Goal: Contribute content: Contribute content

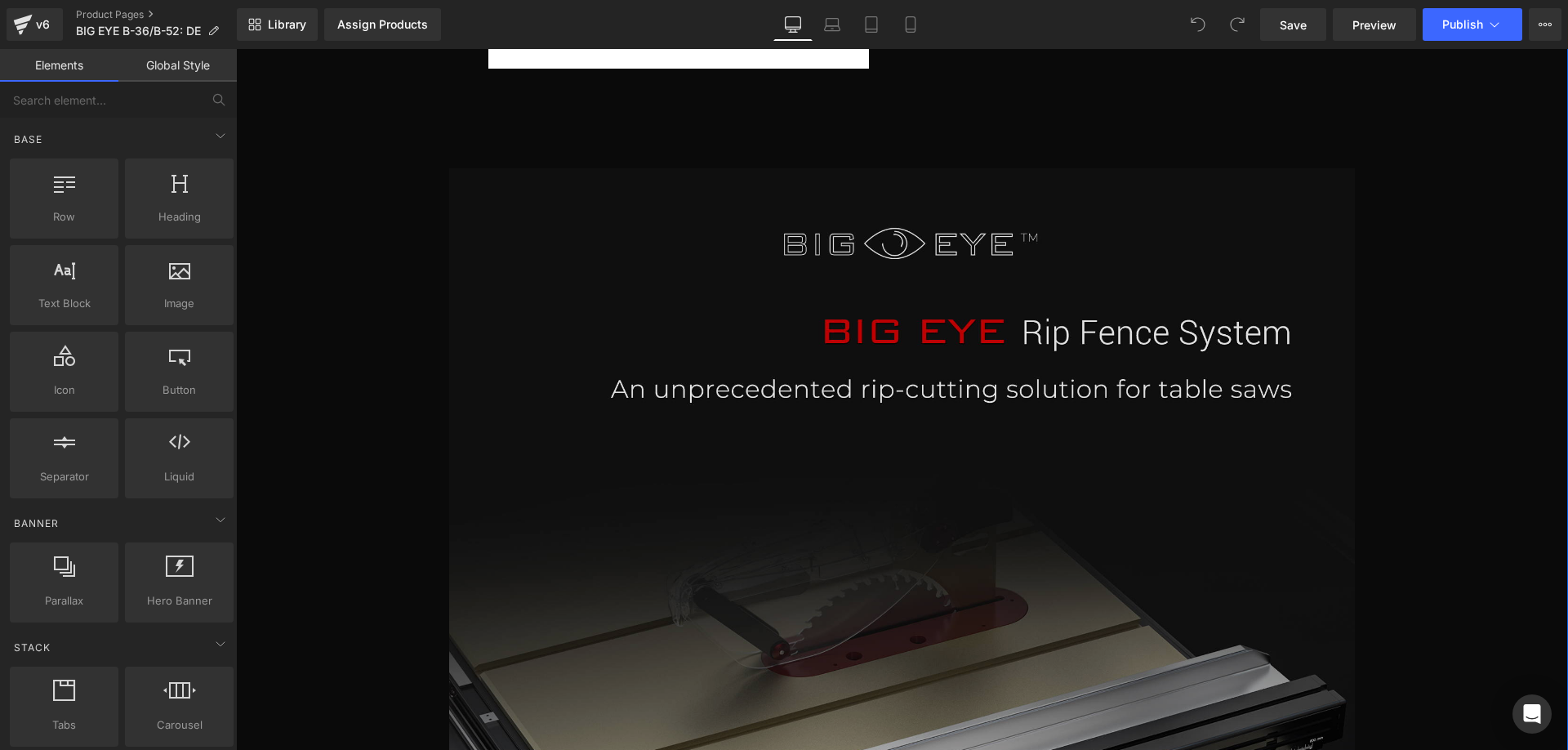
scroll to position [653, 0]
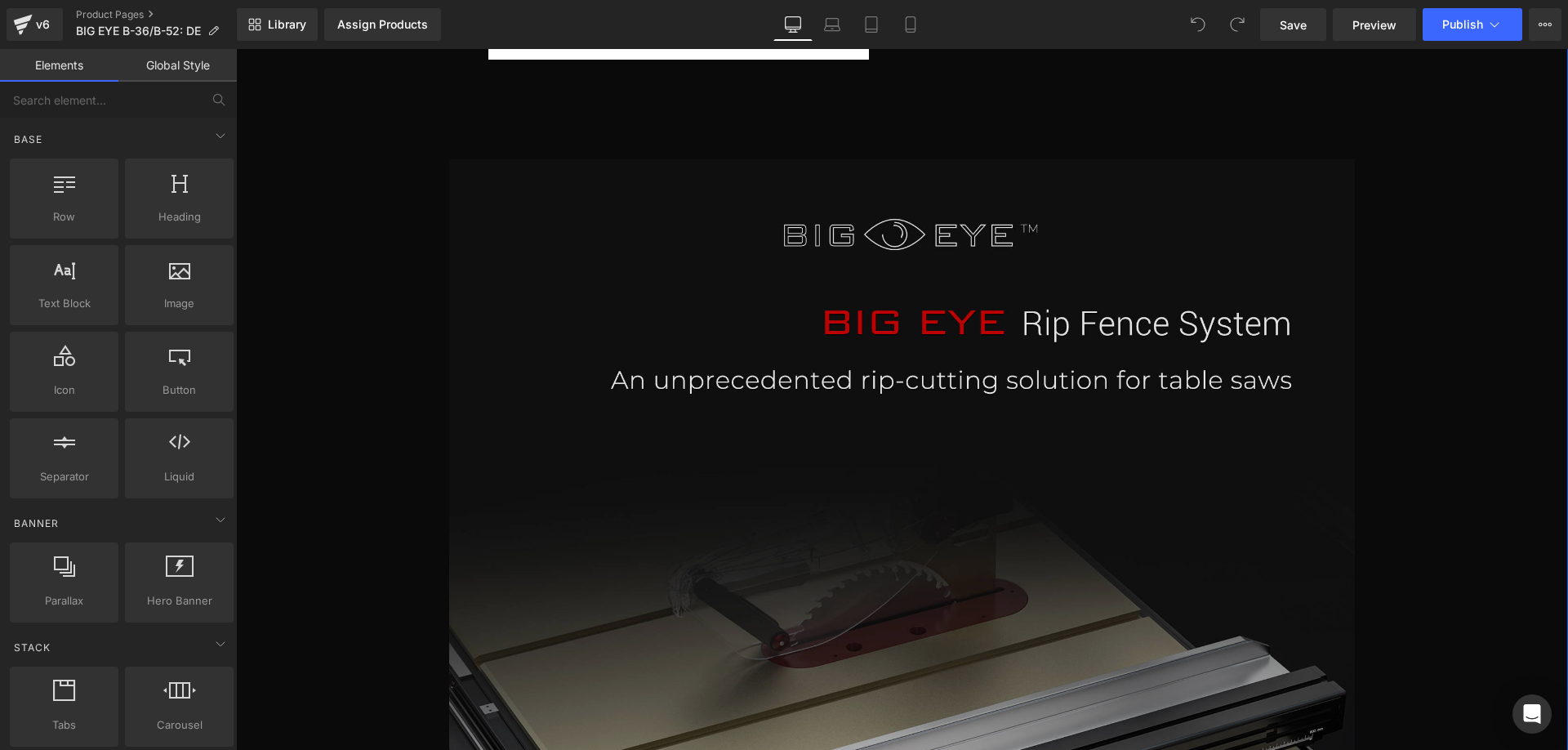
click at [1057, 315] on img at bounding box center [902, 691] width 906 height 1062
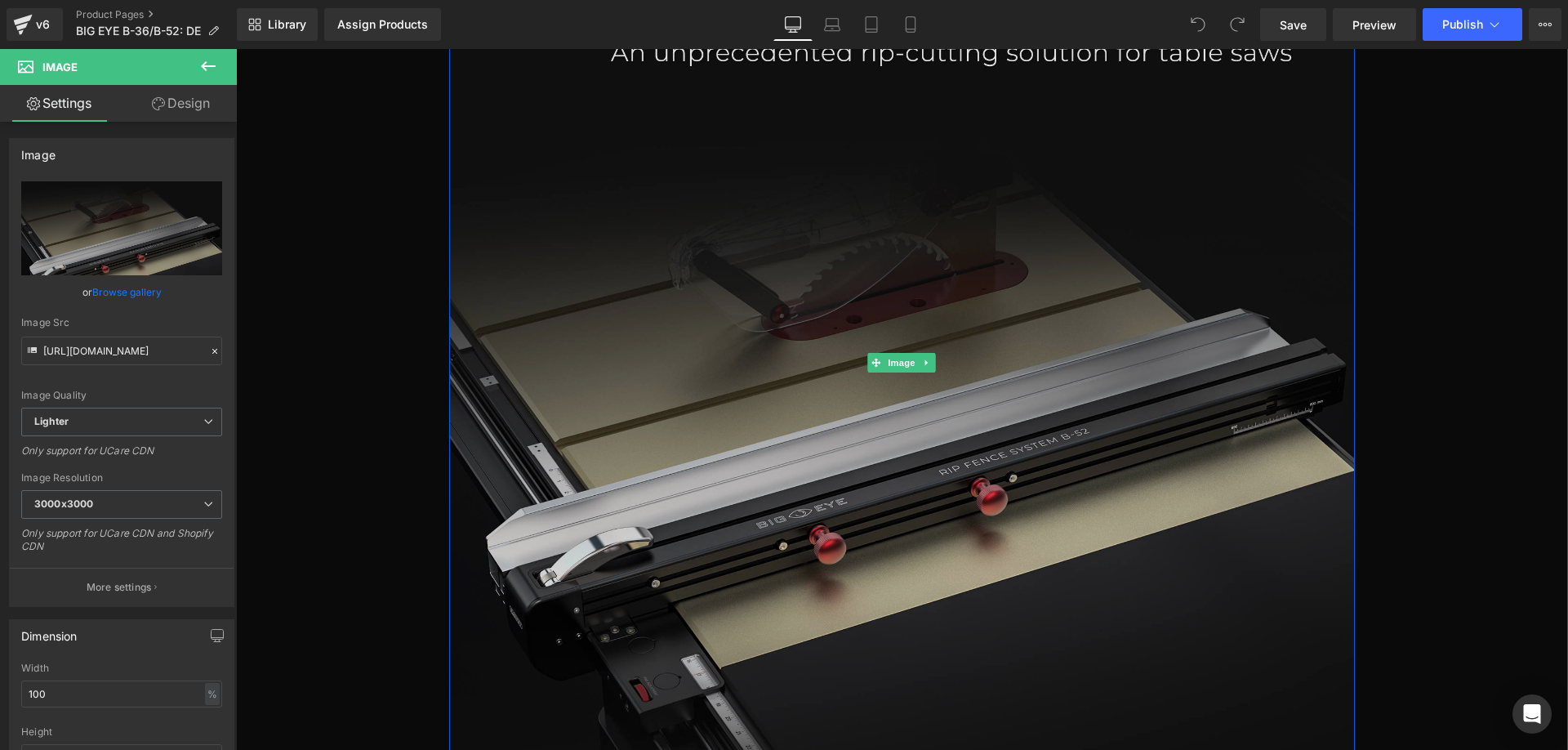
scroll to position [980, 0]
click at [665, 388] on img at bounding box center [902, 364] width 906 height 1062
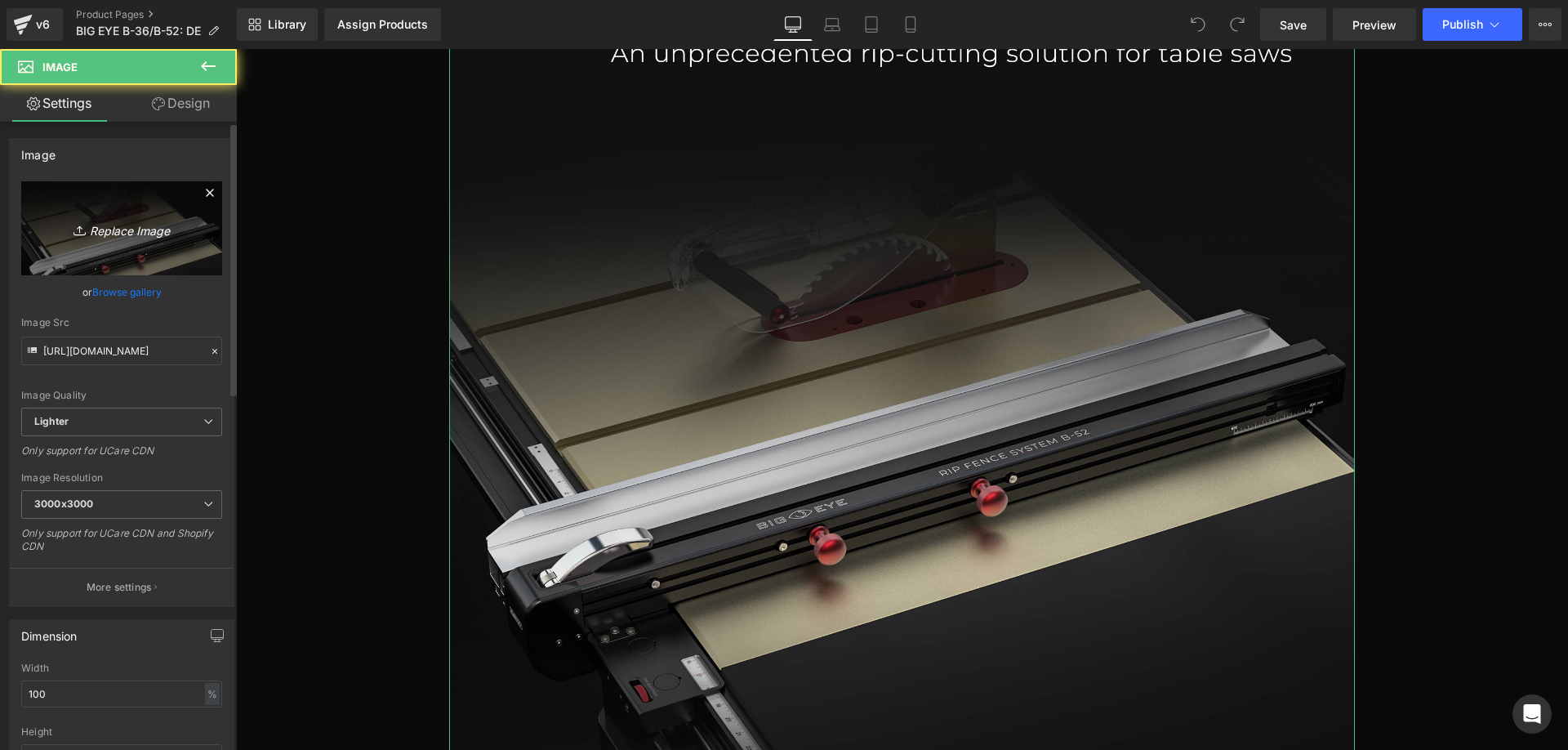
click at [112, 230] on icon "Replace Image" at bounding box center [122, 228] width 130 height 21
type input "C:\fakepath\BIG-EYE-1_02.webp"
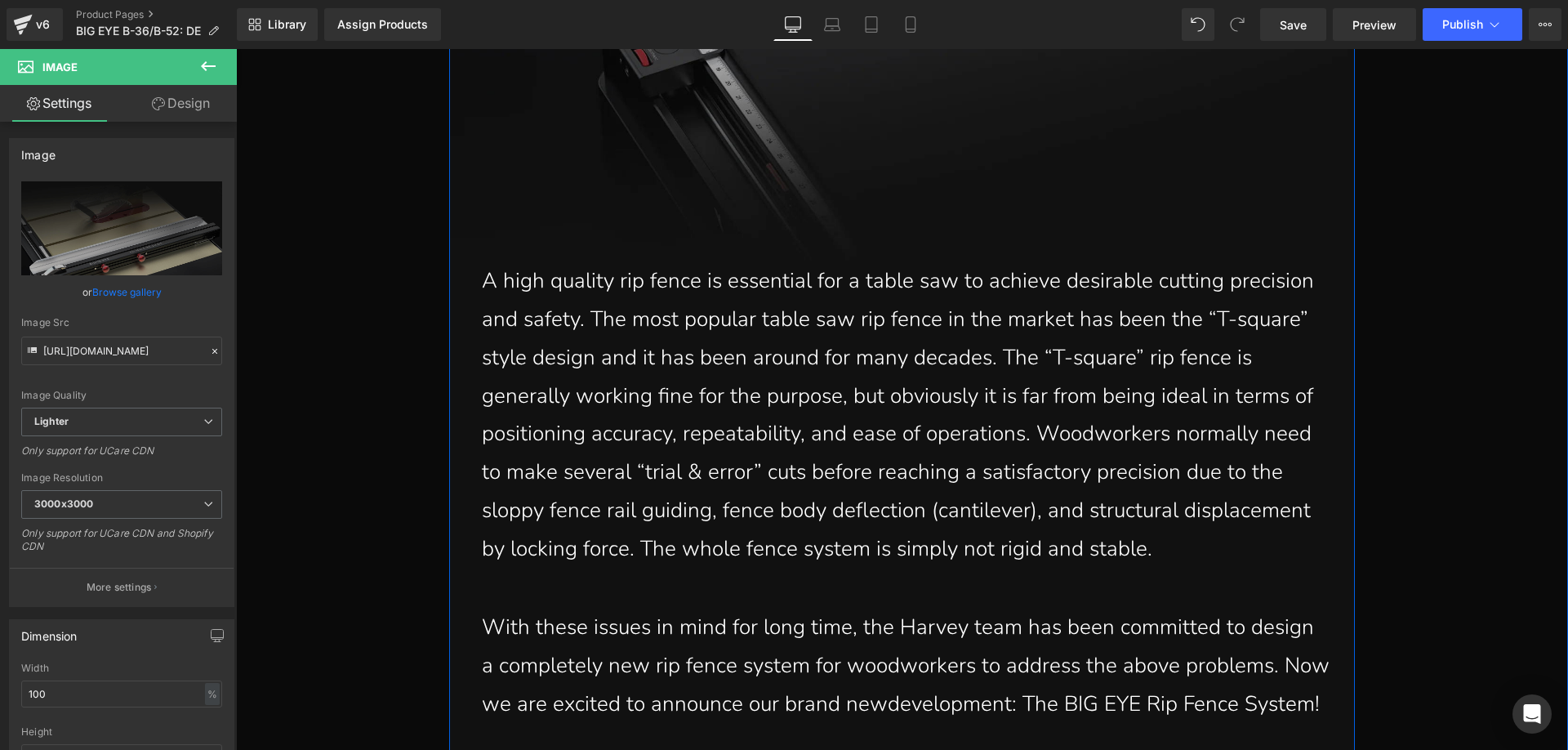
scroll to position [1633, 0]
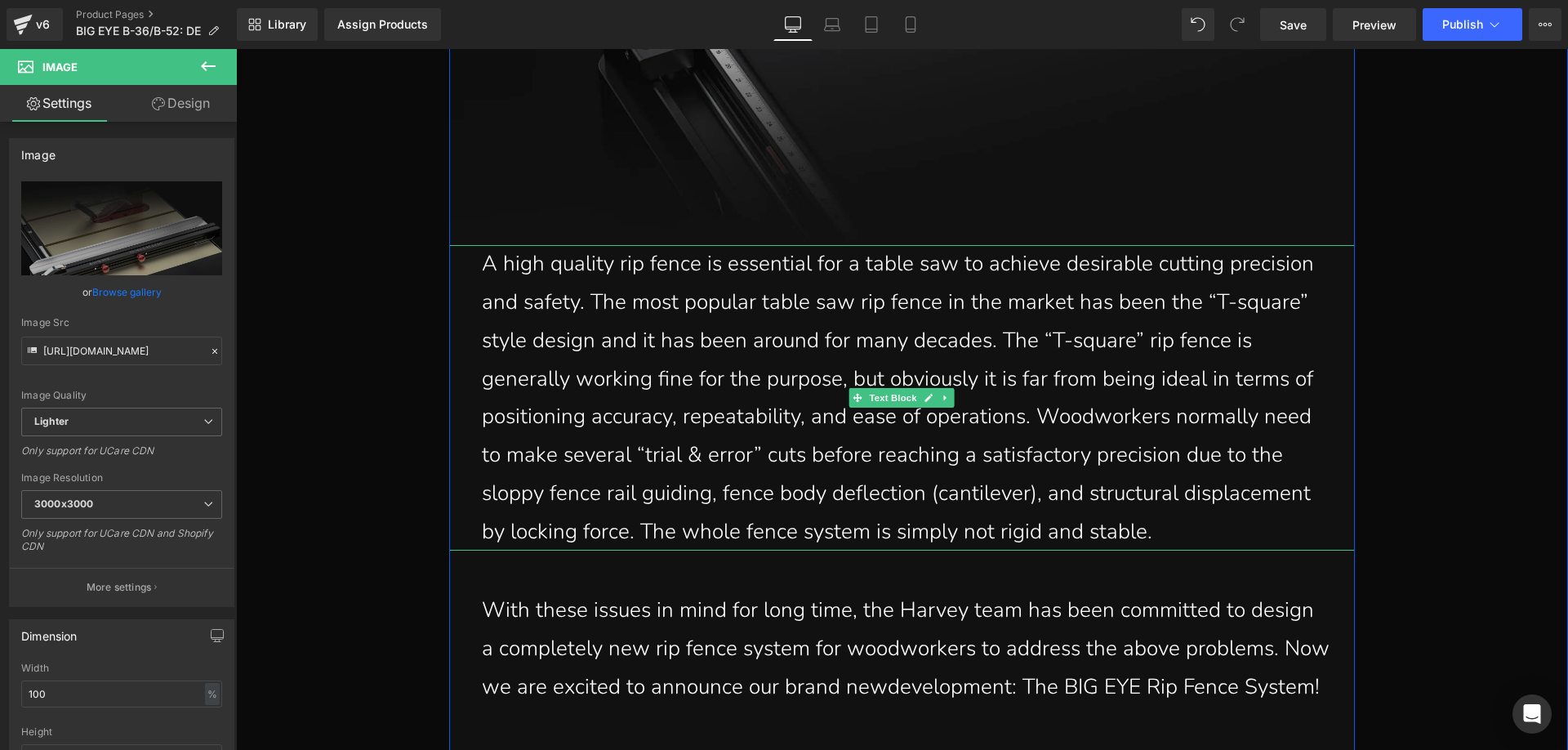
click at [771, 471] on p "A high quality rip fence is essential for a table saw to achieve desirable cutt…" at bounding box center [902, 398] width 841 height 306
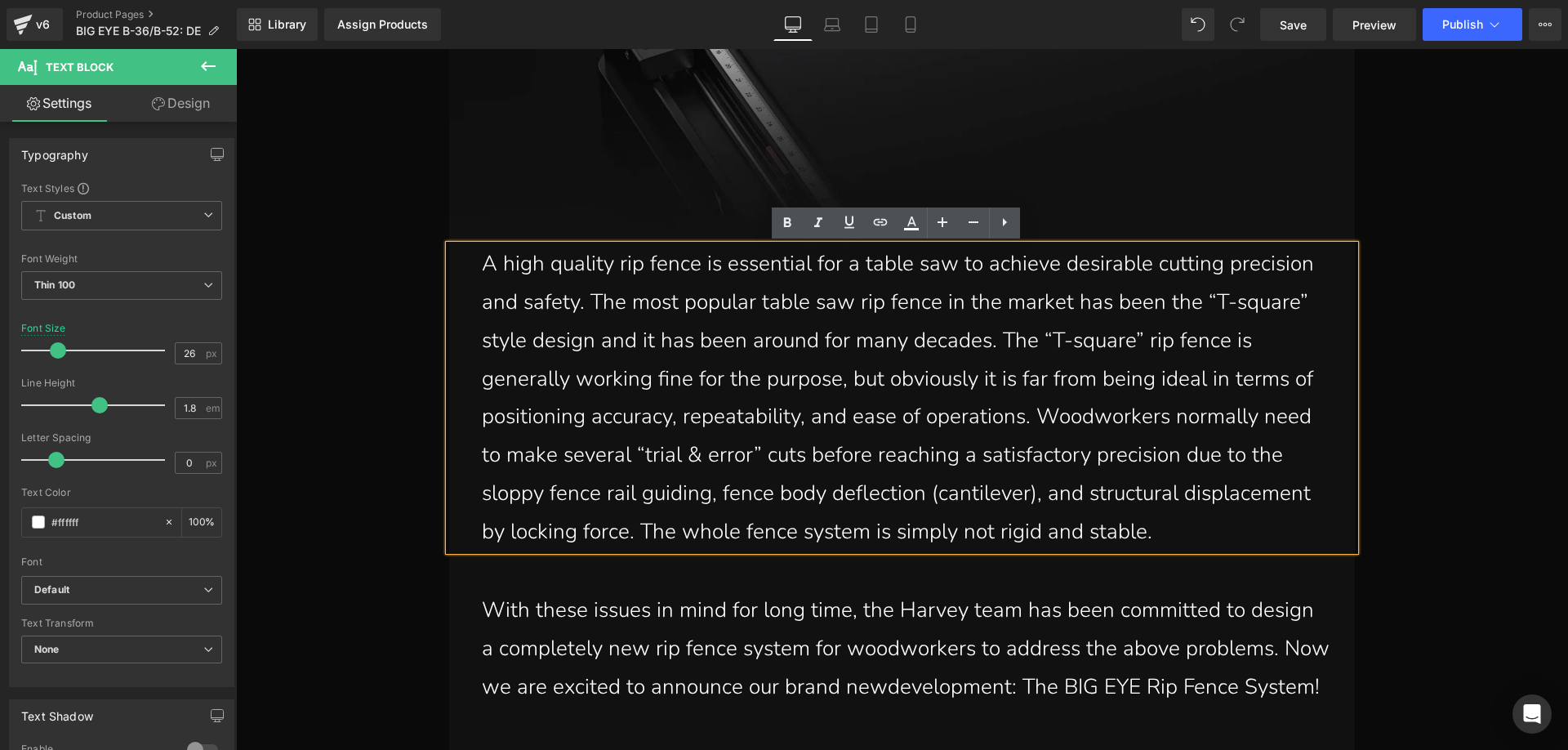
drag, startPoint x: 1305, startPoint y: 542, endPoint x: 481, endPoint y: 268, distance: 868.4
click at [482, 268] on p "A high quality rip fence is essential for a table saw to achieve desirable cutt…" at bounding box center [902, 398] width 841 height 306
paste div
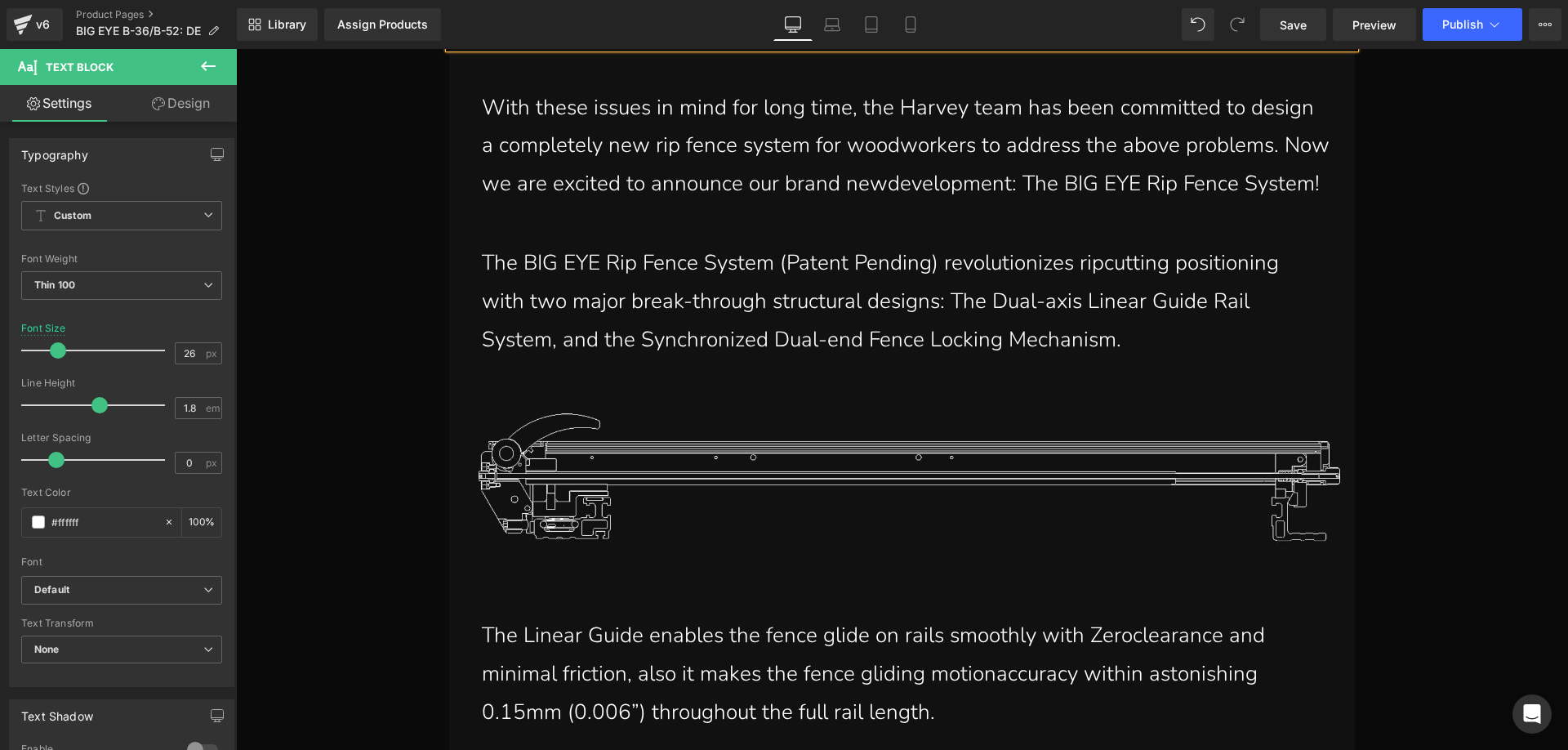
scroll to position [2205, 0]
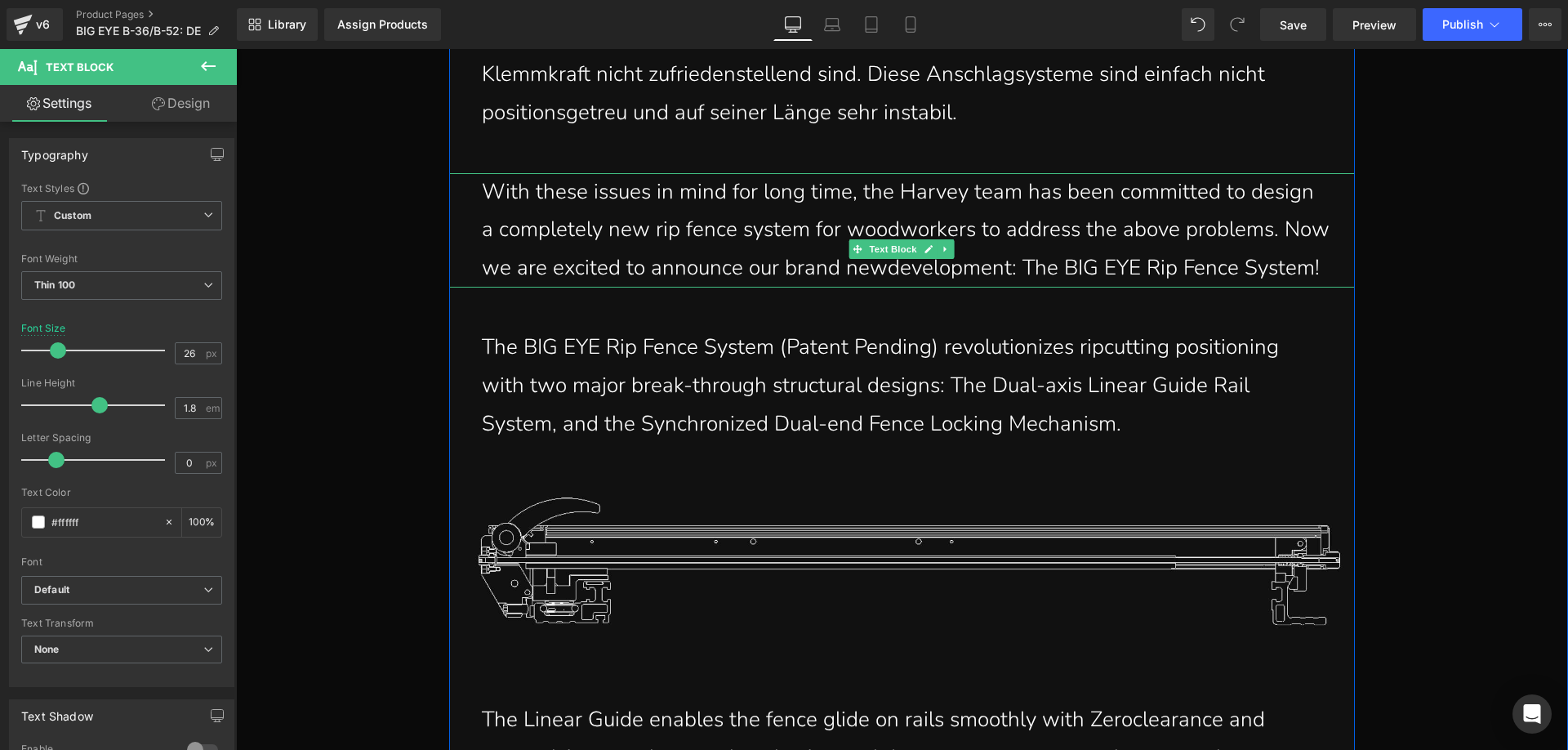
click at [584, 287] on p "With these issues in mind for long time, the Harvey team has been committed to …" at bounding box center [906, 230] width 848 height 114
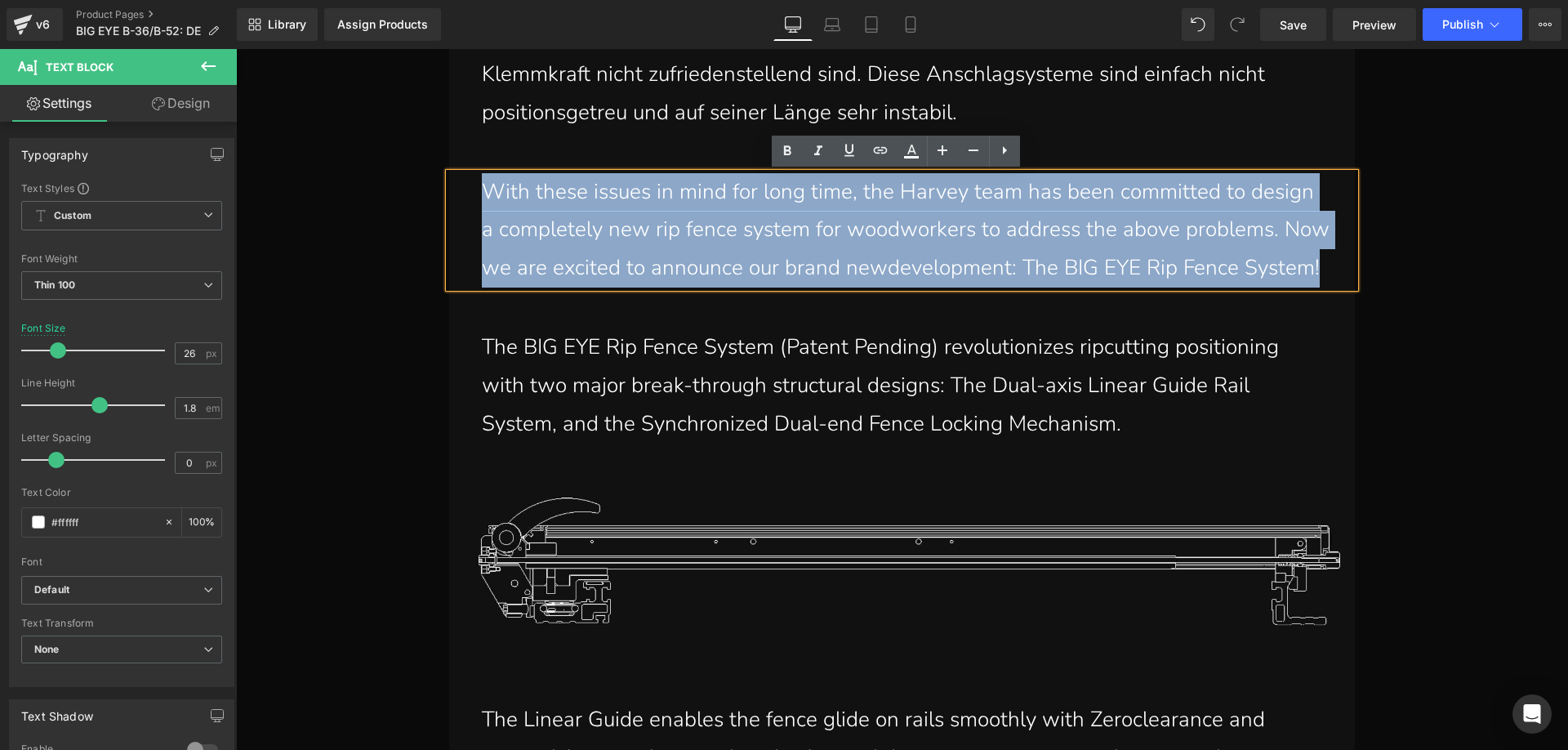
drag, startPoint x: 573, startPoint y: 308, endPoint x: 465, endPoint y: 203, distance: 150.6
click at [465, 203] on div "With these issues in mind for long time, the Harvey team has been committed to …" at bounding box center [902, 230] width 906 height 114
paste div
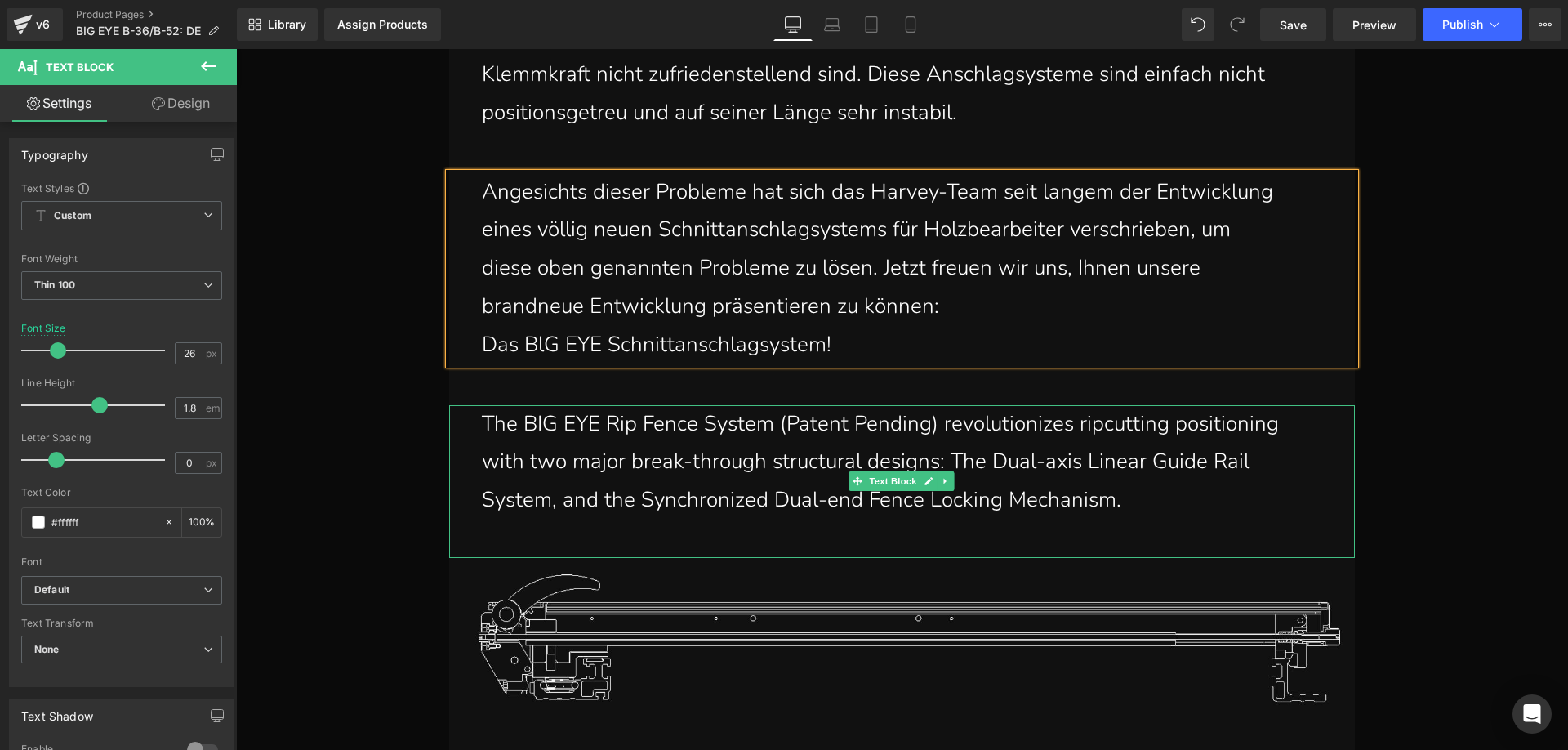
click at [1121, 479] on p "The BIG EYE Rip Fence System (Patent Pending) revolutionizes ripcutting positio…" at bounding box center [902, 461] width 841 height 114
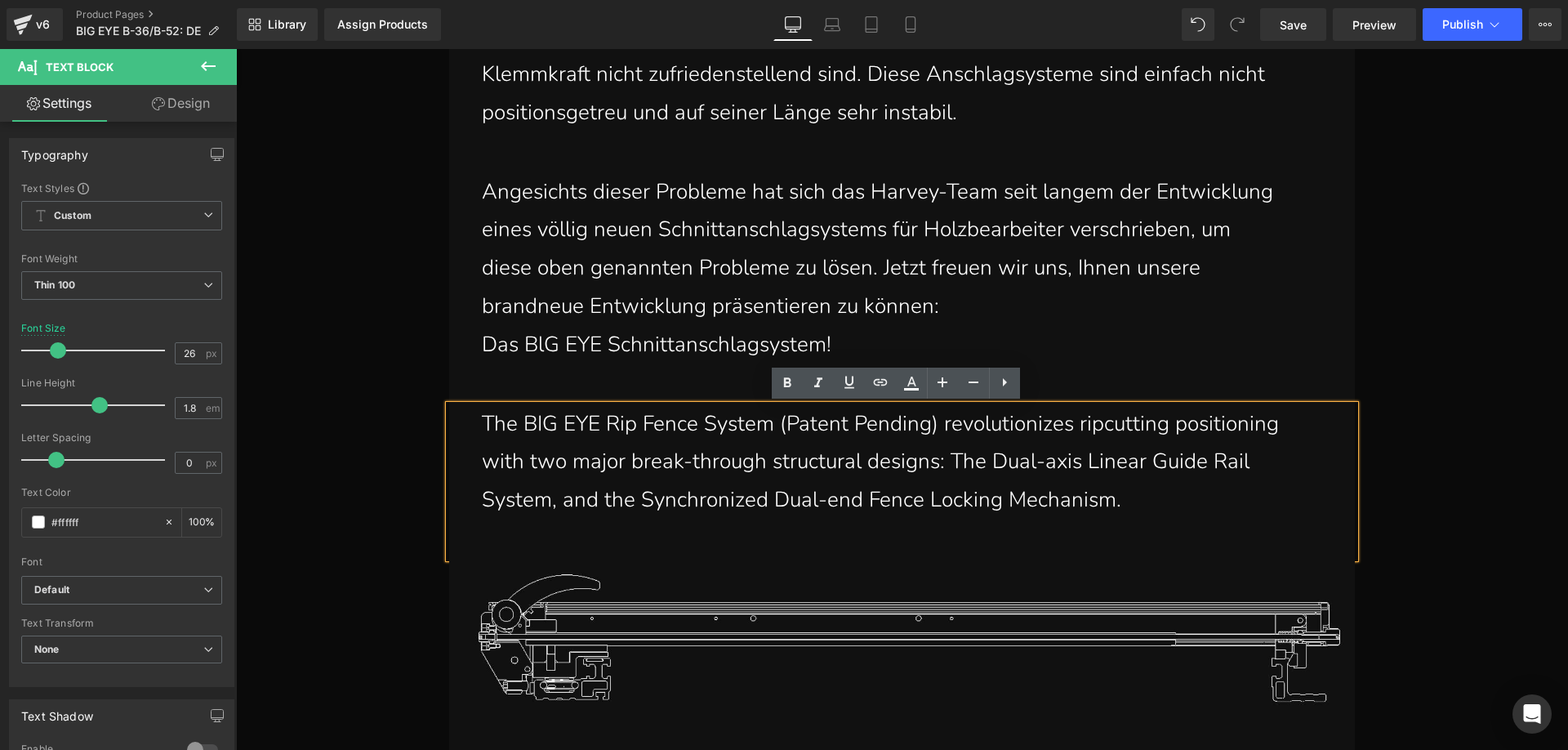
drag, startPoint x: 1167, startPoint y: 507, endPoint x: 465, endPoint y: 422, distance: 707.1
click at [465, 422] on div "The BIG EYE Rip Fence System (Patent Pending) revolutionizes ripcutting positio…" at bounding box center [902, 481] width 906 height 153
paste div
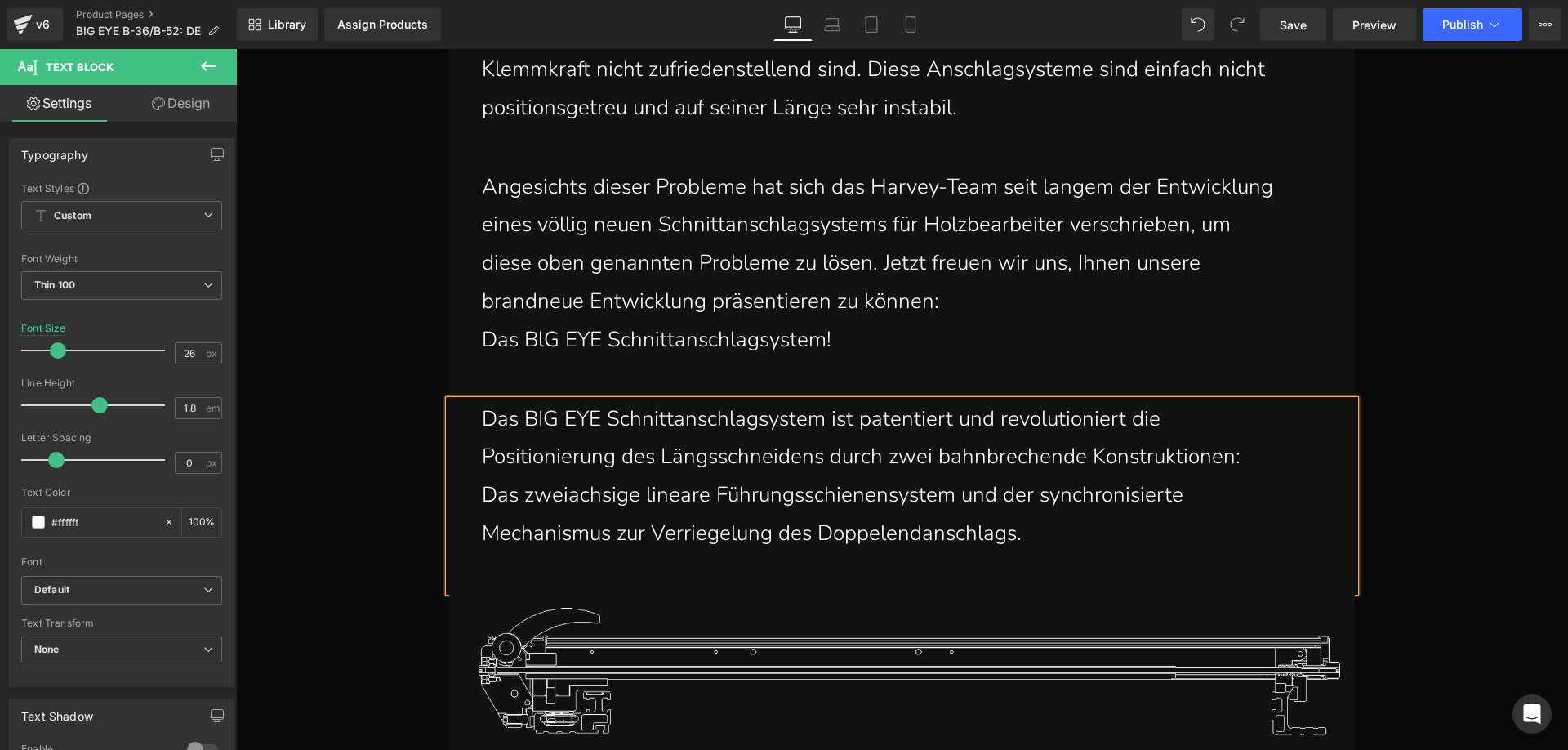
scroll to position [2776, 0]
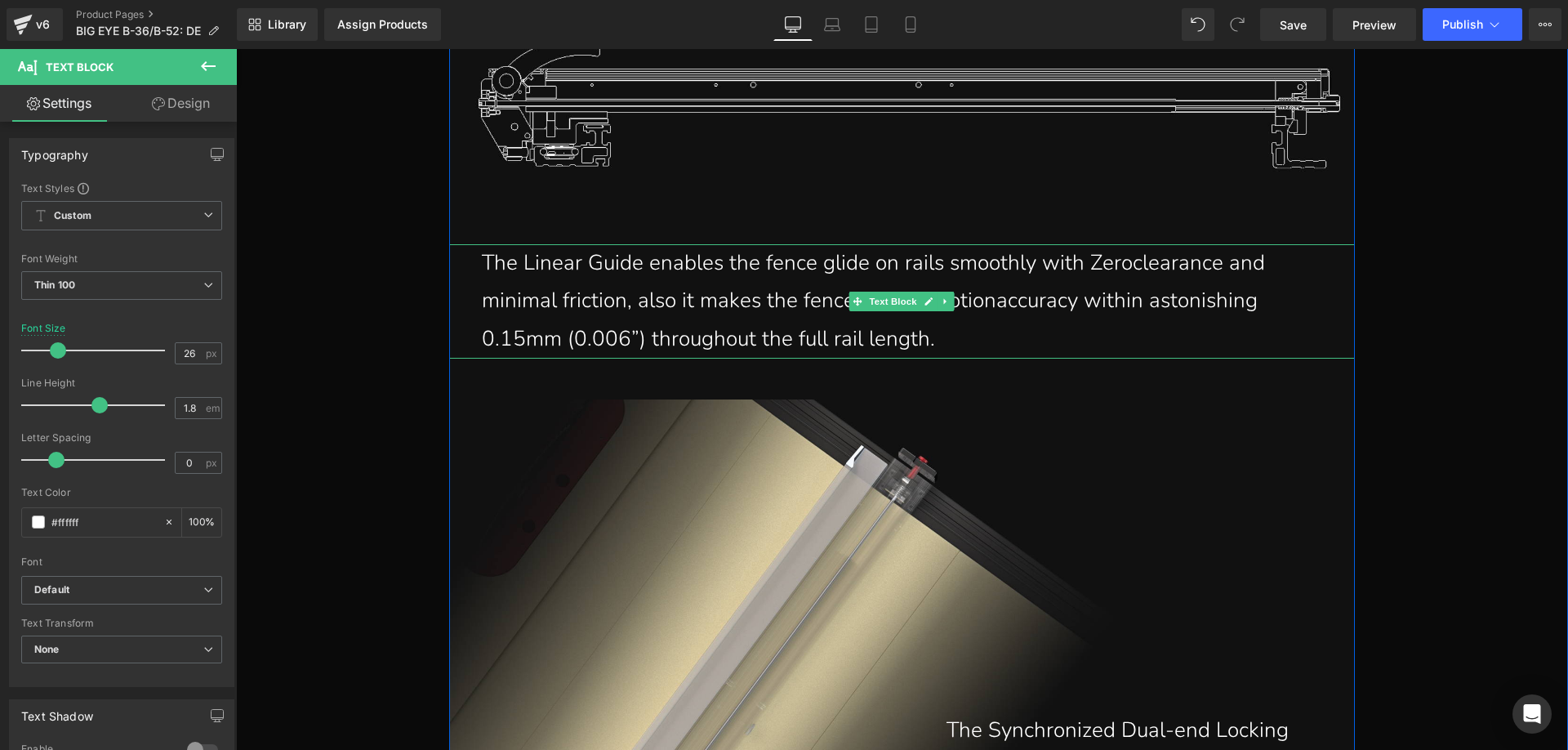
click at [696, 310] on p "The Linear Guide enables the fence glide on rails smoothly with Zeroclearance a…" at bounding box center [906, 301] width 848 height 114
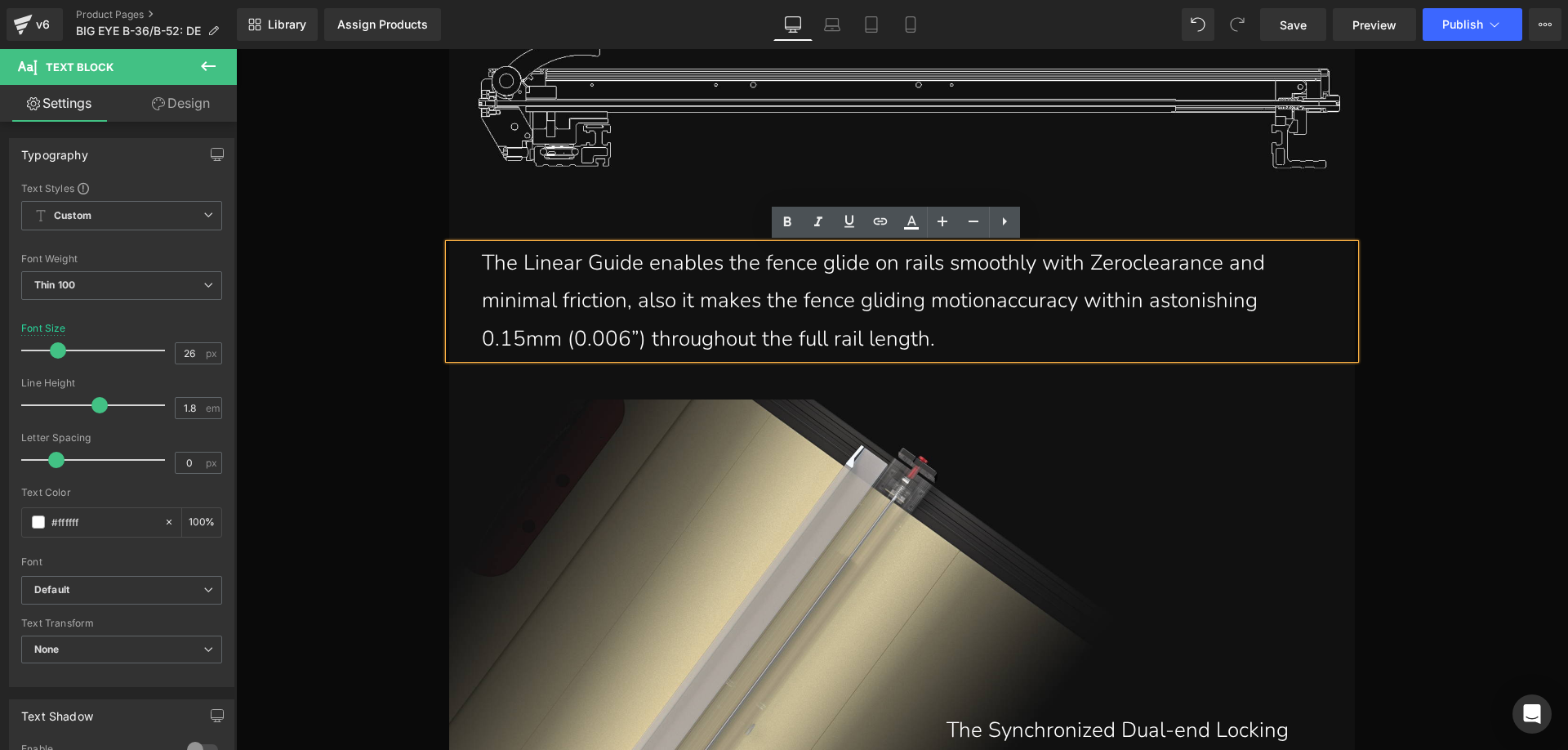
drag, startPoint x: 914, startPoint y: 341, endPoint x: 449, endPoint y: 269, distance: 470.5
click at [449, 269] on div "The Linear Guide enables the fence glide on rails smoothly with Zeroclearance a…" at bounding box center [902, 301] width 906 height 114
paste div
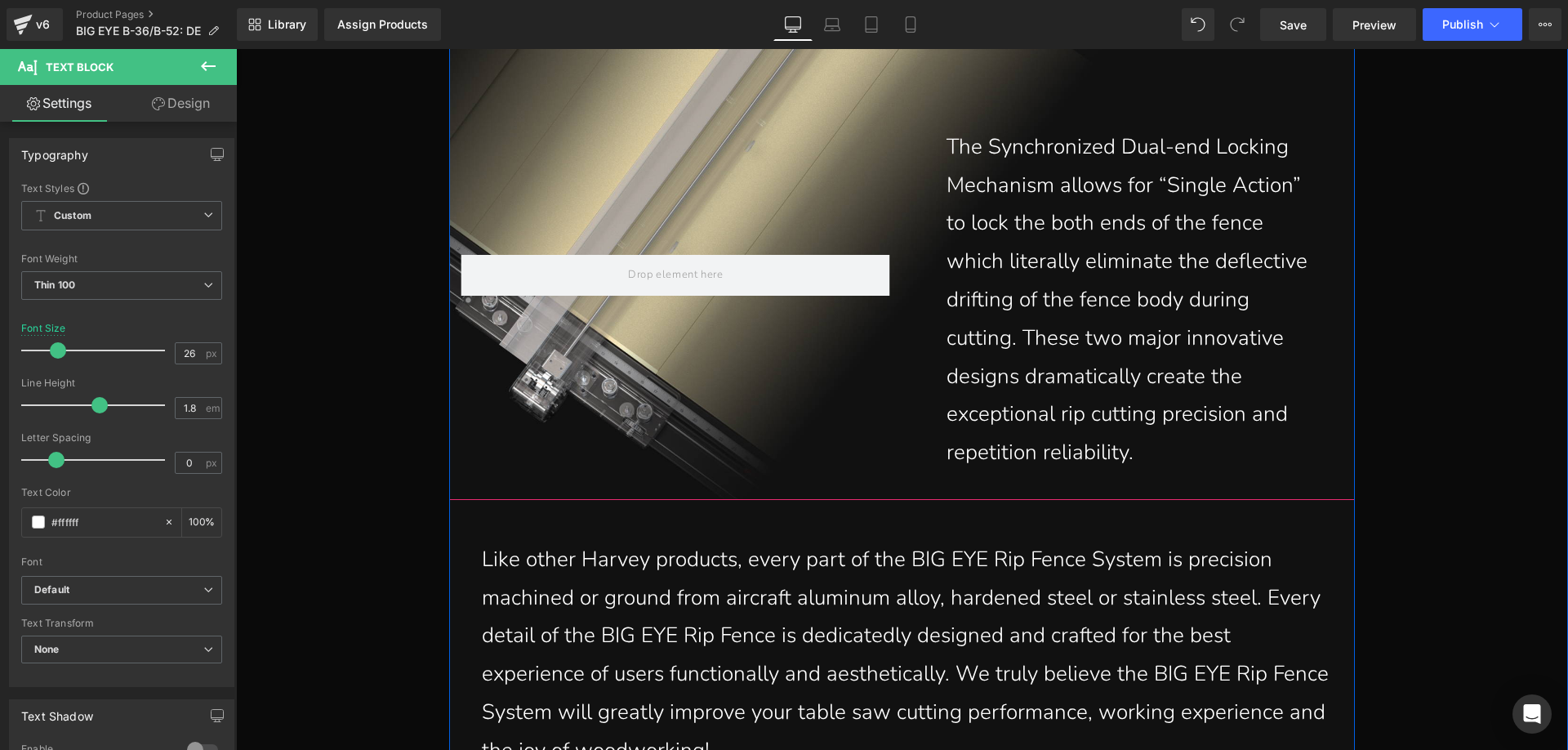
scroll to position [3430, 0]
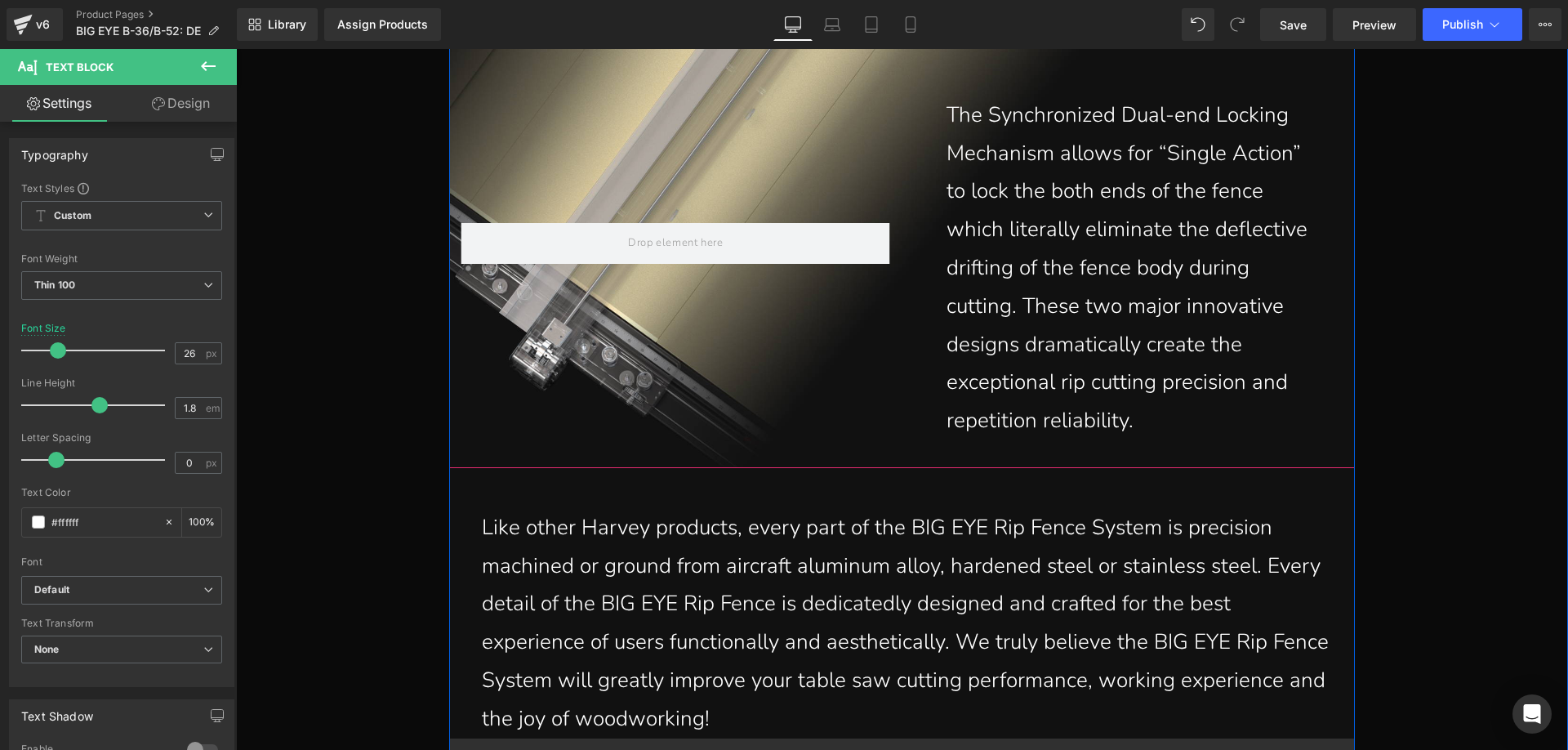
click at [1137, 422] on p "The Synchronized Dual-end Locking Mechanism allows for “Single Action” to lock …" at bounding box center [1132, 268] width 372 height 343
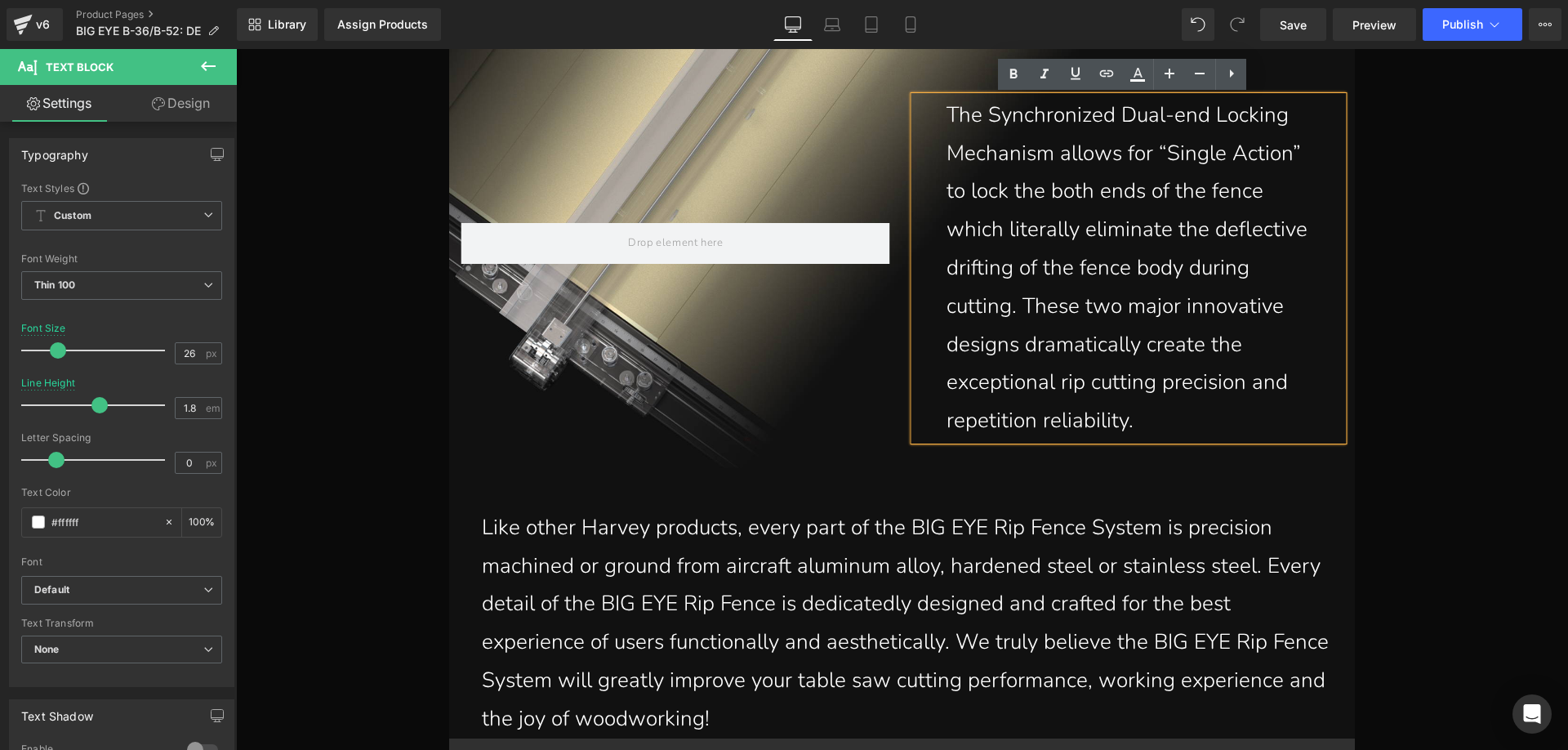
drag, startPoint x: 1137, startPoint y: 422, endPoint x: 938, endPoint y: 121, distance: 360.8
click at [938, 121] on div "The Synchronized Dual-end Locking Mechanism allows for “Single Action” to lock …" at bounding box center [1128, 268] width 428 height 343
paste div
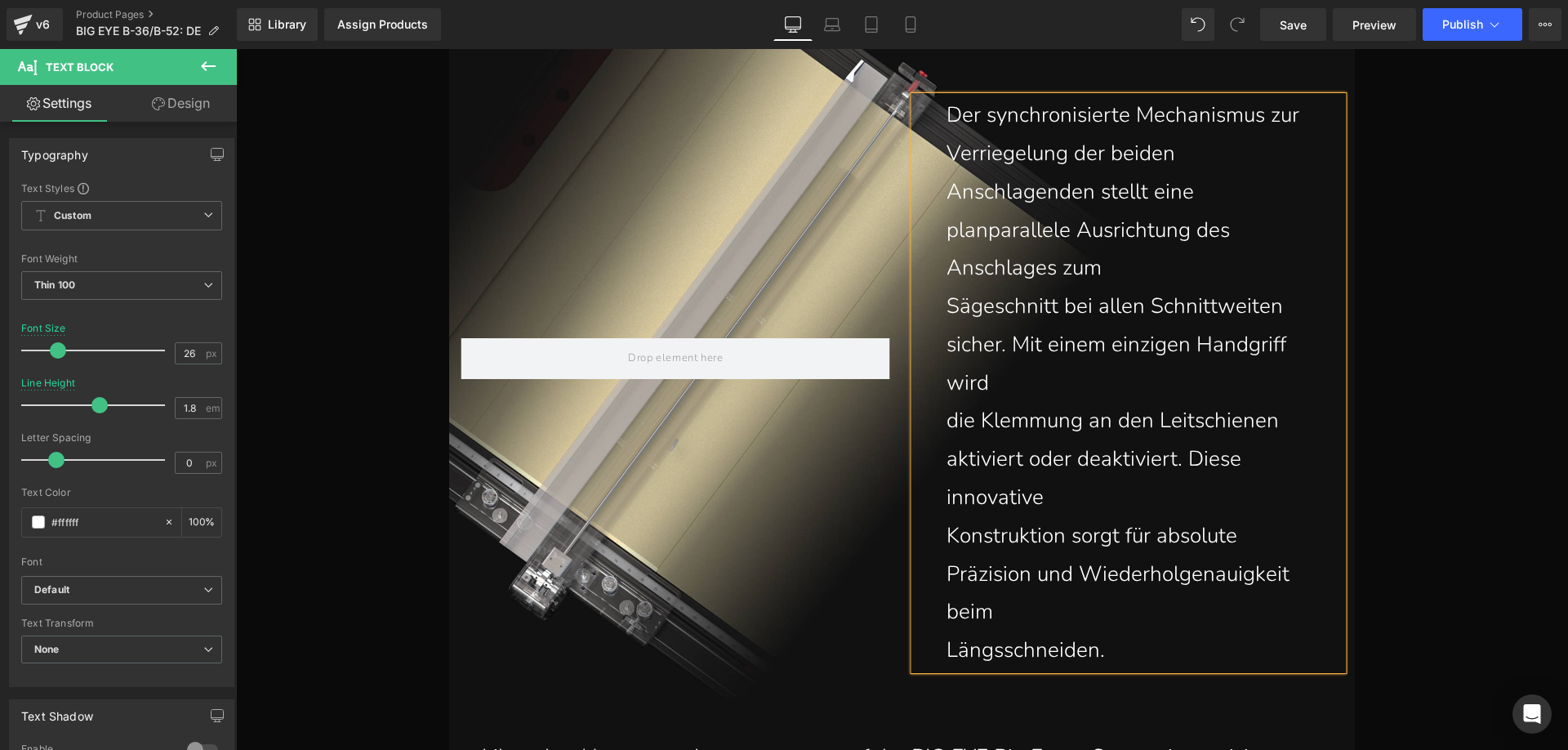
click at [946, 304] on p "Sägeschnitt bei allen Schnittweiten sicher. Mit einem einzigen Handgriff wird" at bounding box center [1132, 344] width 372 height 114
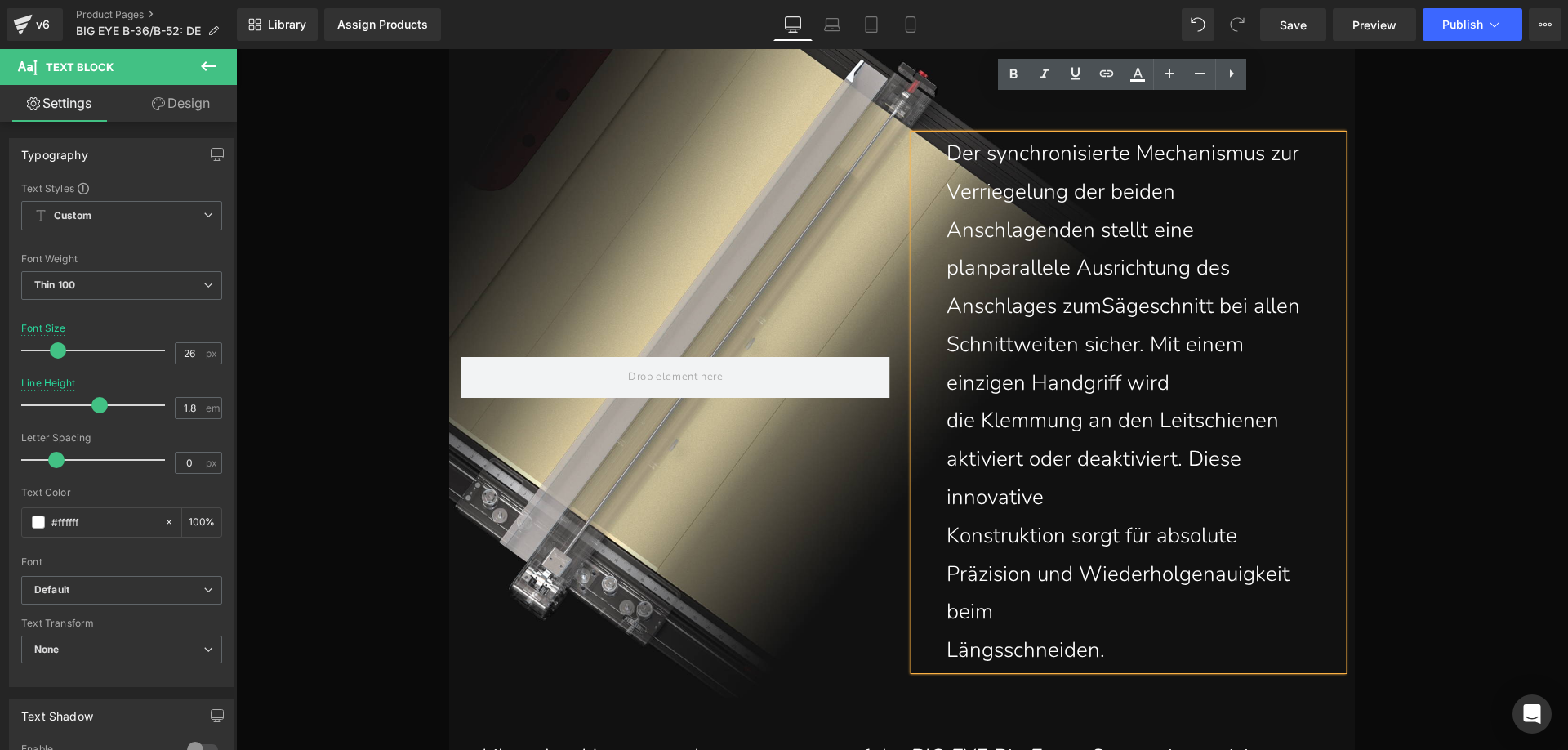
scroll to position [3239, 0]
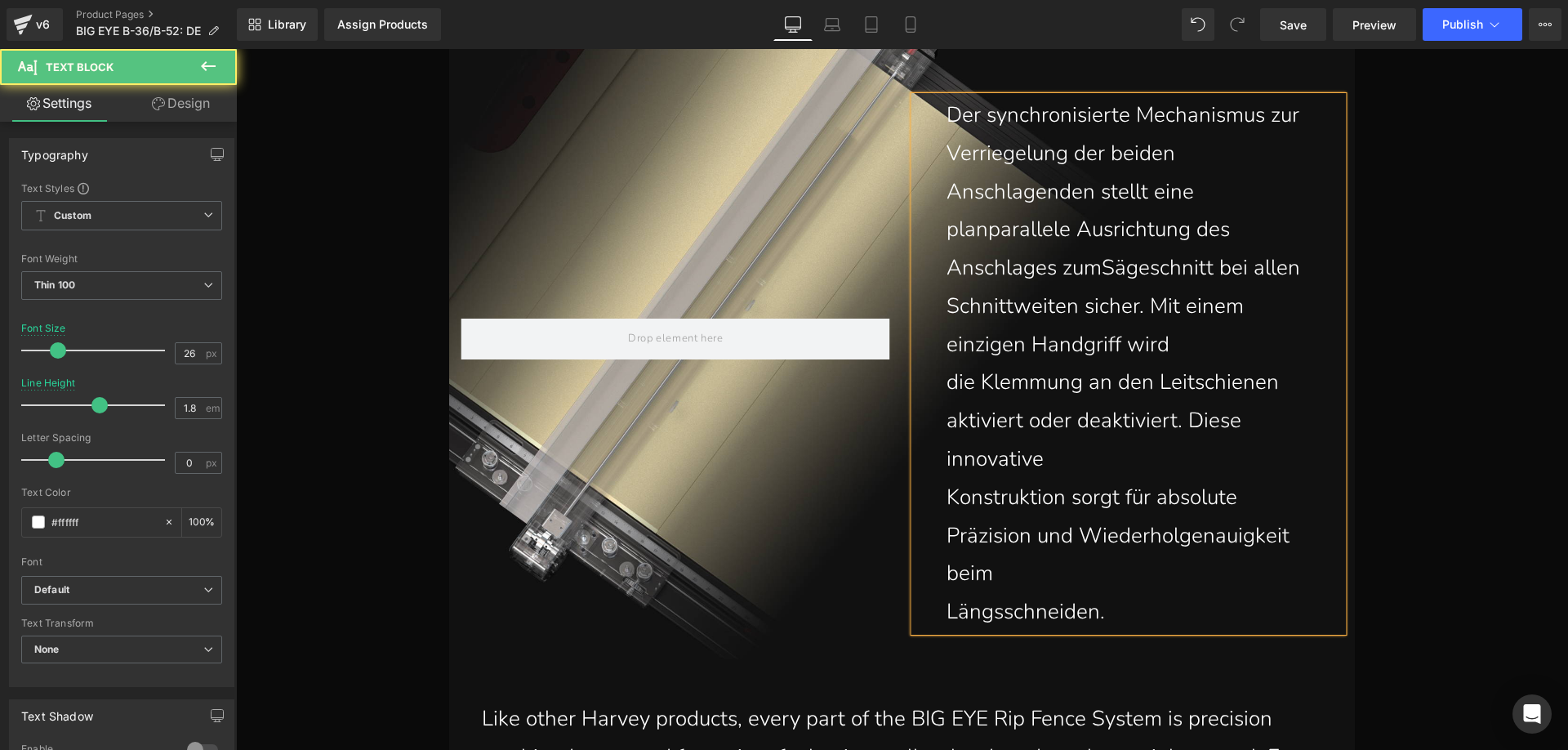
click at [946, 185] on p "Anschlagenden stellt eine planparallele Ausrichtung des Anschlages zum Sägeschn…" at bounding box center [1132, 269] width 372 height 192
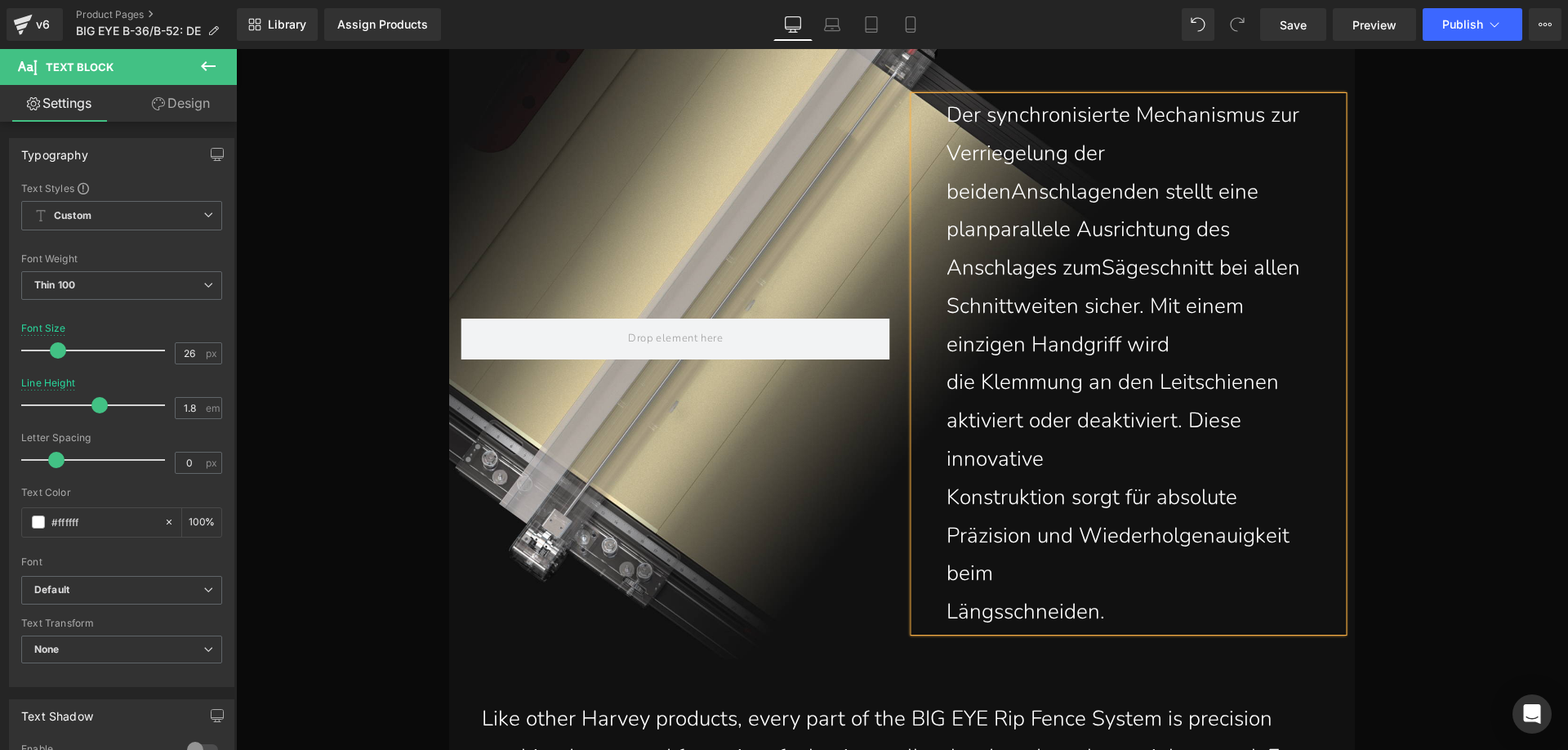
click at [946, 391] on p "die Klemmung an den Leitschienen aktiviert oder deaktiviert. Diese innovative" at bounding box center [1132, 420] width 372 height 114
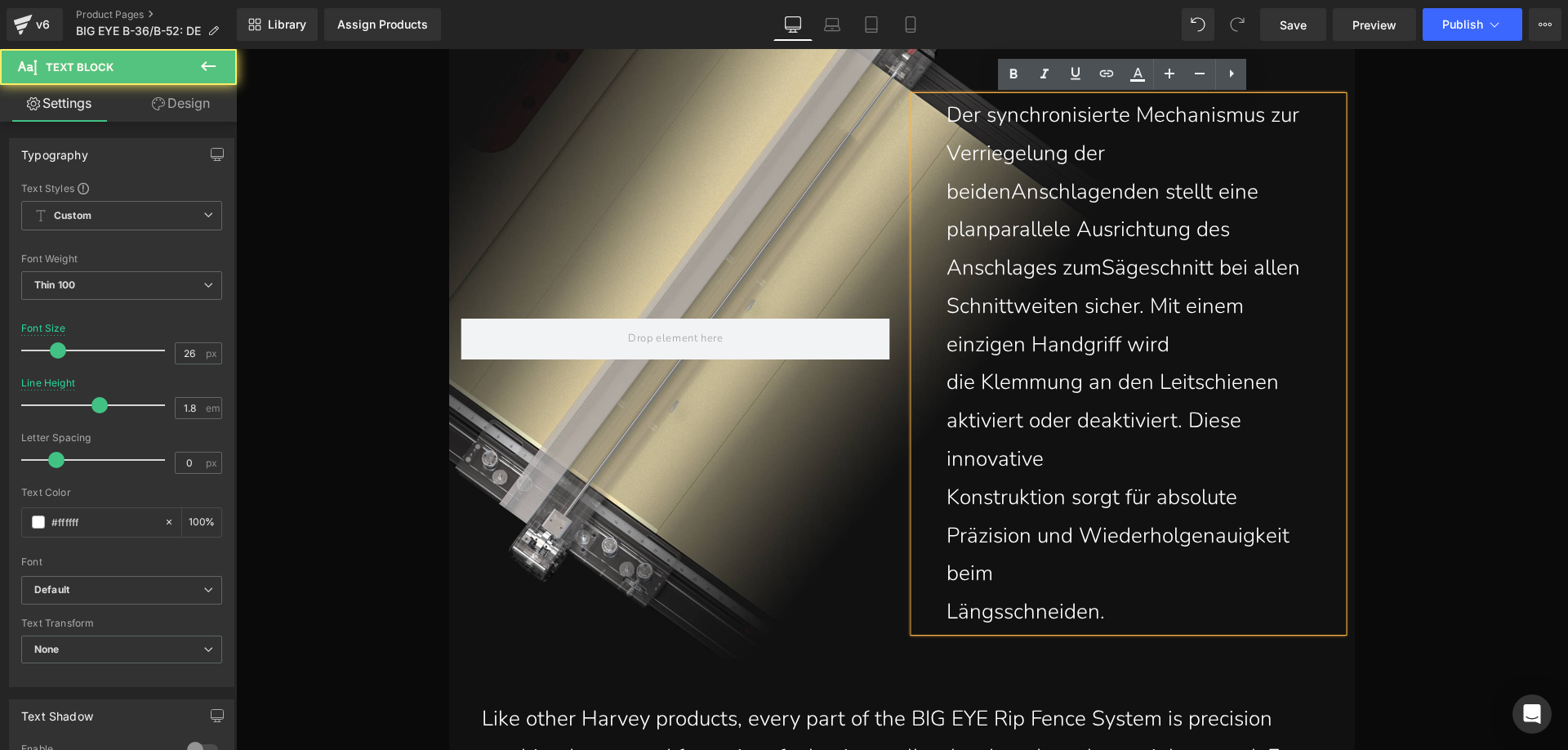
scroll to position [3277, 0]
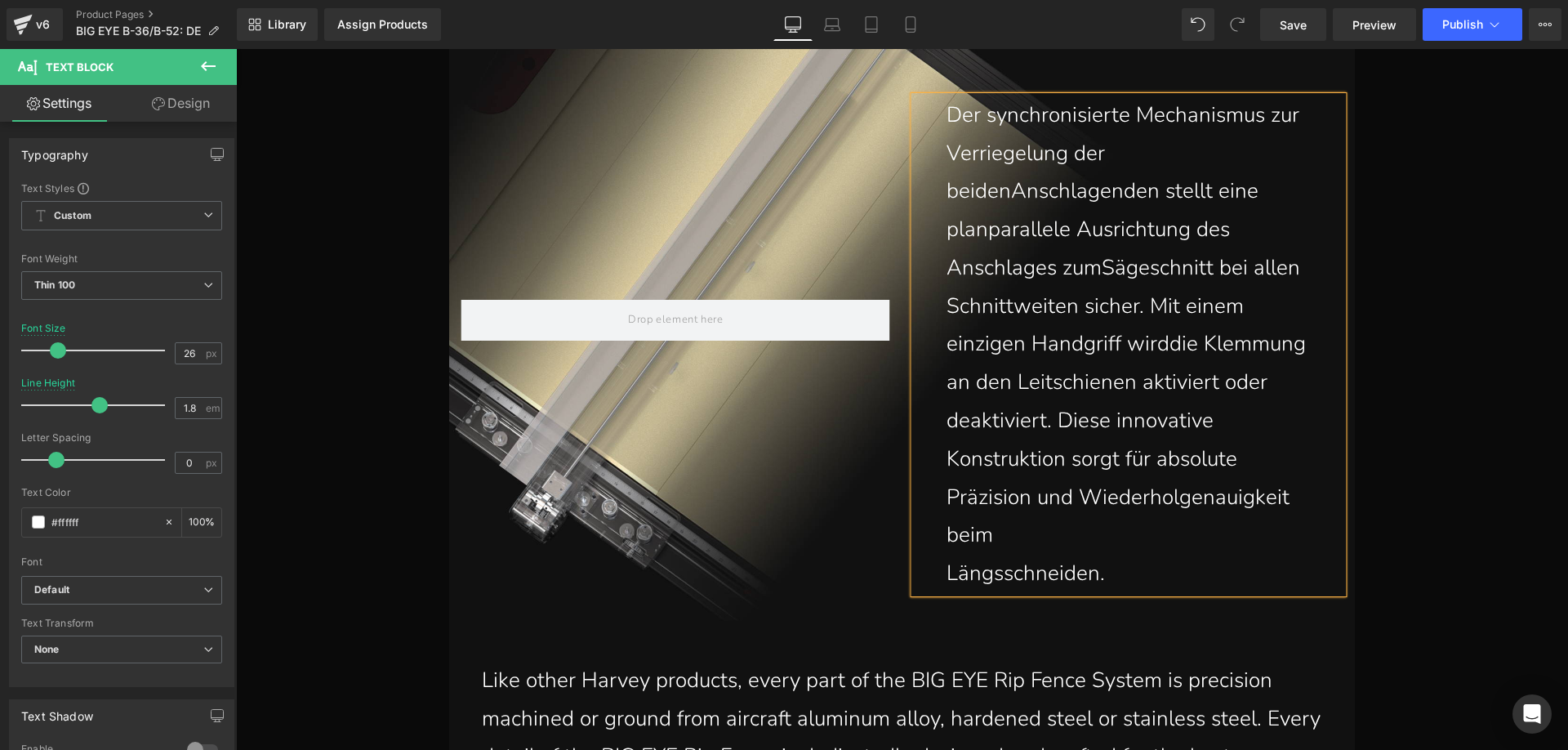
click at [946, 569] on p "Längsschneiden." at bounding box center [1132, 574] width 372 height 39
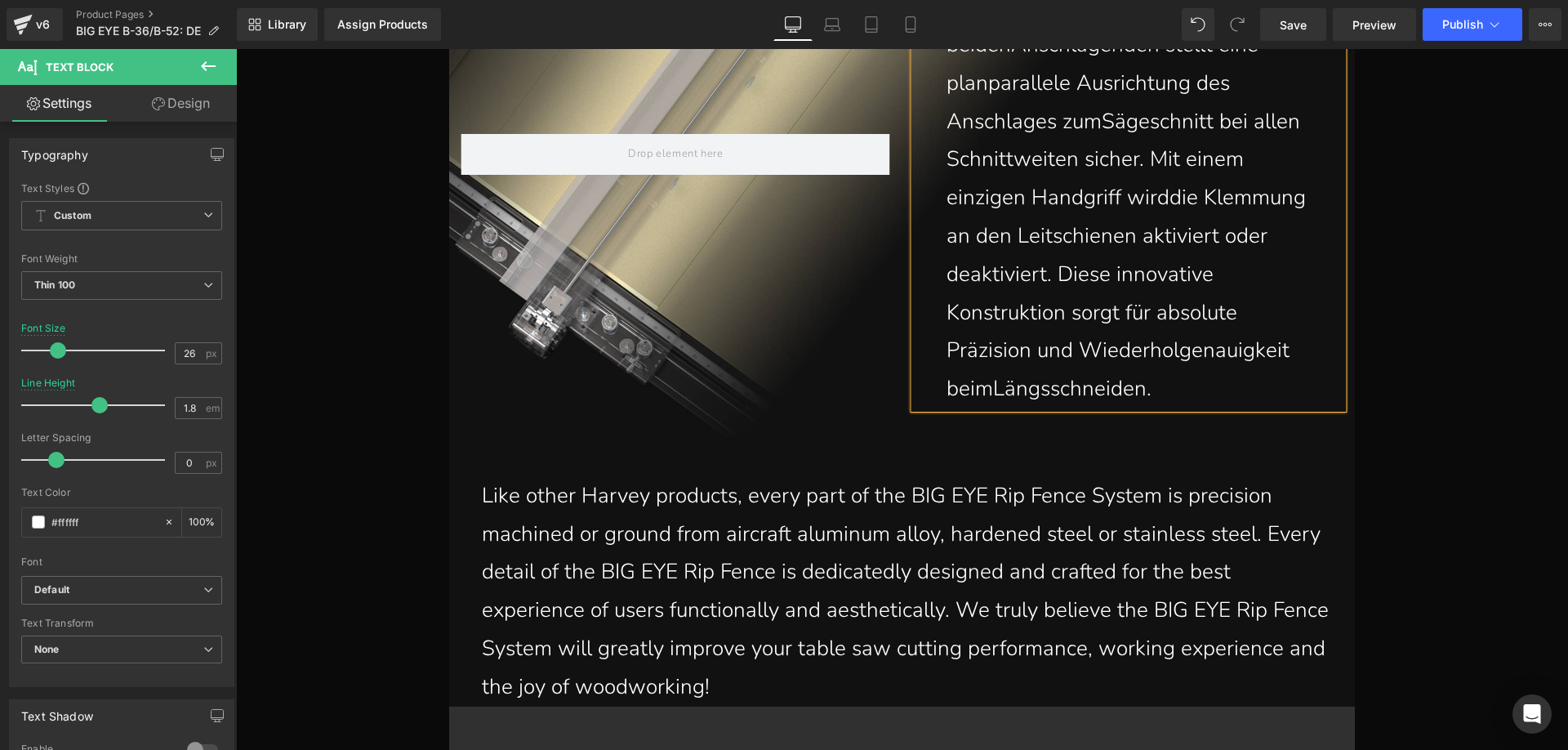
scroll to position [3642, 0]
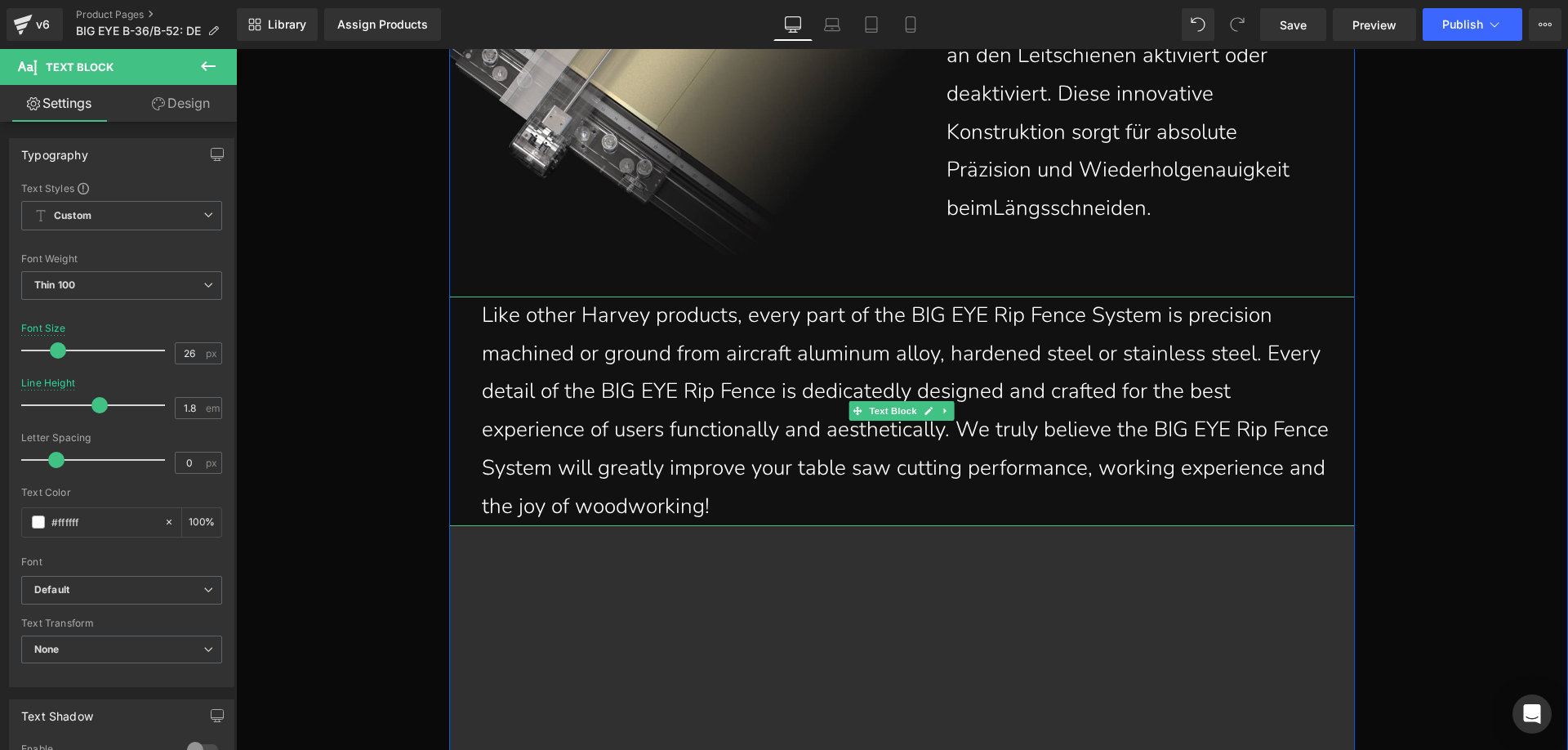
click at [733, 503] on p "Like other Harvey products, every part of the BIG EYE Rip Fence System is preci…" at bounding box center [906, 410] width 848 height 229
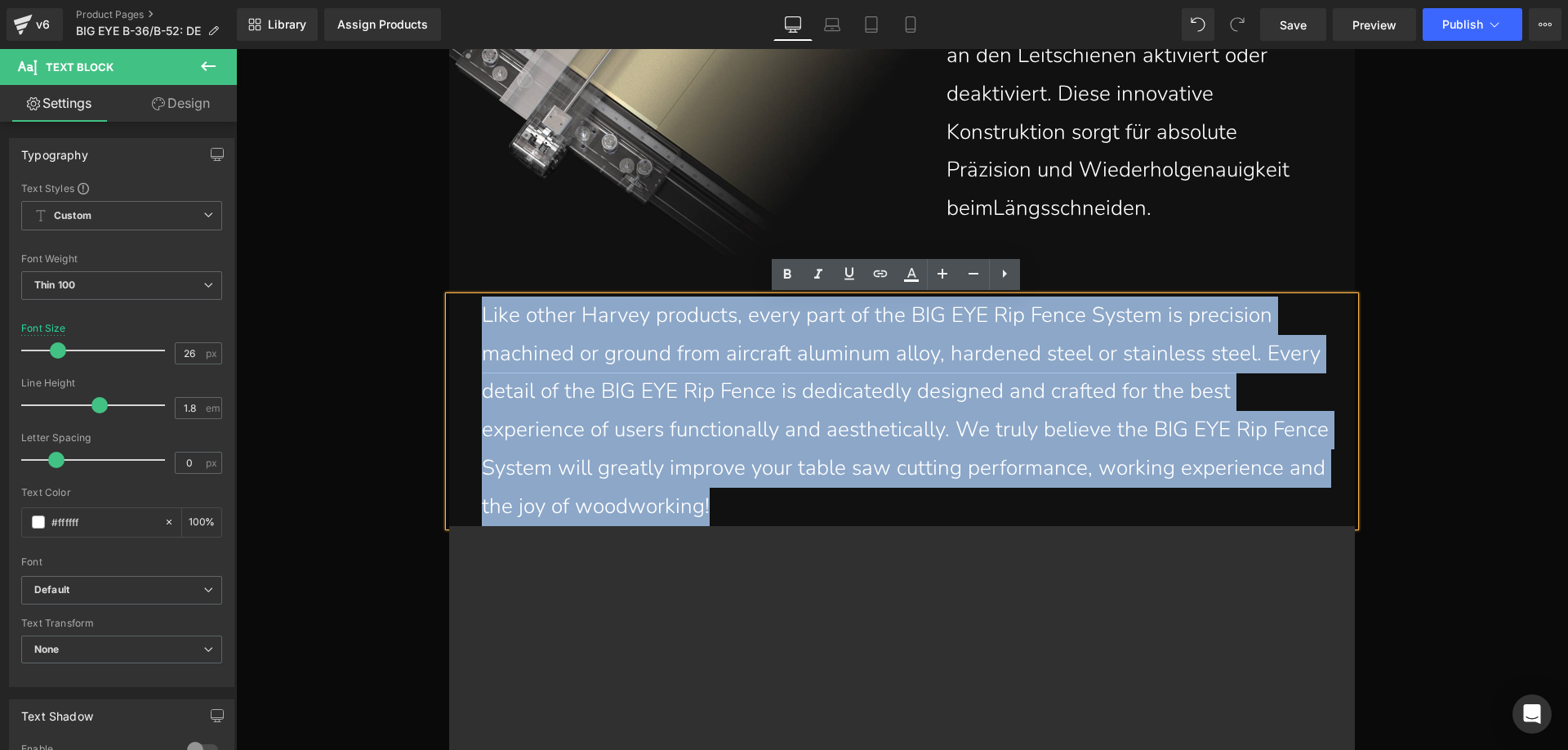
drag, startPoint x: 723, startPoint y: 508, endPoint x: 471, endPoint y: 322, distance: 313.2
click at [471, 322] on div "Like other Harvey products, every part of the BIG EYE Rip Fence System is preci…" at bounding box center [902, 410] width 906 height 229
paste div
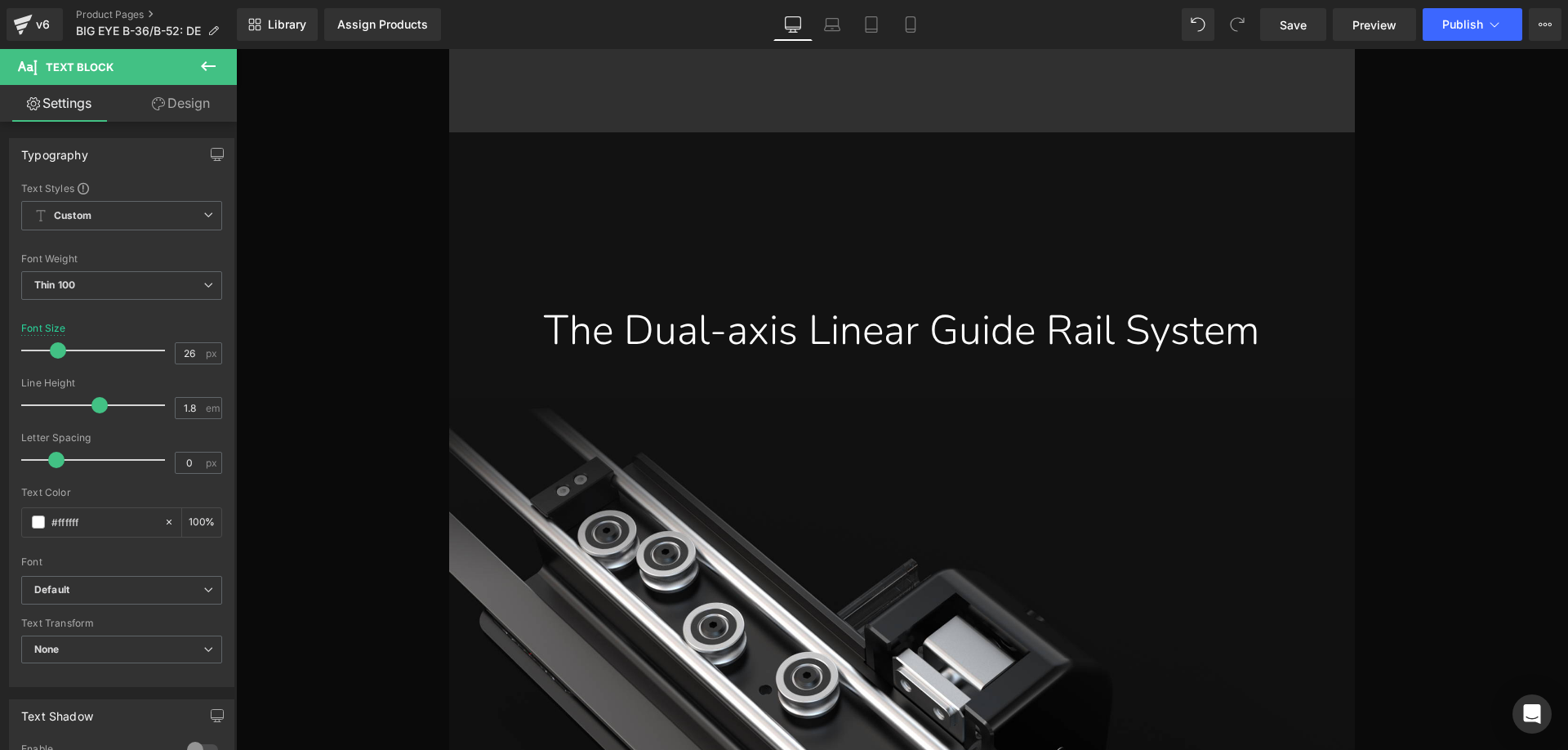
scroll to position [4541, 0]
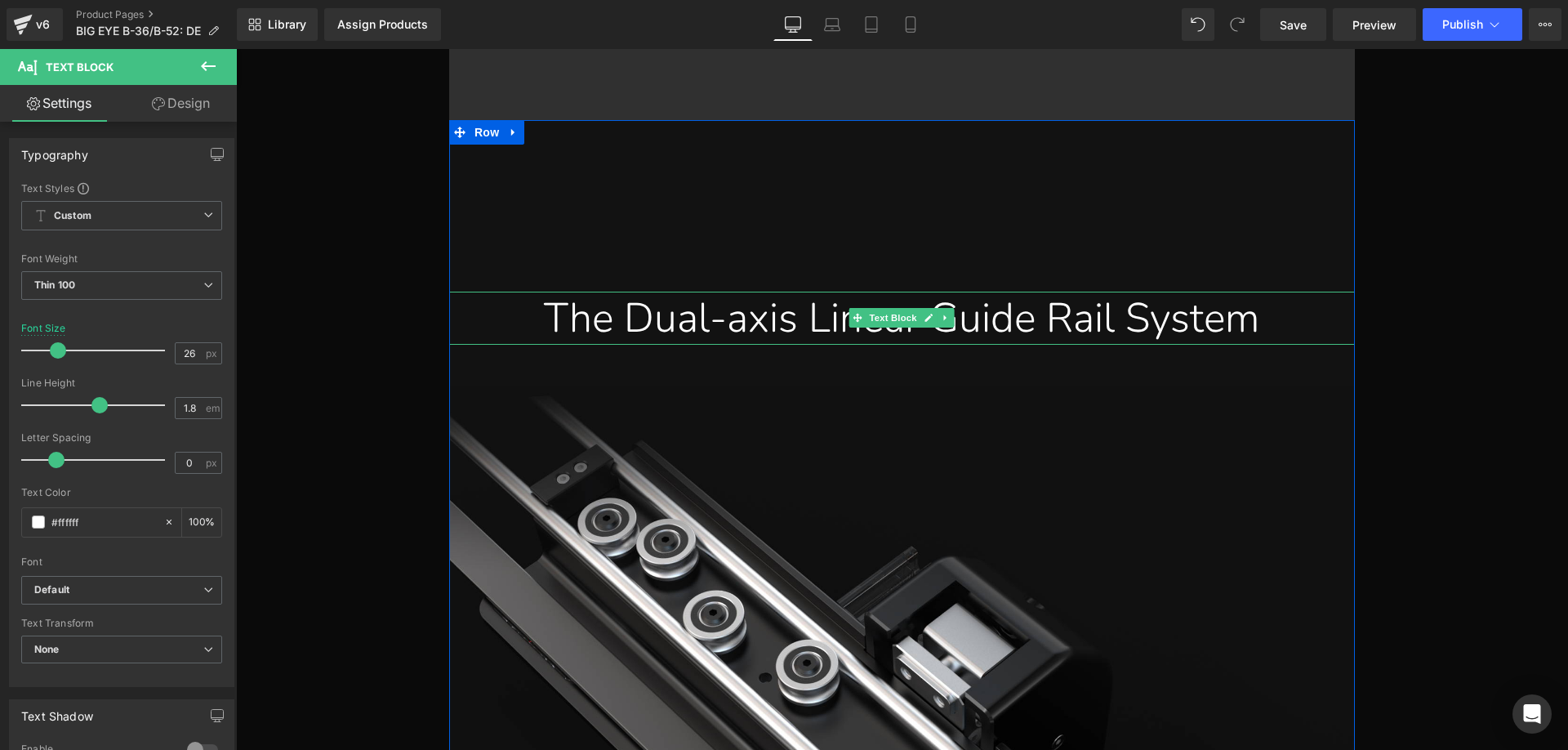
click at [600, 325] on div "The Dual-axis Linear Guide Rail System" at bounding box center [902, 318] width 881 height 53
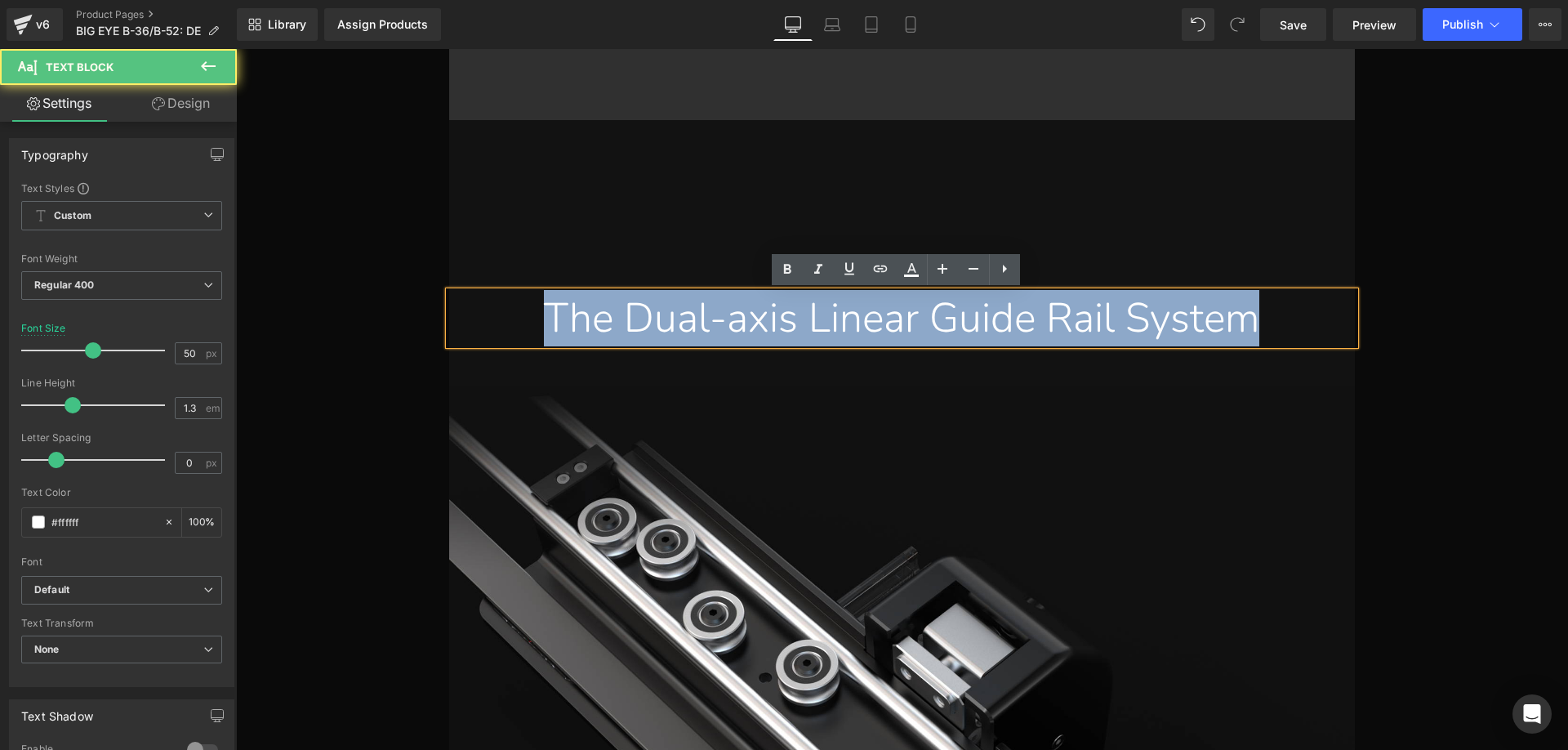
drag, startPoint x: 517, startPoint y: 319, endPoint x: 1289, endPoint y: 336, distance: 772.2
click at [1289, 336] on div "The Dual-axis Linear Guide Rail System" at bounding box center [902, 318] width 881 height 53
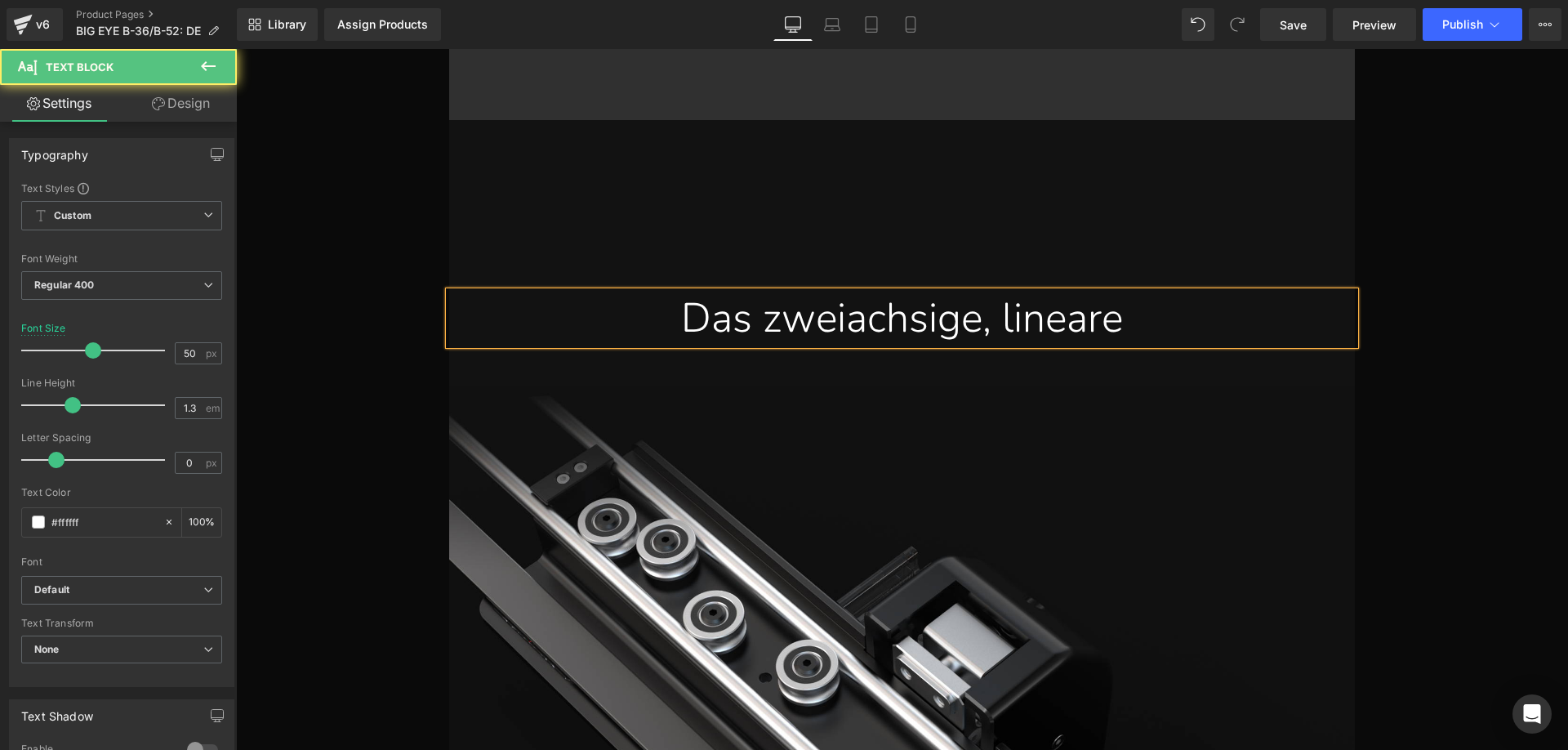
click at [1173, 318] on div "Das zweiachsige, lineare" at bounding box center [902, 318] width 881 height 53
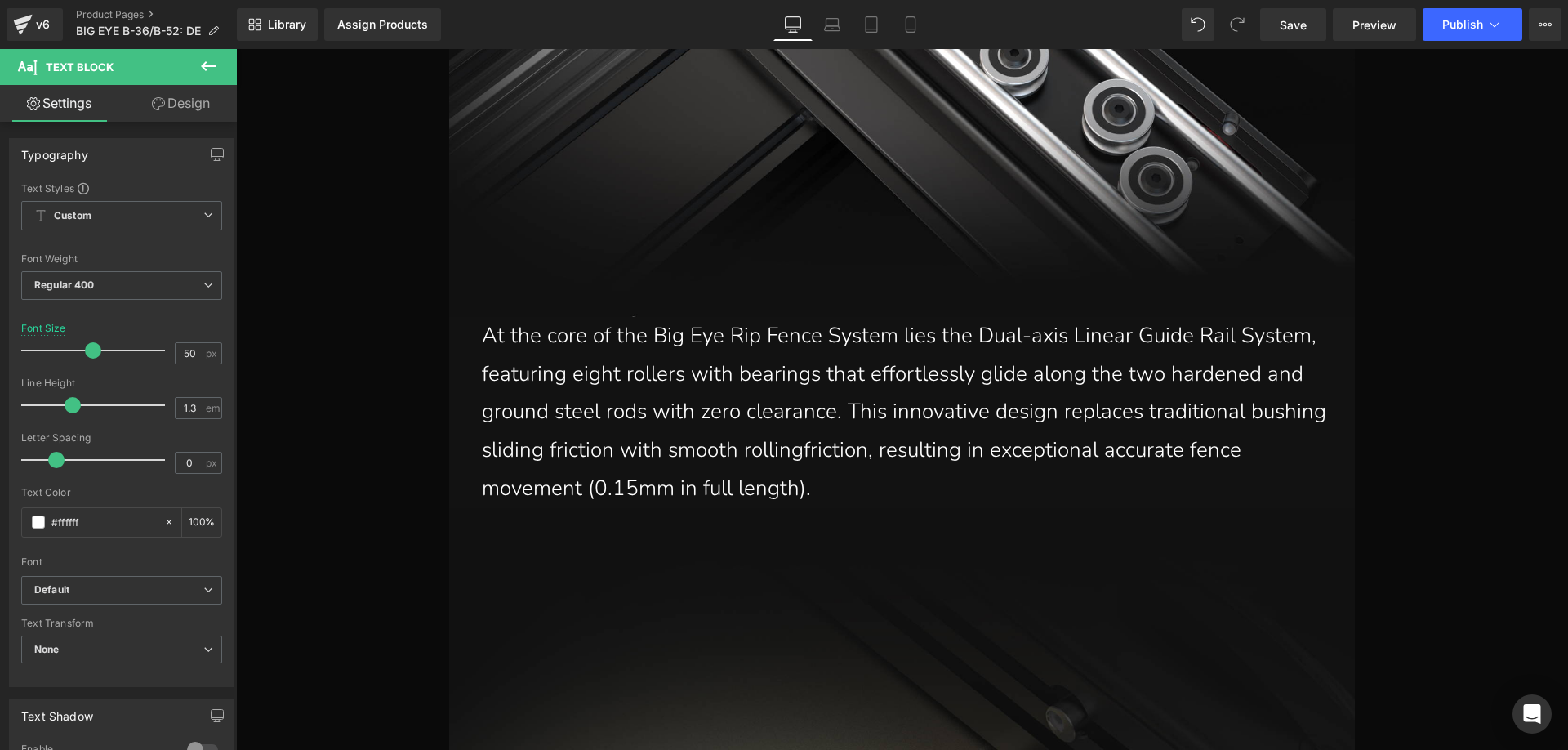
scroll to position [5439, 0]
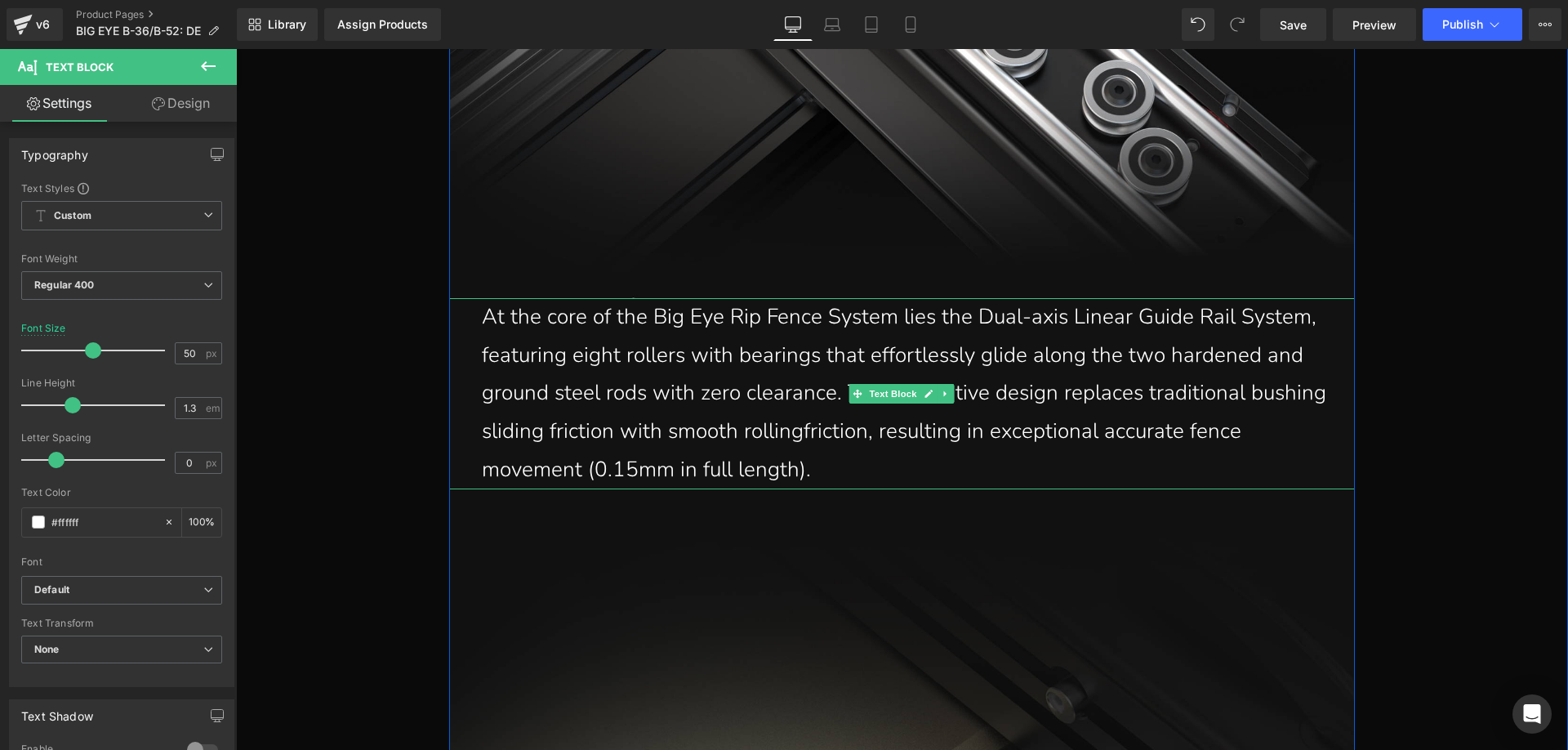
click at [819, 470] on p "At the core of the Big Eye Rip Fence System lies the Dual-axis Linear Guide Rai…" at bounding box center [906, 393] width 848 height 192
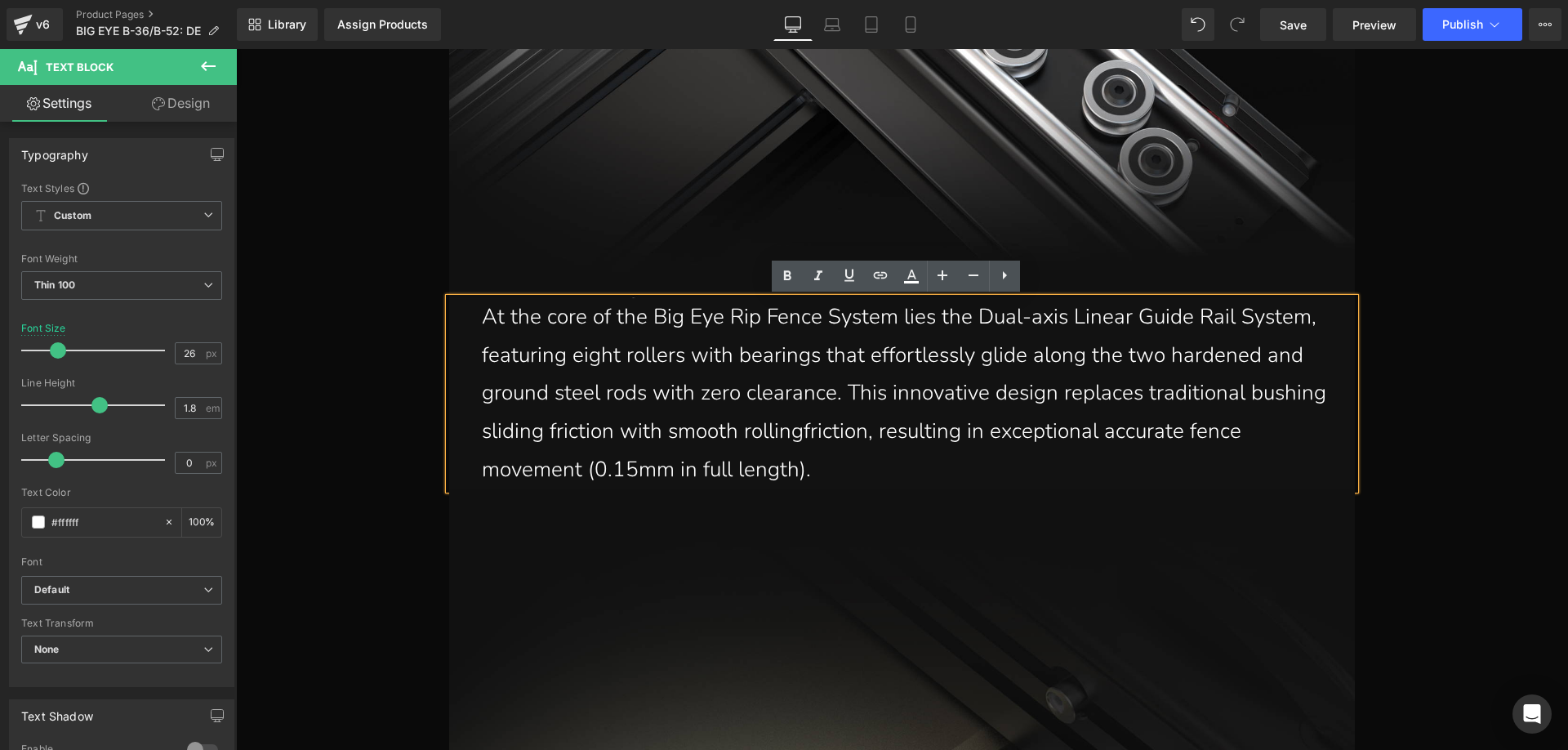
drag, startPoint x: 787, startPoint y: 460, endPoint x: 471, endPoint y: 331, distance: 341.3
click at [471, 331] on div "At the core of the Big Eye Rip Fence System lies the Dual-axis Linear Guide Rai…" at bounding box center [902, 393] width 906 height 192
paste div
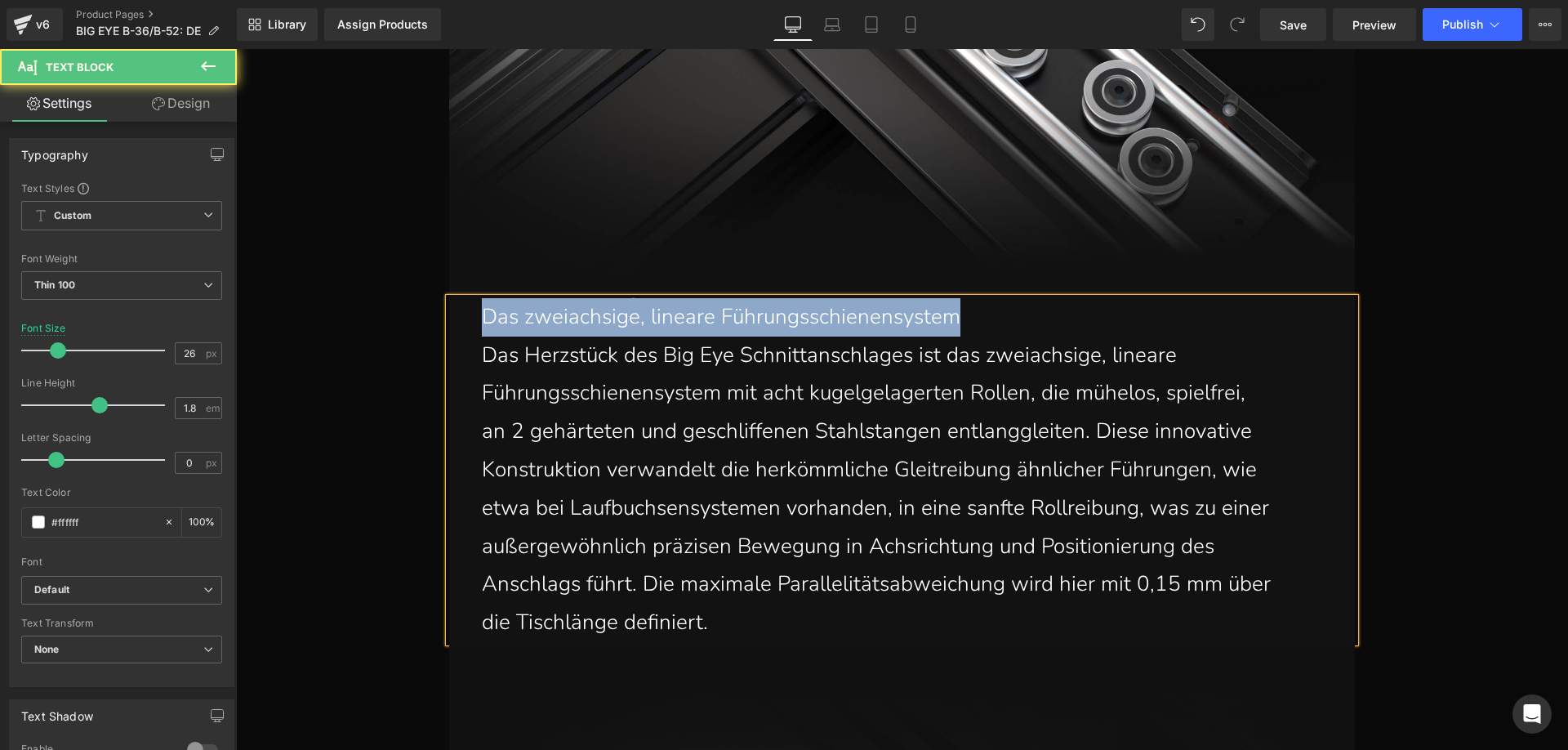
drag, startPoint x: 842, startPoint y: 321, endPoint x: 464, endPoint y: 319, distance: 378.0
click at [464, 319] on div "Das zweiachsige, lineare Führungsschienensystem Das Herzstück des Big Eye Schn…" at bounding box center [902, 470] width 906 height 343
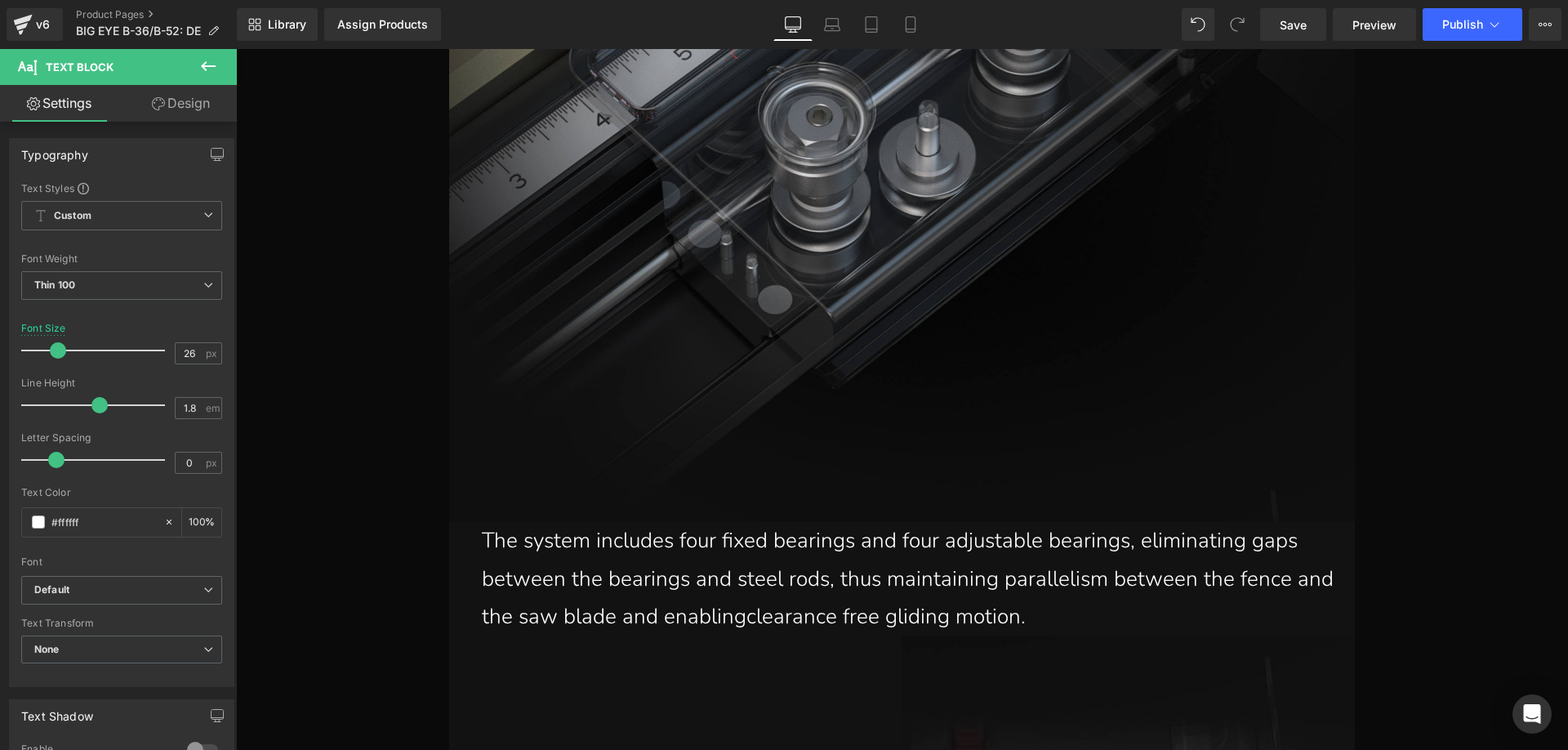
scroll to position [6745, 0]
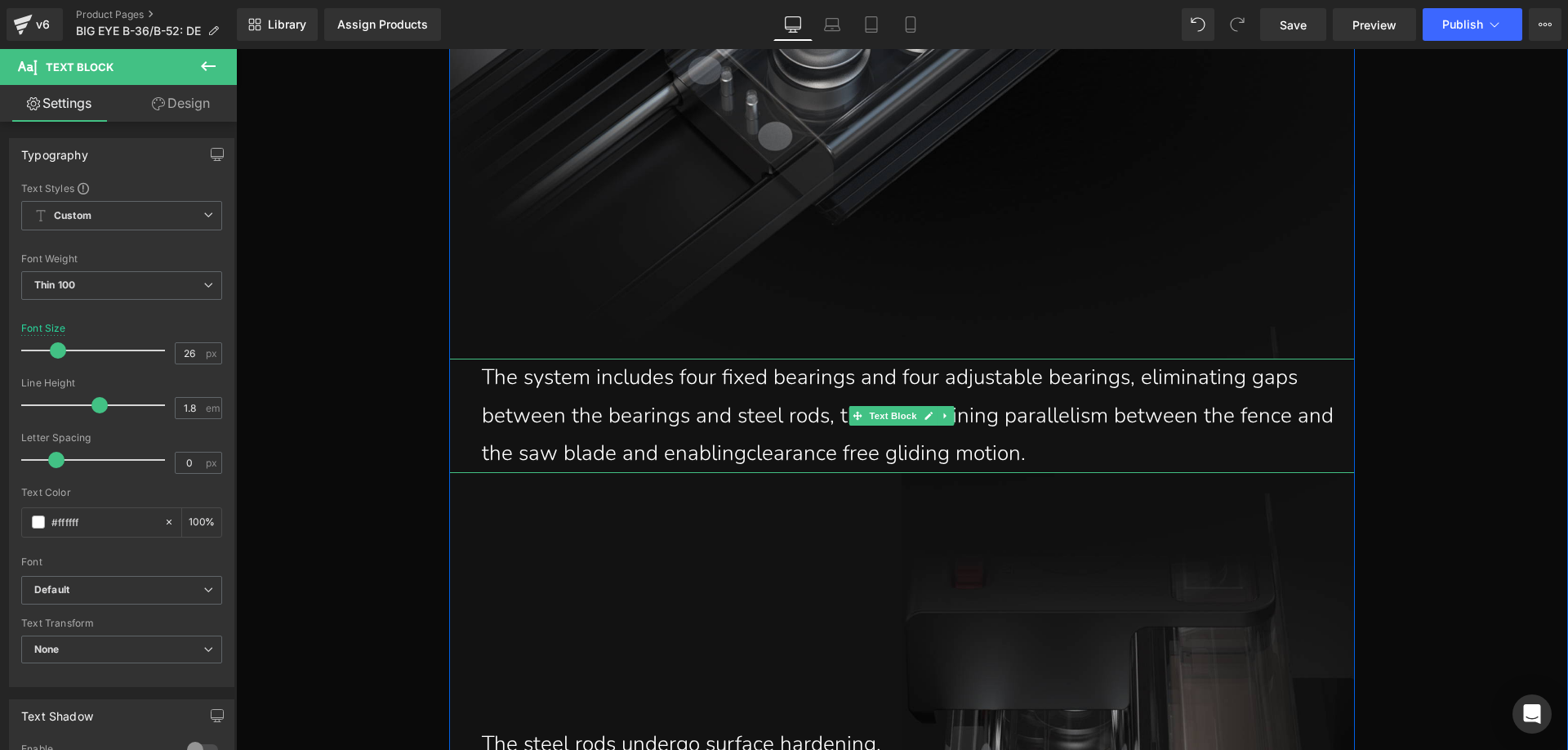
click at [1066, 446] on p "The system includes four fixed bearings and four adjustable bearings, eliminati…" at bounding box center [912, 415] width 860 height 114
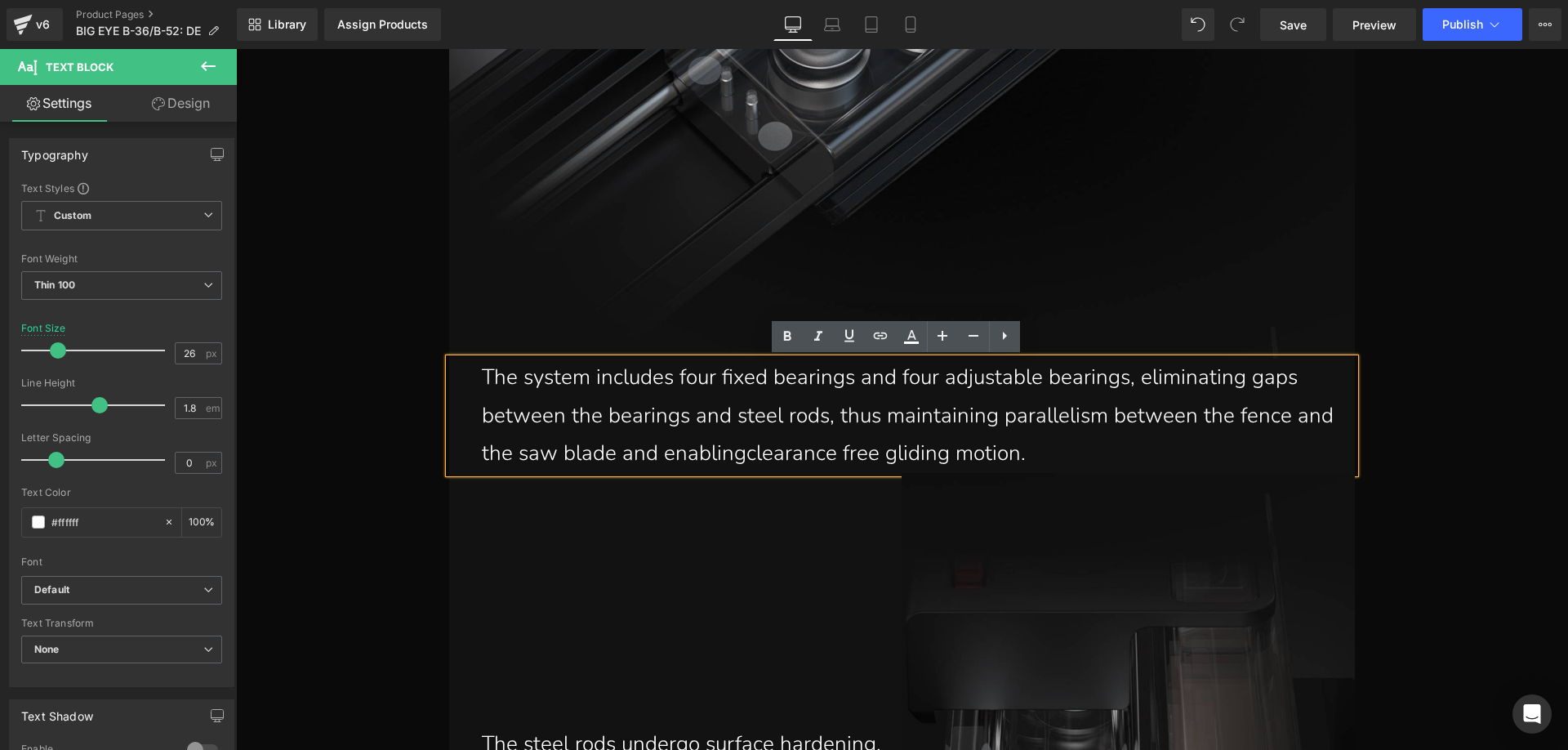
drag, startPoint x: 963, startPoint y: 449, endPoint x: 469, endPoint y: 391, distance: 497.4
click at [469, 391] on div "The system includes four fixed bearings and four adjustable bearings, eliminati…" at bounding box center [902, 415] width 906 height 114
paste div
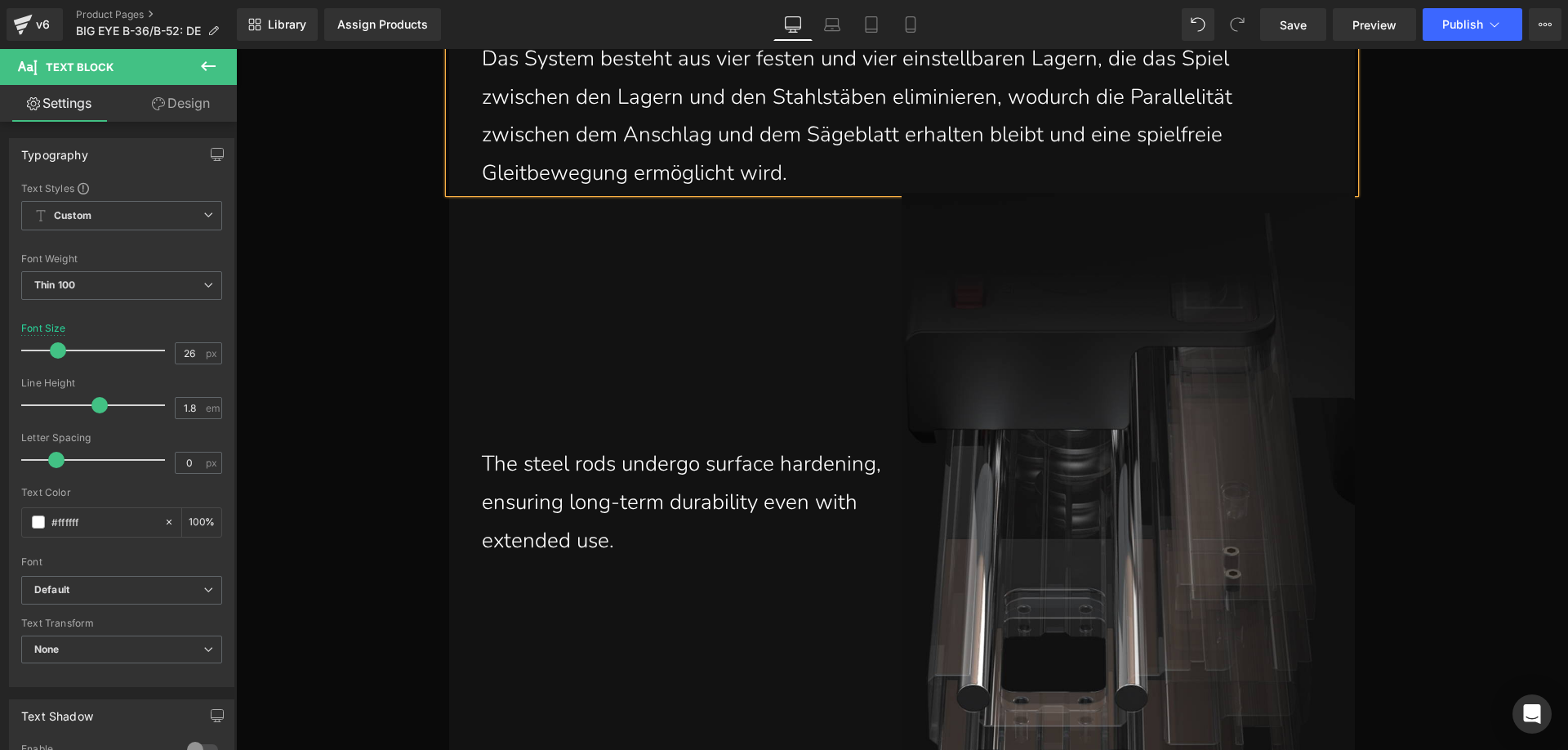
scroll to position [7235, 0]
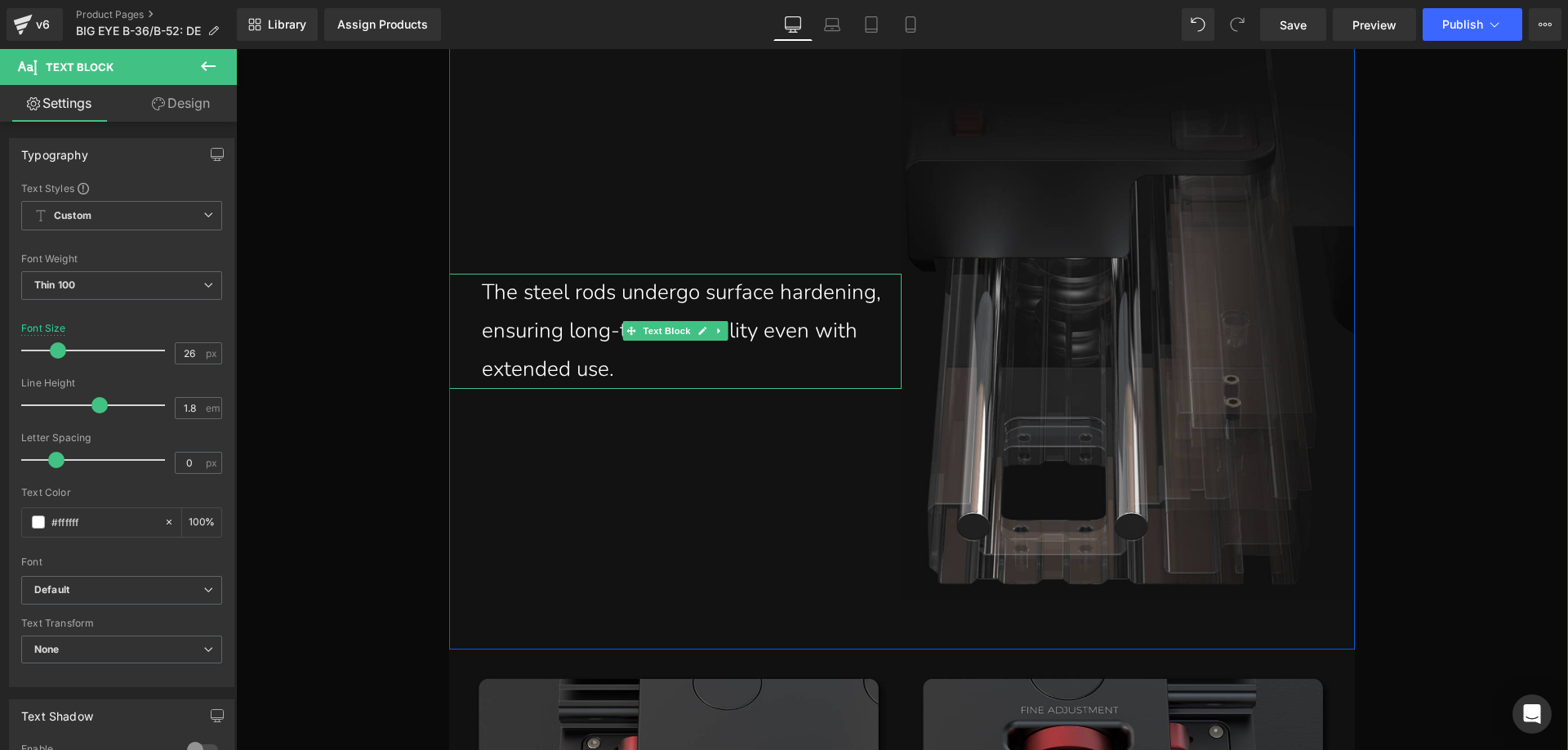
drag, startPoint x: 632, startPoint y: 361, endPoint x: 626, endPoint y: 369, distance: 10.0
click at [632, 361] on p "The steel rods undergo surface hardening, ensuring long-term durability even wi…" at bounding box center [686, 330] width 409 height 114
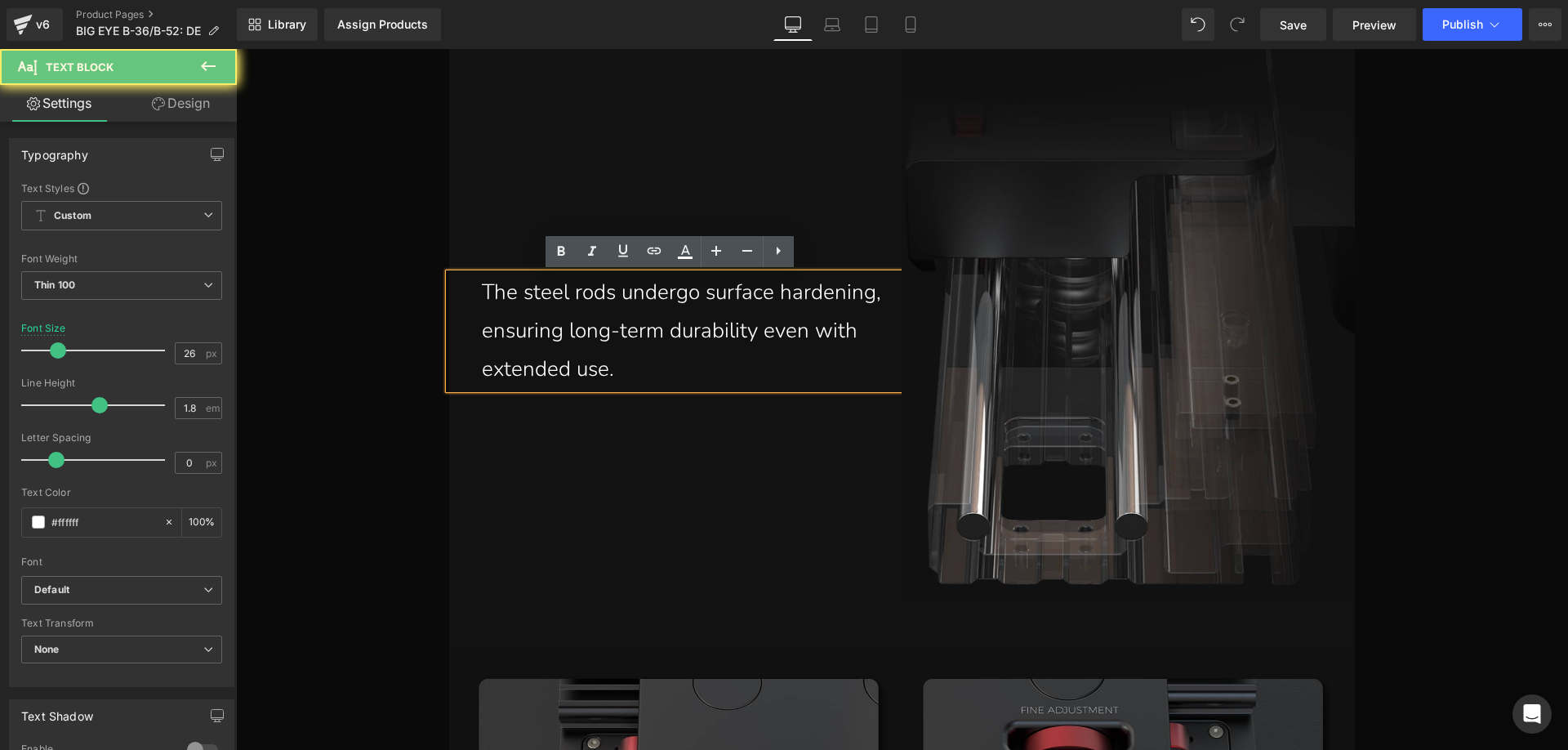
drag, startPoint x: 615, startPoint y: 362, endPoint x: 454, endPoint y: 297, distance: 173.6
click at [454, 297] on div "The steel rods undergo surface hardening, ensuring long-term durability even wi…" at bounding box center [676, 330] width 453 height 114
paste div
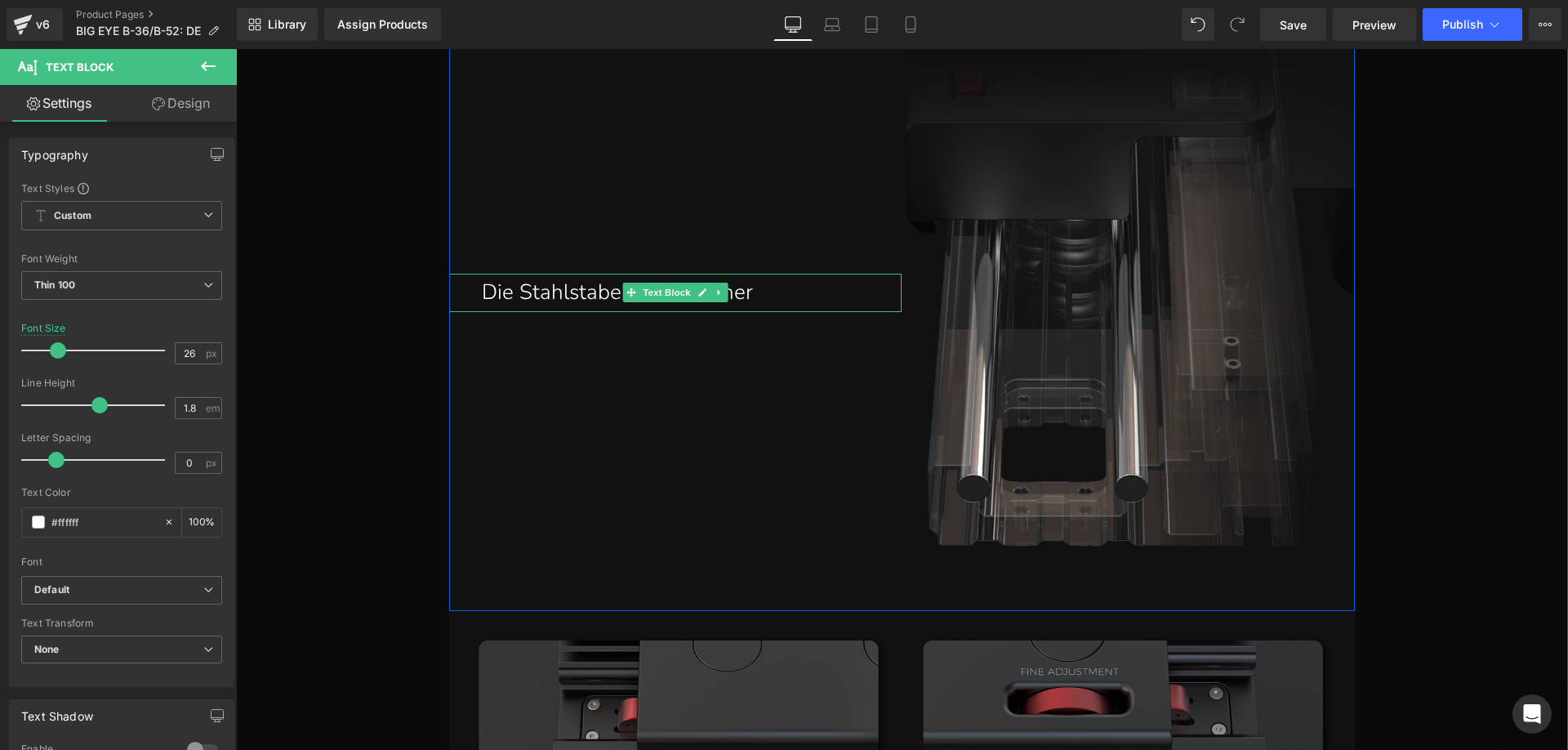
click at [773, 297] on p "Die Stahlstabe werden einer" at bounding box center [686, 292] width 409 height 39
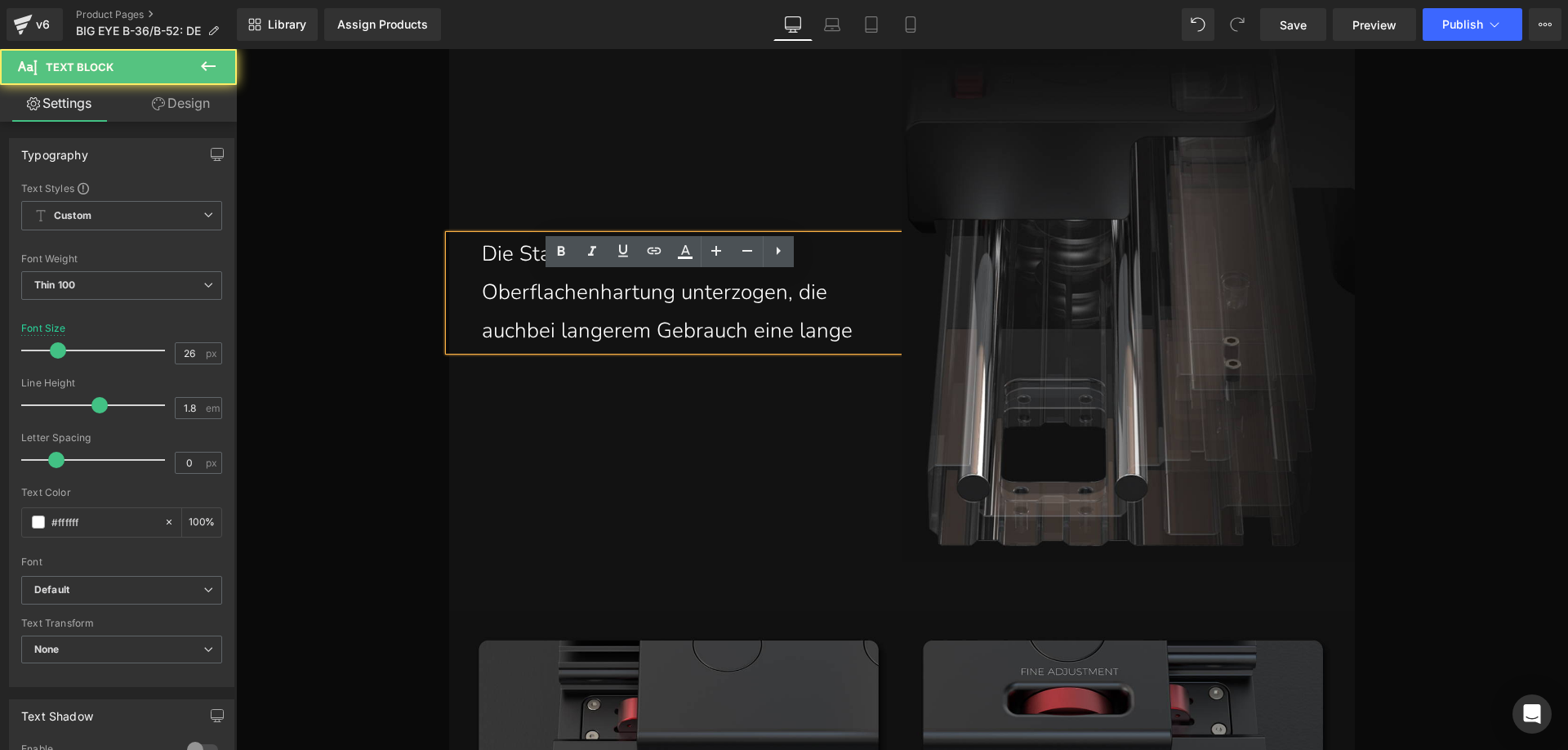
scroll to position [7235, 0]
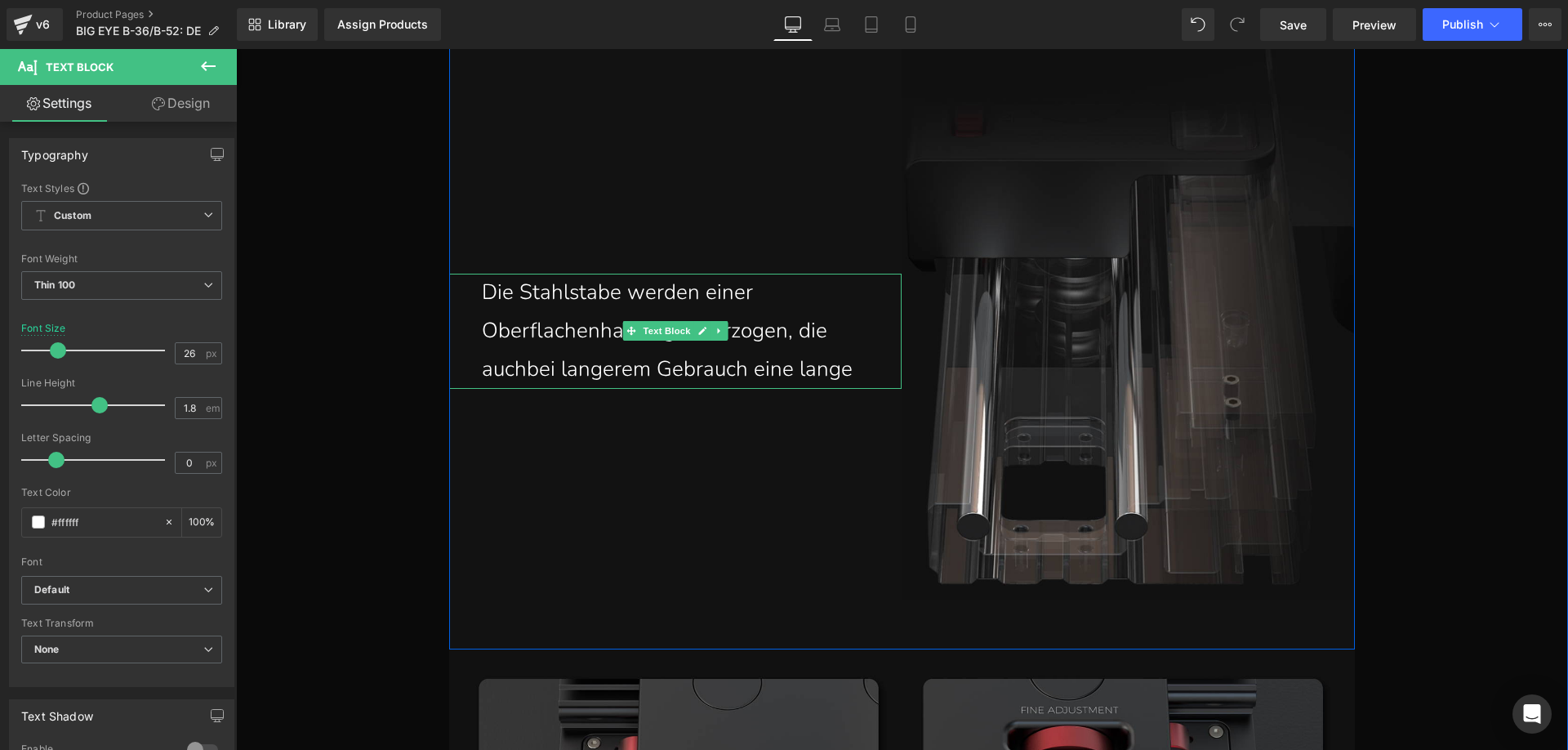
click at [860, 373] on p "Die Stahlstabe werden einer Oberflachenhartung unterzogen, die auchbei langerem…" at bounding box center [686, 330] width 409 height 114
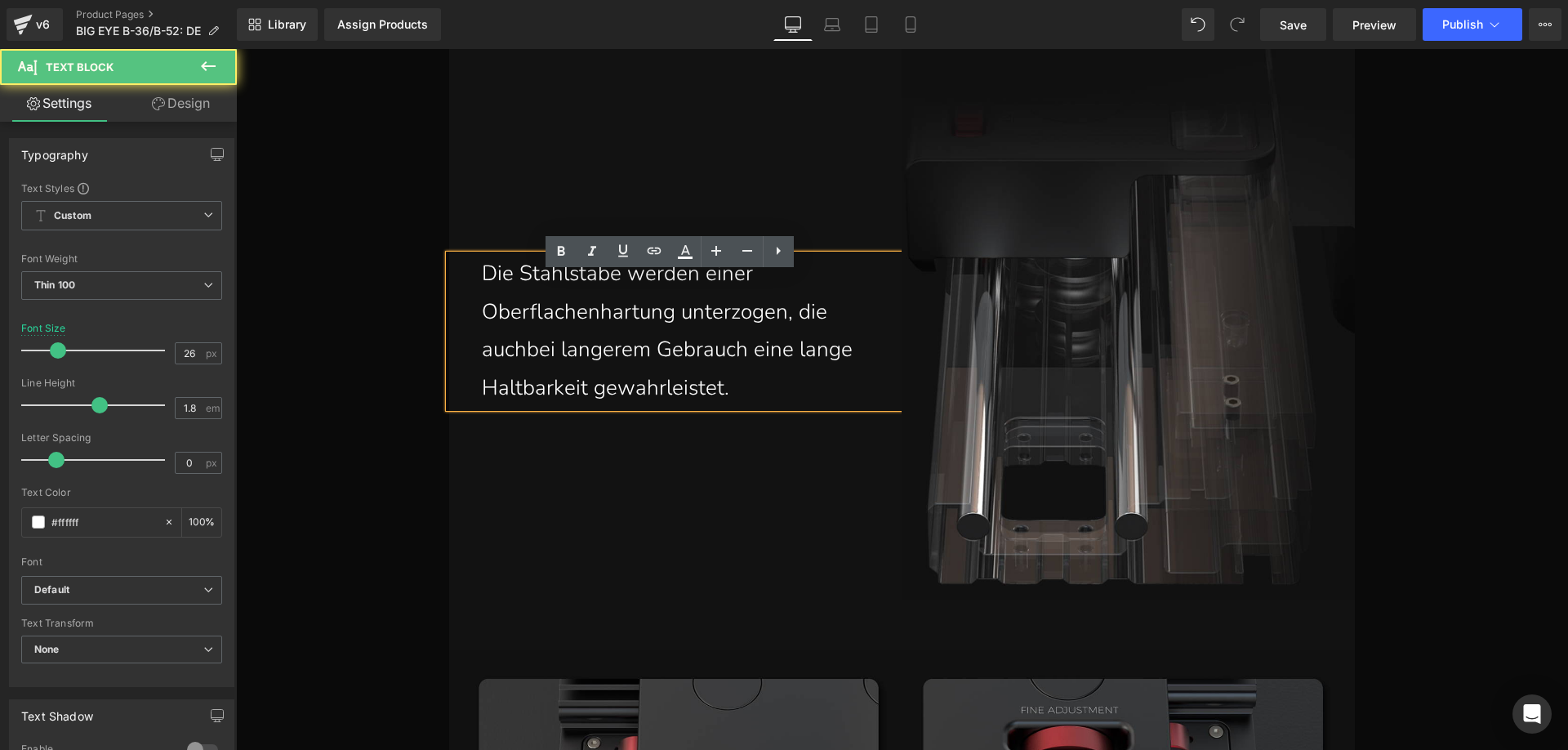
scroll to position [7216, 0]
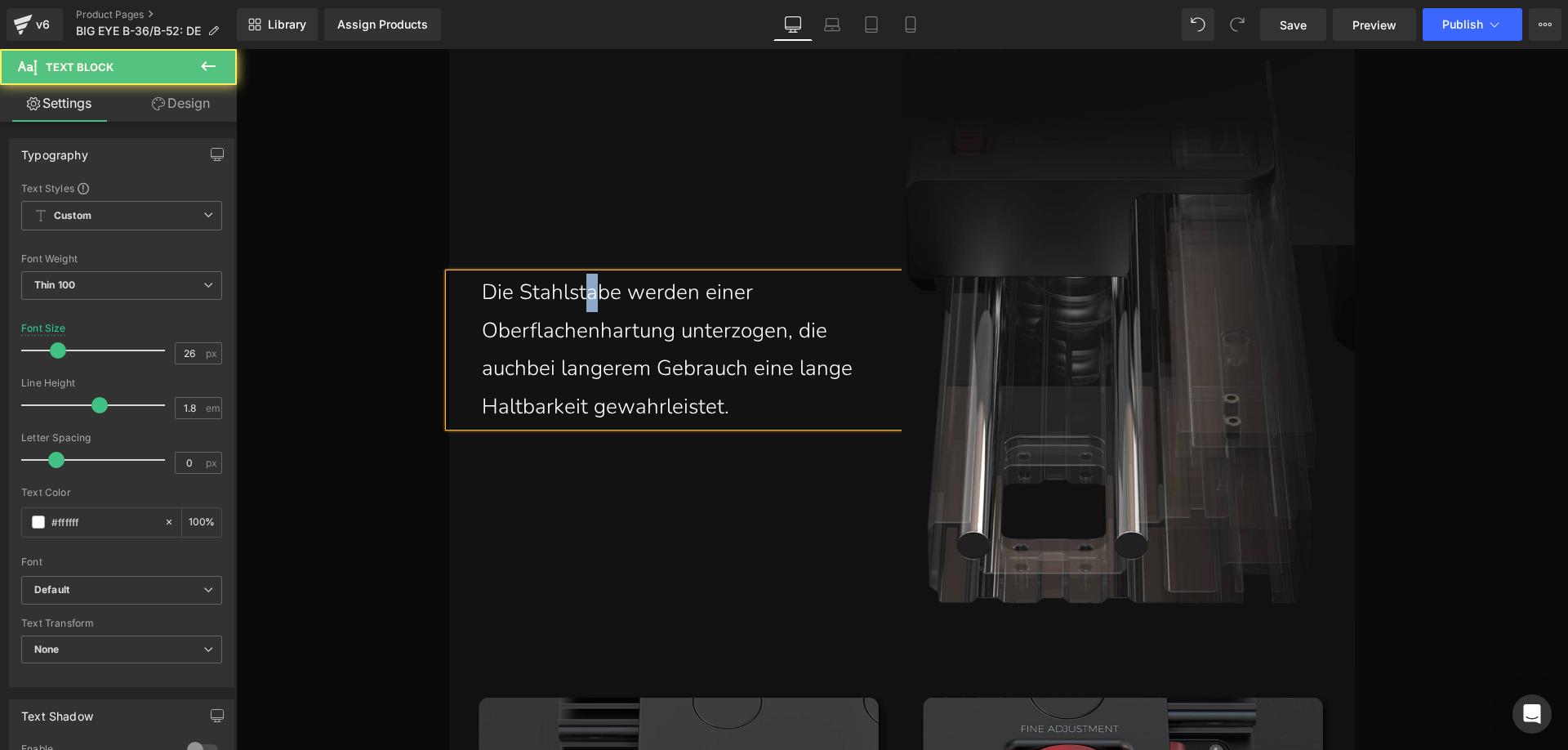
click at [581, 296] on p "Die Stahlstabe werden einer Oberflachenhartung unterzogen, die auchbei langerem…" at bounding box center [686, 350] width 409 height 153
click at [542, 337] on p "Die Stahlstäbe werden einer Oberflachenhartung unterzogen, die auchbei langerem…" at bounding box center [686, 350] width 409 height 153
click at [610, 335] on p "Die Stahlstäbe werden einer Oberflächenhartung unterzogen, die auchbei langerem…" at bounding box center [686, 350] width 409 height 153
click at [525, 375] on p "Die Stahlstäbe werden einer Oberflächenhärtung unterzogen, die auchbei langerem…" at bounding box center [686, 350] width 409 height 153
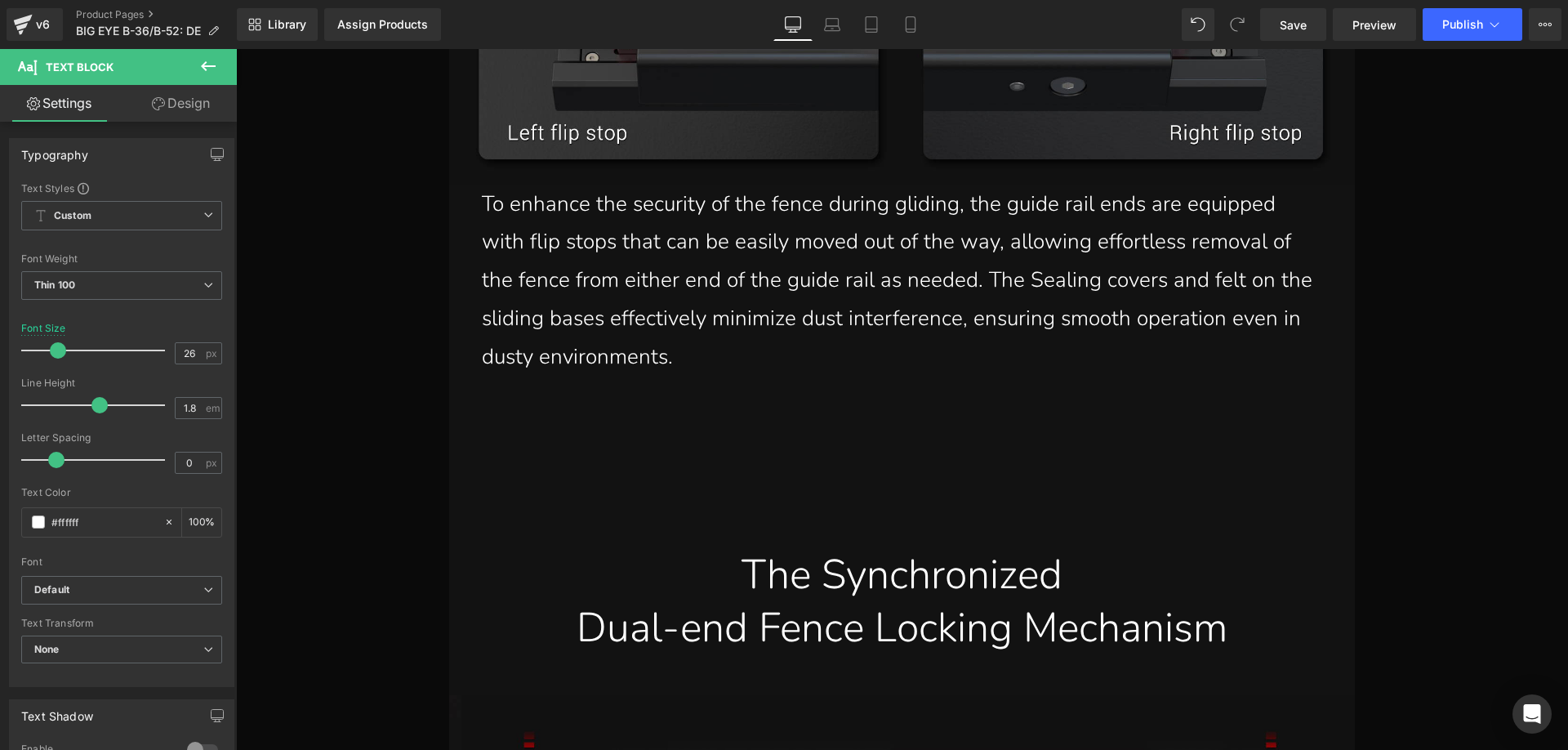
scroll to position [7788, 0]
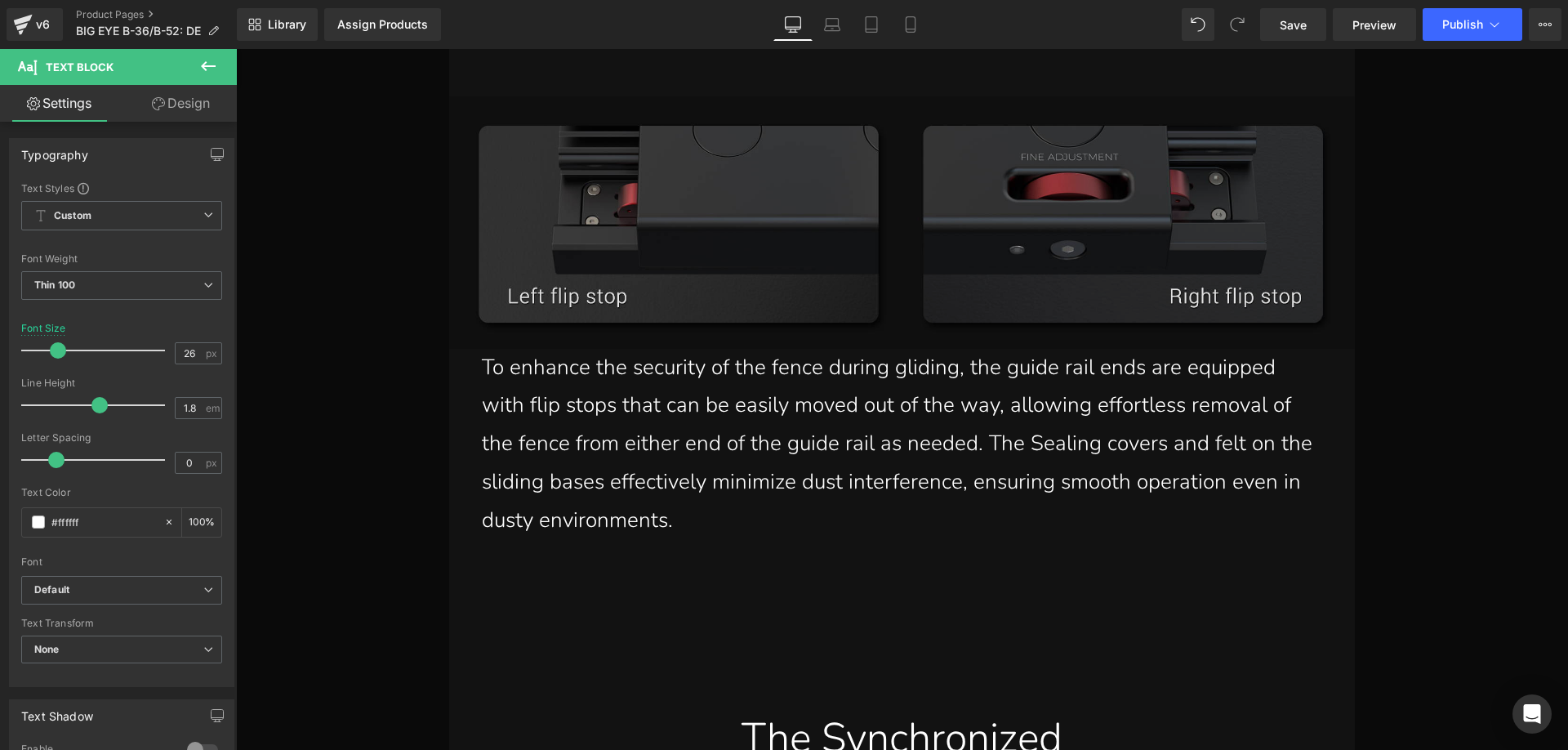
click at [544, 289] on img at bounding box center [902, 222] width 906 height 252
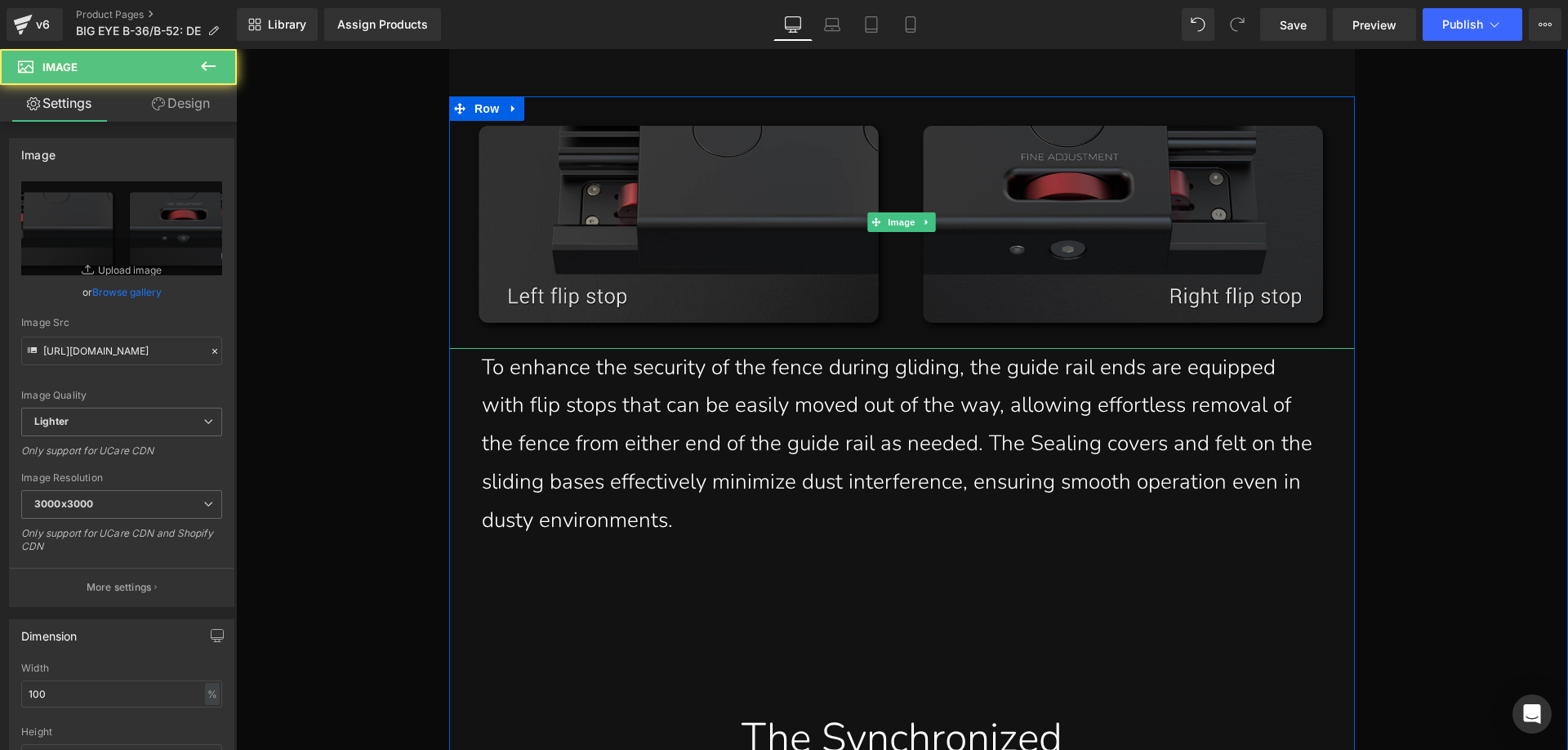
drag, startPoint x: 704, startPoint y: 247, endPoint x: 665, endPoint y: 247, distance: 39.0
click at [704, 247] on img at bounding box center [902, 222] width 906 height 252
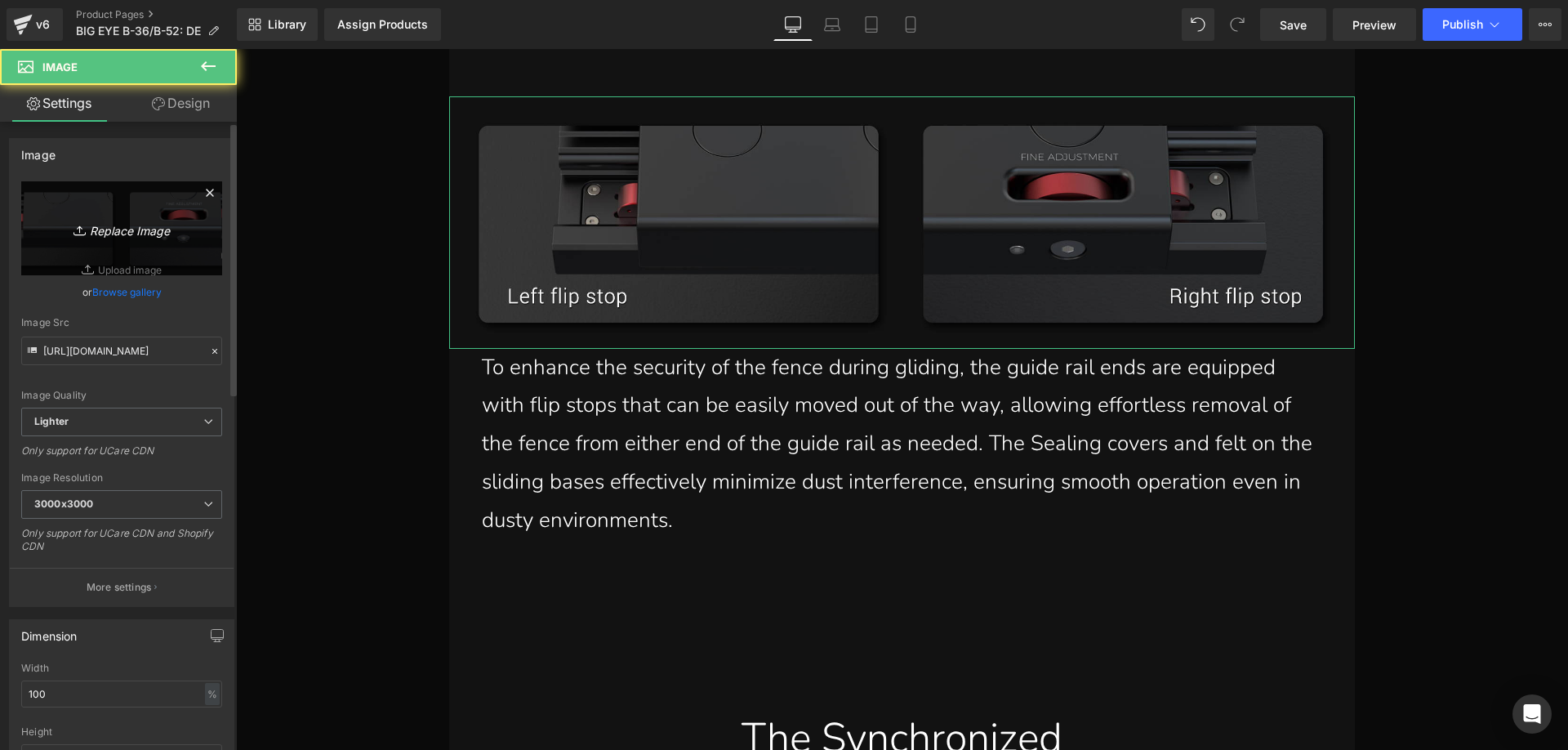
click at [105, 219] on icon "Replace Image" at bounding box center [122, 228] width 130 height 21
type input "C:\fakepath\BIG-EYE-1_06.webp"
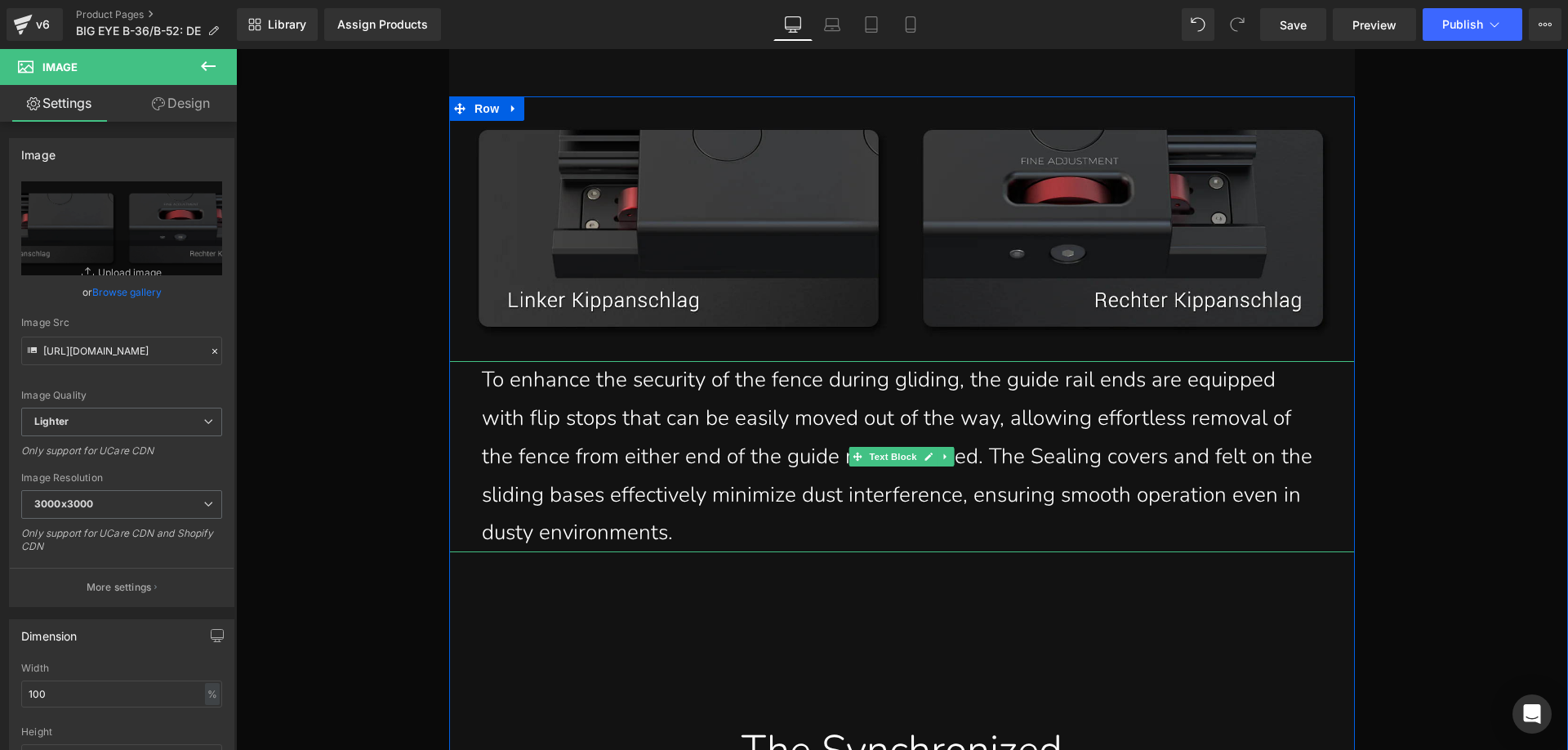
click at [762, 526] on p "To enhance the security of the fence during gliding, the guide rail ends are eq…" at bounding box center [902, 457] width 841 height 192
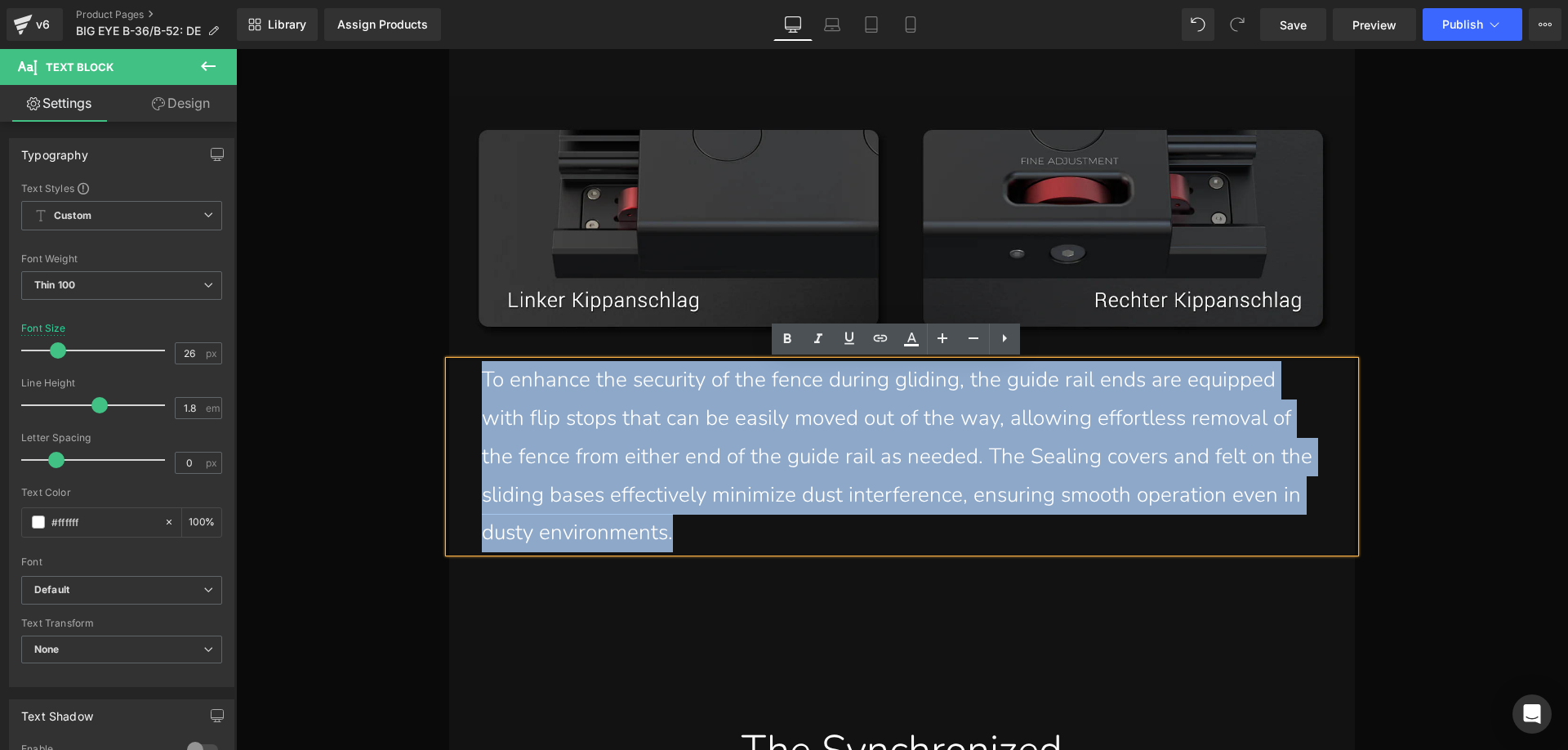
drag, startPoint x: 765, startPoint y: 536, endPoint x: 431, endPoint y: 387, distance: 365.7
paste div
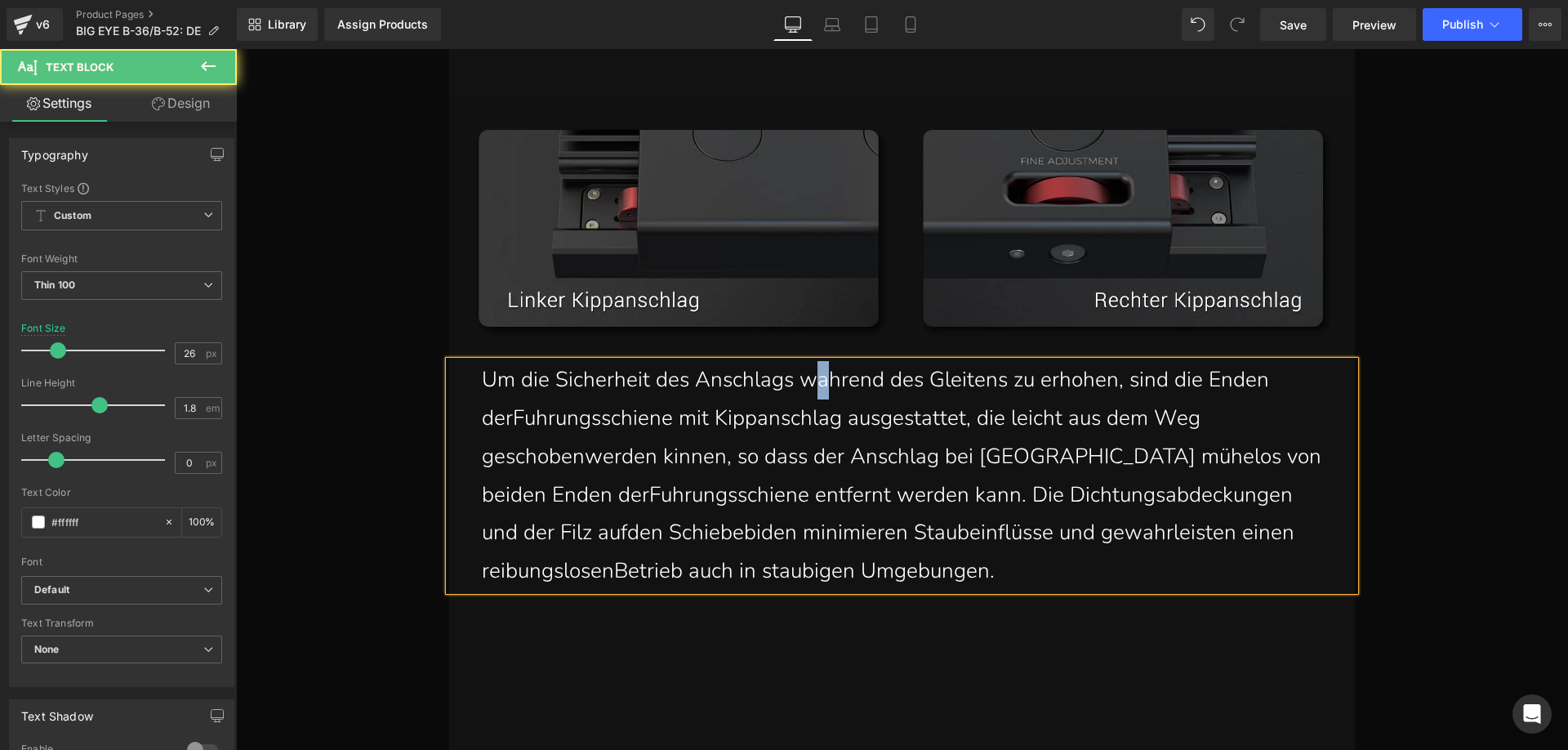
drag, startPoint x: 818, startPoint y: 390, endPoint x: 811, endPoint y: 385, distance: 8.6
click at [811, 385] on p "Um die Sicherheit des Anschlags wahrend des Gleitens zu erhohen, sind die Enden…" at bounding box center [902, 475] width 841 height 229
drag, startPoint x: 1078, startPoint y: 387, endPoint x: 1068, endPoint y: 383, distance: 10.8
click at [1068, 383] on p "Um die Sicherheit des Anschlags während des Gleitens zu erhohen, sind die Enden…" at bounding box center [902, 475] width 841 height 229
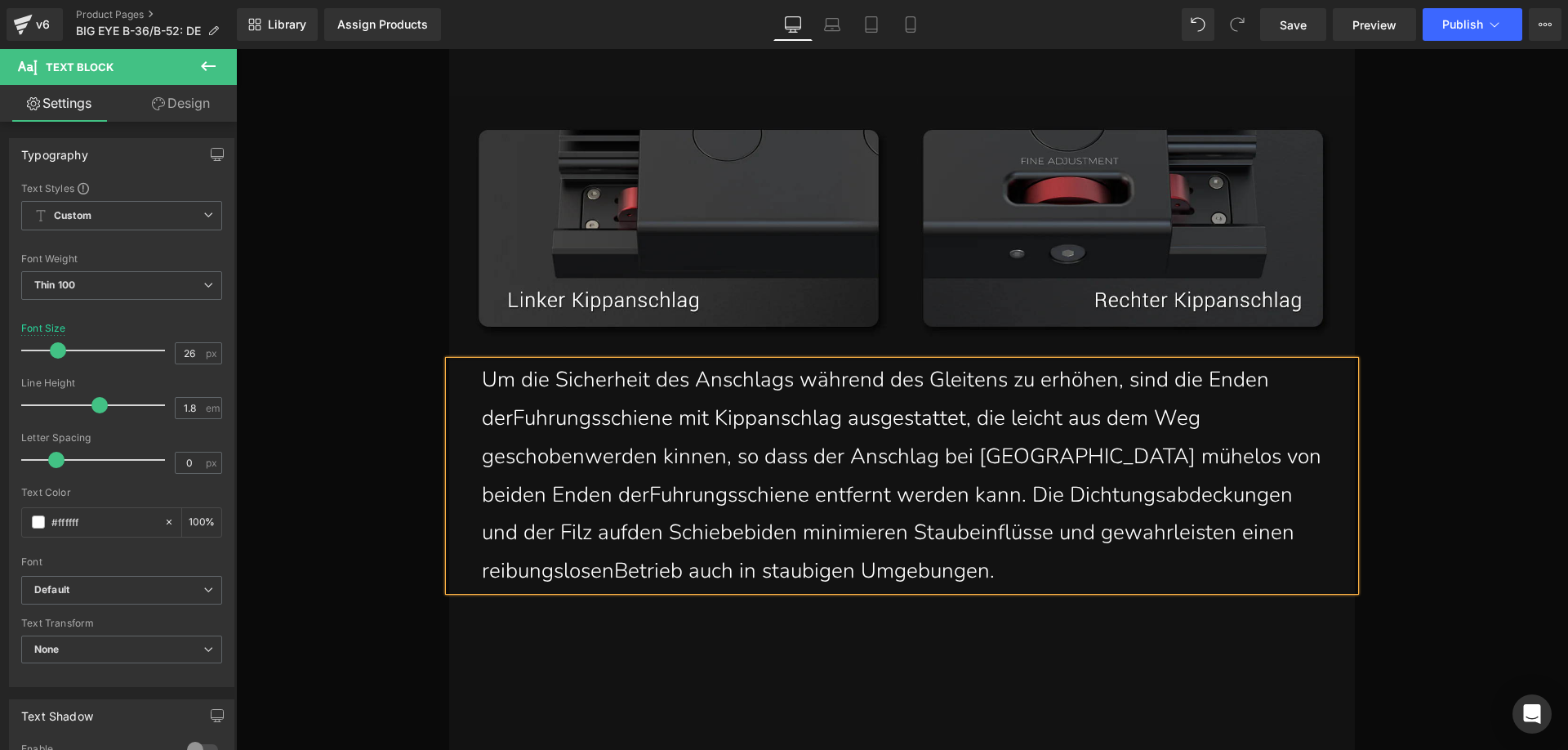
click at [507, 423] on p "Um die Sicherheit des Anschlags während des Gleitens zu erhöhen, sind die Enden…" at bounding box center [902, 475] width 841 height 229
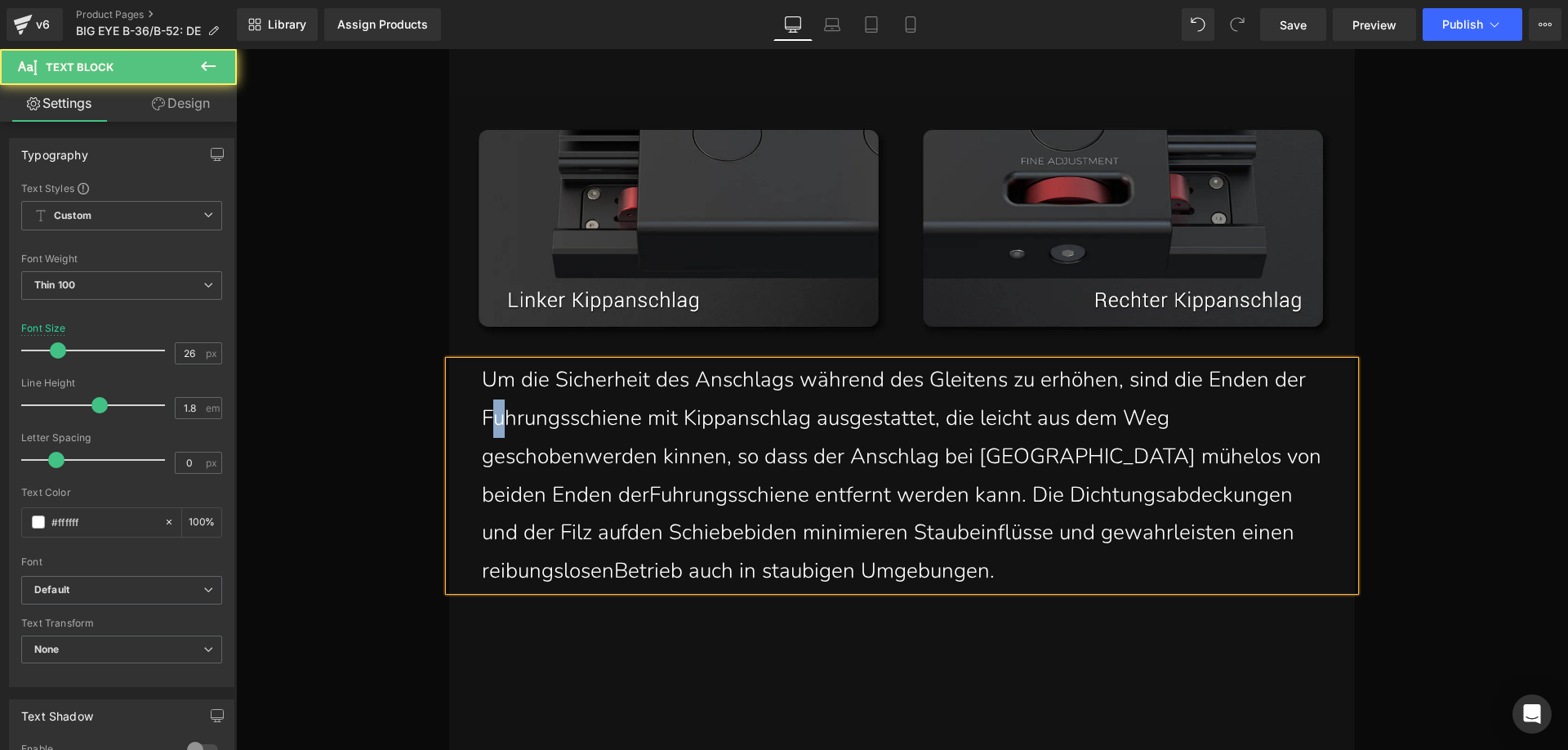
click at [491, 422] on p "Um die Sicherheit des Anschlags während des Gleitens zu erhöhen, sind die Enden…" at bounding box center [902, 475] width 841 height 229
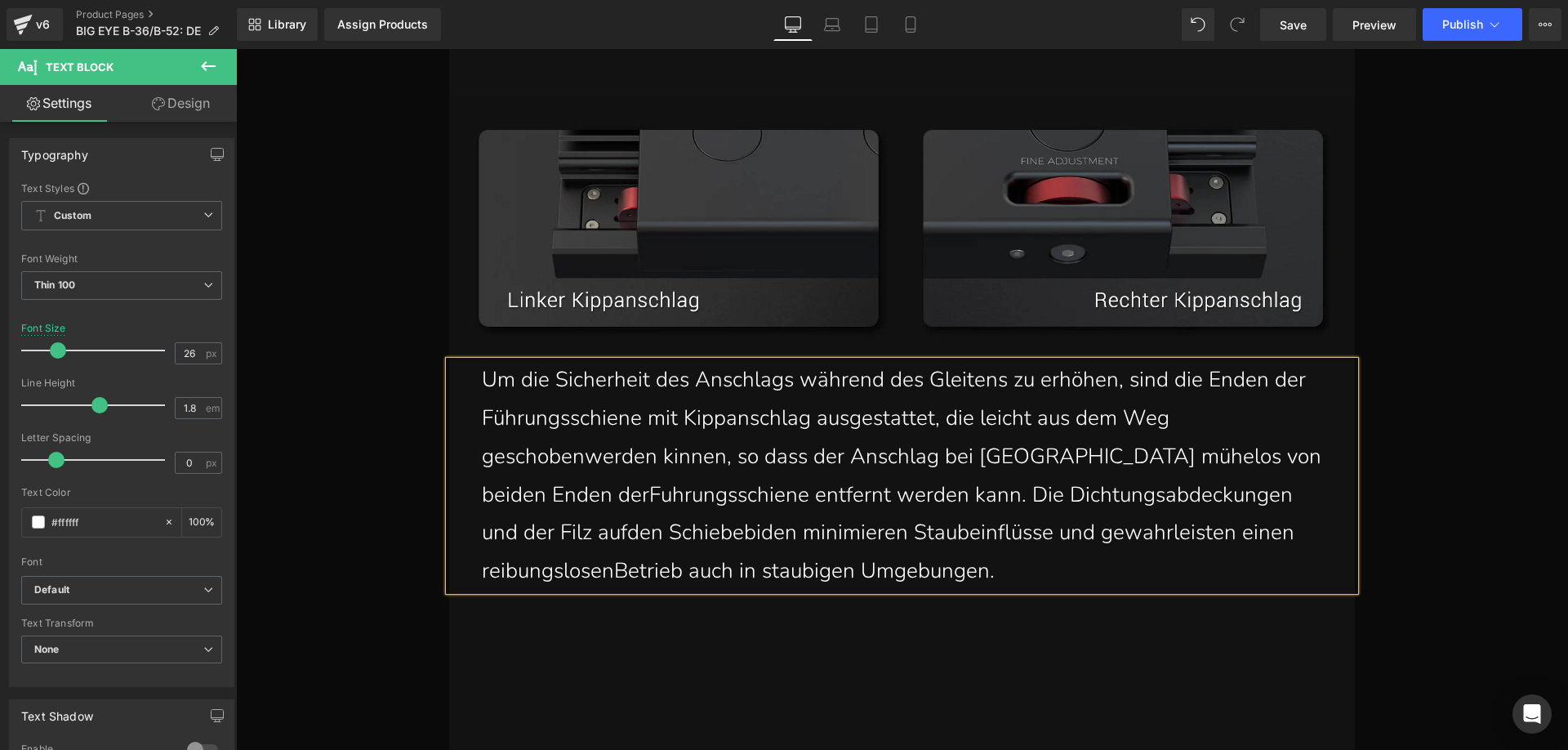
click at [584, 458] on p "Um die Sicherheit des Anschlags während des Gleitens zu erhöhen, sind die Enden…" at bounding box center [902, 475] width 841 height 229
drag, startPoint x: 573, startPoint y: 461, endPoint x: 563, endPoint y: 458, distance: 10.4
click at [563, 458] on p "Um die Sicherheit des Anschlags während des Gleitens zu erhöhen, sind die Enden…" at bounding box center [902, 475] width 841 height 229
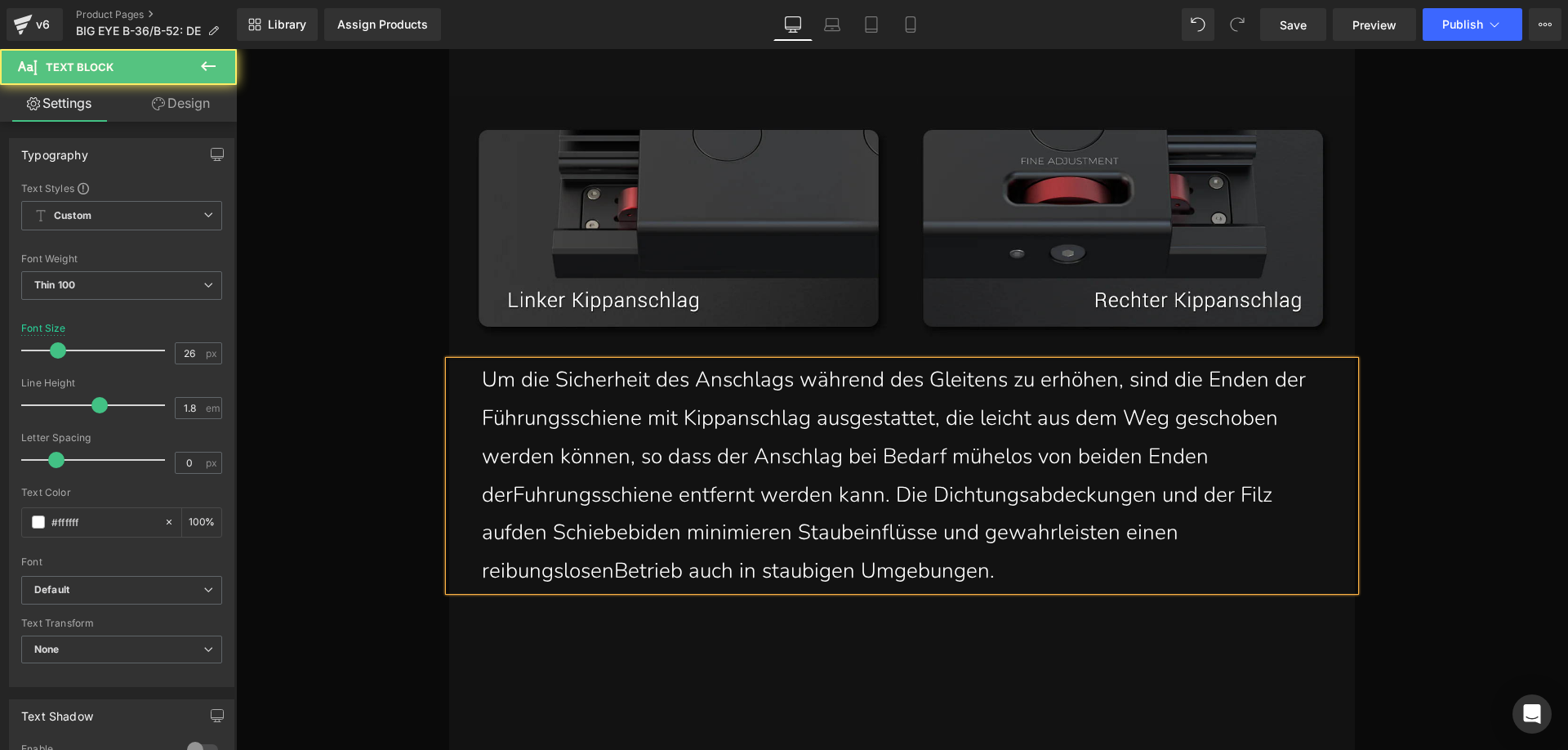
click at [509, 495] on p "Um die Sicherheit des Anschlags während des Gleitens zu erhöhen, sind die Enden…" at bounding box center [902, 475] width 841 height 229
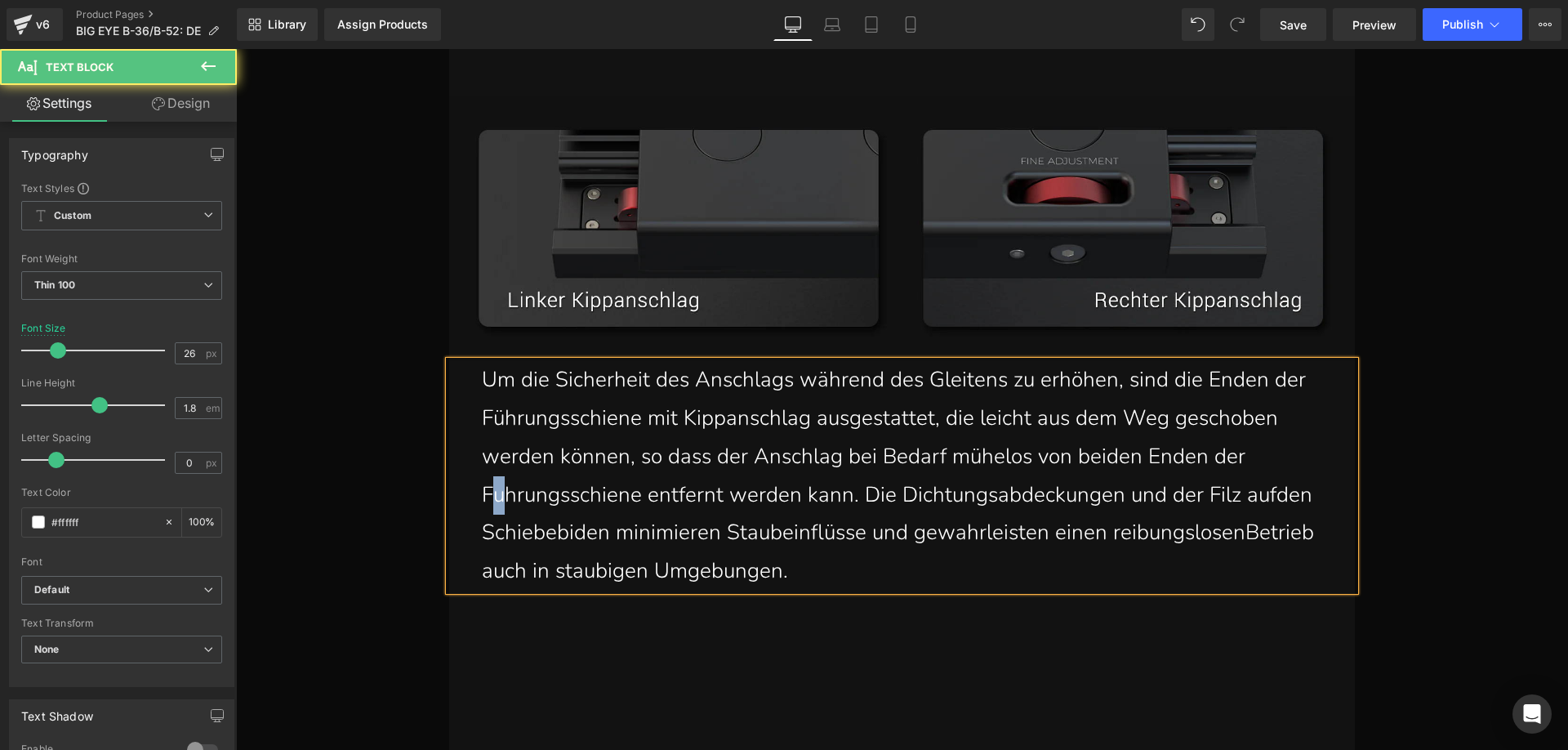
click at [492, 496] on p "Um die Sicherheit des Anschlags während des Gleitens zu erhöhen, sind die Enden…" at bounding box center [902, 475] width 841 height 229
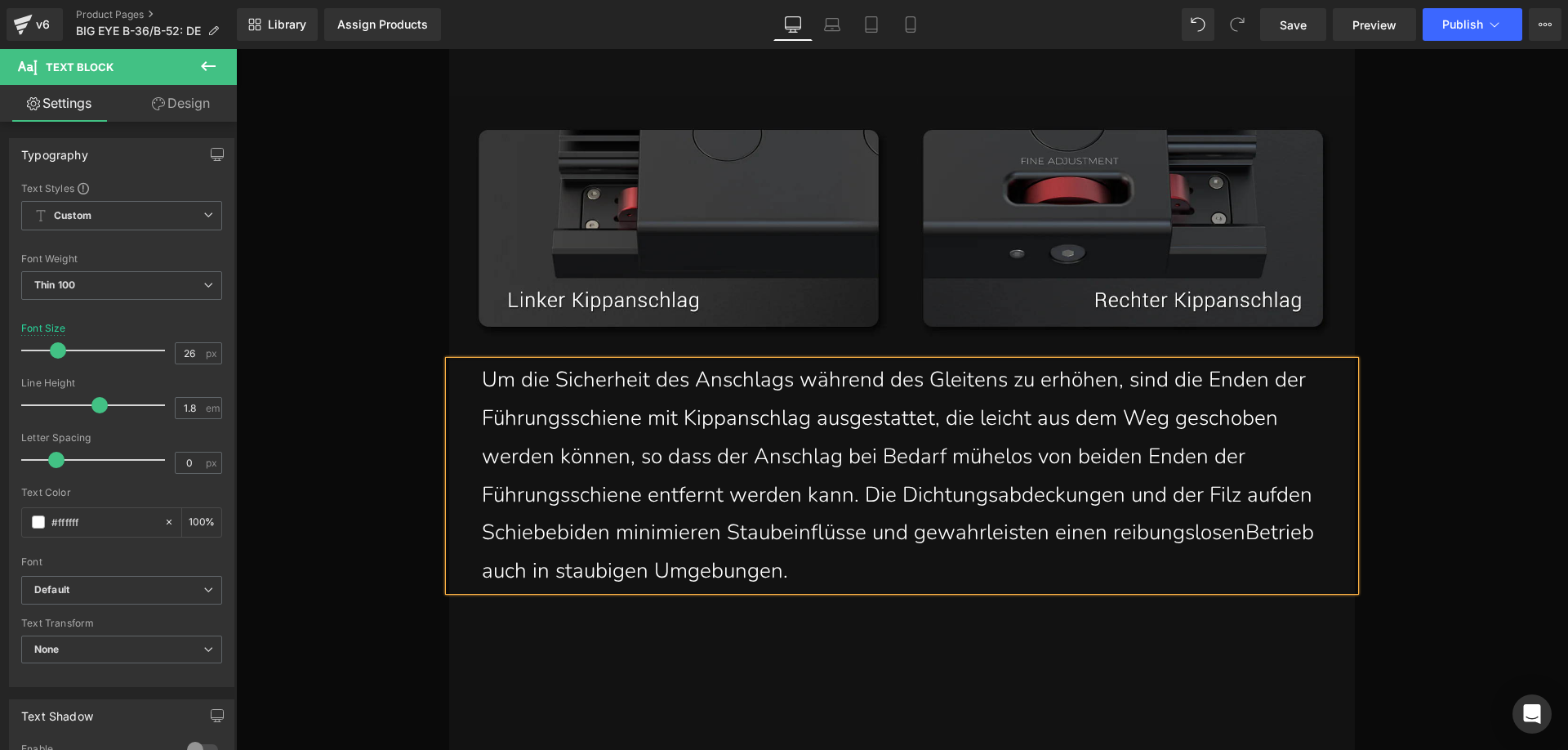
click at [1281, 495] on p "Um die Sicherheit des Anschlags während des Gleitens zu erhöhen, sind die Enden…" at bounding box center [902, 475] width 841 height 229
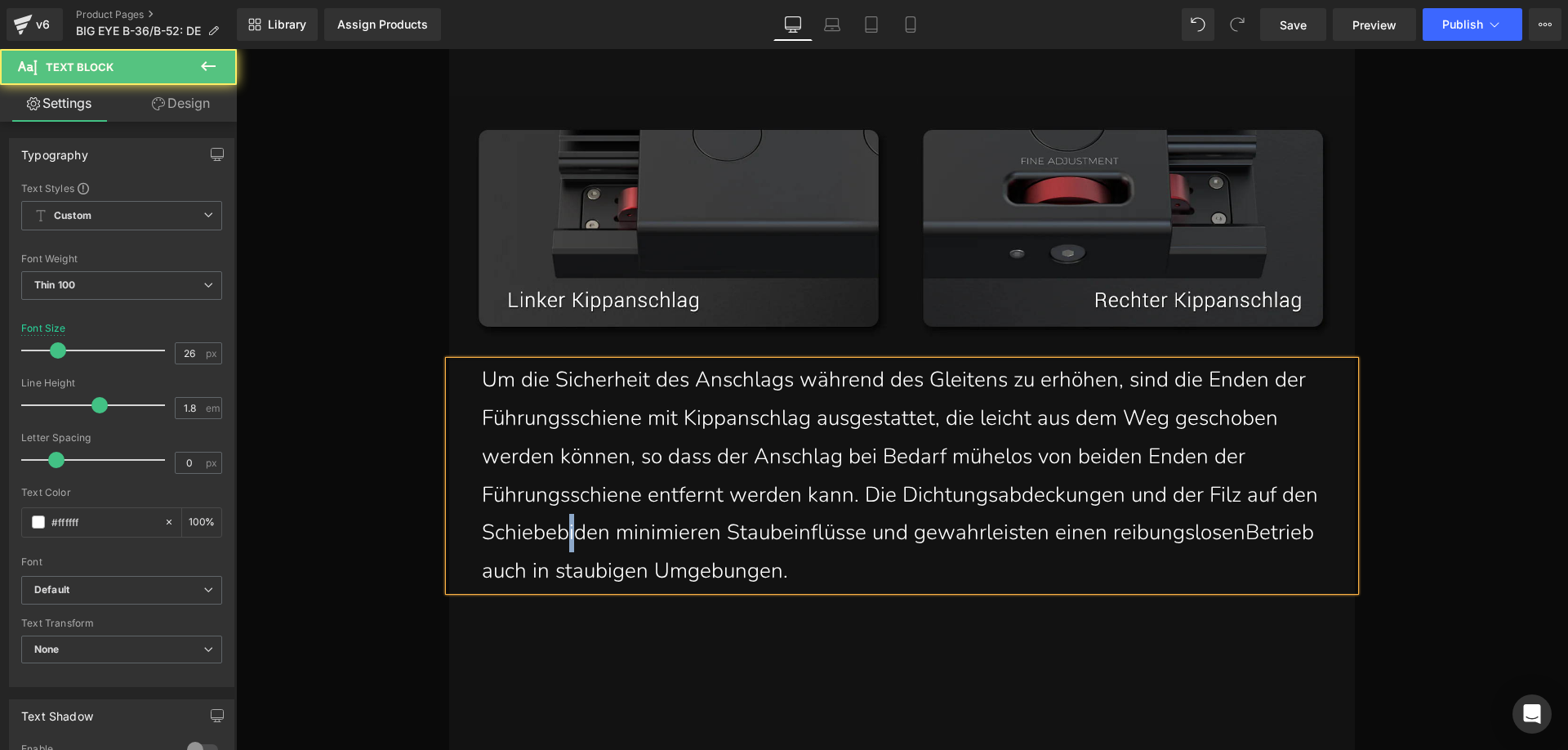
drag, startPoint x: 613, startPoint y: 539, endPoint x: 603, endPoint y: 532, distance: 12.2
click at [603, 532] on p "Um die Sicherheit des Anschlags während des Gleitens zu erhöhen, sind die Enden…" at bounding box center [902, 475] width 841 height 229
click at [1005, 536] on p "Um die Sicherheit des Anschlags während des Gleitens zu erhöhen, sind die Enden…" at bounding box center [902, 475] width 841 height 229
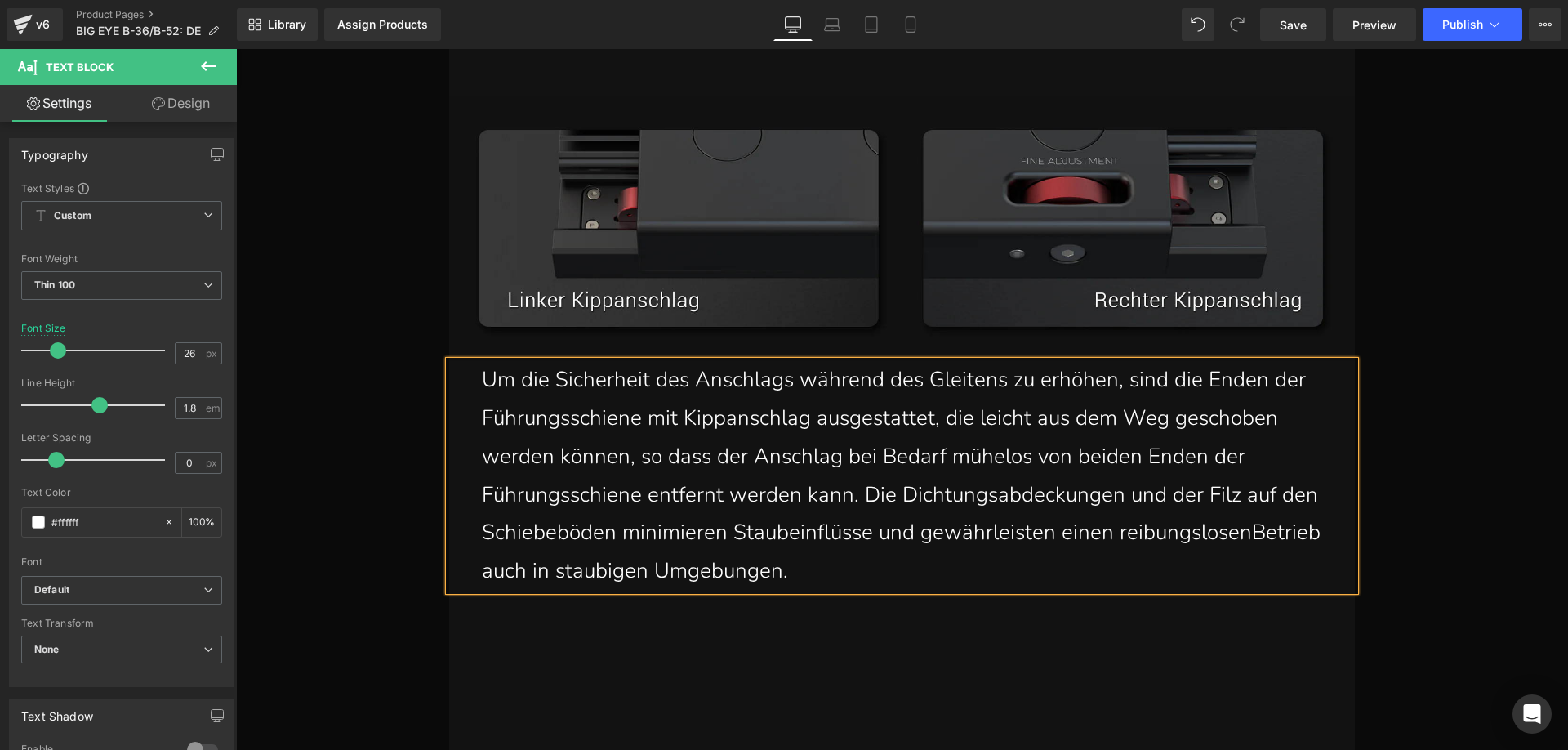
click at [610, 570] on p "Um die Sicherheit des Anschlags während des Gleitens zu erhöhen, sind die Enden…" at bounding box center [902, 475] width 841 height 229
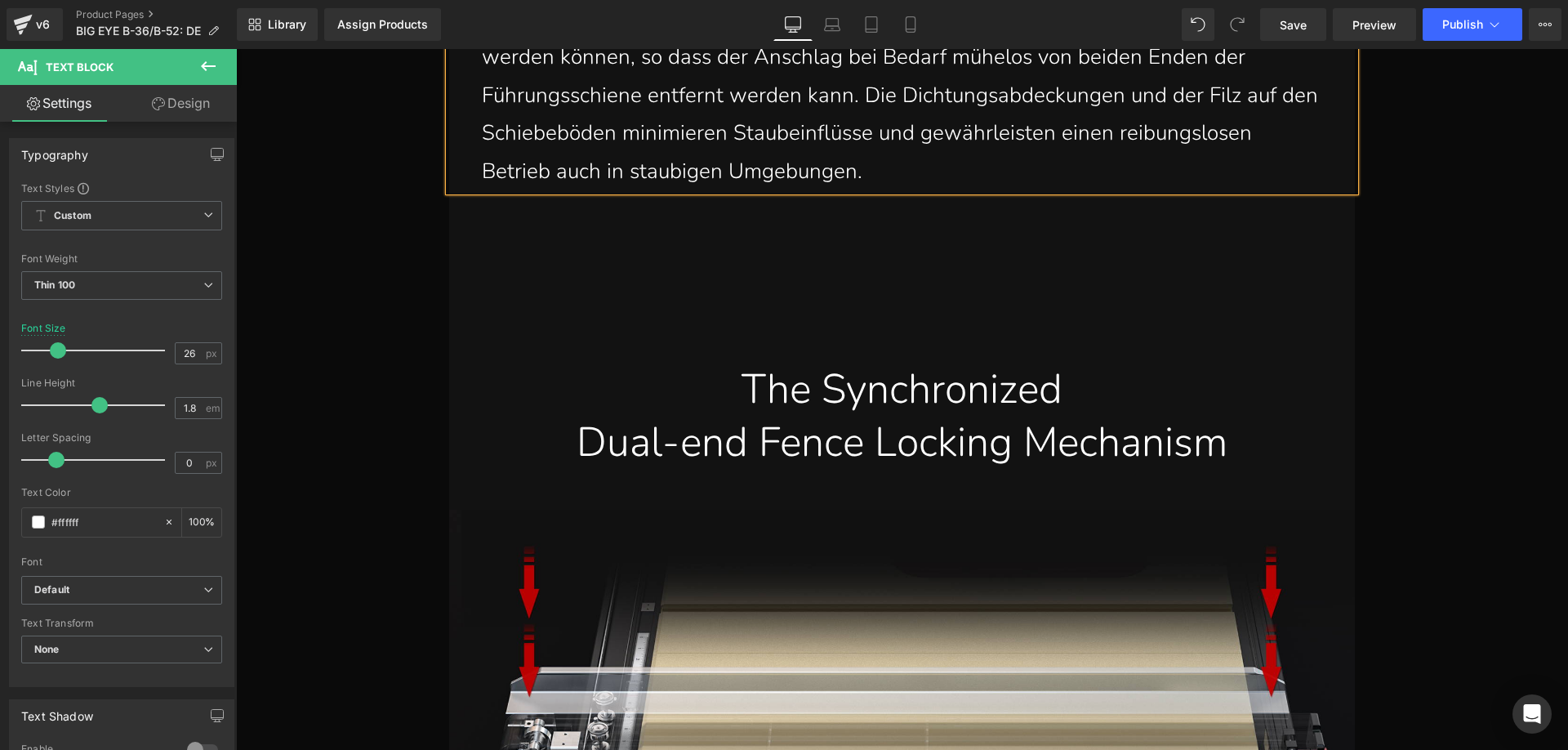
scroll to position [8196, 0]
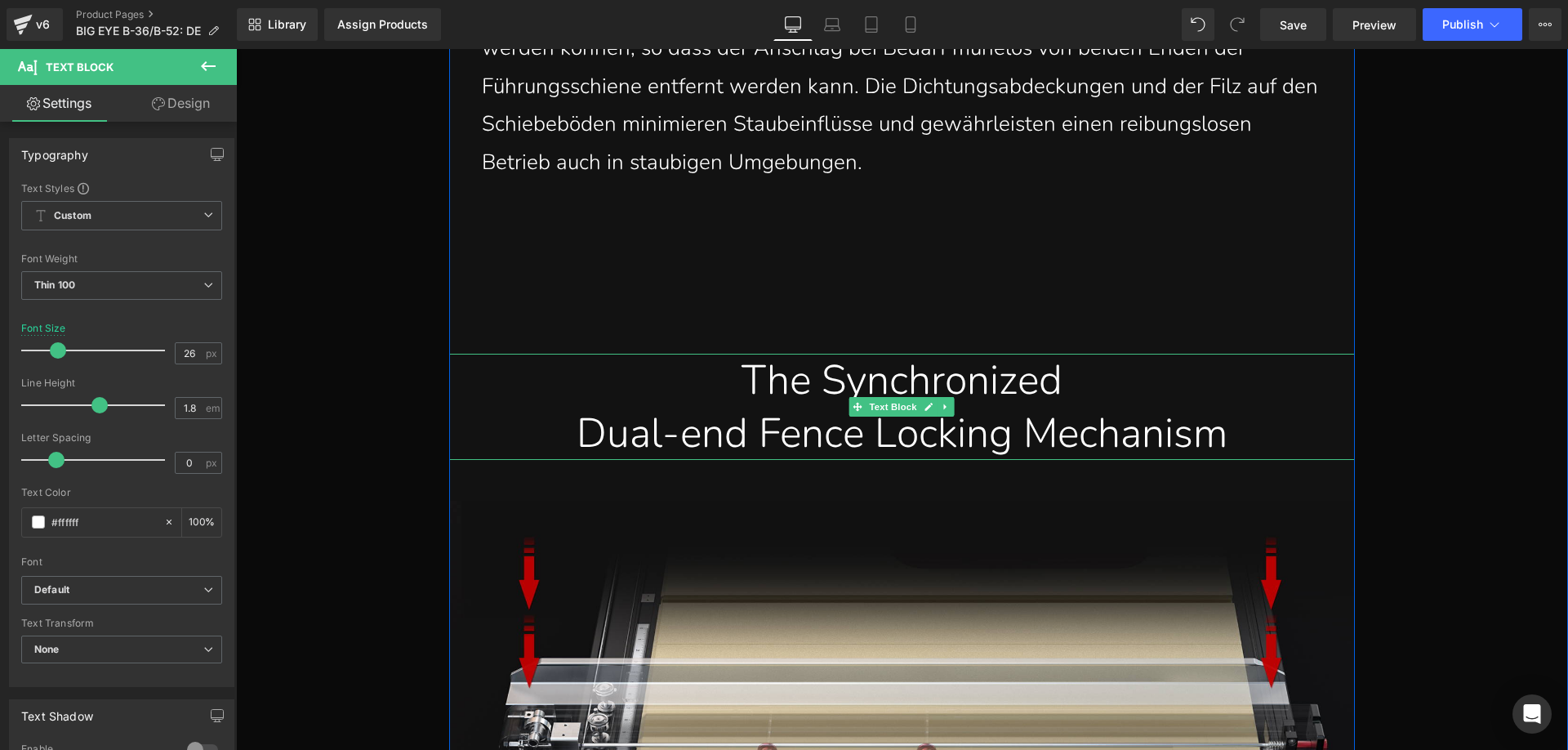
click at [714, 379] on div "The Synchronized" at bounding box center [902, 380] width 881 height 53
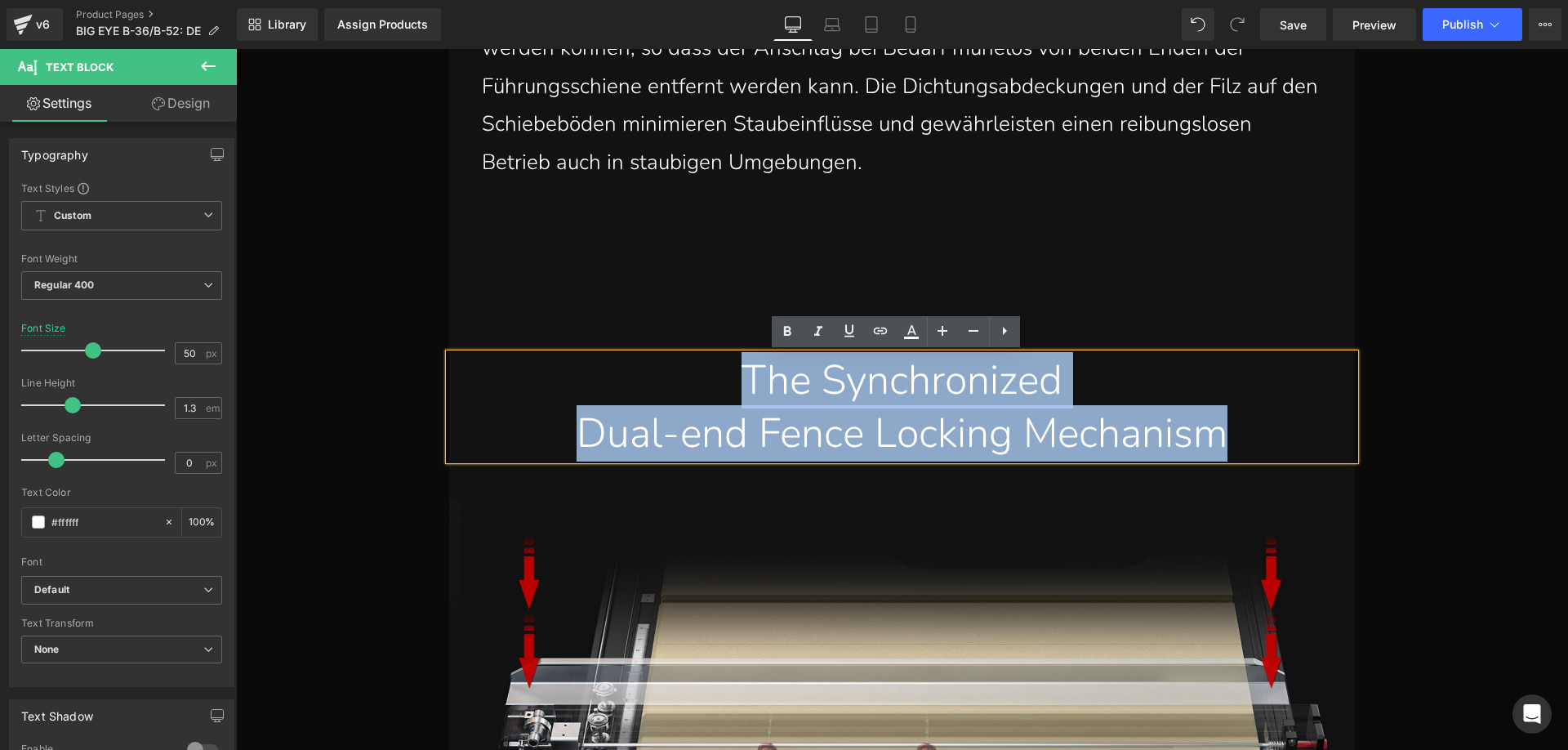
drag, startPoint x: 715, startPoint y: 379, endPoint x: 1267, endPoint y: 428, distance: 554.2
click at [1267, 428] on div "The Synchronized Dual-end Fence Locking Mechanism" at bounding box center [902, 407] width 906 height 107
paste div
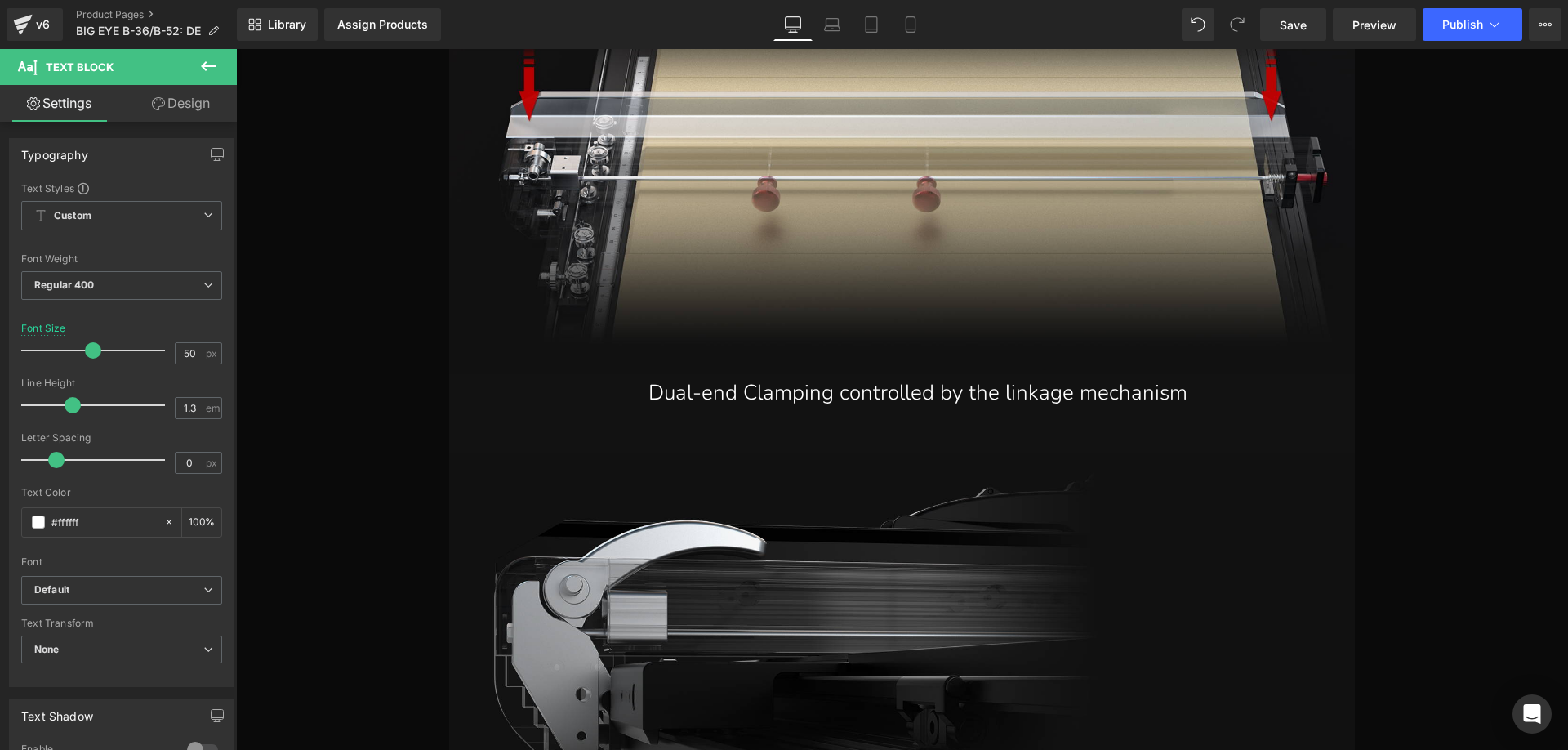
scroll to position [8850, 0]
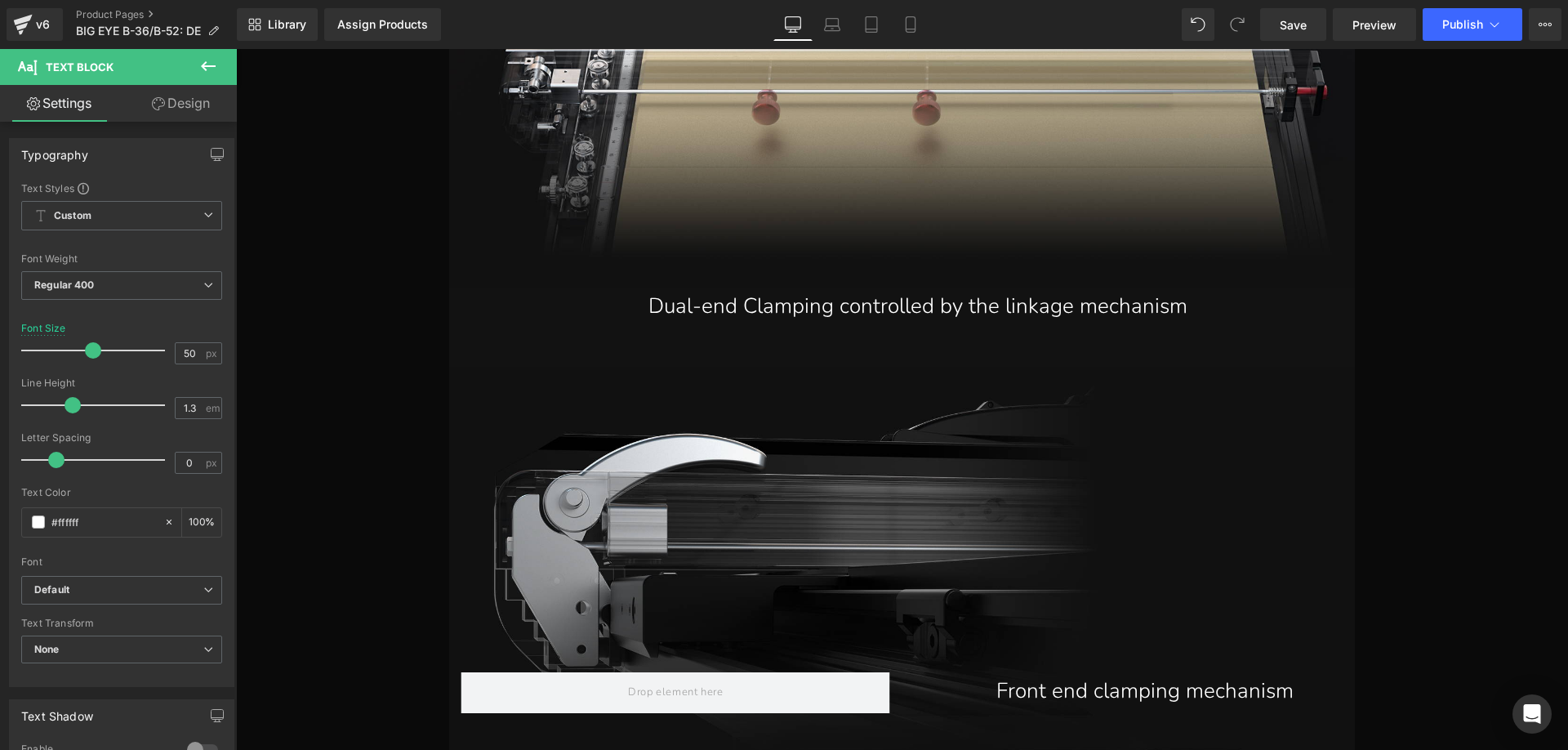
click at [694, 308] on p "Dual-end Clamping controlled by the linkage mechanism" at bounding box center [918, 307] width 873 height 39
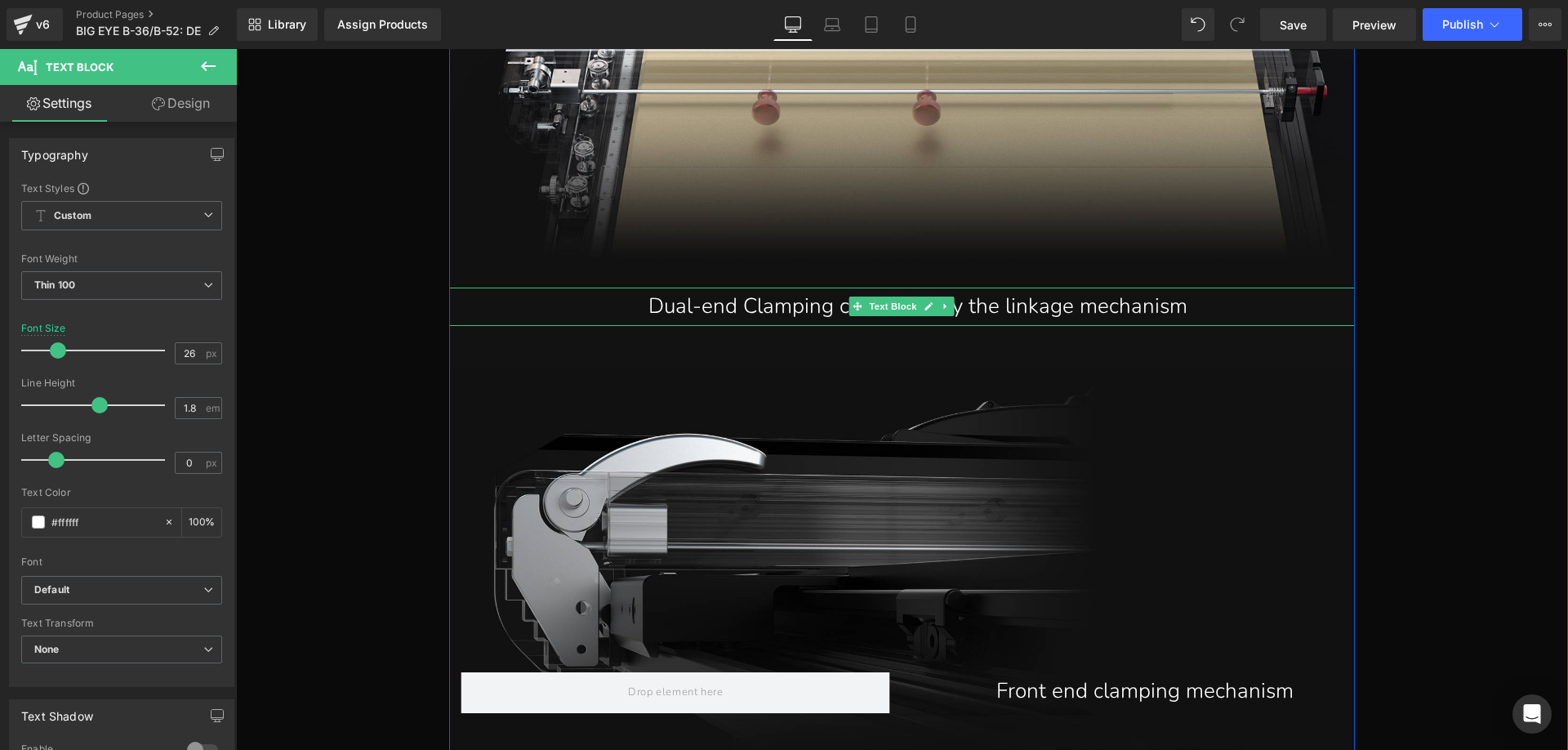
click at [650, 307] on p "Dual-end Clamping controlled by the linkage mechanism" at bounding box center [918, 307] width 873 height 39
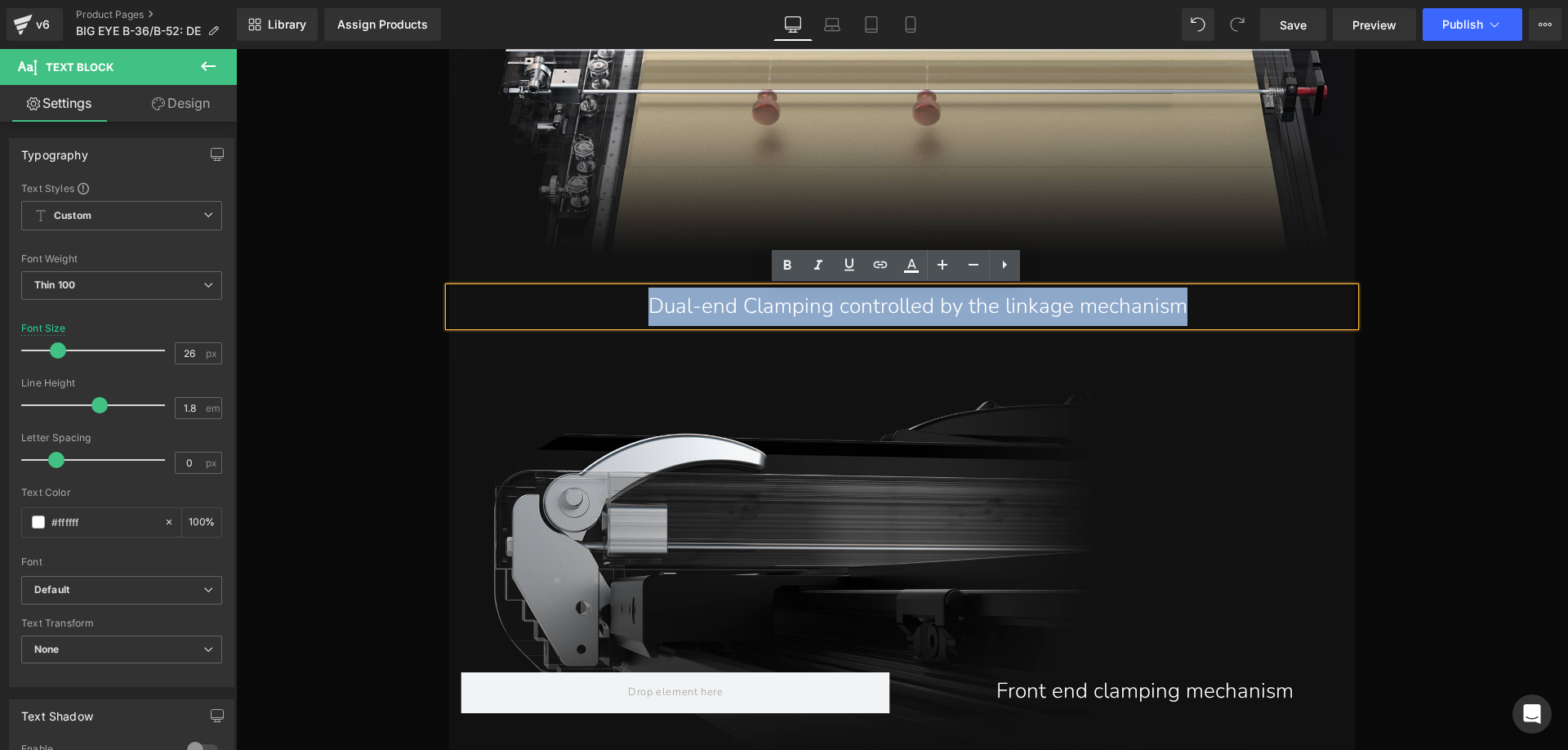
drag, startPoint x: 628, startPoint y: 303, endPoint x: 1180, endPoint y: 309, distance: 552.0
click at [1180, 309] on p "Dual-end Clamping controlled by the linkage mechanism" at bounding box center [918, 307] width 873 height 39
paste div
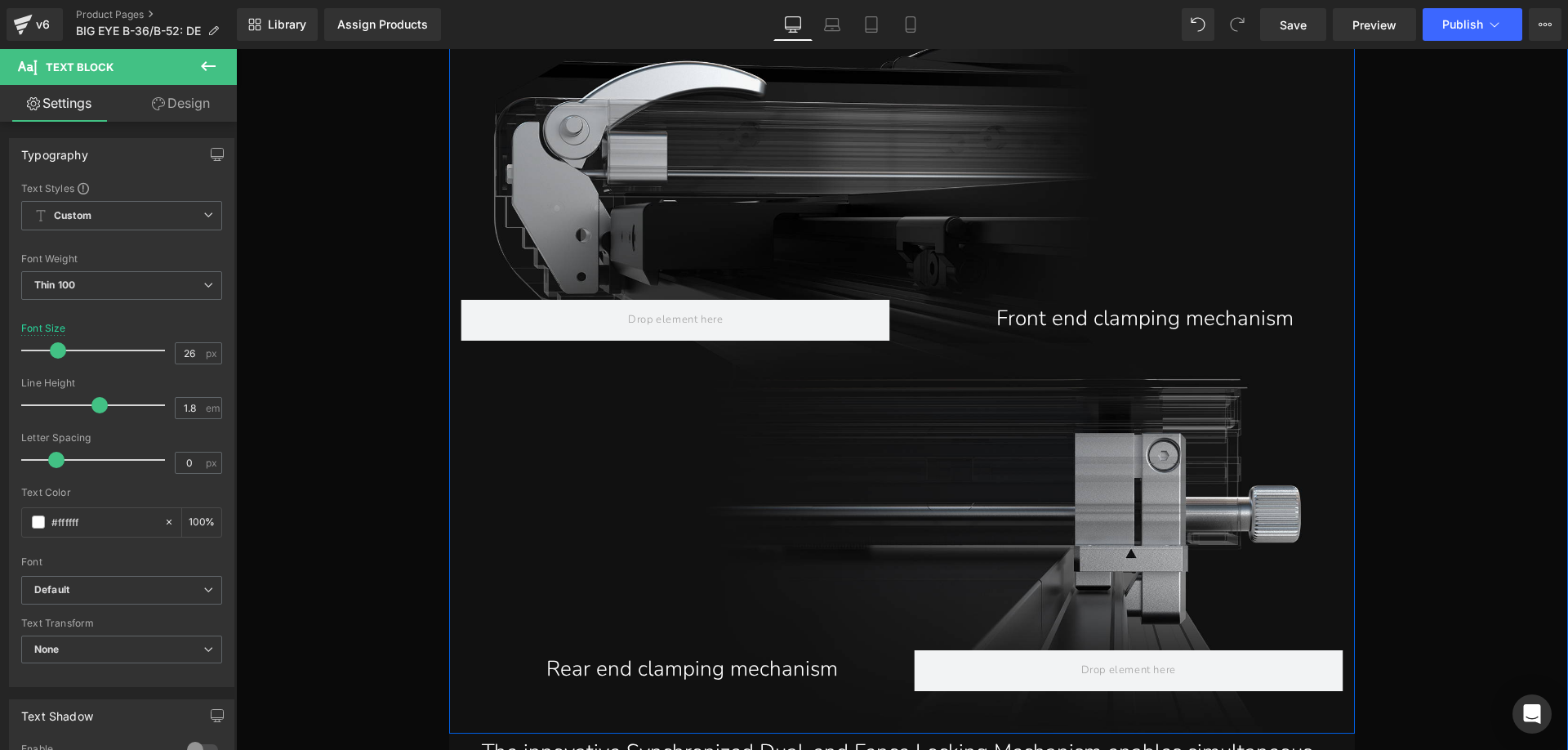
scroll to position [9258, 0]
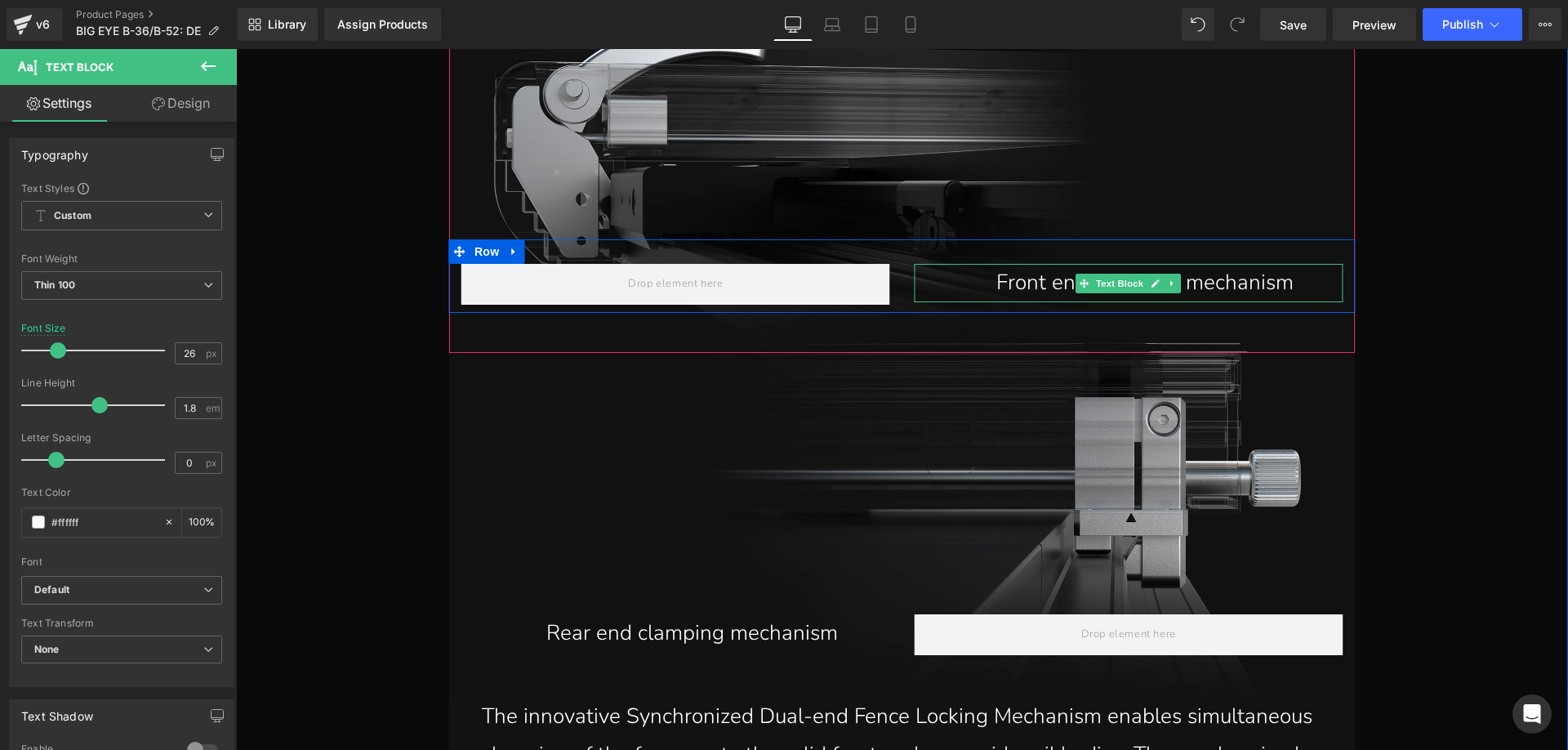
click at [1004, 288] on p "Front end clamping mechanism" at bounding box center [1144, 283] width 396 height 39
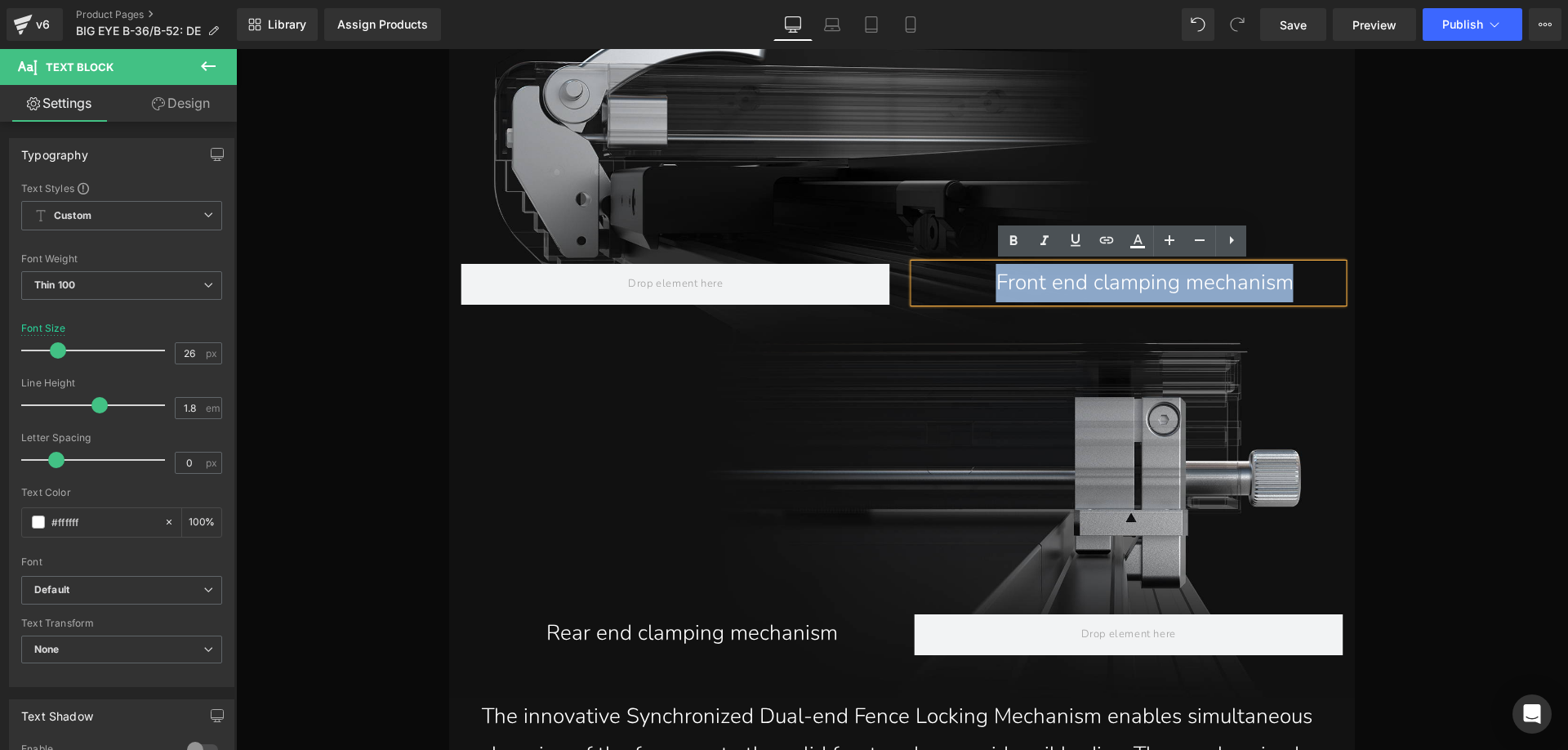
drag, startPoint x: 979, startPoint y: 280, endPoint x: 1287, endPoint y: 280, distance: 308.0
click at [1287, 280] on p "Front end clamping mechanism" at bounding box center [1144, 283] width 396 height 39
paste div
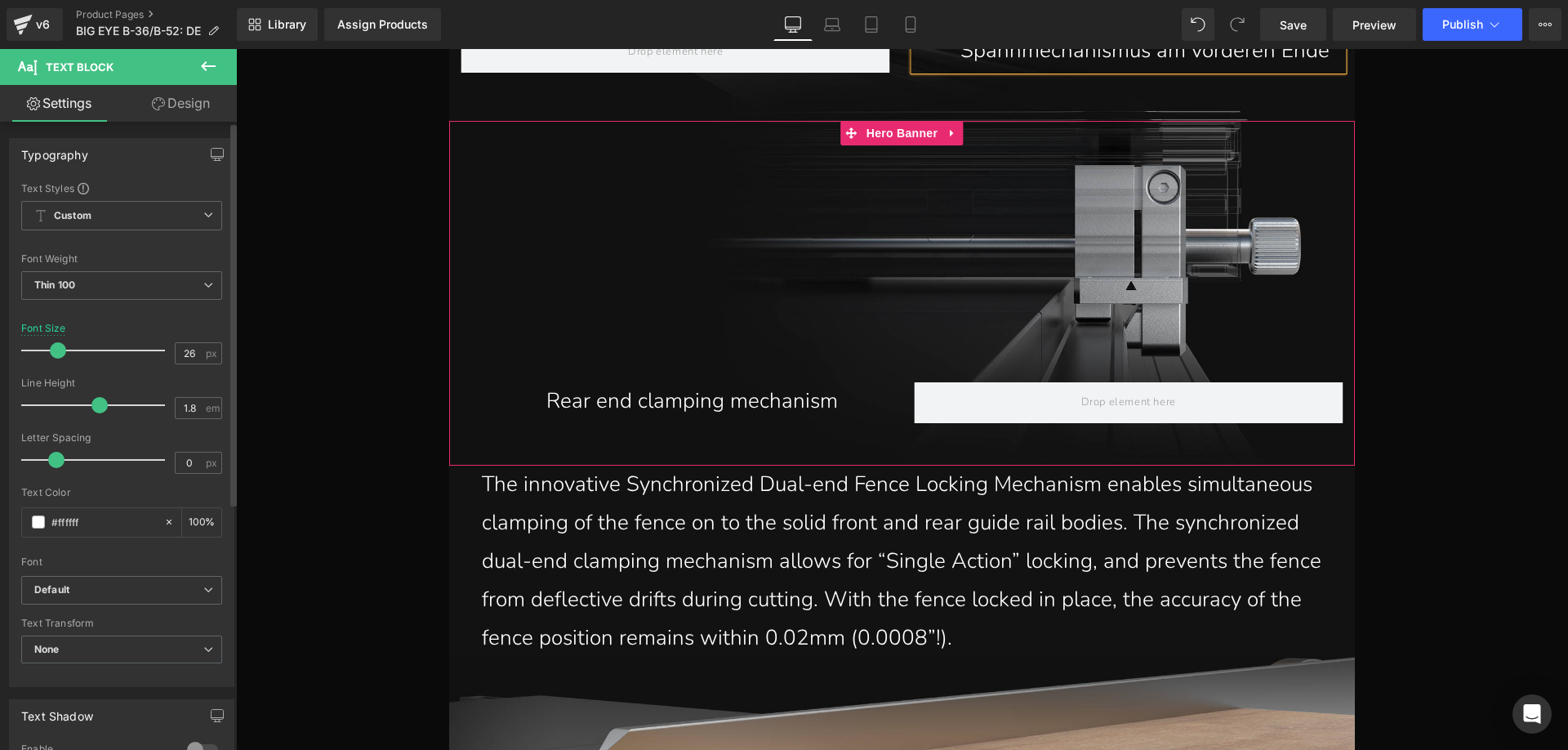
scroll to position [9503, 0]
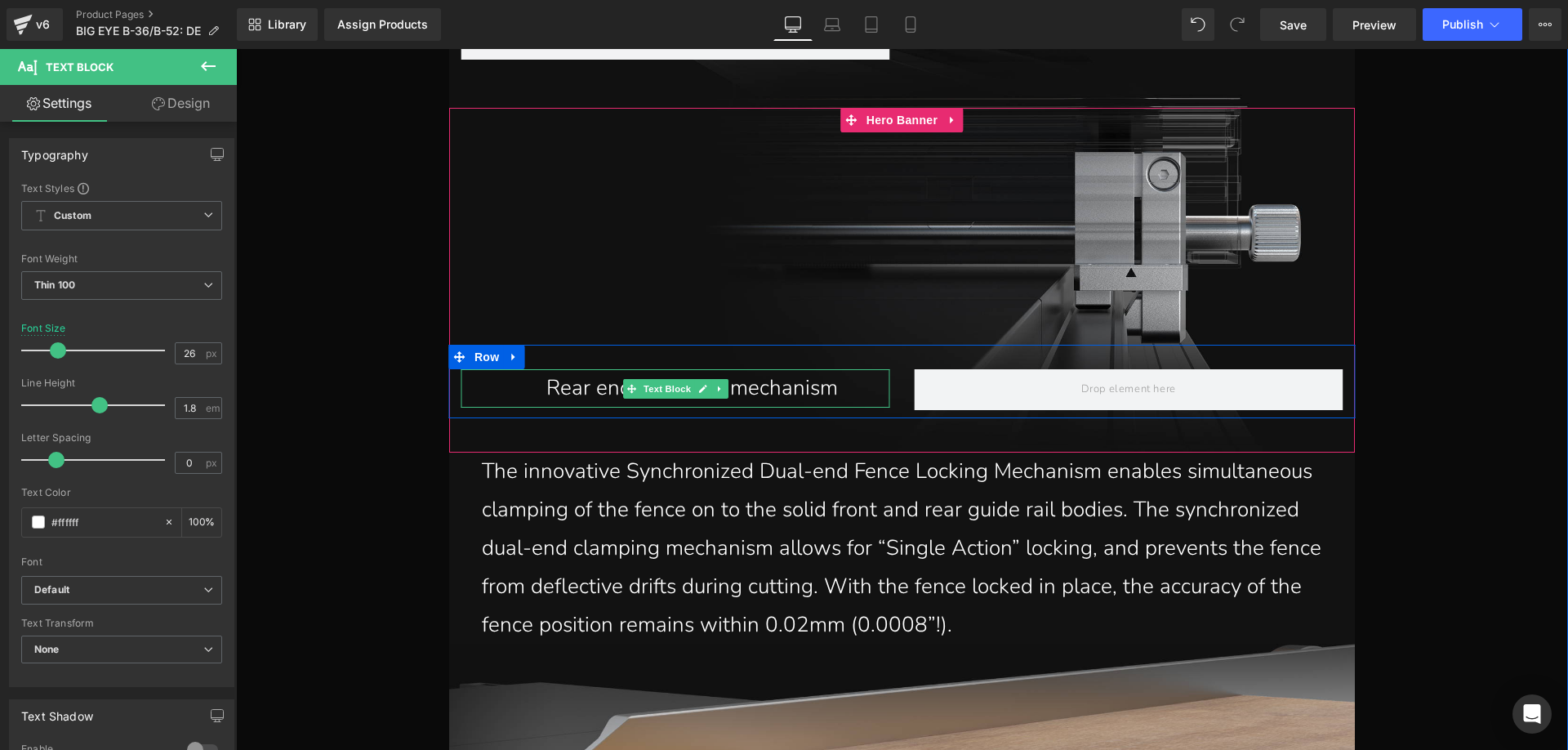
click at [609, 385] on p "Rear end clamping mechanism" at bounding box center [692, 388] width 396 height 39
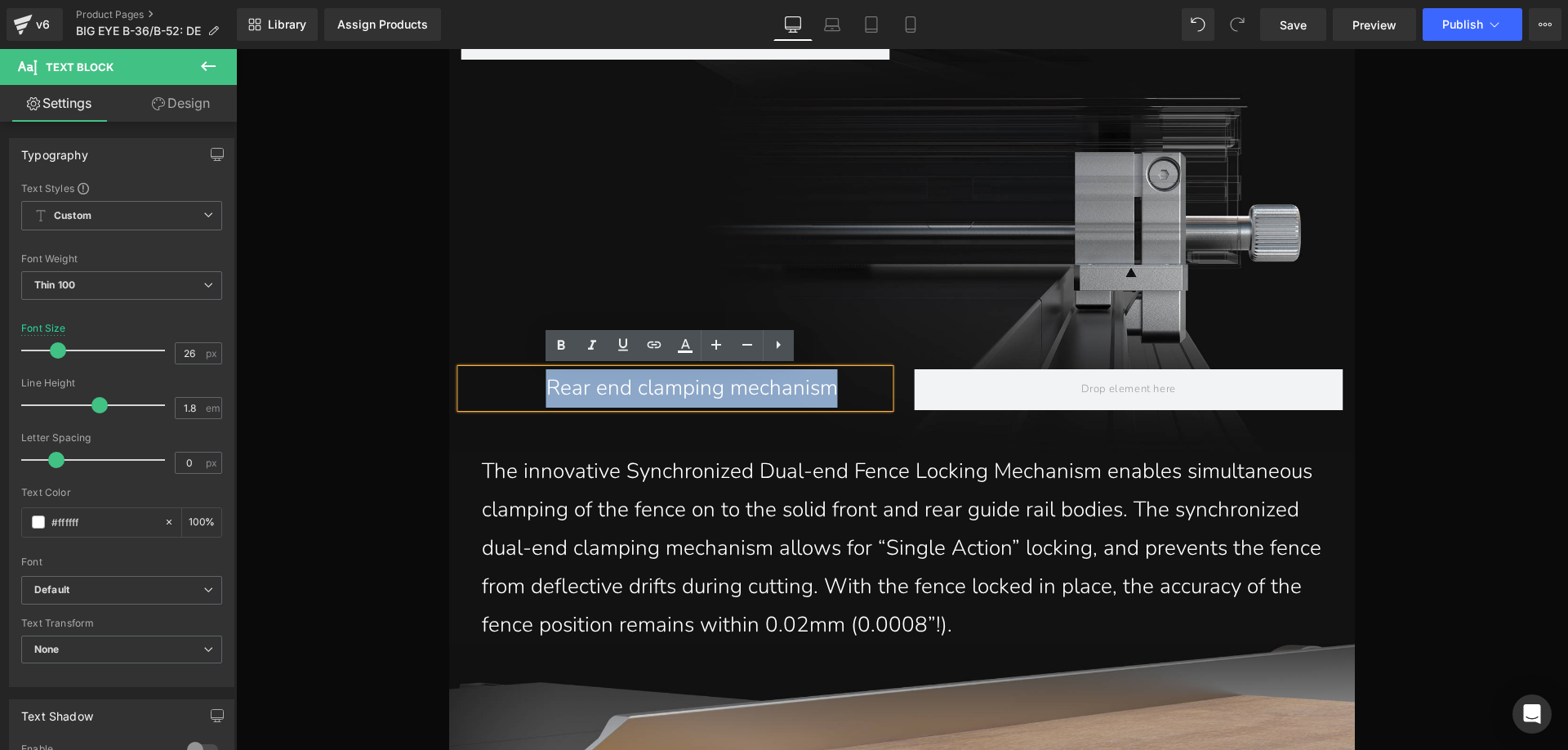
drag, startPoint x: 525, startPoint y: 381, endPoint x: 848, endPoint y: 385, distance: 323.0
click at [848, 385] on p "Rear end clamping mechanism" at bounding box center [692, 388] width 396 height 39
paste div
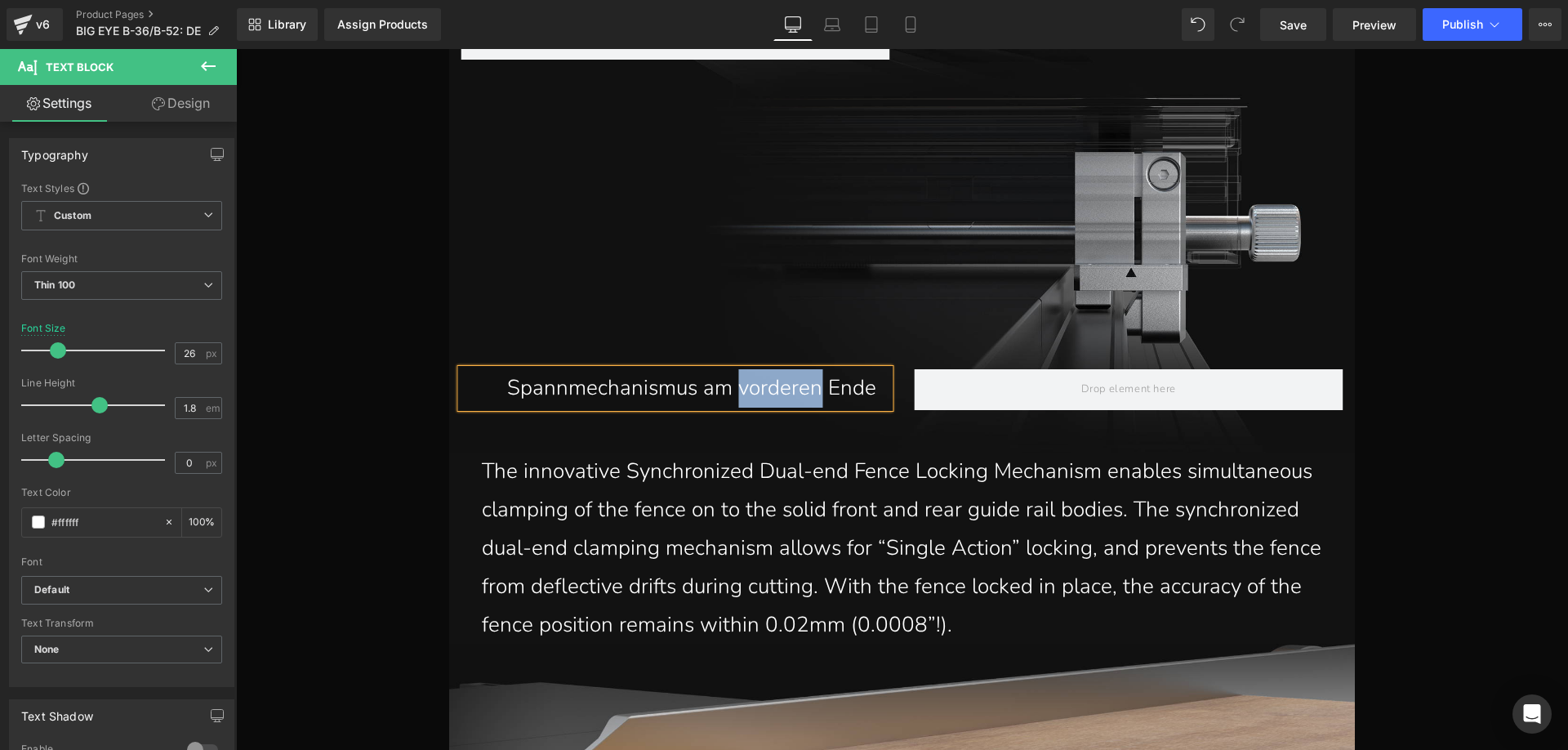
drag, startPoint x: 732, startPoint y: 387, endPoint x: 813, endPoint y: 387, distance: 81.0
click at [813, 387] on p "Spannmechanismus am vorderen Ende" at bounding box center [692, 388] width 396 height 39
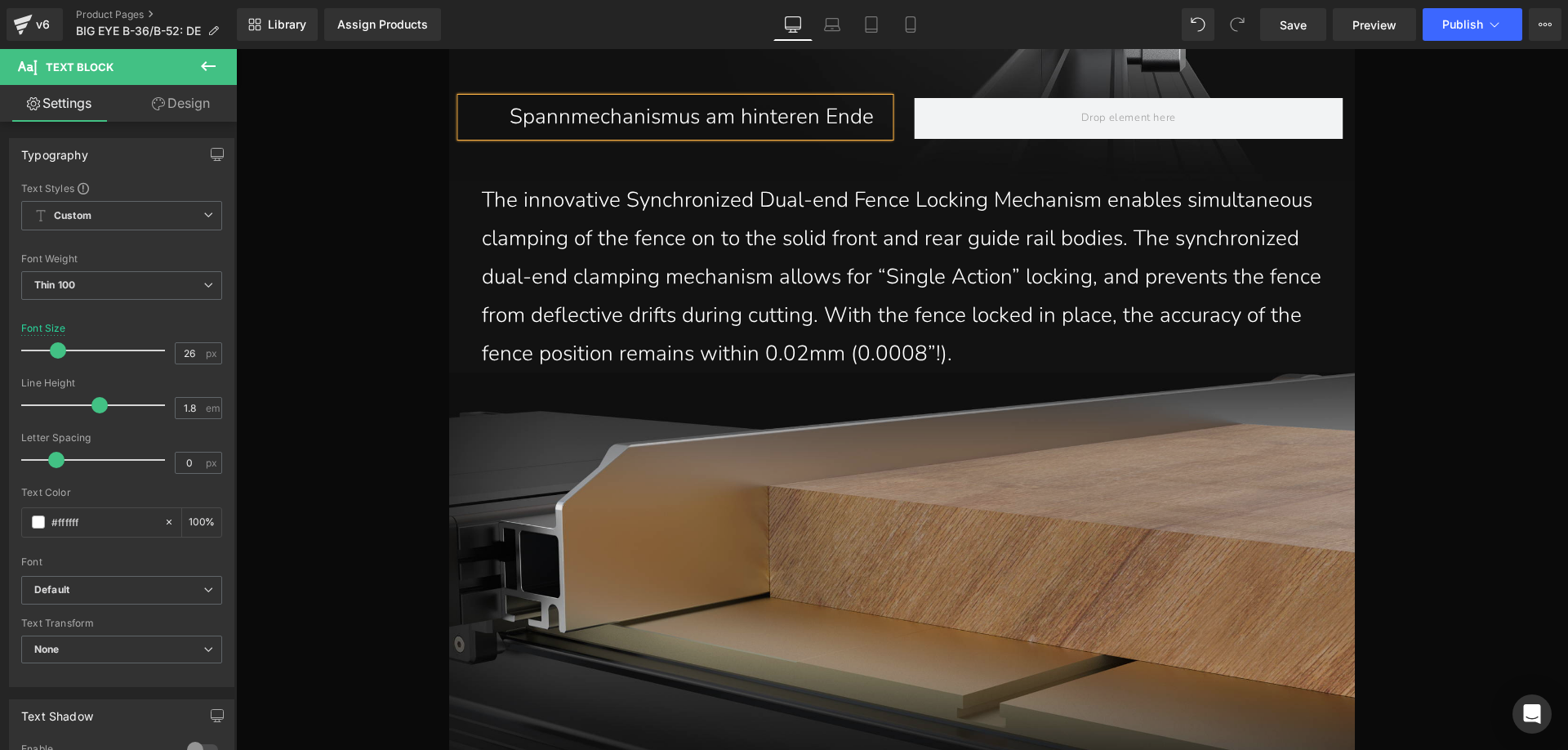
scroll to position [9829, 0]
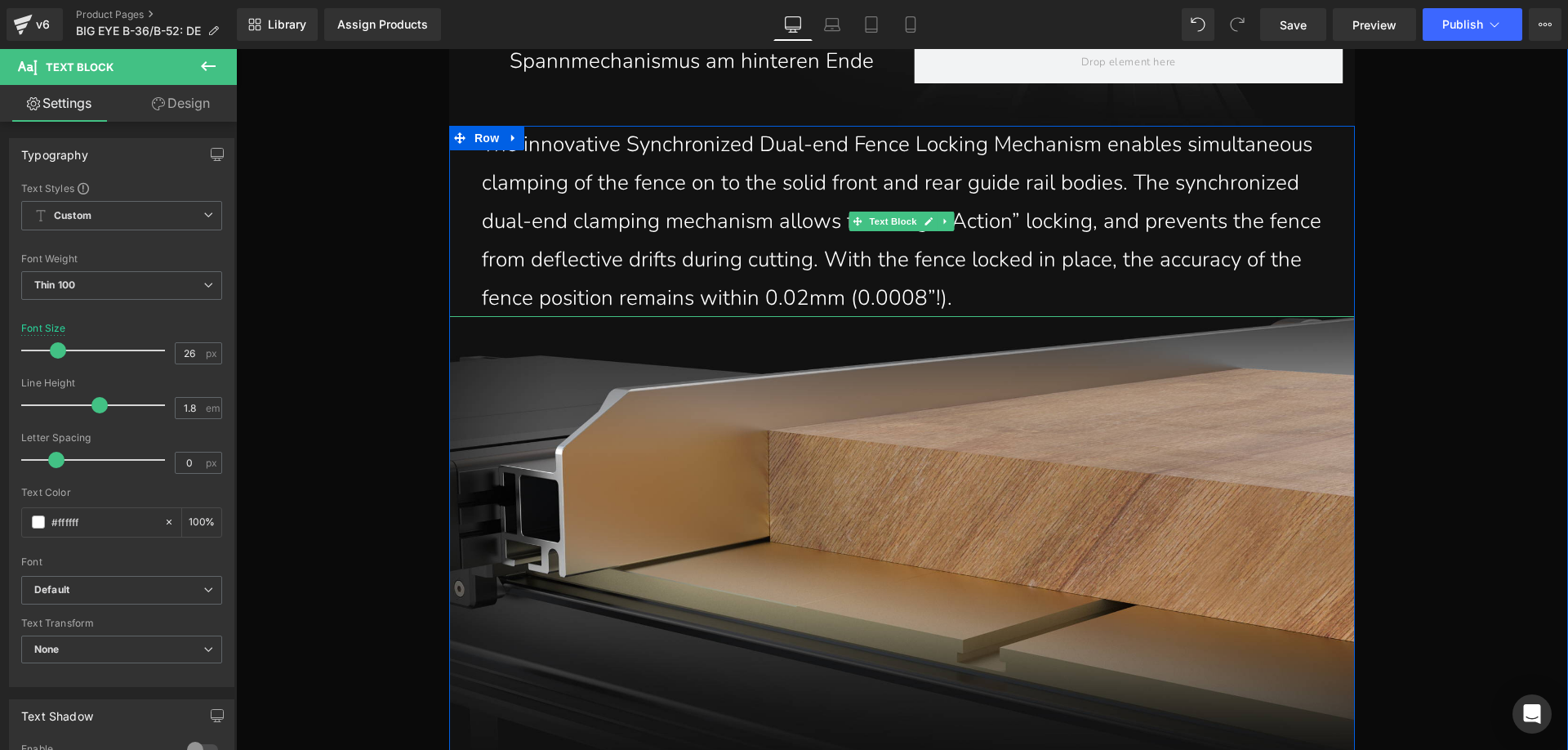
click at [974, 289] on p "The innovative Synchronized Dual-end Fence Locking Mechanism enables simultaneo…" at bounding box center [910, 221] width 857 height 192
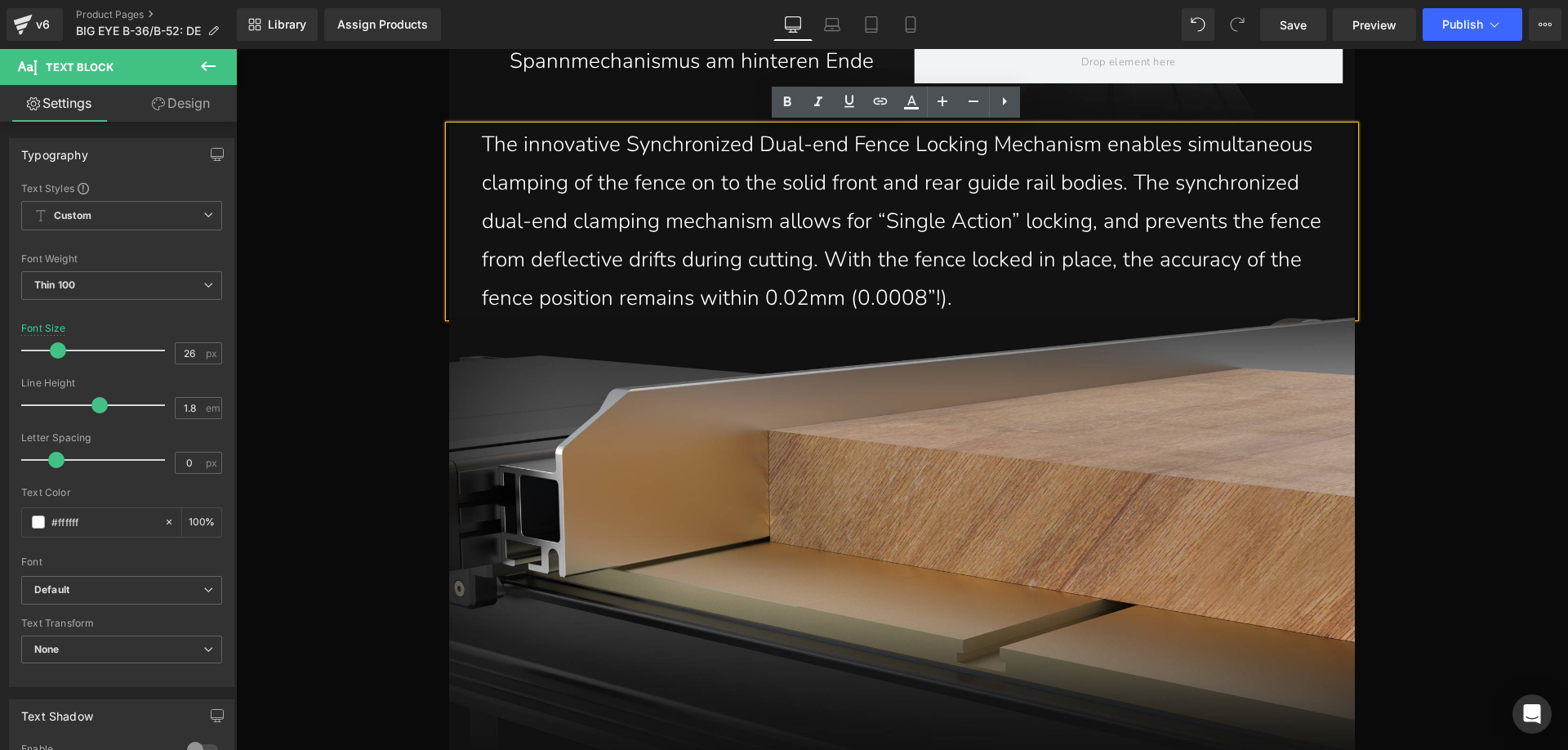
drag, startPoint x: 957, startPoint y: 292, endPoint x: 473, endPoint y: 151, distance: 504.1
click at [473, 151] on div "The innovative Synchronized Dual-end Fence Locking Mechanism enables simultaneo…" at bounding box center [902, 221] width 906 height 192
paste div
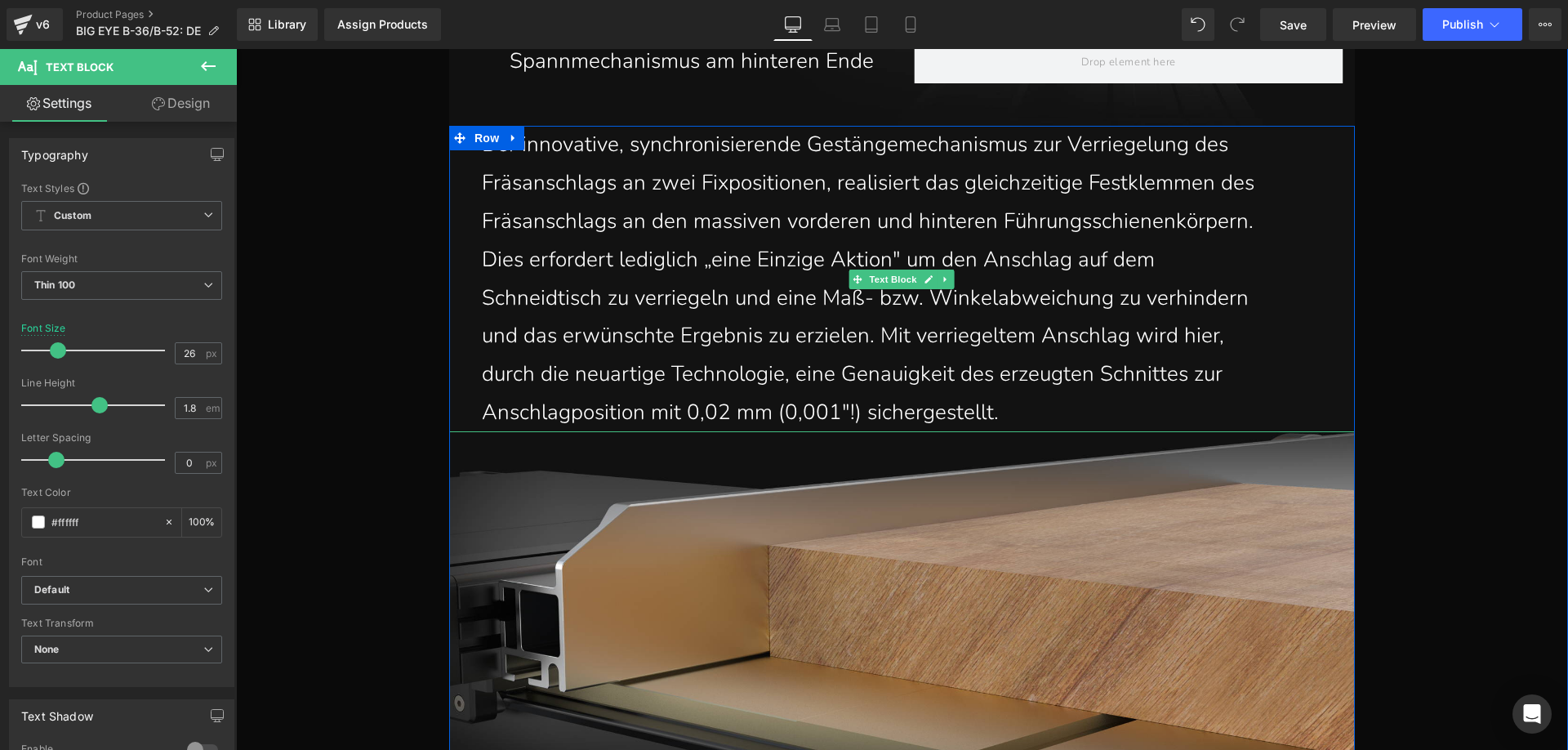
click at [848, 416] on p "Anschlagposition mit 0,02 mm (0,001"!) sichergestellt." at bounding box center [910, 412] width 857 height 39
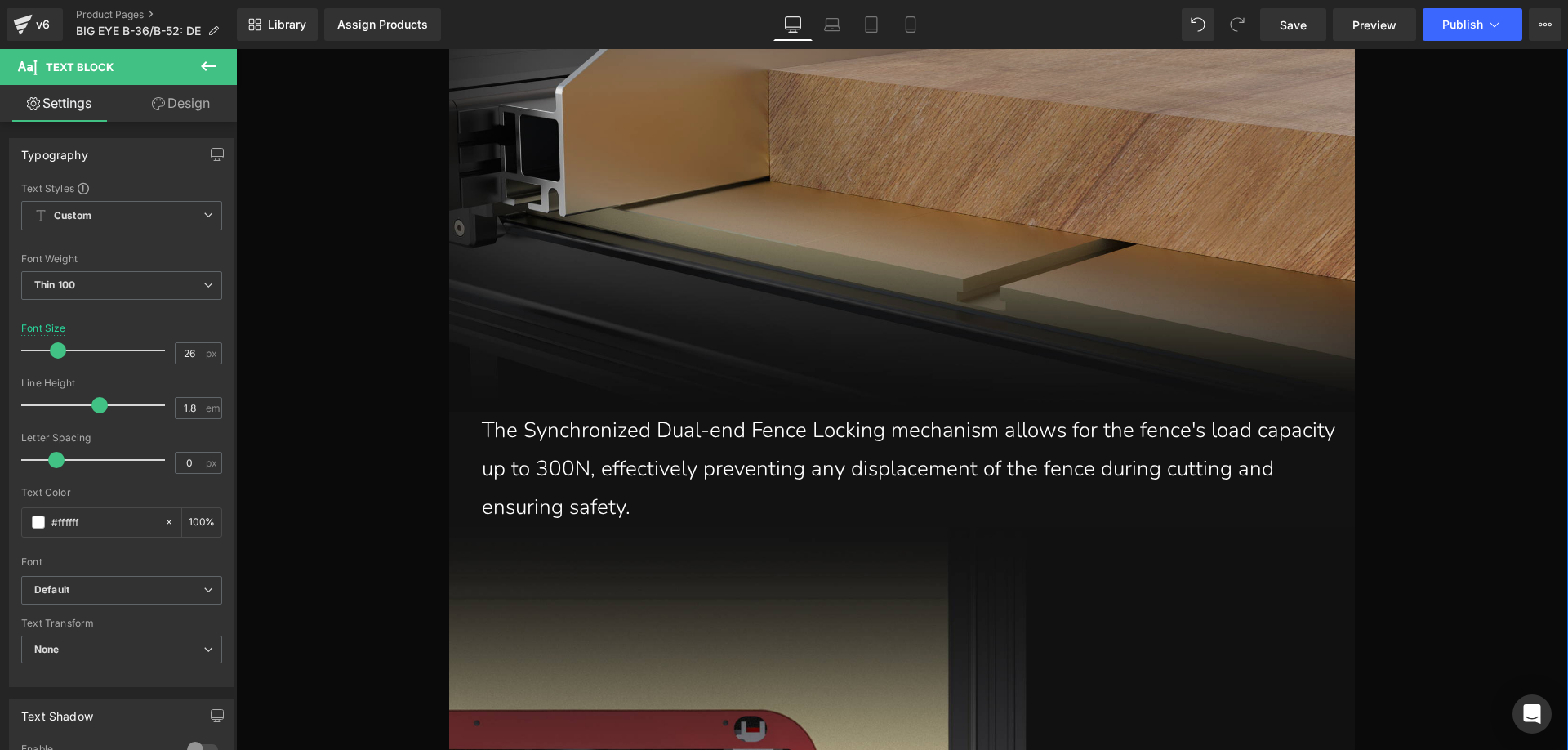
scroll to position [10320, 0]
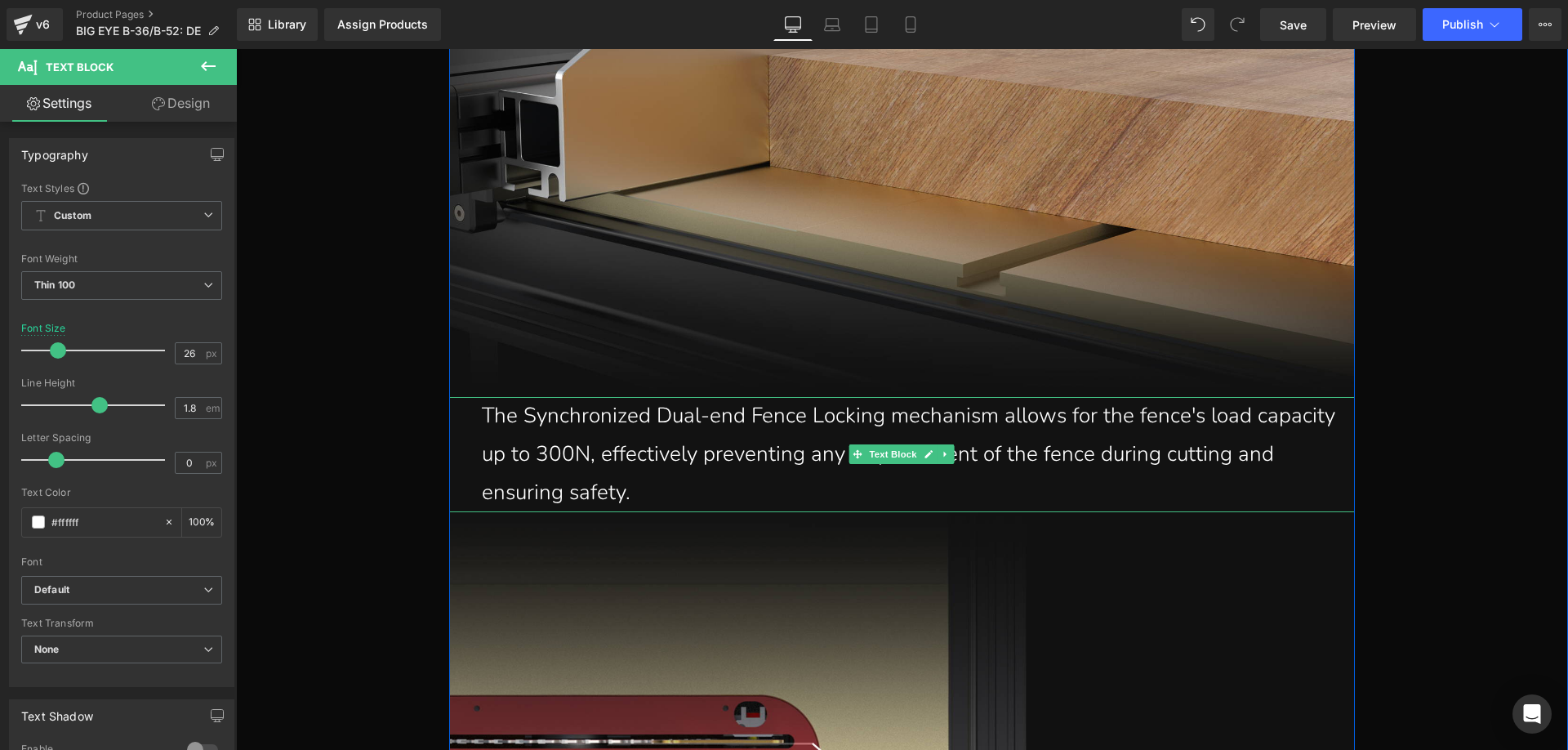
click at [651, 470] on p "The Synchronized Dual-end Fence Locking mechanism allows for the fence's load c…" at bounding box center [910, 454] width 857 height 114
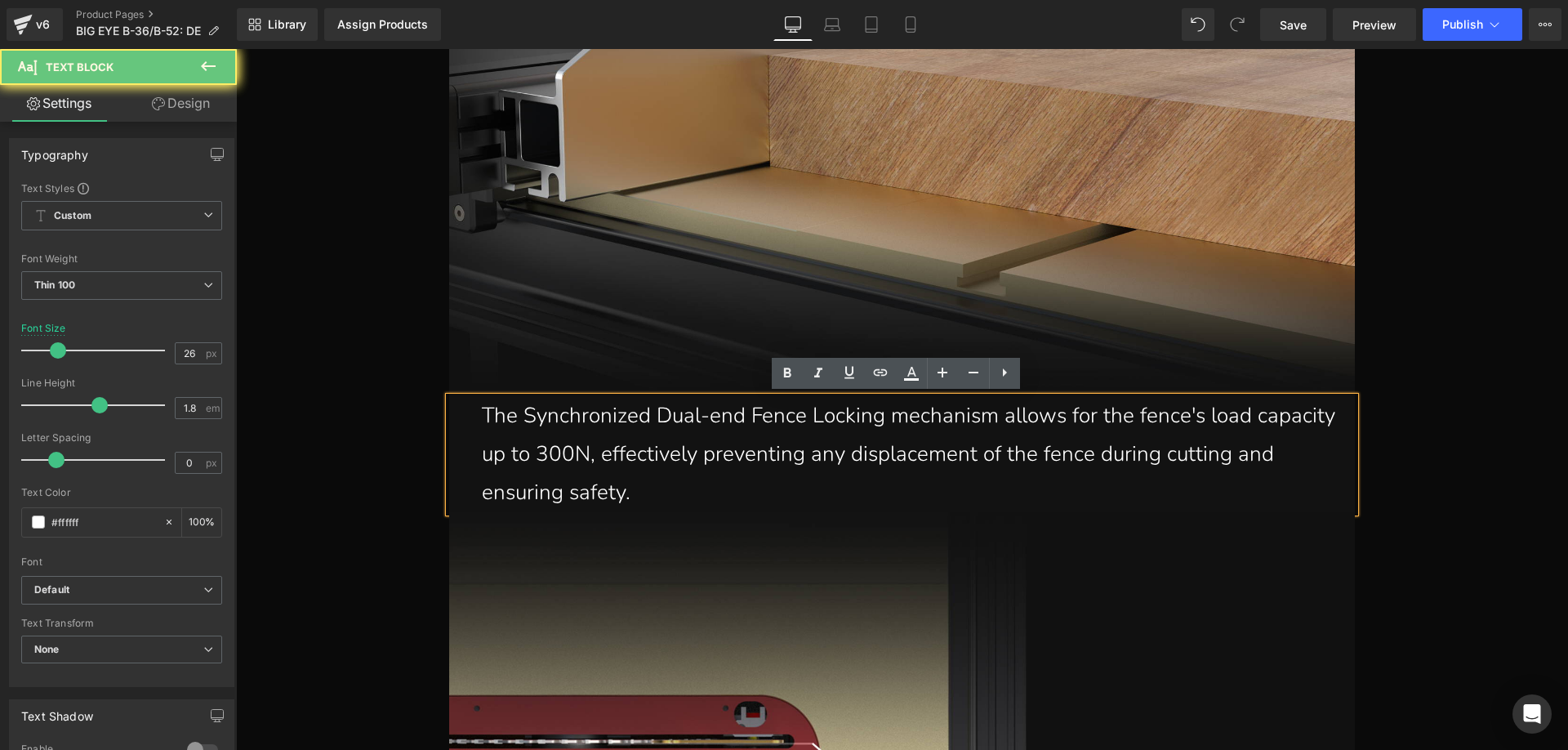
click at [680, 490] on p "The Synchronized Dual-end Fence Locking mechanism allows for the fence's load c…" at bounding box center [910, 454] width 857 height 114
click at [676, 490] on p "The Synchronized Dual-end Fence Locking mechanism allows for the fence's load c…" at bounding box center [910, 454] width 857 height 114
drag, startPoint x: 556, startPoint y: 464, endPoint x: 459, endPoint y: 420, distance: 106.5
click at [459, 420] on div "The Synchronized Dual-end Fence Locking mechanism allows for the fence's load c…" at bounding box center [902, 454] width 906 height 114
copy p "The Synchronized Dual-end Fence Locking mechanism allows for the fence's load c…"
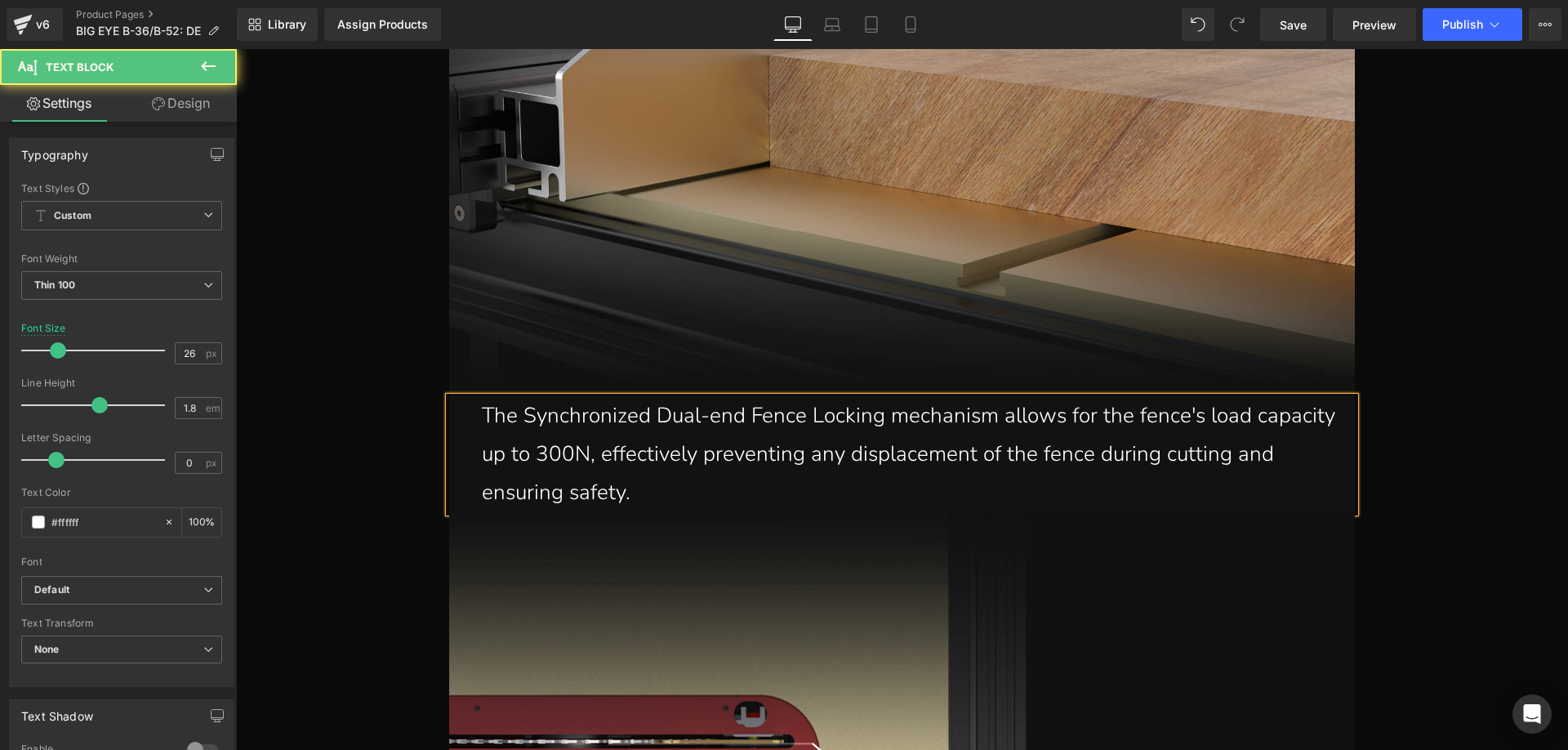
click at [664, 493] on p "The Synchronized Dual-end Fence Locking mechanism allows for the fence's load c…" at bounding box center [910, 454] width 857 height 114
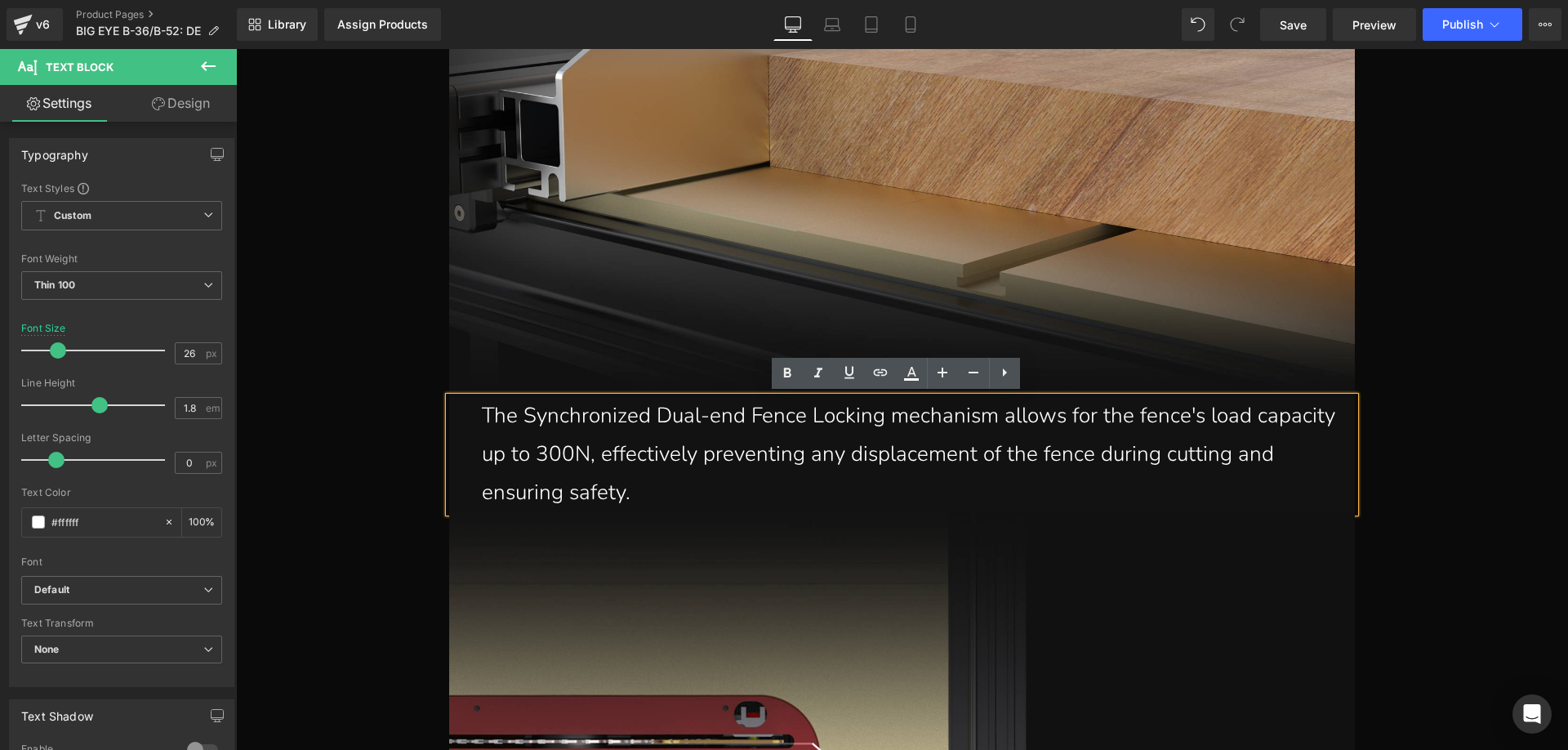
drag, startPoint x: 678, startPoint y: 495, endPoint x: 471, endPoint y: 413, distance: 222.6
click at [471, 413] on div "The Synchronized Dual-end Fence Locking mechanism allows for the fence's load c…" at bounding box center [902, 454] width 906 height 114
paste div
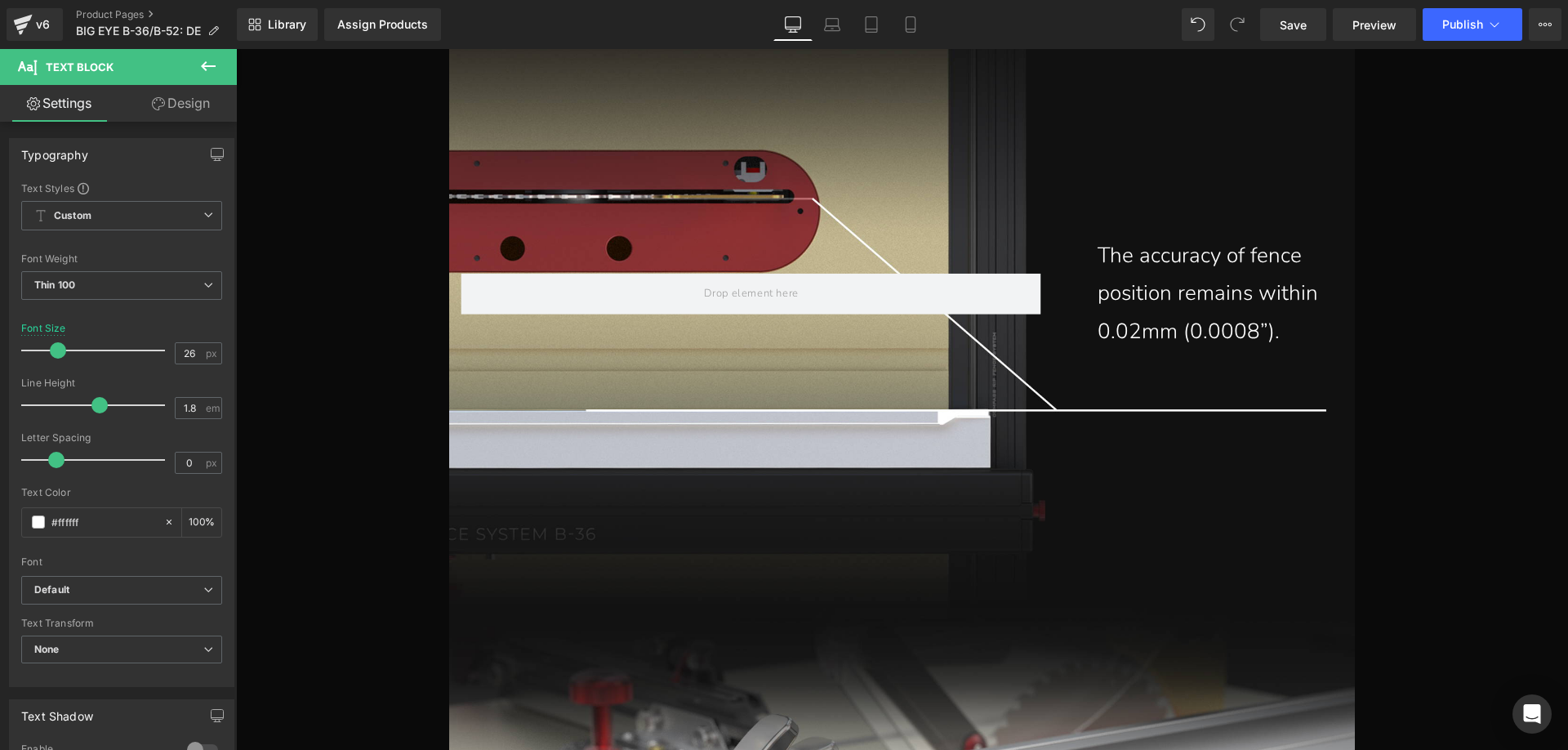
scroll to position [10892, 0]
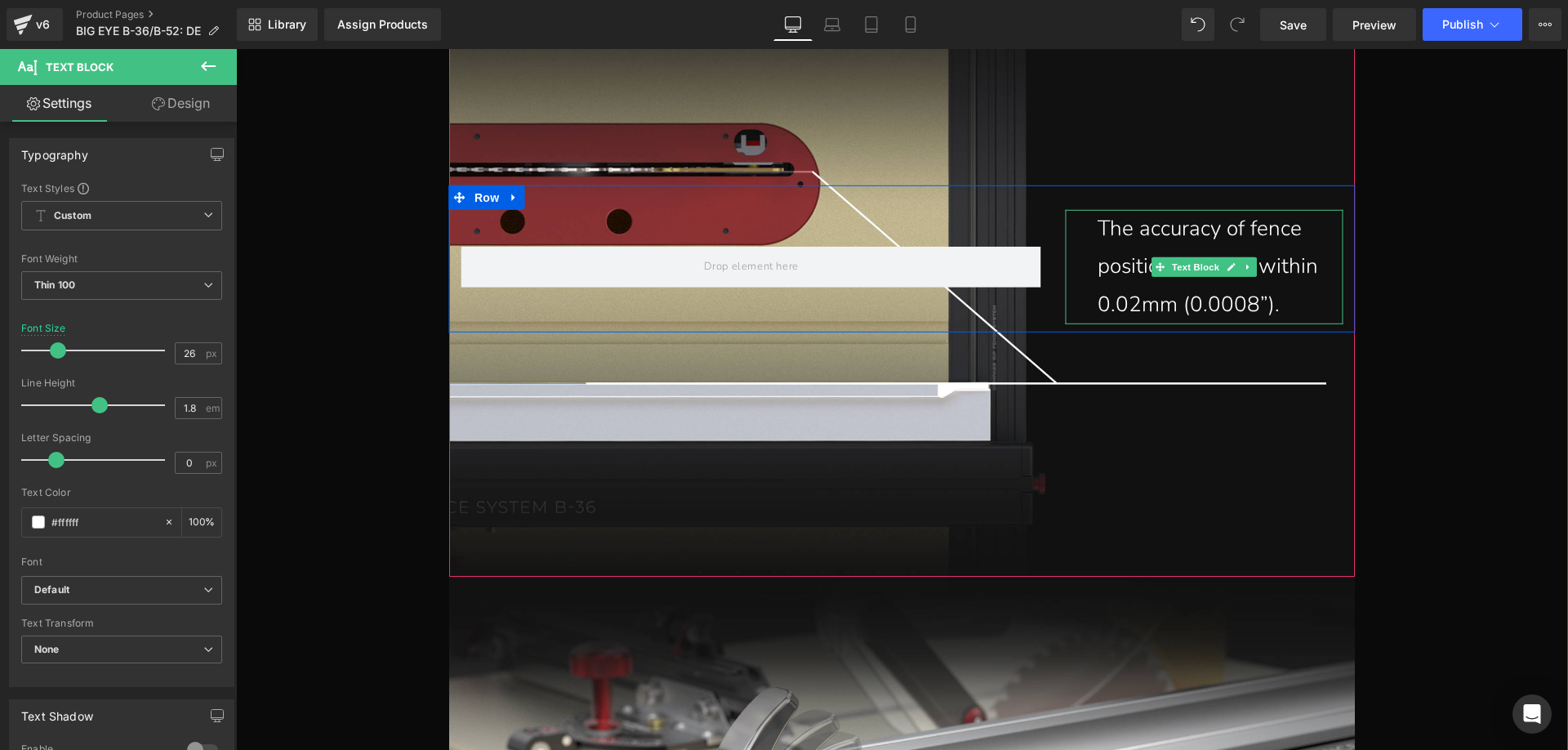
drag, startPoint x: 1269, startPoint y: 294, endPoint x: 1276, endPoint y: 305, distance: 13.0
click at [1269, 294] on p "The accuracy of fence position remains within 0.02mm (0.0008”)." at bounding box center [1211, 266] width 228 height 114
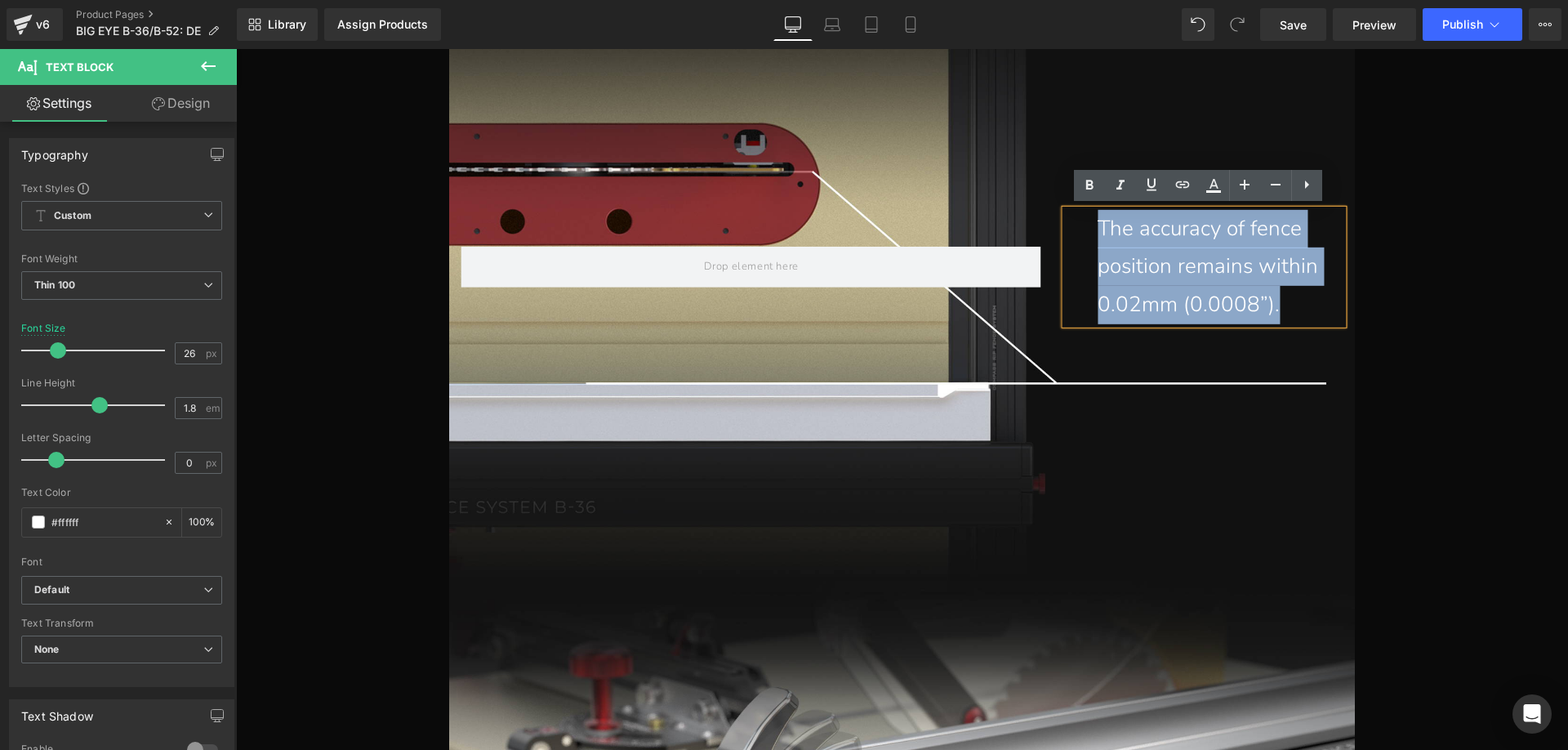
drag, startPoint x: 1255, startPoint y: 294, endPoint x: 1080, endPoint y: 238, distance: 183.7
click at [1080, 238] on div "The accuracy of fence position remains within 0.02mm (0.0008”)." at bounding box center [1204, 266] width 277 height 114
paste div
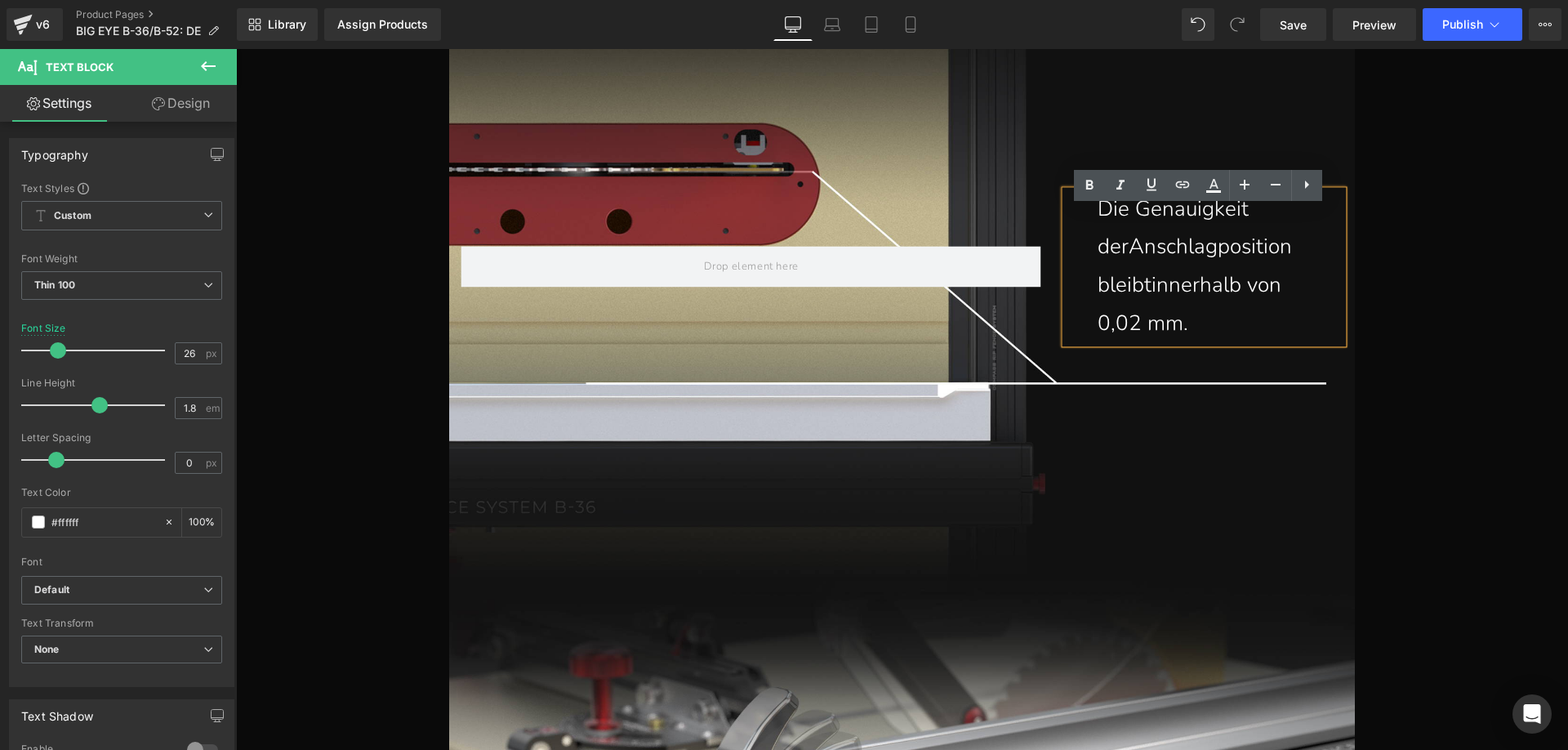
scroll to position [10873, 0]
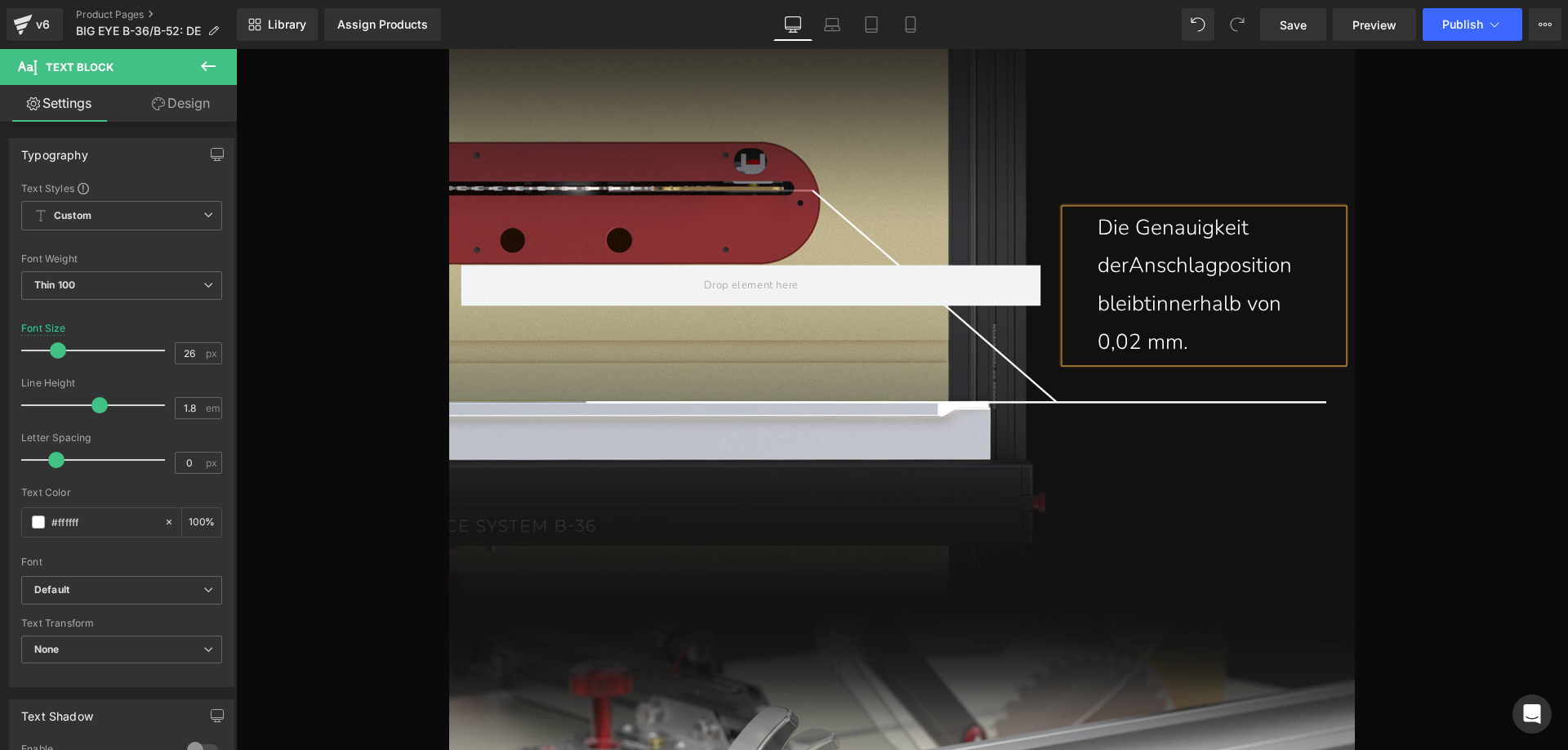
click at [1125, 264] on p "Die Genauigkeit derAnschlagposition bleibtinnerhalb von 0,02 mm." at bounding box center [1211, 286] width 228 height 153
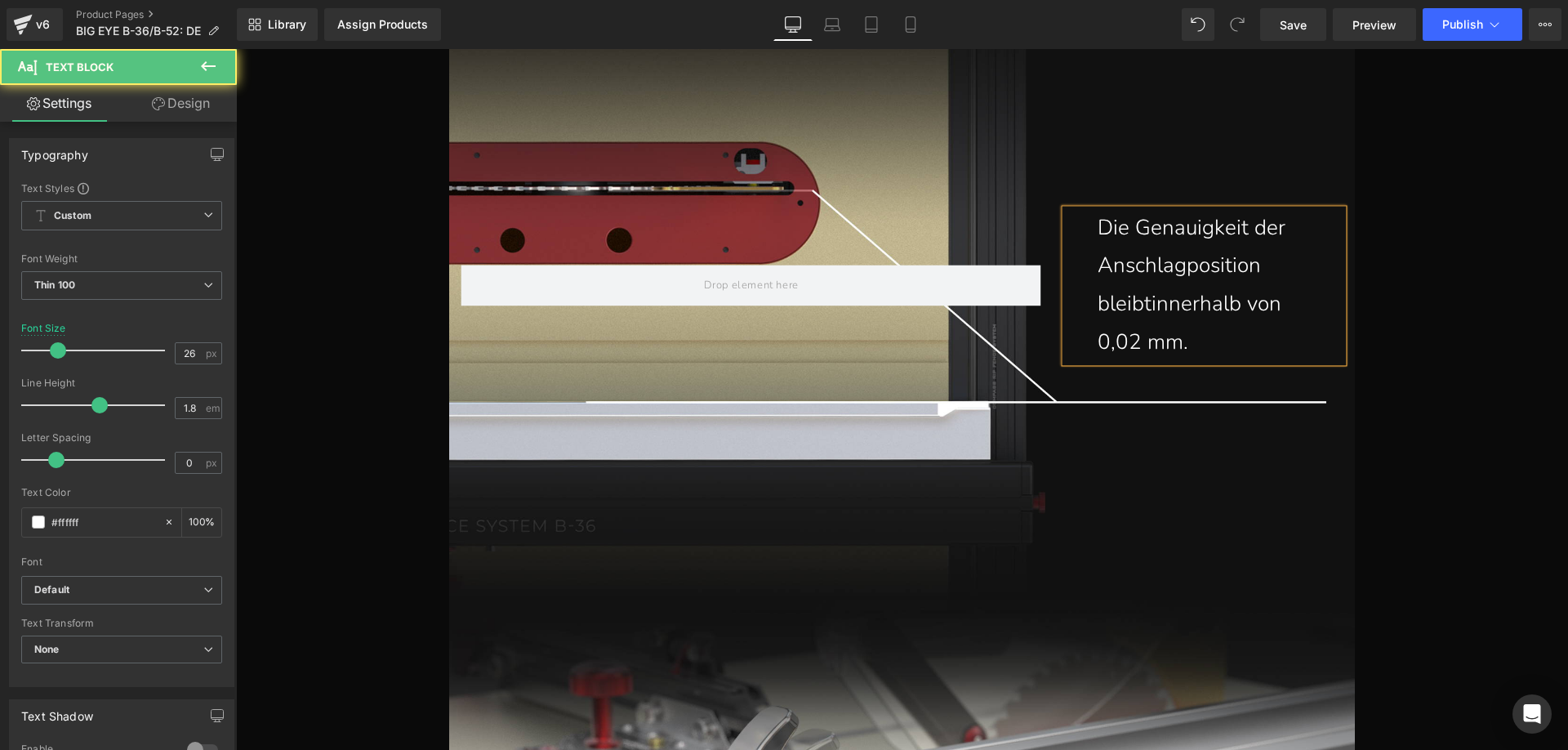
click at [1145, 304] on p "Die Genauigkeit der Anschlagposition bleibtinnerhalb von 0,02 mm." at bounding box center [1211, 286] width 228 height 153
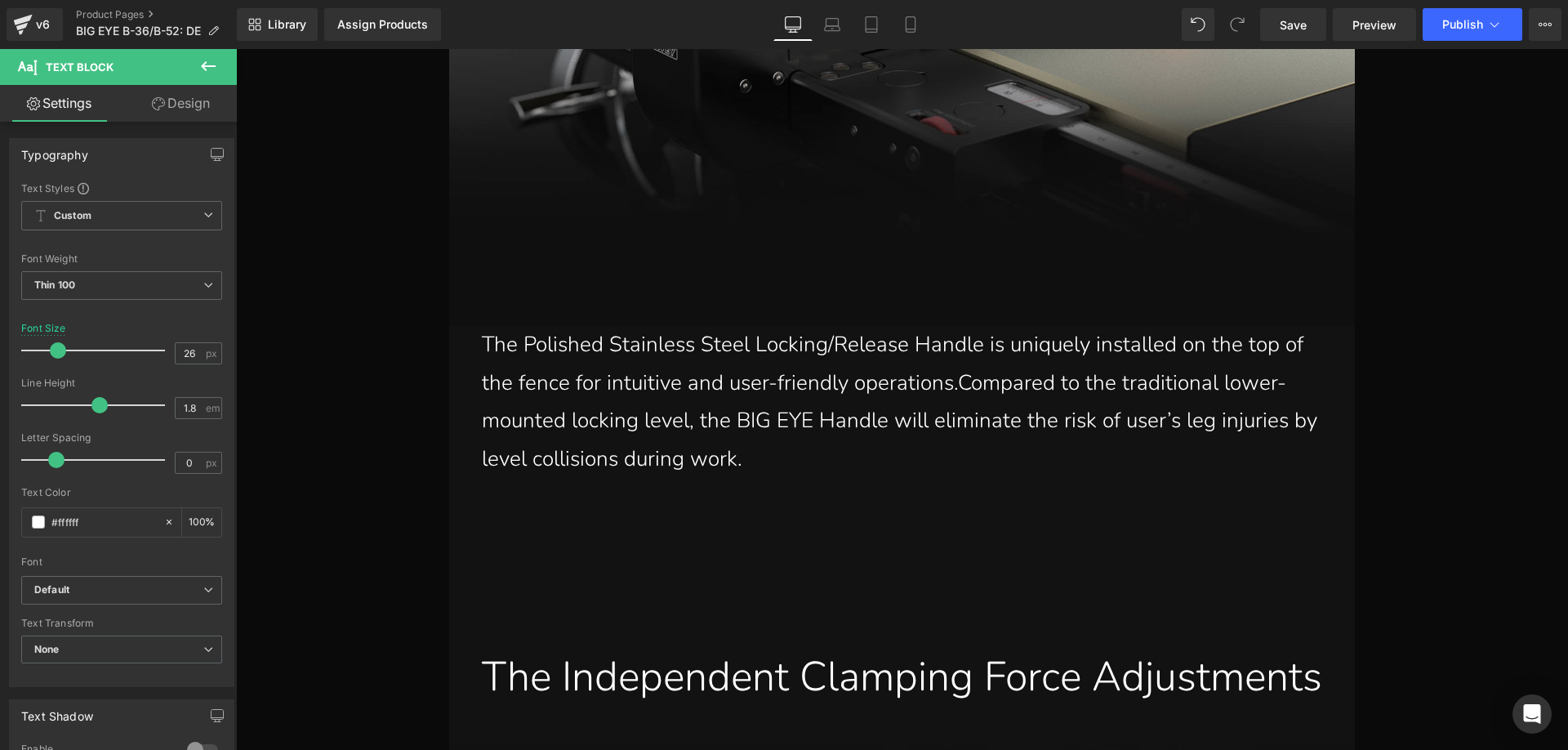
scroll to position [11790, 0]
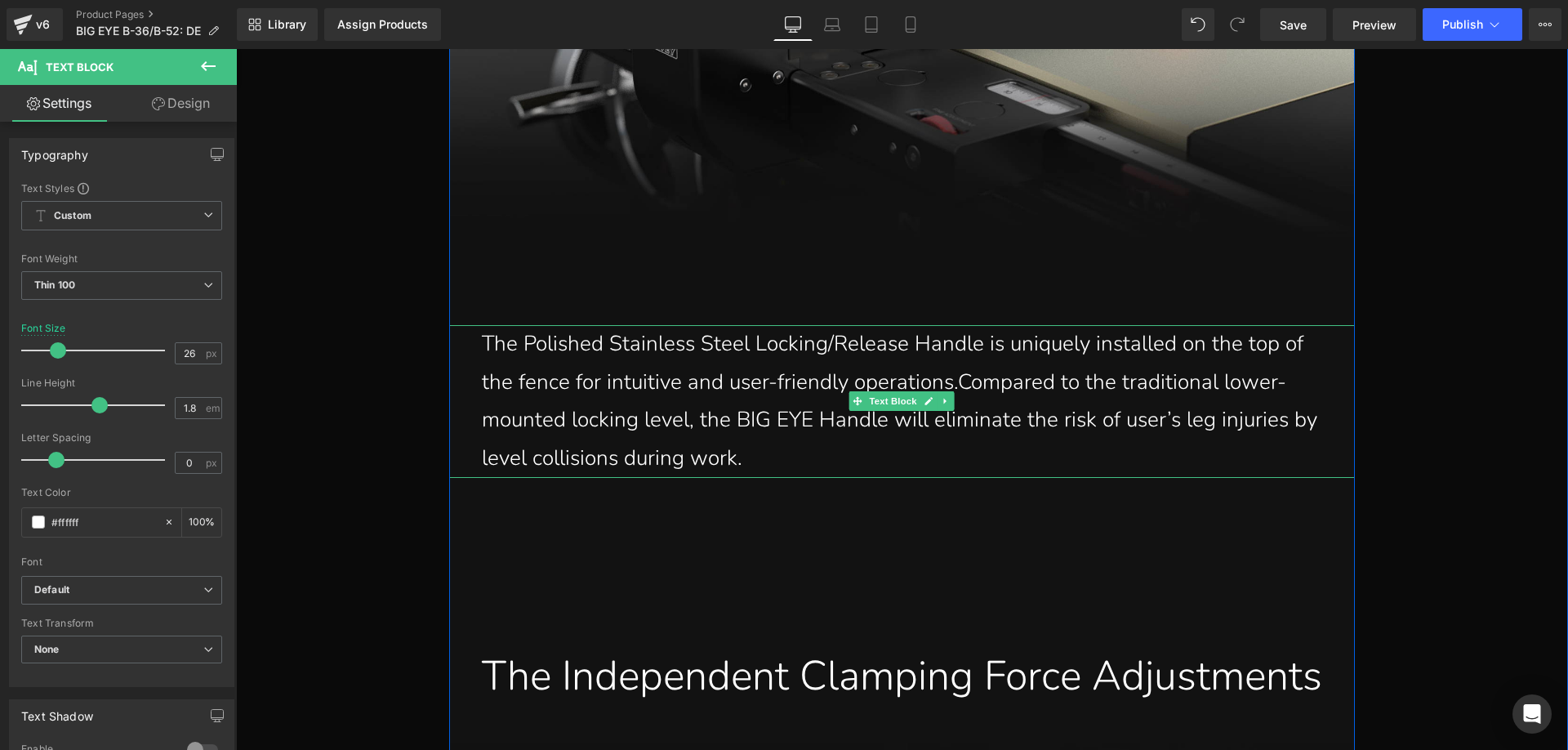
drag, startPoint x: 730, startPoint y: 449, endPoint x: 755, endPoint y: 456, distance: 26.0
click at [731, 449] on p "The Polished Stainless Steel Locking/Release Handle is uniquely installed on th…" at bounding box center [910, 402] width 857 height 153
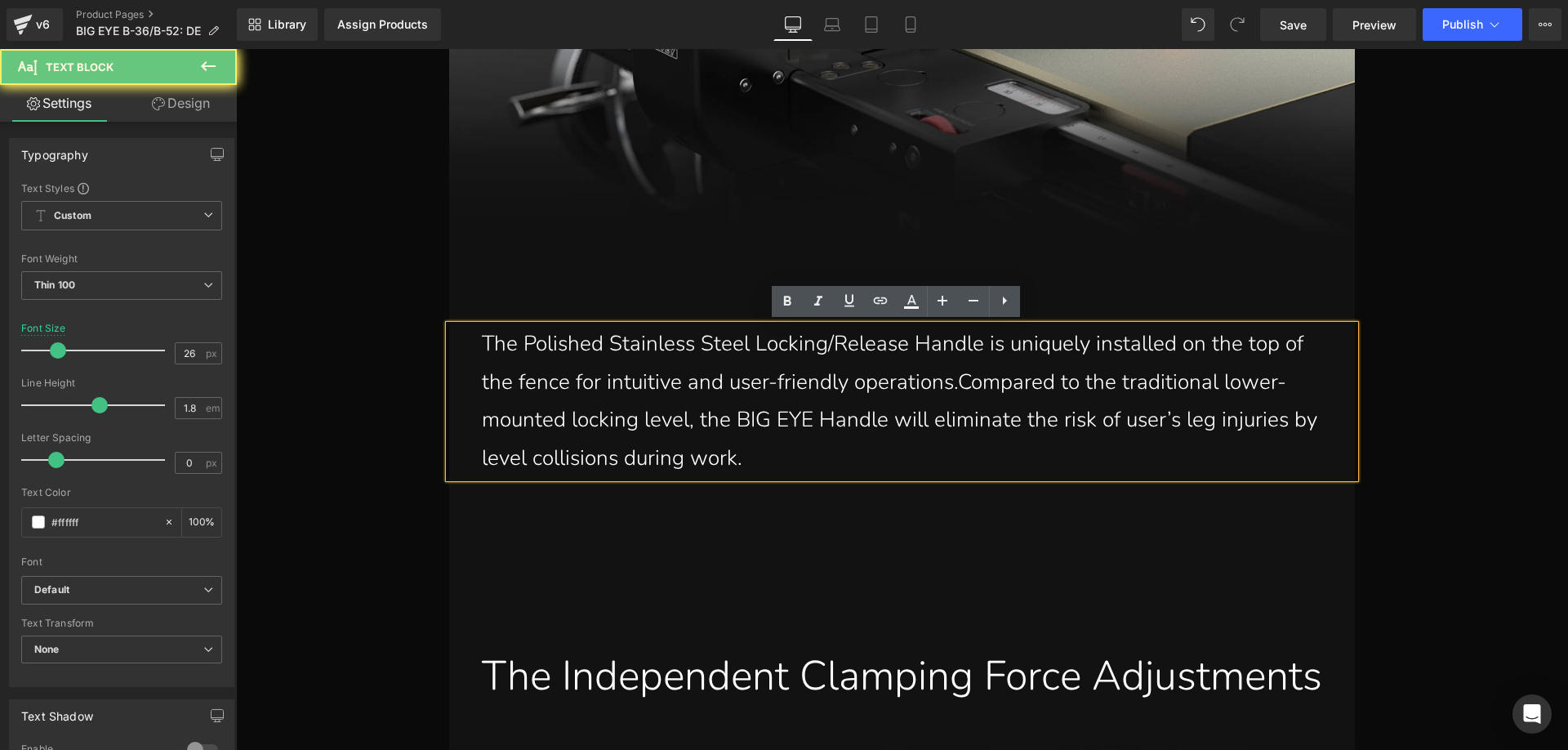
drag, startPoint x: 684, startPoint y: 433, endPoint x: 448, endPoint y: 337, distance: 254.8
click at [449, 337] on div "The Polished Stainless Steel Locking/Release Handle is uniquely installed on th…" at bounding box center [902, 402] width 906 height 153
paste div
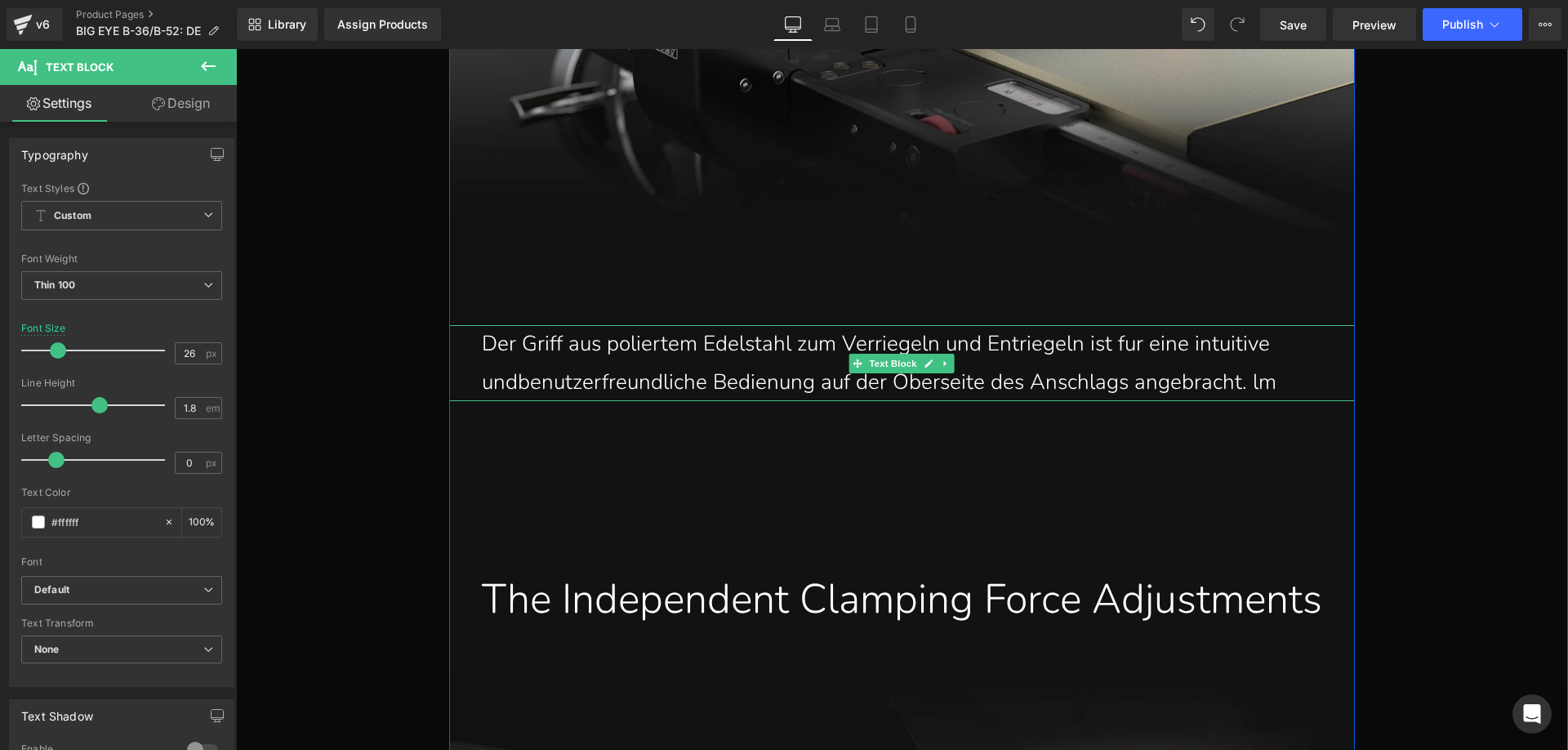
click at [1292, 381] on p "Der Griff aus poliertem Edelstahl zum Verriegeln und Entriegeln ist fur eine in…" at bounding box center [910, 363] width 857 height 76
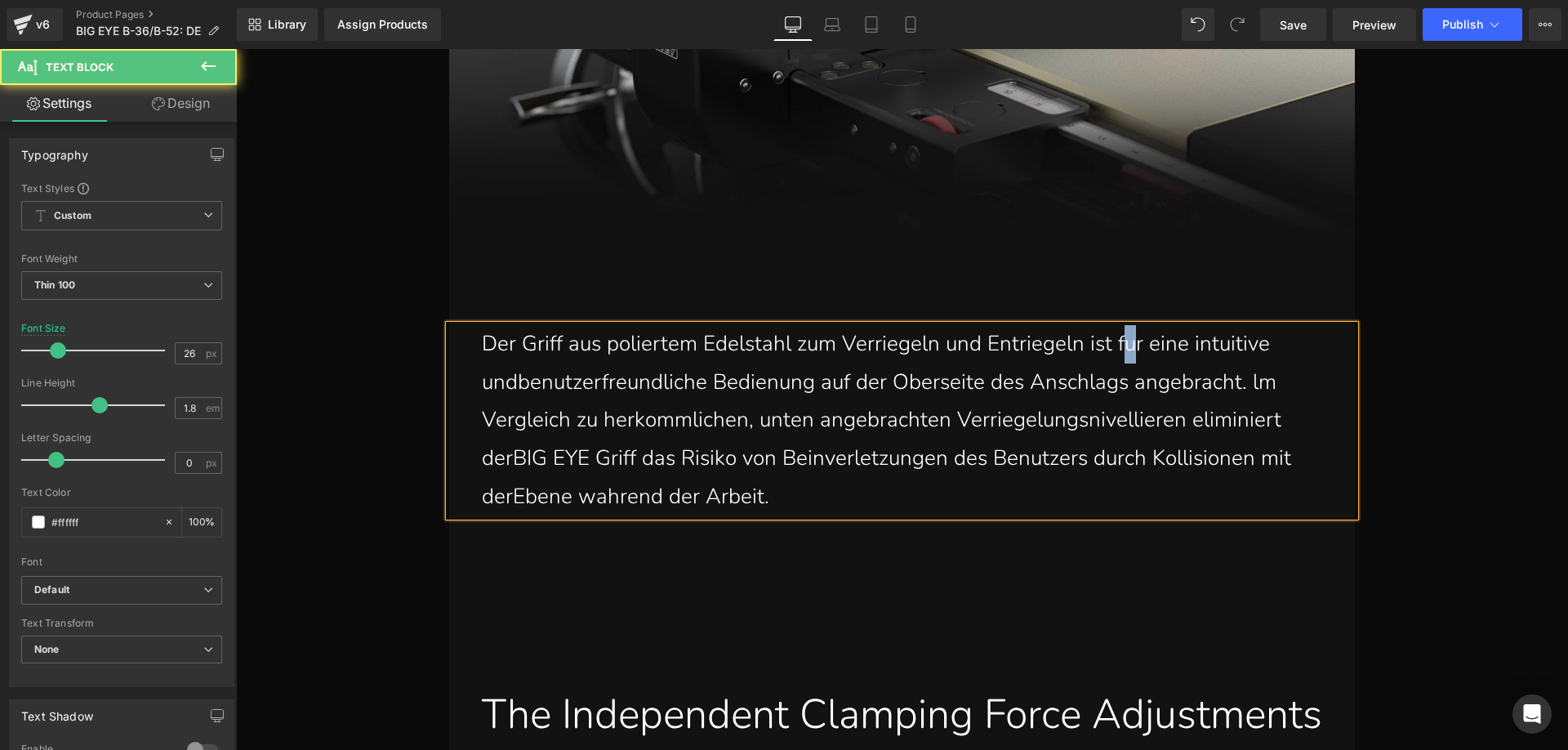
drag, startPoint x: 1132, startPoint y: 343, endPoint x: 1125, endPoint y: 340, distance: 7.6
click at [1125, 340] on p "Der Griff aus poliertem Edelstahl zum Verriegeln und Entriegeln ist fur eine in…" at bounding box center [910, 421] width 857 height 192
click at [513, 385] on p "Der Griff aus poliertem Edelstahl zum Verriegeln und Entriegeln ist für eine in…" at bounding box center [910, 421] width 857 height 192
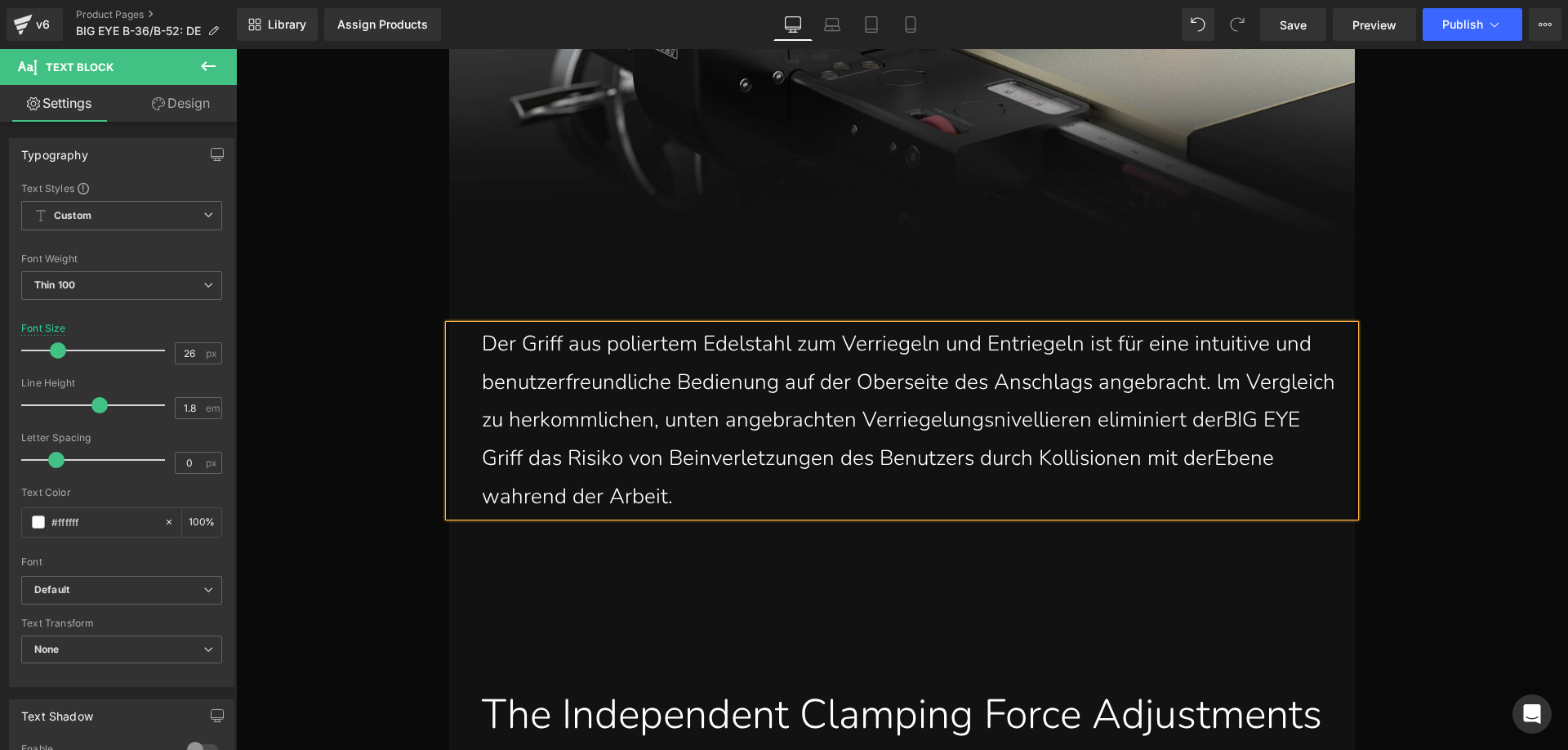
click at [508, 461] on p "Der Griff aus poliertem Edelstahl zum Verriegeln und Entriegeln ist für eine in…" at bounding box center [910, 421] width 857 height 192
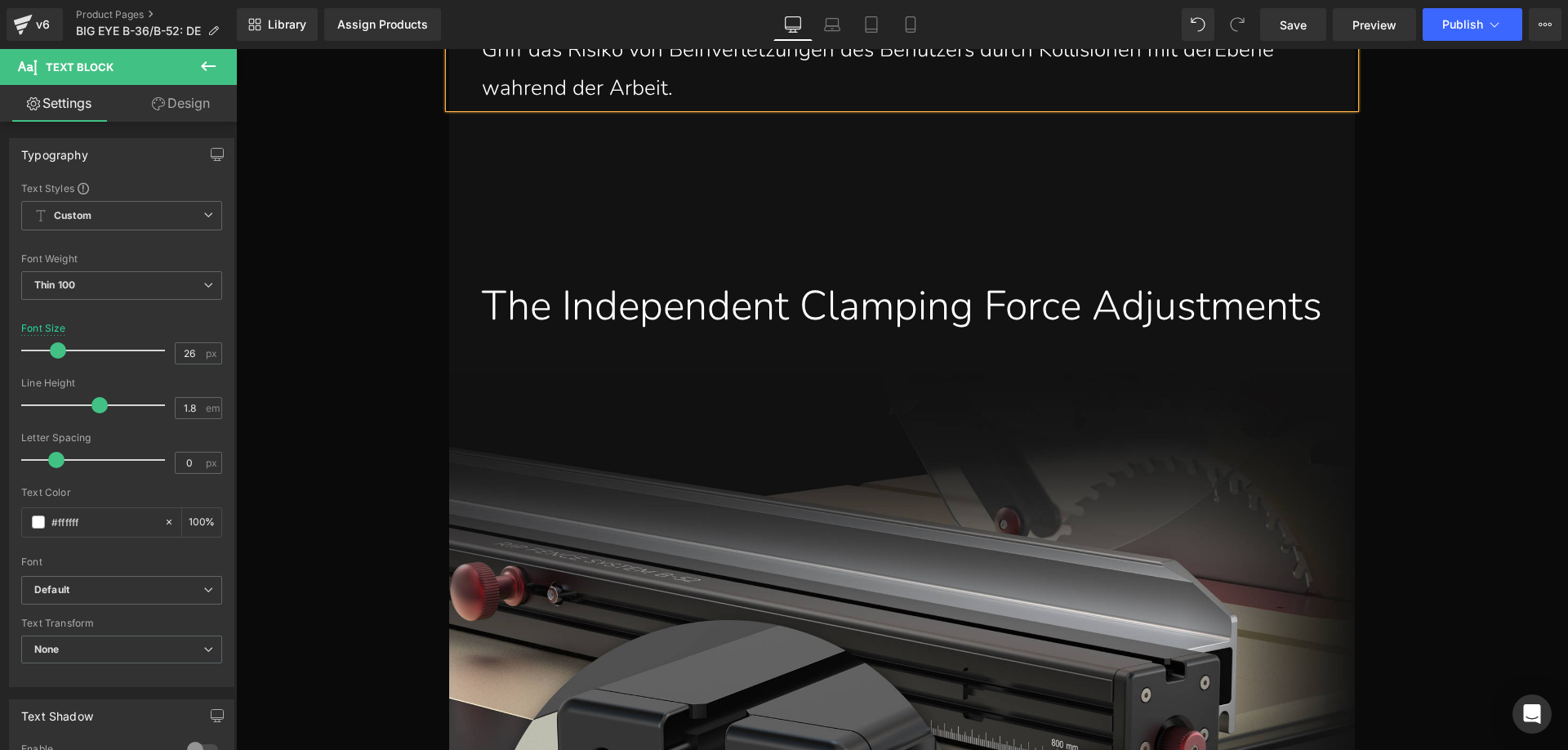
scroll to position [12116, 0]
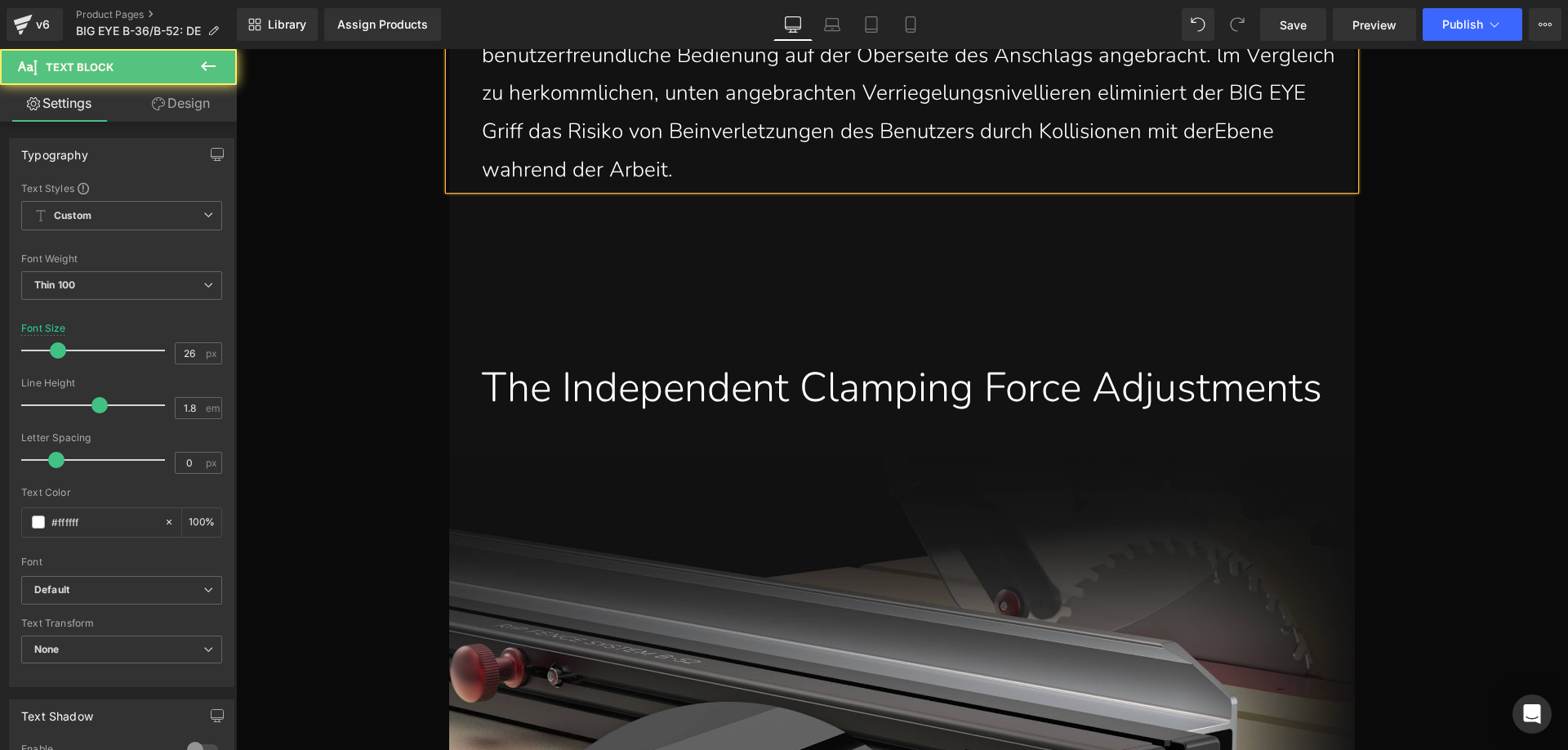
click at [511, 175] on p "Der Griff aus poliertem Edelstahl zum Verriegeln und Entriegeln ist für eine in…" at bounding box center [910, 93] width 857 height 192
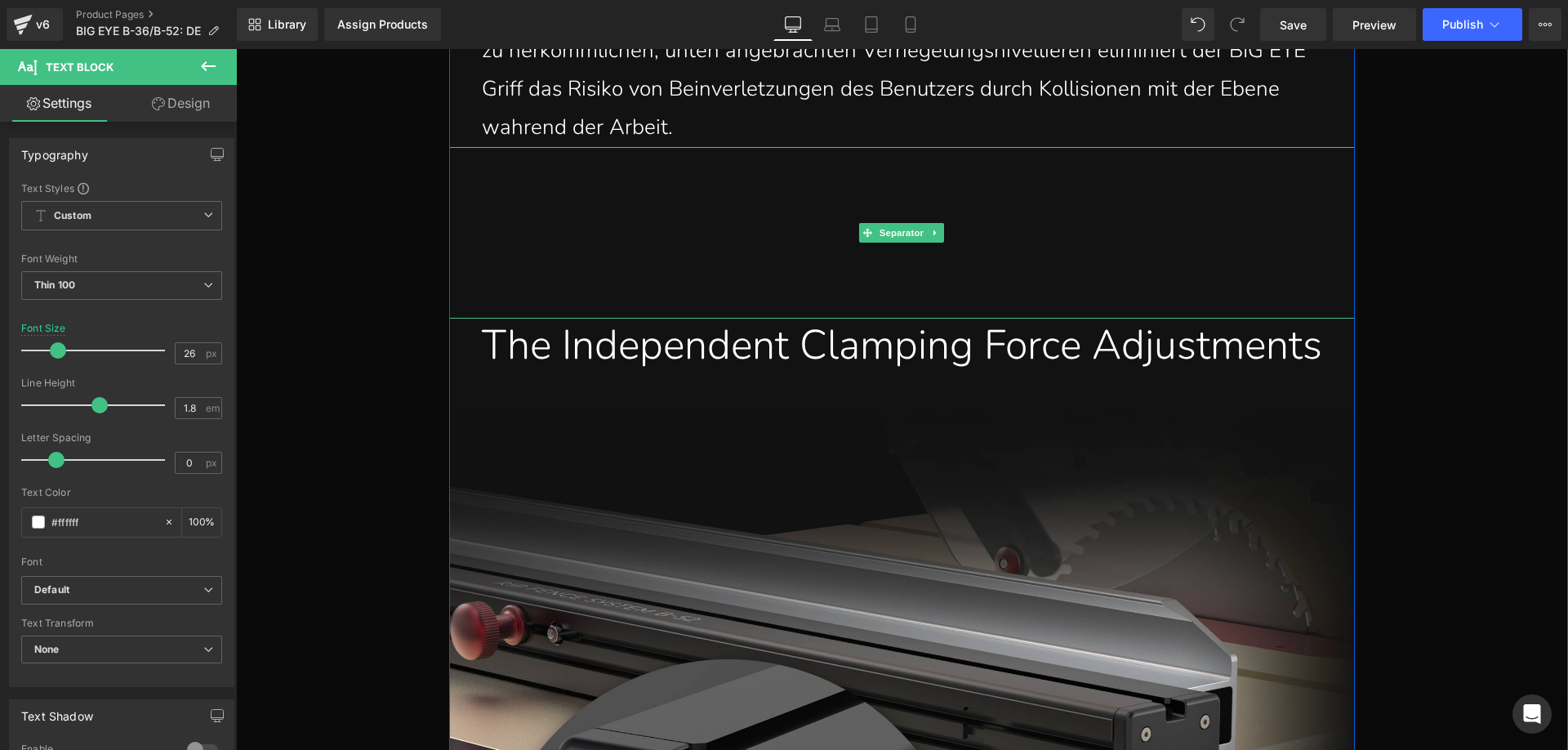
scroll to position [12198, 0]
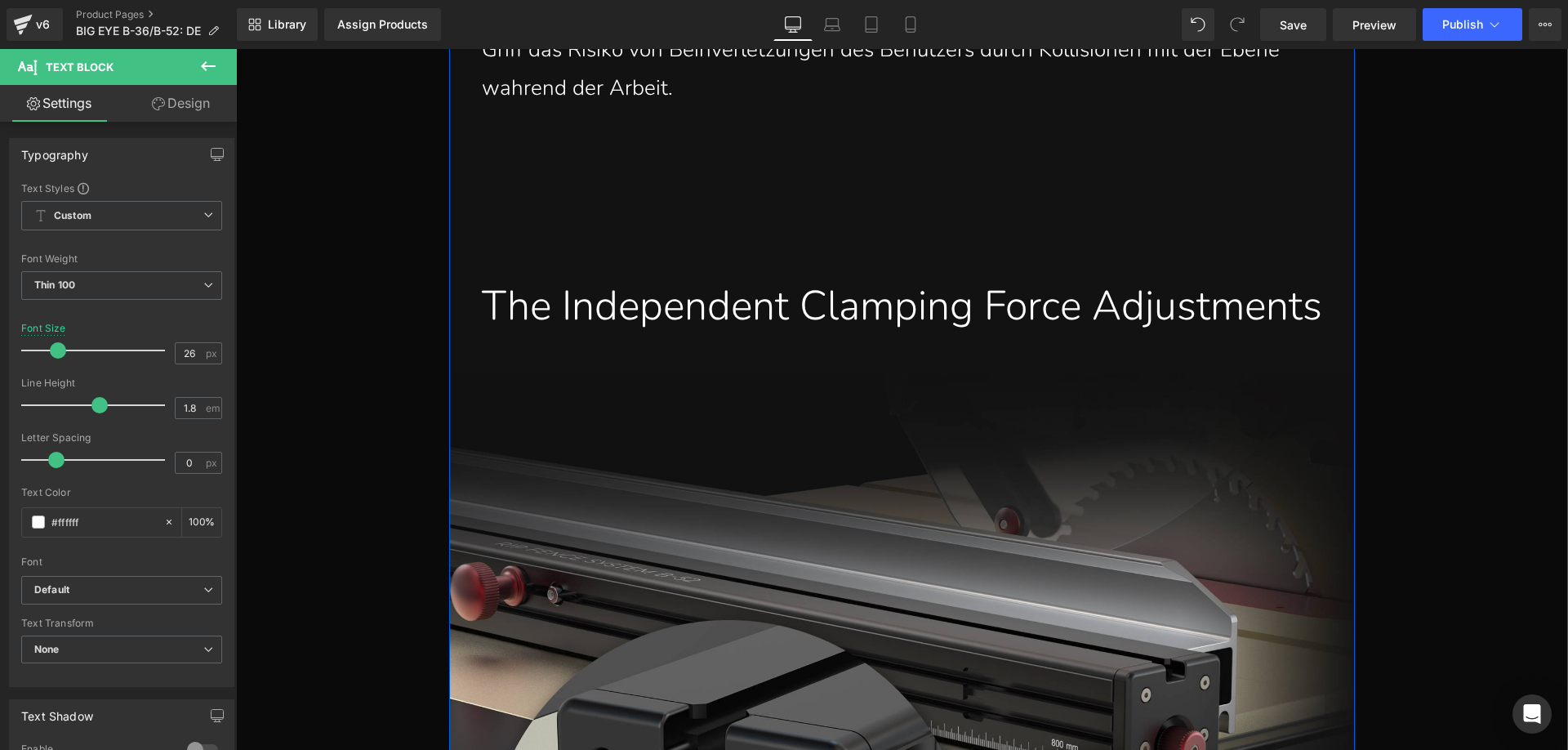
click at [897, 332] on div "The Independent Clamping Force Adjustments" at bounding box center [902, 306] width 881 height 53
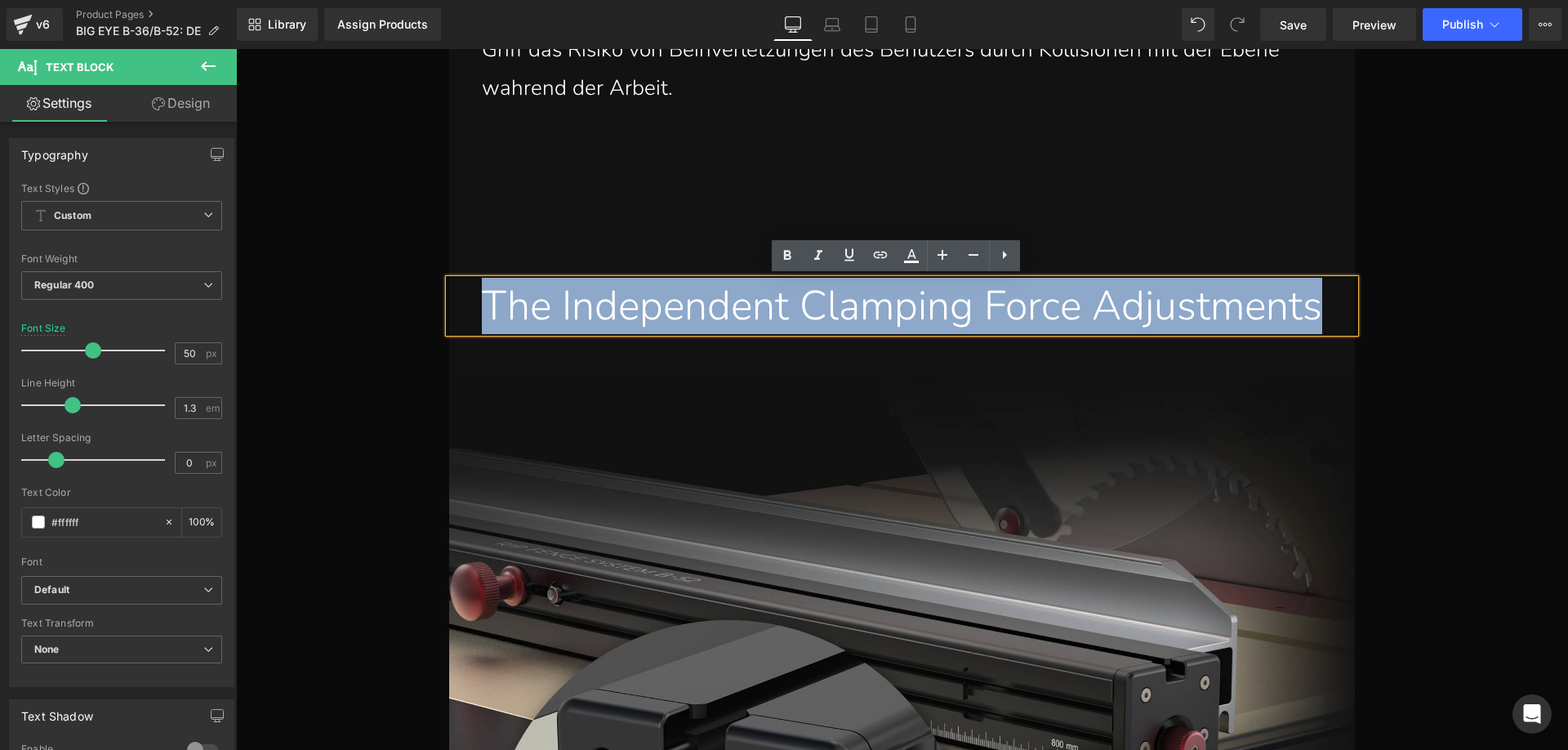
drag, startPoint x: 1058, startPoint y: 360, endPoint x: 525, endPoint y: 307, distance: 535.6
click at [525, 307] on div "The Independent Clamping Force Adjustments" at bounding box center [902, 306] width 881 height 53
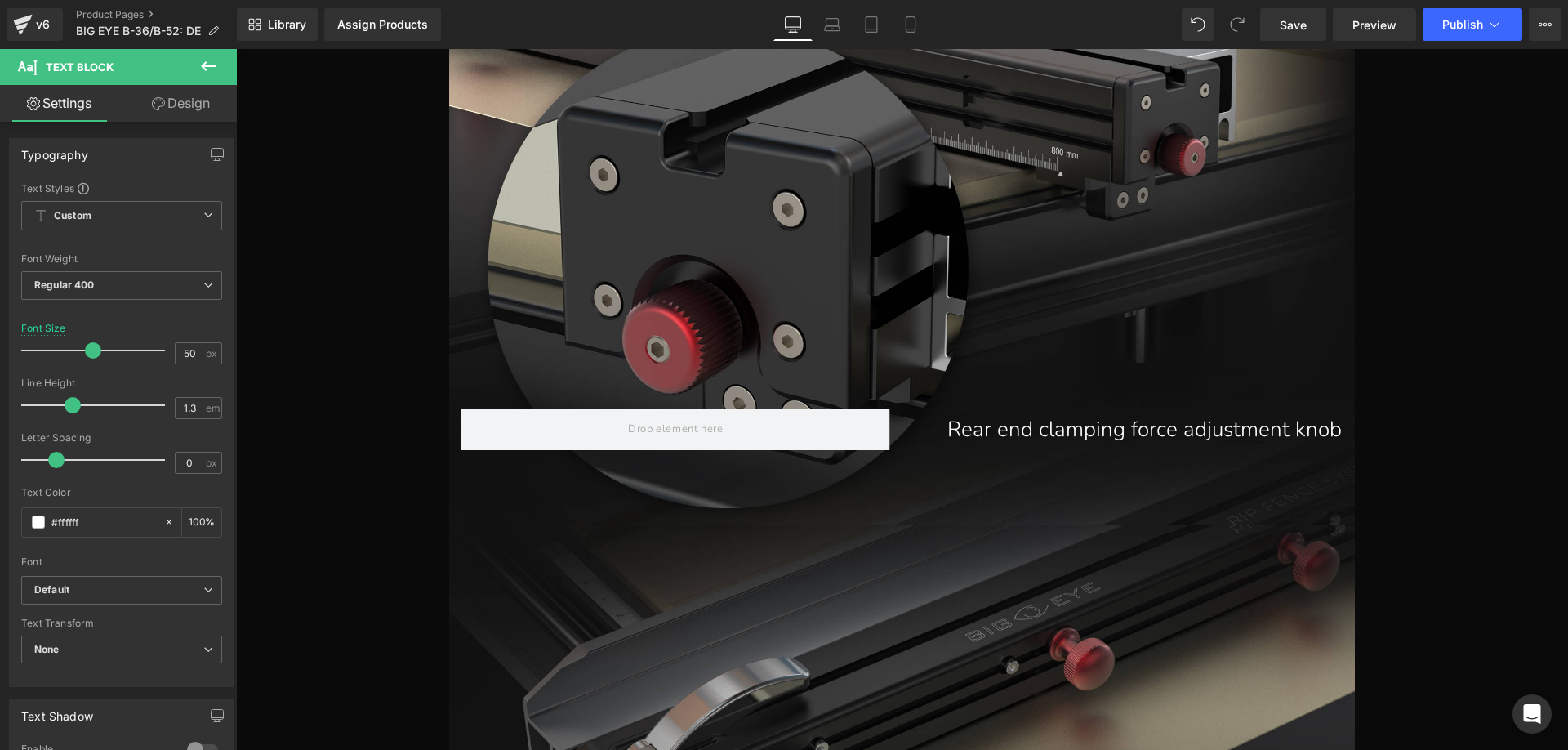
scroll to position [12851, 0]
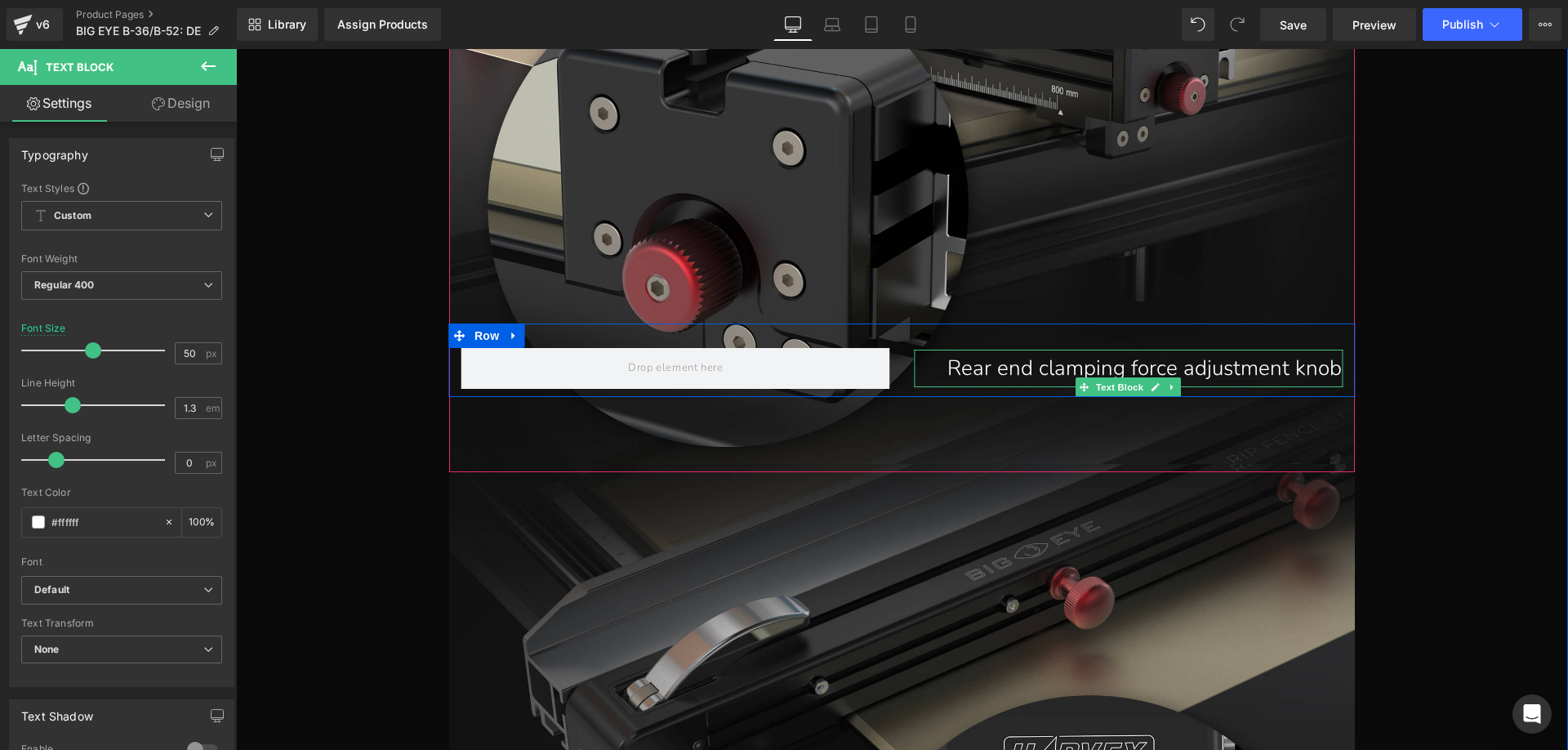
drag, startPoint x: 1045, startPoint y: 350, endPoint x: 1136, endPoint y: 357, distance: 91.3
click at [1045, 350] on p "Rear end clamping force adjustment knob" at bounding box center [1144, 368] width 396 height 39
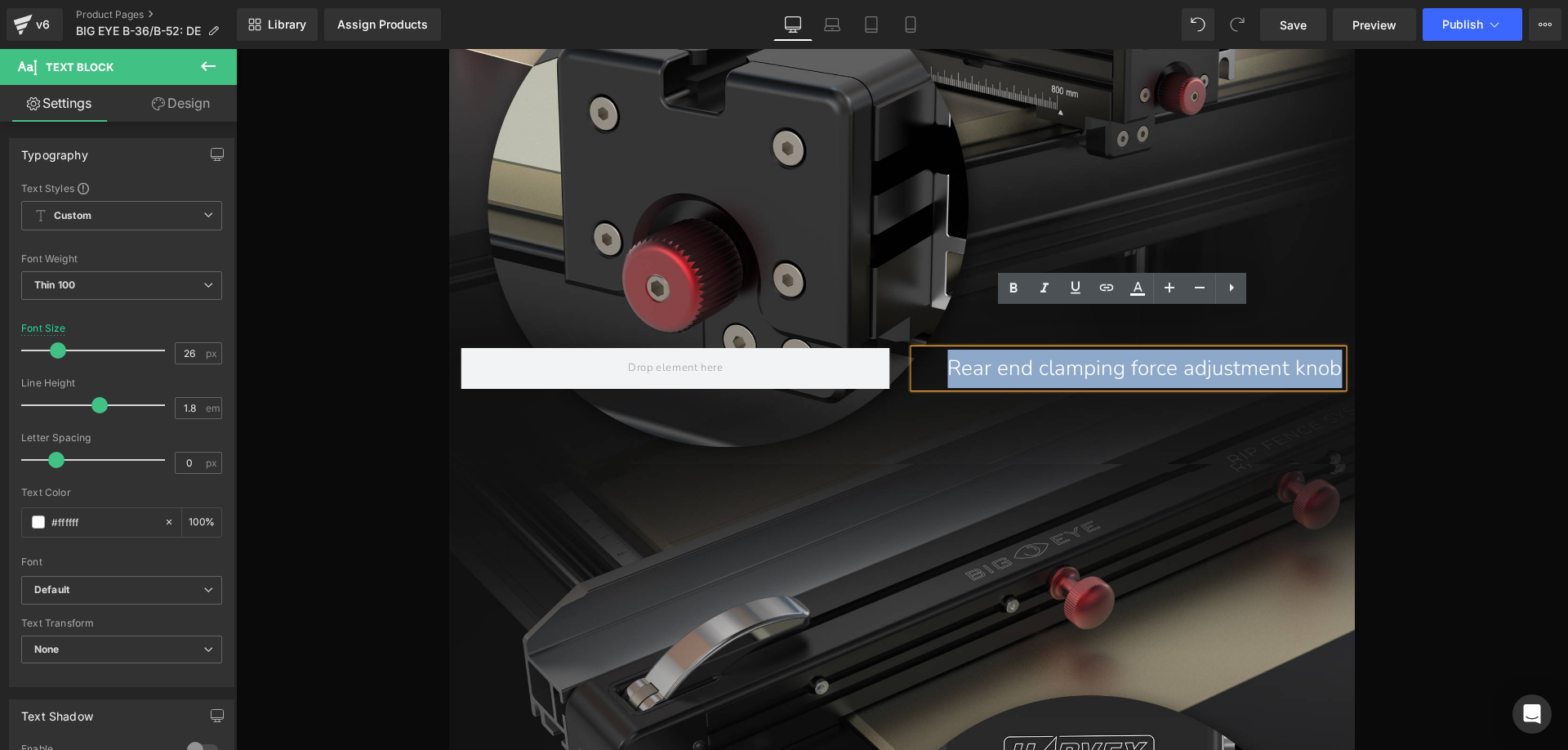
drag, startPoint x: 1176, startPoint y: 359, endPoint x: 969, endPoint y: 325, distance: 209.8
click at [969, 349] on p "Rear end clamping force adjustment knob" at bounding box center [1144, 368] width 396 height 39
paste div
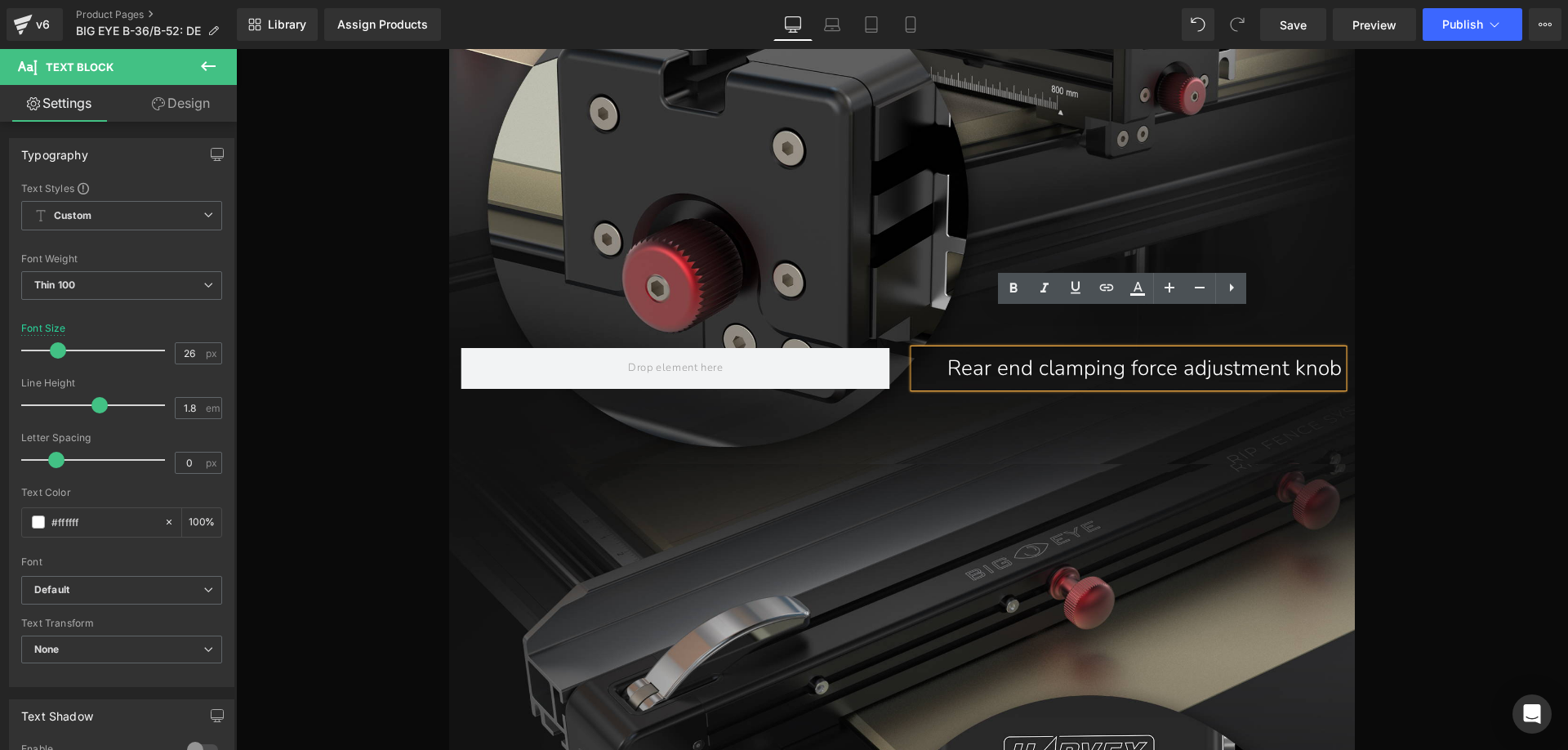
scroll to position [12888, 0]
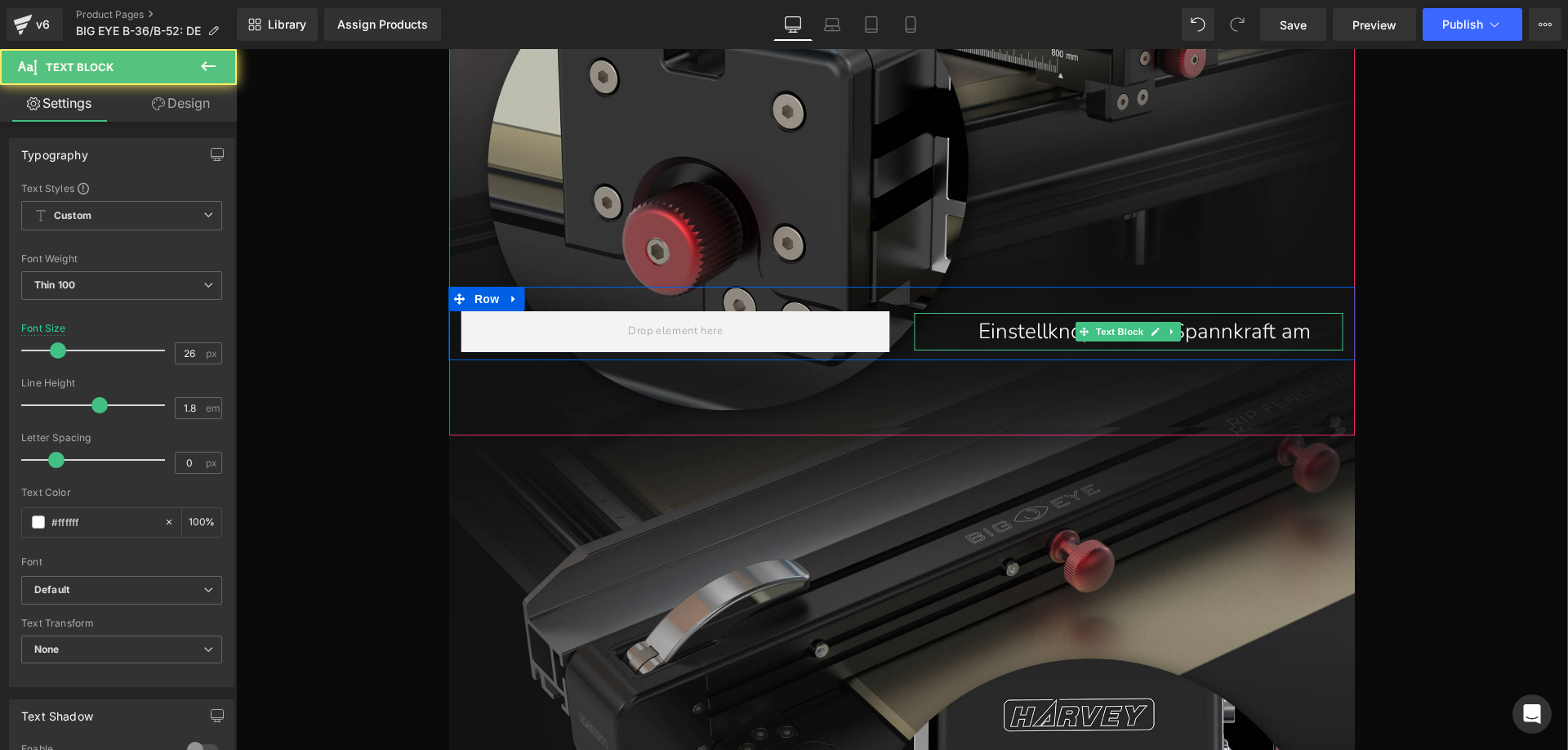
click at [1316, 332] on p "Einstellknopf fur die Spannkraft am" at bounding box center [1144, 332] width 396 height 39
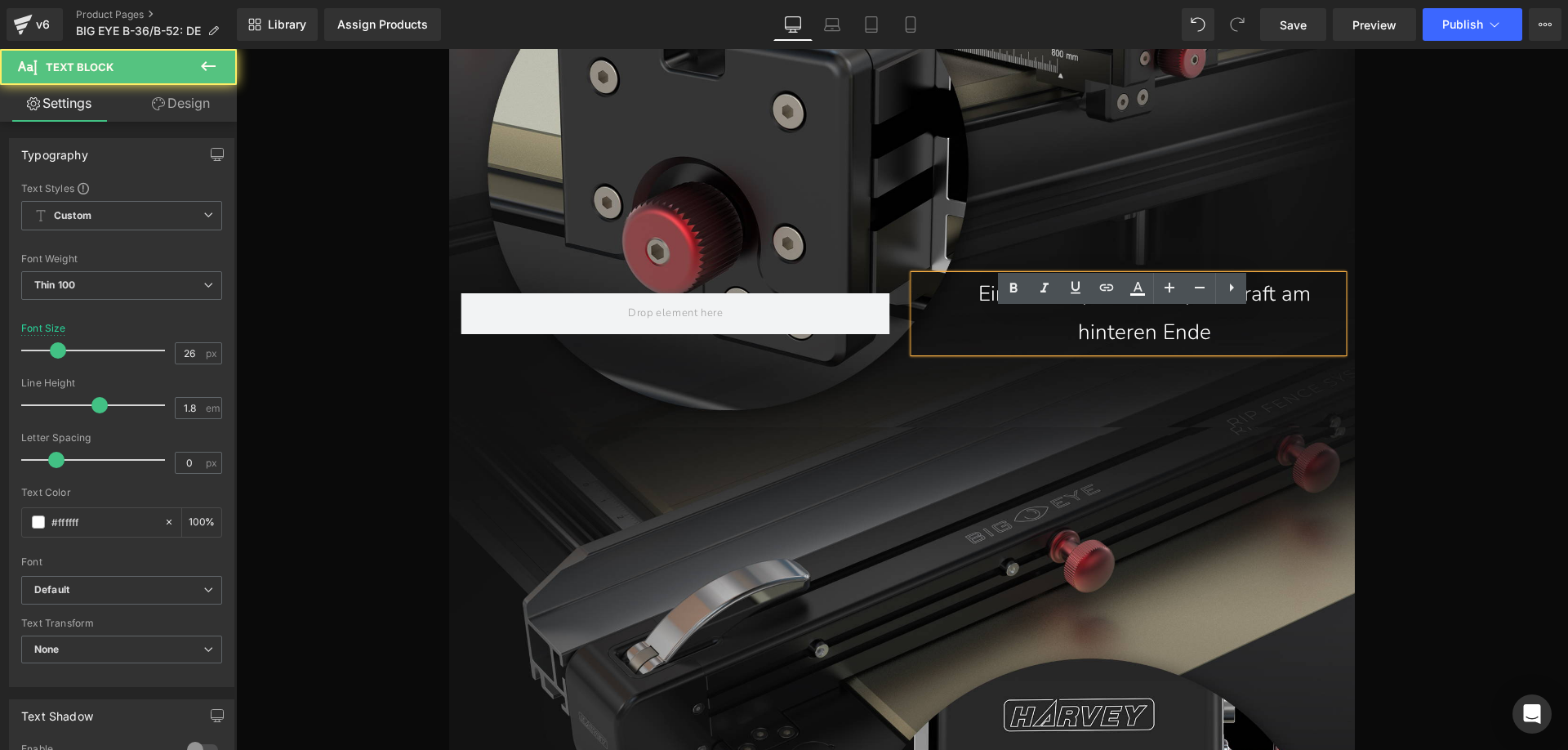
scroll to position [12851, 0]
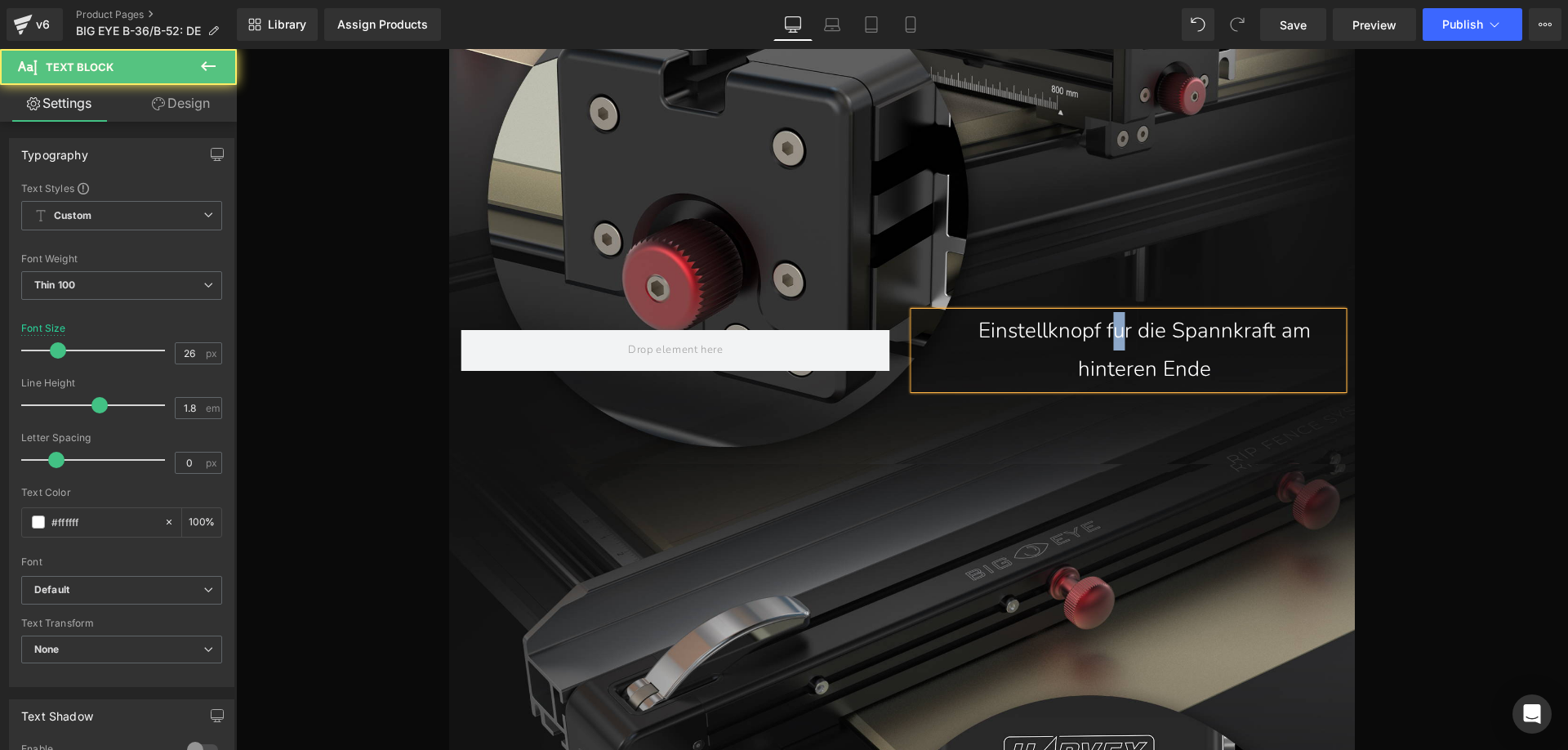
drag, startPoint x: 1117, startPoint y: 335, endPoint x: 1108, endPoint y: 331, distance: 9.8
click at [1108, 331] on p "Einstellknopf fur die Spannkraft am hinteren Ende" at bounding box center [1144, 350] width 396 height 76
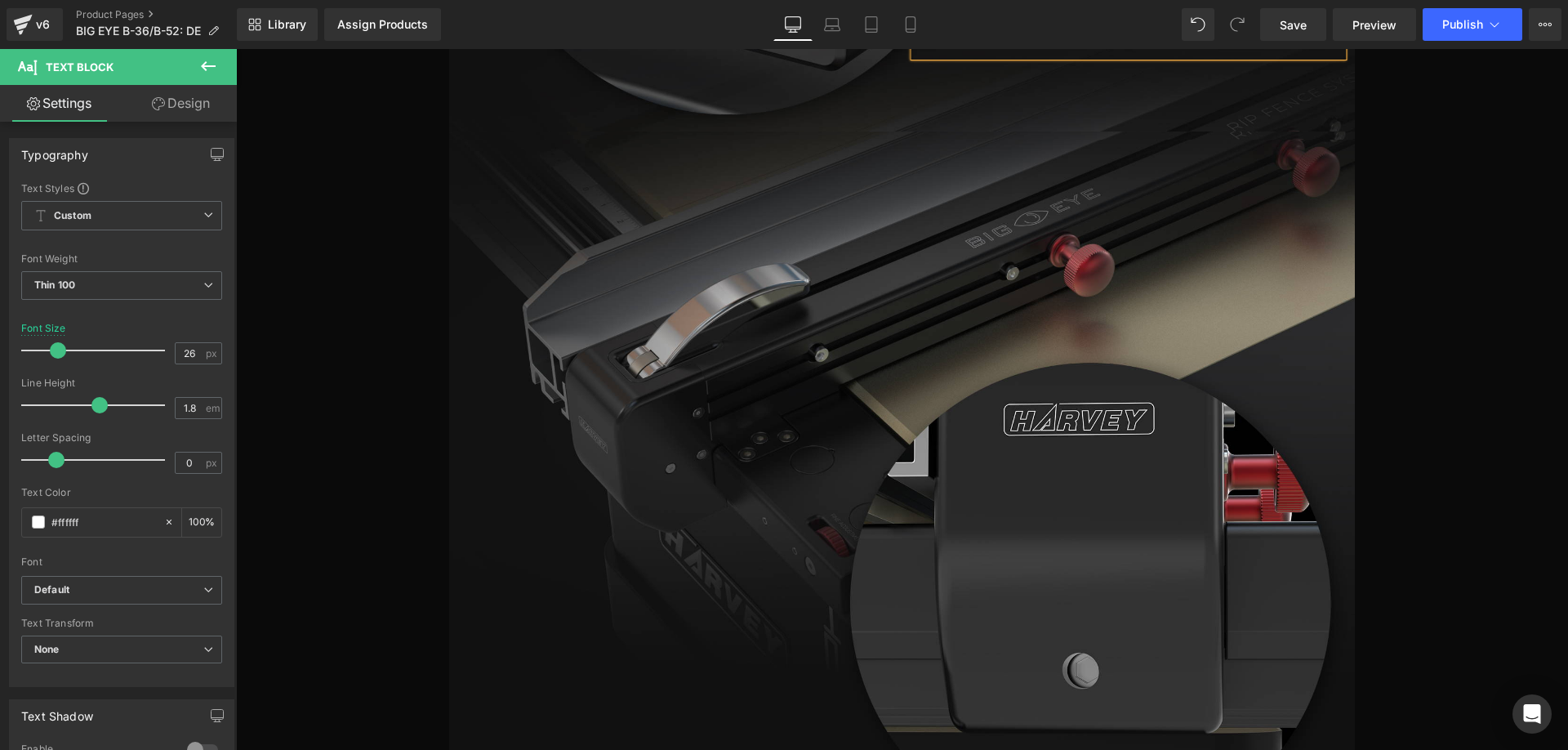
scroll to position [13342, 0]
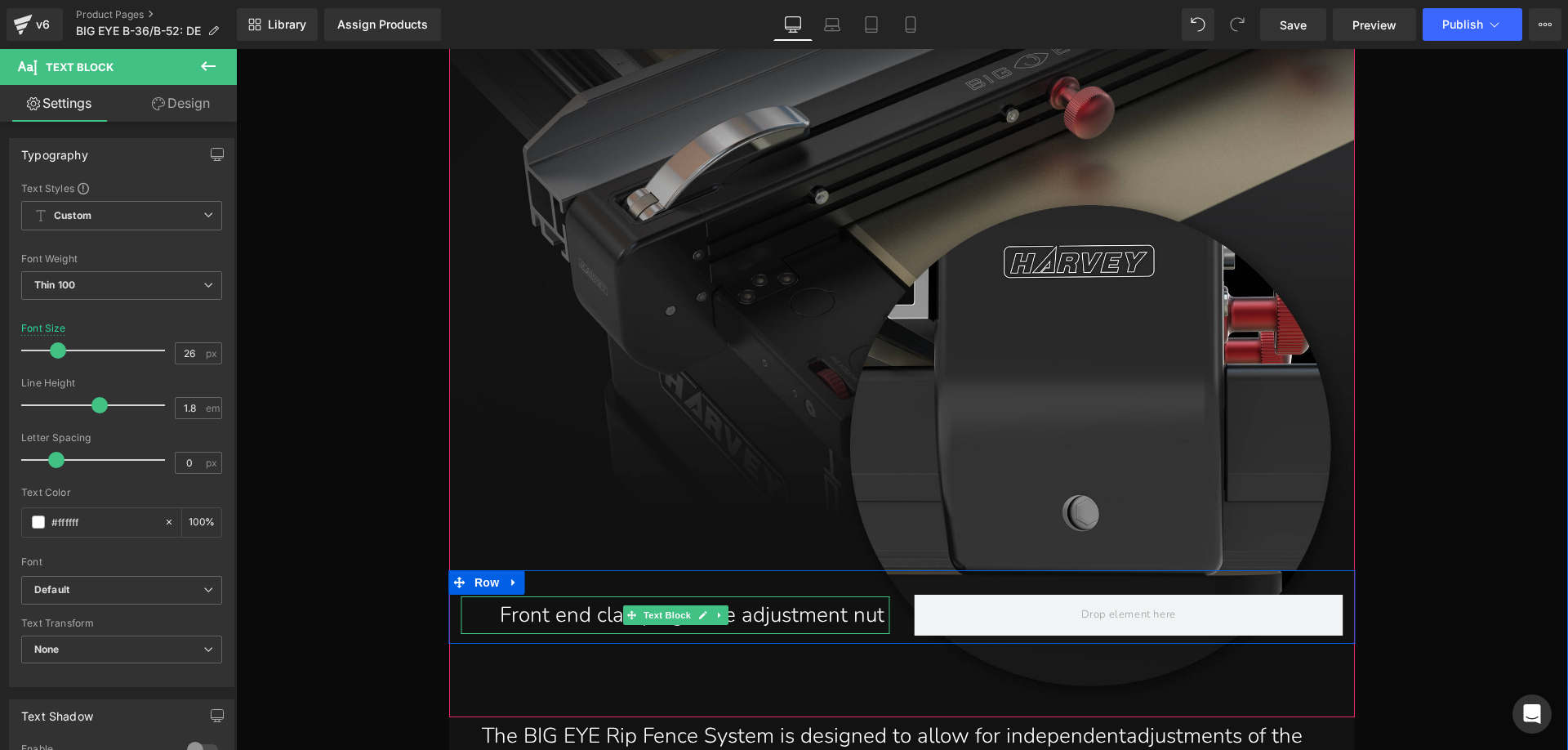
click at [775, 612] on p "Front end clamping force adjustment nut" at bounding box center [692, 615] width 396 height 39
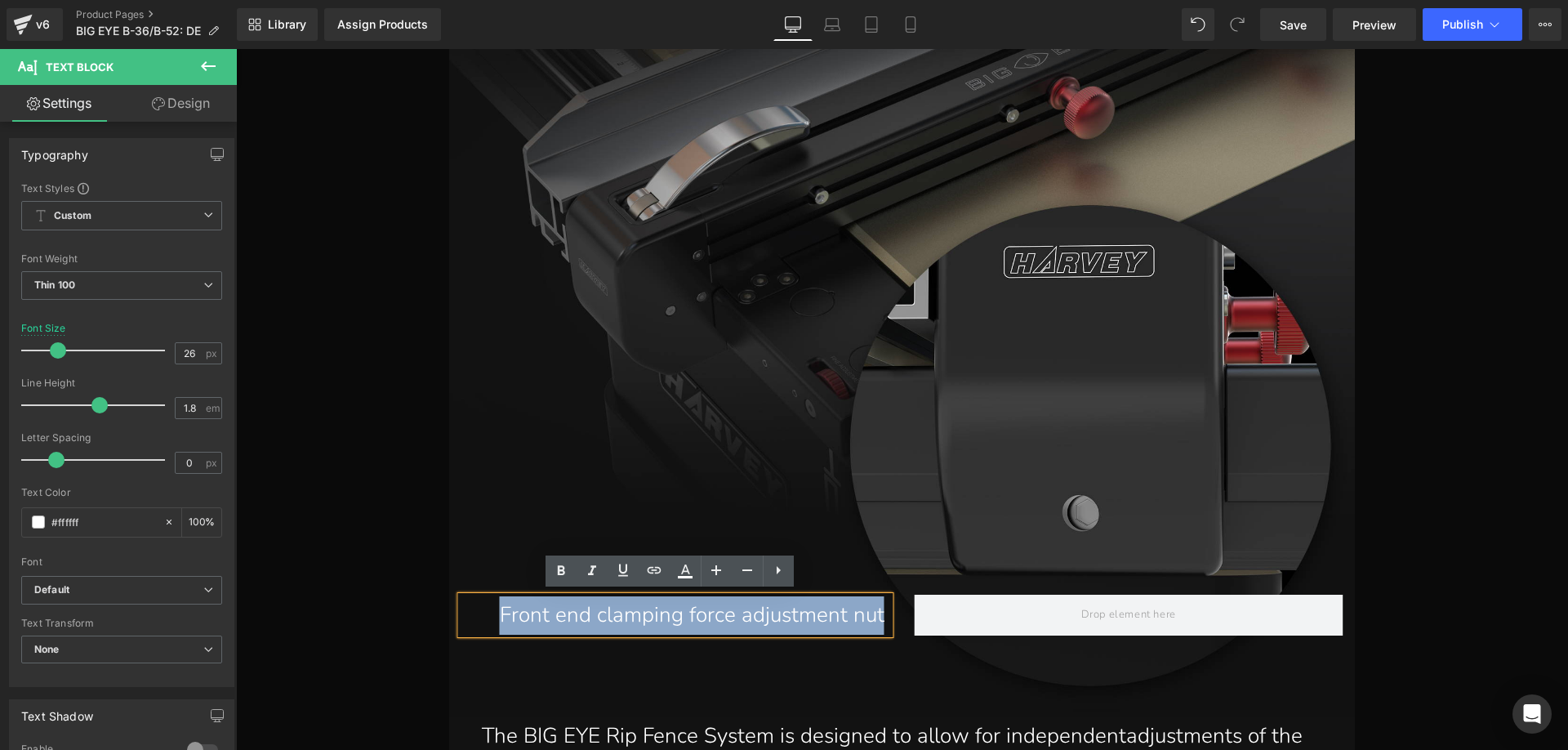
drag, startPoint x: 882, startPoint y: 615, endPoint x: 477, endPoint y: 595, distance: 405.5
click at [477, 596] on div "Front end clamping force adjustment nut" at bounding box center [676, 615] width 428 height 39
paste div
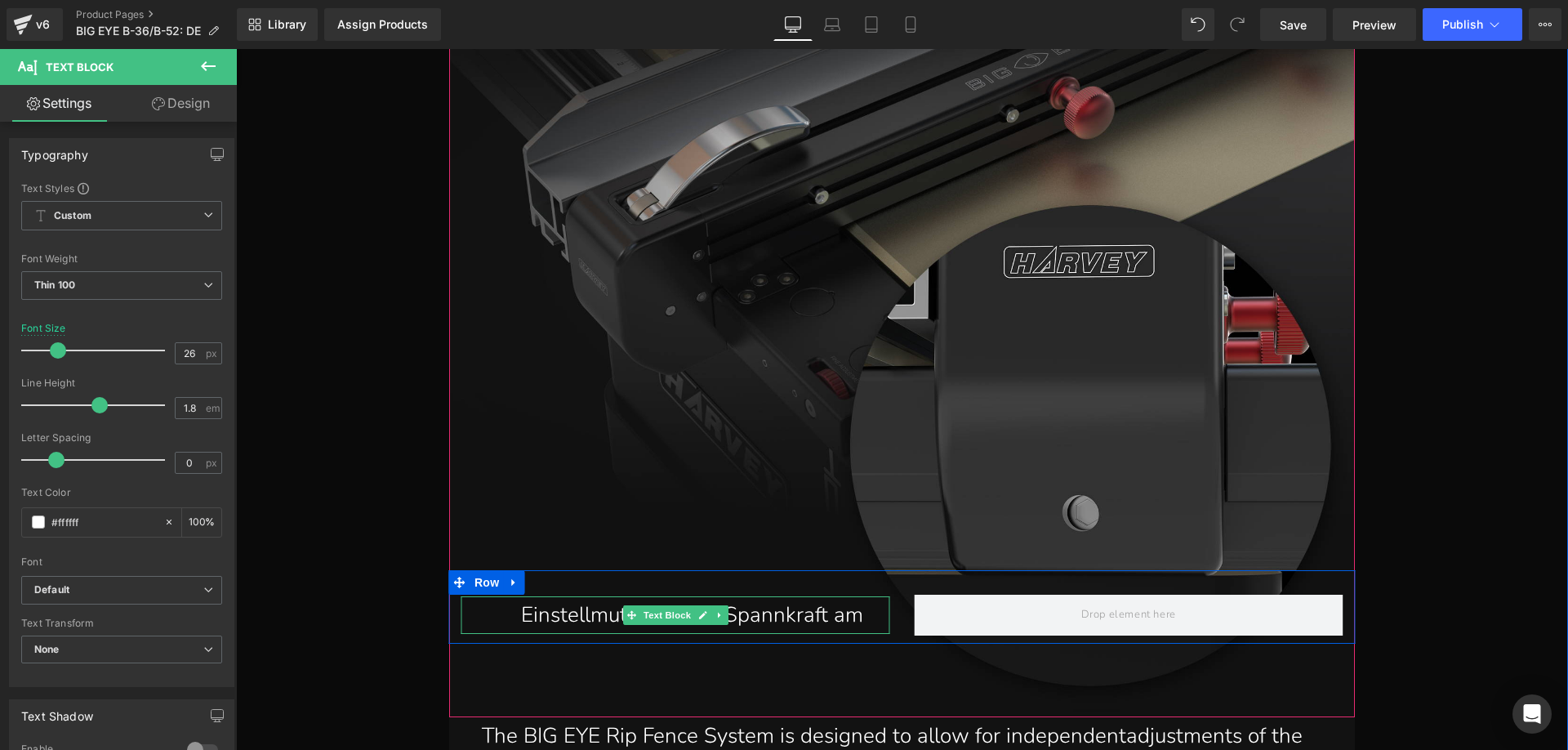
click at [869, 612] on p "Einstellmutter fur die Spannkraft am" at bounding box center [692, 615] width 396 height 39
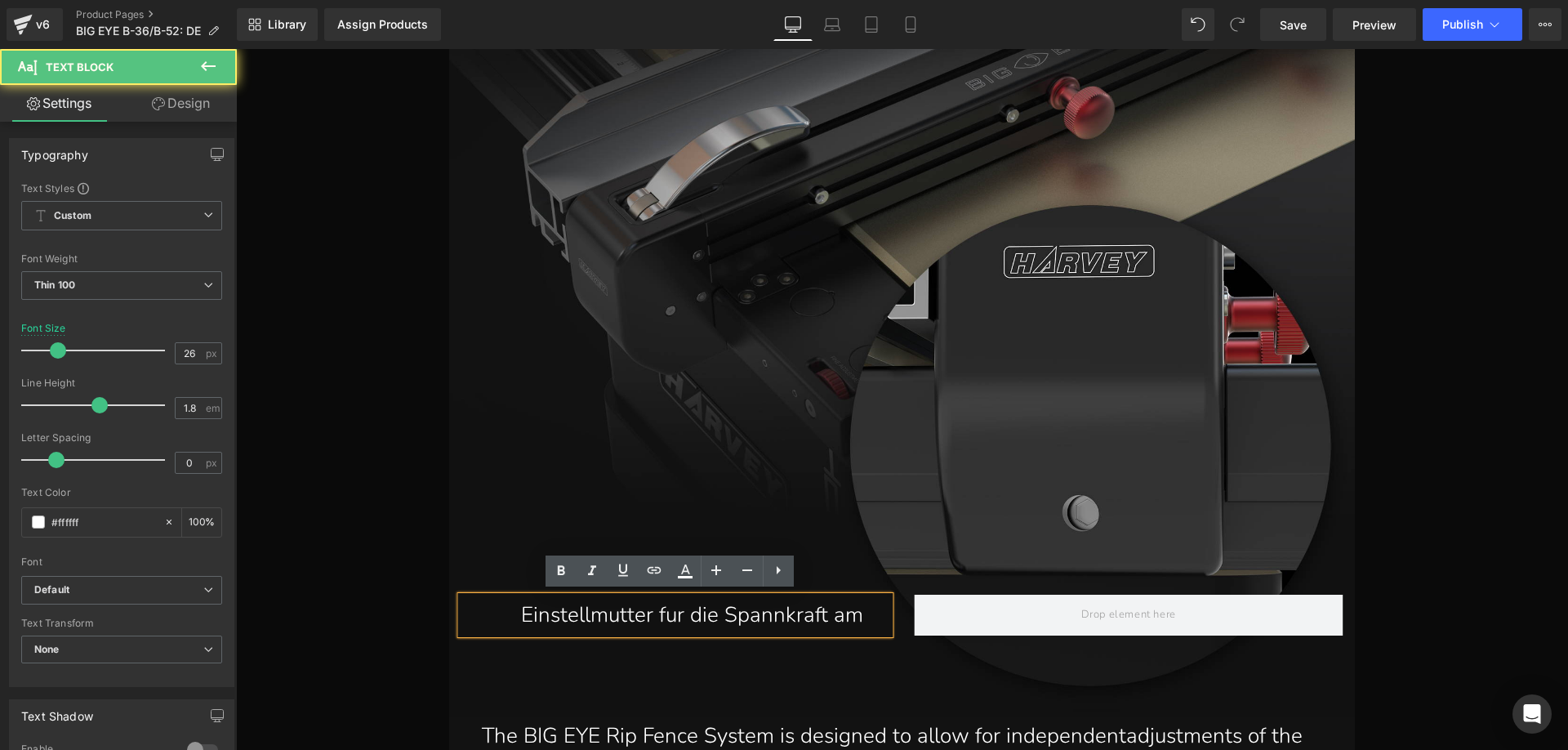
scroll to position [13305, 0]
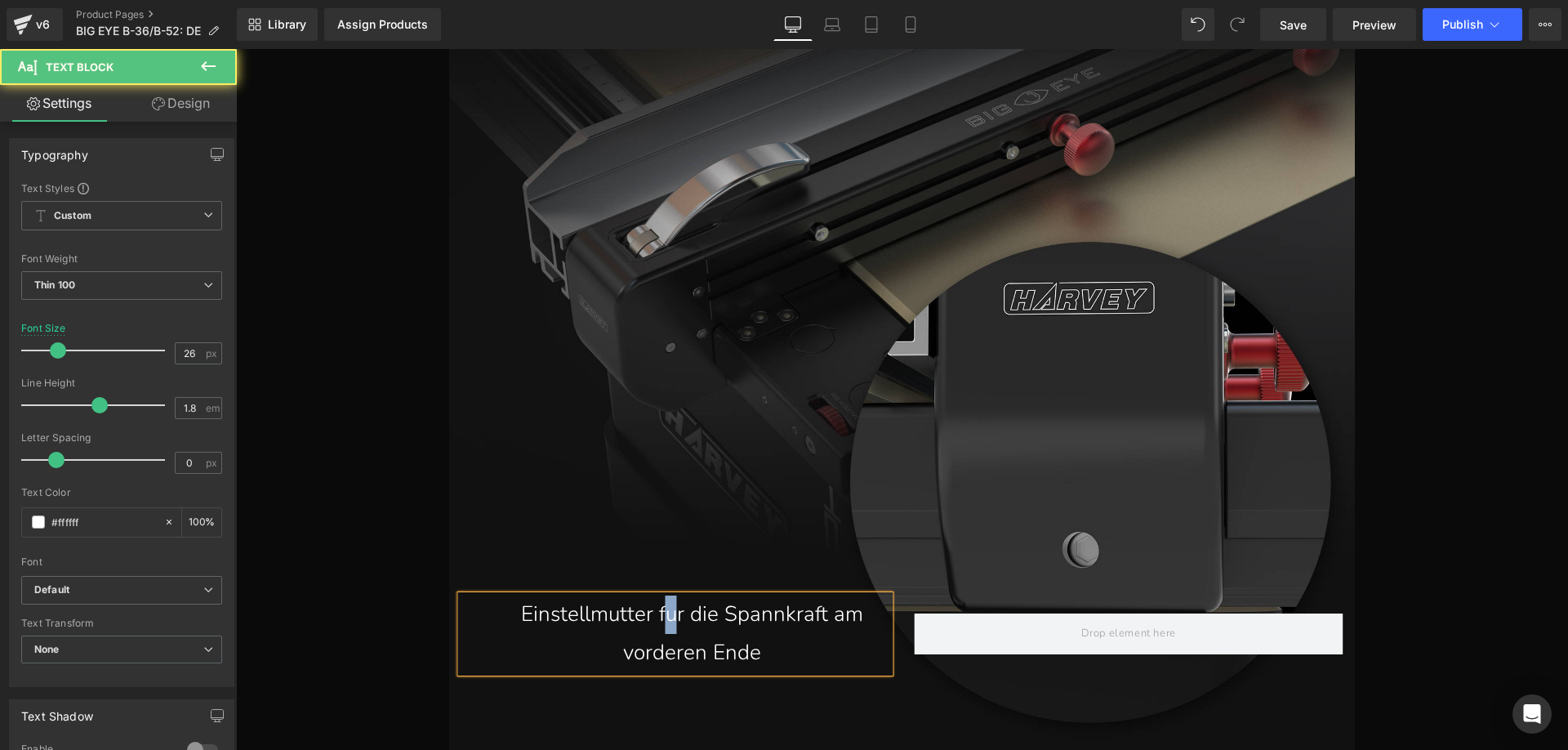
click at [661, 614] on p "Einstellmutter fur die Spannkraft am vorderen Ende" at bounding box center [692, 633] width 396 height 76
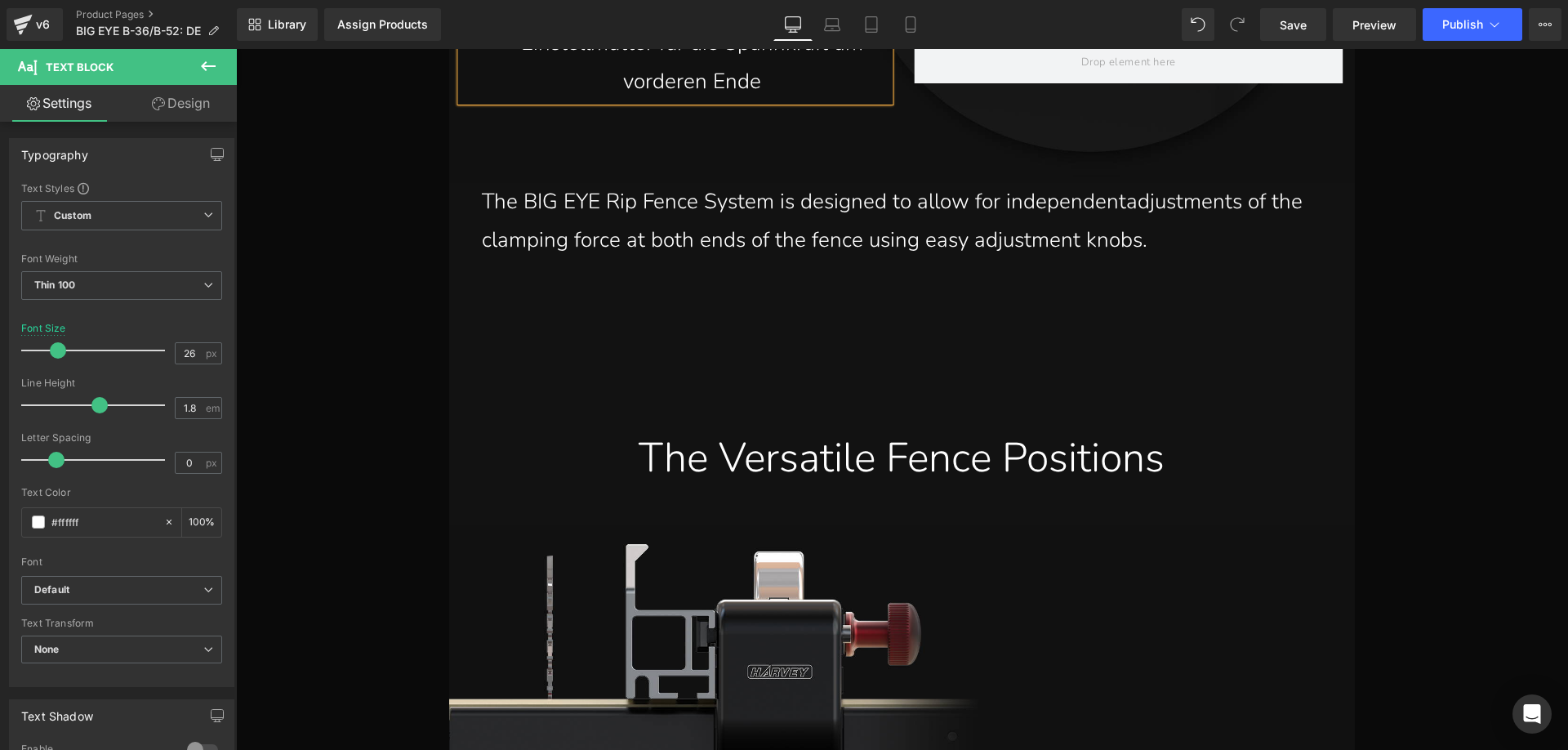
scroll to position [13875, 0]
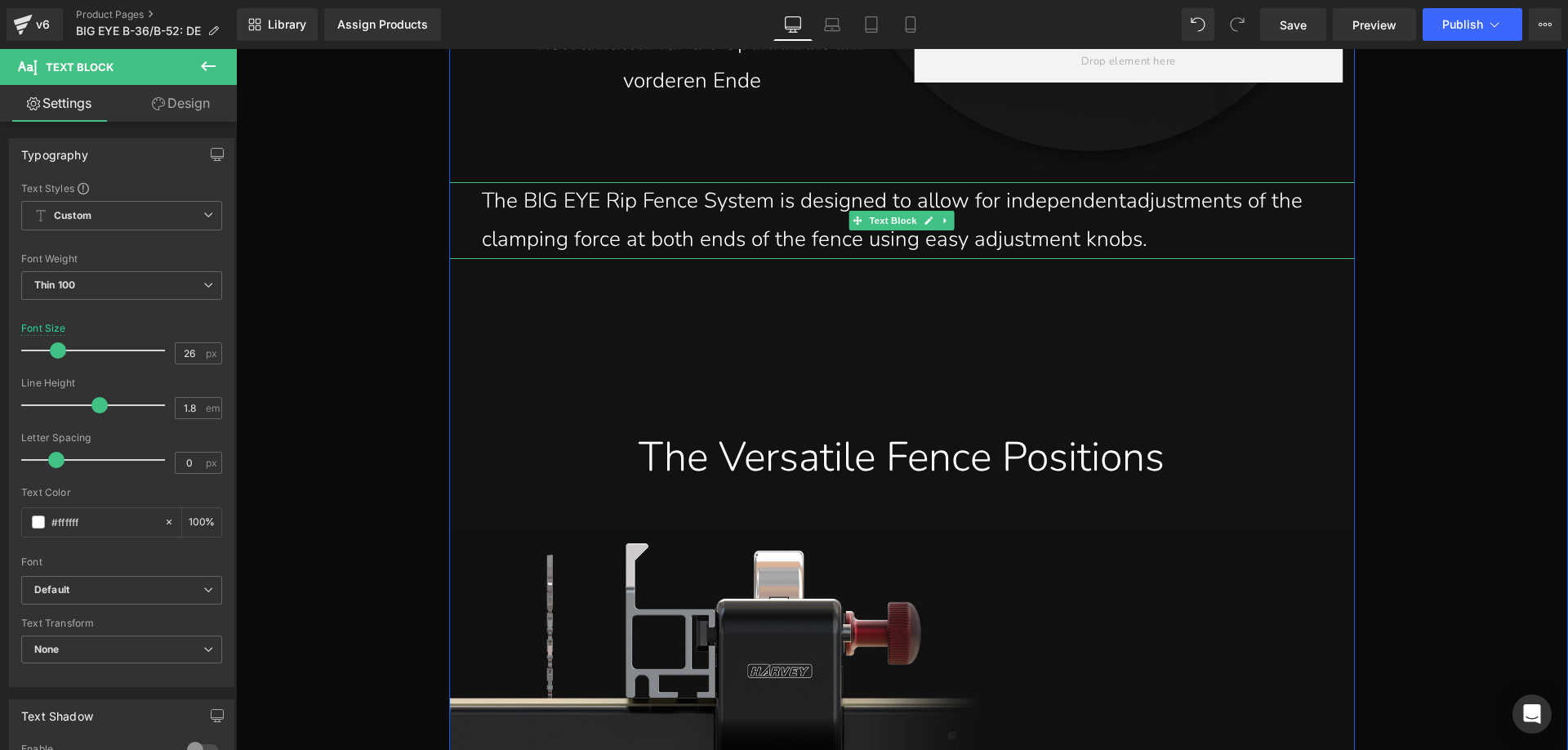
click at [1192, 231] on p "The BIG EYE Rip Fence System is designed to allow for independentadjustments of…" at bounding box center [906, 220] width 848 height 76
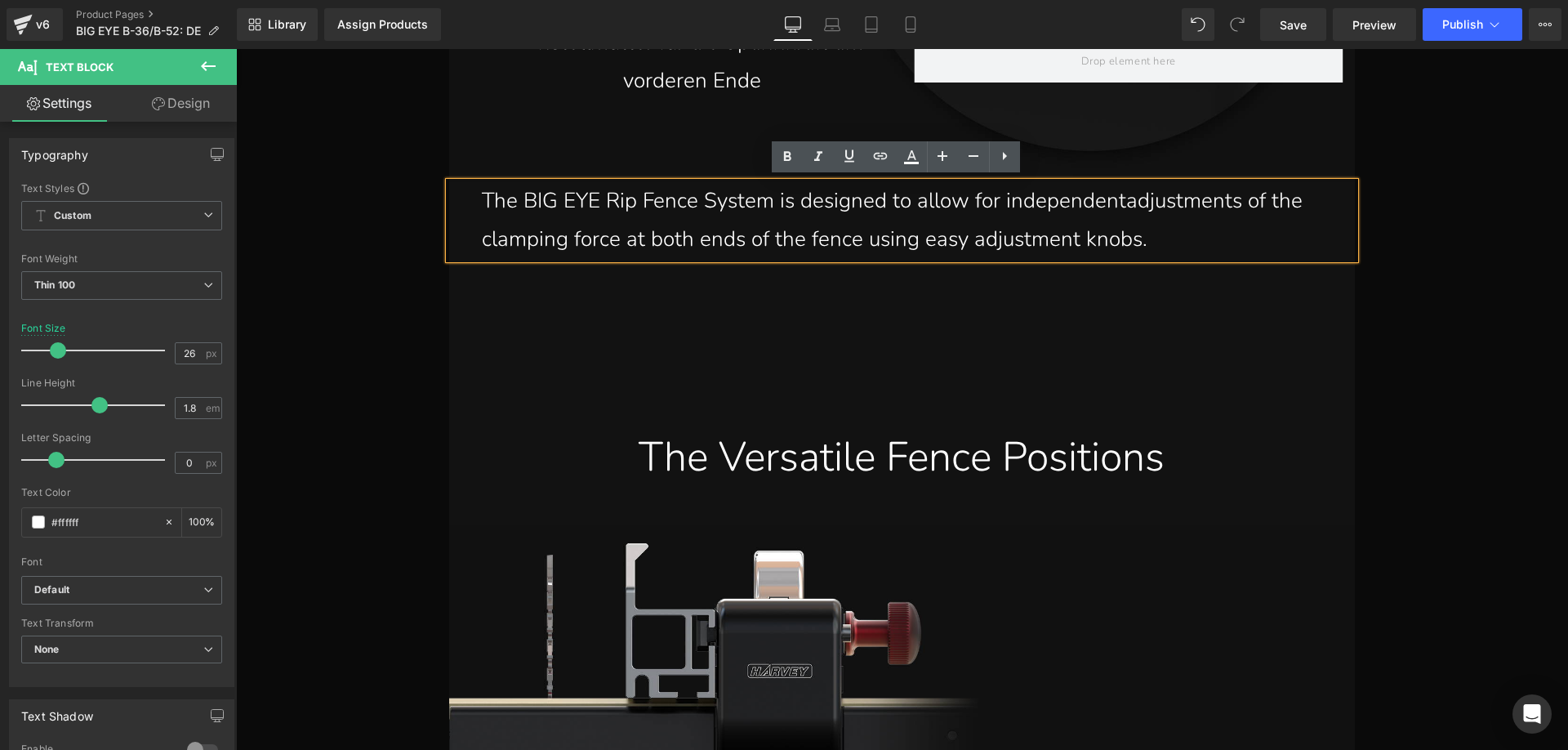
drag, startPoint x: 1019, startPoint y: 230, endPoint x: 478, endPoint y: 192, distance: 542.3
click at [482, 192] on p "The BIG EYE Rip Fence System is designed to allow for independentadjustments of…" at bounding box center [906, 220] width 848 height 76
paste div
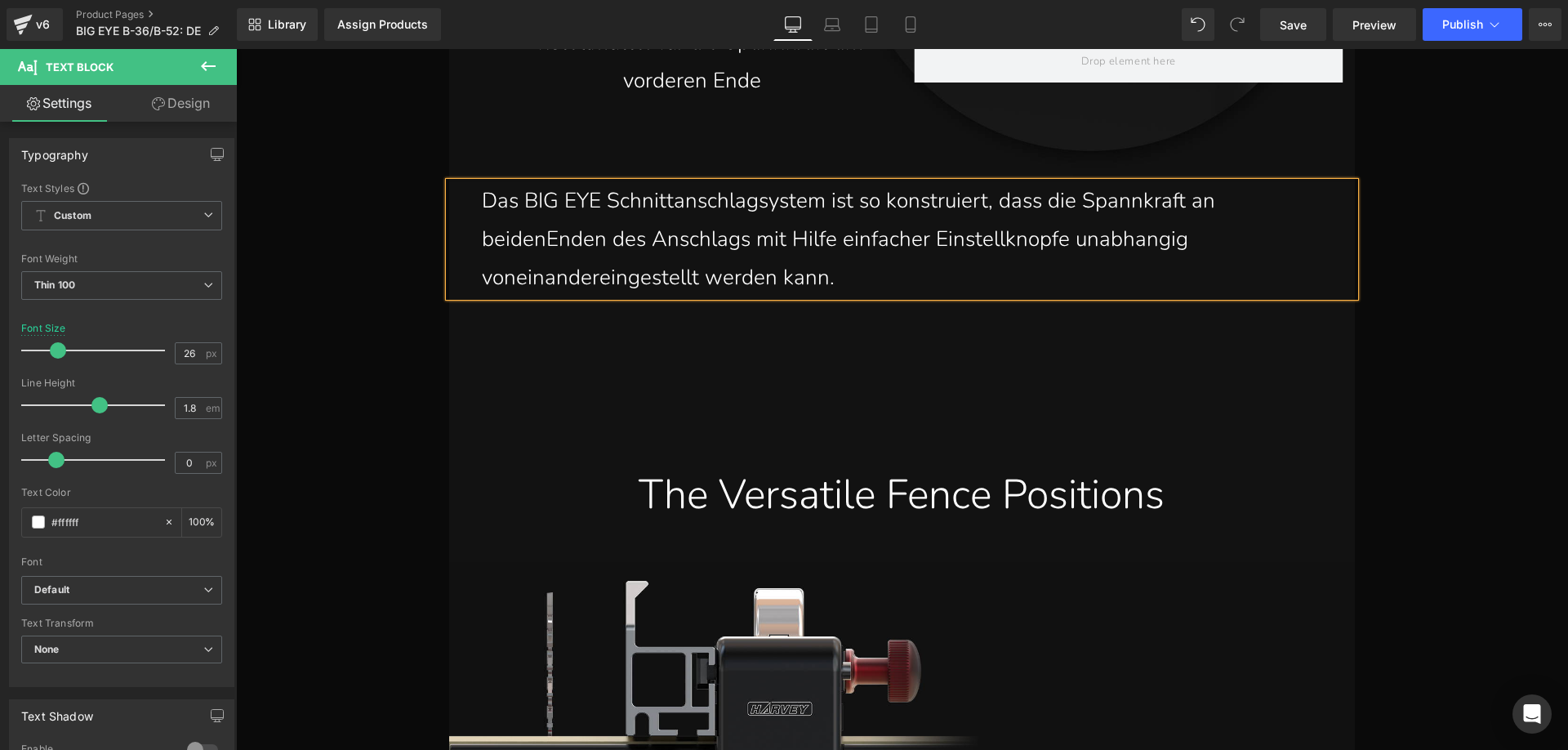
click at [543, 234] on p "Das BIG EYE Schnittanschlagsystem ist so konstruiert, dass die Spannkraft an be…" at bounding box center [906, 239] width 848 height 114
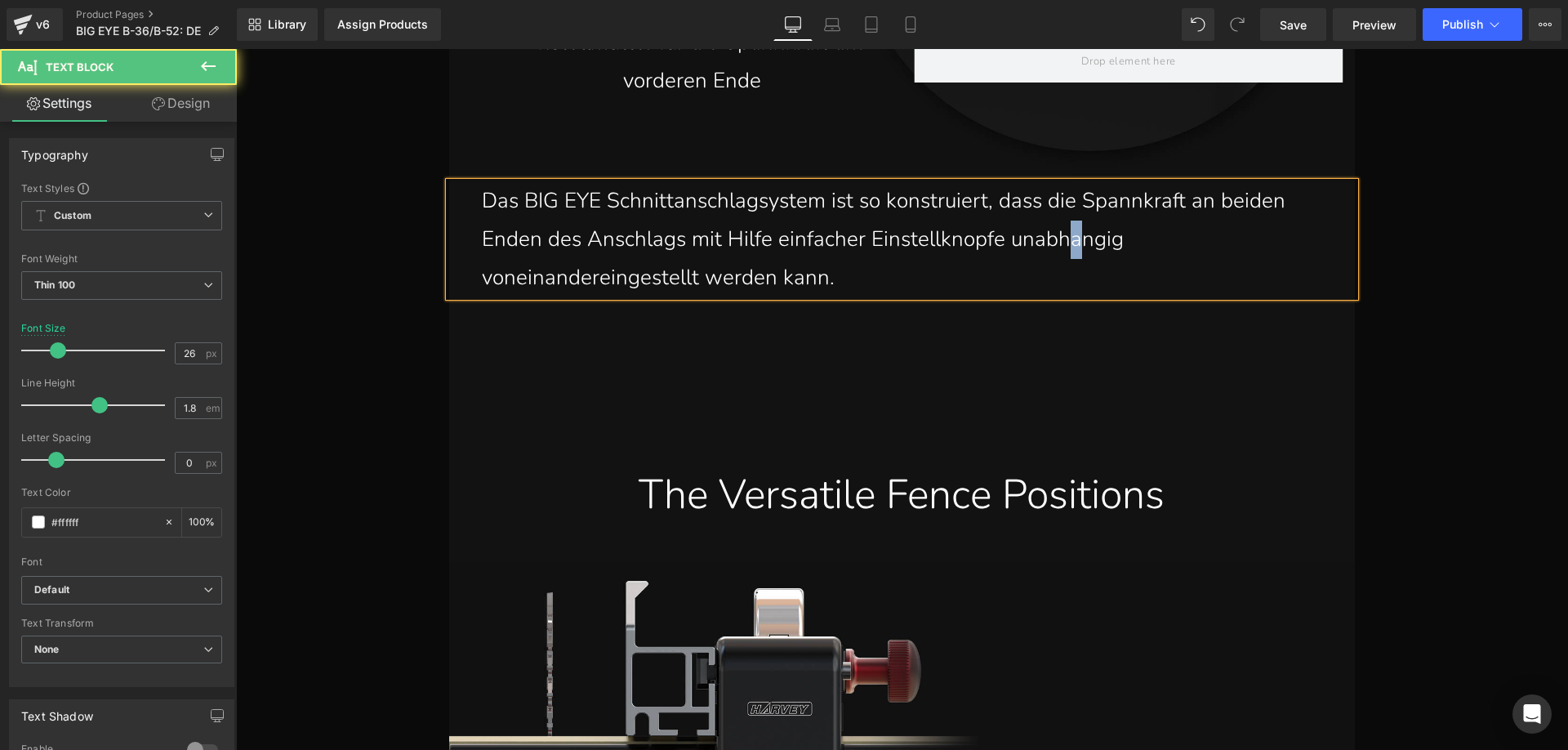
drag, startPoint x: 1077, startPoint y: 246, endPoint x: 1060, endPoint y: 242, distance: 17.5
click at [1060, 242] on p "Das BIG EYE Schnittanschlagsystem ist so konstruiert, dass die Spannkraft an be…" at bounding box center [906, 239] width 848 height 114
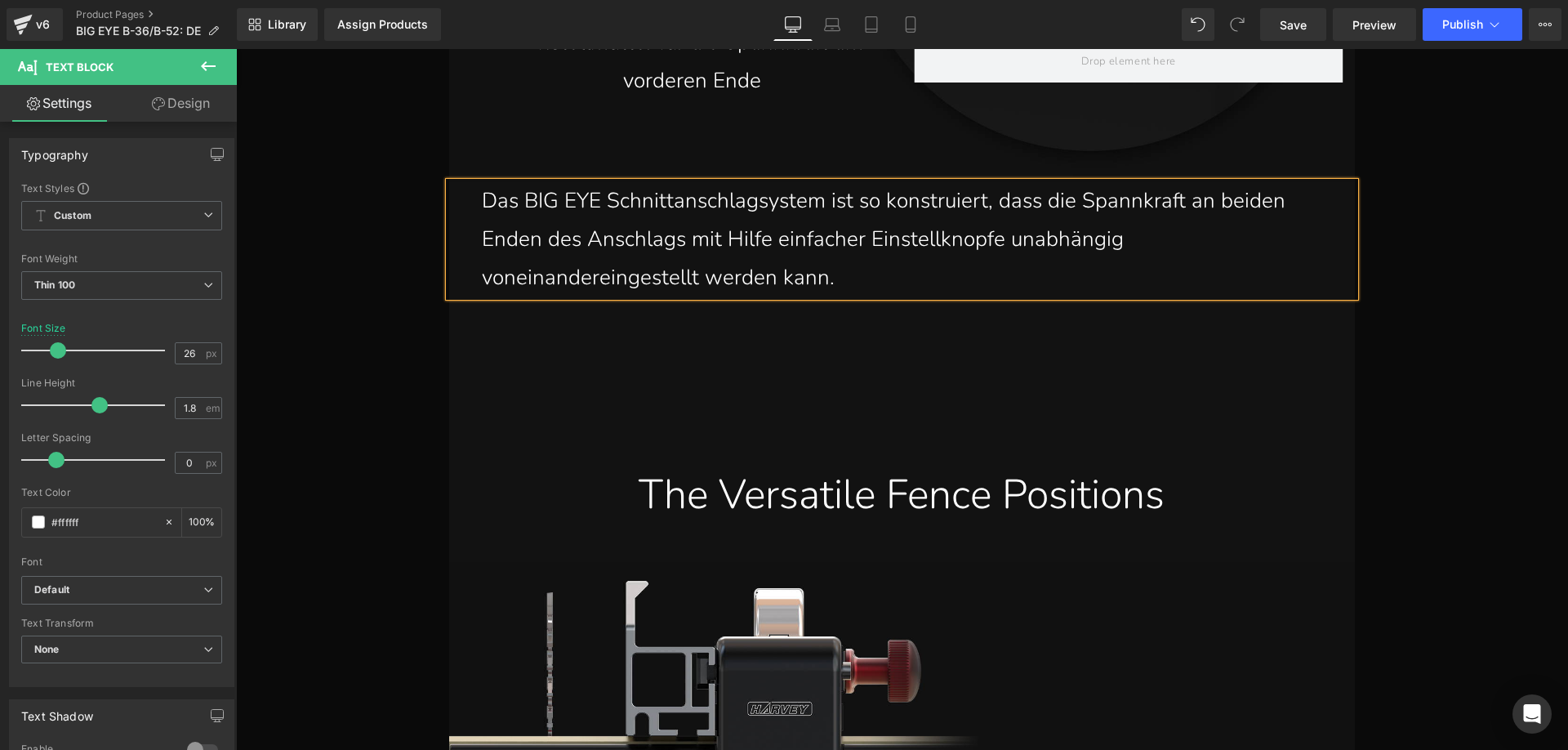
click at [598, 277] on p "Das BIG EYE Schnittanschlagsystem ist so konstruiert, dass die Spannkraft an be…" at bounding box center [906, 239] width 848 height 114
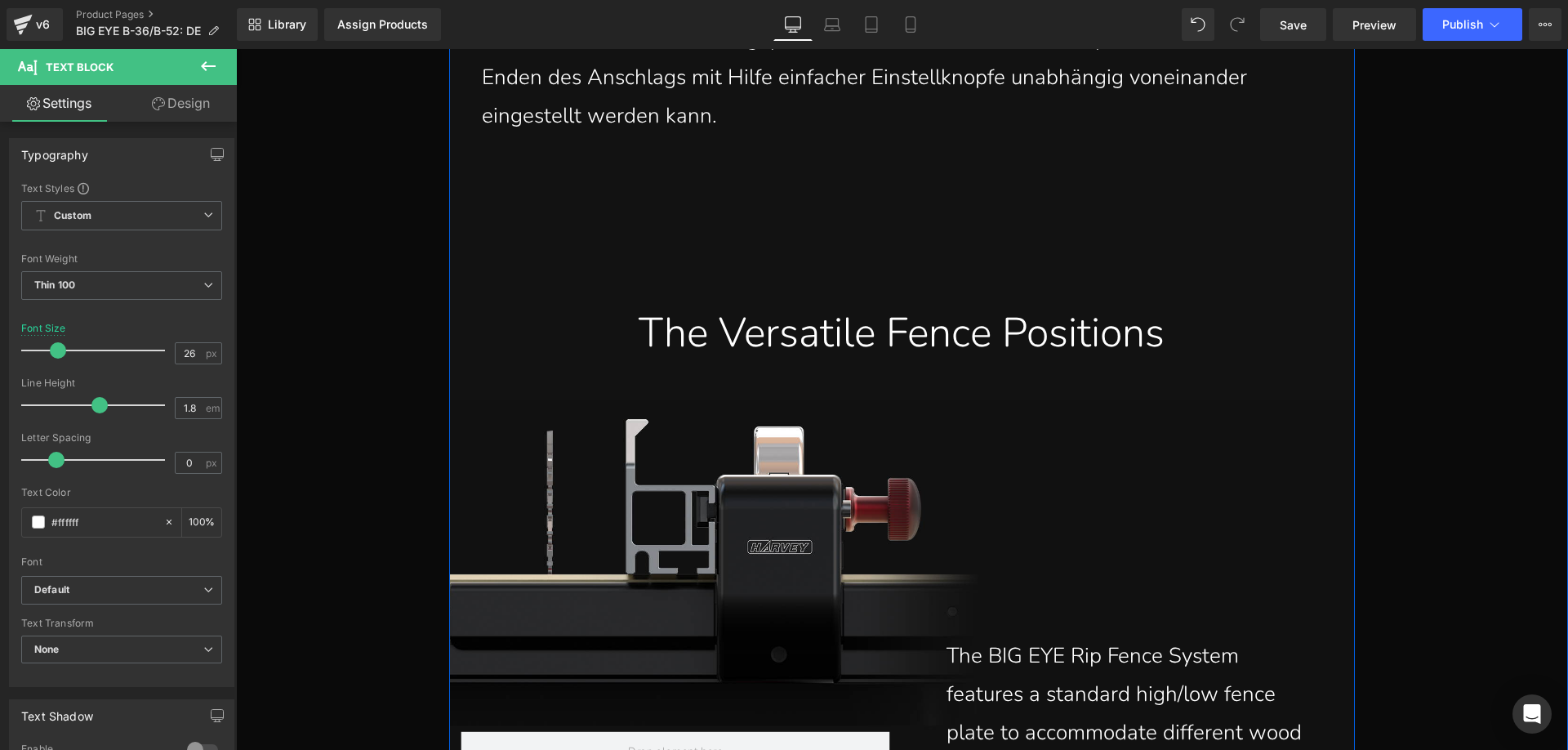
scroll to position [14040, 0]
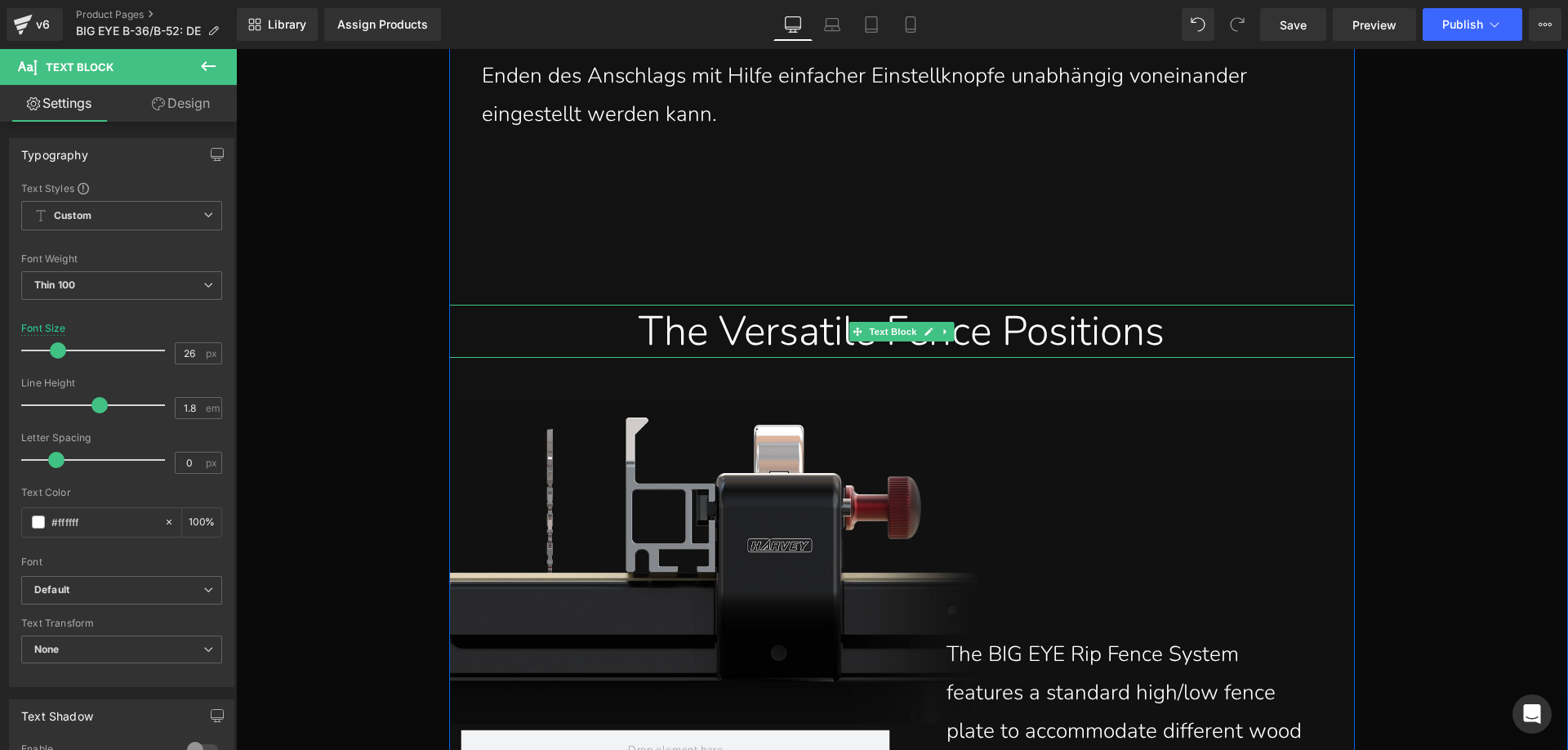
click at [755, 343] on div "The Versatile Fence Positions" at bounding box center [902, 331] width 881 height 53
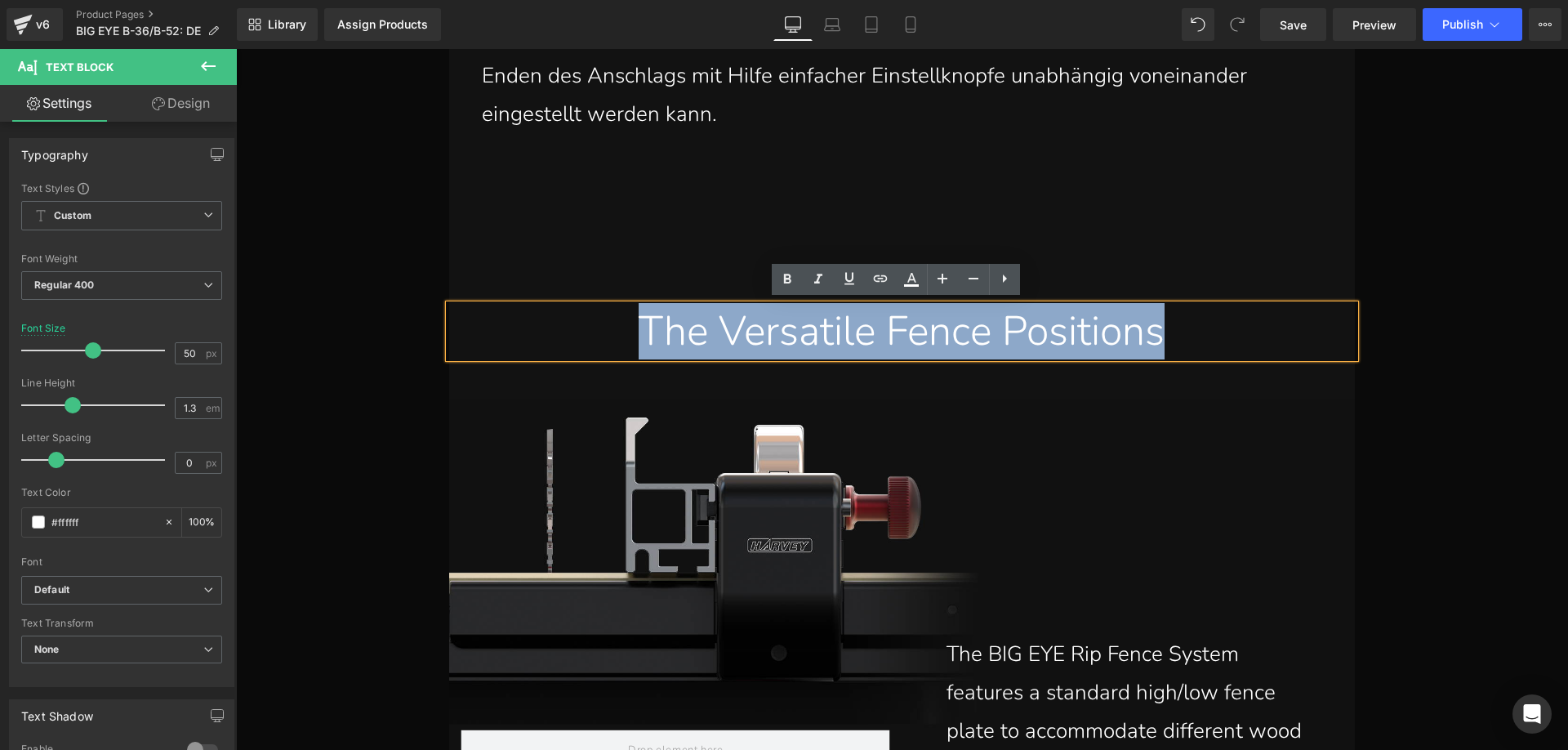
drag, startPoint x: 610, startPoint y: 324, endPoint x: 1209, endPoint y: 325, distance: 599.0
click at [1209, 325] on div "The Versatile Fence Positions" at bounding box center [902, 331] width 881 height 53
paste div
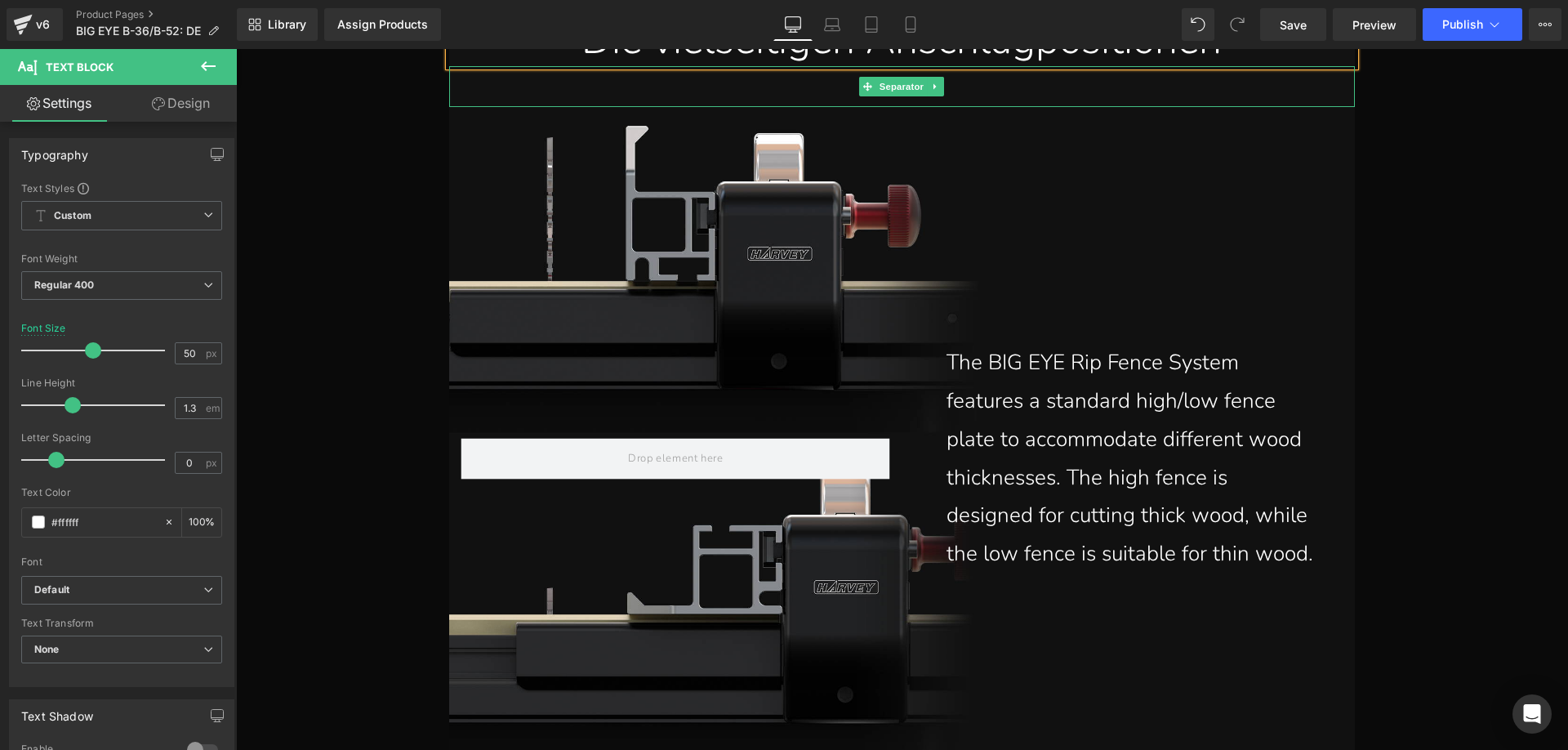
scroll to position [14366, 0]
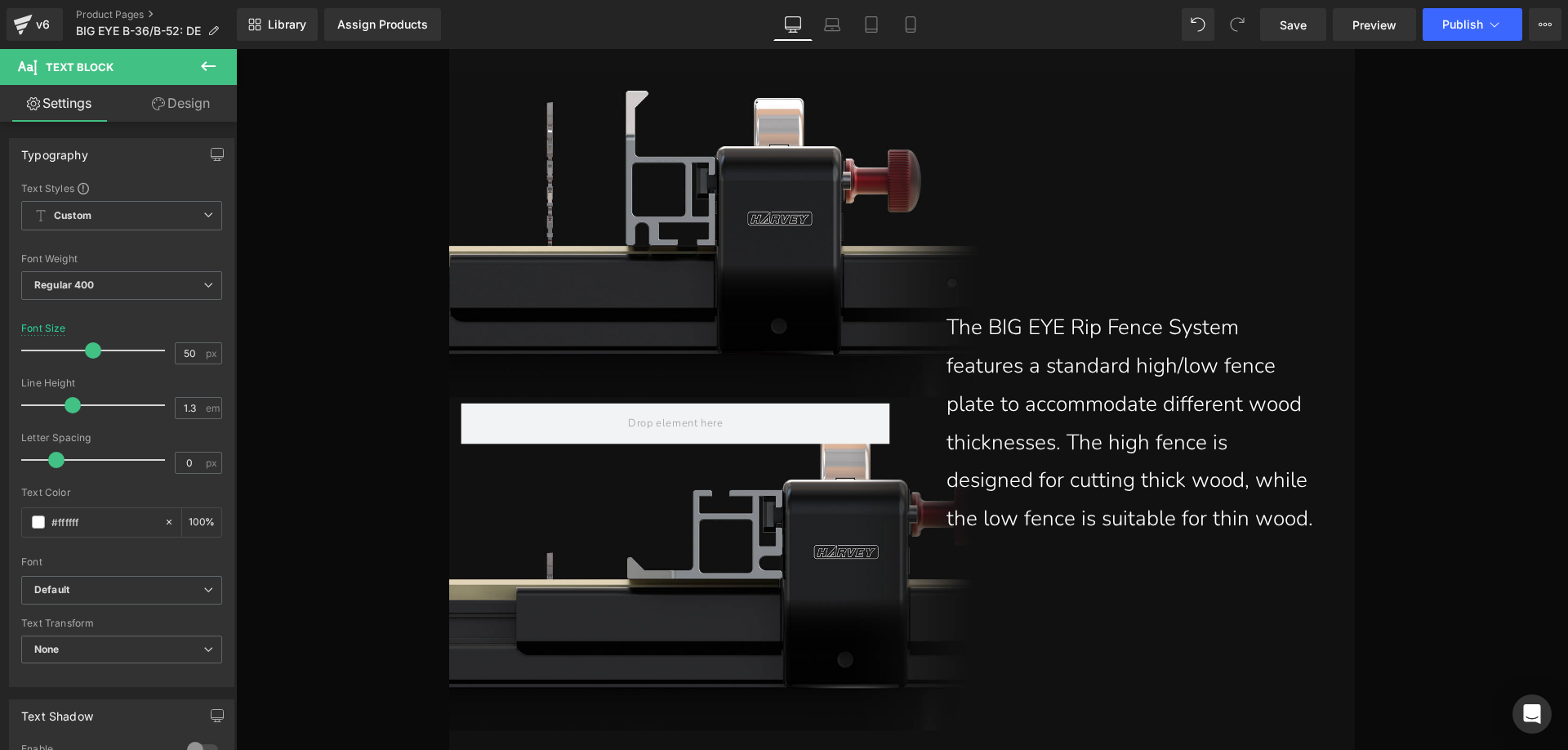
click at [1043, 368] on p "The BIG EYE Rip Fence System features a standard high/low fence plate to accomm…" at bounding box center [1132, 423] width 372 height 229
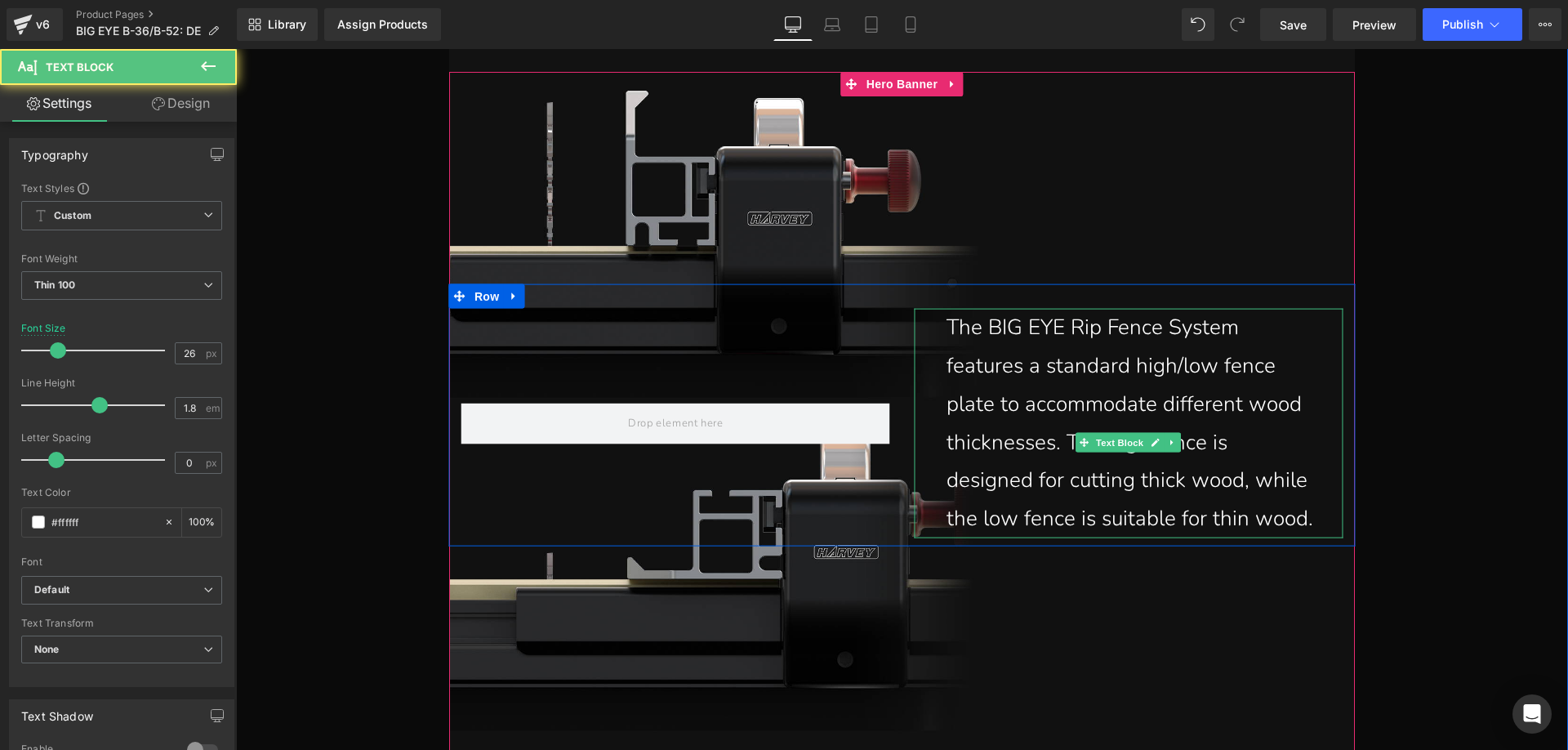
drag, startPoint x: 1011, startPoint y: 527, endPoint x: 1013, endPoint y: 537, distance: 10.2
click at [1011, 527] on p "The BIG EYE Rip Fence System features a standard high/low fence plate to accomm…" at bounding box center [1132, 423] width 372 height 229
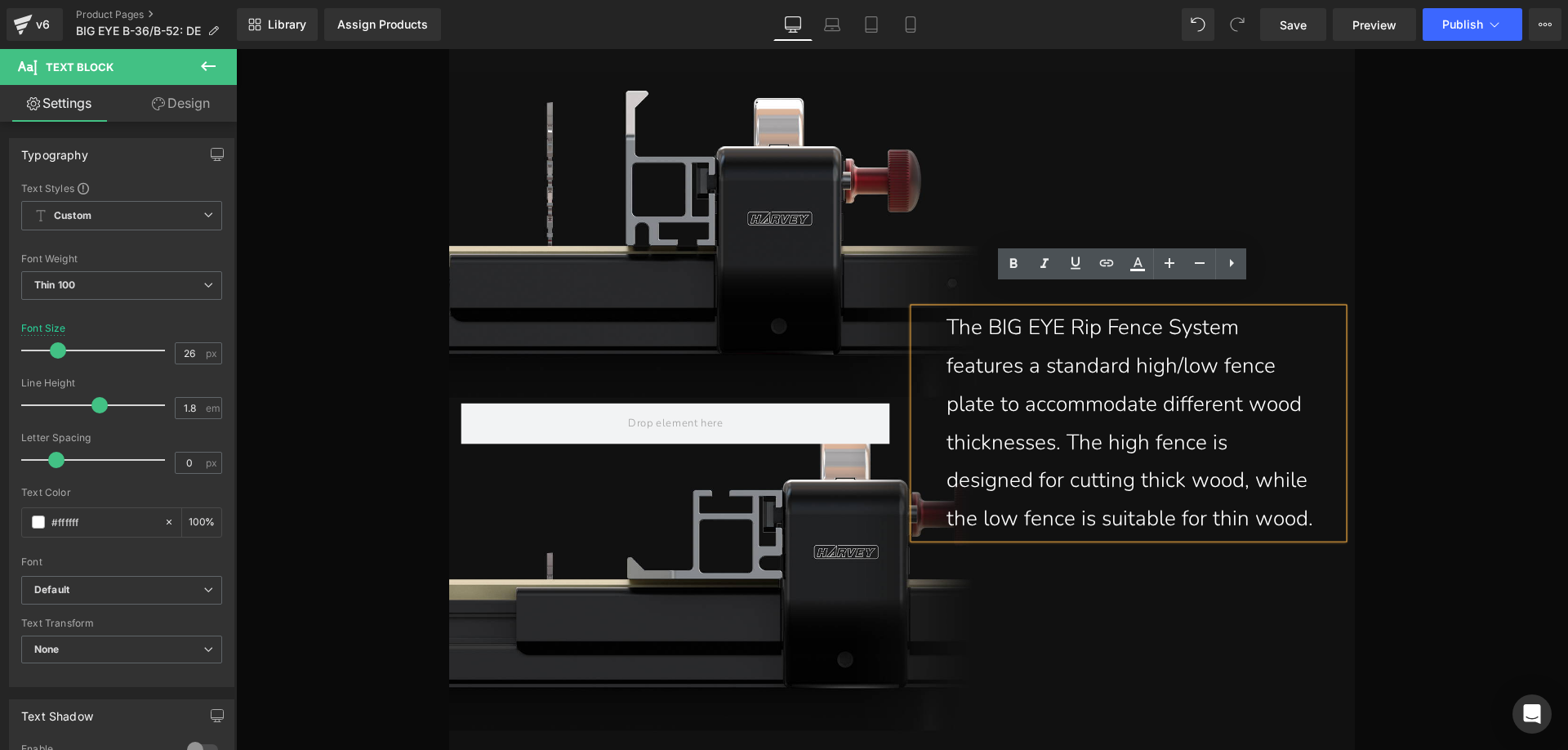
drag, startPoint x: 1011, startPoint y: 527, endPoint x: 918, endPoint y: 310, distance: 236.1
click at [918, 310] on div "The BIG EYE Rip Fence System features a standard high/low fence plate to accomm…" at bounding box center [1128, 423] width 428 height 229
paste div
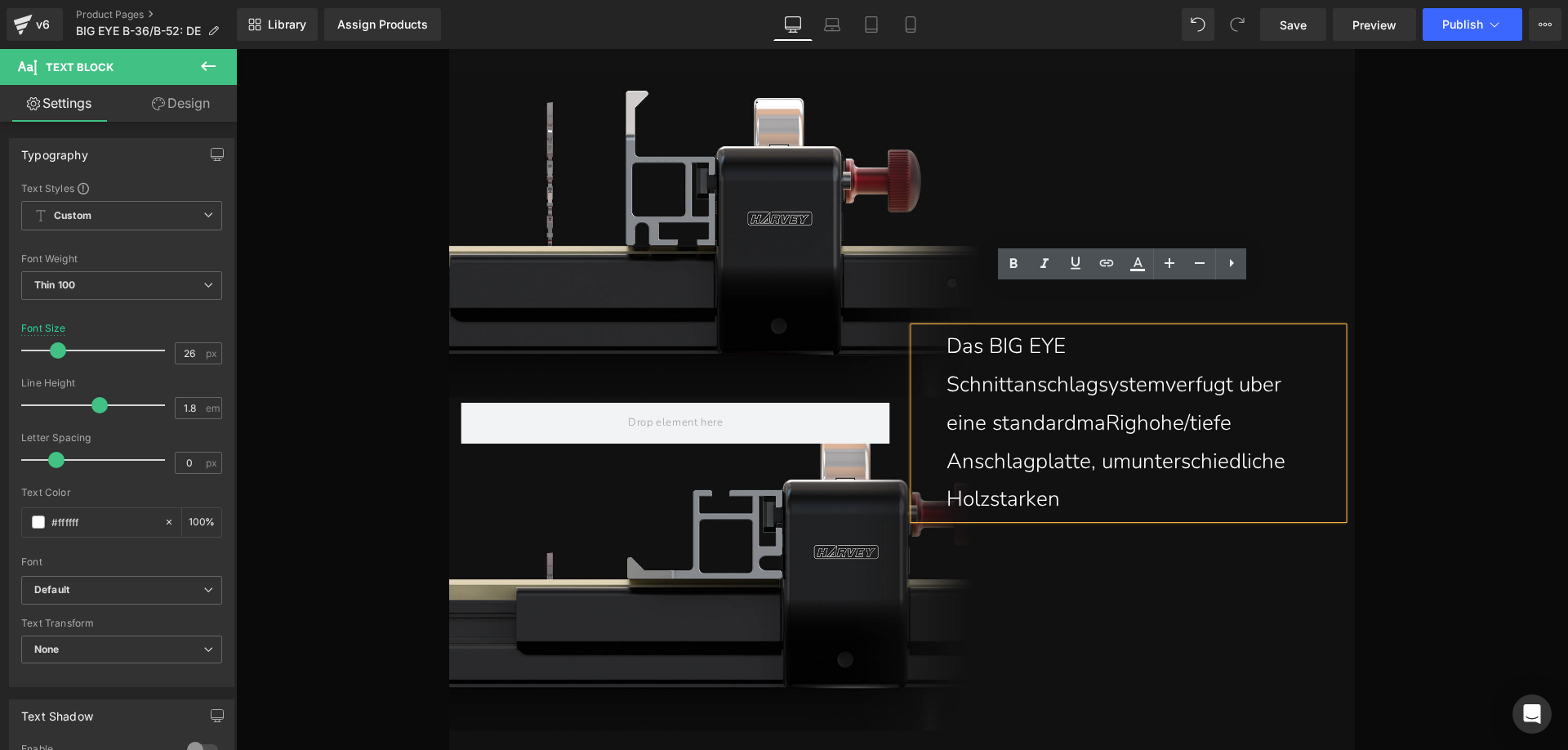
scroll to position [14405, 0]
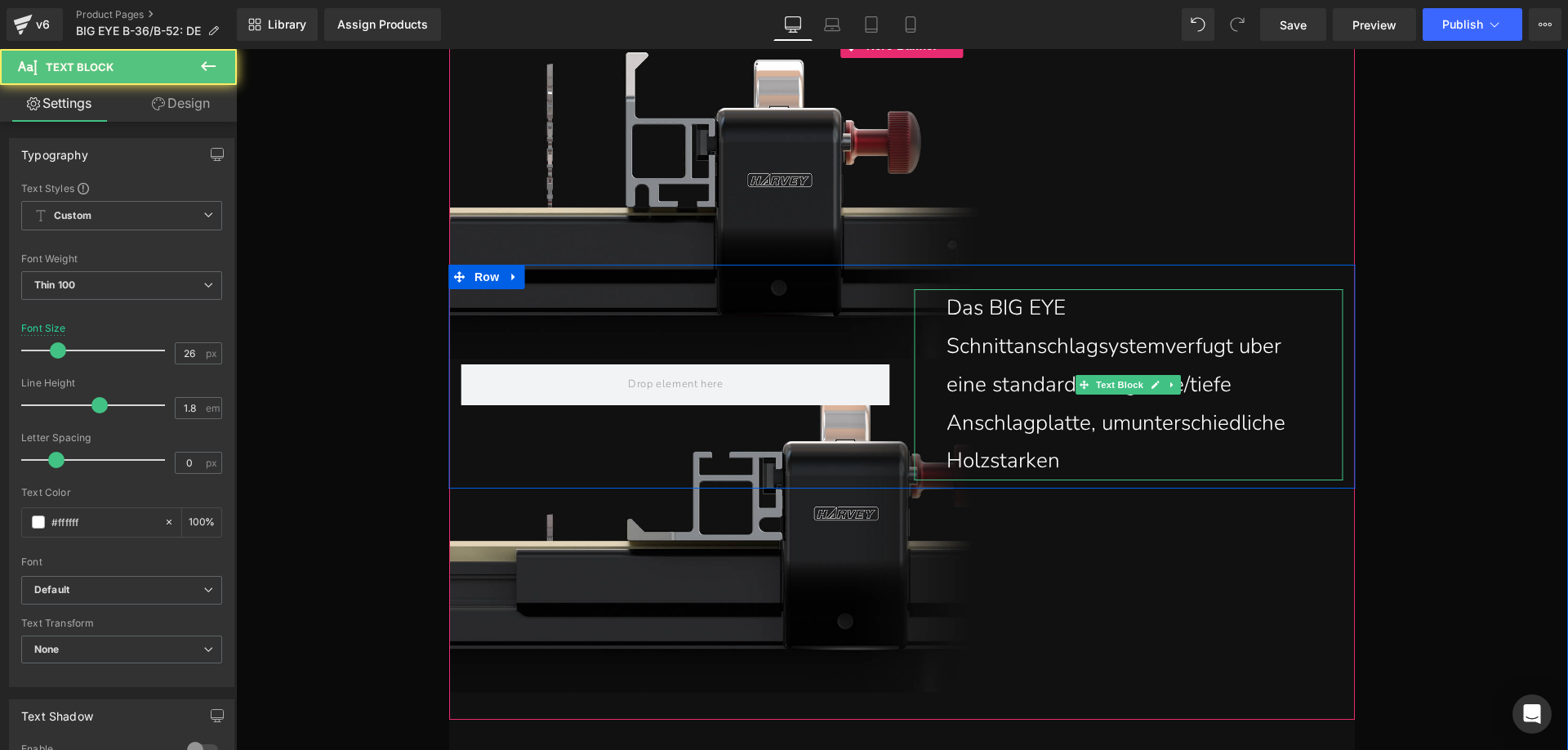
click at [1105, 458] on p "Das BIG EYE Schnittanschlagsystemverfugt uber eine standardmaRighohe/tiefe Ansc…" at bounding box center [1132, 384] width 372 height 192
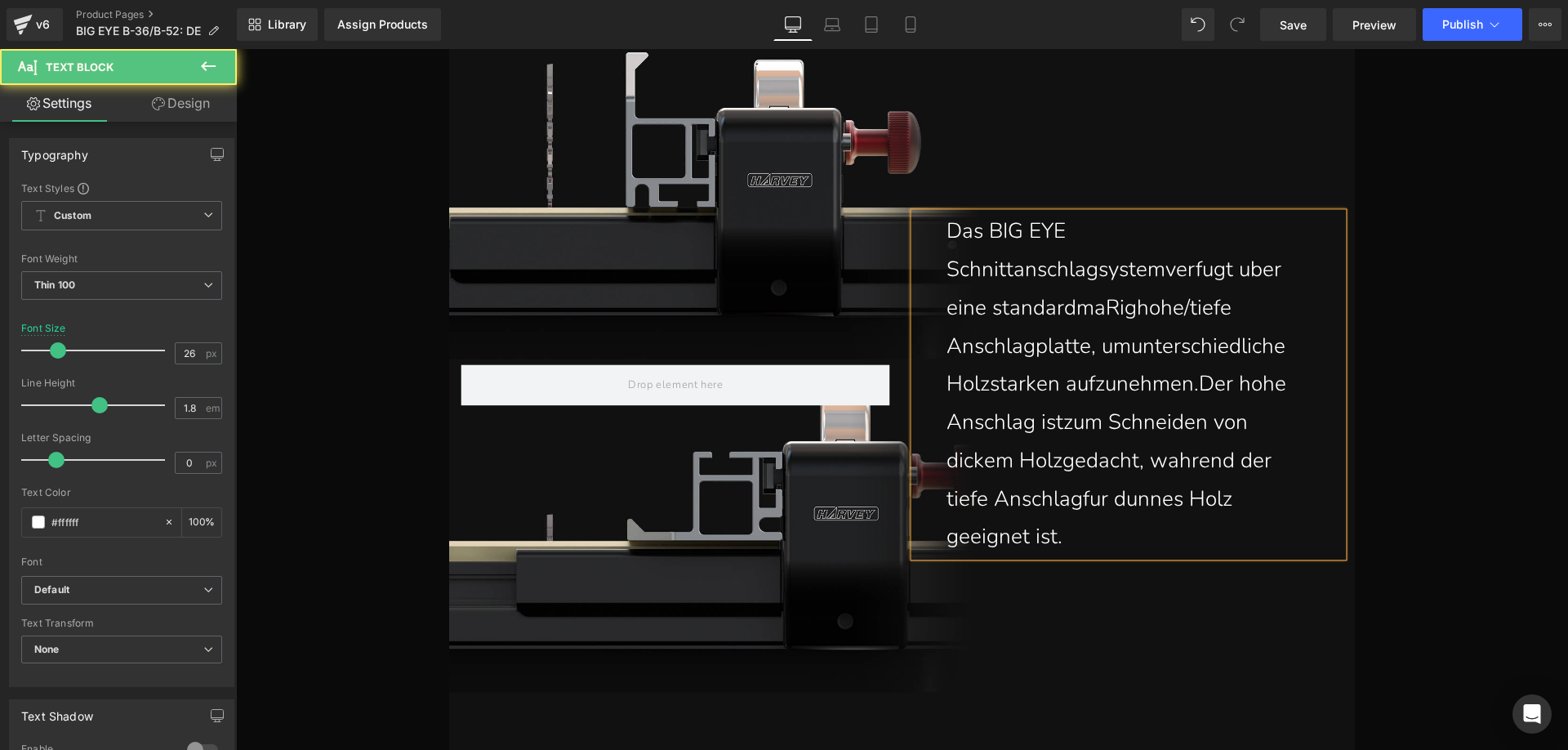
scroll to position [14328, 0]
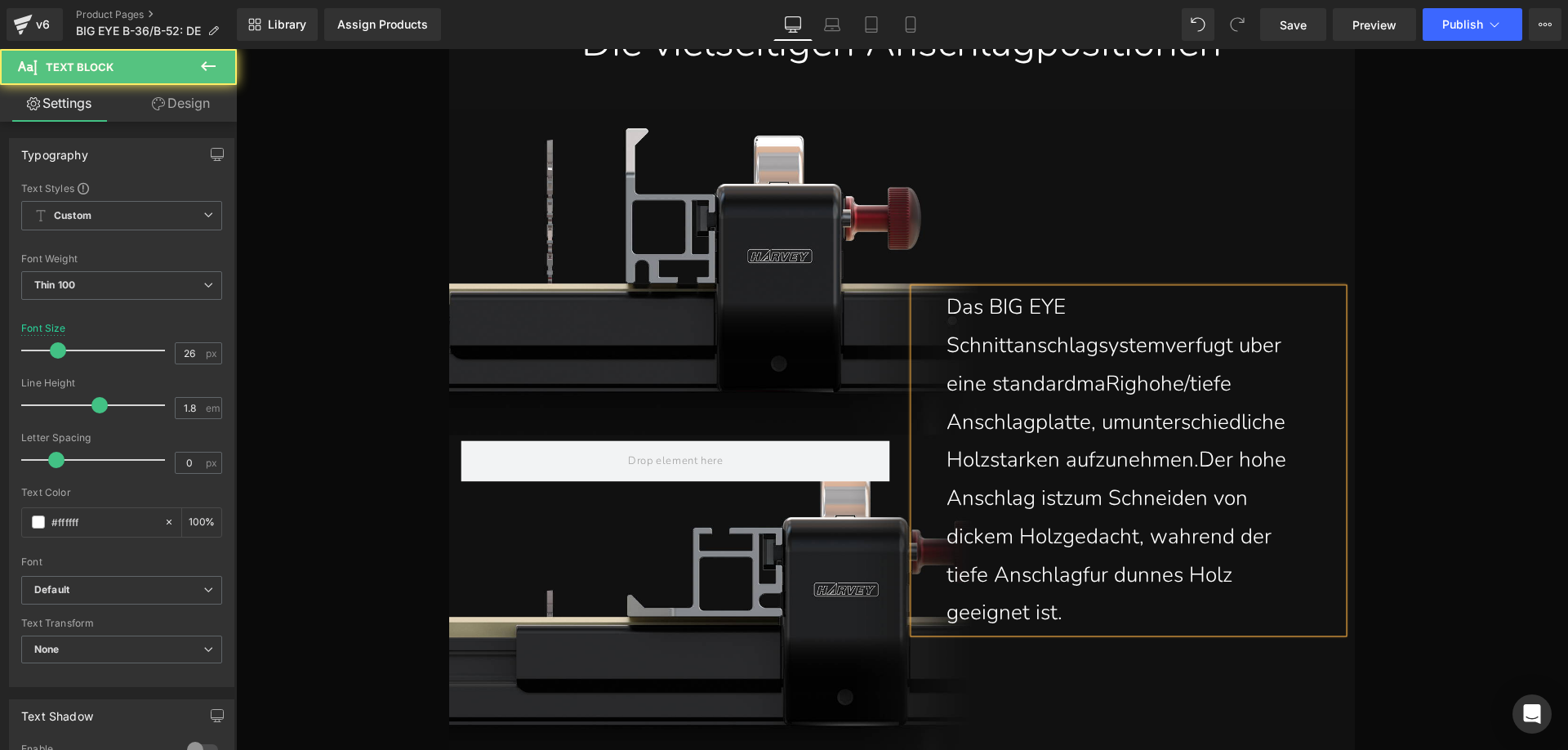
click at [1158, 349] on p "Das BIG EYE Schnittanschlagsystemverfugt uber eine standardmaRighohe/tiefe Ansc…" at bounding box center [1132, 460] width 372 height 343
click at [981, 343] on p "Das BIG EYE Schnittanschlagsystem verfugt uber eine standardmaRighohe/tiefe Ans…" at bounding box center [1132, 460] width 372 height 343
drag, startPoint x: 1031, startPoint y: 350, endPoint x: 1020, endPoint y: 344, distance: 12.5
click at [1020, 344] on p "Das BIG EYE Schnittanschlagsystem verfügt uber eine standardmaRighohe/tiefe Ans…" at bounding box center [1132, 460] width 372 height 343
drag, startPoint x: 1062, startPoint y: 382, endPoint x: 1047, endPoint y: 378, distance: 15.5
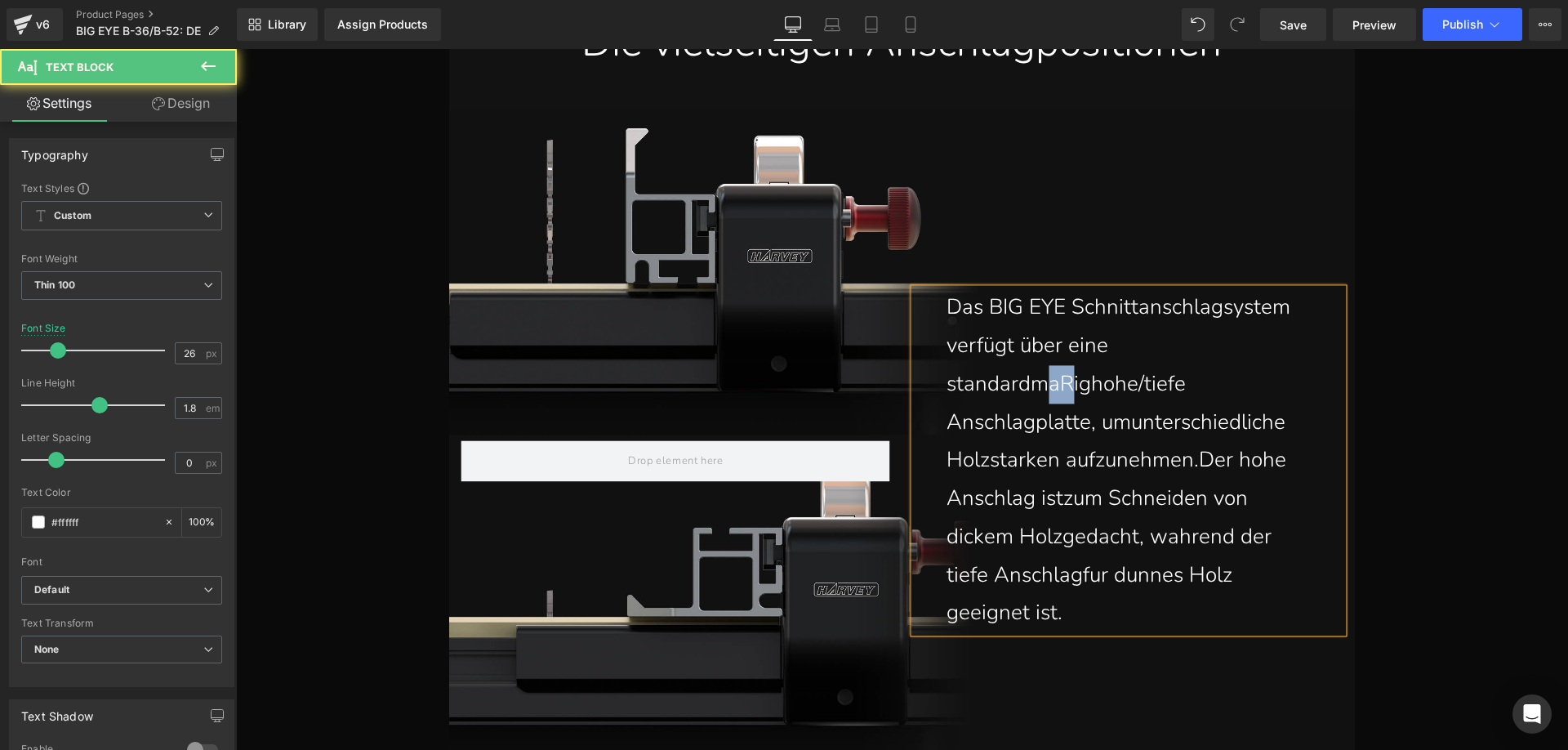
click at [1047, 378] on p "Das BIG EYE Schnittanschlagsystem verfügt über eine standardmaRighohe/tiefe Ans…" at bounding box center [1132, 460] width 372 height 343
click at [1084, 384] on p "Das BIG EYE Schnittanschlagsystem verfügt über eine standardmäßighohe/tiefe Ans…" at bounding box center [1132, 460] width 372 height 343
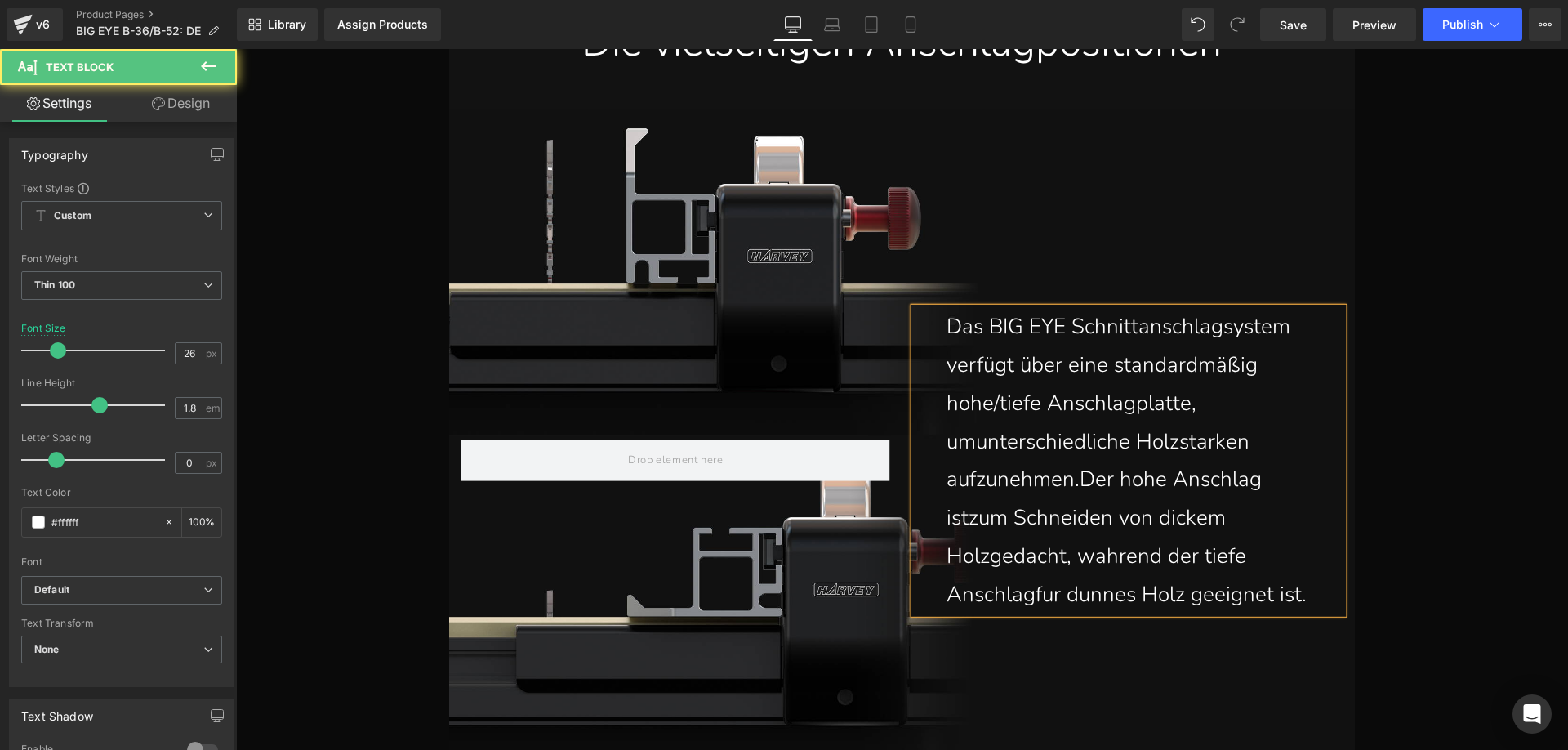
scroll to position [14347, 0]
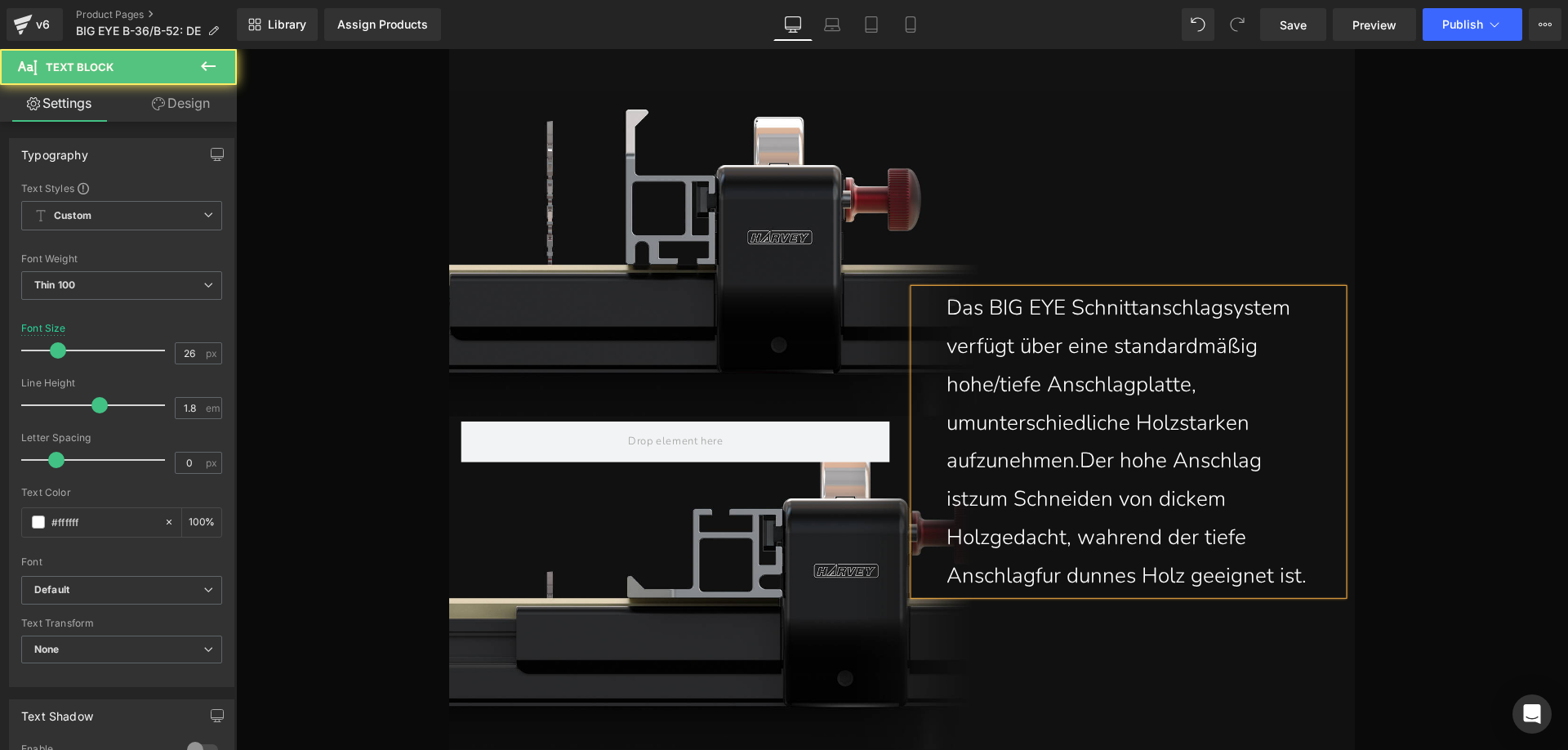
click at [978, 425] on p "Das BIG EYE Schnittanschlagsystem verfügt über eine standardmäßig hohe/tiefe An…" at bounding box center [1132, 442] width 372 height 306
click at [1228, 386] on p "Das BIG EYE Schnittanschlagsystem verfügt über eine standardmäßig hohe/tiefe An…" at bounding box center [1132, 442] width 372 height 306
click at [961, 425] on p "u nterschiedliche Holzstarken aufzunehmen.Der hohe Anschlag istzum Schneiden vo…" at bounding box center [1132, 499] width 372 height 192
click at [1165, 421] on p "unterschiedliche Holzstarken aufzunehmen.Der hohe Anschlag istzum Schneiden von…" at bounding box center [1132, 499] width 372 height 192
click at [1082, 460] on p "unterschiedliche Holzstärken aufzunehmen.Der hohe Anschlag istzum Schneiden von…" at bounding box center [1132, 499] width 372 height 192
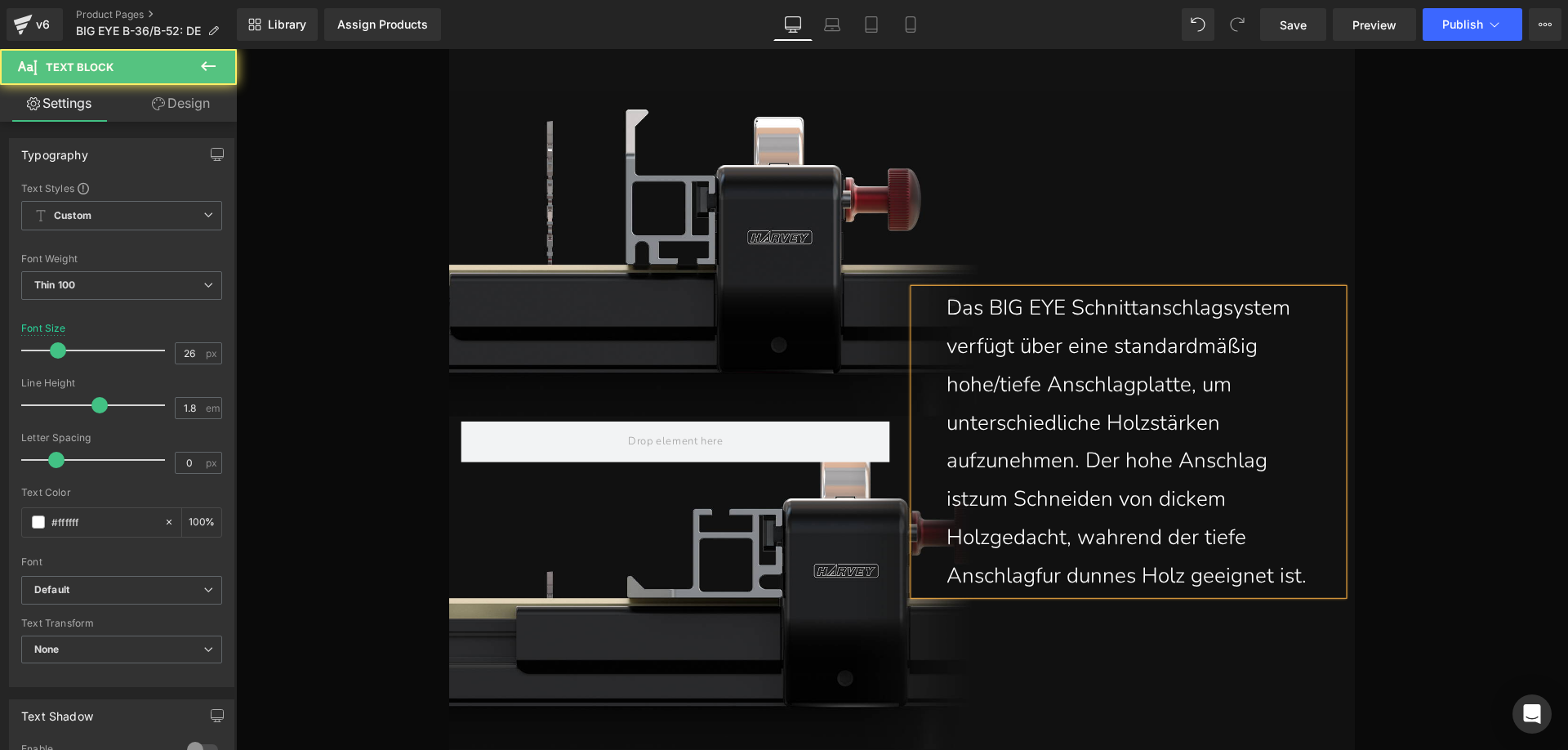
click at [962, 495] on p "unterschiedliche Holzstärken aufzunehmen. Der hohe Anschlag istzum Schneiden vo…" at bounding box center [1132, 499] width 372 height 192
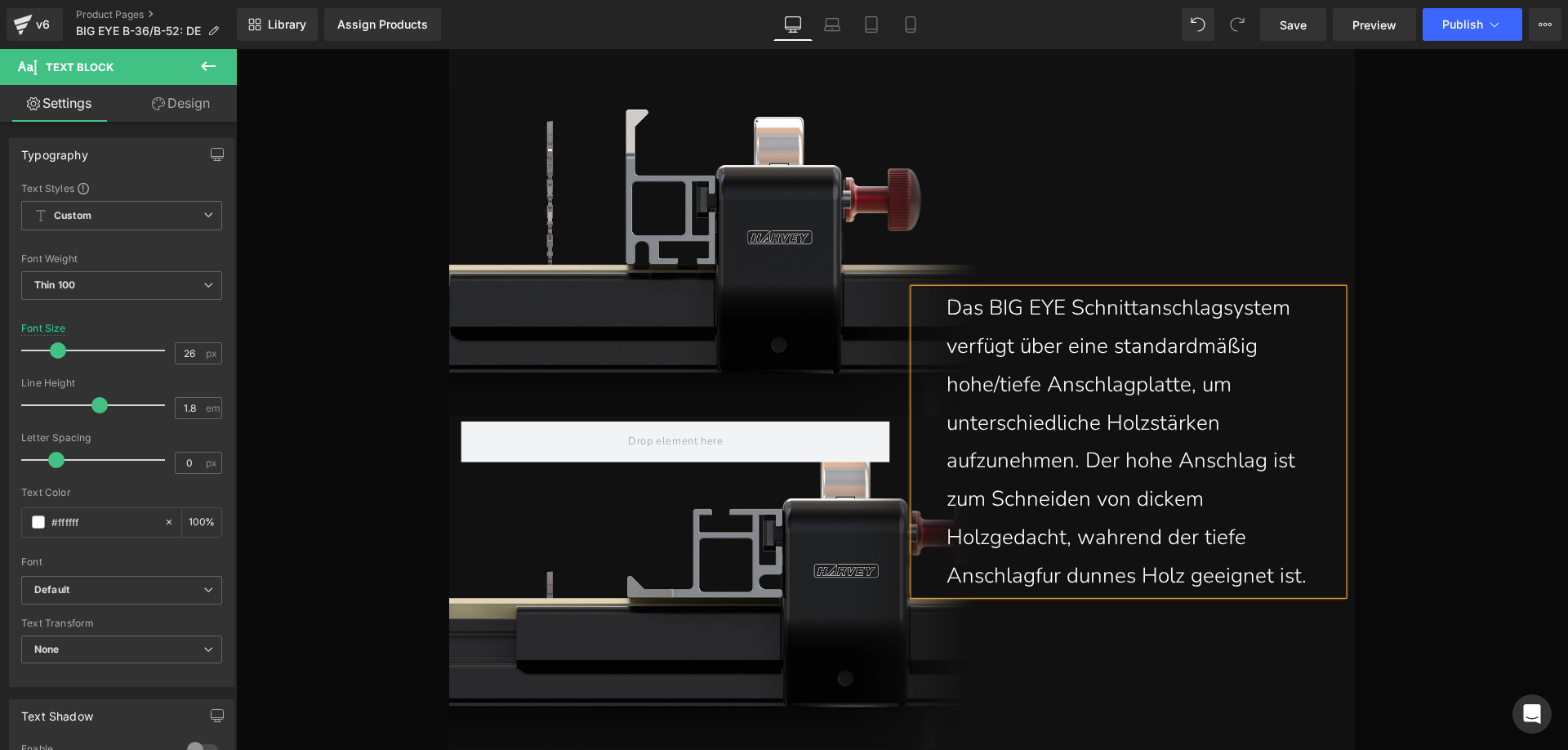
click at [988, 541] on p "unterschiedliche Holzstärken aufzunehmen. Der hohe Anschlag ist zum Schneiden v…" at bounding box center [1132, 499] width 372 height 192
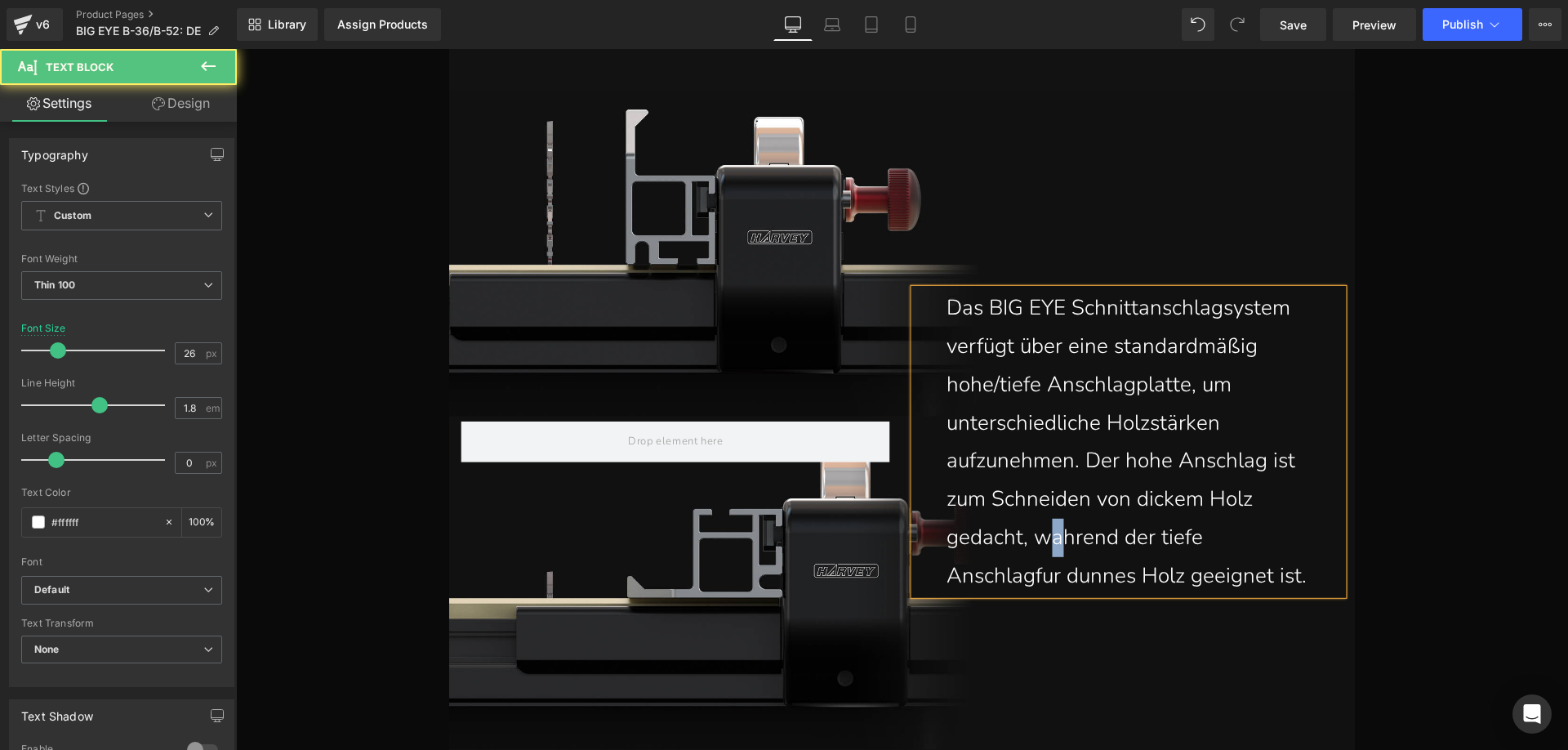
click at [1050, 537] on p "unterschiedliche Holzstärken aufzunehmen. Der hohe Anschlag ist zum Schneiden v…" at bounding box center [1132, 499] width 372 height 192
click at [1028, 578] on p "unterschiedliche Holzstärken aufzunehmen. Der hohe Anschlag ist zum Schneiden v…" at bounding box center [1132, 499] width 372 height 192
drag, startPoint x: 959, startPoint y: 578, endPoint x: 952, endPoint y: 571, distance: 9.9
click at [952, 571] on p "unterschiedliche Holzstärken aufzunehmen. Der hohe Anschlag ist zum Schneiden v…" at bounding box center [1132, 499] width 372 height 192
drag, startPoint x: 999, startPoint y: 578, endPoint x: 989, endPoint y: 574, distance: 10.8
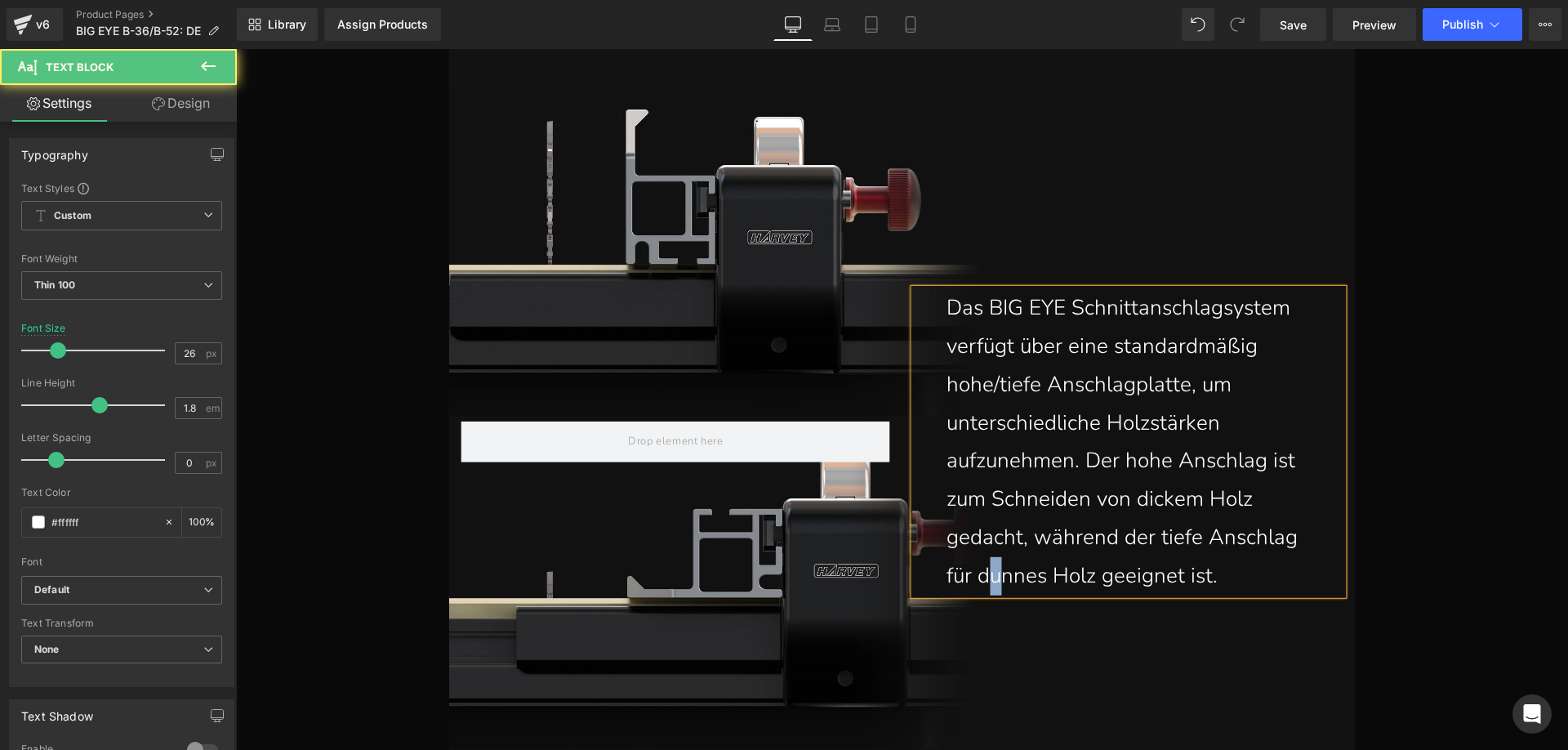
click at [989, 574] on p "unterschiedliche Holzstärken aufzunehmen. Der hohe Anschlag ist zum Schneiden v…" at bounding box center [1132, 499] width 372 height 192
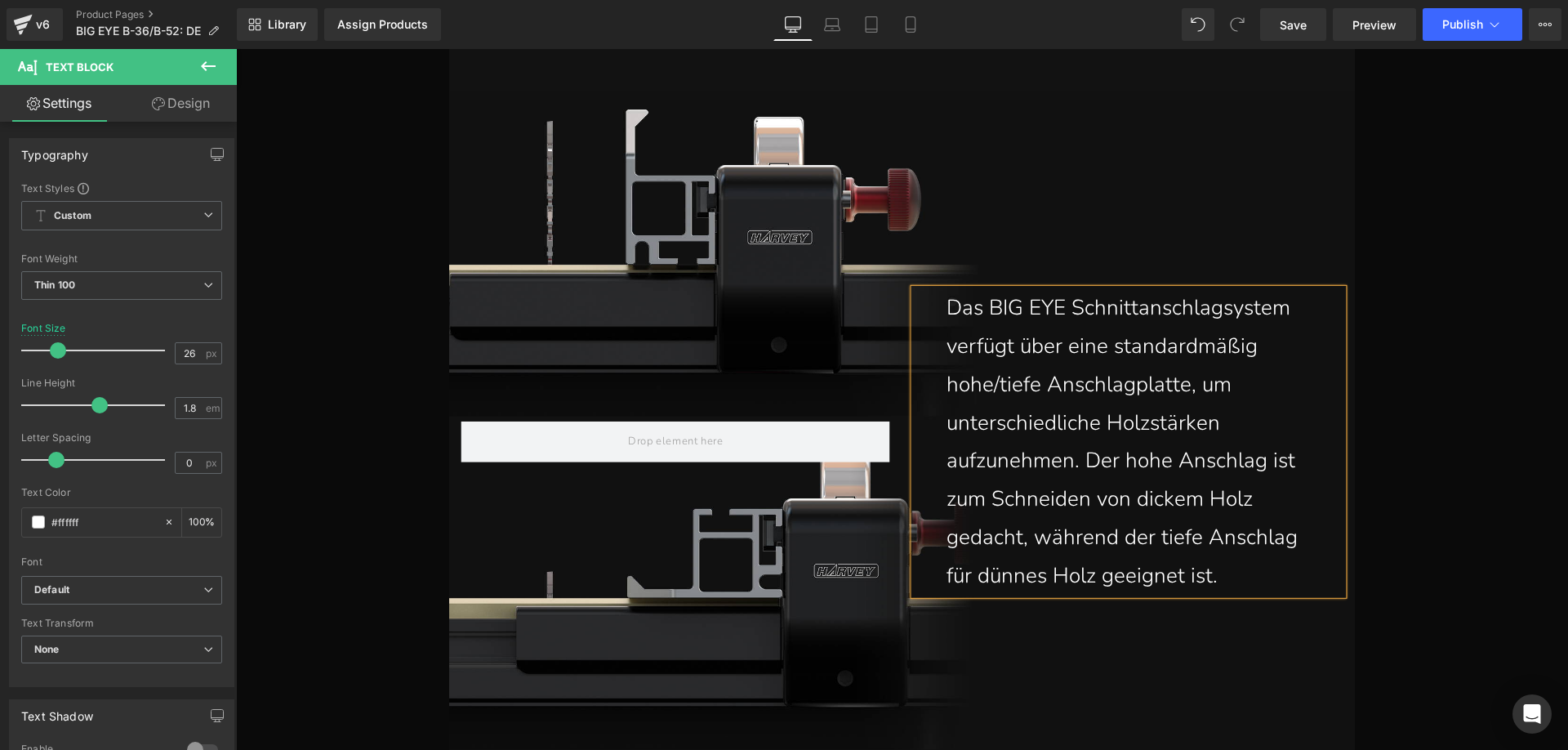
scroll to position [14837, 0]
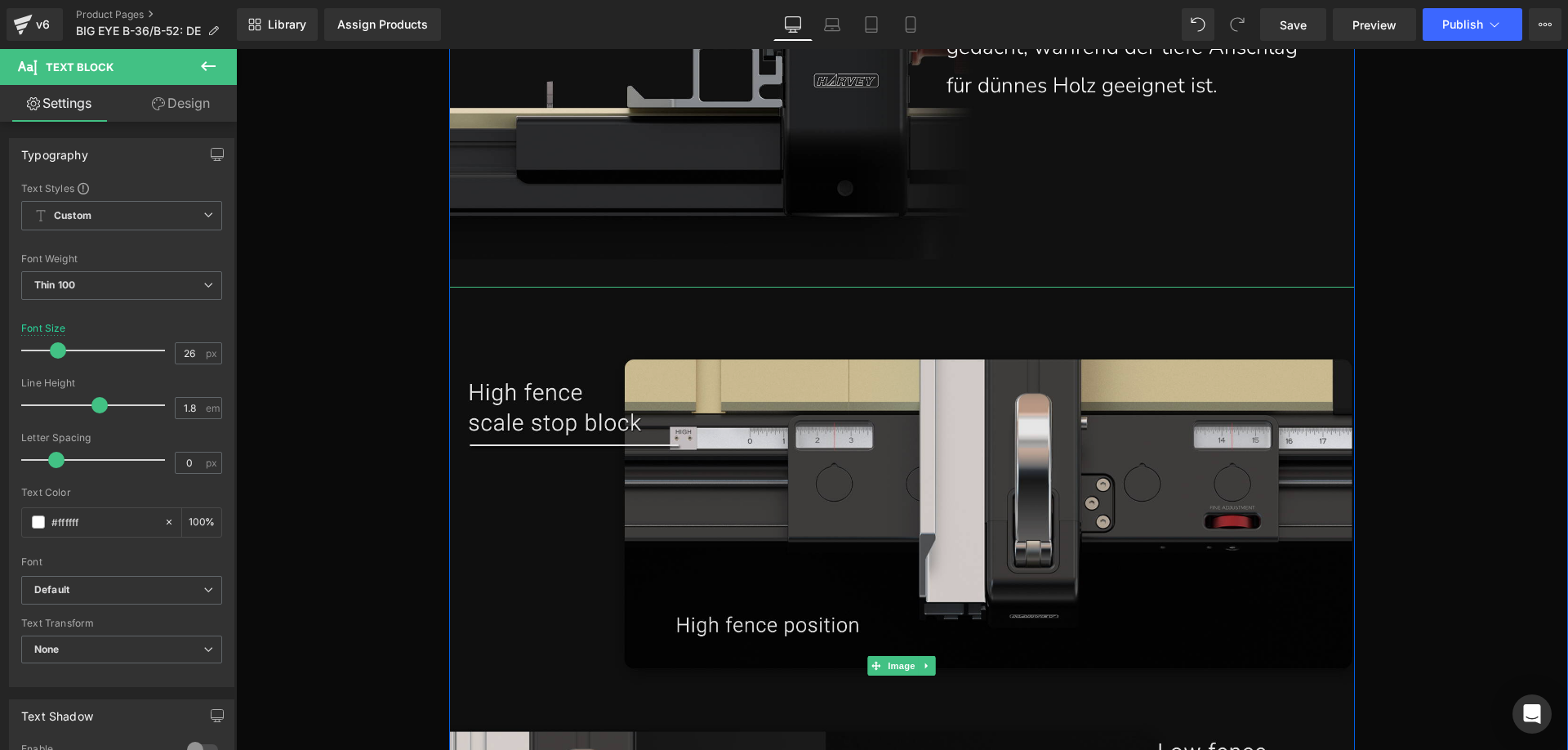
click at [647, 460] on img at bounding box center [902, 665] width 906 height 758
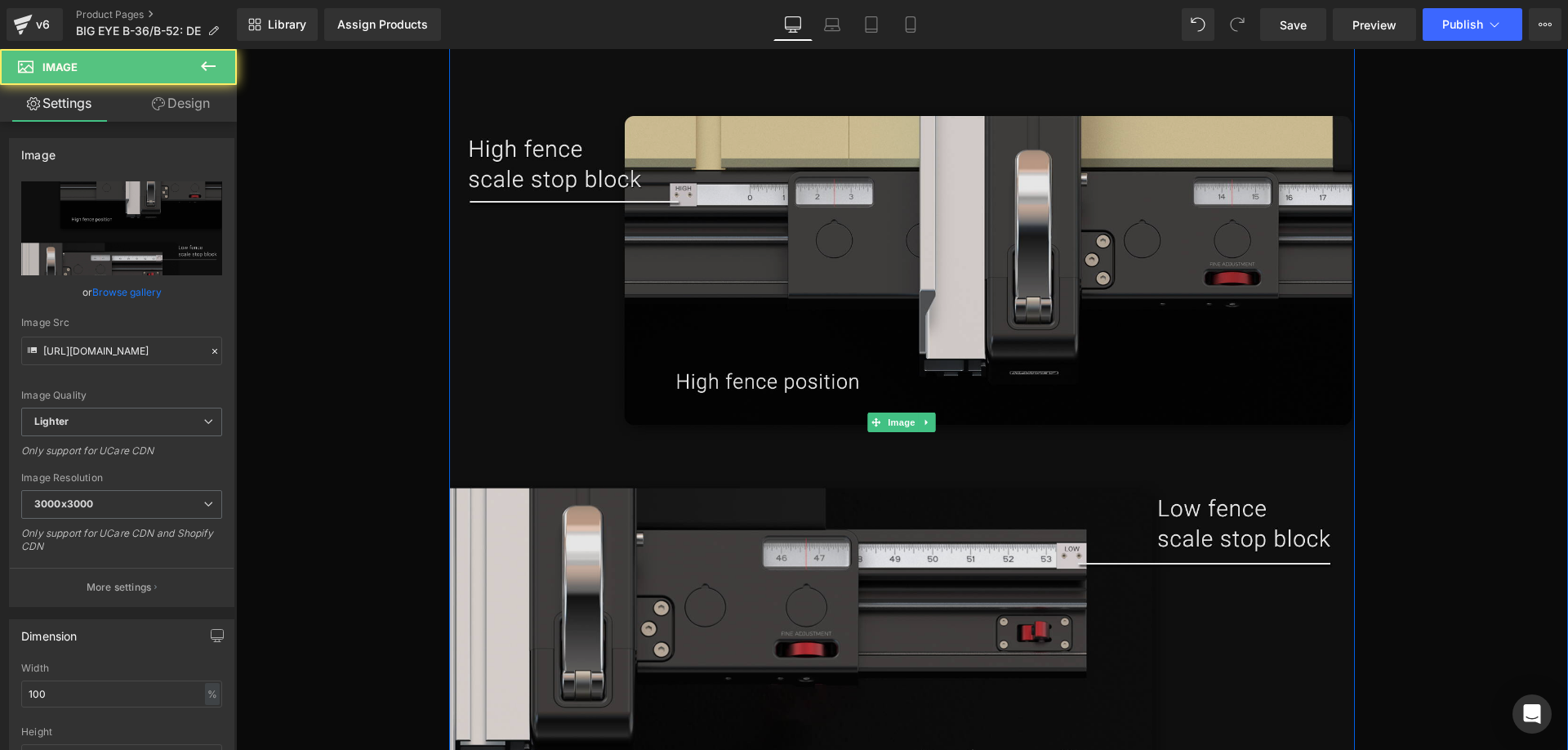
scroll to position [15082, 0]
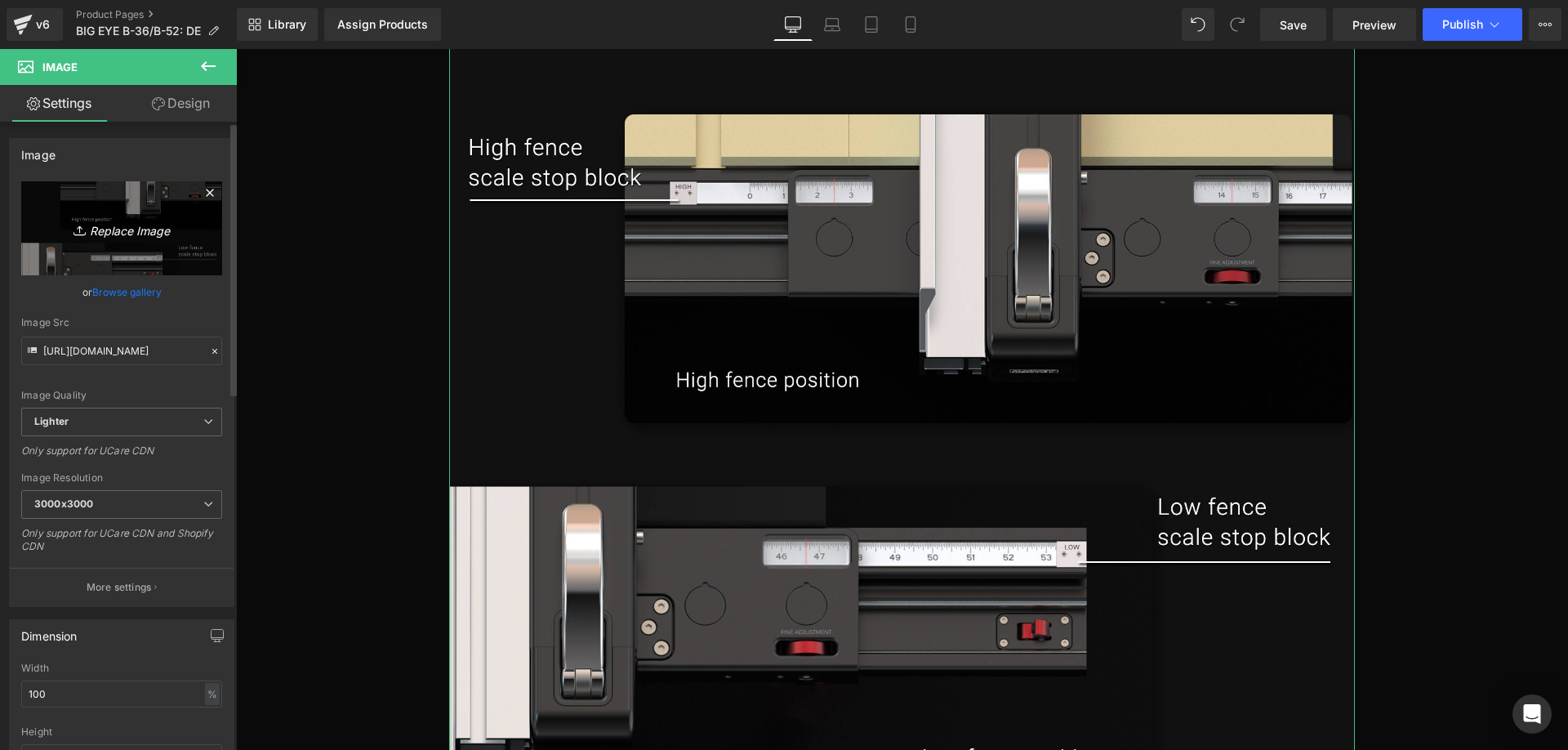
click at [138, 242] on link "Replace Image" at bounding box center [122, 228] width 201 height 94
type input "C:\fakepath\BIG-EYE-2_04.webp"
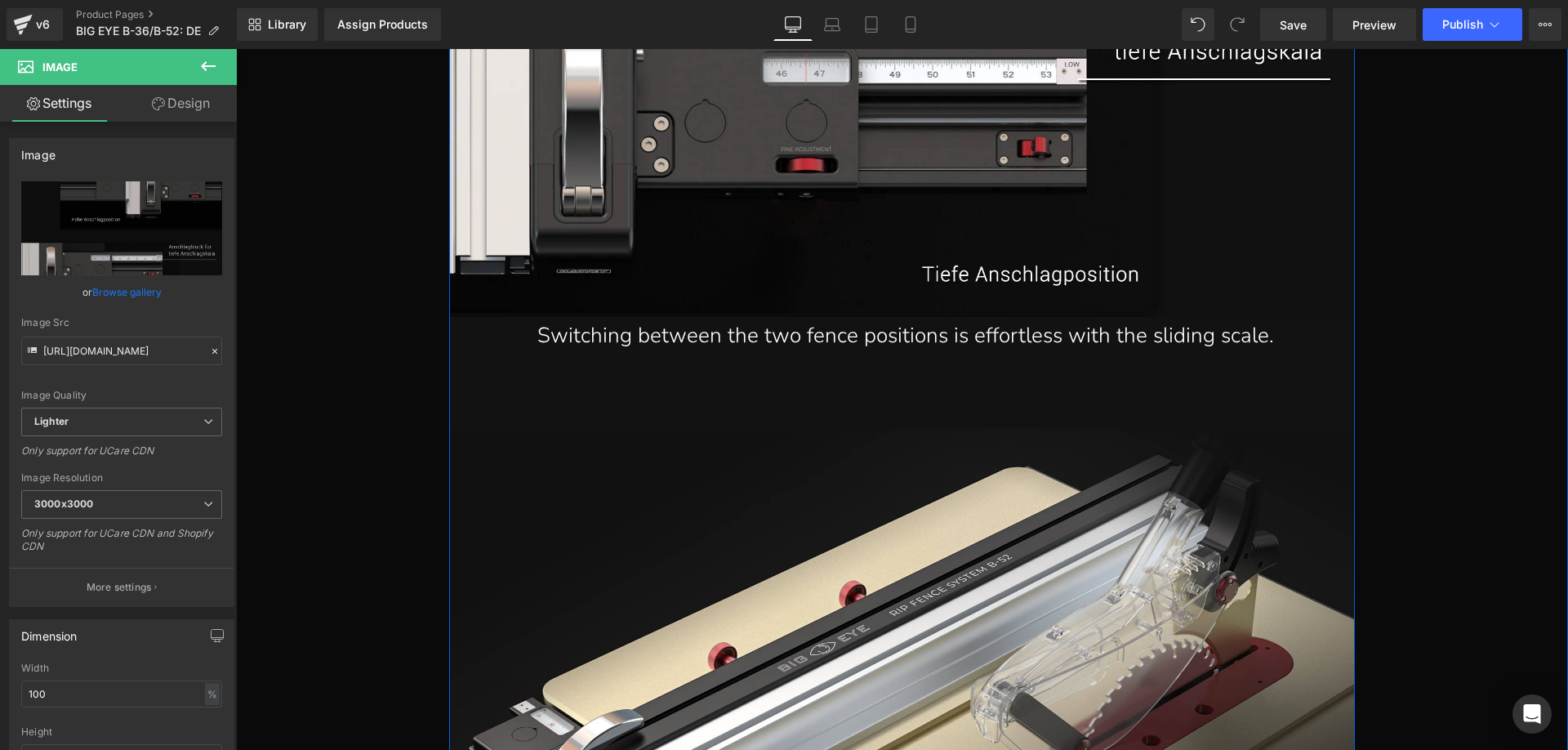
scroll to position [15572, 0]
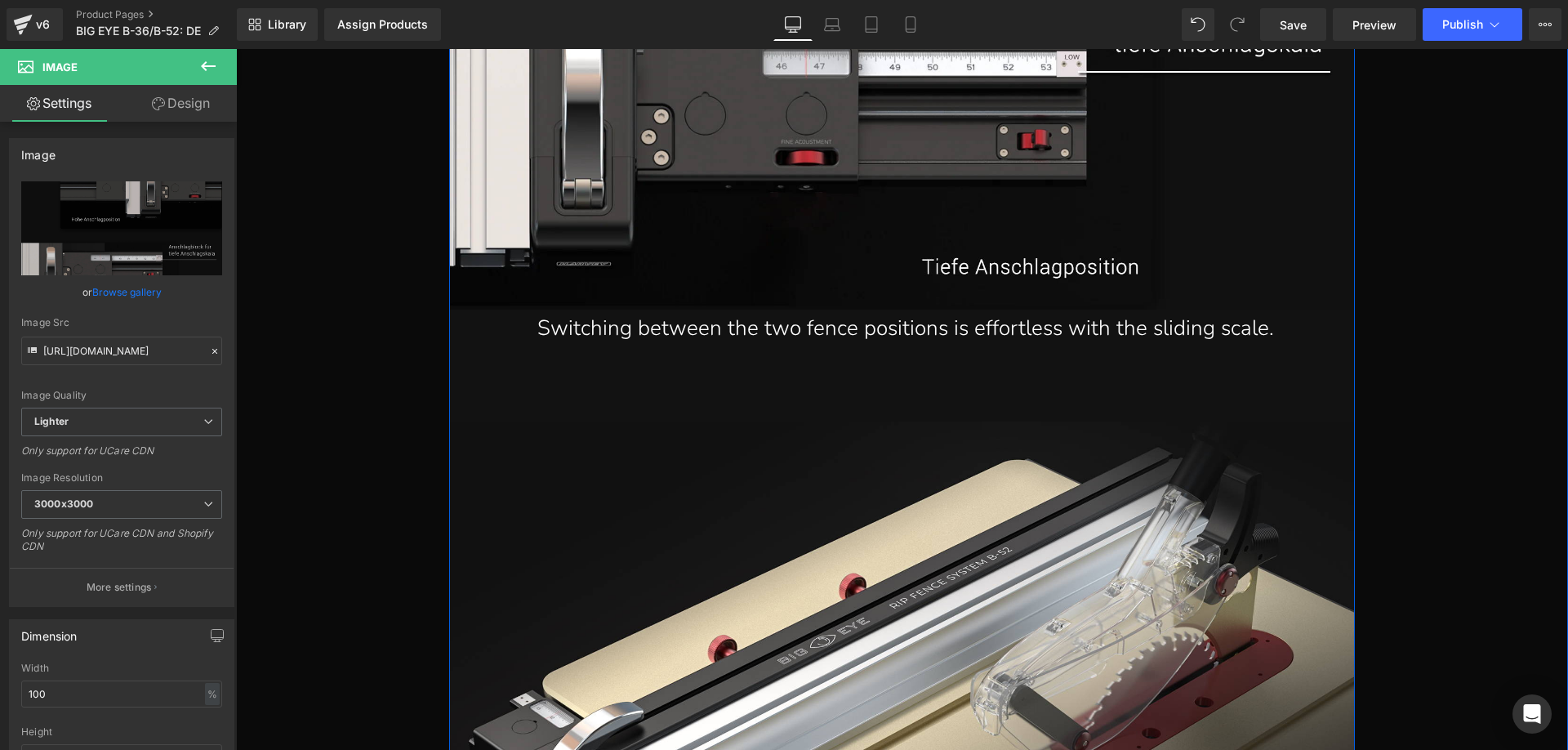
click at [636, 325] on p "Switching between the two fence positions is effortless with the sliding scale." at bounding box center [906, 328] width 848 height 39
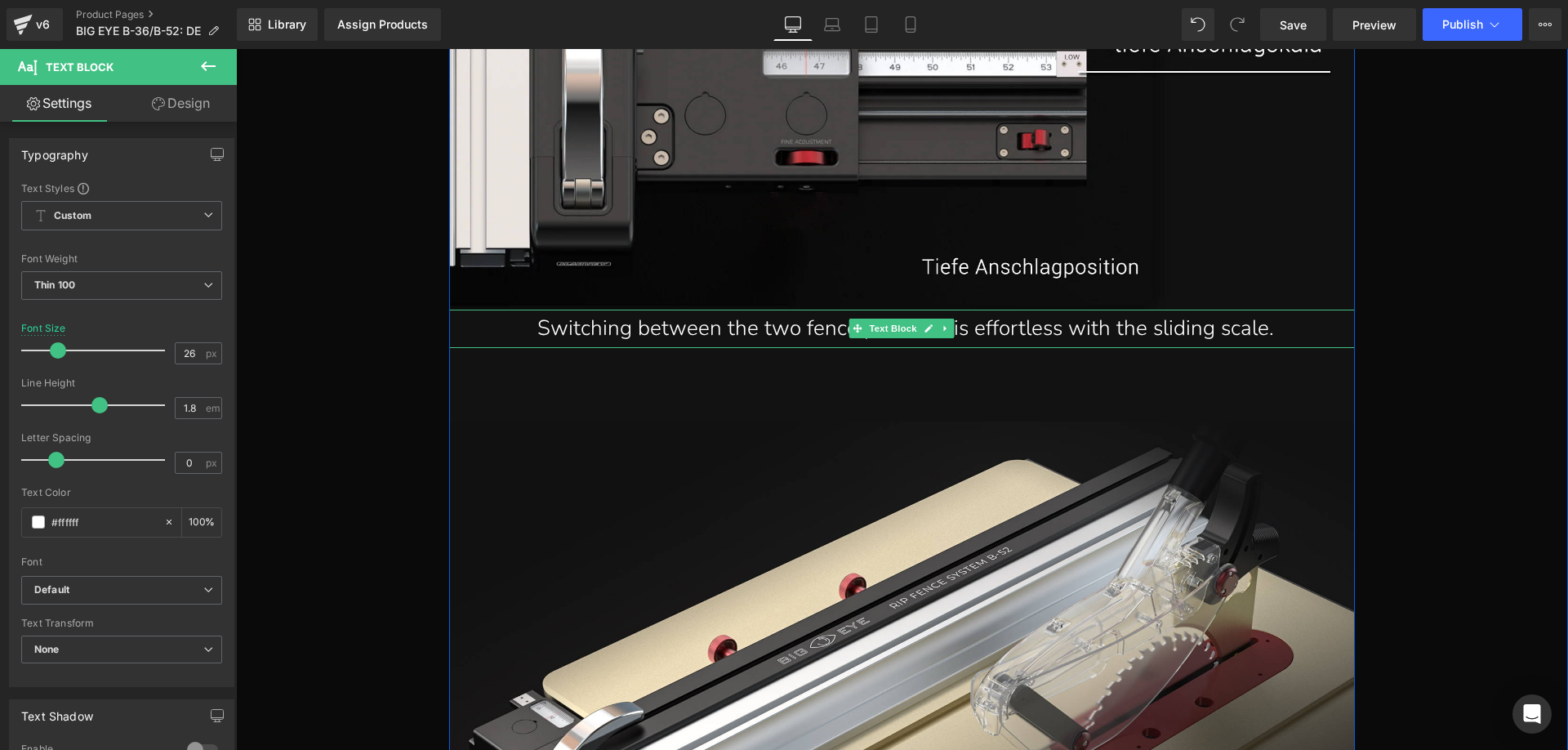
click at [600, 324] on p "Switching between the two fence positions is effortless with the sliding scale." at bounding box center [906, 328] width 848 height 39
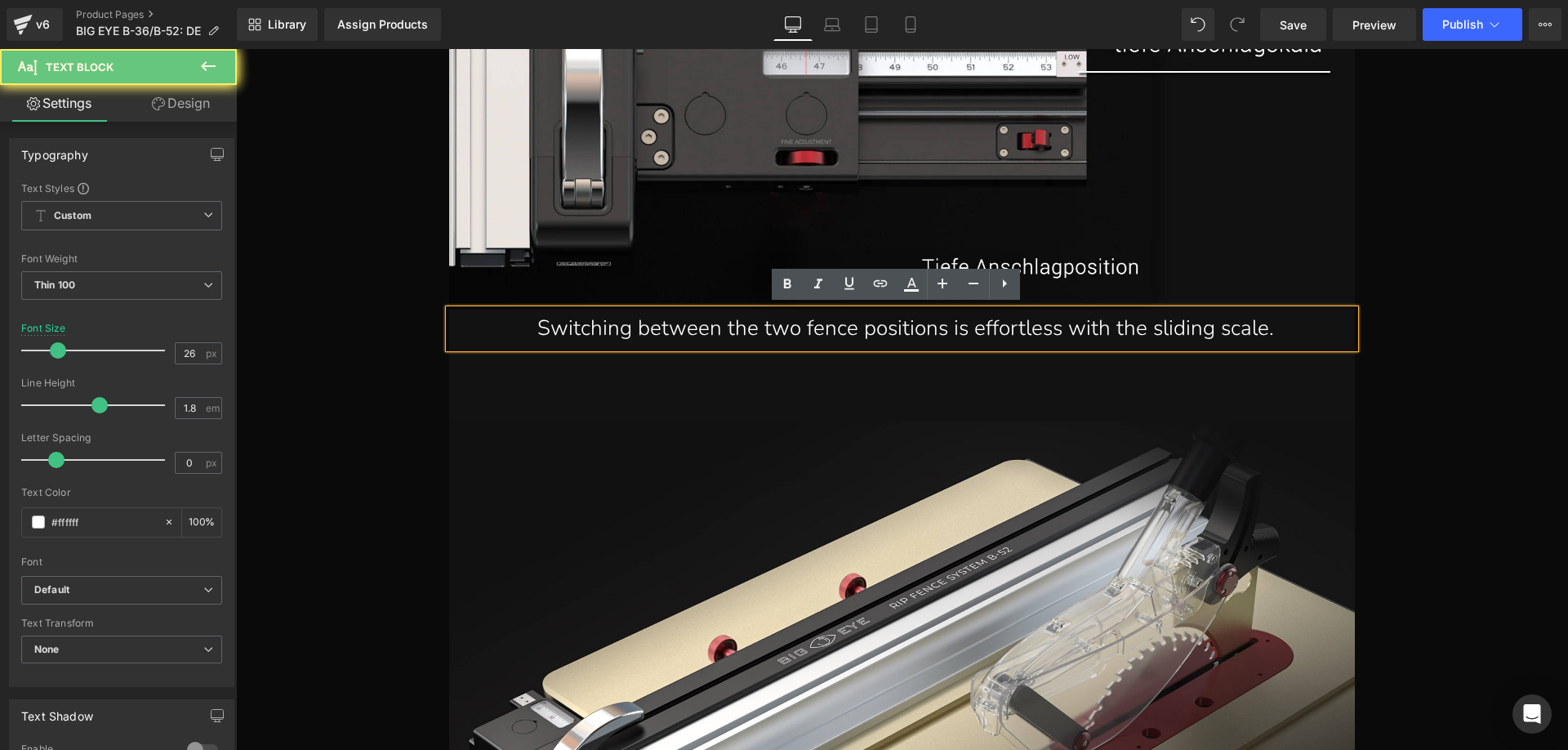
drag, startPoint x: 516, startPoint y: 325, endPoint x: 1293, endPoint y: 326, distance: 777.0
click at [1293, 326] on p "Switching between the two fence positions is effortless with the sliding scale." at bounding box center [906, 328] width 848 height 39
paste div
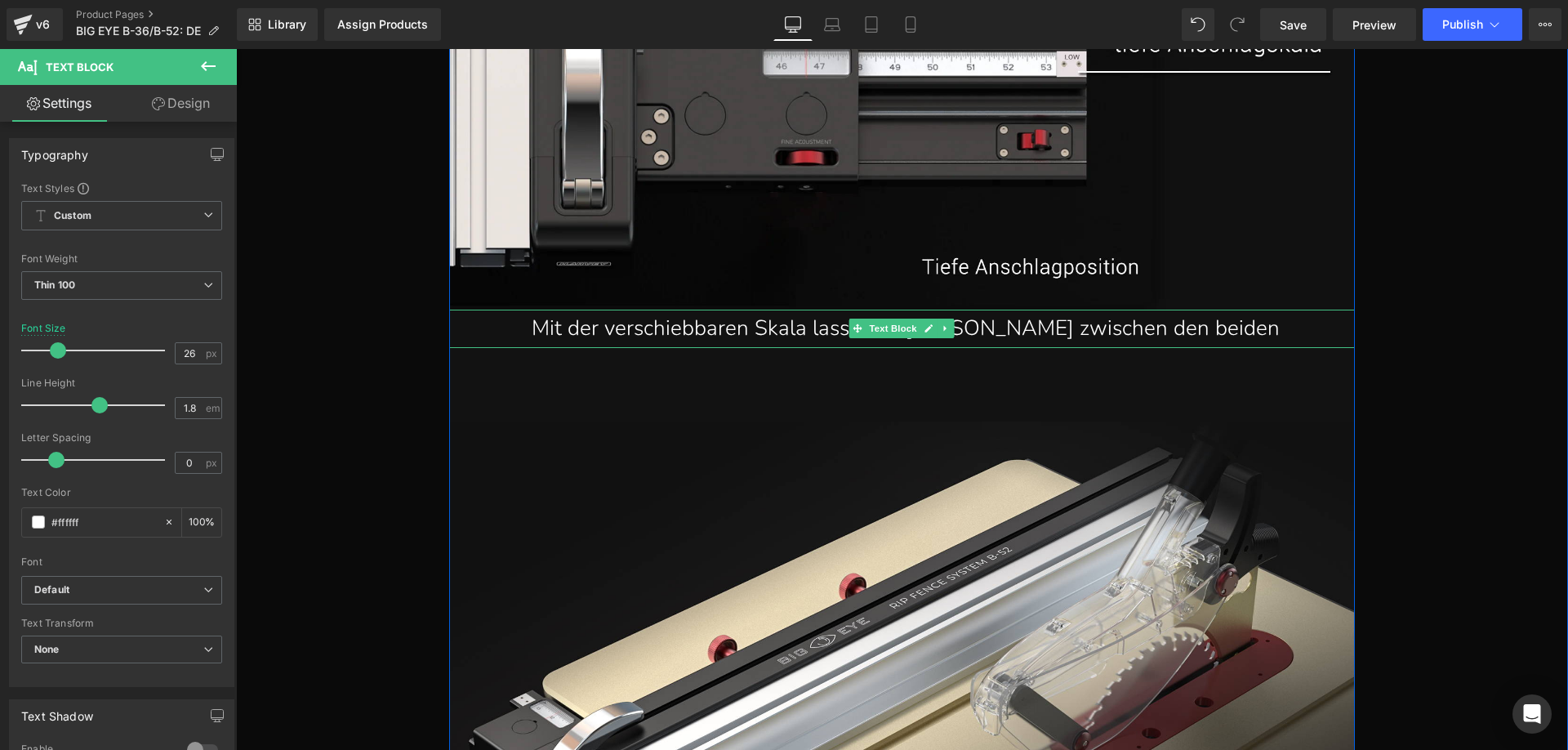
click at [1266, 325] on p "Mit der verschiebbaren Skala lasst sich muhelos zwischen den beiden" at bounding box center [906, 328] width 848 height 39
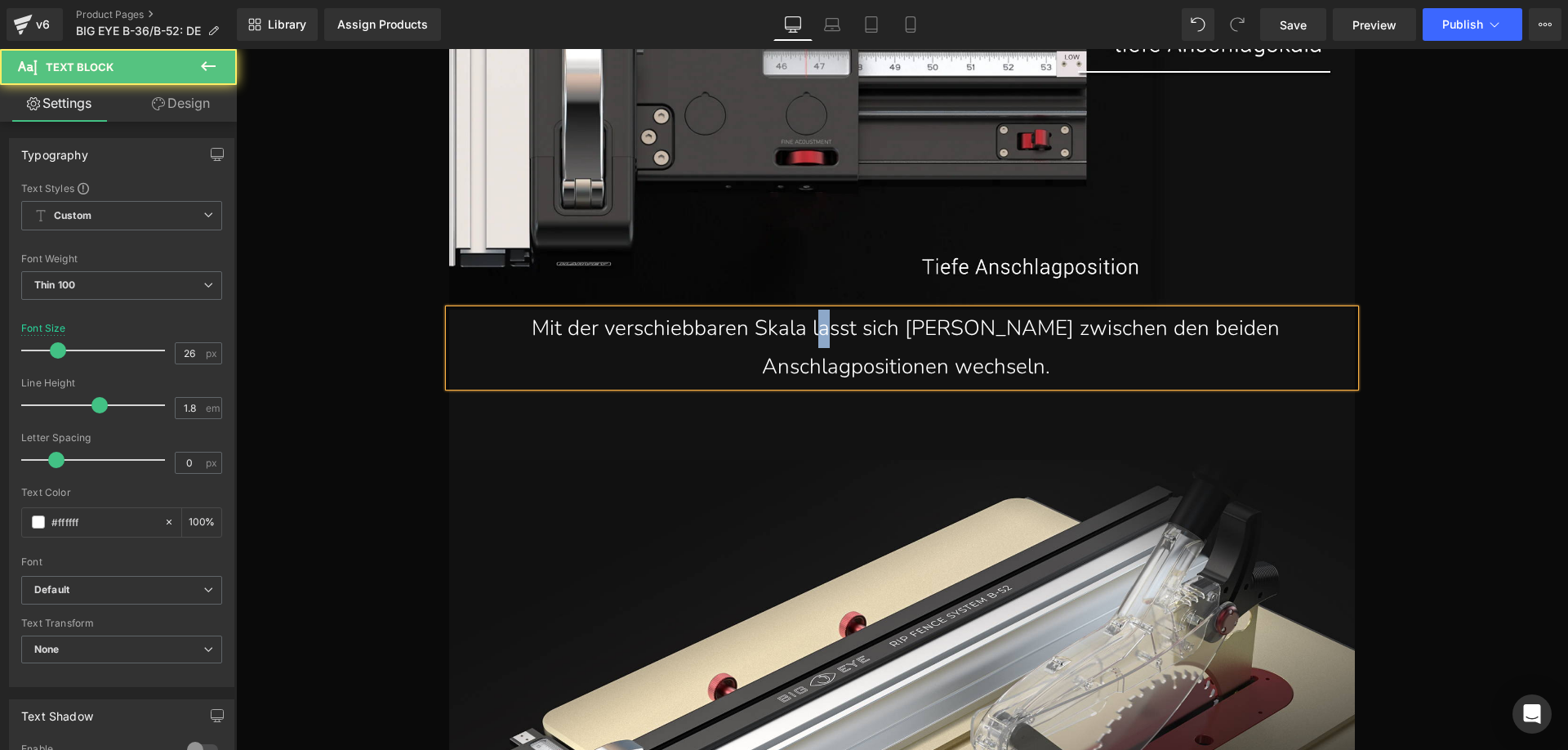
drag, startPoint x: 864, startPoint y: 335, endPoint x: 859, endPoint y: 327, distance: 9.4
click at [859, 327] on p "Mit der verschiebbaren Skala lasst sich muhelos zwischen den beiden Anschlagpos…" at bounding box center [906, 347] width 848 height 76
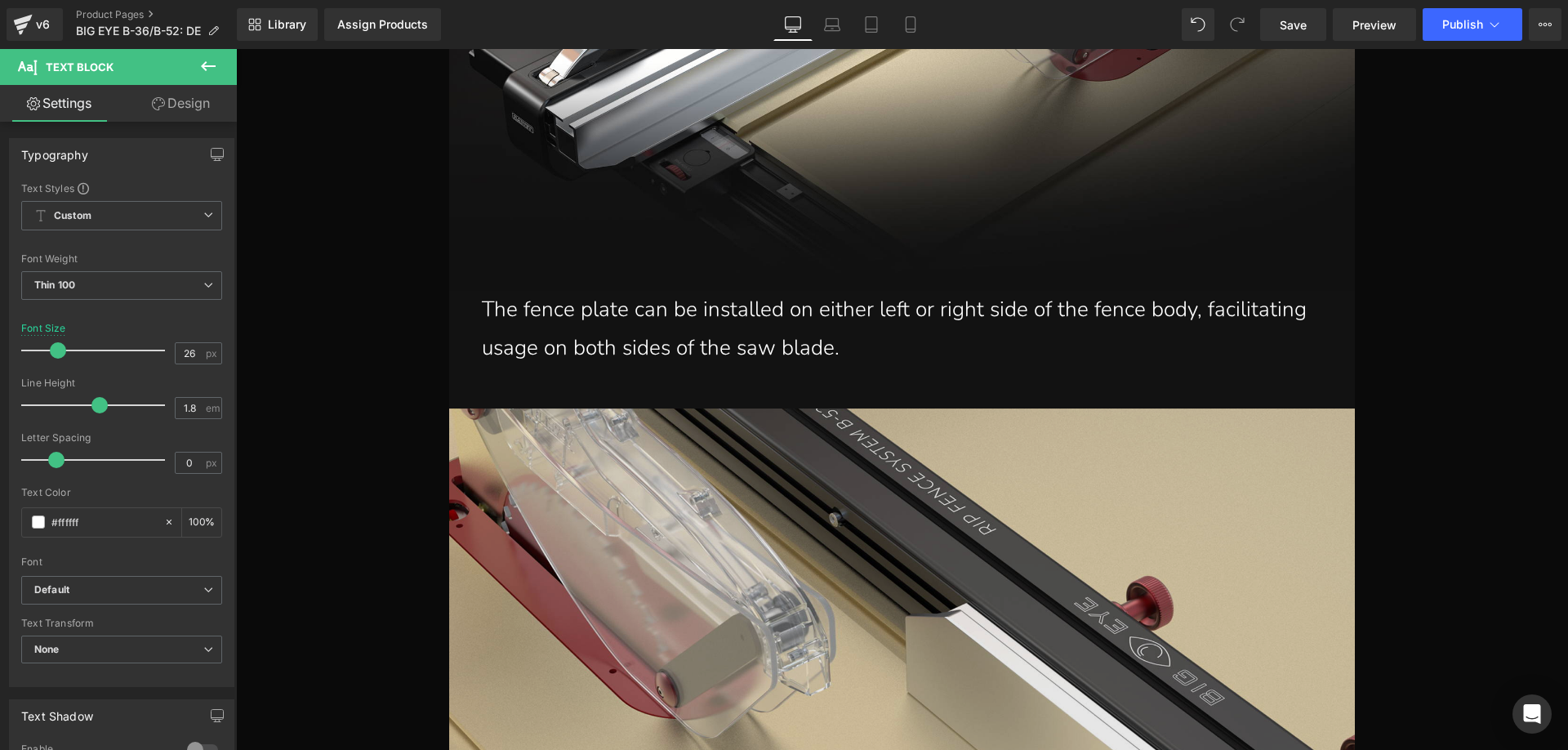
scroll to position [16307, 0]
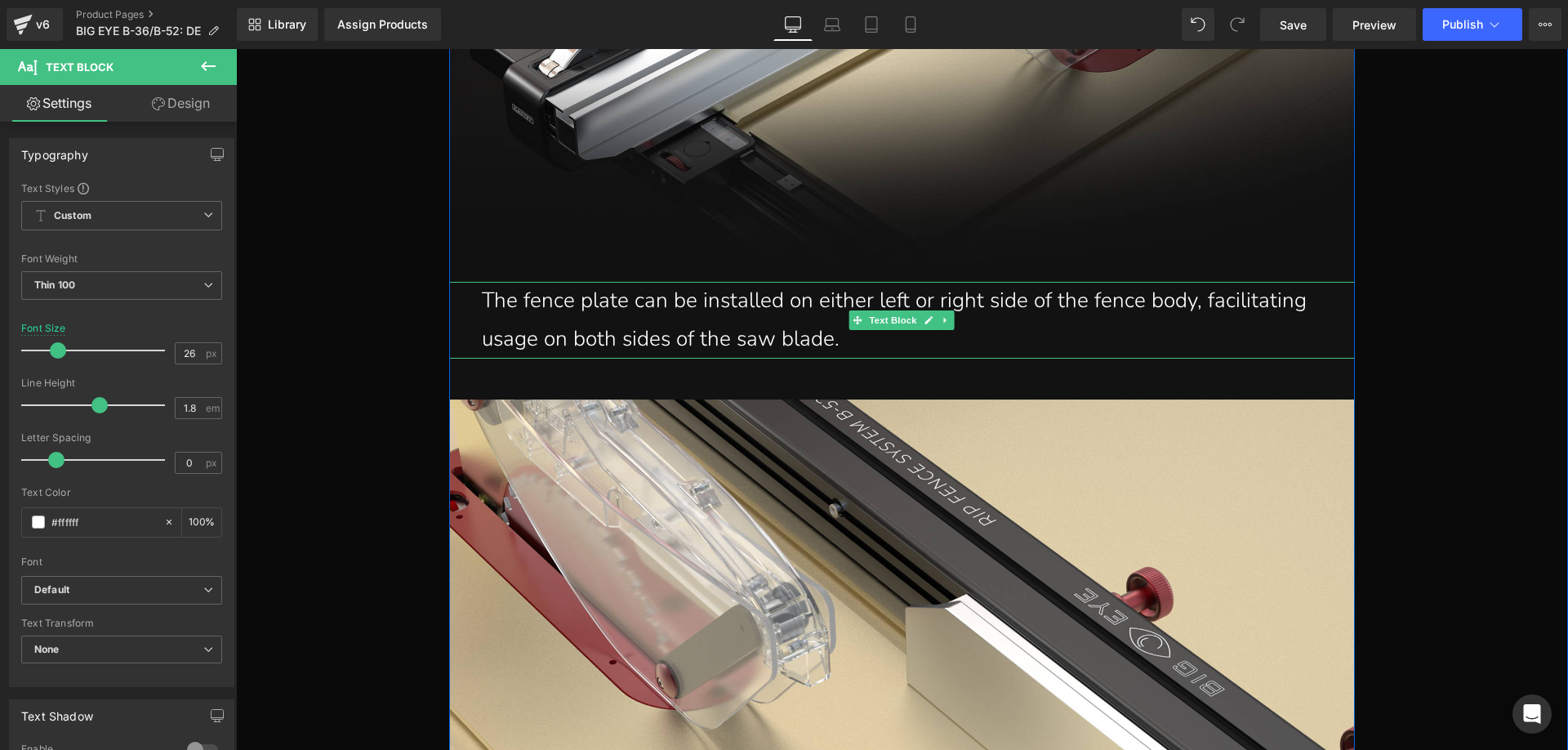
drag, startPoint x: 761, startPoint y: 333, endPoint x: 809, endPoint y: 334, distance: 48.0
click at [761, 333] on p "The fence plate can be installed on either left or right side of the fence body…" at bounding box center [906, 320] width 848 height 76
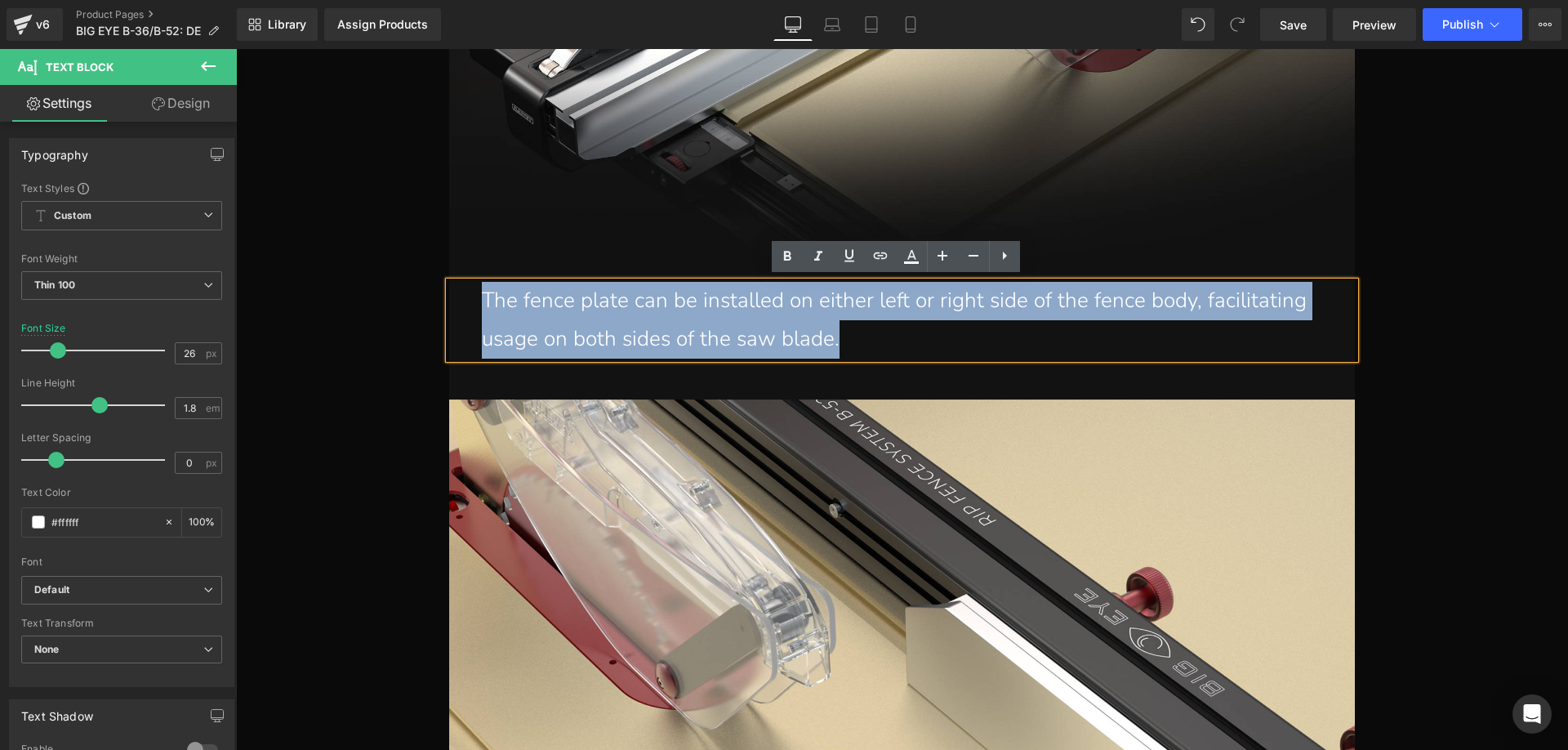
drag, startPoint x: 848, startPoint y: 337, endPoint x: 464, endPoint y: 291, distance: 386.7
click at [464, 291] on div "The fence plate can be installed on either left or right side of the fence body…" at bounding box center [902, 320] width 906 height 76
paste div
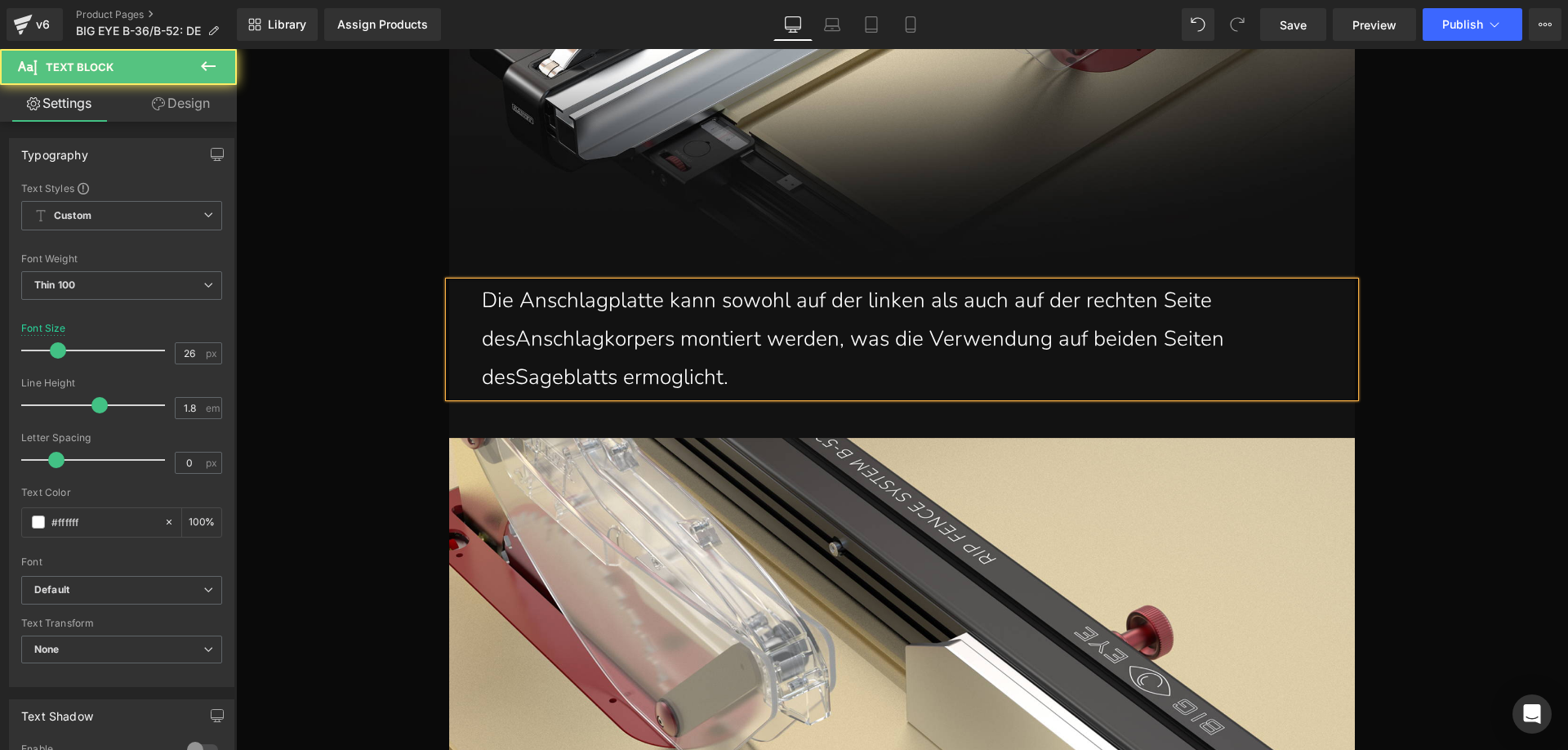
click at [513, 335] on p "Die Anschlagplatte kann sowohl auf der linken als auch auf der rechten Seite de…" at bounding box center [906, 339] width 848 height 114
click at [577, 339] on p "Die Anschlagplatte kann sowohl auf der linken als auch auf der rechten Seite de…" at bounding box center [906, 339] width 848 height 114
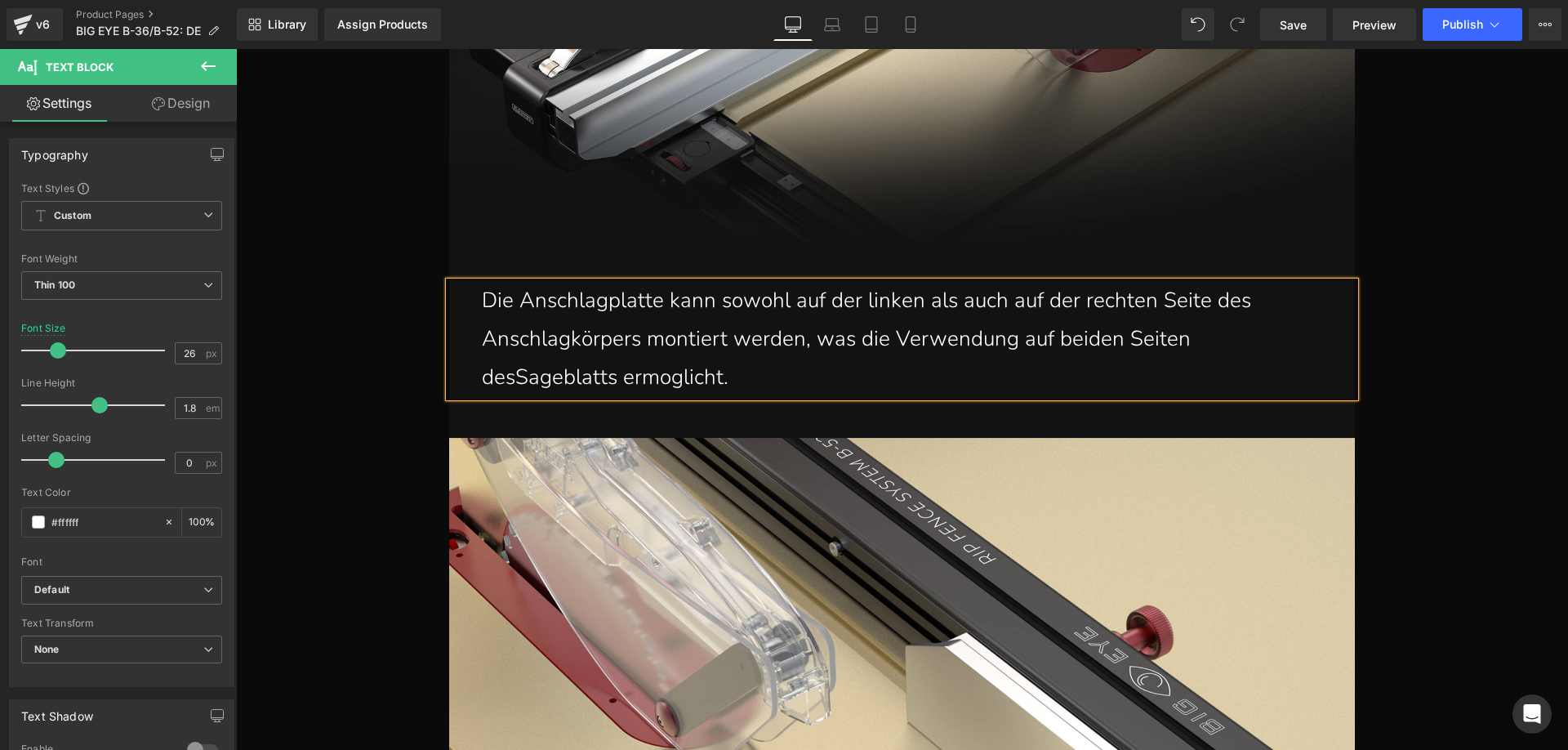
click at [1225, 343] on p "Die Anschlagplatte kann sowohl auf der linken als auch auf der rechten Seite de…" at bounding box center [906, 339] width 848 height 114
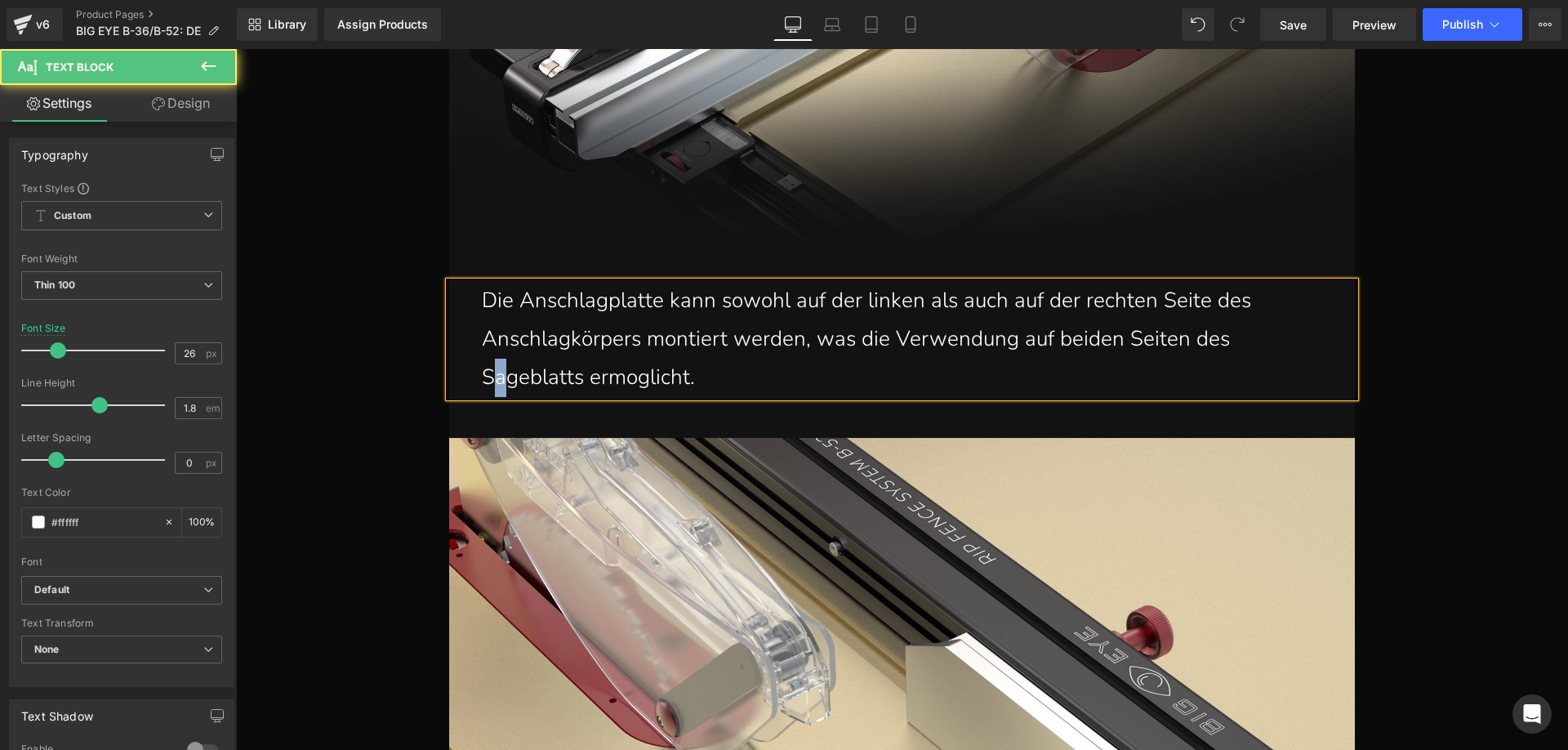
drag, startPoint x: 498, startPoint y: 380, endPoint x: 490, endPoint y: 376, distance: 8.9
click at [492, 376] on p "Die Anschlagplatte kann sowohl auf der linken als auch auf der rechten Seite de…" at bounding box center [906, 339] width 848 height 114
click at [623, 374] on p "Die Anschlagplatte kann sowohl auf der linken als auch auf der rechten Seite de…" at bounding box center [906, 339] width 848 height 114
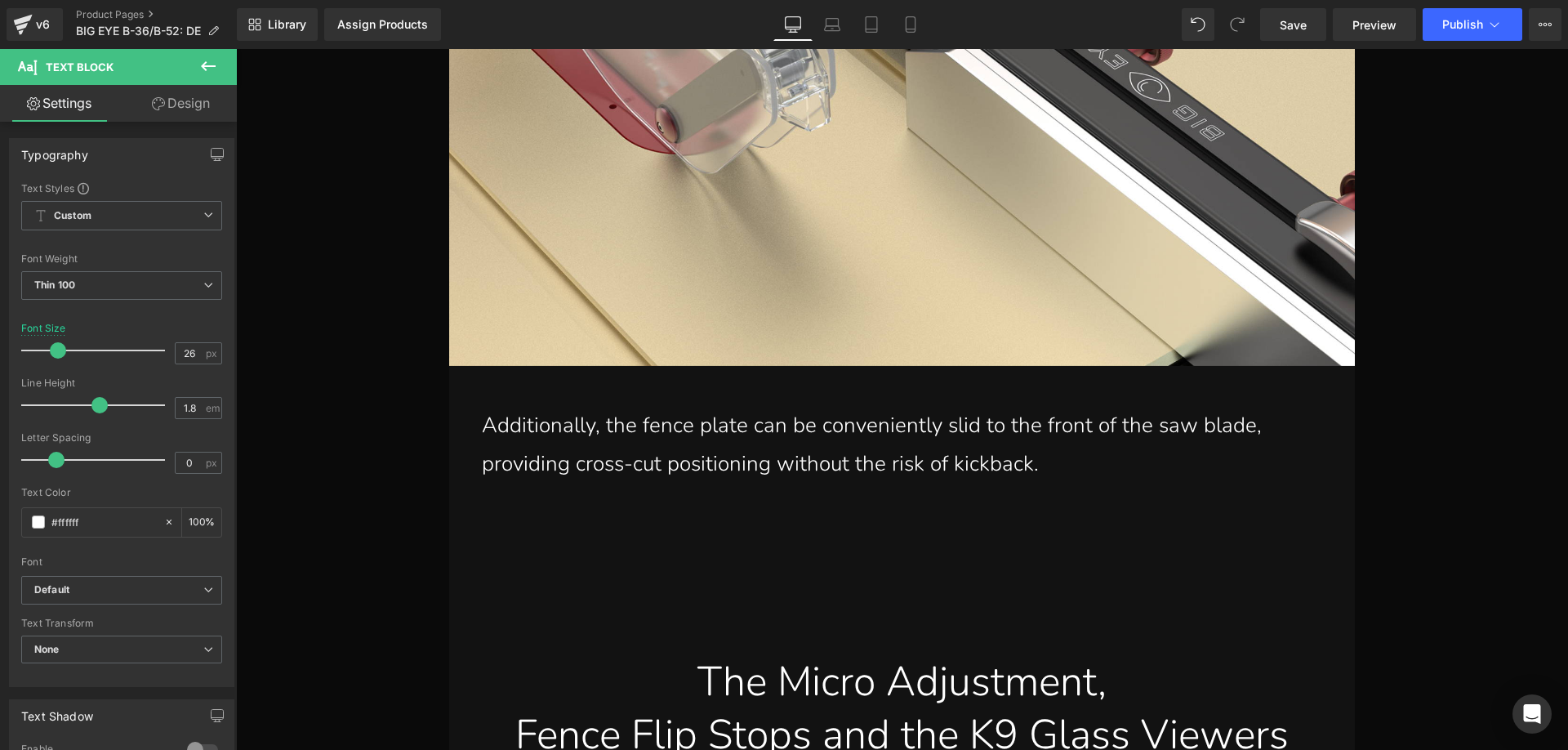
scroll to position [17042, 0]
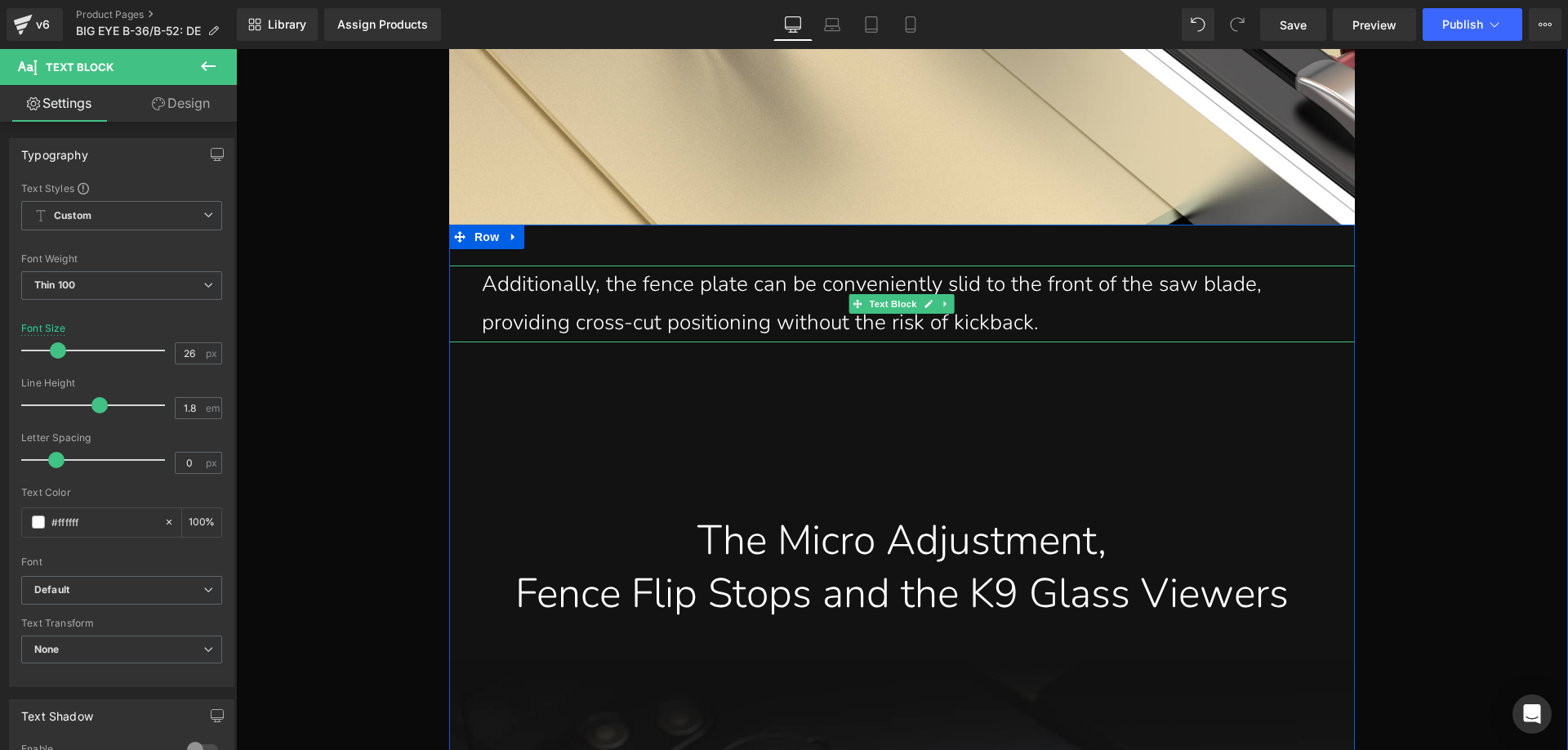
click at [1046, 307] on p "Additionally, the fence plate can be conveniently slid to the front of the saw …" at bounding box center [906, 303] width 848 height 76
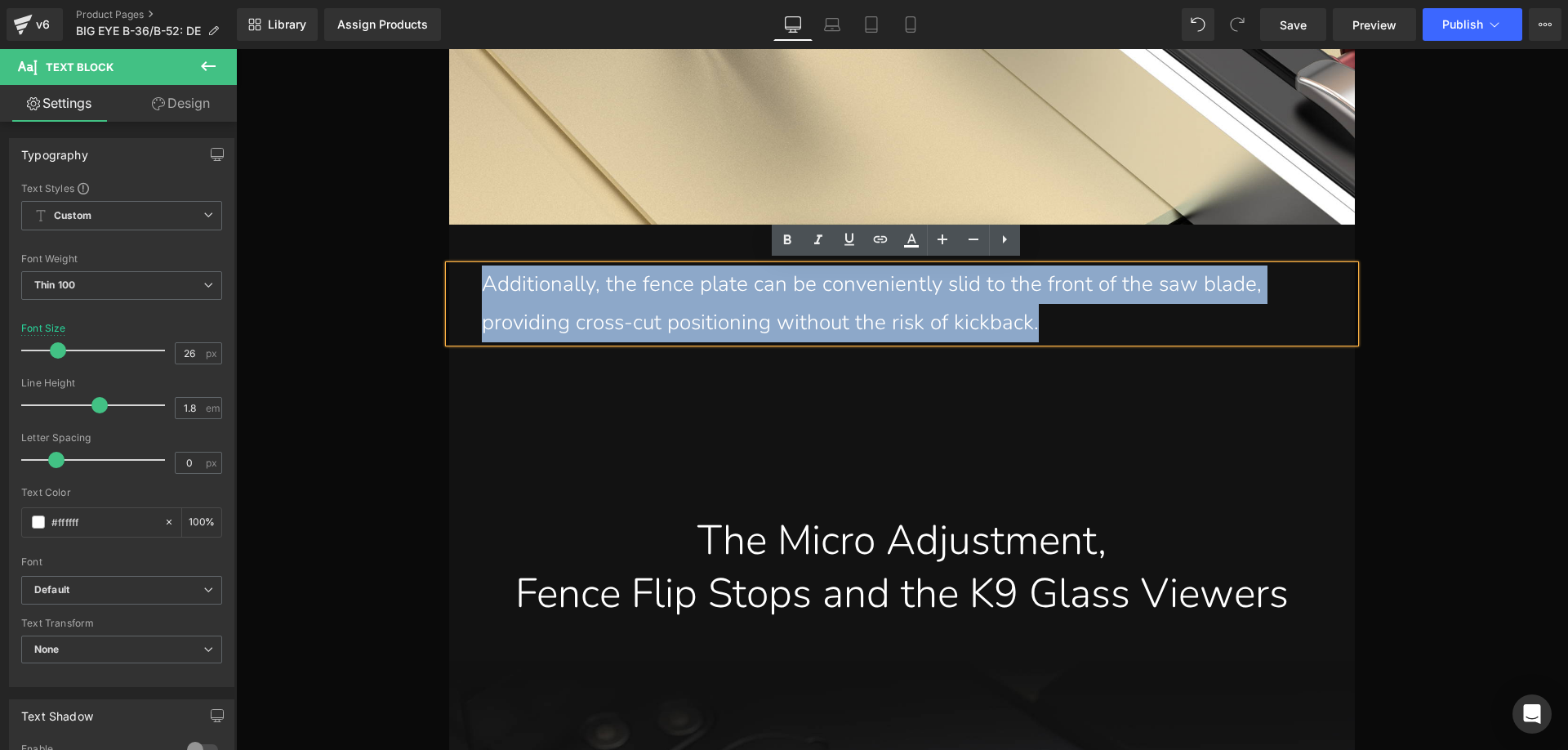
drag, startPoint x: 1048, startPoint y: 320, endPoint x: 433, endPoint y: 287, distance: 615.9
paste div
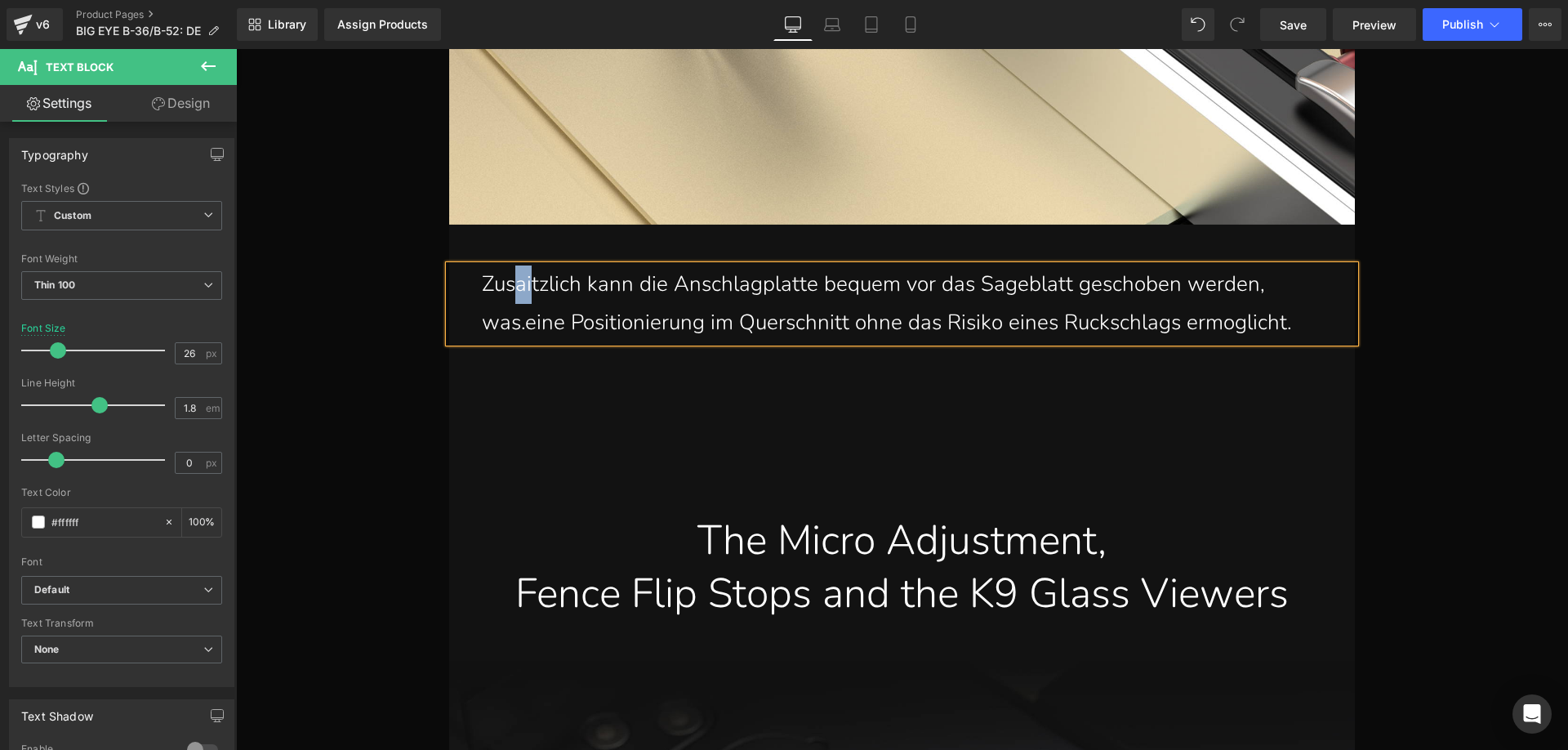
drag, startPoint x: 525, startPoint y: 286, endPoint x: 514, endPoint y: 281, distance: 12.1
click at [514, 281] on p "Zusaitzlich kann die Anschlagplatte bequem vor das Sageblatt geschoben werden, …" at bounding box center [906, 303] width 848 height 76
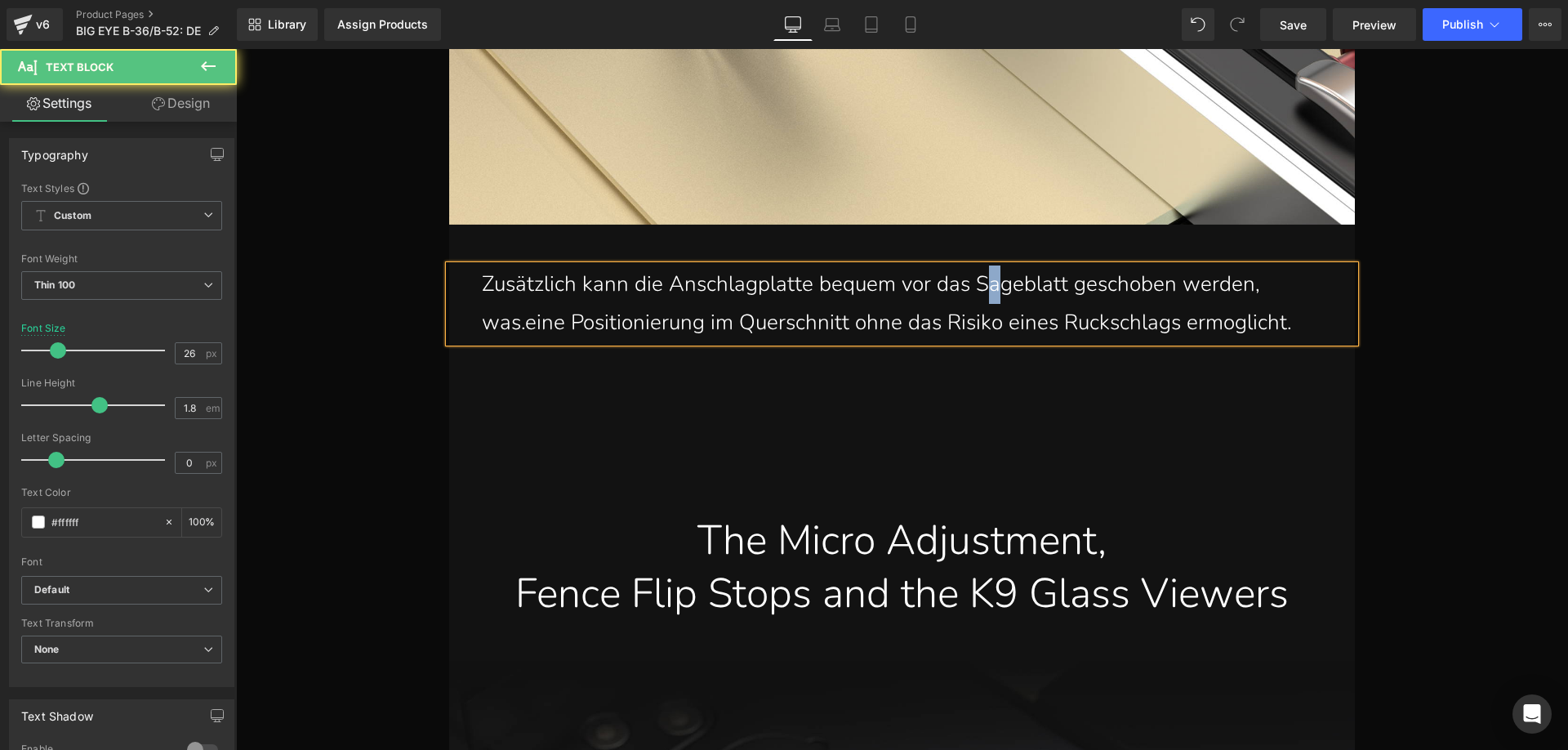
click at [987, 285] on p "Zusätzlich kann die Anschlagplatte bequem vor das Sageblatt geschoben werden, w…" at bounding box center [906, 303] width 848 height 76
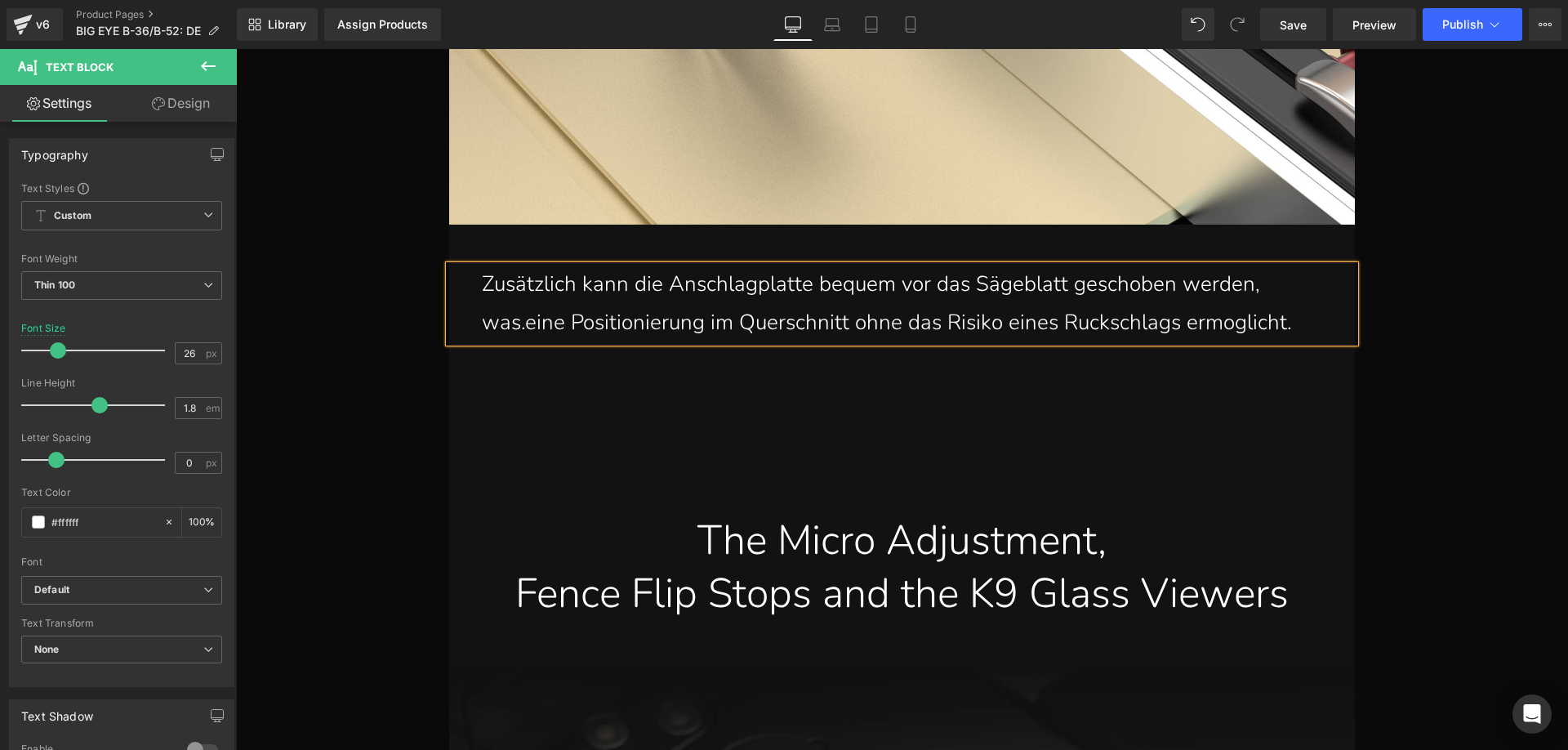
click at [519, 331] on p "Zusätzlich kann die Anschlagplatte bequem vor das Sägeblatt geschoben werden, w…" at bounding box center [906, 303] width 848 height 76
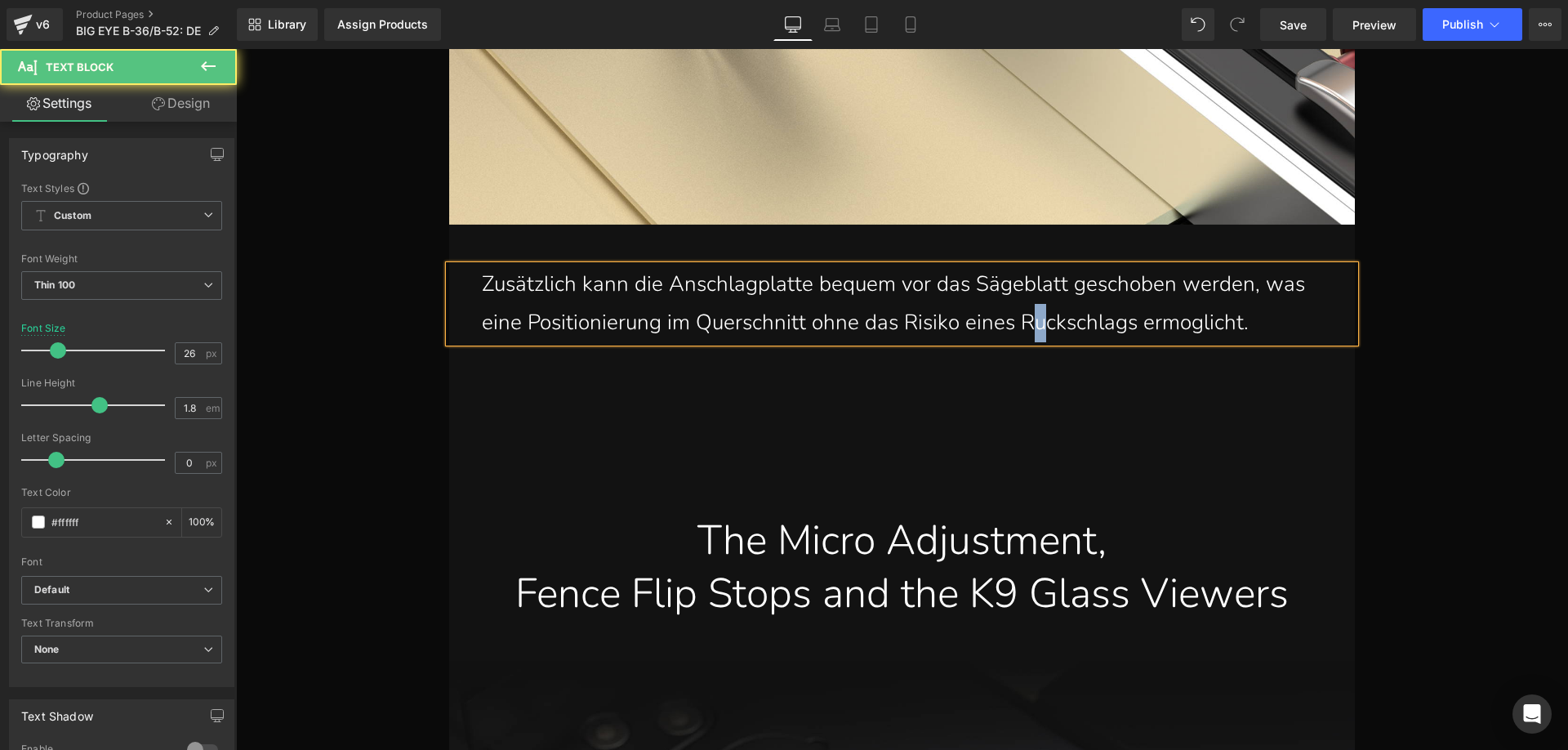
drag, startPoint x: 1045, startPoint y: 331, endPoint x: 1036, endPoint y: 324, distance: 11.4
click at [1036, 324] on p "Zusätzlich kann die Anschlagplatte bequem vor das Sägeblatt geschoben werden, w…" at bounding box center [906, 303] width 848 height 76
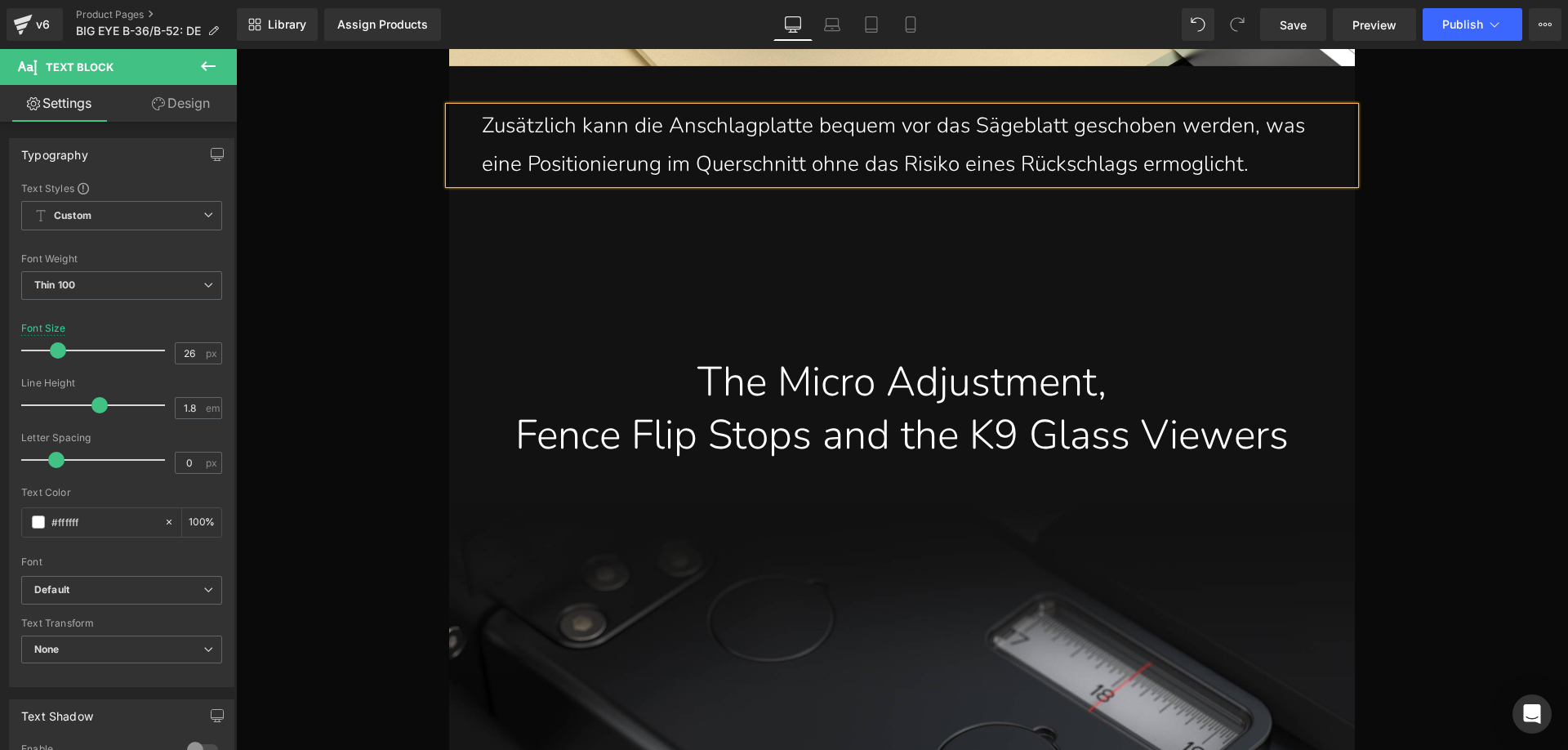
scroll to position [17206, 0]
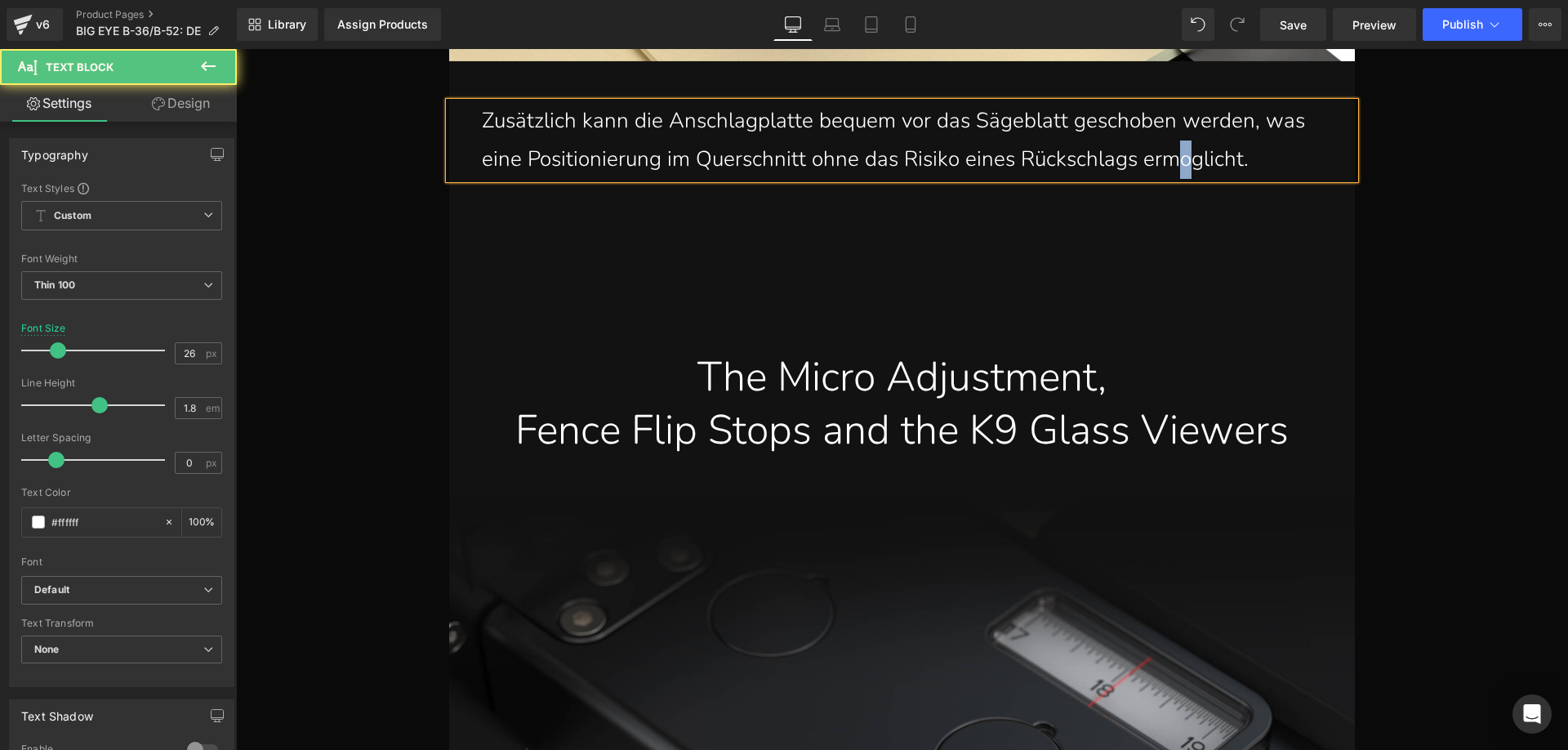
drag, startPoint x: 1193, startPoint y: 164, endPoint x: 1184, endPoint y: 158, distance: 10.8
click at [1184, 158] on p "Zusätzlich kann die Anschlagplatte bequem vor das Sägeblatt geschoben werden, w…" at bounding box center [906, 140] width 848 height 76
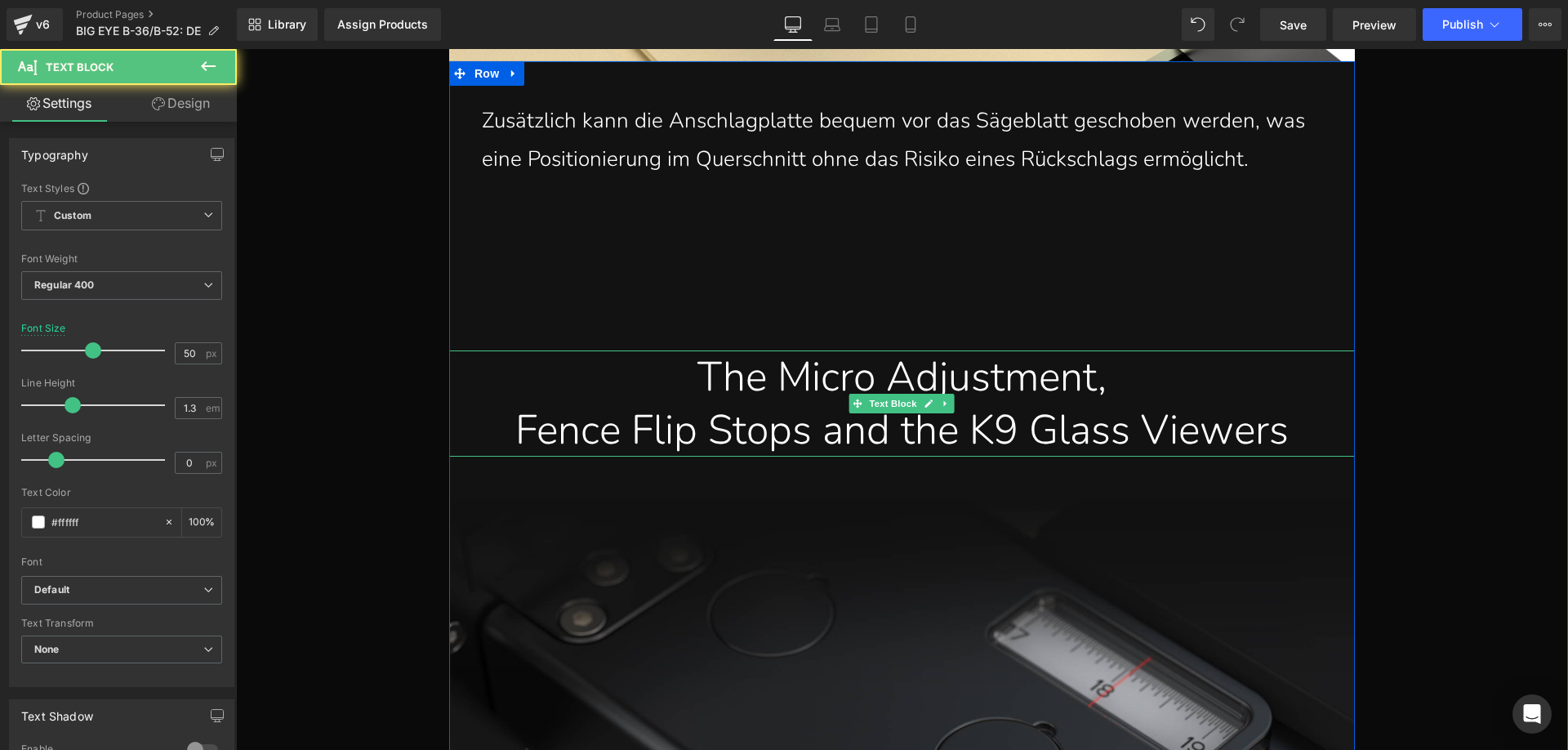
click at [673, 375] on div "The Micro Adjustment," at bounding box center [902, 376] width 881 height 53
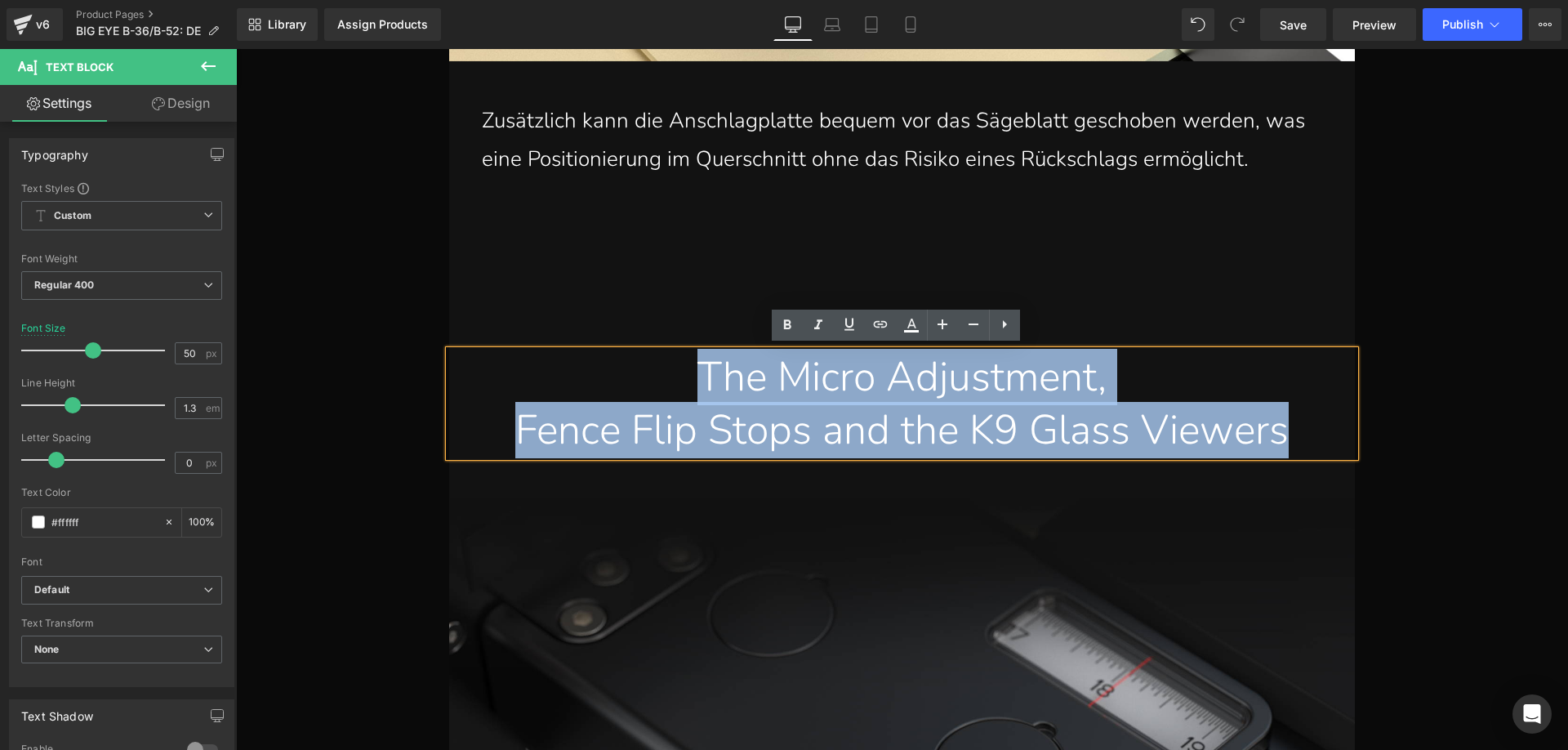
drag, startPoint x: 672, startPoint y: 376, endPoint x: 1297, endPoint y: 425, distance: 626.9
click at [1297, 425] on div "The Micro Adjustment, Fence Flip Stops and the K9 Glass Viewers" at bounding box center [902, 403] width 906 height 107
paste div
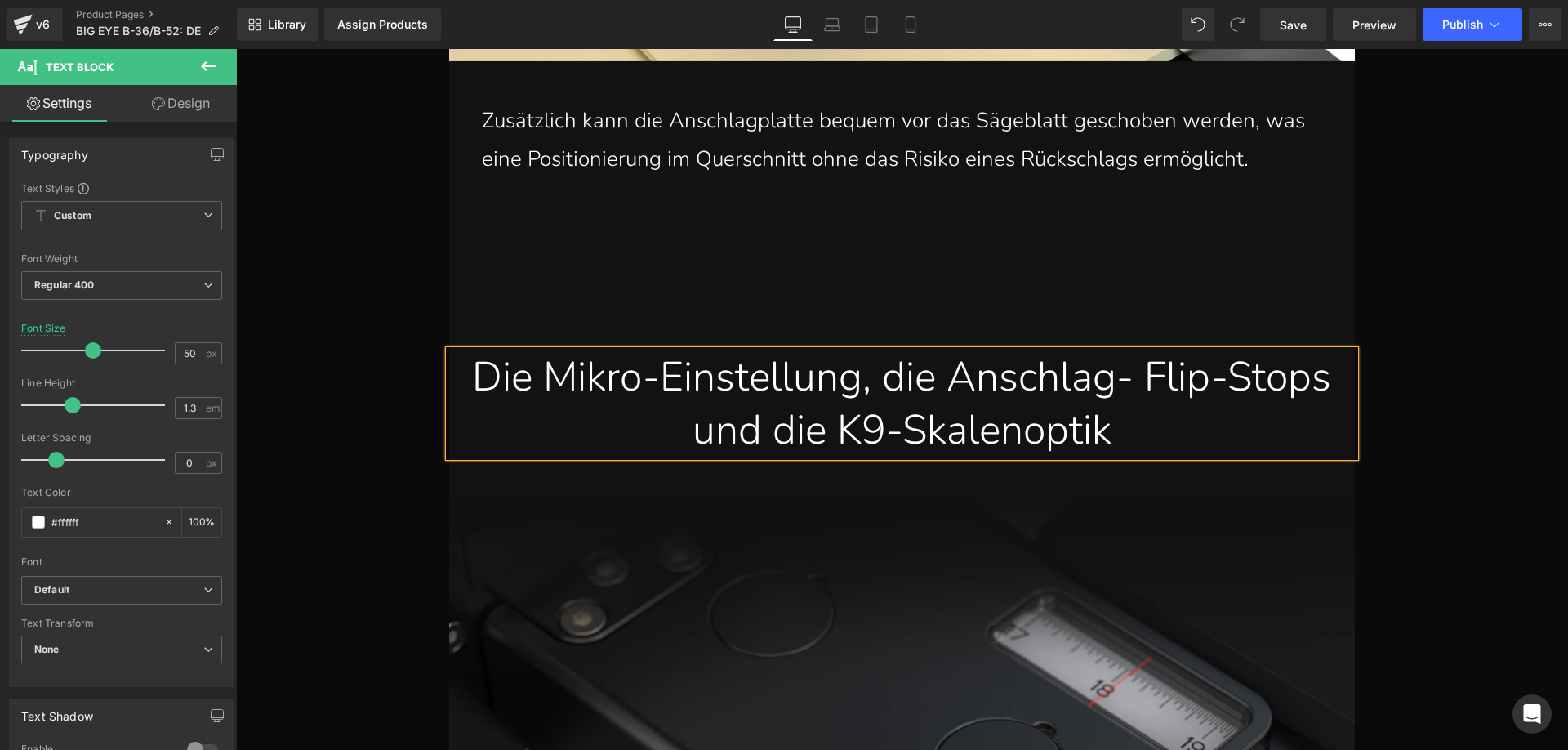
click at [668, 457] on div "und die K9-Skalenoptik" at bounding box center [902, 430] width 881 height 53
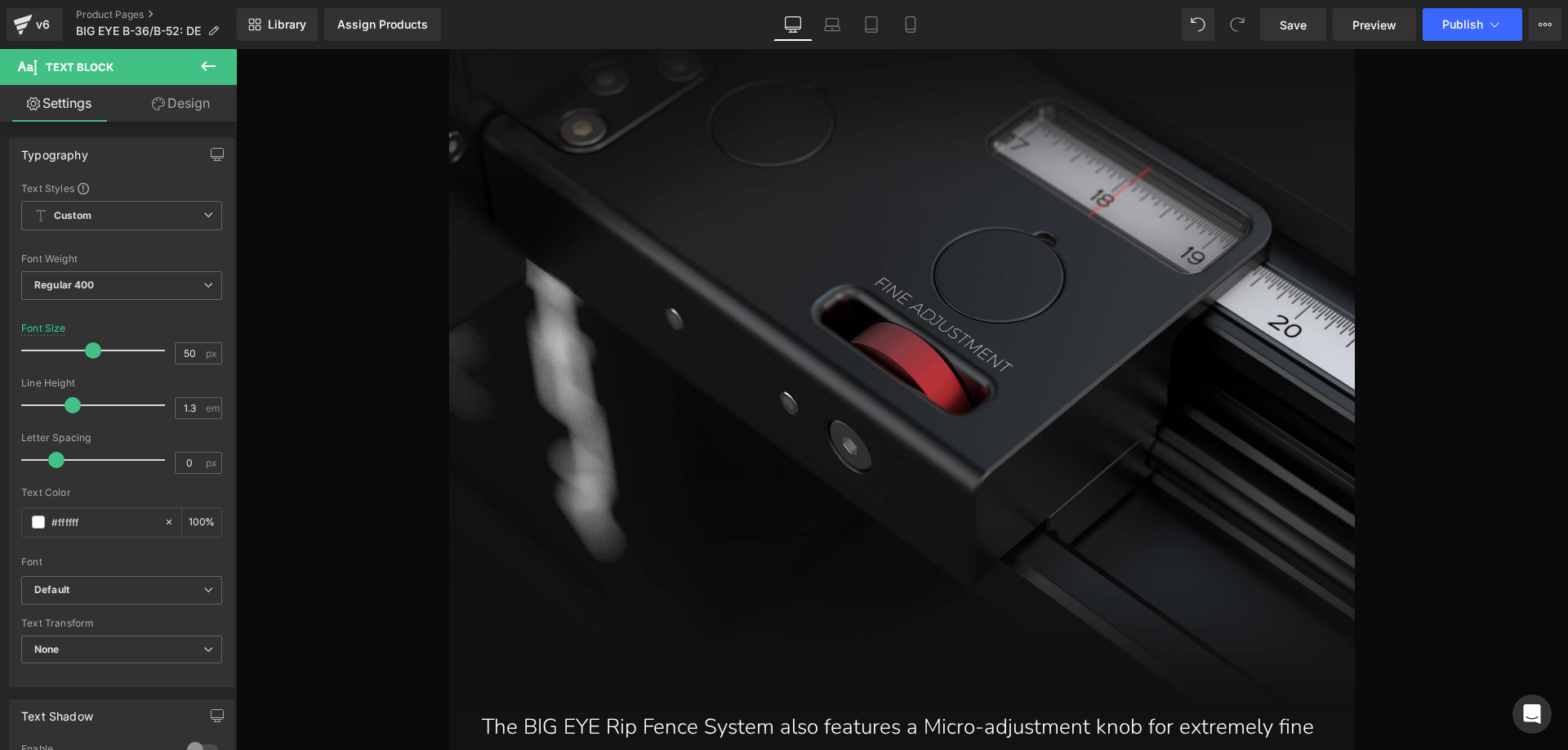
scroll to position [18104, 0]
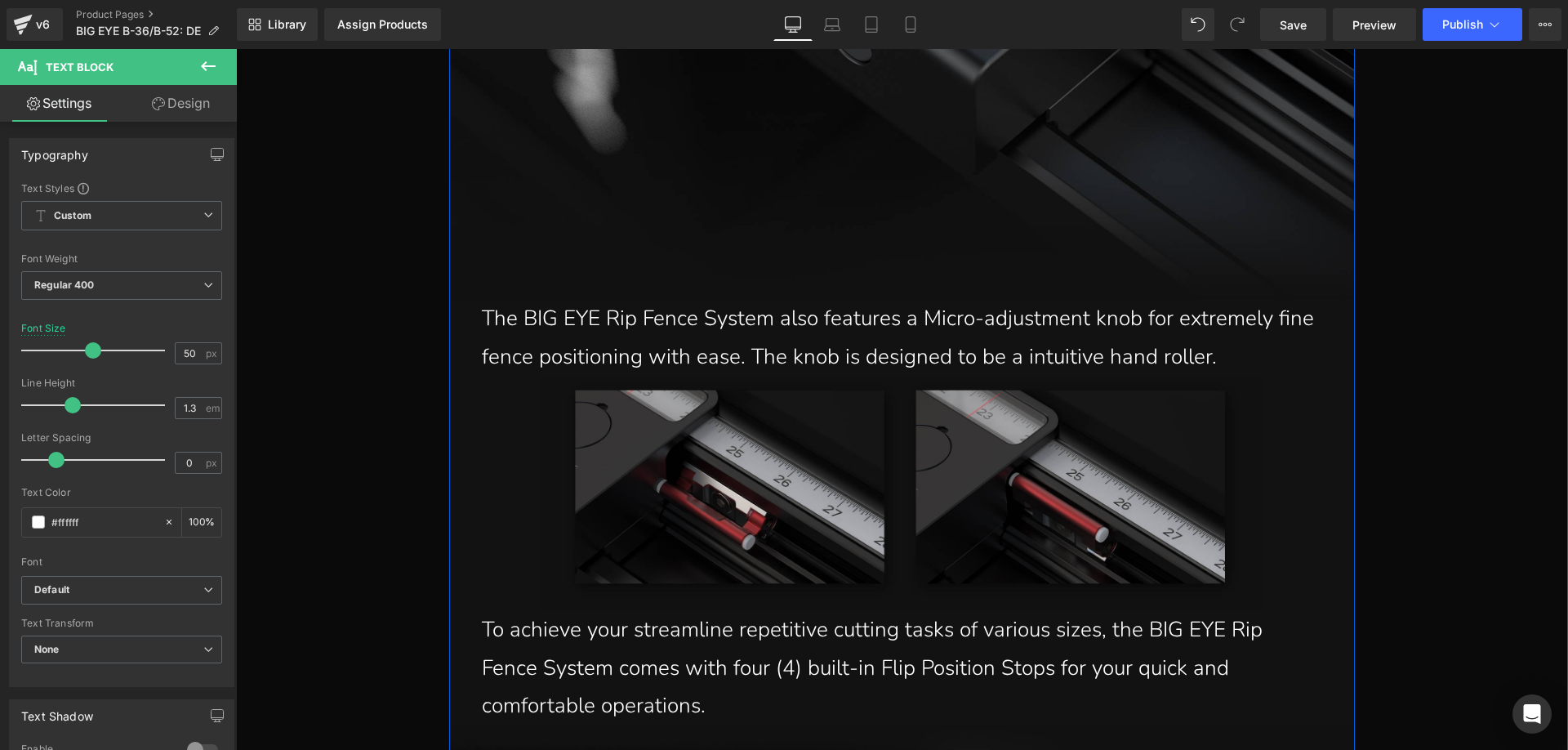
click at [525, 332] on p "The BIG EYE Rip Fence System also features a Micro-adjustment knob for extremel…" at bounding box center [902, 338] width 841 height 76
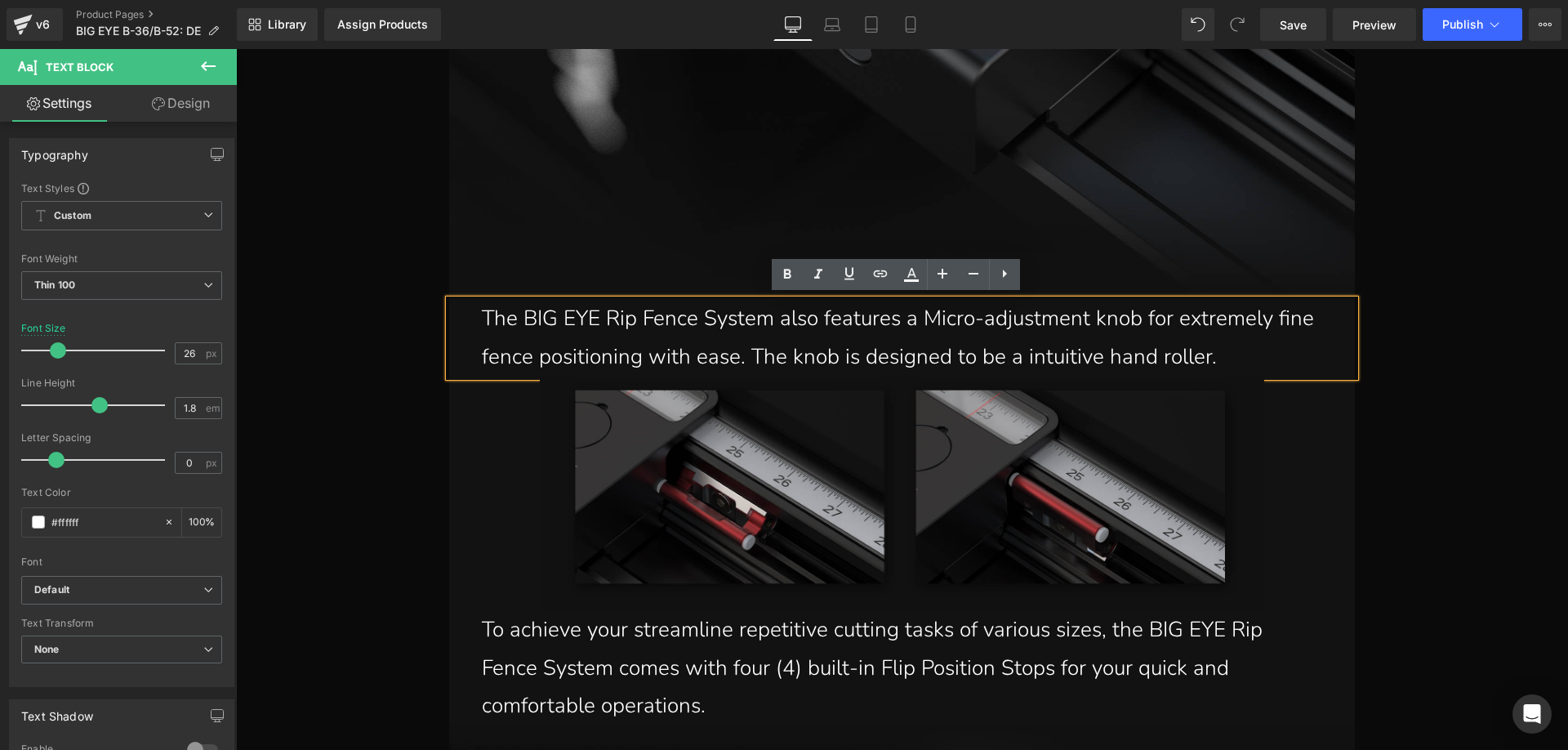
drag, startPoint x: 477, startPoint y: 313, endPoint x: 1225, endPoint y: 349, distance: 748.9
click at [1225, 349] on p "The BIG EYE Rip Fence System also features a Micro-adjustment knob for extremel…" at bounding box center [902, 338] width 841 height 76
paste div
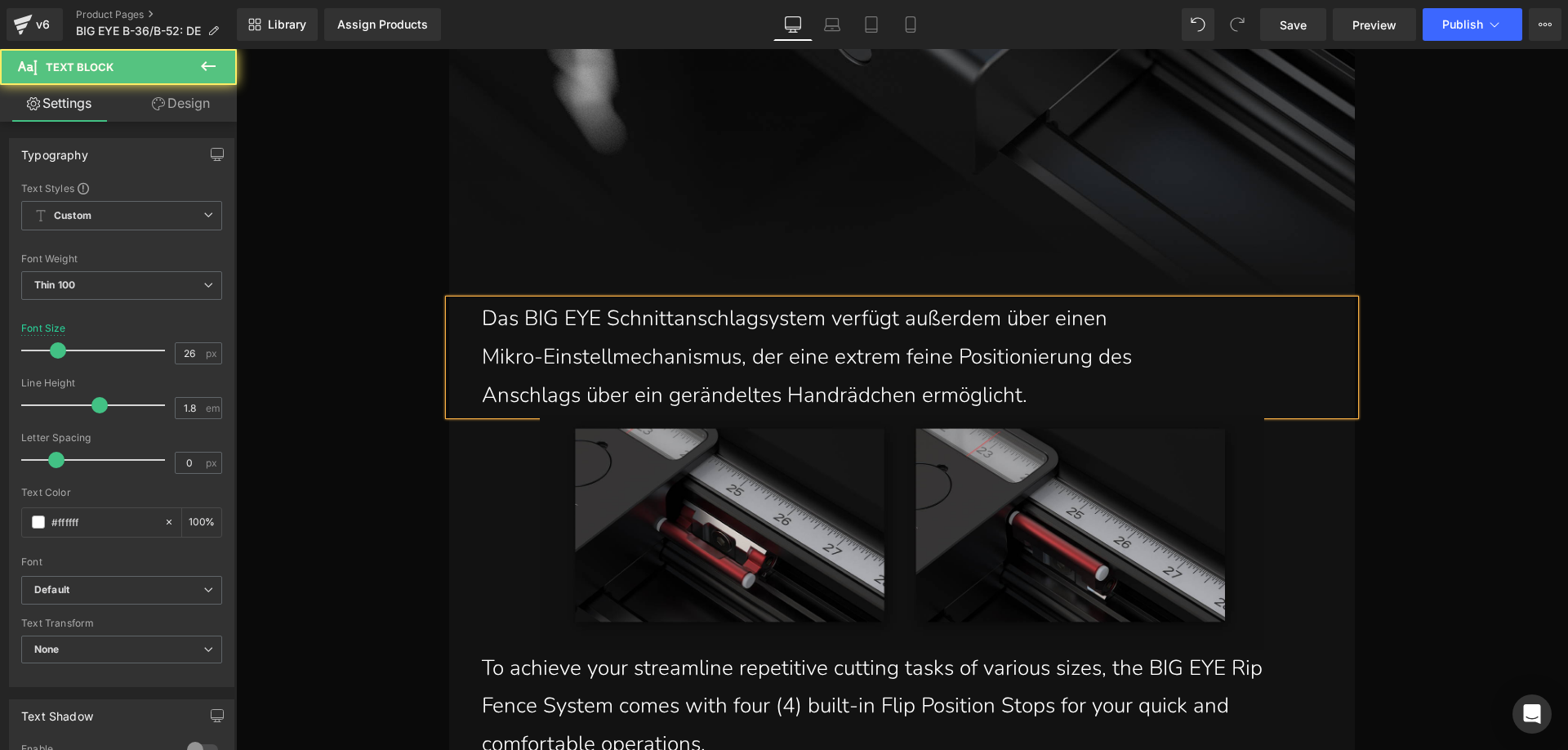
click at [482, 391] on p "Anschlags über ein gerändeltes Handrädchen ermöglicht." at bounding box center [902, 395] width 841 height 39
click at [483, 343] on p "Mikro-Einstellmechanismus, der eine extrem feine Positionierung des Anschlags ü…" at bounding box center [902, 375] width 841 height 76
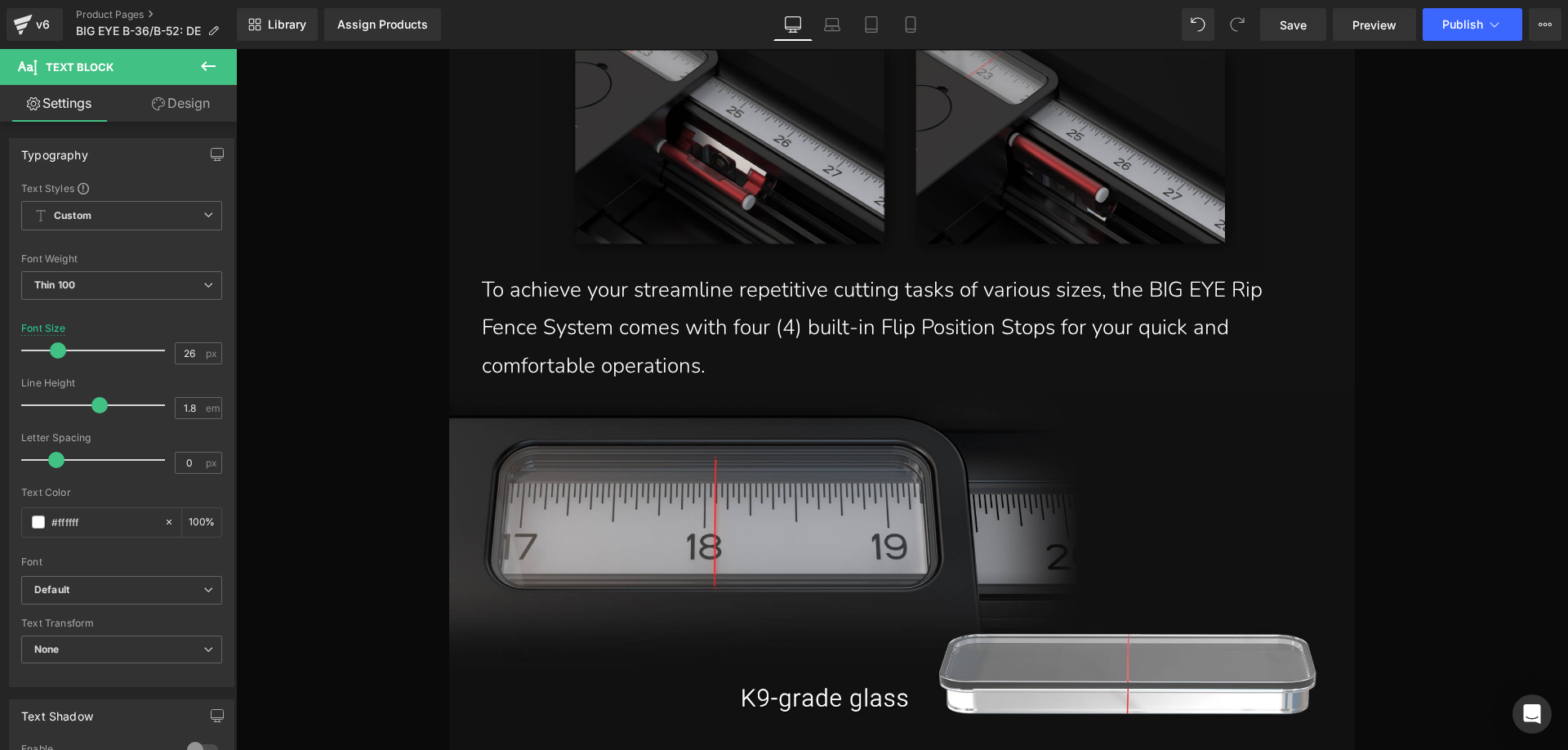
scroll to position [18512, 0]
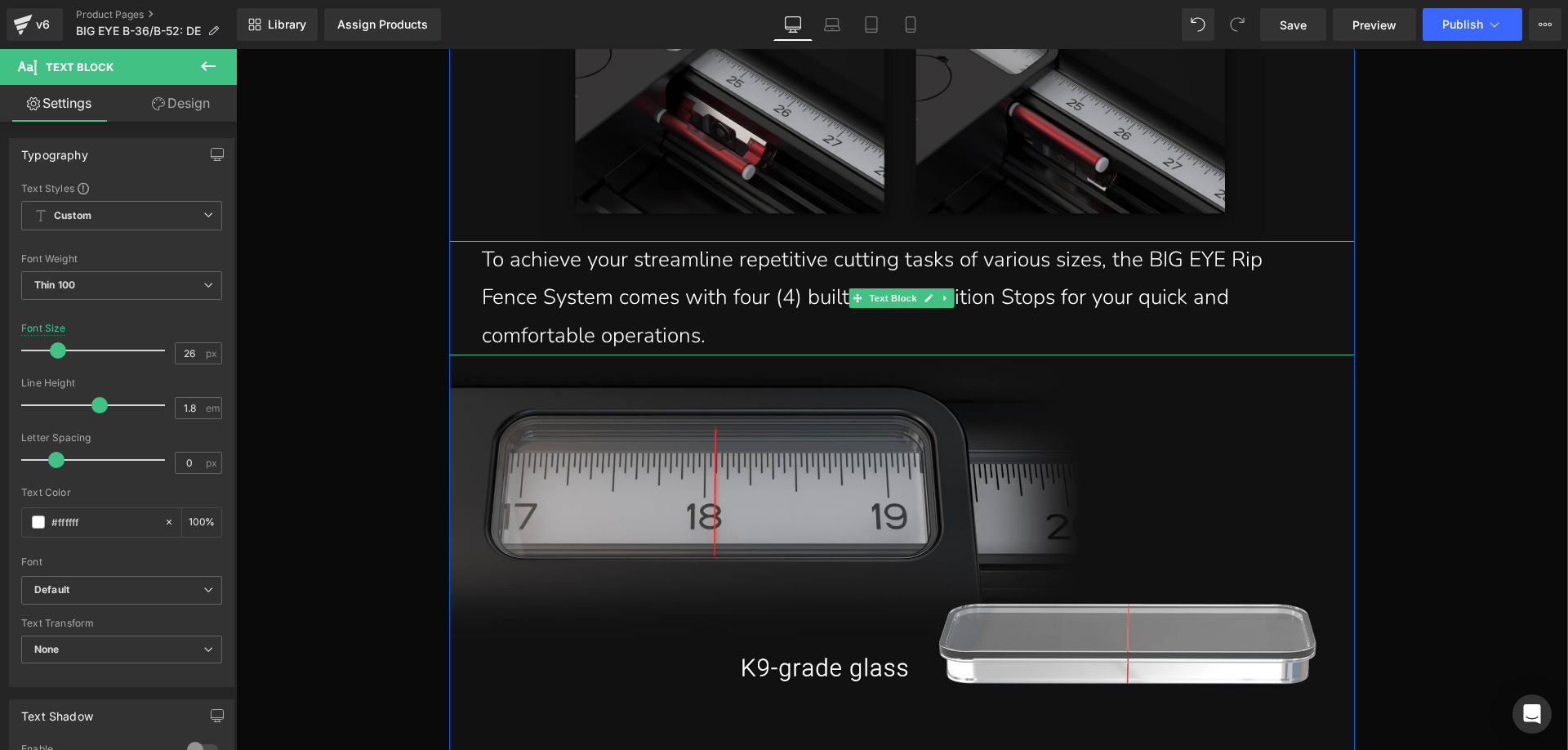
click at [530, 284] on p "To achieve your streamline repetitive cutting tasks of various sizes, the BIG E…" at bounding box center [902, 297] width 841 height 114
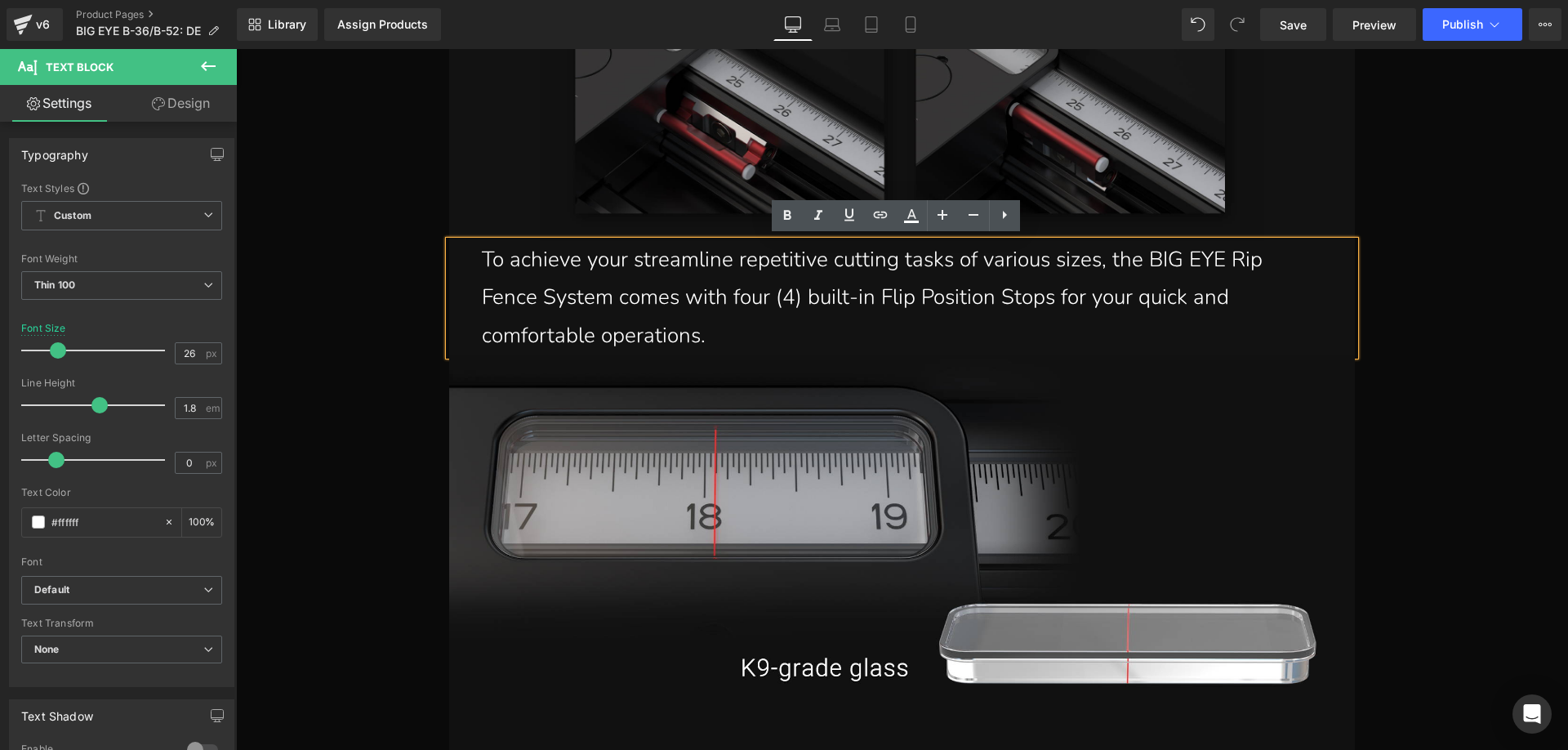
drag, startPoint x: 477, startPoint y: 259, endPoint x: 709, endPoint y: 331, distance: 242.9
click at [709, 331] on p "To achieve your streamline repetitive cutting tasks of various sizes, the BIG E…" at bounding box center [902, 297] width 841 height 114
paste div
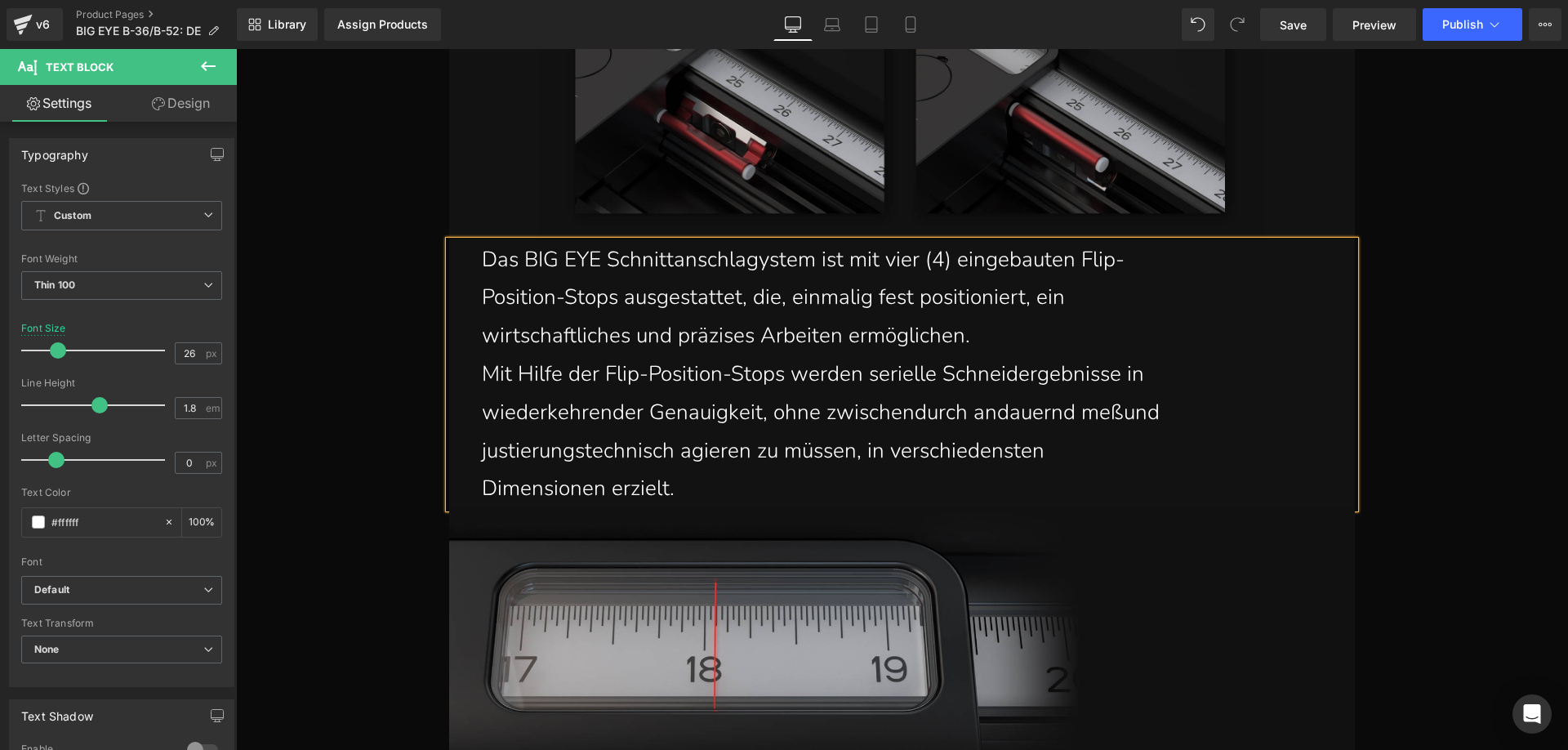
click at [482, 294] on p "Position-Stops ausgestattet, die, einmalig fest positioniert, ein" at bounding box center [902, 297] width 841 height 39
click at [483, 337] on p "wirtschaftliches und präzises Arbeiten ermöglichen." at bounding box center [902, 336] width 841 height 39
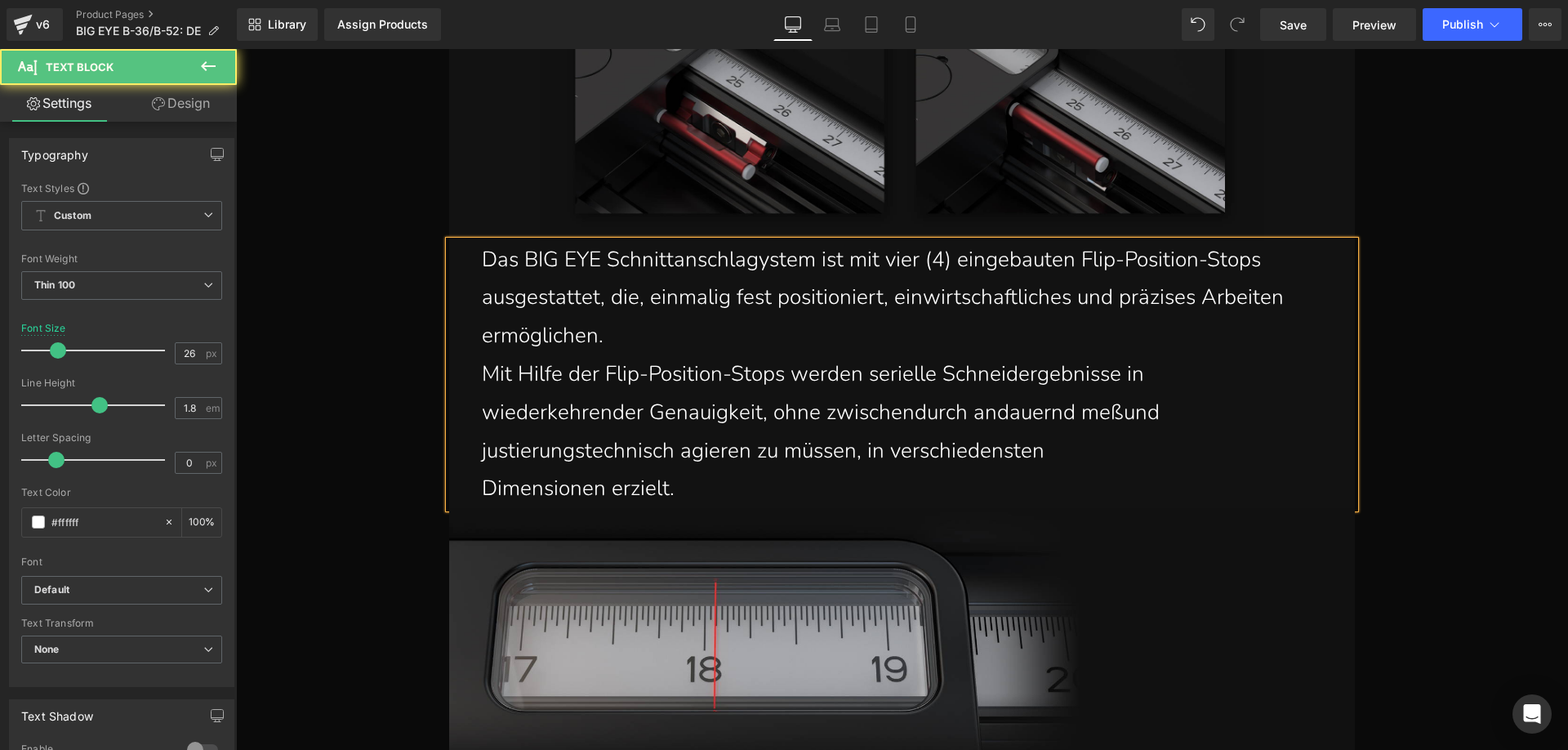
click at [482, 374] on p "Mit Hilfe der Flip-Position-Stops werden serielle Schneidergebnisse in" at bounding box center [902, 375] width 841 height 39
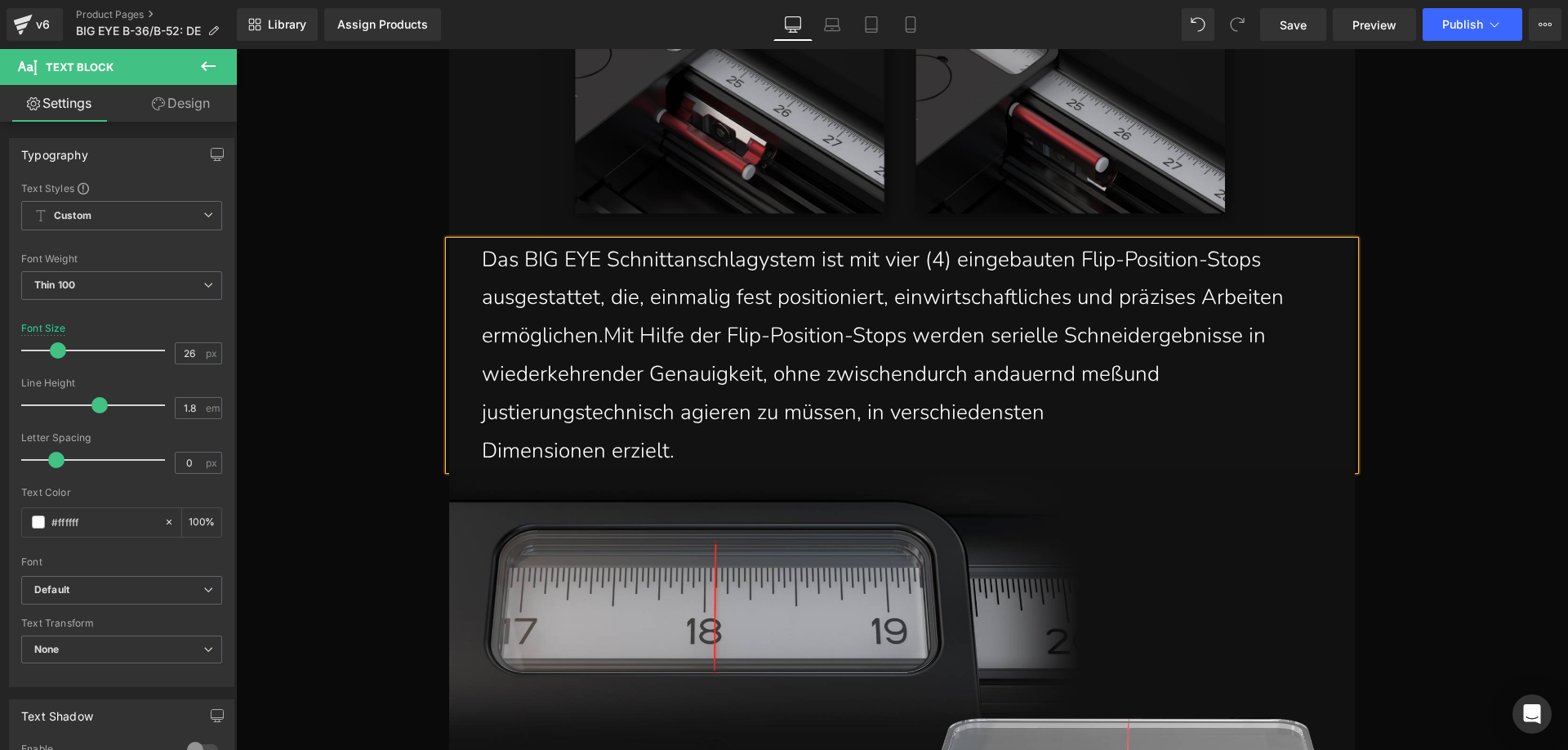
click at [475, 448] on div "Das BIG EYE Schnittanschlagystem ist mit vier (4) eingebauten Flip- Position-St…" at bounding box center [902, 355] width 906 height 229
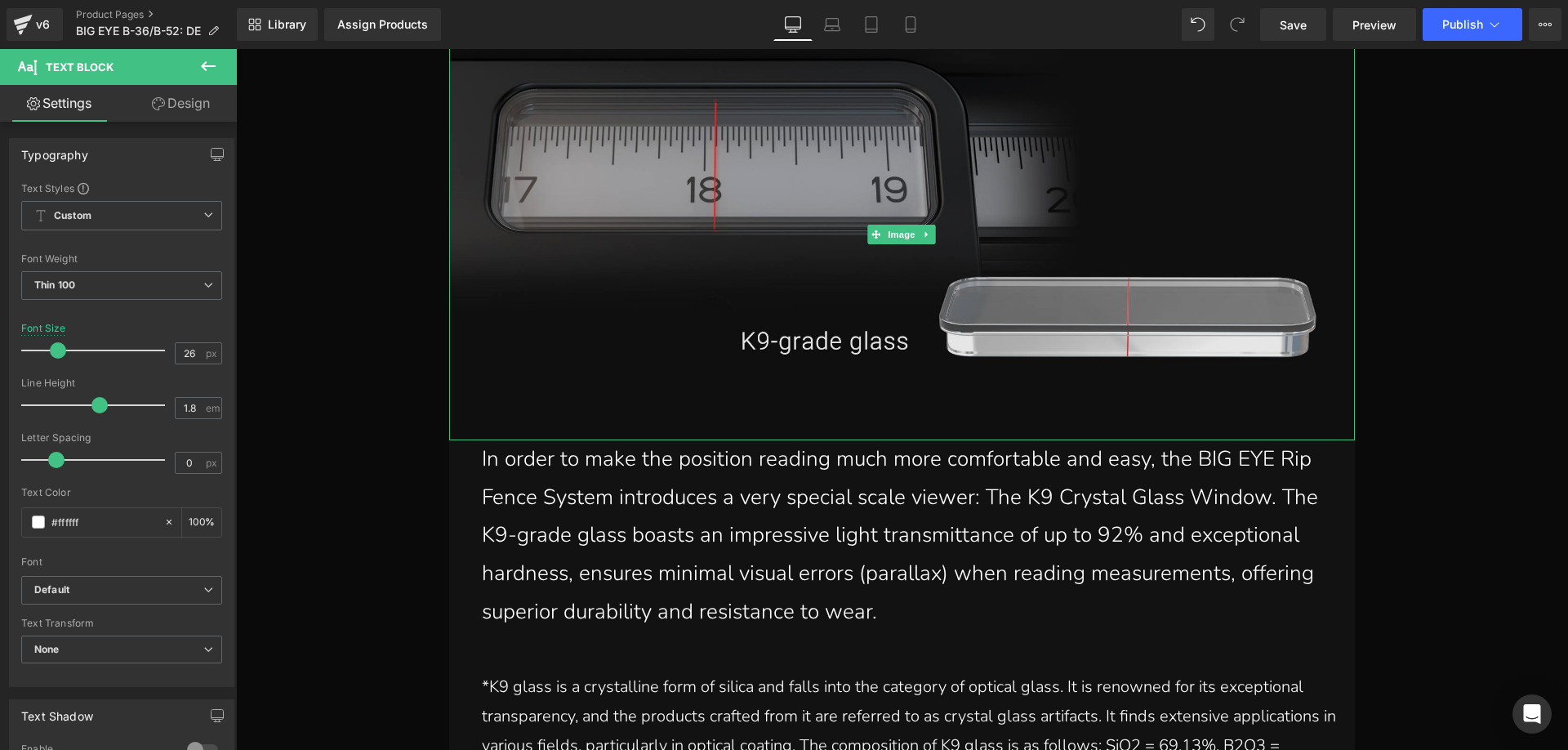
scroll to position [18920, 0]
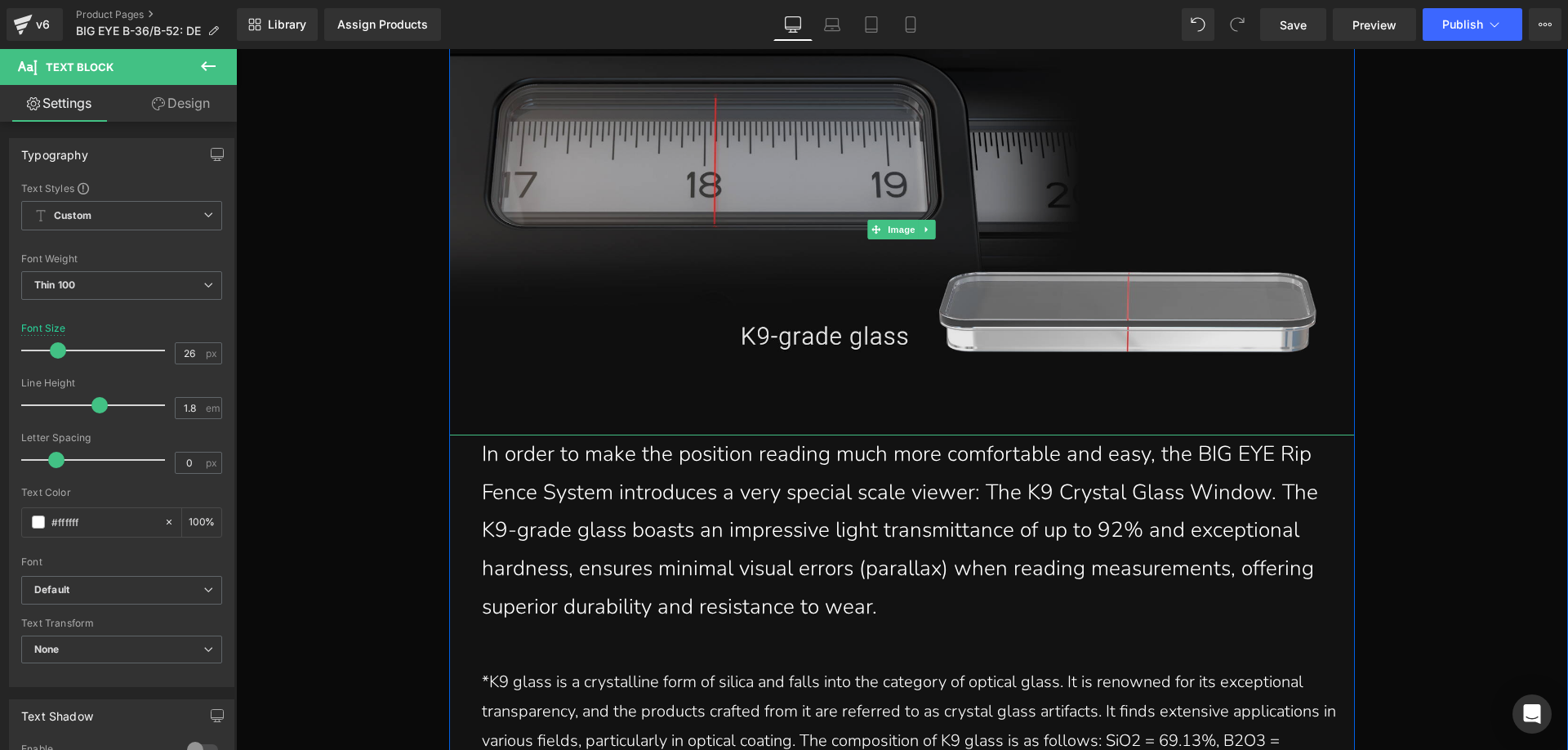
click at [779, 230] on img at bounding box center [902, 229] width 906 height 411
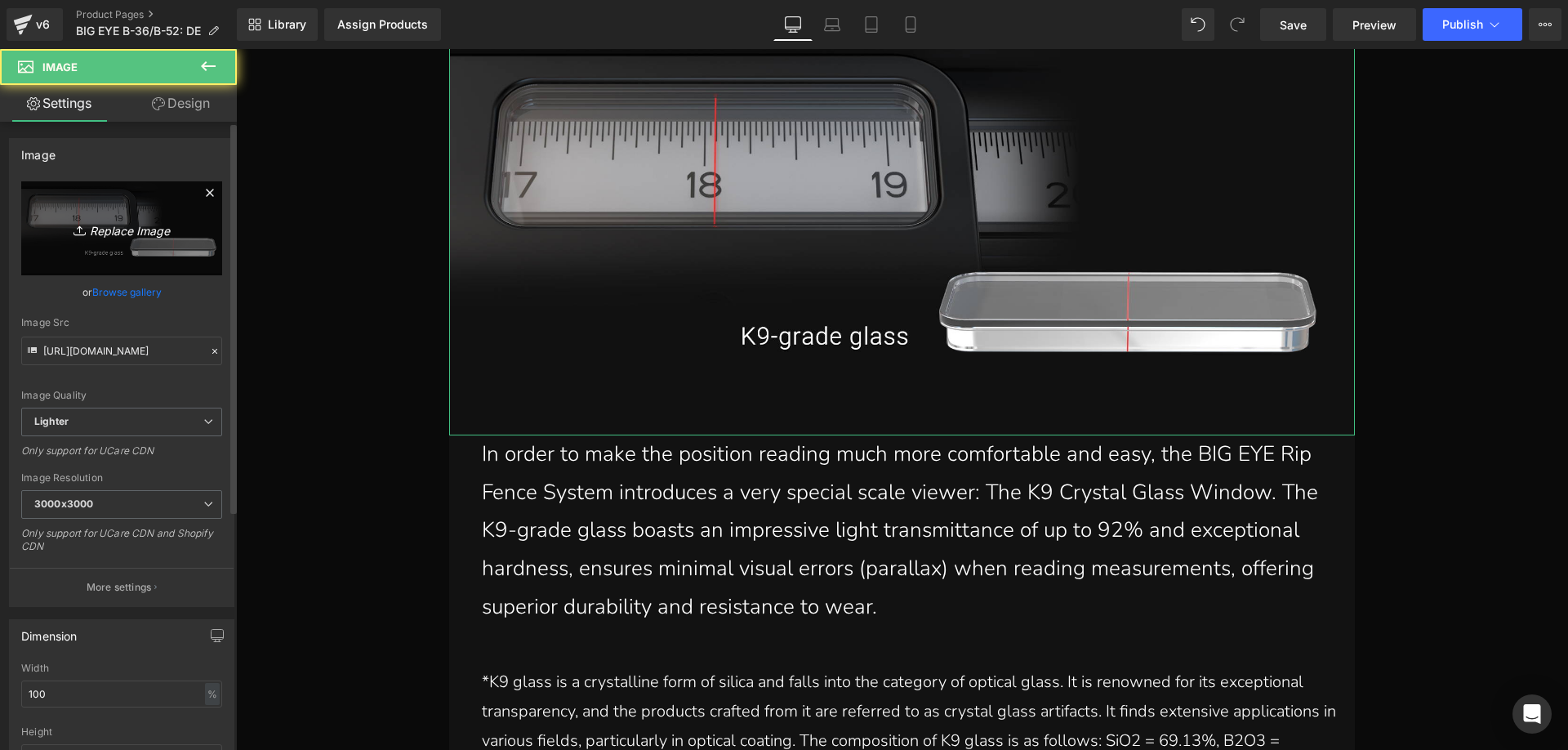
click at [142, 225] on icon "Replace Image" at bounding box center [122, 228] width 130 height 21
type input "C:\fakepath\BIG-EYE-2_12.webp"
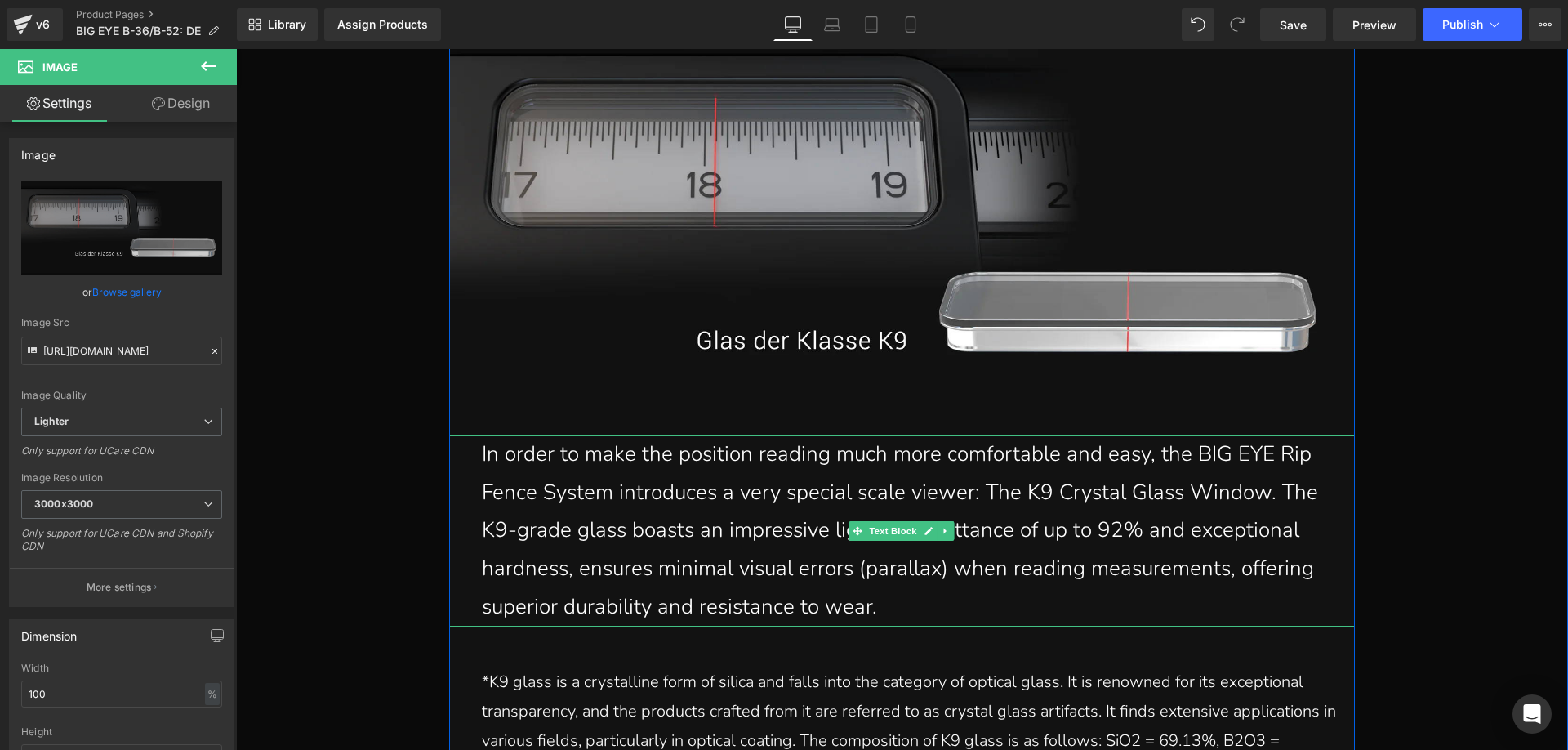
click at [1119, 597] on p "In order to make the position reading much more comfortable and easy, the BIG E…" at bounding box center [902, 530] width 841 height 192
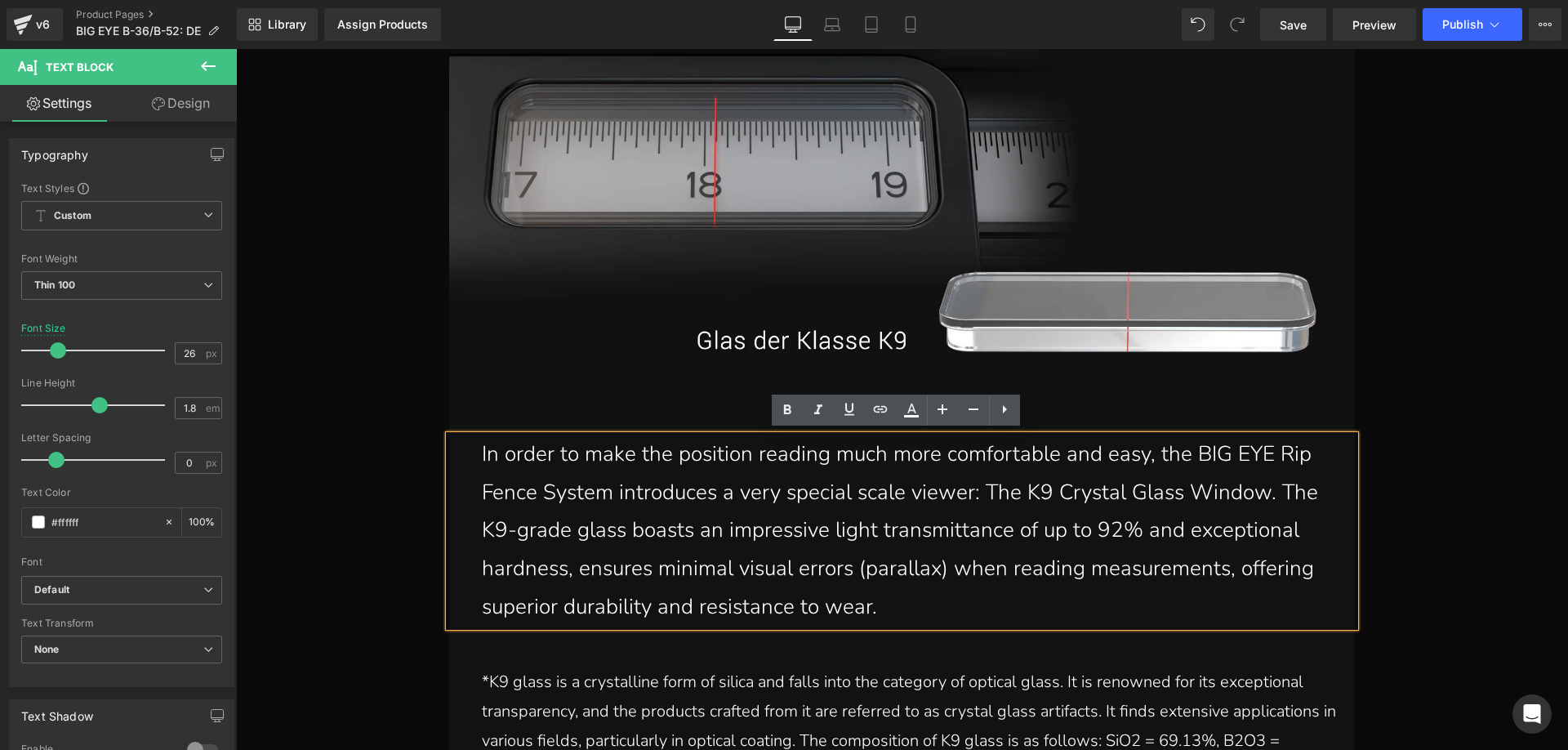
click at [1112, 594] on p "In order to make the position reading much more comfortable and easy, the BIG E…" at bounding box center [902, 530] width 841 height 192
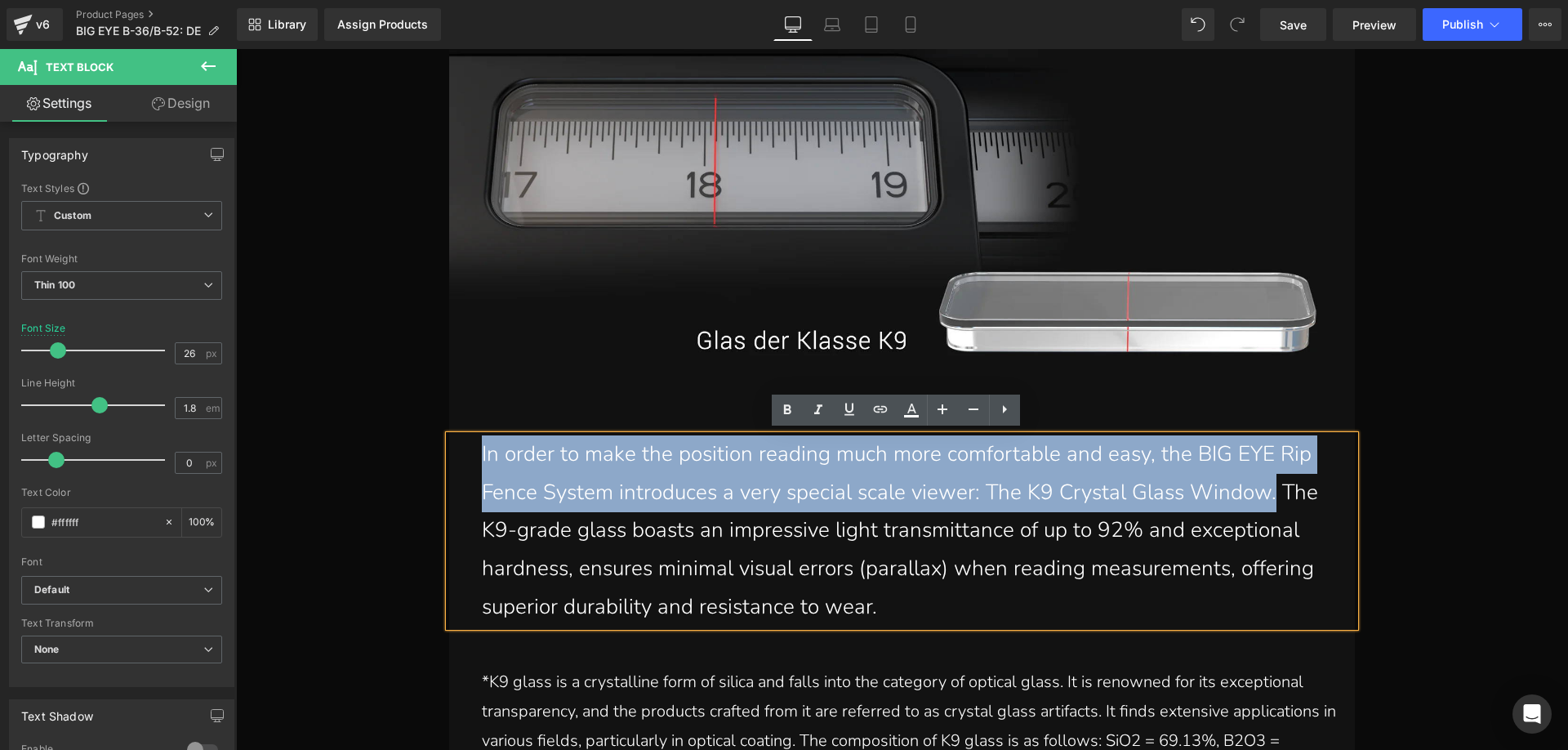
drag, startPoint x: 1307, startPoint y: 489, endPoint x: 473, endPoint y: 453, distance: 834.8
click at [473, 453] on div "In order to make the position reading much more comfortable and easy, the BIG E…" at bounding box center [902, 530] width 906 height 192
paste div
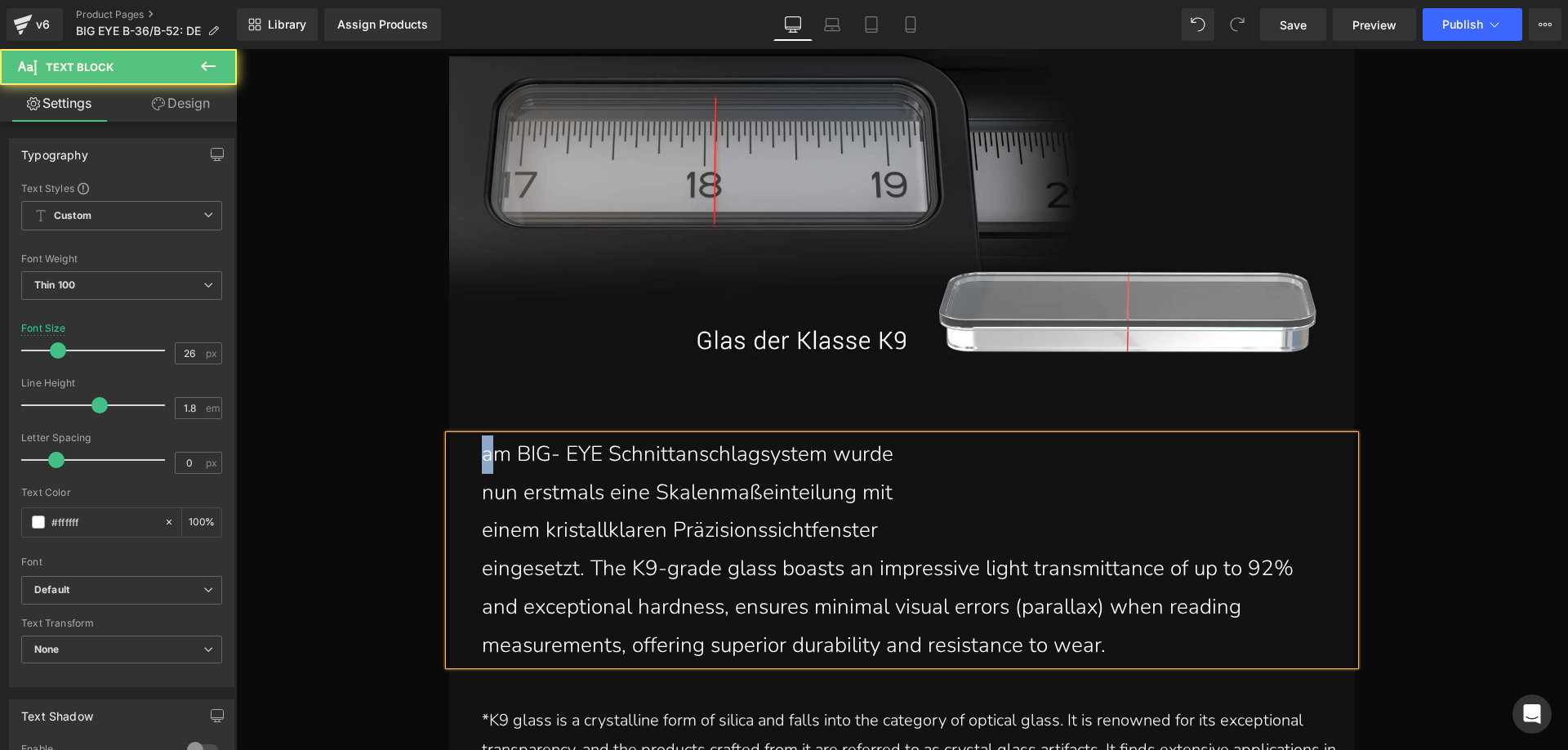
drag, startPoint x: 490, startPoint y: 457, endPoint x: 469, endPoint y: 450, distance: 22.1
click at [469, 450] on div "am BIG- EYE Schnittanschlagsystem wurde nun erstmals eine Skalenmaßeinteilung …" at bounding box center [902, 549] width 906 height 229
click at [482, 490] on p "nun erstmals eine Skalenmaßeinteilung mit" at bounding box center [902, 492] width 841 height 39
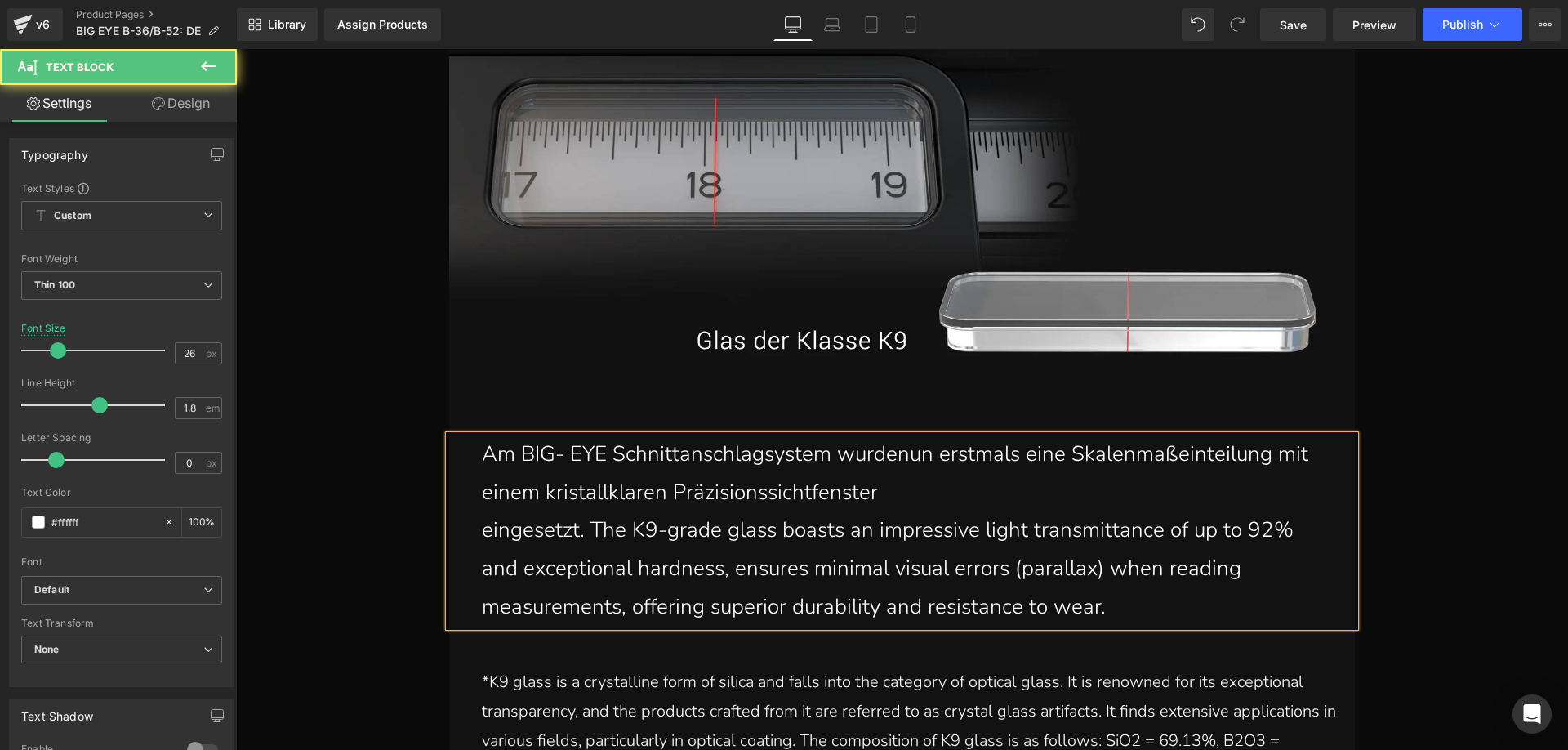
click at [482, 529] on p "eingesetzt. The K9-grade glass boasts an impressive light transmittance of up t…" at bounding box center [902, 568] width 841 height 114
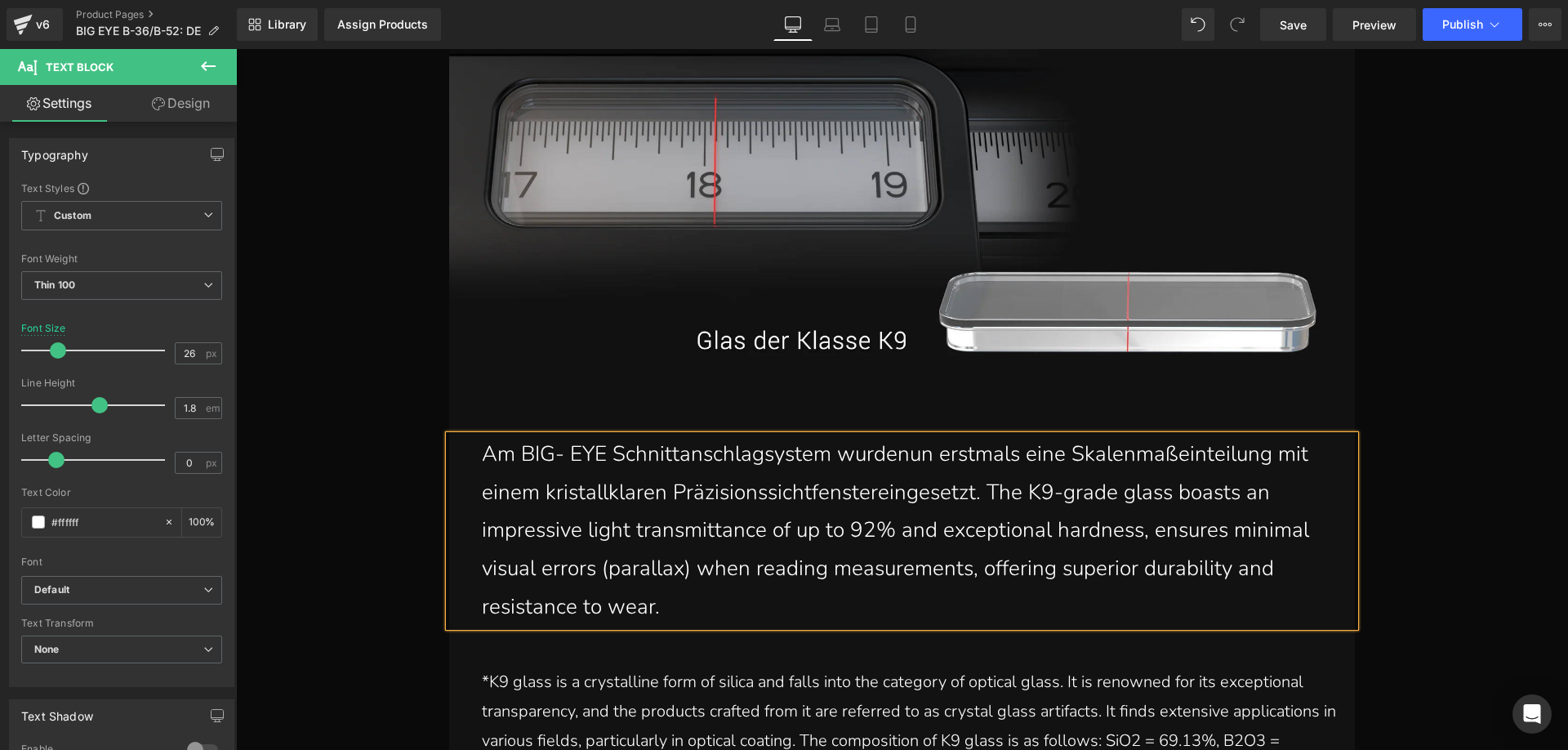
click at [983, 495] on span "eingesetzt. The K9-grade glass boasts an impressive light transmittance of up t…" at bounding box center [895, 548] width 827 height 142
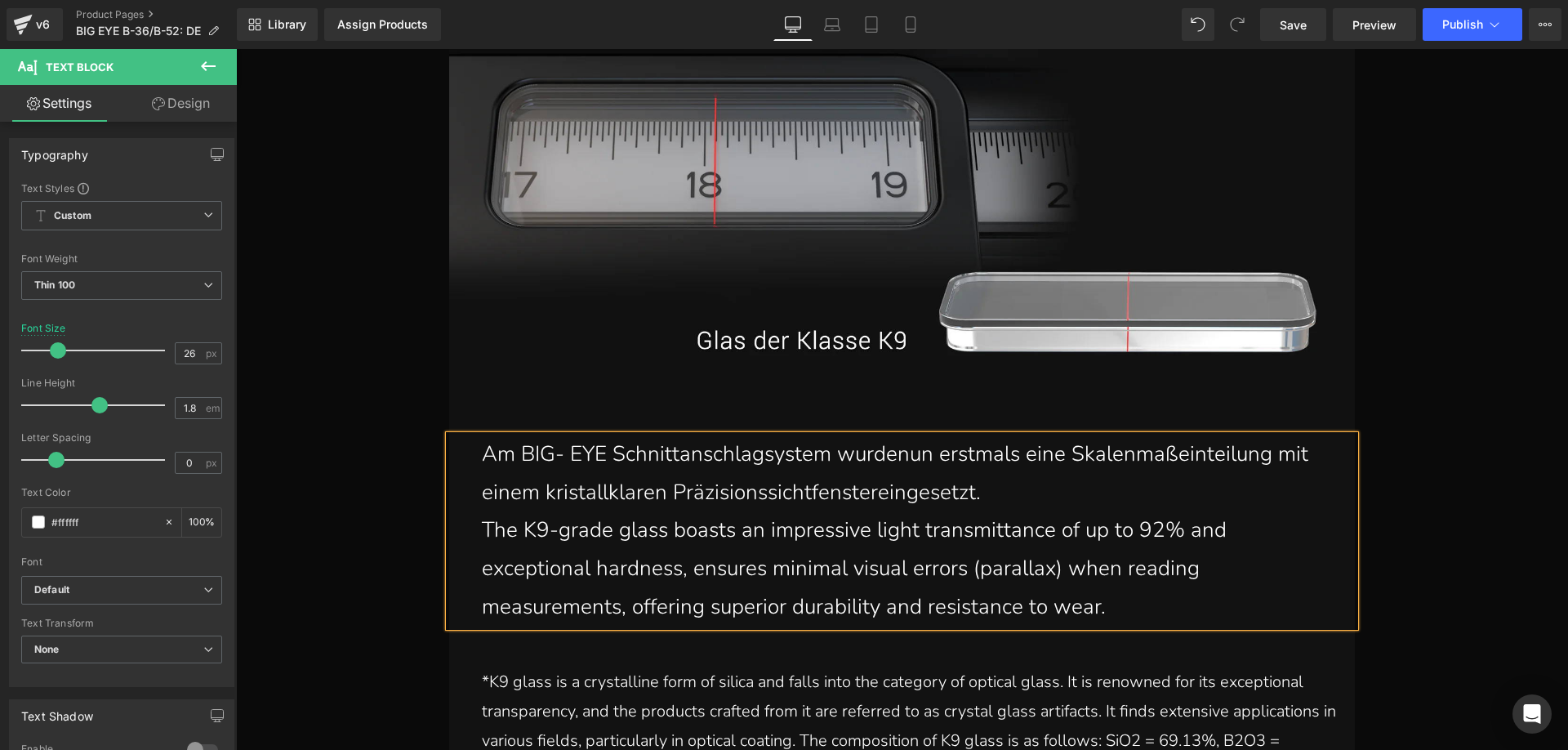
drag, startPoint x: 1120, startPoint y: 608, endPoint x: 477, endPoint y: 543, distance: 646.3
click at [482, 543] on p "The K9-grade glass boasts an impressive light transmittance of up to 92% and ex…" at bounding box center [902, 568] width 841 height 114
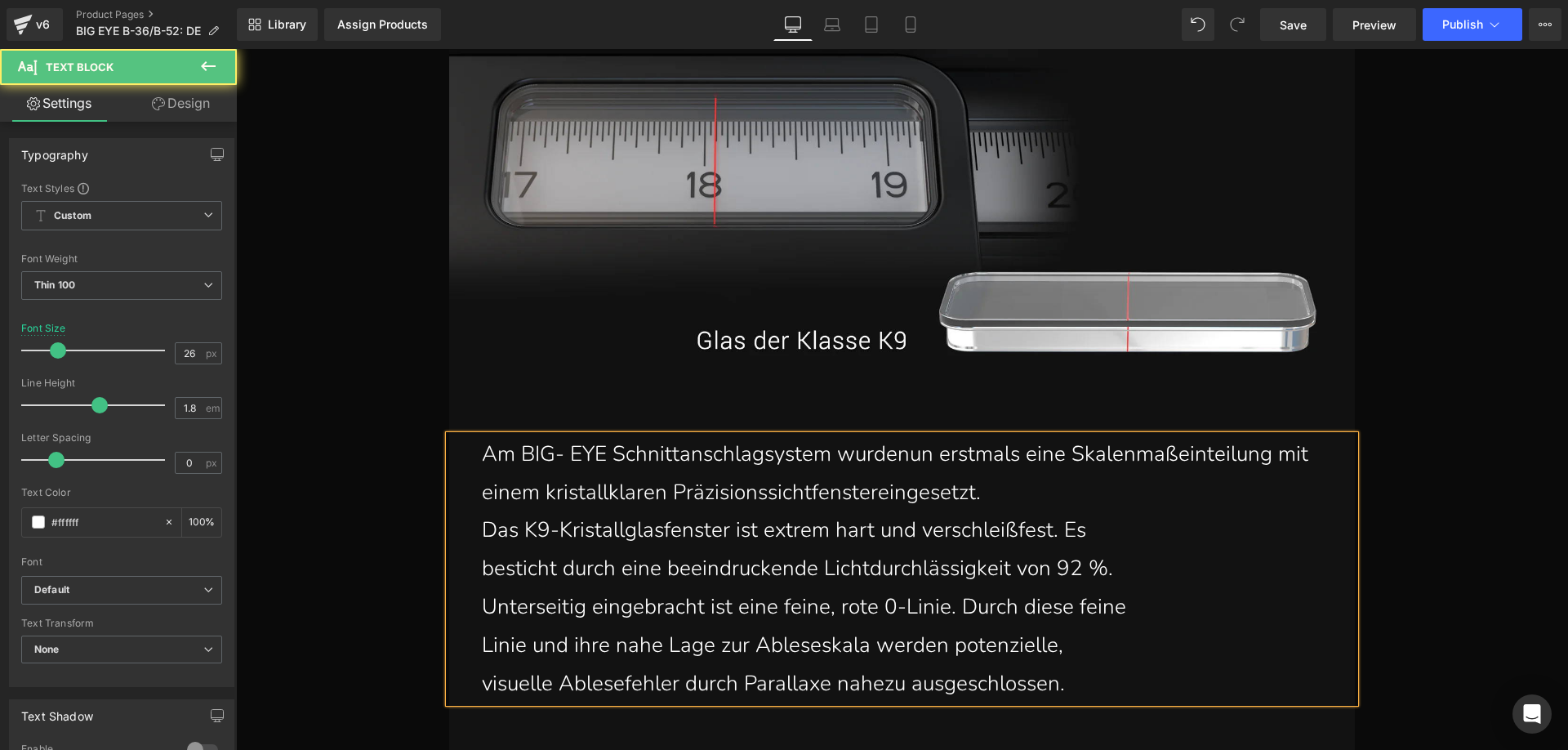
click at [482, 566] on p "besticht durch eine beeindruckende Lichtdurchlässigkeit von 92 %." at bounding box center [902, 569] width 841 height 39
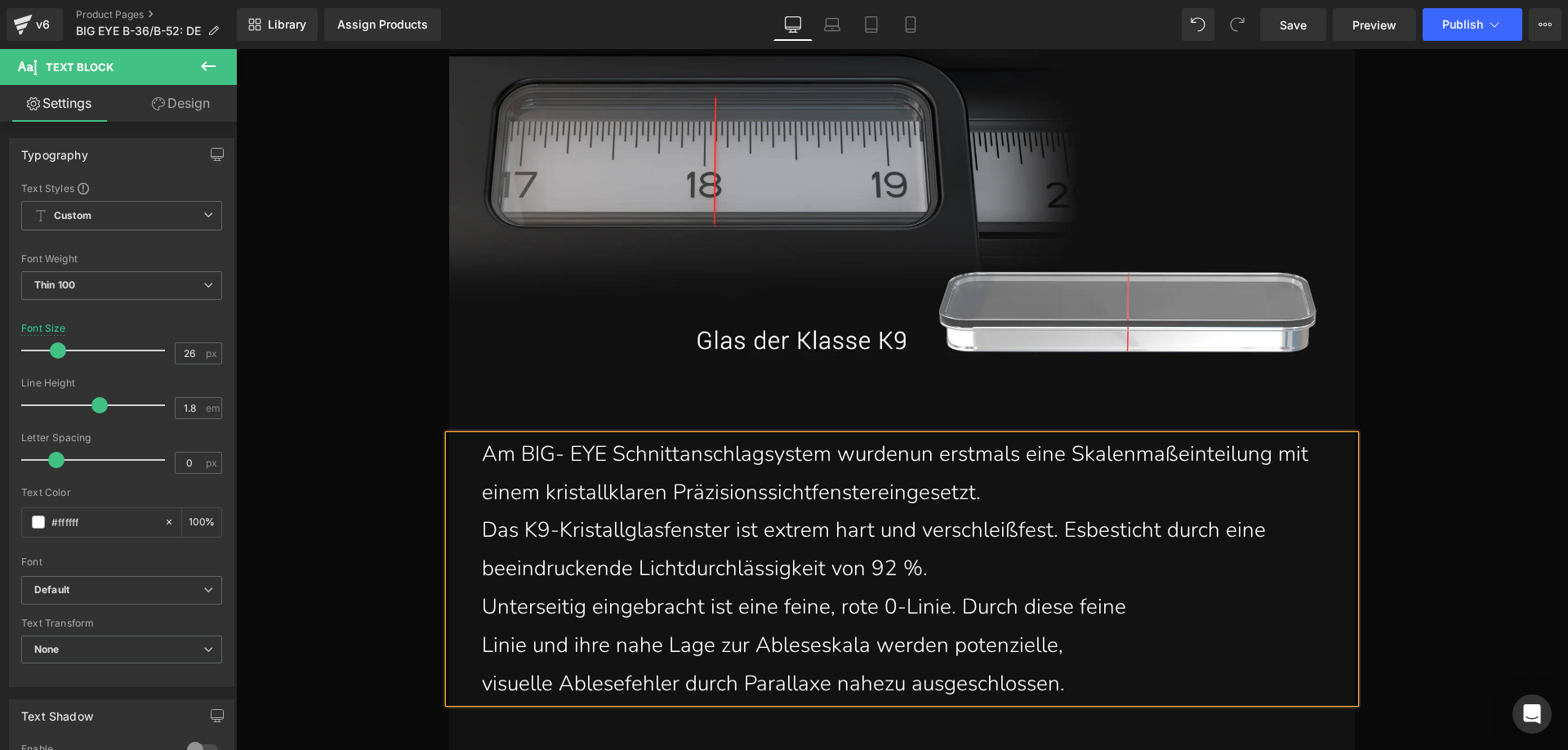
click at [484, 601] on p "Unterseitig eingebracht ist eine feine, rote 0-Linie. Durch diese feine" at bounding box center [902, 607] width 841 height 39
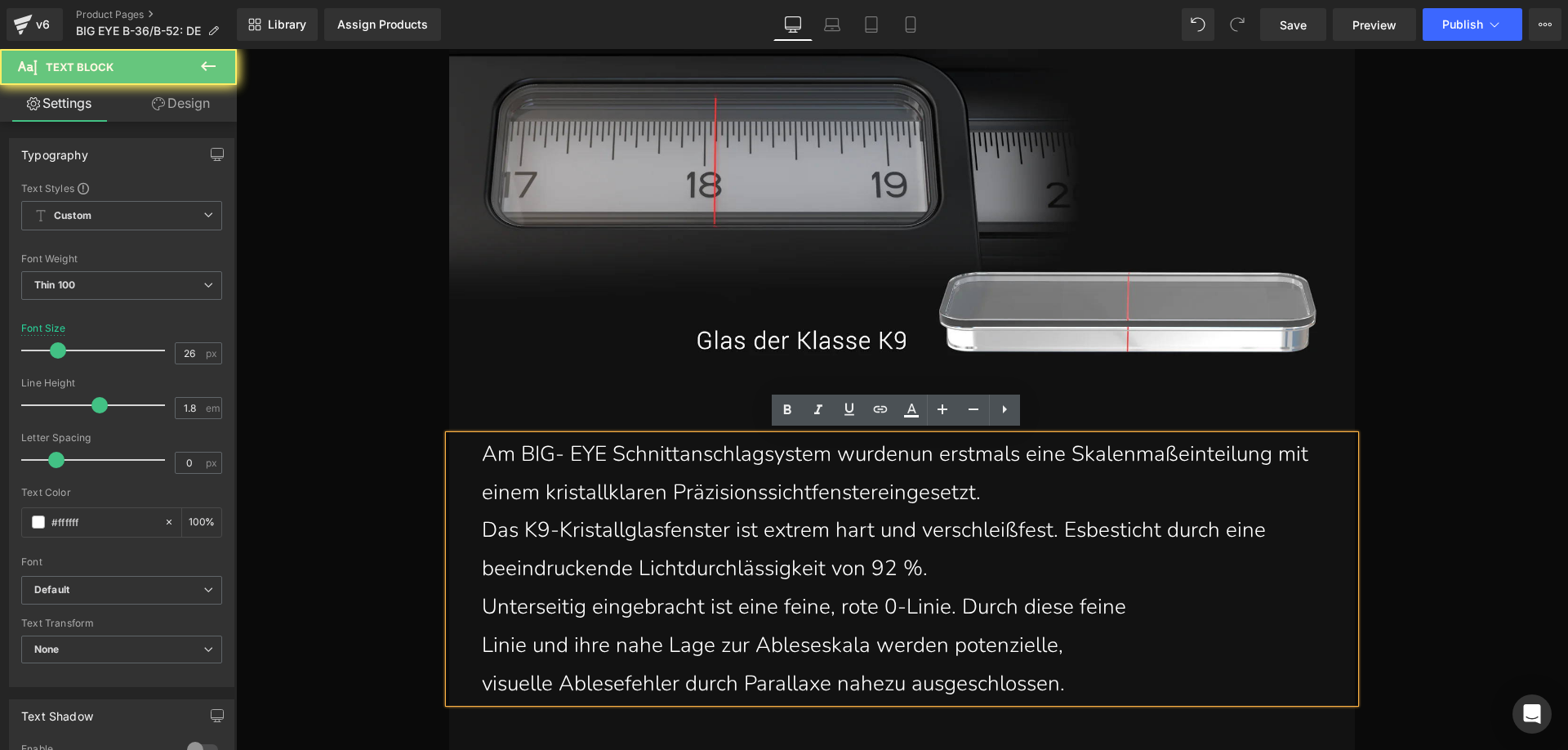
click at [470, 604] on div "Am BIG- EYE Schnittanschlagsystem wurde nun erstmals eine Skalenmaßeinteilung m…" at bounding box center [902, 569] width 906 height 268
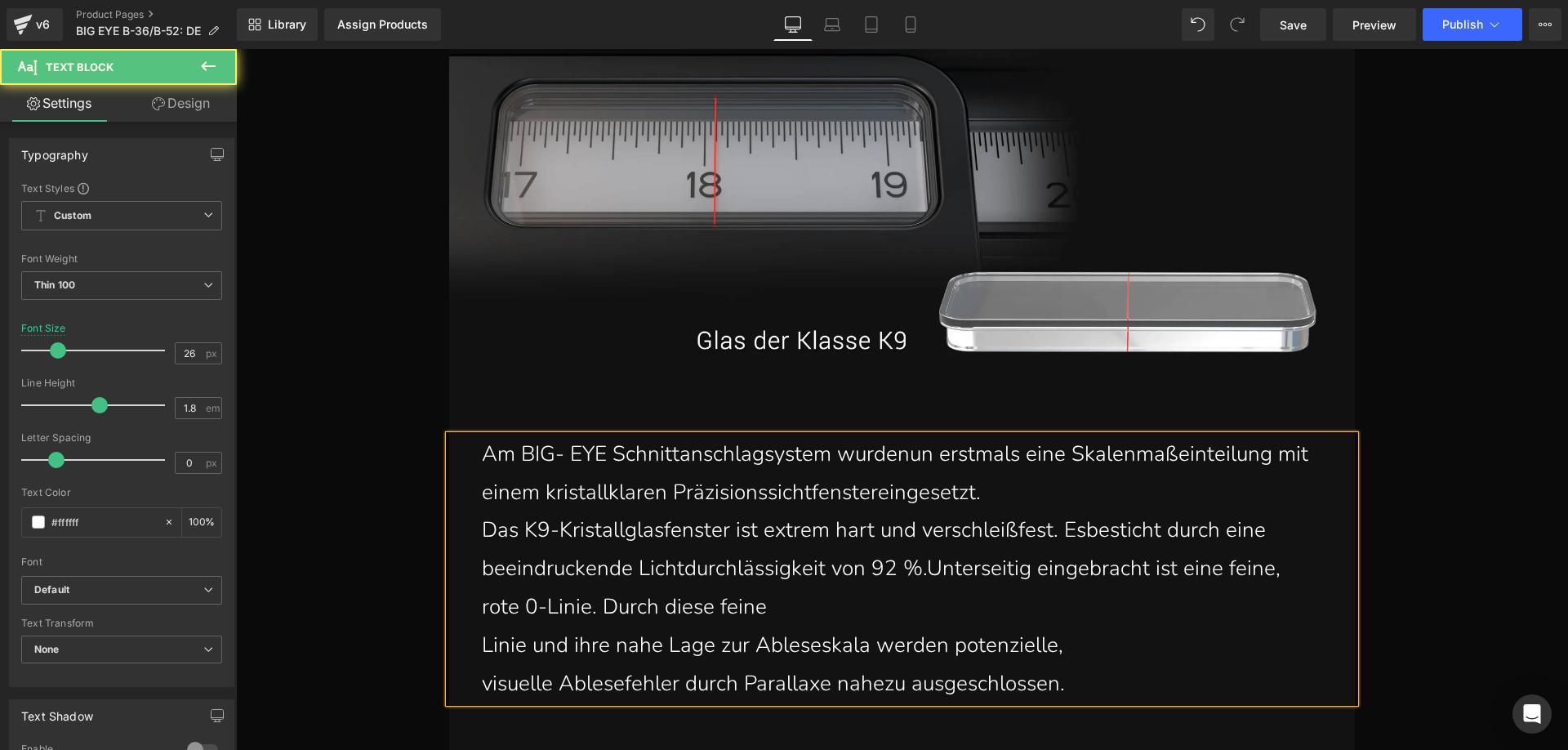
click at [482, 640] on p "Linie und ihre nahe Lage zur Ableseskala werden potenzielle," at bounding box center [902, 645] width 841 height 39
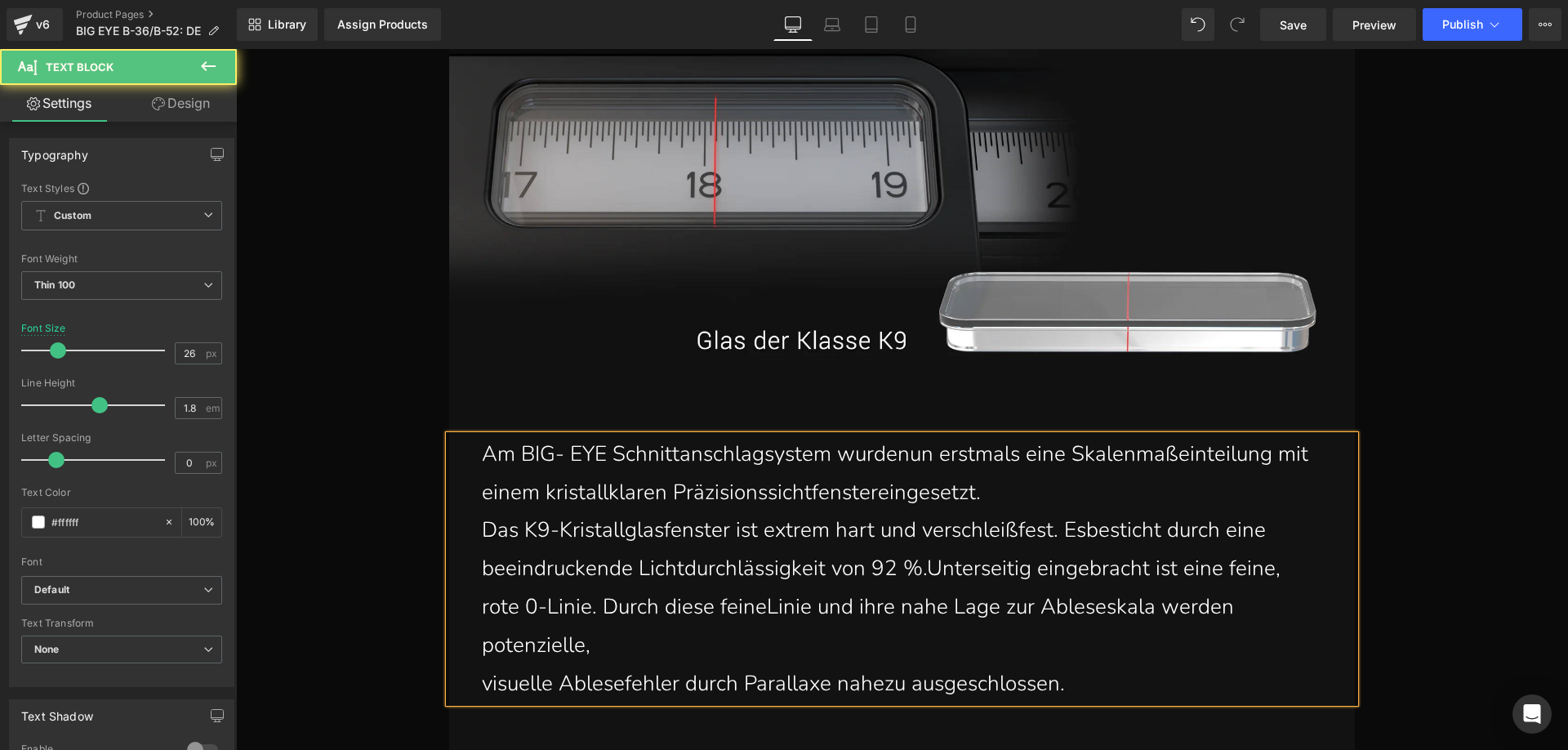
click at [482, 685] on p "visuelle Ablesefehler durch Parallaxe nahezu ausgeschlossen." at bounding box center [902, 684] width 841 height 39
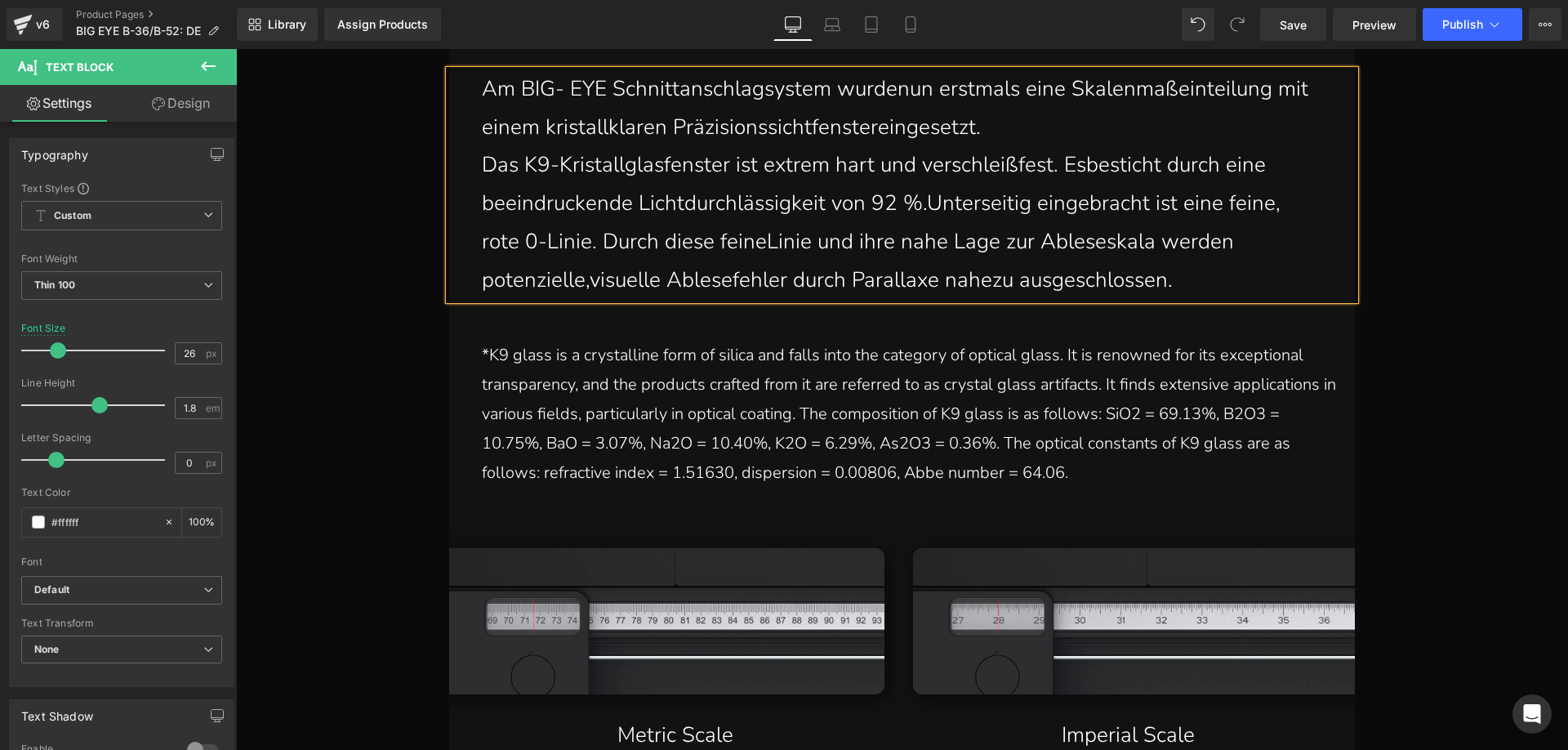
scroll to position [19410, 0]
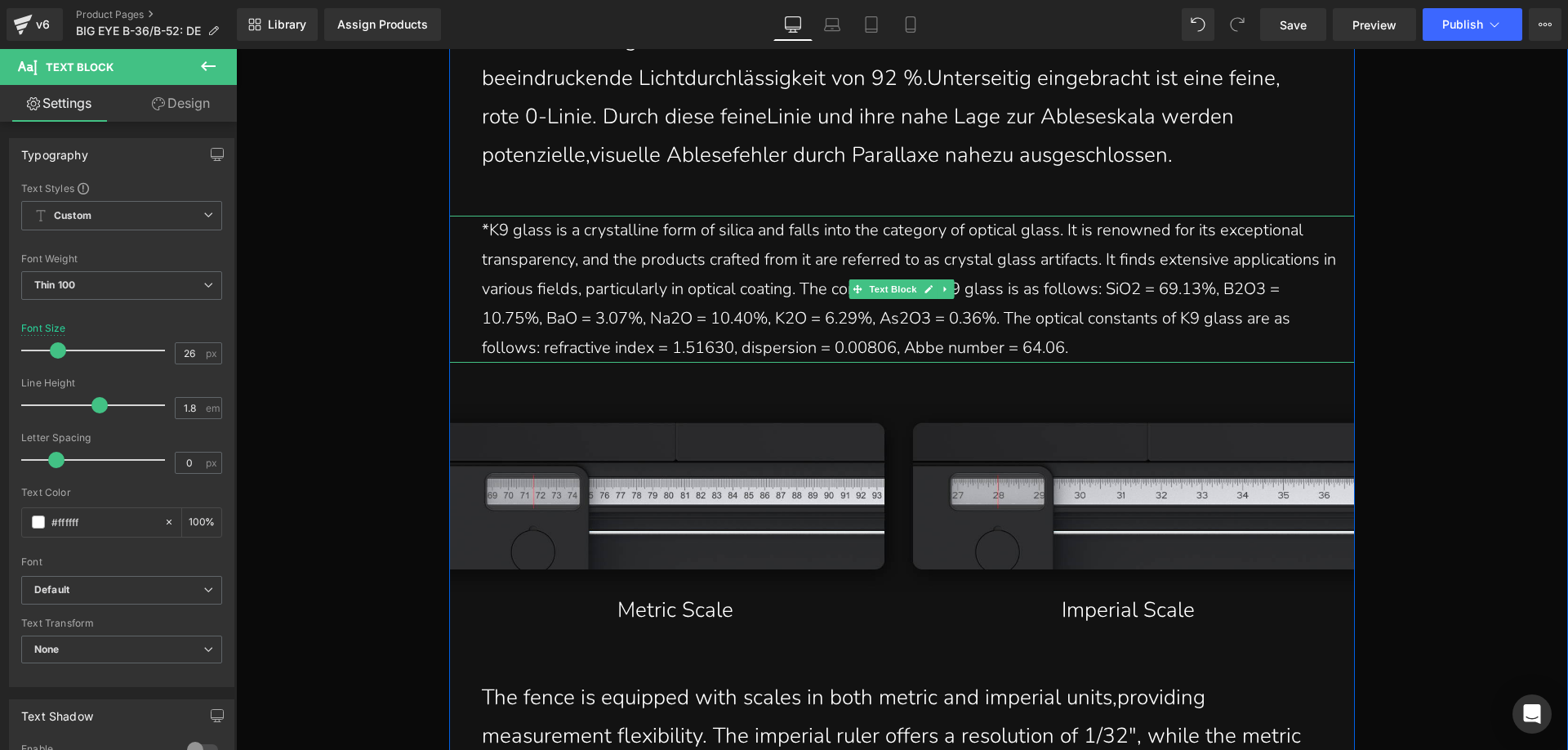
click at [1086, 342] on p "*K9 glass is a crystalline form of silica and falls into the category of optica…" at bounding box center [910, 290] width 857 height 147
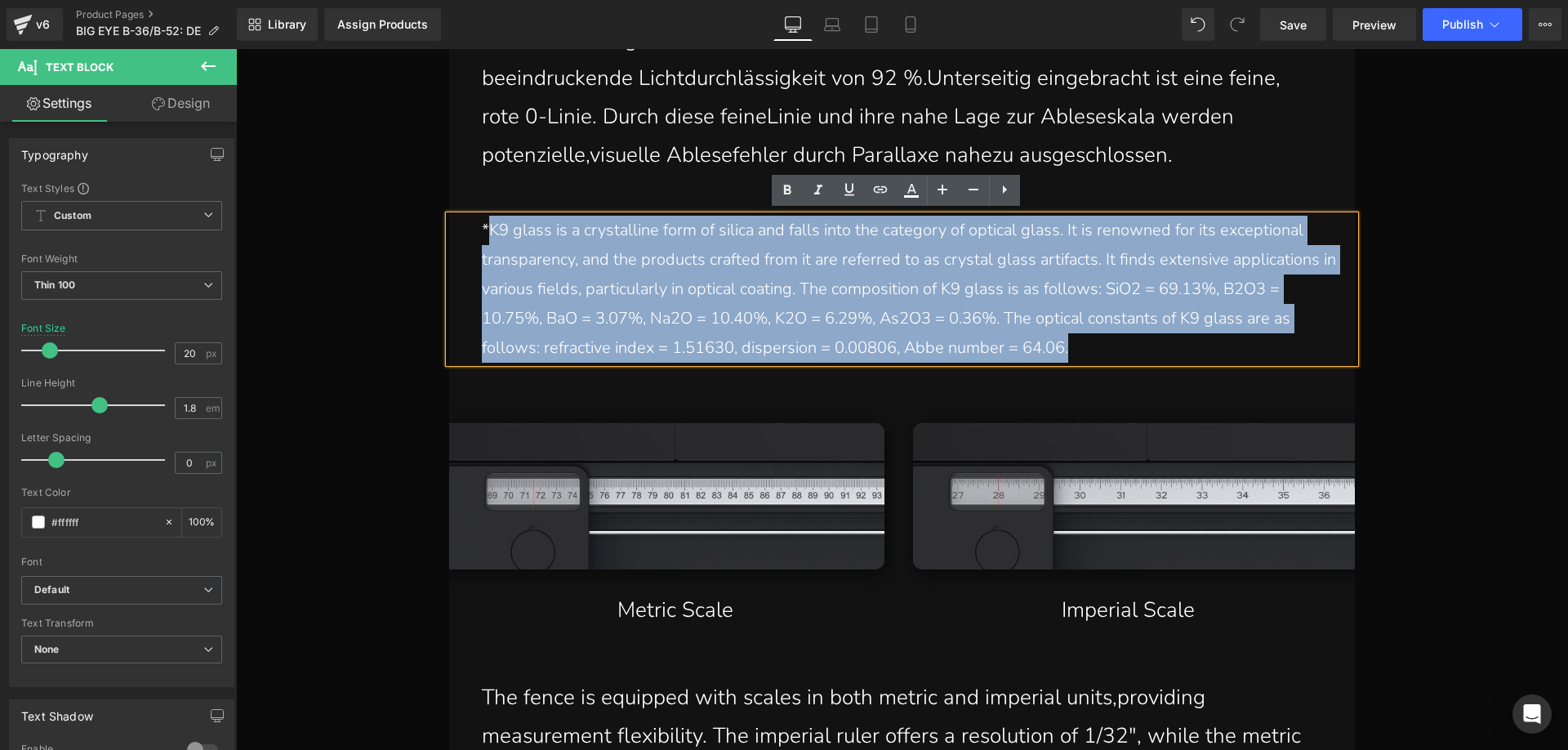
drag, startPoint x: 1072, startPoint y: 340, endPoint x: 484, endPoint y: 231, distance: 598.0
click at [484, 231] on p "*K9 glass is a crystalline form of silica and falls into the category of optica…" at bounding box center [910, 290] width 857 height 147
copy p "K9 glass is a crystalline form of silica and falls into the category of optical…"
paste div
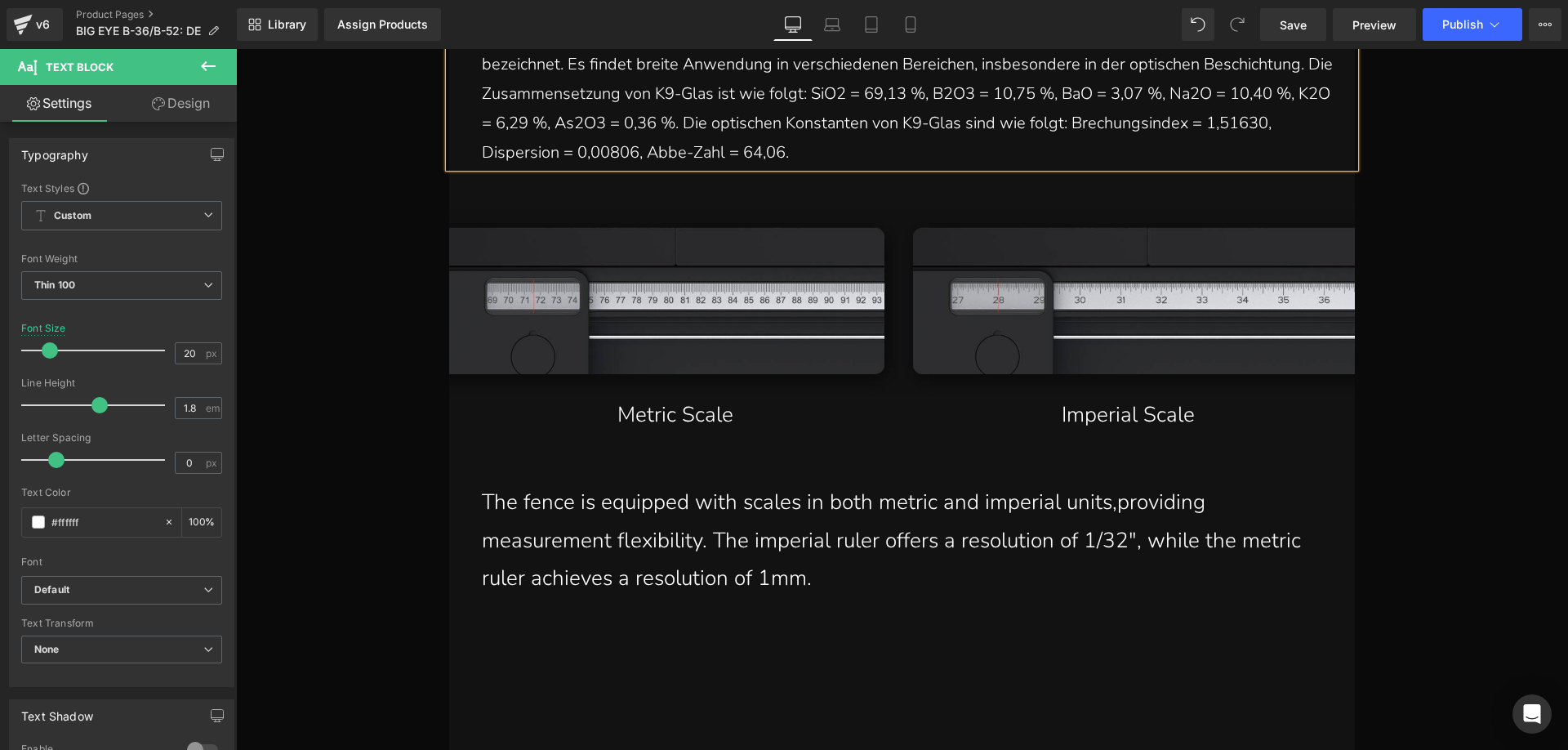
scroll to position [19655, 0]
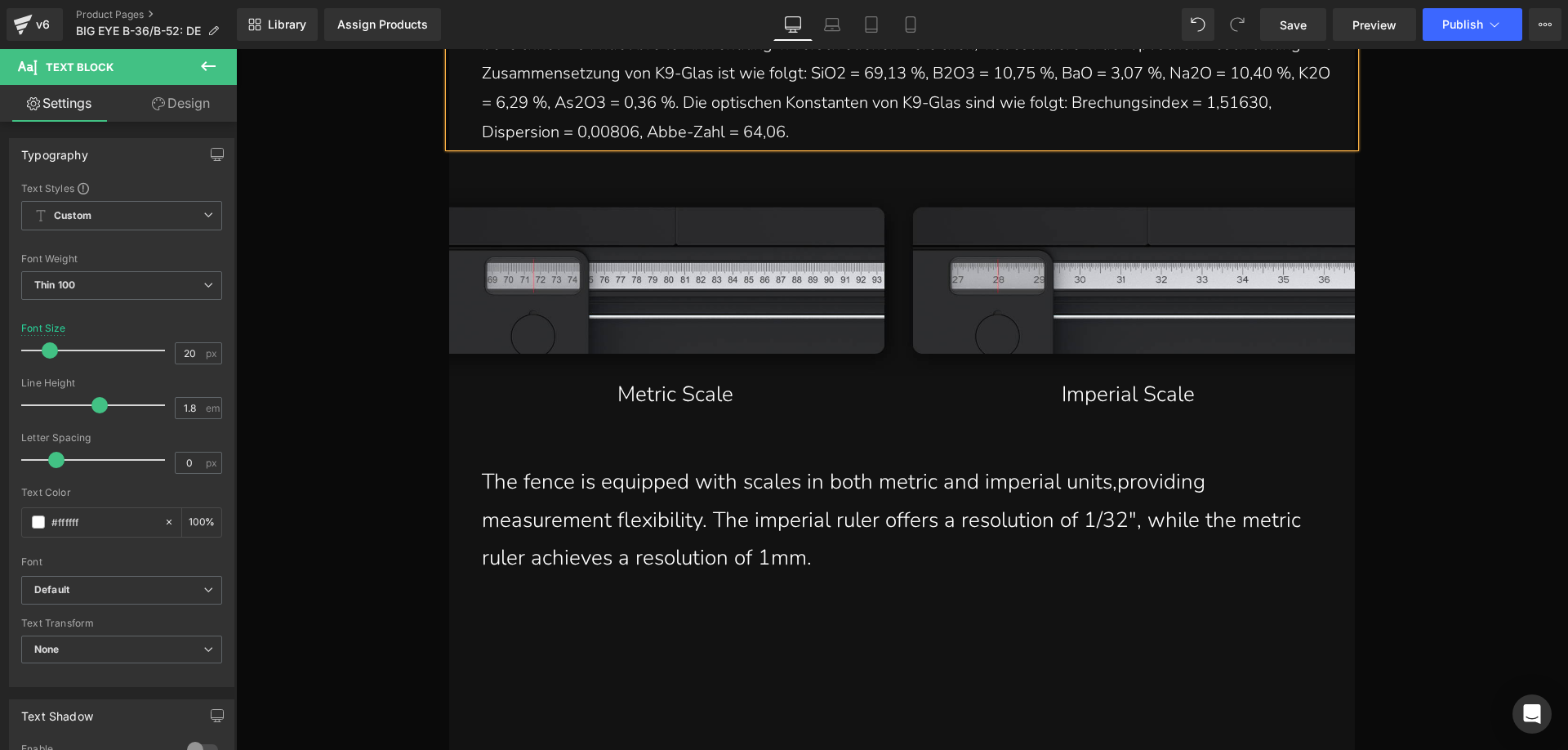
click at [666, 390] on div "Metric Scale Text Block" at bounding box center [676, 394] width 428 height 39
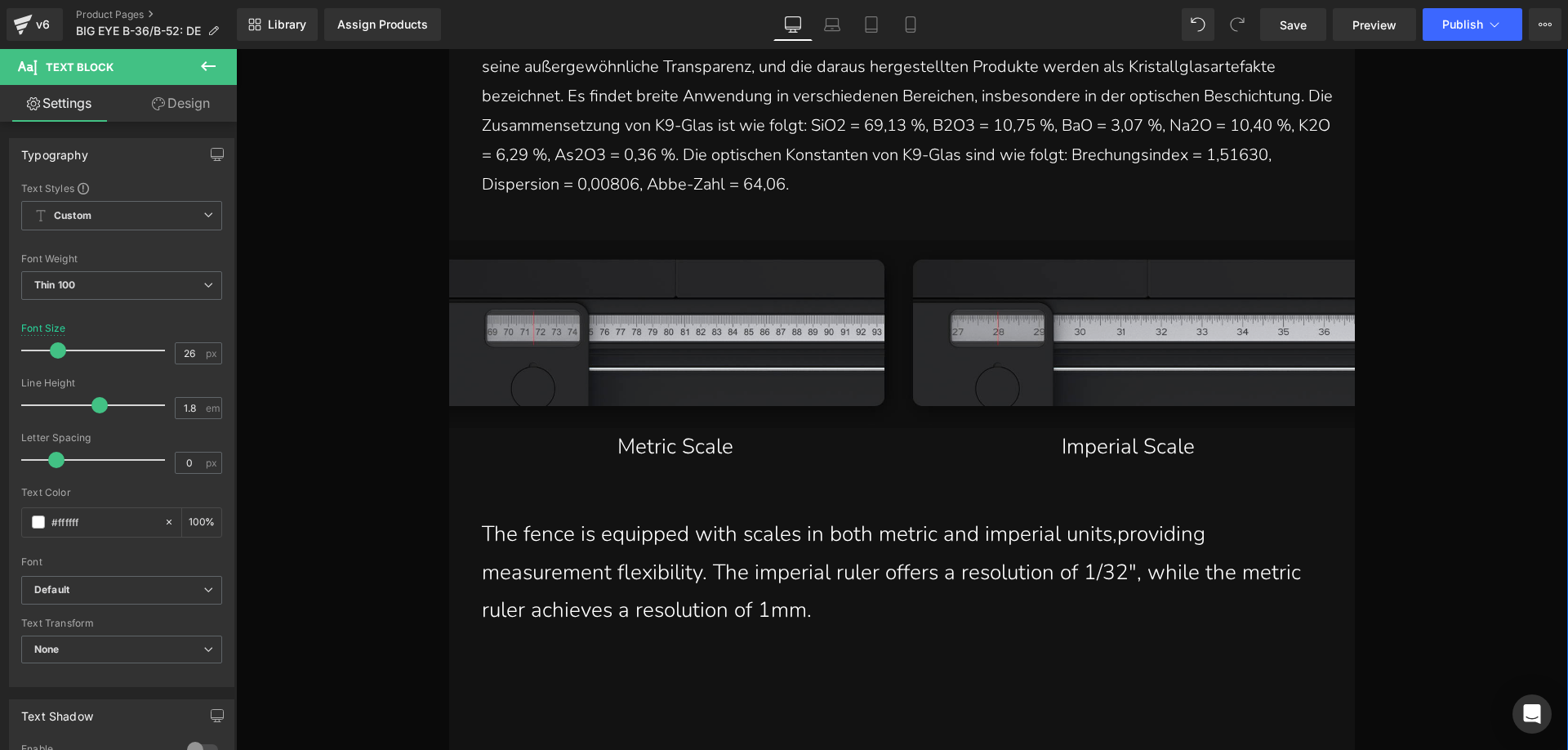
scroll to position [19574, 0]
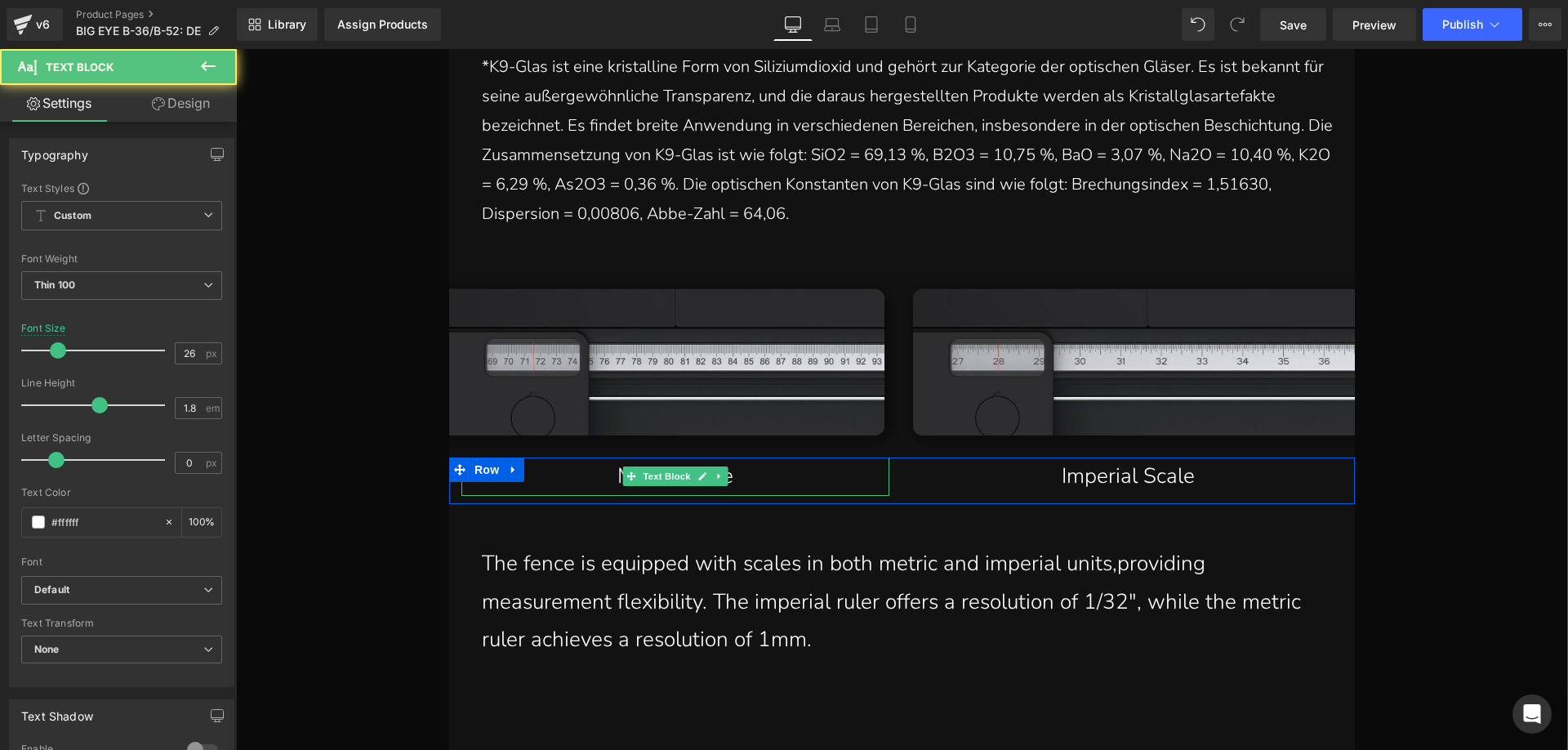
click at [592, 471] on p "Metric Scale" at bounding box center [676, 476] width 363 height 39
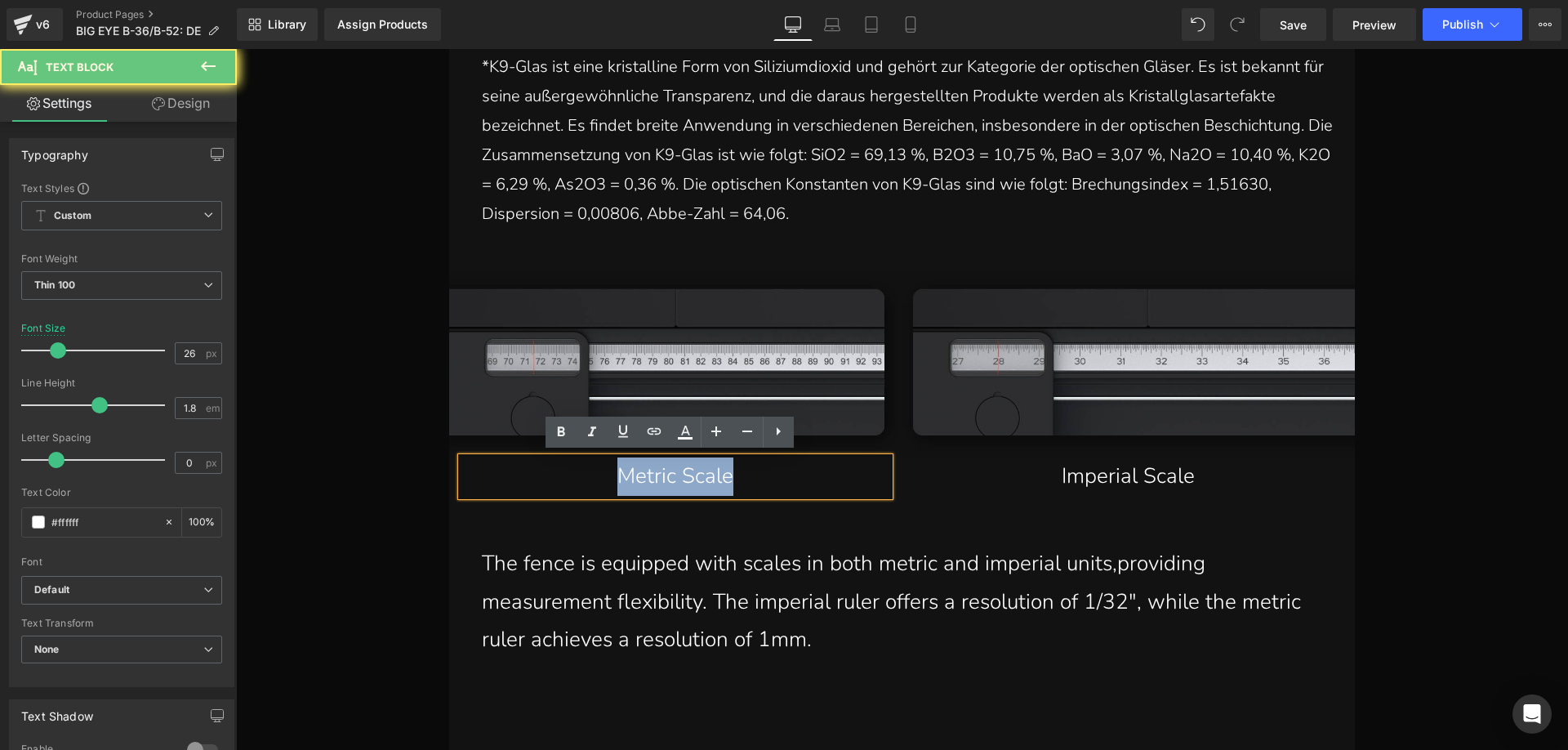
drag, startPoint x: 737, startPoint y: 467, endPoint x: 781, endPoint y: 467, distance: 44.0
click at [781, 467] on p "Metric Scale" at bounding box center [676, 476] width 363 height 39
paste div
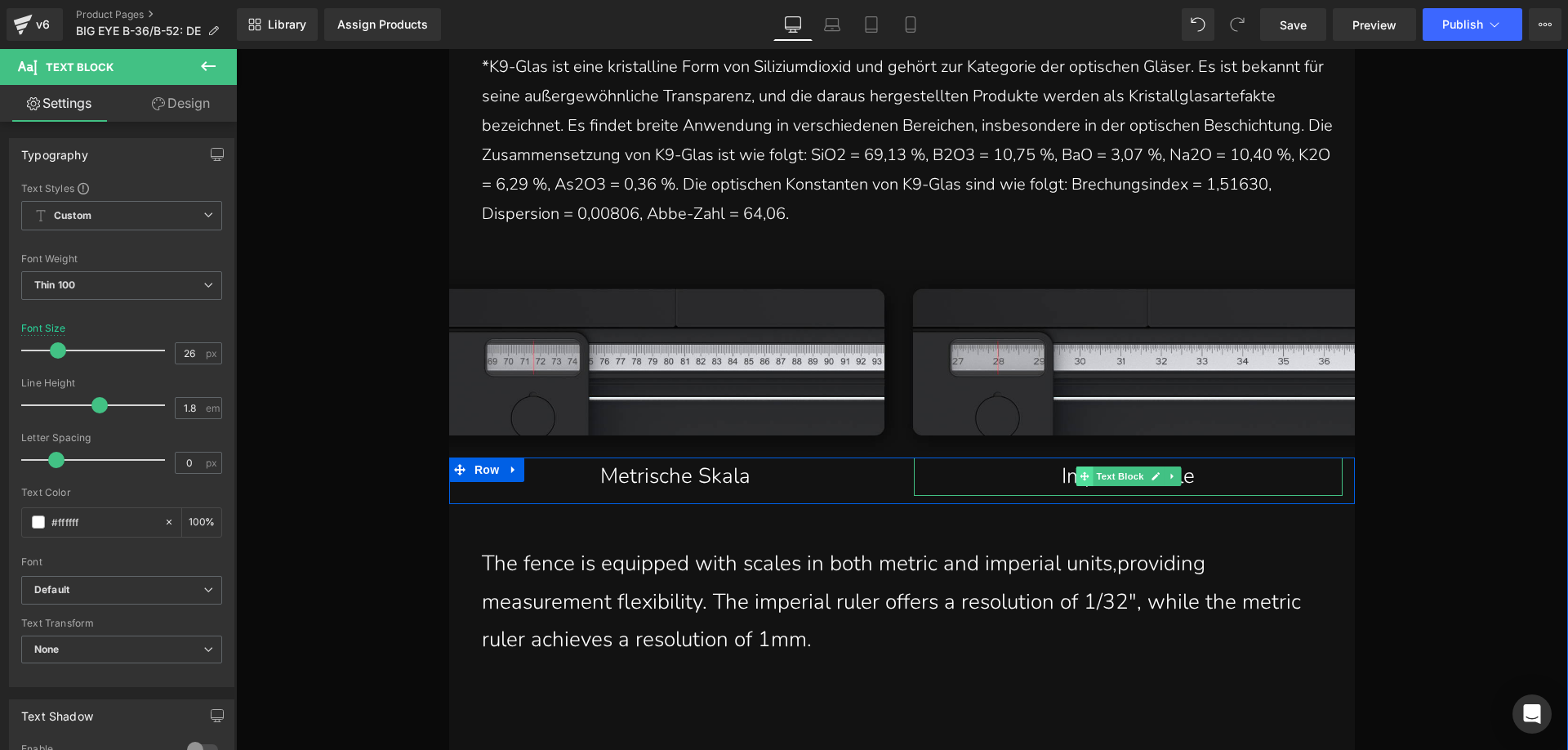
click at [1076, 476] on span at bounding box center [1084, 475] width 17 height 20
click at [1045, 477] on p "Imperial Scale" at bounding box center [1127, 476] width 363 height 39
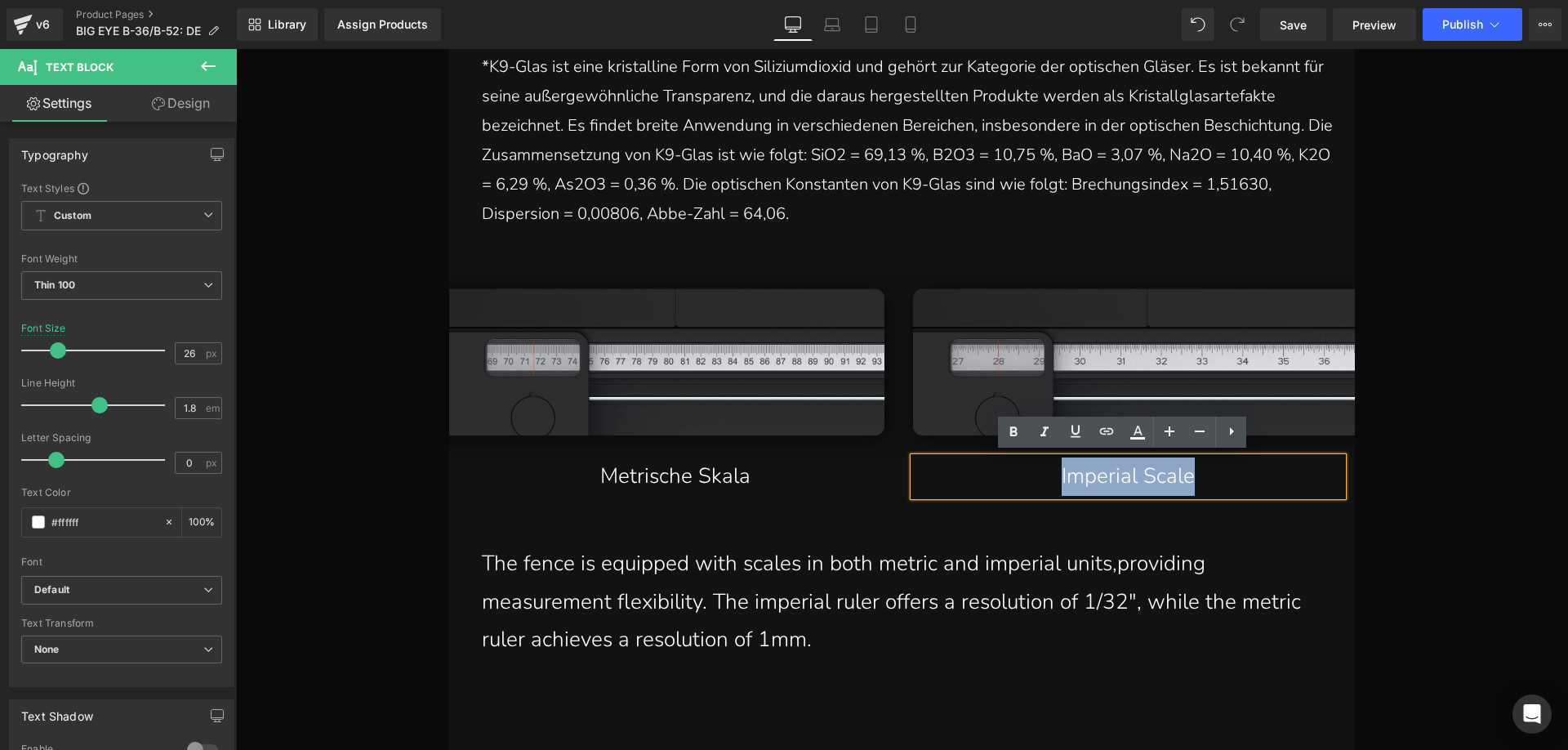
drag, startPoint x: 1051, startPoint y: 471, endPoint x: 1208, endPoint y: 470, distance: 157.0
click at [1208, 470] on p "Imperial Scale" at bounding box center [1127, 476] width 363 height 39
paste div
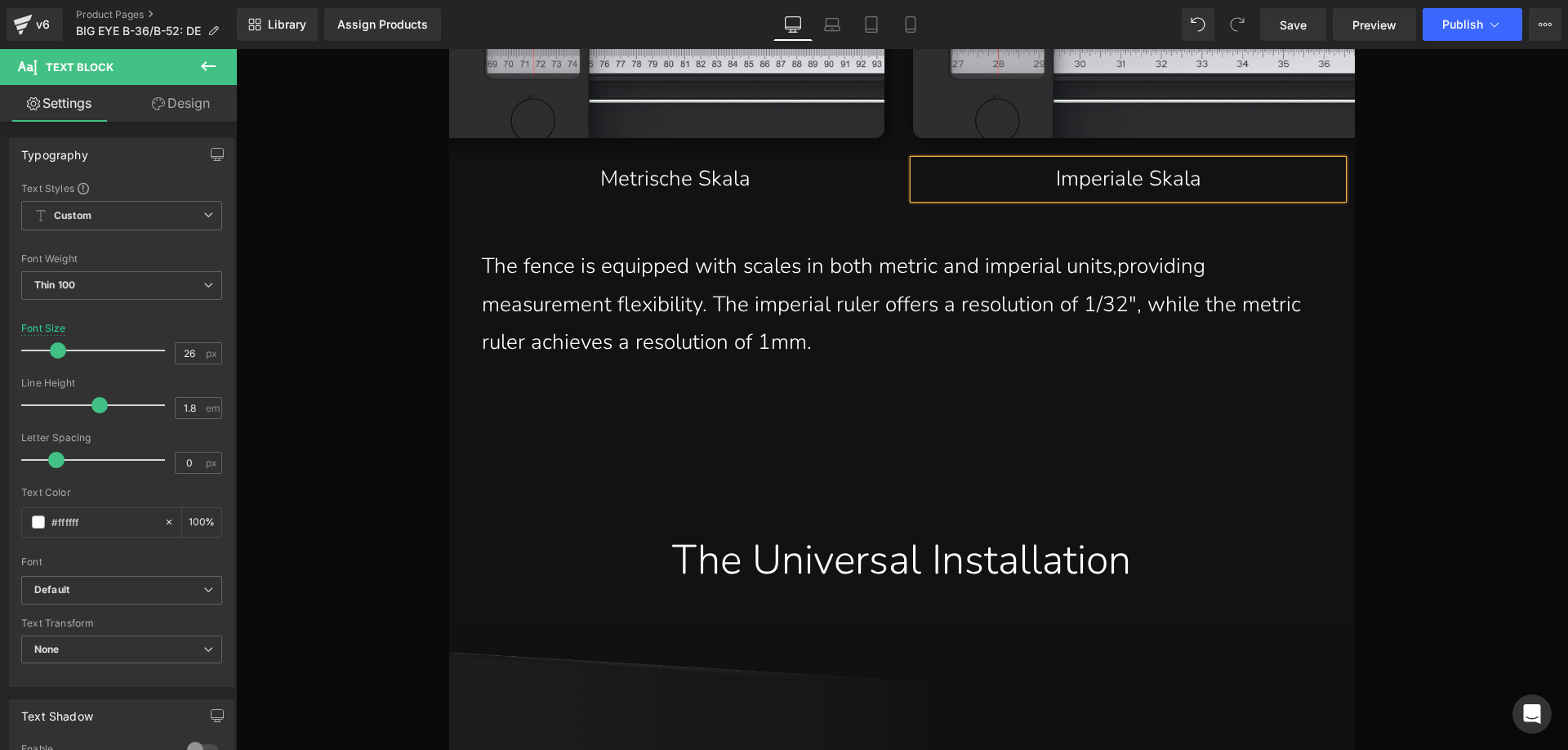
scroll to position [19900, 0]
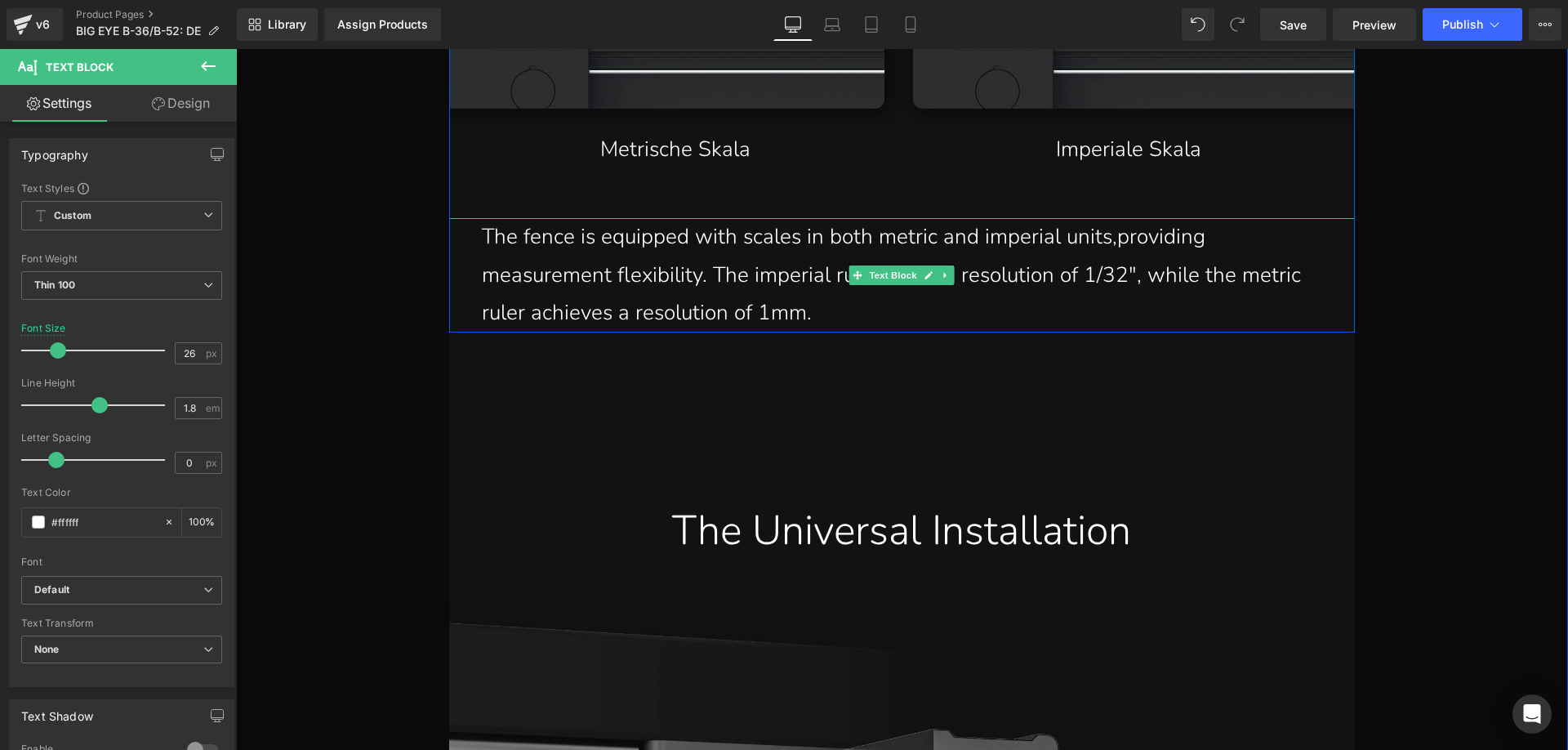
drag, startPoint x: 534, startPoint y: 263, endPoint x: 509, endPoint y: 258, distance: 25.5
click at [534, 263] on p "The fence is equipped with scales in both metric and imperial units,providing m…" at bounding box center [902, 275] width 841 height 114
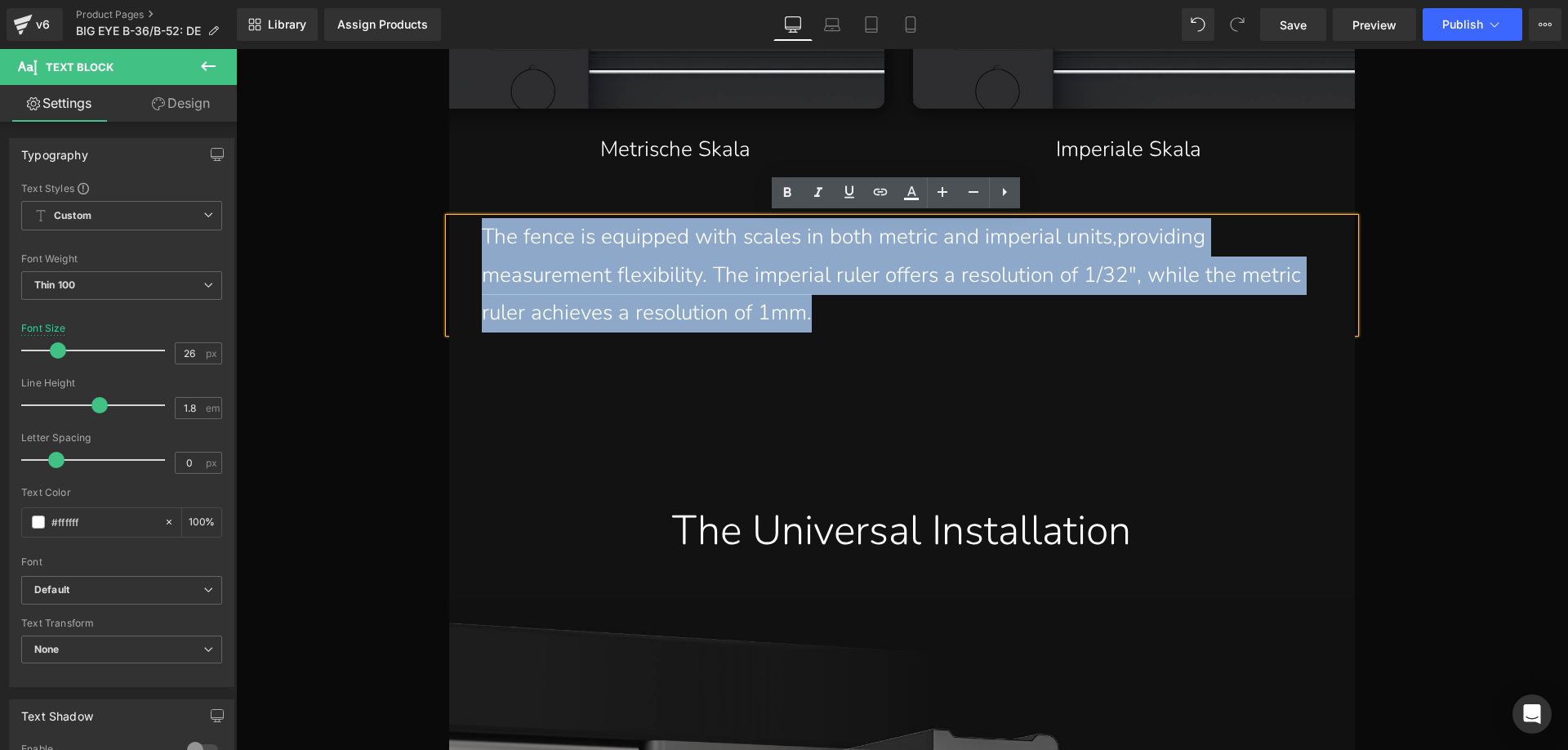
drag, startPoint x: 474, startPoint y: 231, endPoint x: 828, endPoint y: 317, distance: 364.3
click at [828, 317] on div "The fence is equipped with scales in both metric and imperial units,providing m…" at bounding box center [902, 275] width 906 height 114
paste div
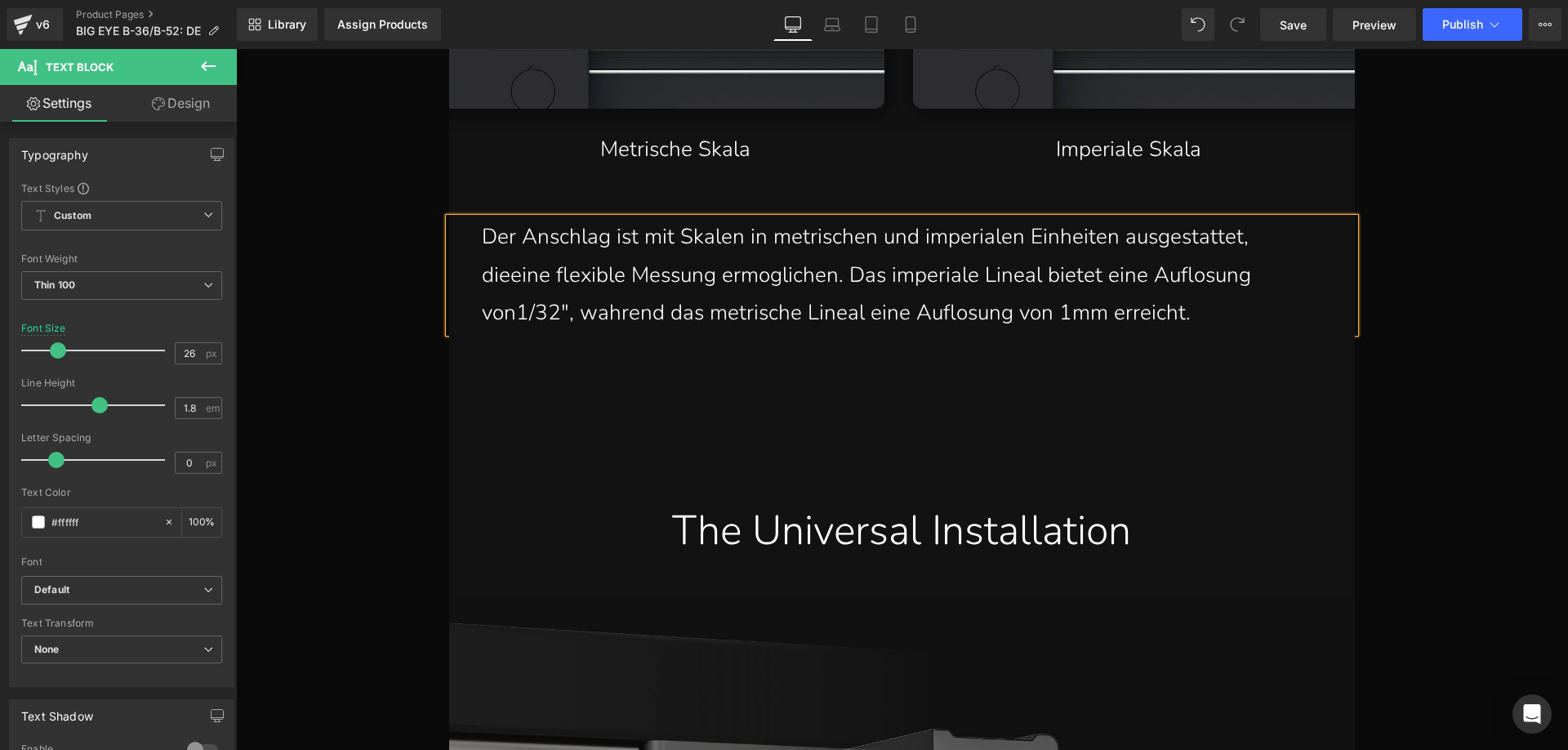
click at [1276, 237] on p "Der Anschlag ist mit Skalen in metrischen und imperialen Einheiten ausgestattet…" at bounding box center [902, 275] width 841 height 114
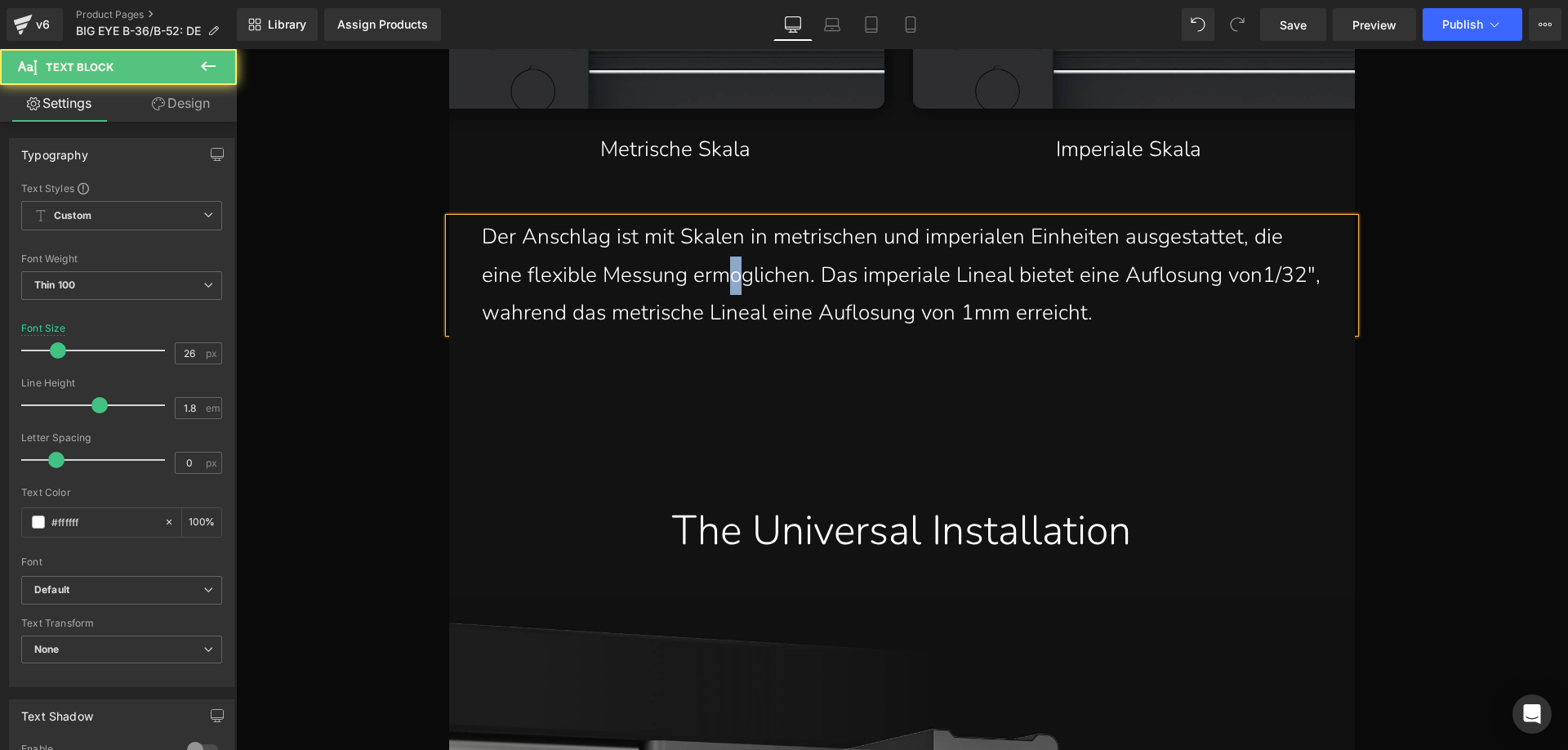
drag, startPoint x: 735, startPoint y: 276, endPoint x: 727, endPoint y: 272, distance: 8.9
click at [727, 272] on p "Der Anschlag ist mit Skalen in metrischen und imperialen Einheiten ausgestattet…" at bounding box center [902, 275] width 841 height 114
click at [1164, 274] on p "Der Anschlag ist mit Skalen in metrischen und imperialen Einheiten ausgestattet…" at bounding box center [902, 275] width 841 height 114
click at [1264, 275] on p "Der Anschlag ist mit Skalen in metrischen und imperialen Einheiten ausgestattet…" at bounding box center [902, 275] width 841 height 114
click at [556, 313] on p "Der Anschlag ist mit Skalen in metrischen und imperialen Einheiten ausgestattet…" at bounding box center [902, 275] width 841 height 114
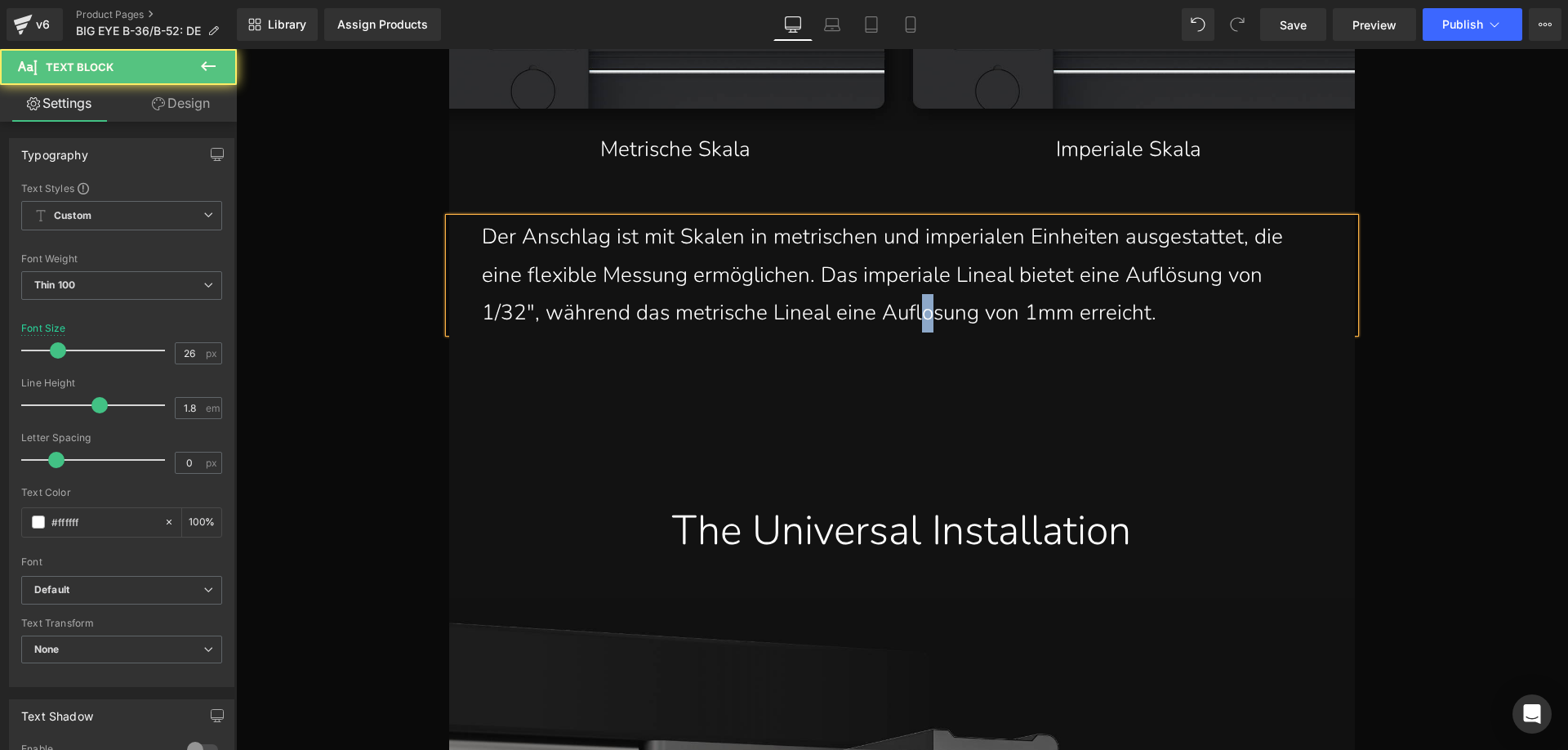
click at [913, 308] on p "Der Anschlag ist mit Skalen in metrischen und imperialen Einheiten ausgestattet…" at bounding box center [902, 275] width 841 height 114
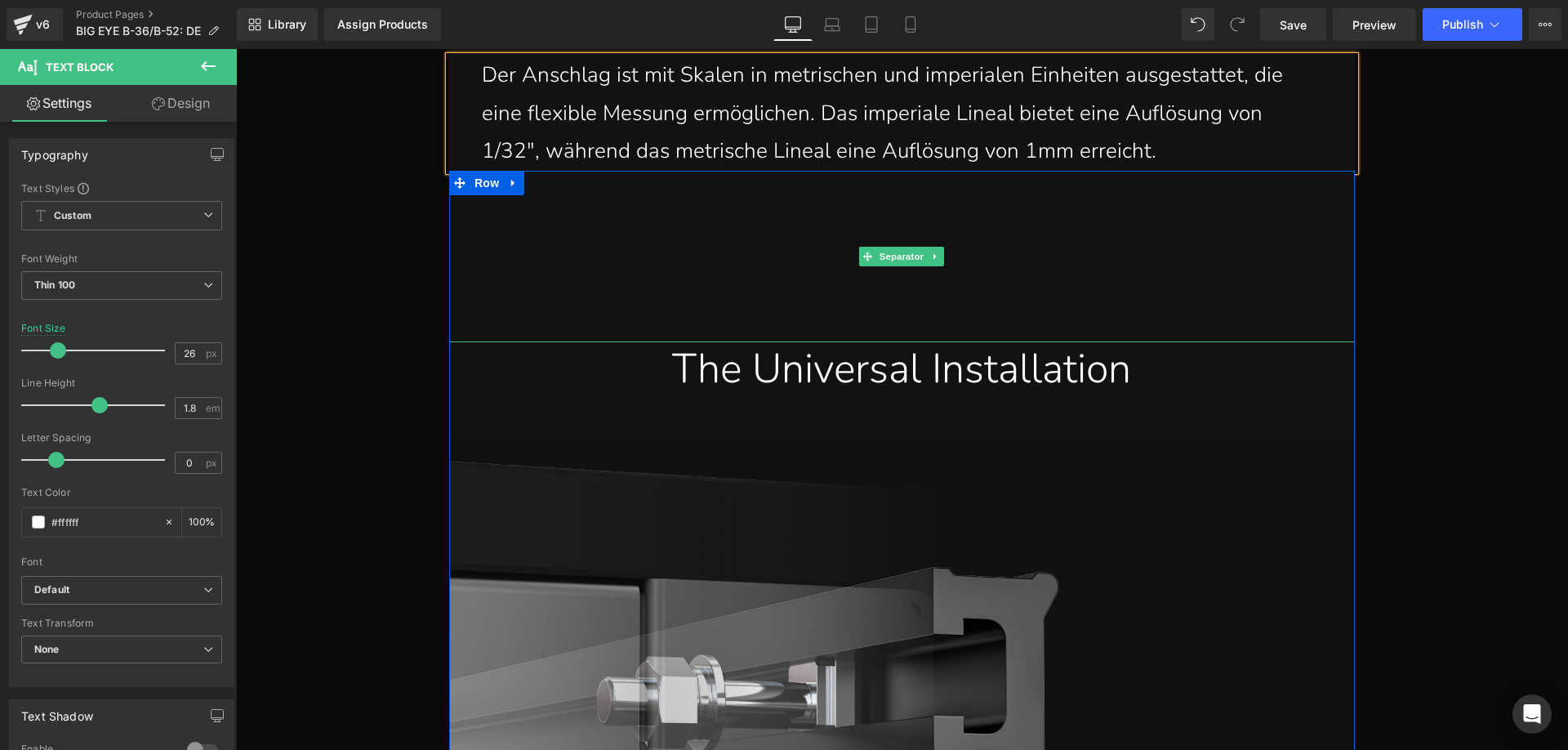
scroll to position [20145, 0]
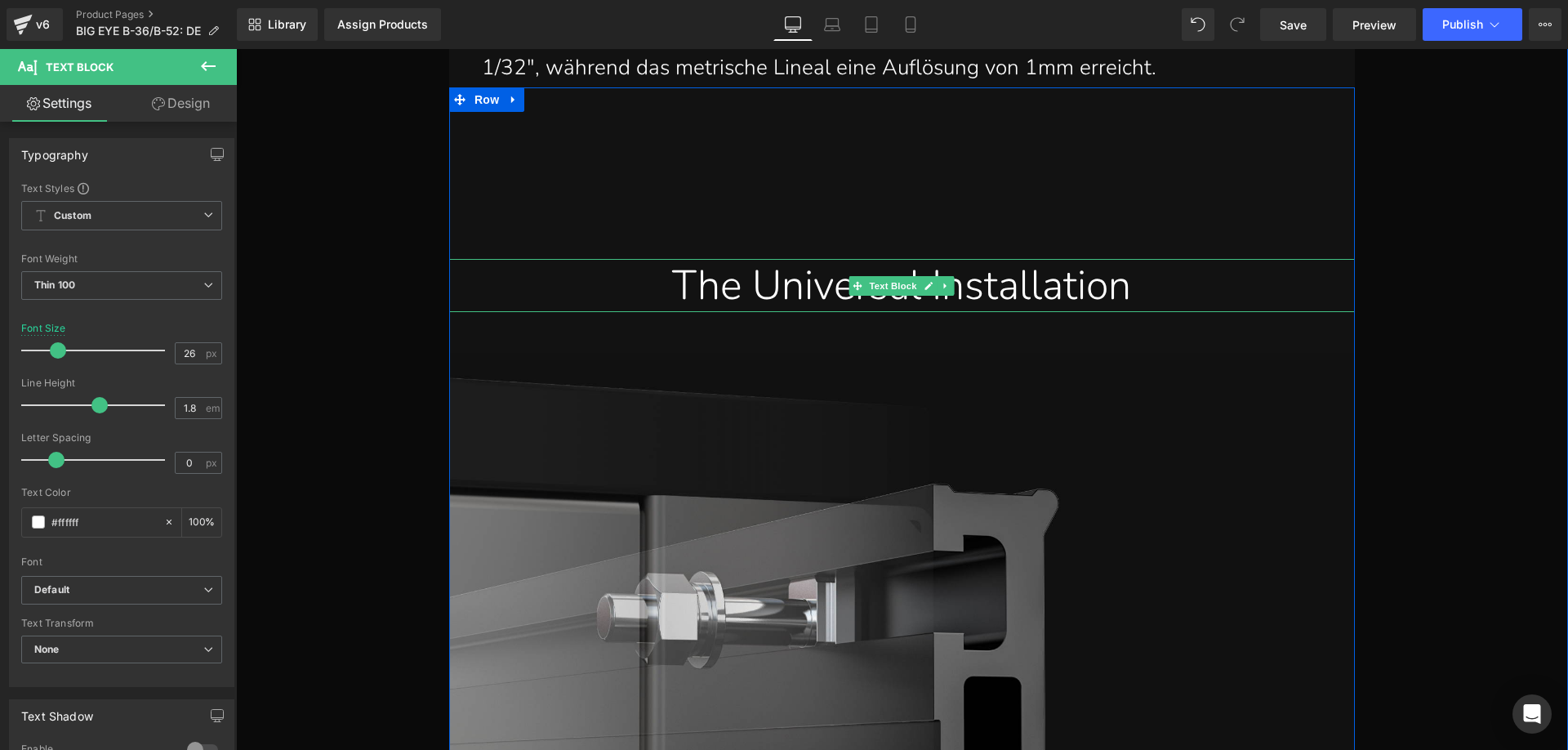
click at [698, 285] on div "The Universal Installation" at bounding box center [902, 285] width 881 height 53
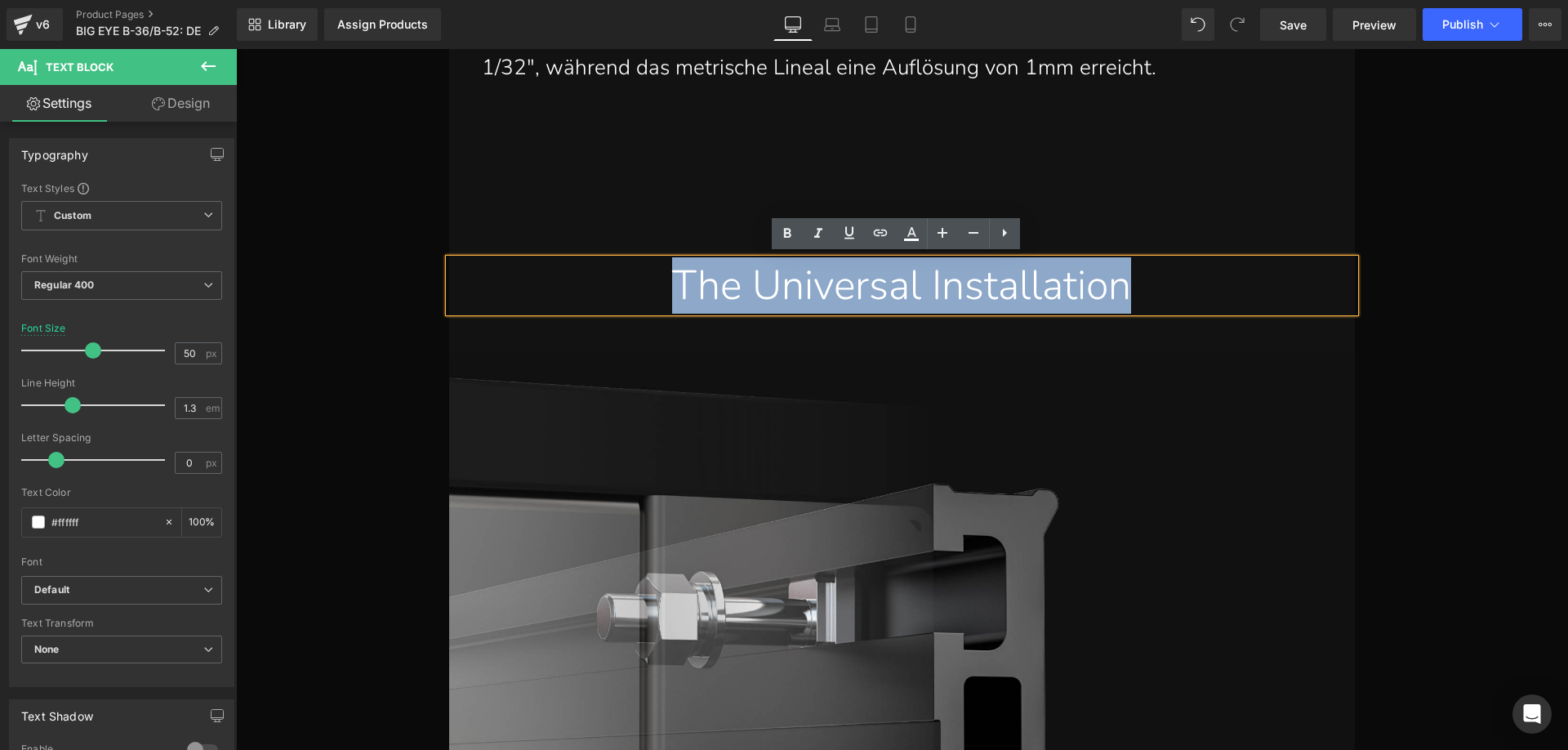
drag, startPoint x: 641, startPoint y: 285, endPoint x: 1151, endPoint y: 284, distance: 510.0
click at [1151, 284] on div "The Universal Installation" at bounding box center [902, 285] width 881 height 53
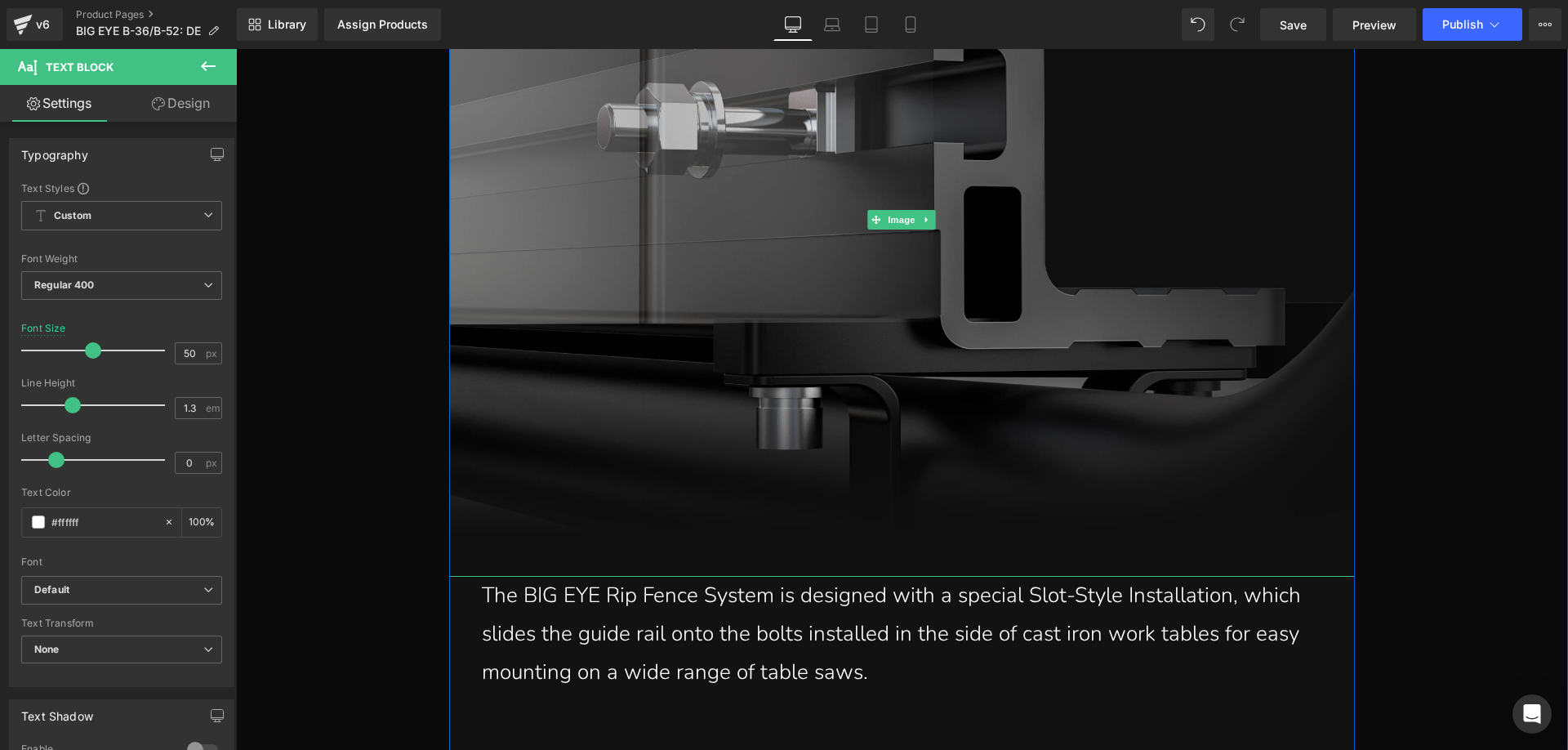
scroll to position [20717, 0]
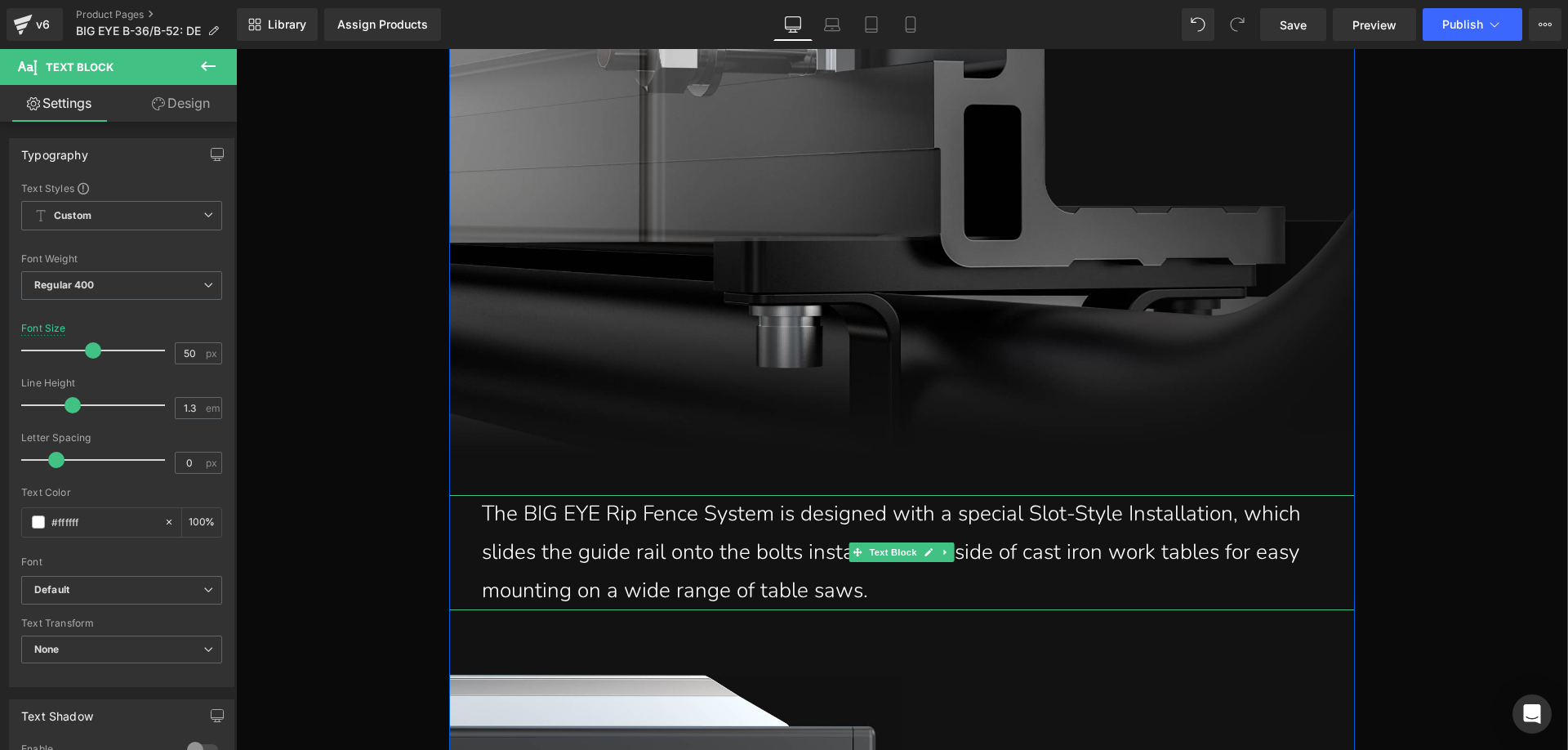
drag, startPoint x: 892, startPoint y: 589, endPoint x: 877, endPoint y: 591, distance: 15.1
click at [892, 589] on p "The BIG EYE Rip Fence System is designed with a special Slot-Style Installation…" at bounding box center [906, 552] width 848 height 114
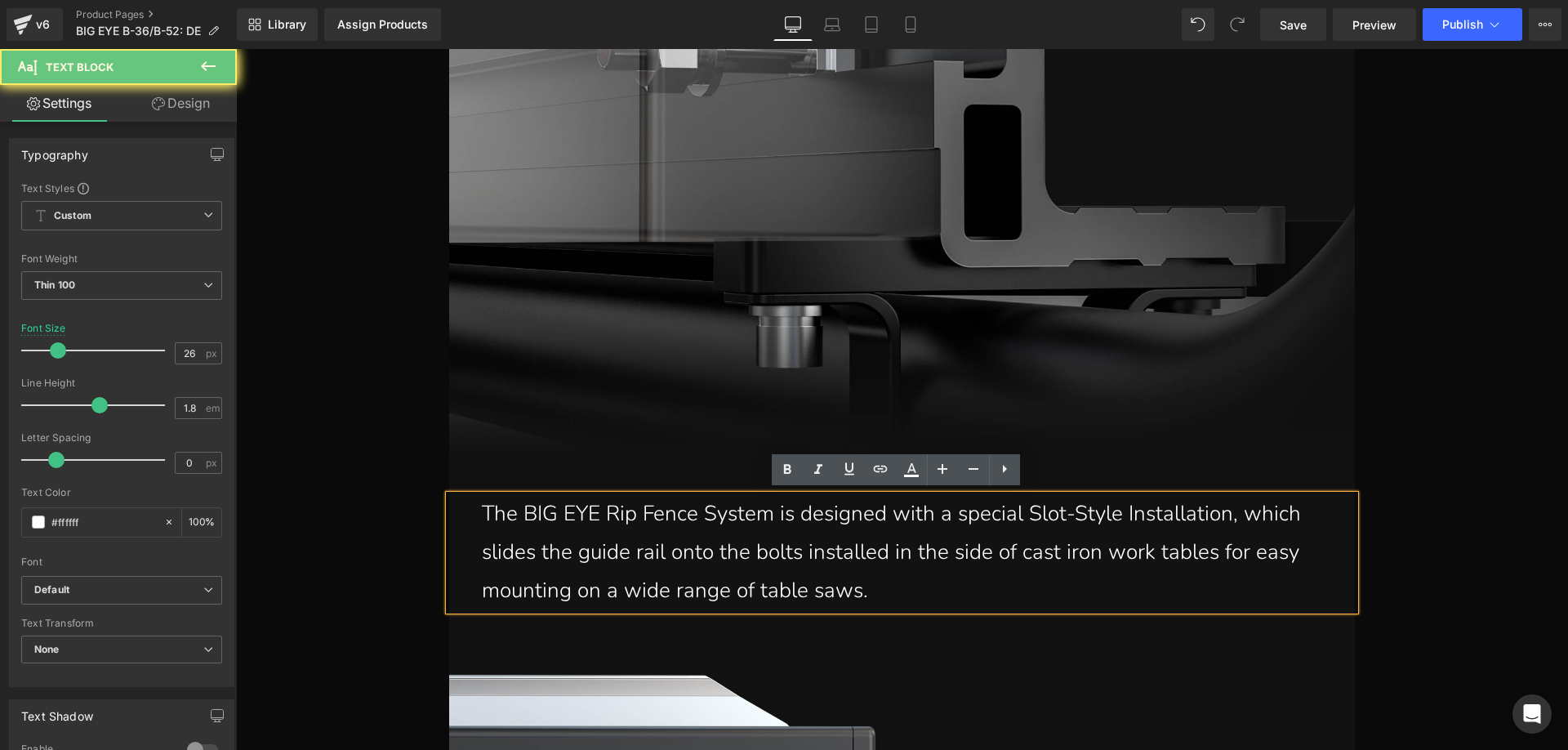
drag, startPoint x: 891, startPoint y: 592, endPoint x: 425, endPoint y: 500, distance: 475.0
paste div
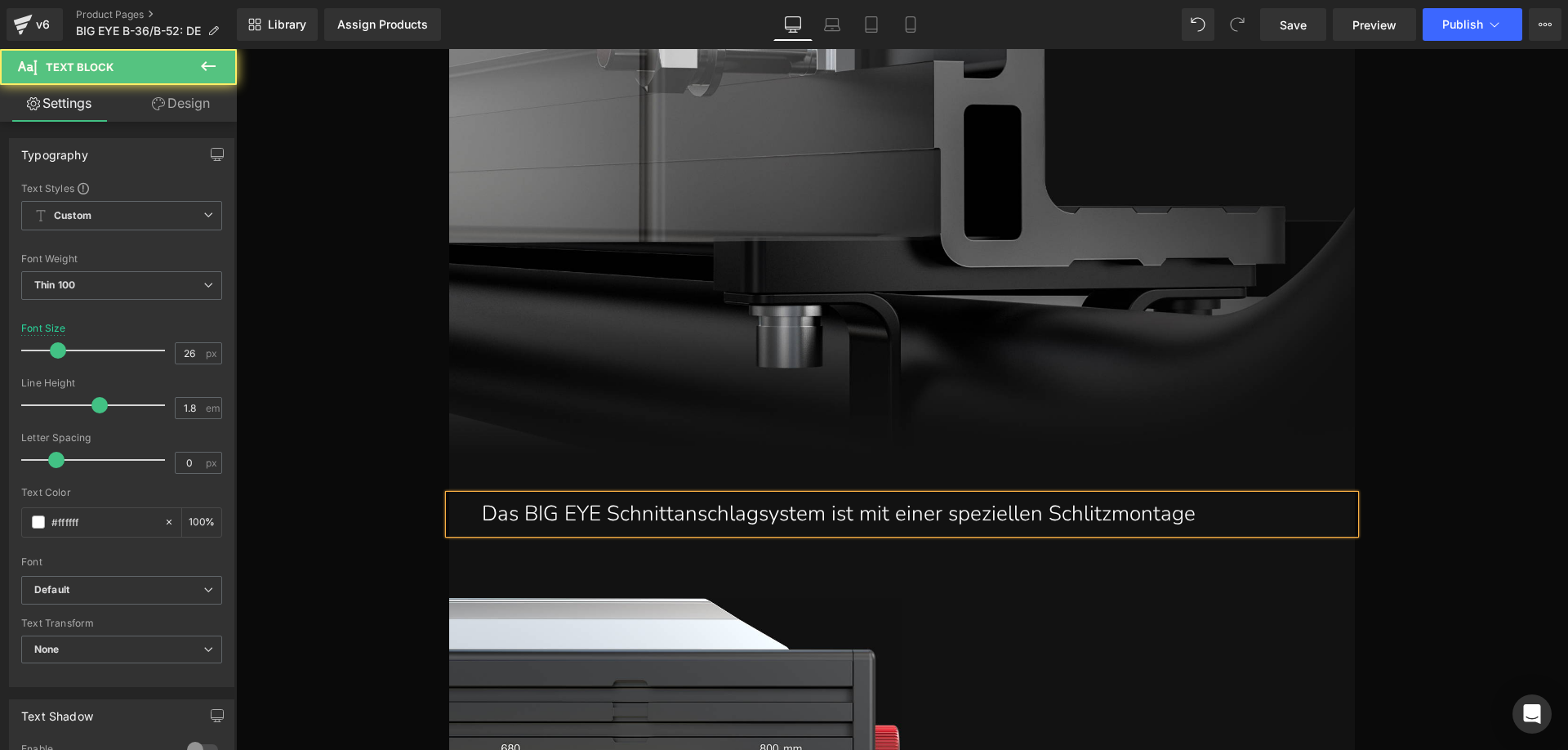
click at [1232, 507] on p "Das BIG EYE Schnittanschlagsystem ist mit einer speziellen Schlitzmontage" at bounding box center [906, 514] width 848 height 39
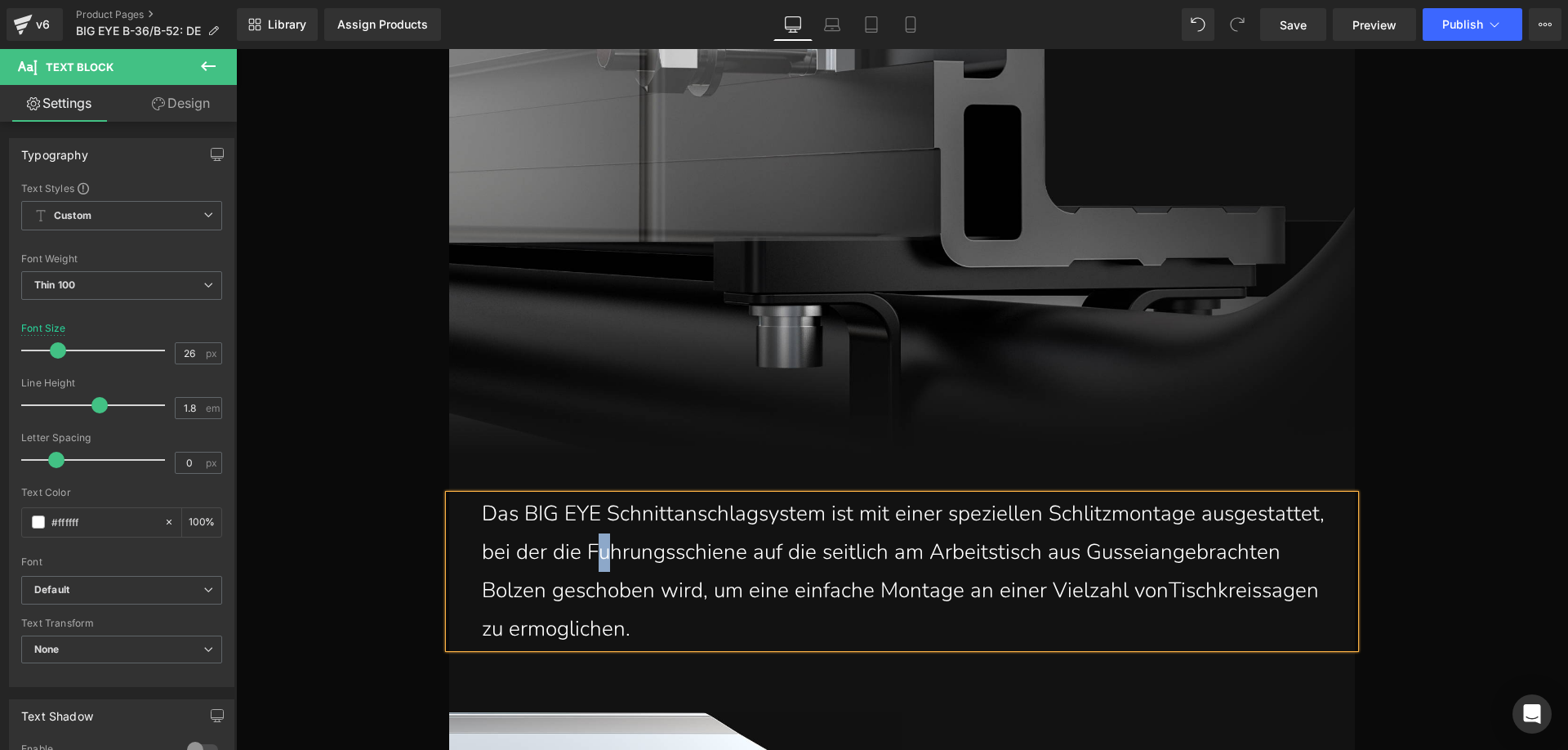
drag, startPoint x: 609, startPoint y: 556, endPoint x: 600, endPoint y: 550, distance: 10.8
click at [600, 550] on p "Das BIG EYE Schnittanschlagsystem ist mit einer speziellen Schlitzmontage ausge…" at bounding box center [906, 572] width 848 height 153
click at [1152, 552] on p "Das BIG EYE Schnittanschlagsystem ist mit einer speziellen Schlitzmontage ausge…" at bounding box center [906, 572] width 848 height 153
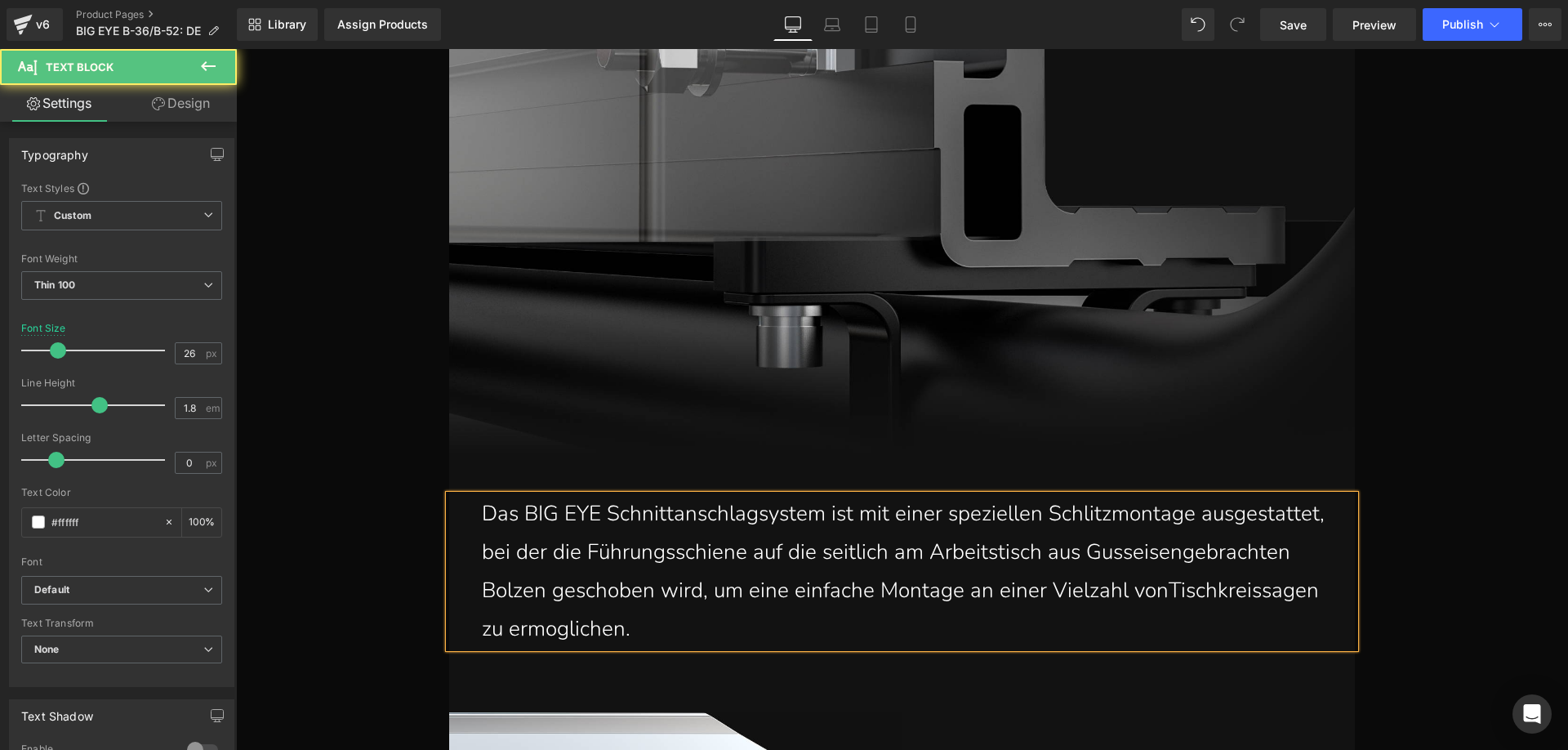
click at [1181, 553] on p "Das BIG EYE Schnittanschlagsystem ist mit einer speziellen Schlitzmontage ausge…" at bounding box center [906, 572] width 848 height 153
click at [1276, 588] on p "Das BIG EYE Schnittanschlagsystem ist mit einer speziellen Schlitzmontage ausge…" at bounding box center [906, 572] width 848 height 153
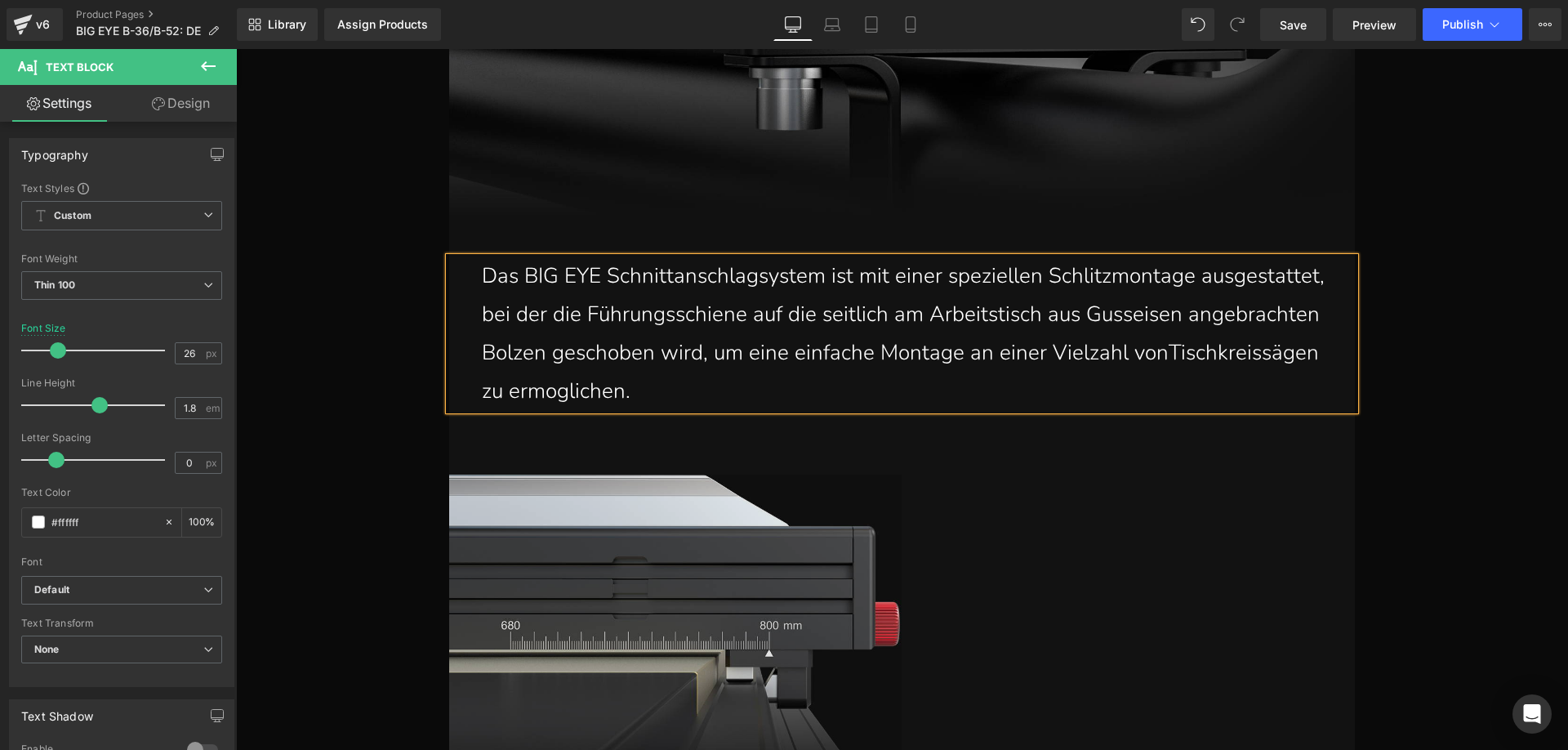
scroll to position [20961, 0]
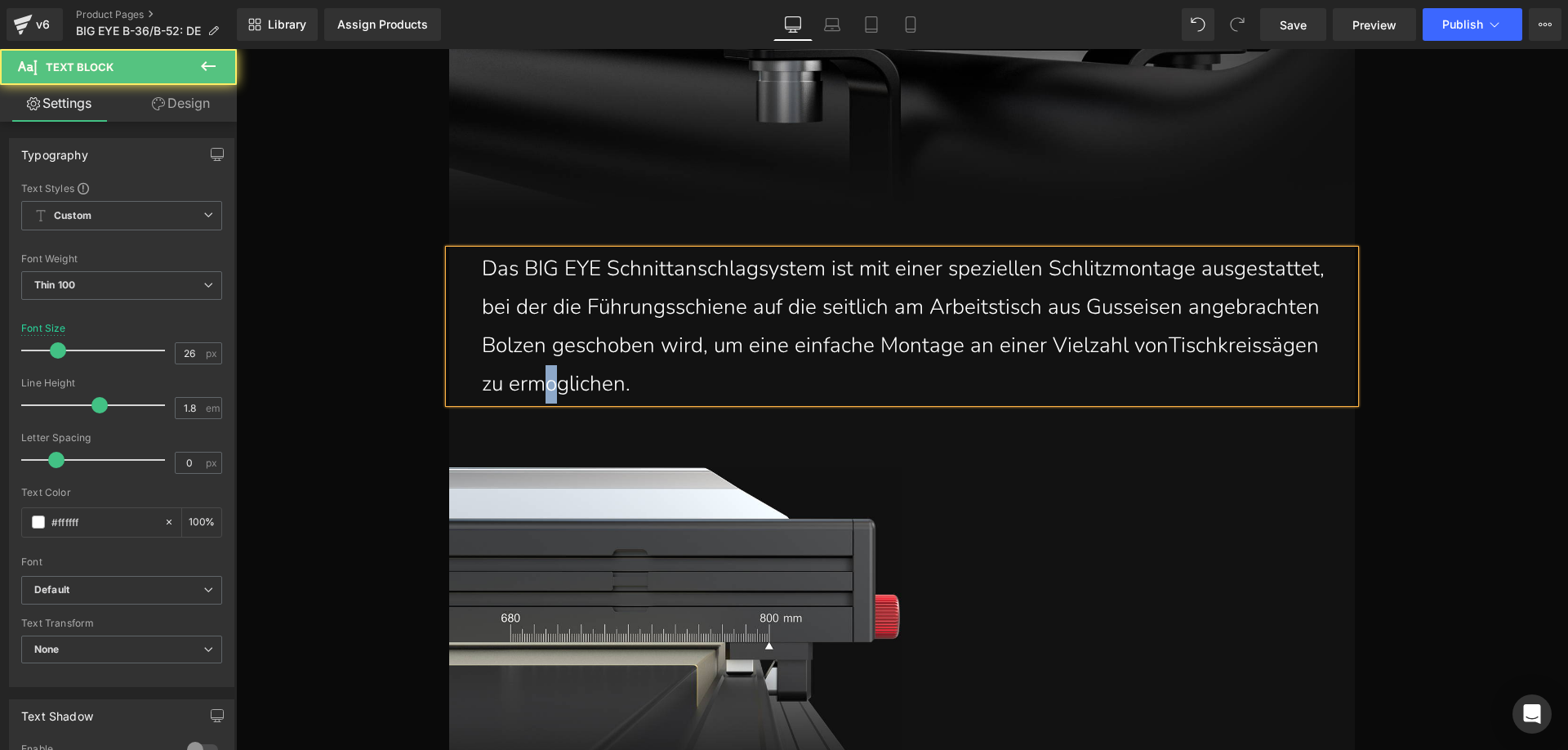
click at [549, 380] on p "Das BIG EYE Schnittanschlagsystem ist mit einer speziellen Schlitzmontage ausge…" at bounding box center [906, 326] width 848 height 153
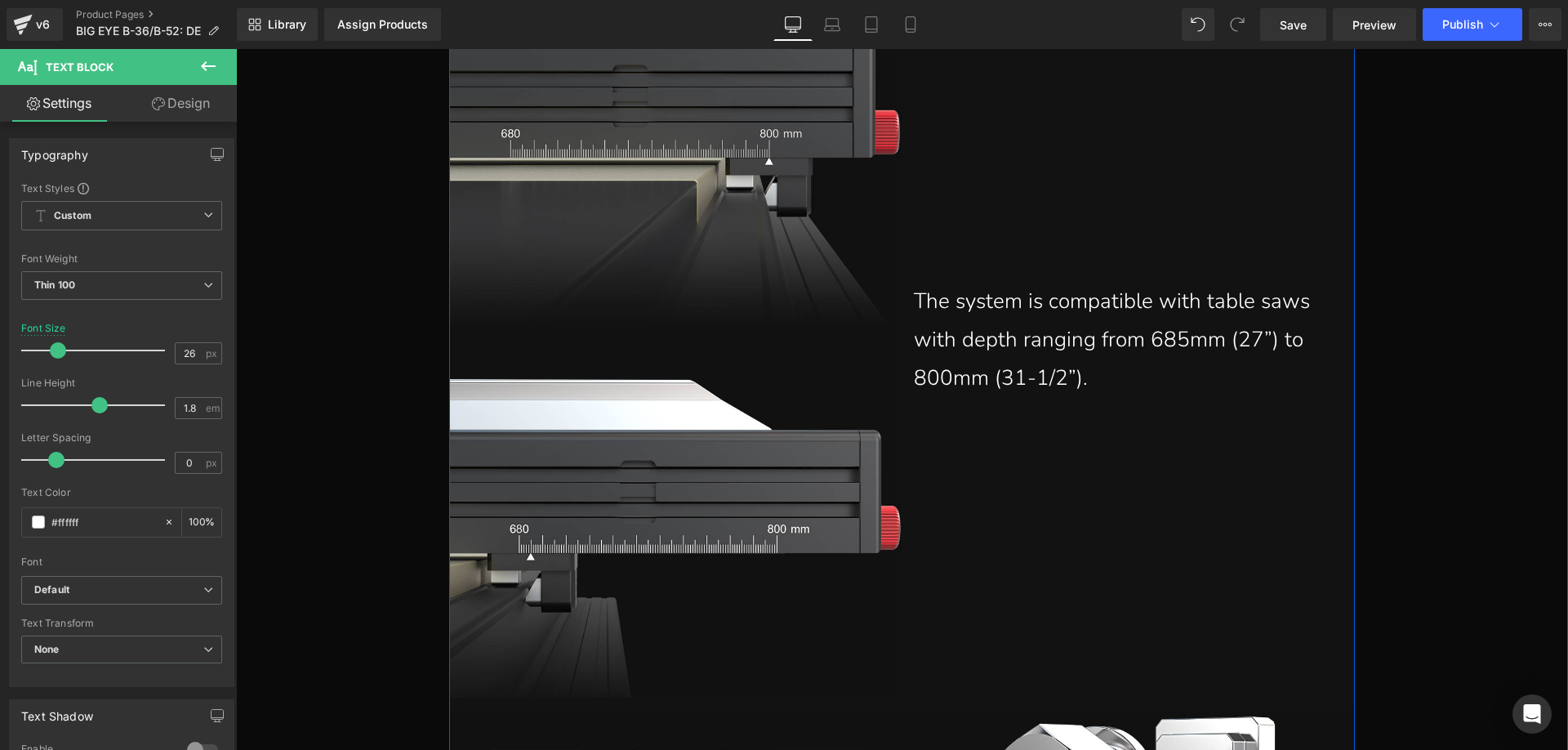
scroll to position [21452, 0]
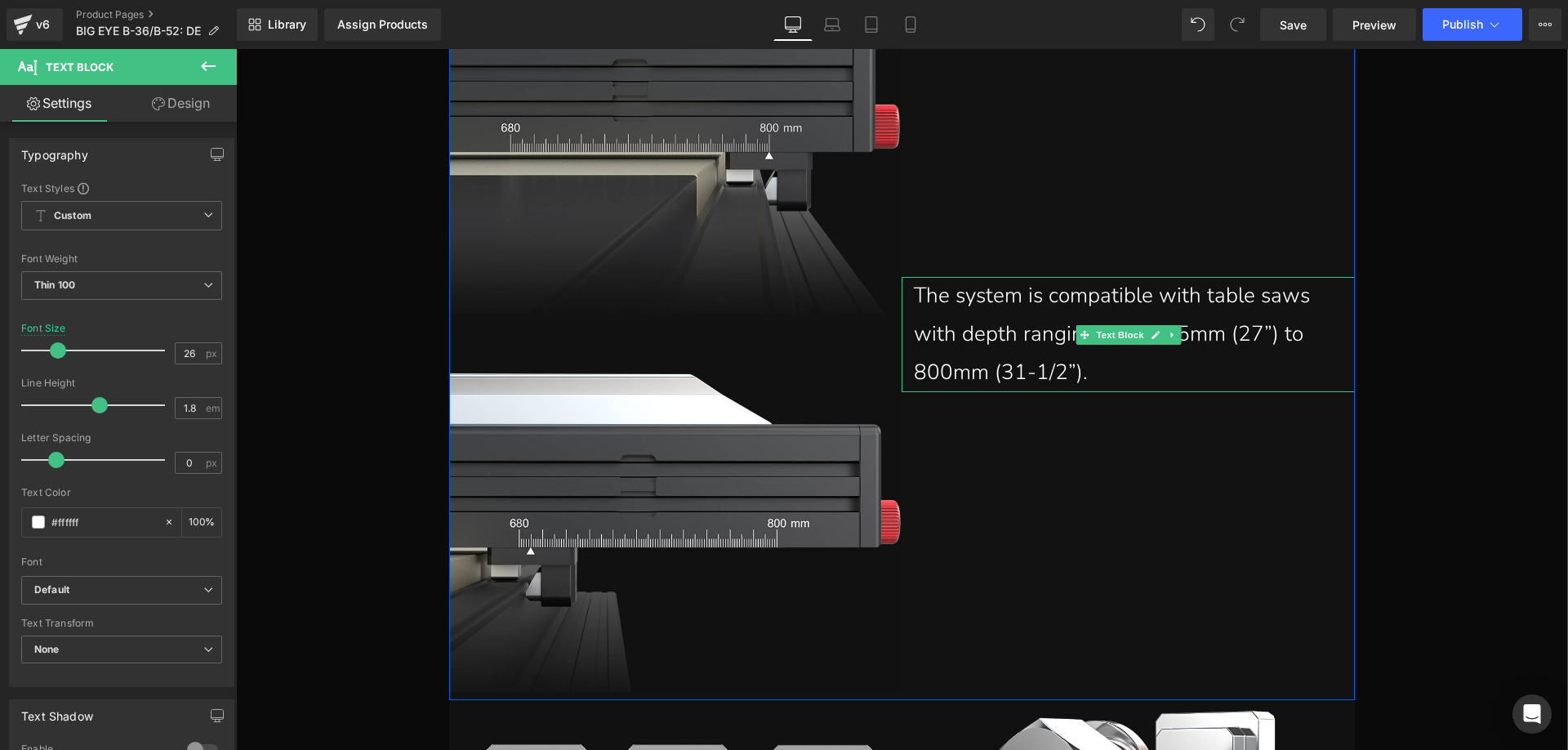
drag, startPoint x: 1078, startPoint y: 366, endPoint x: 1092, endPoint y: 375, distance: 16.6
click at [1078, 366] on p "The system is compatible with table saws with depth ranging from 685mm (27”) to…" at bounding box center [1122, 333] width 416 height 114
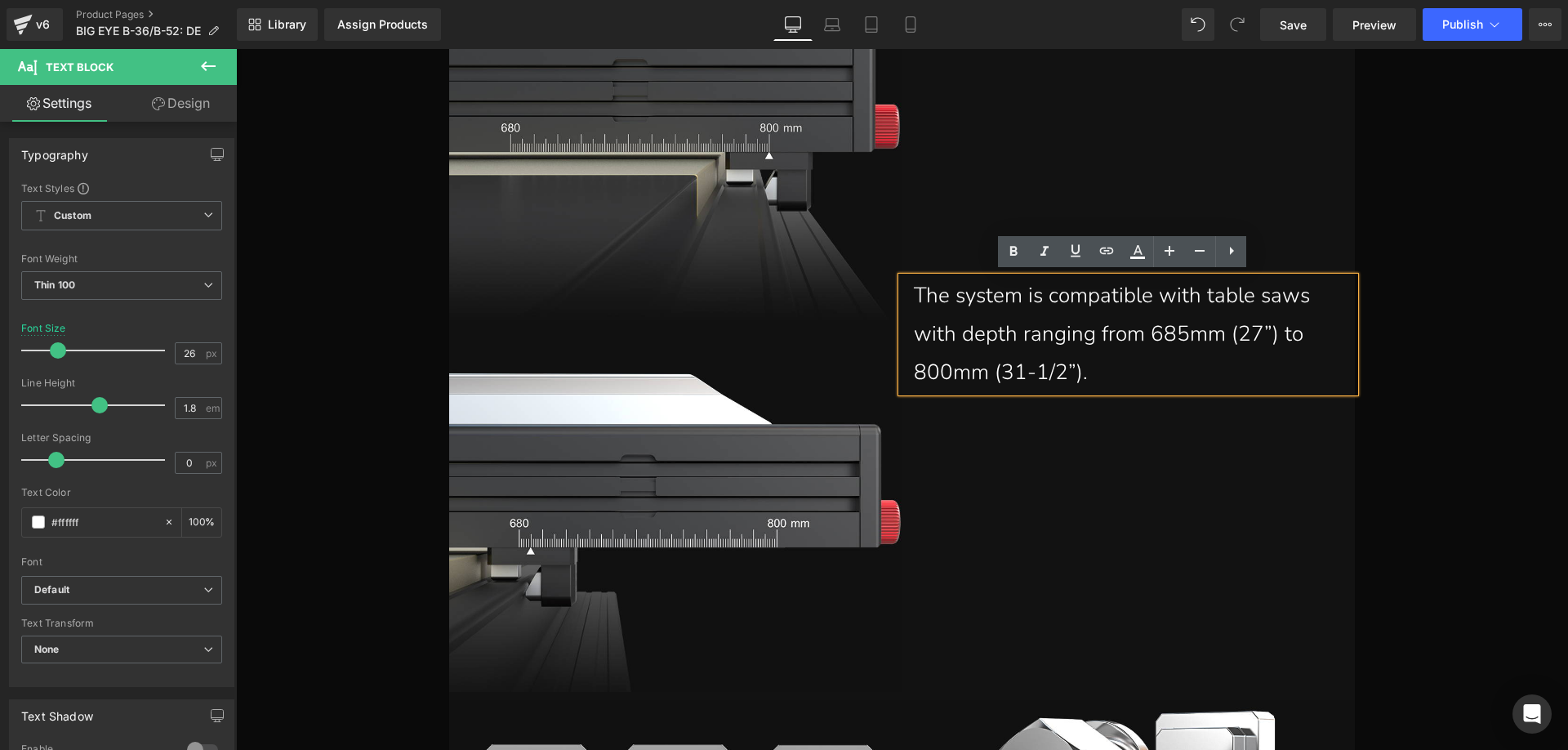
drag, startPoint x: 1026, startPoint y: 356, endPoint x: 912, endPoint y: 289, distance: 132.2
click at [914, 289] on p "The system is compatible with table saws with depth ranging from 685mm (27”) to…" at bounding box center [1122, 333] width 416 height 114
paste div
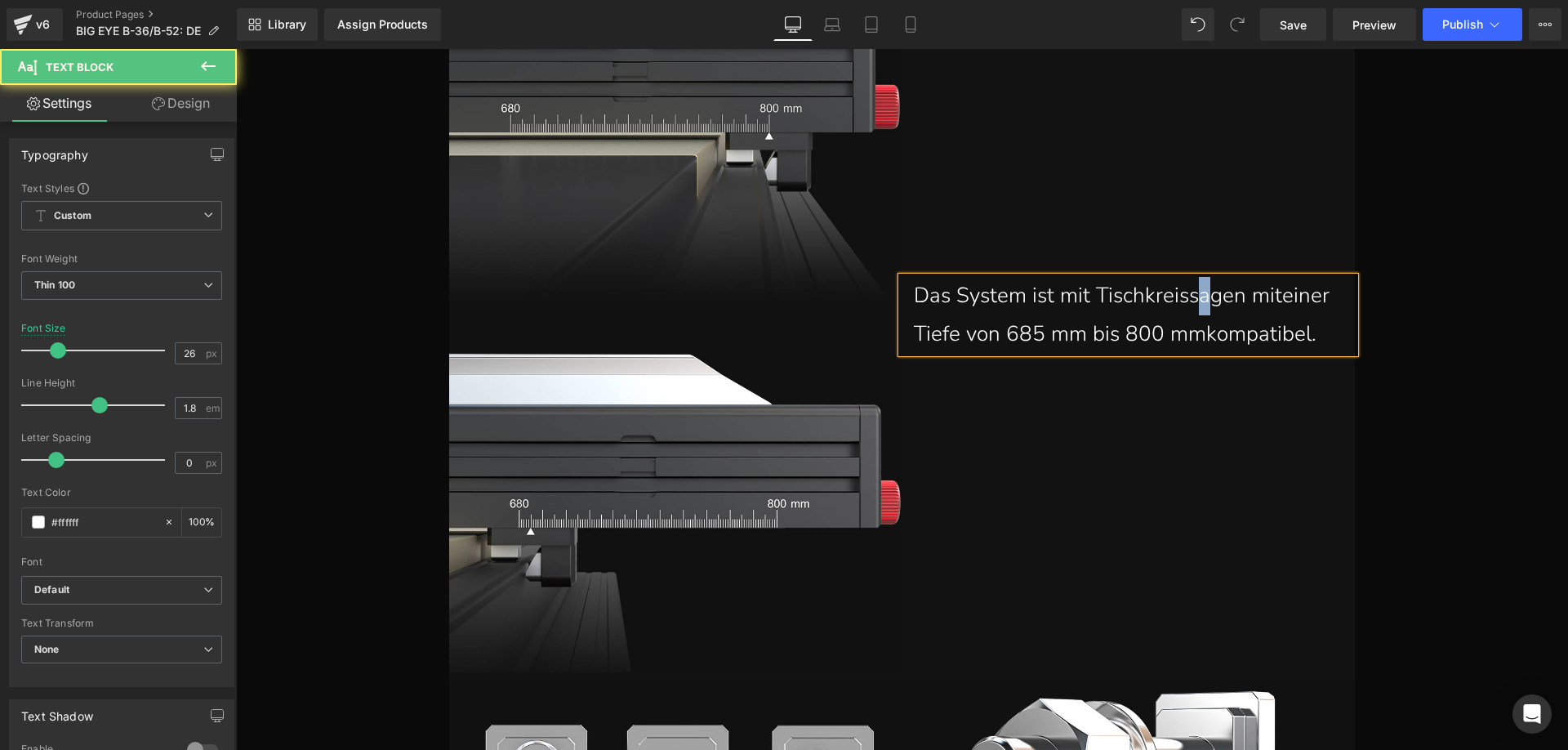
click at [1190, 295] on p "Das System ist mit Tischkreissagen miteiner Tiefe von 685 mm bis 800 mmkompatib…" at bounding box center [1122, 314] width 416 height 76
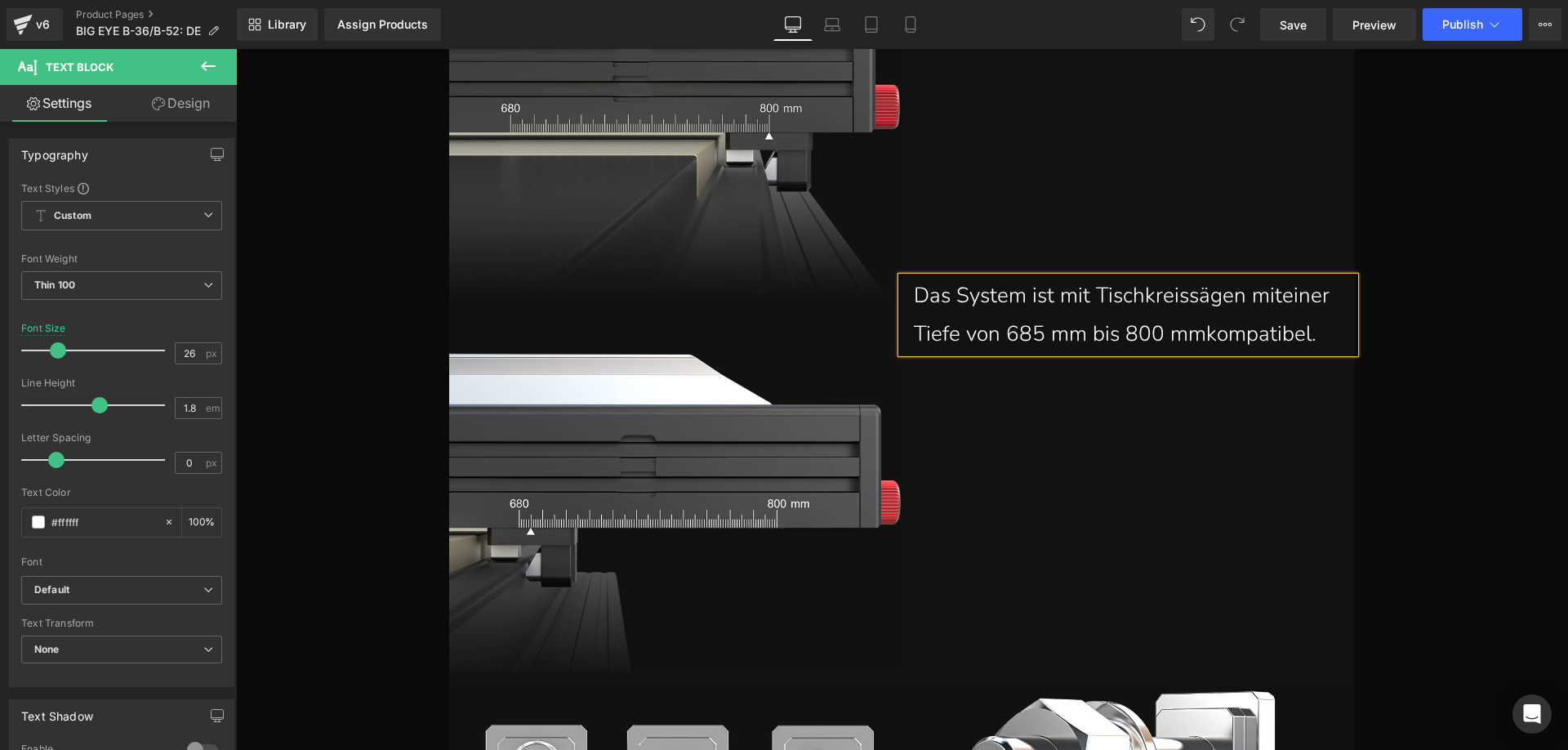
click at [1277, 292] on p "Das System ist mit Tischkreissägen miteiner Tiefe von 685 mm bis 800 mmkompatib…" at bounding box center [1122, 314] width 416 height 76
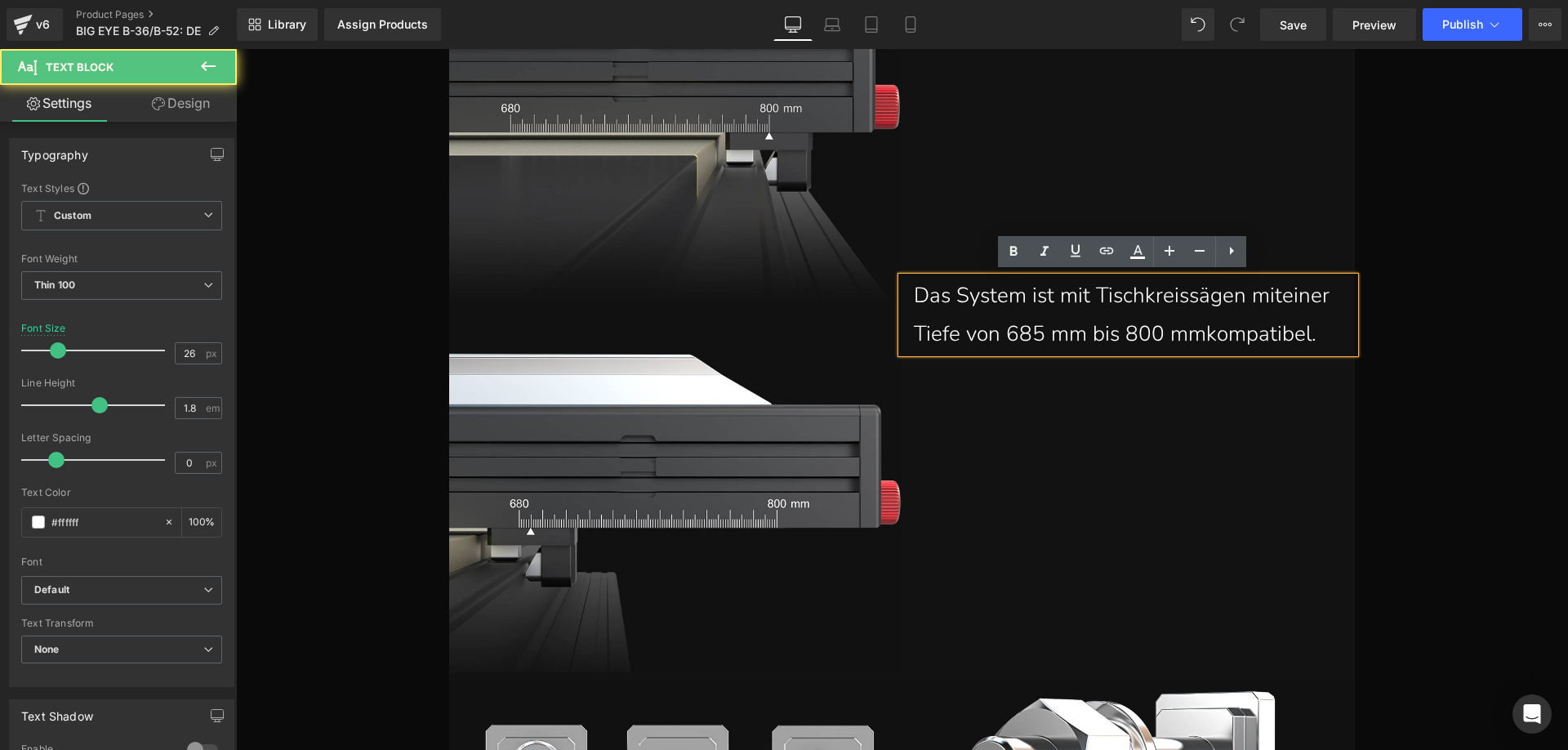
scroll to position [21452, 0]
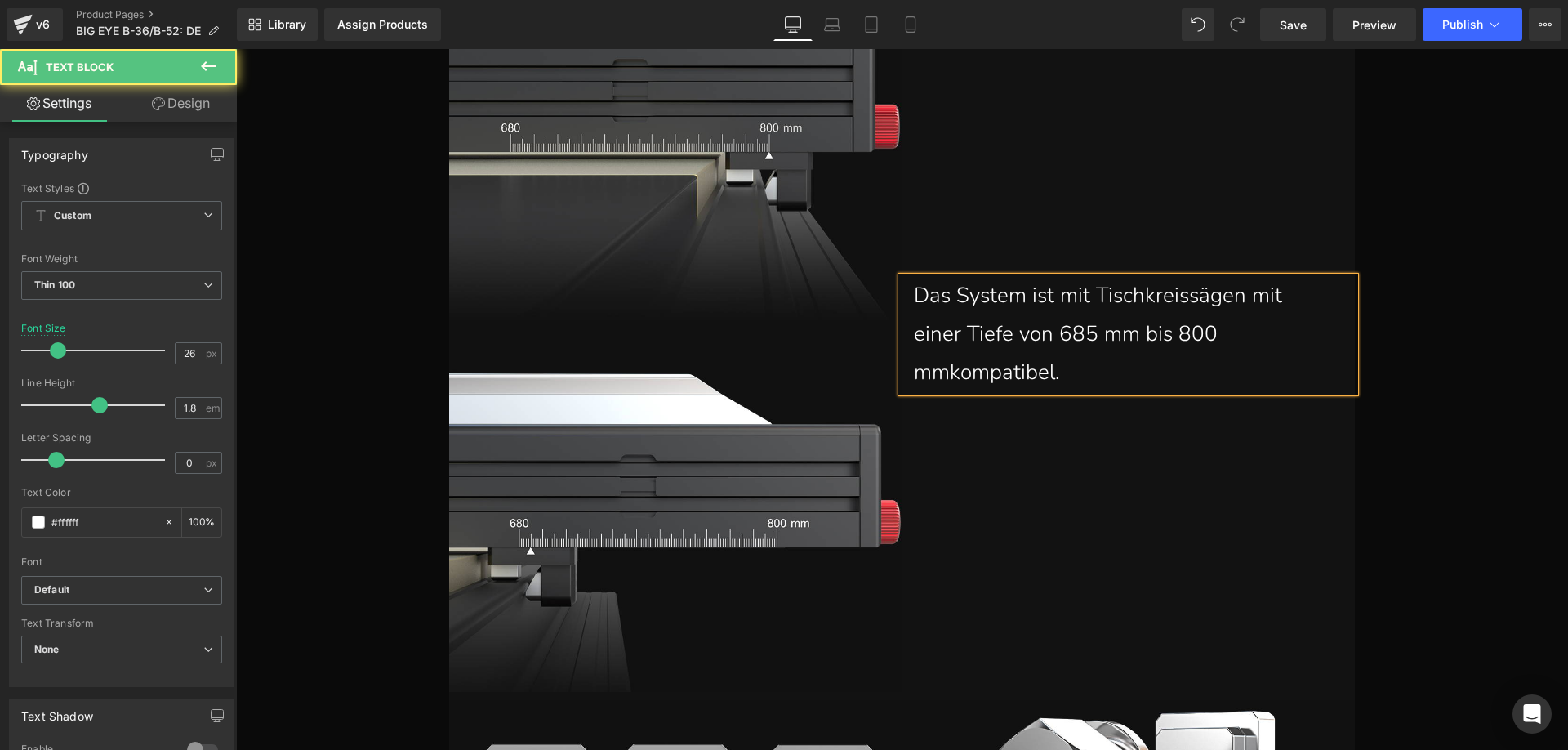
click at [945, 372] on p "Das System ist mit Tischkreissägen mit einer Tiefe von 685 mm bis 800 mmkompati…" at bounding box center [1122, 333] width 416 height 114
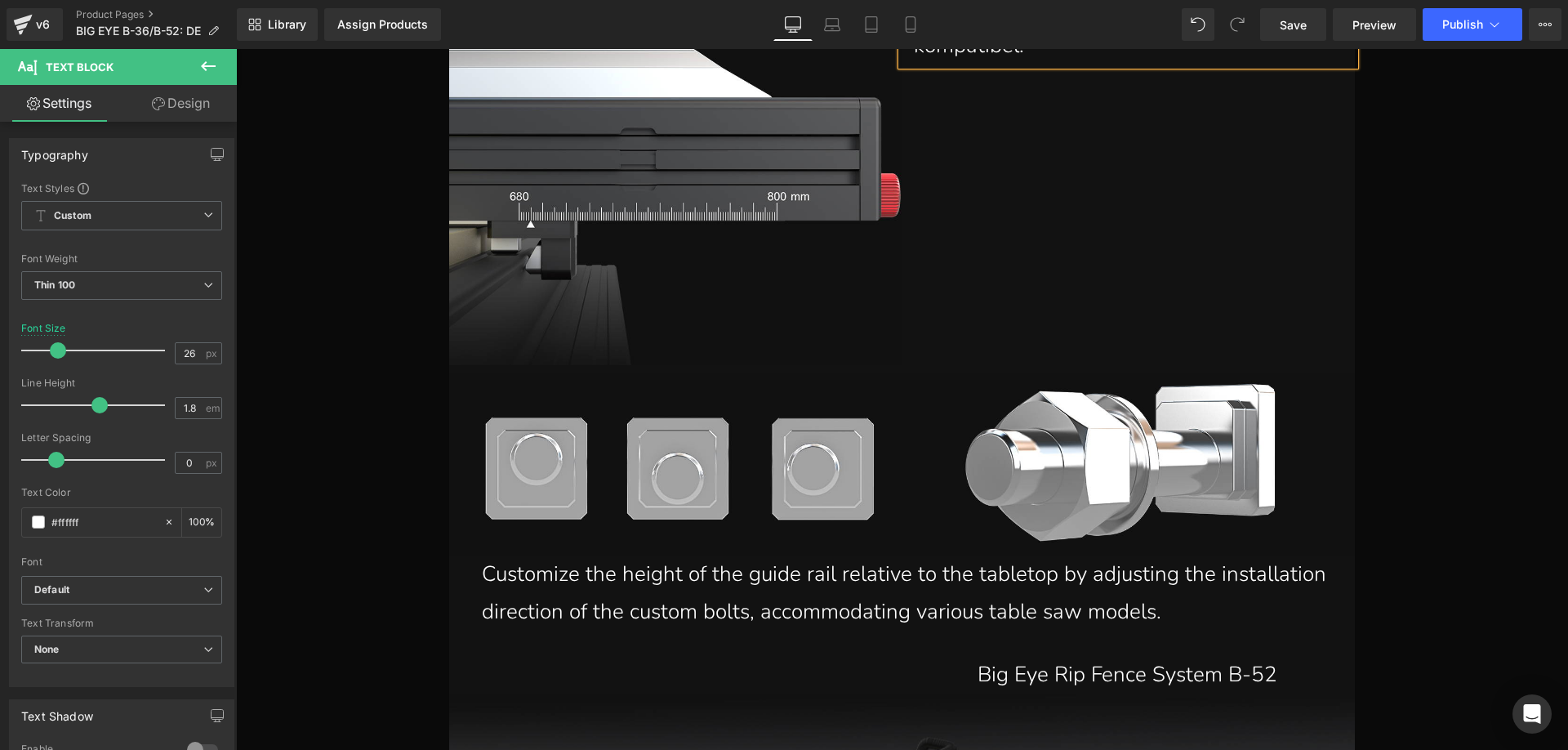
scroll to position [22024, 0]
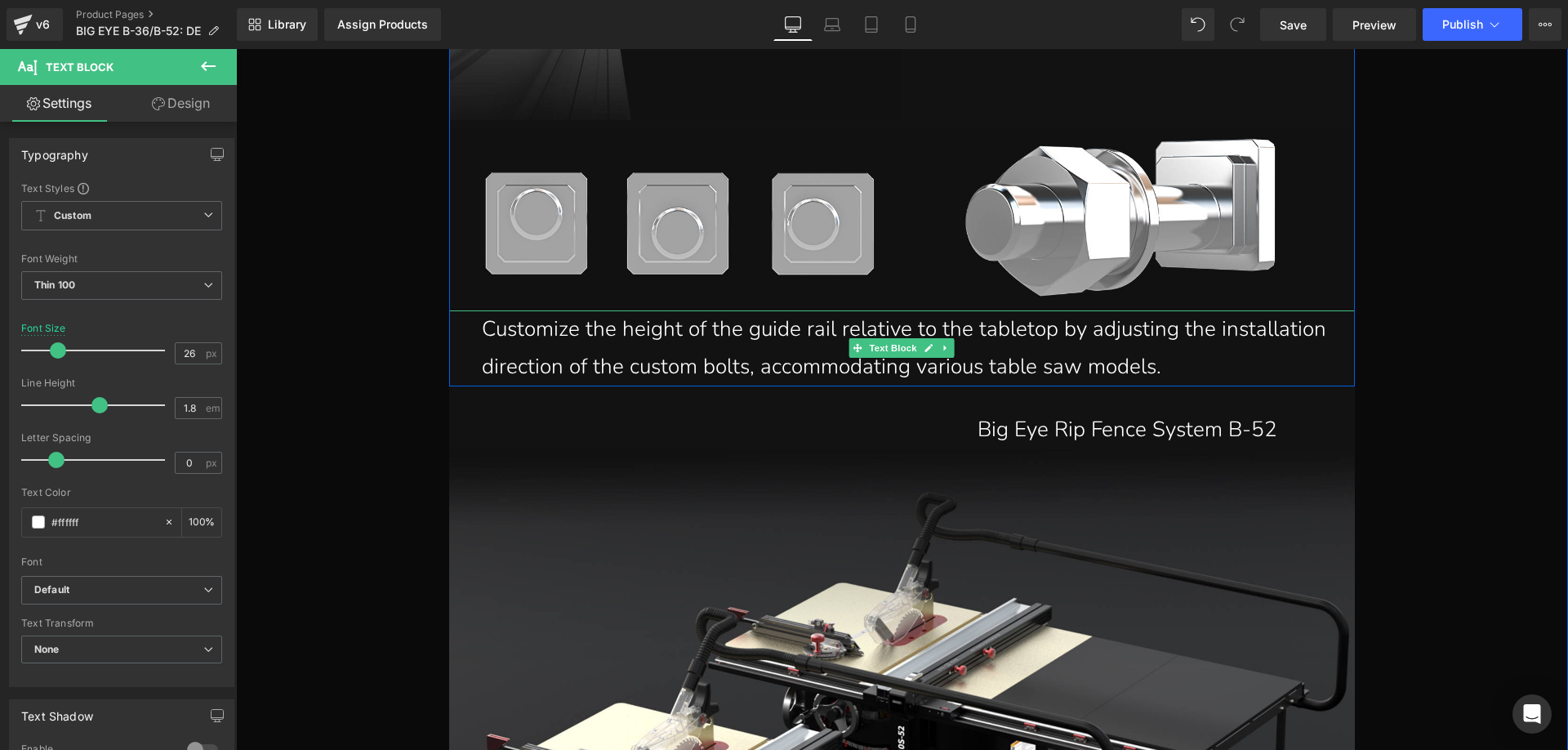
drag, startPoint x: 809, startPoint y: 358, endPoint x: 928, endPoint y: 359, distance: 119.0
click at [809, 358] on p "Customize the height of the guide rail relative to the tabletop by adjusting th…" at bounding box center [910, 348] width 857 height 76
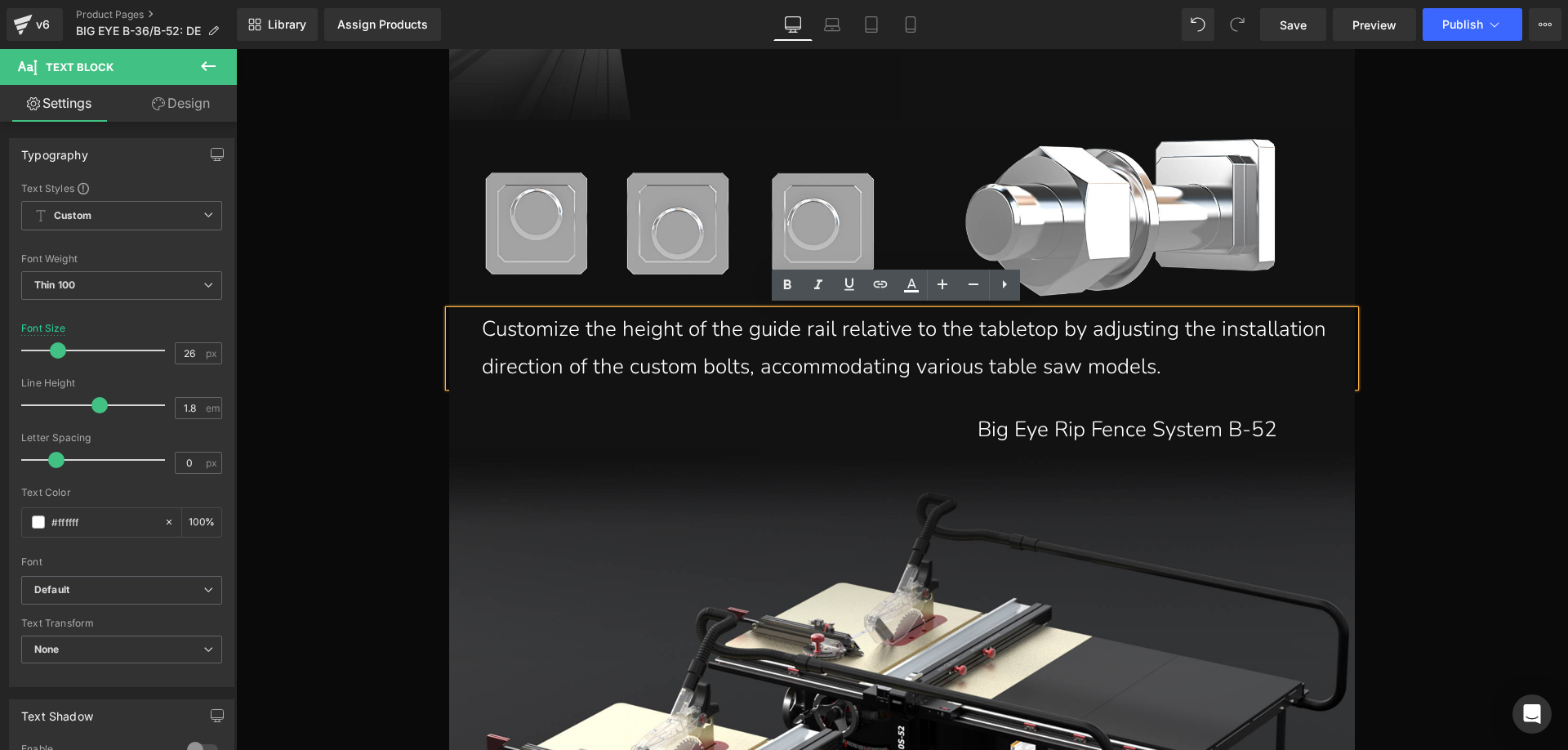
drag, startPoint x: 1184, startPoint y: 365, endPoint x: 446, endPoint y: 336, distance: 738.6
click at [449, 336] on div "Customize the height of the guide rail relative to the tabletop by adjusting th…" at bounding box center [902, 348] width 906 height 76
paste div
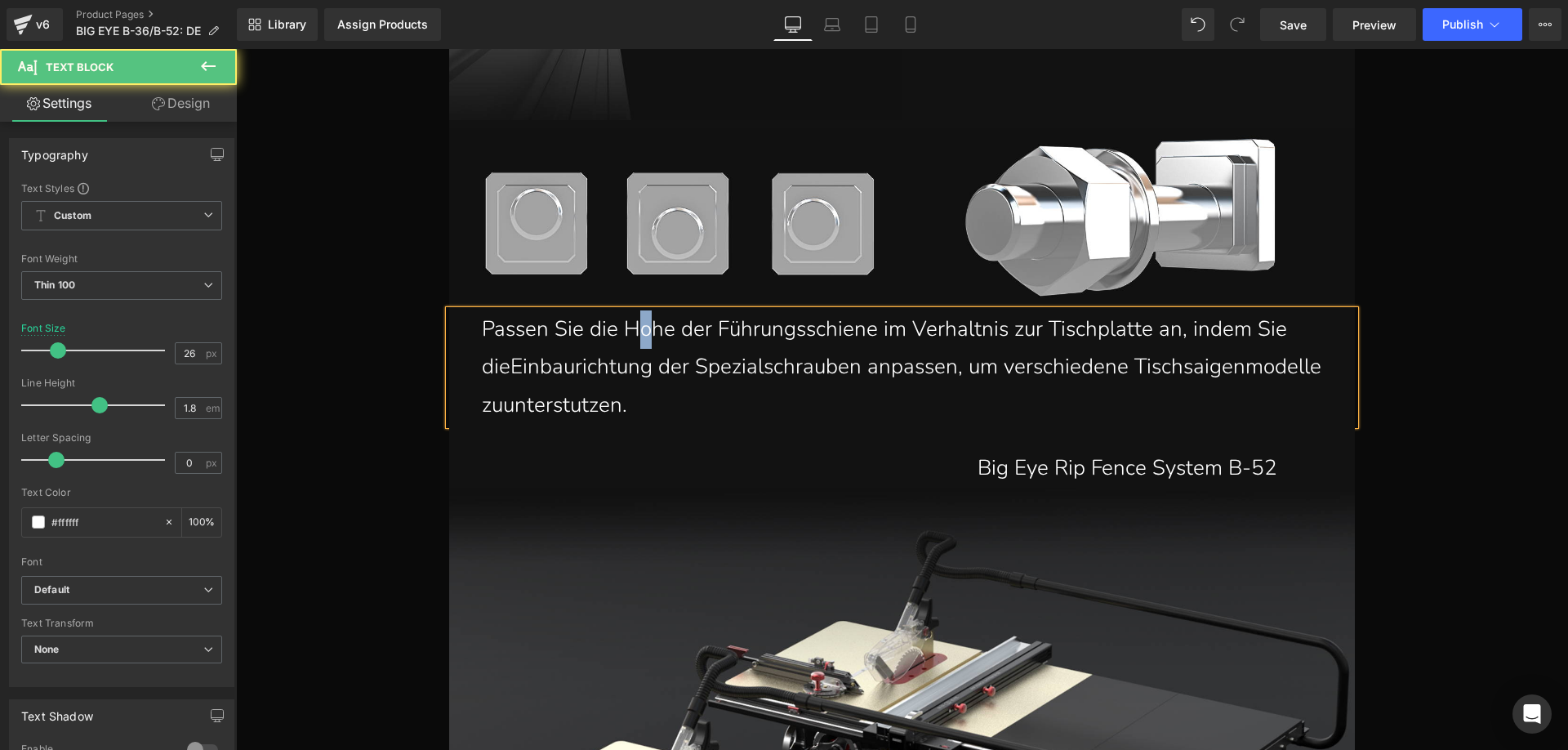
click at [637, 327] on p "Passen Sie die Hohe der Führungsschiene im Verhaltnis zur Tischplatte an, indem…" at bounding box center [910, 367] width 857 height 114
click at [957, 331] on p "Passen Sie die Höhe der Führungsschiene im Verhaltnis zur Tischplatte an, indem…" at bounding box center [910, 367] width 857 height 114
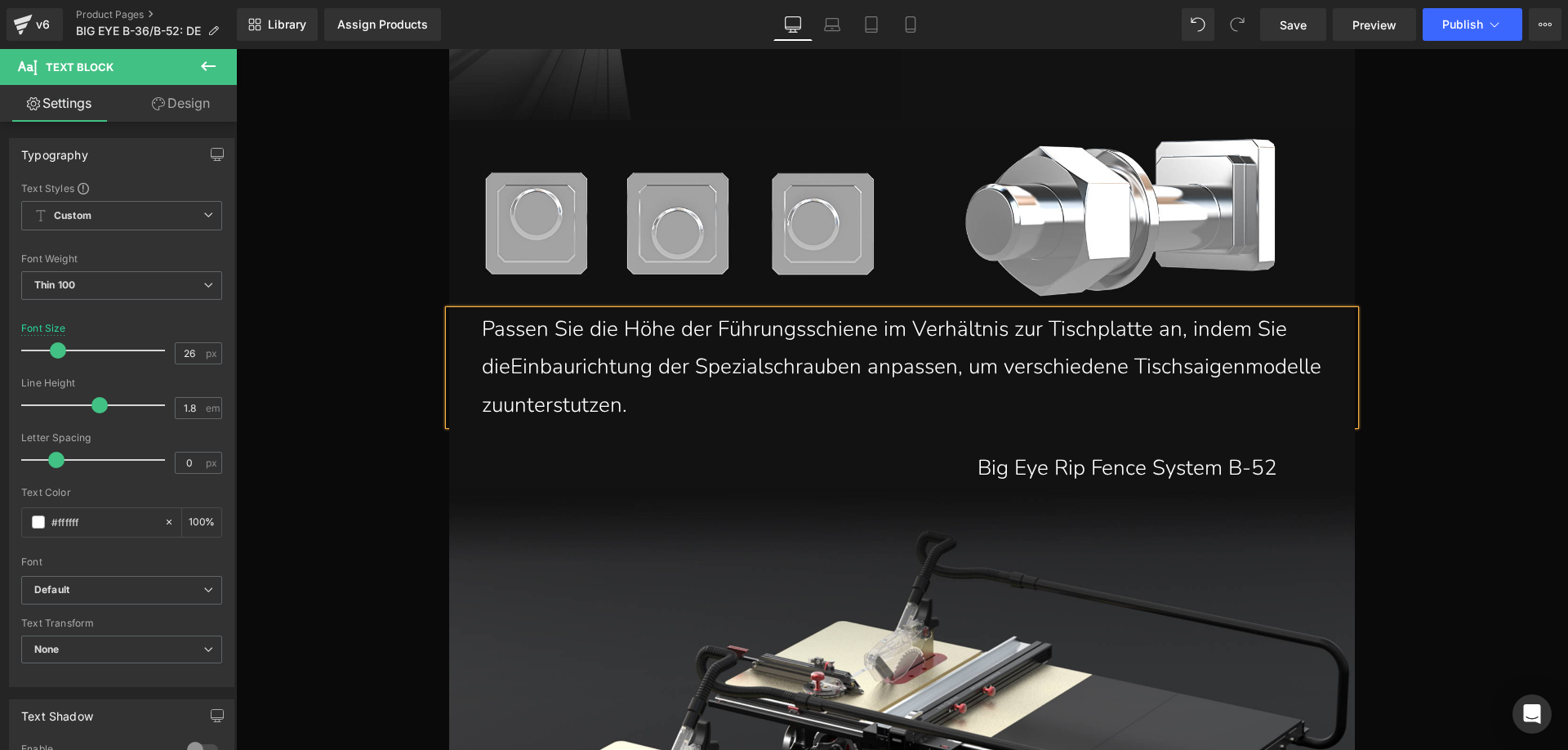
click at [505, 367] on p "Passen Sie die Höhe der Führungsschiene im Verhältnis zur Tischplatte an, indem…" at bounding box center [910, 367] width 857 height 114
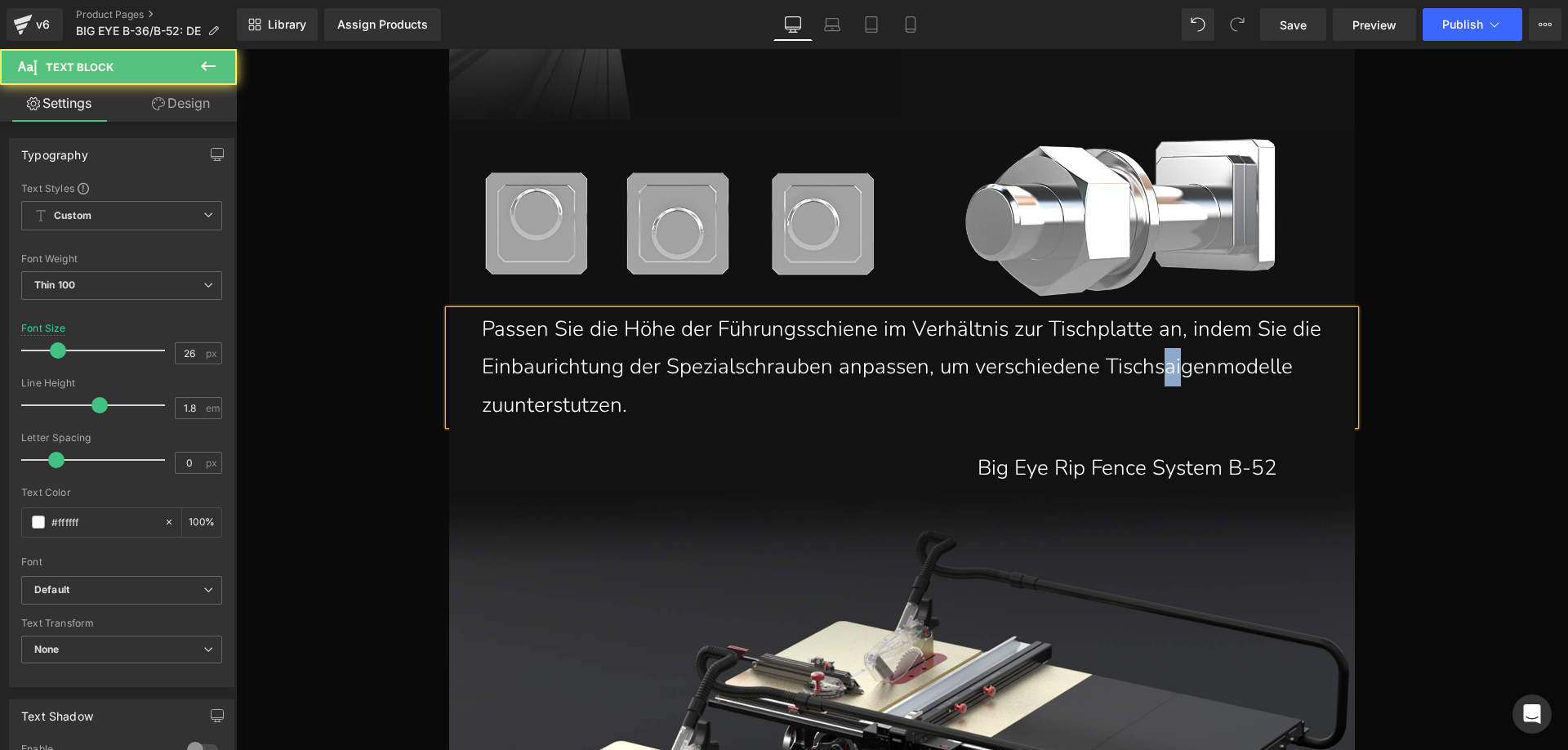
drag, startPoint x: 1178, startPoint y: 364, endPoint x: 1163, endPoint y: 361, distance: 15.3
click at [1163, 361] on p "Passen Sie die Höhe der Führungsschiene im Verhältnis zur Tischplatte an, indem…" at bounding box center [910, 367] width 857 height 114
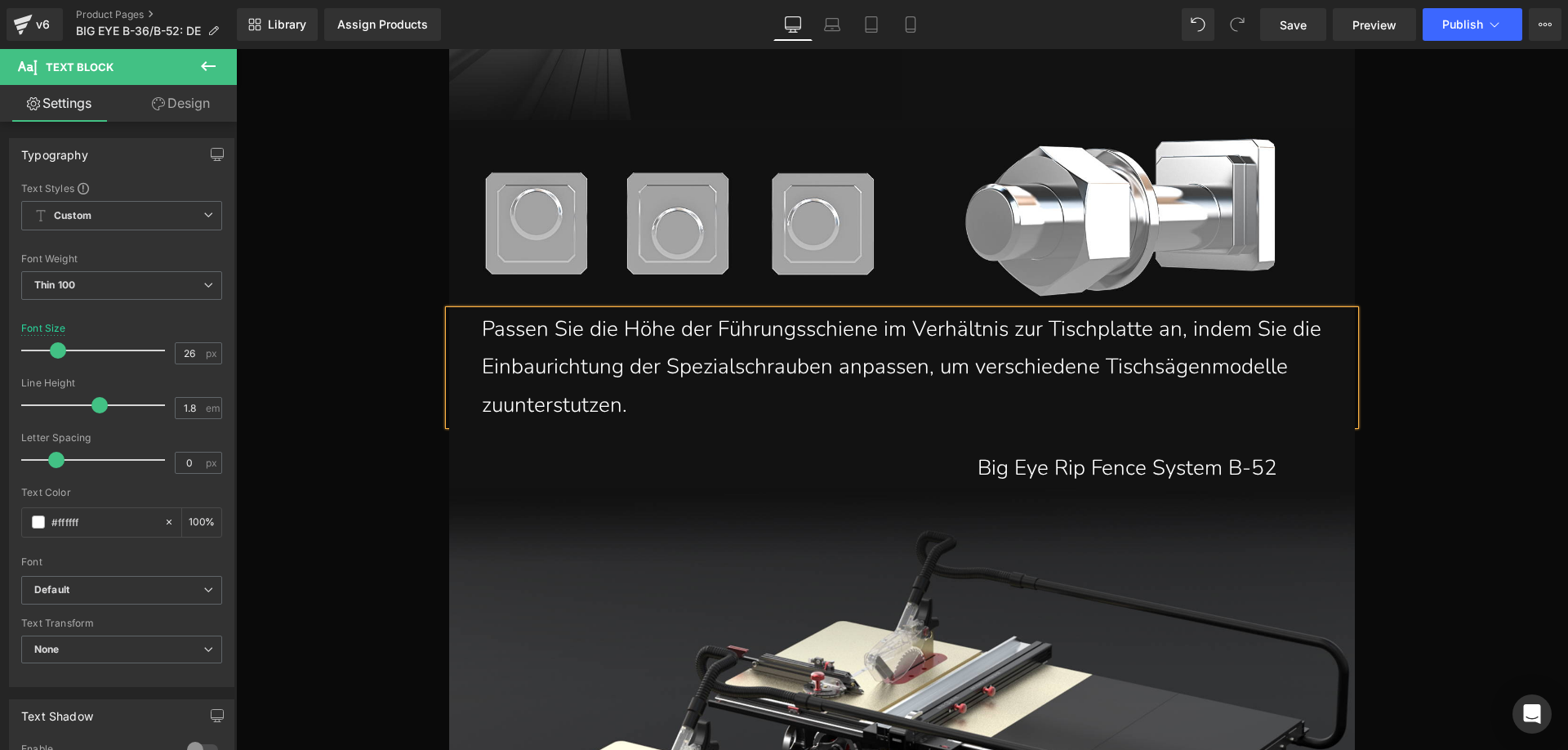
click at [502, 404] on p "Passen Sie die Höhe der Führungsschiene im Verhältnis zur Tischplatte an, indem…" at bounding box center [910, 367] width 857 height 114
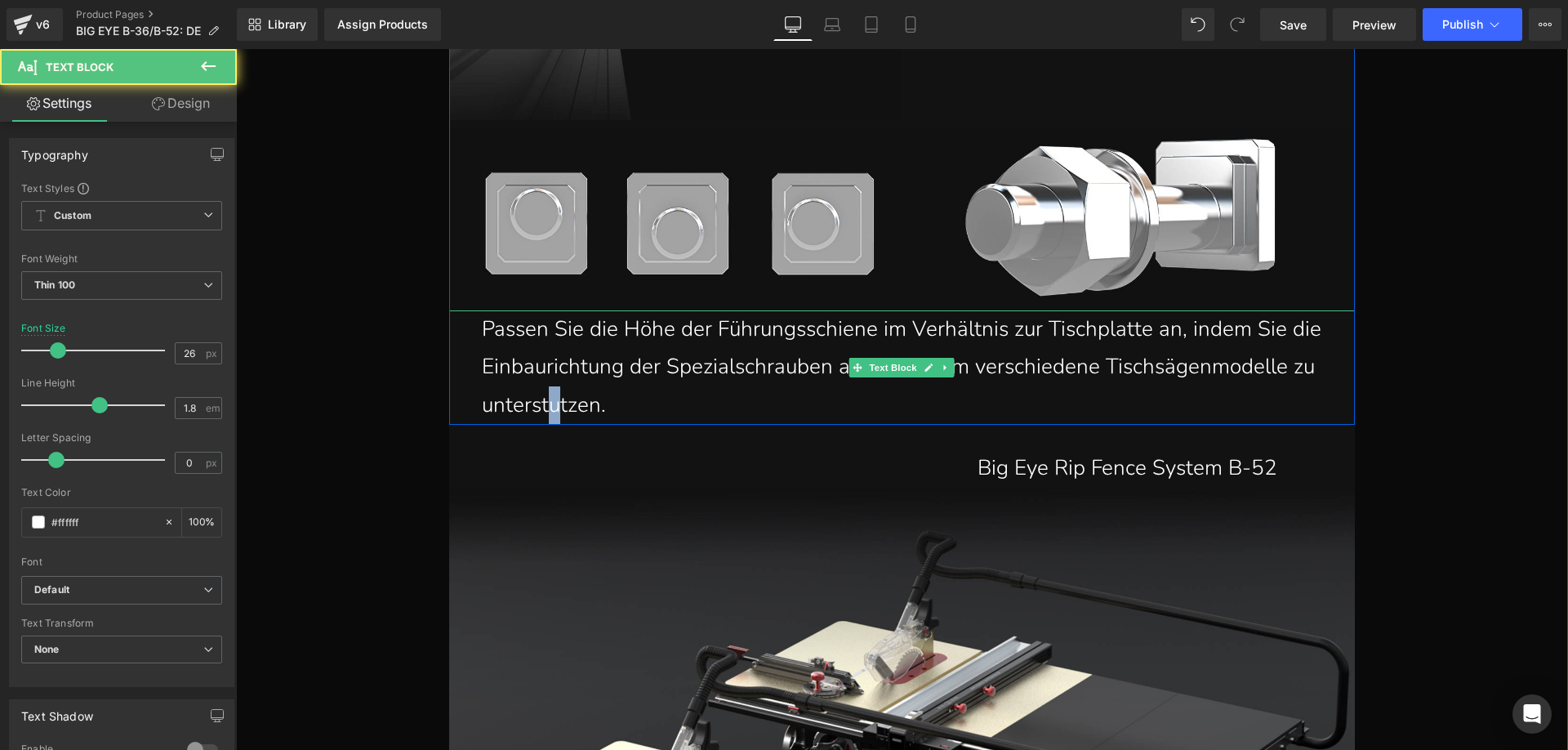
drag, startPoint x: 556, startPoint y: 408, endPoint x: 547, endPoint y: 404, distance: 9.8
click at [547, 404] on p "Passen Sie die Höhe der Führungsschiene im Verhältnis zur Tischplatte an, indem…" at bounding box center [910, 367] width 857 height 114
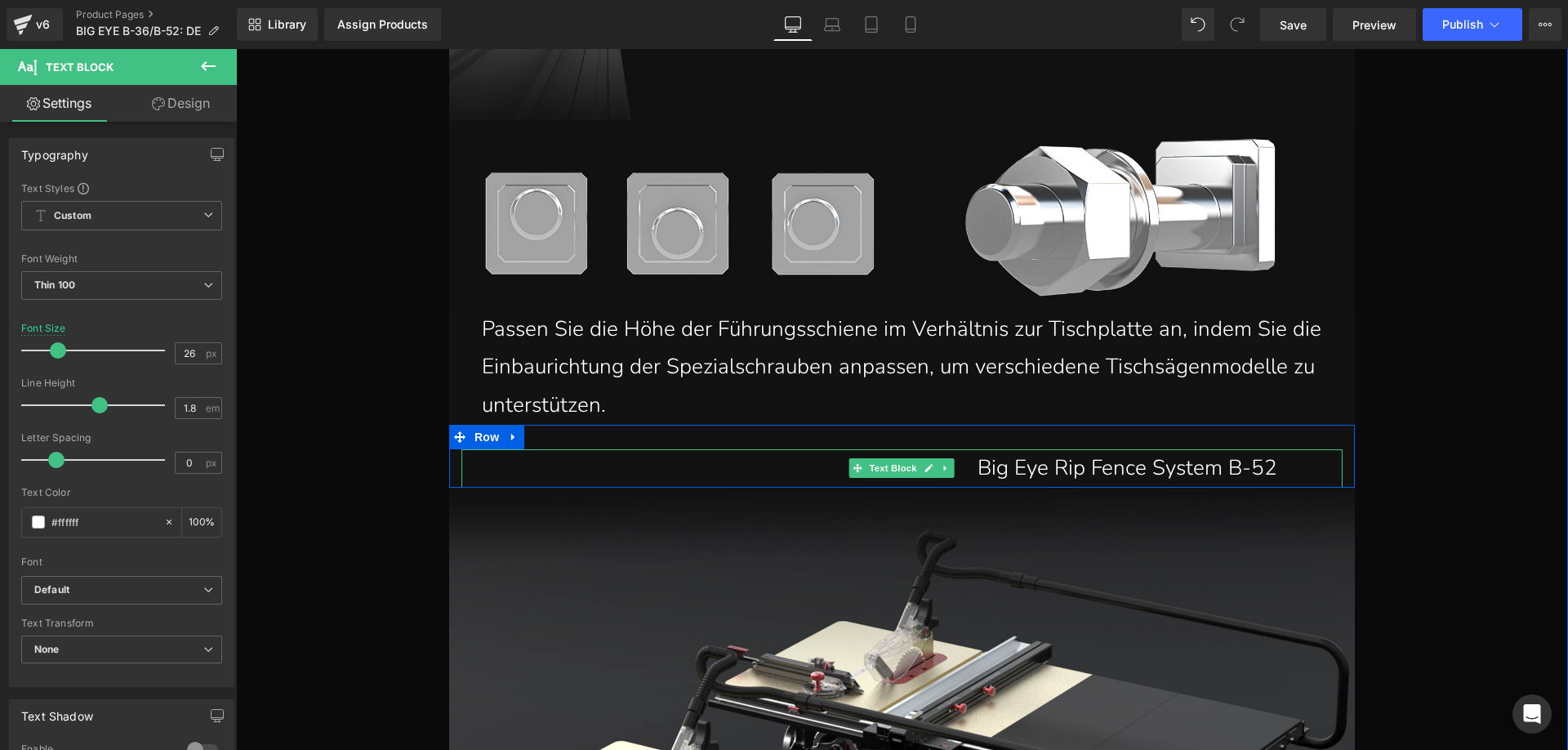
click at [1005, 462] on p "Big Eye Rip Fence System B-52" at bounding box center [886, 468] width 783 height 39
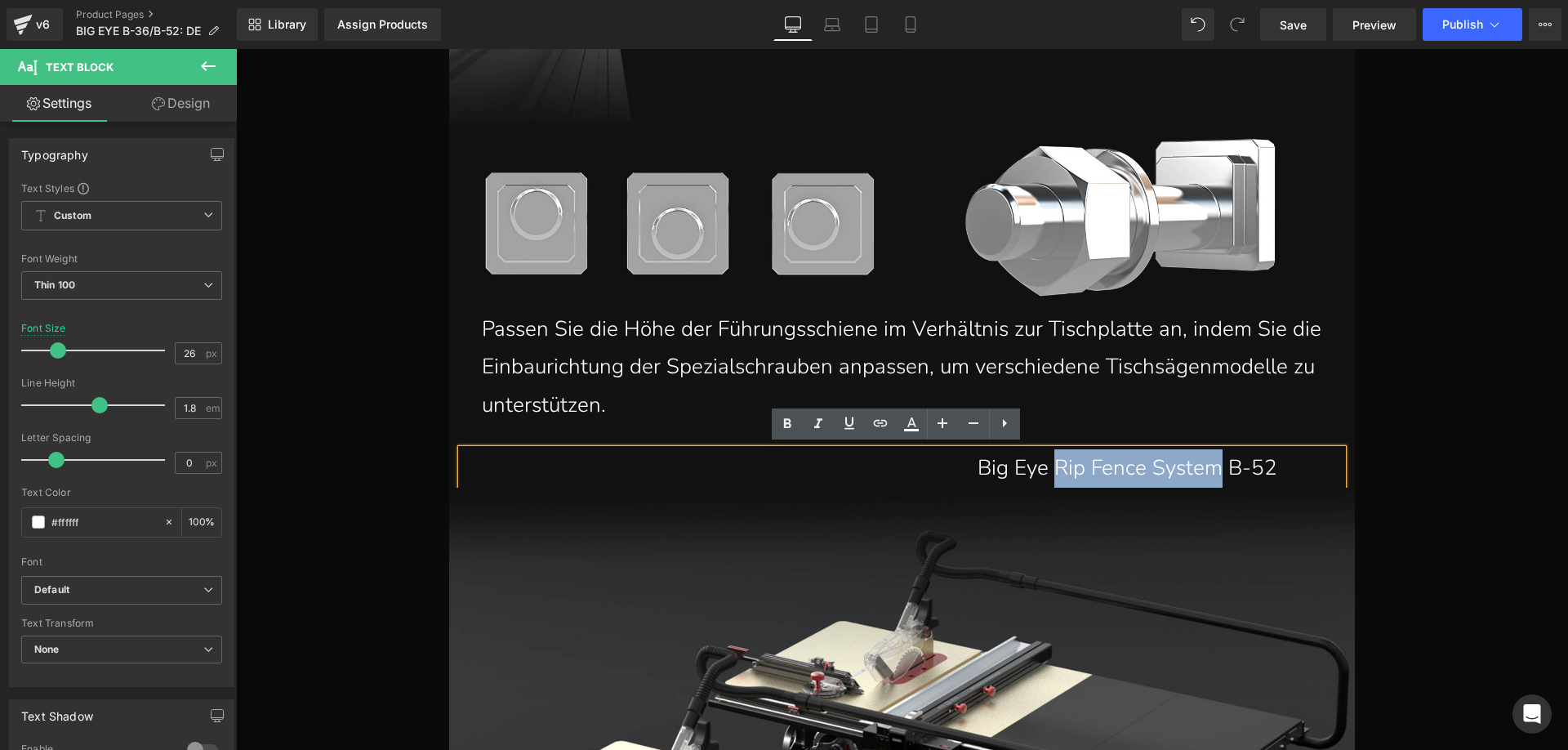
drag, startPoint x: 1055, startPoint y: 462, endPoint x: 1218, endPoint y: 461, distance: 163.0
click at [1218, 461] on p "Big Eye Rip Fence System B-52" at bounding box center [886, 468] width 783 height 39
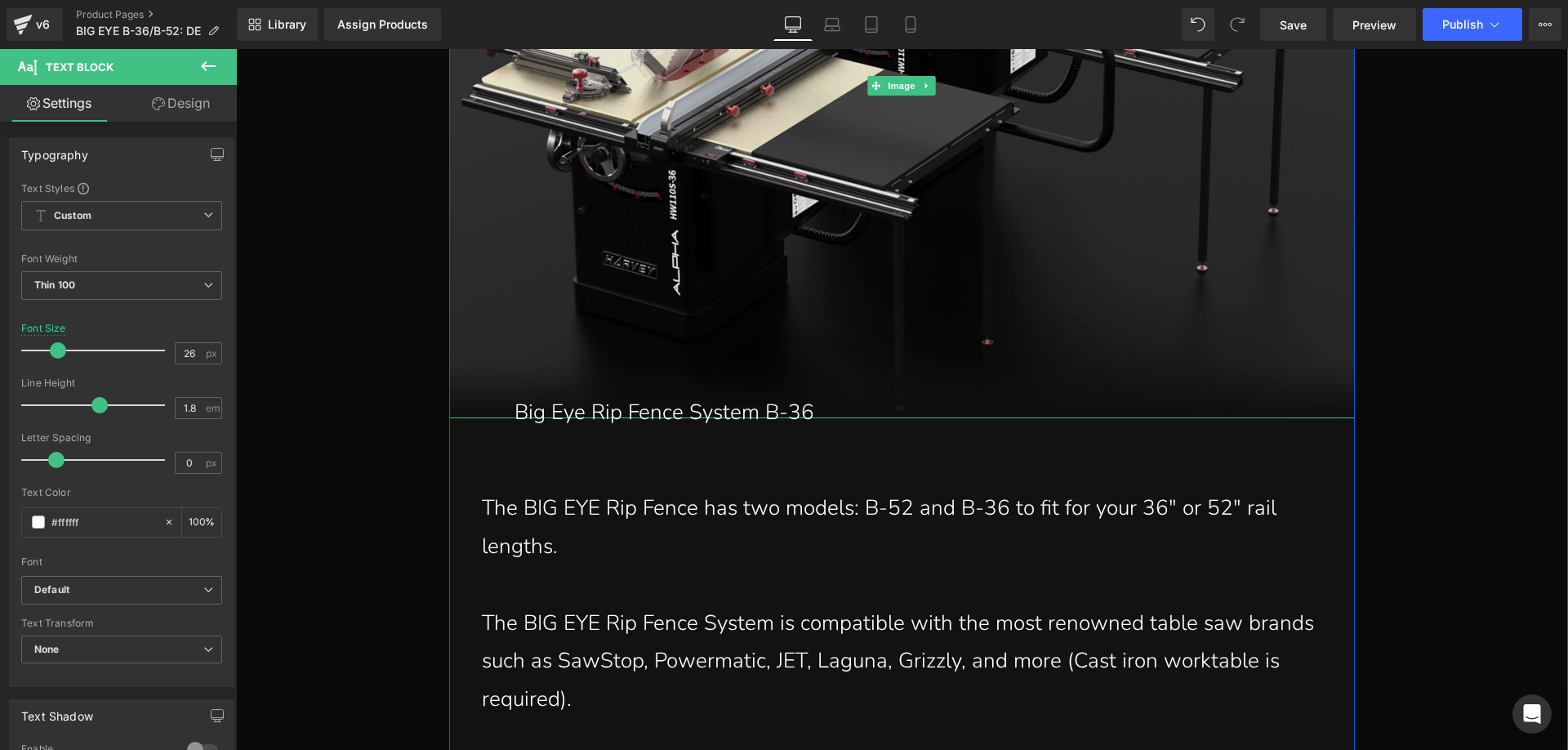
scroll to position [22350, 0]
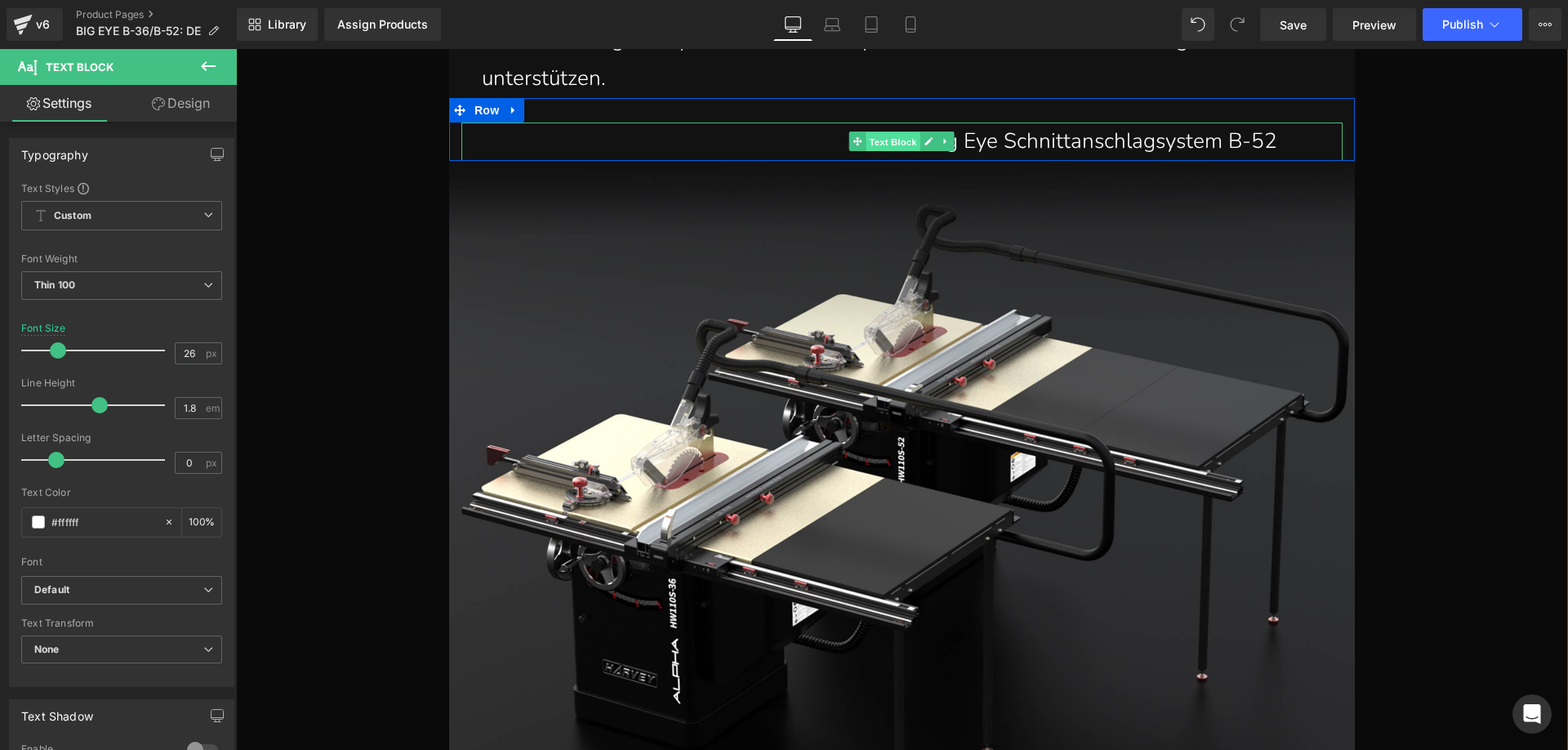
click at [901, 132] on span "Text Block" at bounding box center [892, 142] width 54 height 20
click at [1036, 137] on p "Big Eye Schnittanschlagsystem B-52" at bounding box center [886, 142] width 783 height 39
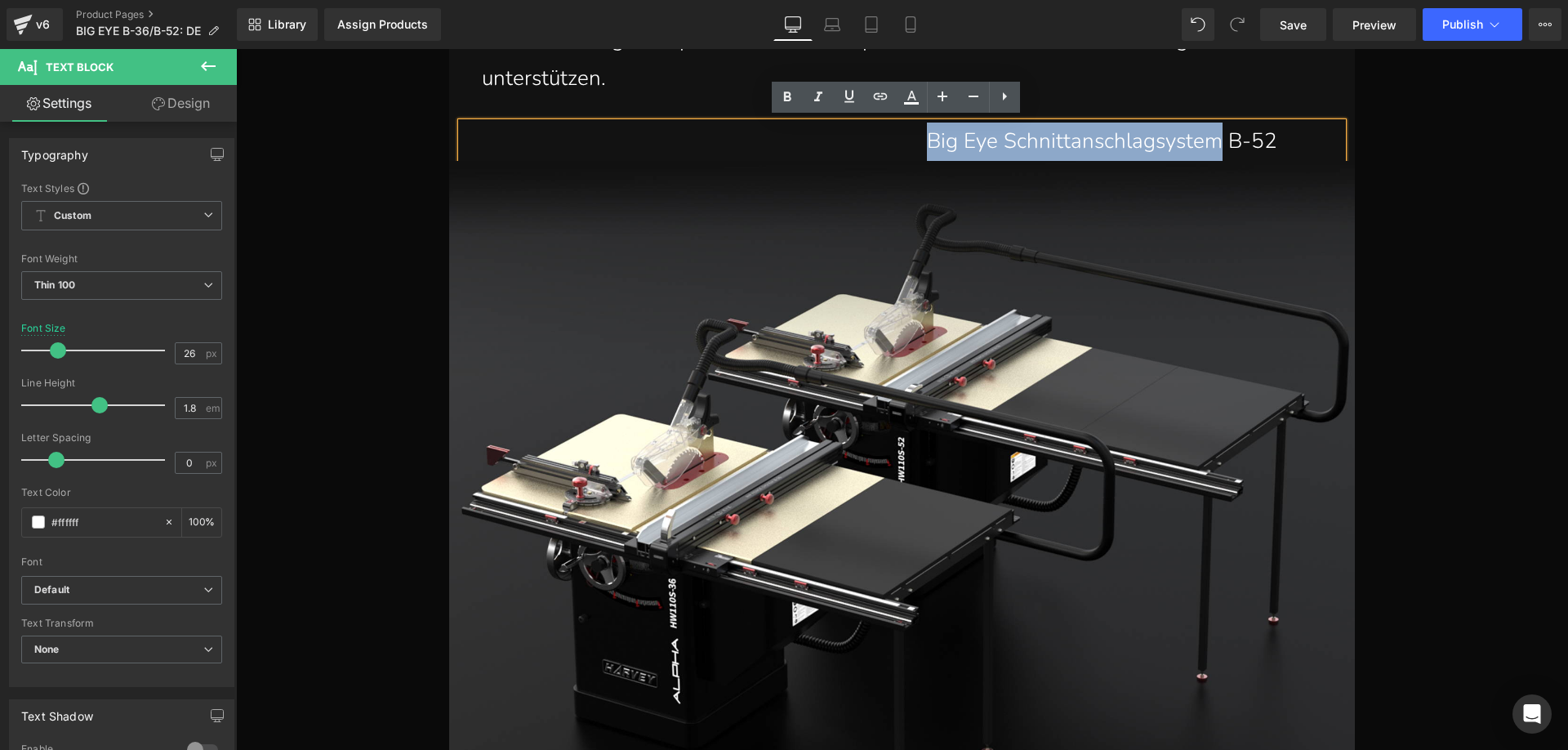
drag, startPoint x: 930, startPoint y: 136, endPoint x: 1223, endPoint y: 140, distance: 293.0
click at [1223, 140] on p "Big Eye Schnittanschlagsystem B-52" at bounding box center [886, 142] width 783 height 39
copy p "Big Eye Schnittanschlagsystem"
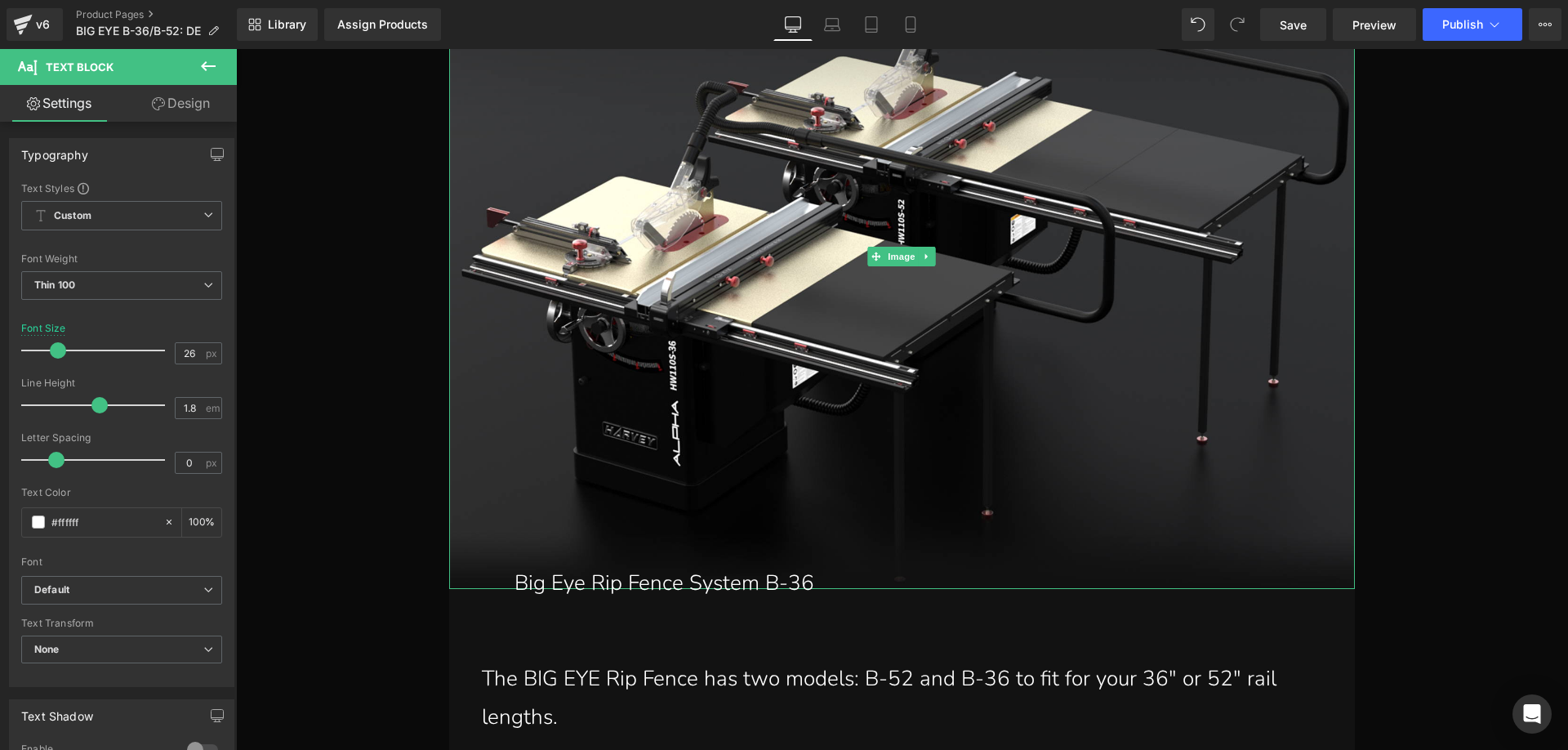
scroll to position [22758, 0]
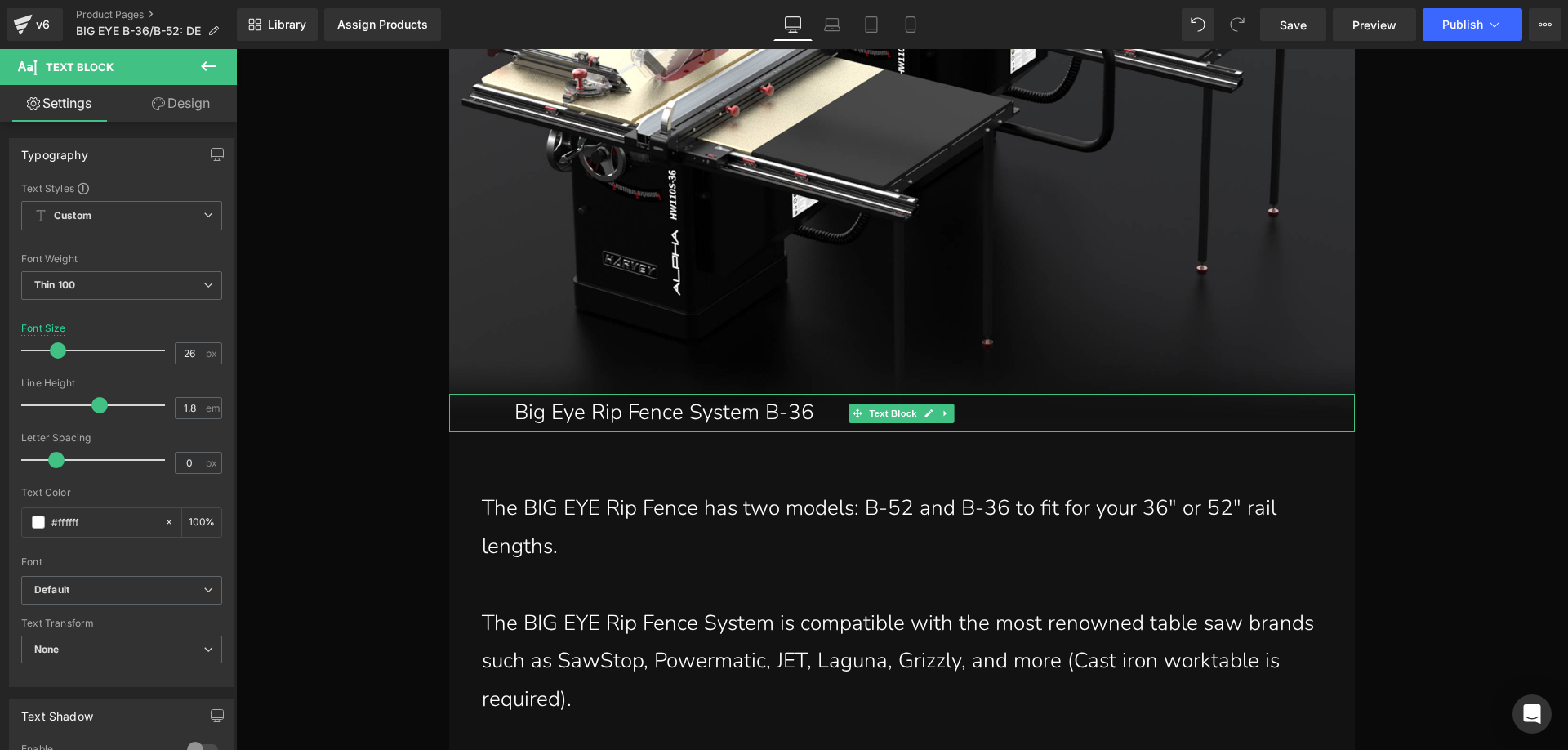
click at [537, 409] on p "Big Eye Rip Fence System B-36" at bounding box center [934, 412] width 841 height 39
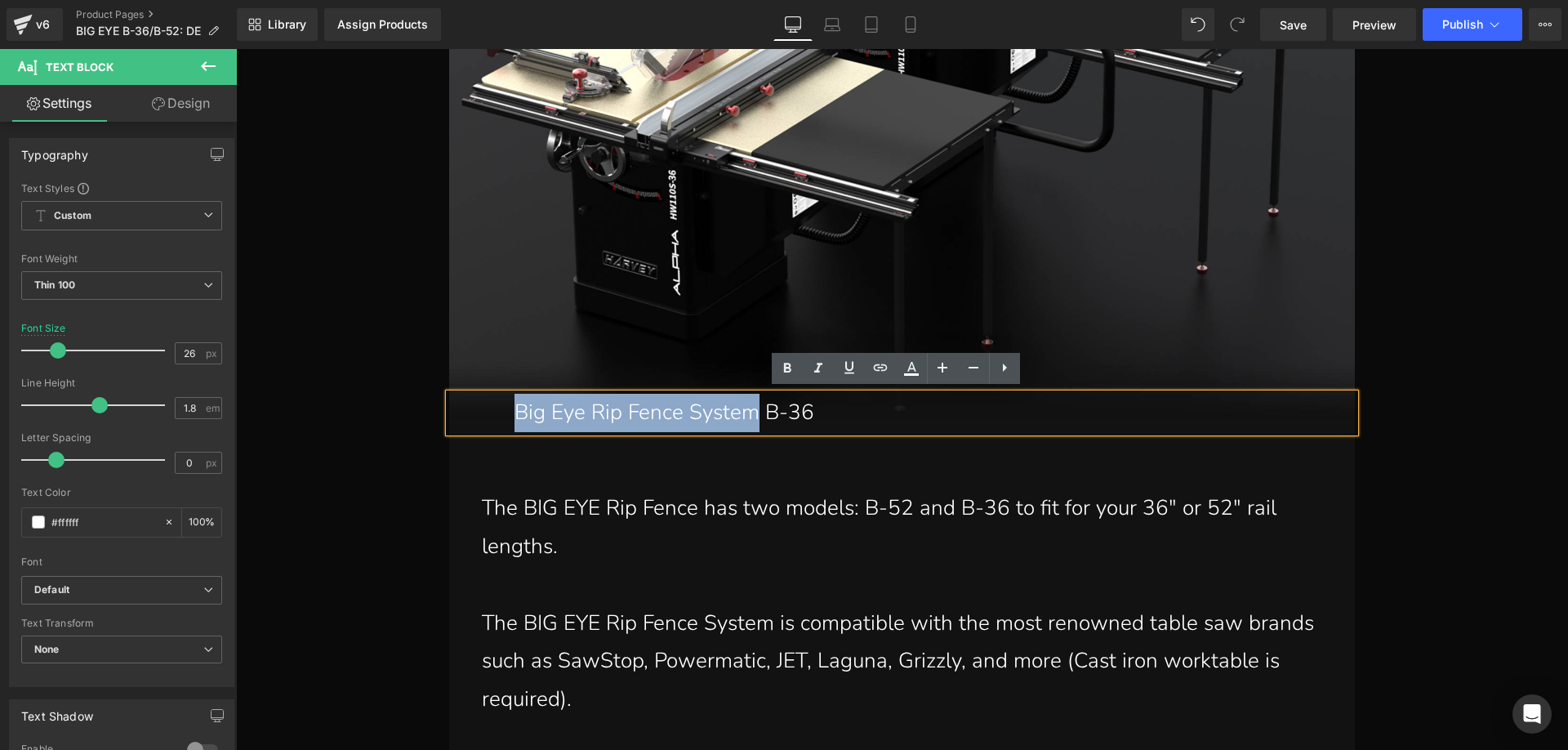
drag, startPoint x: 509, startPoint y: 408, endPoint x: 745, endPoint y: 413, distance: 236.1
click at [745, 413] on p "Big Eye Rip Fence System B-36" at bounding box center [934, 412] width 841 height 39
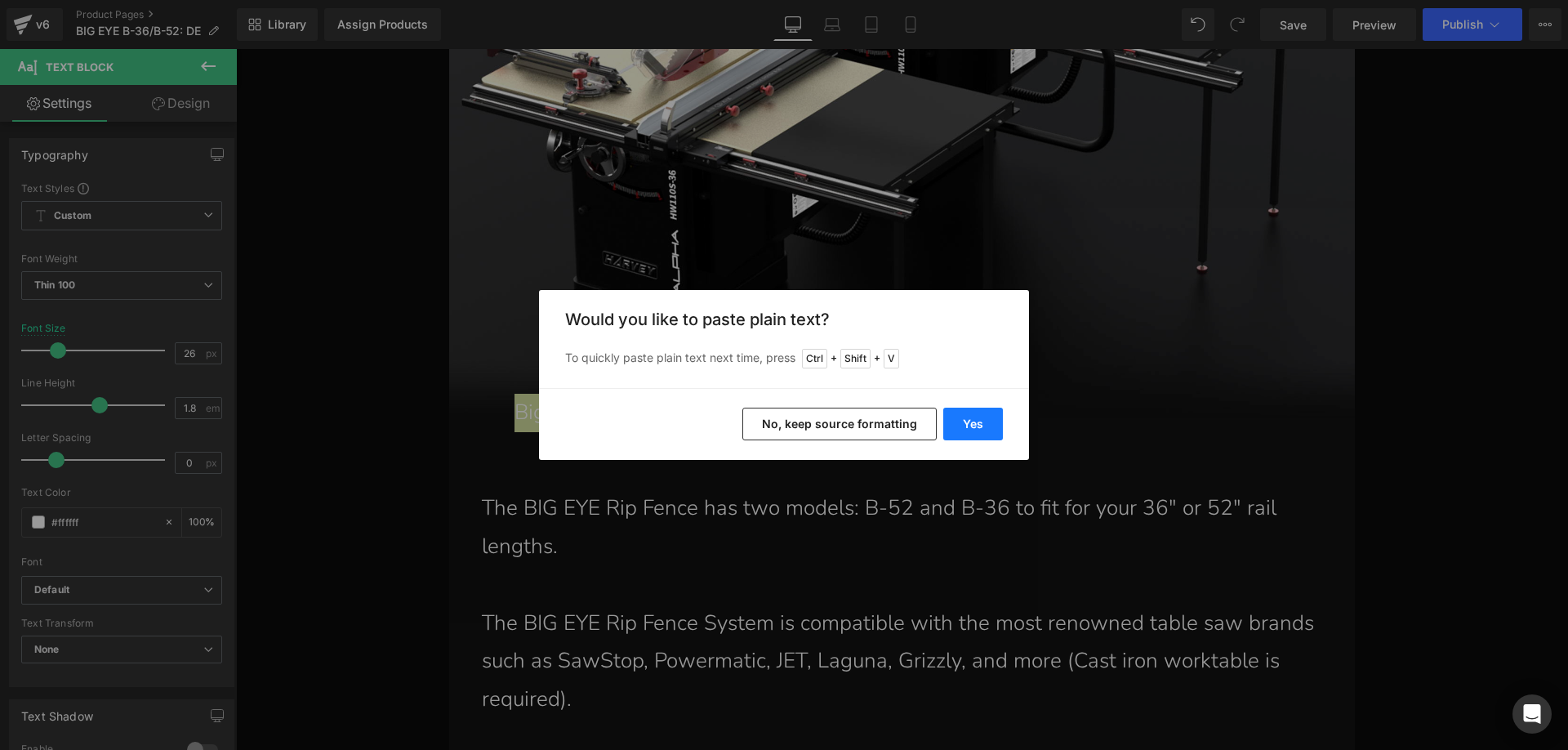
click at [970, 433] on button "Yes" at bounding box center [973, 424] width 59 height 33
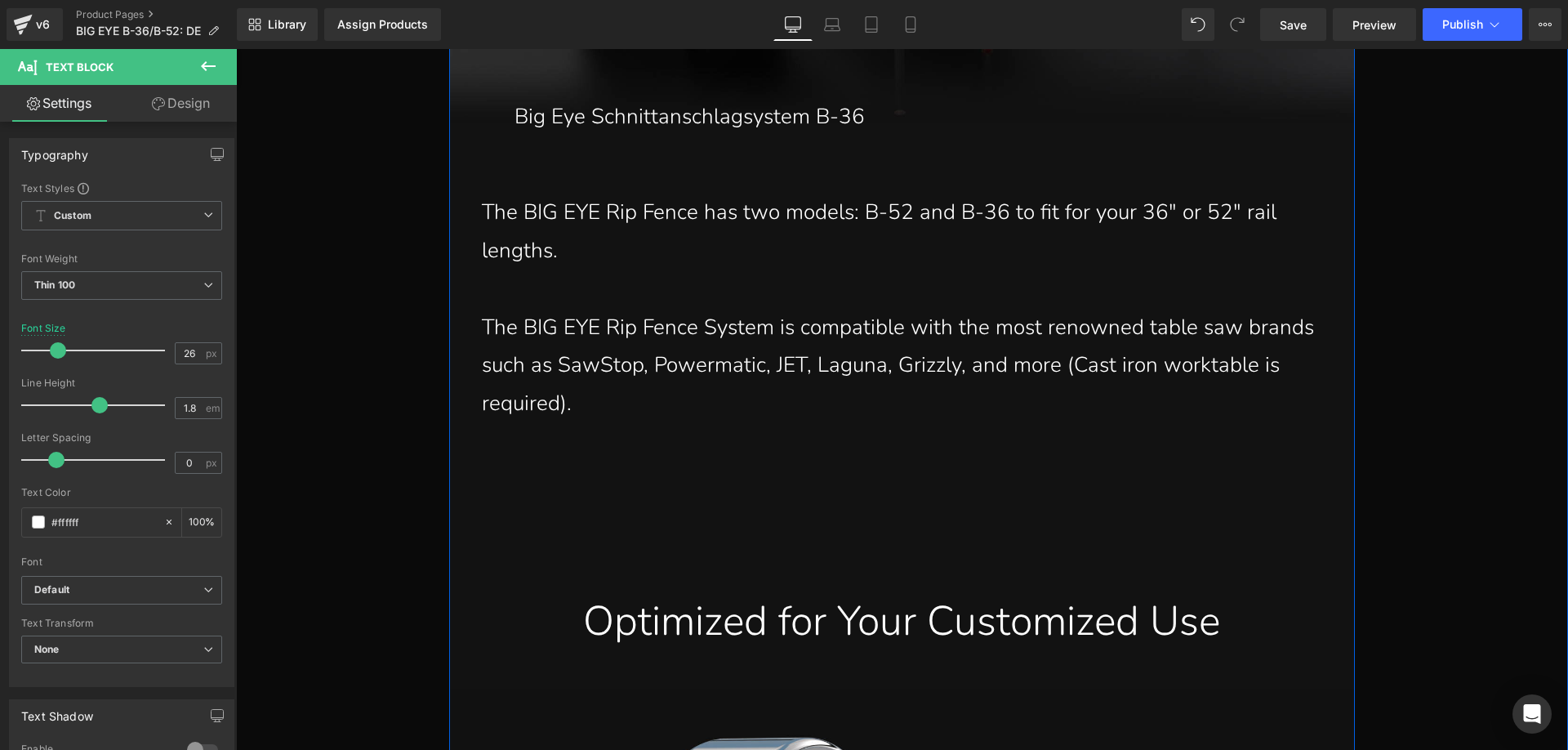
scroll to position [23085, 0]
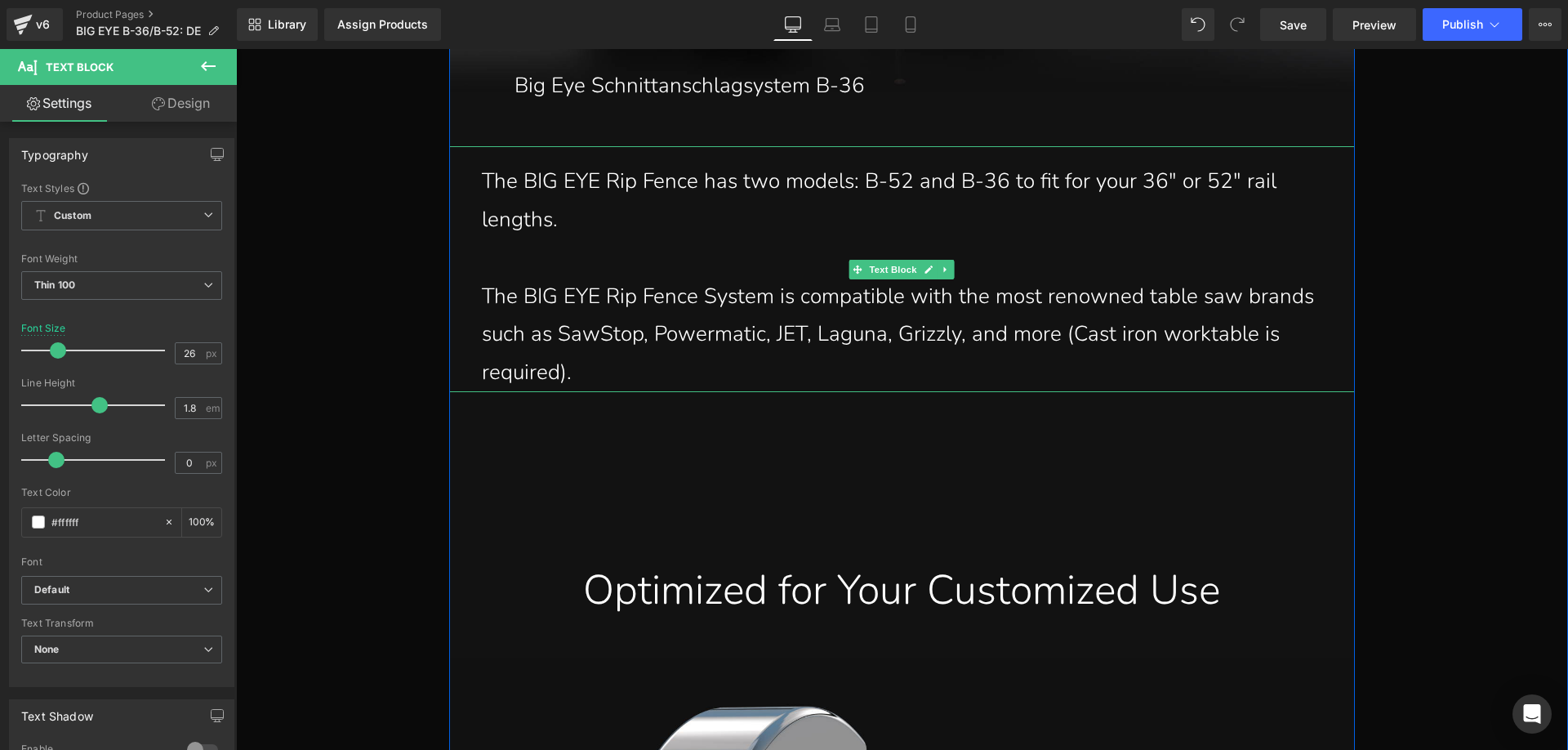
click at [556, 210] on p "The BIG EYE Rip Fence has two models: B-52 and B-36 to fit for your 36" or 52" …" at bounding box center [910, 200] width 857 height 76
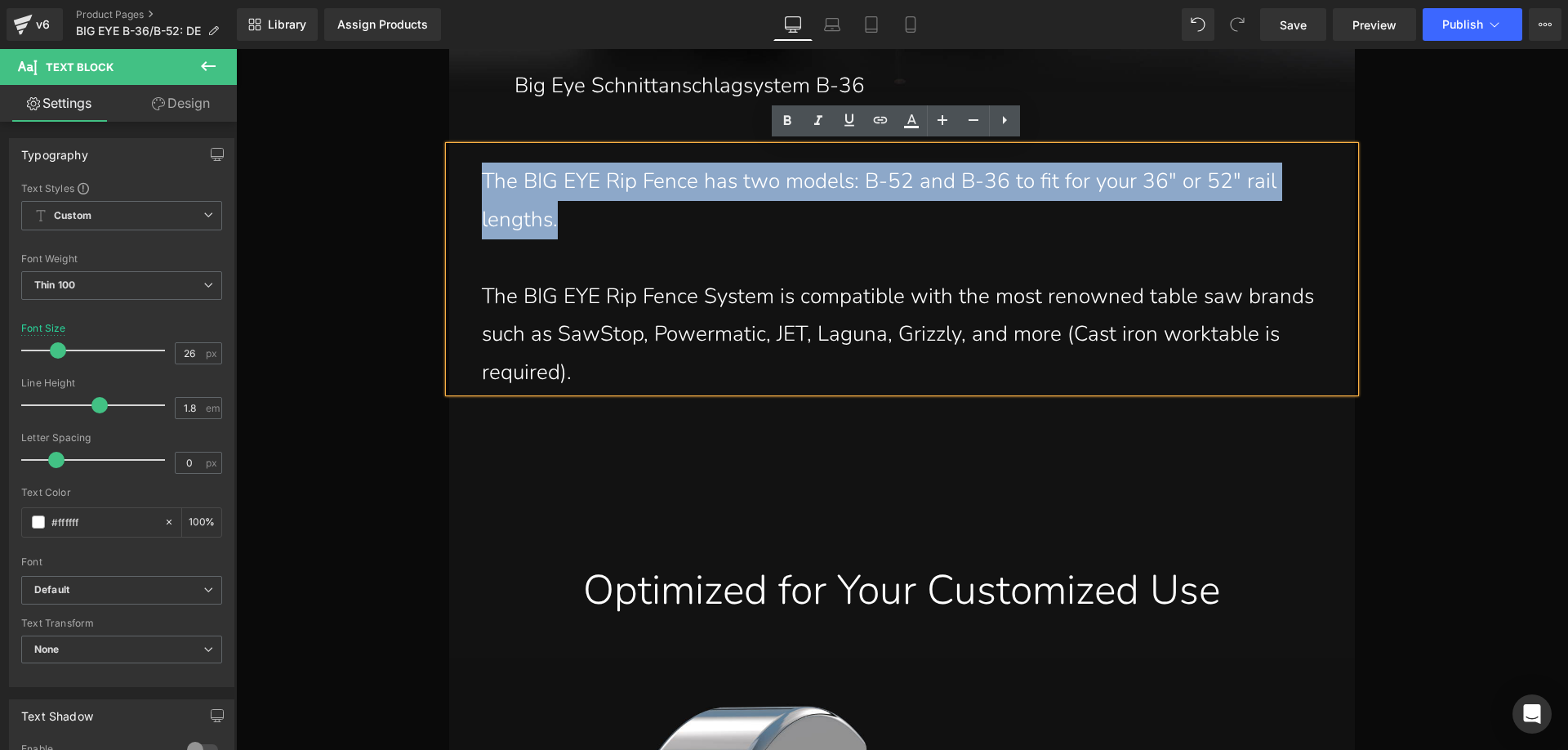
drag, startPoint x: 550, startPoint y: 205, endPoint x: 478, endPoint y: 175, distance: 78.0
click at [482, 175] on p "The BIG EYE Rip Fence has two models: B-52 and B-36 to fit for your 36" or 52" …" at bounding box center [910, 200] width 857 height 76
paste div
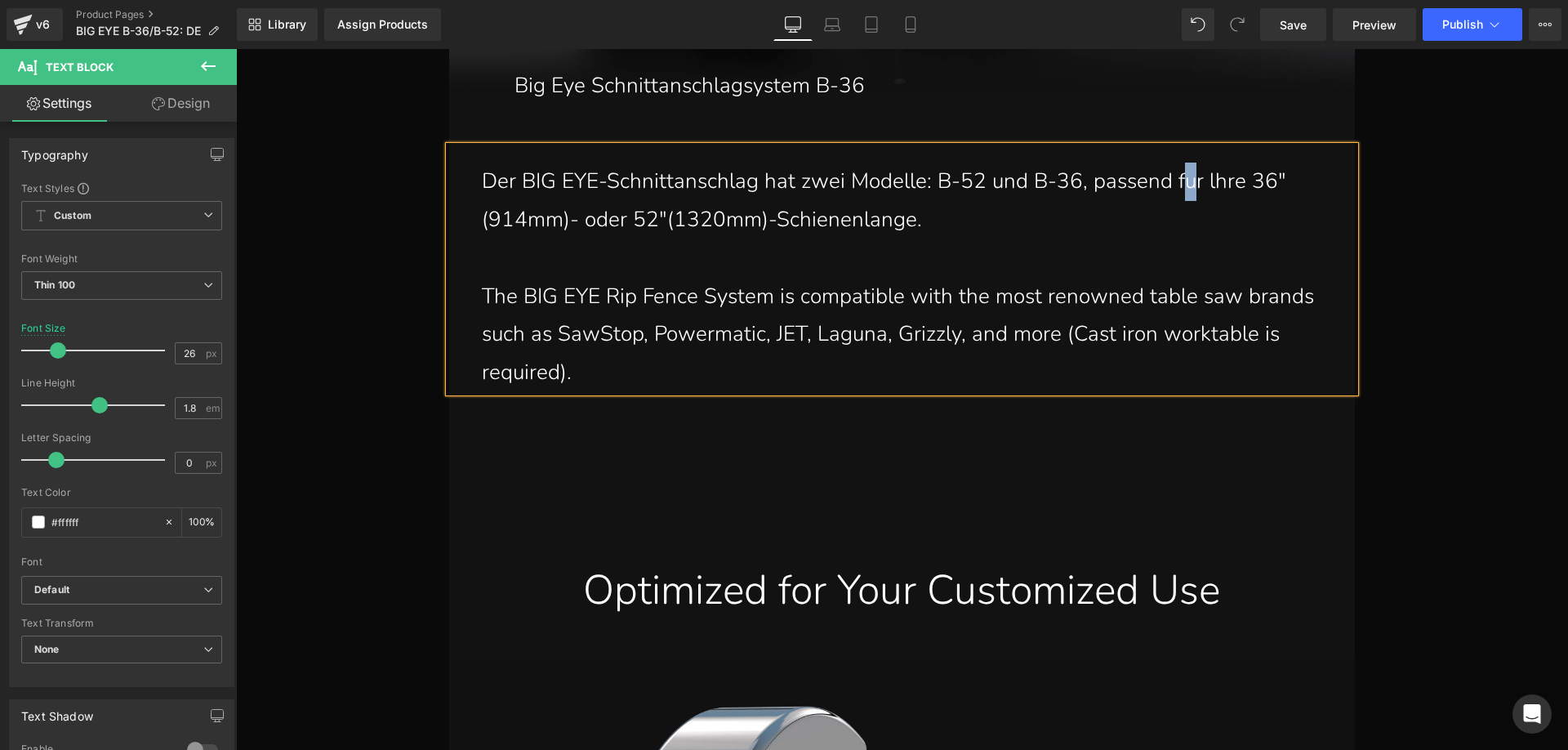
click at [1176, 182] on p "Der BIG EYE-Schnittanschlag hat zwei Modelle: B-52 und B-36, passend fur lhre 3…" at bounding box center [910, 200] width 857 height 76
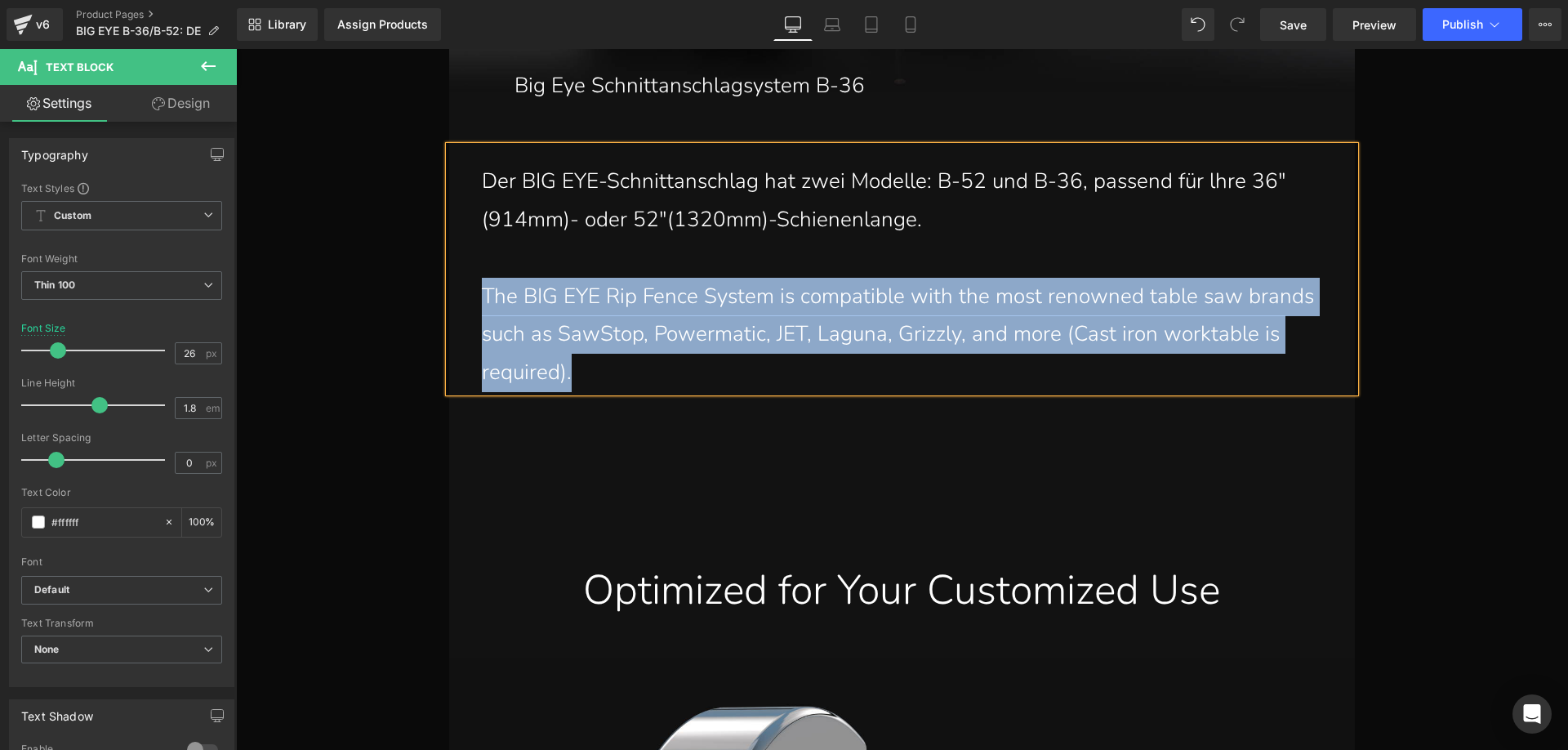
drag, startPoint x: 602, startPoint y: 371, endPoint x: 475, endPoint y: 293, distance: 149.0
click at [482, 293] on p "The BIG EYE Rip Fence System is compatible with the most renowned table saw bra…" at bounding box center [910, 334] width 857 height 114
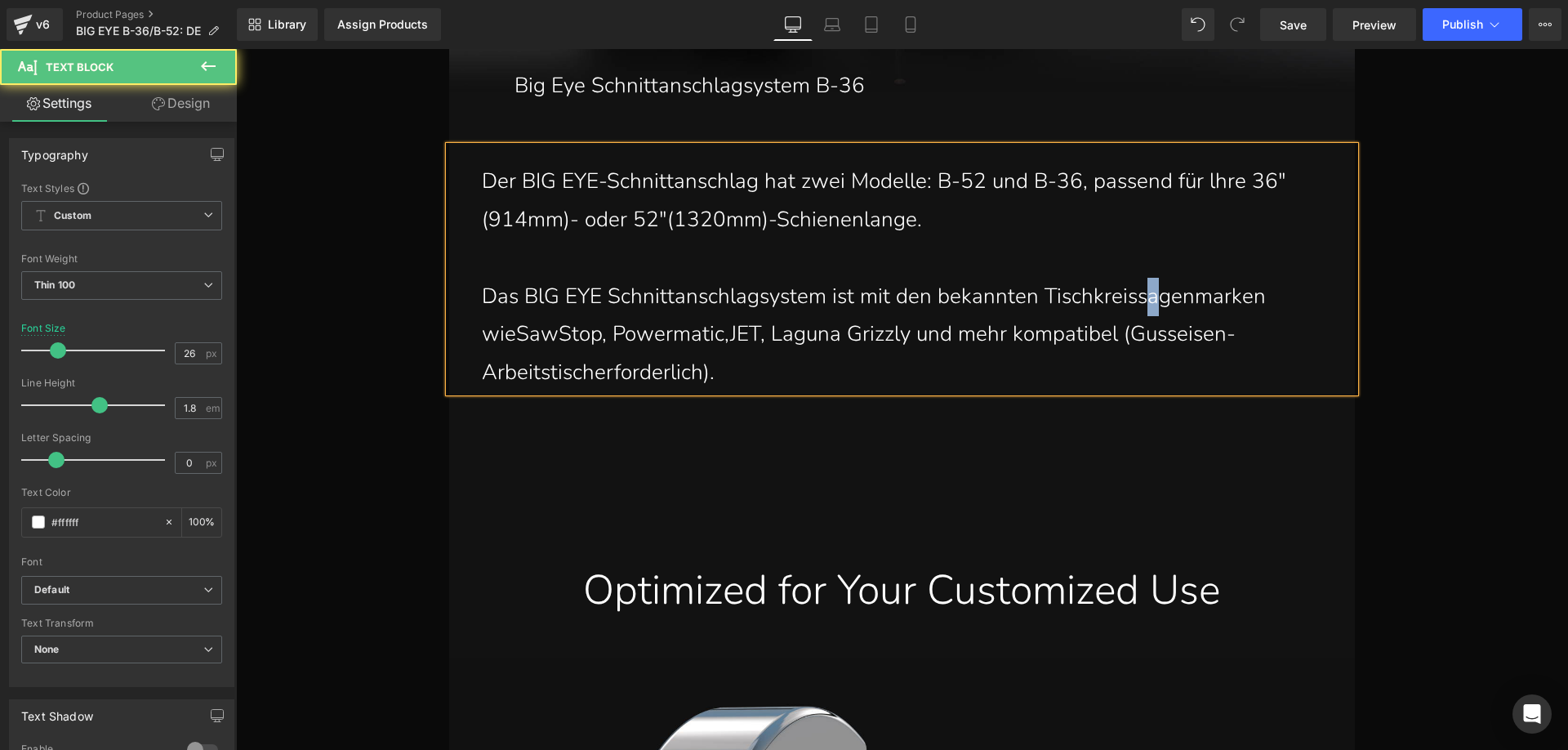
click at [1133, 292] on p "Das BlG EYE Schnittanschlagsystem ist mit den bekannten Tischkreissagenmarken w…" at bounding box center [910, 334] width 857 height 114
click at [509, 332] on p "Das BlG EYE Schnittanschlagsystem ist mit den bekannten Tischkreissägenmarken w…" at bounding box center [910, 334] width 857 height 114
click at [589, 371] on p "Das BlG EYE Schnittanschlagsystem ist mit den bekannten Tischkreissägenmarken w…" at bounding box center [910, 334] width 857 height 114
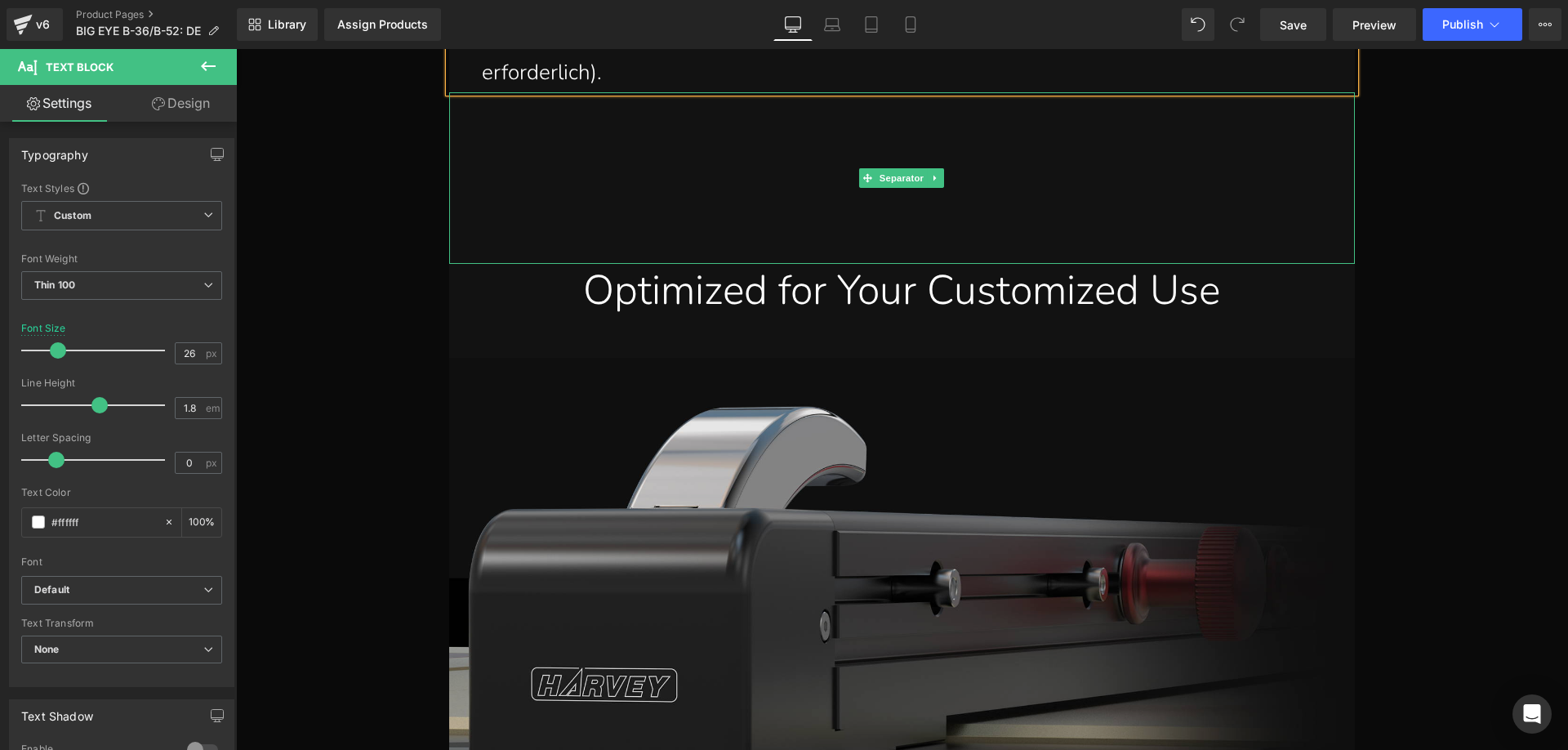
scroll to position [23411, 0]
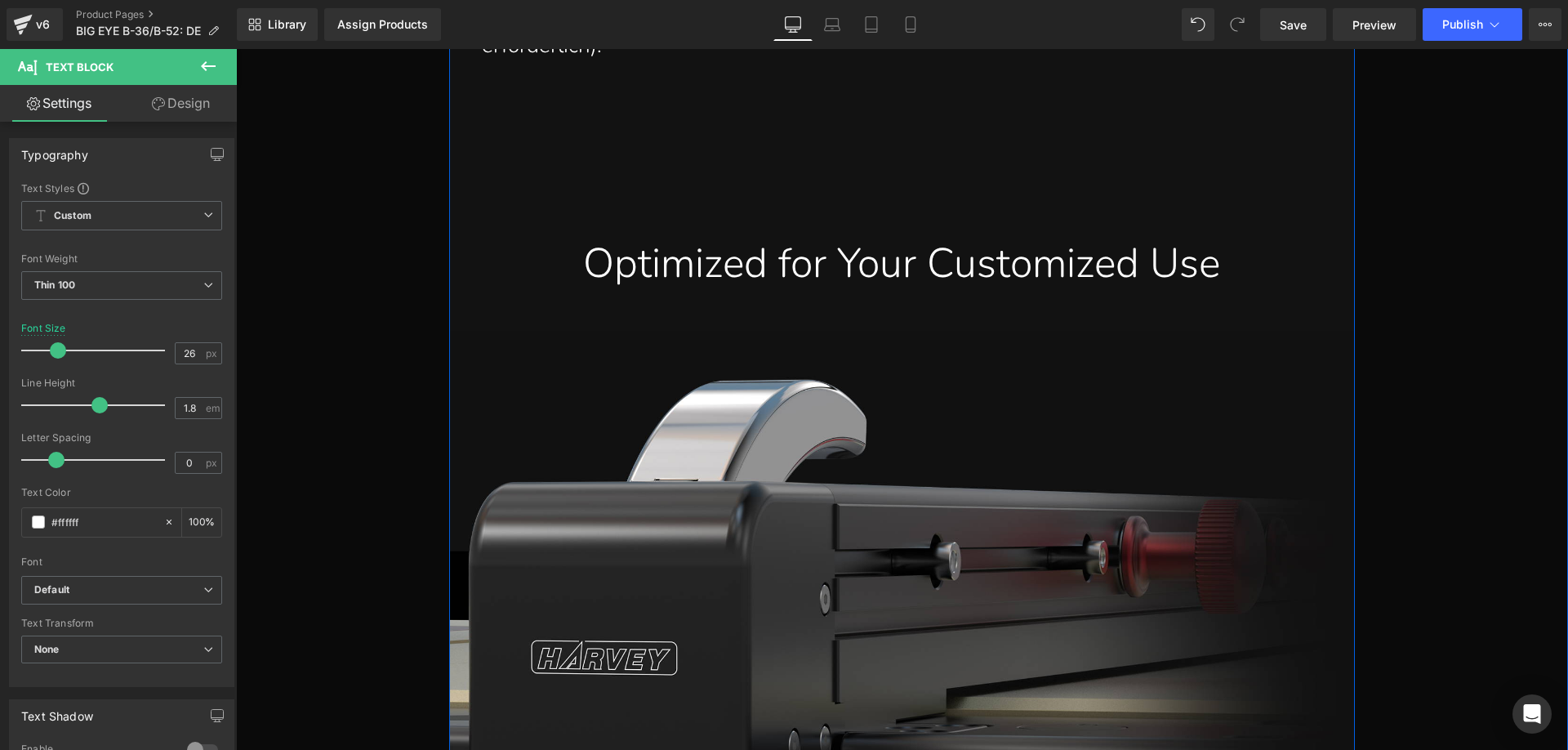
click at [576, 265] on div "Optimized for Your Customized Use" at bounding box center [902, 263] width 881 height 53
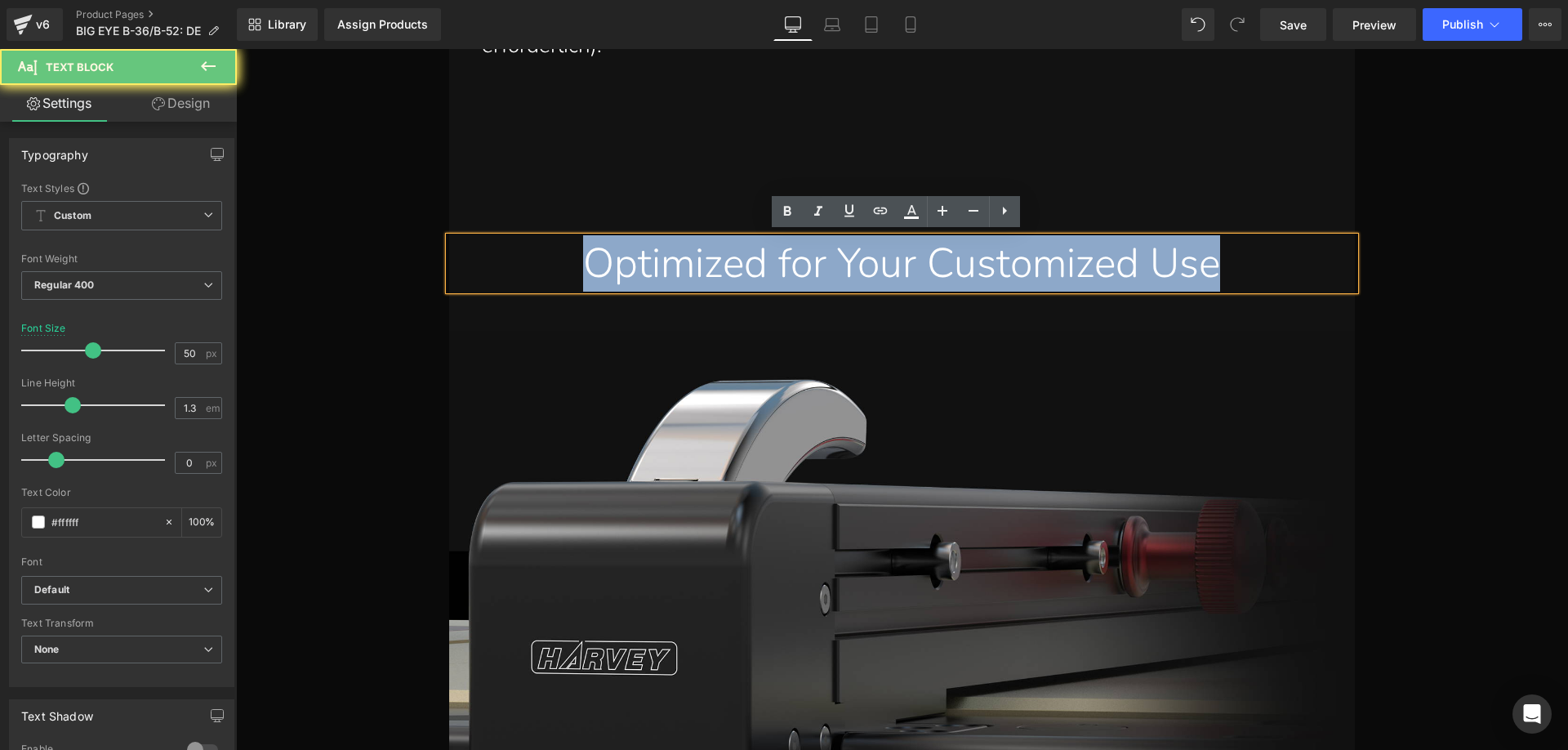
drag, startPoint x: 546, startPoint y: 260, endPoint x: 1267, endPoint y: 261, distance: 721.0
click at [1267, 261] on div "Optimized for Your Customized Use" at bounding box center [902, 263] width 881 height 53
paste div
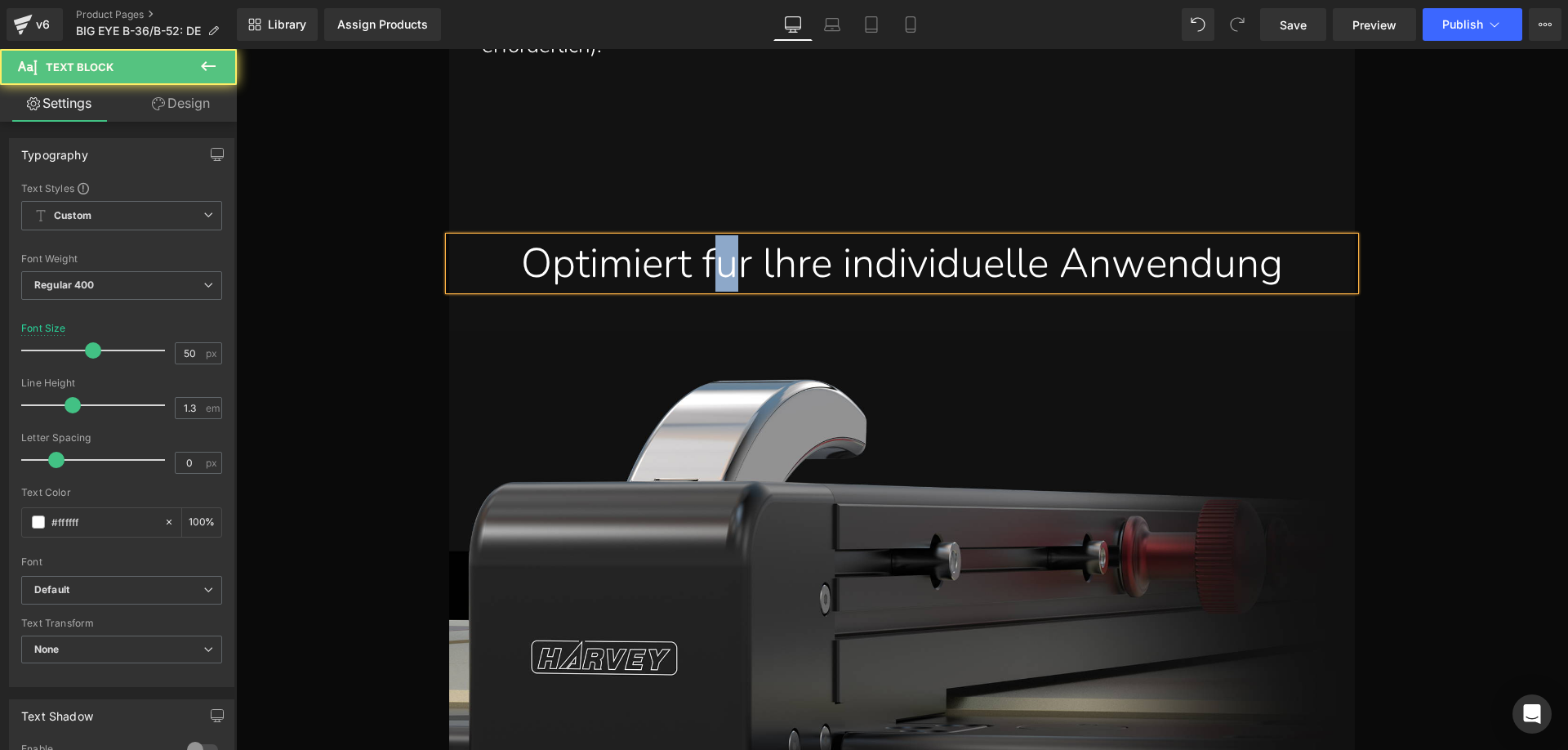
click at [713, 264] on div "Optimiert fur lhre individuelle Anwendung" at bounding box center [902, 263] width 881 height 53
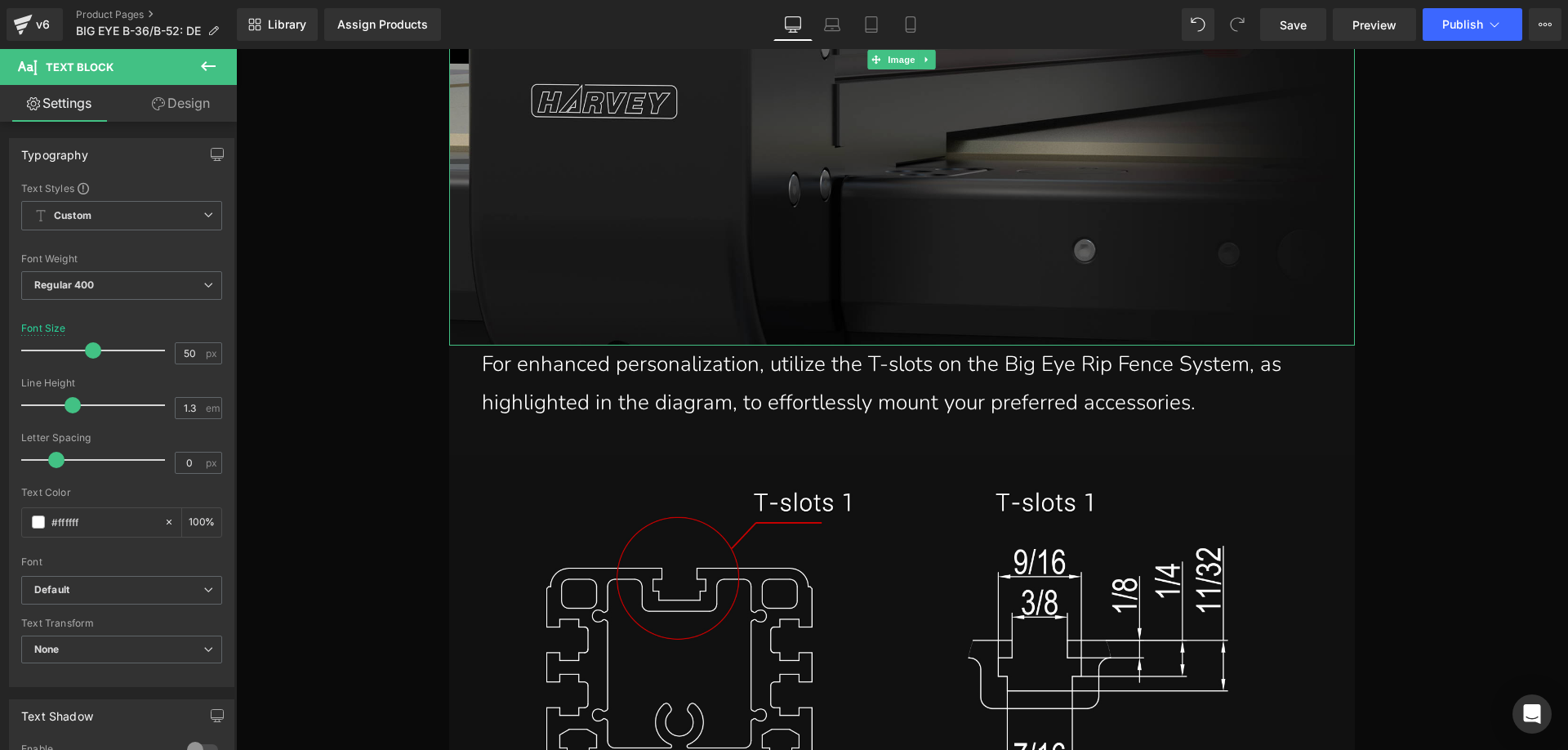
scroll to position [23983, 0]
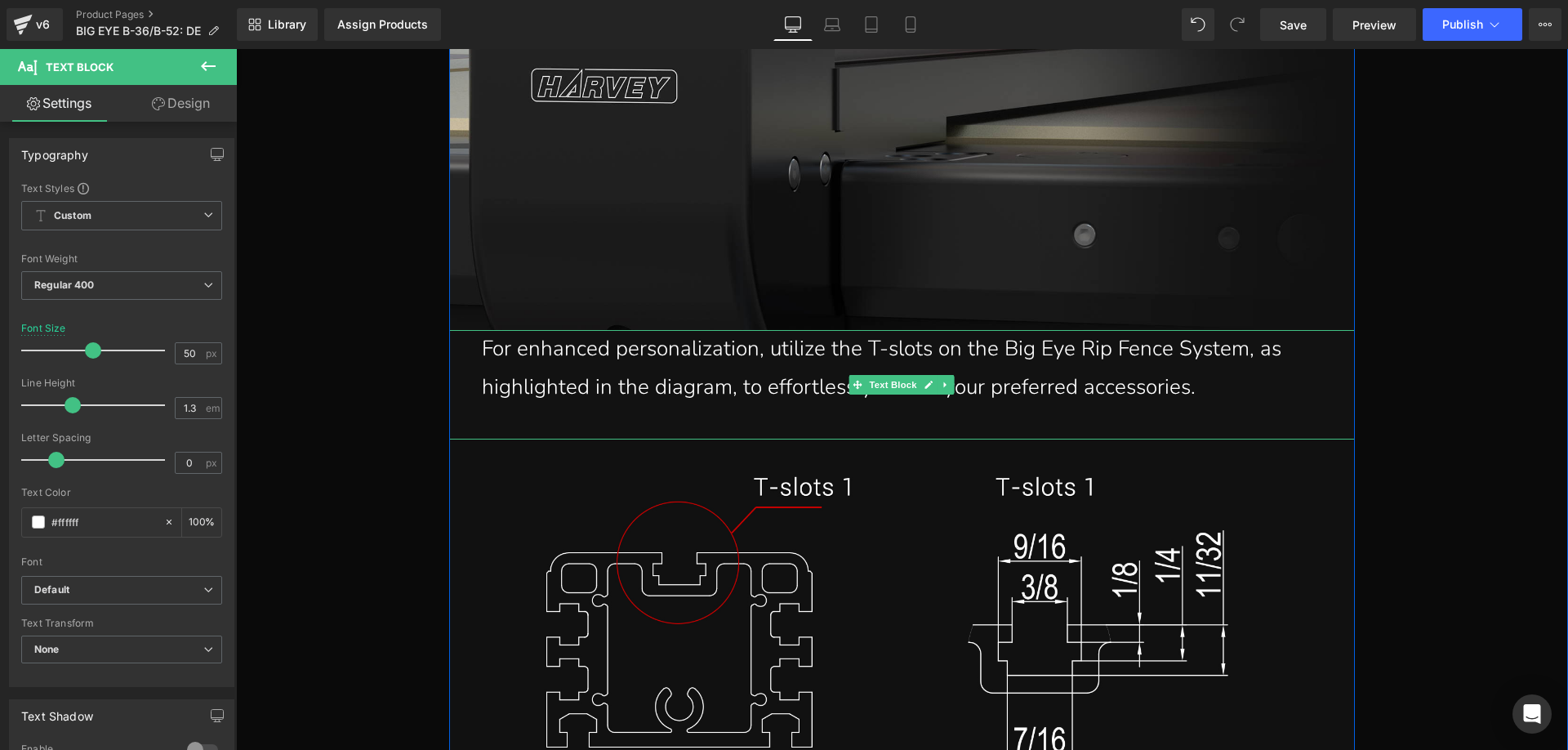
click at [1212, 388] on p "For enhanced personalization, utilize the T-slots on the Big Eye Rip Fence Syst…" at bounding box center [910, 368] width 857 height 76
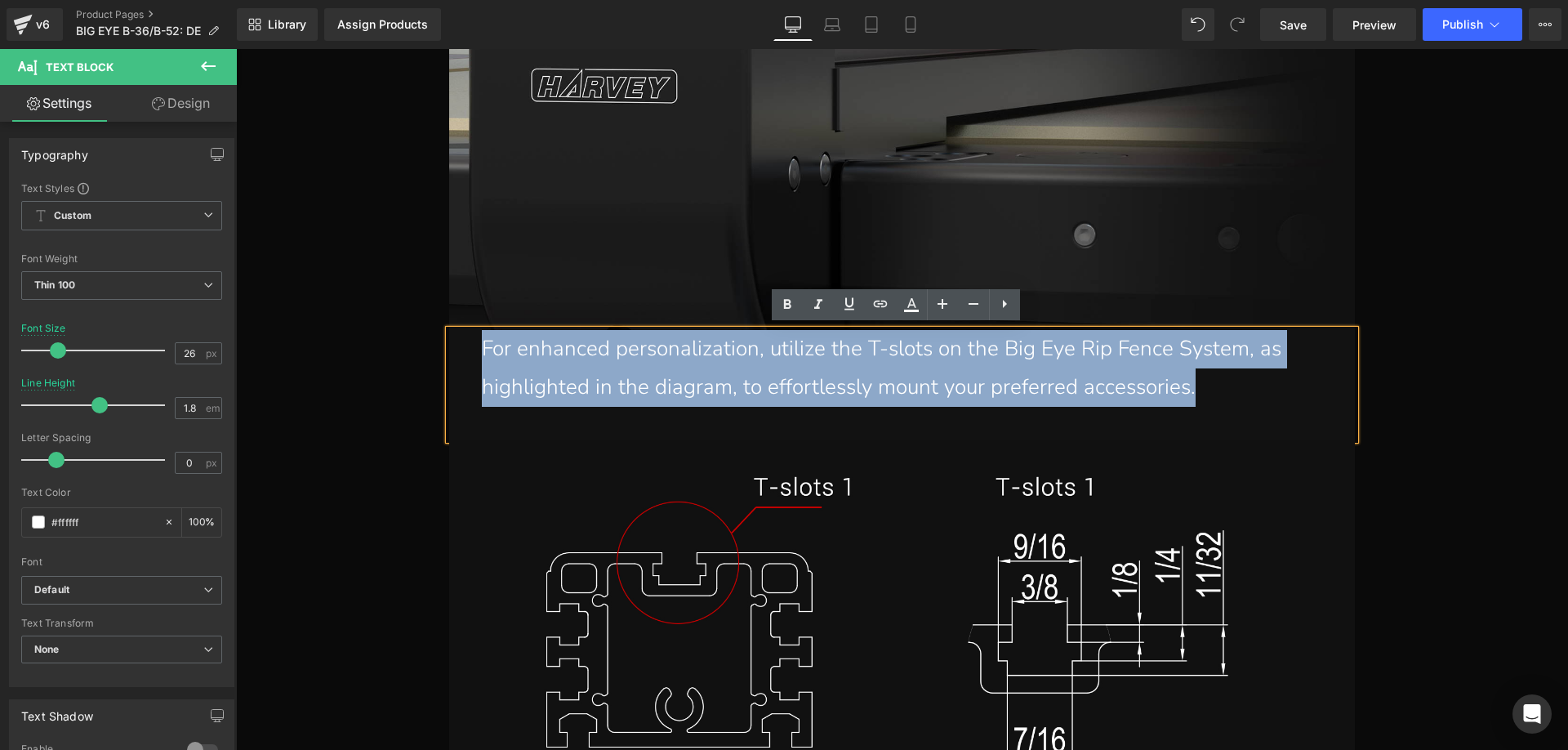
drag, startPoint x: 1214, startPoint y: 383, endPoint x: 466, endPoint y: 342, distance: 749.1
click at [466, 342] on div "For enhanced personalization, utilize the T-slots on the Big Eye Rip Fence Syst…" at bounding box center [902, 385] width 906 height 109
paste div
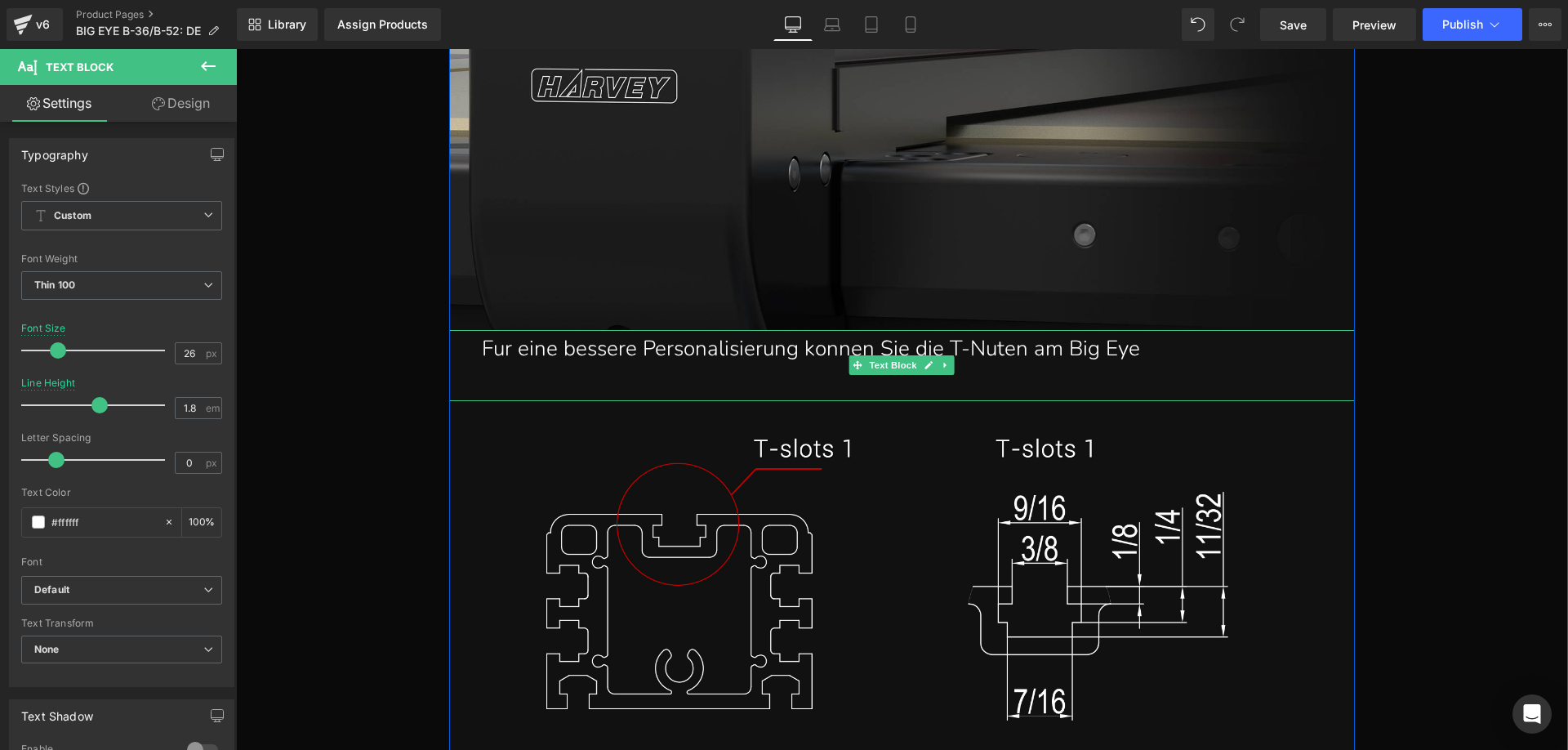
click at [1169, 346] on p "Fur eine bessere Personalisierung konnen Sie die T-Nuten am Big Eye" at bounding box center [910, 349] width 857 height 39
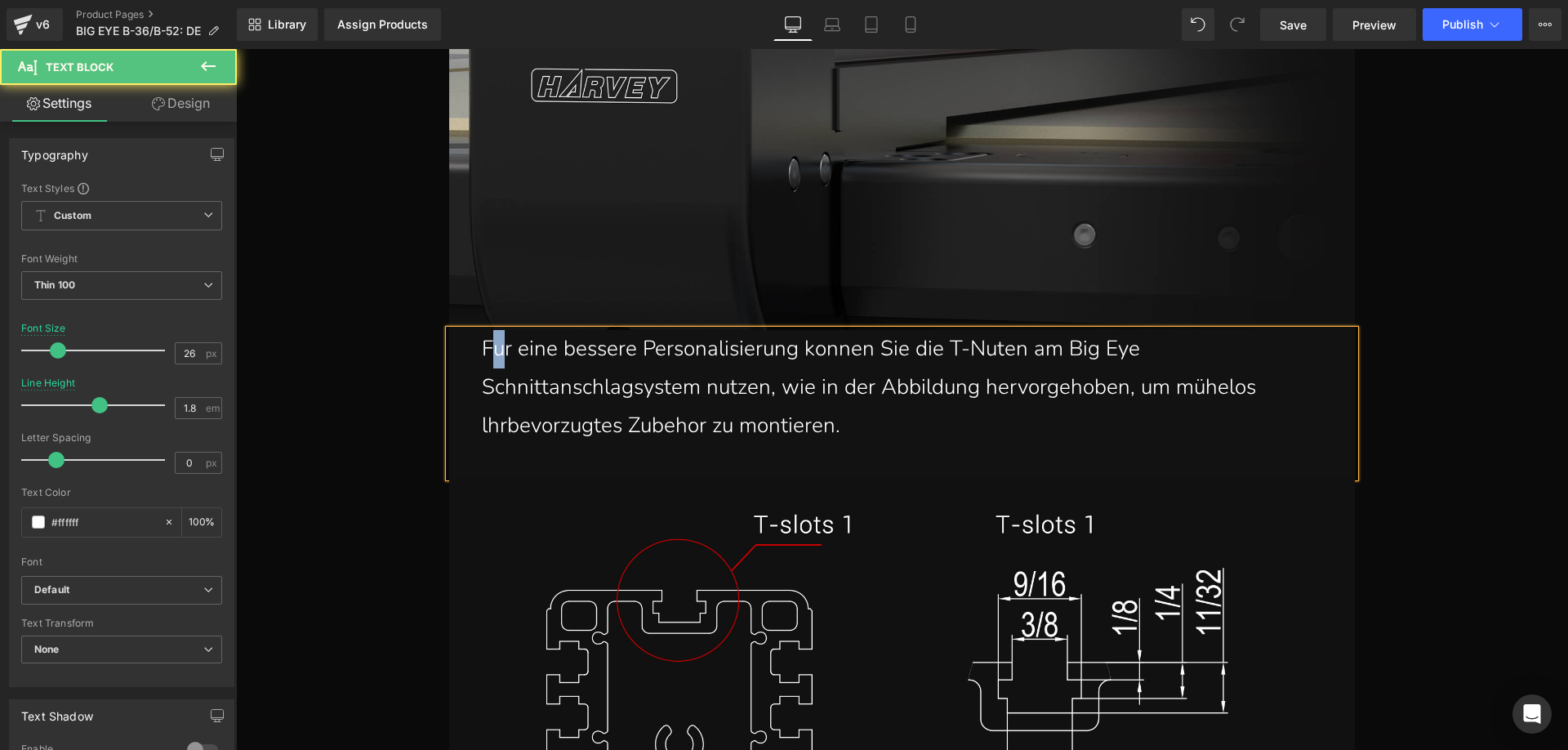
click at [492, 348] on p "Fur eine bessere Personalisierung konnen Sie die T-Nuten am Big Eye Schnittansc…" at bounding box center [910, 387] width 857 height 114
click at [691, 351] on p "Für eine bessere Personalisierung konnen Sie die T-Nuten am Big Eye Schnittansc…" at bounding box center [910, 387] width 857 height 114
drag, startPoint x: 824, startPoint y: 354, endPoint x: 811, endPoint y: 348, distance: 14.3
click at [811, 348] on p "Für eine bessere Personalisierung konnen Sie die T-Nuten am Big Eye Schnittansc…" at bounding box center [910, 387] width 857 height 114
click at [503, 425] on p "Für eine bessere Personalisierung können Sie die T-Nuten am Big Eye Schnittansc…" at bounding box center [910, 387] width 857 height 114
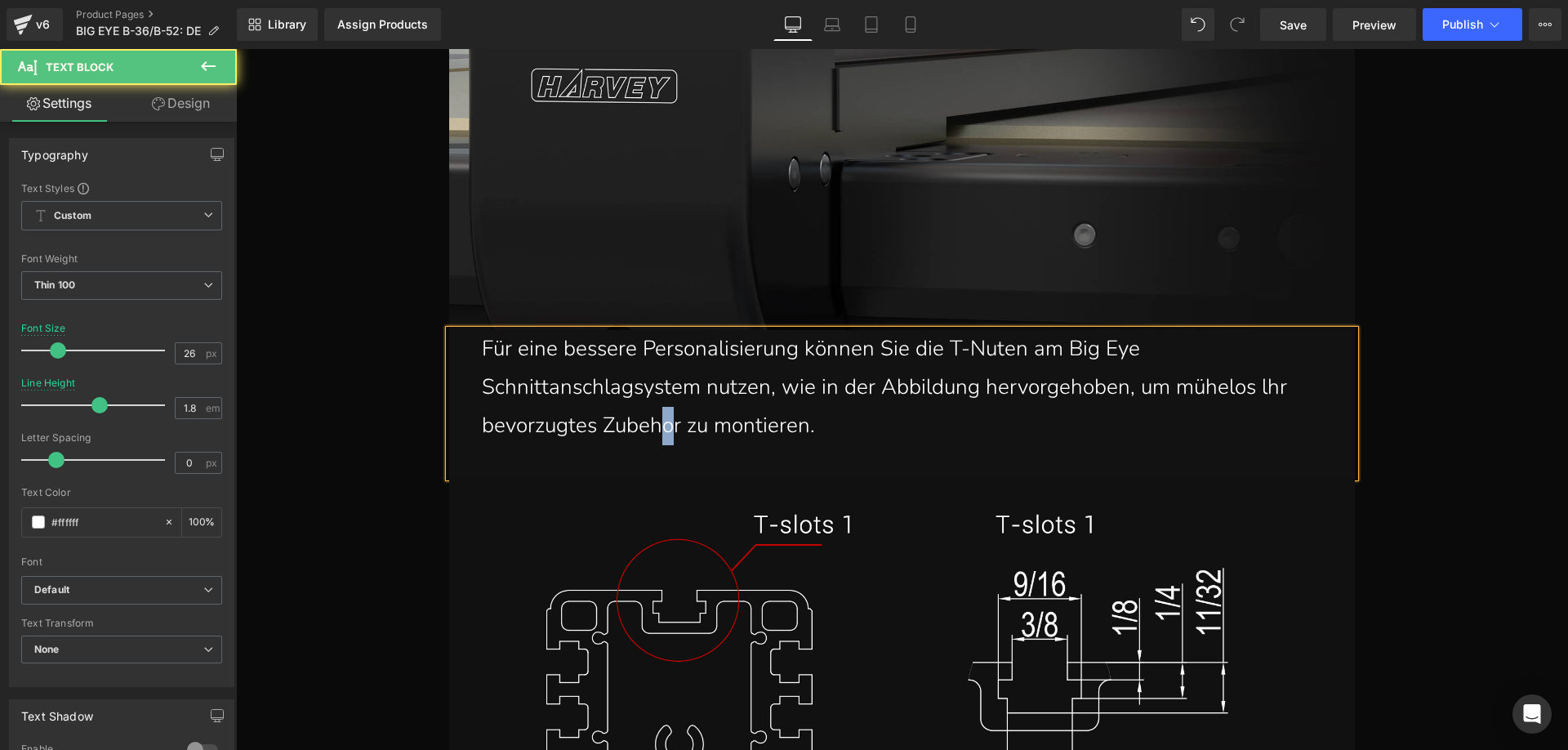
click at [666, 422] on p "Für eine bessere Personalisierung können Sie die T-Nuten am Big Eye Schnittansc…" at bounding box center [910, 387] width 857 height 114
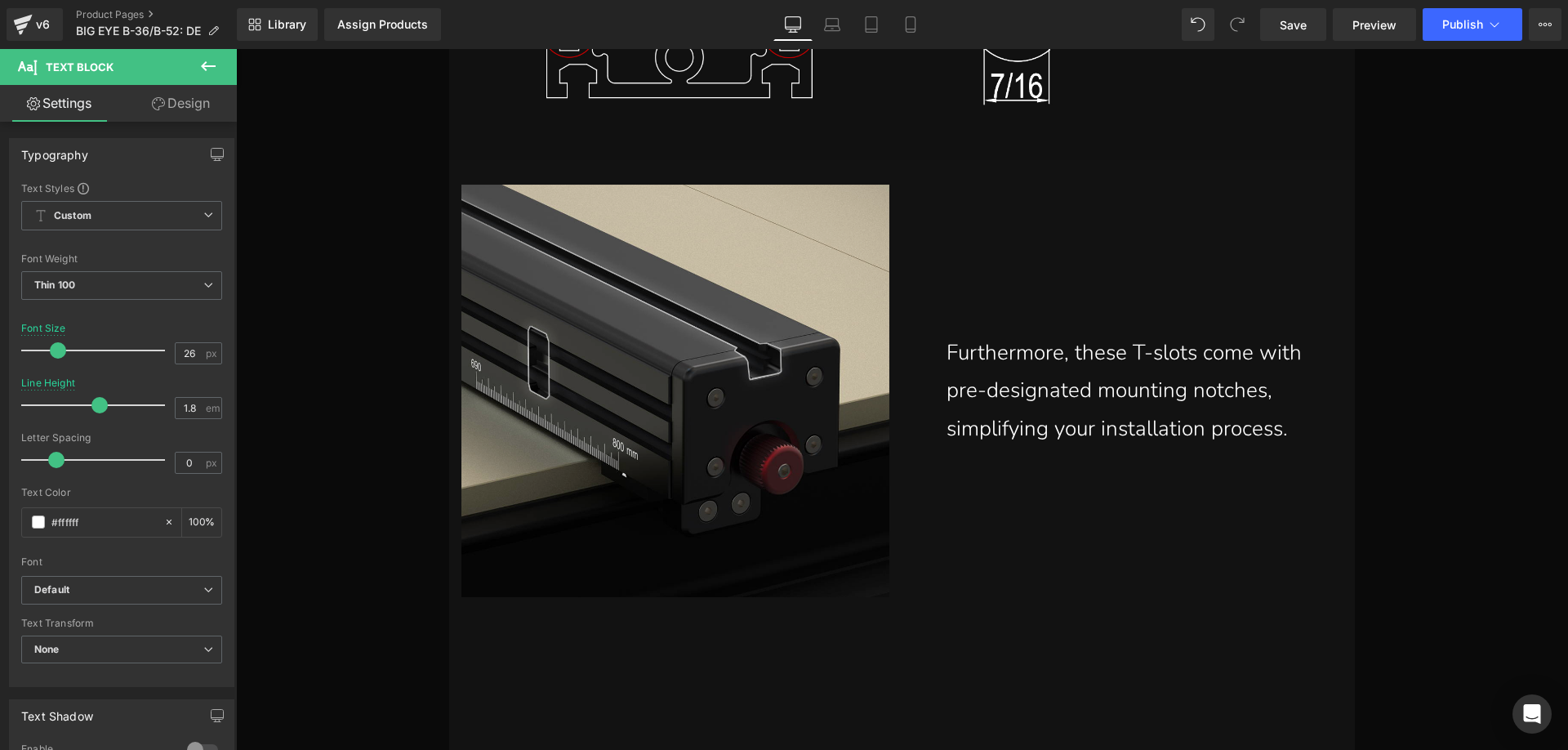
scroll to position [25044, 0]
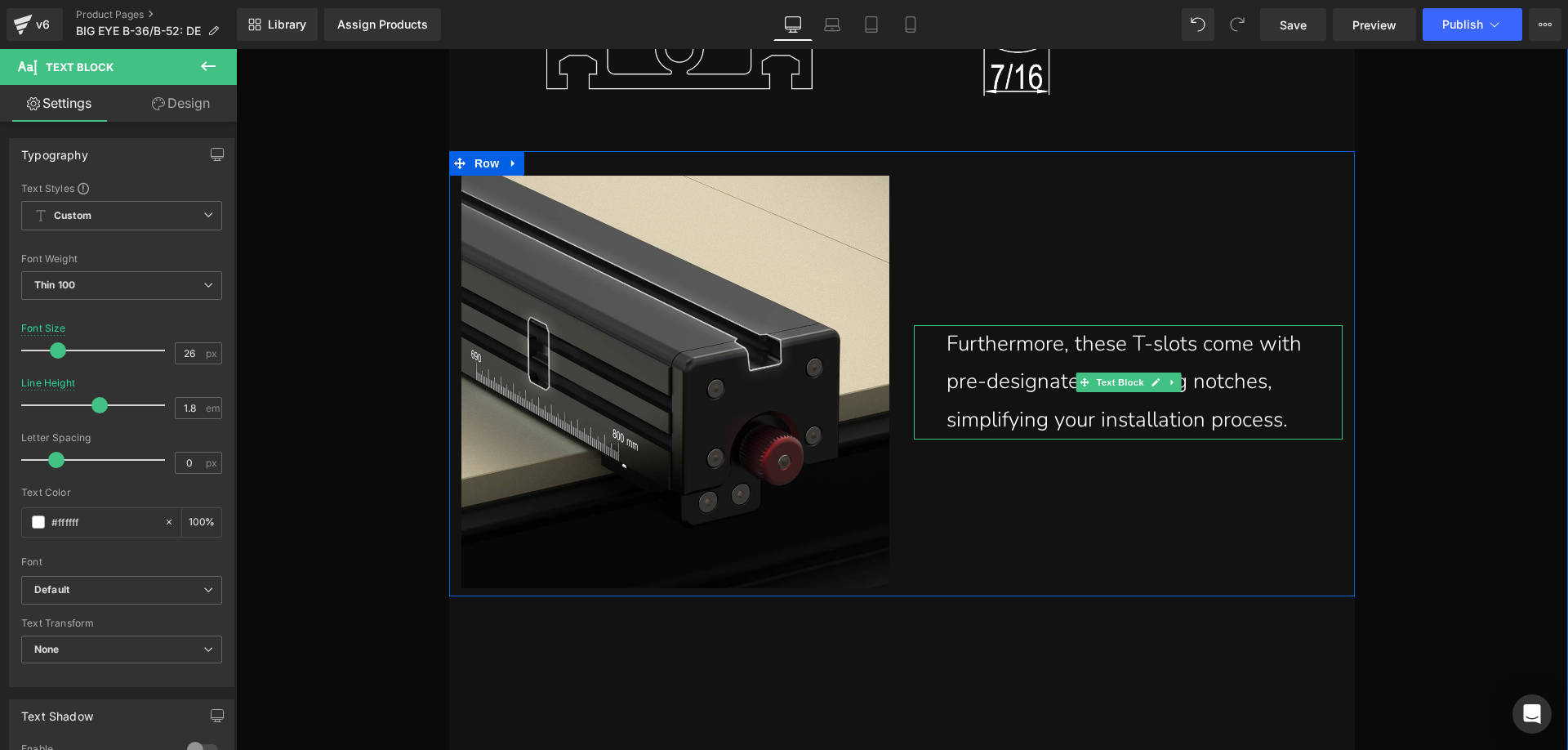
click at [1276, 410] on p "Furthermore, these T-slots come with pre-designated mounting notches, simplifyi…" at bounding box center [1136, 382] width 380 height 114
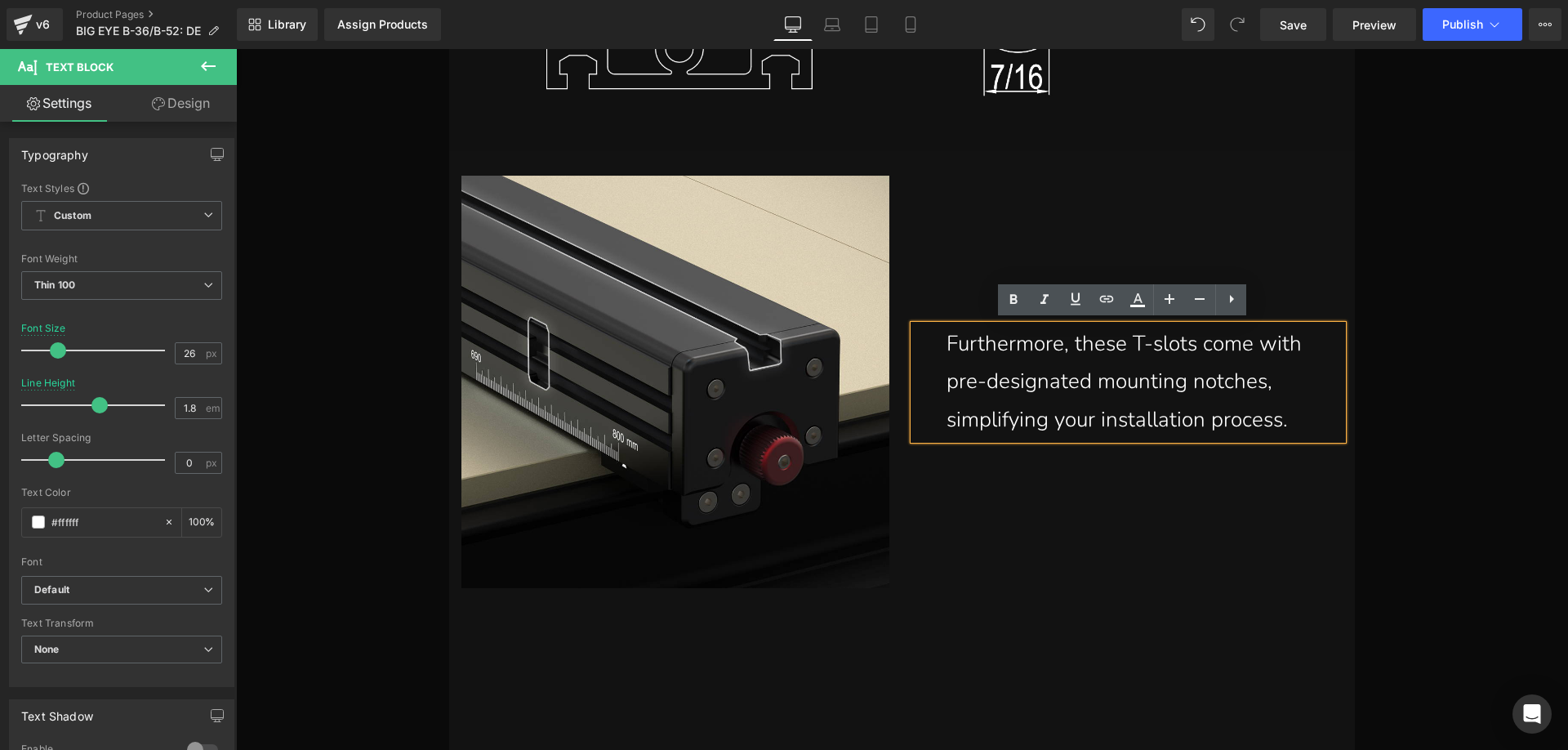
drag, startPoint x: 1285, startPoint y: 420, endPoint x: 905, endPoint y: 337, distance: 389.0
click at [914, 337] on div "Furthermore, these T-slots come with pre-designated mounting notches, simplifyi…" at bounding box center [1128, 382] width 428 height 114
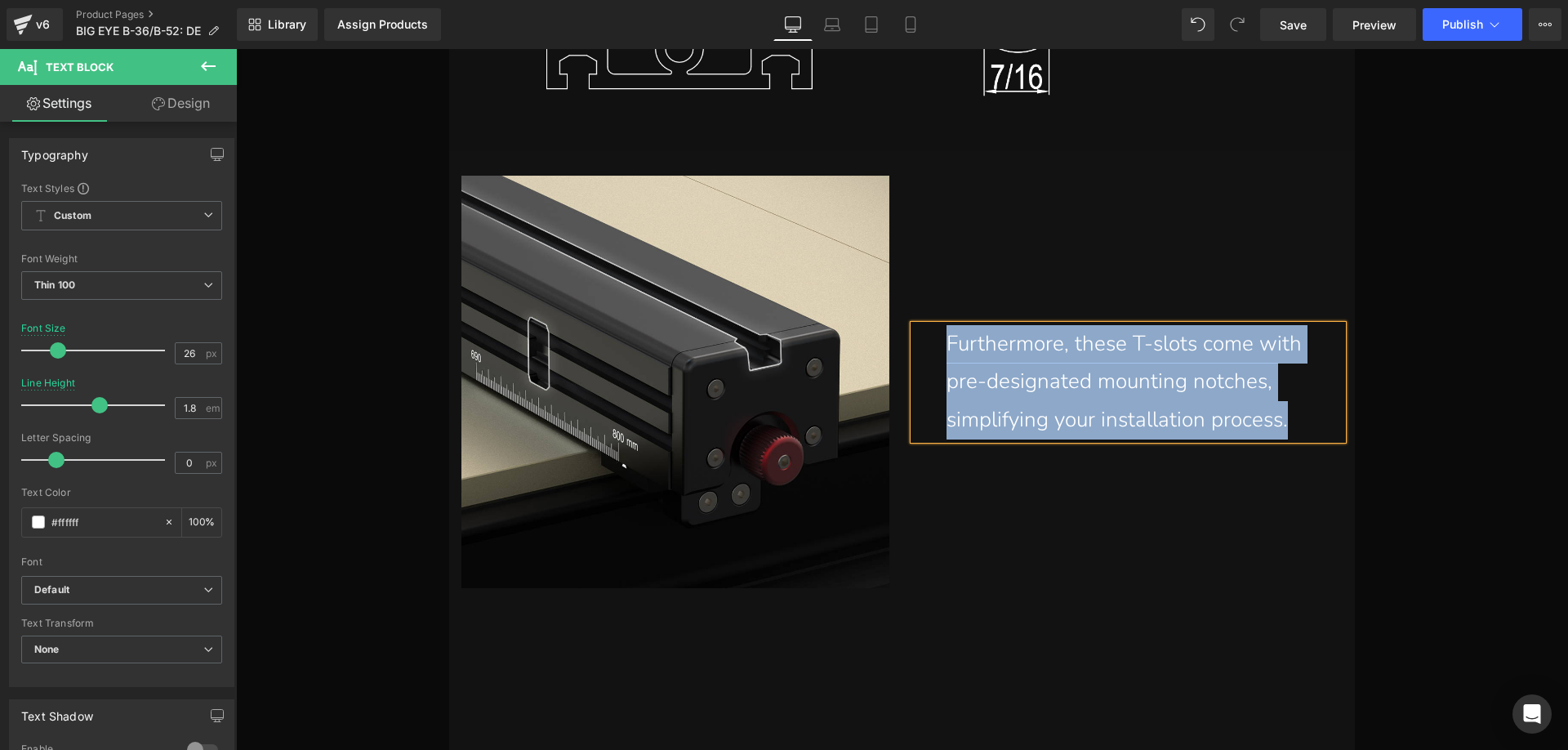
drag, startPoint x: 1293, startPoint y: 419, endPoint x: 943, endPoint y: 337, distance: 359.5
click at [946, 337] on p "Furthermore, these T-slots come with pre-designated mounting notches, simplifyi…" at bounding box center [1136, 382] width 380 height 114
paste div
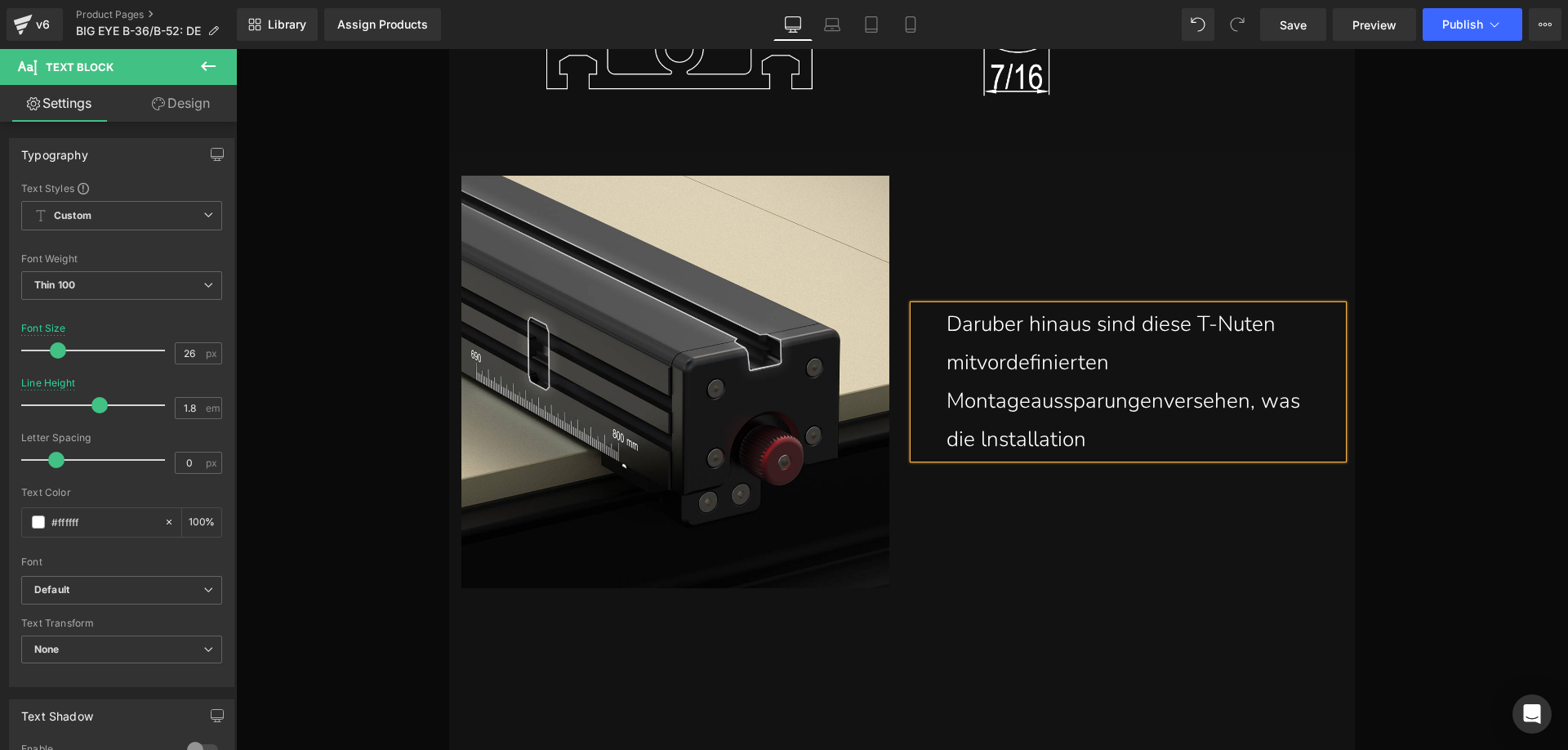
scroll to position [25025, 0]
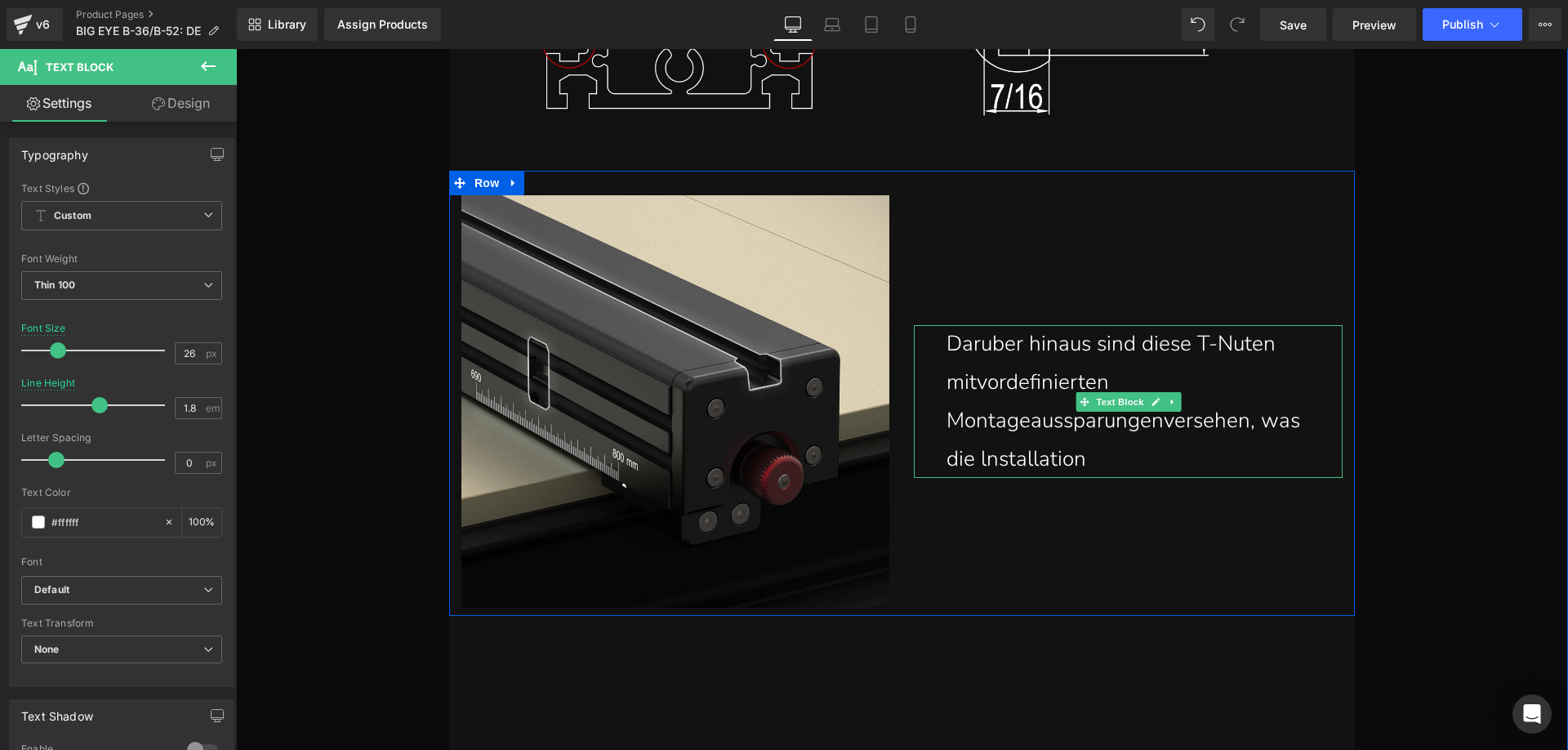
click at [1152, 448] on p "Daruber hinaus sind diese T-Nuten mitvordefinierten Montageaussparungenversehen…" at bounding box center [1136, 402] width 380 height 153
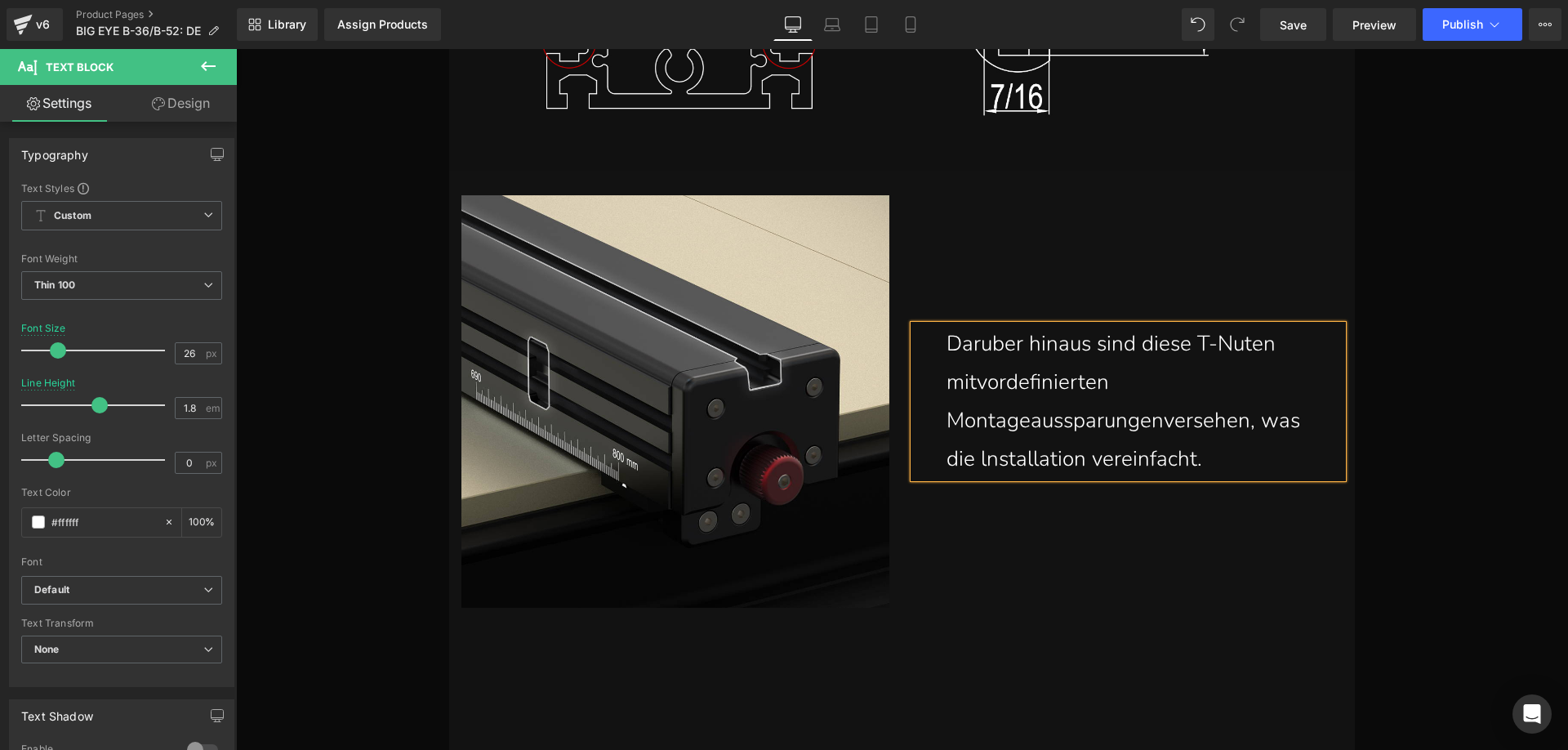
click at [970, 380] on p "Daruber hinaus sind diese T-Nuten mitvordefinierten Montageaussparungenversehen…" at bounding box center [1136, 402] width 380 height 153
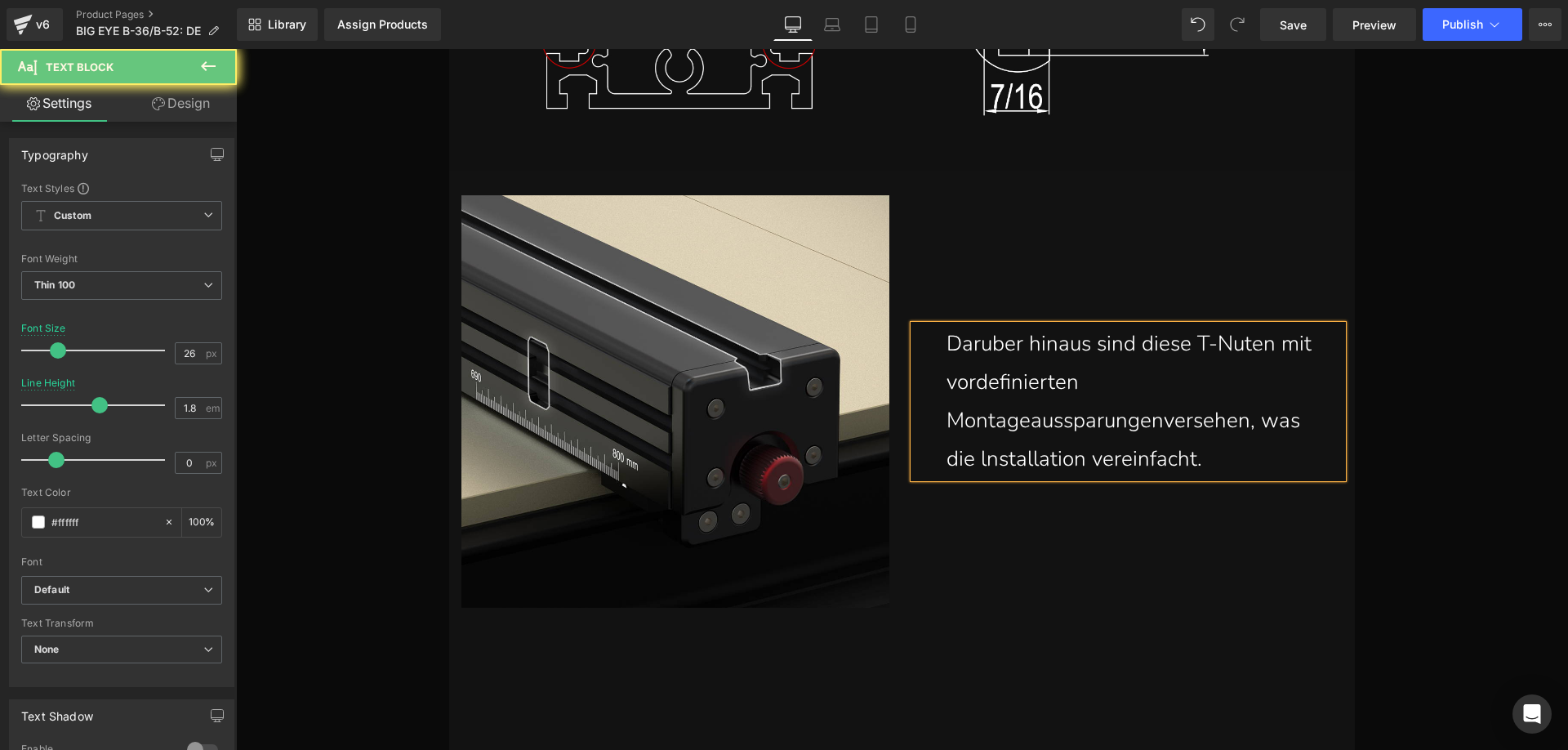
click at [946, 418] on p "Daruber hinaus sind diese T-Nuten mit vordefinierten Montageaussparungenversehe…" at bounding box center [1136, 402] width 380 height 153
click at [981, 345] on p "Daruber hinaus sind diese T-Nuten mit vordefinierten Montageaussparungenversehe…" at bounding box center [1136, 402] width 380 height 153
click at [1168, 425] on p "Darüber hinaus sind diese T-Nuten mit vordefinierten Montageaussparungenversehe…" at bounding box center [1136, 402] width 380 height 153
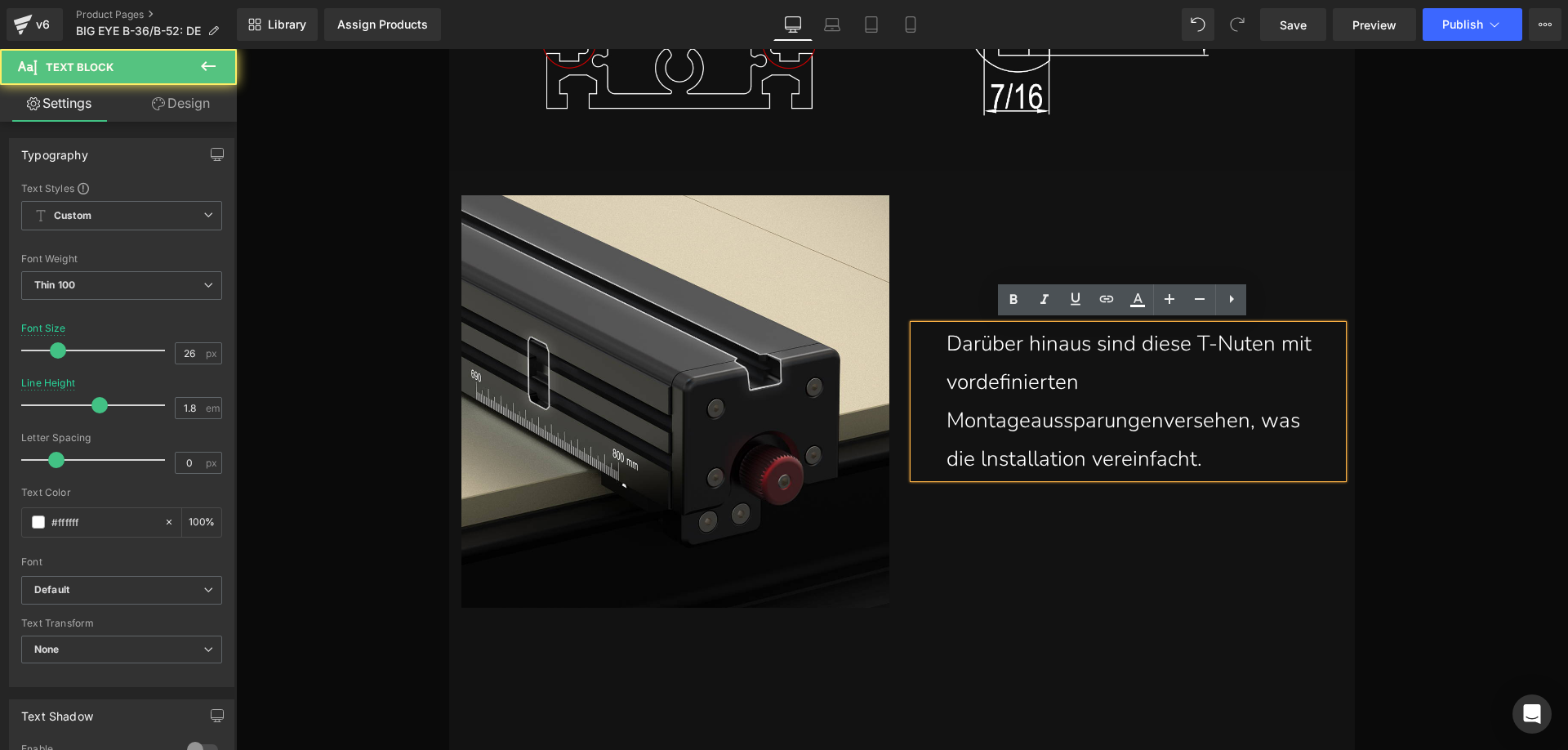
click at [1163, 424] on p "Darüber hinaus sind diese T-Nuten mit vordefinierten Montageaussparungenversehe…" at bounding box center [1136, 402] width 380 height 153
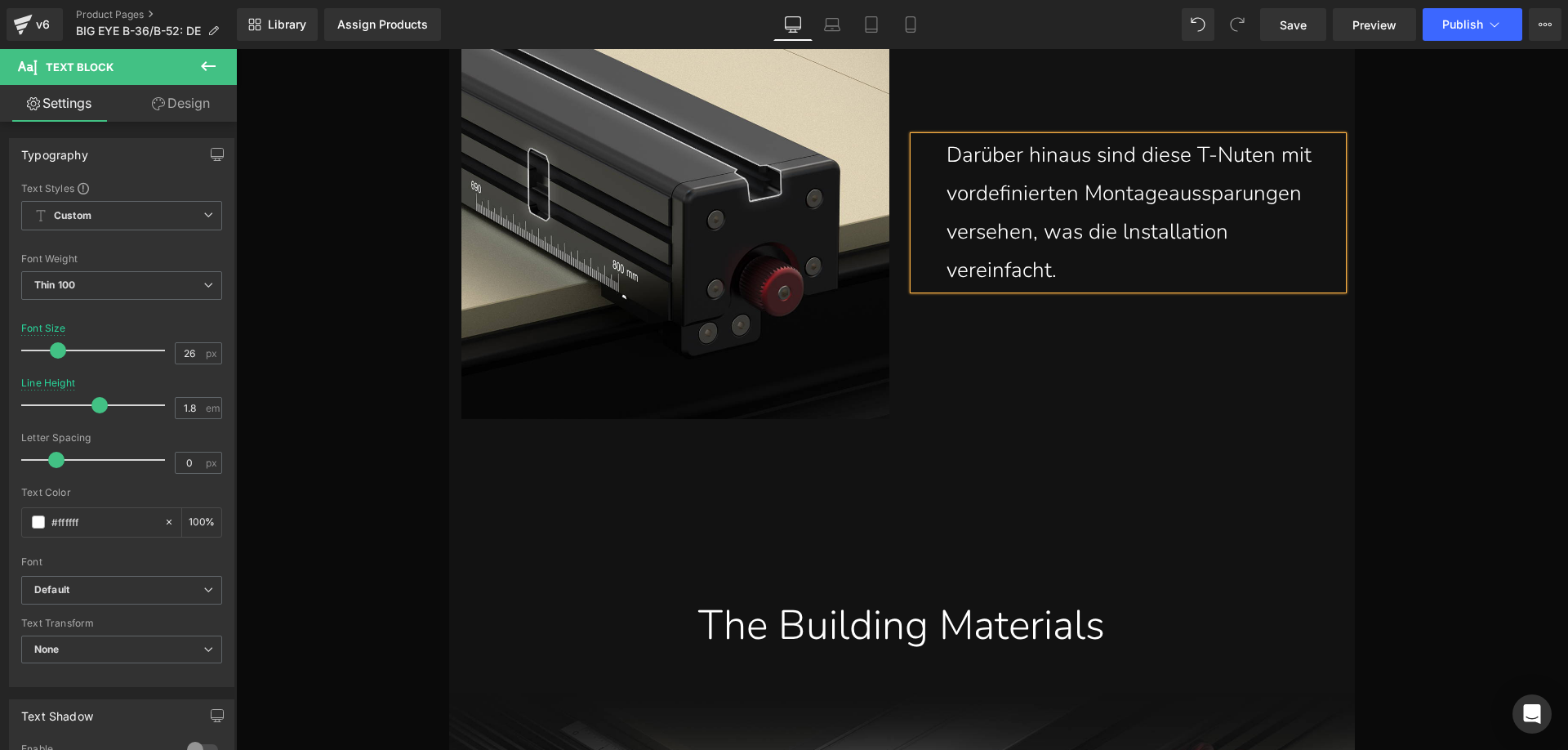
scroll to position [25515, 0]
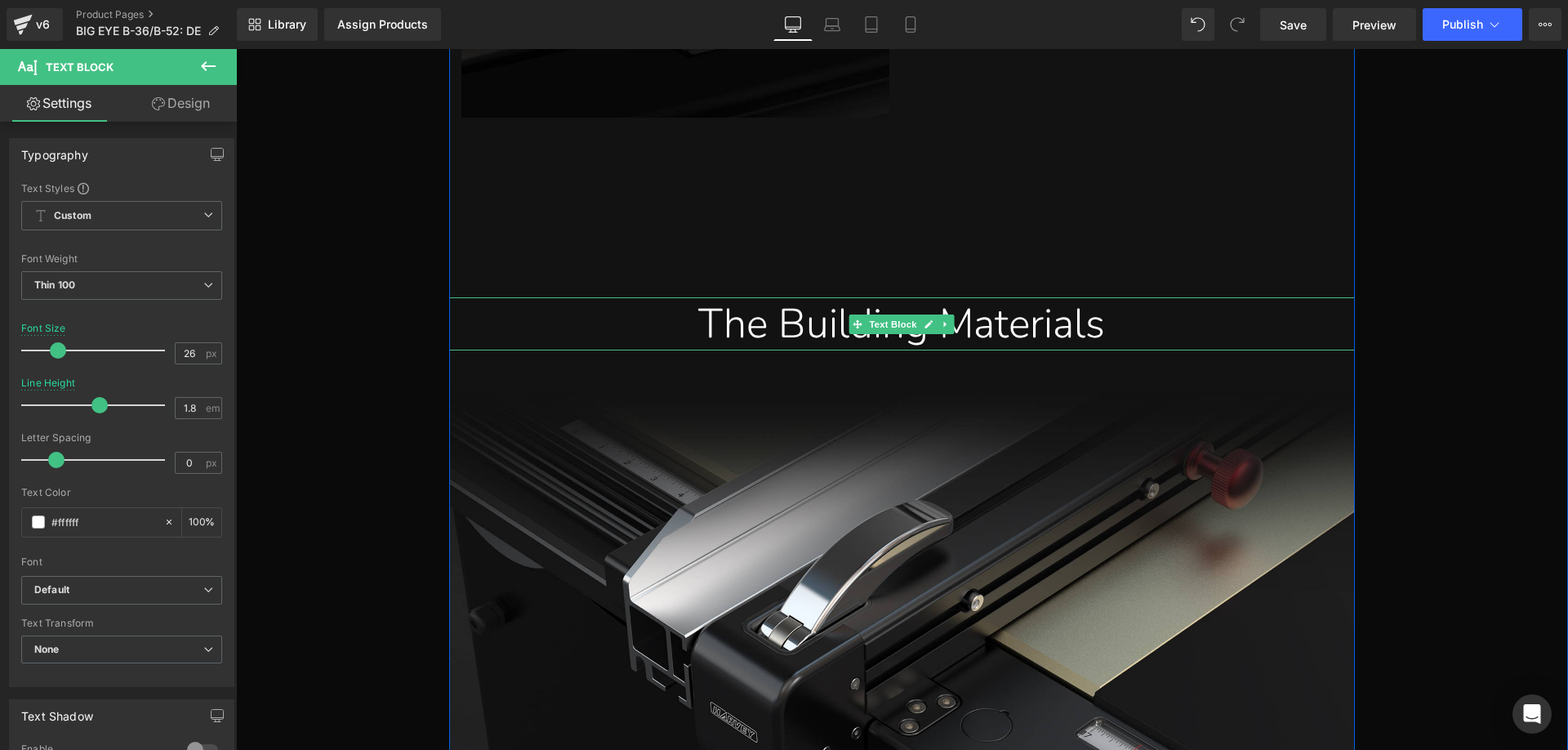
click at [693, 321] on div "The Building Materials" at bounding box center [902, 324] width 881 height 53
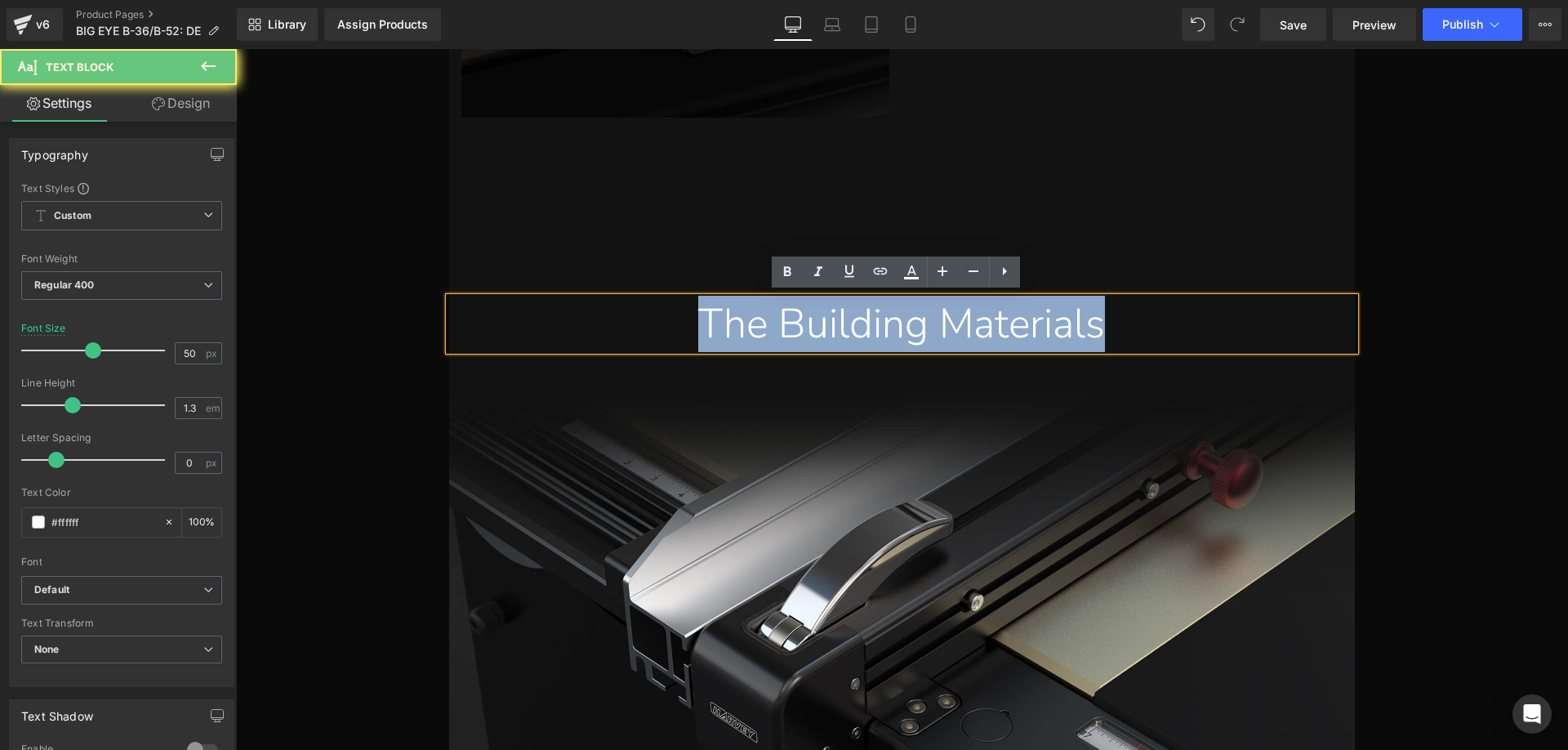
drag, startPoint x: 658, startPoint y: 322, endPoint x: 1296, endPoint y: 322, distance: 638.0
click at [1296, 322] on div "The Building Materials" at bounding box center [902, 324] width 881 height 53
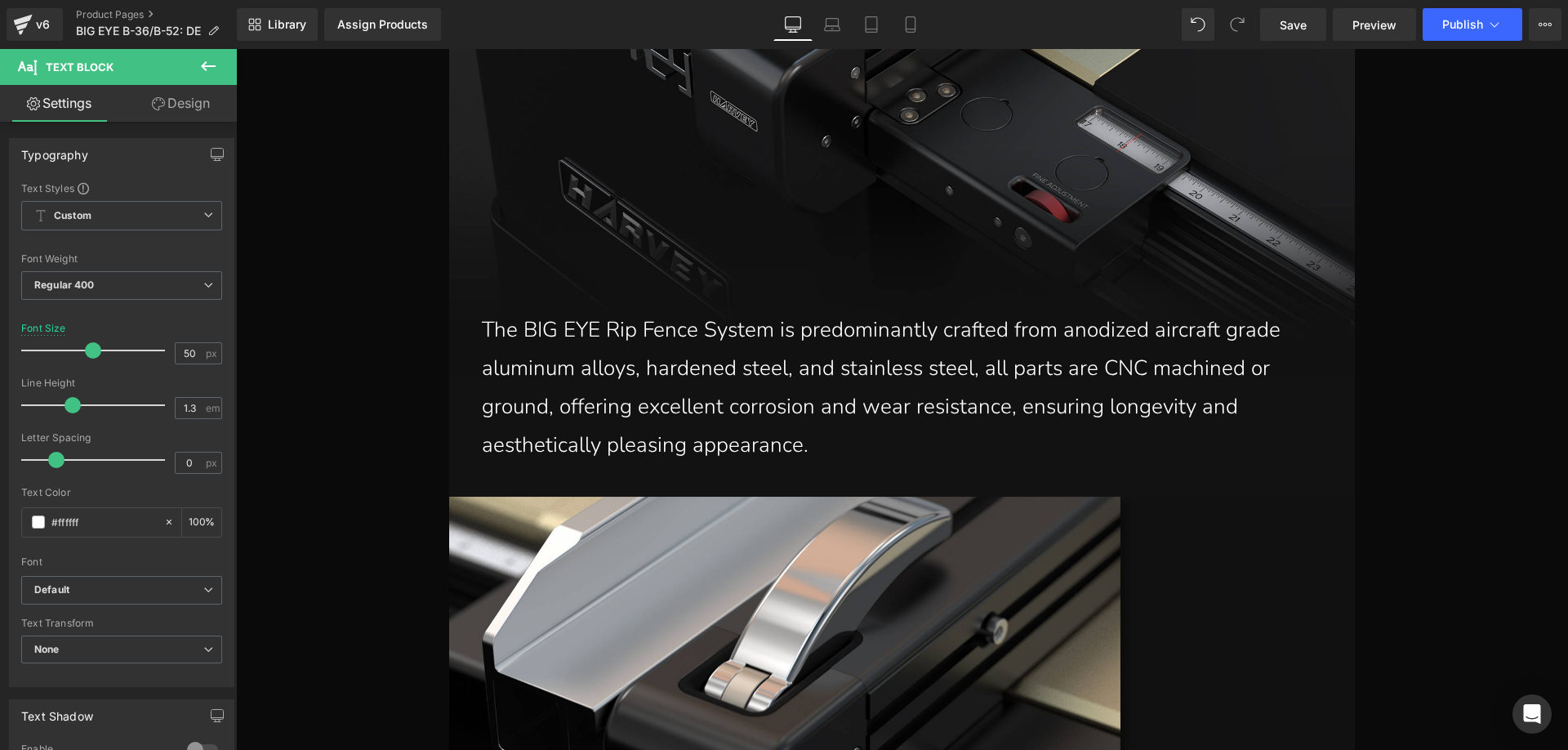
scroll to position [26250, 0]
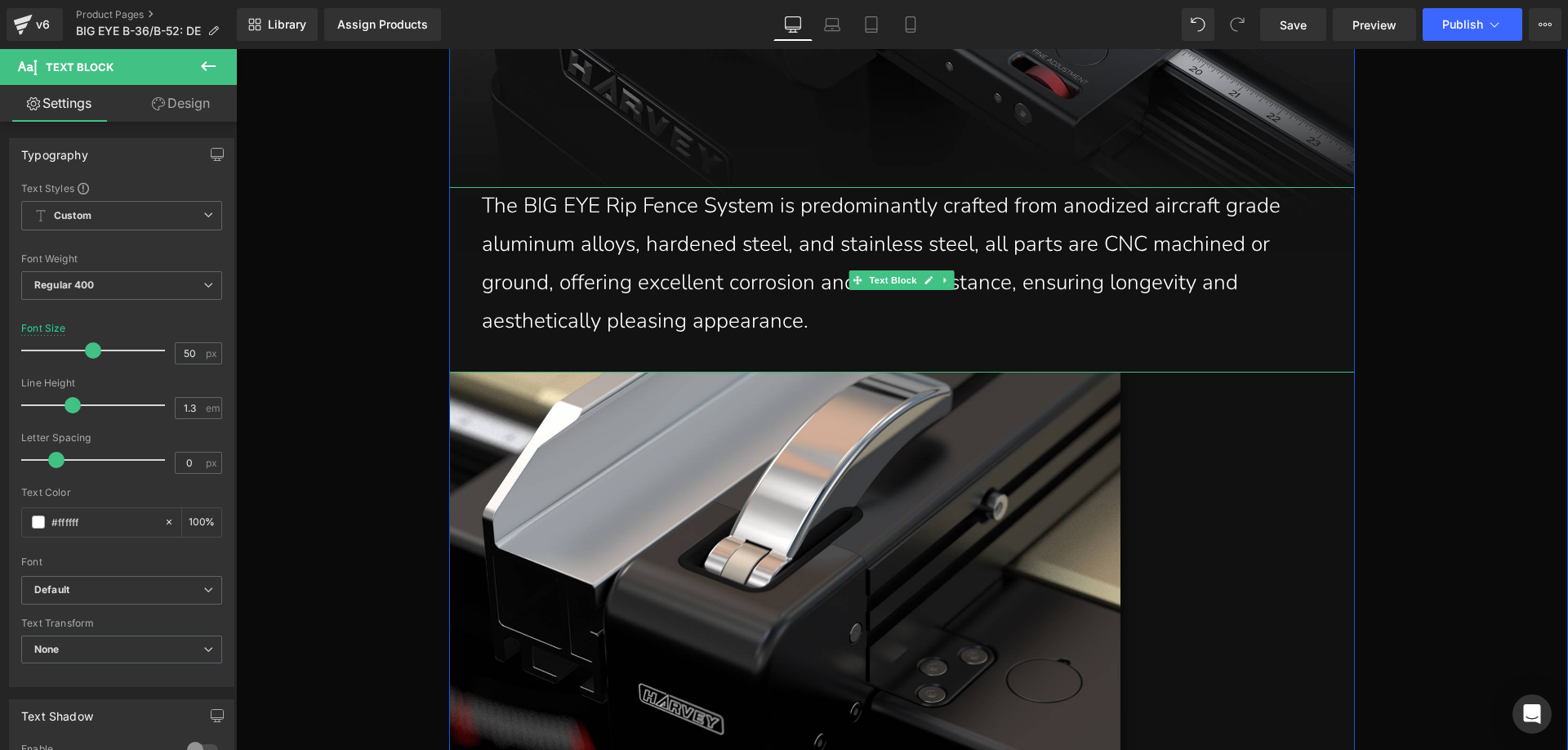
click at [806, 310] on p "The BIG EYE Rip Fence System is predominantly crafted from anodized aircraft gr…" at bounding box center [910, 263] width 857 height 153
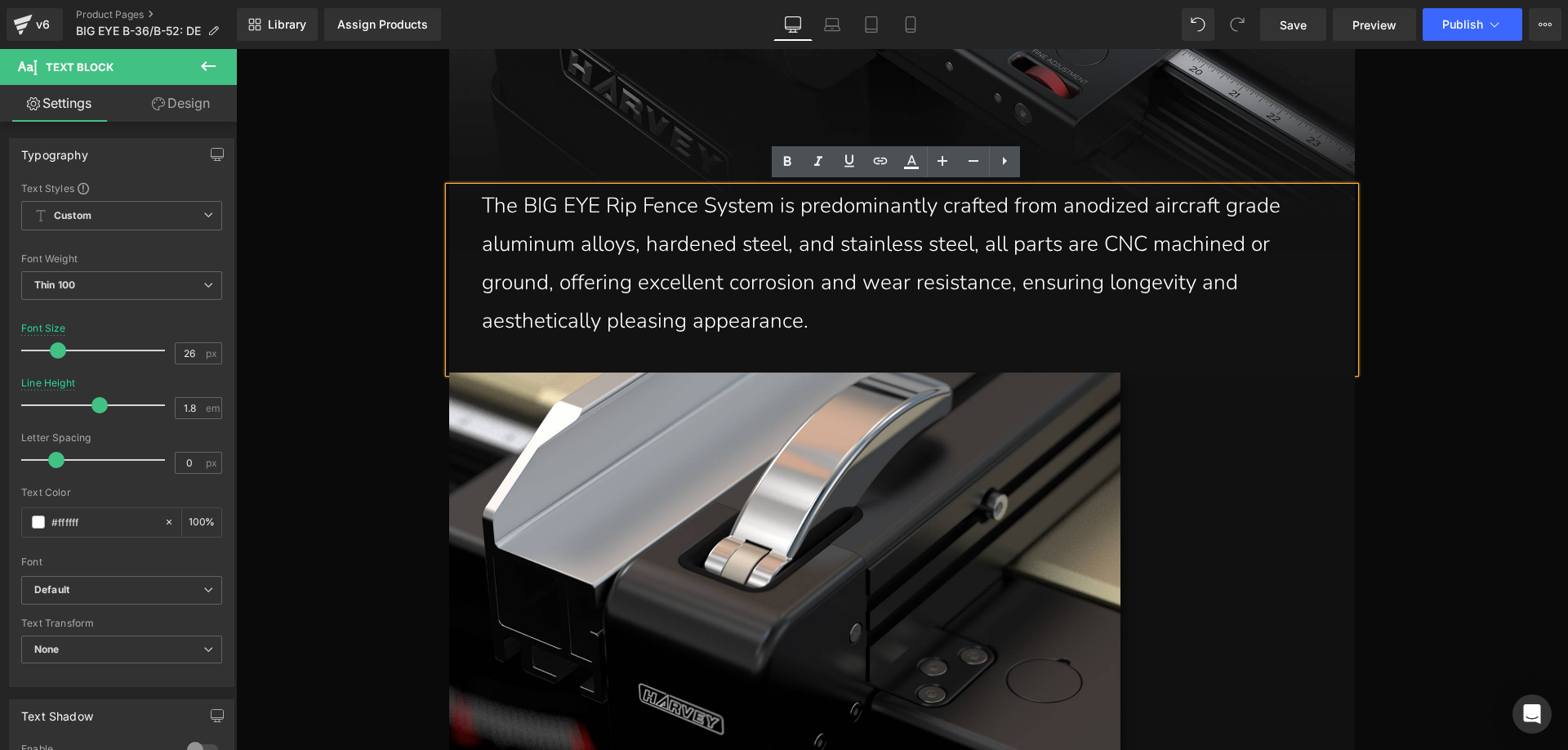
drag, startPoint x: 751, startPoint y: 302, endPoint x: 473, endPoint y: 212, distance: 292.2
click at [473, 212] on div "The BIG EYE Rip Fence System is predominantly crafted from anodized aircraft gr…" at bounding box center [902, 279] width 906 height 185
paste div
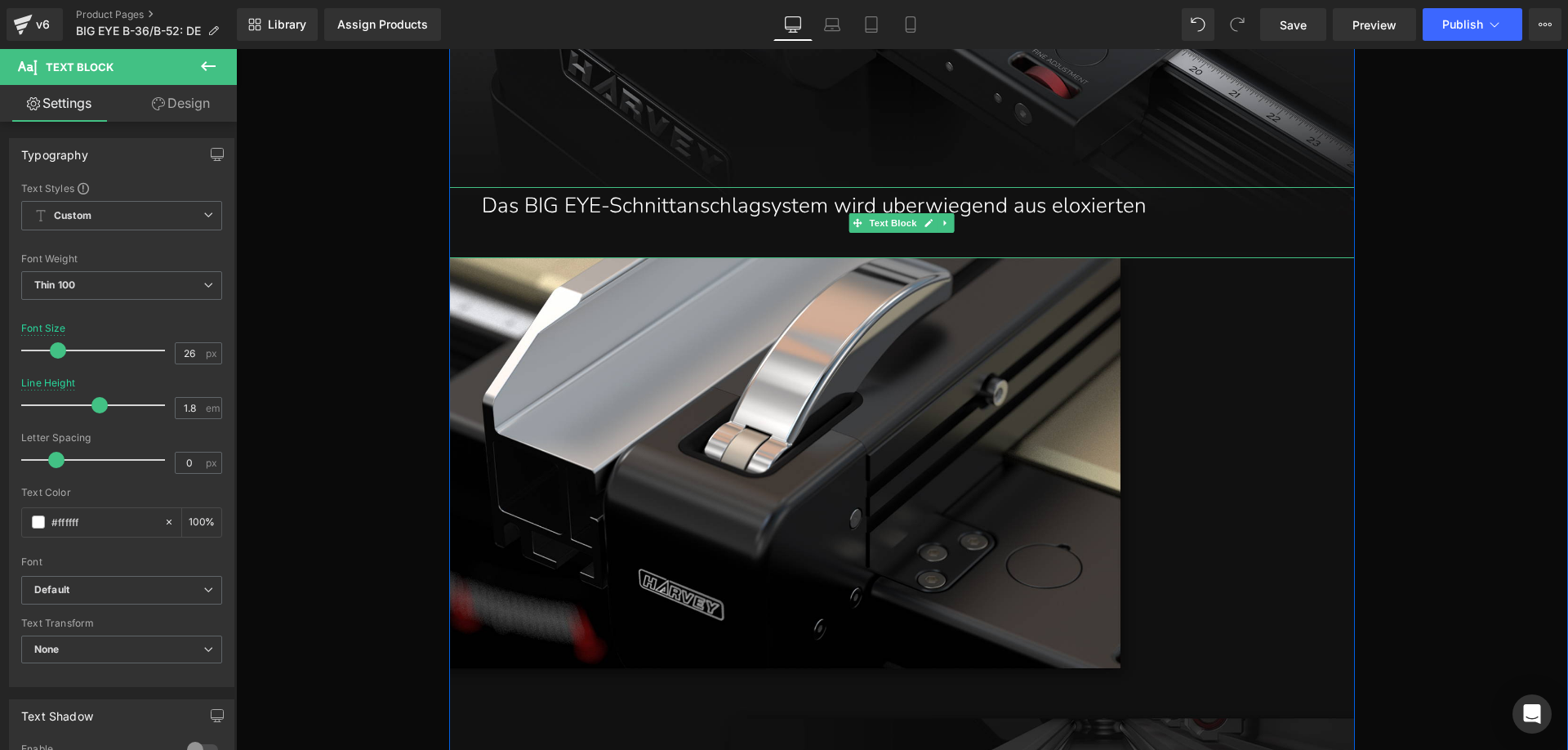
click at [1179, 207] on p "Das BIG EYE-Schnittanschlagsystem wird uberwiegend aus eloxierten" at bounding box center [910, 206] width 857 height 39
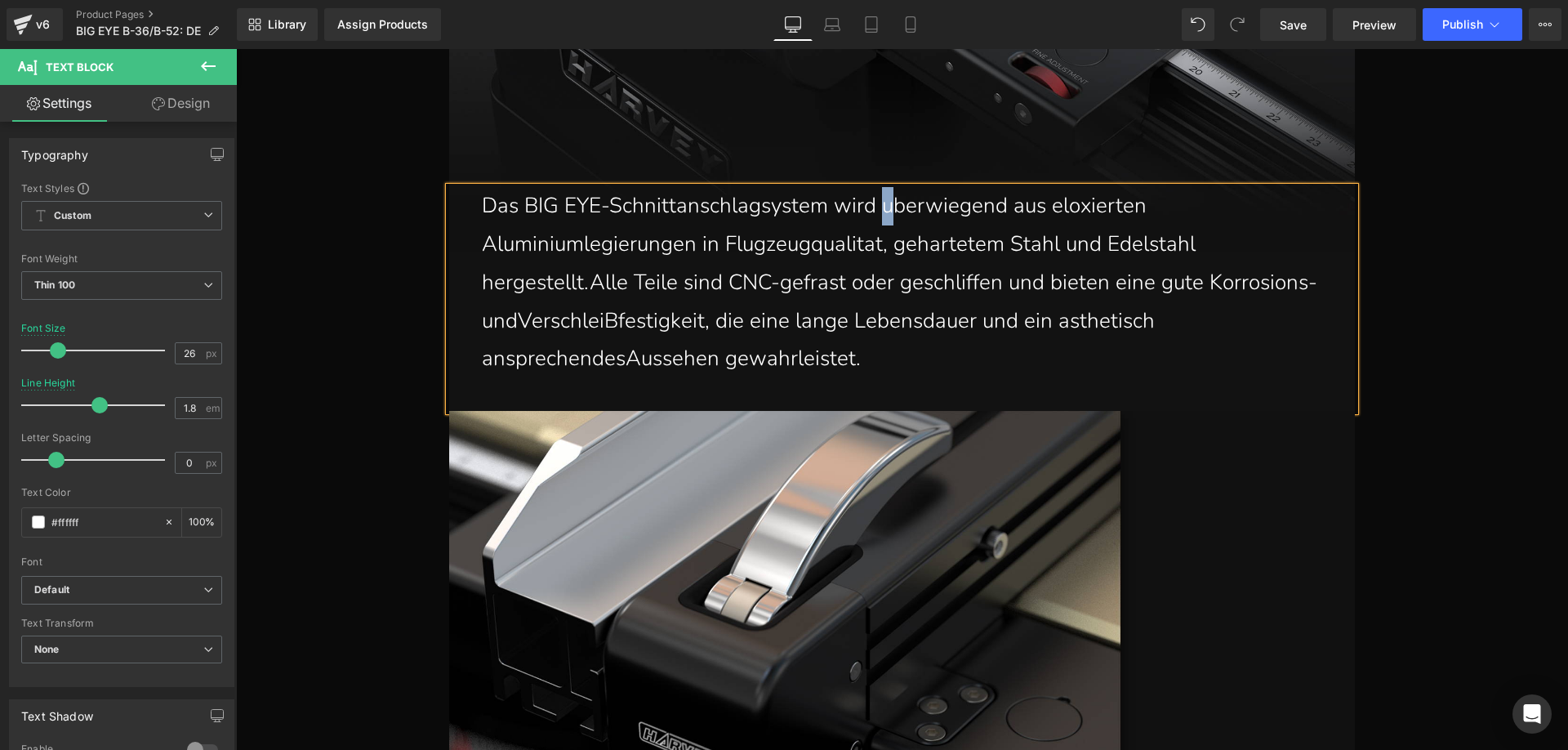
click at [873, 204] on p "Das BIG EYE-Schnittanschlagsystem wird uberwiegend aus eloxierten Aluminiumlegi…" at bounding box center [910, 282] width 857 height 192
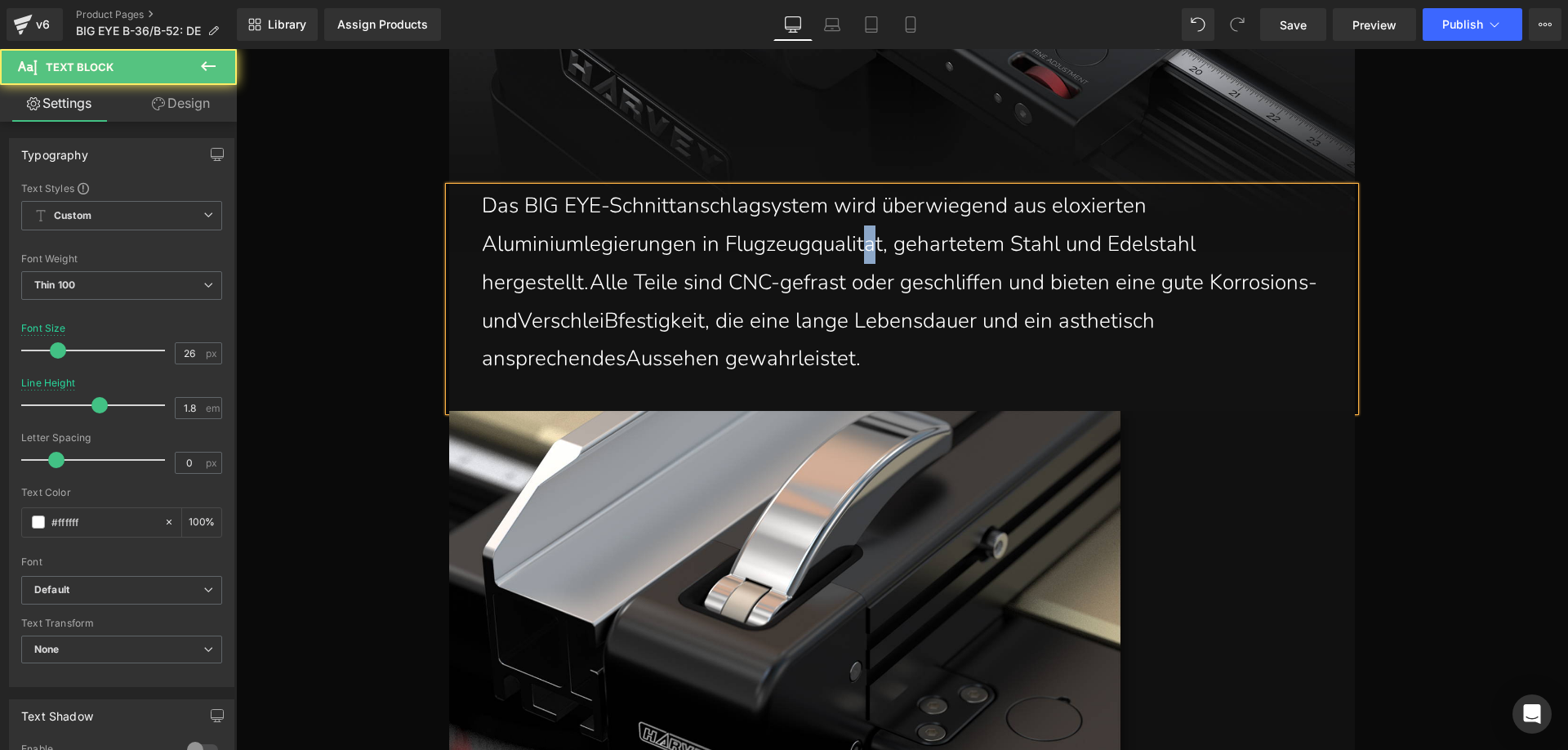
click at [868, 240] on p "Das BIG EYE-Schnittanschlagsystem wird überwiegend aus eloxierten Aluminiumlegi…" at bounding box center [910, 282] width 857 height 192
drag, startPoint x: 939, startPoint y: 252, endPoint x: 933, endPoint y: 244, distance: 10.0
click at [933, 244] on p "Das BIG EYE-Schnittanschlagsystem wird überwiegend aus eloxierten Aluminiumlegi…" at bounding box center [910, 282] width 857 height 192
click at [581, 283] on p "Das BIG EYE-Schnittanschlagsystem wird überwiegend aus eloxierten Aluminiumlegi…" at bounding box center [910, 282] width 857 height 192
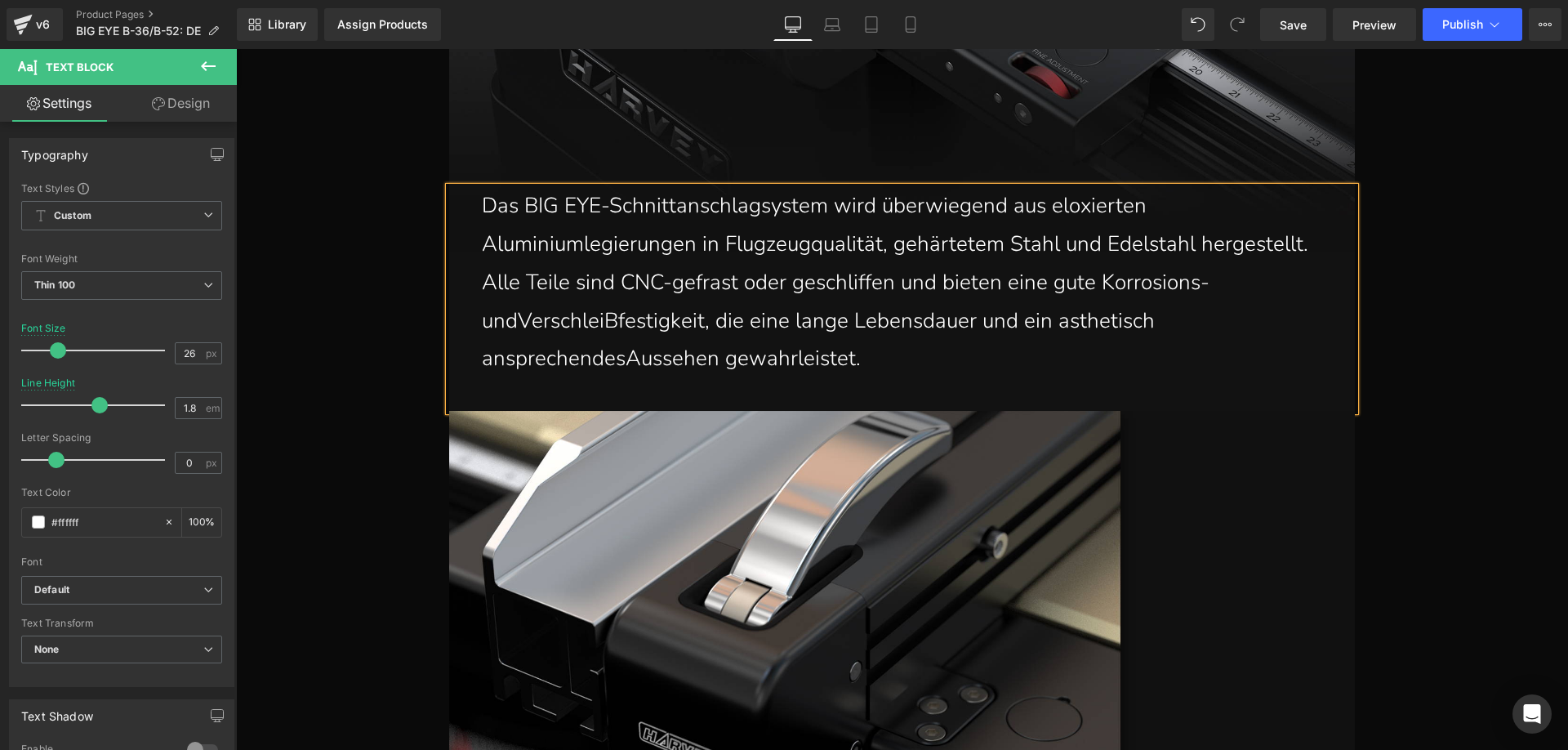
click at [518, 323] on p "Das BIG EYE-Schnittanschlagsystem wird überwiegend aus eloxierten Aluminiumlegi…" at bounding box center [910, 282] width 857 height 192
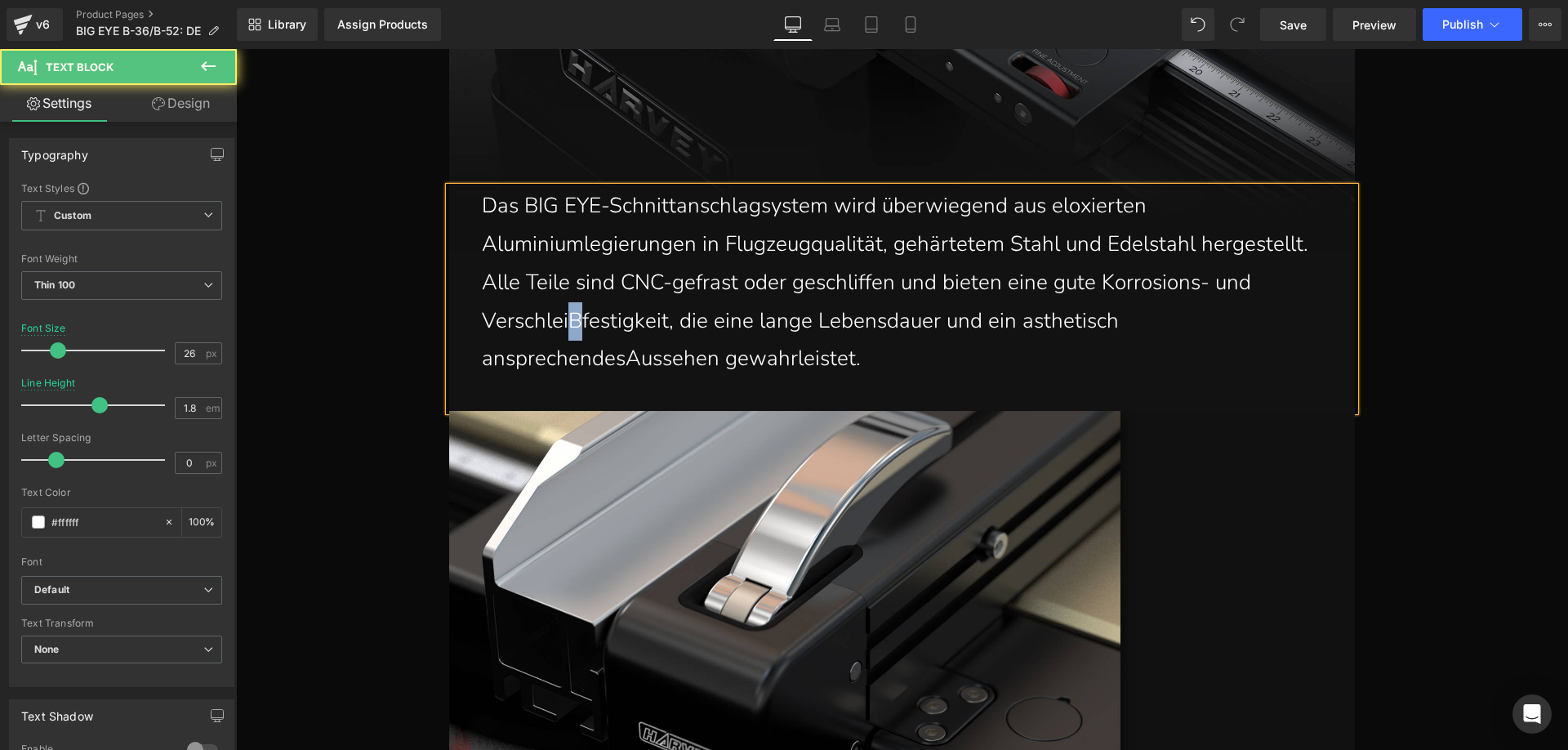
click at [563, 322] on p "Das BIG EYE-Schnittanschlagsystem wird überwiegend aus eloxierten Aluminiumlegi…" at bounding box center [910, 282] width 857 height 192
drag, startPoint x: 1026, startPoint y: 328, endPoint x: 1021, endPoint y: 322, distance: 7.8
click at [1021, 322] on p "Das BIG EYE-Schnittanschlagsystem wird überwiegend aus eloxierten Aluminiumlegi…" at bounding box center [910, 282] width 857 height 192
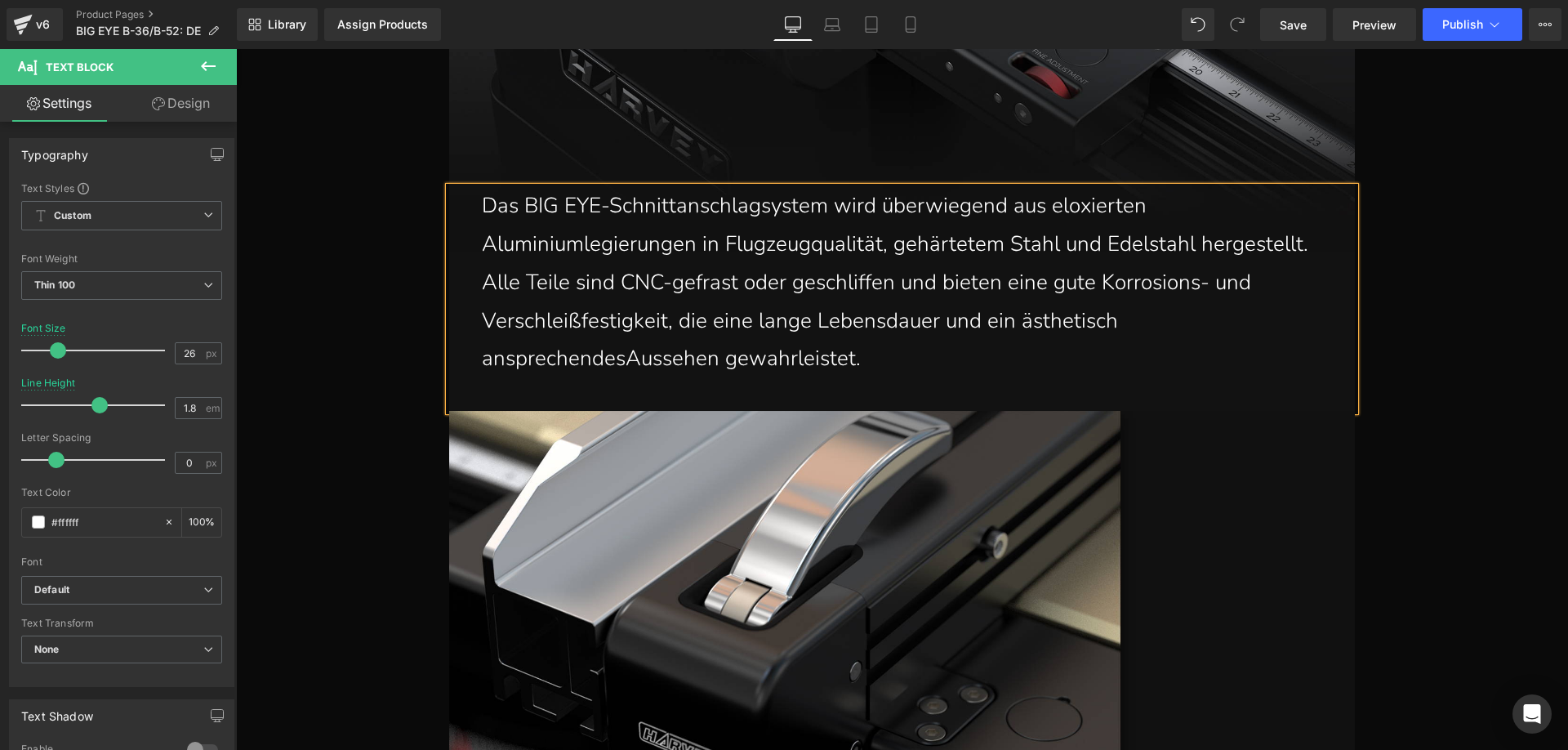
click at [621, 355] on p "Das BIG EYE-Schnittanschlagsystem wird überwiegend aus eloxierten Aluminiumlegi…" at bounding box center [910, 282] width 857 height 192
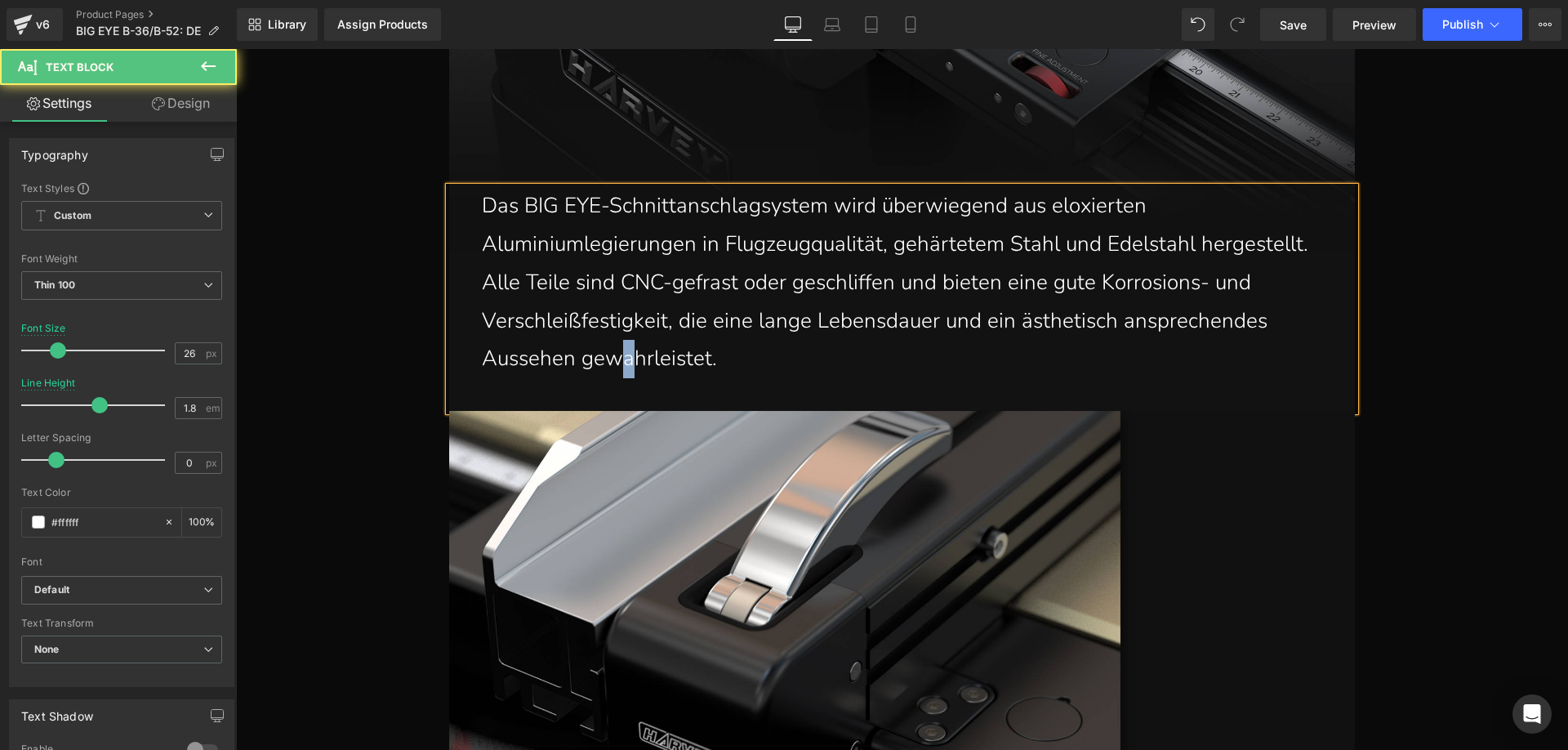
click at [619, 357] on p "Das BIG EYE-Schnittanschlagsystem wird überwiegend aus eloxierten Aluminiumlegi…" at bounding box center [910, 282] width 857 height 192
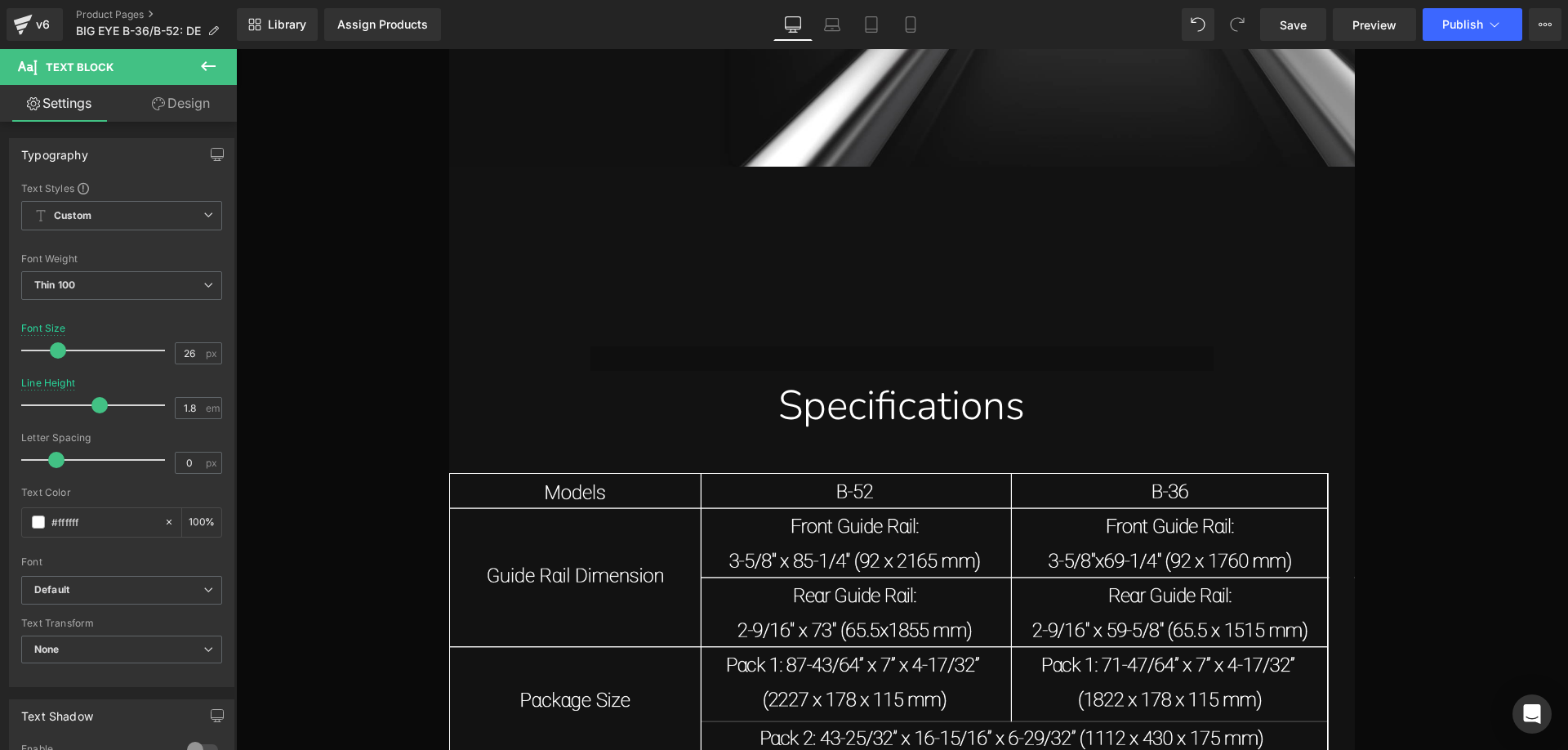
scroll to position [27475, 0]
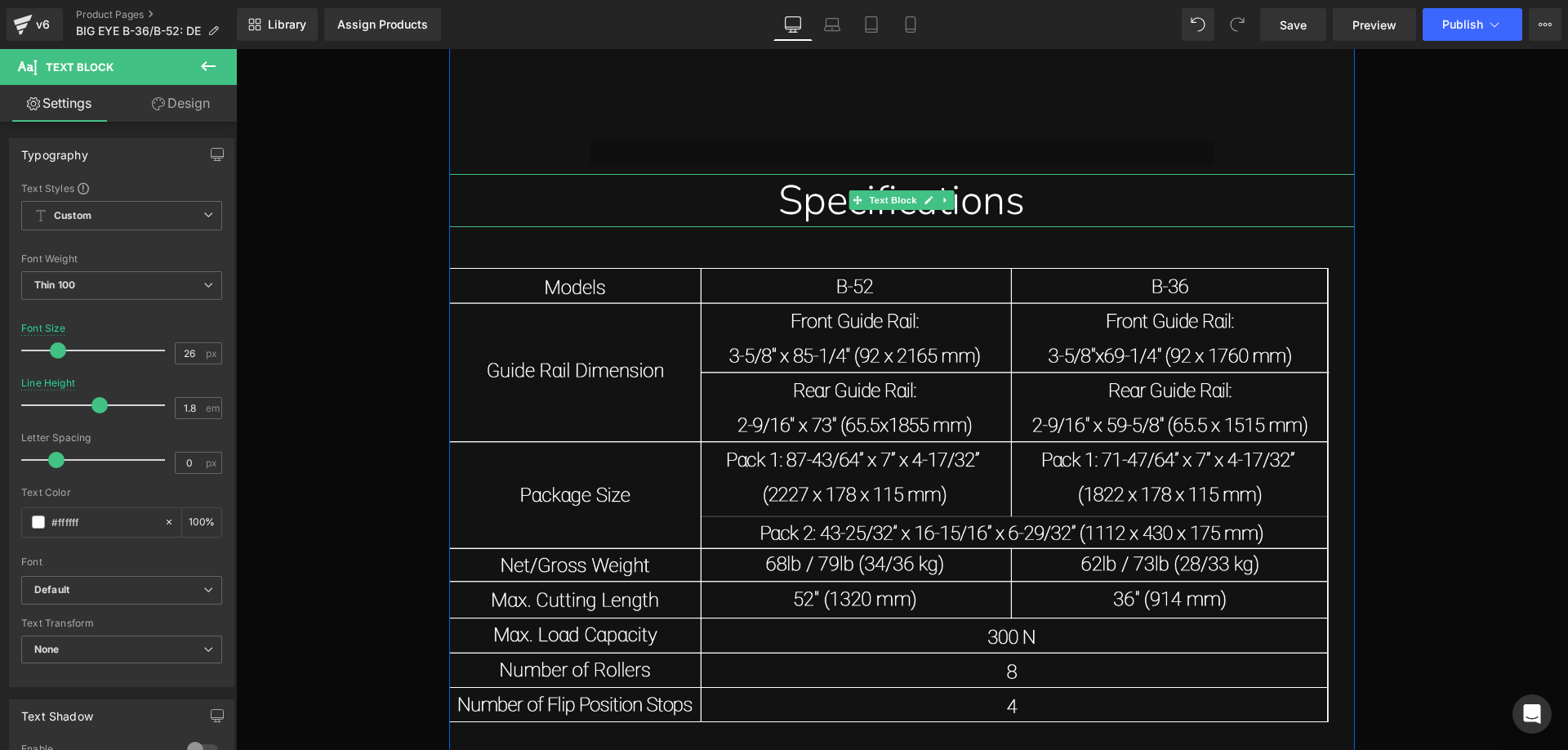
click at [802, 202] on div "Specifications" at bounding box center [902, 200] width 881 height 53
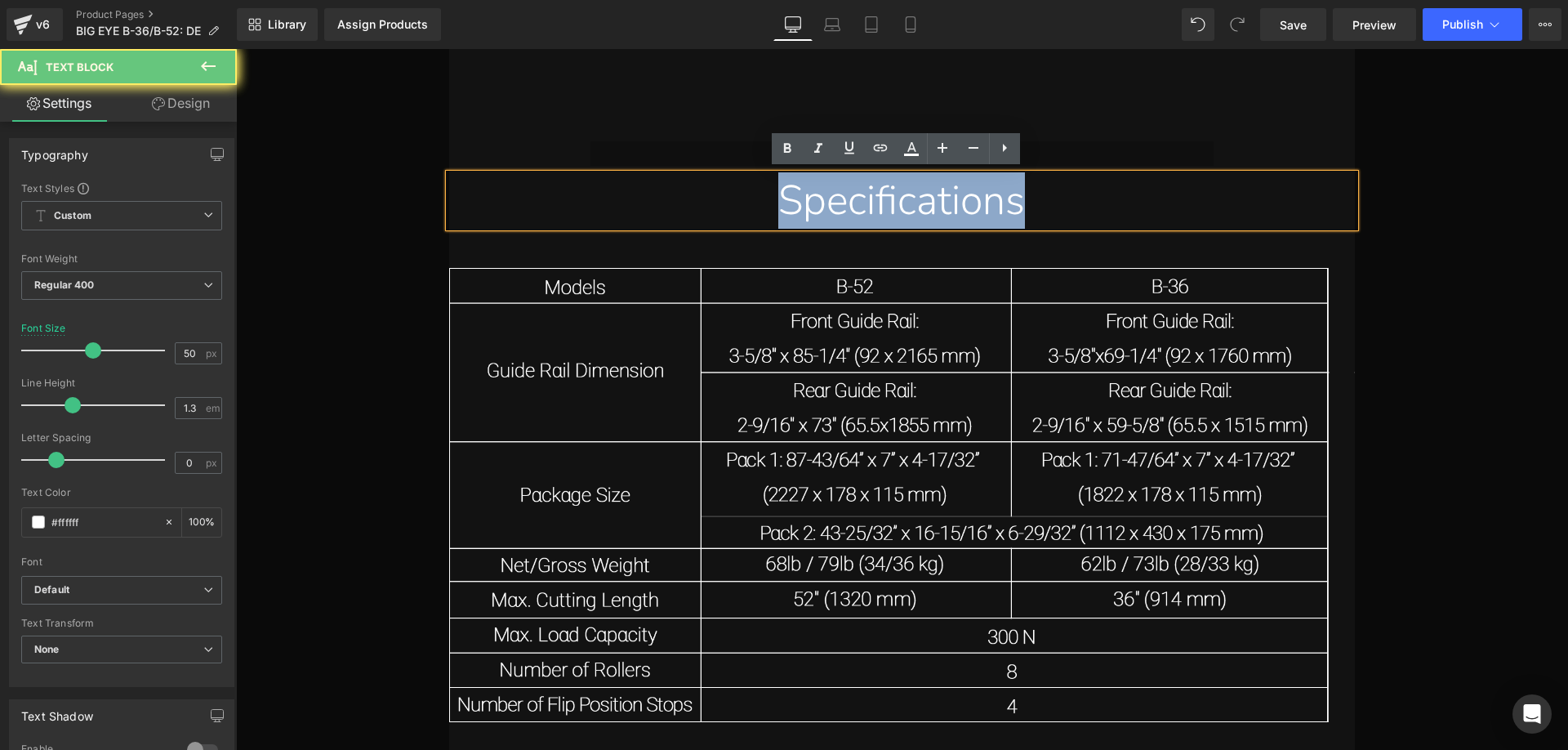
drag, startPoint x: 749, startPoint y: 206, endPoint x: 1049, endPoint y: 205, distance: 300.0
click at [1049, 205] on div "Specifications" at bounding box center [902, 200] width 881 height 53
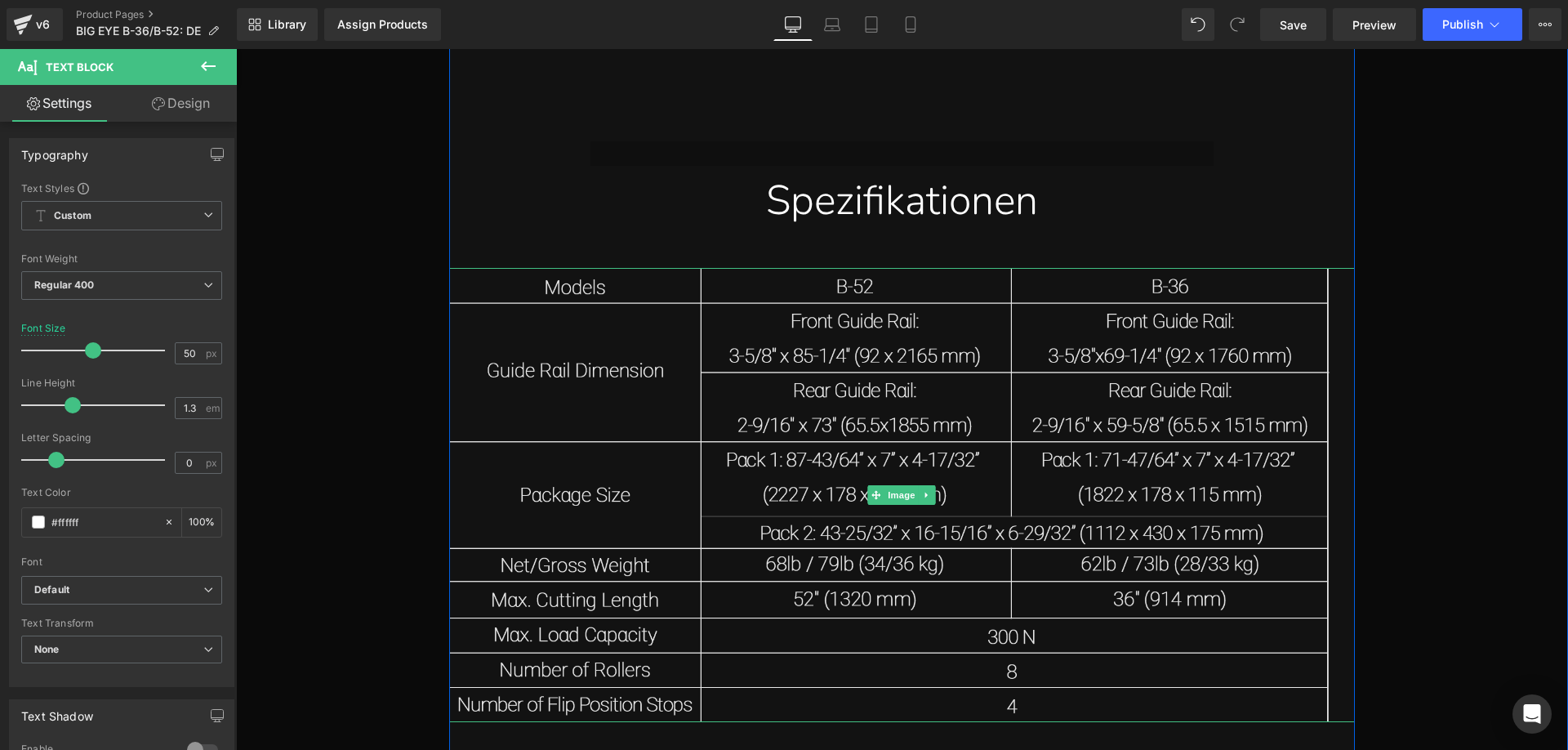
click at [745, 441] on img at bounding box center [902, 495] width 906 height 455
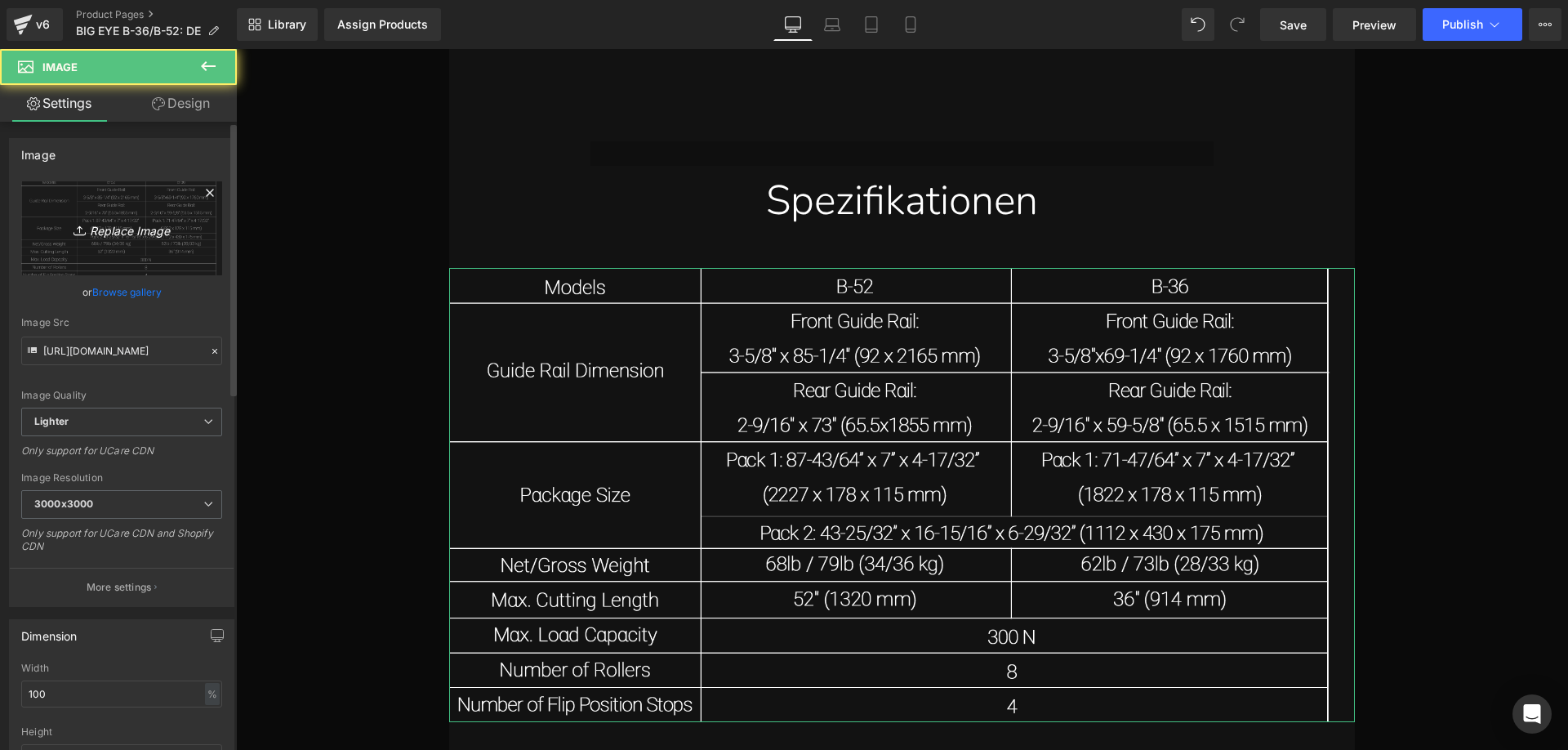
click at [88, 209] on link "Replace Image" at bounding box center [122, 228] width 201 height 94
type input "C:\fakepath\big_eye.webp"
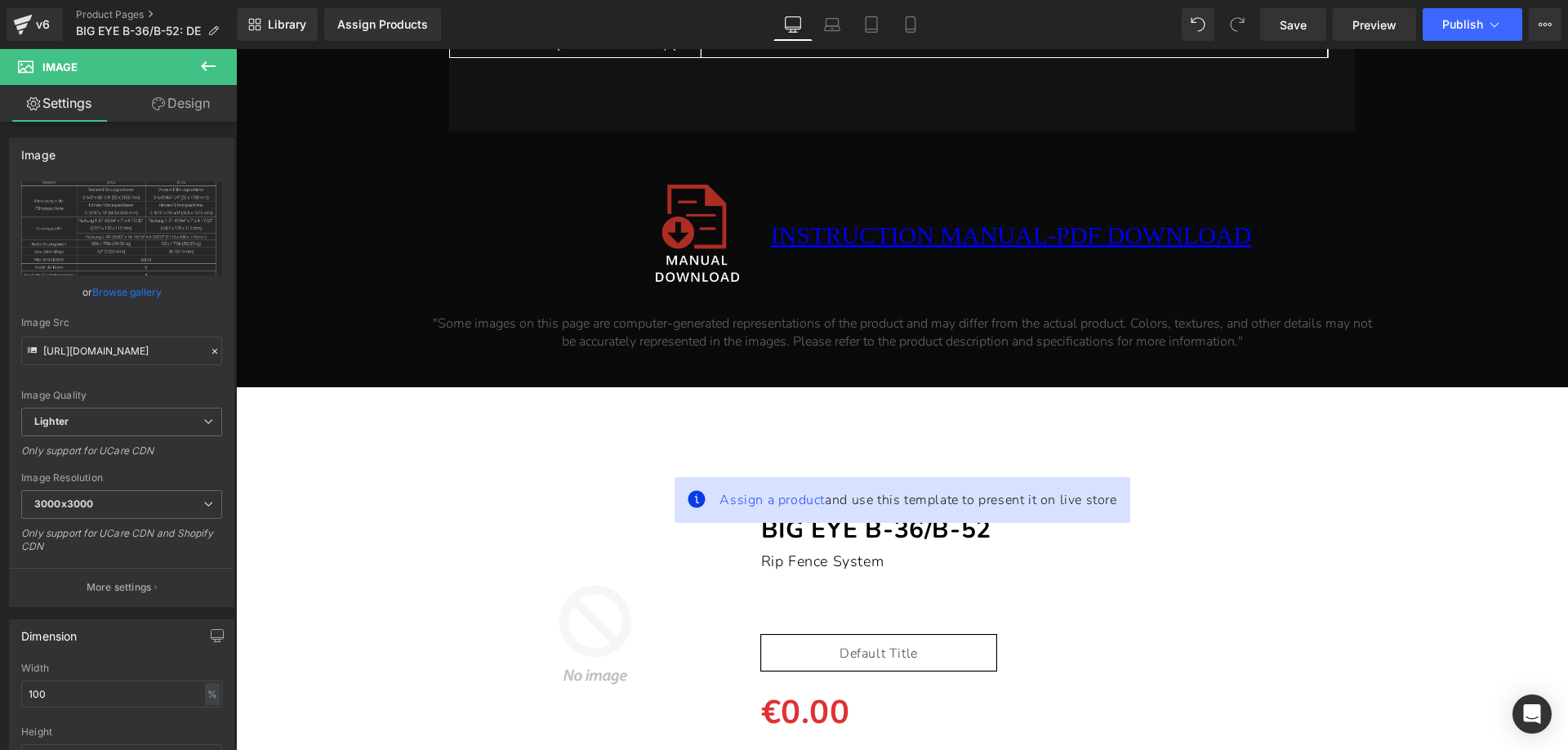
scroll to position [27883, 0]
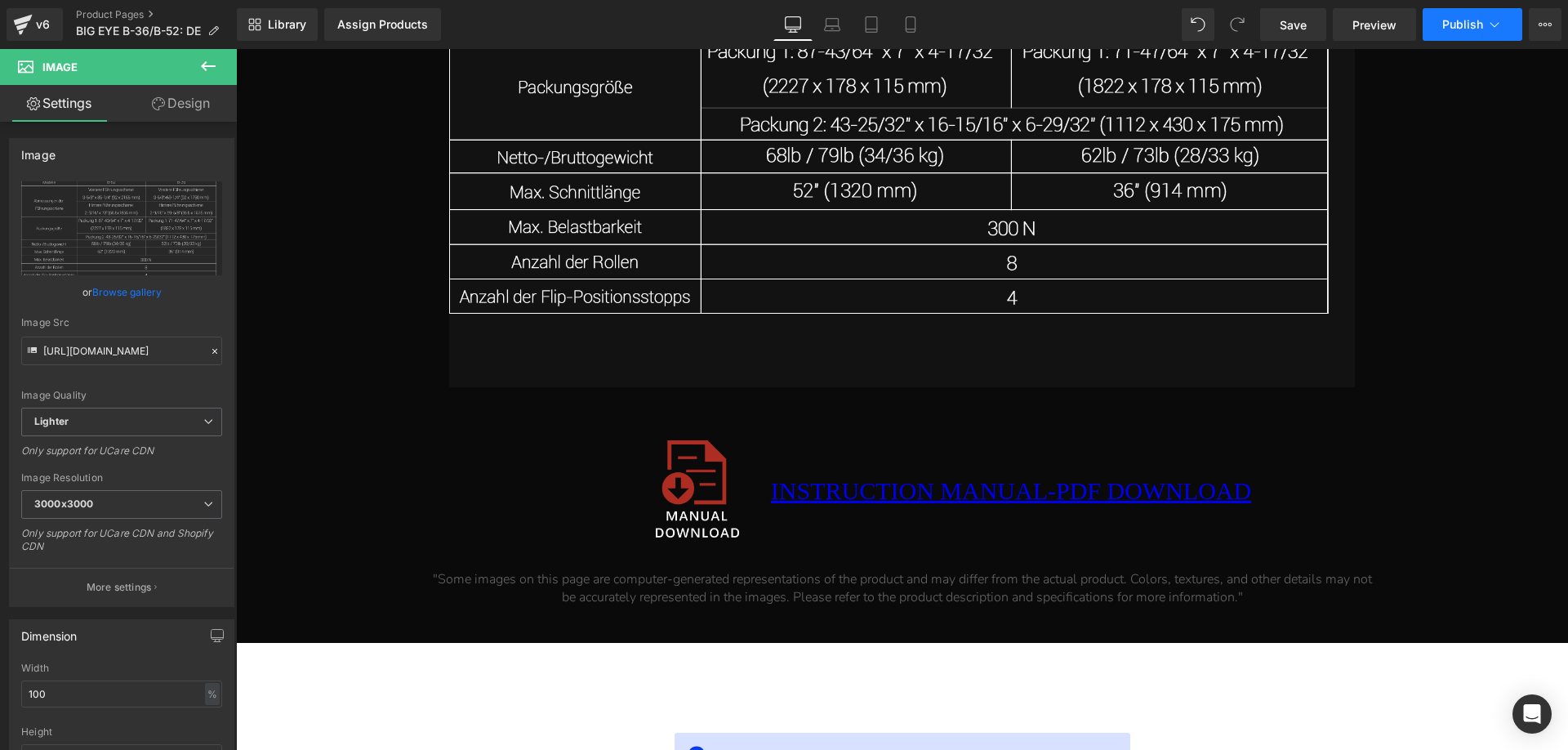
click at [1452, 19] on span "Publish" at bounding box center [1462, 25] width 41 height 13
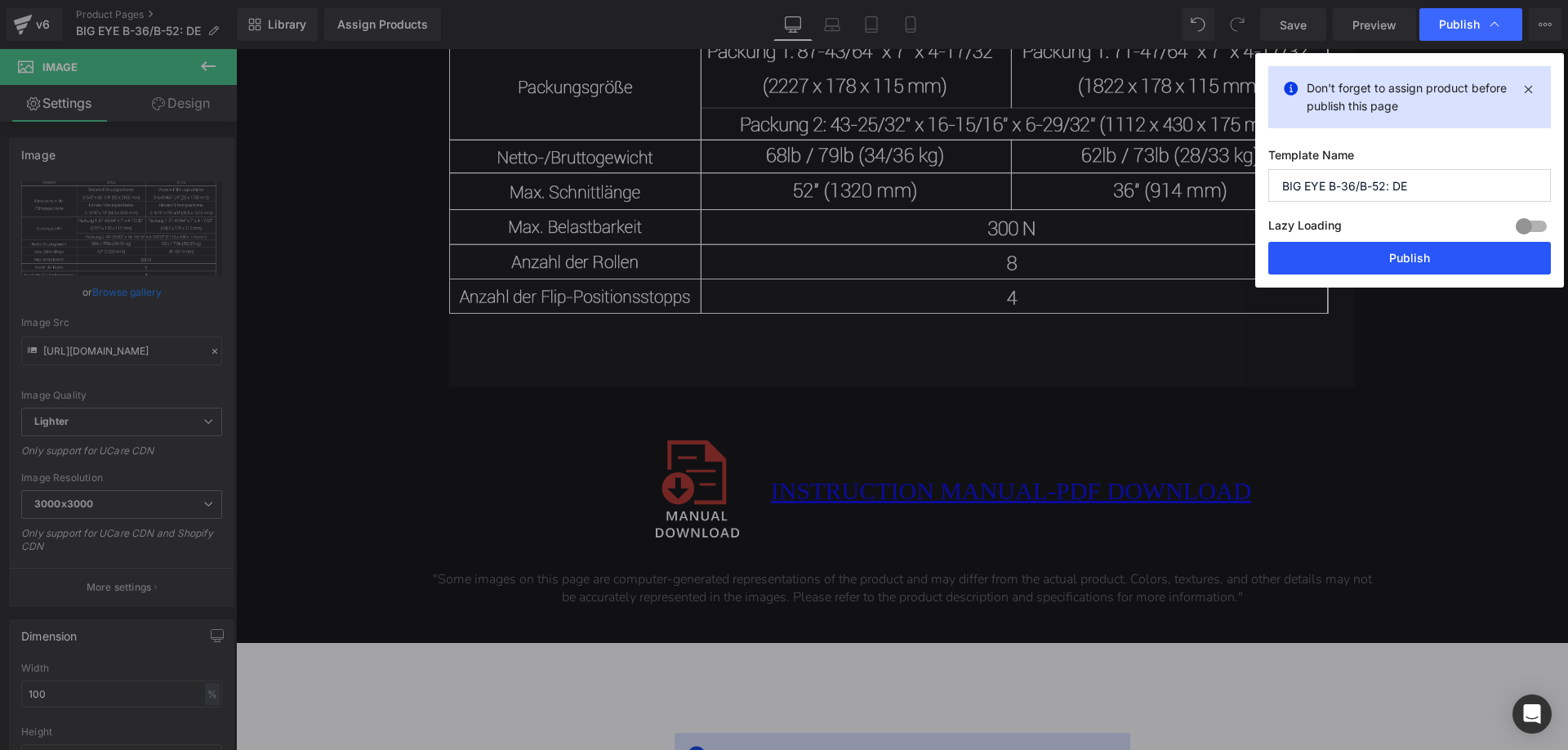
click at [1340, 256] on button "Publish" at bounding box center [1410, 258] width 283 height 33
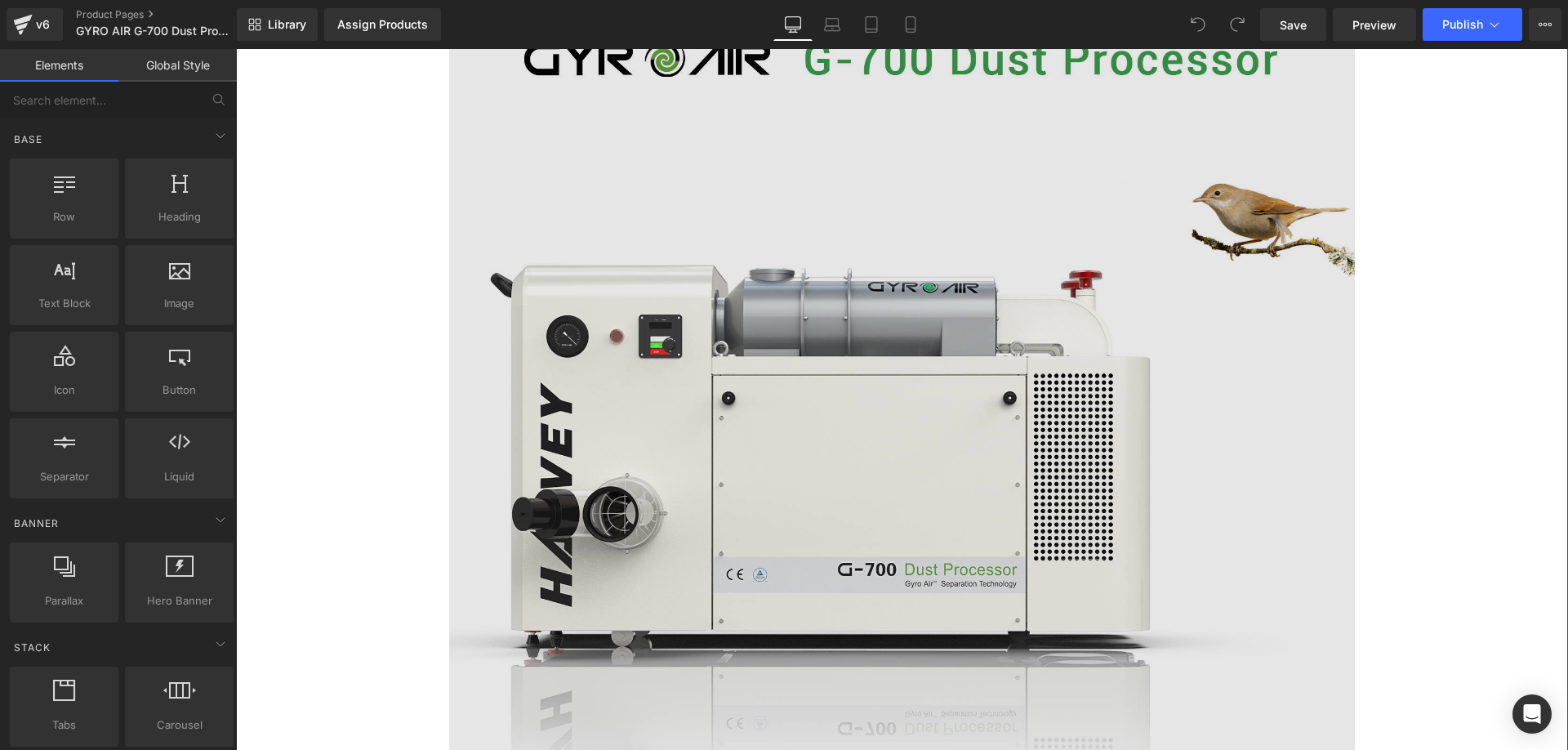
click at [863, 355] on img at bounding box center [902, 386] width 906 height 827
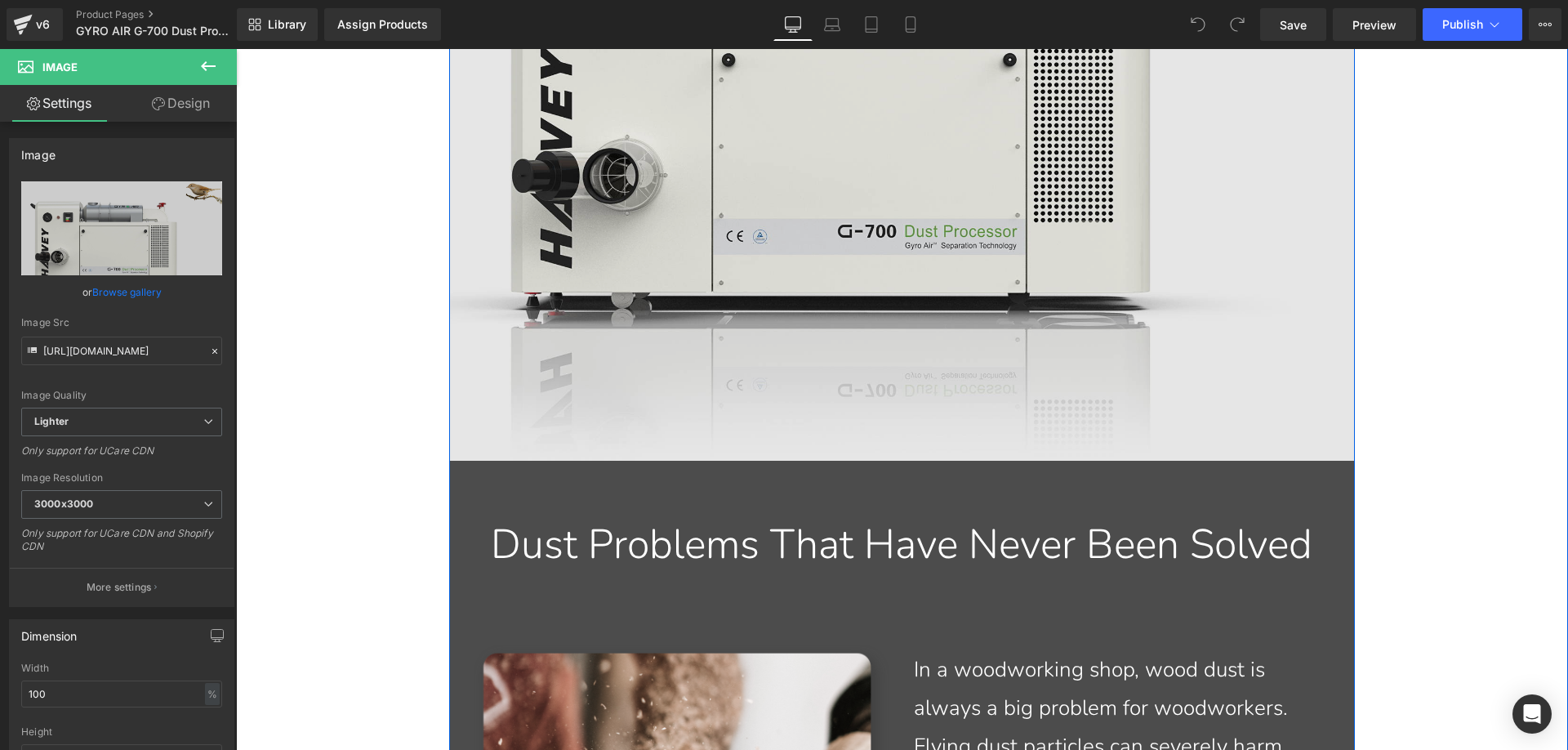
scroll to position [1389, 0]
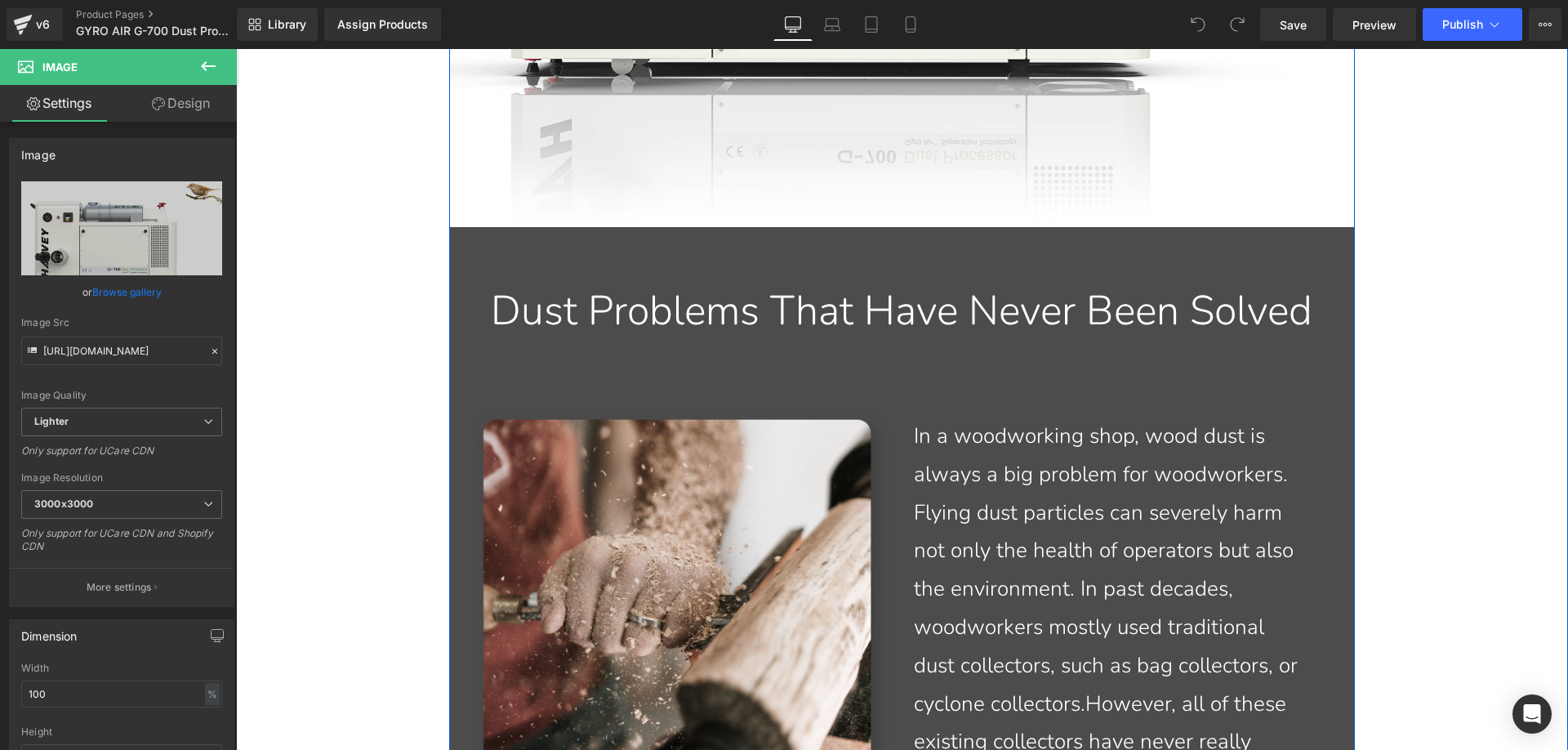
click at [980, 542] on p "In a woodworking shop, wood dust is always a big problem for woodworkers. Flyin…" at bounding box center [1109, 627] width 392 height 421
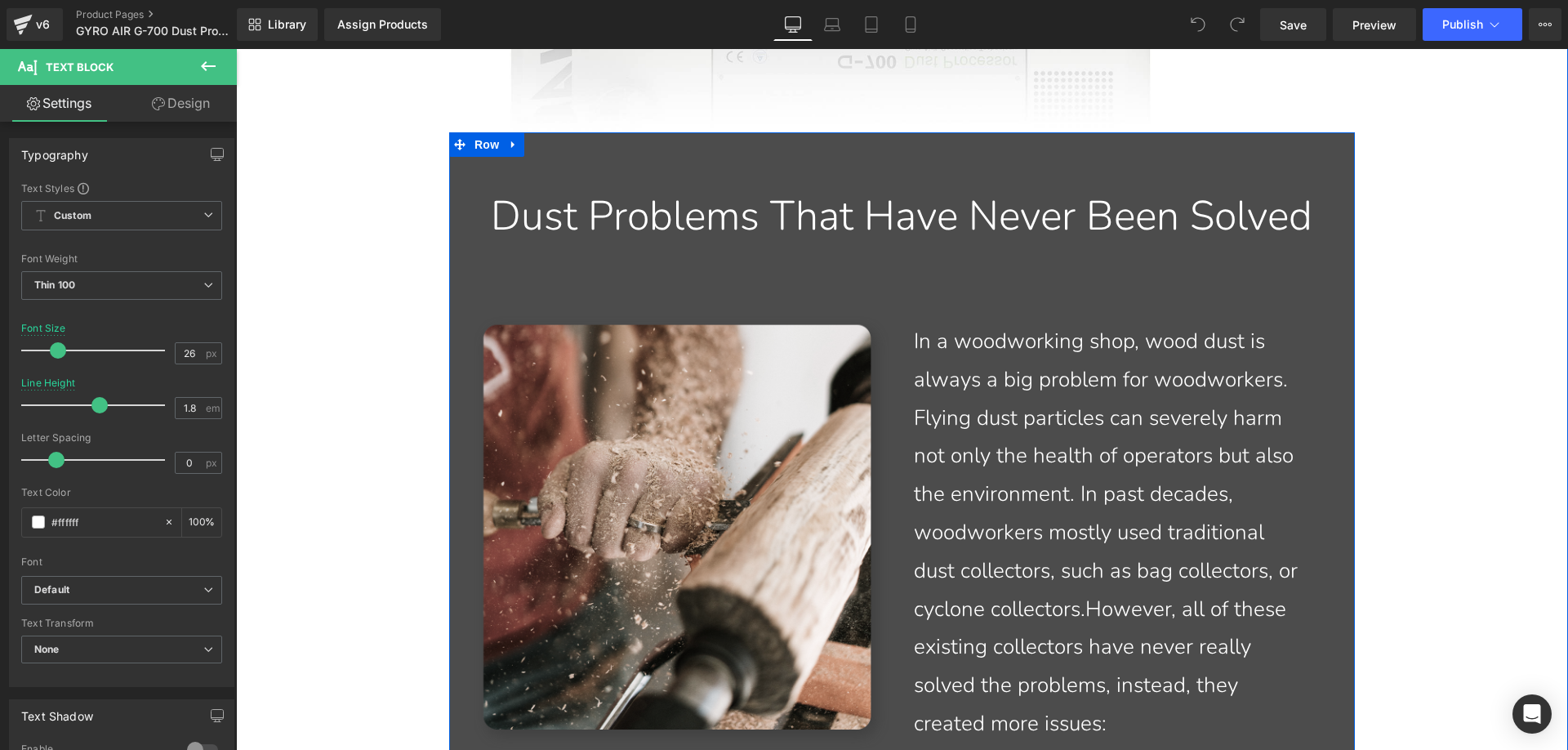
scroll to position [1470, 0]
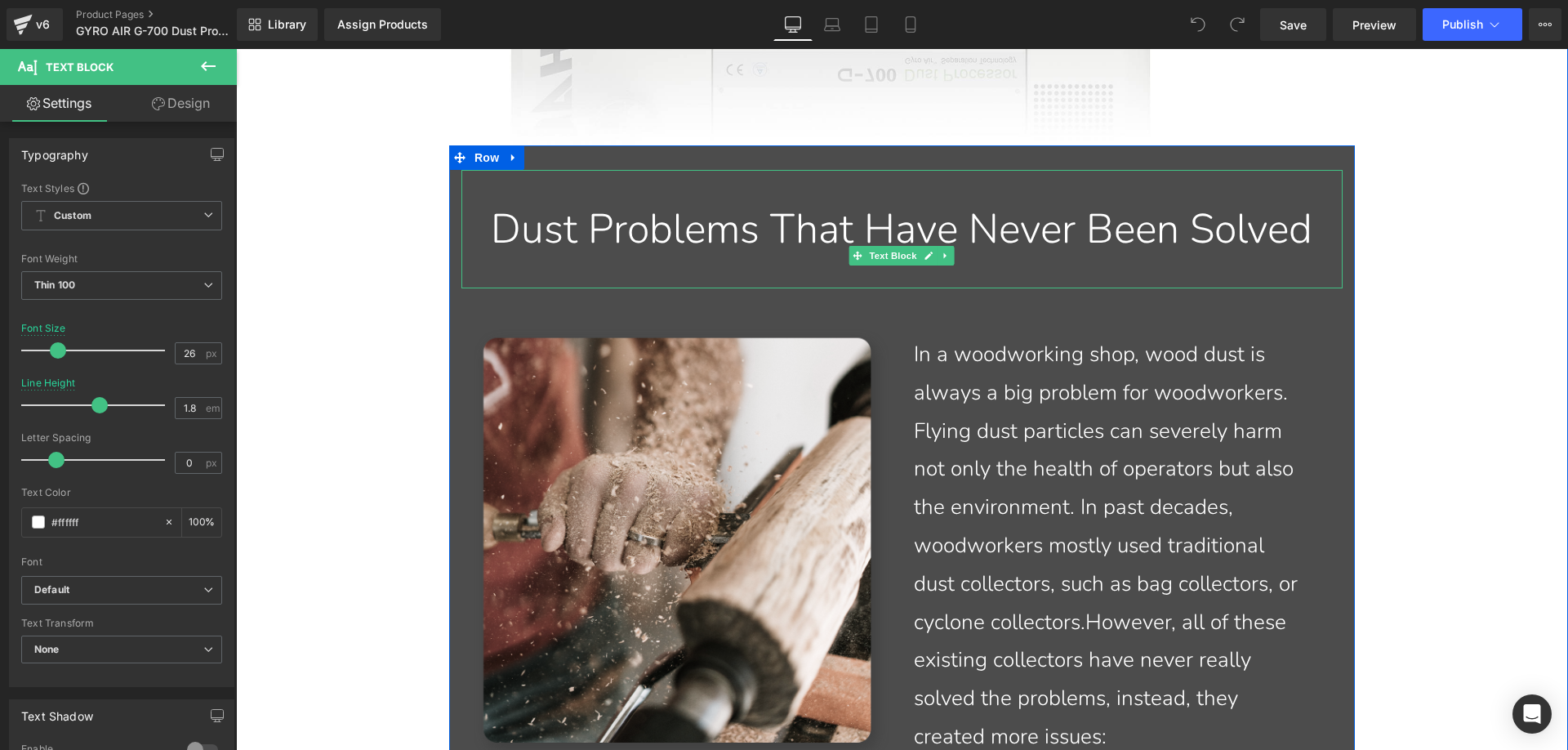
click at [577, 224] on div "Dust Problems That Have Never Been Solved" at bounding box center [902, 229] width 857 height 53
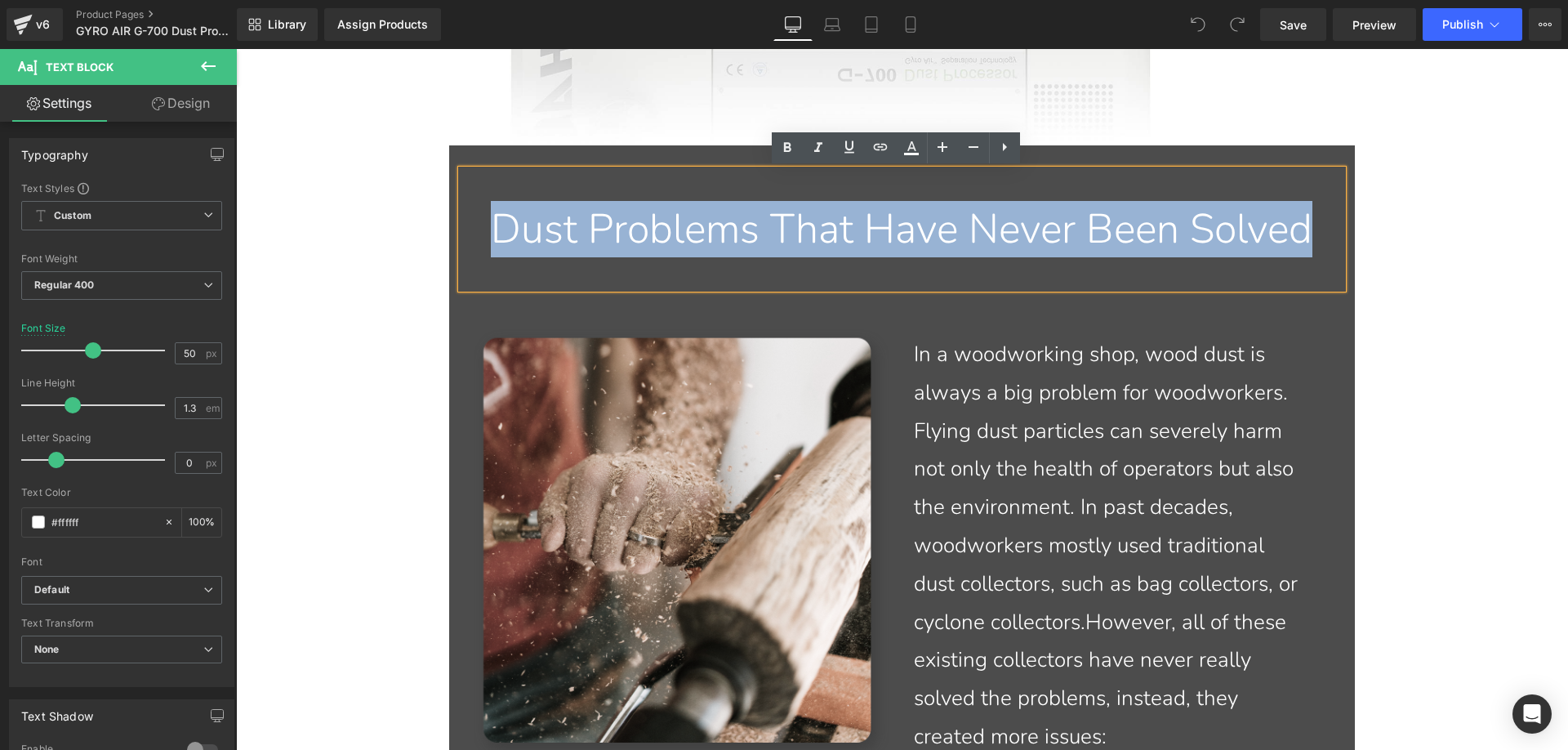
drag, startPoint x: 514, startPoint y: 230, endPoint x: 1019, endPoint y: 325, distance: 513.9
click at [1019, 289] on div "Dust Problems That Have Never Been Solved" at bounding box center [902, 229] width 881 height 119
paste div
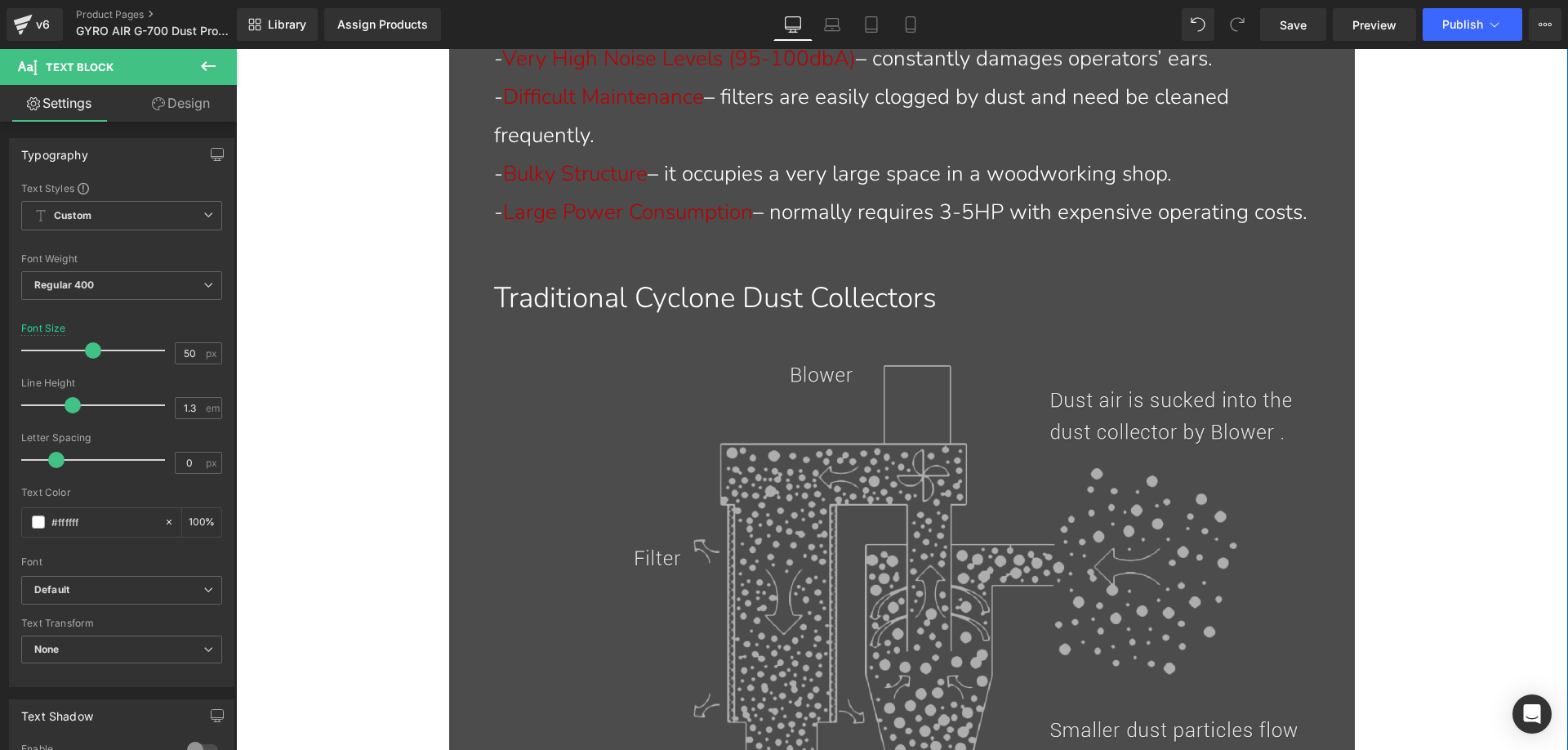
scroll to position [2287, 0]
click at [835, 521] on img at bounding box center [902, 666] width 793 height 606
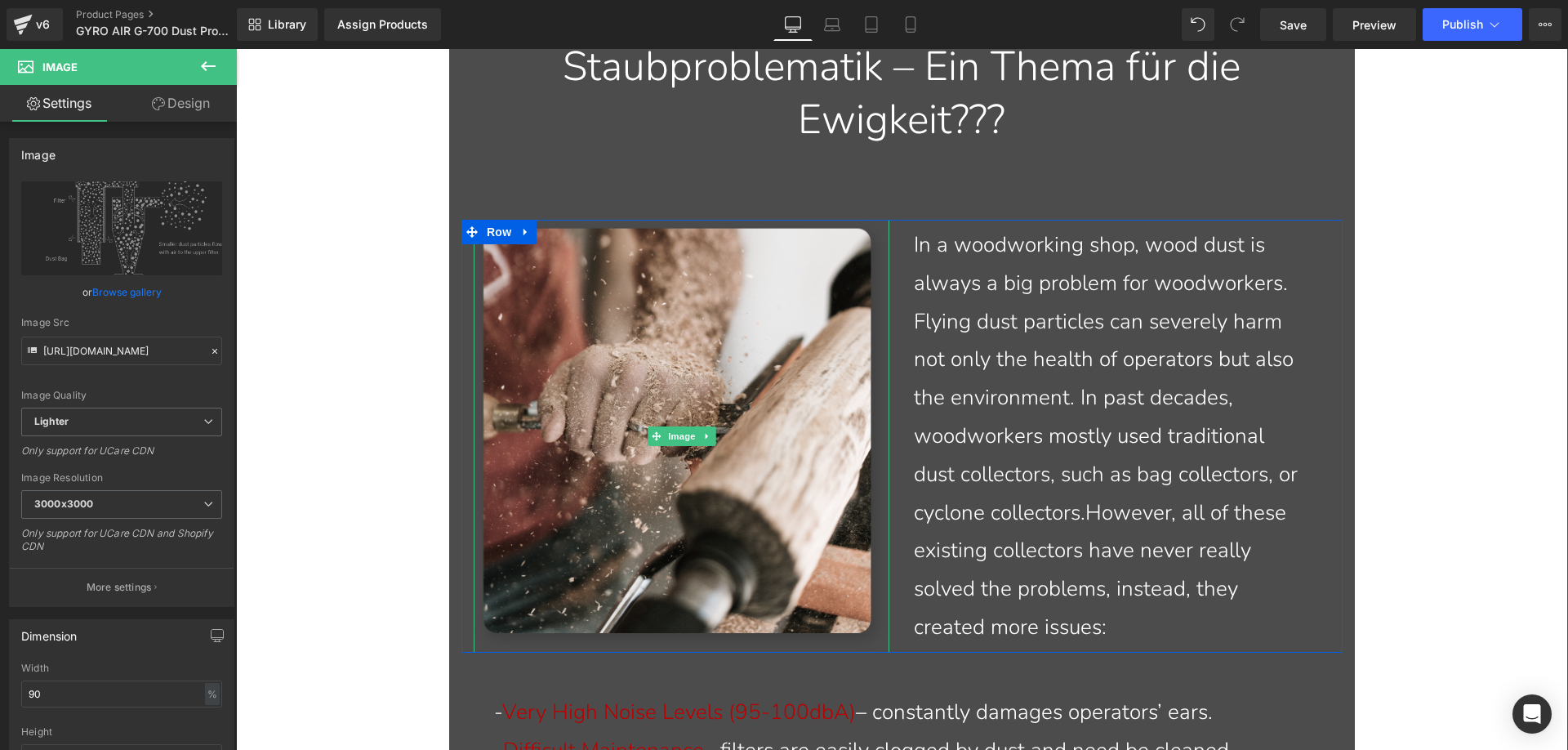
scroll to position [1633, 0]
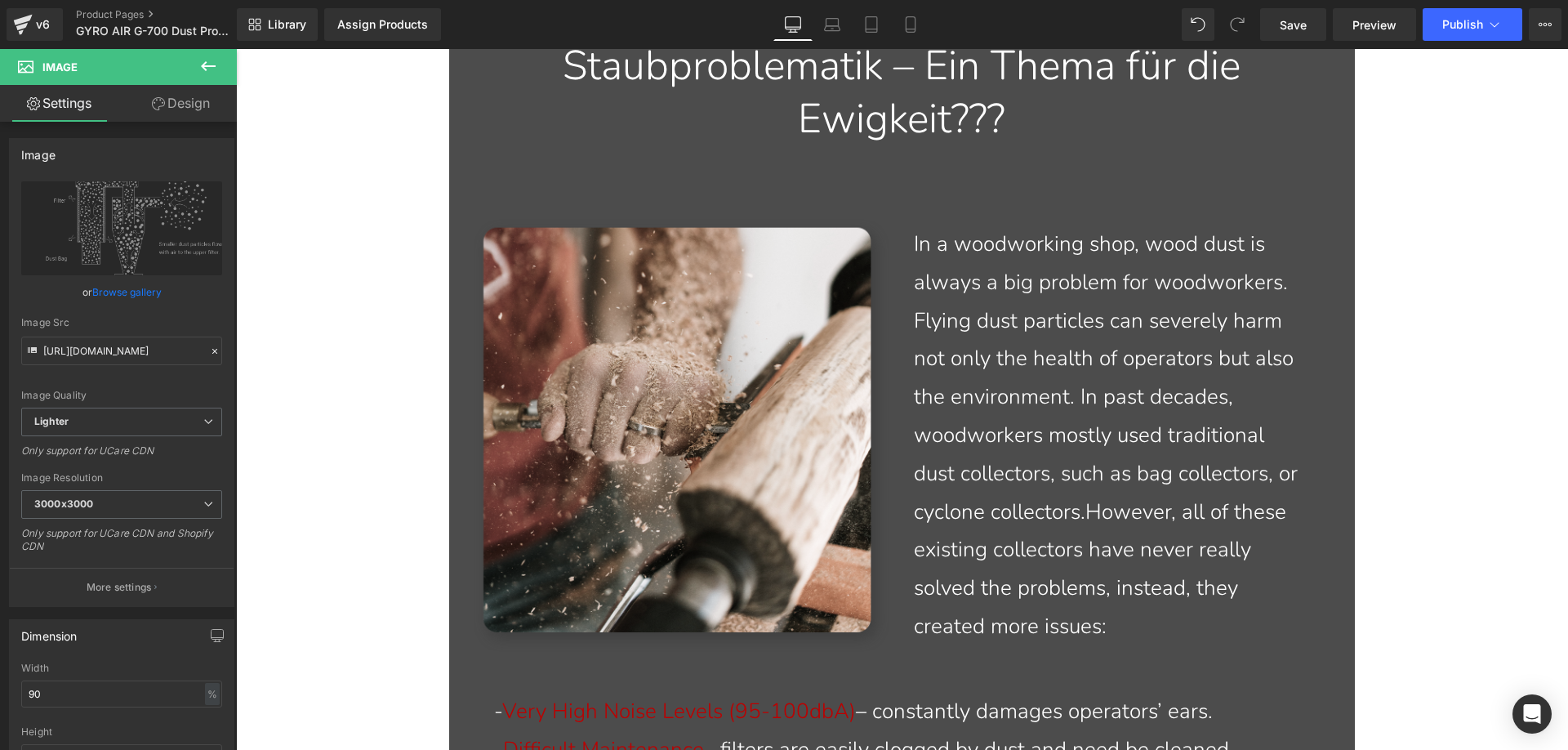
click at [1094, 545] on span "However, all of these existing collectors have never really solved the problems…" at bounding box center [1100, 568] width 373 height 142
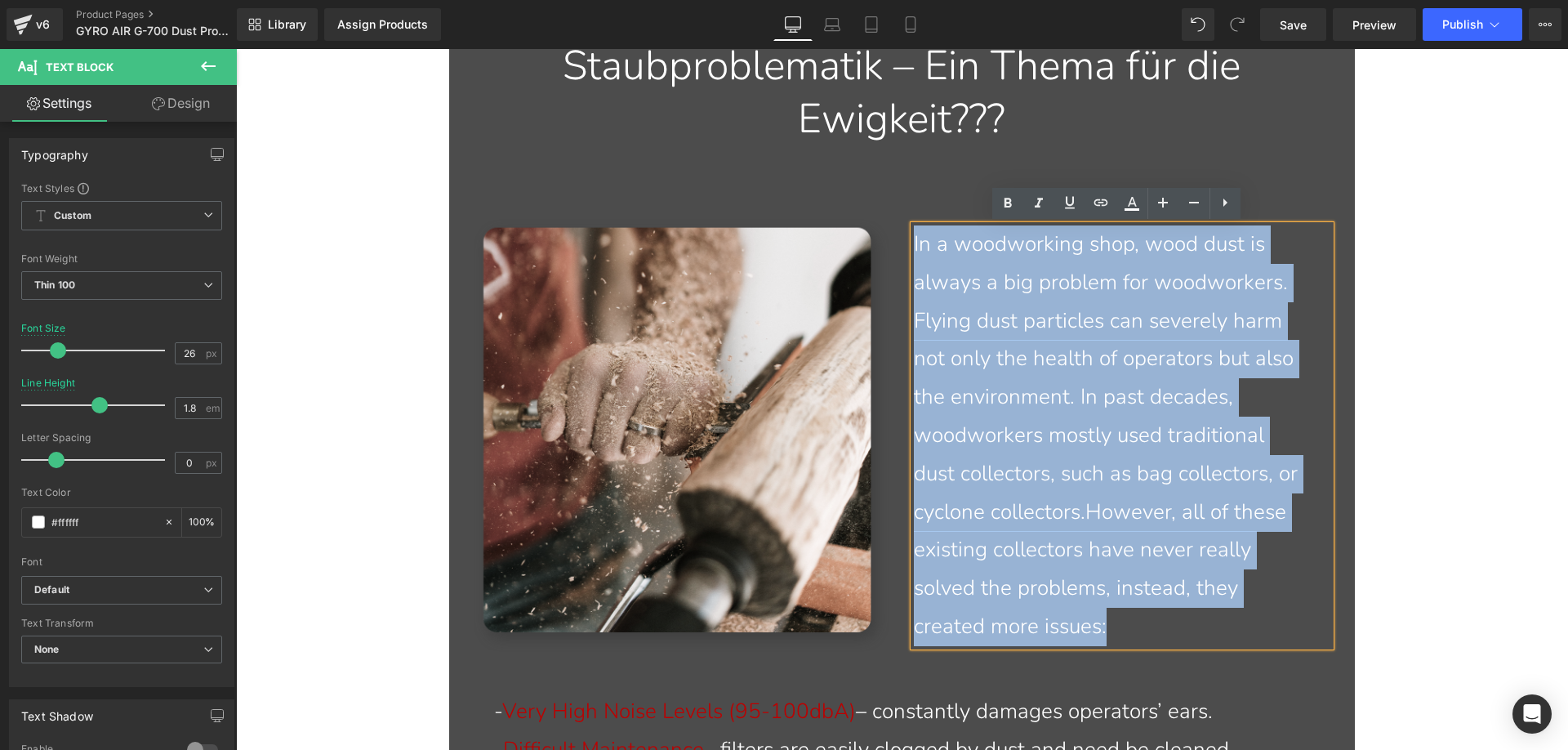
drag, startPoint x: 1105, startPoint y: 611, endPoint x: 908, endPoint y: 244, distance: 416.5
click at [914, 244] on p "In a woodworking shop, wood dust is always a big problem for woodworkers. Flyin…" at bounding box center [1109, 436] width 392 height 421
paste div
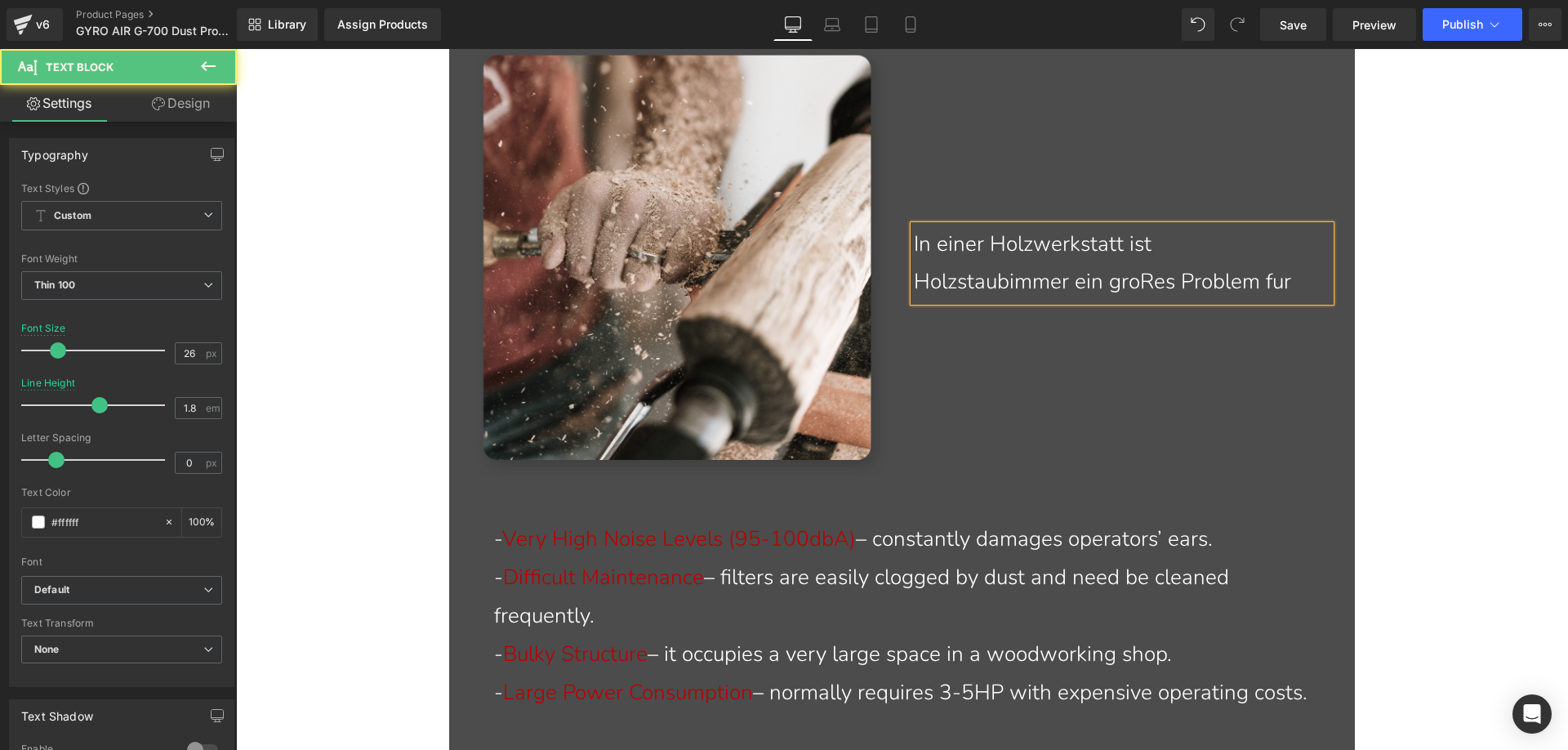
click at [1304, 279] on div "In einer Holzwerkstatt ist Holzstaubimmer ein groRes Problem fur" at bounding box center [1122, 263] width 416 height 76
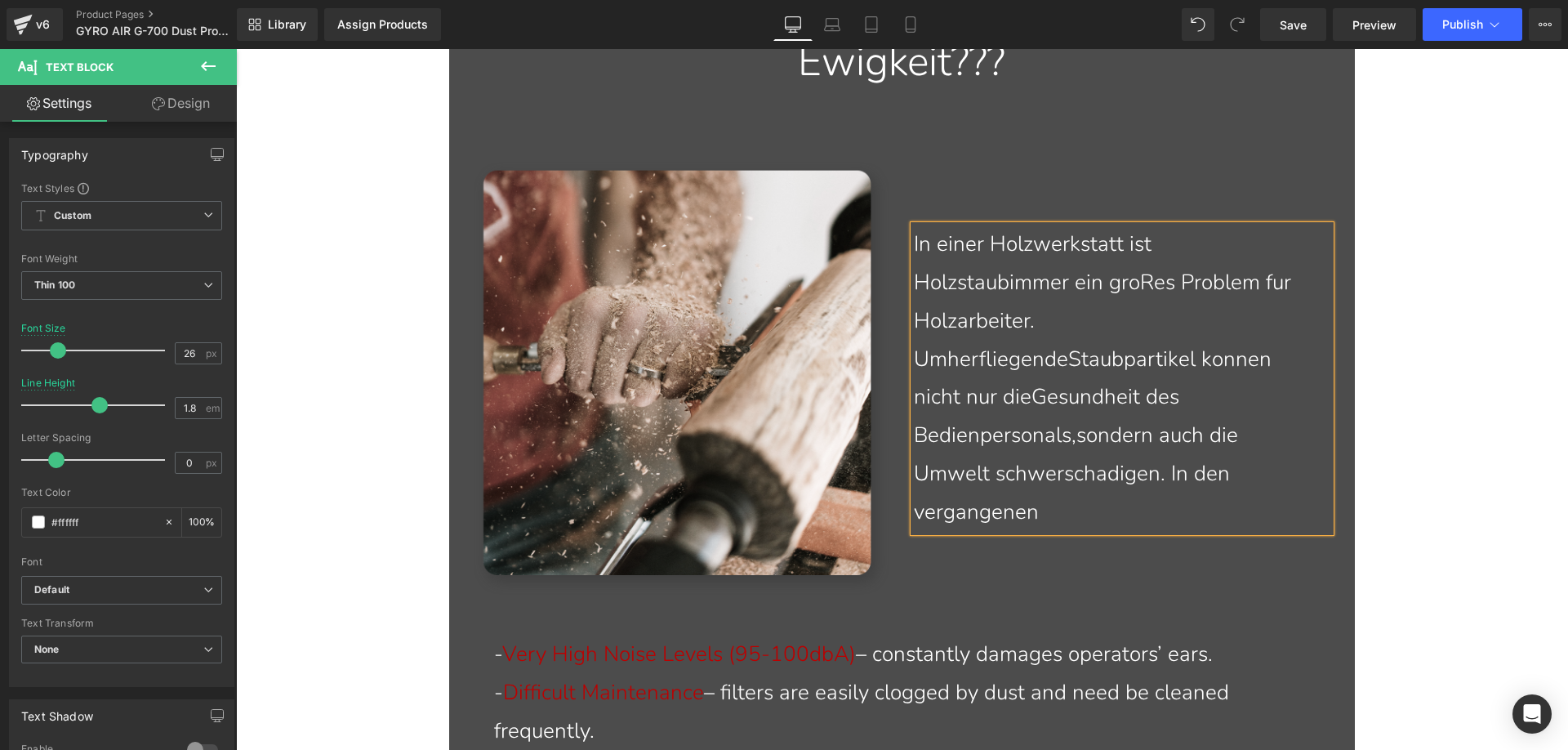
click at [1127, 520] on p "In einer Holzwerkstatt ist Holzstaubimmer ein groRes Problem fur Holzarbeiter. …" at bounding box center [1109, 378] width 392 height 306
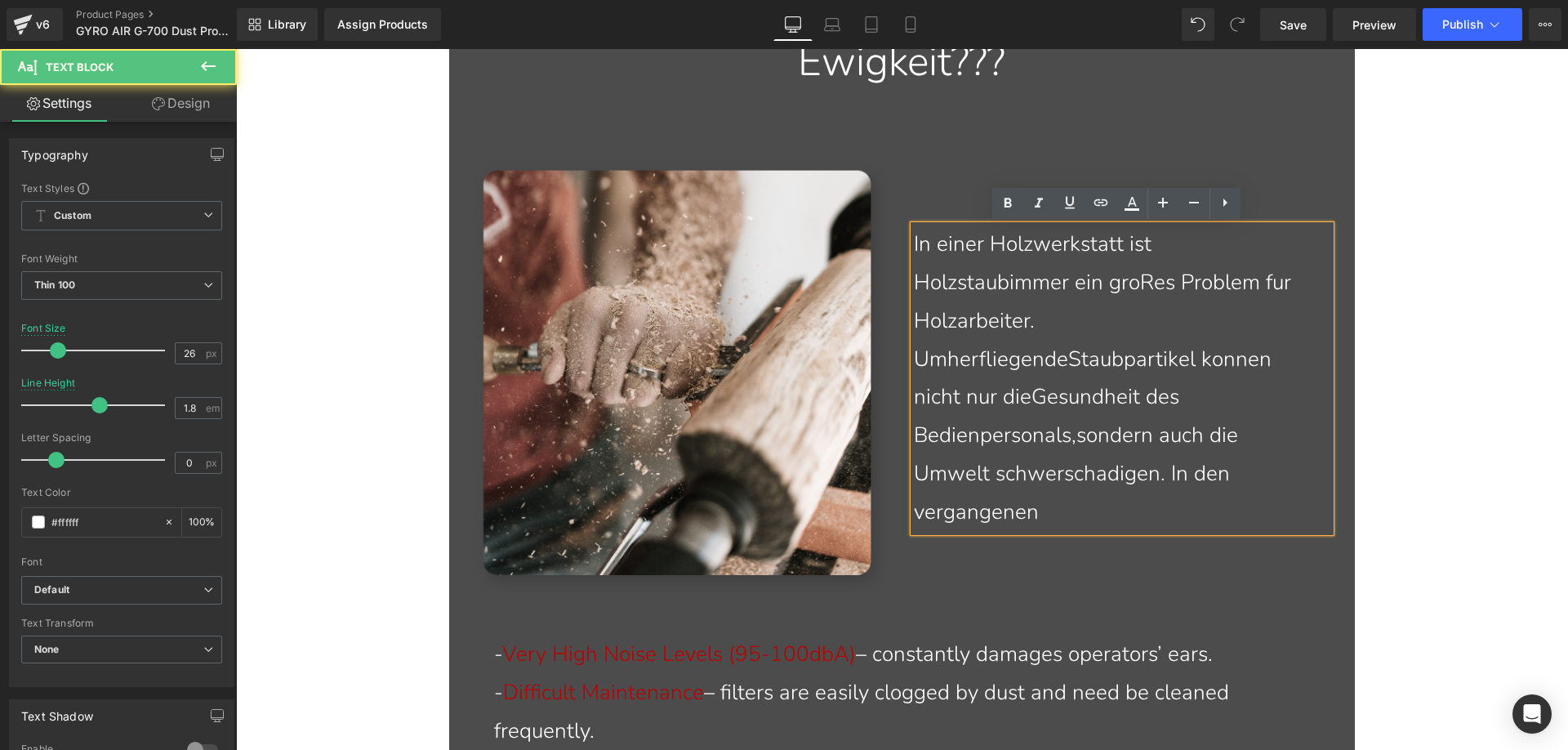
scroll to position [1633, 0]
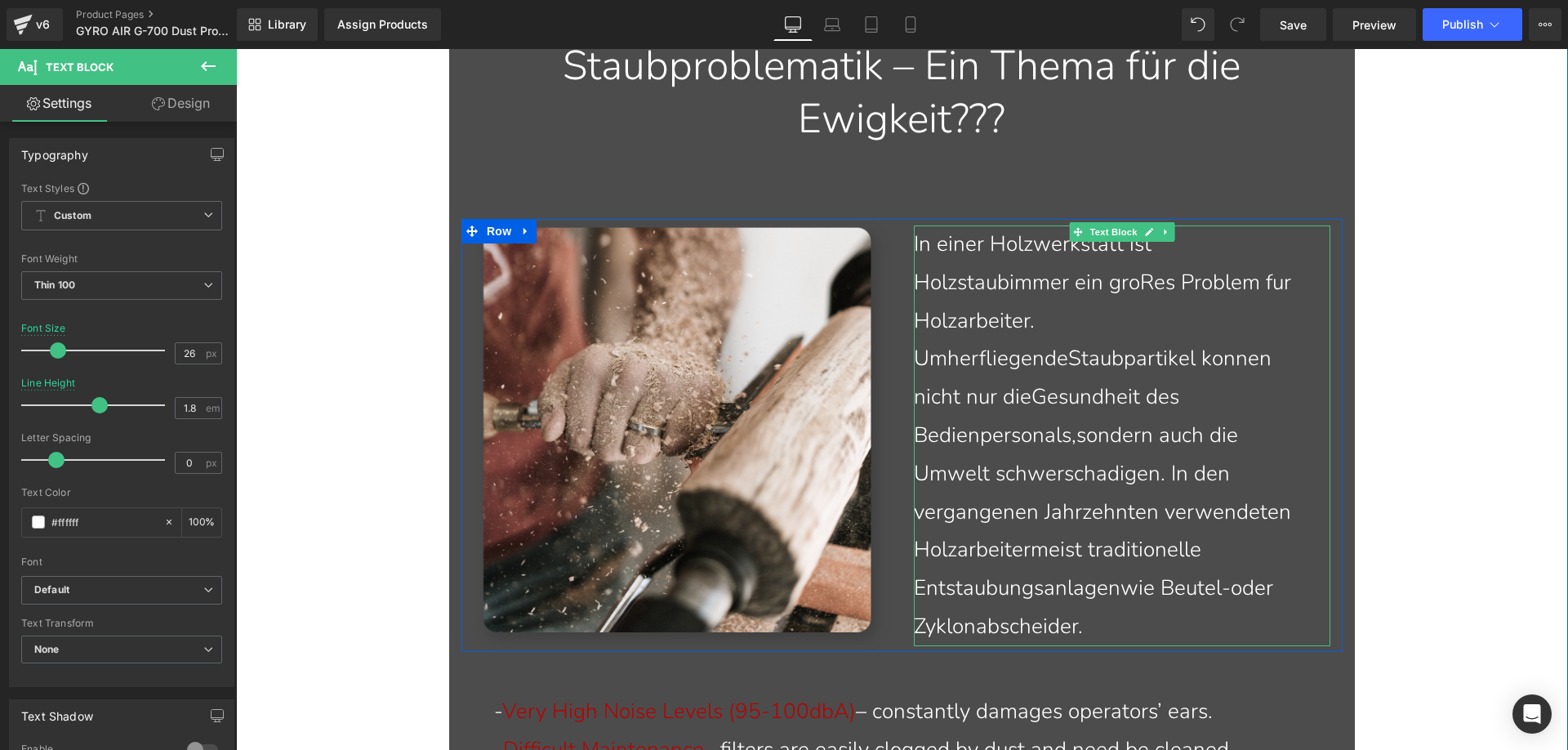
click at [1003, 286] on p "In einer Holzwerkstatt ist Holzstaubimmer ein groRes Problem fur Holzarbeiter. …" at bounding box center [1109, 436] width 392 height 421
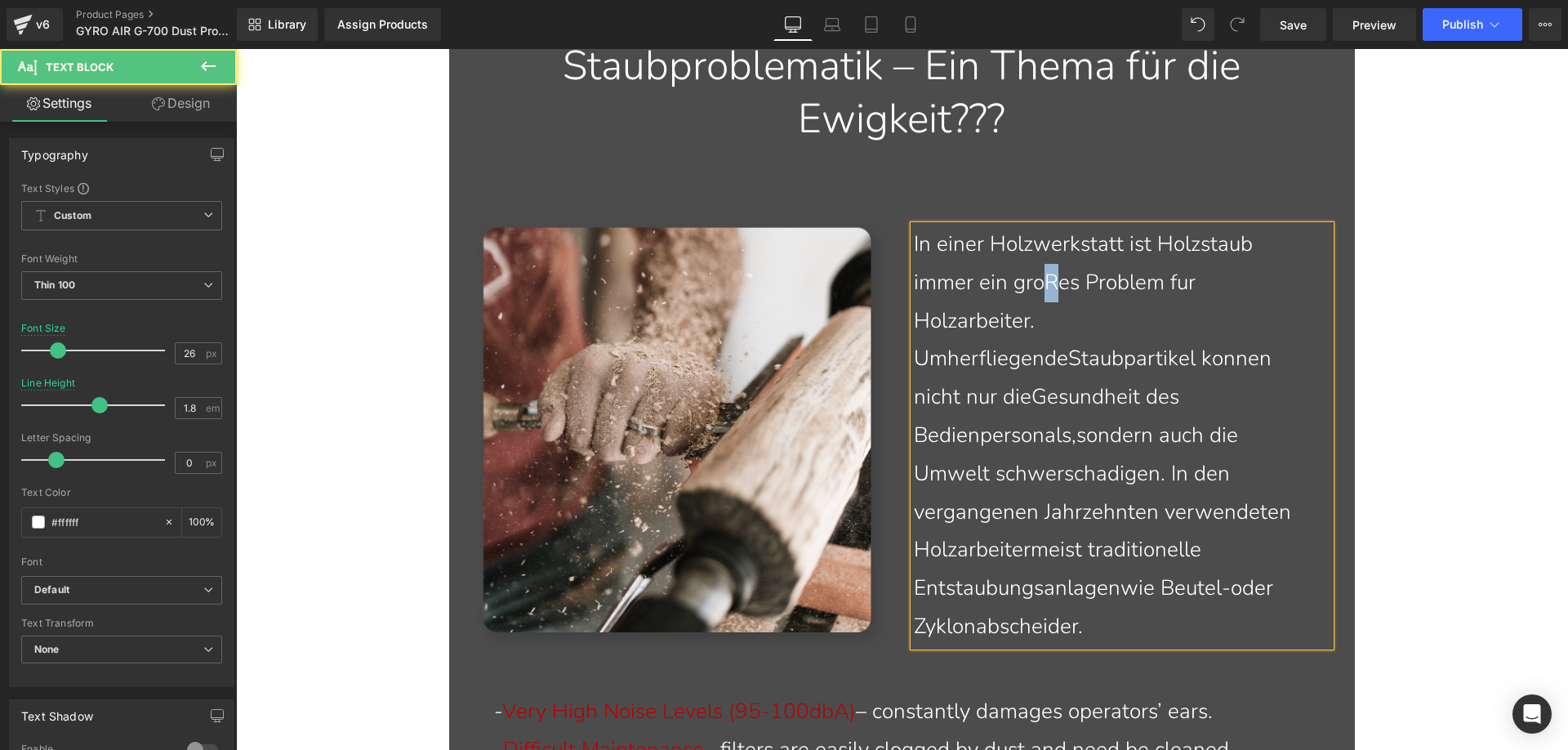
drag, startPoint x: 1055, startPoint y: 289, endPoint x: 1048, endPoint y: 283, distance: 9.2
click at [1048, 283] on p "In einer Holzwerkstatt ist Holzstaub immer ein groRes Problem fur Holzarbeiter.…" at bounding box center [1109, 436] width 392 height 421
drag, startPoint x: 1185, startPoint y: 289, endPoint x: 1174, endPoint y: 285, distance: 11.7
click at [1174, 285] on p "In einer Holzwerkstatt ist Holzstaub immer ein großes Problem fur Holzarbeiter.…" at bounding box center [1109, 436] width 392 height 421
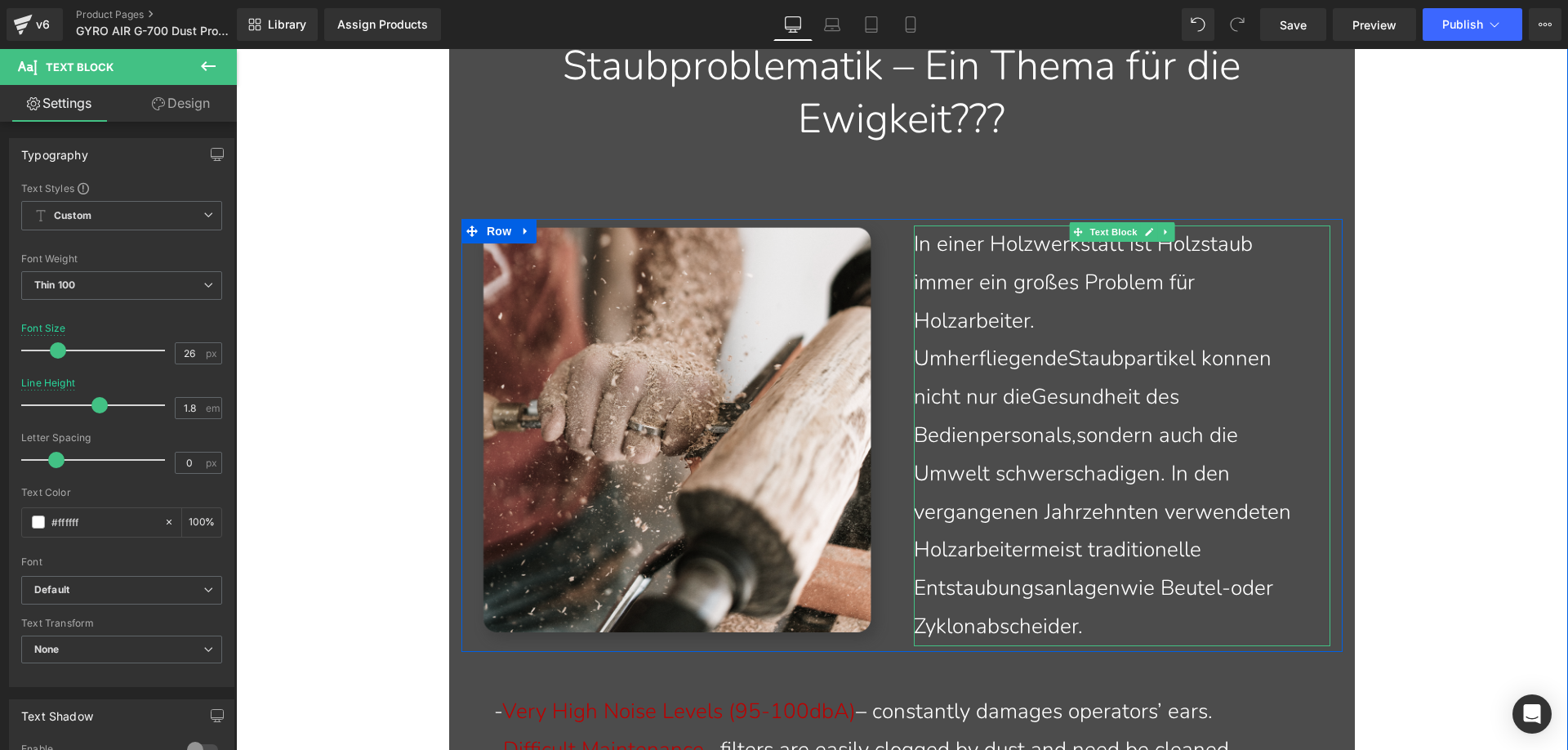
click at [1105, 625] on p "In einer Holzwerkstatt ist Holzstaub immer ein großes Problem für Holzarbeiter.…" at bounding box center [1109, 436] width 392 height 421
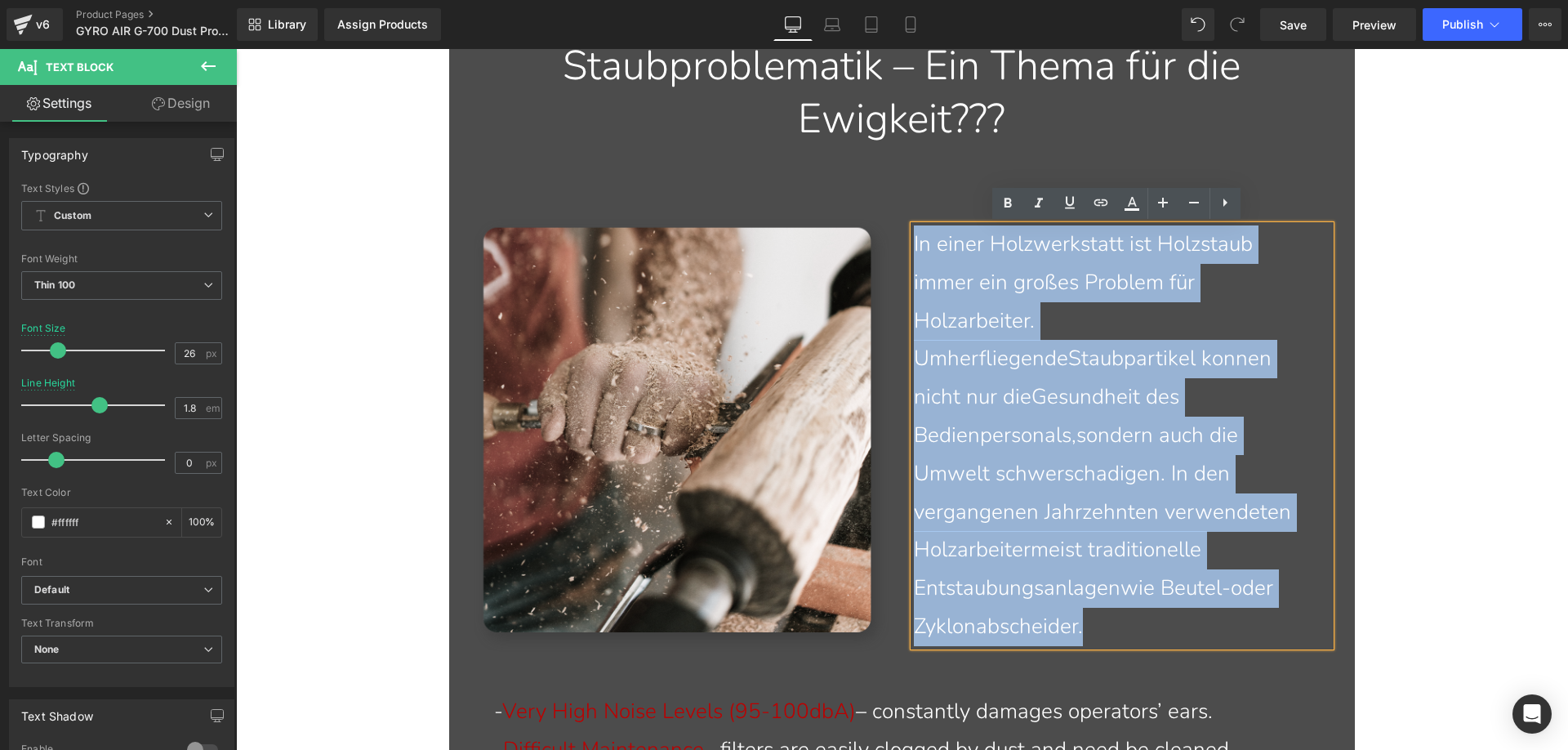
drag, startPoint x: 1100, startPoint y: 624, endPoint x: 893, endPoint y: 242, distance: 434.5
click at [893, 242] on div "Image In einer Holzwerkstatt ist Holzstaub immer ein großes Problem für Holzarb…" at bounding box center [902, 435] width 881 height 433
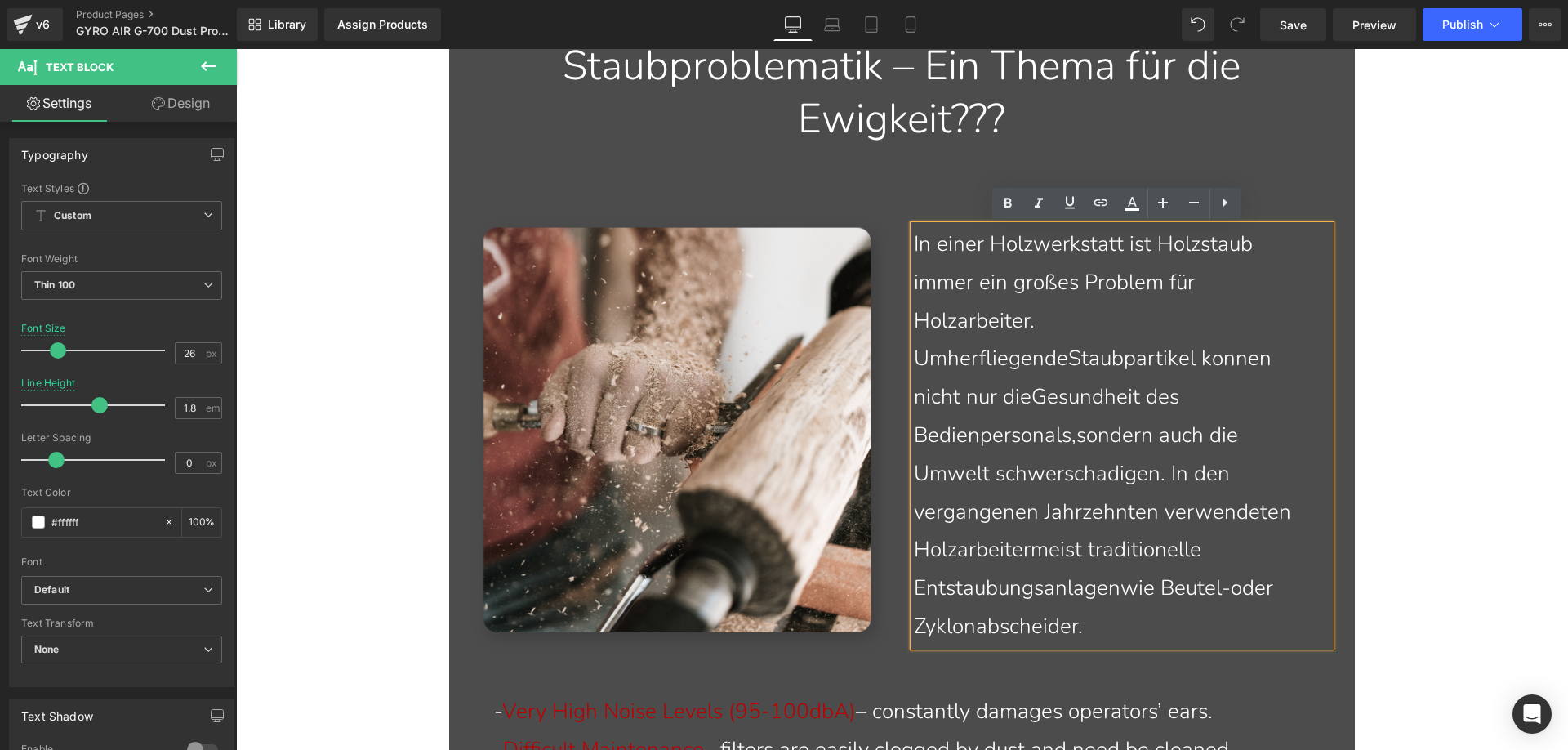
scroll to position [1626, 0]
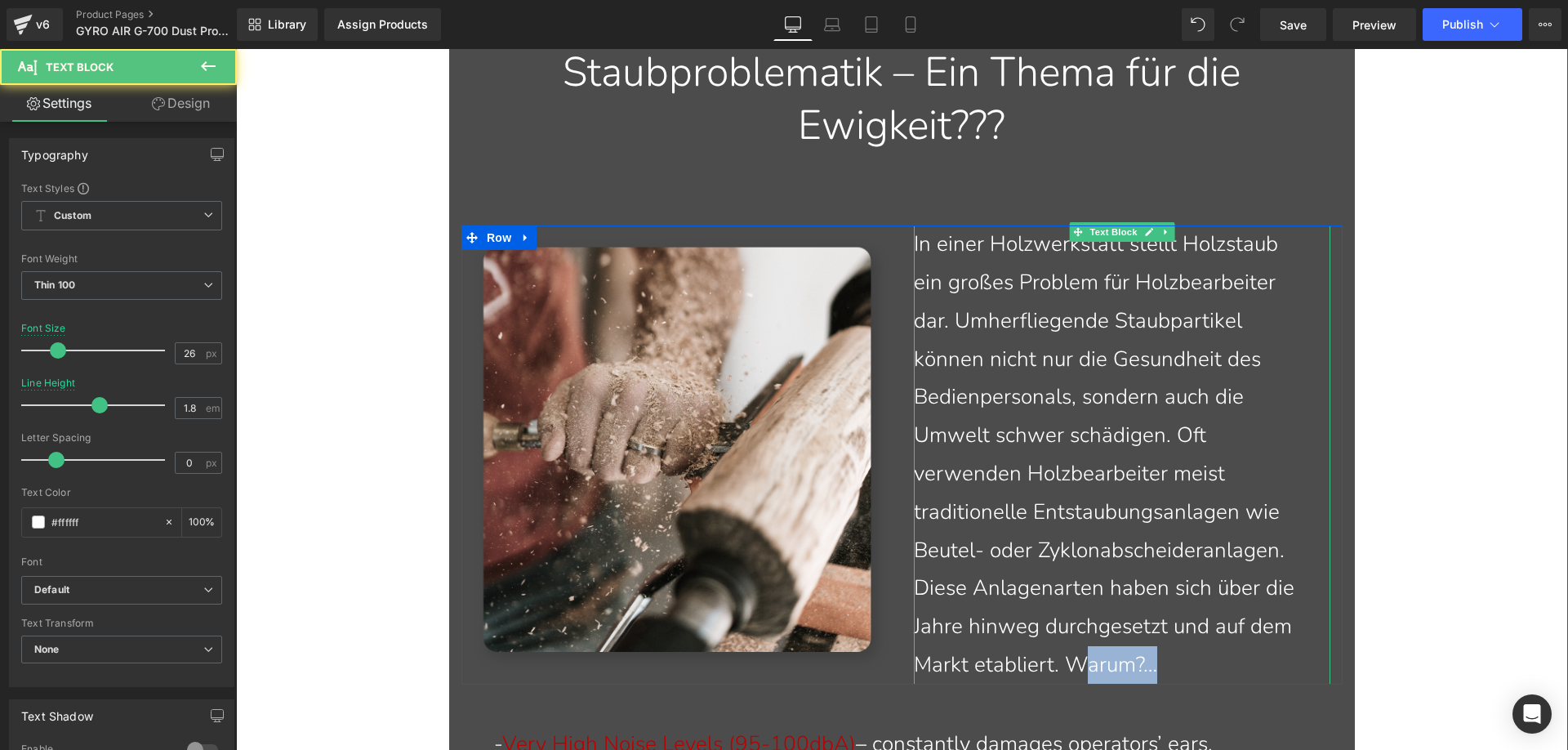
drag, startPoint x: 1167, startPoint y: 662, endPoint x: 1080, endPoint y: 662, distance: 87.0
click at [1080, 662] on p "In einer Holzwerkstatt stellt Holzstaub ein großes Problem für Holzbearbeiter d…" at bounding box center [1109, 455] width 392 height 458
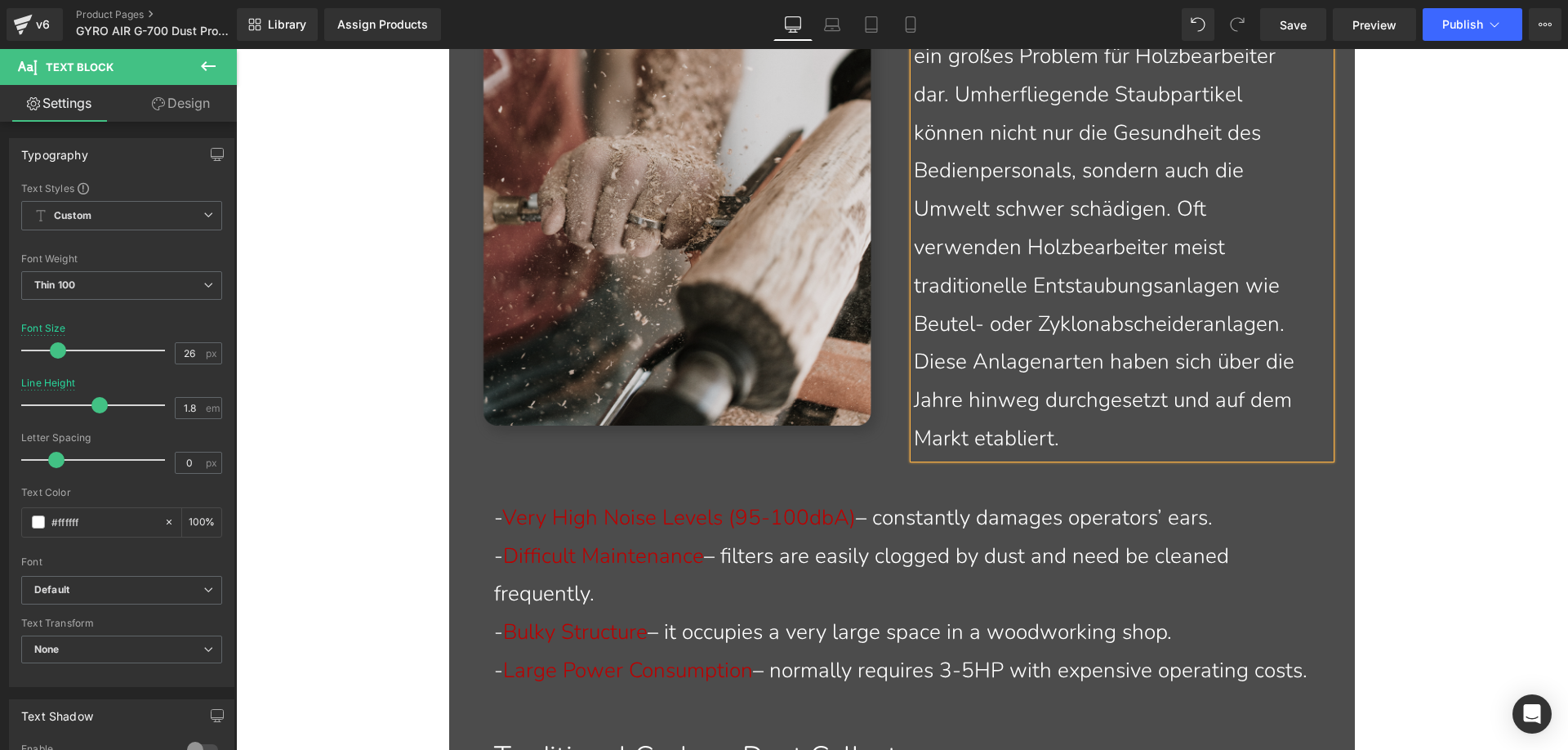
scroll to position [1872, 0]
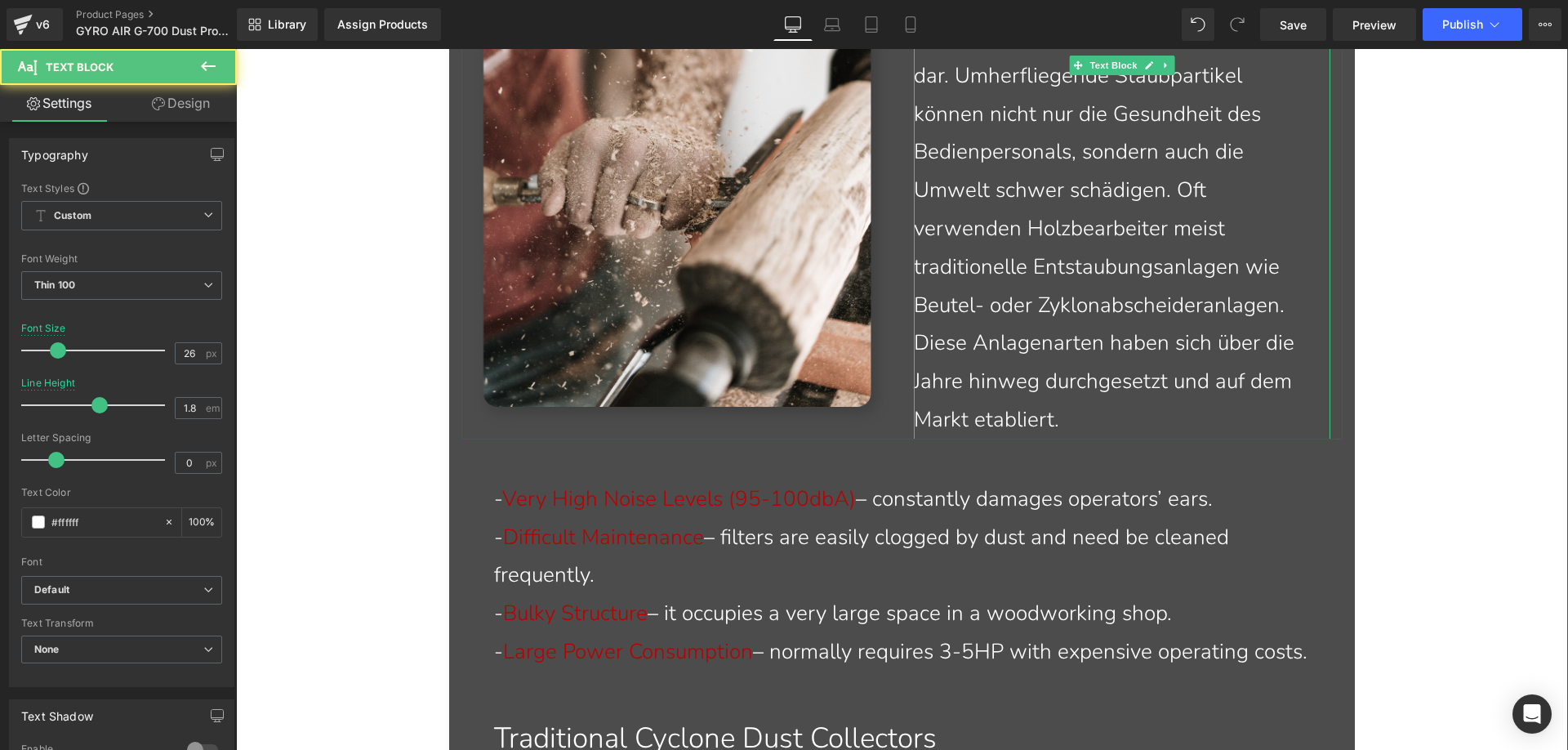
click at [1096, 418] on p "In einer Holzwerkstatt stellt Holzstaub ein großes Problem für Holzbearbeiter d…" at bounding box center [1109, 209] width 392 height 458
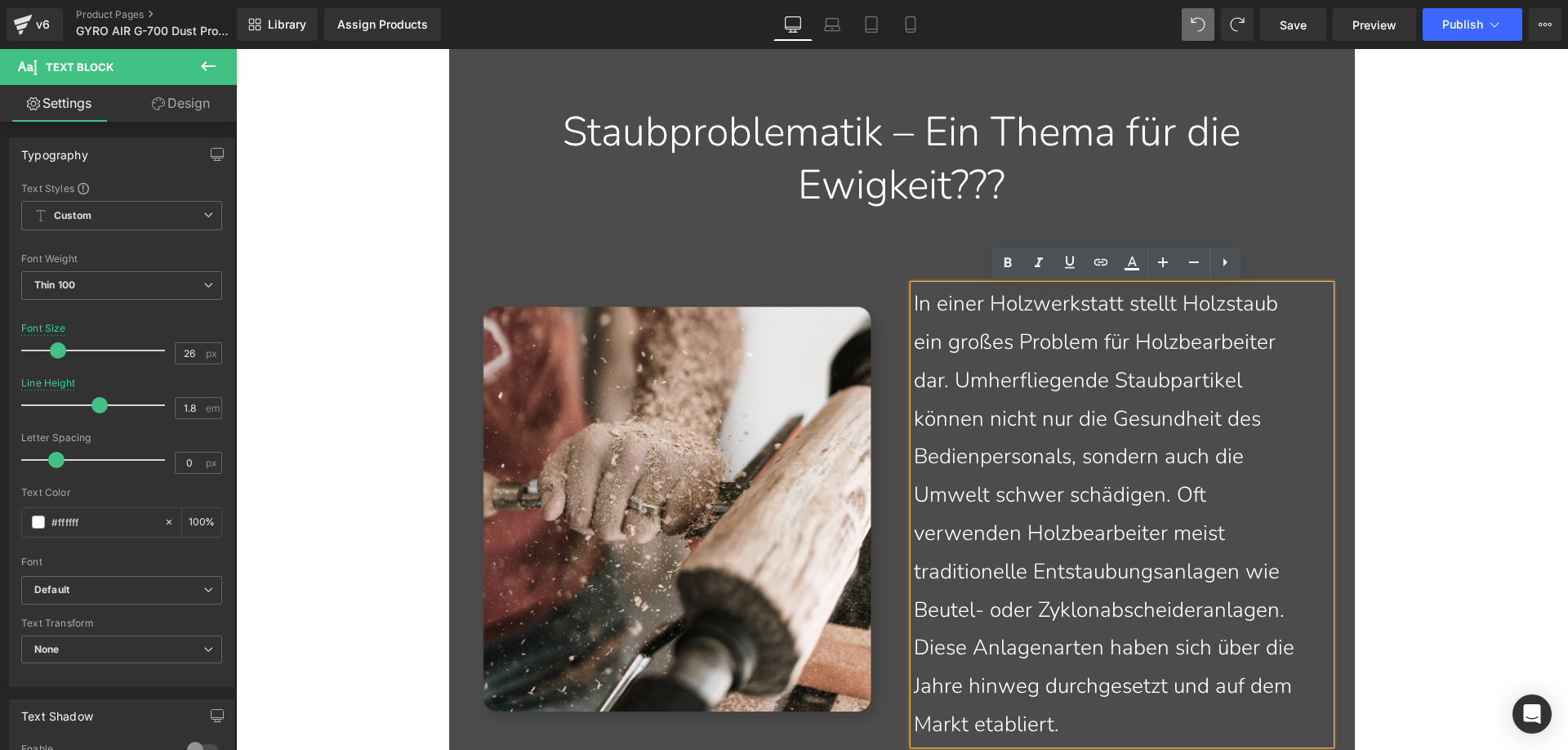
scroll to position [1975, 0]
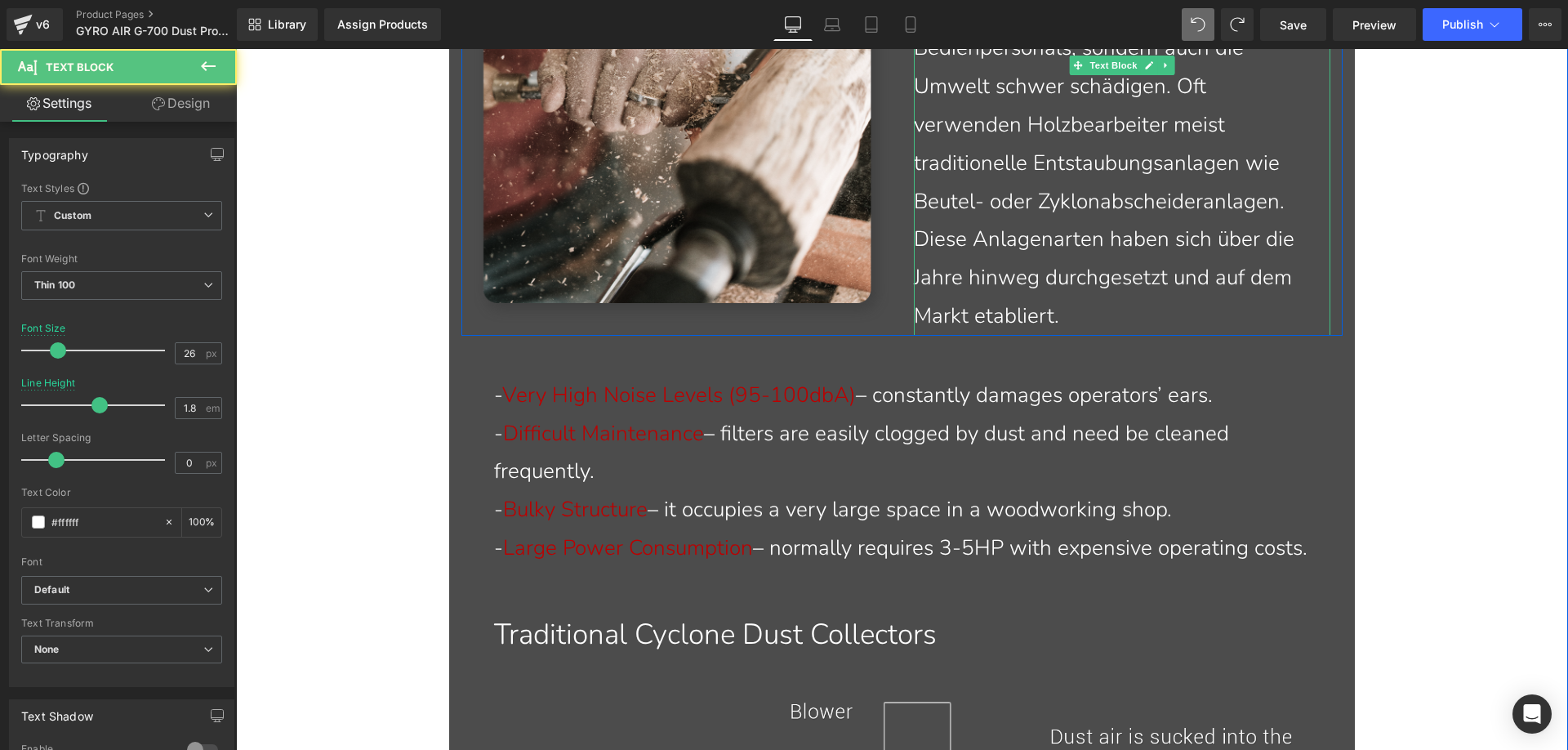
click at [1080, 315] on p "In einer Holzwerkstatt stellt Holzstaub ein großes Problem für Holzbearbeiter d…" at bounding box center [1109, 106] width 392 height 458
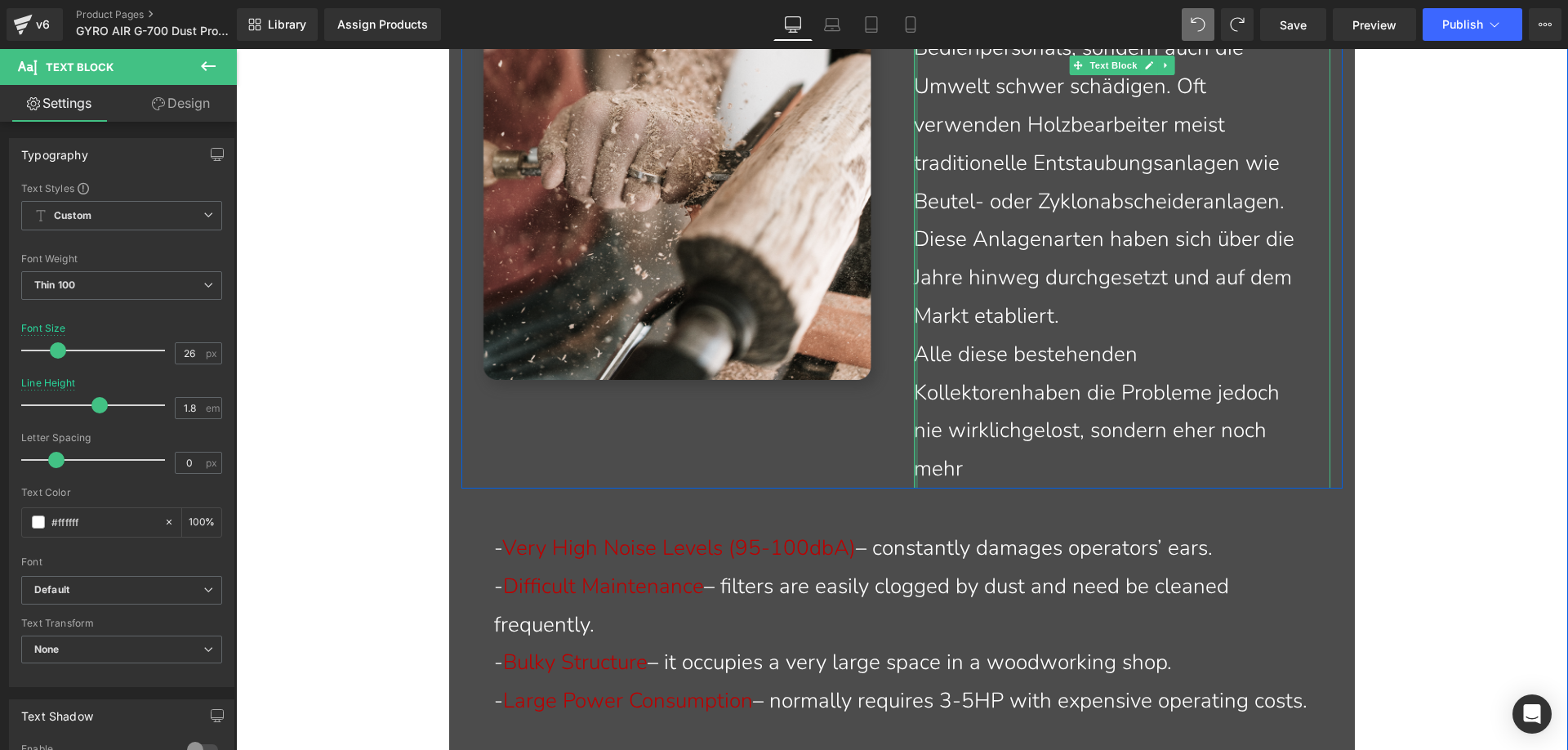
click at [914, 392] on div at bounding box center [916, 182] width 4 height 611
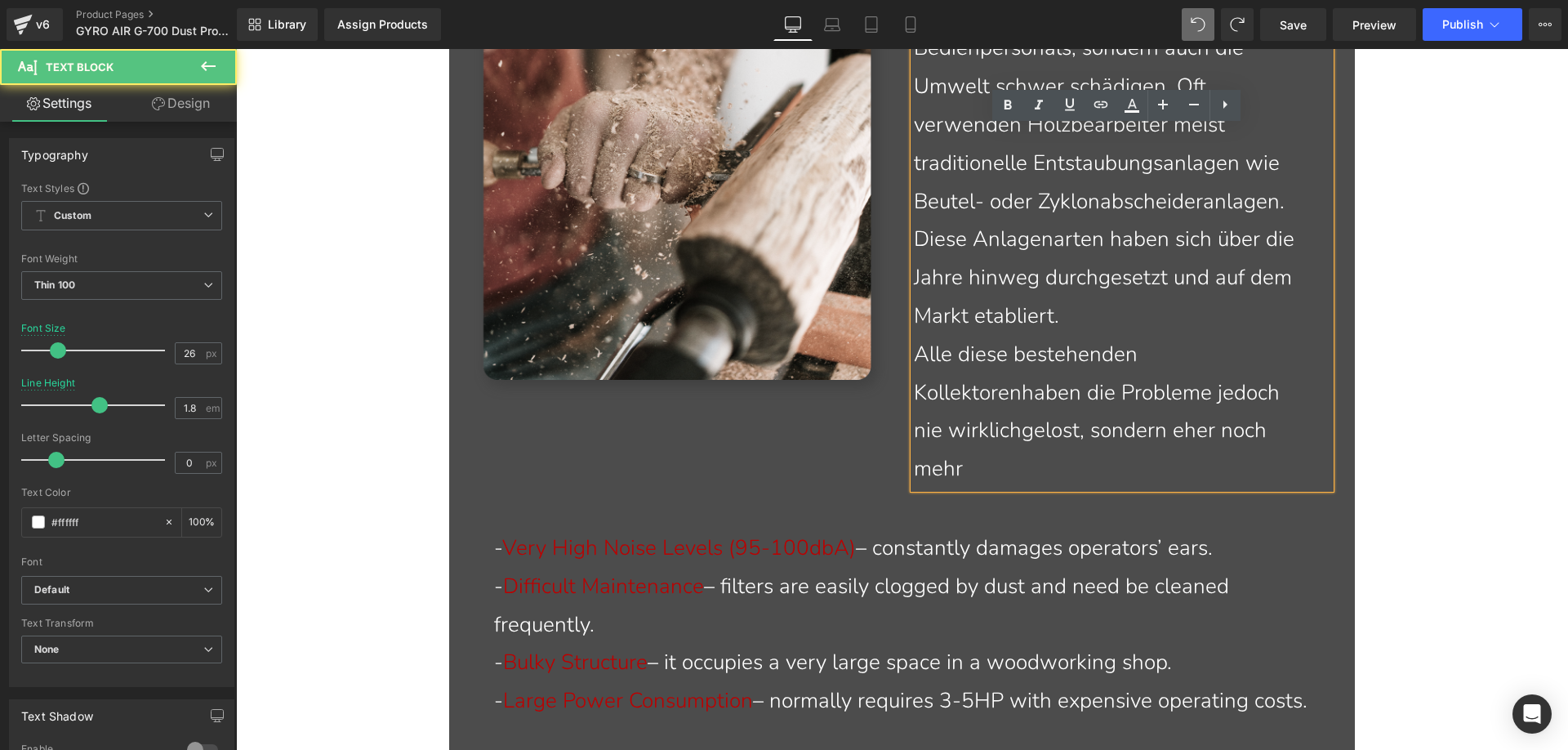
click at [914, 392] on p "Alle diese bestehenden Kollektorenhaben die Probleme jedoch nie wirklichgelost,…" at bounding box center [1109, 412] width 392 height 153
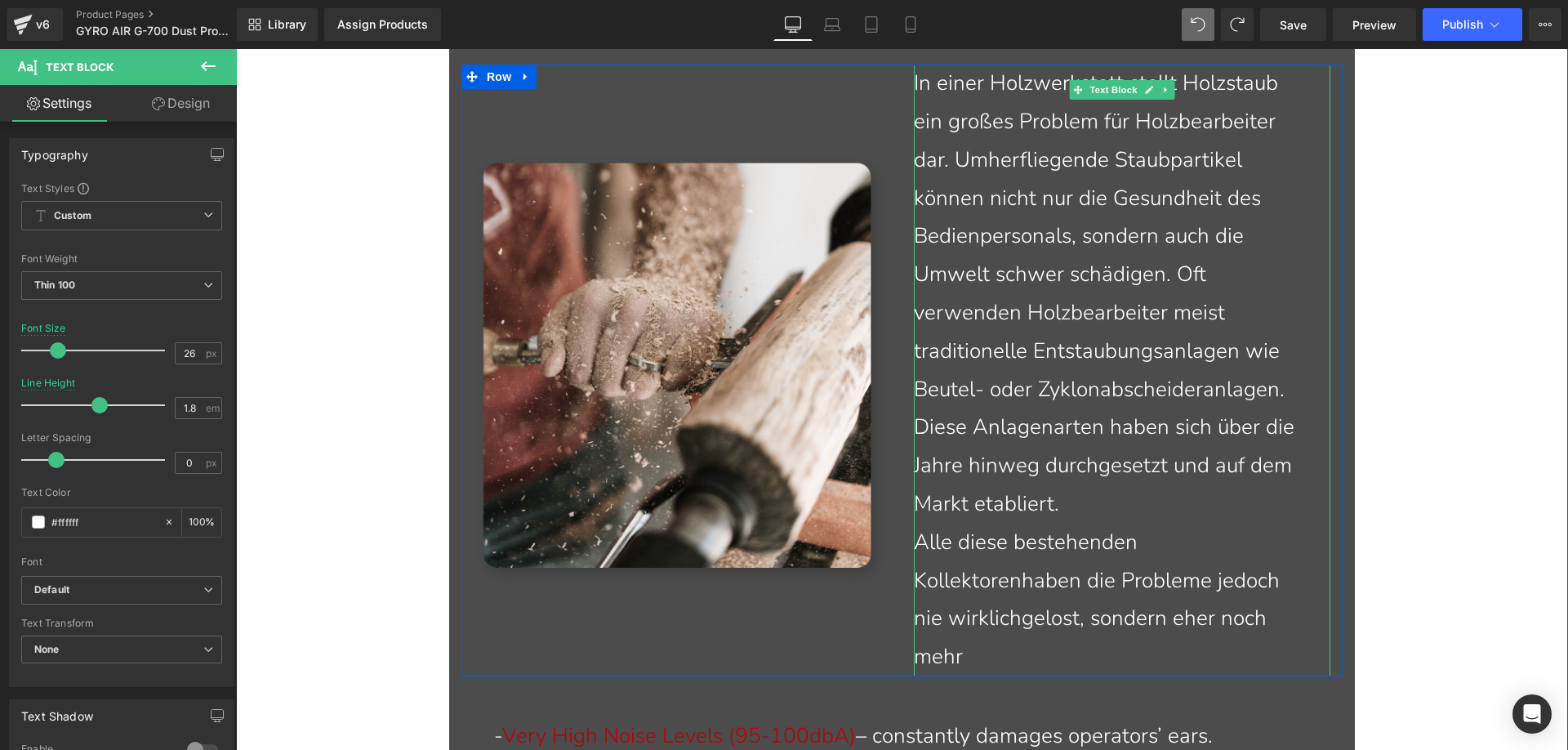
scroll to position [1812, 0]
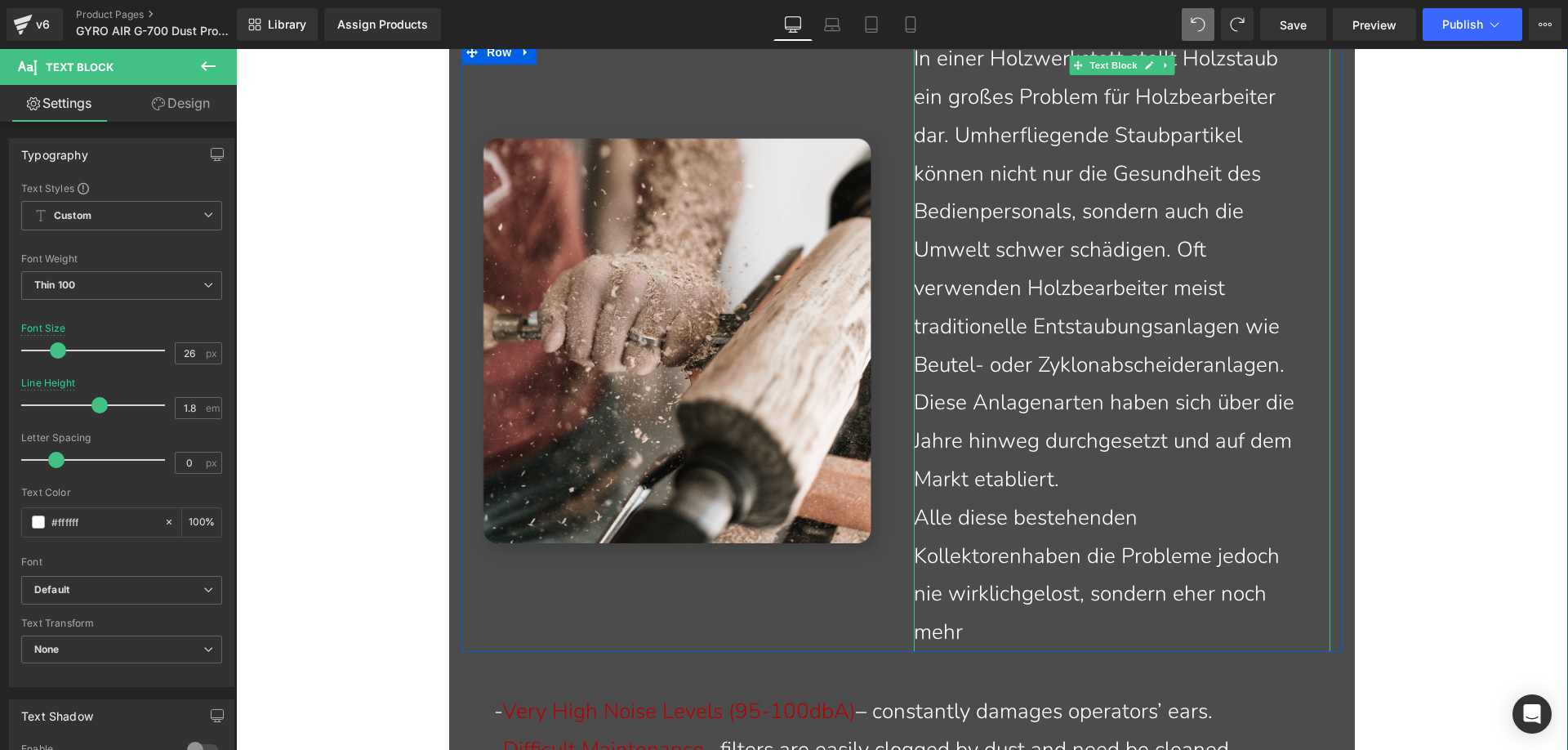
click at [1015, 626] on p "Alle diese bestehenden Kollektorenhaben die Probleme jedoch nie wirklichgelost,…" at bounding box center [1109, 575] width 392 height 153
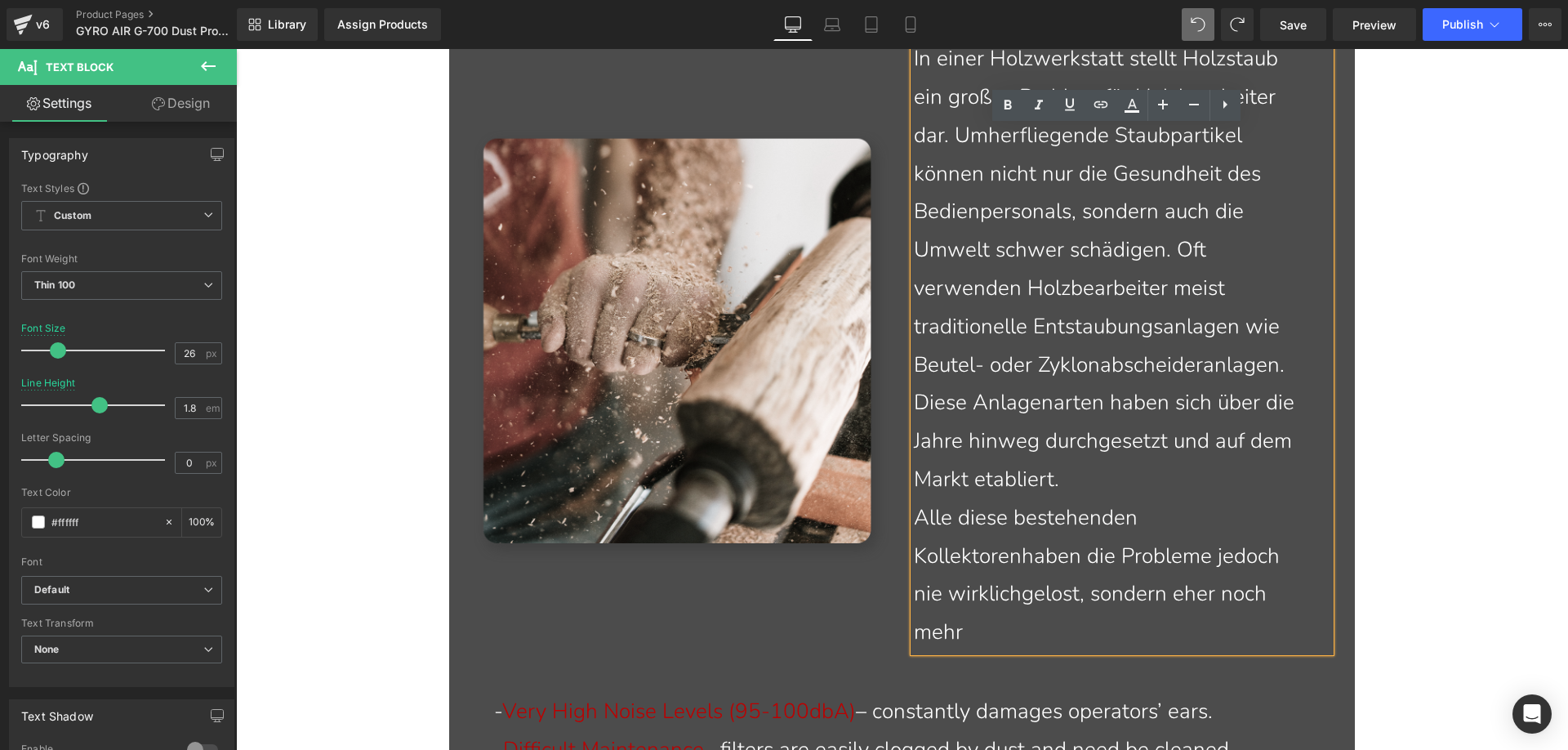
click at [1024, 630] on p "Alle diese bestehenden Kollektorenhaben die Probleme jedoch nie wirklichgelost,…" at bounding box center [1109, 575] width 392 height 153
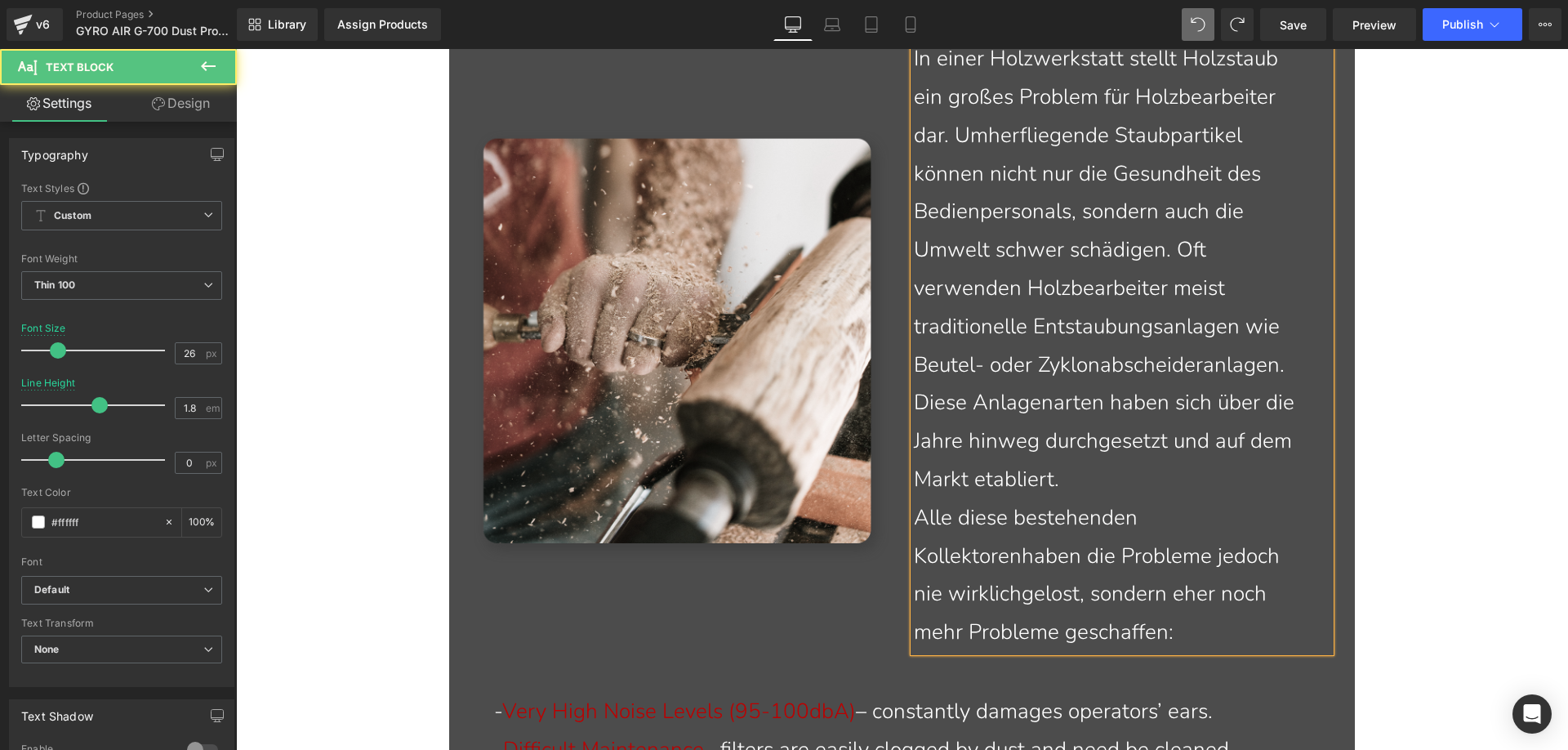
click at [914, 548] on p "Alle diese bestehenden Kollektorenhaben die Probleme jedoch nie wirklichgelost,…" at bounding box center [1109, 575] width 392 height 153
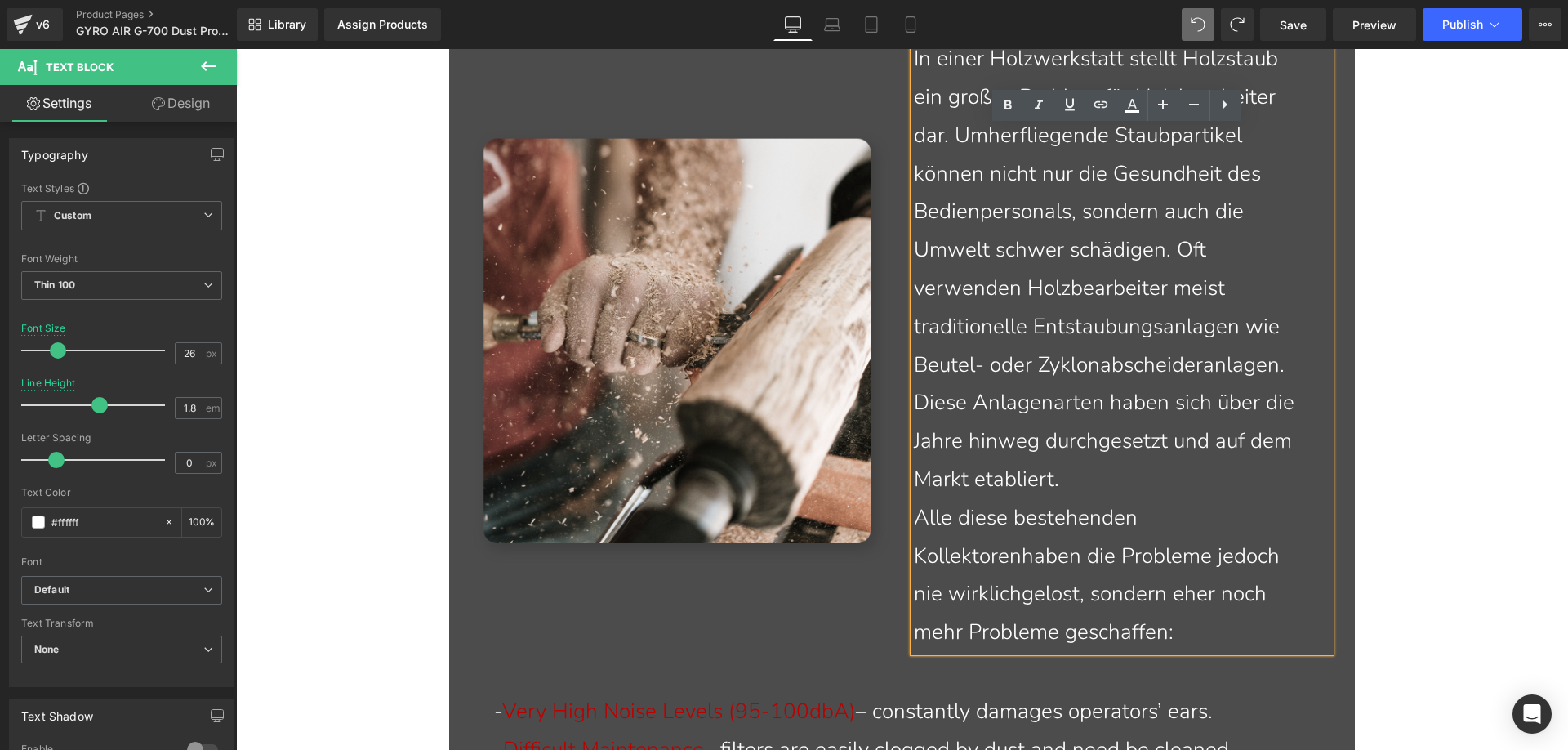
click at [1018, 558] on p "Alle diese bestehenden Kollektorenhaben die Probleme jedoch nie wirklichgelost,…" at bounding box center [1109, 575] width 392 height 153
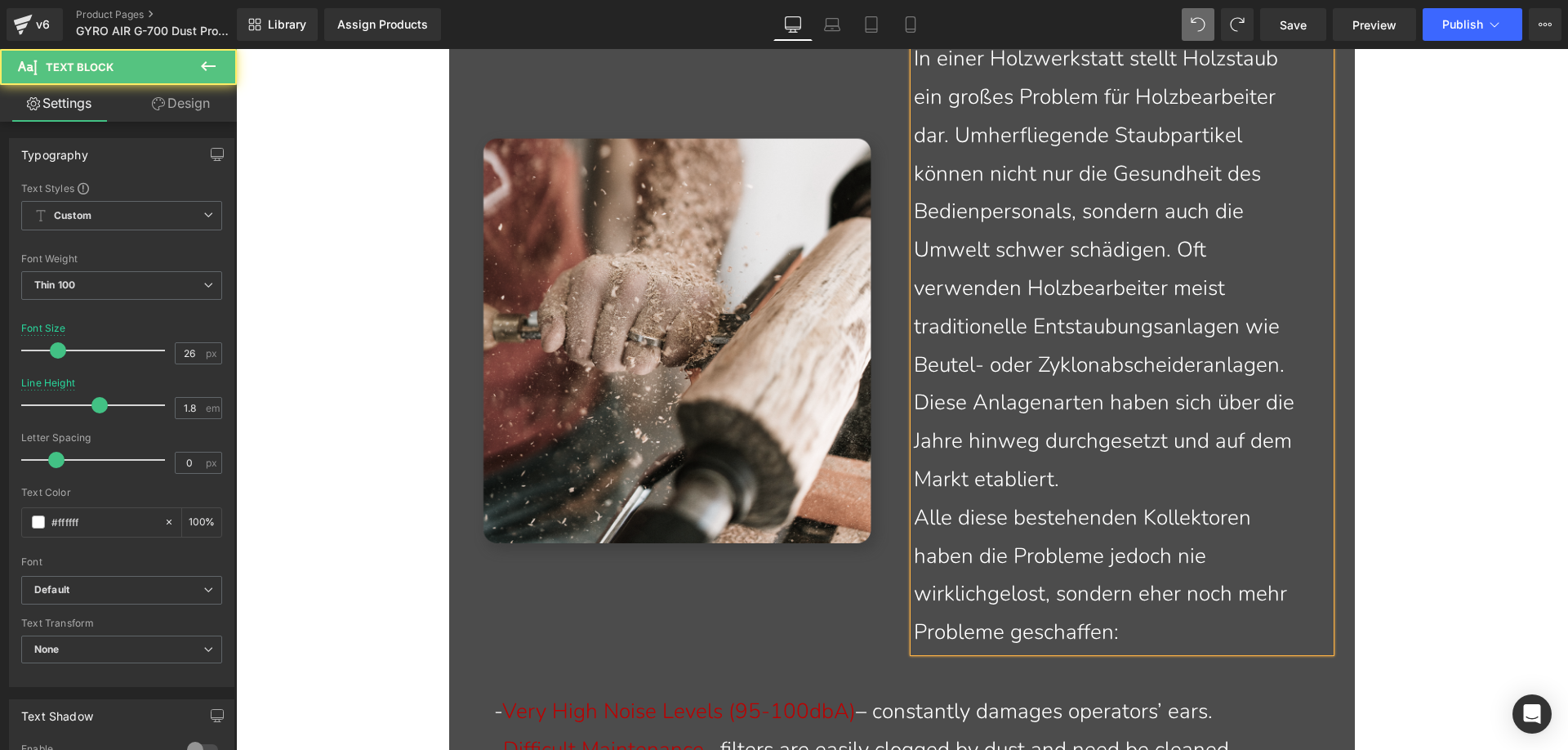
click at [982, 598] on p "Alle diese bestehenden Kollektoren haben die Probleme jedoch nie wirklichgelost…" at bounding box center [1109, 575] width 392 height 153
drag, startPoint x: 946, startPoint y: 601, endPoint x: 940, endPoint y: 592, distance: 10.8
click at [940, 592] on p "Alle diese bestehenden Kollektoren haben die Probleme jedoch nie wirklich gelos…" at bounding box center [1109, 575] width 392 height 153
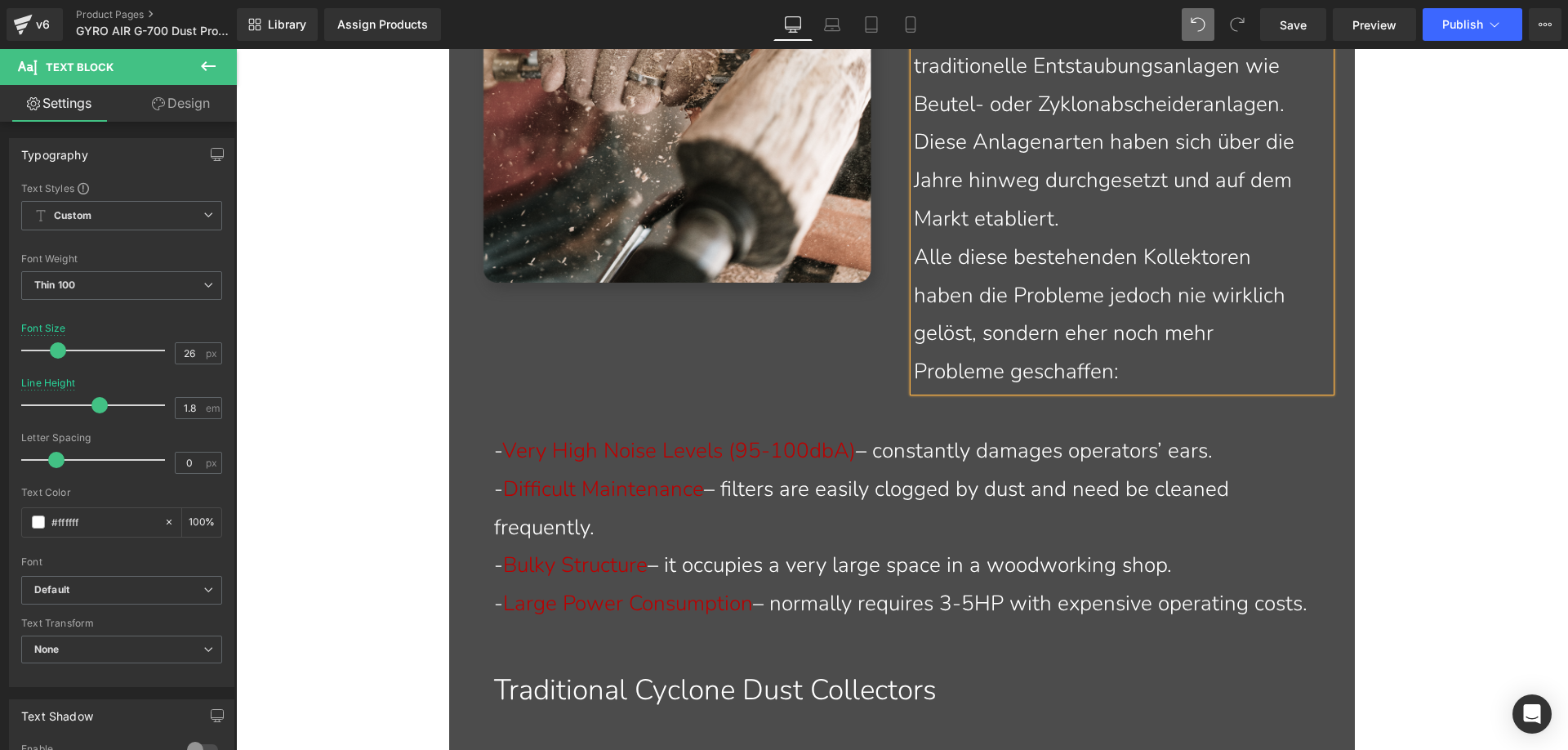
scroll to position [2139, 0]
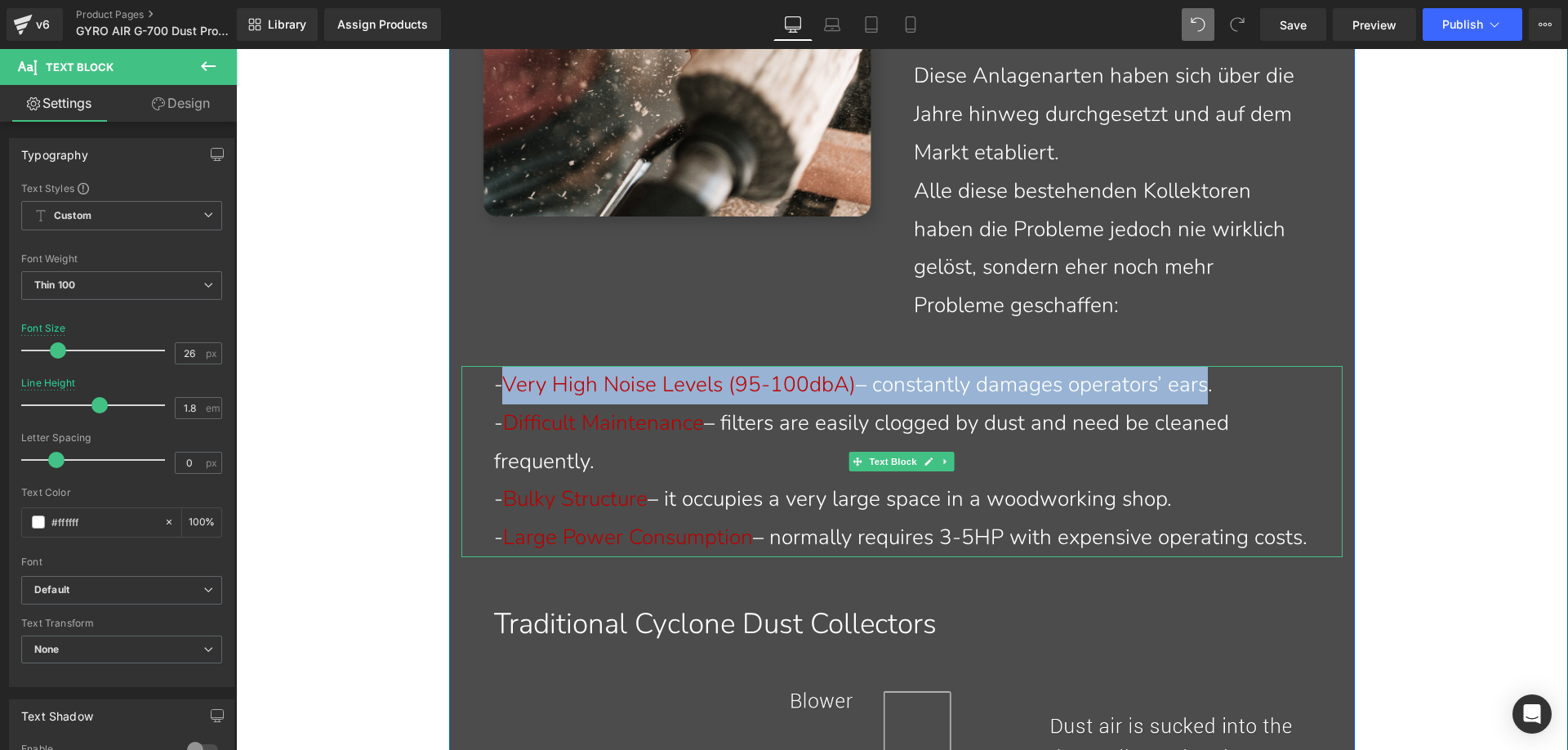
drag, startPoint x: 508, startPoint y: 378, endPoint x: 1202, endPoint y: 378, distance: 694.0
click at [1202, 378] on p "- Very High Noise Levels (95-100dbA) – constantly damages operators’ ears." at bounding box center [912, 385] width 836 height 39
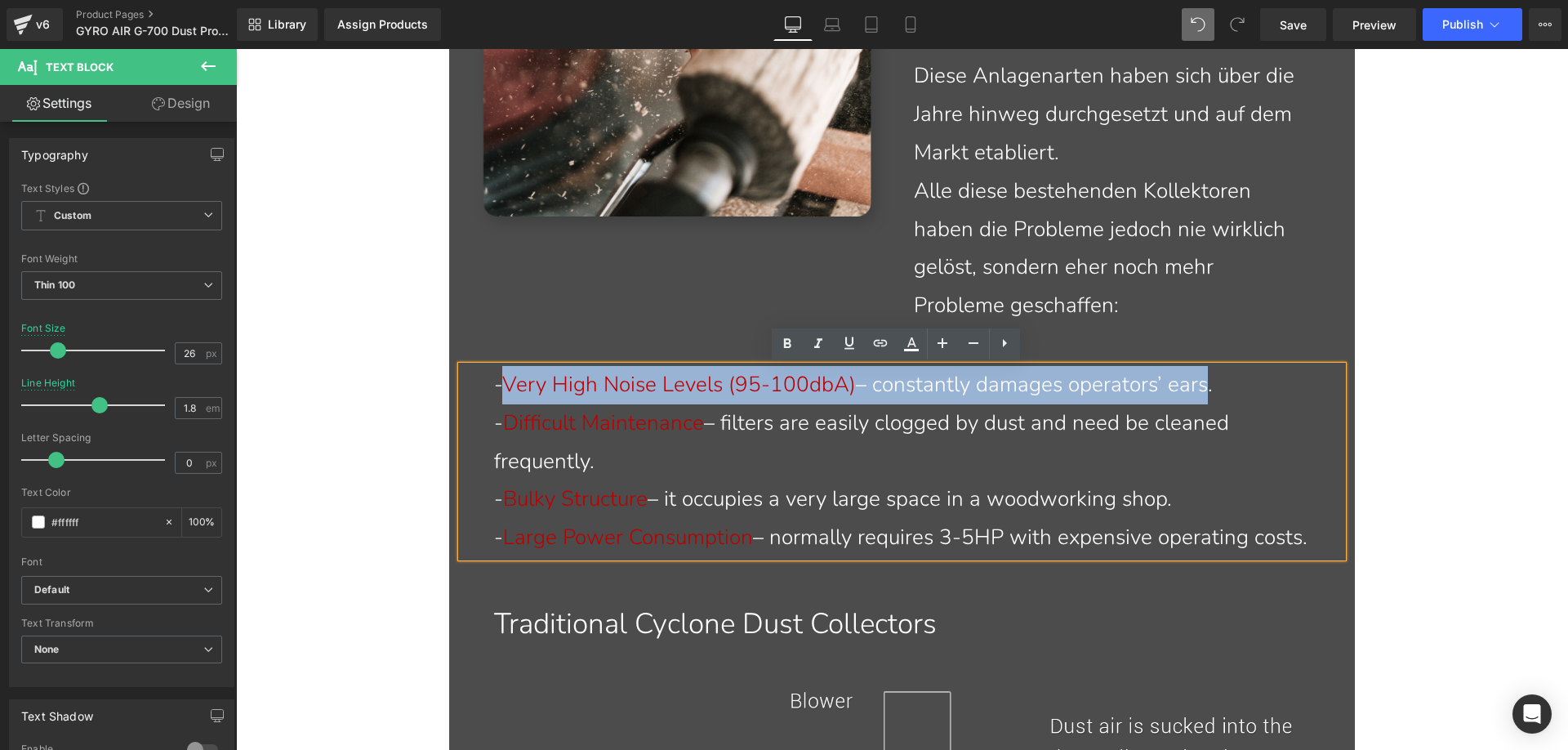
click at [926, 387] on p "- Very High Noise Levels (95-100dbA) – constantly damages operators’ ears." at bounding box center [912, 385] width 836 height 39
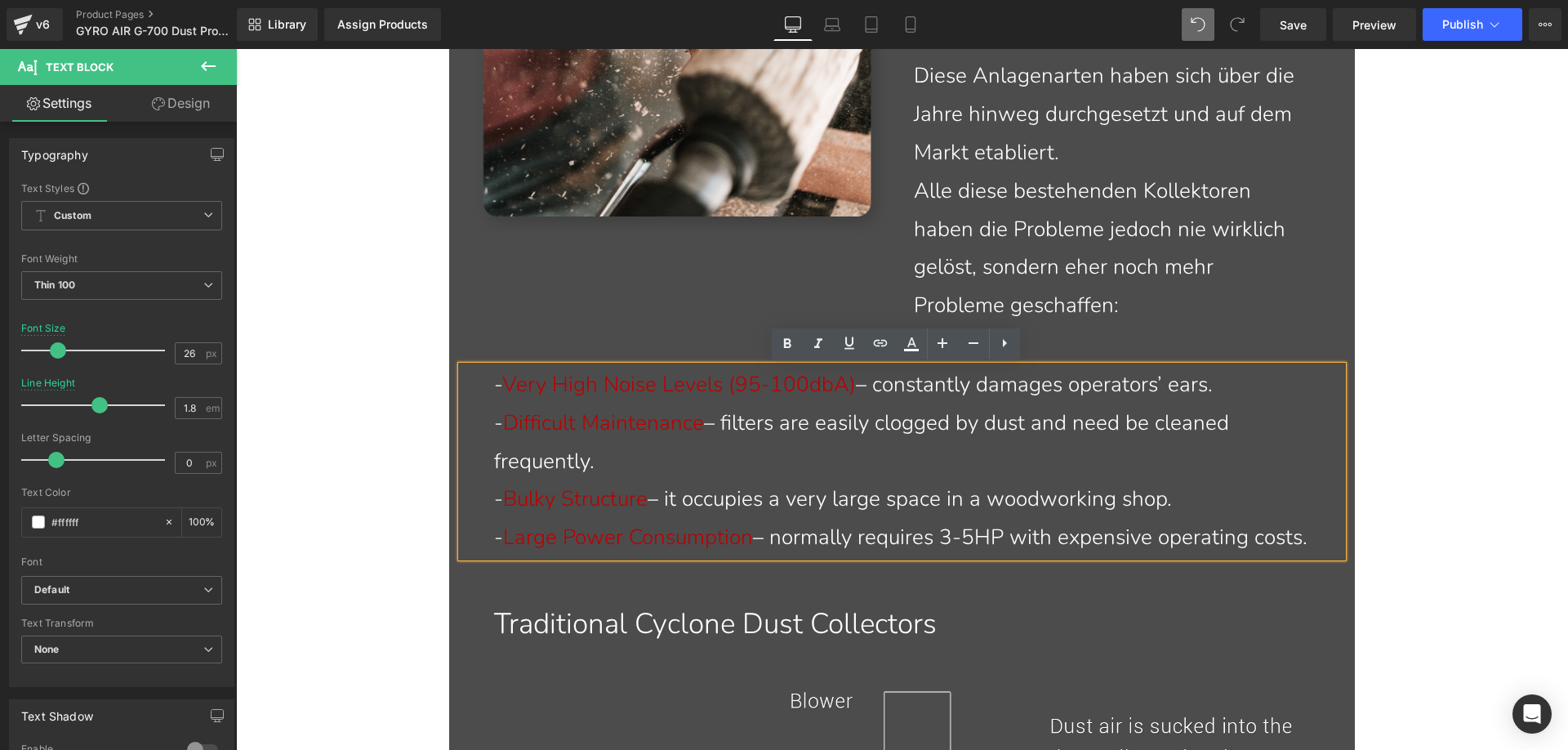
drag, startPoint x: 852, startPoint y: 384, endPoint x: 1225, endPoint y: 391, distance: 373.1
click at [1225, 391] on p "- Very High Noise Levels (95-100dbA) – constantly damages operators’ ears." at bounding box center [912, 385] width 836 height 39
paste div
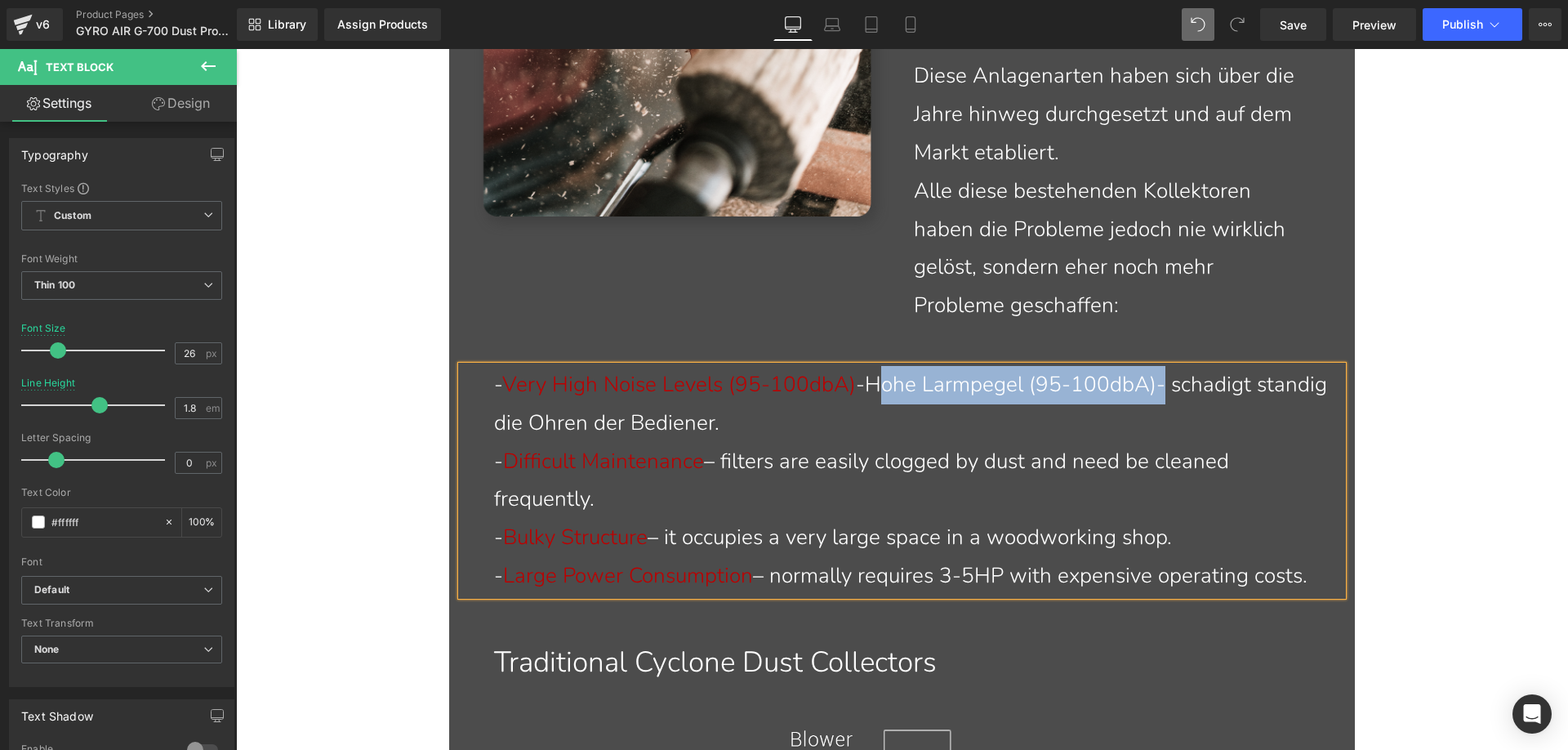
drag, startPoint x: 864, startPoint y: 385, endPoint x: 1147, endPoint y: 393, distance: 283.1
click at [1147, 393] on p "- Very High Noise Levels (95-100dbA) -Hohe Larmpegel (95-100dbA)- schadigt stan…" at bounding box center [912, 404] width 836 height 76
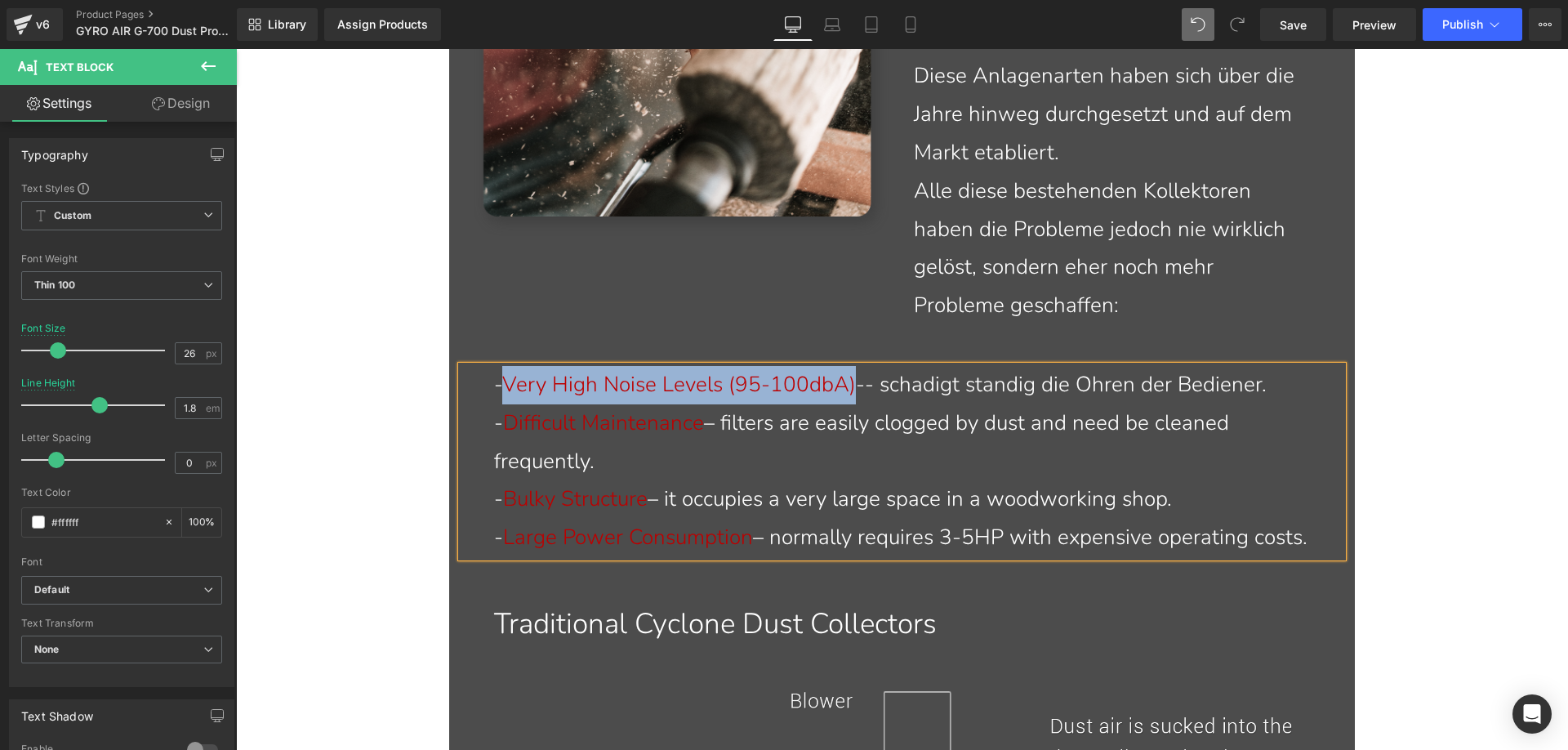
drag, startPoint x: 508, startPoint y: 379, endPoint x: 843, endPoint y: 388, distance: 335.1
click at [843, 388] on span "Very High Noise Levels (95-100dbA)" at bounding box center [678, 384] width 354 height 28
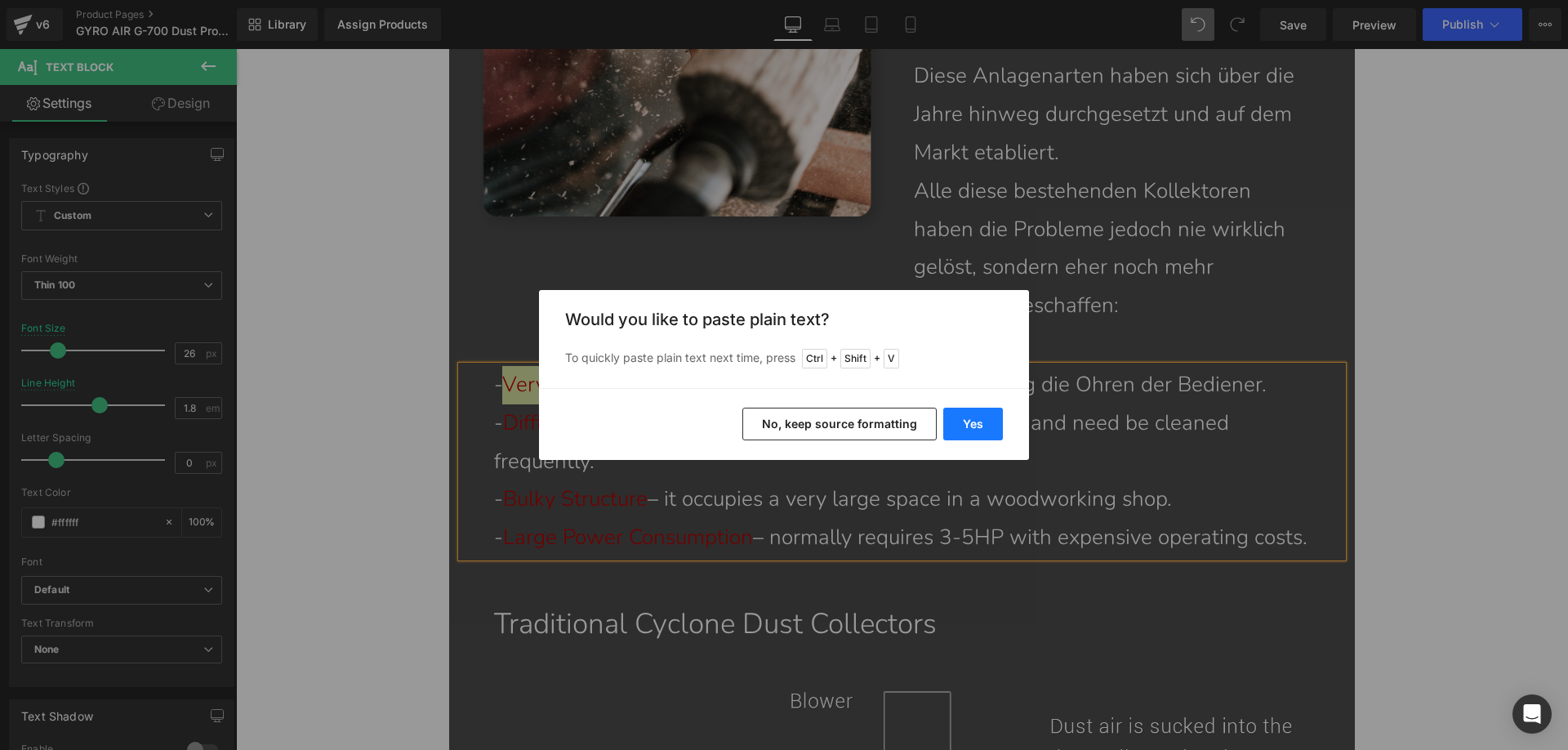
drag, startPoint x: 970, startPoint y: 416, endPoint x: 732, endPoint y: 366, distance: 243.2
click at [970, 416] on button "Yes" at bounding box center [973, 424] width 59 height 33
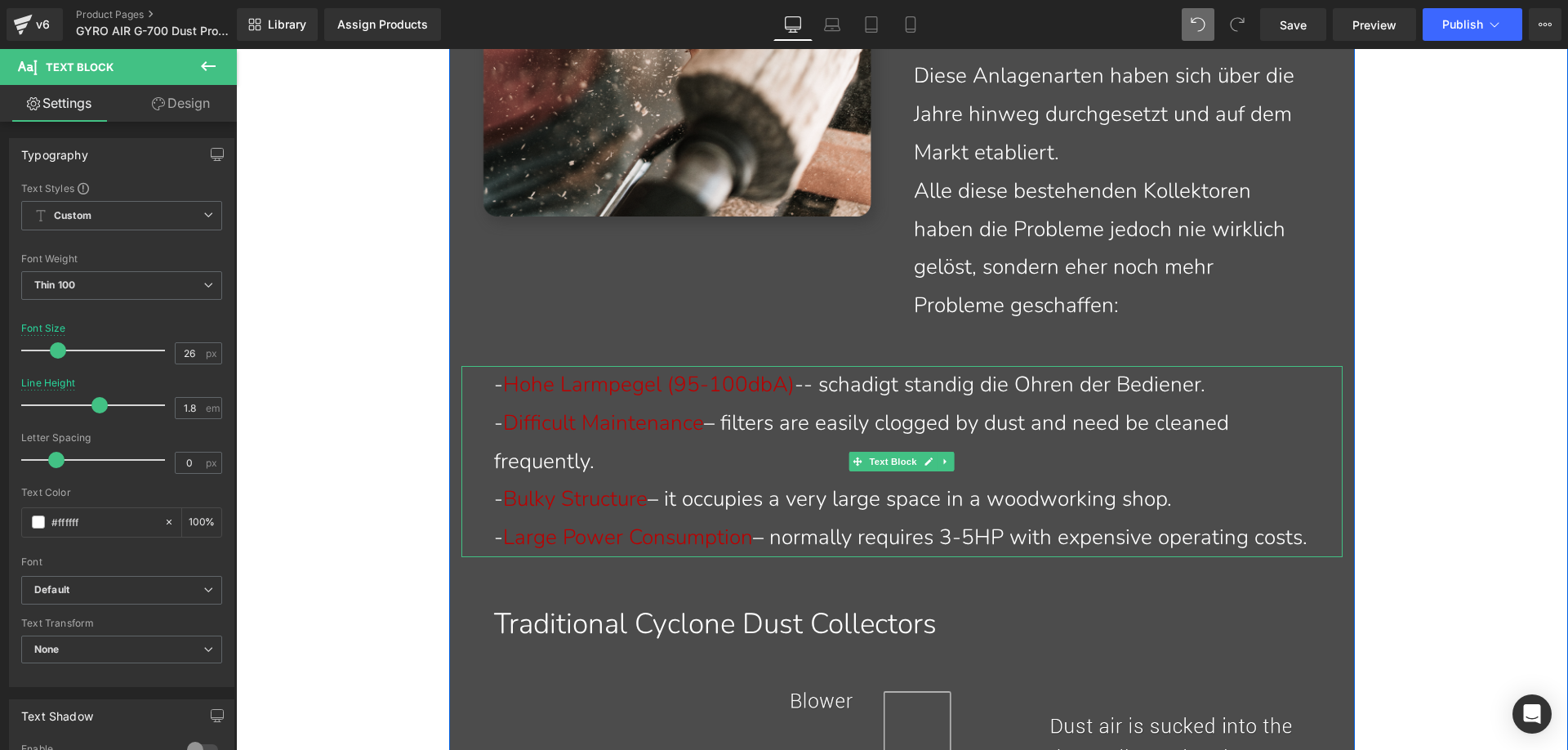
click at [813, 383] on p "- Hohe Larmpegel (95-100dbA) -- schadigt standig die Ohren der Bediener." at bounding box center [912, 385] width 836 height 39
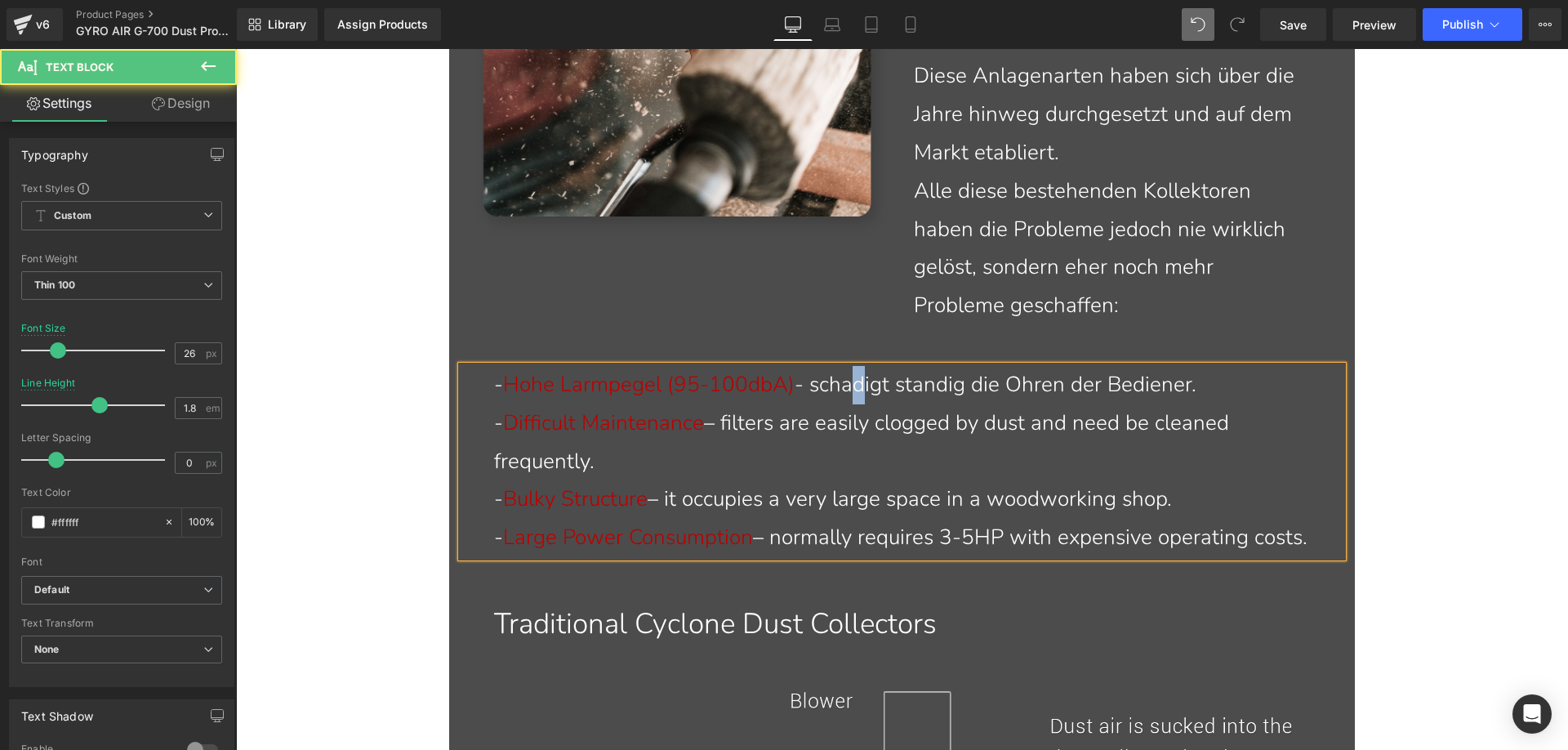
click at [844, 388] on p "- Hohe Larmpegel (95-100dbA) - schadigt standig die Ohren der Bediener." at bounding box center [912, 385] width 836 height 39
click at [914, 389] on p "- Hohe Larmpegel (95-100dbA) - schädigt standig die Ohren der Bediener." at bounding box center [912, 385] width 836 height 39
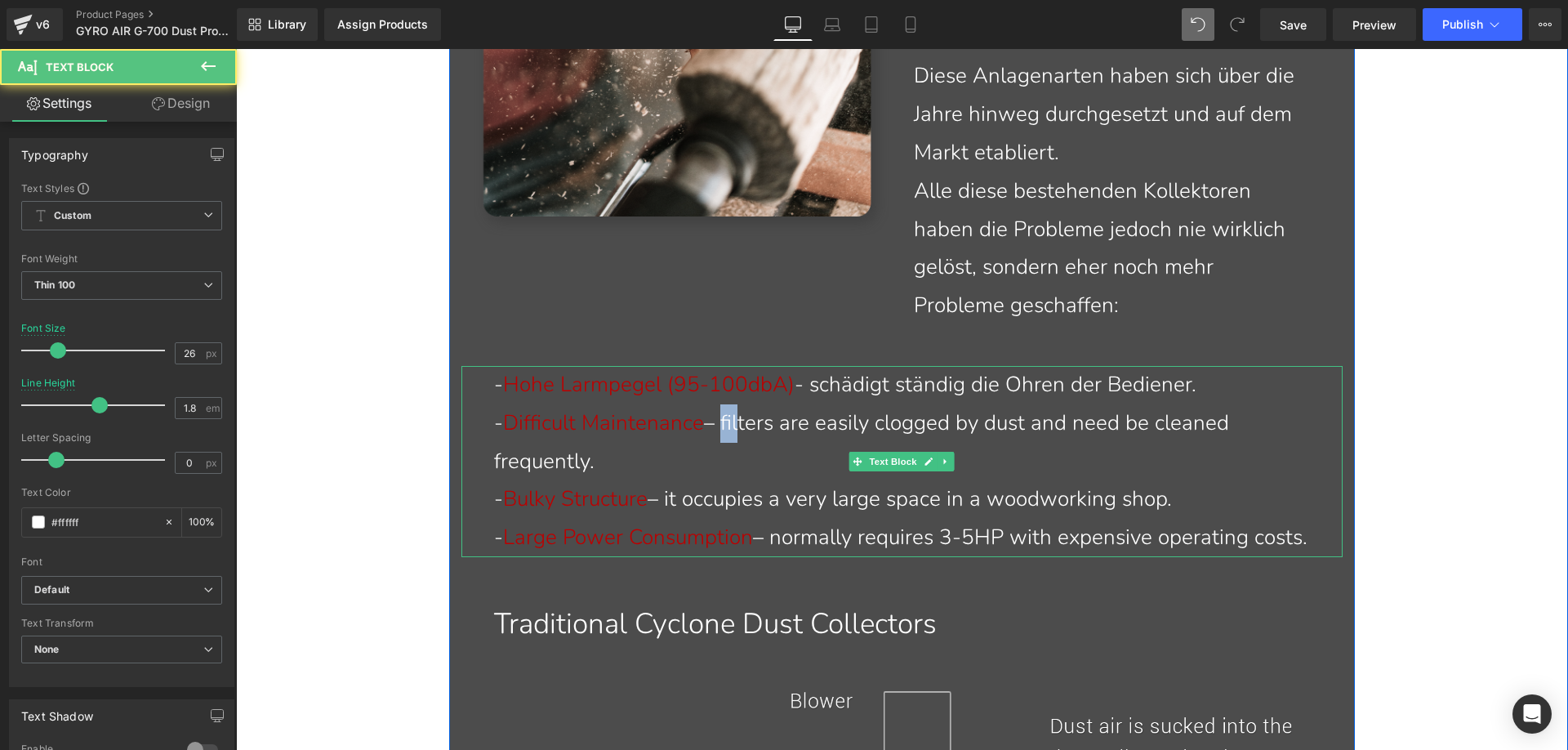
drag, startPoint x: 726, startPoint y: 419, endPoint x: 741, endPoint y: 423, distance: 15.5
click at [741, 423] on p "- Difficult Maintenance – filters are easily clogged by dust and need be cleane…" at bounding box center [912, 442] width 836 height 76
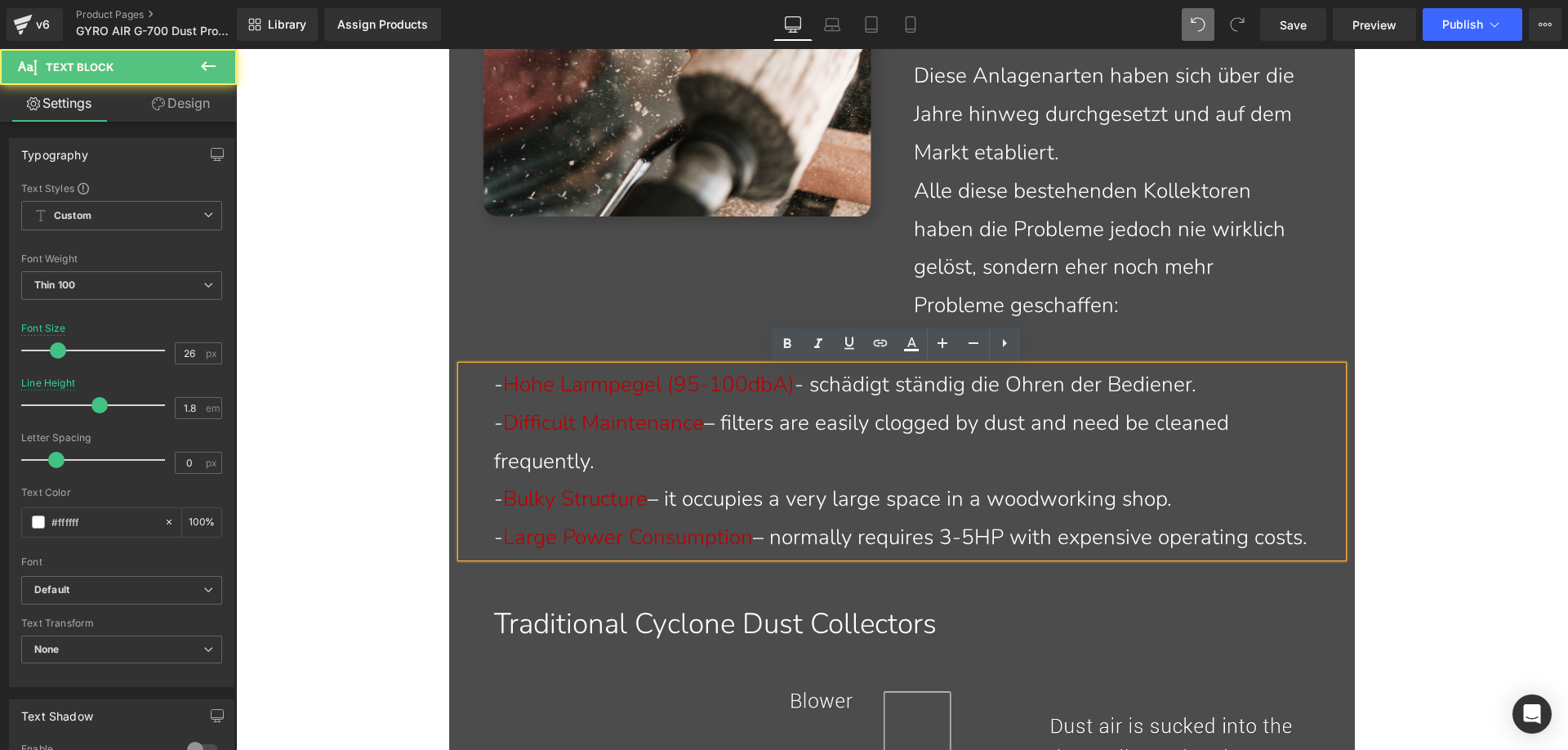
click at [744, 428] on p "- Difficult Maintenance – filters are easily clogged by dust and need be cleane…" at bounding box center [912, 442] width 836 height 76
drag, startPoint x: 729, startPoint y: 420, endPoint x: 587, endPoint y: 458, distance: 147.0
click at [587, 458] on p "- Difficult Maintenance – filters are easily clogged by dust and need be cleane…" at bounding box center [912, 442] width 836 height 76
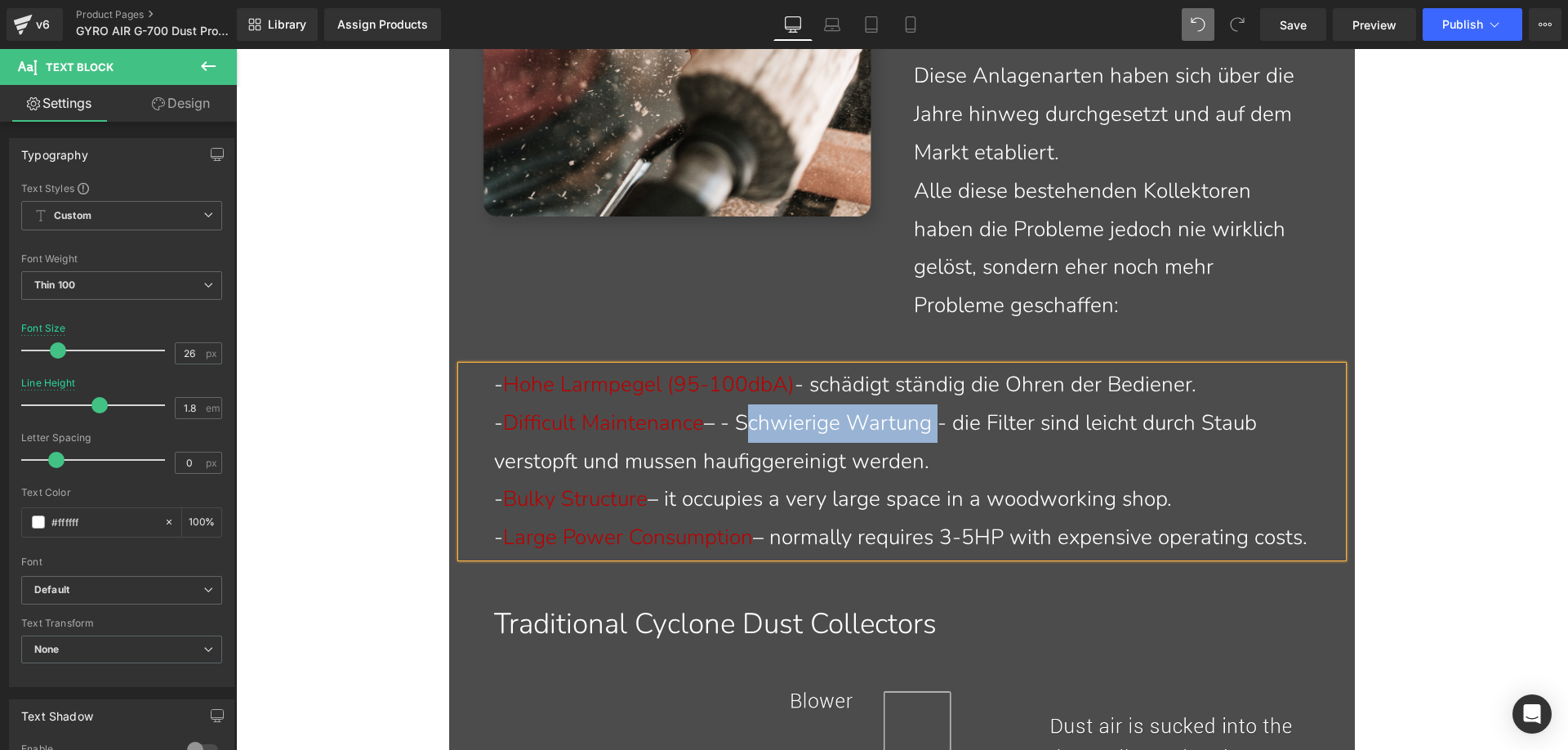
drag, startPoint x: 748, startPoint y: 417, endPoint x: 932, endPoint y: 417, distance: 184.0
click at [932, 417] on p "- Difficult Maintenance – - Schwierige Wartung - die Filter sind leicht durch S…" at bounding box center [912, 442] width 836 height 76
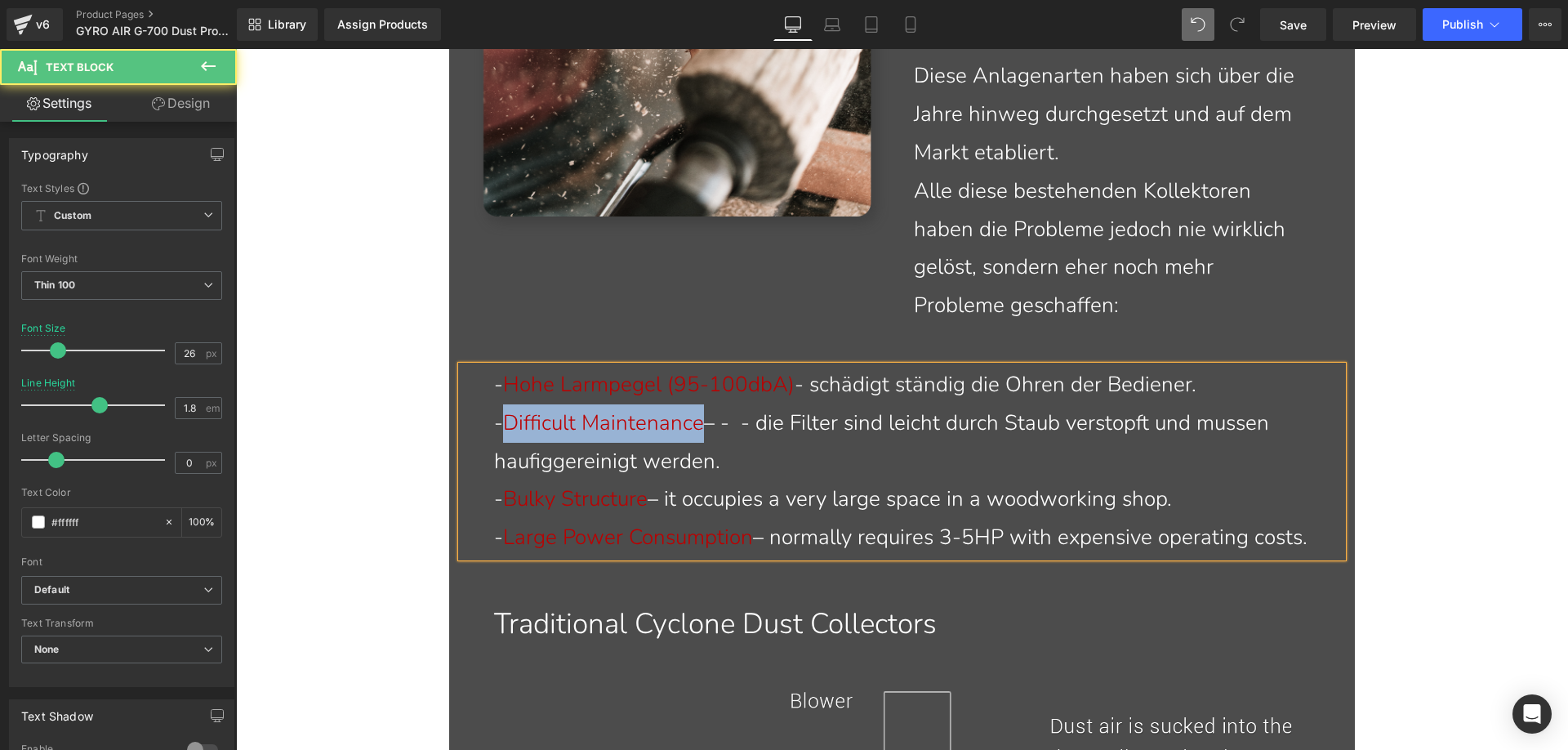
drag, startPoint x: 509, startPoint y: 422, endPoint x: 700, endPoint y: 424, distance: 191.0
click at [700, 424] on span "Difficult Maintenance" at bounding box center [603, 423] width 201 height 28
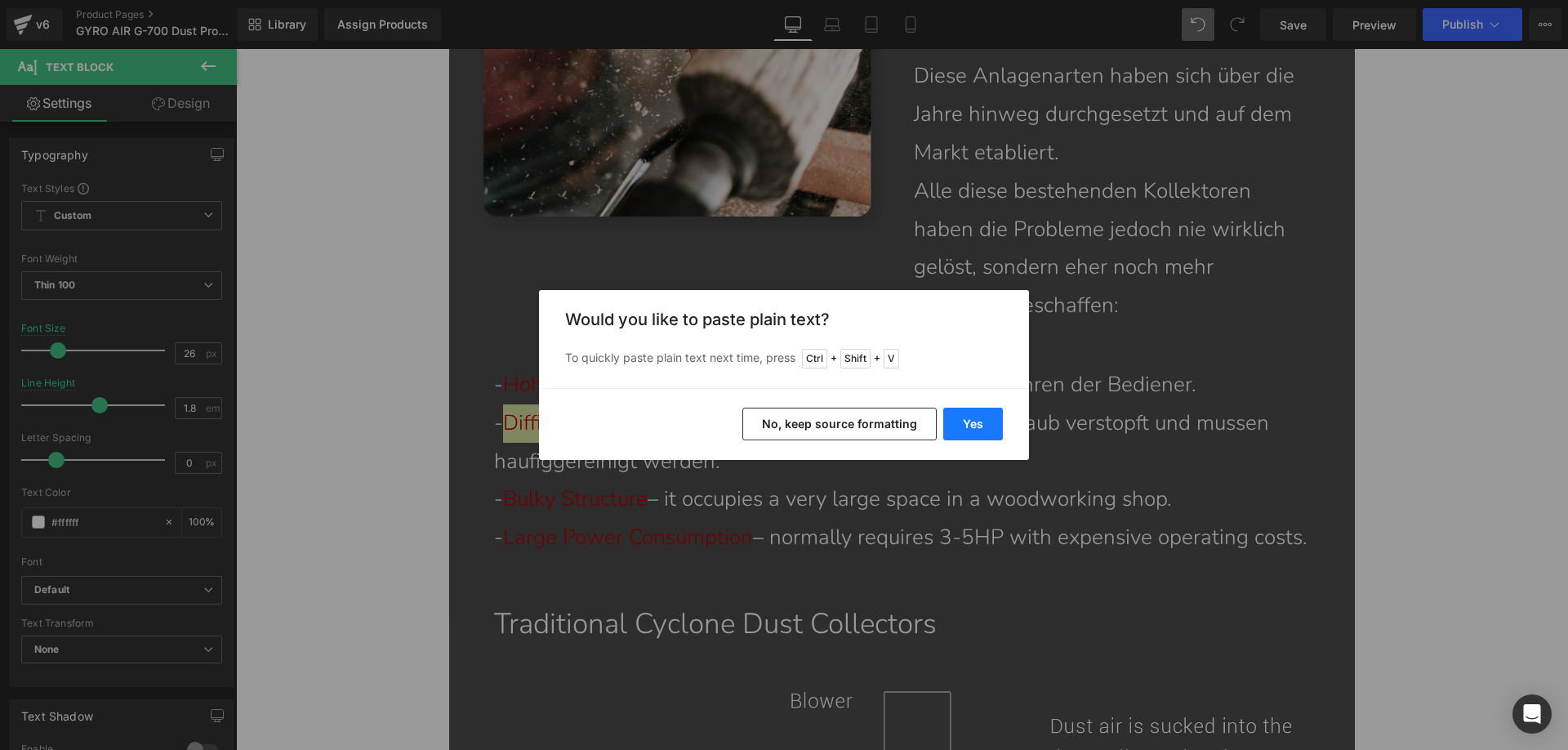
click at [996, 420] on button "Yes" at bounding box center [973, 424] width 59 height 33
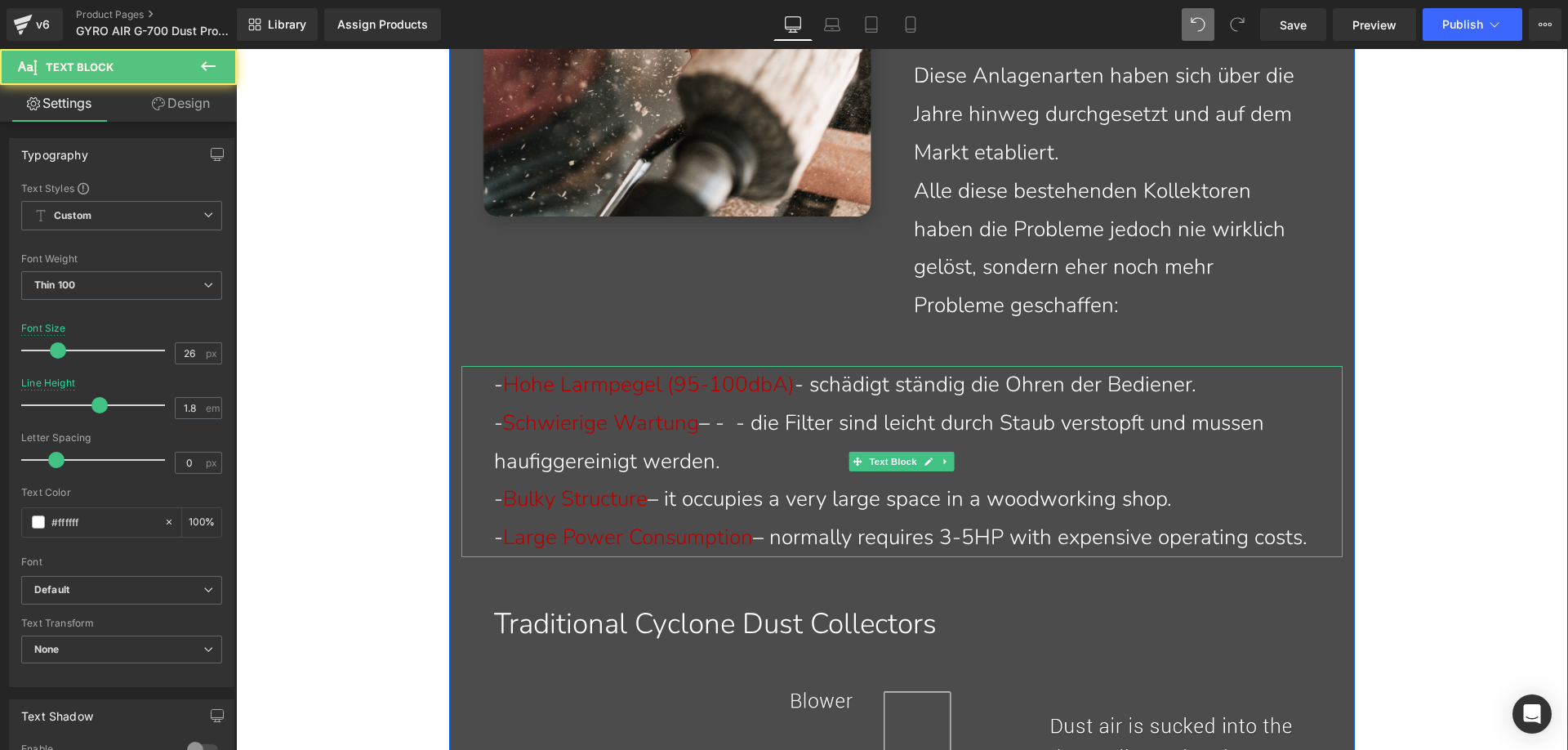
click at [752, 423] on p "- Schwierige Wartung – - - die Filter sind leicht durch Staub verstopft und mus…" at bounding box center [912, 442] width 836 height 76
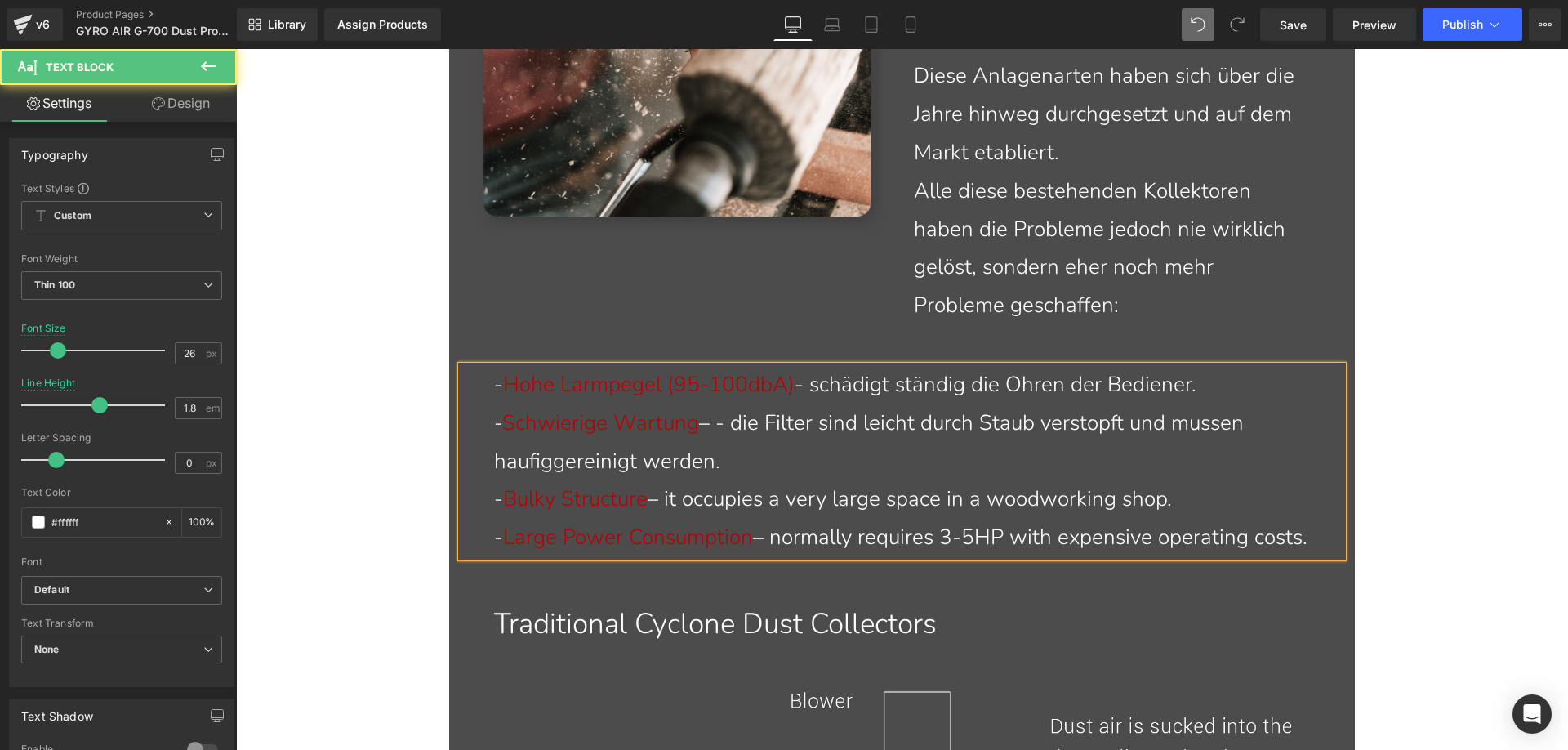
click at [720, 425] on p "- Schwierige Wartung – - die Filter sind leicht durch Staub verstopft und musse…" at bounding box center [912, 442] width 836 height 76
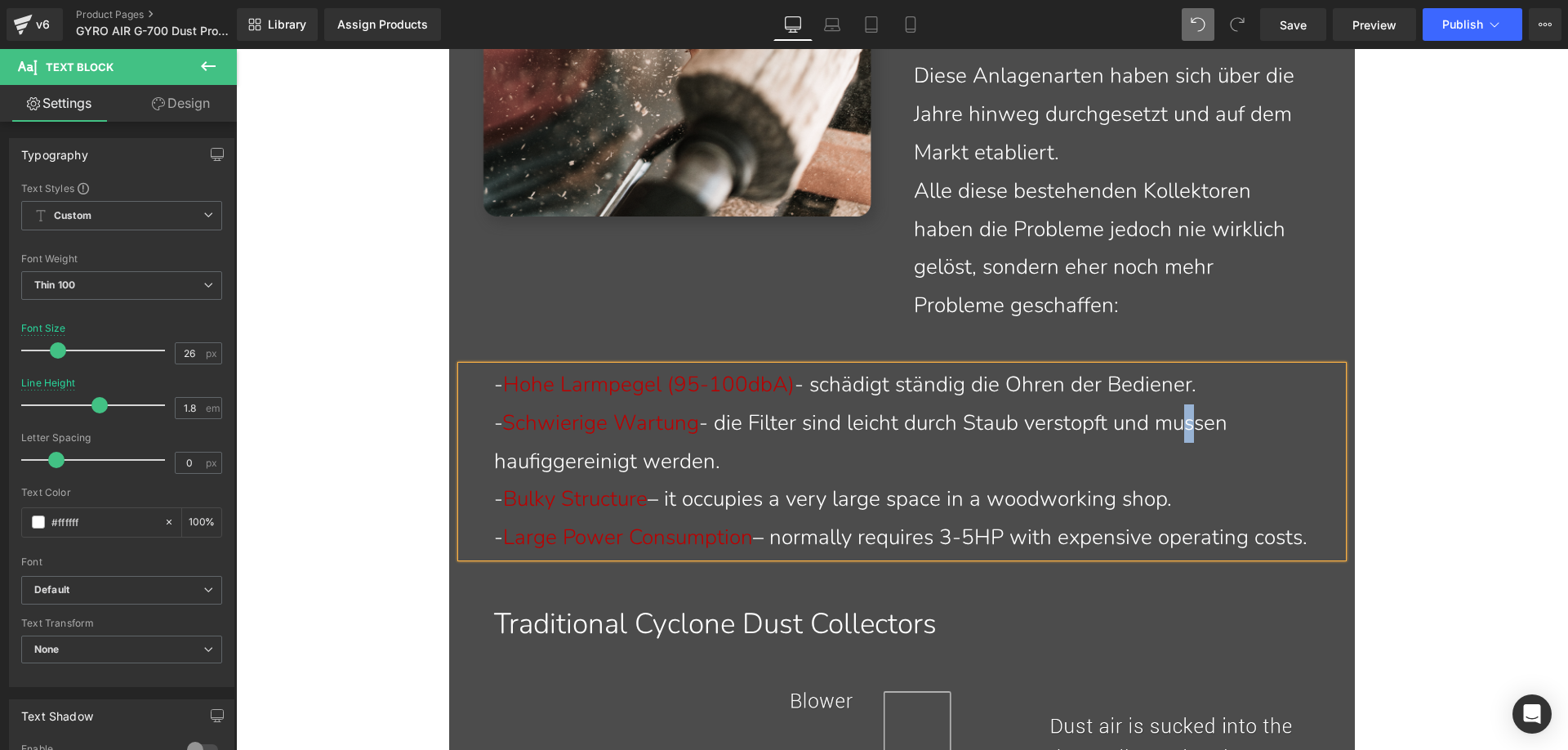
drag, startPoint x: 1182, startPoint y: 428, endPoint x: 1189, endPoint y: 425, distance: 7.6
click at [1189, 425] on p "- Schwierige Wartung - die Filter sind leicht durch Staub verstopft und mussen …" at bounding box center [912, 442] width 836 height 76
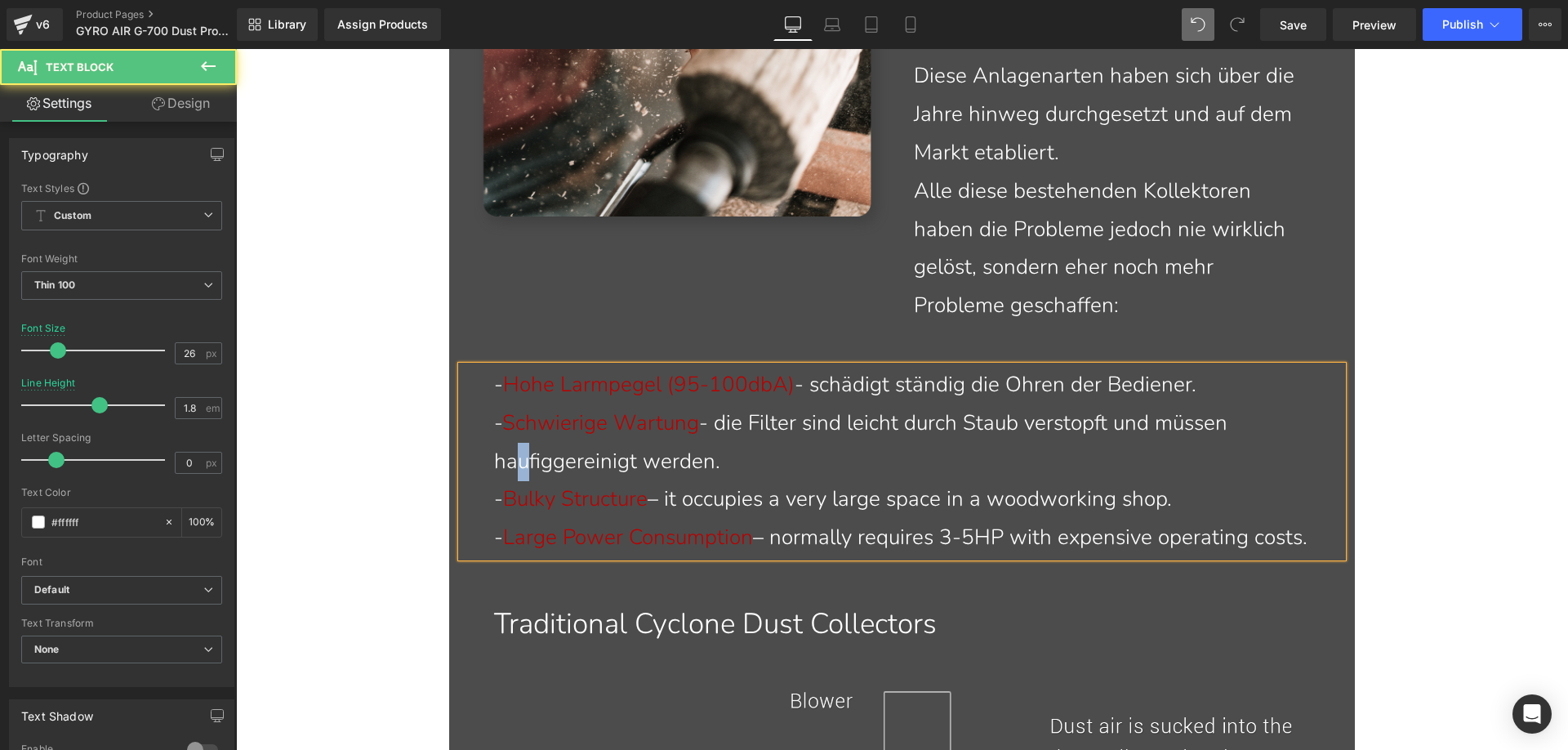
click at [505, 464] on p "- Schwierige Wartung - die Filter sind leicht durch Staub verstopft und müssen …" at bounding box center [912, 442] width 836 height 76
click at [544, 467] on p "- Schwierige Wartung - die Filter sind leicht durch Staub verstopft und müssen …" at bounding box center [912, 442] width 836 height 76
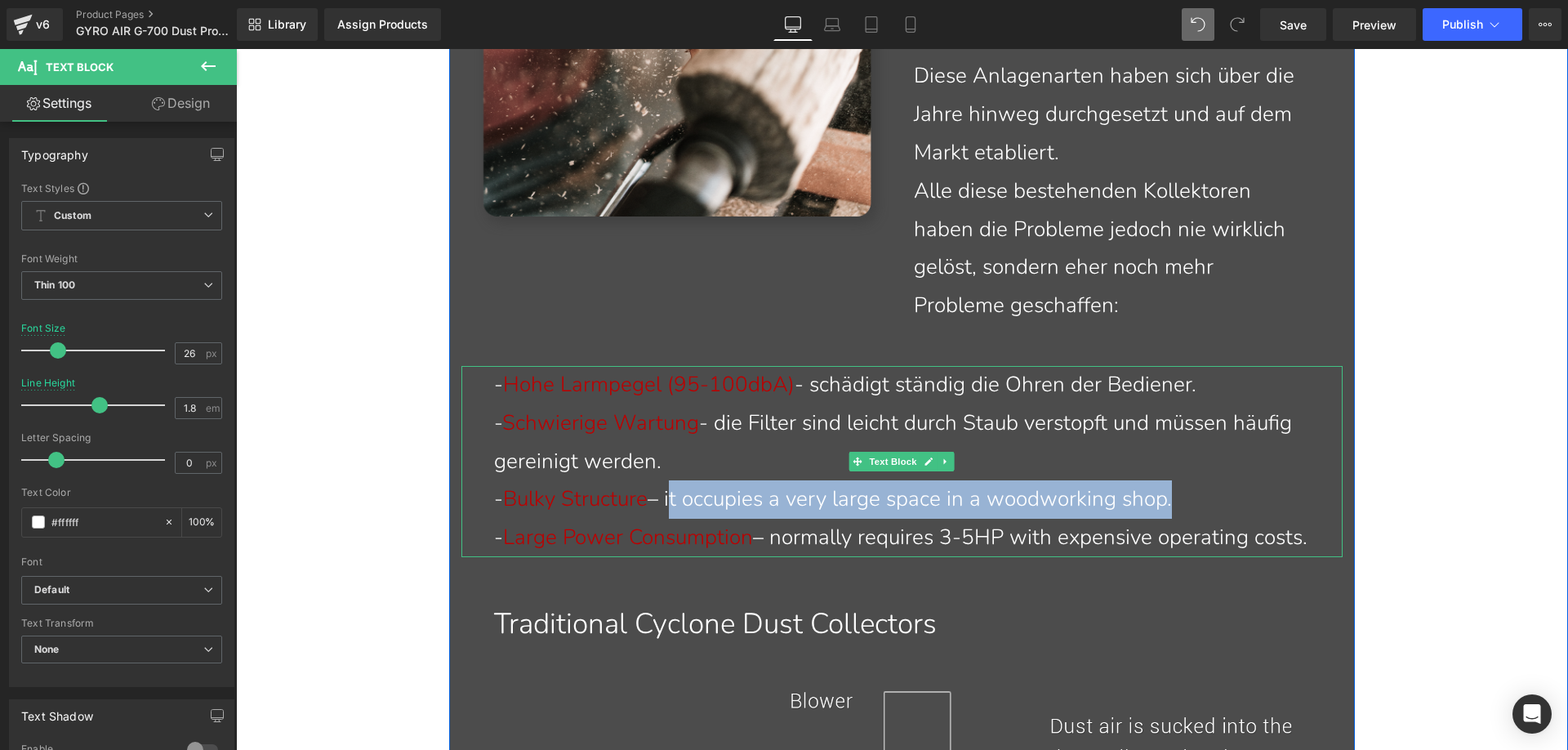
drag, startPoint x: 670, startPoint y: 497, endPoint x: 1184, endPoint y: 495, distance: 514.0
click at [1184, 495] on p "- Bulky Structure – it occupies a very large space in a woodworking shop." at bounding box center [912, 499] width 836 height 39
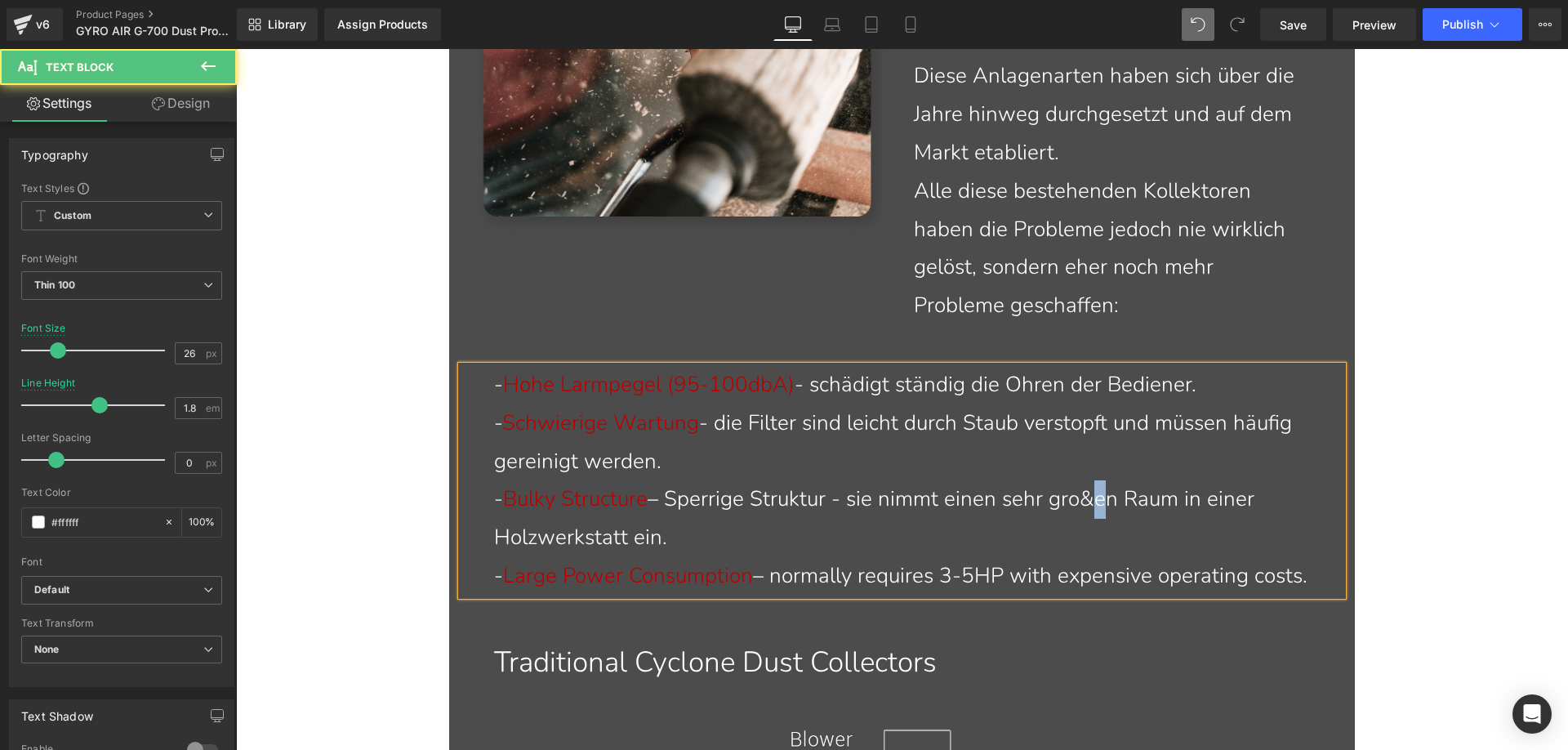
drag, startPoint x: 1102, startPoint y: 506, endPoint x: 1093, endPoint y: 500, distance: 10.8
click at [1093, 500] on p "- Bulky Structure – Sperrige Struktur - sie nimmt einen sehr gro&en Raum in ein…" at bounding box center [912, 518] width 836 height 76
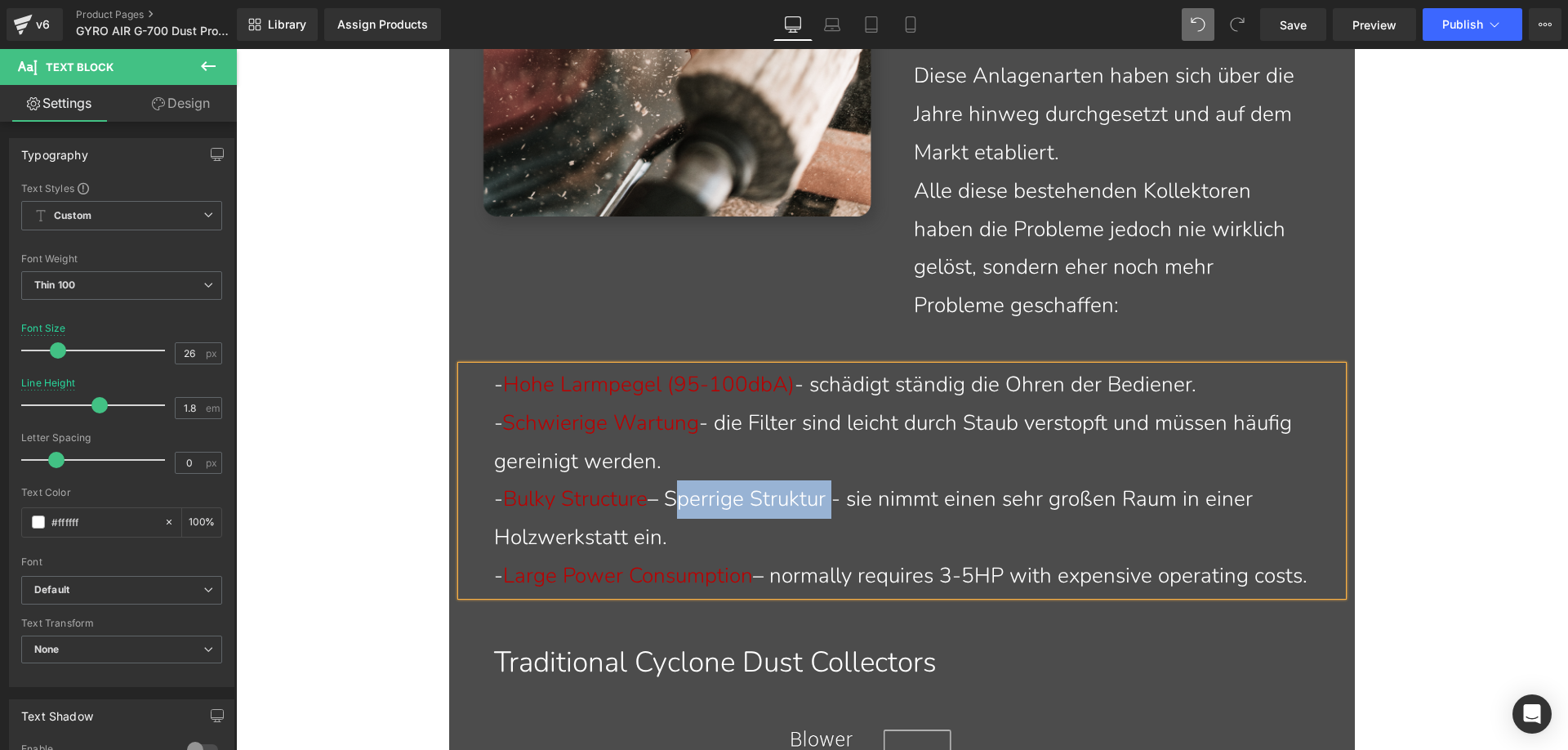
drag, startPoint x: 672, startPoint y: 496, endPoint x: 829, endPoint y: 503, distance: 157.2
click at [829, 503] on p "- Bulky Structure – Sperrige Struktur - sie nimmt einen sehr großen Raum in ein…" at bounding box center [912, 518] width 836 height 76
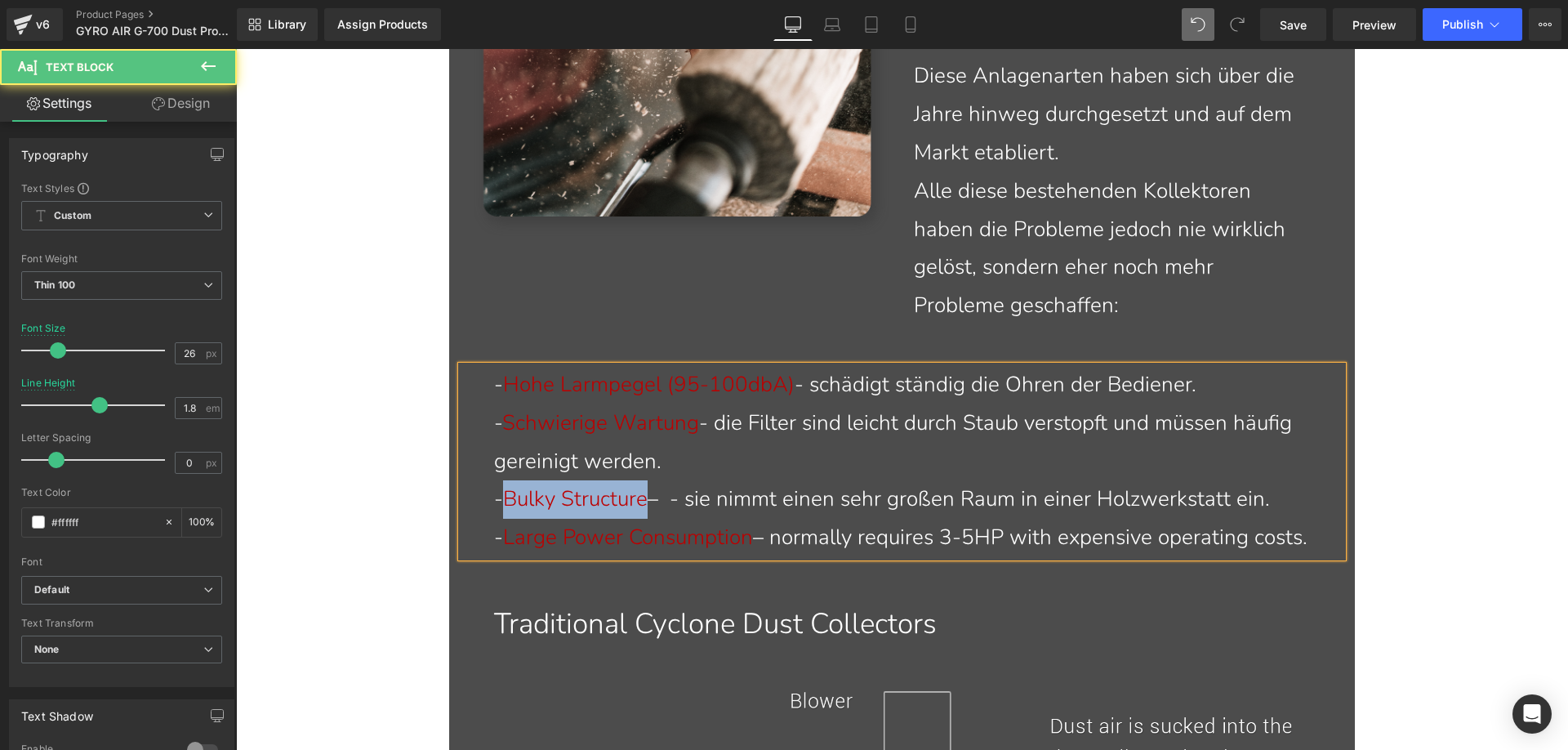
drag, startPoint x: 645, startPoint y: 504, endPoint x: 506, endPoint y: 497, distance: 139.2
click at [506, 497] on span "Bulky Structure" at bounding box center [575, 498] width 144 height 28
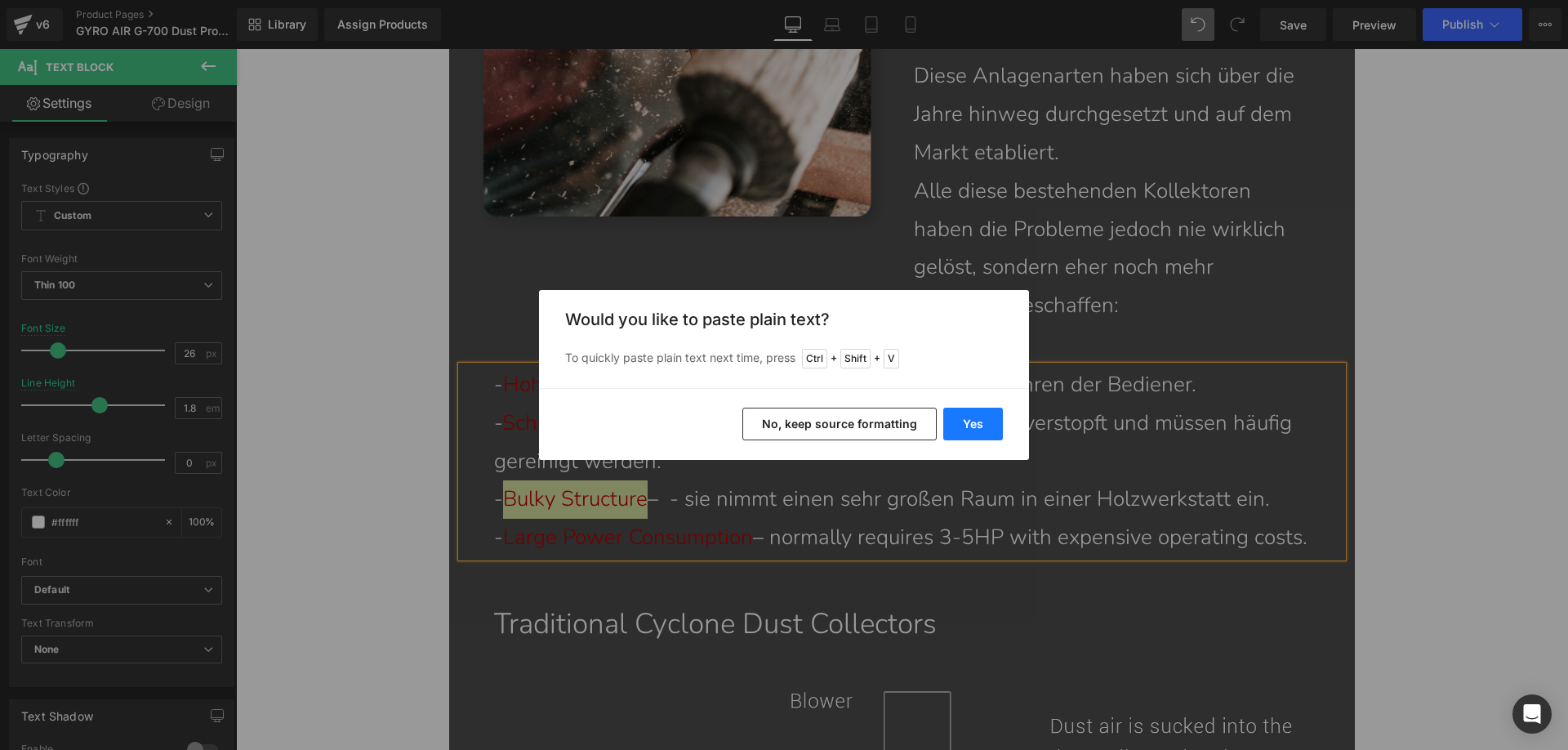
click at [951, 423] on button "Yes" at bounding box center [973, 424] width 59 height 33
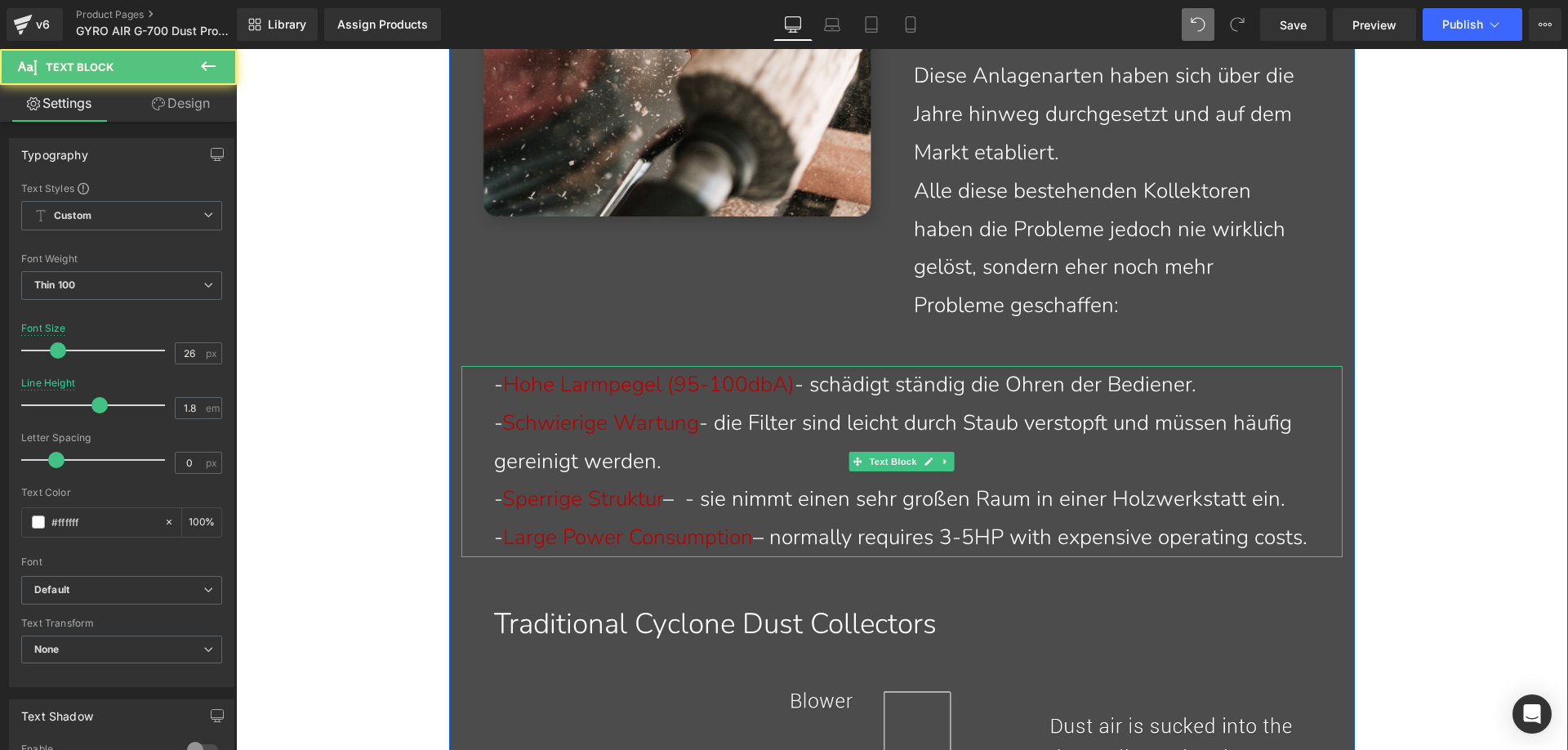
click at [692, 501] on p "- Sperrige Struktur – - sie nimmt einen sehr großen Raum in einer Holzwerkstatt…" at bounding box center [912, 499] width 836 height 39
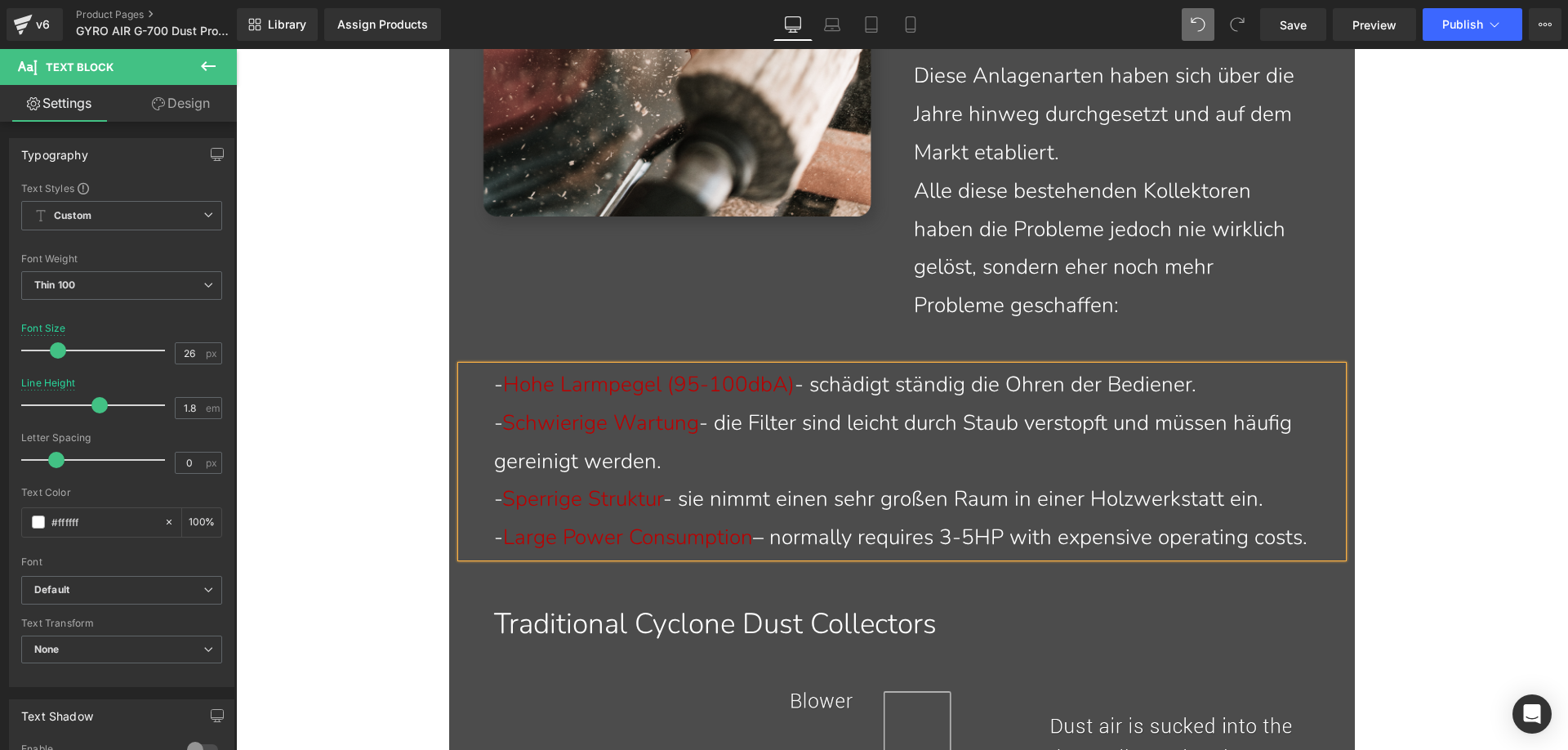
drag, startPoint x: 783, startPoint y: 538, endPoint x: 1317, endPoint y: 538, distance: 534.0
click at [1317, 538] on p "- Large Power Consumption – normally requires 3-5HP with expensive operating co…" at bounding box center [912, 538] width 836 height 39
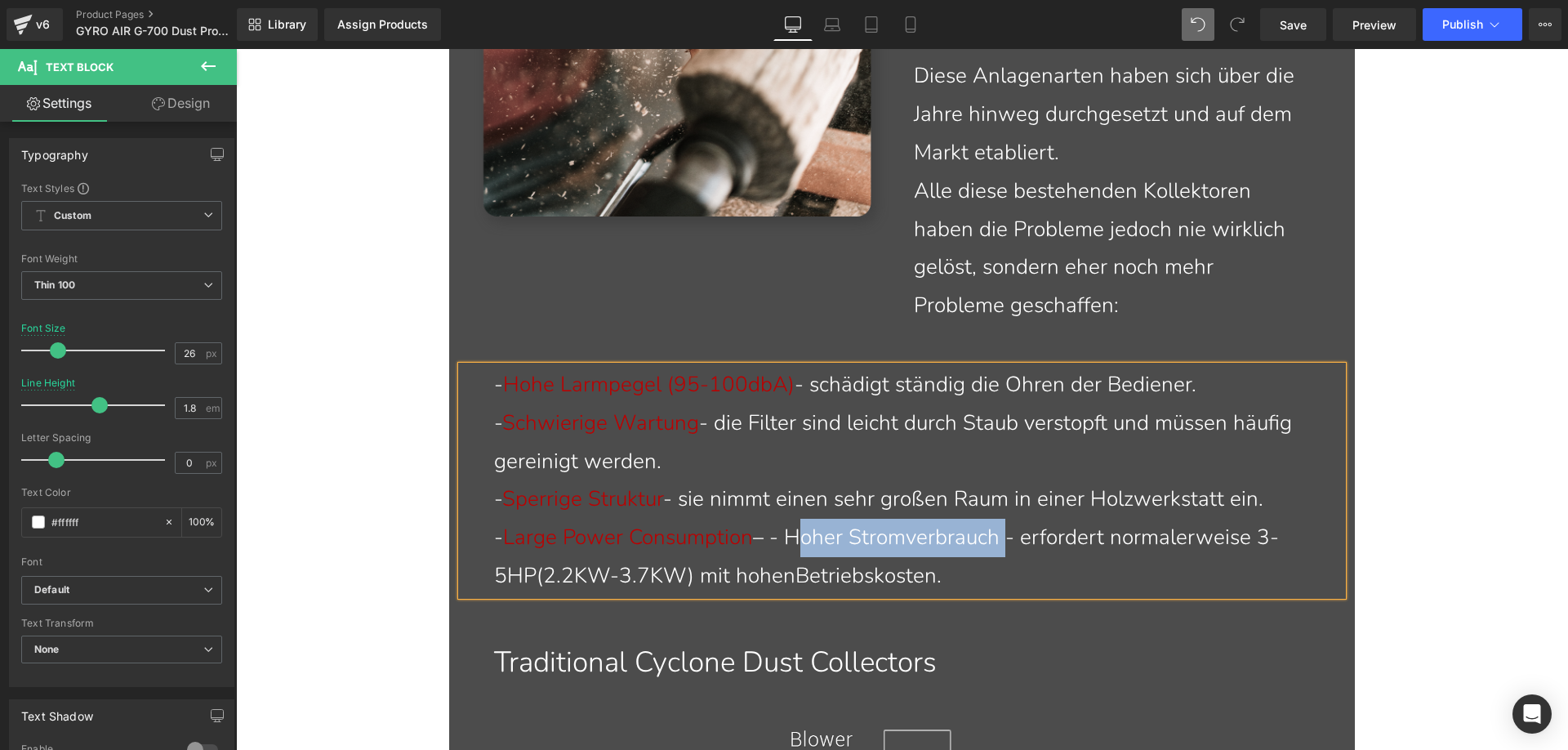
drag, startPoint x: 799, startPoint y: 532, endPoint x: 1013, endPoint y: 537, distance: 214.1
click at [1013, 537] on p "- Large Power Consumption – - Hoher Stromverbrauch - erfordert normalerweise 3-…" at bounding box center [912, 557] width 836 height 76
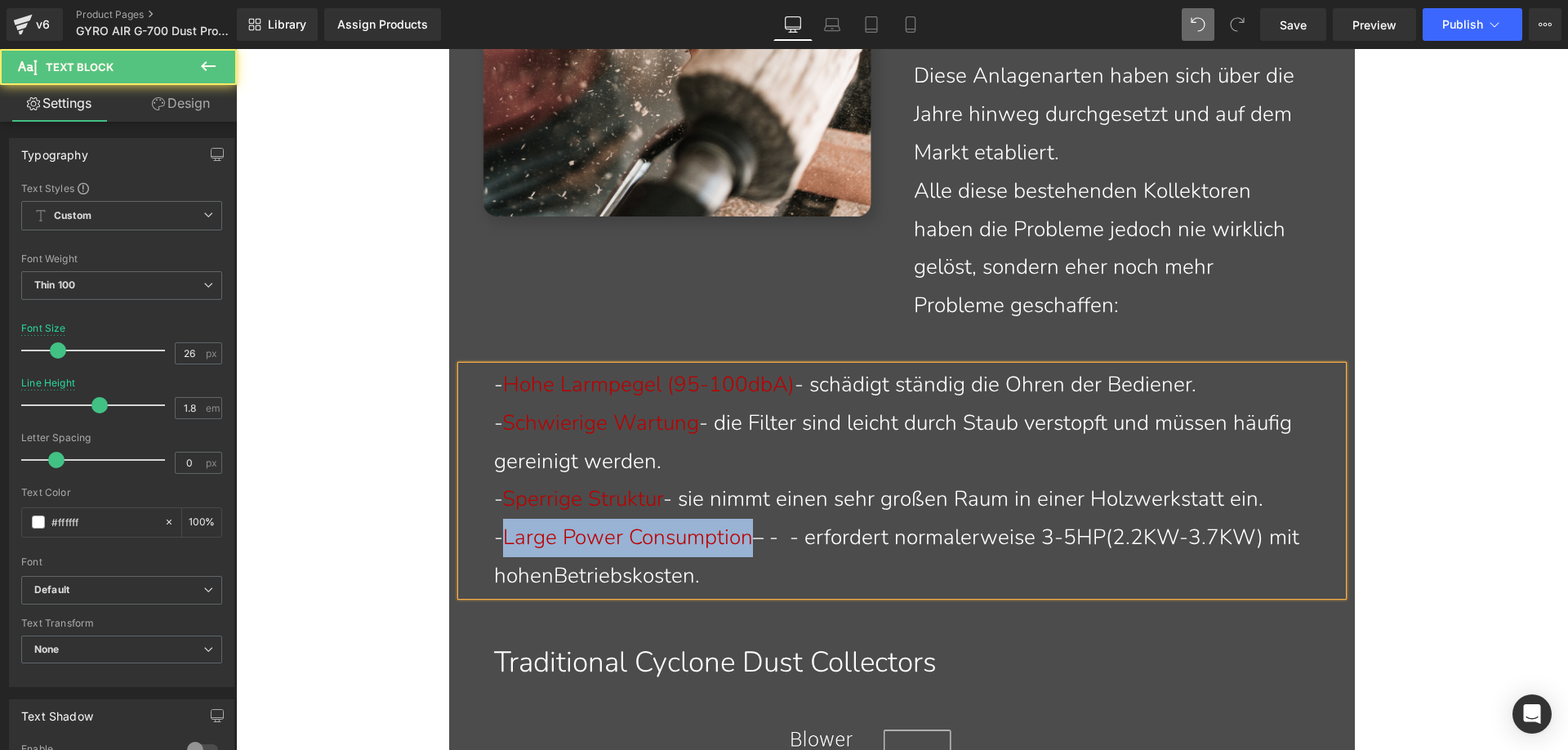
drag, startPoint x: 507, startPoint y: 535, endPoint x: 753, endPoint y: 540, distance: 246.1
click at [753, 540] on span "Large Power Consumption" at bounding box center [627, 537] width 250 height 28
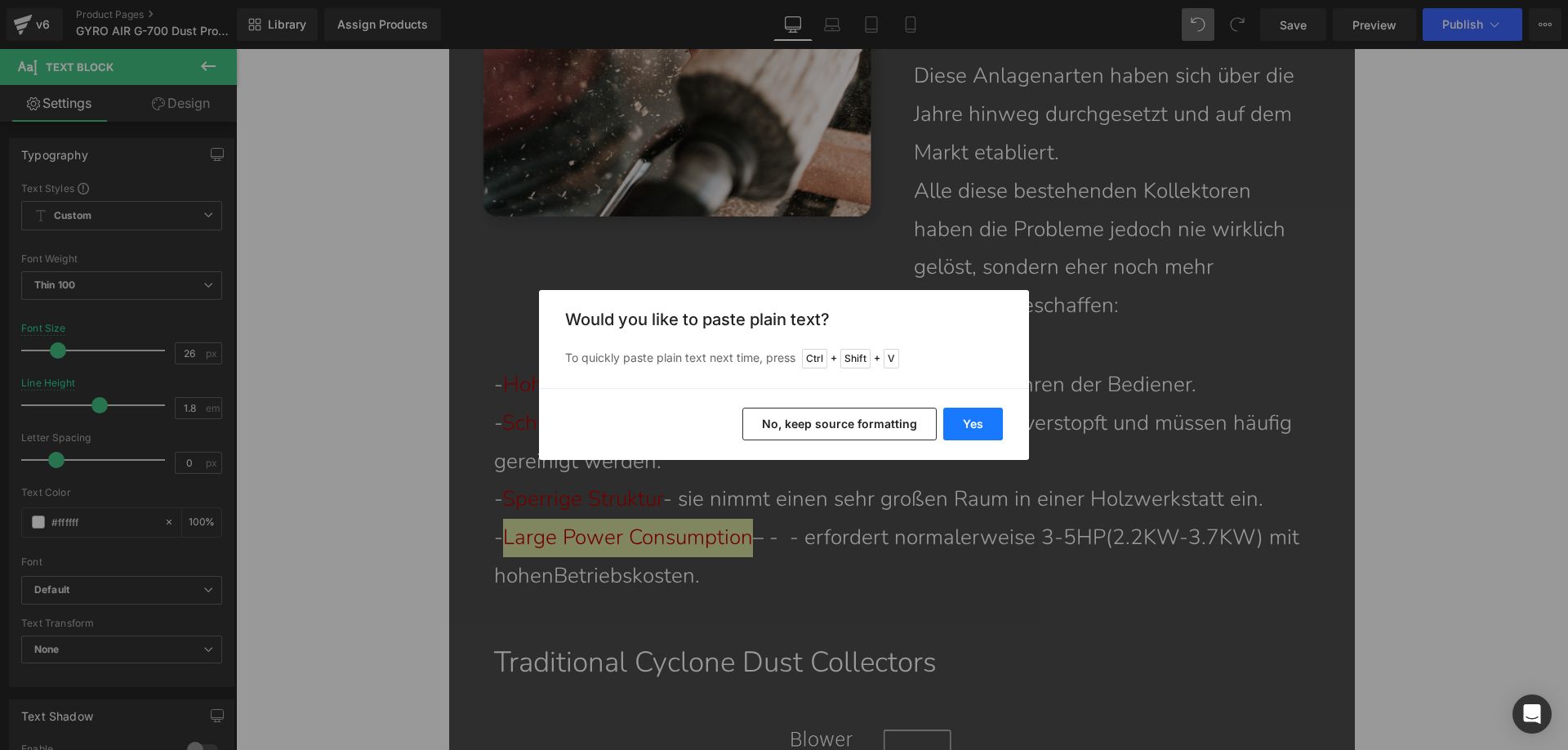
click at [956, 420] on button "Yes" at bounding box center [973, 424] width 59 height 33
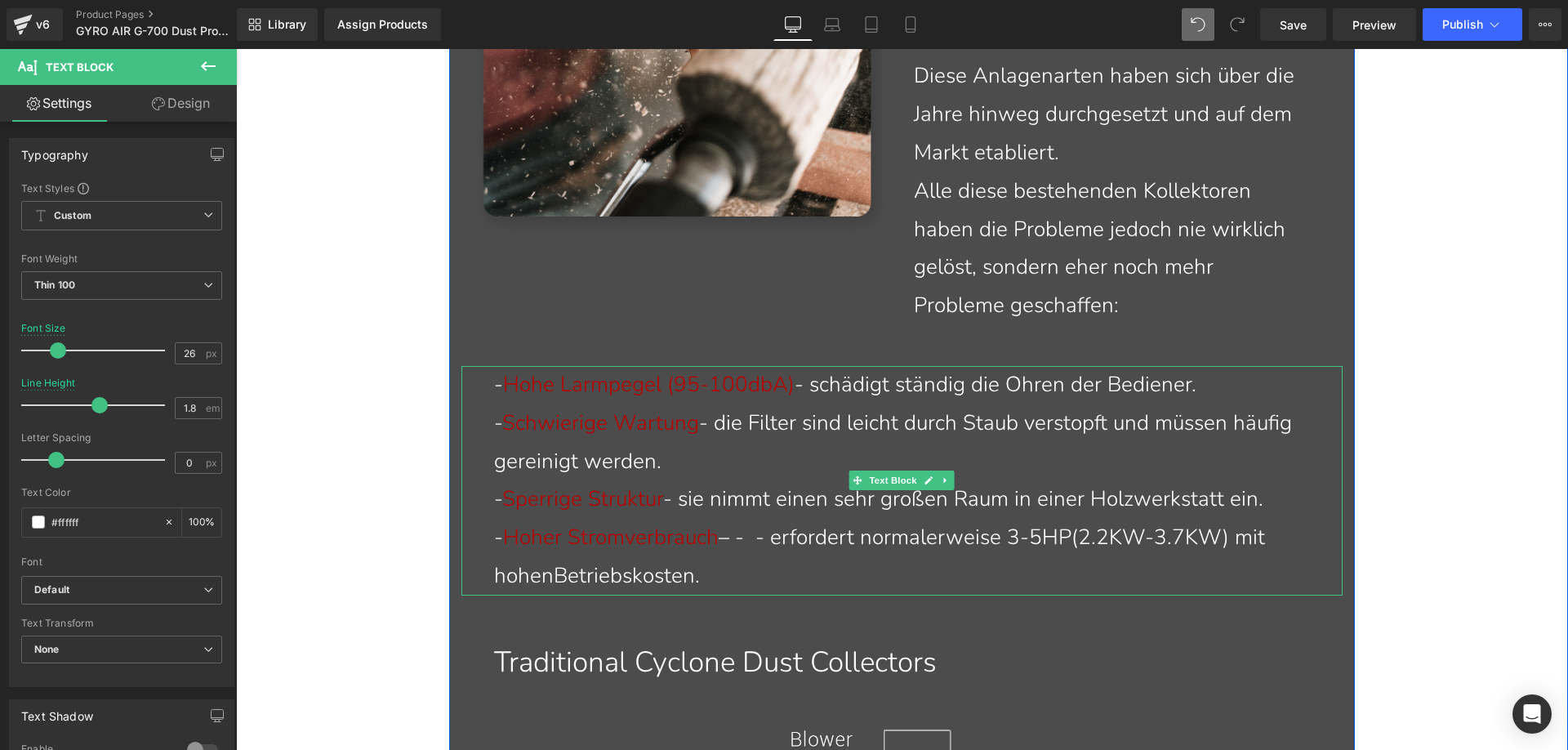
click at [769, 543] on p "- Hoher Stromverbrauch – - - erfordert normalerweise 3-5HP(2.2KW-3.7KW) mit hoh…" at bounding box center [912, 557] width 836 height 76
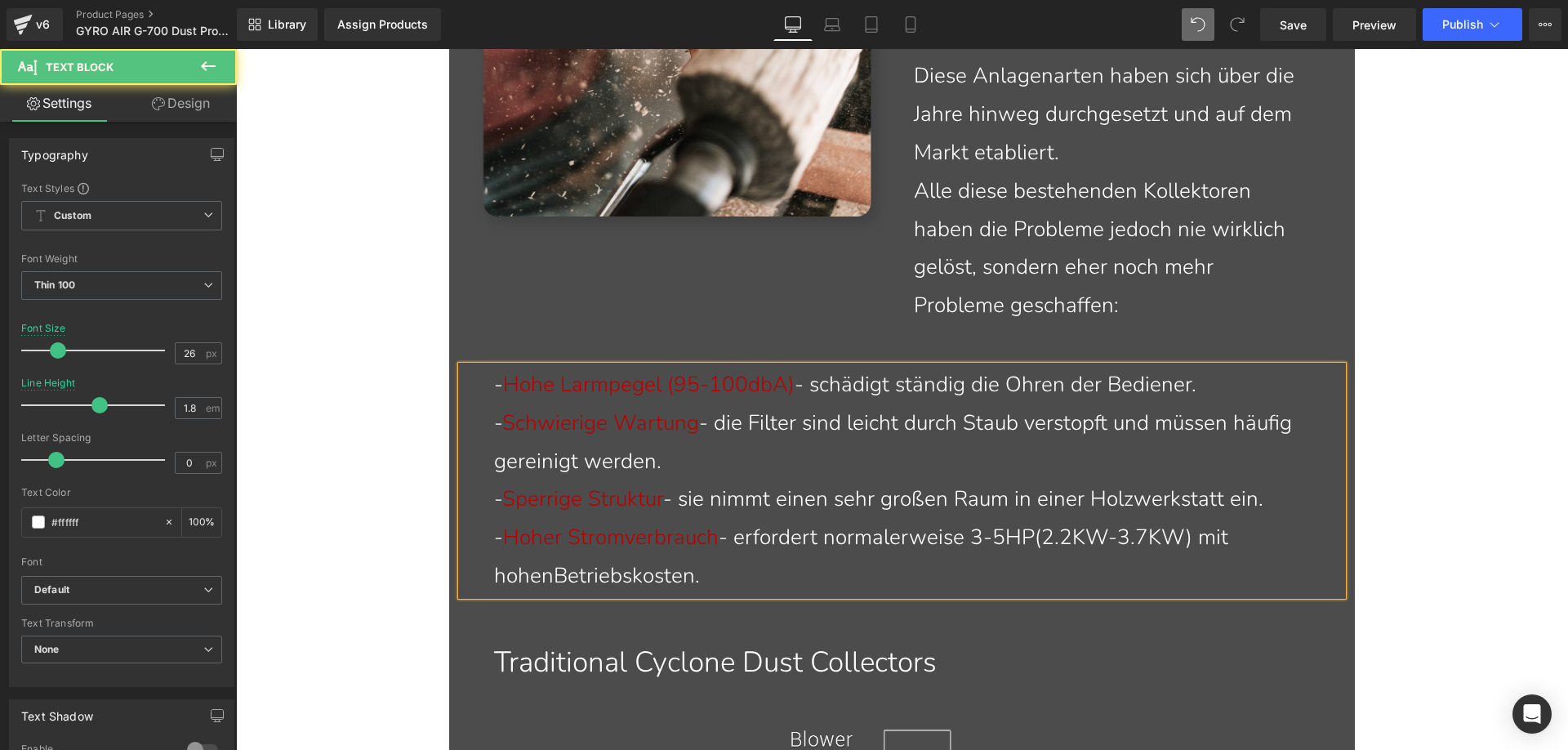
click at [548, 575] on p "- Hoher Stromverbrauch - erfordert normalerweise 3-5HP(2.2KW-3.7KW) mit hohenBe…" at bounding box center [912, 557] width 836 height 76
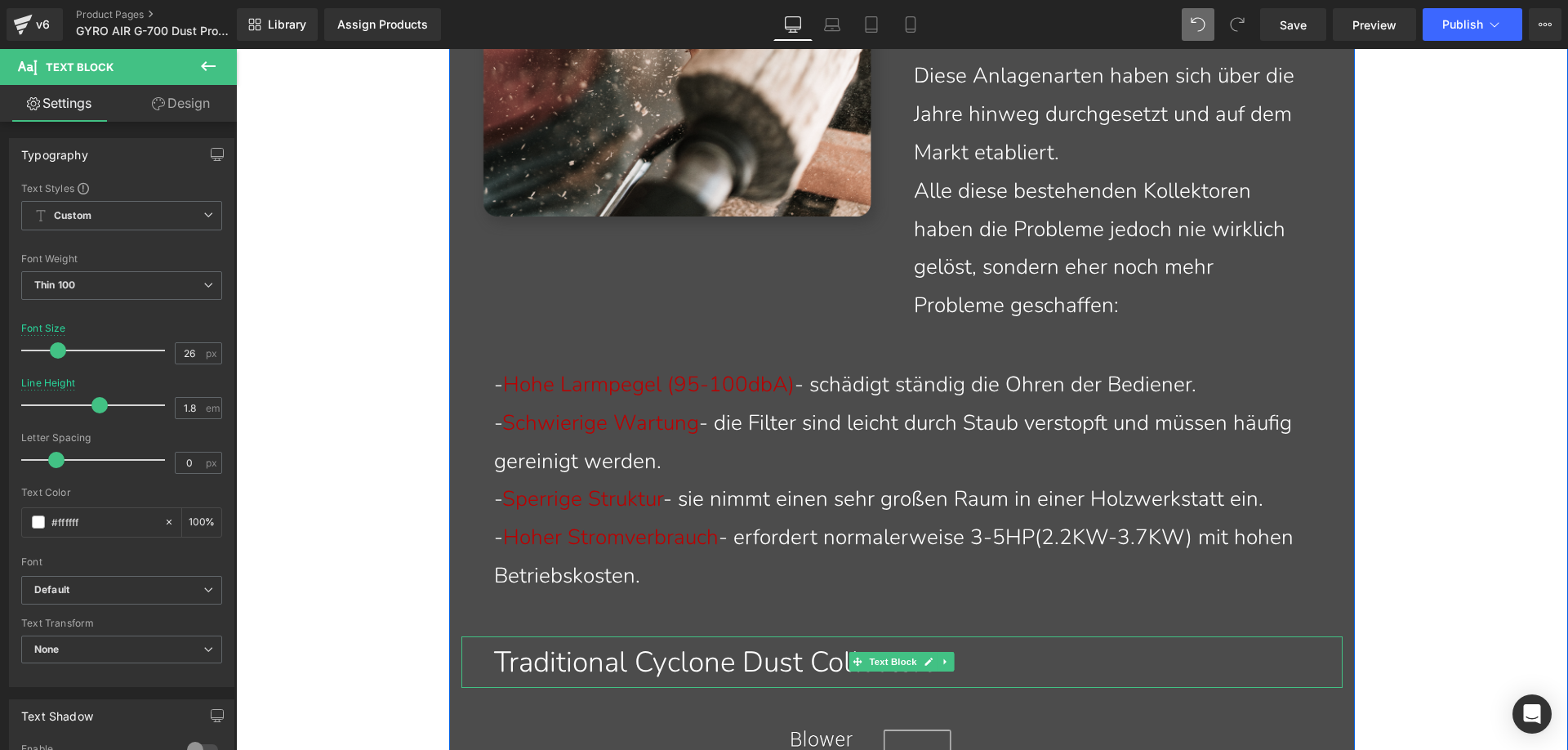
click at [555, 671] on p "Traditional Cyclone Dust Collectors" at bounding box center [912, 661] width 836 height 52
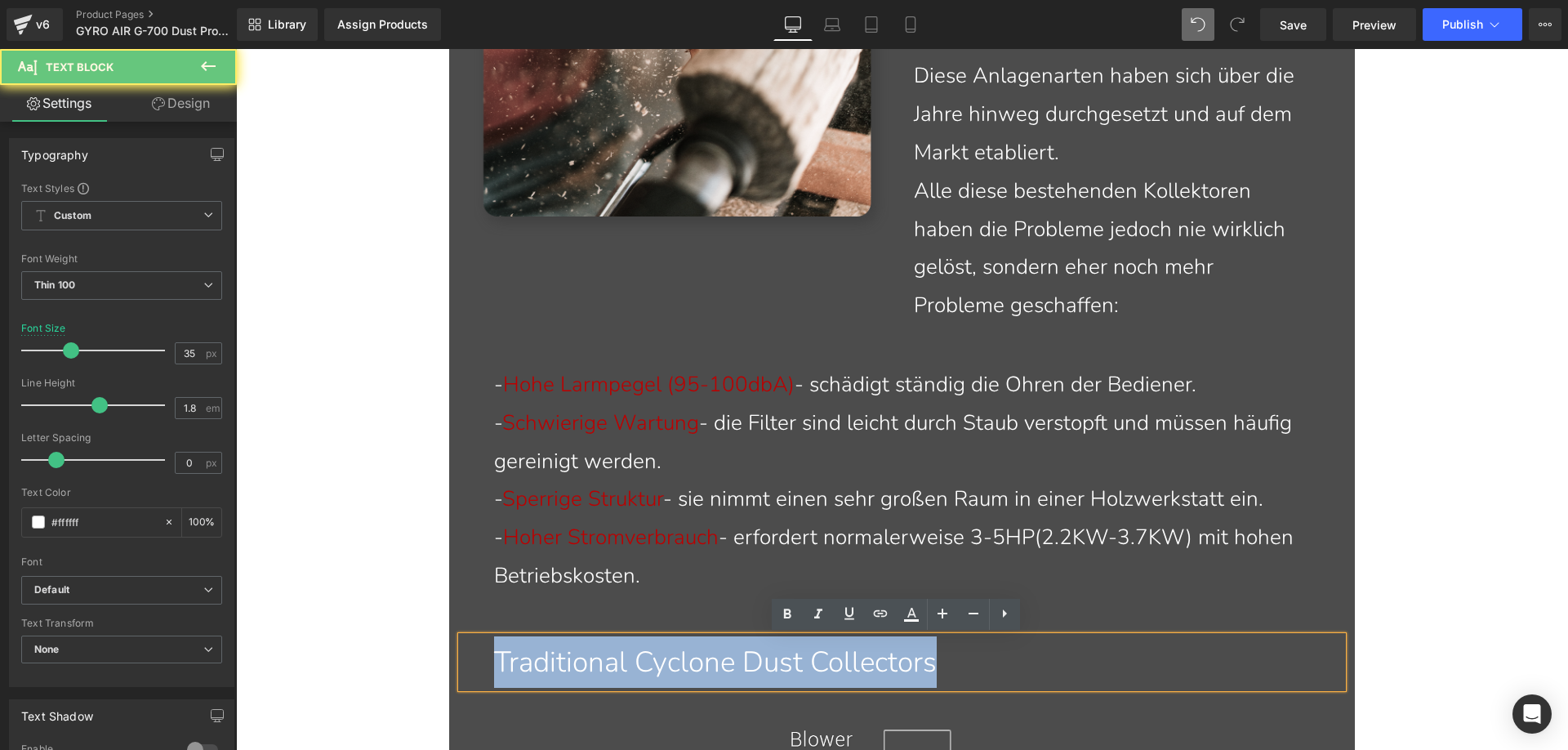
drag, startPoint x: 483, startPoint y: 656, endPoint x: 1101, endPoint y: 658, distance: 618.0
click at [1101, 658] on div "Traditional Cyclone Dust Collectors" at bounding box center [902, 661] width 881 height 52
paste div
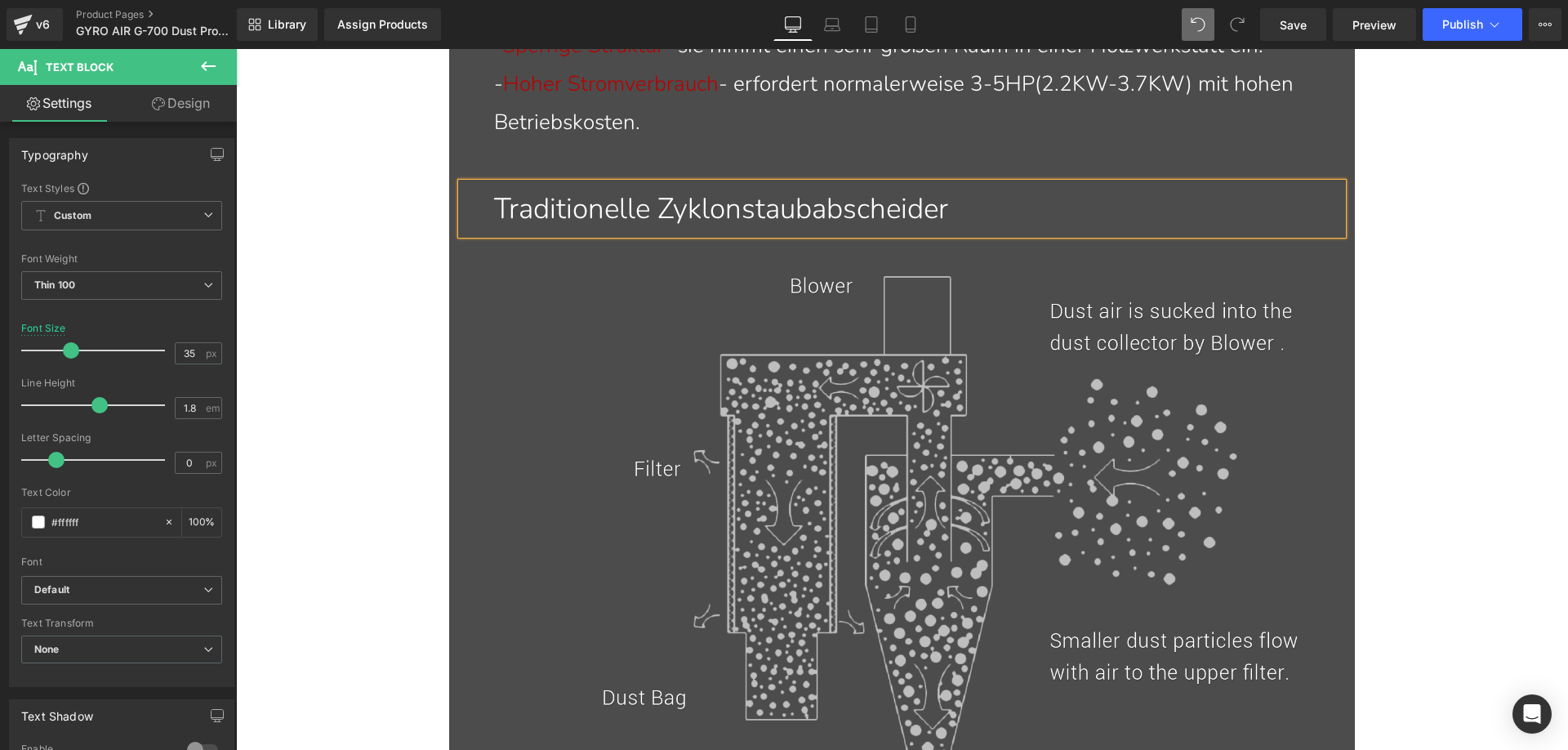
scroll to position [2628, 0]
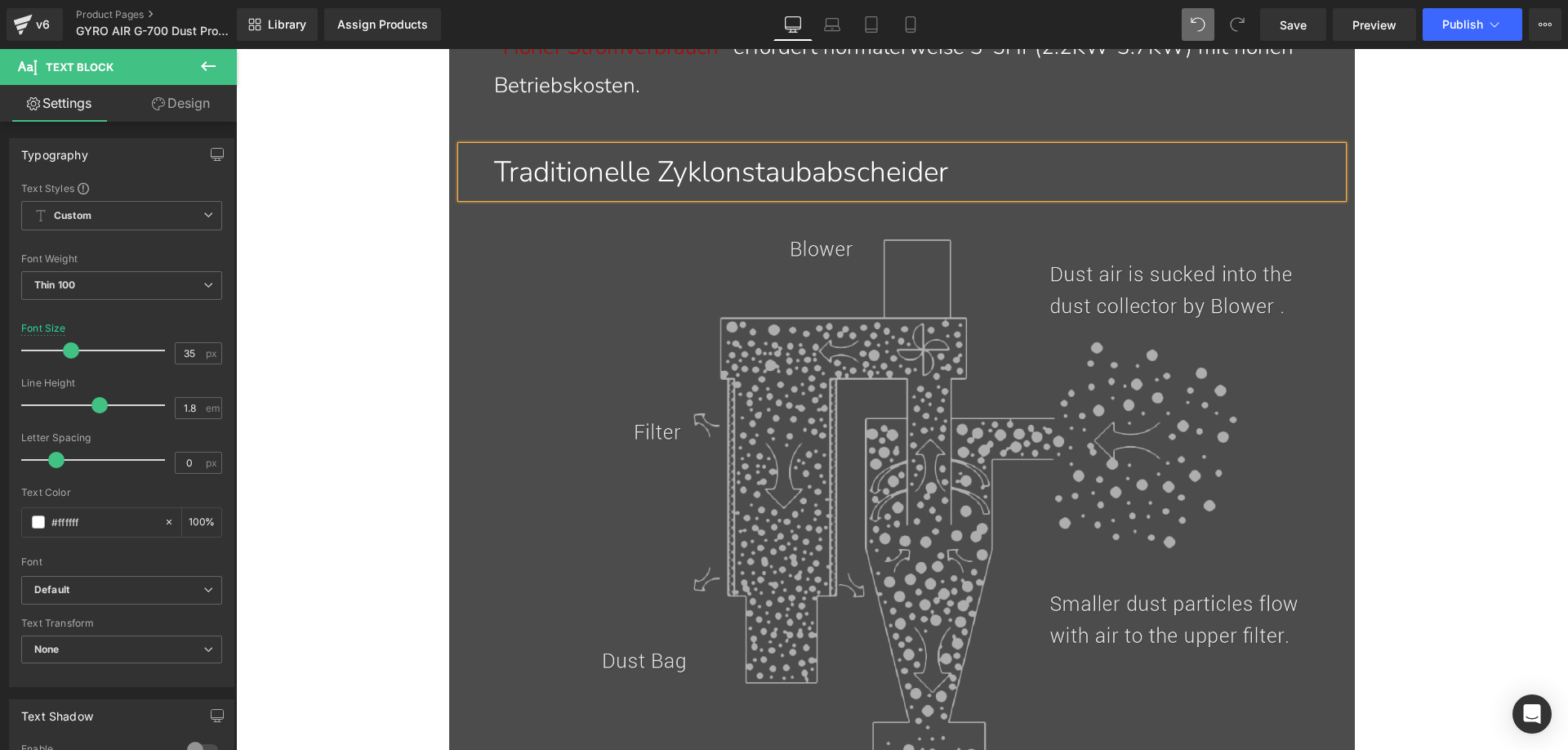
click at [852, 425] on img at bounding box center [902, 542] width 793 height 606
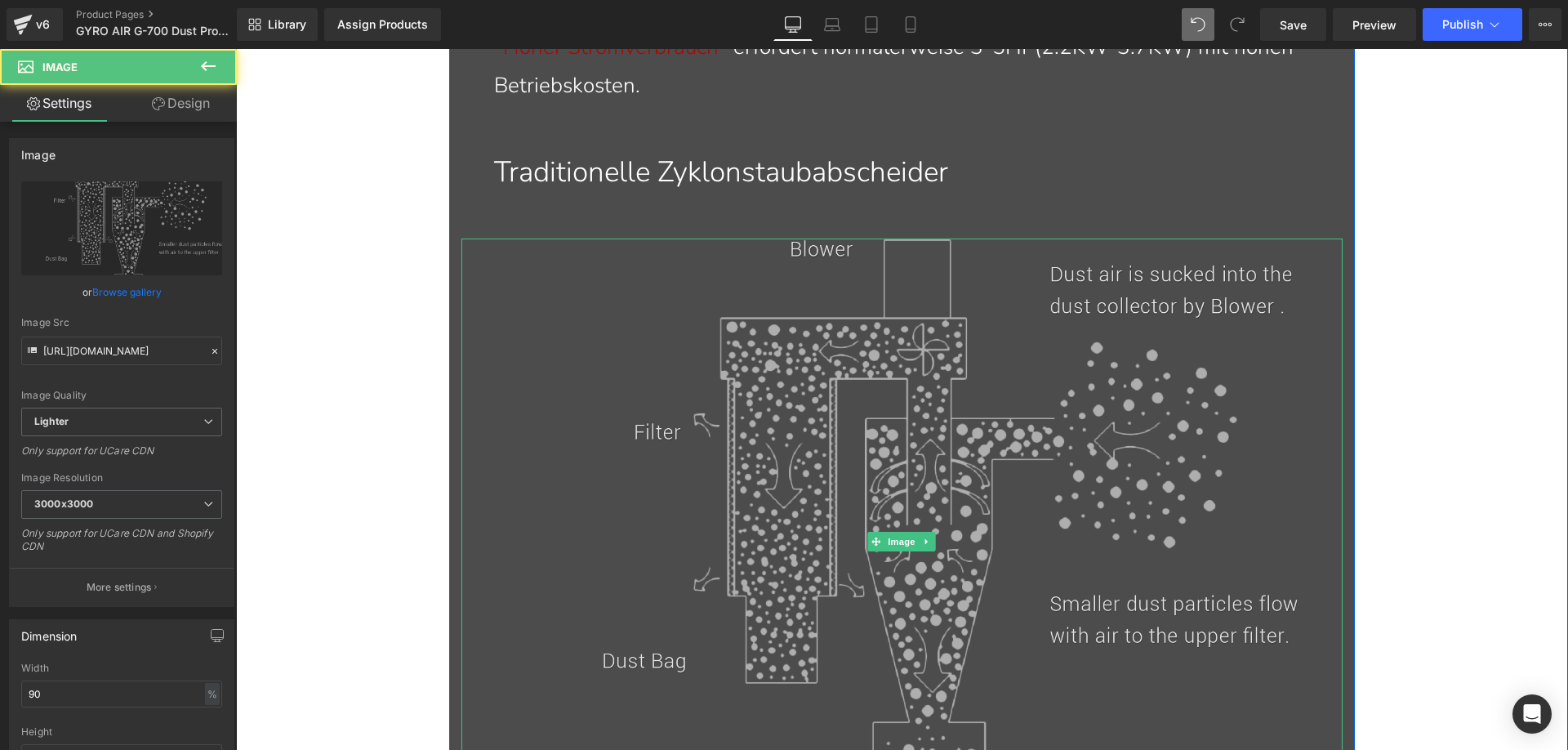
click at [719, 489] on img at bounding box center [902, 542] width 793 height 606
click at [680, 473] on img at bounding box center [902, 542] width 793 height 606
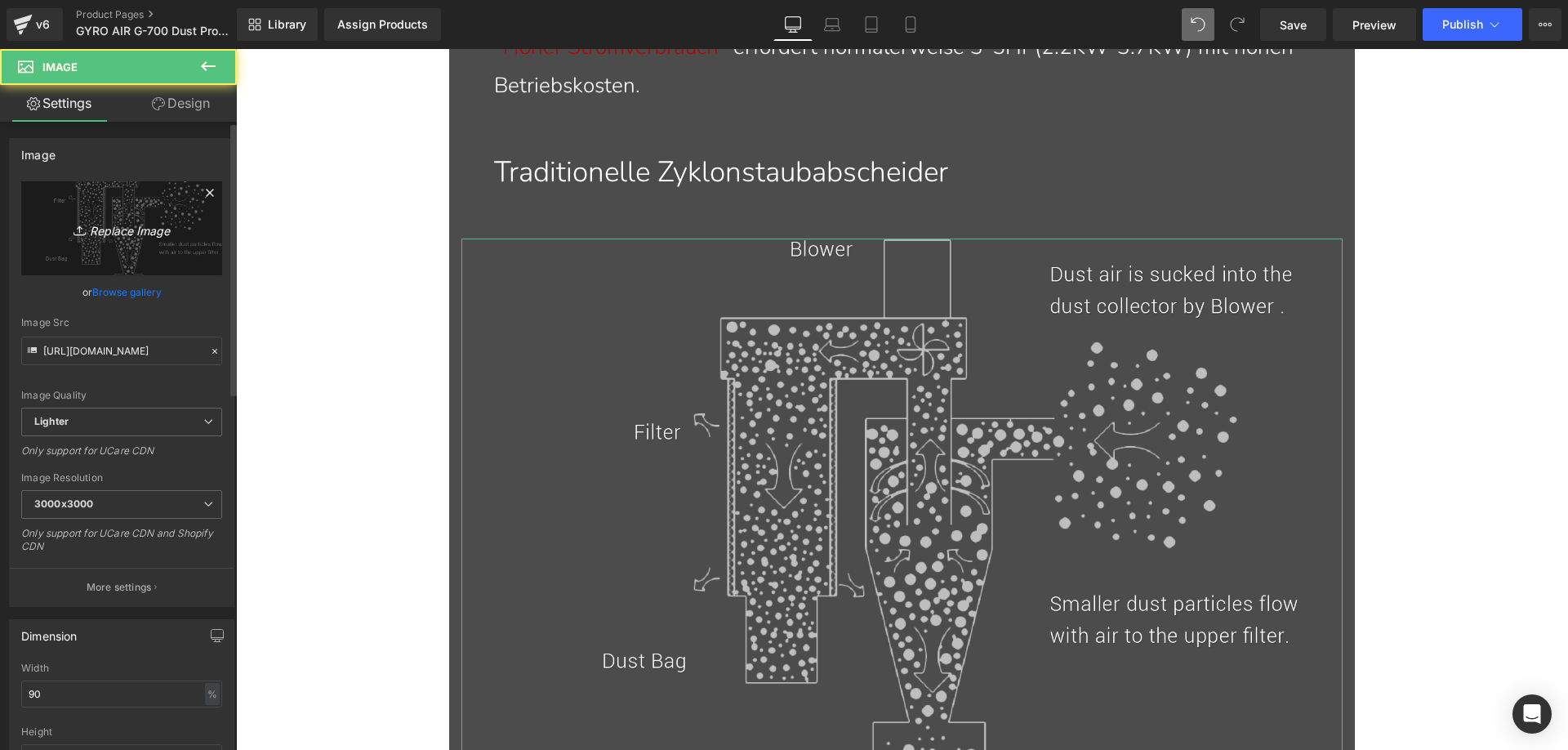
click at [125, 202] on link "Replace Image" at bounding box center [122, 228] width 201 height 94
type input "C:\fakepath\G700-1_06_93bd312e-cab2-4614-8c5c-cb27cc5ddbac.webp"
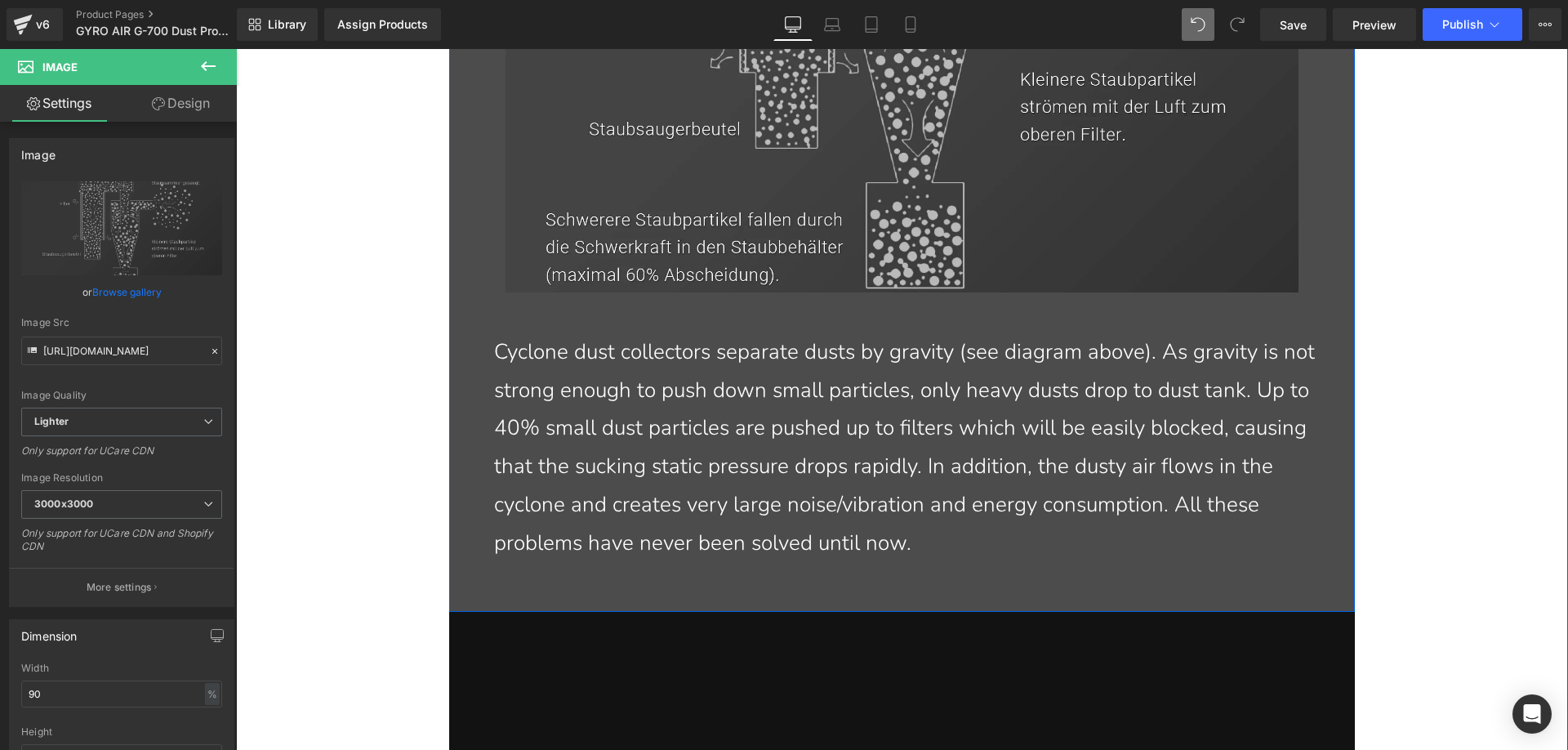
scroll to position [3200, 0]
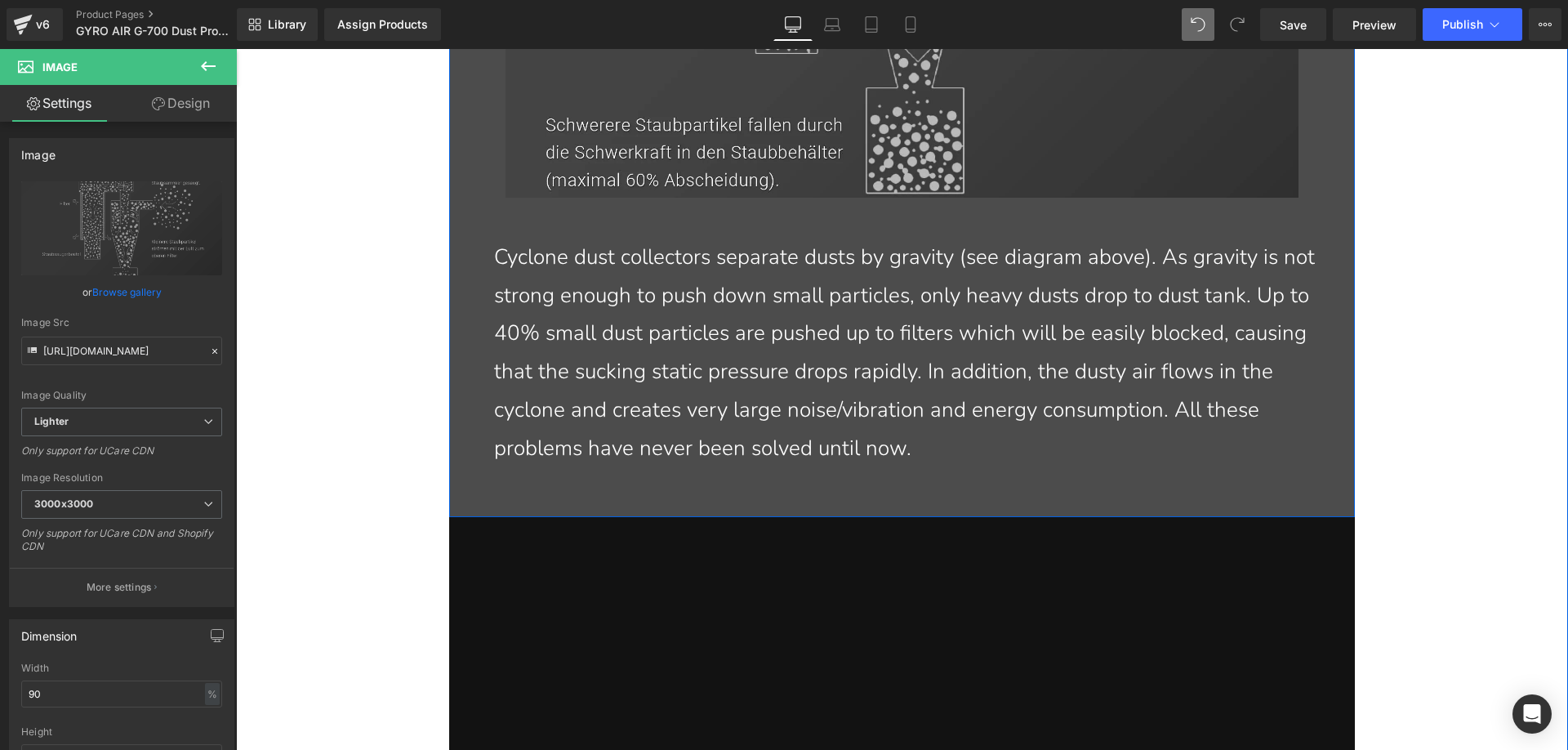
click at [588, 292] on p "Cyclone dust collectors separate dusts by gravity (see diagram above). As gravi…" at bounding box center [912, 353] width 836 height 229
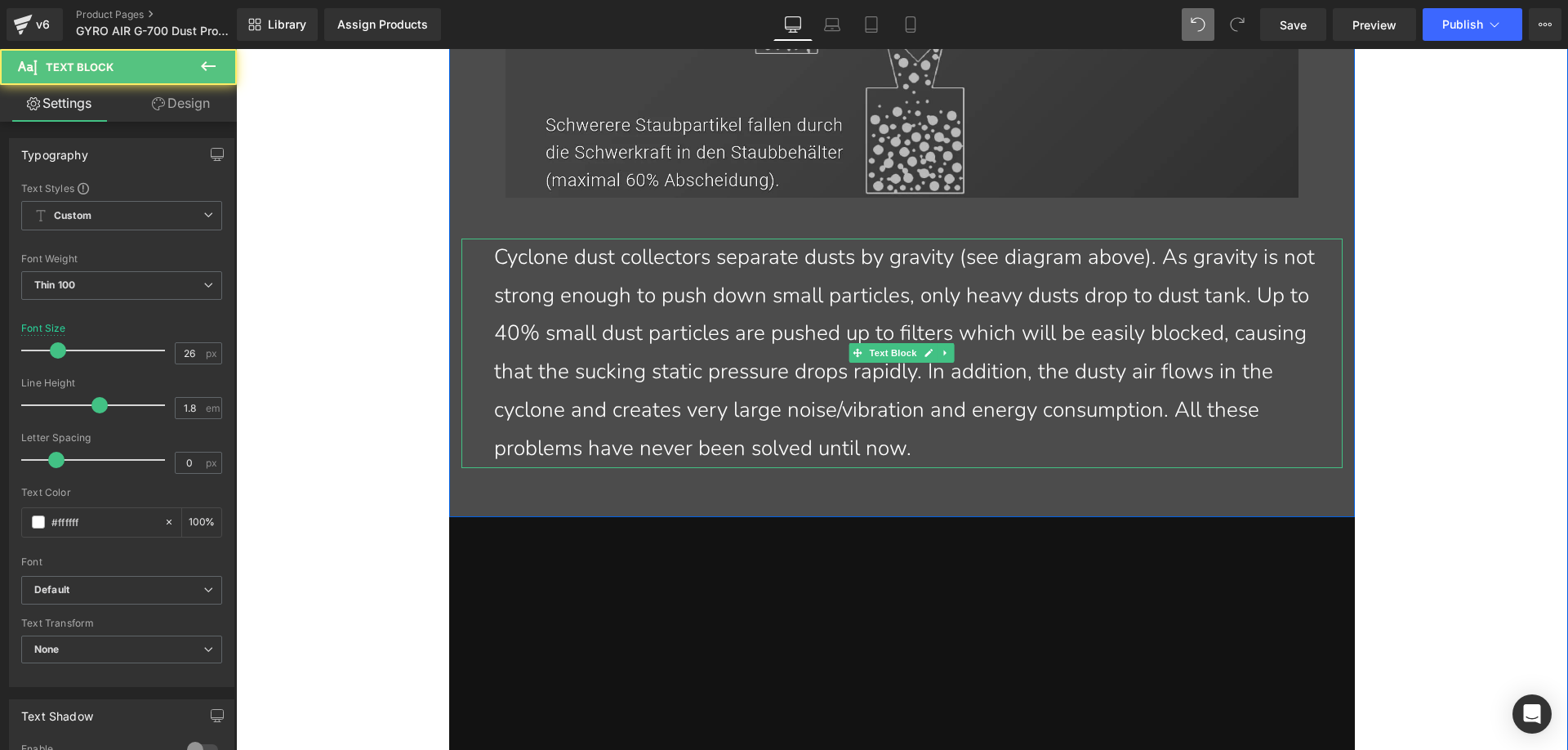
click at [925, 446] on p "Cyclone dust collectors separate dusts by gravity (see diagram above). As gravi…" at bounding box center [912, 353] width 836 height 229
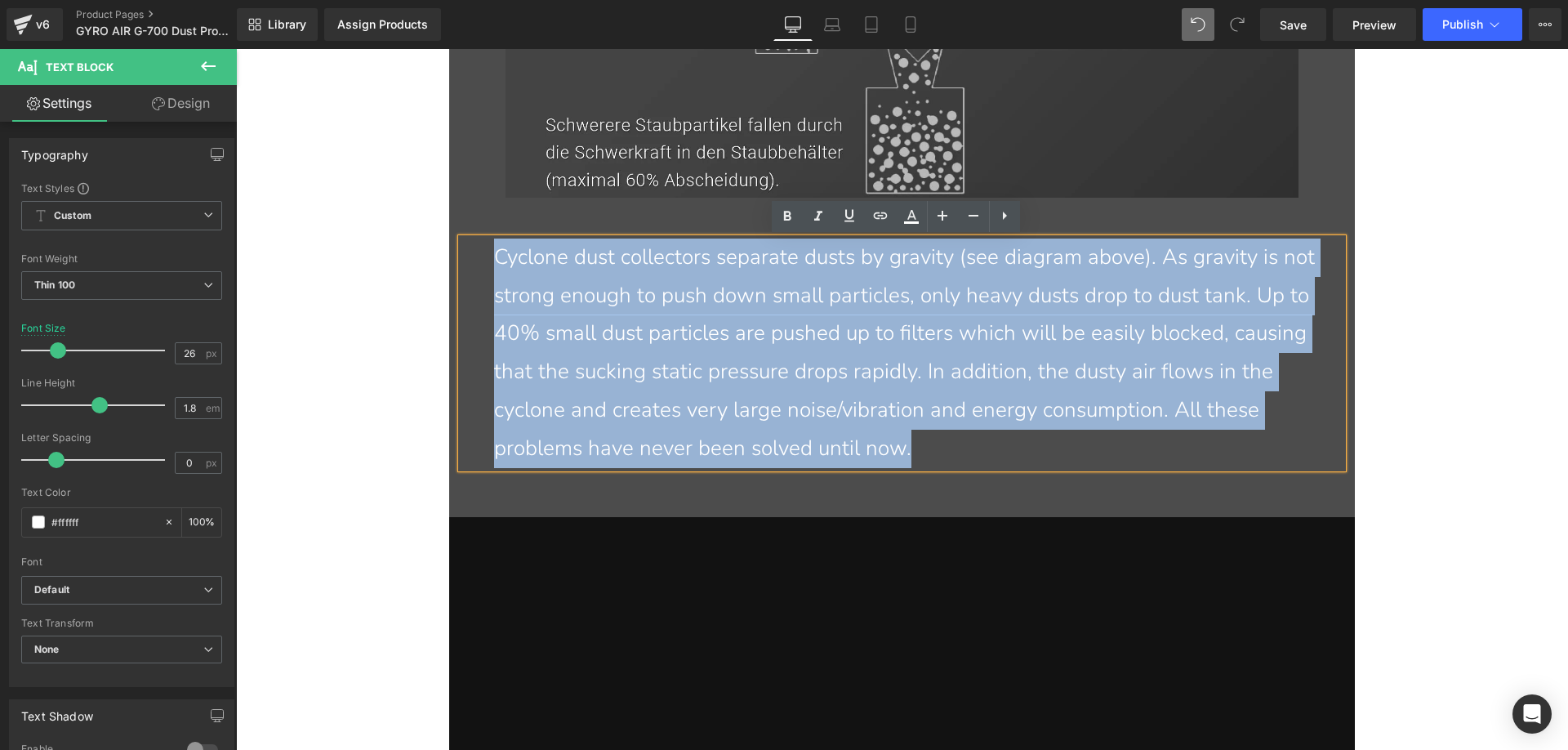
drag, startPoint x: 908, startPoint y: 445, endPoint x: 491, endPoint y: 258, distance: 457.0
click at [494, 258] on p "Cyclone dust collectors separate dusts by gravity (see diagram above). As gravi…" at bounding box center [912, 353] width 836 height 229
paste div
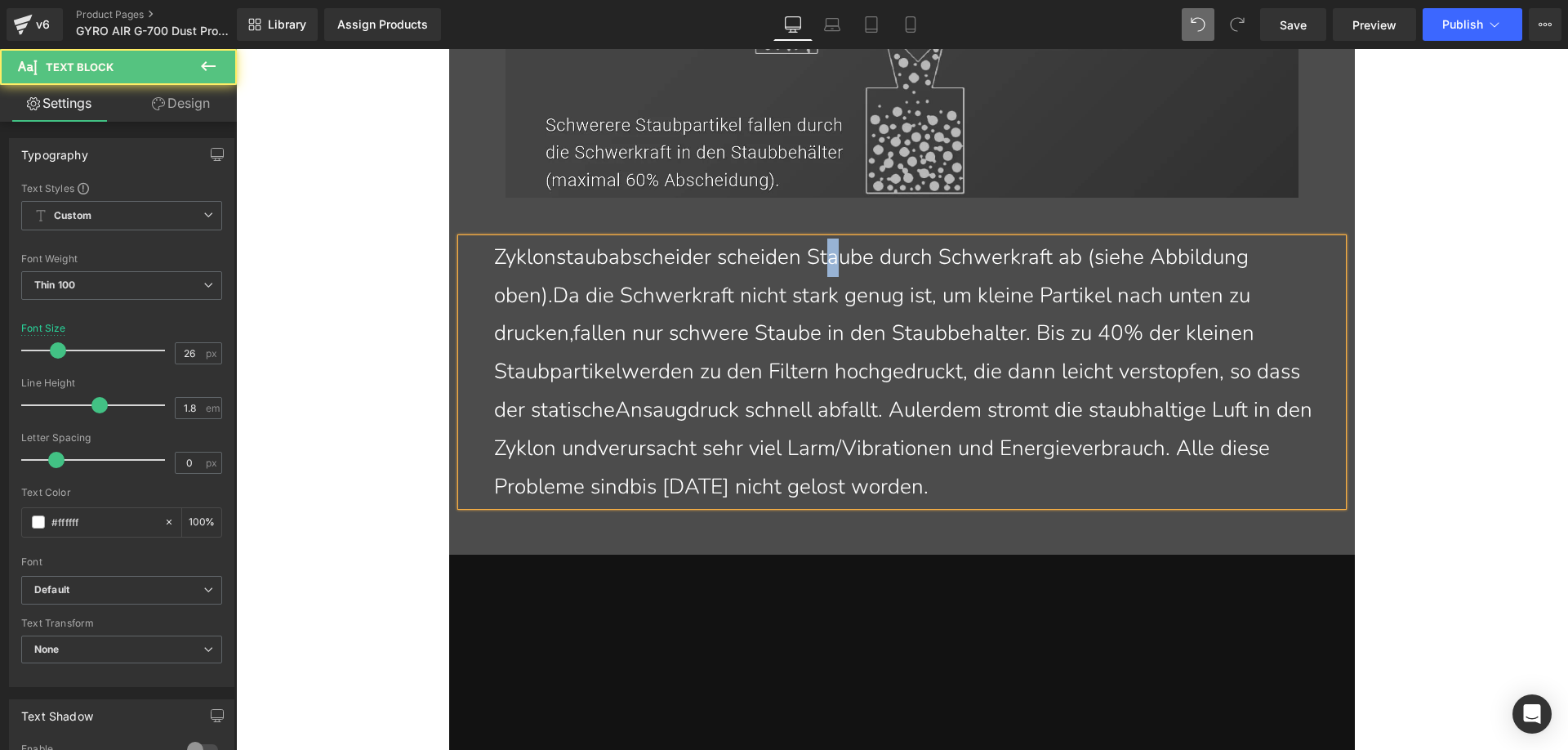
drag, startPoint x: 836, startPoint y: 264, endPoint x: 825, endPoint y: 258, distance: 12.5
click at [825, 258] on p "Zyklonstaubabscheider scheiden Staube durch Schwerkraft ab (siehe Abbildung obe…" at bounding box center [912, 373] width 836 height 268
click at [553, 298] on p "Zyklonstaubabscheider scheiden Stäube durch Schwerkraft ab (siehe Abbildung obe…" at bounding box center [912, 373] width 836 height 268
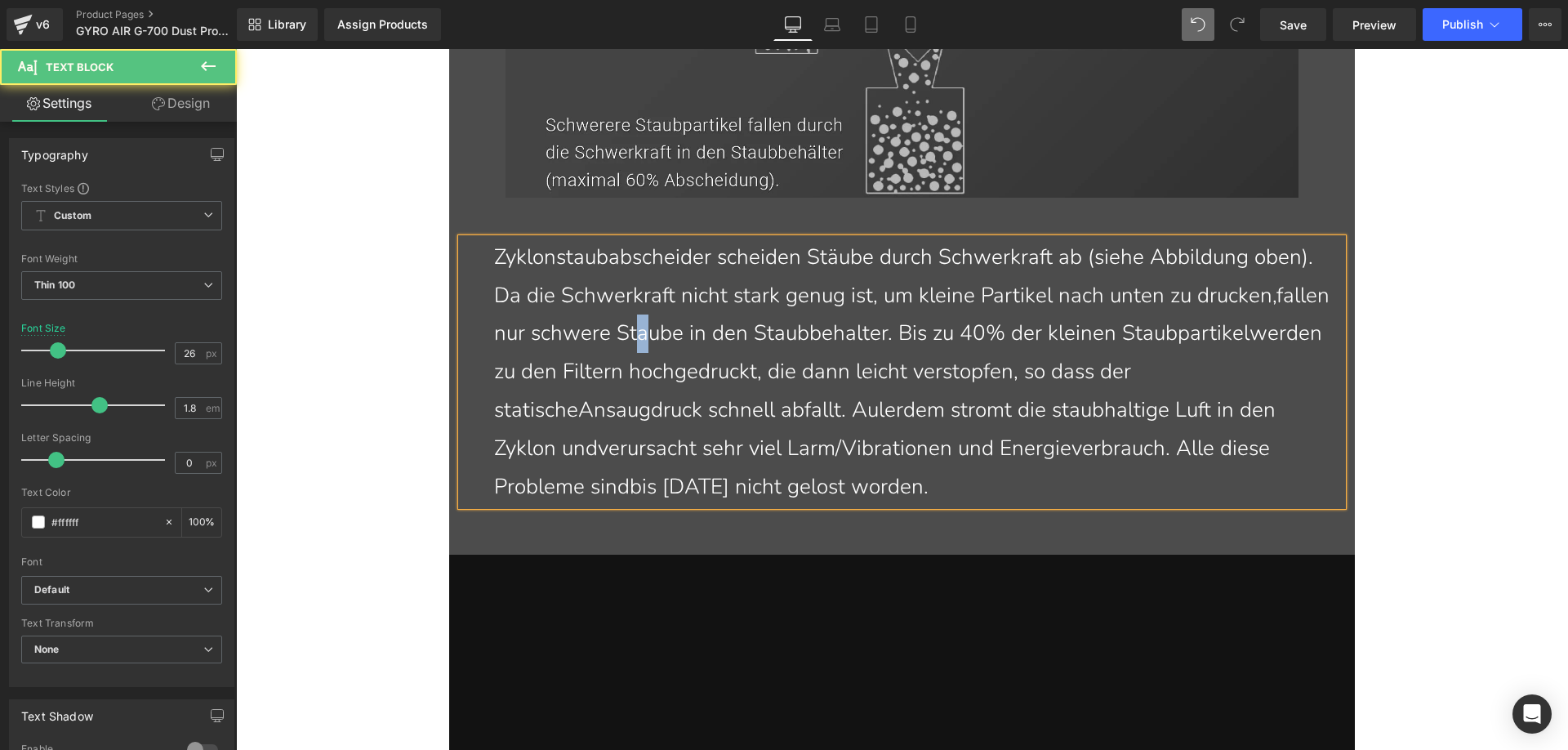
drag, startPoint x: 777, startPoint y: 337, endPoint x: 769, endPoint y: 331, distance: 10.0
click at [769, 331] on p "Zyklonstaubabscheider scheiden Stäube durch Schwerkraft ab (siehe Abbildung obe…" at bounding box center [912, 373] width 836 height 268
drag, startPoint x: 988, startPoint y: 337, endPoint x: 979, endPoint y: 332, distance: 10.3
click at [979, 332] on p "Zyklonstaubabscheider scheiden Stäube durch Schwerkraft ab (siehe Abbildung obe…" at bounding box center [912, 373] width 836 height 268
click at [610, 374] on p "Zyklonstaubabscheider scheiden Stäube durch Schwerkraft ab (siehe Abbildung obe…" at bounding box center [912, 373] width 836 height 268
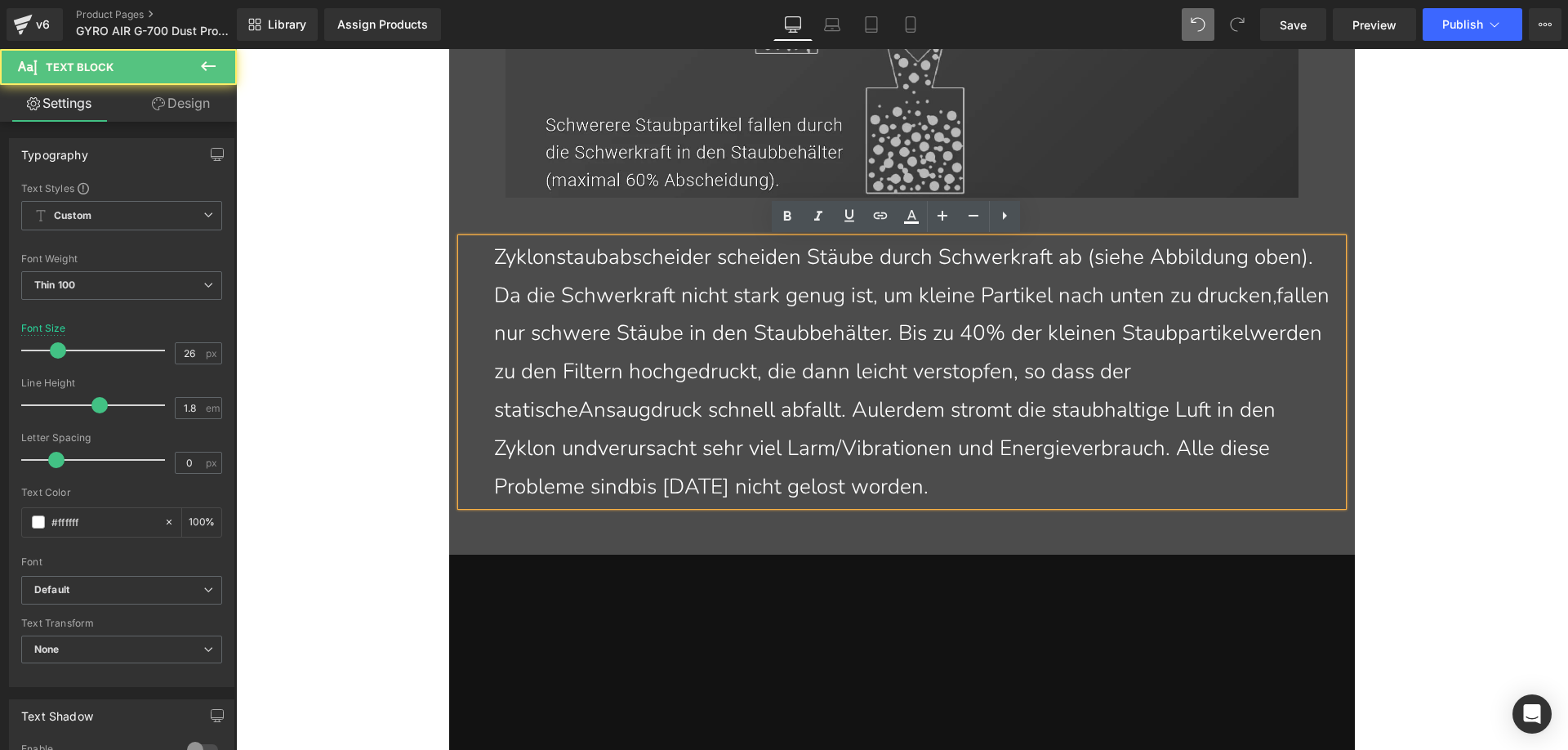
click at [617, 370] on p "Zyklonstaubabscheider scheiden Stäube durch Schwerkraft ab (siehe Abbildung obe…" at bounding box center [912, 373] width 836 height 268
click at [929, 374] on p "Zyklonstaubabscheider scheiden Stäube durch Schwerkraft ab (siehe Abbildung obe…" at bounding box center [912, 373] width 836 height 268
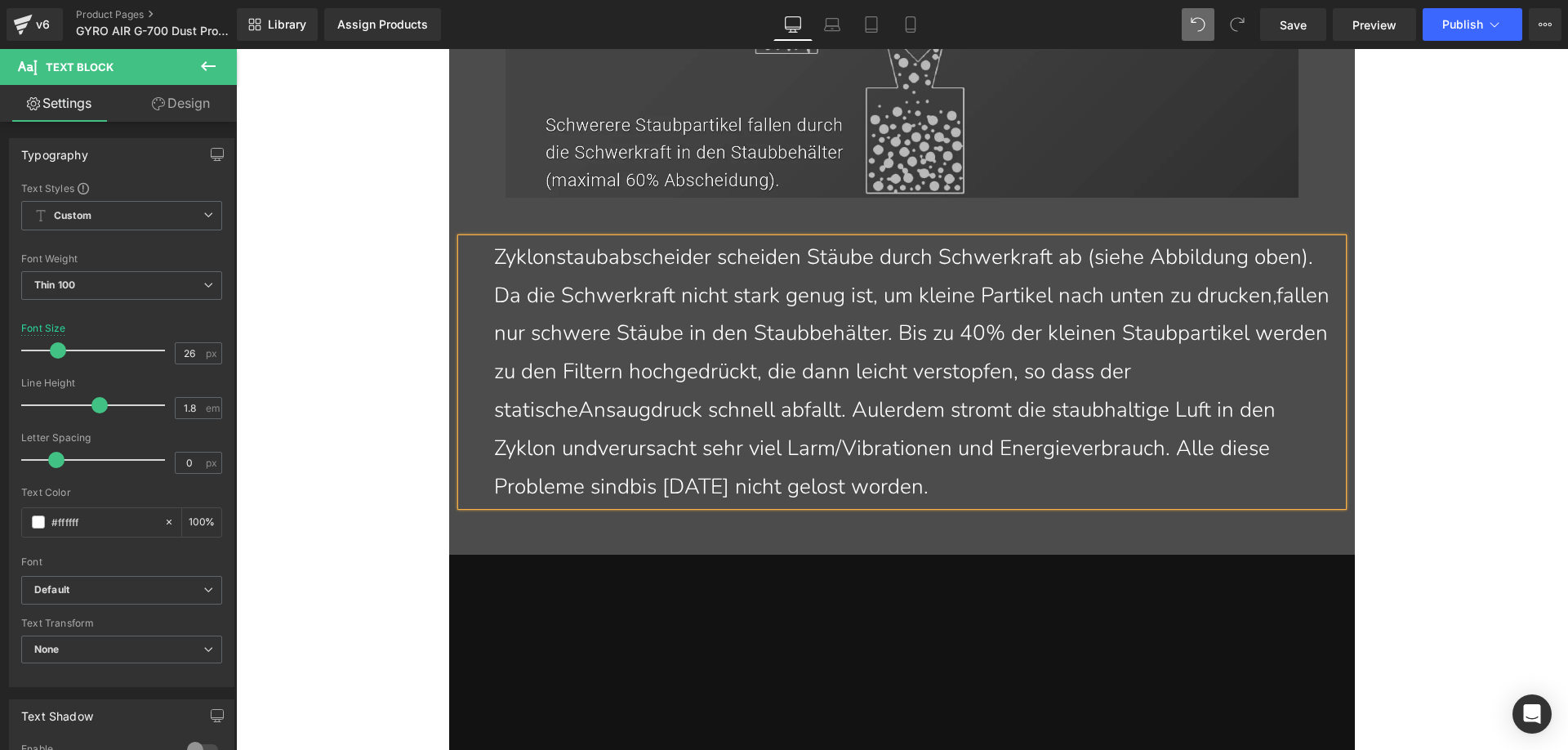
click at [609, 411] on p "Zyklonstaubabscheider scheiden Stäube durch Schwerkraft ab (siehe Abbildung obe…" at bounding box center [912, 373] width 836 height 268
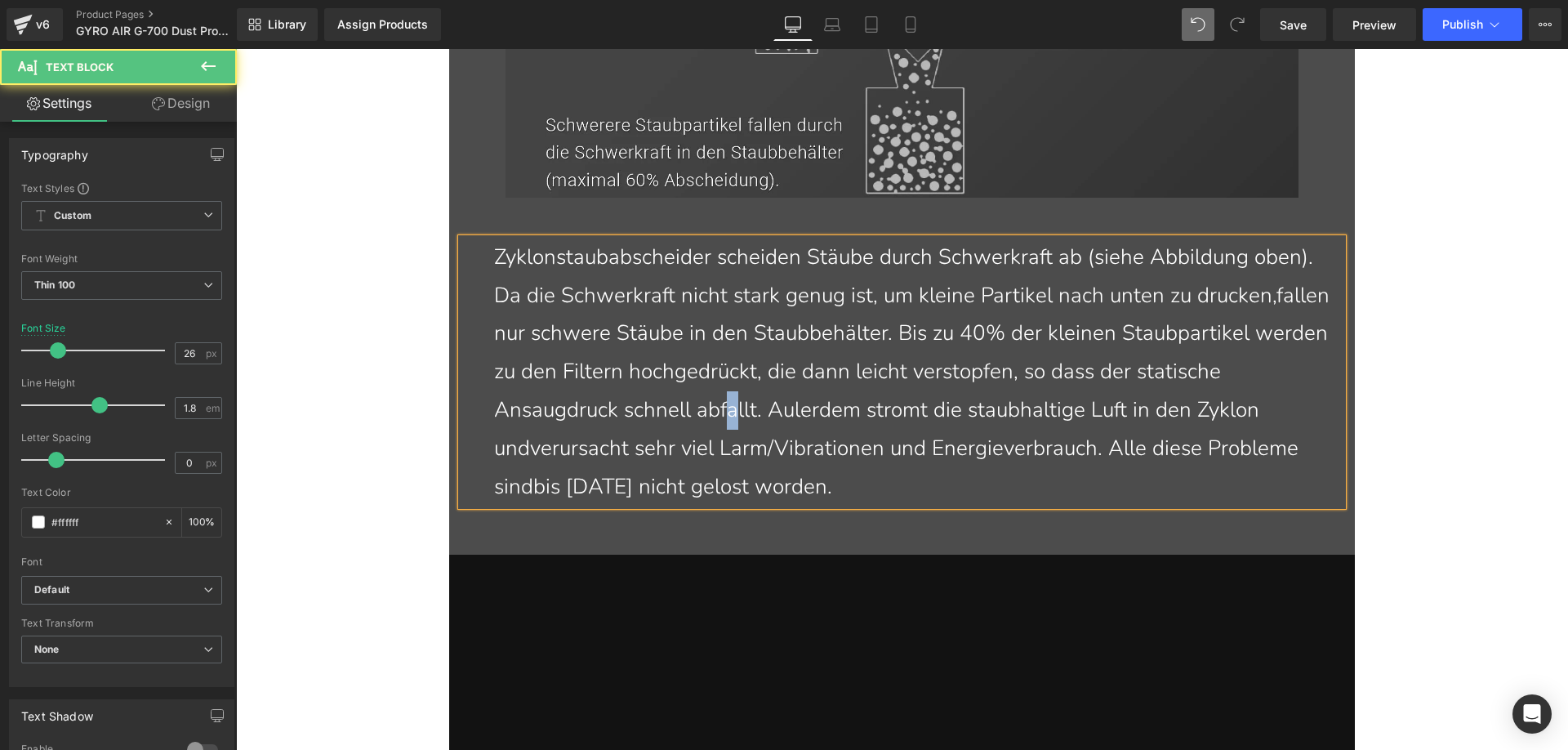
click at [850, 412] on p "Zyklonstaubabscheider scheiden Stäube durch Schwerkraft ab (siehe Abbildung obe…" at bounding box center [912, 373] width 836 height 268
click at [1012, 413] on p "Zyklonstaubabscheider scheiden Stäube durch Schwerkraft ab (siehe Abbildung obe…" at bounding box center [912, 373] width 836 height 268
click at [626, 484] on p "Zyklonstaubabscheider scheiden Stäube durch Schwerkraft ab (siehe Abbildung obe…" at bounding box center [912, 373] width 836 height 268
click at [811, 489] on p "Zyklonstaubabscheider scheiden Stäube durch Schwerkraft ab (siehe Abbildung obe…" at bounding box center [912, 373] width 836 height 268
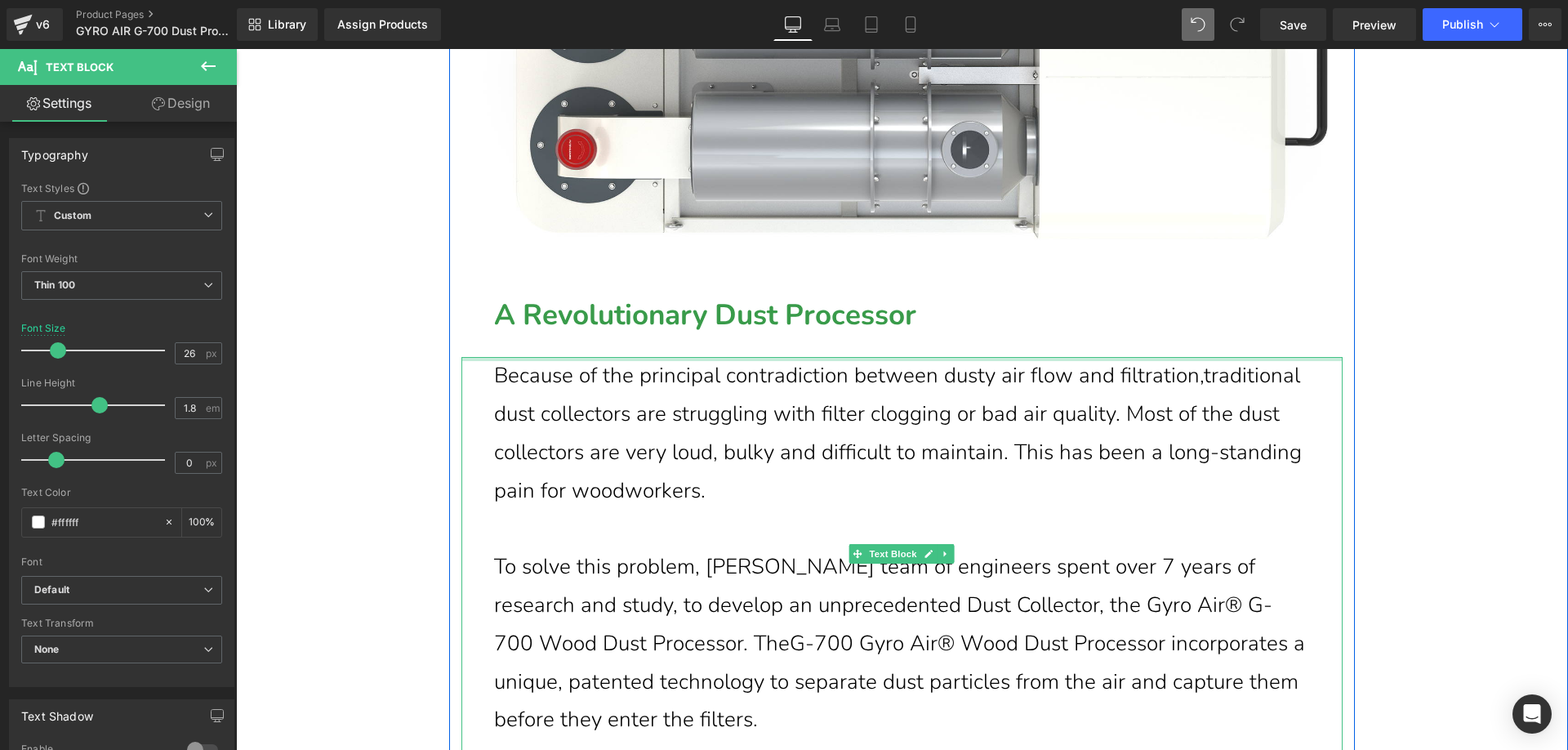
scroll to position [4834, 0]
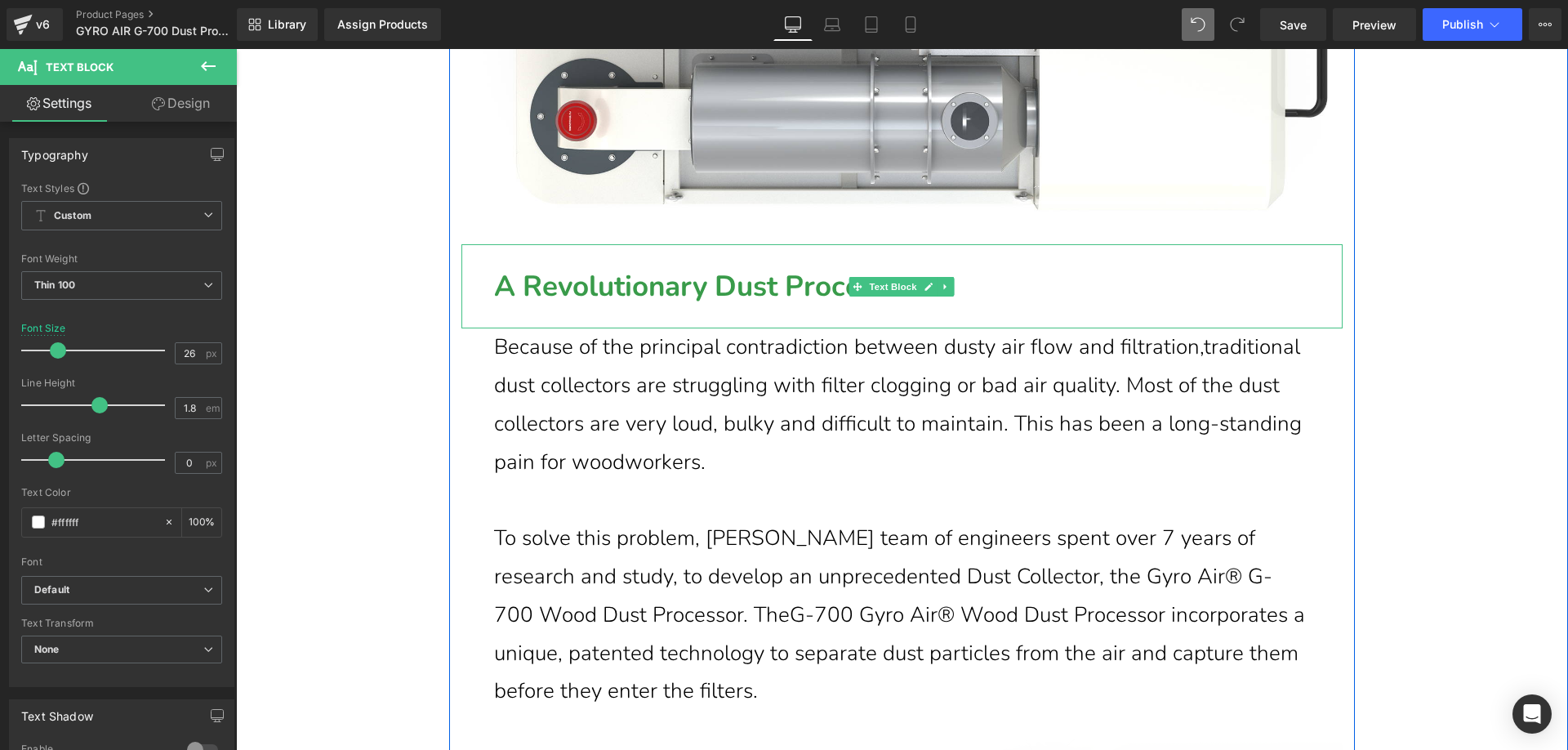
drag, startPoint x: 532, startPoint y: 283, endPoint x: 488, endPoint y: 283, distance: 44.0
click at [532, 283] on b "A Revolutionary Dust Processor" at bounding box center [706, 286] width 423 height 39
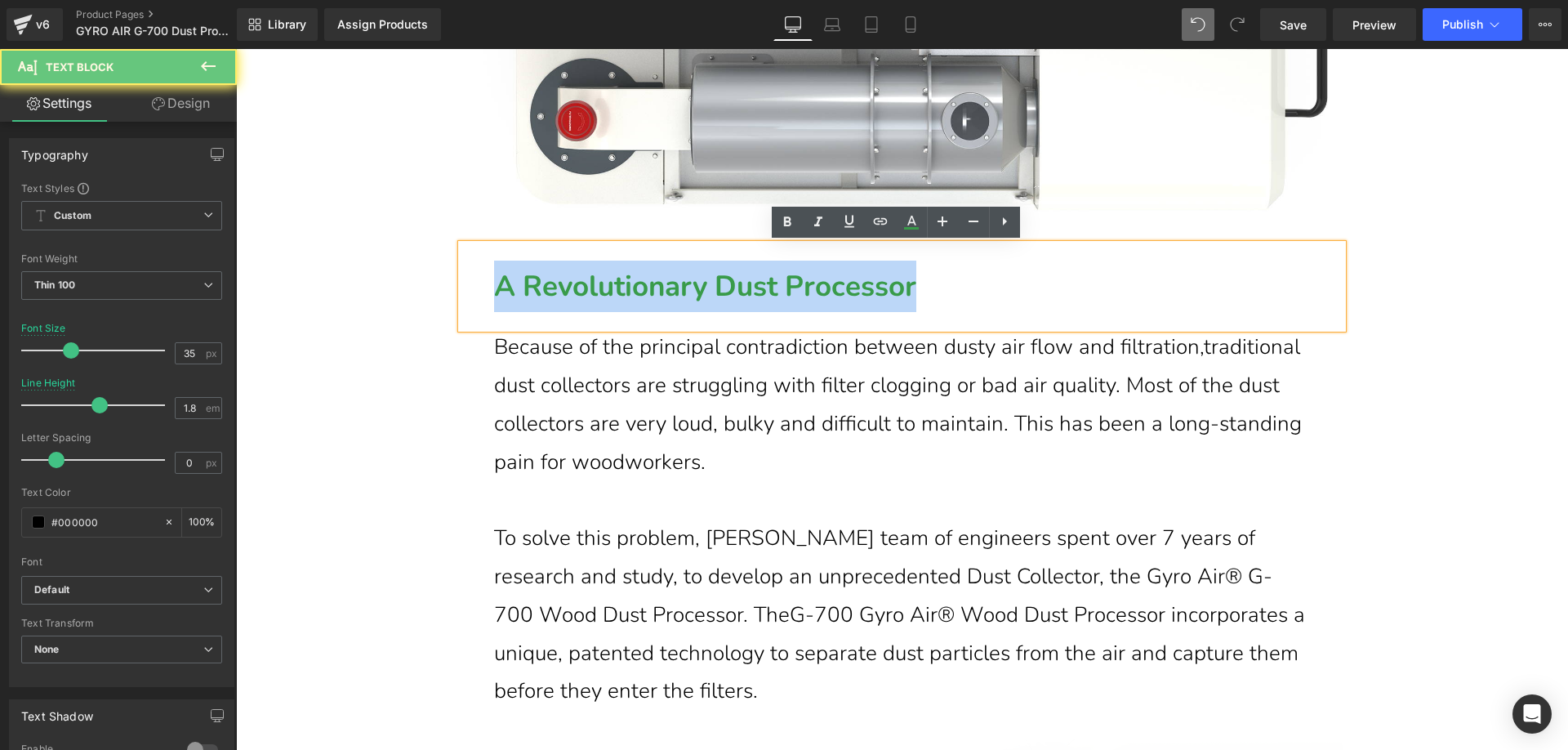
drag, startPoint x: 494, startPoint y: 284, endPoint x: 1028, endPoint y: 287, distance: 534.0
click at [1028, 287] on div "A Revolutionary Dust Processor" at bounding box center [902, 286] width 881 height 84
paste div
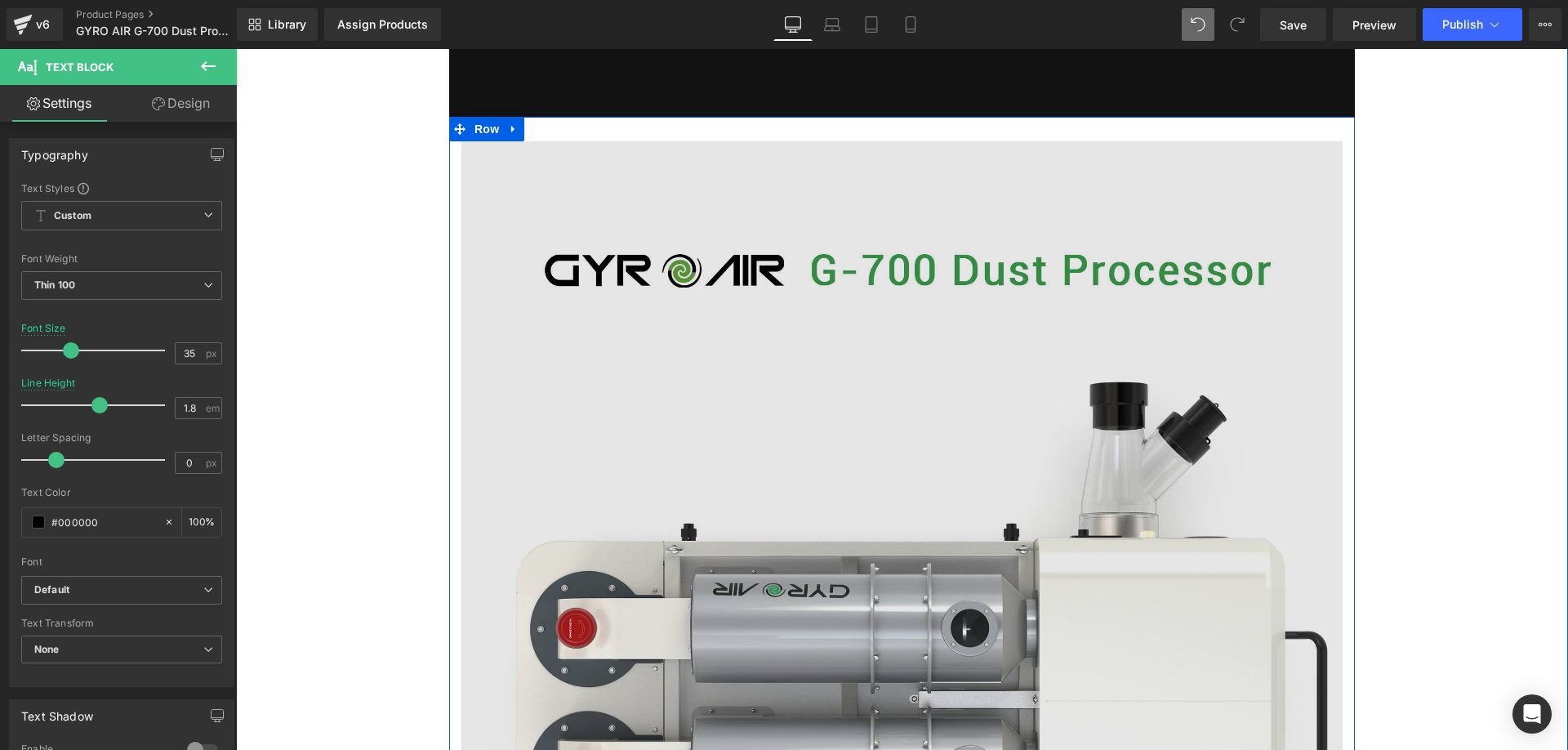
scroll to position [4180, 0]
click at [915, 269] on img at bounding box center [902, 521] width 881 height 757
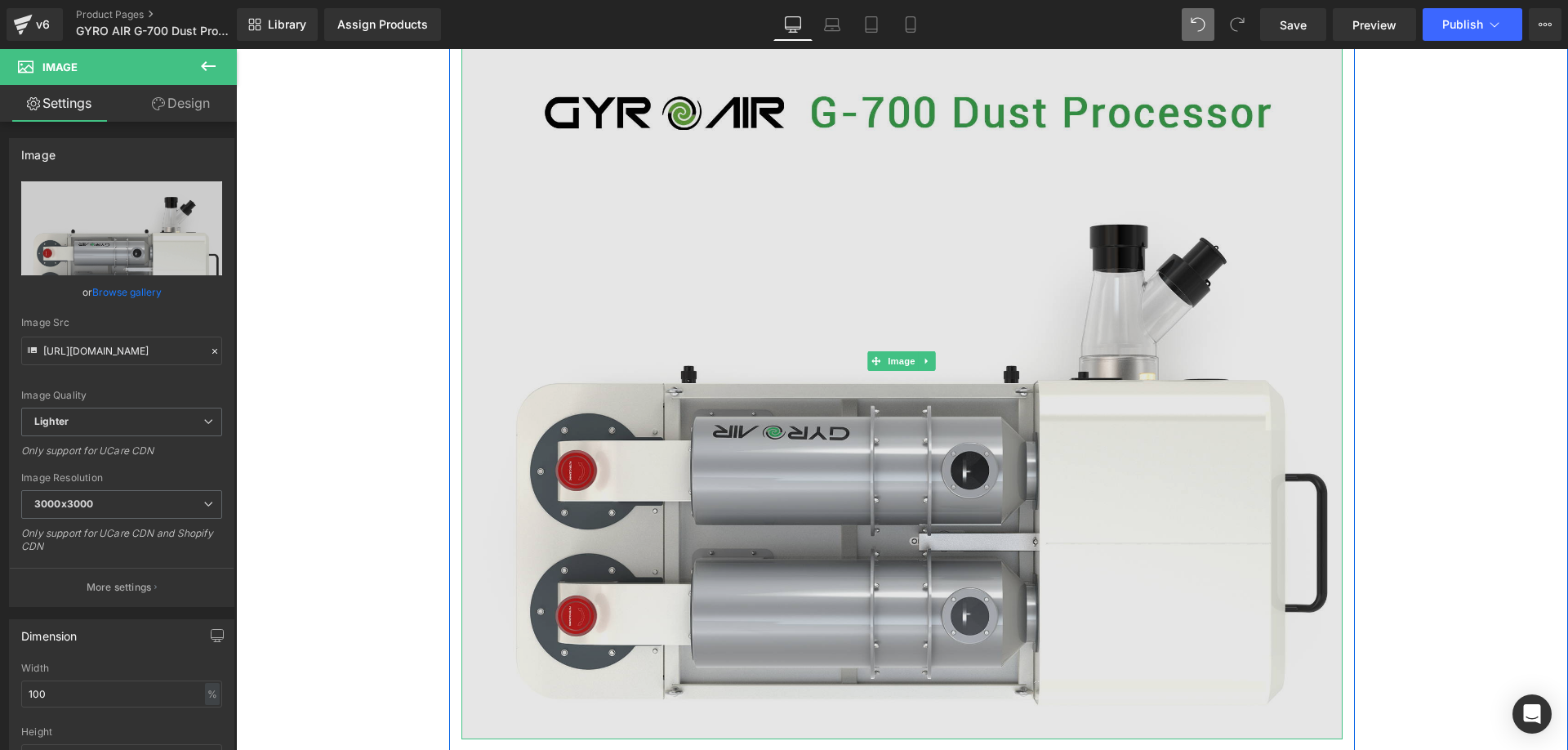
scroll to position [4425, 0]
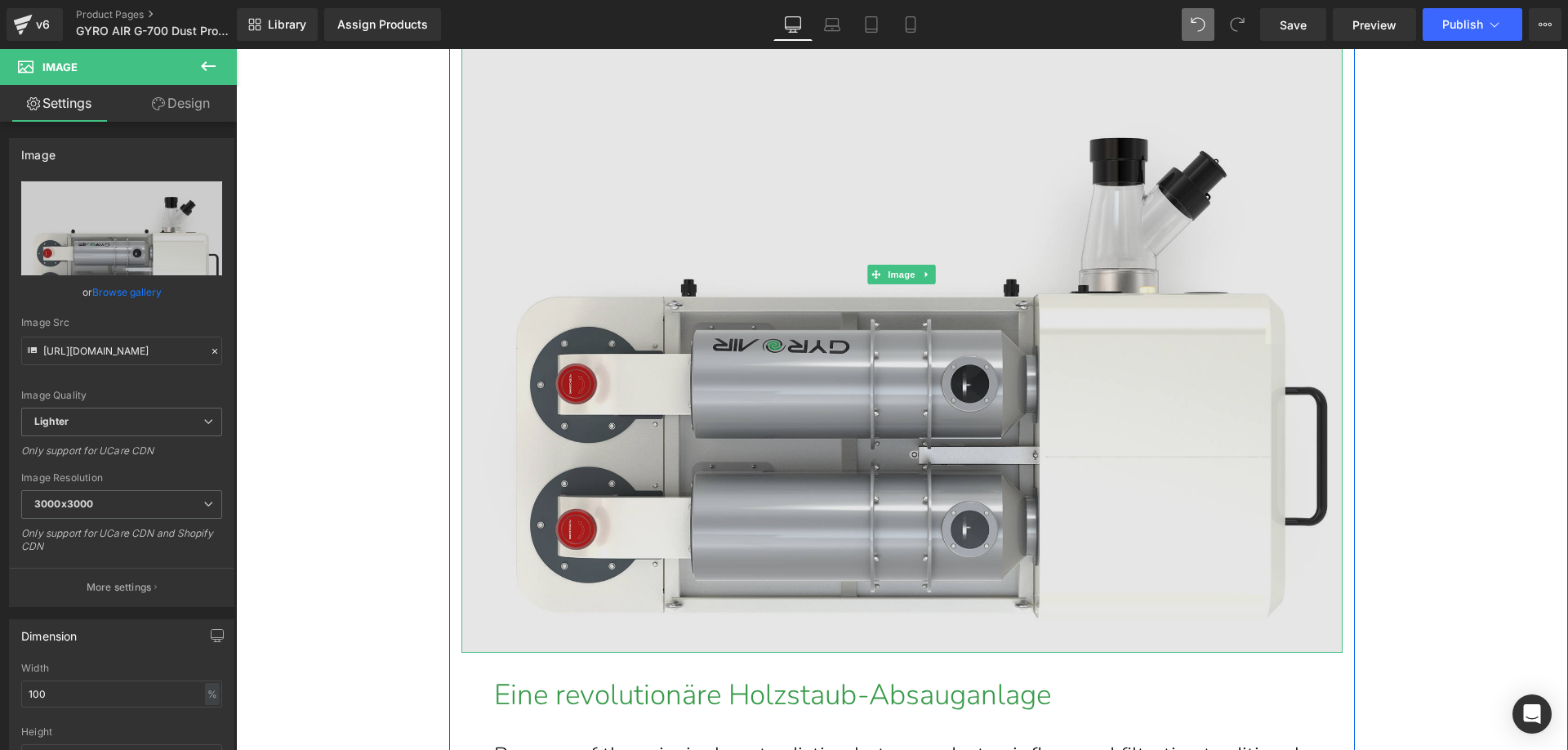
click at [684, 316] on img at bounding box center [902, 275] width 881 height 757
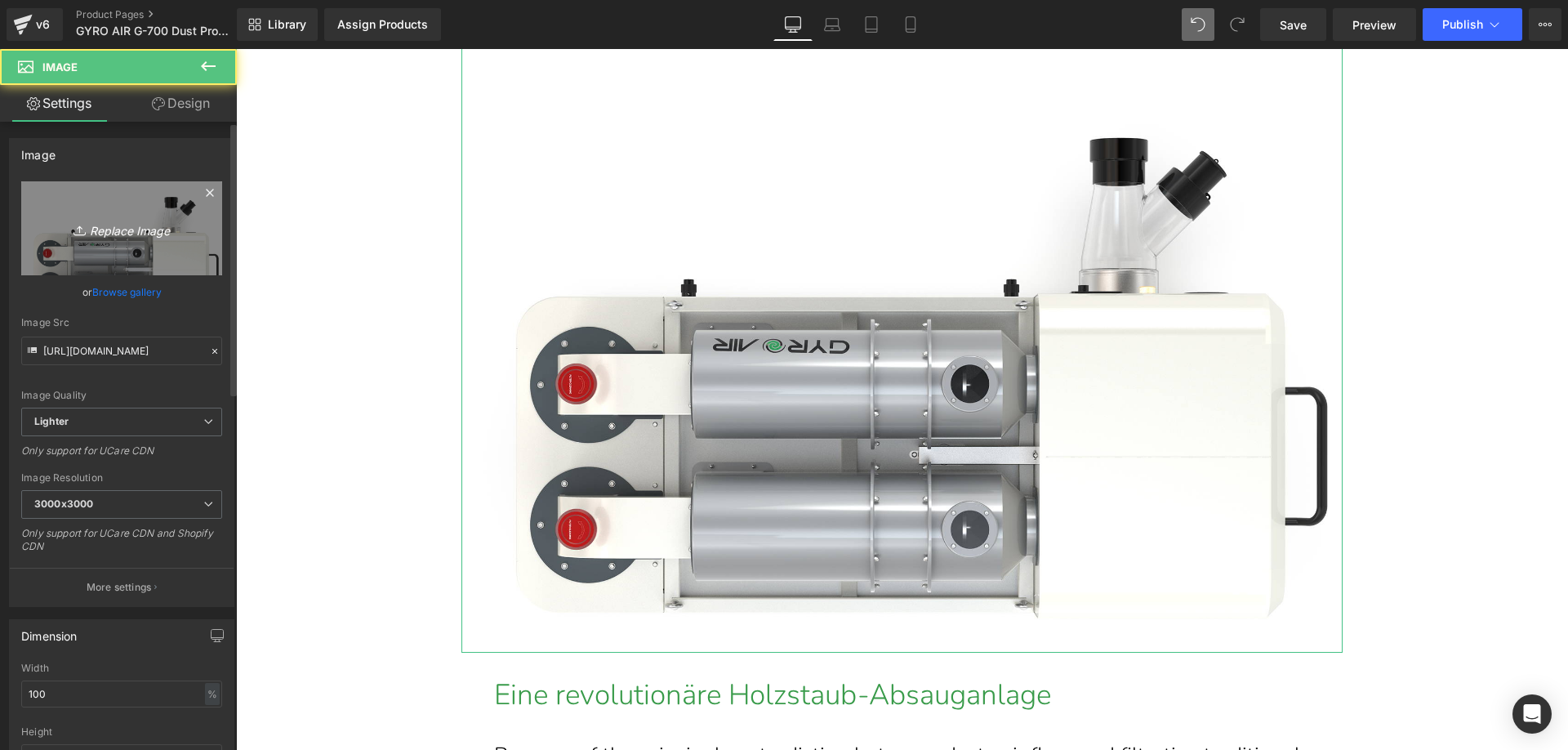
click at [117, 215] on link "Replace Image" at bounding box center [122, 228] width 201 height 94
type input "C:\fakepath\G700-1_05_2680e19f-dc32-44ce-9951-e467673d2cac.webp"
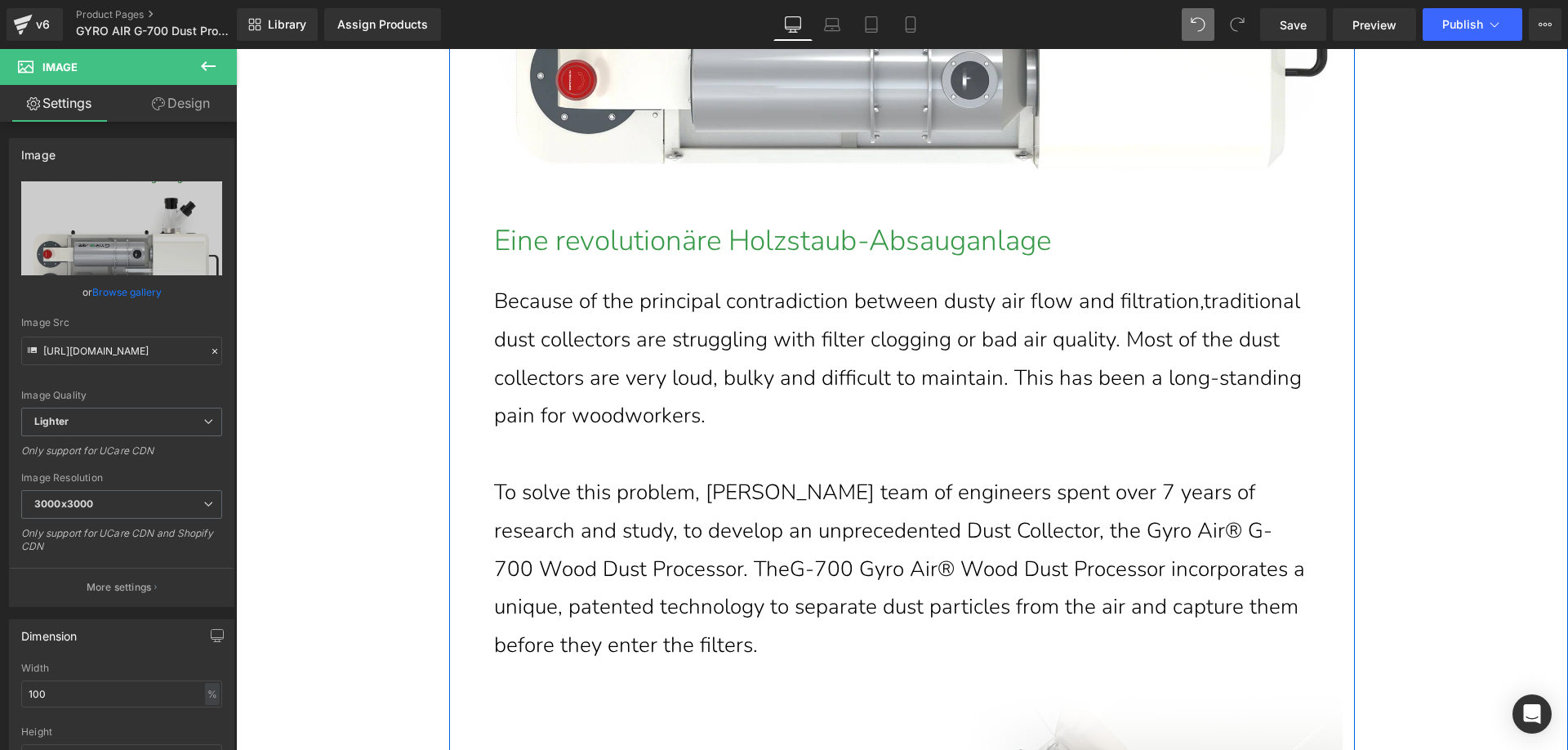
scroll to position [4915, 0]
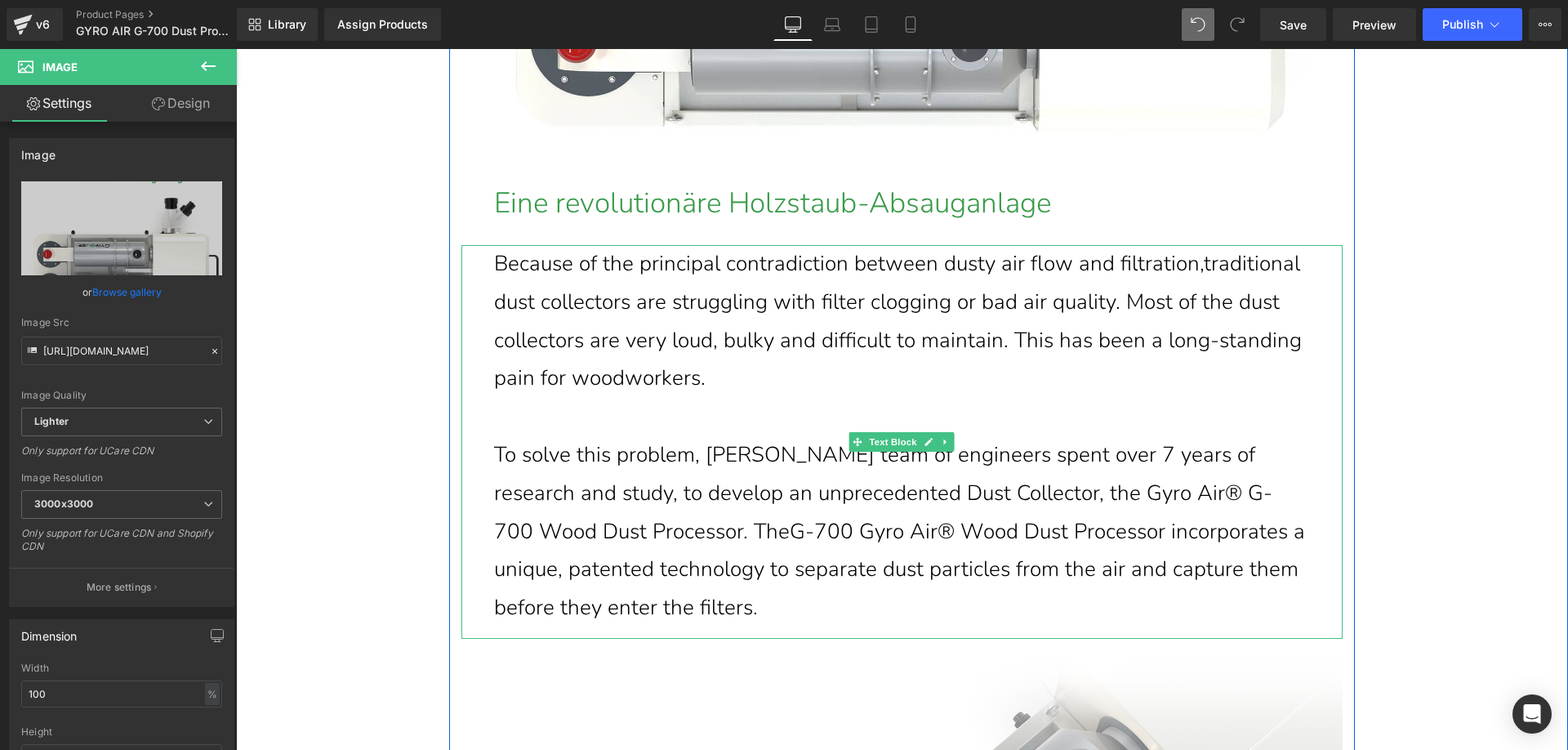
click at [718, 602] on p "To solve this problem, Harvey team of engineers spent over 7 years of research …" at bounding box center [902, 531] width 816 height 192
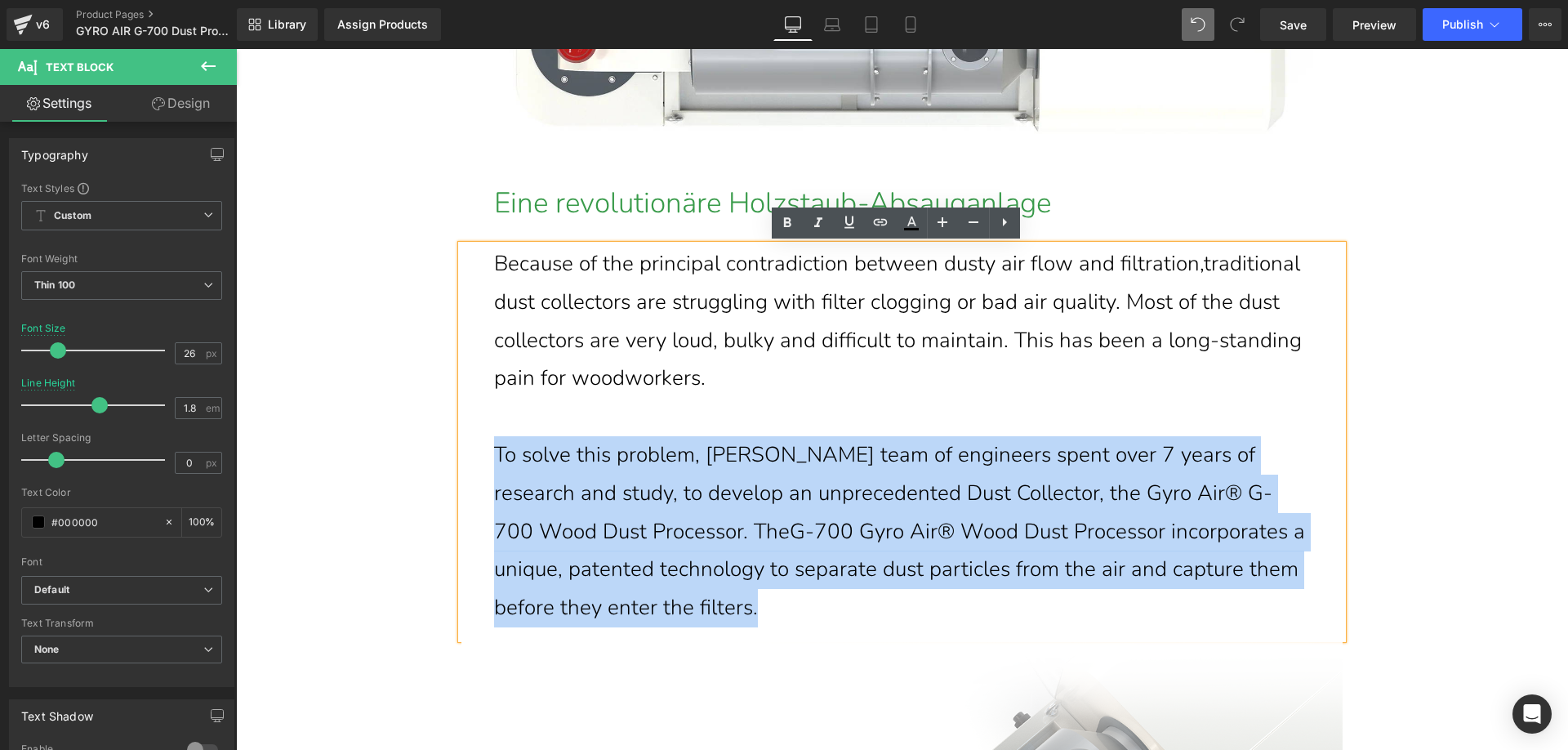
drag, startPoint x: 736, startPoint y: 610, endPoint x: 490, endPoint y: 456, distance: 290.2
click at [494, 456] on p "To solve this problem, Harvey team of engineers spent over 7 years of research …" at bounding box center [902, 531] width 816 height 192
paste div
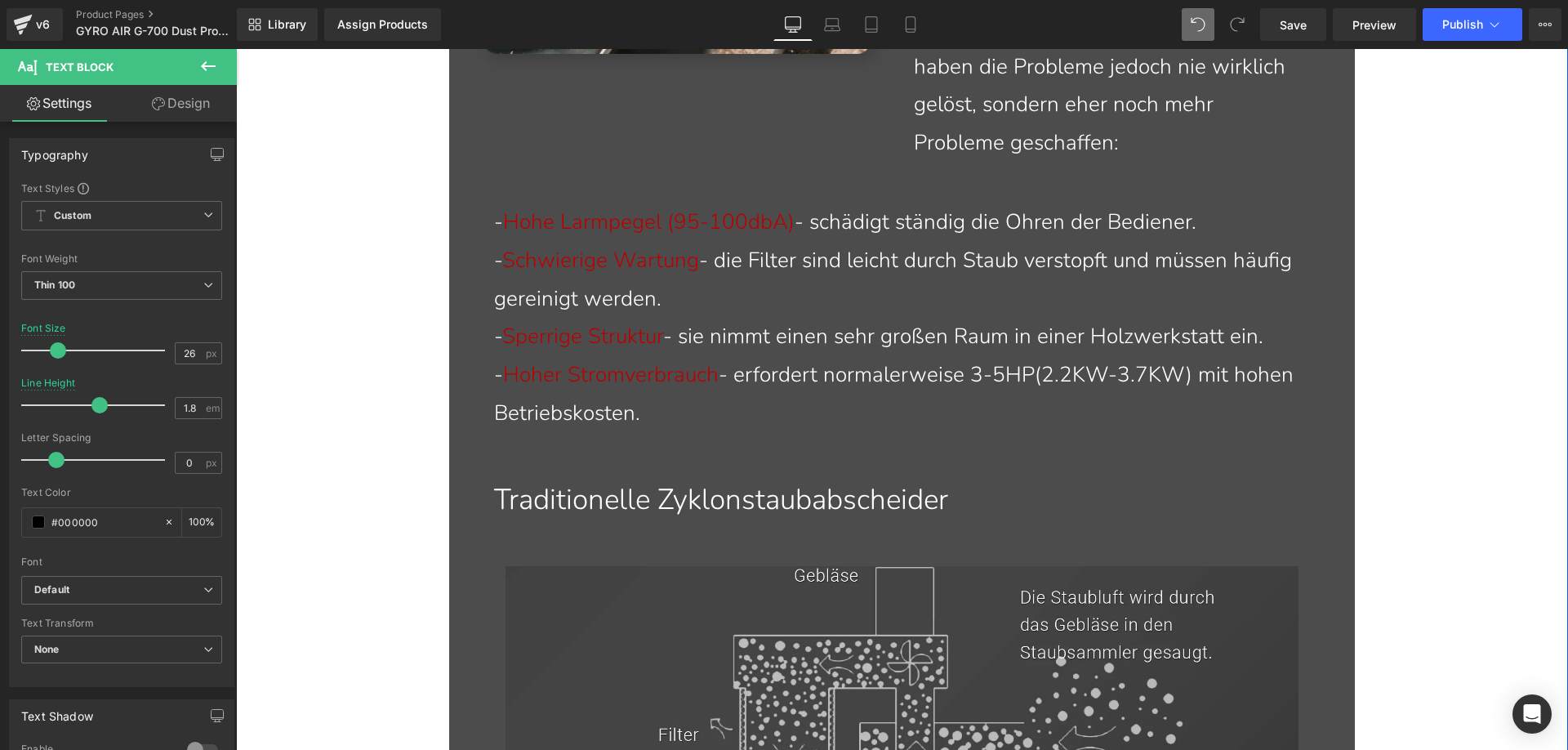
scroll to position [2302, 0]
click at [759, 262] on p "- Schwierige Wartung - die Filter sind leicht durch Staub verstopft und müssen …" at bounding box center [912, 278] width 836 height 76
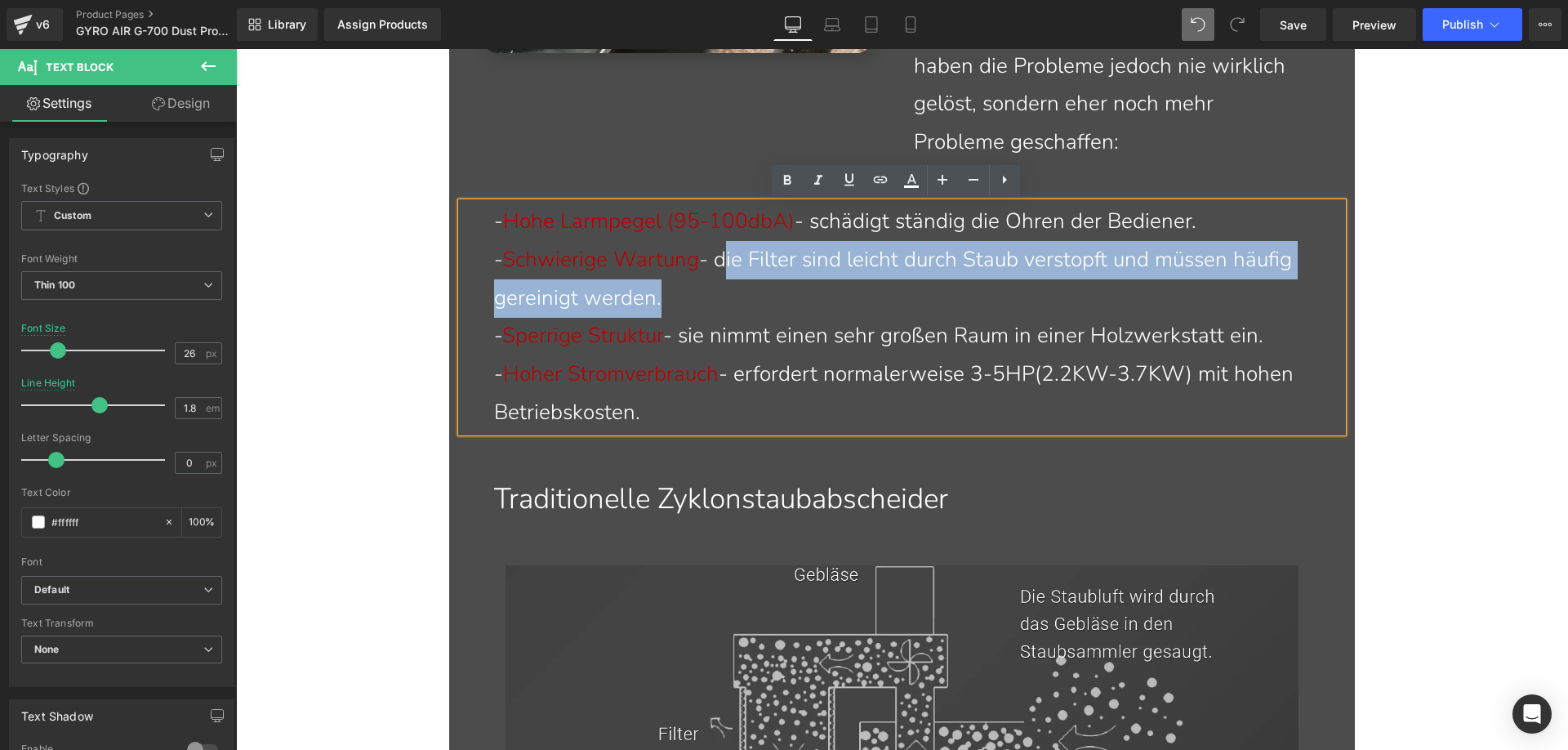
drag, startPoint x: 722, startPoint y: 258, endPoint x: 646, endPoint y: 299, distance: 86.4
click at [646, 299] on p "- Schwierige Wartung - die Filter sind leicht durch Staub verstopft und müssen …" at bounding box center [912, 278] width 836 height 76
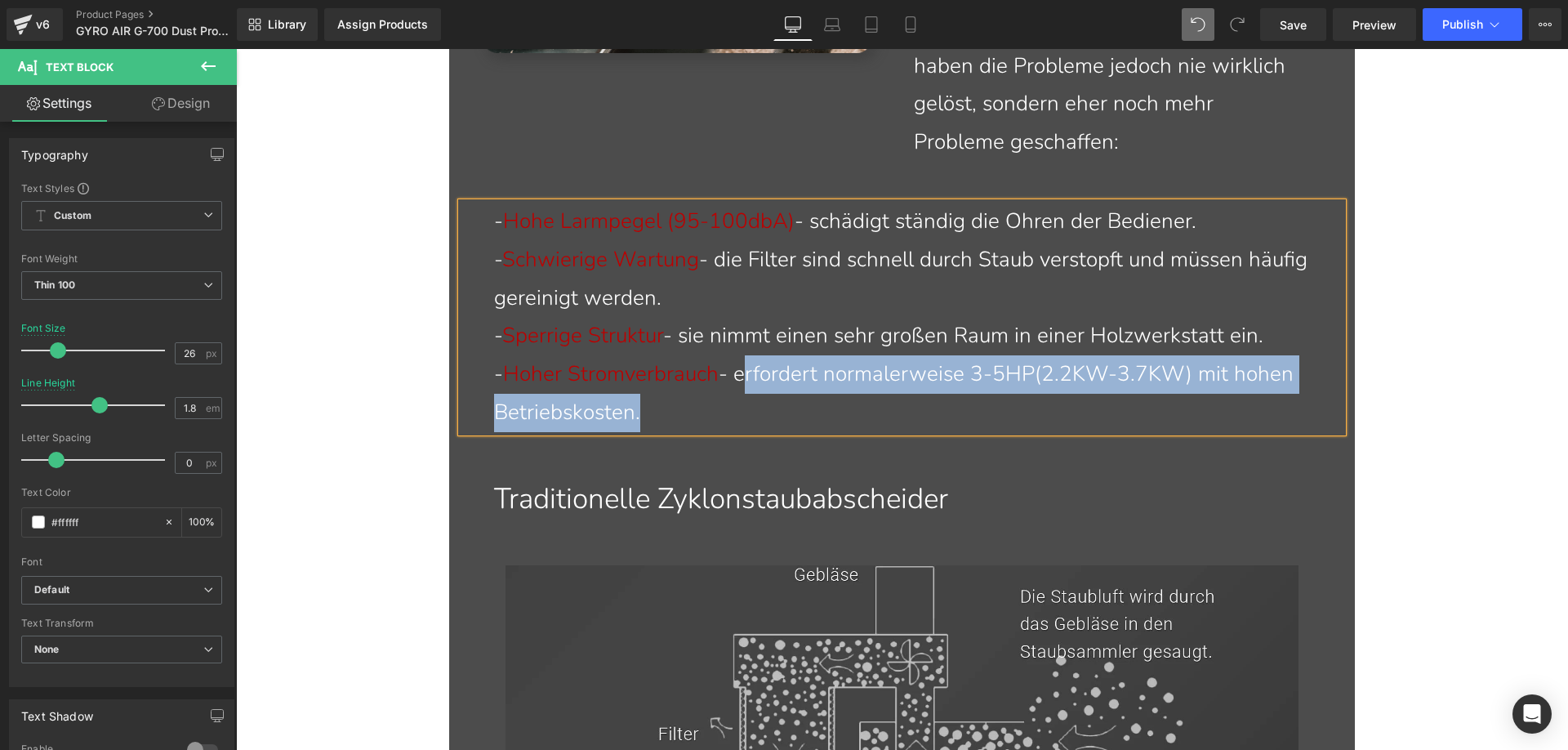
drag, startPoint x: 744, startPoint y: 371, endPoint x: 623, endPoint y: 407, distance: 126.2
click at [623, 407] on p "- Hoher Stromverbrauch - erfordert normalerweise 3-5HP(2.2KW-3.7KW) mit hohen B…" at bounding box center [912, 393] width 836 height 76
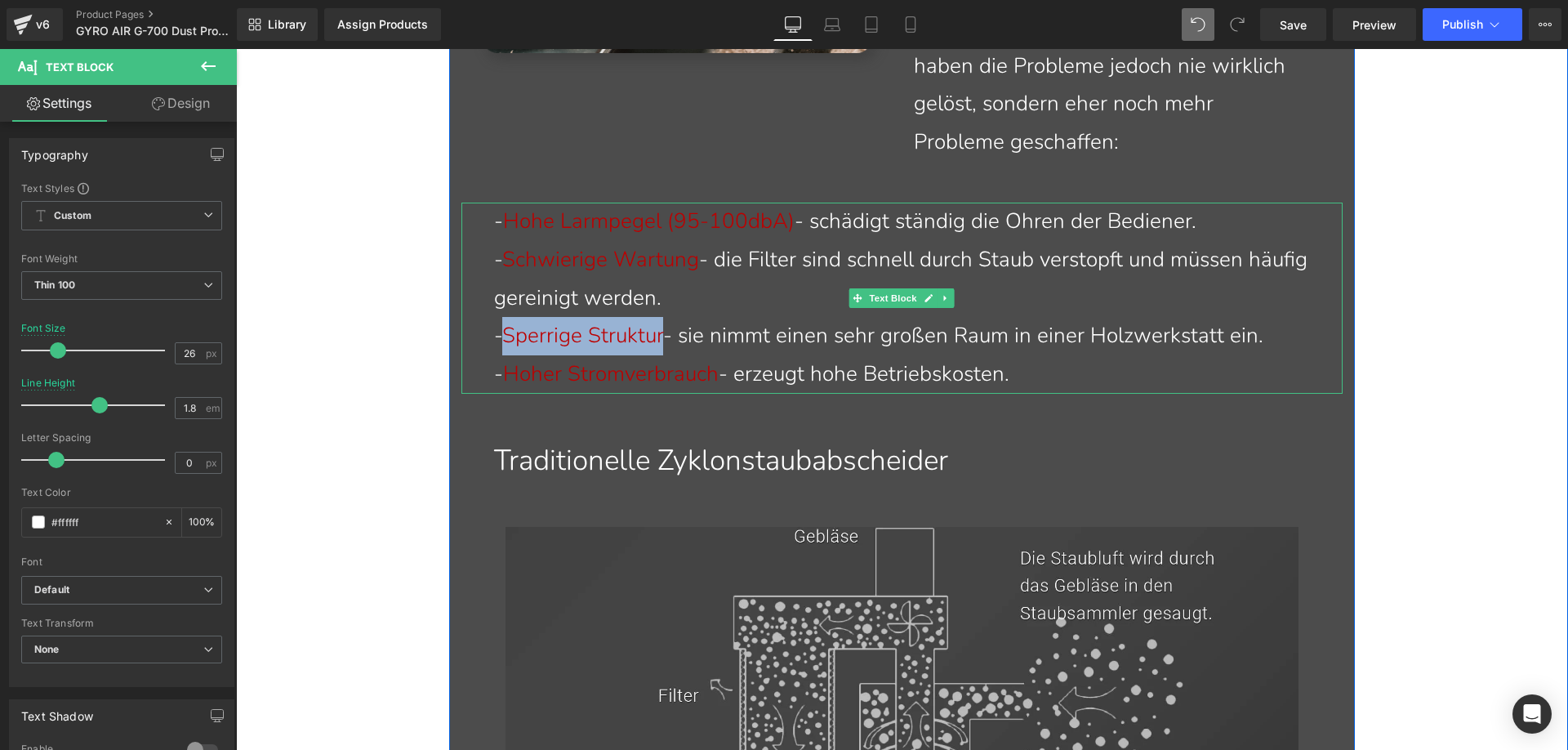
drag, startPoint x: 507, startPoint y: 331, endPoint x: 664, endPoint y: 342, distance: 157.4
click at [663, 342] on font "Sperrige Struktur" at bounding box center [582, 335] width 161 height 28
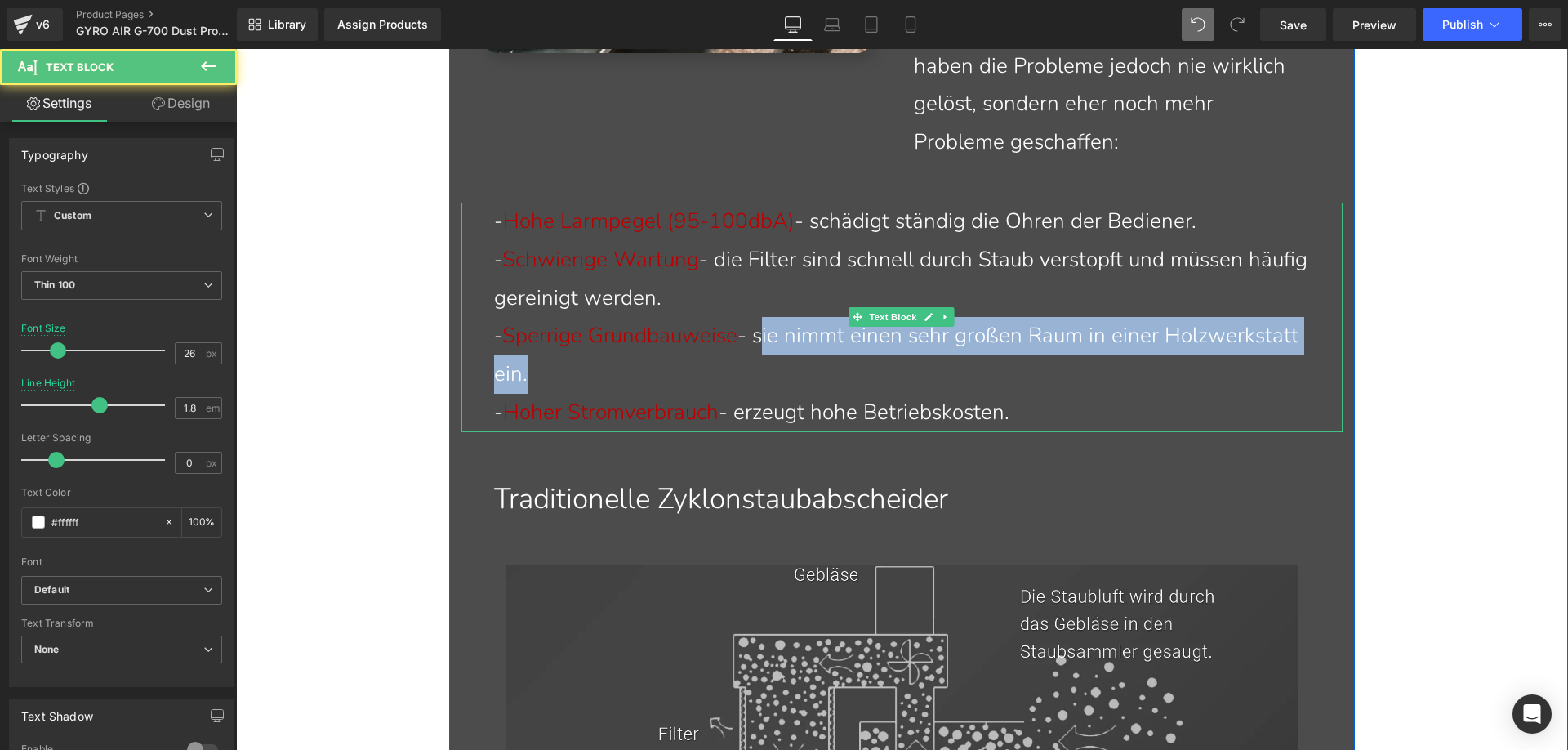
drag, startPoint x: 764, startPoint y: 334, endPoint x: 512, endPoint y: 362, distance: 253.6
click at [512, 362] on p "- Sperrige Grundbauweise - sie nimmt einen sehr großen Raum in einer Holzwerkst…" at bounding box center [912, 355] width 836 height 76
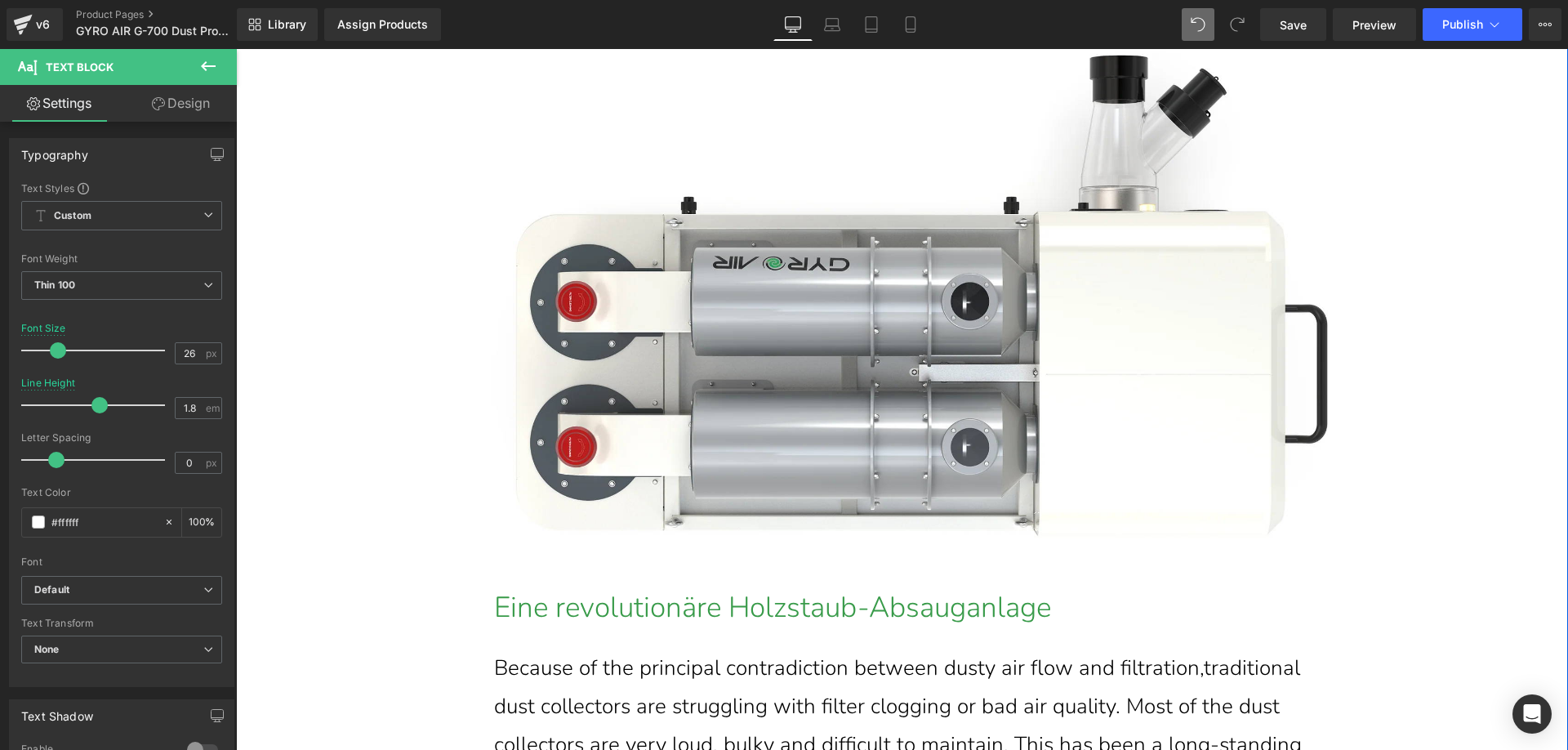
scroll to position [4670, 0]
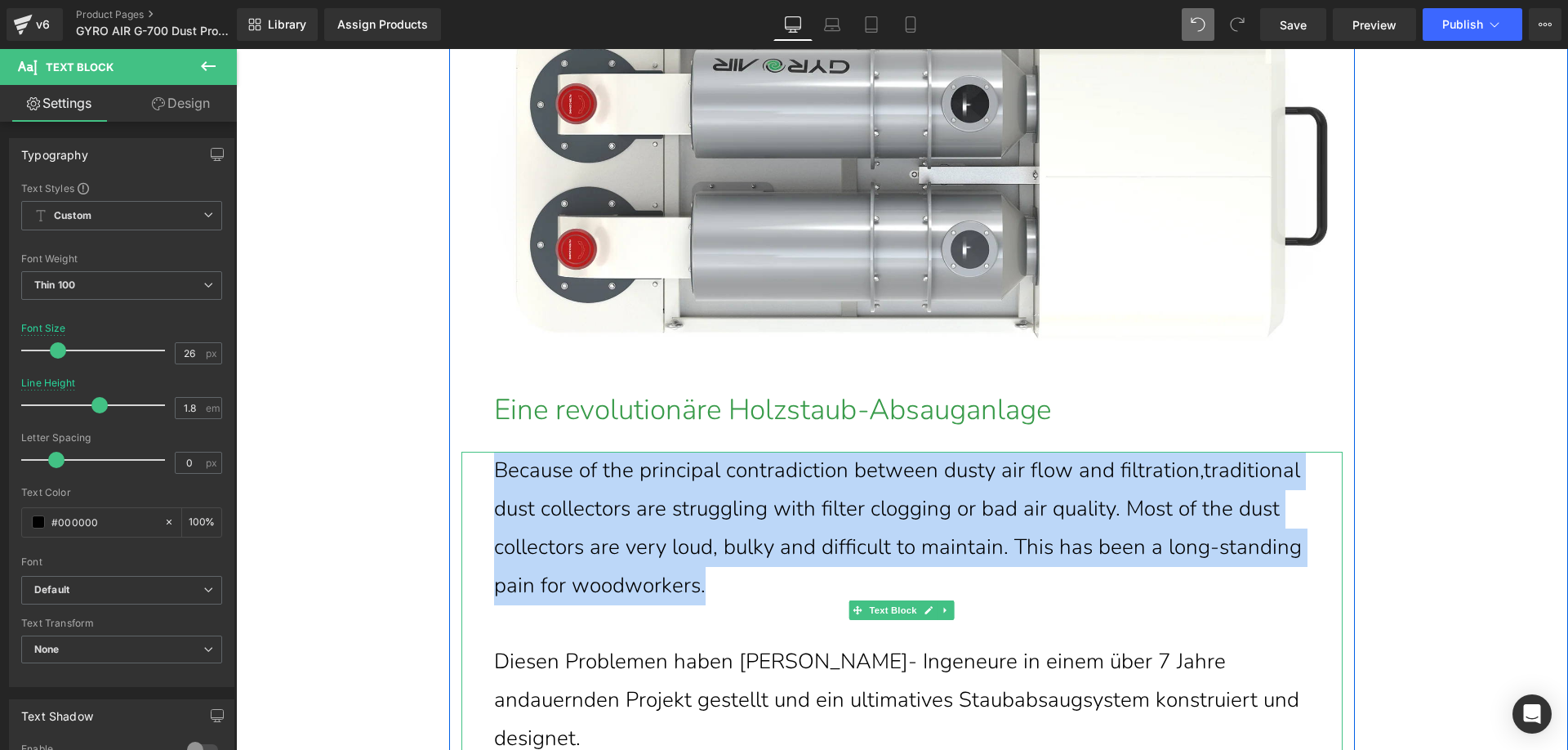
drag, startPoint x: 706, startPoint y: 561, endPoint x: 490, endPoint y: 475, distance: 232.5
click at [494, 475] on p "Because of the principal contradiction between dusty air flow and filtration,tr…" at bounding box center [902, 528] width 816 height 153
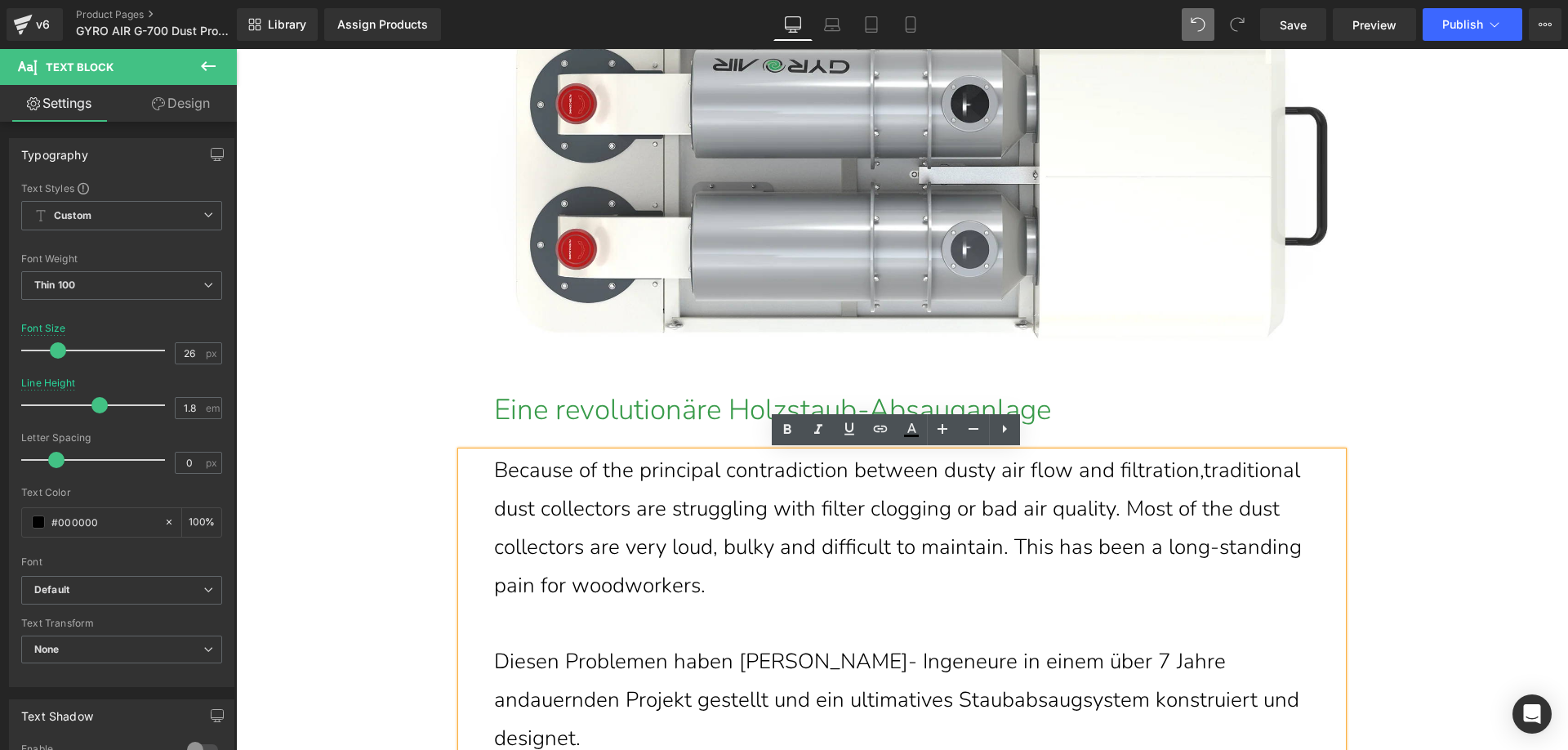
scroll to position [4708, 0]
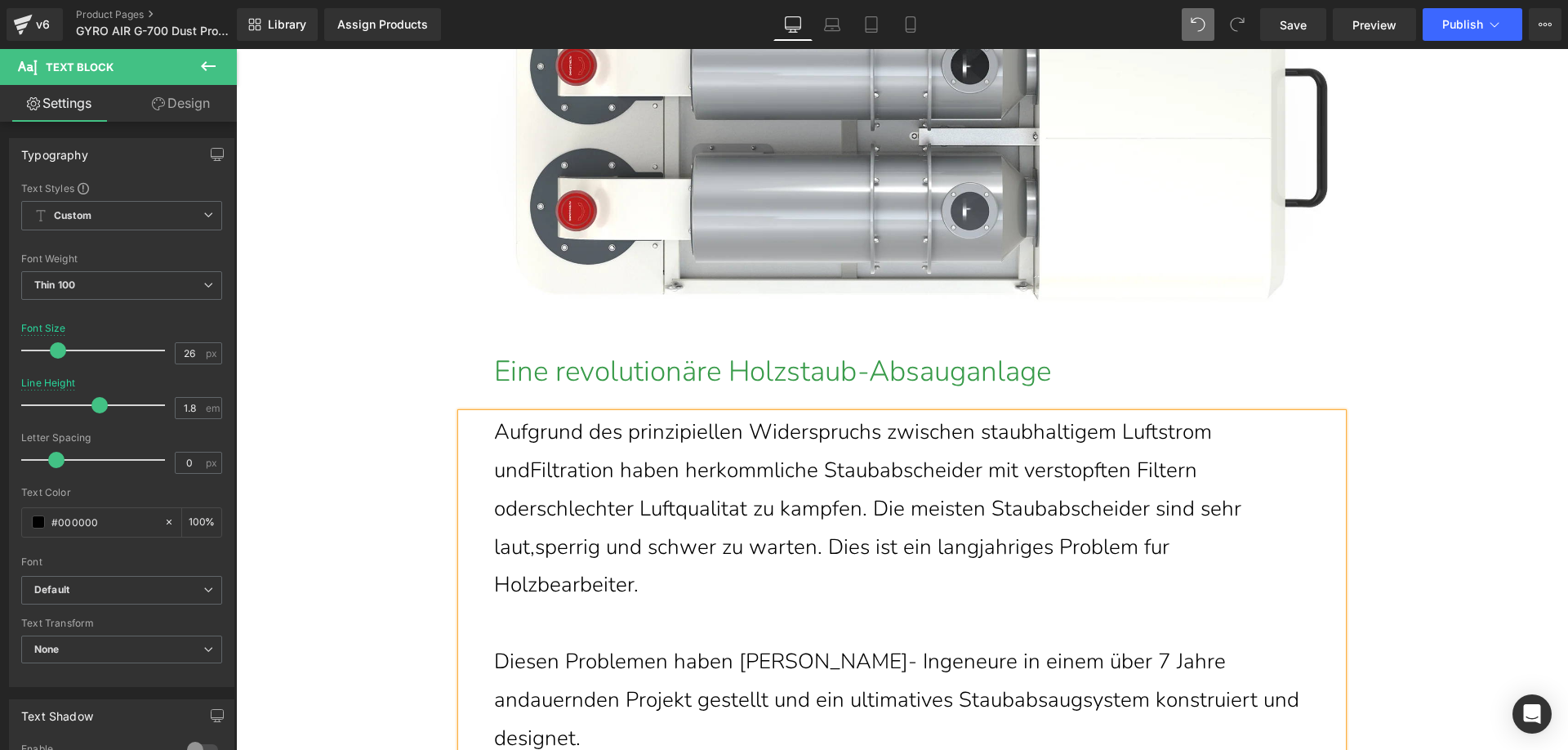
click at [525, 471] on p "Aufgrund des prinzipiellen Widerspruchs zwischen staubhaltigem Luftstrom undFil…" at bounding box center [902, 508] width 816 height 192
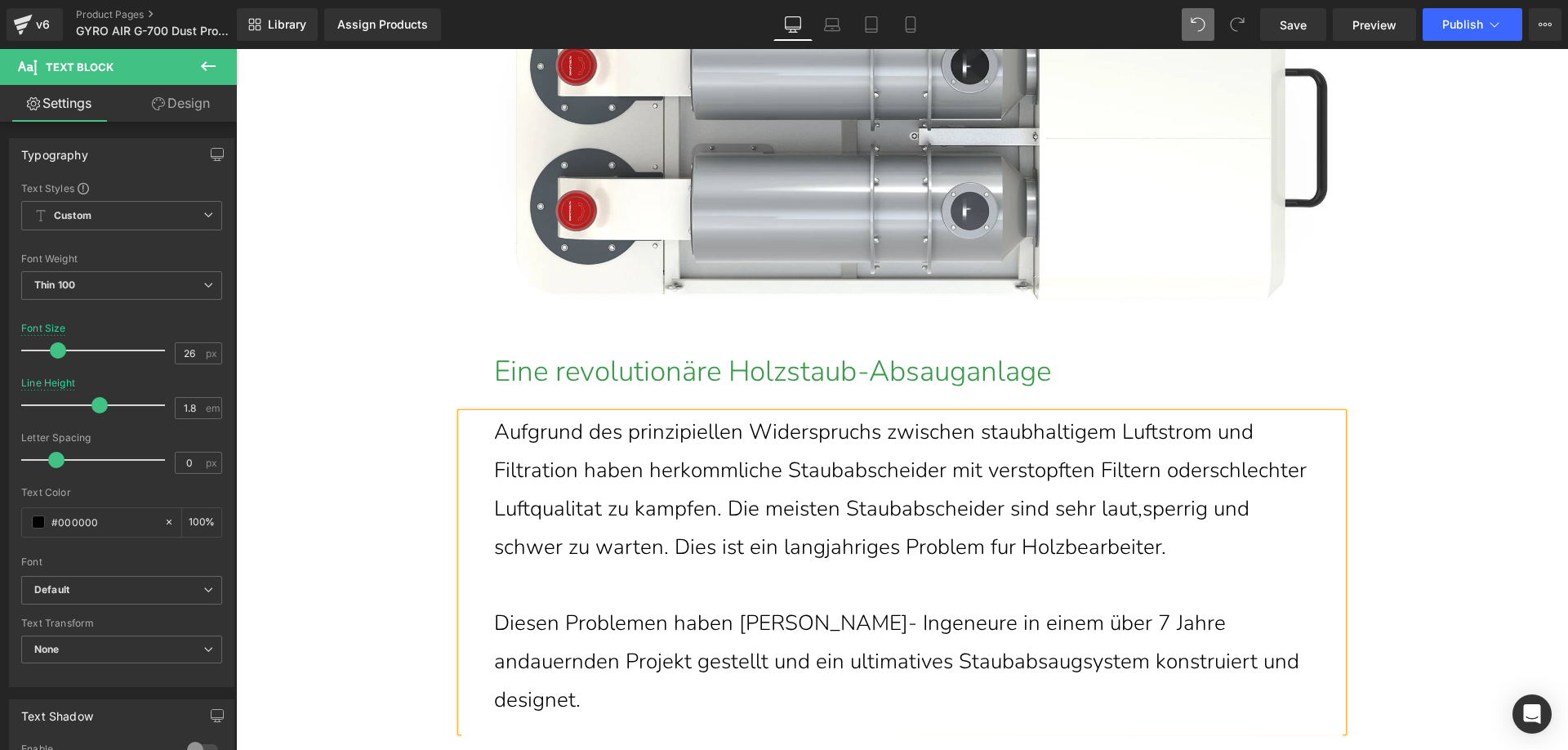
click at [535, 508] on p "Aufgrund des prinzipiellen Widerspruchs zwischen staubhaltigem Luftstrom und Fi…" at bounding box center [902, 490] width 816 height 153
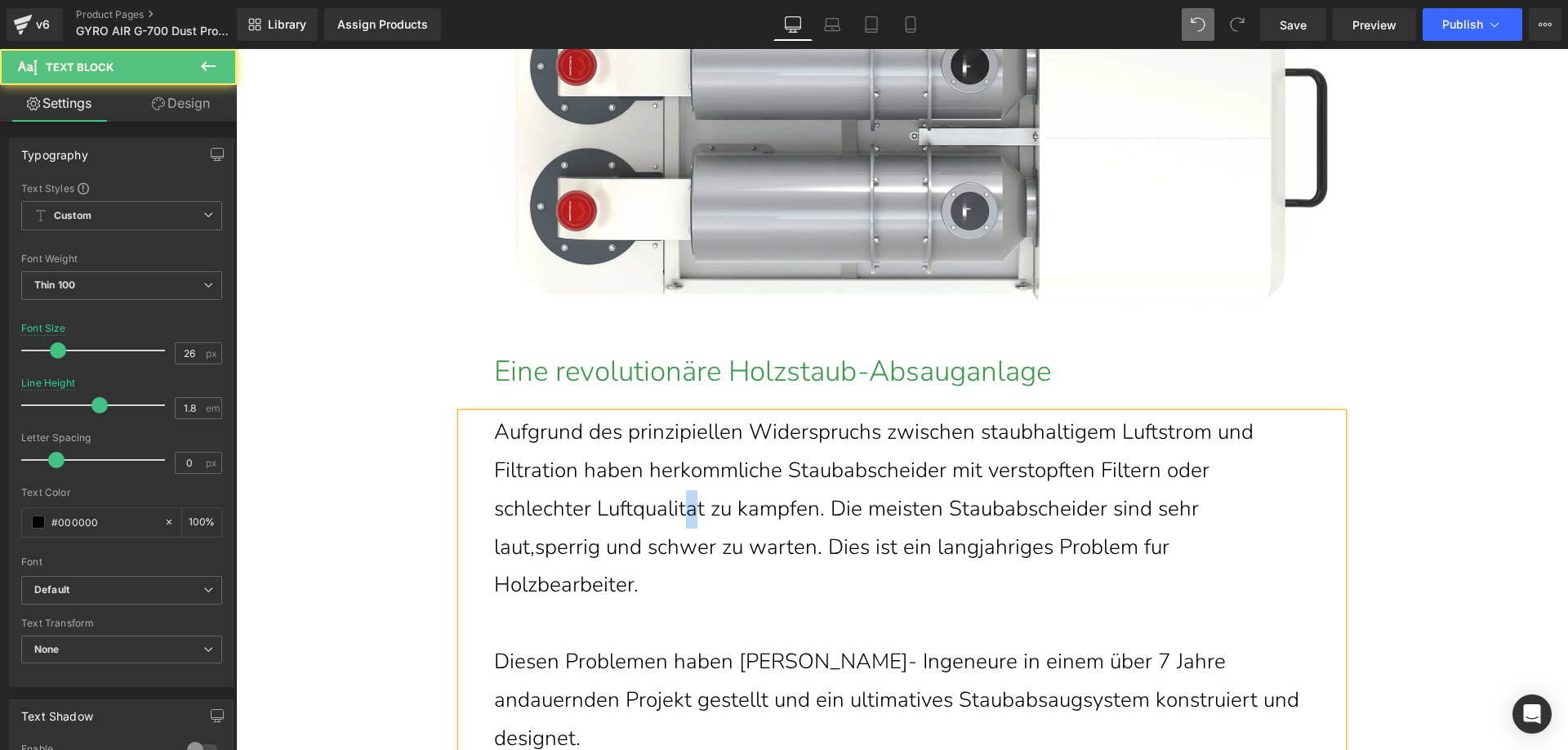
click at [684, 508] on p "Aufgrund des prinzipiellen Widerspruchs zwischen staubhaltigem Luftstrom und Fi…" at bounding box center [902, 508] width 816 height 192
click at [748, 511] on p "Aufgrund des prinzipiellen Widerspruchs zwischen staubhaltigem Luftstrom und Fi…" at bounding box center [902, 508] width 816 height 192
click at [1150, 546] on p "Aufgrund des prinzipiellen Widerspruchs zwischen staubhaltigem Luftstrom und Fi…" at bounding box center [902, 508] width 816 height 192
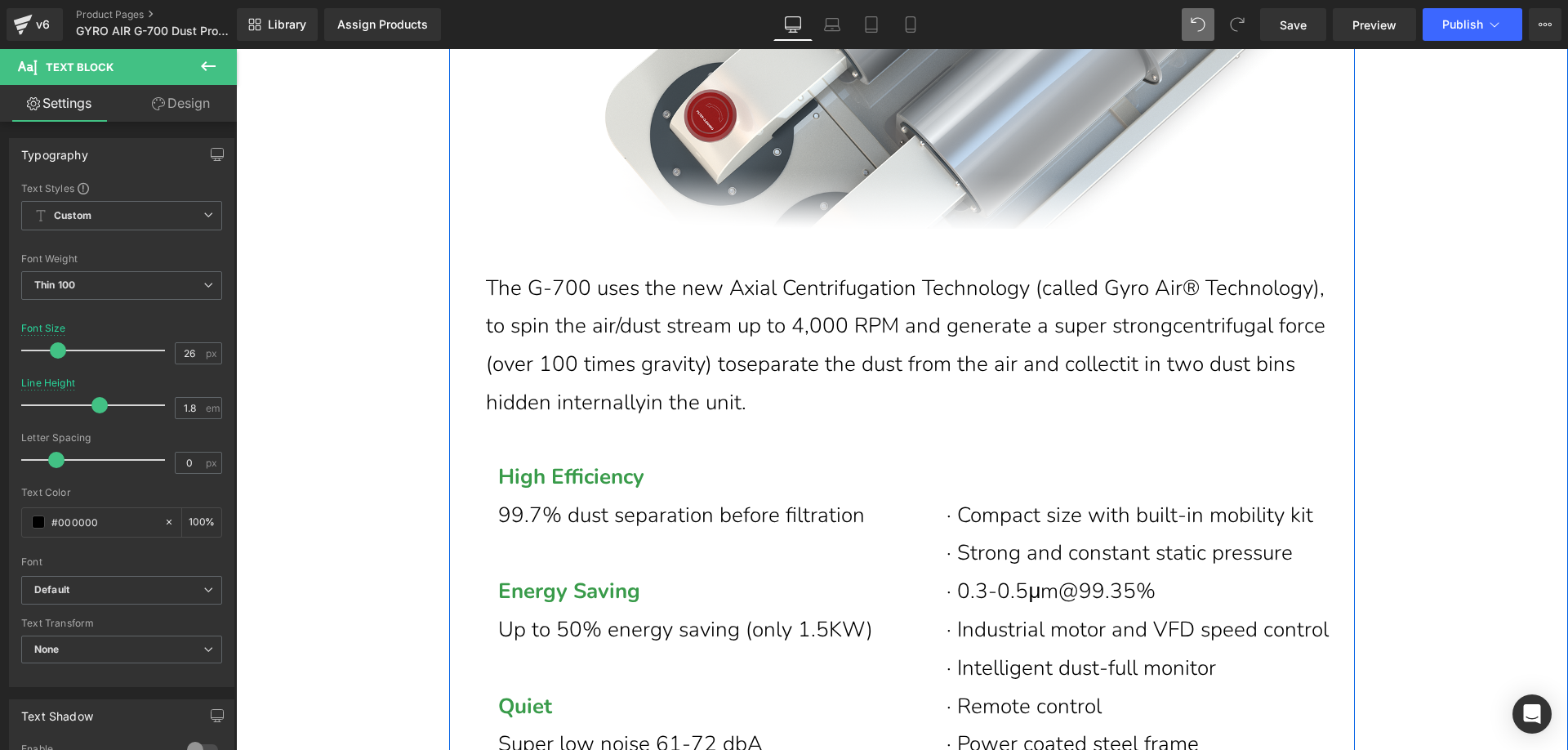
scroll to position [5852, 0]
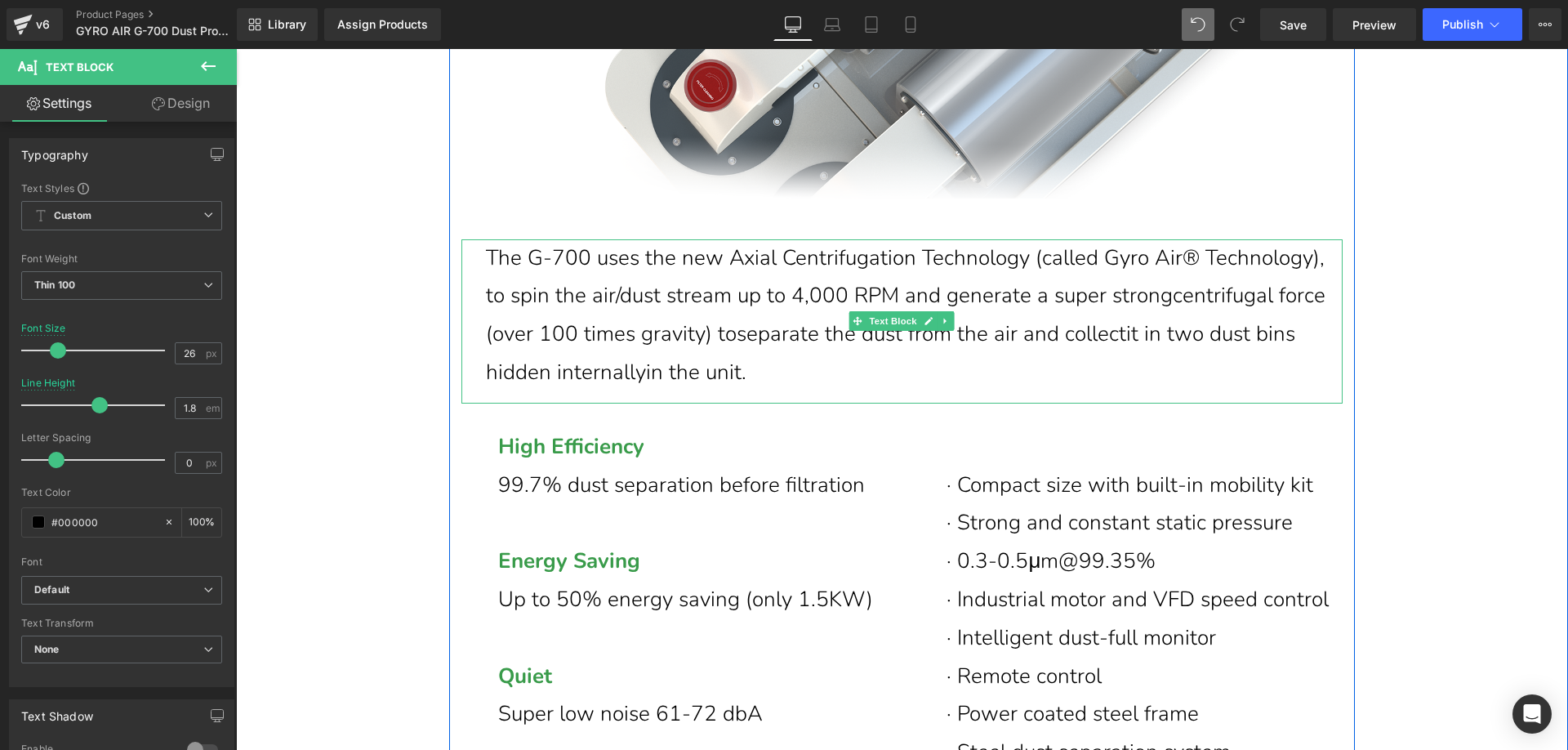
click at [750, 374] on p "The G-700 uses the new Axial Centrifugation Technology (called Gyro Air® Techno…" at bounding box center [914, 316] width 857 height 153
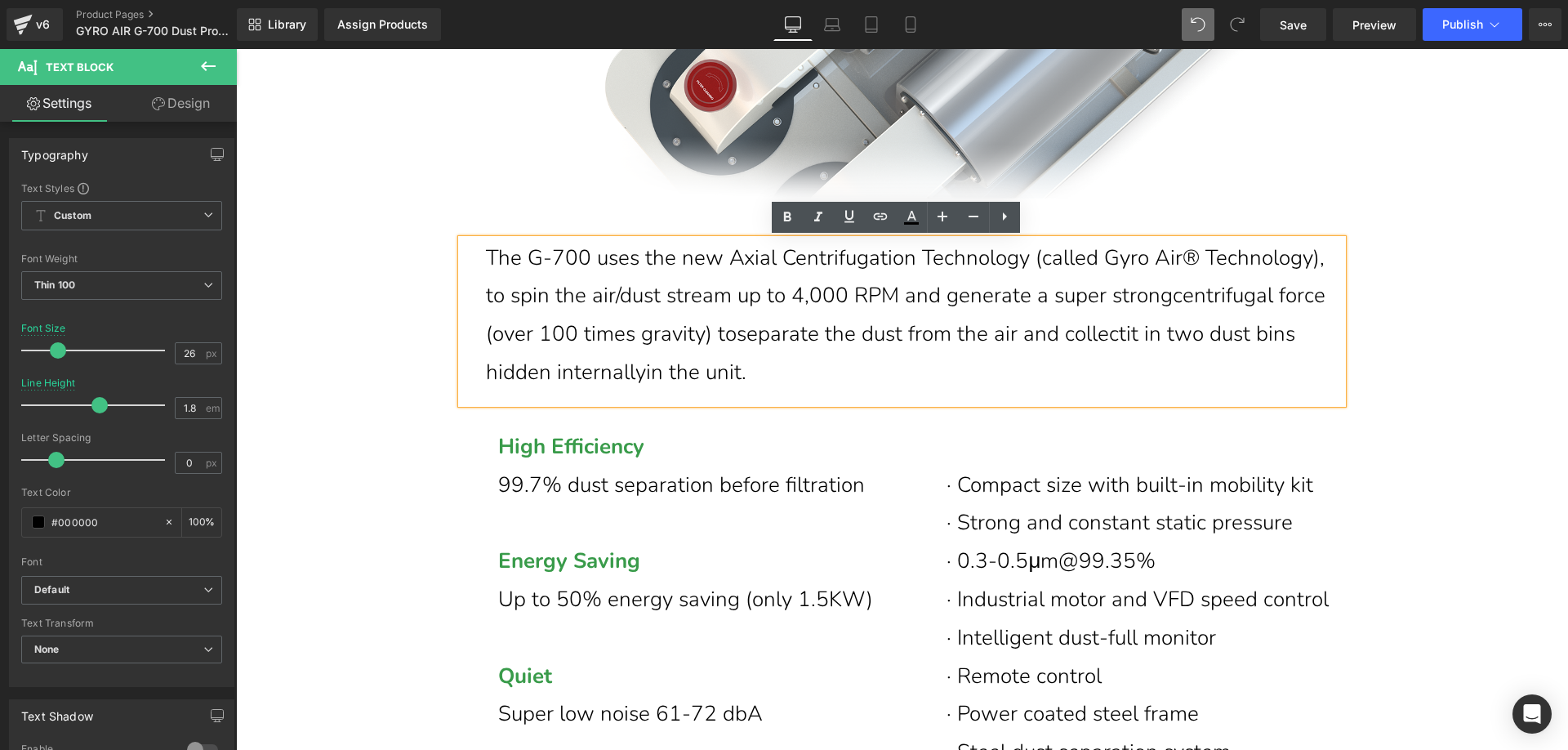
drag, startPoint x: 752, startPoint y: 374, endPoint x: 481, endPoint y: 261, distance: 293.6
click at [486, 261] on p "The G-700 uses the new Axial Centrifugation Technology (called Gyro Air® Techno…" at bounding box center [914, 316] width 857 height 153
paste div
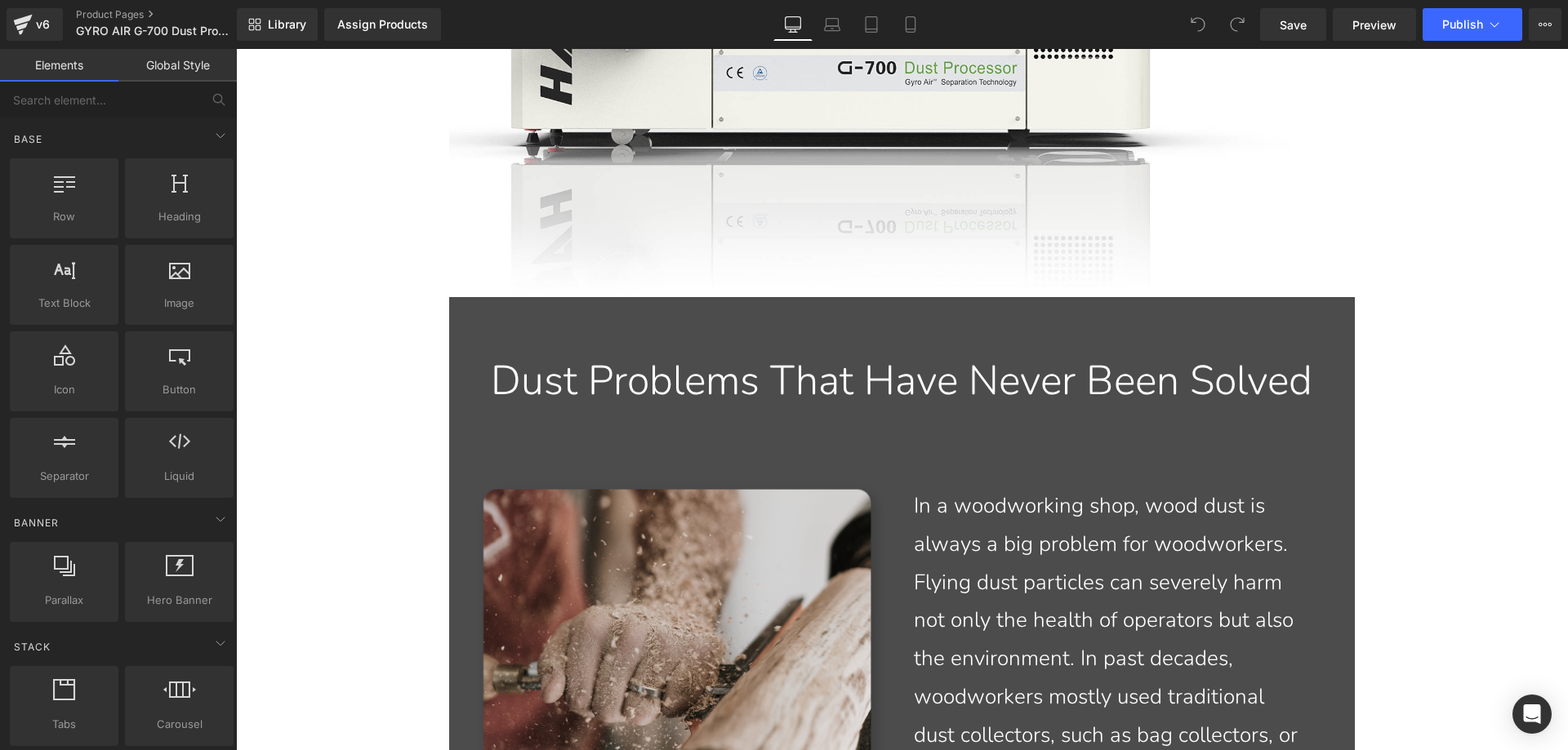
scroll to position [1633, 0]
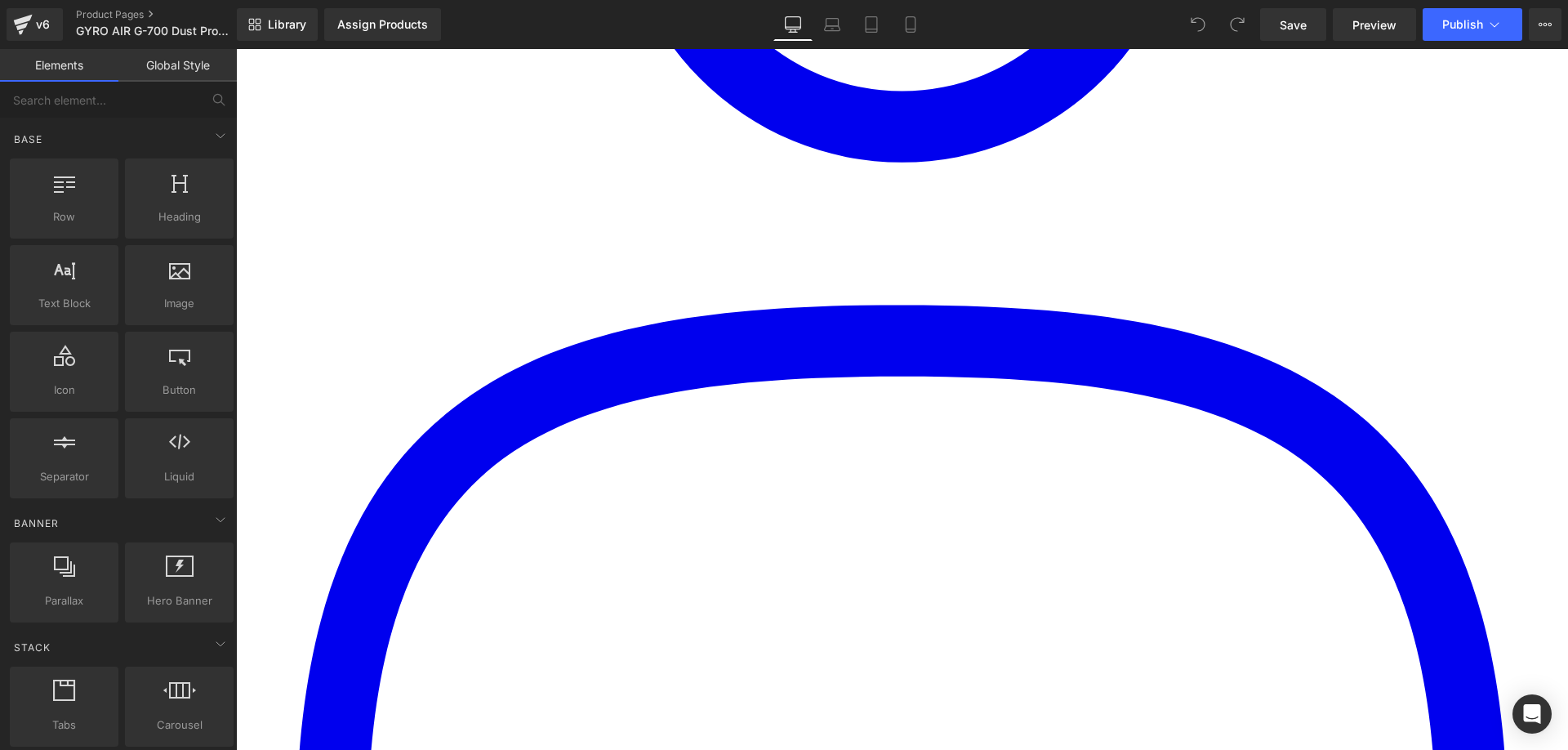
scroll to position [898, 0]
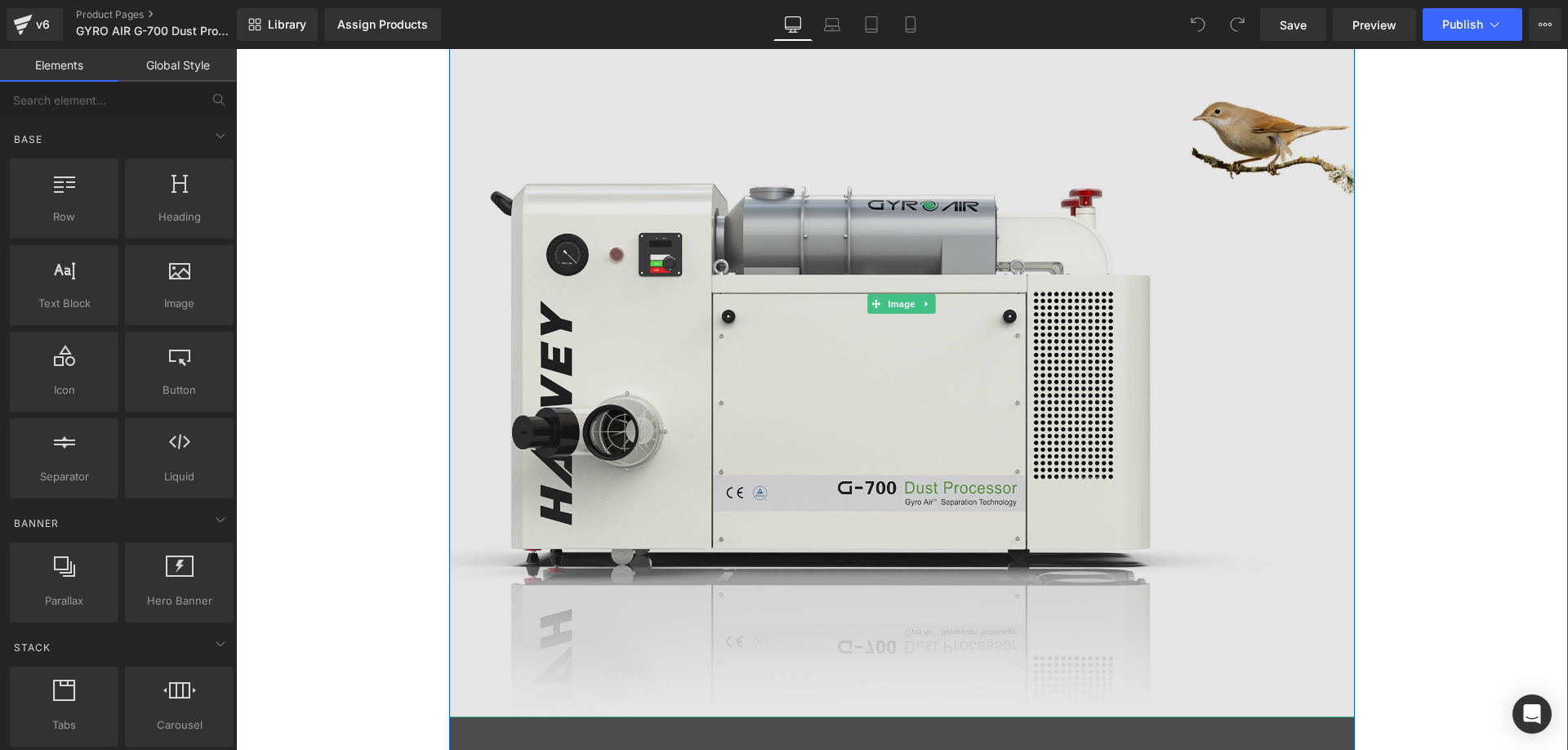
click at [626, 264] on img at bounding box center [902, 304] width 906 height 827
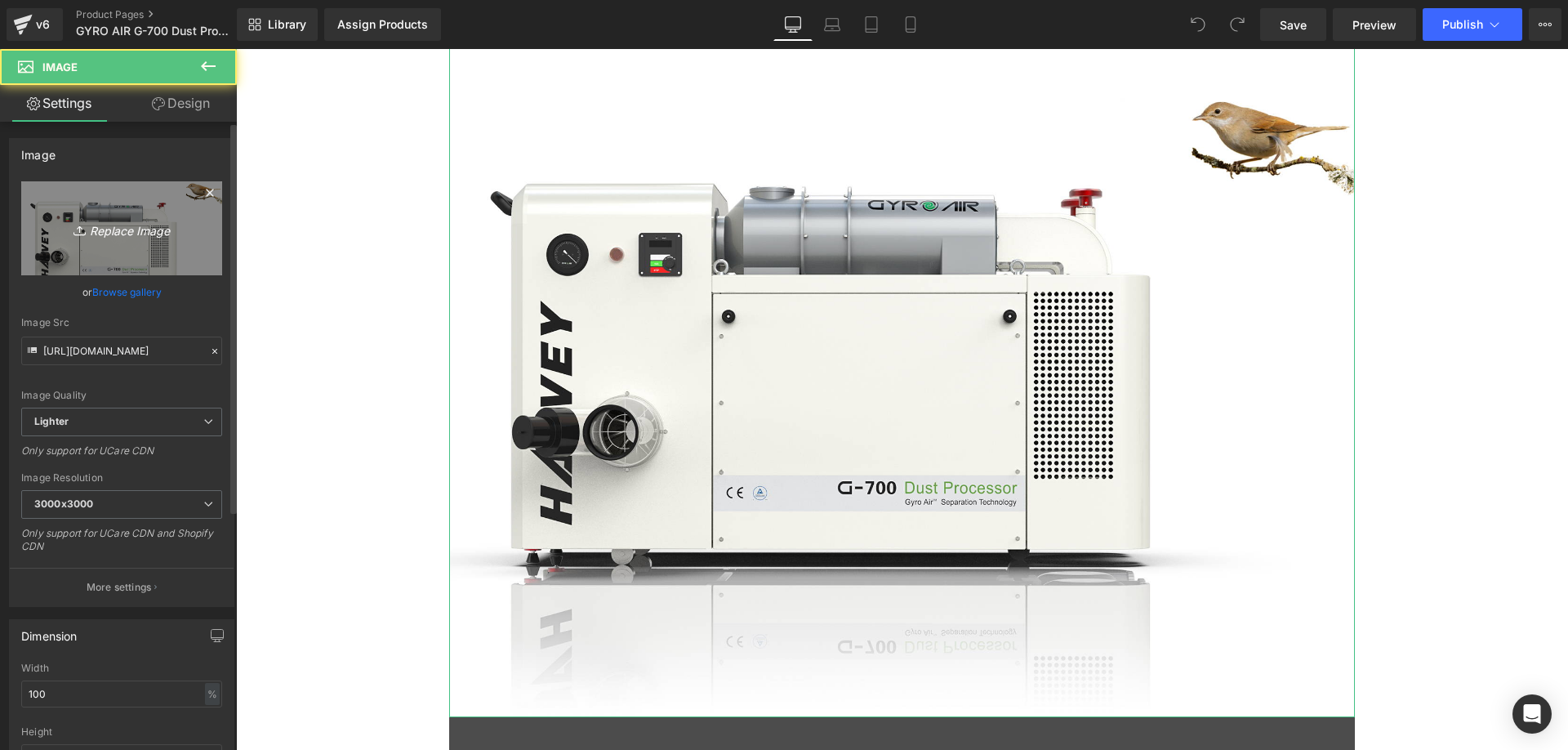
click at [49, 233] on link "Replace Image" at bounding box center [122, 228] width 201 height 94
type input "C:\fakepath\G700-1_02_c8de1b82-df64-49b6-b524-913888bb531b.webp"
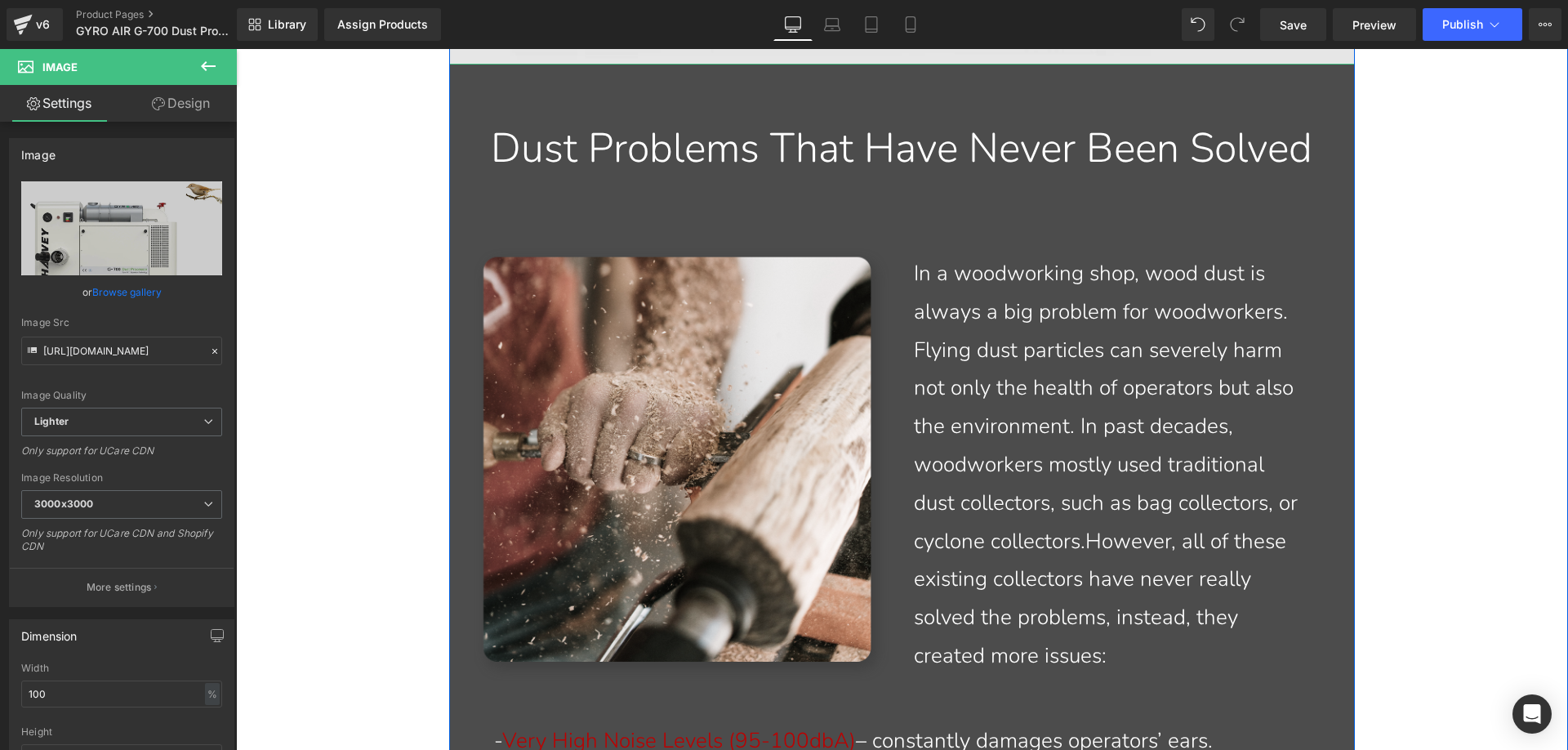
scroll to position [1552, 0]
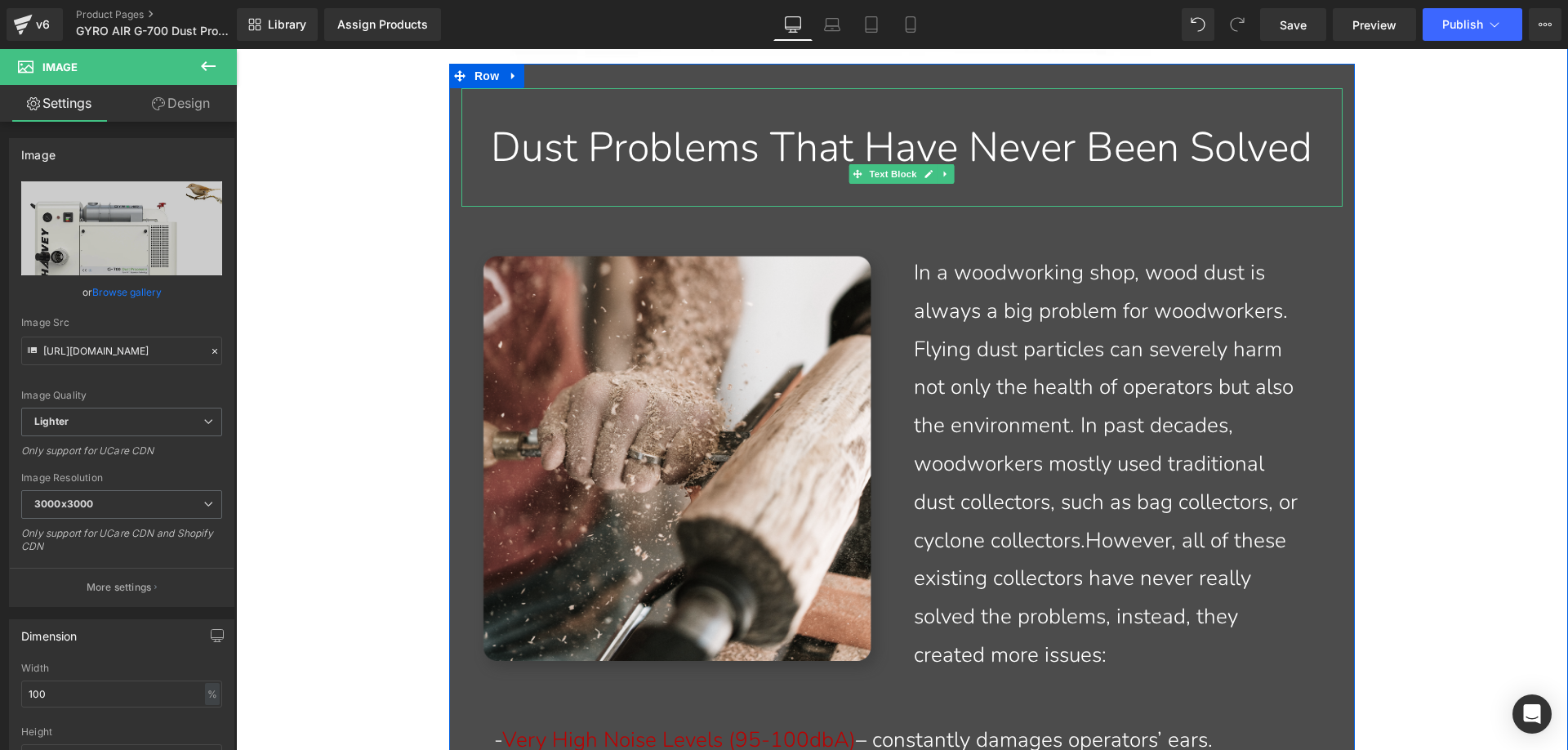
click at [814, 174] on div "Dust Problems That Have Never Been Solved" at bounding box center [902, 147] width 857 height 53
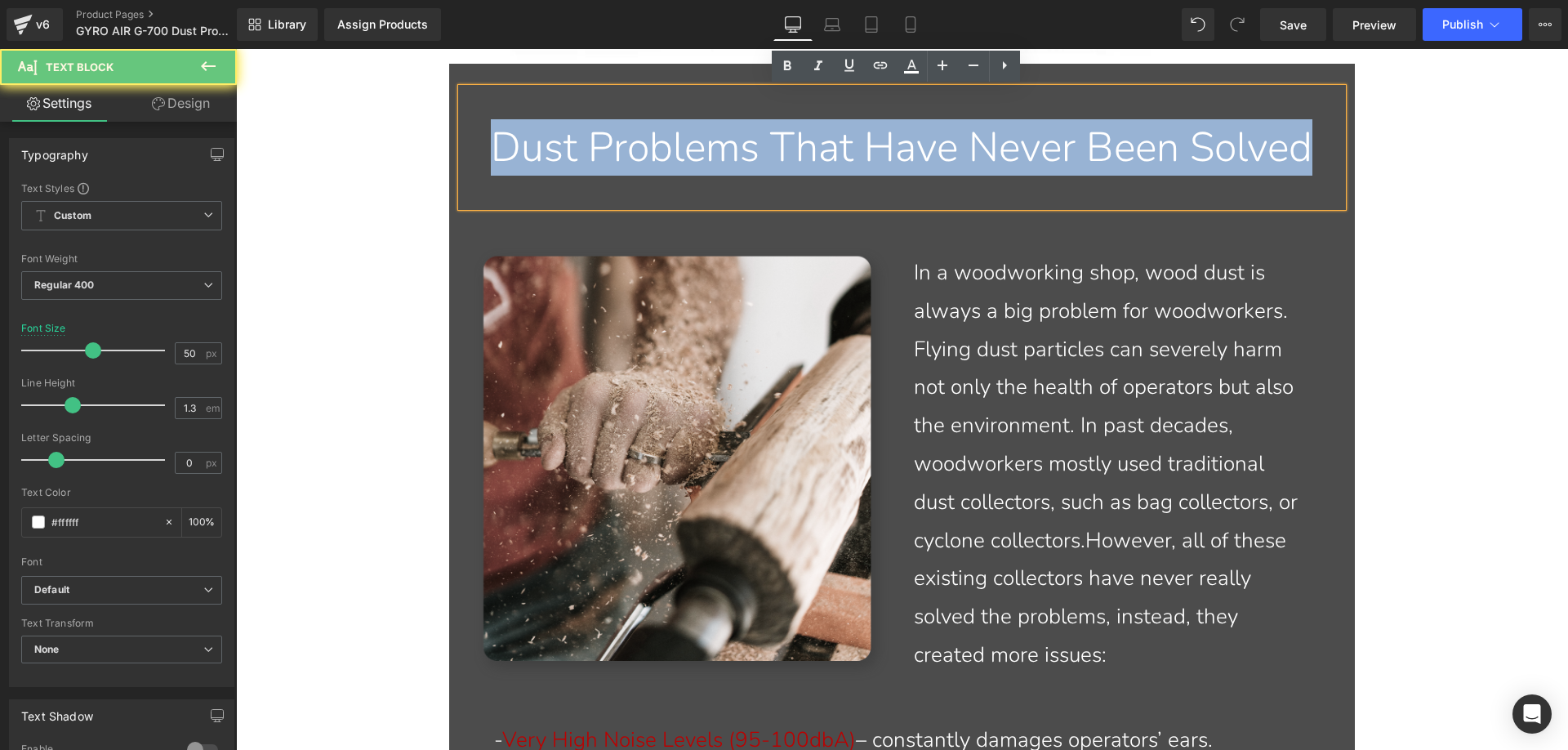
drag, startPoint x: 972, startPoint y: 204, endPoint x: 493, endPoint y: 121, distance: 486.1
click at [493, 121] on div "Dust Problems That Have Never Been Solved" at bounding box center [902, 147] width 857 height 53
paste div
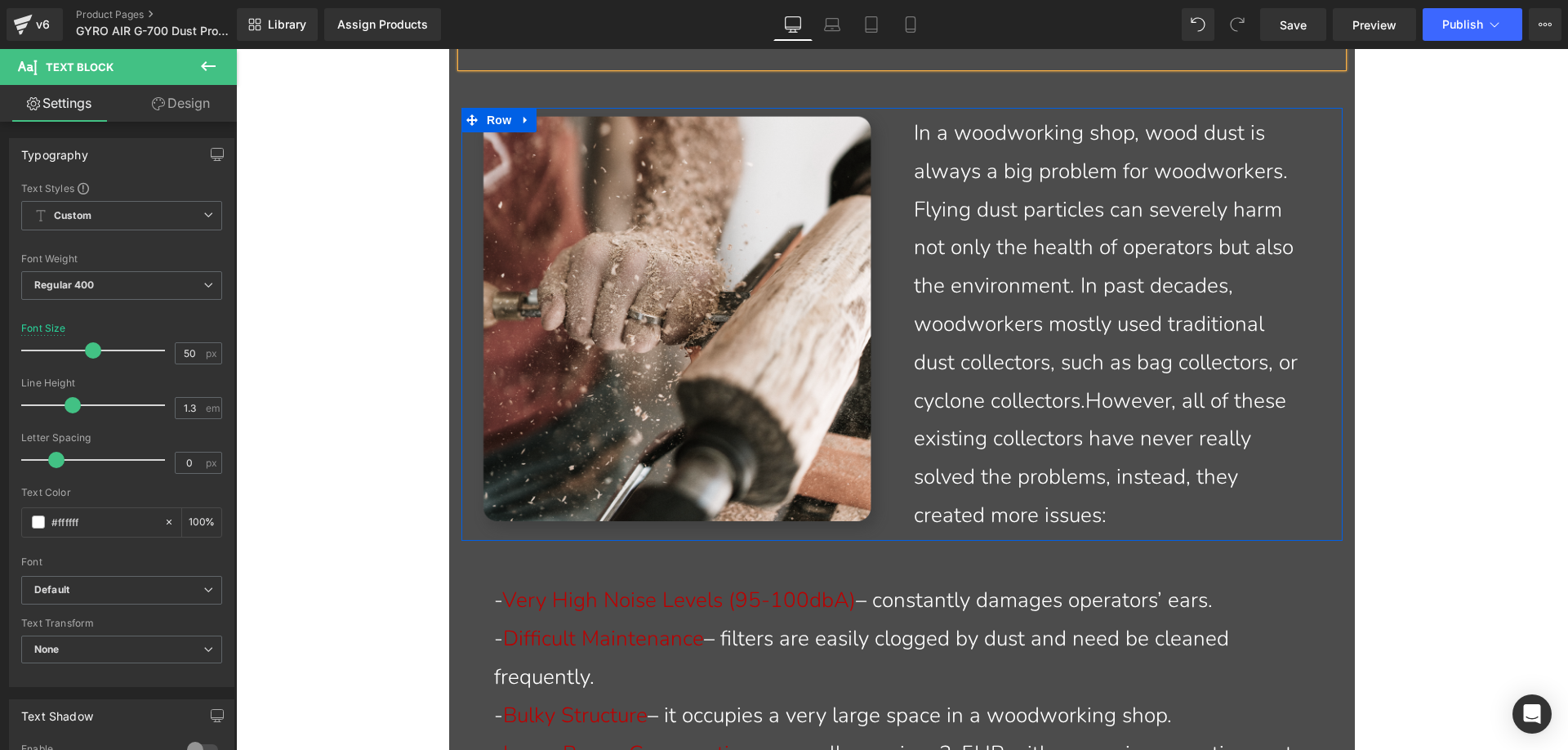
scroll to position [1715, 0]
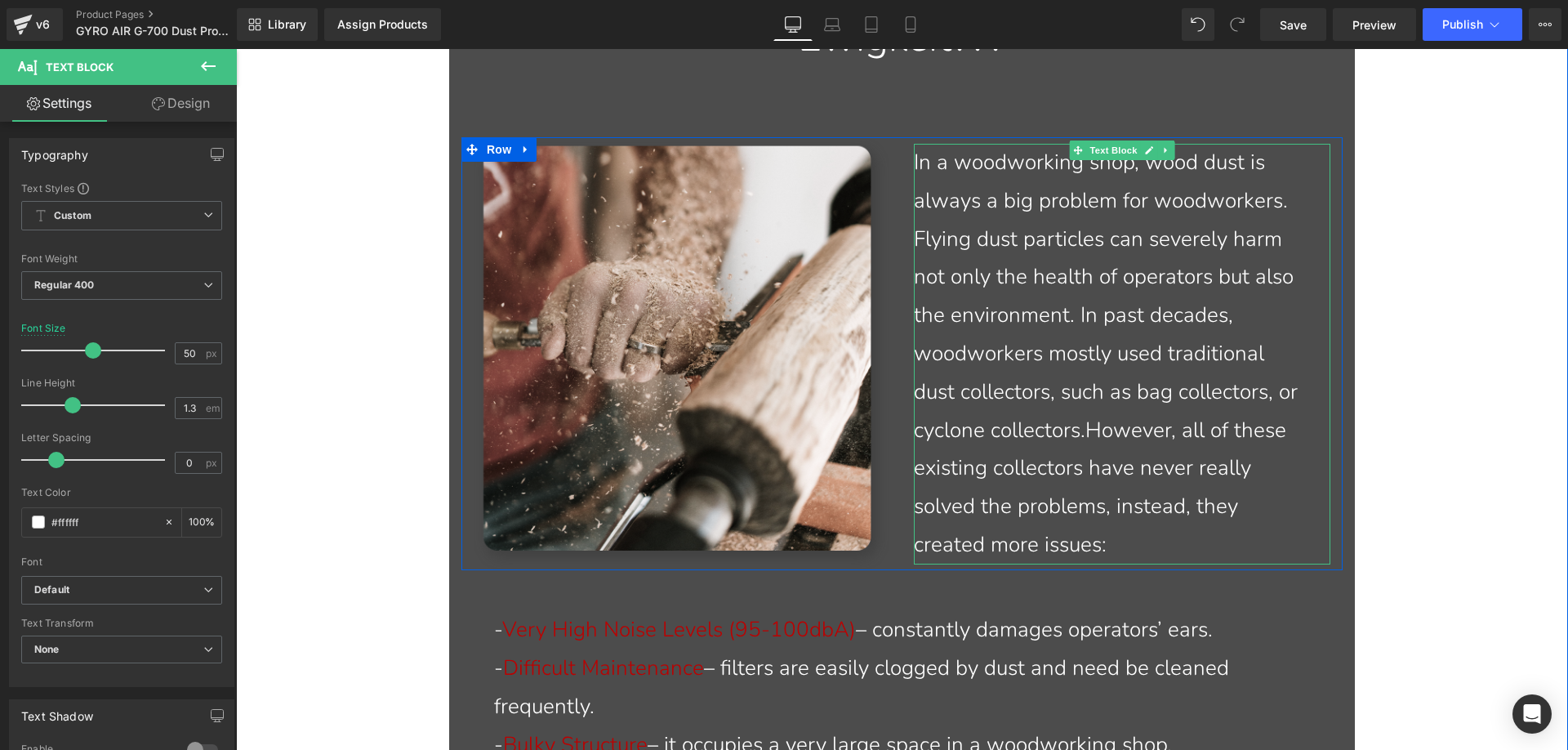
click at [1109, 534] on p "In a woodworking shop, wood dust is always a big problem for woodworkers. Flyin…" at bounding box center [1109, 354] width 392 height 421
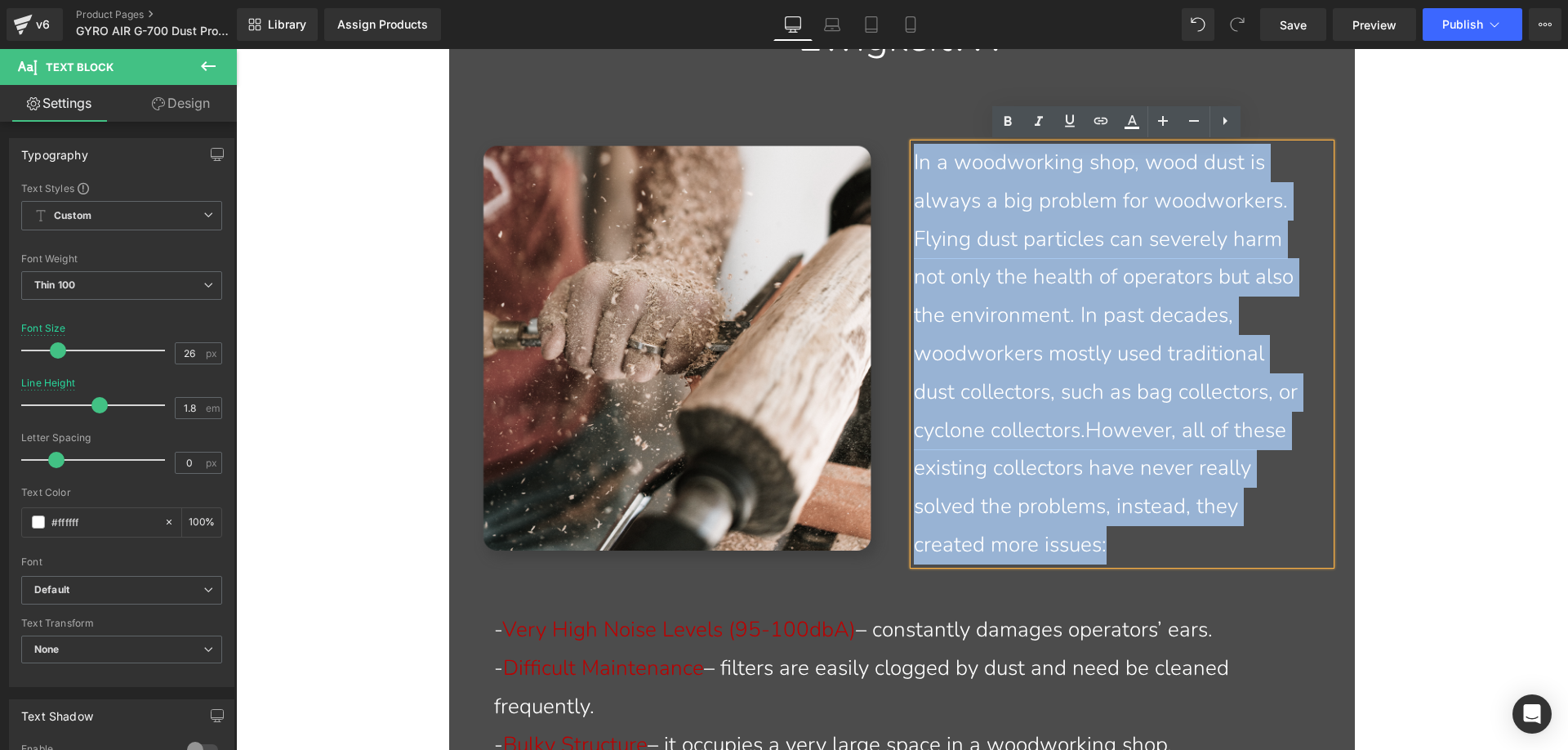
drag, startPoint x: 1121, startPoint y: 544, endPoint x: 899, endPoint y: 171, distance: 434.1
click at [902, 171] on div "In a woodworking shop, wood dust is always a big problem for woodworkers. Flyin…" at bounding box center [1122, 353] width 441 height 433
paste div
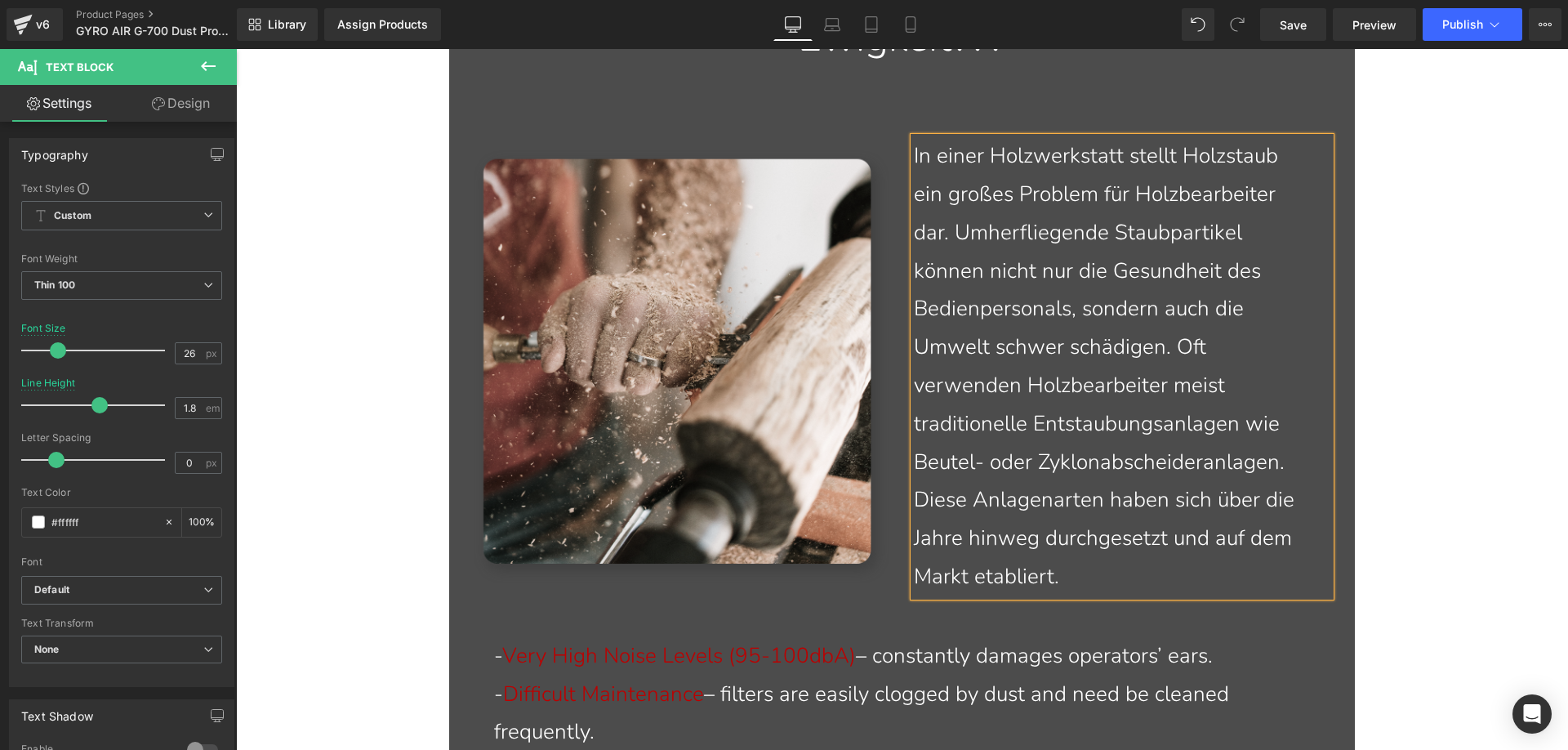
scroll to position [1708, 0]
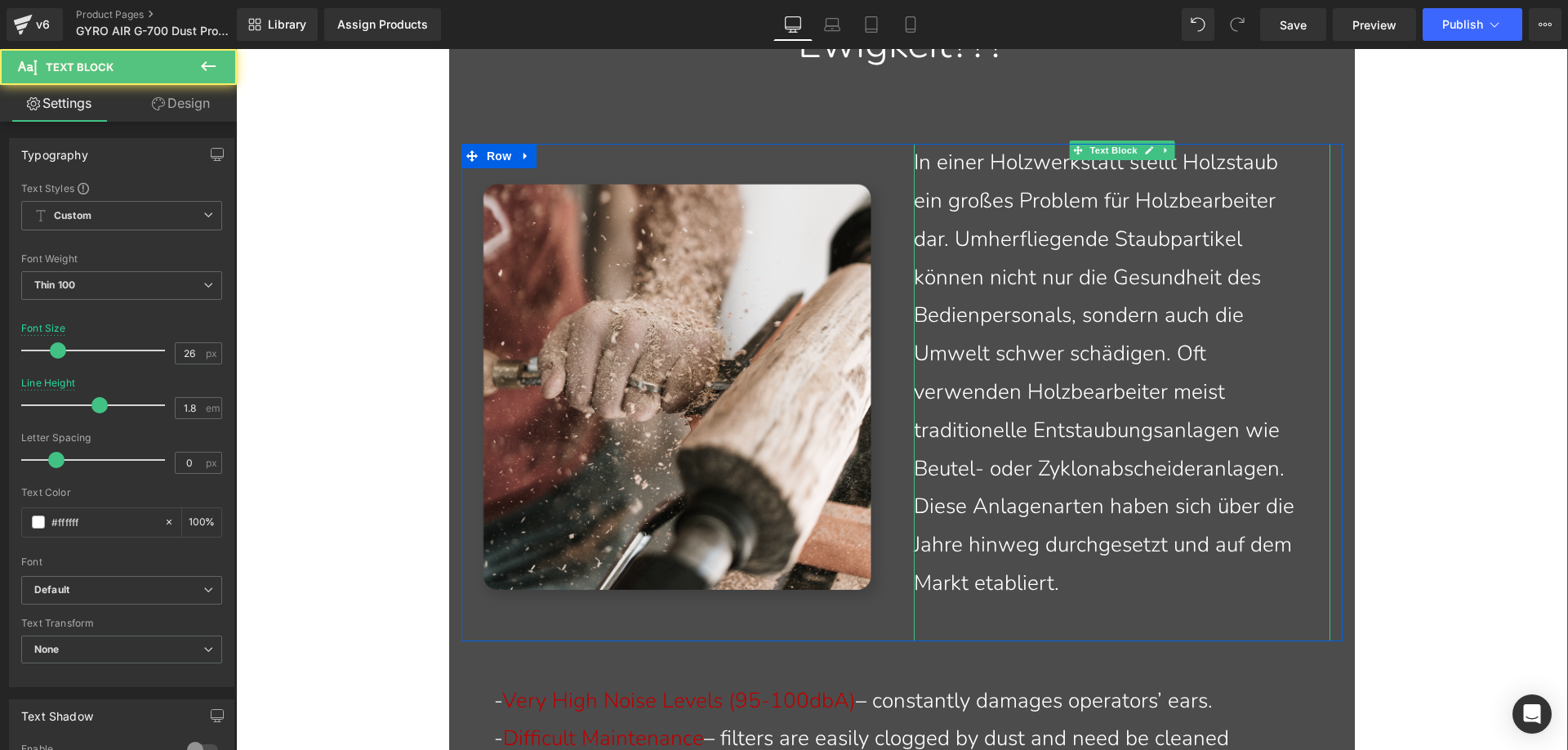
click at [964, 617] on p at bounding box center [1109, 622] width 392 height 39
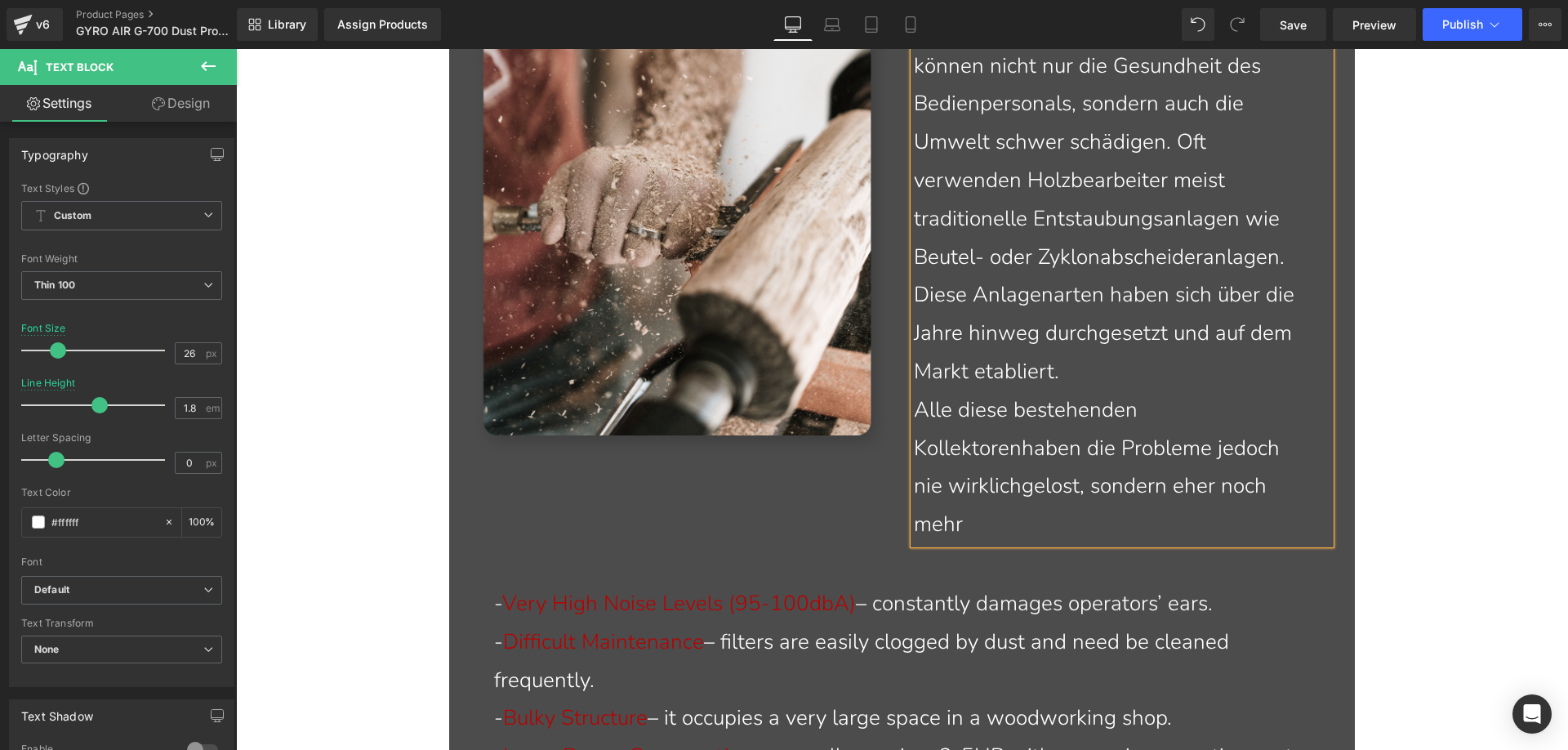
scroll to position [1954, 0]
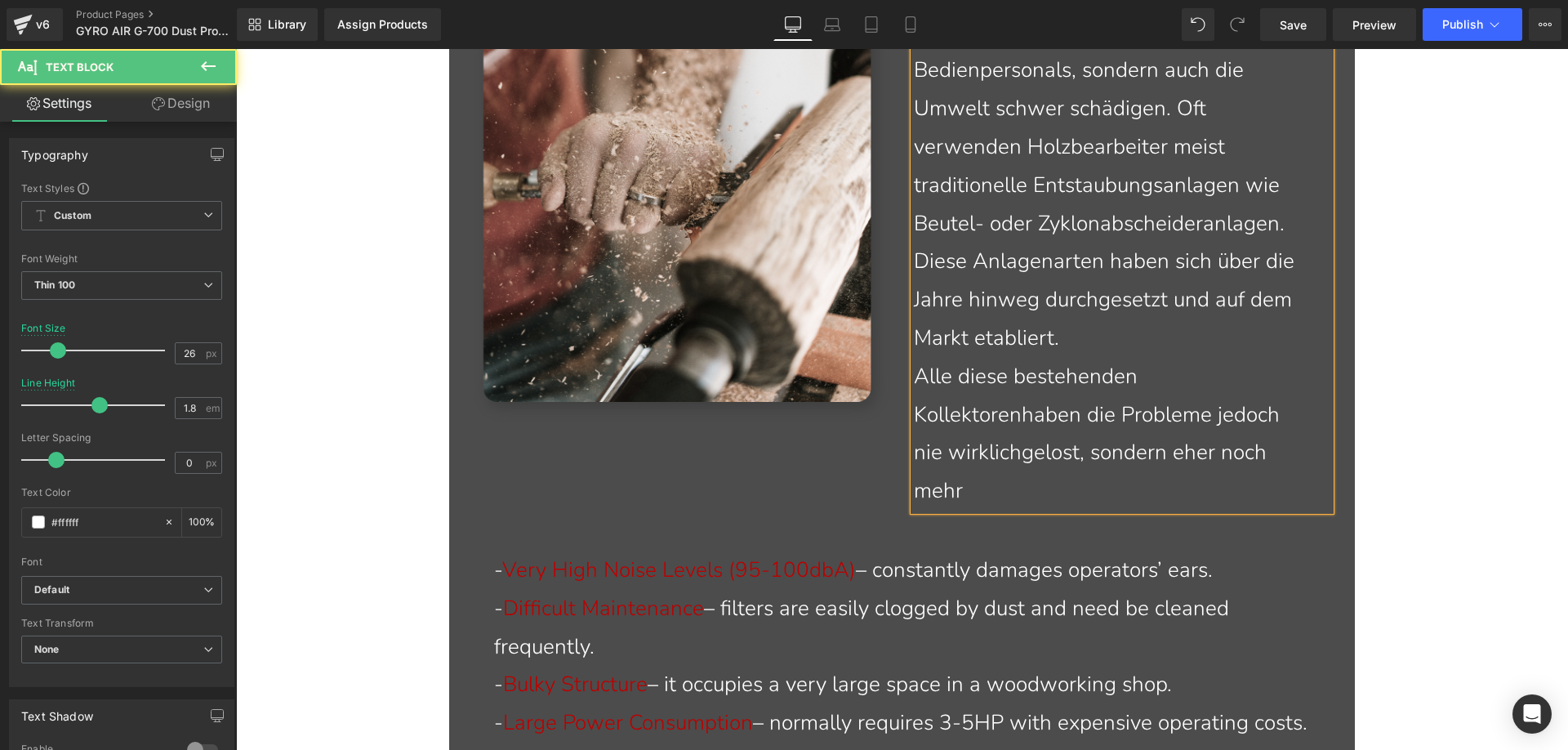
click at [1051, 486] on p "Alle diese bestehenden Kollektorenhaben die Probleme jedoch nie wirklichgelost,…" at bounding box center [1109, 434] width 392 height 153
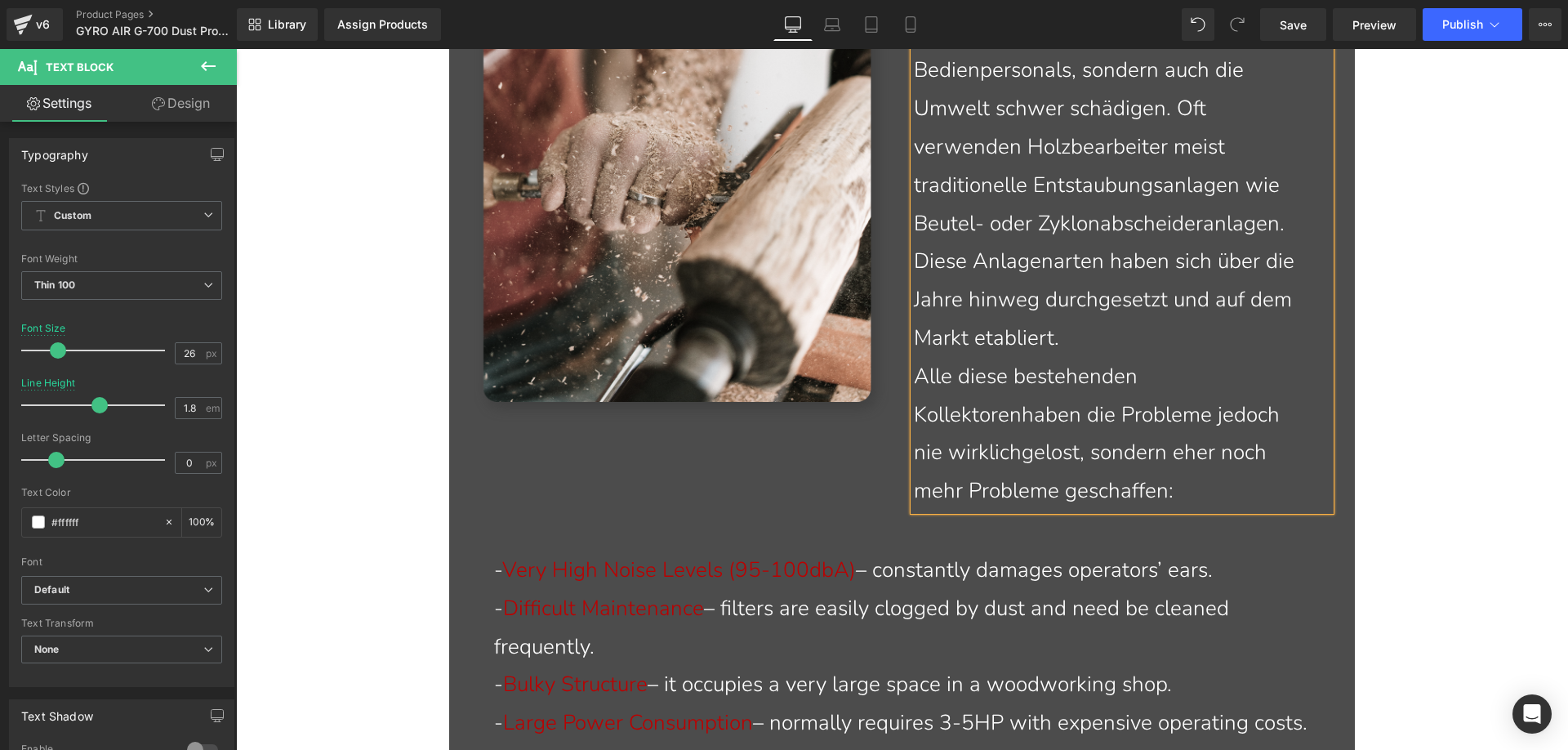
click at [1016, 415] on p "Alle diese bestehenden Kollektorenhaben die Probleme jedoch nie wirklichgelost,…" at bounding box center [1109, 434] width 392 height 153
click at [981, 458] on p "Alle diese bestehenden Kollektoren haben die Probleme jedoch nie wirklichgelost…" at bounding box center [1109, 434] width 392 height 153
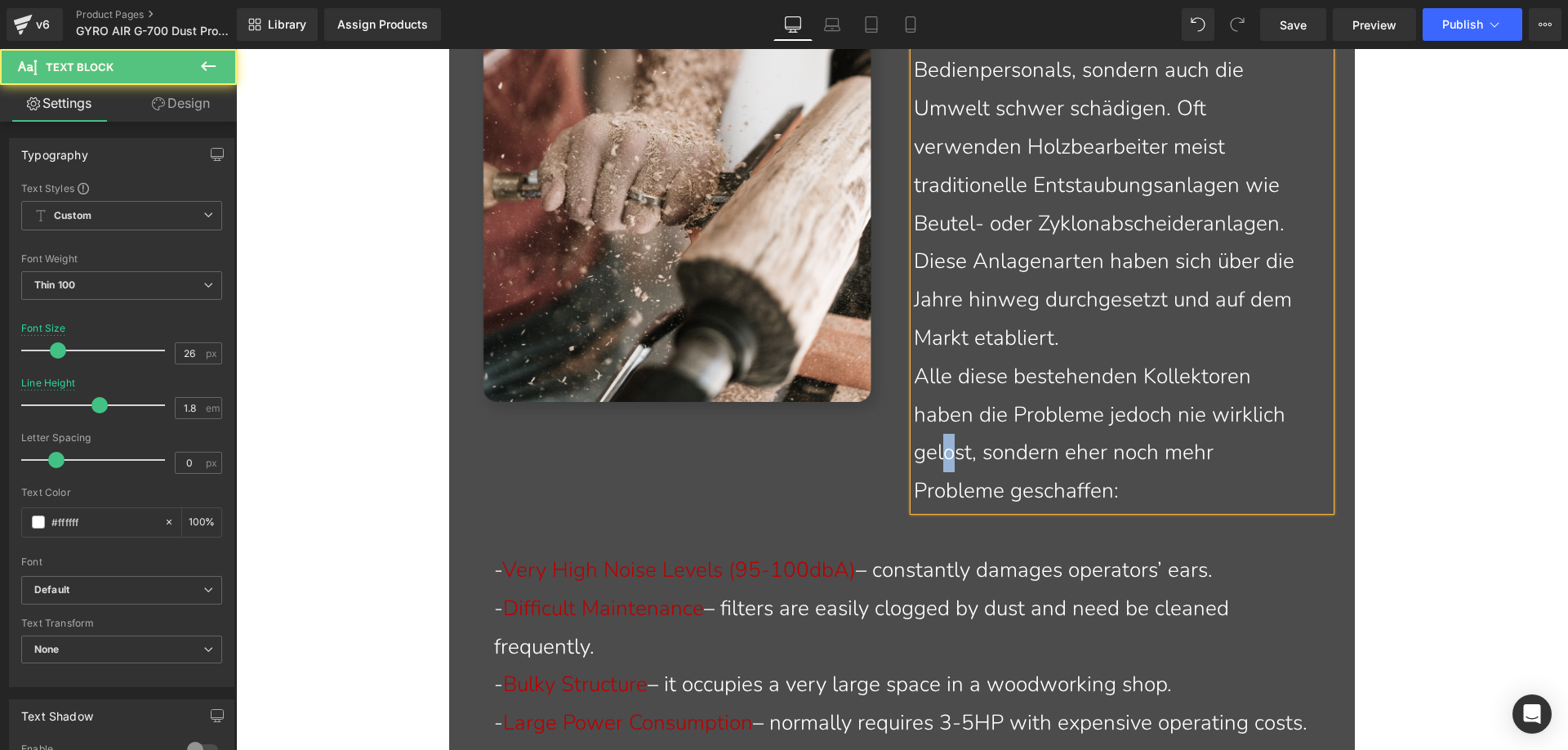
drag, startPoint x: 951, startPoint y: 458, endPoint x: 942, endPoint y: 453, distance: 10.3
click at [942, 453] on p "Alle diese bestehenden Kollektoren haben die Probleme jedoch nie wirklich gelos…" at bounding box center [1109, 434] width 392 height 153
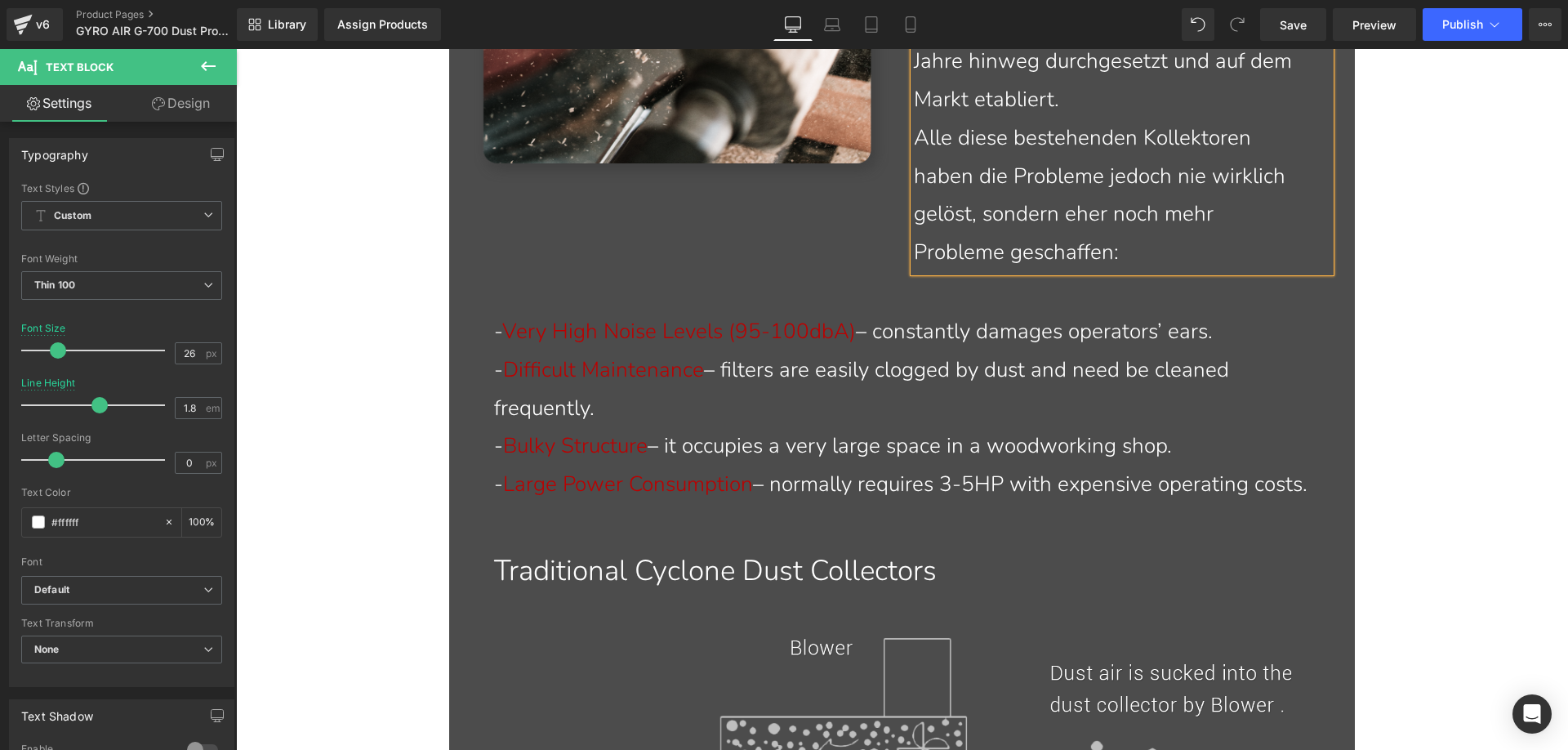
scroll to position [2280, 0]
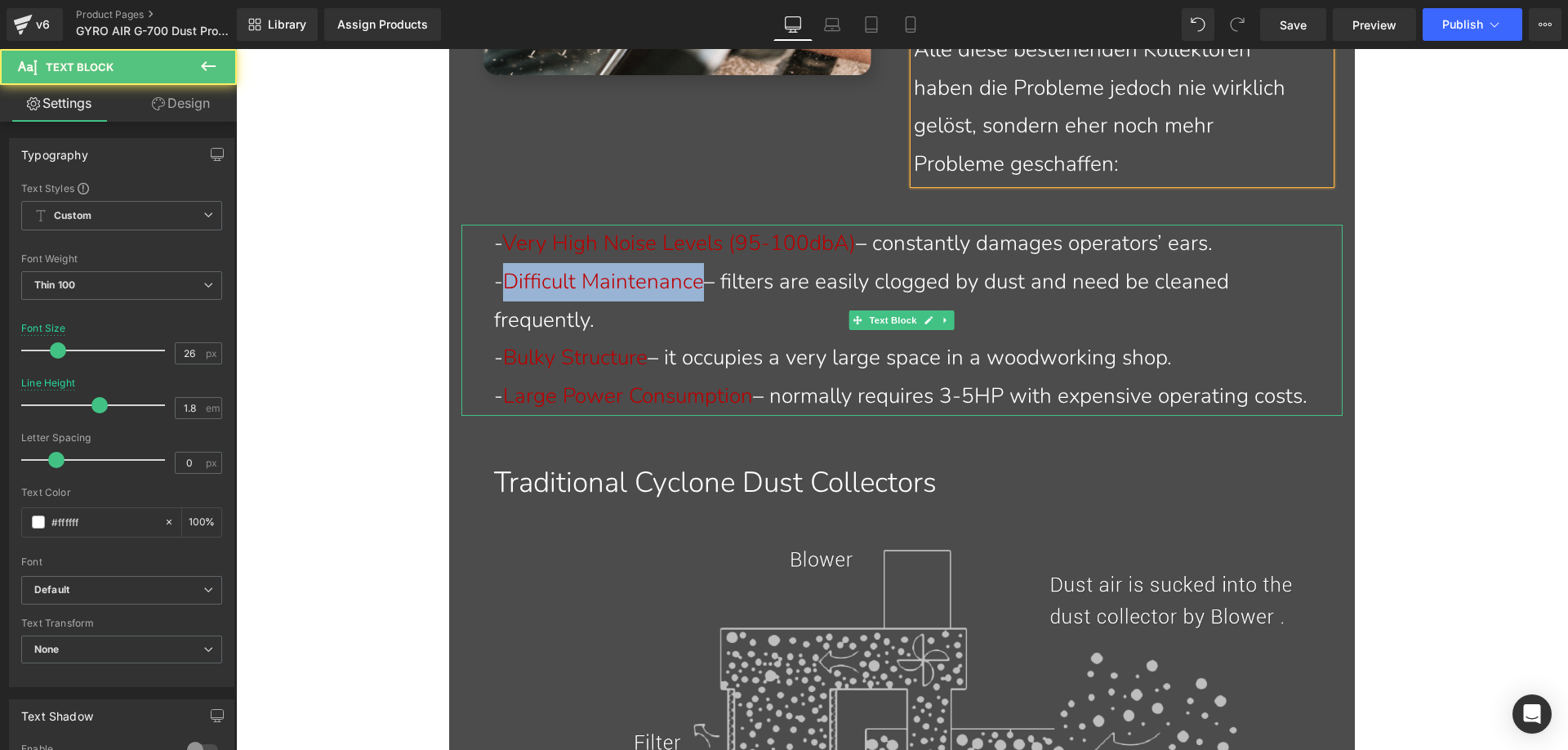
drag, startPoint x: 505, startPoint y: 282, endPoint x: 702, endPoint y: 284, distance: 197.0
click at [702, 284] on span "Difficult Maintenance" at bounding box center [603, 281] width 201 height 28
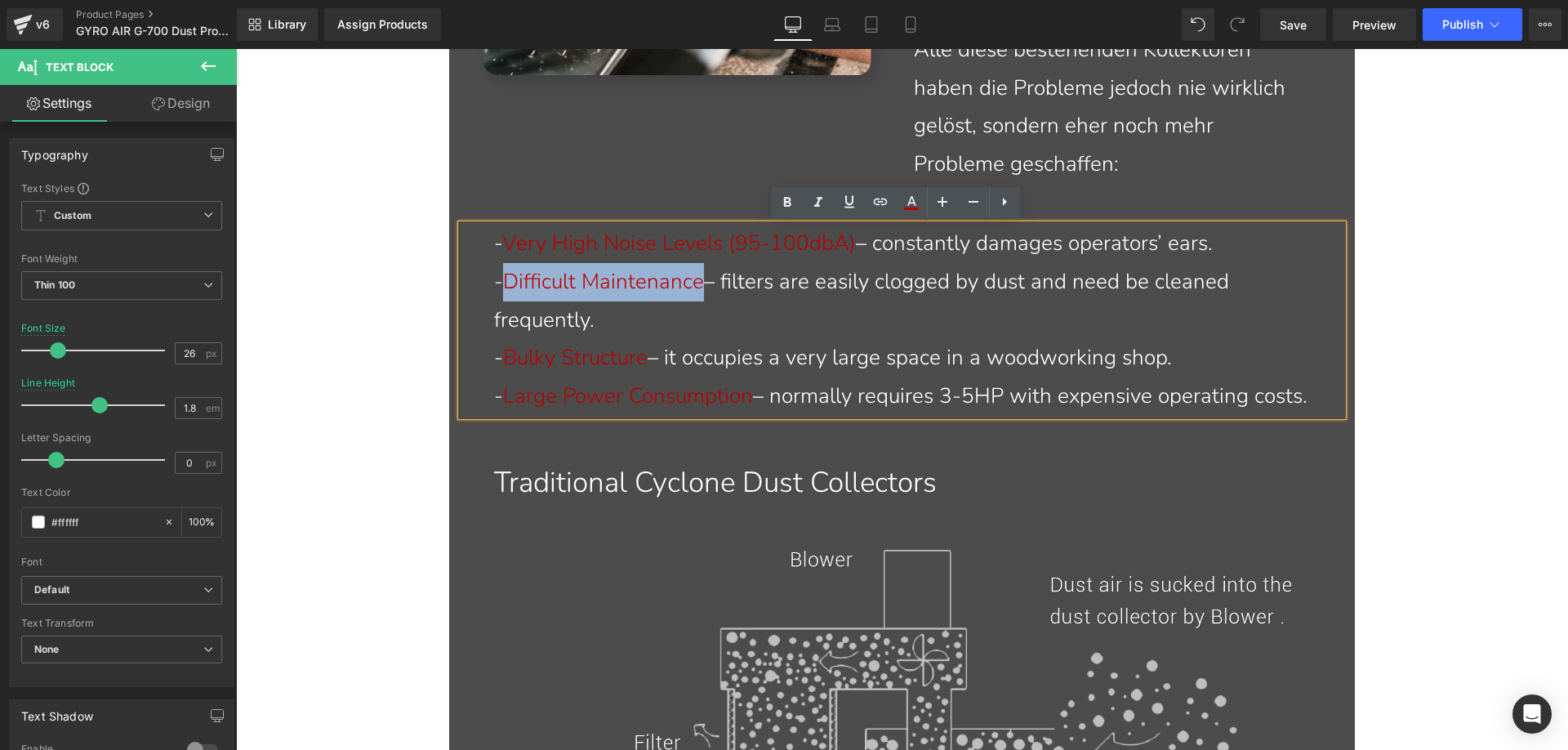
paste div
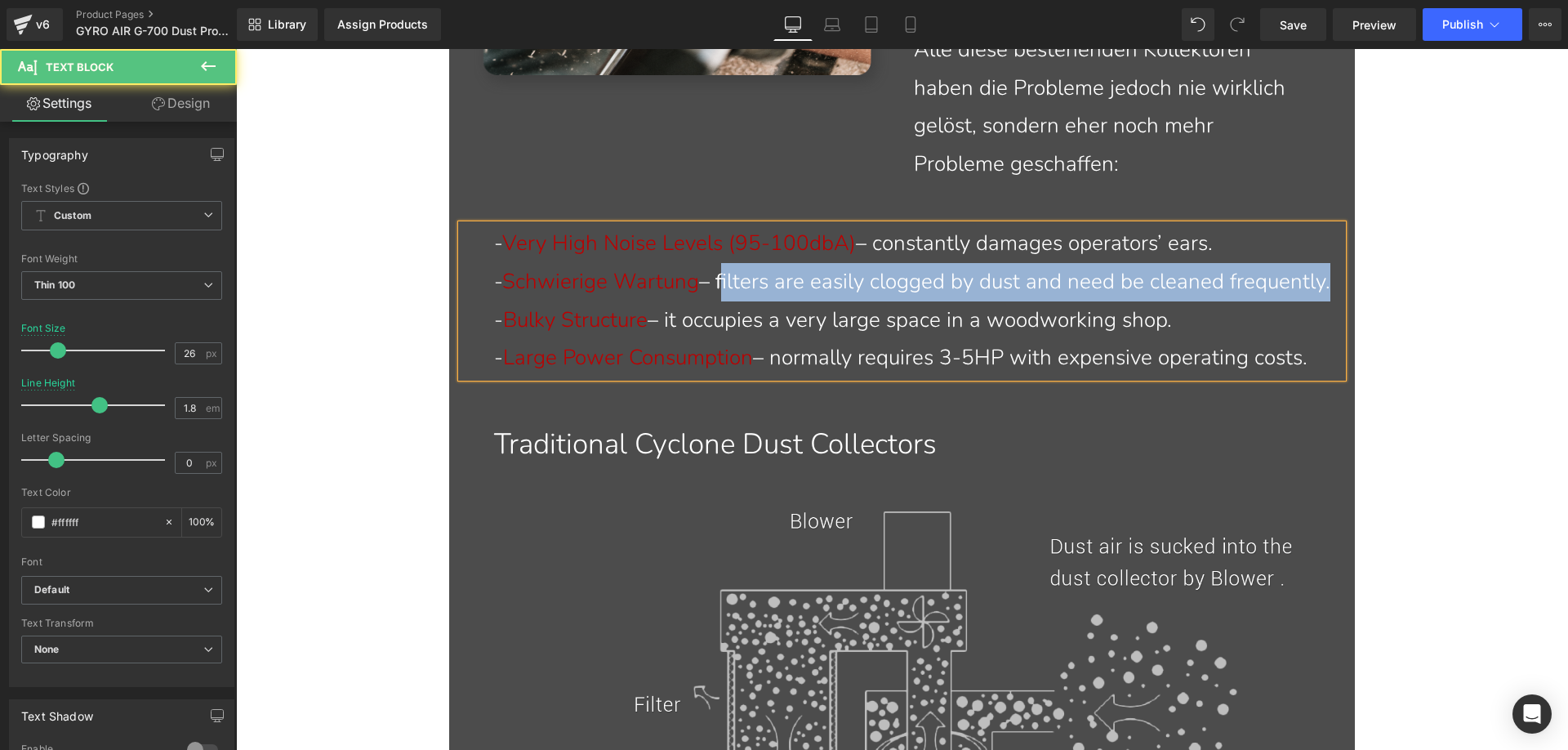
drag, startPoint x: 720, startPoint y: 277, endPoint x: 582, endPoint y: 320, distance: 144.5
click at [582, 301] on p "- Schwierige Wartung – filters are easily clogged by dust and need be cleaned f…" at bounding box center [912, 282] width 836 height 39
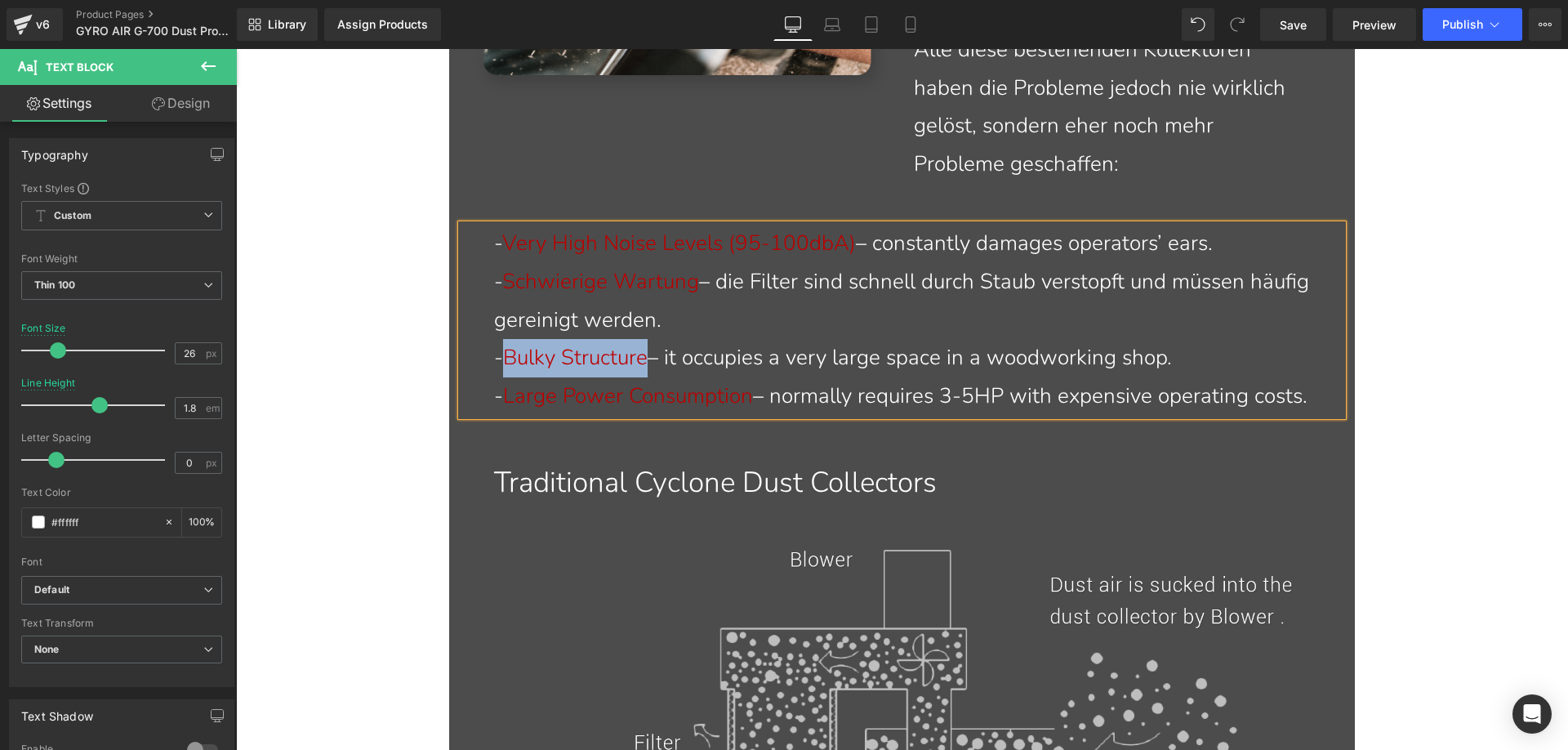
drag, startPoint x: 508, startPoint y: 354, endPoint x: 641, endPoint y: 357, distance: 133.0
click at [641, 357] on span "Bulky Structure" at bounding box center [575, 358] width 144 height 28
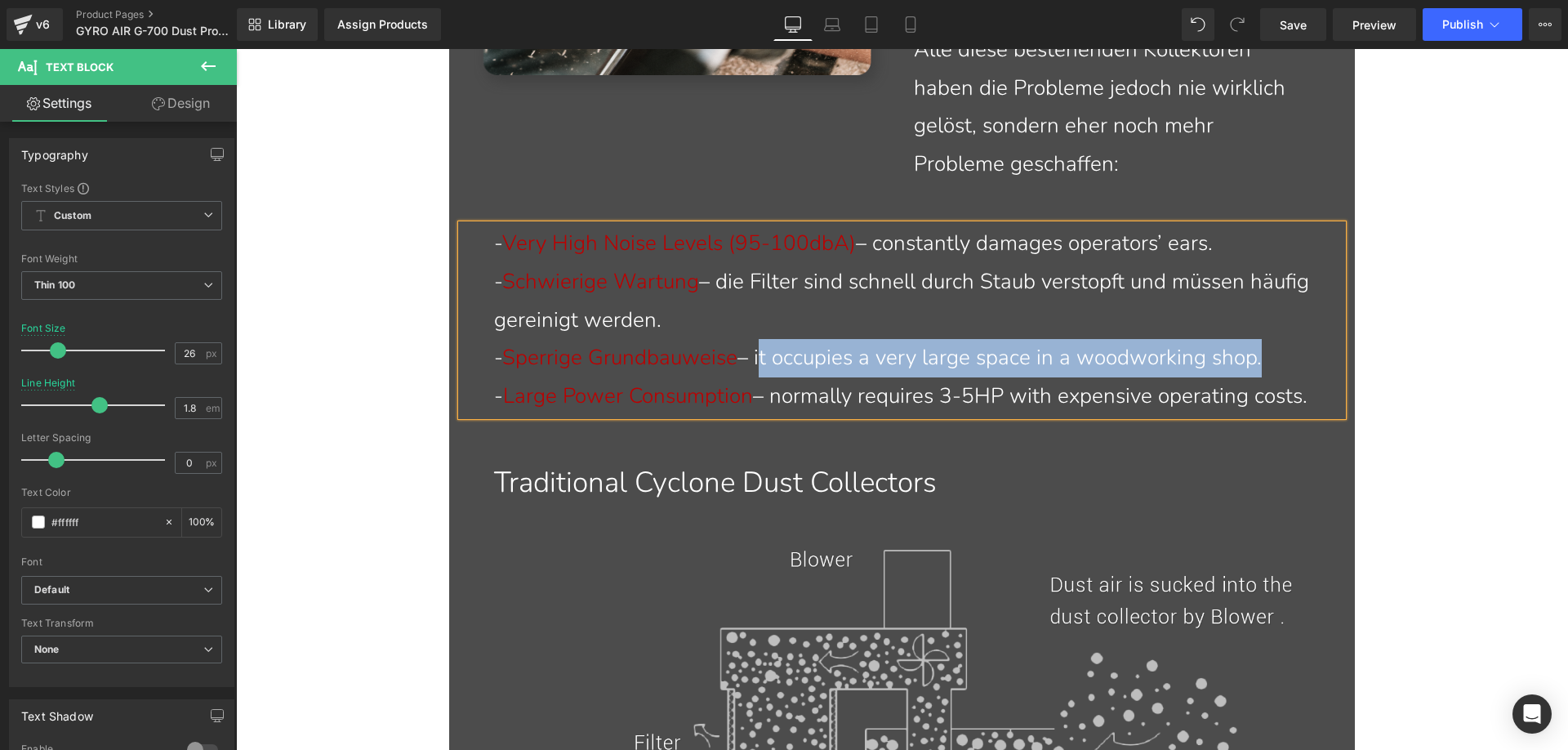
drag, startPoint x: 763, startPoint y: 357, endPoint x: 1270, endPoint y: 360, distance: 507.0
click at [1270, 360] on p "- Sperrige Grundbauweise – it occupies a very large space in a woodworking shop." at bounding box center [912, 358] width 836 height 39
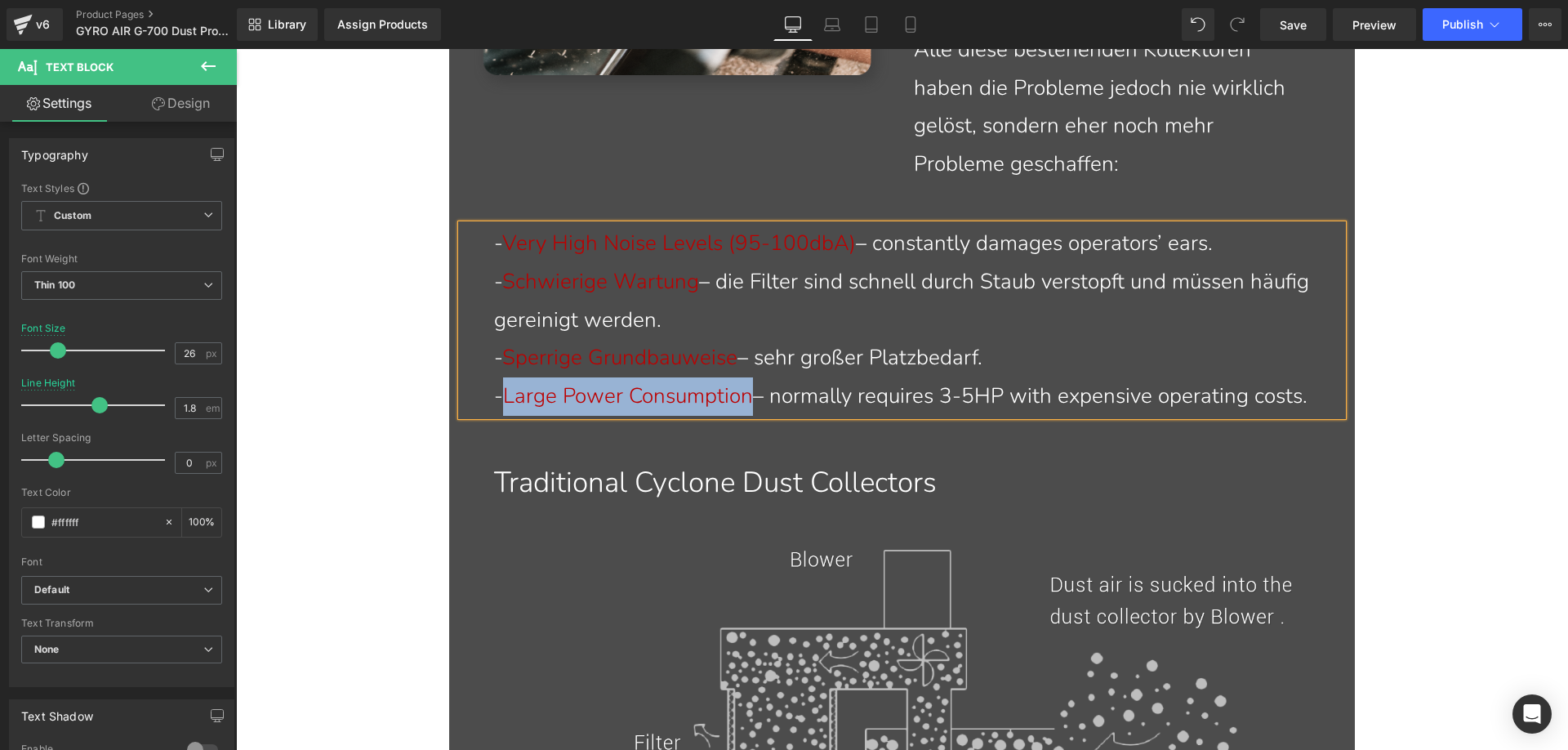
drag, startPoint x: 505, startPoint y: 395, endPoint x: 752, endPoint y: 399, distance: 247.0
click at [752, 399] on span "Large Power Consumption" at bounding box center [627, 395] width 250 height 28
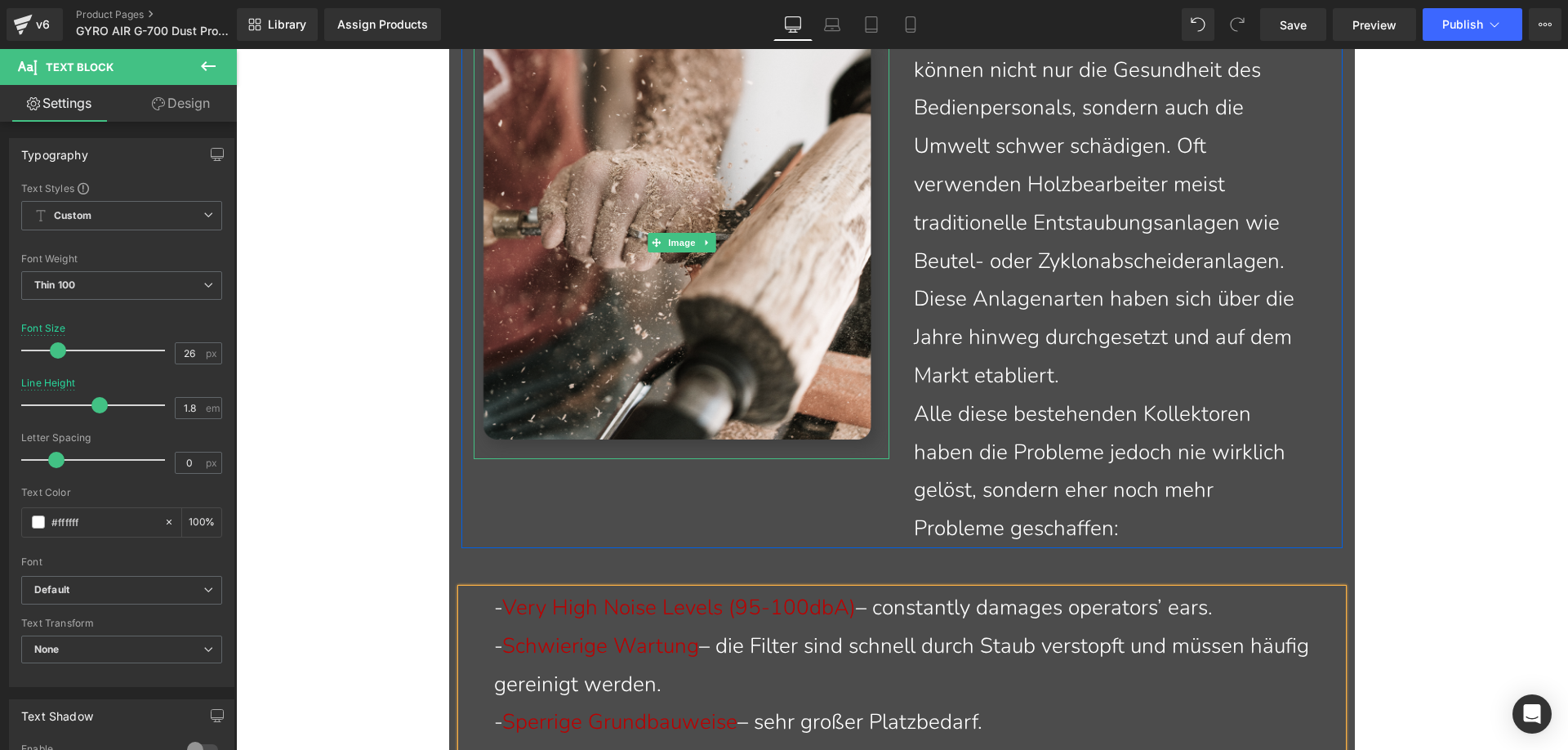
scroll to position [2198, 0]
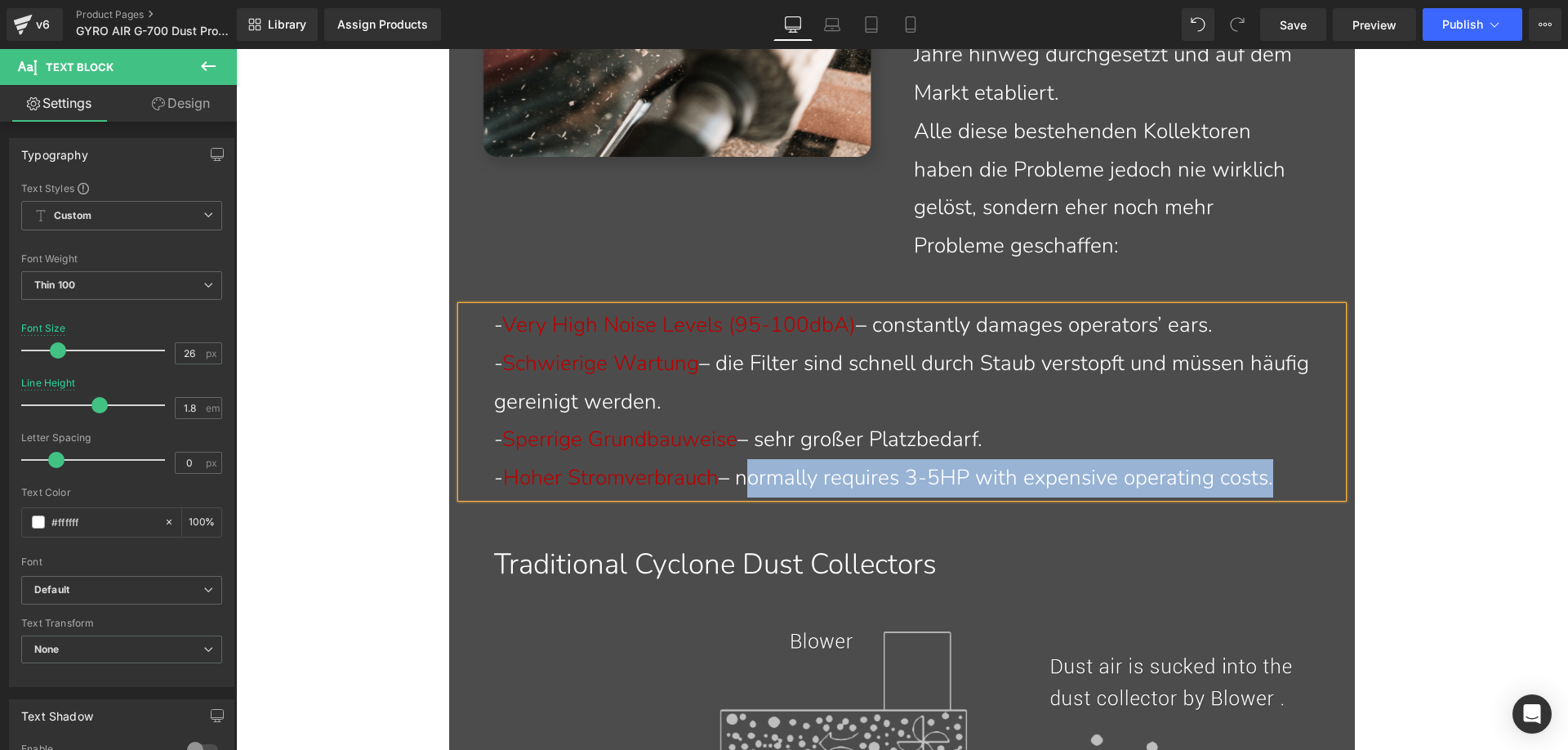
drag, startPoint x: 750, startPoint y: 477, endPoint x: 1278, endPoint y: 478, distance: 528.0
click at [1278, 478] on p "- Hoher Stromverbrauch – normally requires 3-5HP with expensive operating costs." at bounding box center [912, 477] width 836 height 39
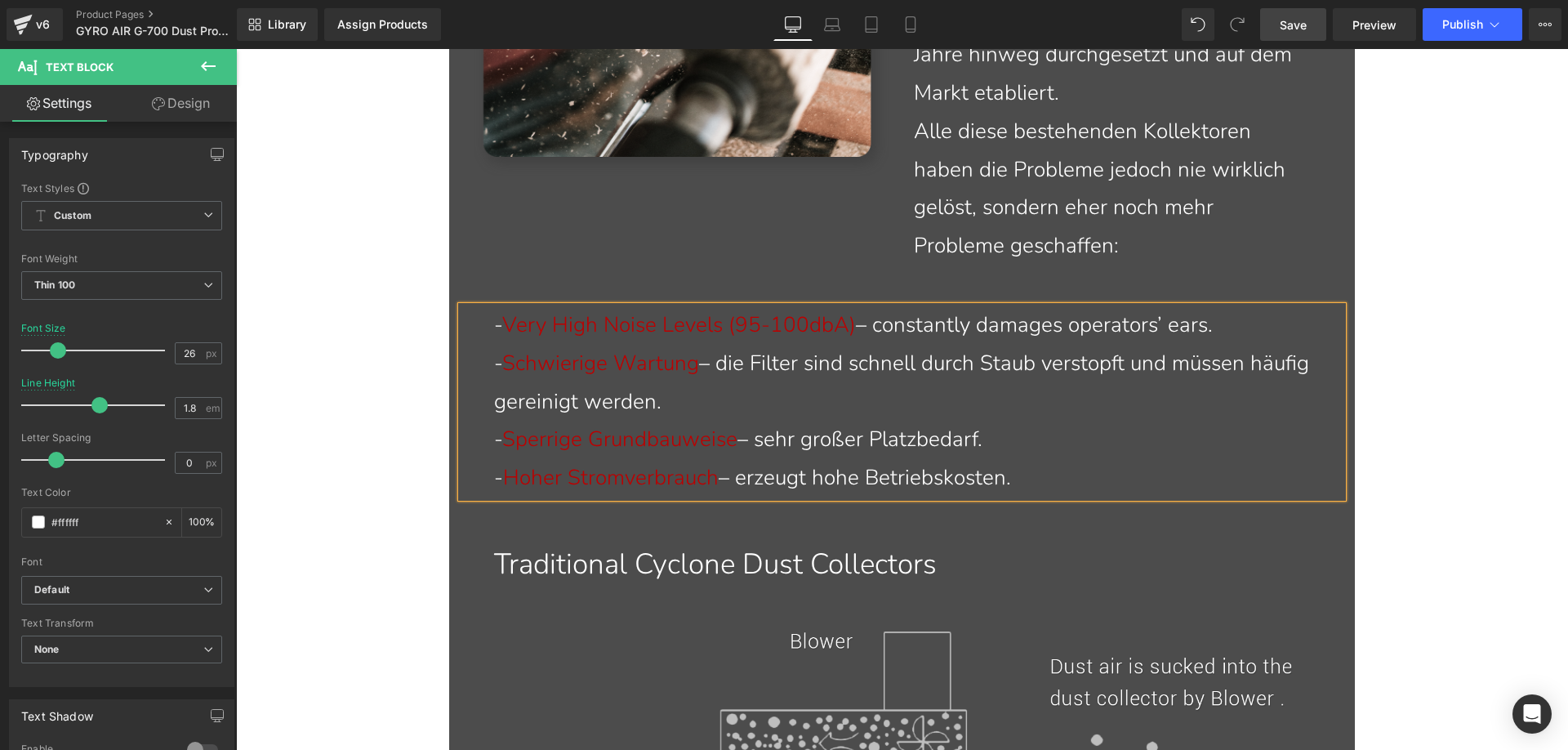
click at [1292, 27] on span "Save" at bounding box center [1293, 25] width 27 height 17
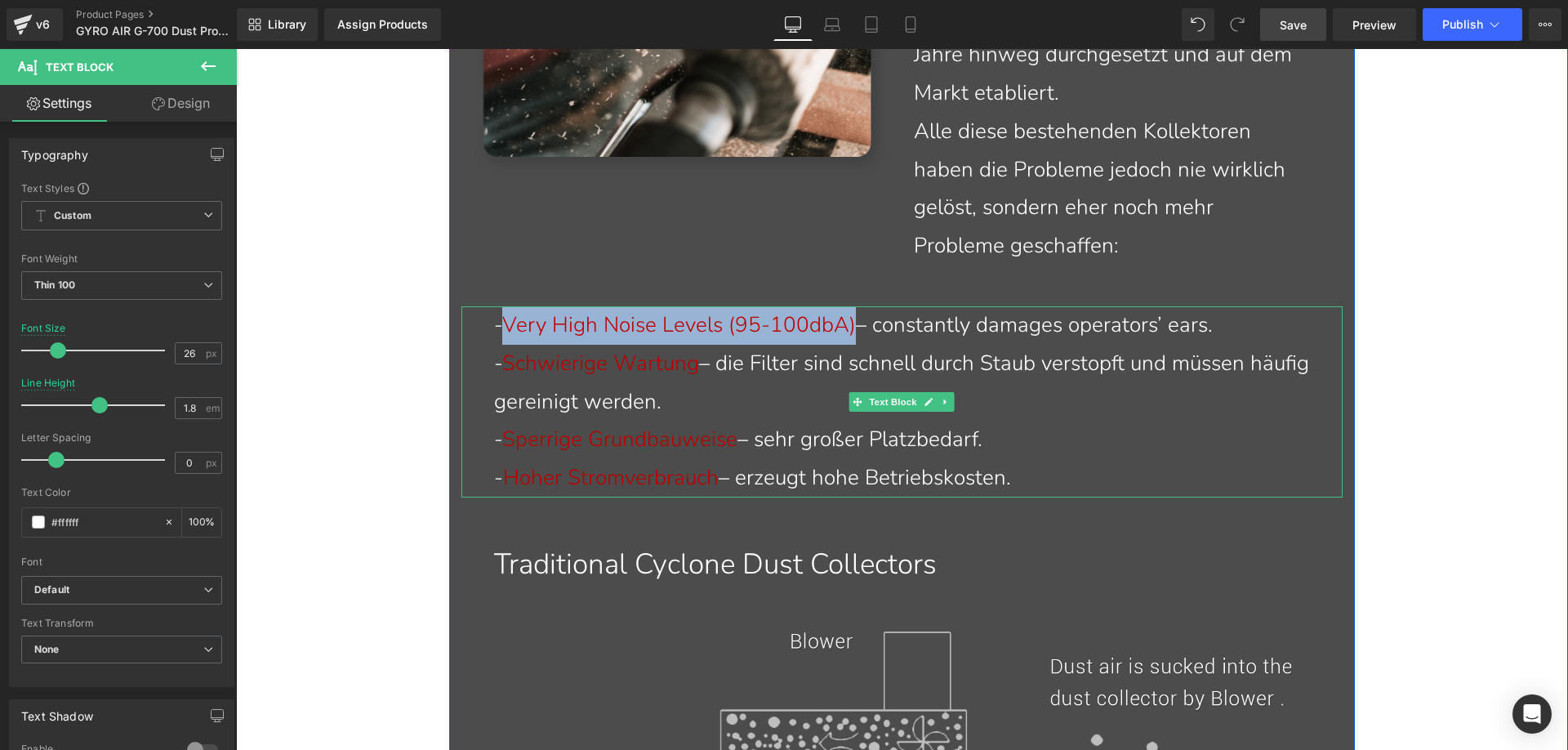
drag, startPoint x: 505, startPoint y: 319, endPoint x: 842, endPoint y: 322, distance: 337.0
click at [842, 322] on span "Very High Noise Levels (95-100dbA)" at bounding box center [678, 325] width 354 height 28
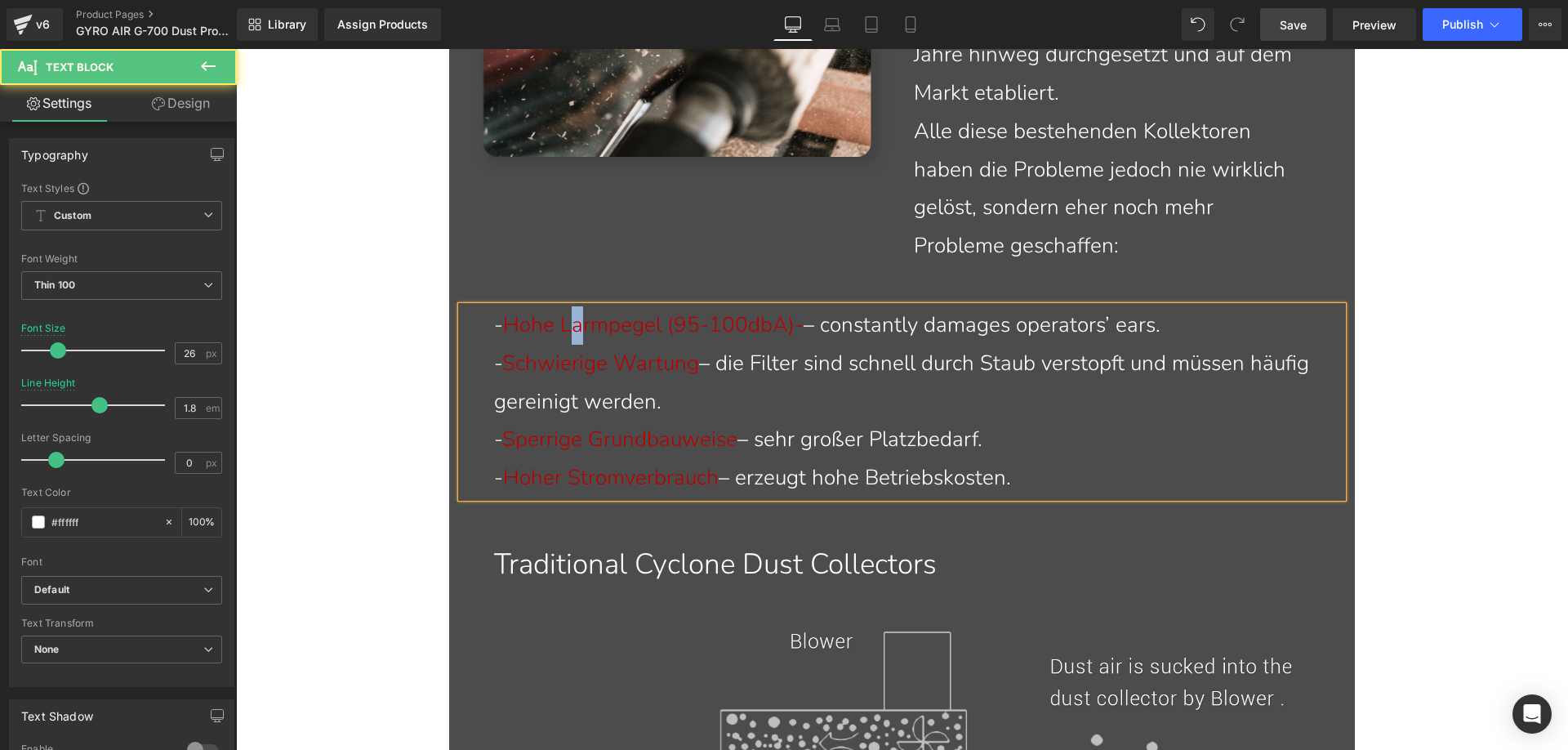
click at [577, 326] on font "Hohe Larmpegel (95-100dbA)-" at bounding box center [653, 325] width 301 height 28
drag, startPoint x: 919, startPoint y: 320, endPoint x: 900, endPoint y: 328, distance: 20.6
click at [919, 320] on p "- Hohe Lärmpegel (95-100dbA)- – constantly damages operators’ ears." at bounding box center [912, 325] width 836 height 39
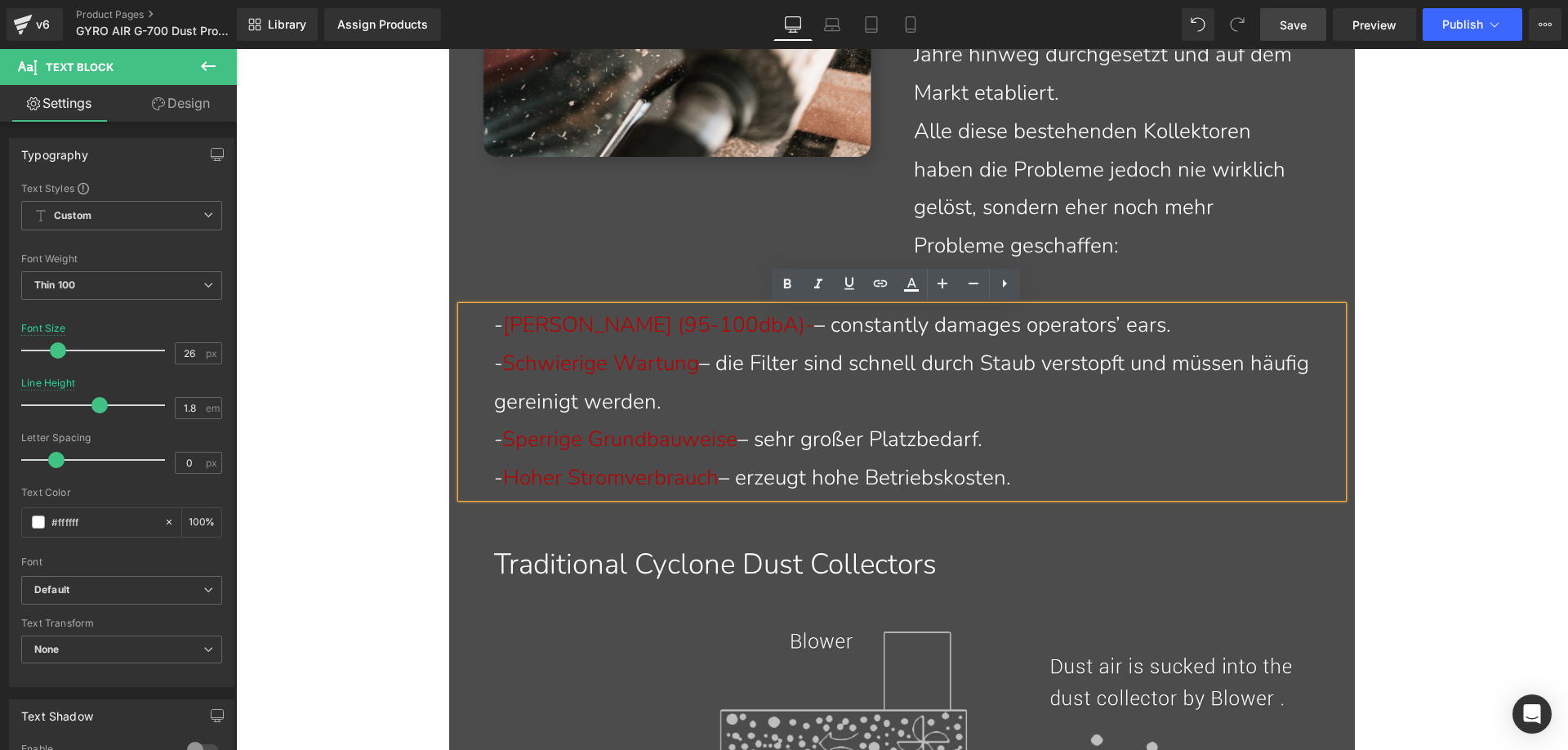
click at [800, 325] on p "- Hohe Lärmpegel (95-100dbA)- – constantly damages operators’ ears." at bounding box center [912, 325] width 836 height 39
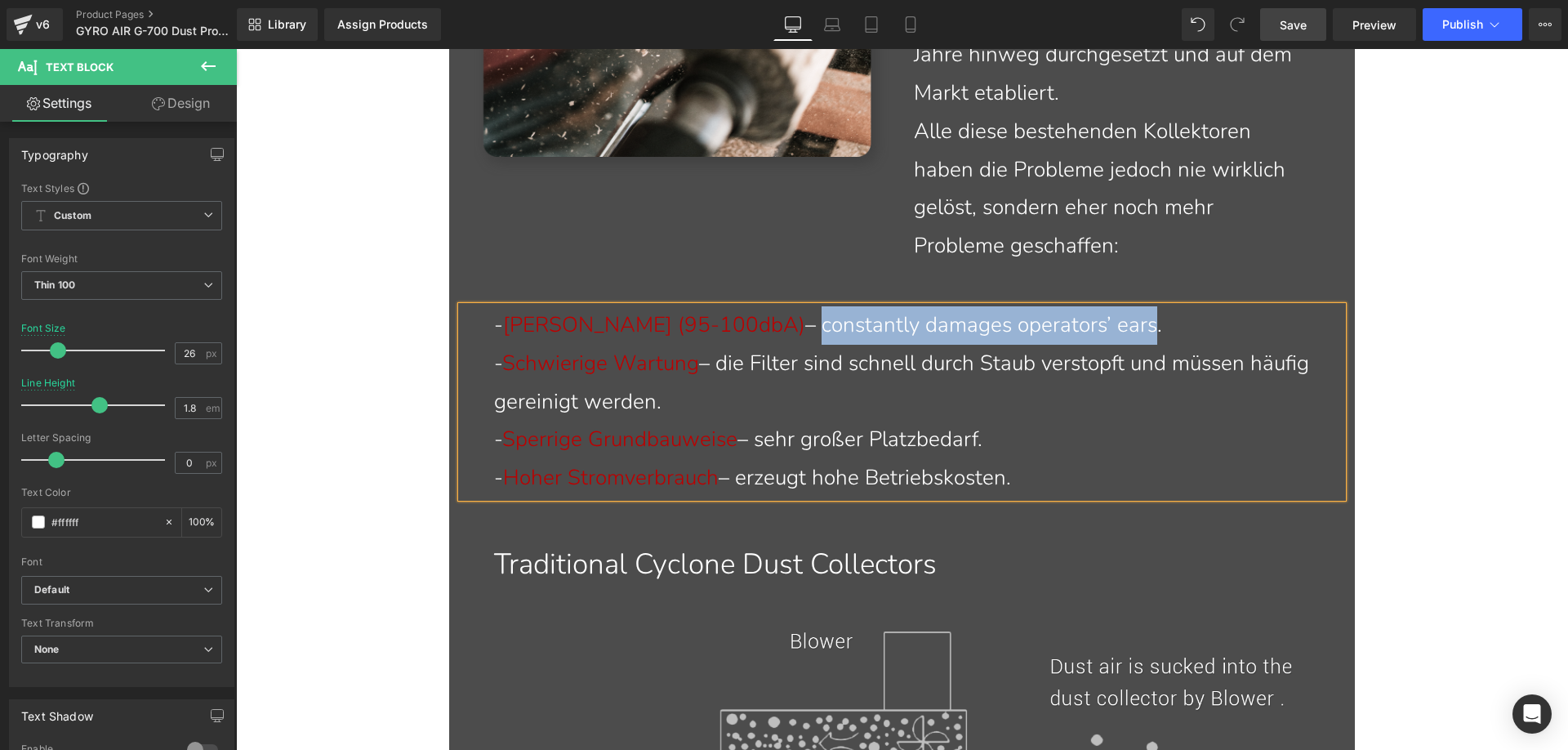
drag, startPoint x: 810, startPoint y: 325, endPoint x: 1145, endPoint y: 321, distance: 335.0
click at [1145, 321] on p "- Hohe Lärmpegel (95-100dbA) – constantly damages operators’ ears." at bounding box center [912, 325] width 836 height 39
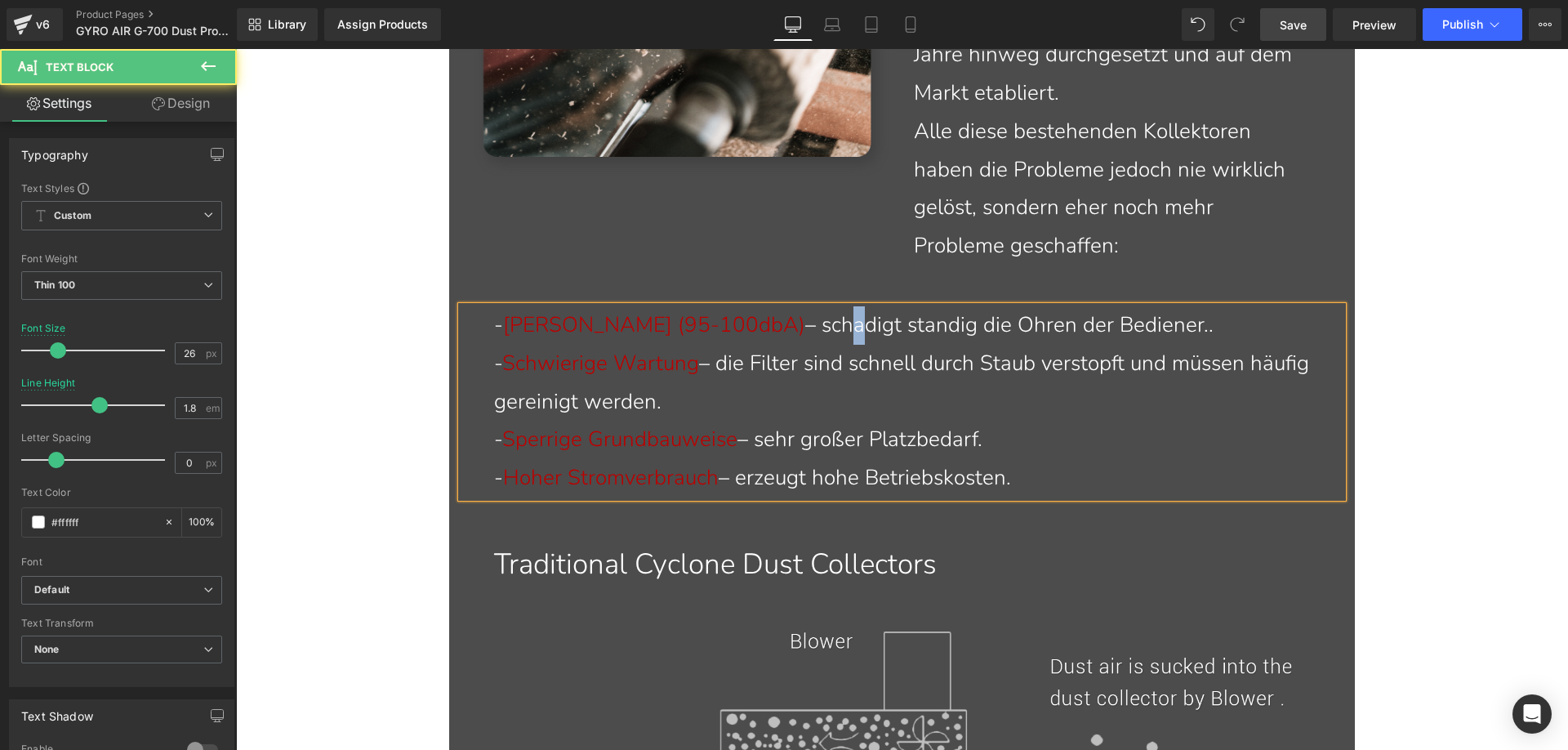
click at [841, 329] on p "- Hohe Lärmpegel (95-100dbA) – schadigt standig die Ohren der Bediener.." at bounding box center [912, 325] width 836 height 39
click at [909, 325] on p "- Hohe Lärmpegel (95-100dbA) – schädigt standig die Ohren der Bediener.." at bounding box center [912, 325] width 836 height 39
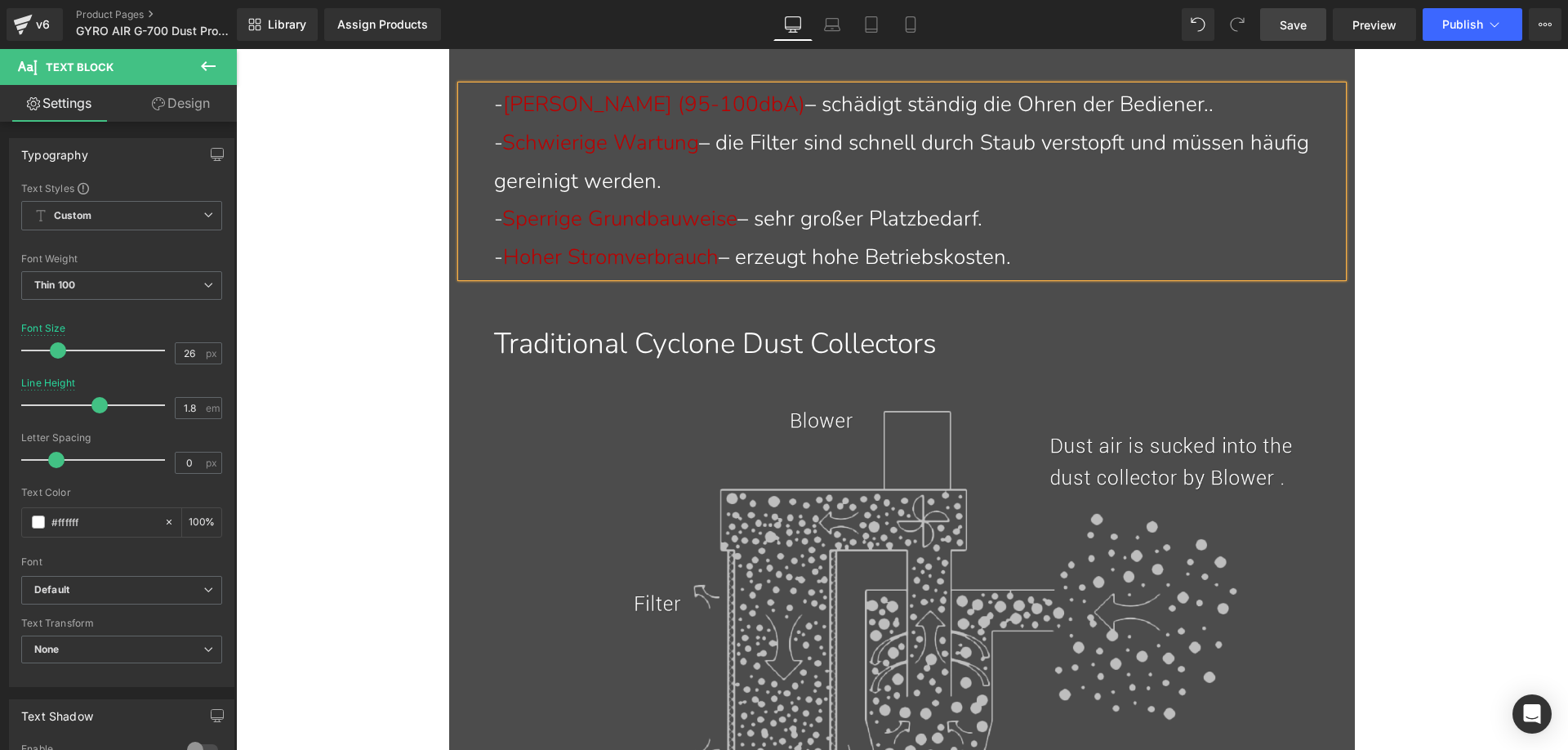
scroll to position [2443, 0]
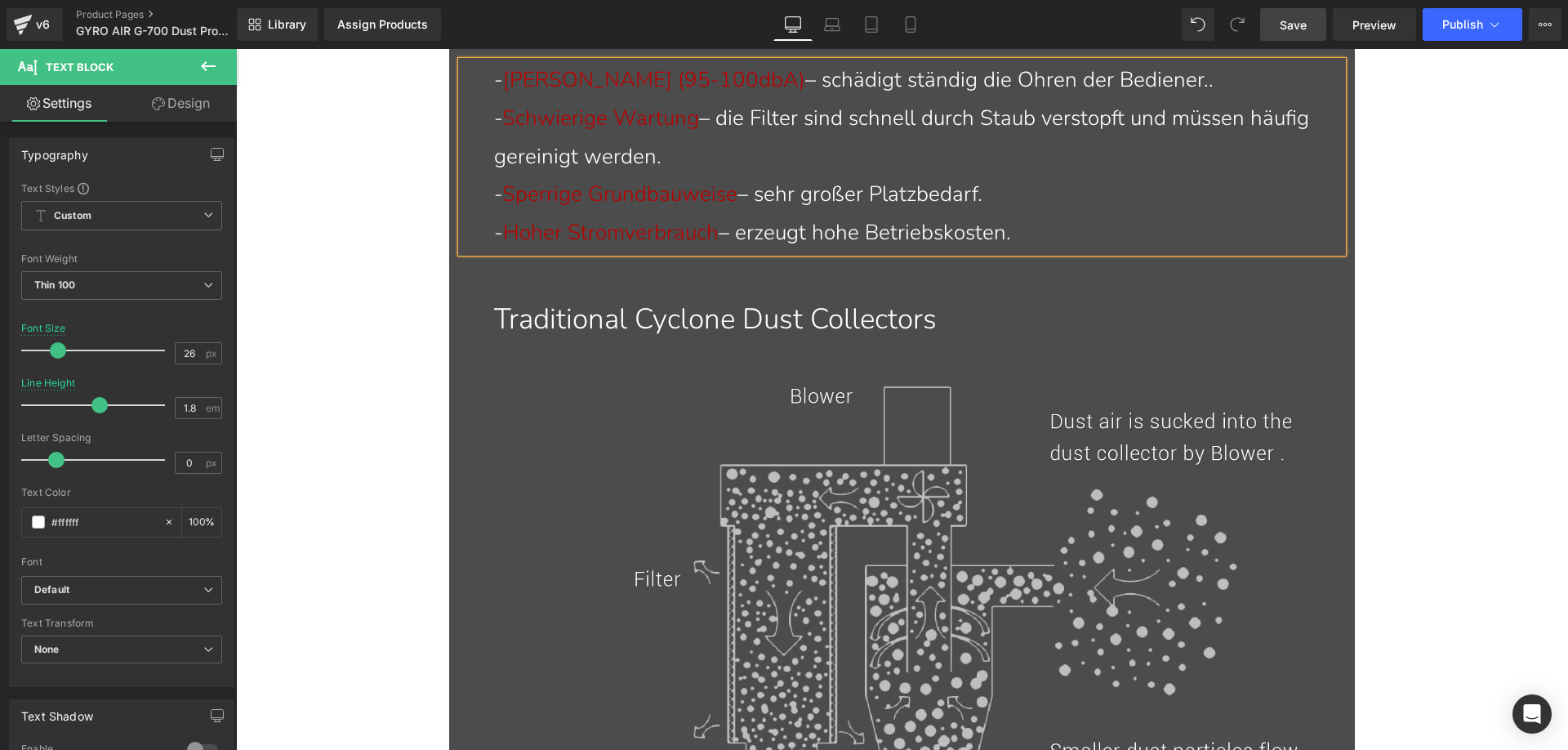
click at [1233, 89] on p "- Hohe Lärmpegel (95-100dbA) – schädigt ständig die Ohren der Bediener.." at bounding box center [912, 80] width 836 height 39
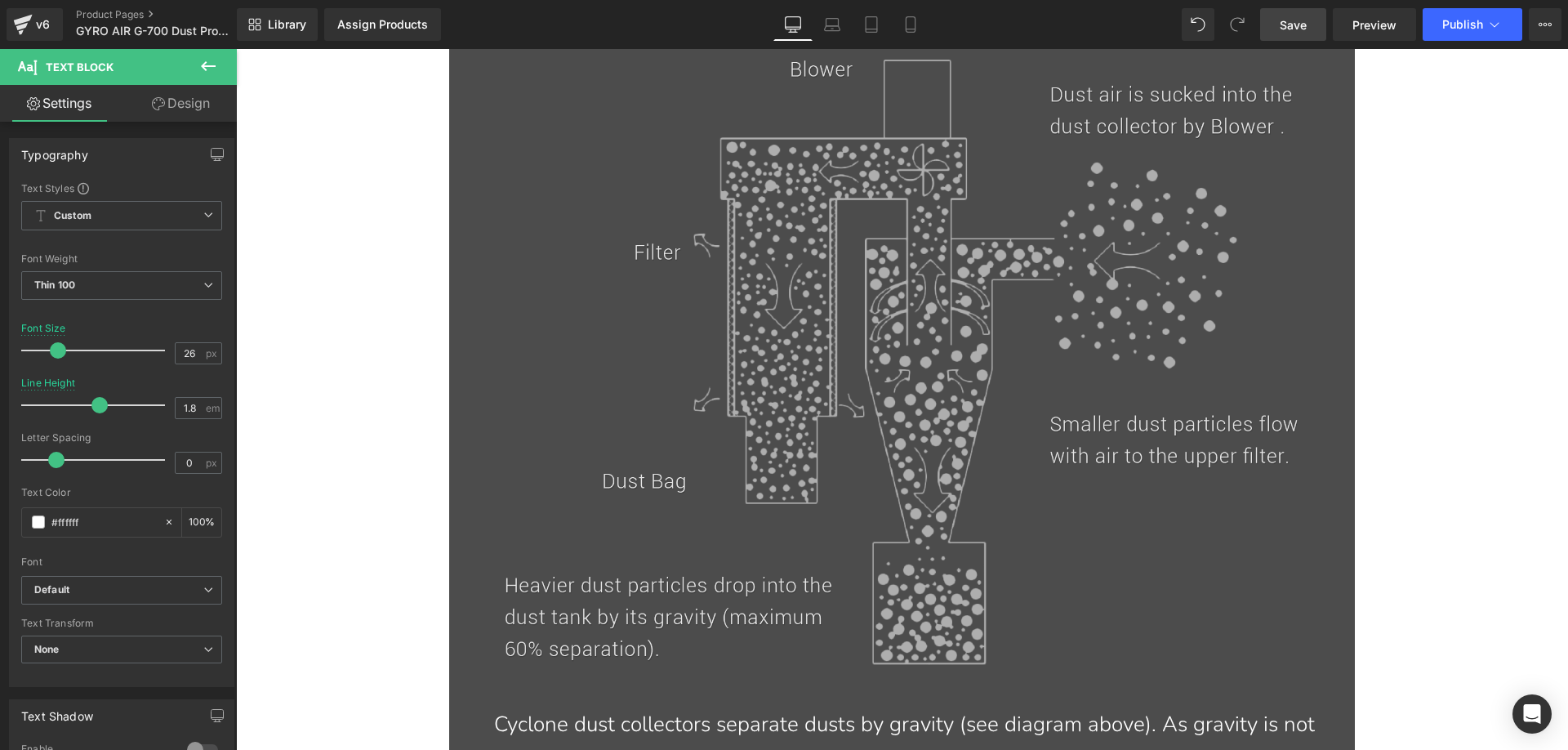
click at [771, 324] on img at bounding box center [902, 361] width 793 height 606
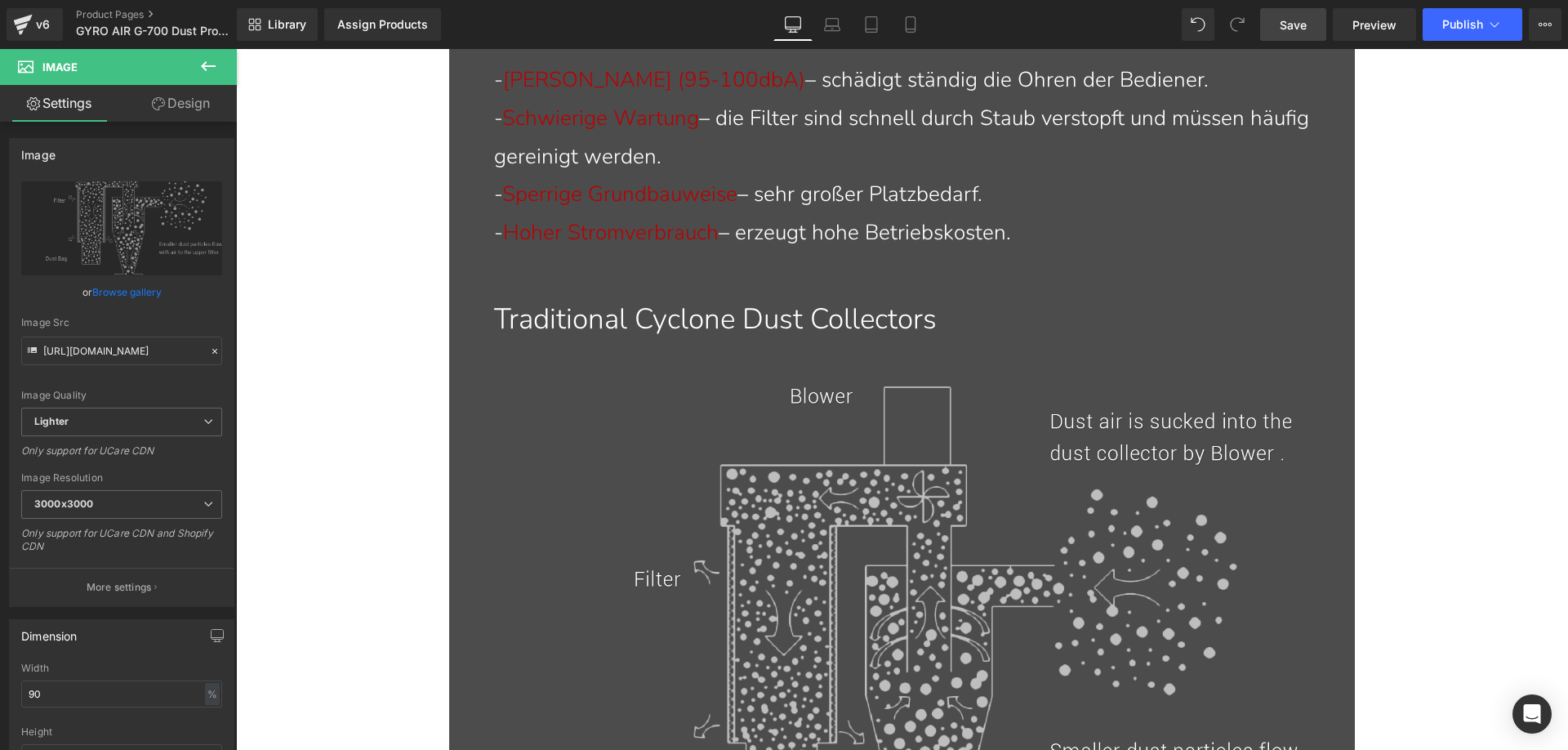
click at [608, 319] on p "Traditional Cyclone Dust Collectors" at bounding box center [912, 319] width 836 height 52
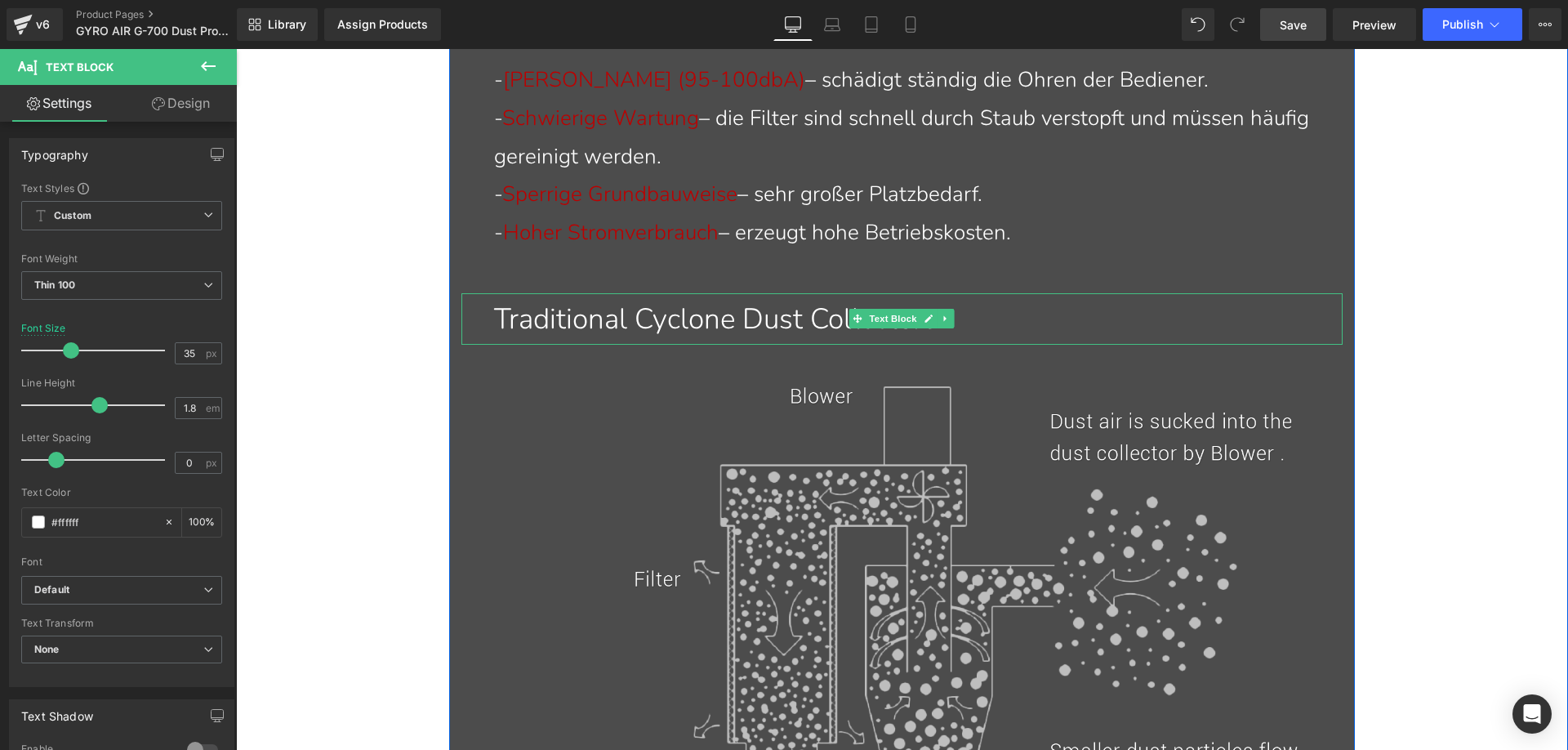
click at [601, 321] on p "Traditional Cyclone Dust Collectors" at bounding box center [912, 319] width 836 height 52
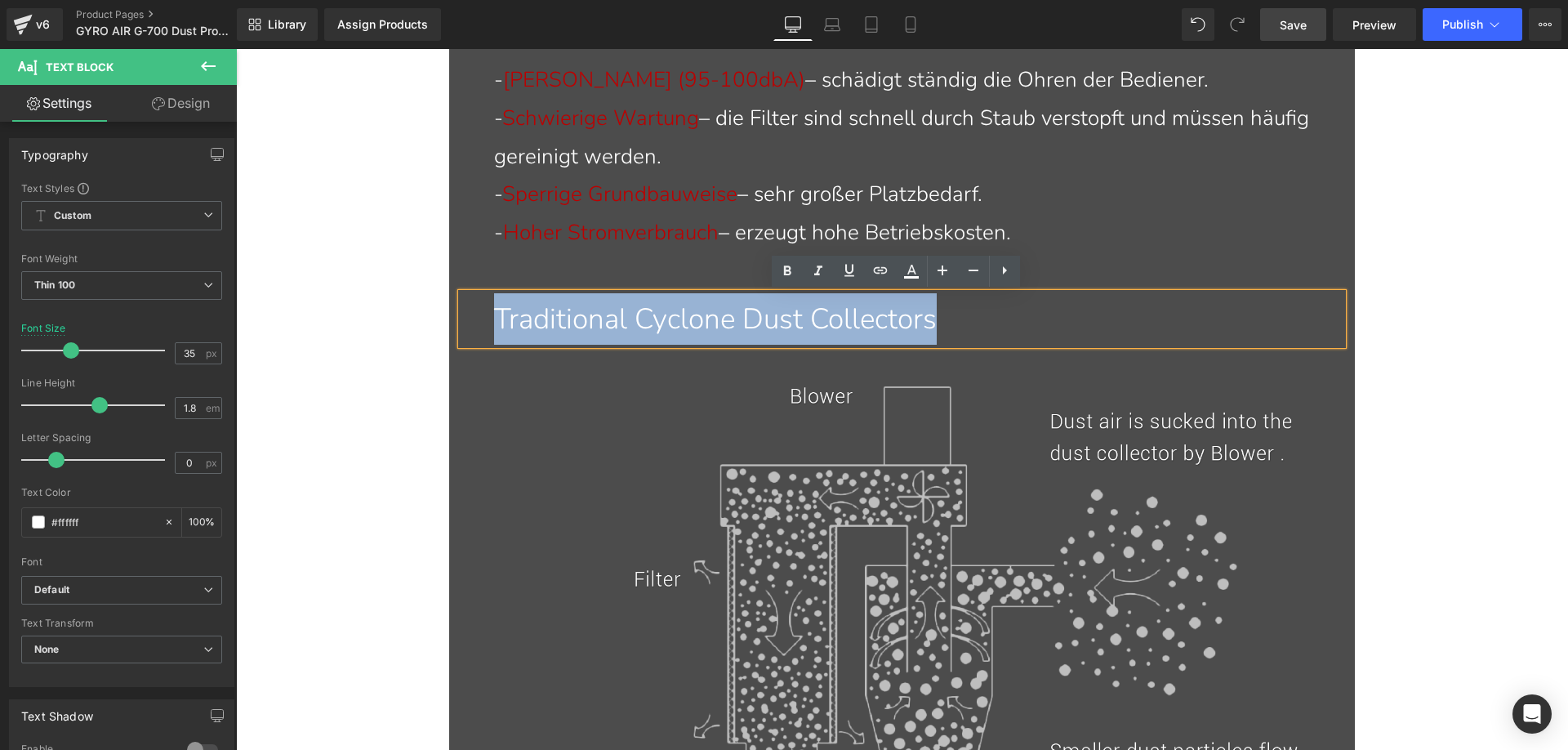
drag, startPoint x: 490, startPoint y: 318, endPoint x: 1072, endPoint y: 319, distance: 582.0
click at [1072, 319] on p "Traditional Cyclone Dust Collectors" at bounding box center [912, 319] width 836 height 52
paste div
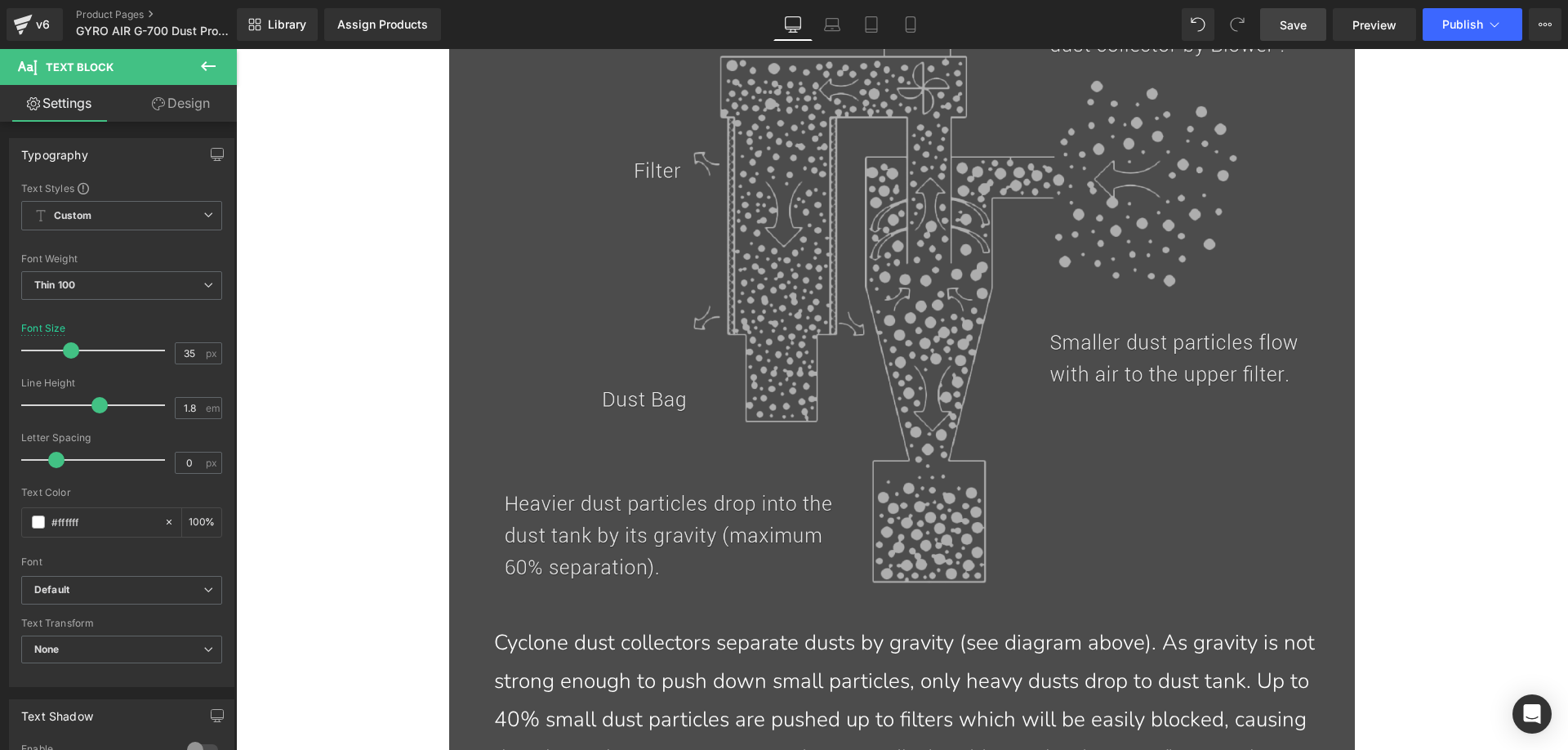
scroll to position [2933, 0]
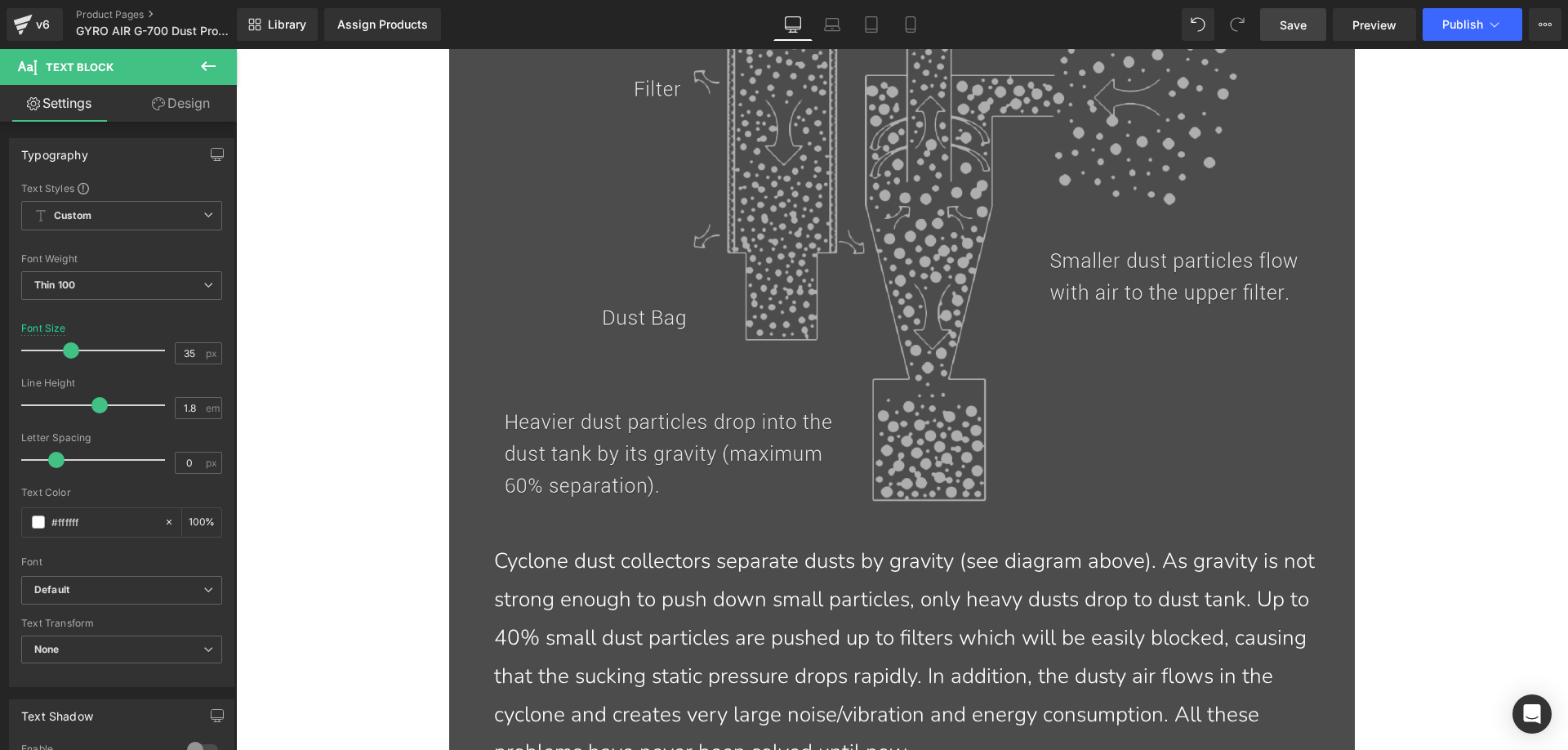
click at [714, 286] on img at bounding box center [902, 198] width 793 height 606
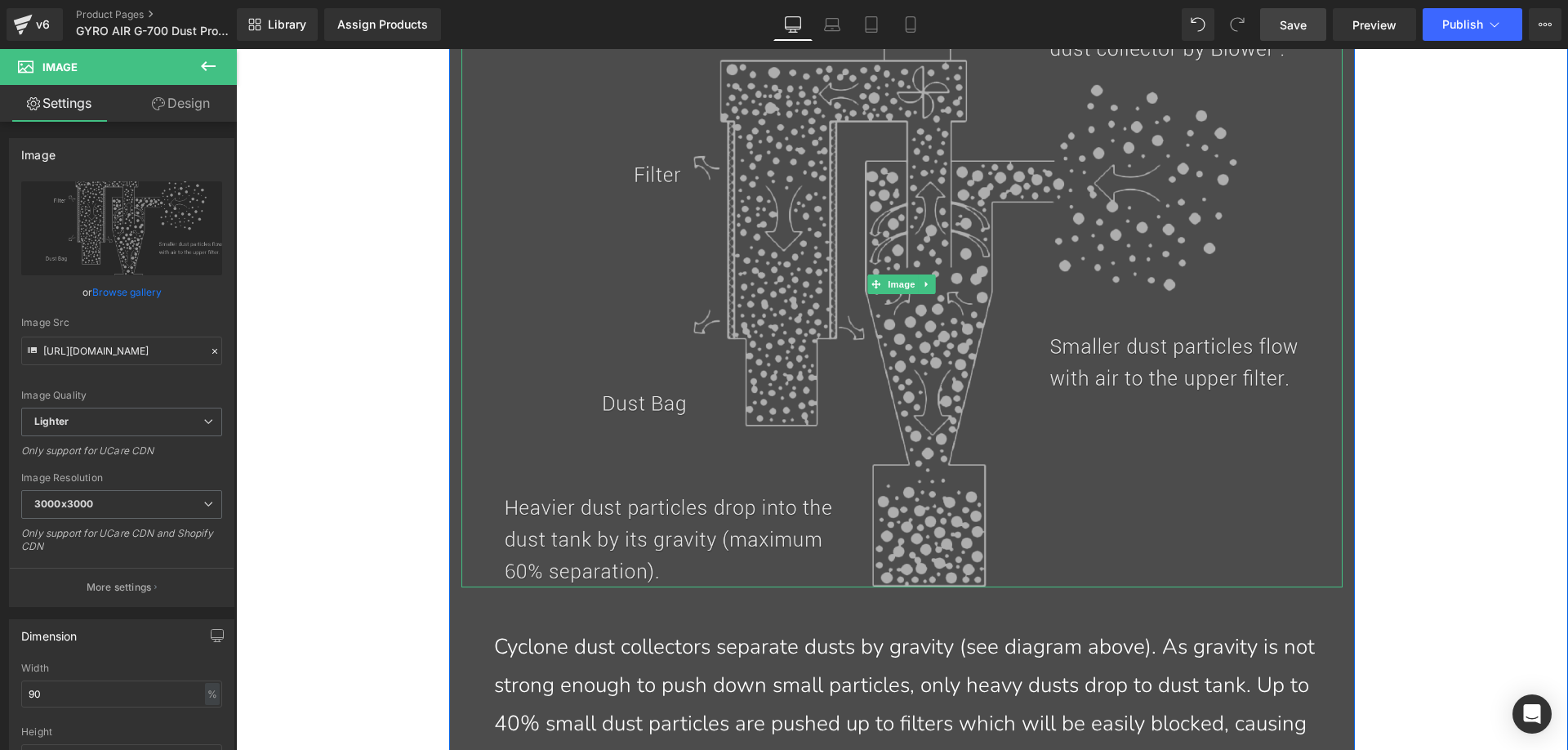
scroll to position [2770, 0]
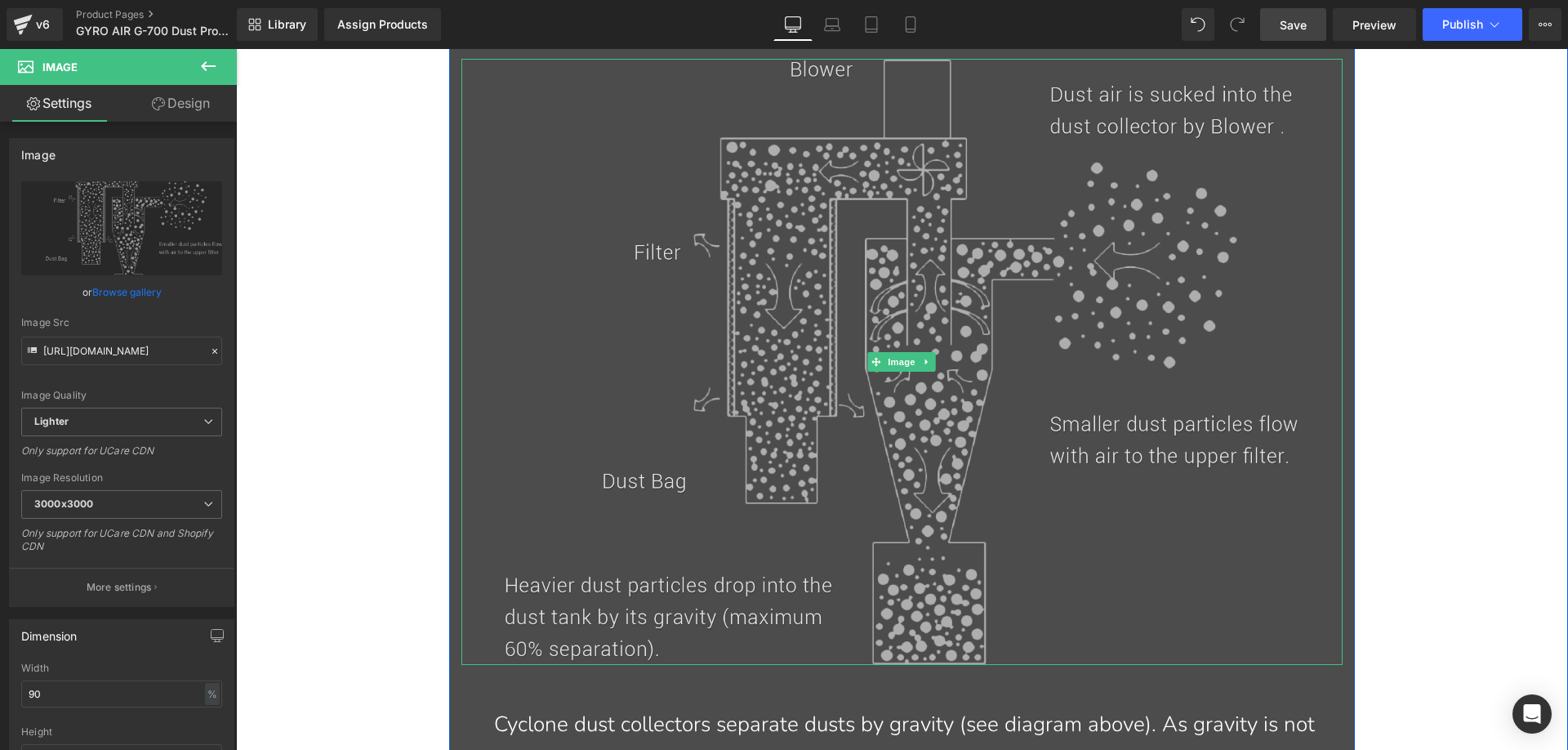
click at [664, 311] on img at bounding box center [902, 361] width 793 height 606
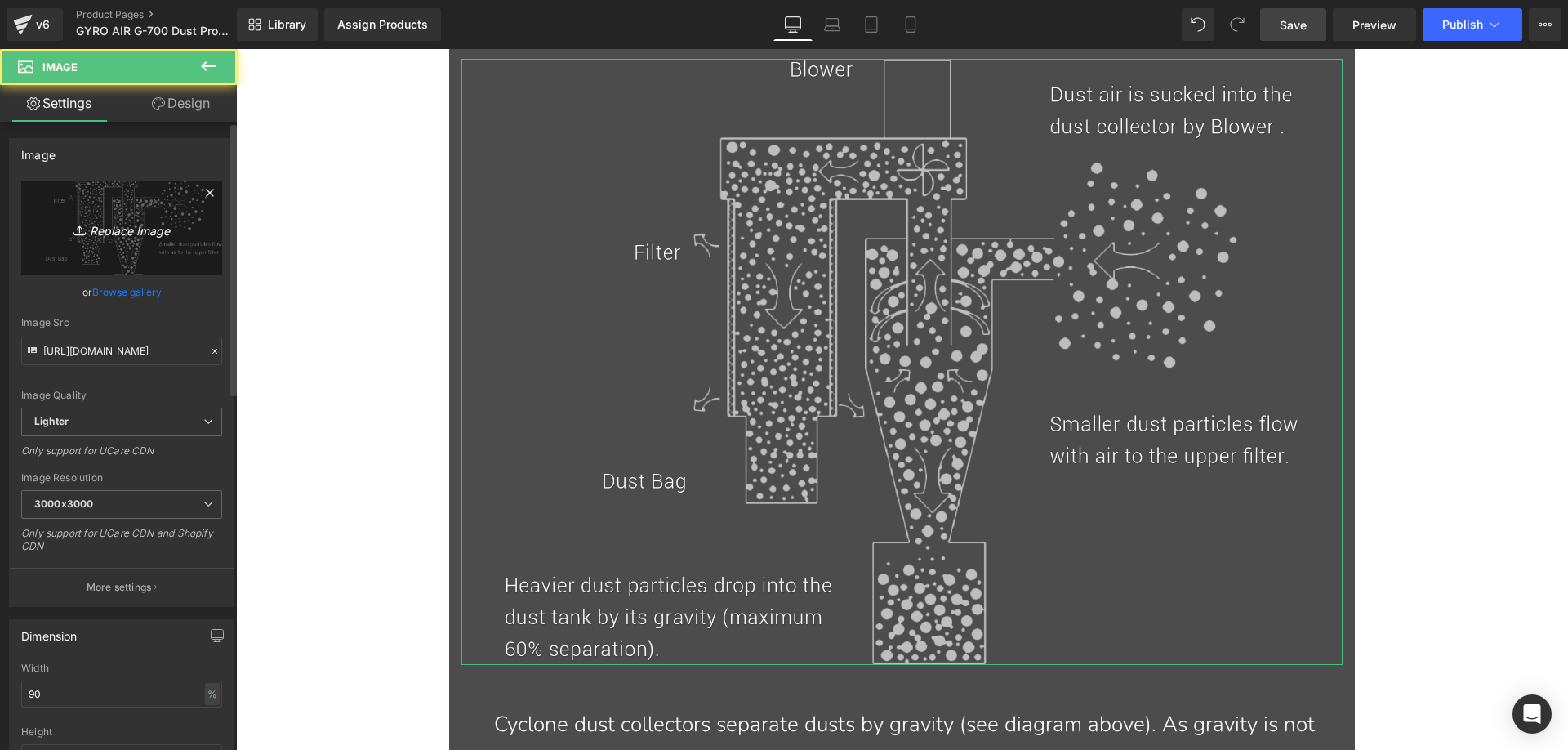
click at [165, 222] on icon "Replace Image" at bounding box center [122, 228] width 130 height 21
type input "C:\fakepath\G700-1_06_93bd312e-cab2-4614-8c5c-cb27cc5ddbac.webp"
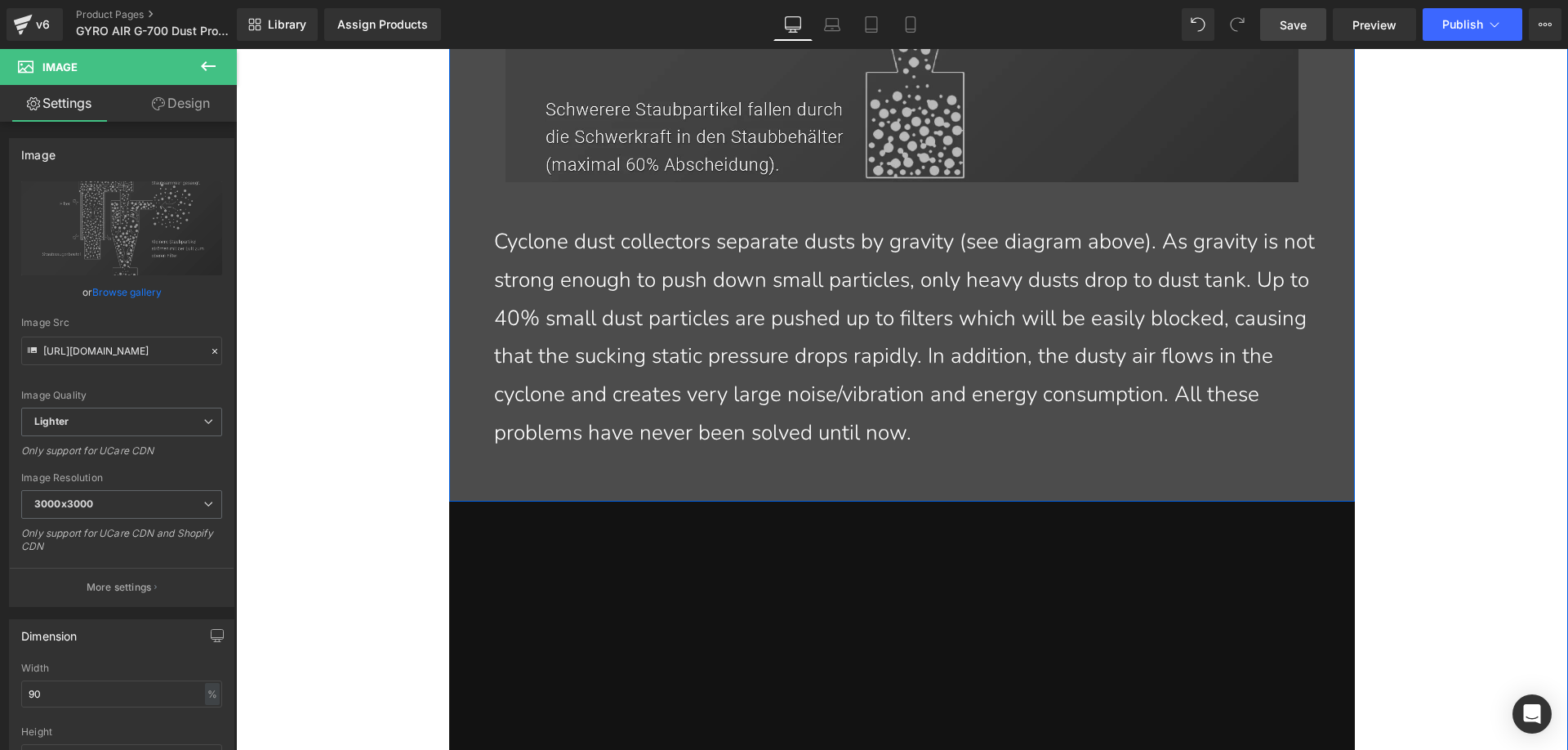
scroll to position [3178, 0]
click at [926, 423] on p "Cyclone dust collectors separate dusts by gravity (see diagram above). As gravi…" at bounding box center [912, 336] width 836 height 229
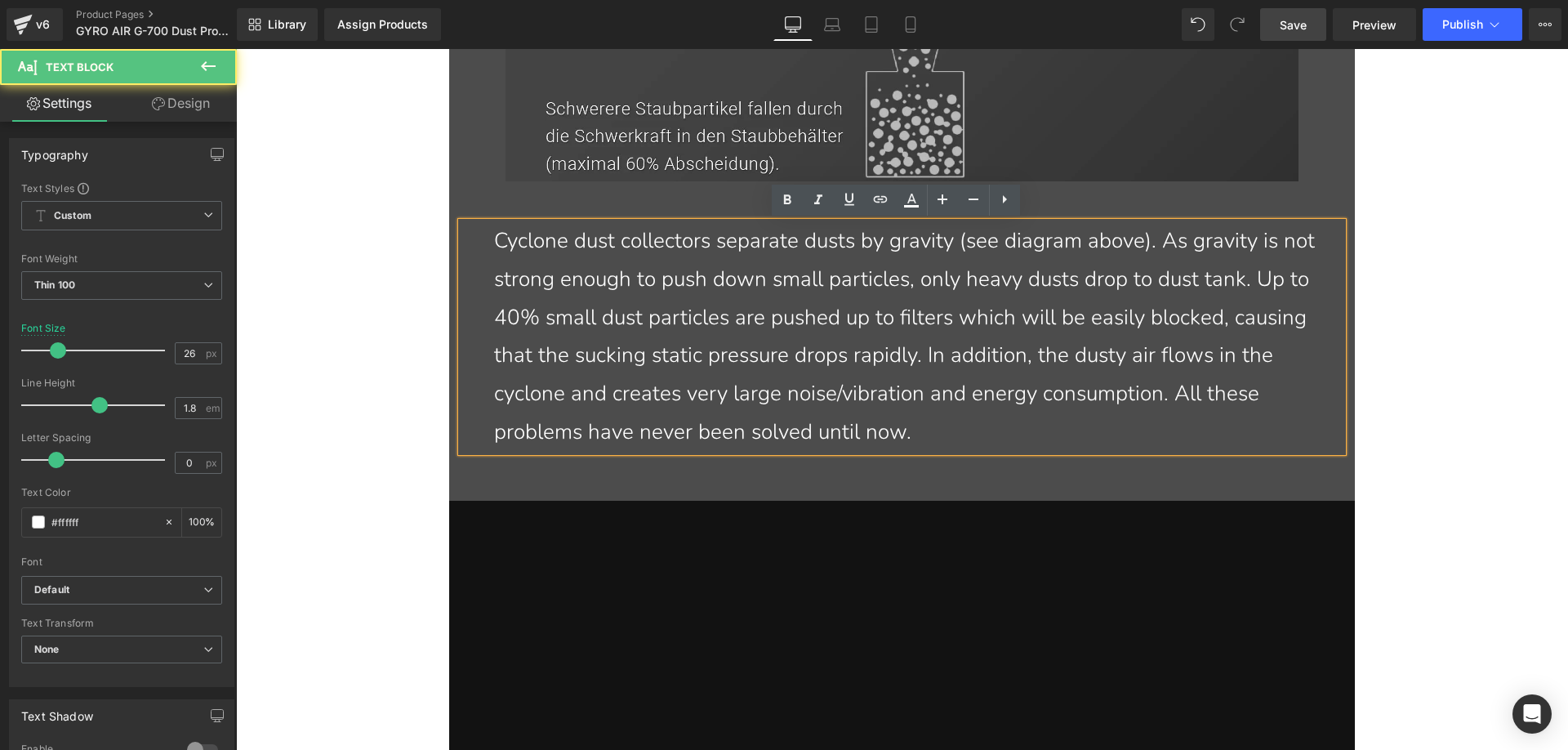
click at [930, 428] on p "Cyclone dust collectors separate dusts by gravity (see diagram above). As gravi…" at bounding box center [912, 336] width 836 height 229
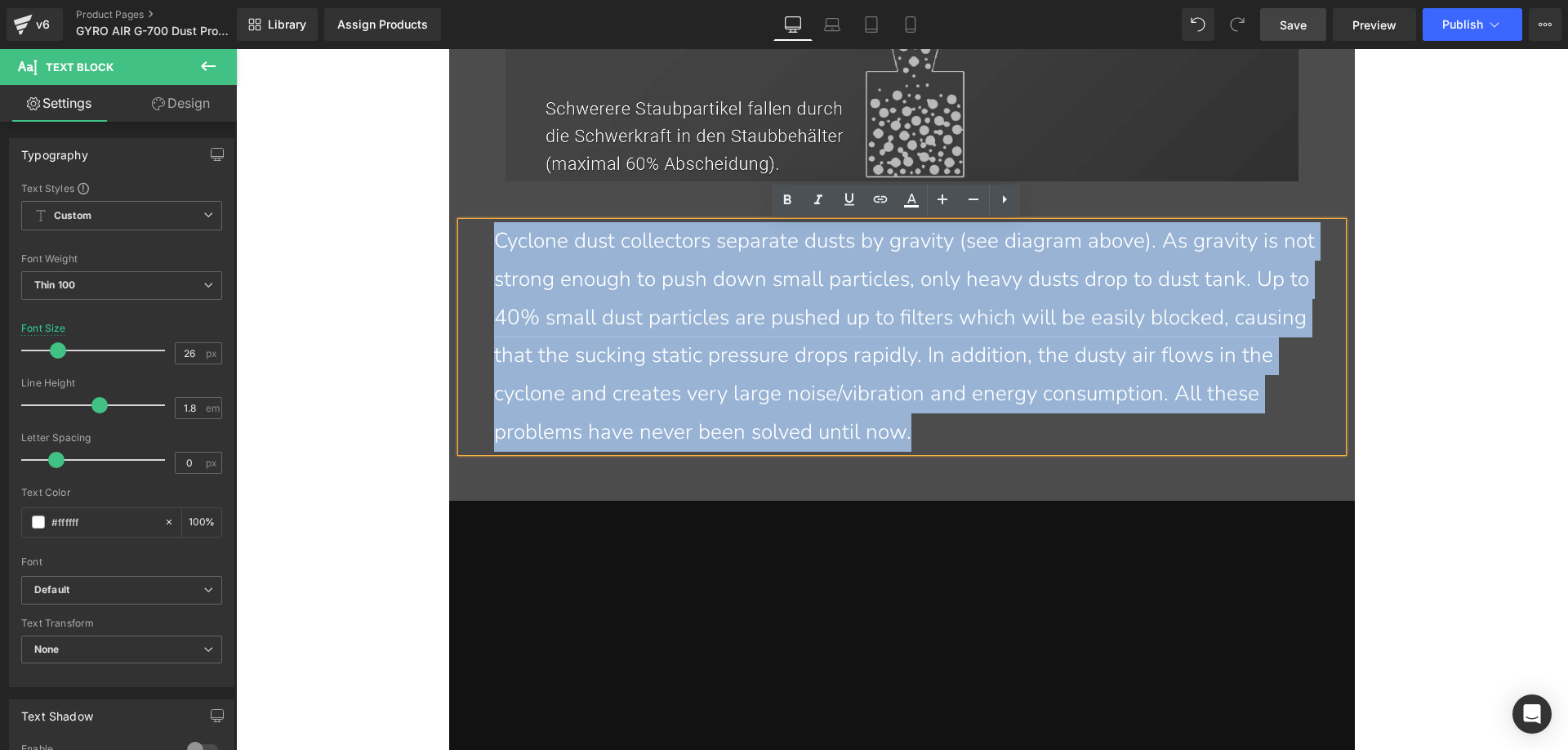
drag, startPoint x: 882, startPoint y: 418, endPoint x: 482, endPoint y: 246, distance: 435.4
click at [482, 246] on div "Cyclone dust collectors separate dusts by gravity (see diagram above). As gravi…" at bounding box center [902, 336] width 881 height 229
paste div
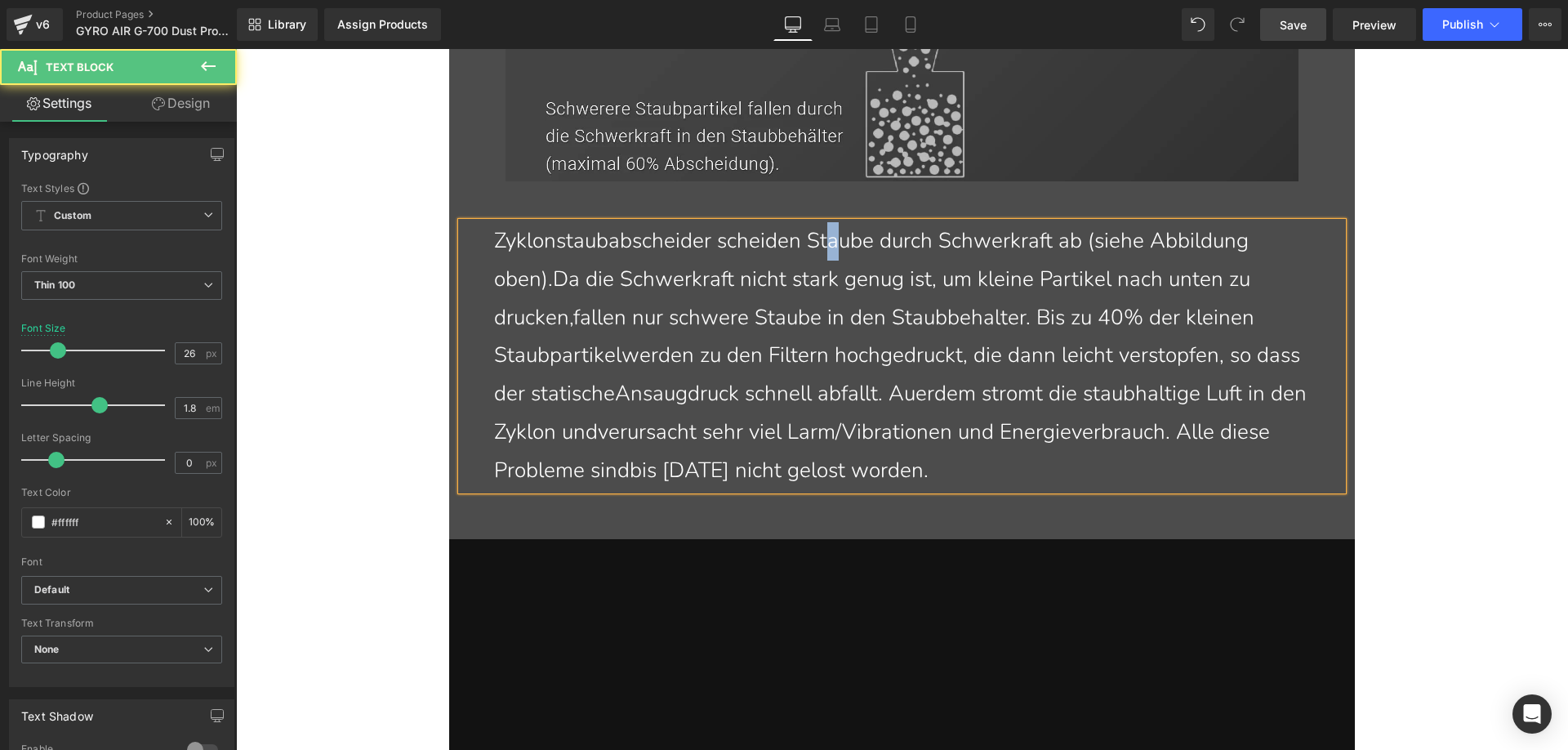
click at [826, 242] on p "Zyklonstaubabscheider scheiden Staube durch Schwerkraft ab (siehe Abbildung obe…" at bounding box center [912, 356] width 836 height 268
click at [554, 275] on p "Zyklonstaubabscheider scheiden Stäube durch Schwerkraft ab (siehe Abbildung obe…" at bounding box center [912, 356] width 836 height 268
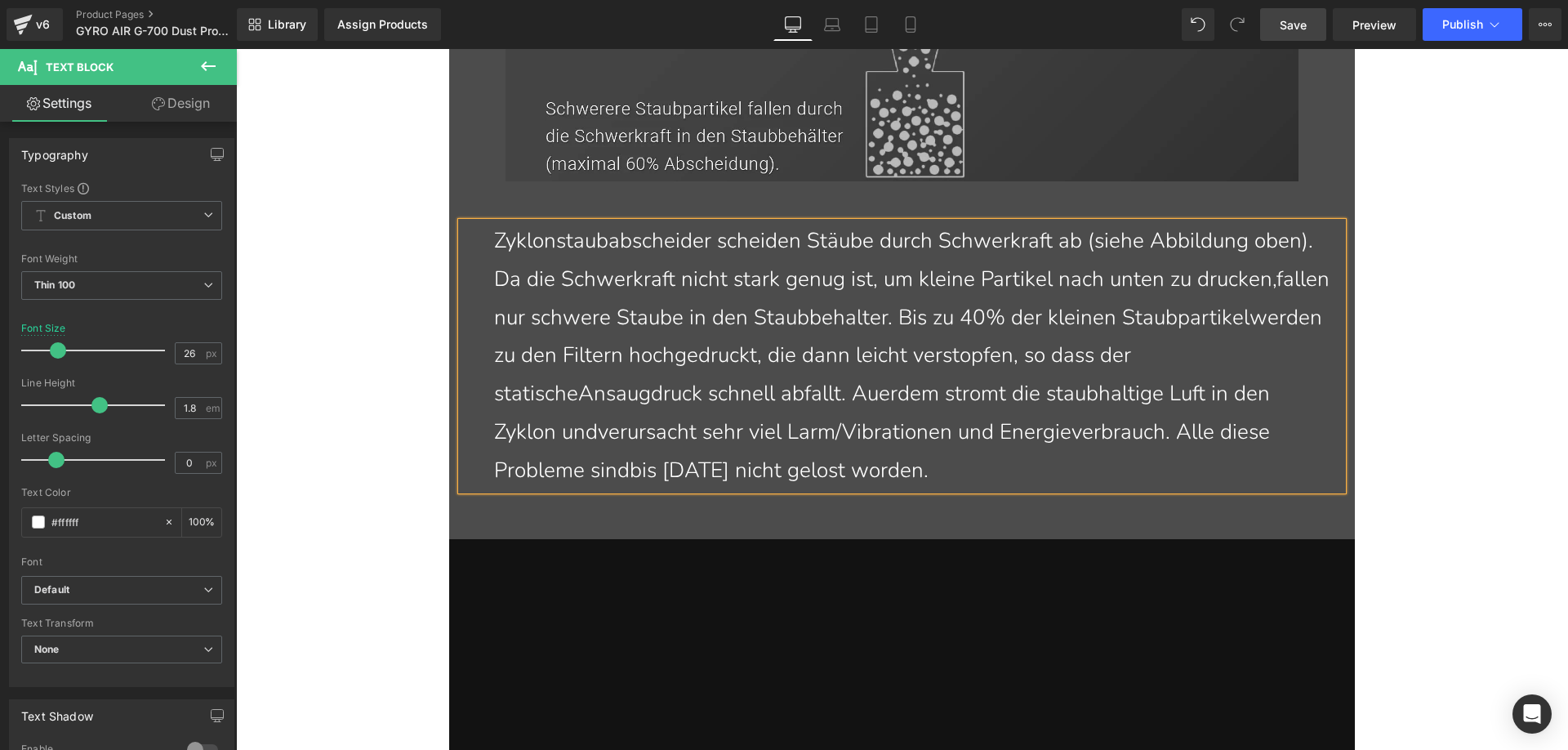
click at [528, 323] on p "Zyklonstaubabscheider scheiden Stäube durch Schwerkraft ab (siehe Abbildung obe…" at bounding box center [912, 356] width 836 height 268
click at [510, 317] on p "Zyklonstaubabscheider scheiden Stäube durch Schwerkraft ab (siehe Abbildung obe…" at bounding box center [912, 356] width 836 height 268
drag, startPoint x: 778, startPoint y: 323, endPoint x: 771, endPoint y: 319, distance: 8.1
click at [771, 319] on p "Zyklonstaubabscheider scheiden Stäube durch Schwerkraft ab (siehe Abbildung obe…" at bounding box center [912, 356] width 836 height 268
click at [984, 320] on p "Zyklonstaubabscheider scheiden Stäube durch Schwerkraft ab (siehe Abbildung obe…" at bounding box center [912, 356] width 836 height 268
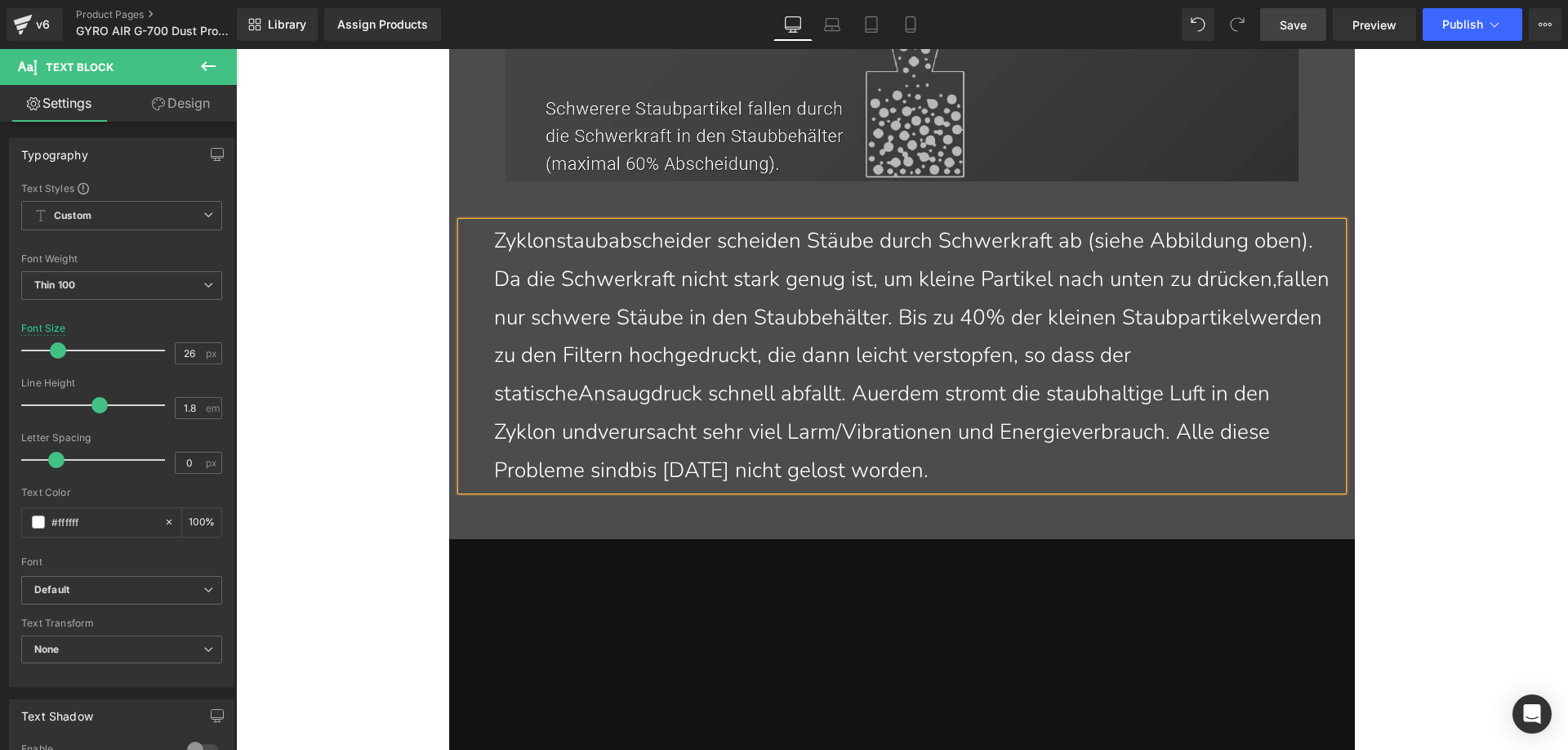
click at [617, 356] on p "Zyklonstaubabscheider scheiden Stäube durch Schwerkraft ab (siehe Abbildung obe…" at bounding box center [912, 356] width 836 height 268
click at [931, 357] on p "Zyklonstaubabscheider scheiden Stäube durch Schwerkraft ab (siehe Abbildung obe…" at bounding box center [912, 356] width 836 height 268
click at [614, 395] on p "Zyklonstaubabscheider scheiden Stäube durch Schwerkraft ab (siehe Abbildung obe…" at bounding box center [912, 356] width 836 height 268
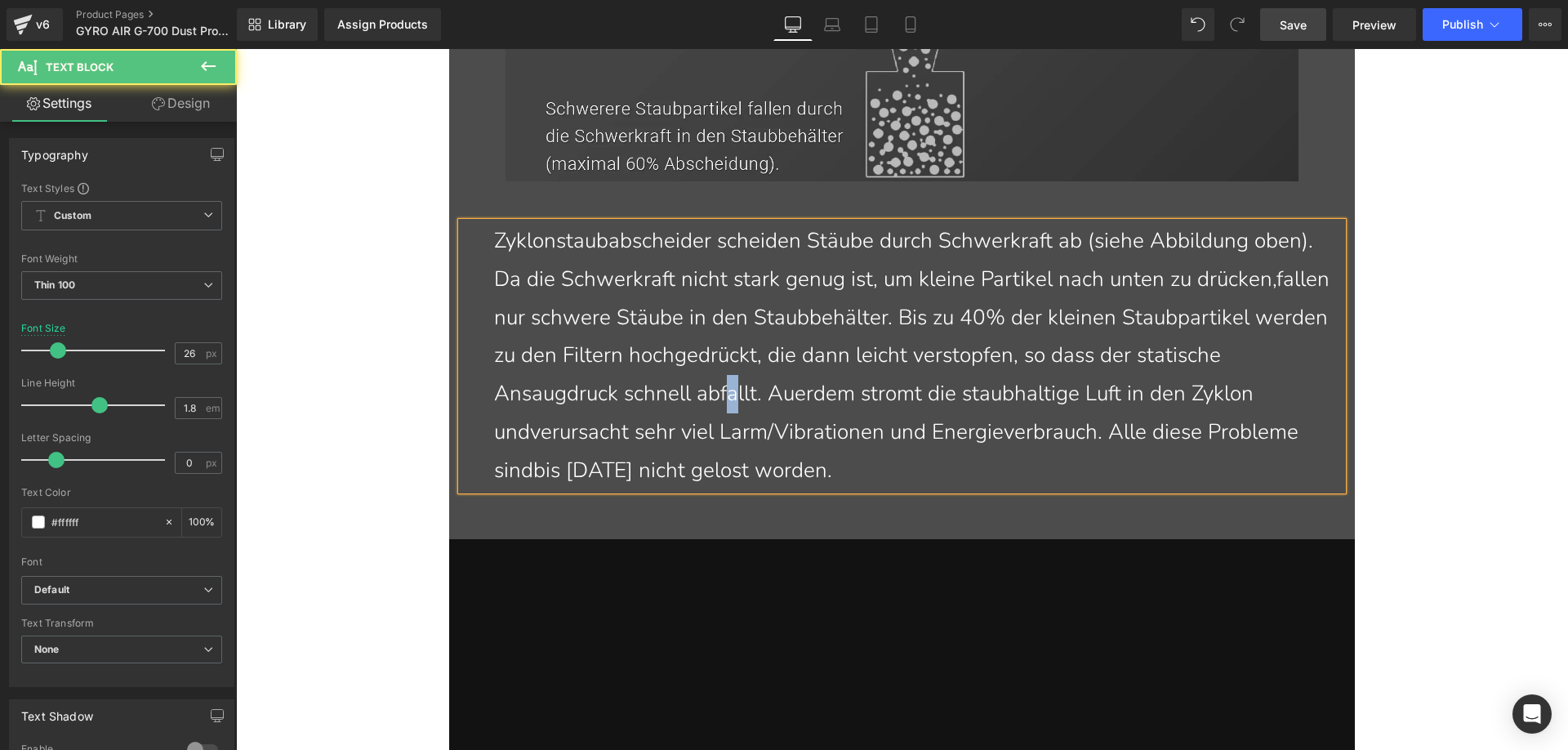
click at [851, 398] on p "Zyklonstaubabscheider scheiden Stäube durch Schwerkraft ab (siehe Abbildung obe…" at bounding box center [912, 356] width 836 height 268
click at [912, 395] on p "Zyklonstaubabscheider scheiden Stäube durch Schwerkraft ab (siehe Abbildung obe…" at bounding box center [912, 356] width 836 height 268
click at [1020, 398] on p "Zyklonstaubabscheider scheiden Stäube durch Schwerkraft ab (siehe Abbildung obe…" at bounding box center [912, 356] width 836 height 268
click at [595, 439] on p "Zyklonstaubabscheider scheiden Stäube durch Schwerkraft ab (siehe Abbildung obe…" at bounding box center [912, 356] width 836 height 268
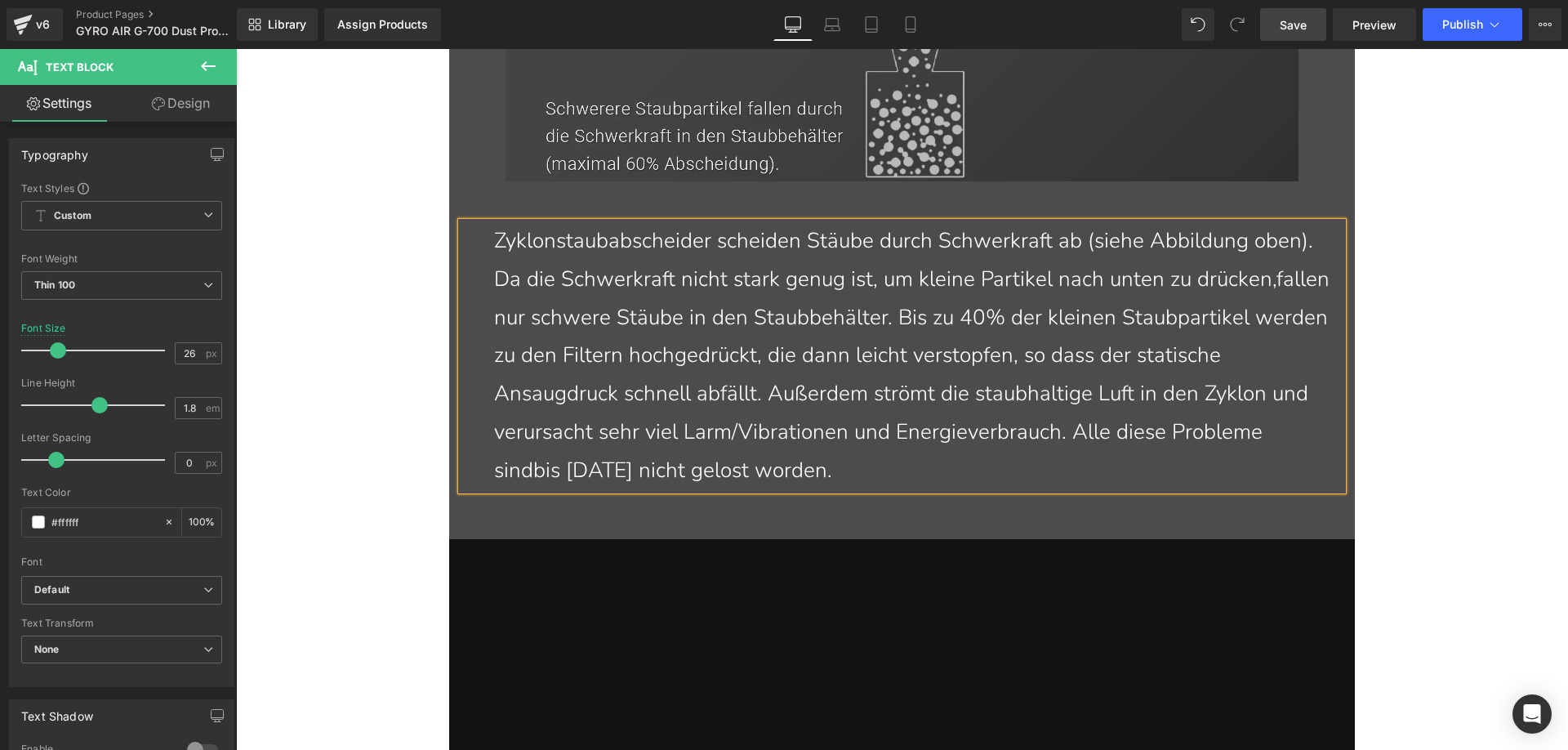
click at [623, 475] on p "Zyklonstaubabscheider scheiden Stäube durch Schwerkraft ab (siehe Abbildung obe…" at bounding box center [912, 356] width 836 height 268
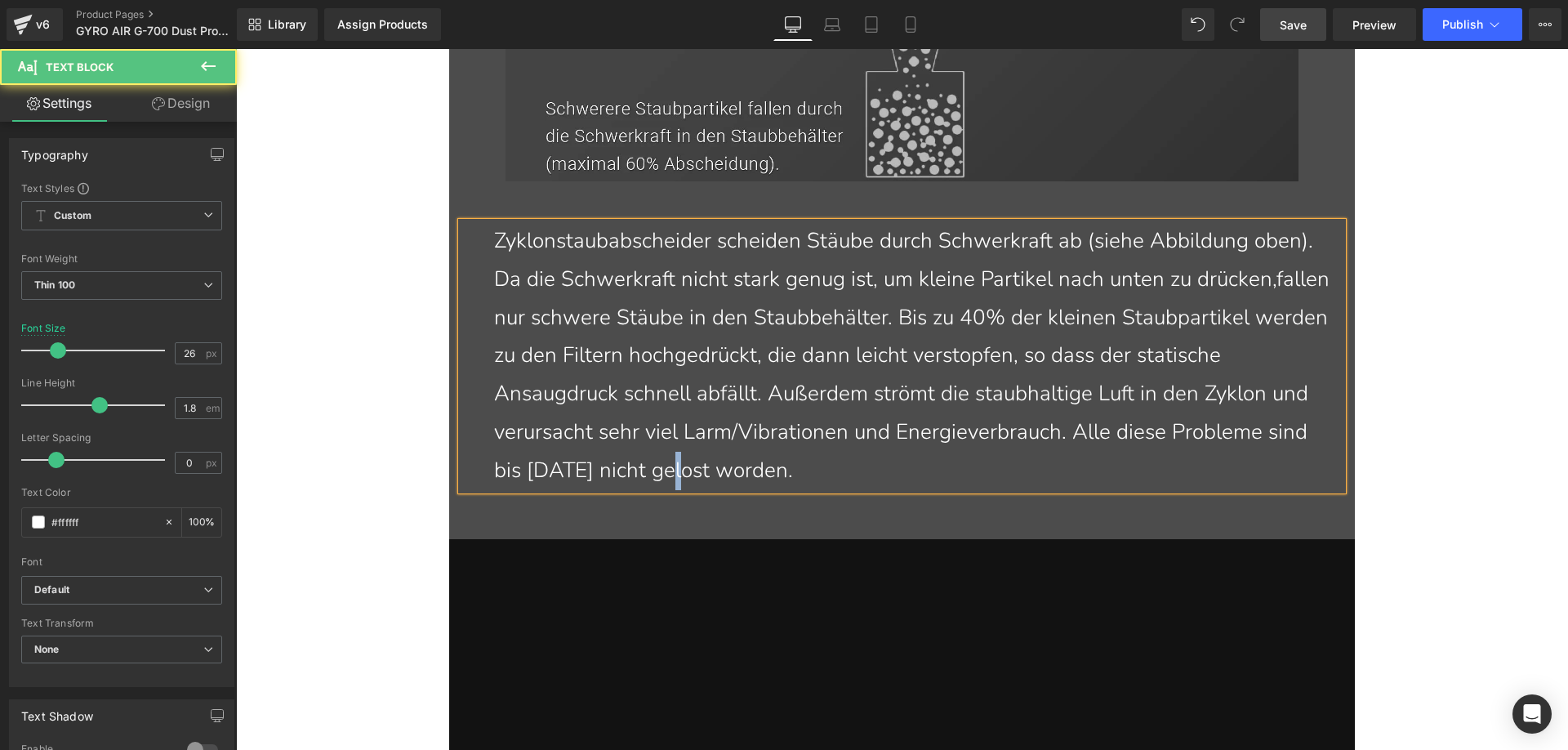
click at [818, 471] on p "Zyklonstaubabscheider scheiden Stäube durch Schwerkraft ab (siehe Abbildung obe…" at bounding box center [912, 356] width 836 height 268
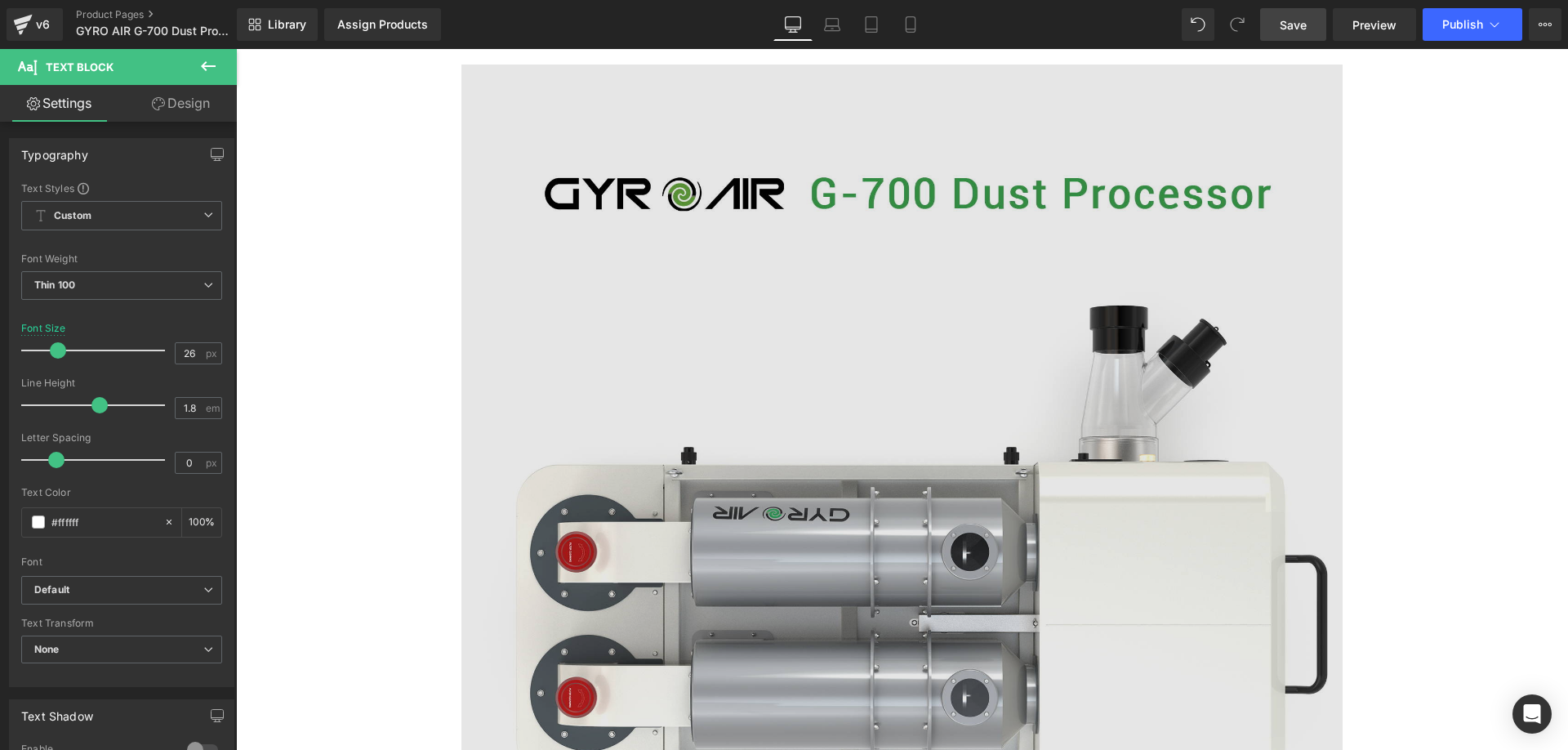
scroll to position [4076, 0]
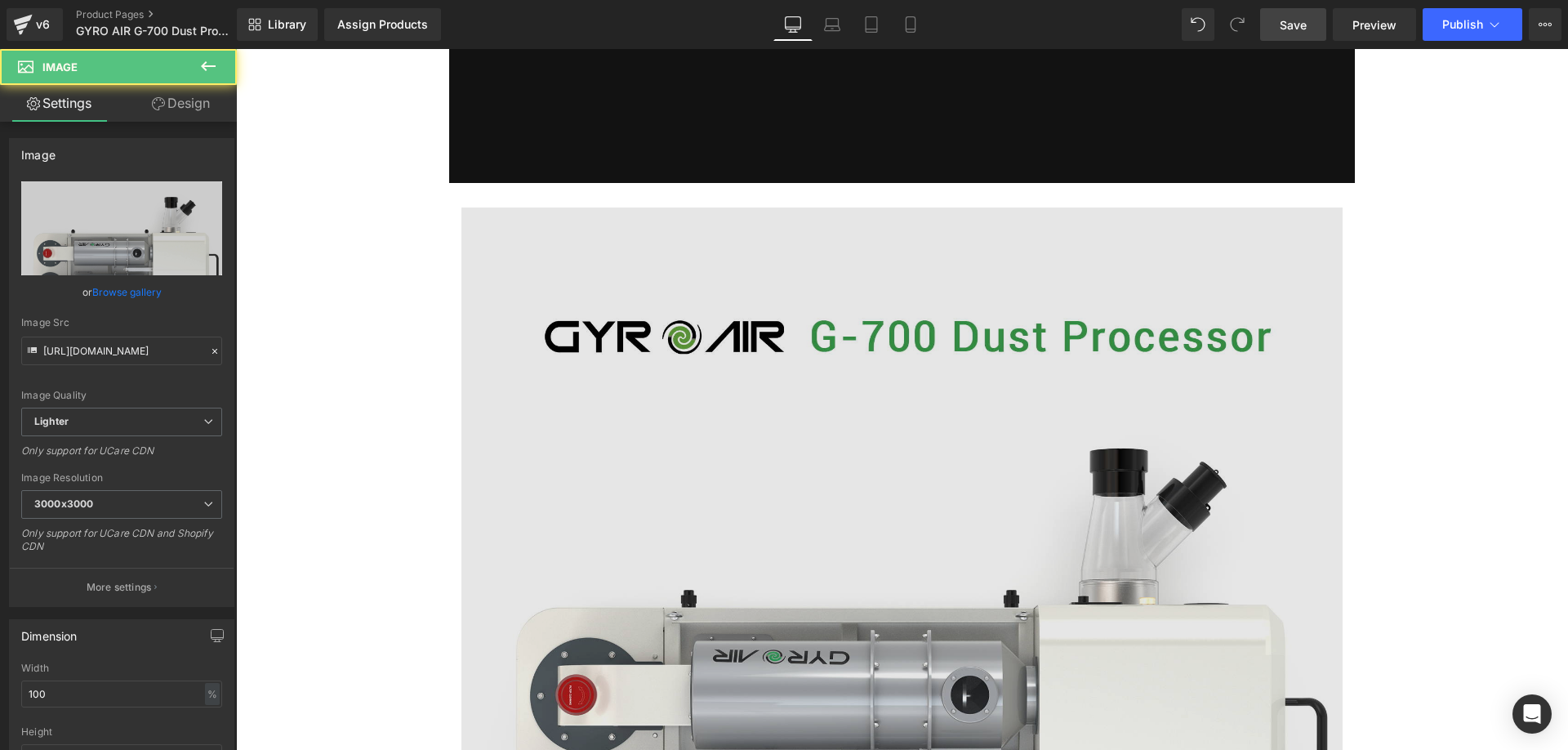
click at [729, 422] on img at bounding box center [902, 586] width 881 height 757
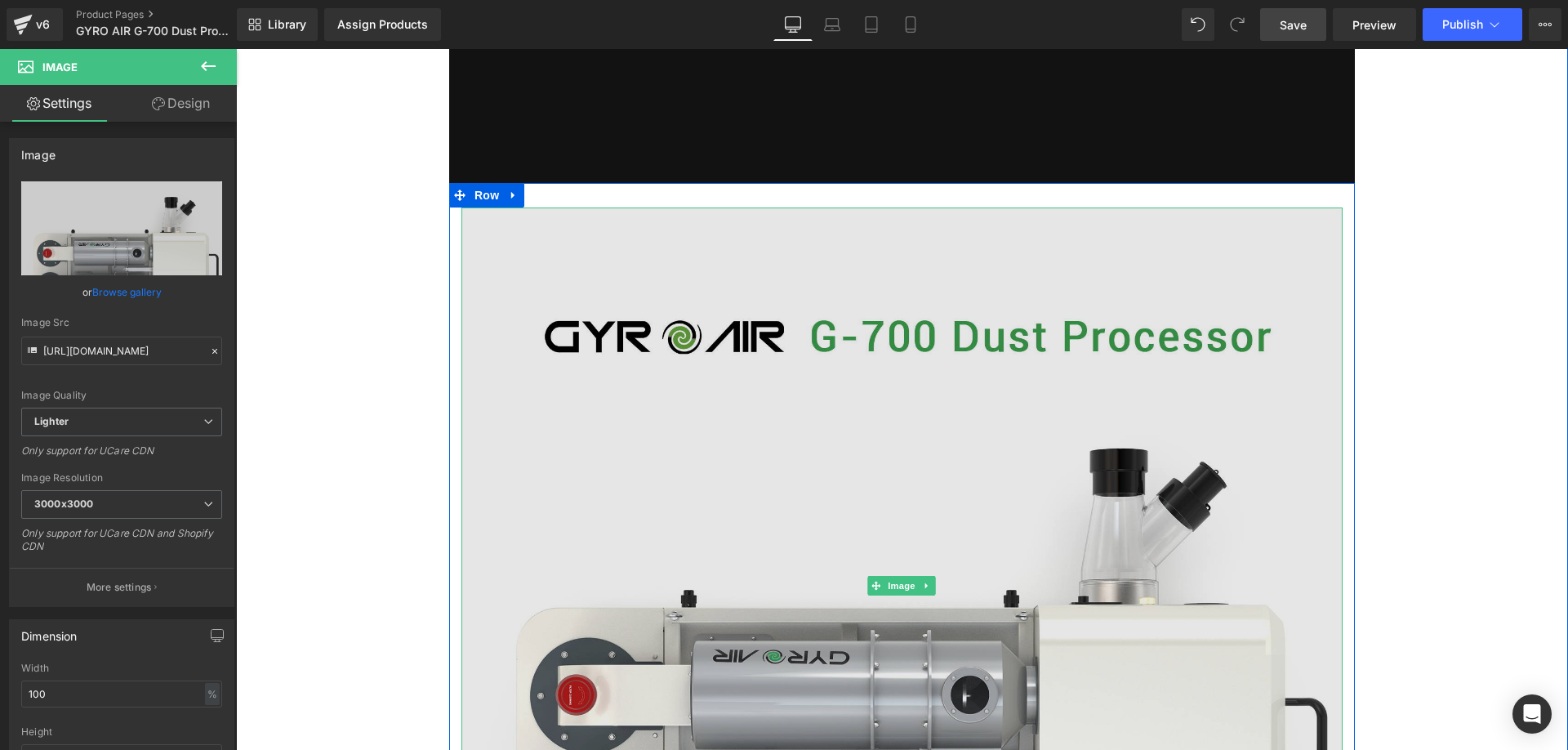
click at [609, 410] on img at bounding box center [902, 586] width 881 height 757
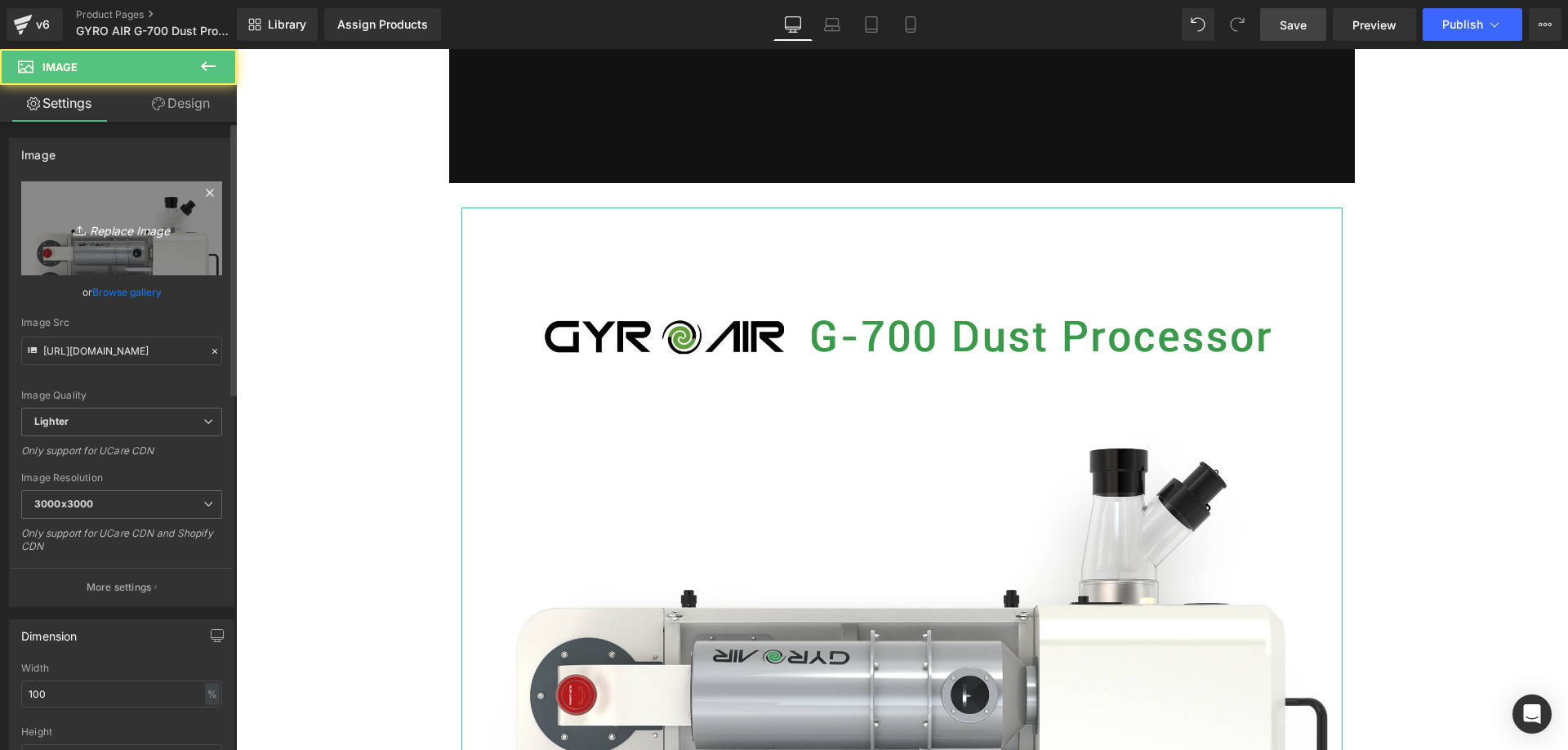
click at [107, 219] on icon "Replace Image" at bounding box center [122, 228] width 130 height 21
type input "C:\fakepath\G700-1_05_2680e19f-dc32-44ce-9951-e467673d2cac.webp"
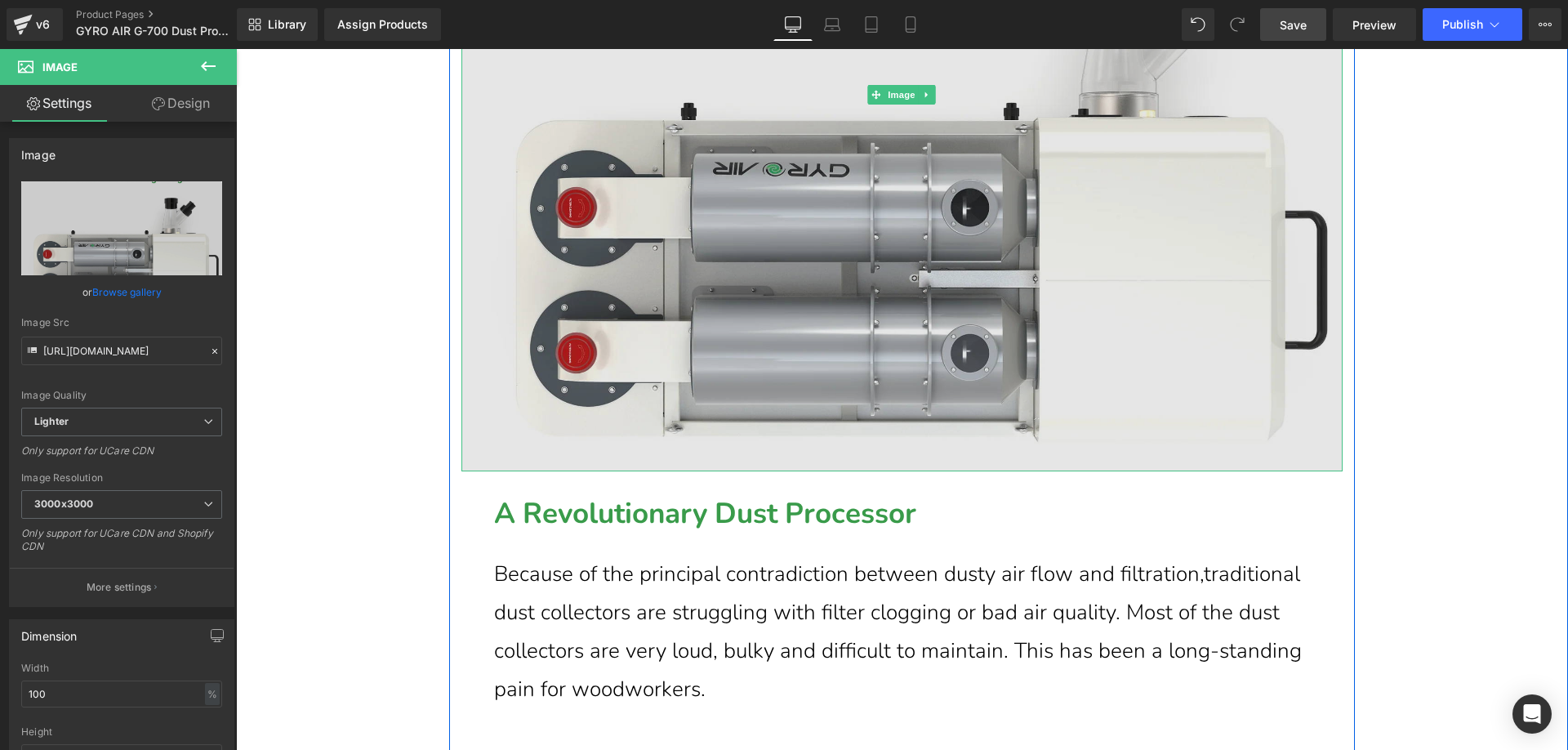
scroll to position [4811, 0]
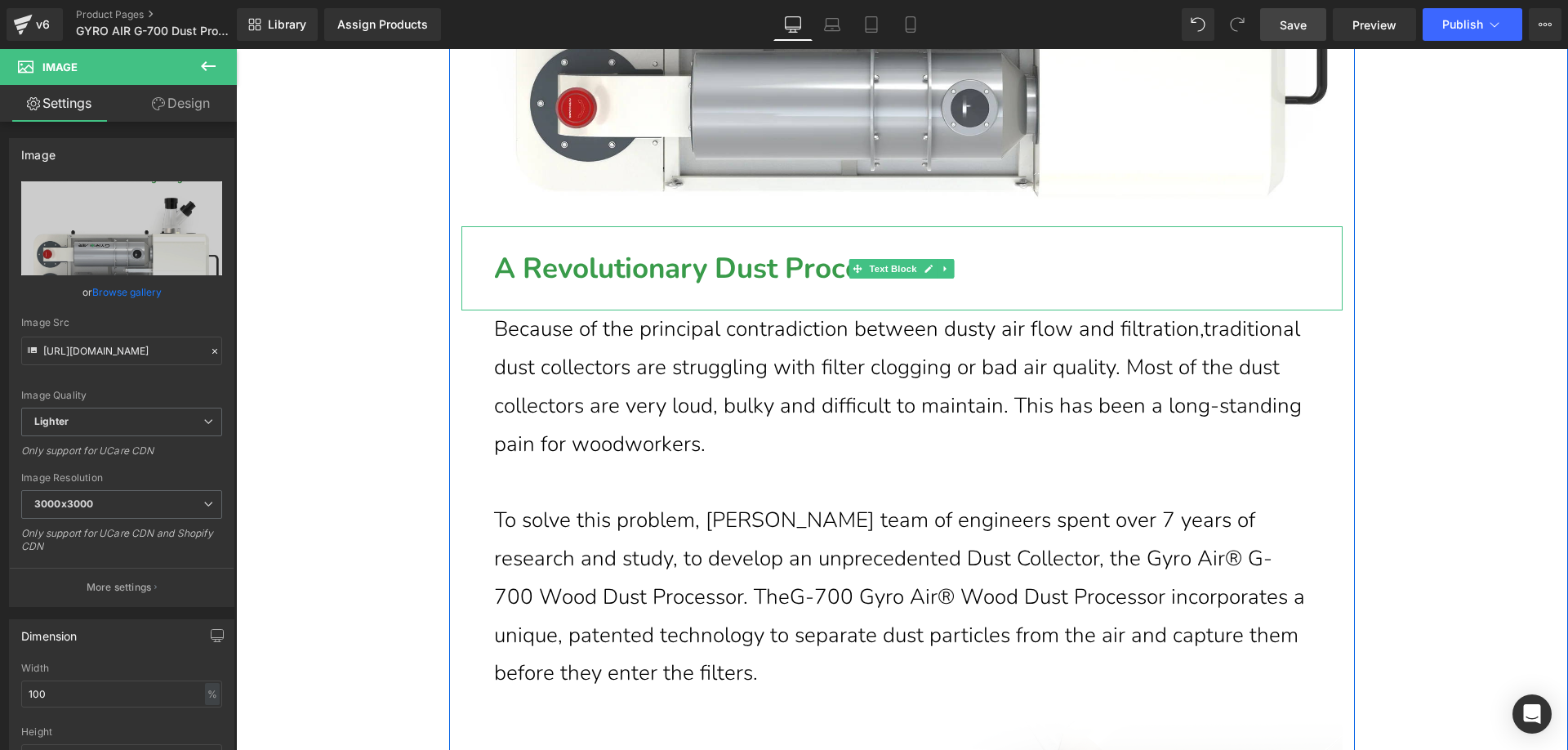
click at [506, 264] on b "A Revolutionary Dust Processor" at bounding box center [706, 268] width 423 height 39
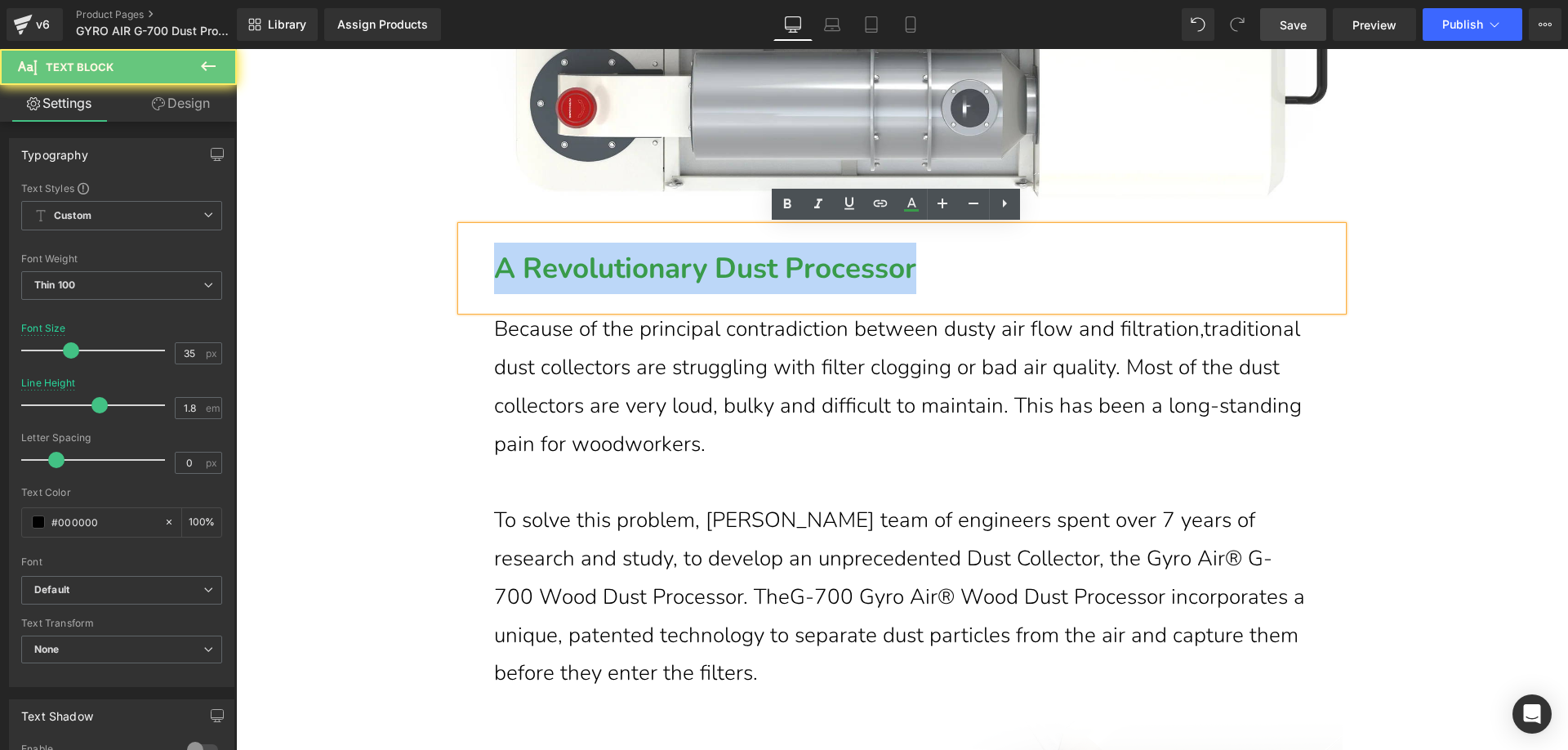
drag, startPoint x: 492, startPoint y: 269, endPoint x: 1043, endPoint y: 269, distance: 551.0
click at [1043, 269] on p "A Revolutionary Dust Processor" at bounding box center [918, 268] width 848 height 52
paste div
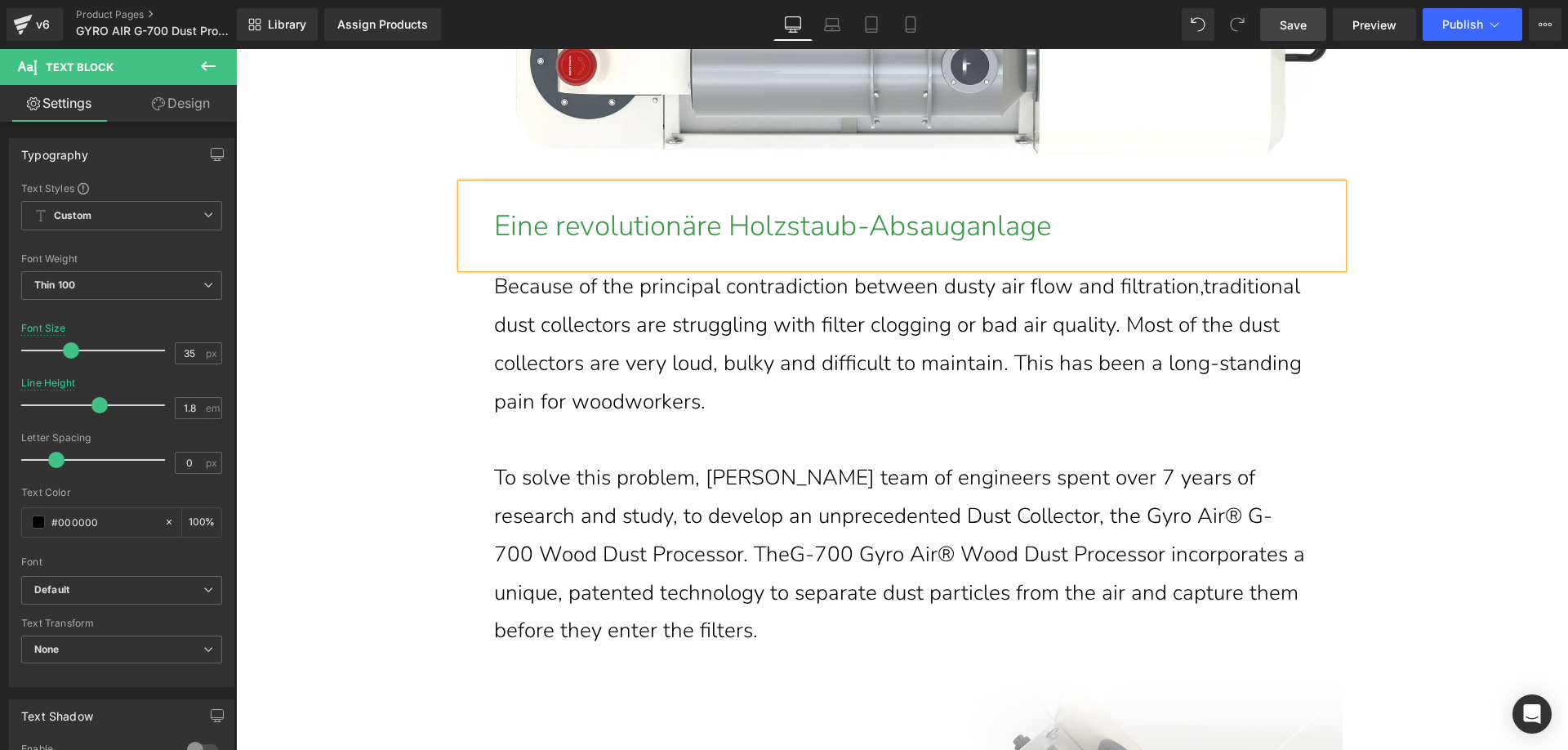
scroll to position [4893, 0]
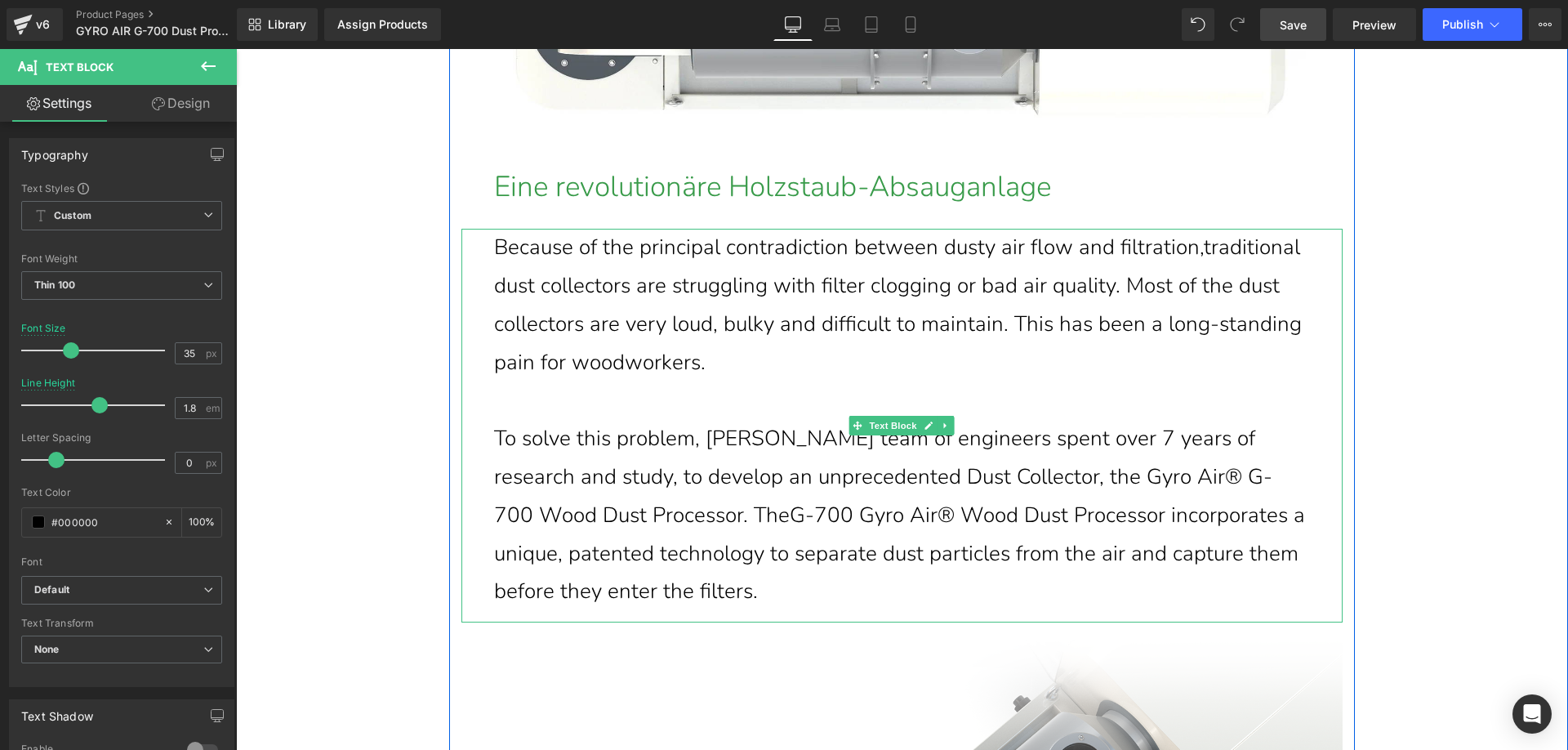
click at [749, 352] on p "Because of the principal contradiction between dusty air flow and filtration,tr…" at bounding box center [902, 305] width 816 height 153
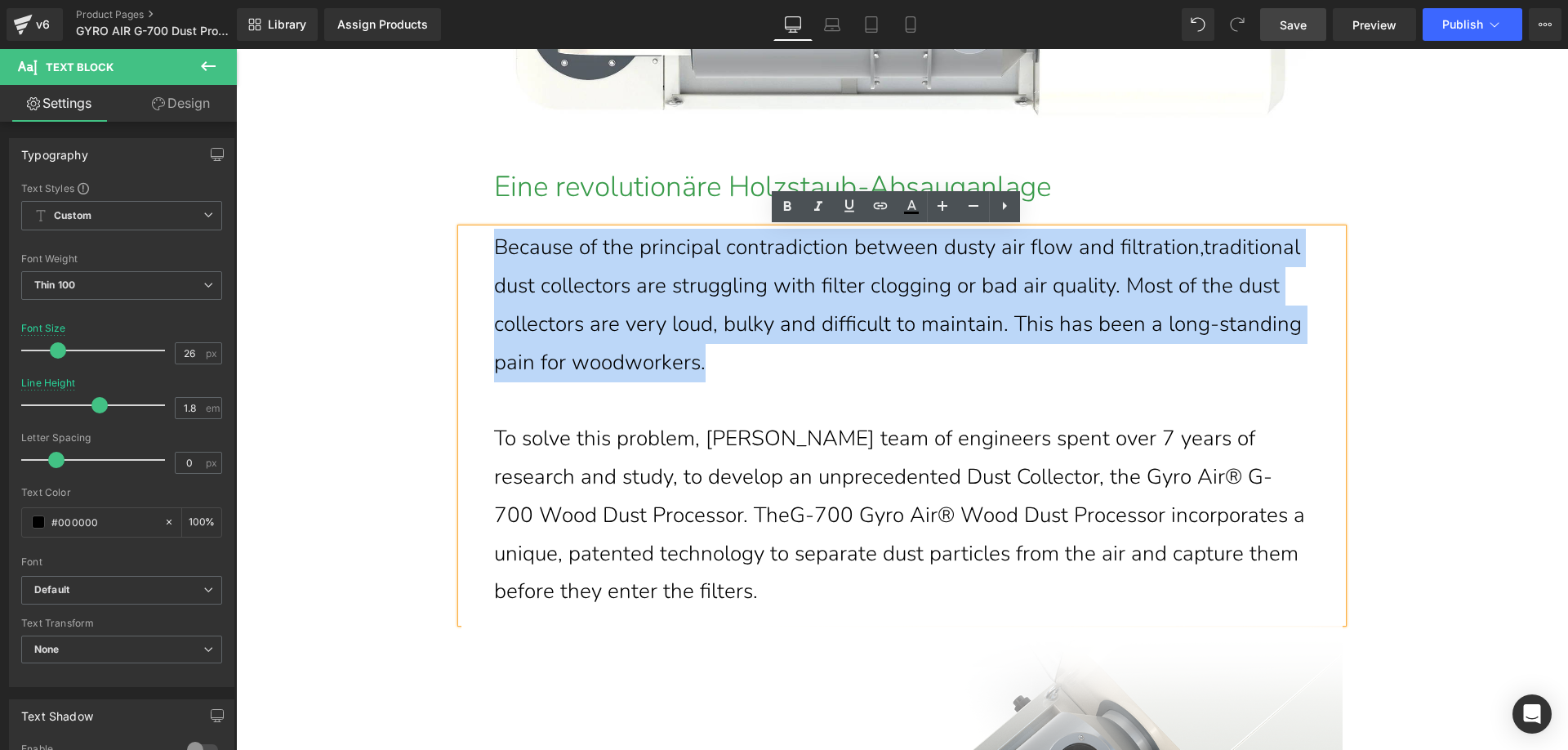
drag, startPoint x: 798, startPoint y: 361, endPoint x: 472, endPoint y: 258, distance: 341.9
click at [472, 258] on div "Because of the principal contradiction between dusty air flow and filtration,tr…" at bounding box center [902, 425] width 881 height 393
paste div
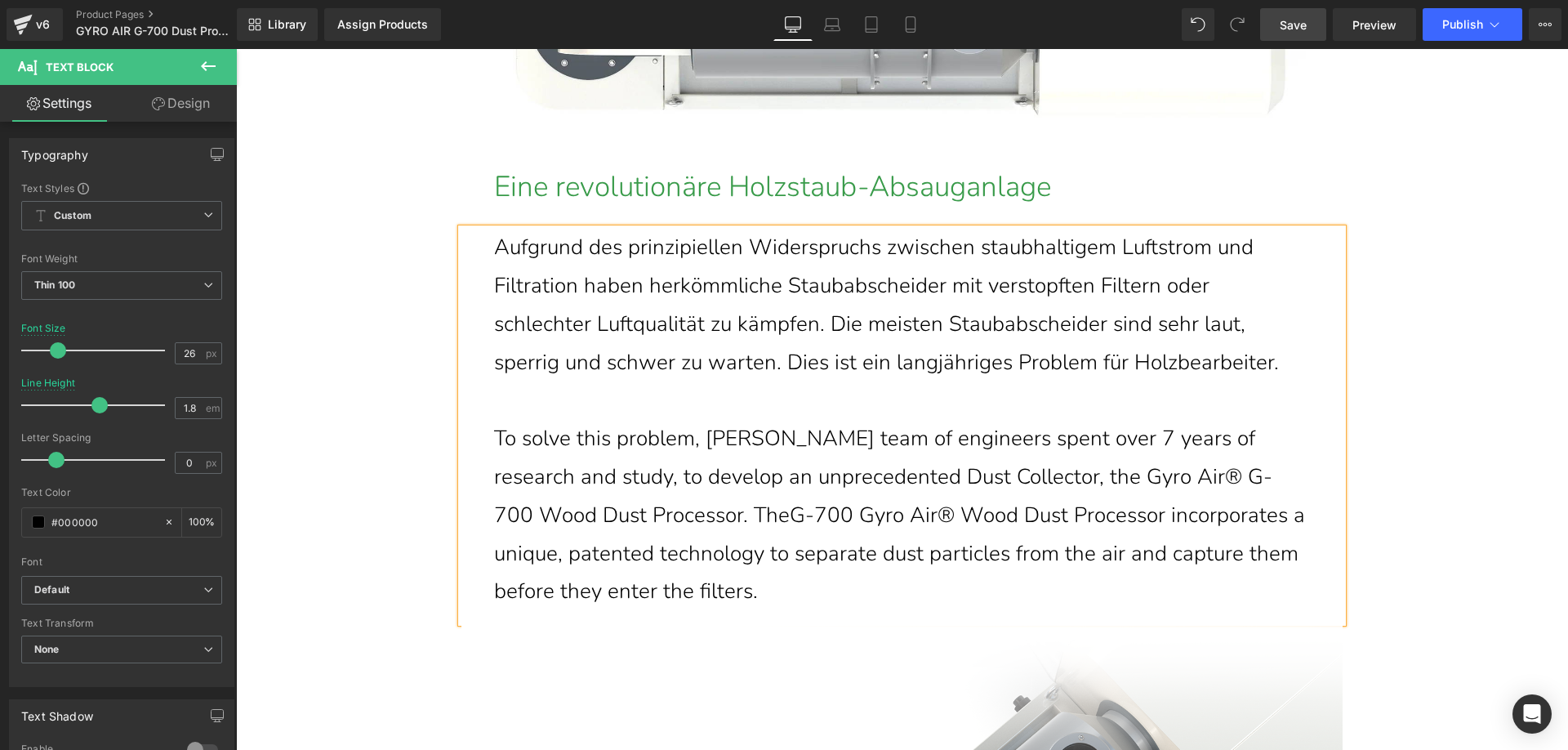
scroll to position [4975, 0]
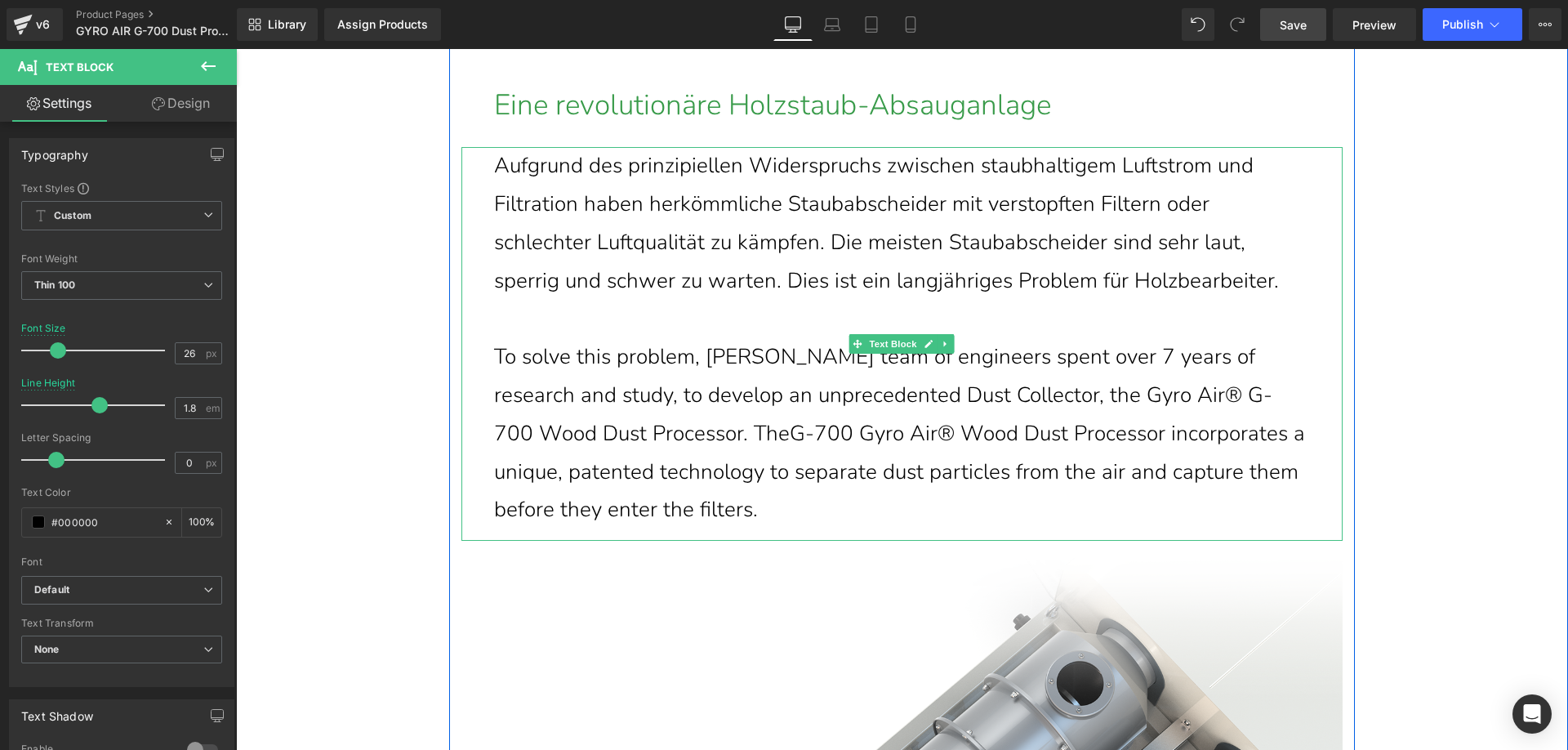
drag, startPoint x: 702, startPoint y: 481, endPoint x: 709, endPoint y: 498, distance: 18.4
click at [702, 482] on span "G-700 Gyro Air® Wood Dust Processor incorporates a unique, patented technology …" at bounding box center [900, 472] width 811 height 106
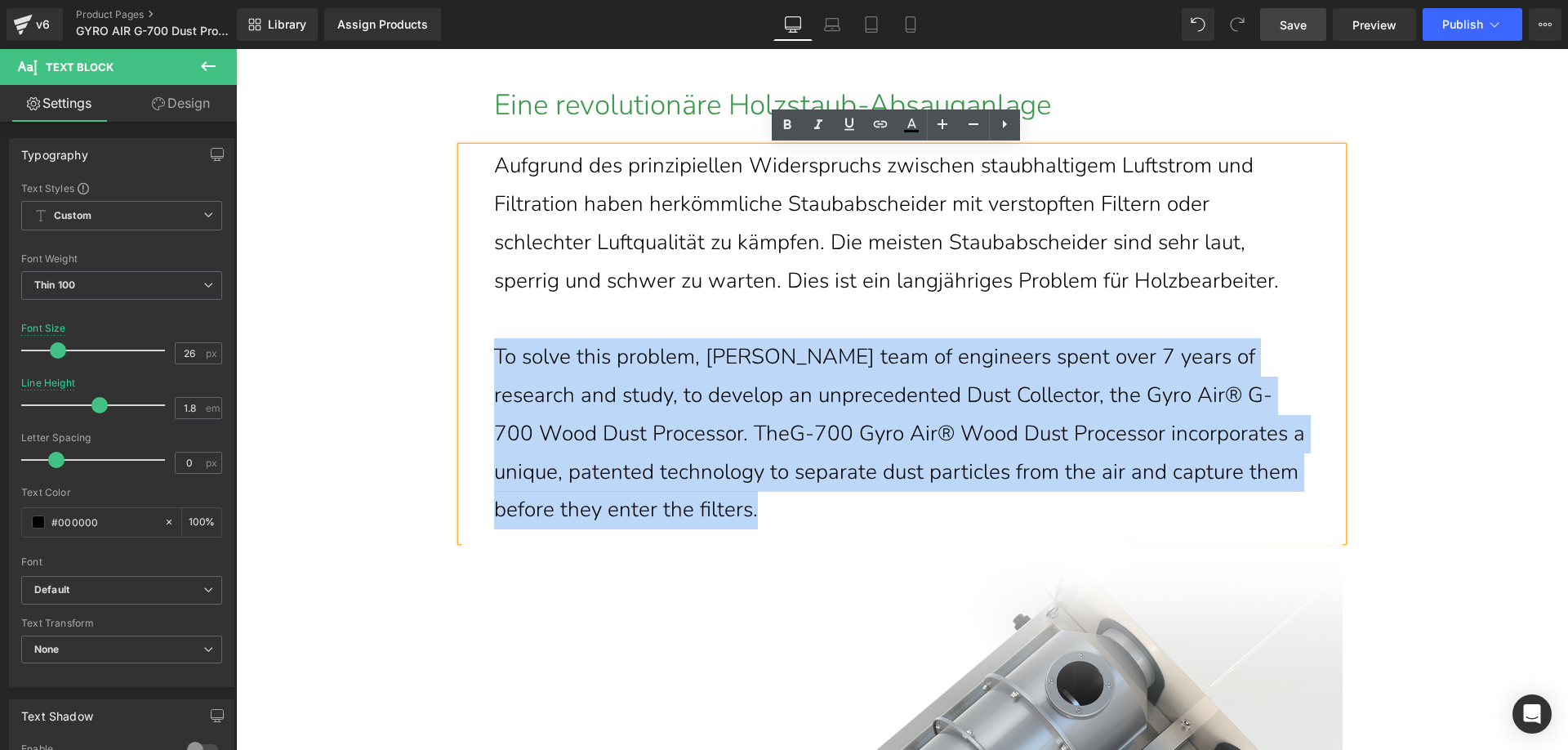
drag, startPoint x: 713, startPoint y: 505, endPoint x: 488, endPoint y: 354, distance: 271.0
click at [494, 354] on p "To solve this problem, Harvey team of engineers spent over 7 years of research …" at bounding box center [902, 433] width 816 height 192
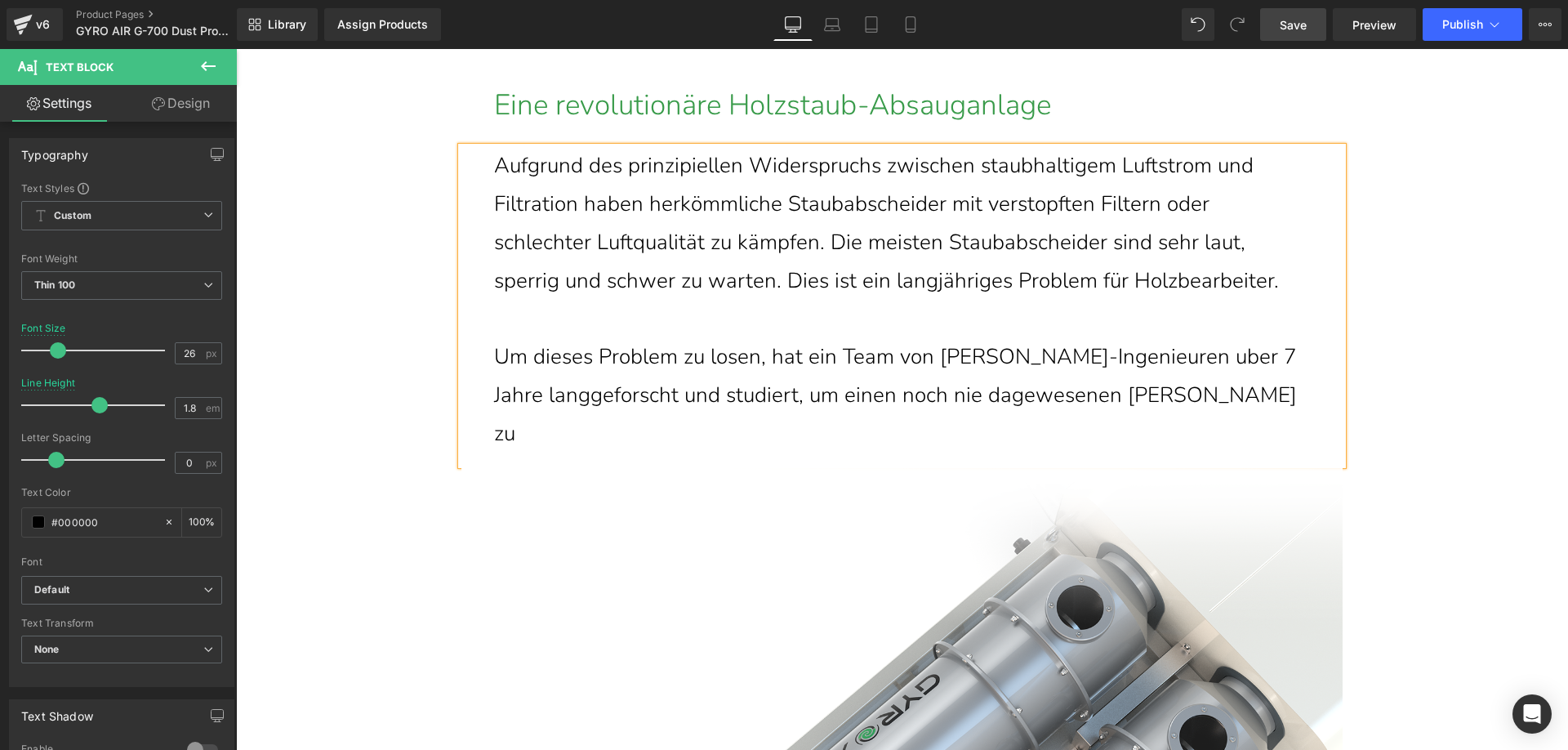
click at [1285, 399] on p "Um dieses Problem zu losen, hat ein Team von Harvey-Ingenieuren uber 7 Jahre la…" at bounding box center [902, 394] width 816 height 114
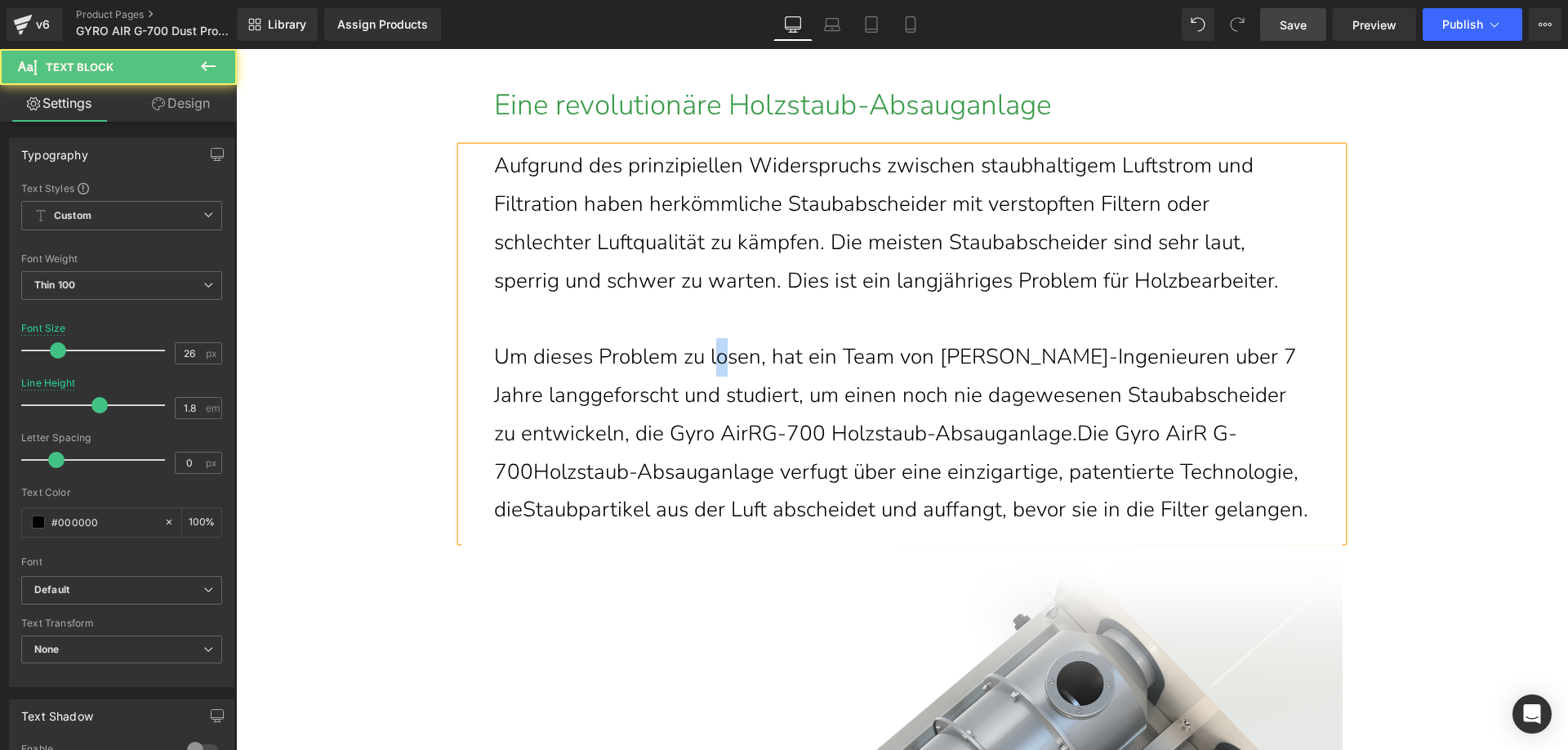
click at [719, 354] on p "Um dieses Problem zu losen, hat ein Team von Harvey-Ingenieuren uber 7 Jahre la…" at bounding box center [902, 433] width 816 height 192
click at [1141, 354] on p "Um dieses Problem zu lösen, hat ein Team von Harvey-Ingenieuren uber 7 Jahre la…" at bounding box center [902, 433] width 816 height 192
click at [525, 398] on p "Um dieses Problem zu lösen, hat ein Team von Harvey-Ingenieuren über 7 Jahre la…" at bounding box center [902, 433] width 816 height 192
click at [524, 476] on p "Um dieses Problem zu lösen, hat ein Team von Harvey-Ingenieuren über 7 Jahre la…" at bounding box center [902, 433] width 816 height 192
drag, startPoint x: 778, startPoint y: 473, endPoint x: 787, endPoint y: 469, distance: 9.8
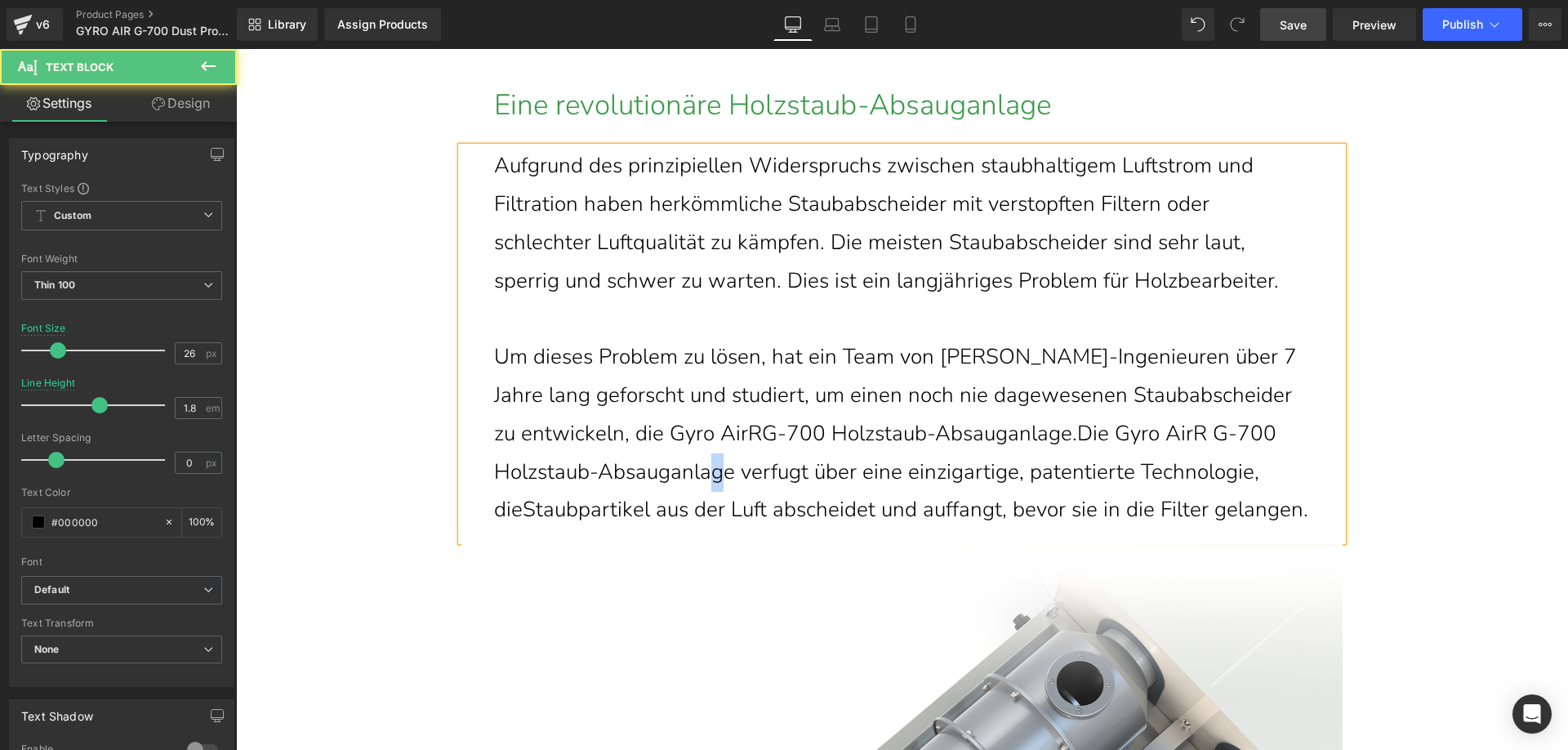
click at [787, 469] on p "Um dieses Problem zu lösen, hat ein Team von Harvey-Ingenieuren über 7 Jahre la…" at bounding box center [902, 433] width 816 height 192
click at [897, 483] on p "Um dieses Problem zu lösen, hat ein Team von Harvey-Ingenieuren über 7 Jahre la…" at bounding box center [902, 433] width 816 height 192
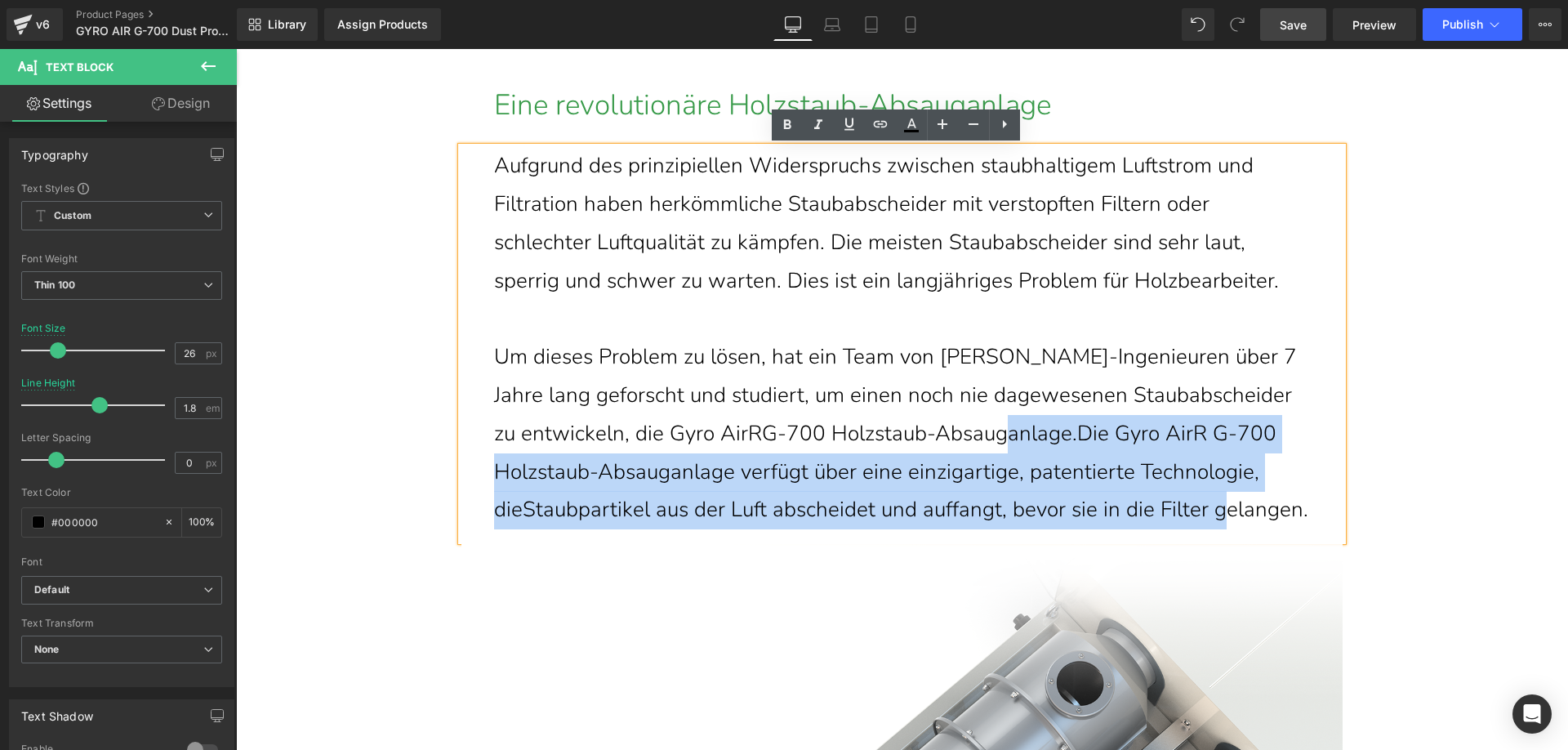
drag, startPoint x: 1044, startPoint y: 428, endPoint x: 572, endPoint y: 548, distance: 487.0
click at [572, 529] on p "Um dieses Problem zu lösen, hat ein Team von Harvey-Ingenieuren über 7 Jahre la…" at bounding box center [902, 433] width 816 height 192
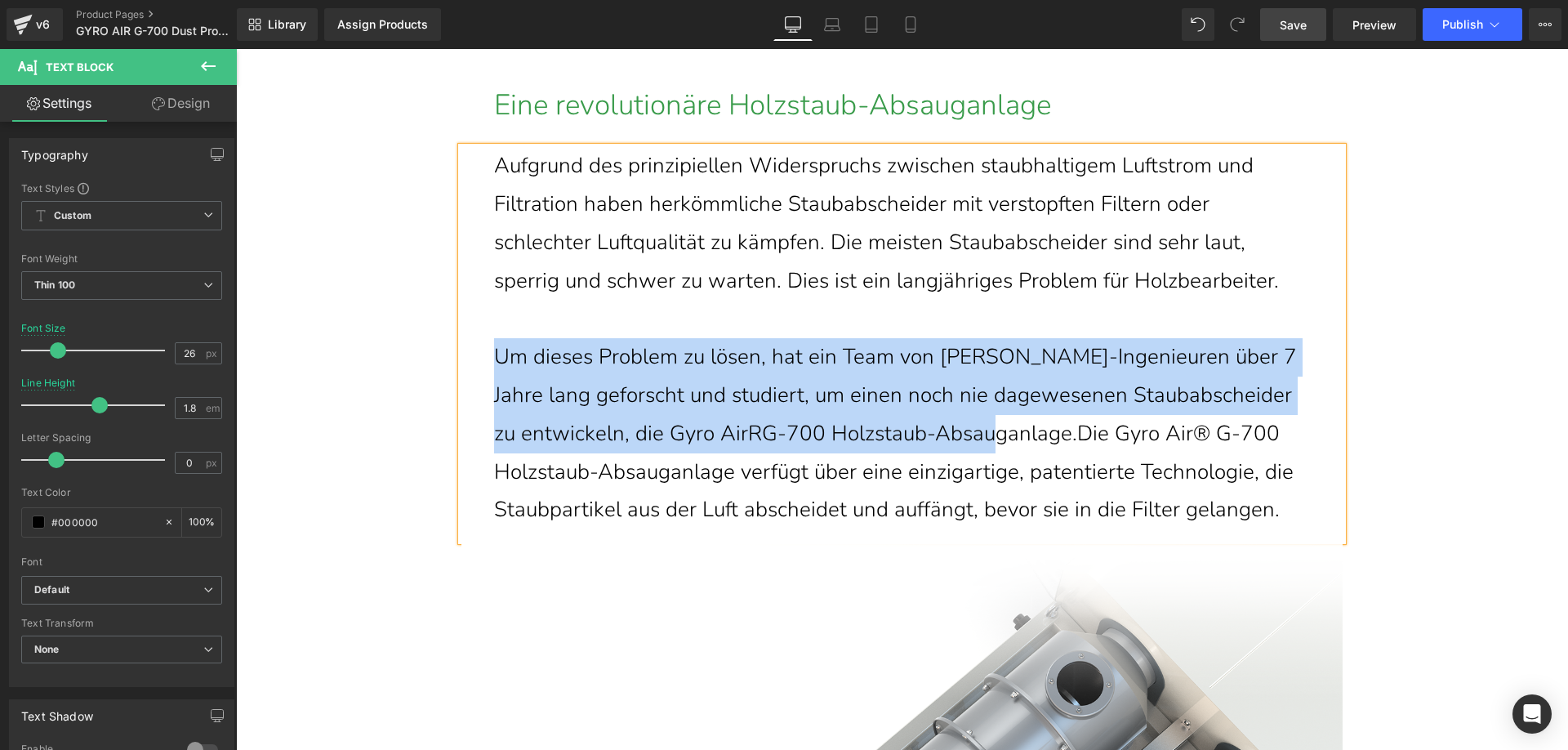
drag, startPoint x: 487, startPoint y: 353, endPoint x: 1030, endPoint y: 441, distance: 550.1
click at [1030, 441] on div "Aufgrund des prinzipiellen Widerspruchs zwischen staubhaltigem Luftstrom und Fi…" at bounding box center [902, 343] width 881 height 393
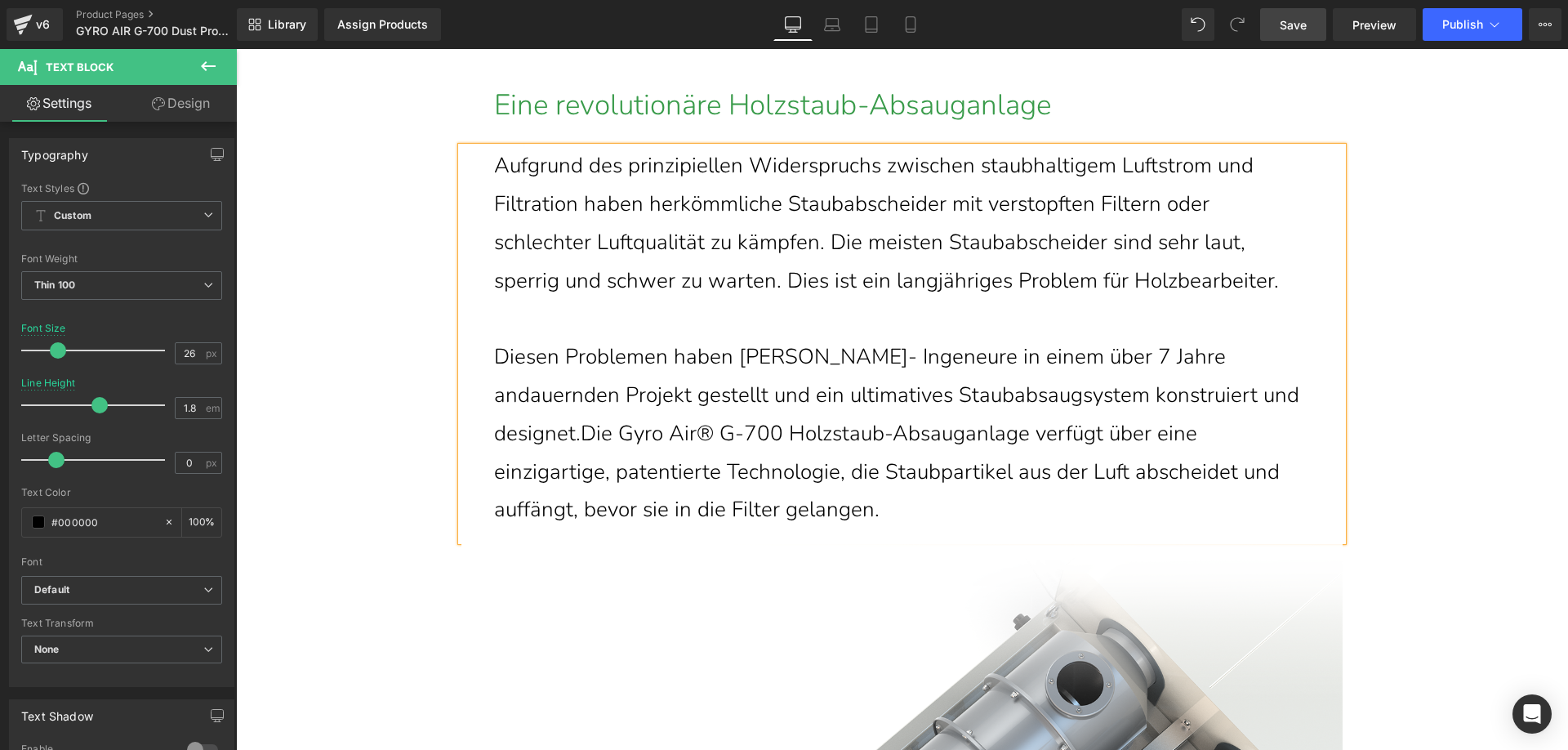
click at [577, 440] on p "Diesen Problemen haben Sich Harvey- Ingeneure in einem über 7 Jahre andauernden…" at bounding box center [902, 433] width 816 height 192
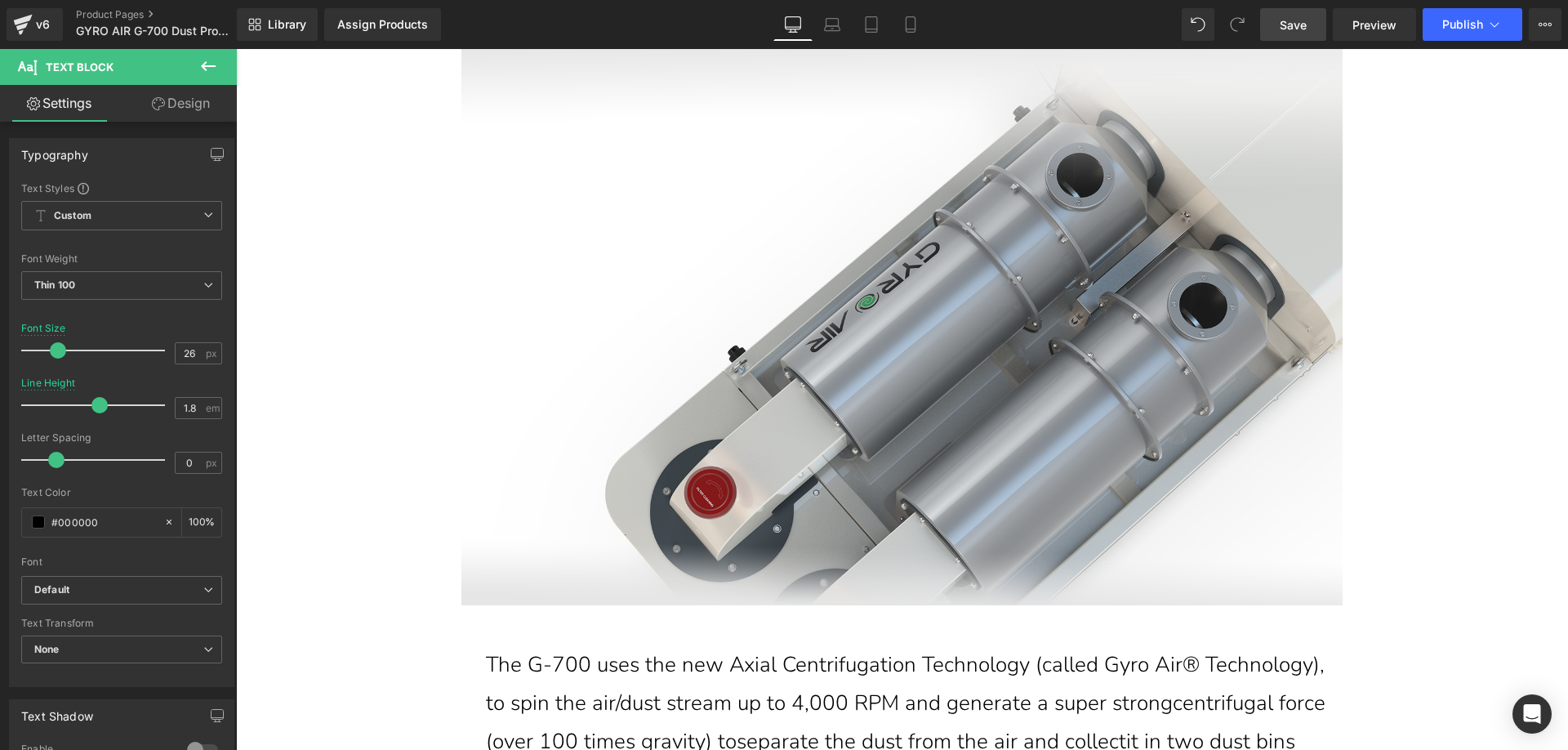
scroll to position [5792, 0]
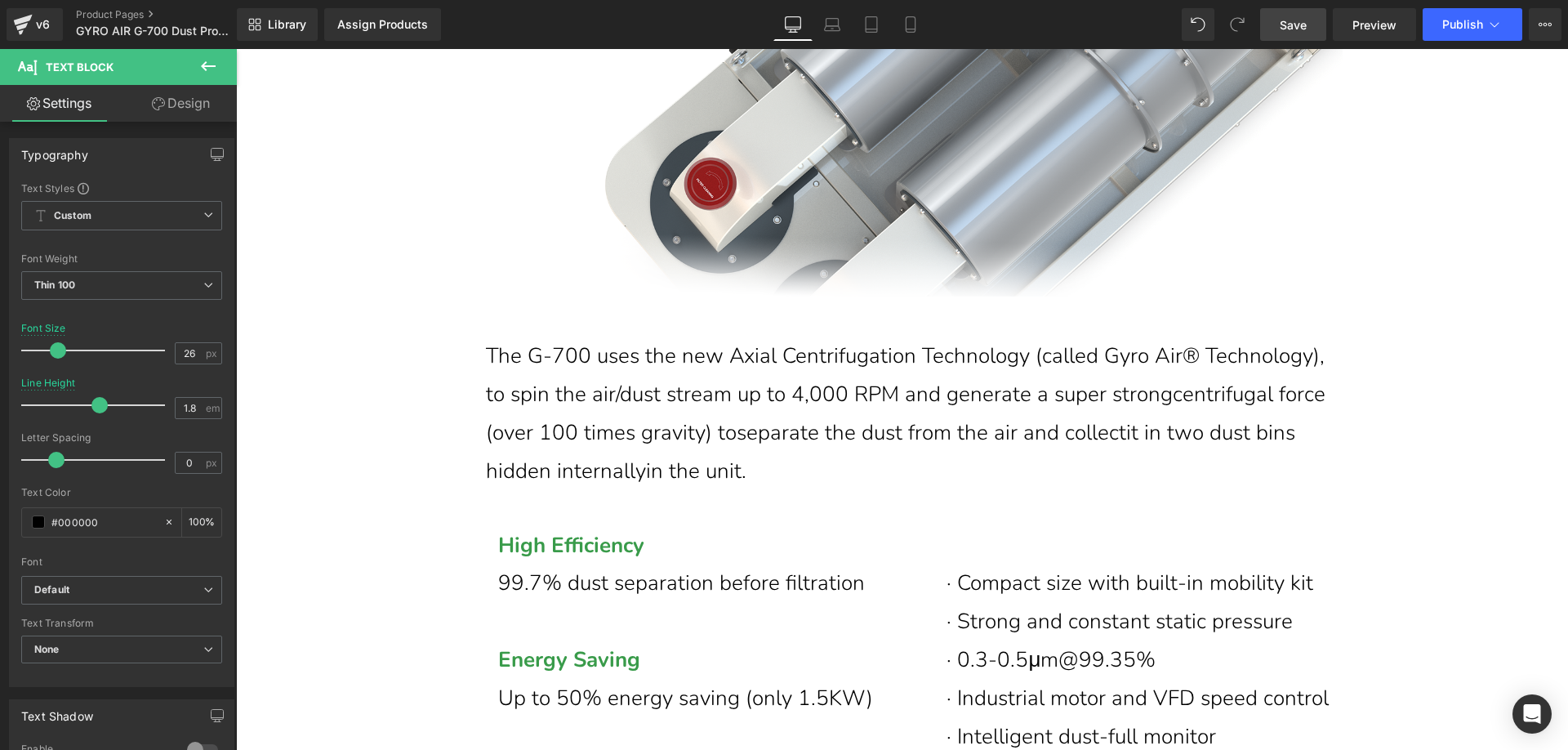
click at [588, 362] on p "The G-700 uses the new Axial Centrifugation Technology (called Gyro Air® Techno…" at bounding box center [914, 413] width 857 height 153
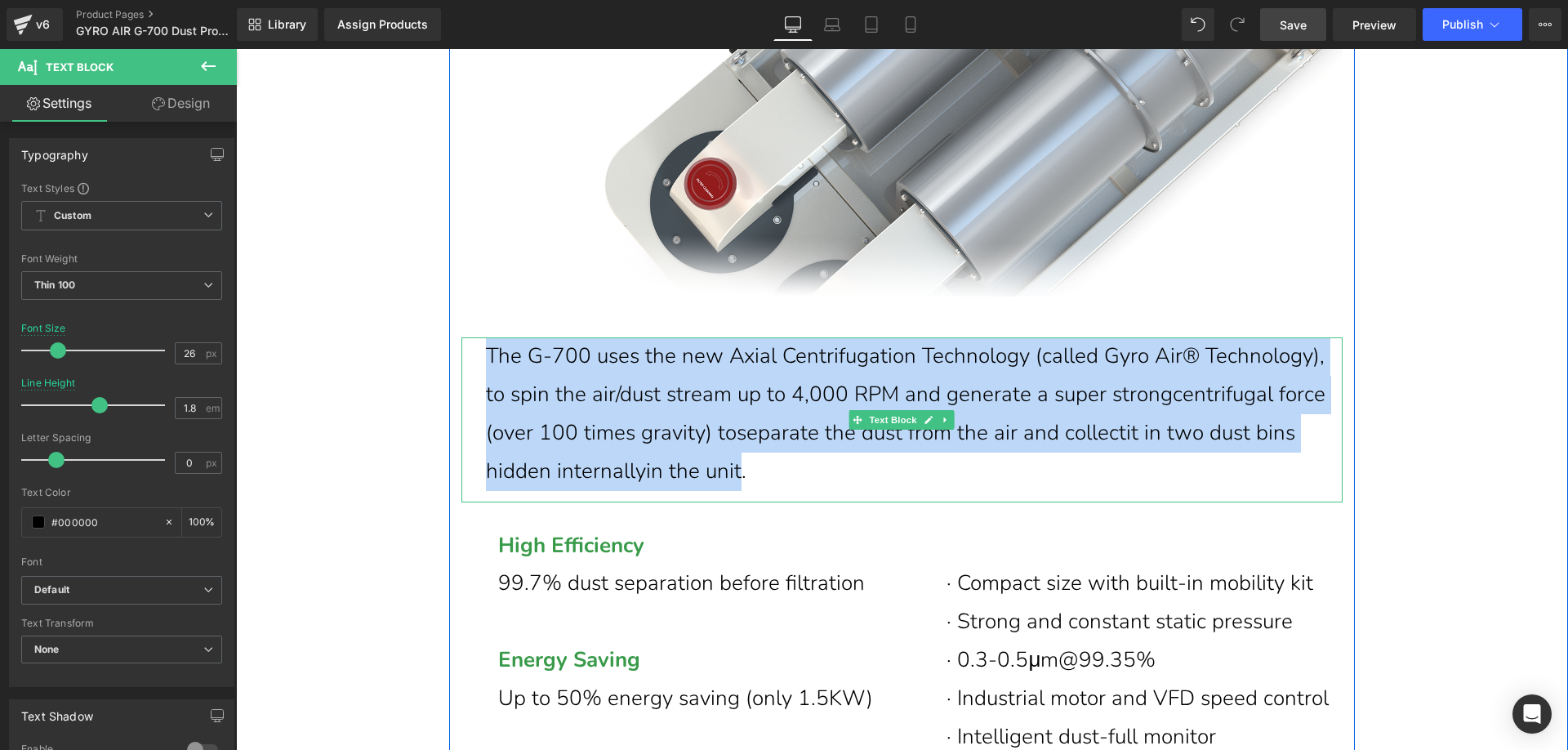
drag, startPoint x: 477, startPoint y: 354, endPoint x: 726, endPoint y: 456, distance: 269.1
click at [735, 459] on div "The G-700 uses the new Axial Centrifugation Technology (called Gyro Air® Techno…" at bounding box center [902, 419] width 881 height 164
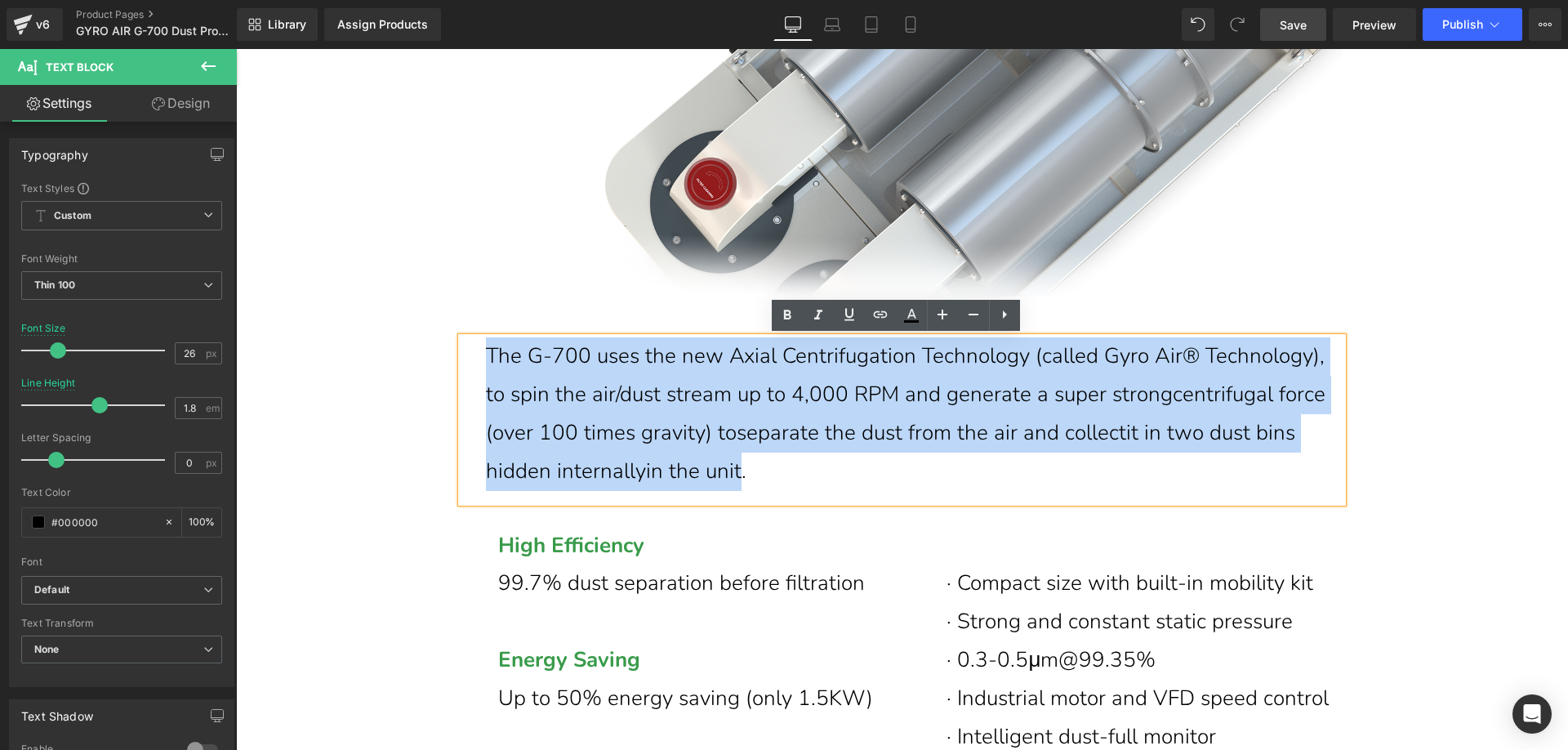
paste div
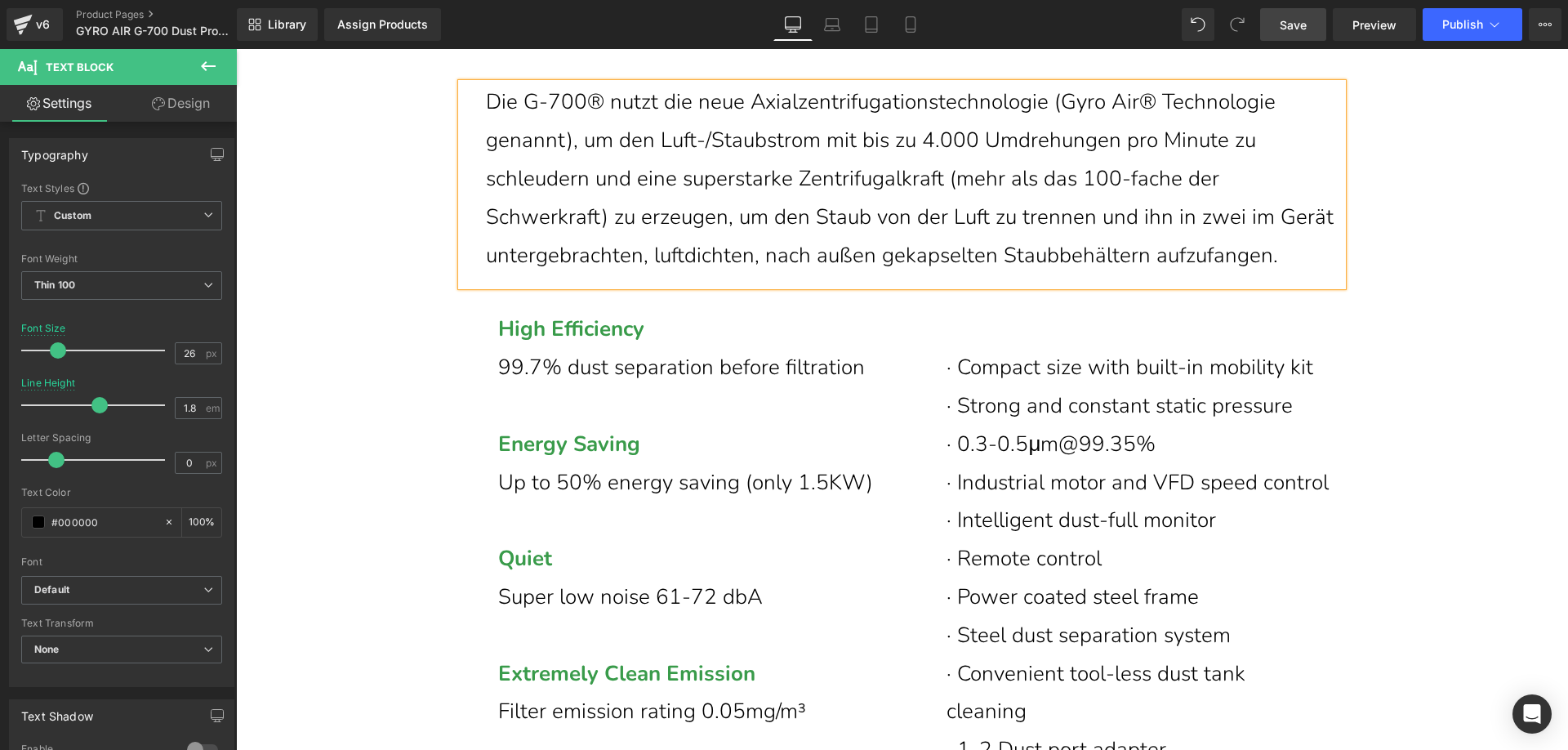
scroll to position [5873, 0]
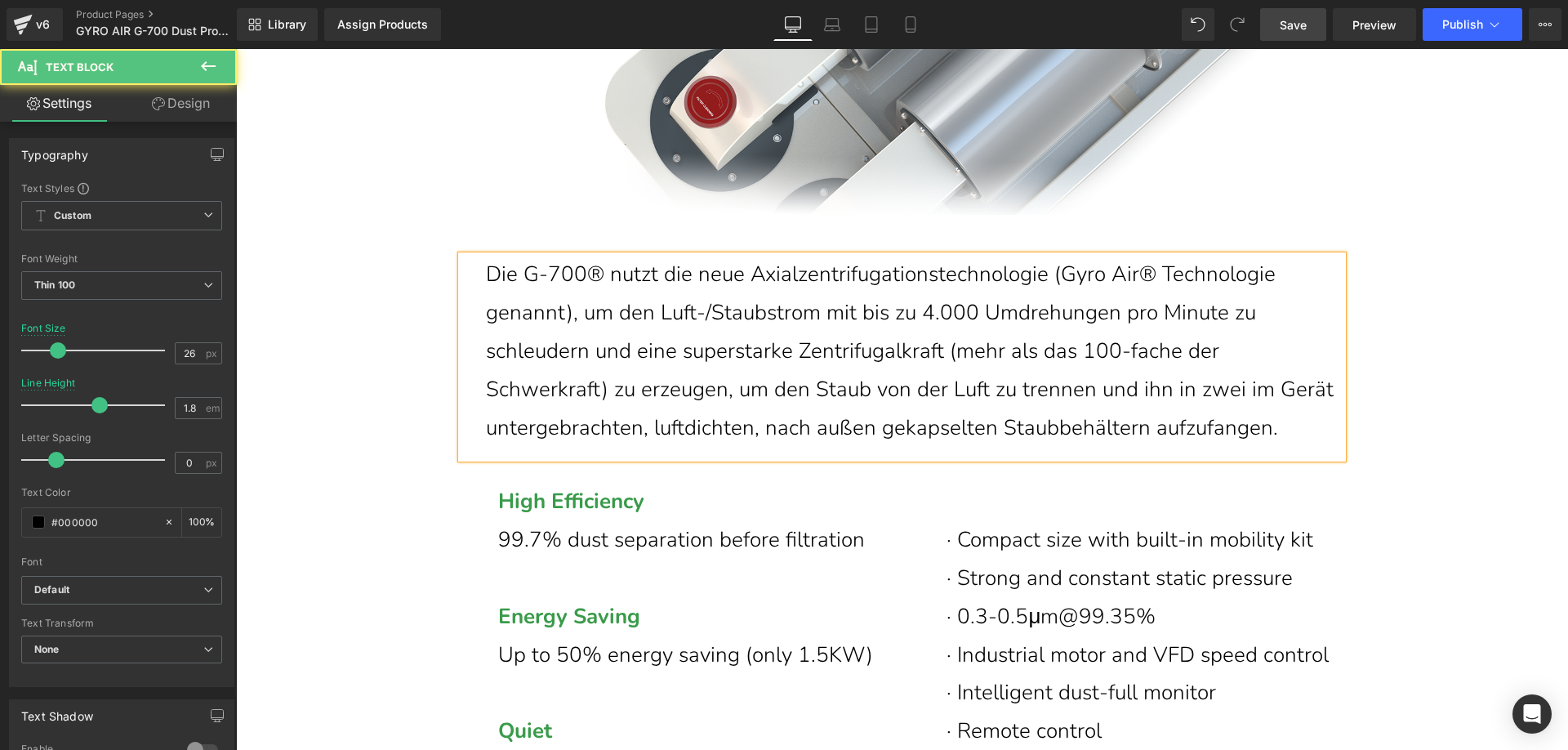
click at [943, 320] on p "Die G-700® nutzt die neue Axialzentrifugationstechnologie (Gyro Air® Technologi…" at bounding box center [914, 351] width 857 height 192
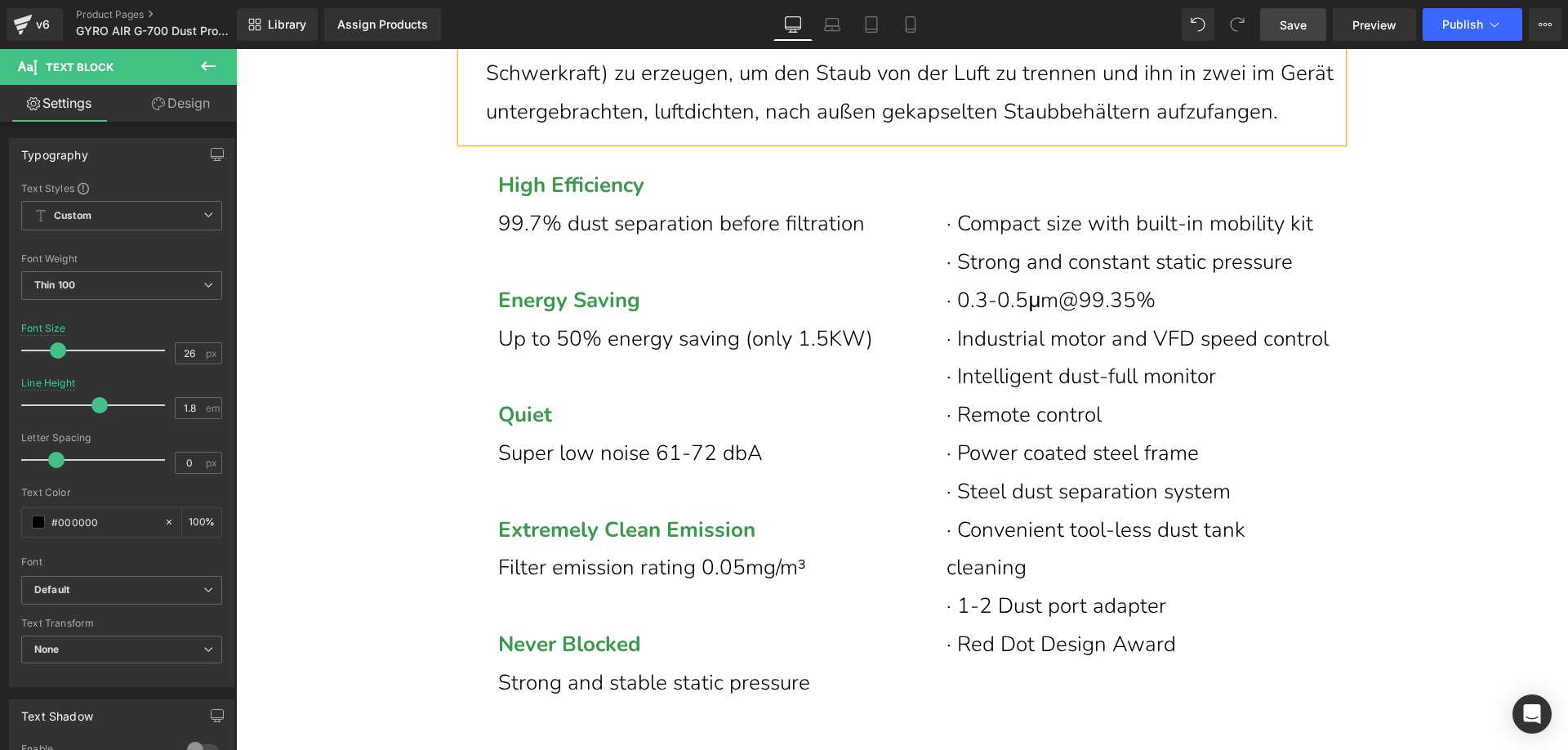
scroll to position [6200, 0]
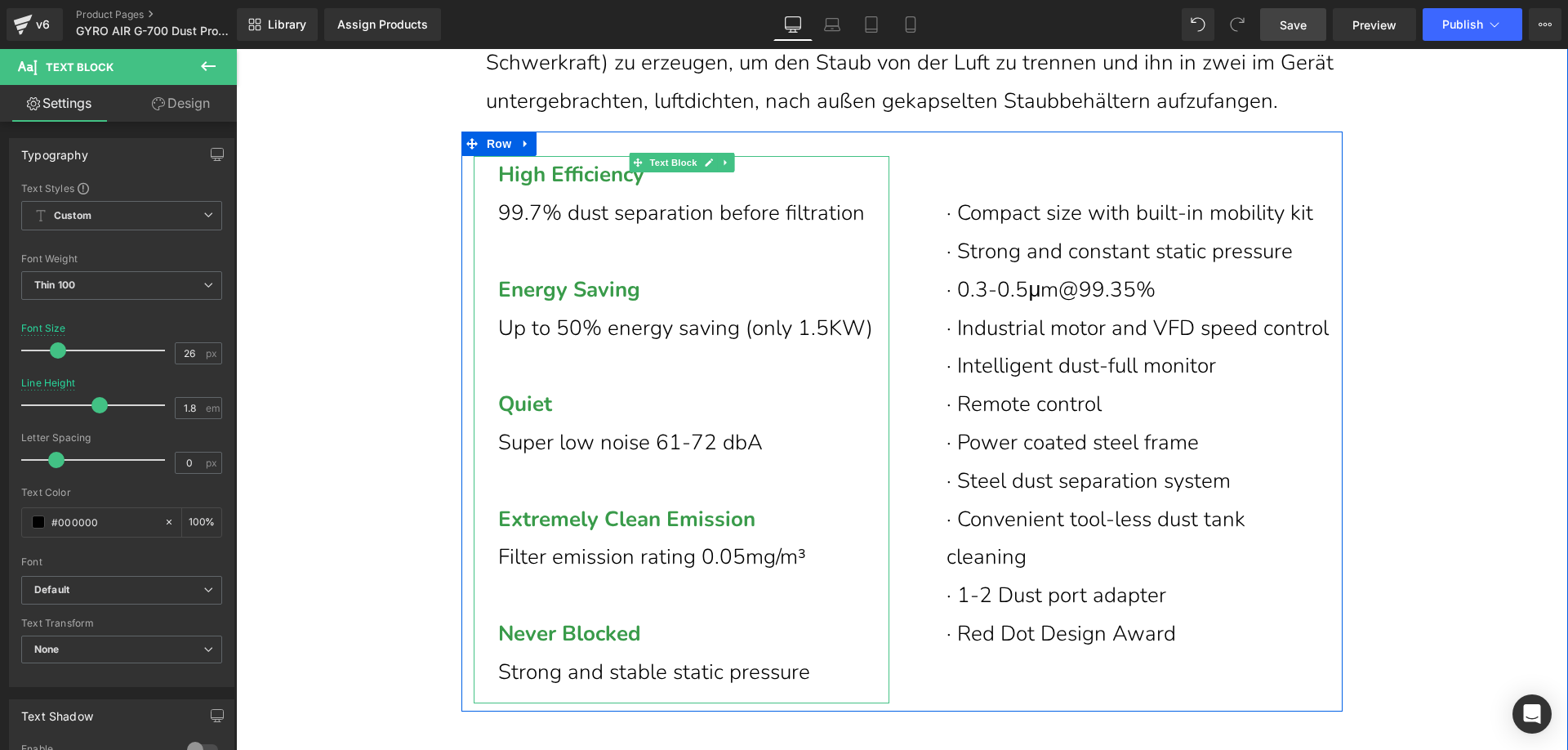
click at [508, 189] on span "High Efficiency" at bounding box center [571, 175] width 146 height 28
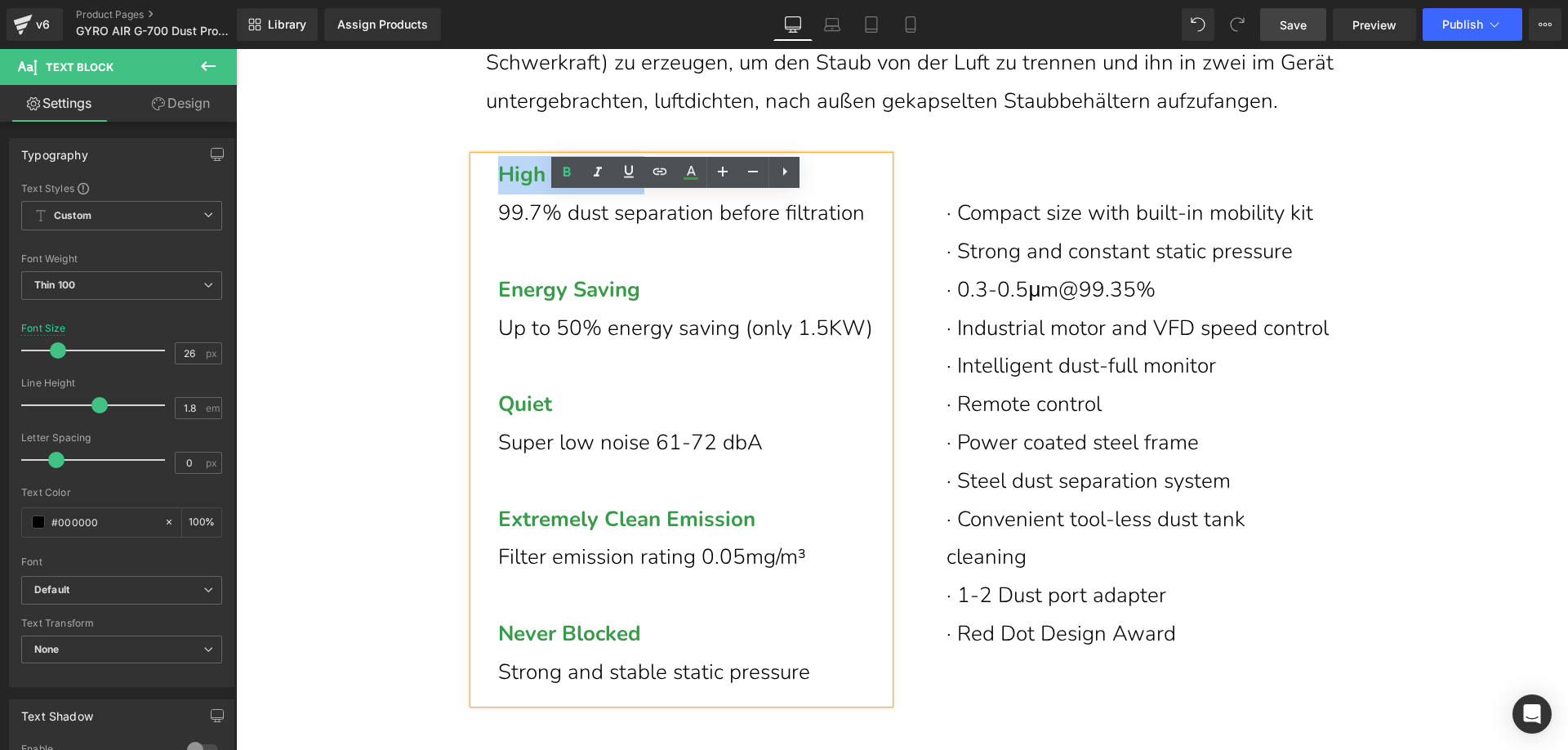
drag, startPoint x: 496, startPoint y: 210, endPoint x: 650, endPoint y: 209, distance: 154.0
click at [644, 189] on span "High Efficiency" at bounding box center [571, 175] width 146 height 28
paste div
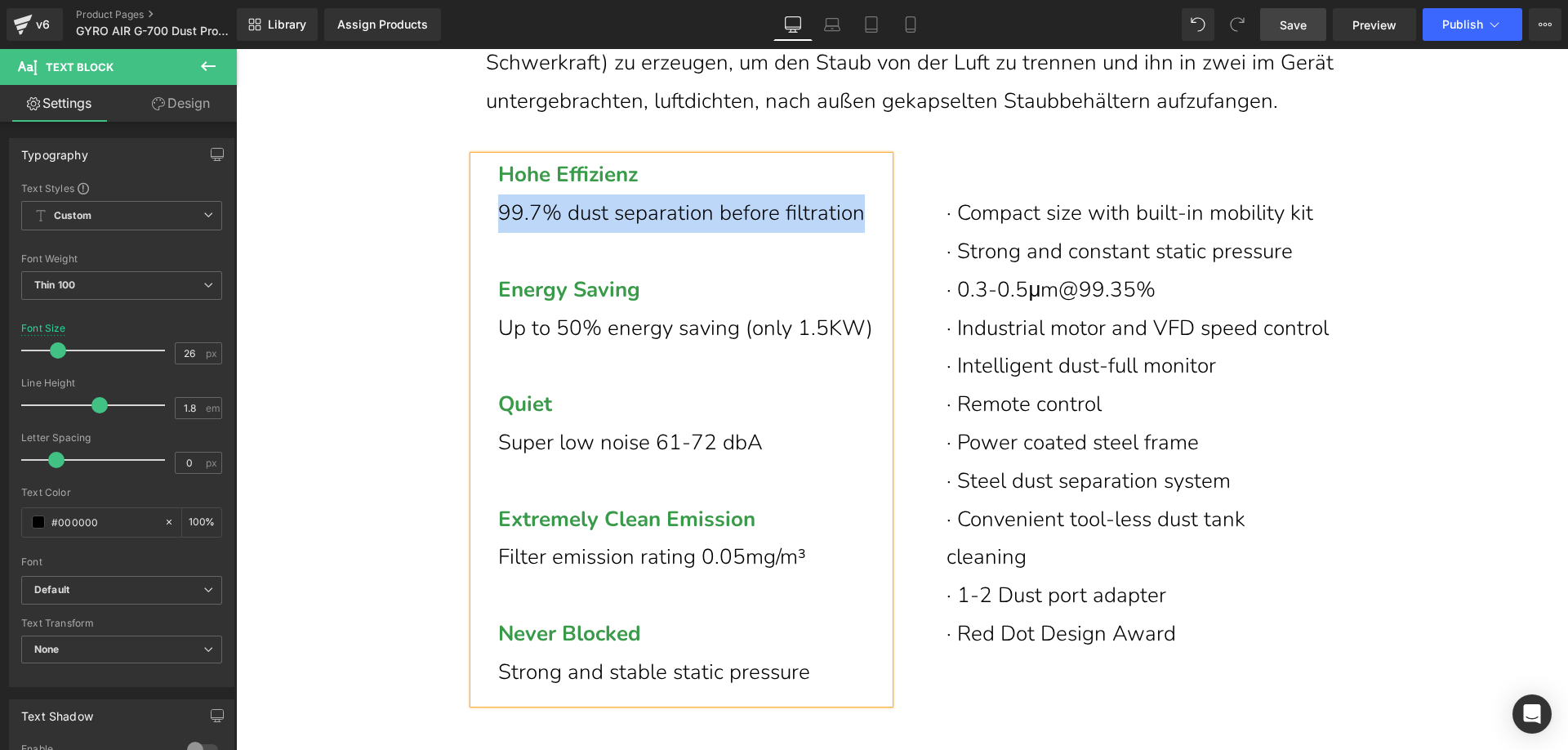
drag, startPoint x: 494, startPoint y: 250, endPoint x: 853, endPoint y: 252, distance: 359.0
click at [853, 233] on p "99.7% dust separation before filtration" at bounding box center [693, 213] width 392 height 39
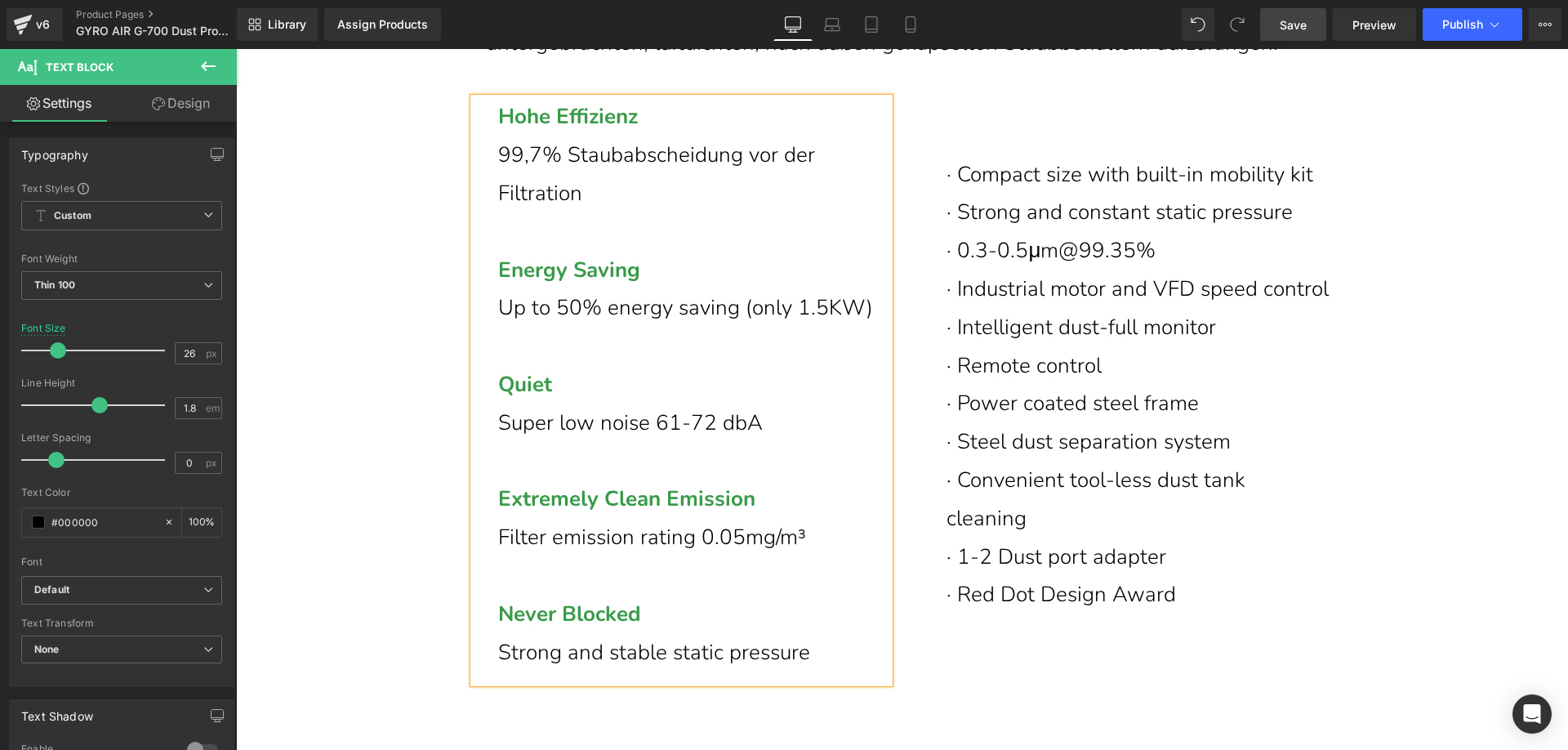
scroll to position [6281, 0]
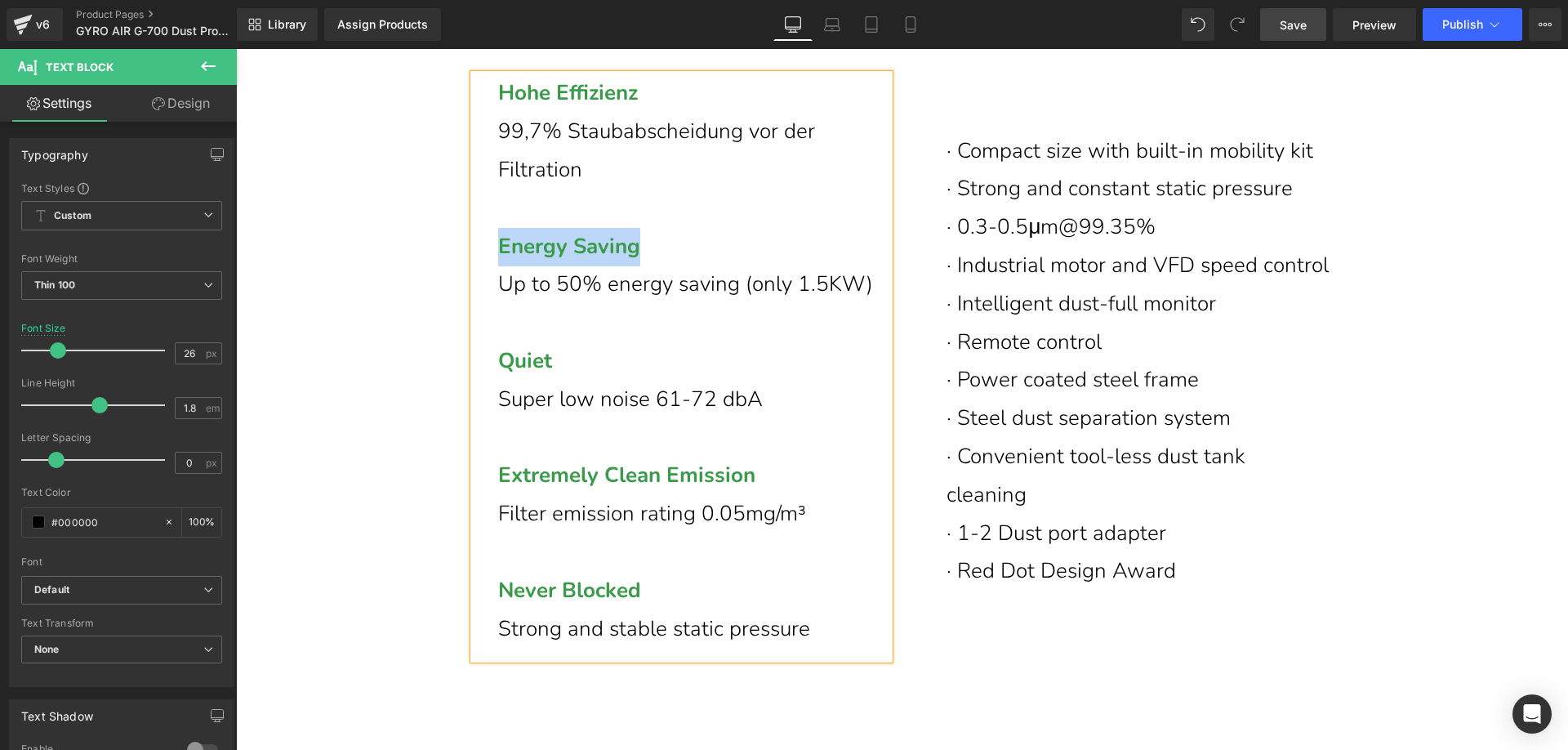
drag, startPoint x: 495, startPoint y: 288, endPoint x: 641, endPoint y: 287, distance: 146.0
click at [641, 260] on span "Energy Saving" at bounding box center [569, 246] width 142 height 28
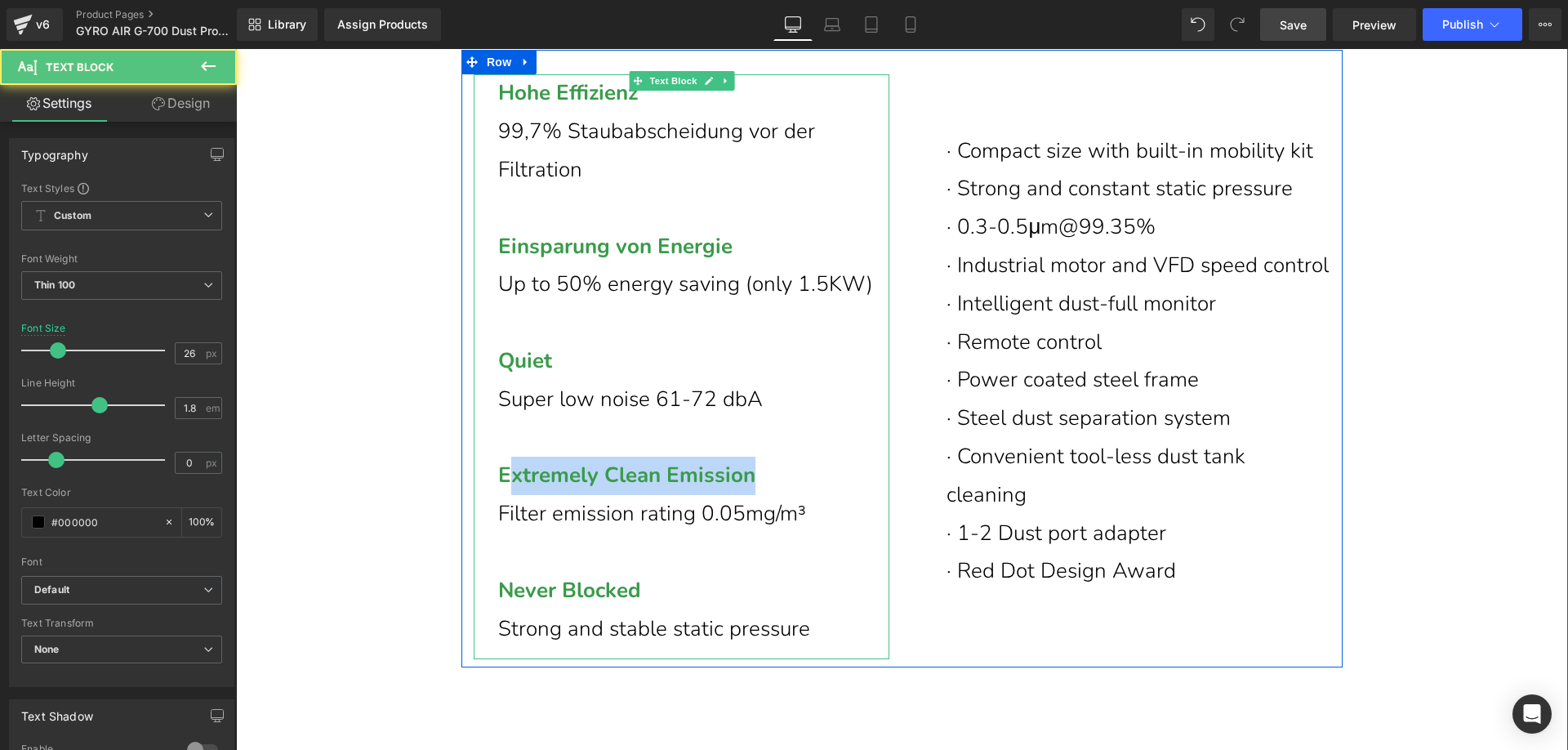
drag, startPoint x: 499, startPoint y: 513, endPoint x: 764, endPoint y: 520, distance: 265.1
click at [764, 495] on p "Extremely Clean Emission" at bounding box center [693, 475] width 392 height 39
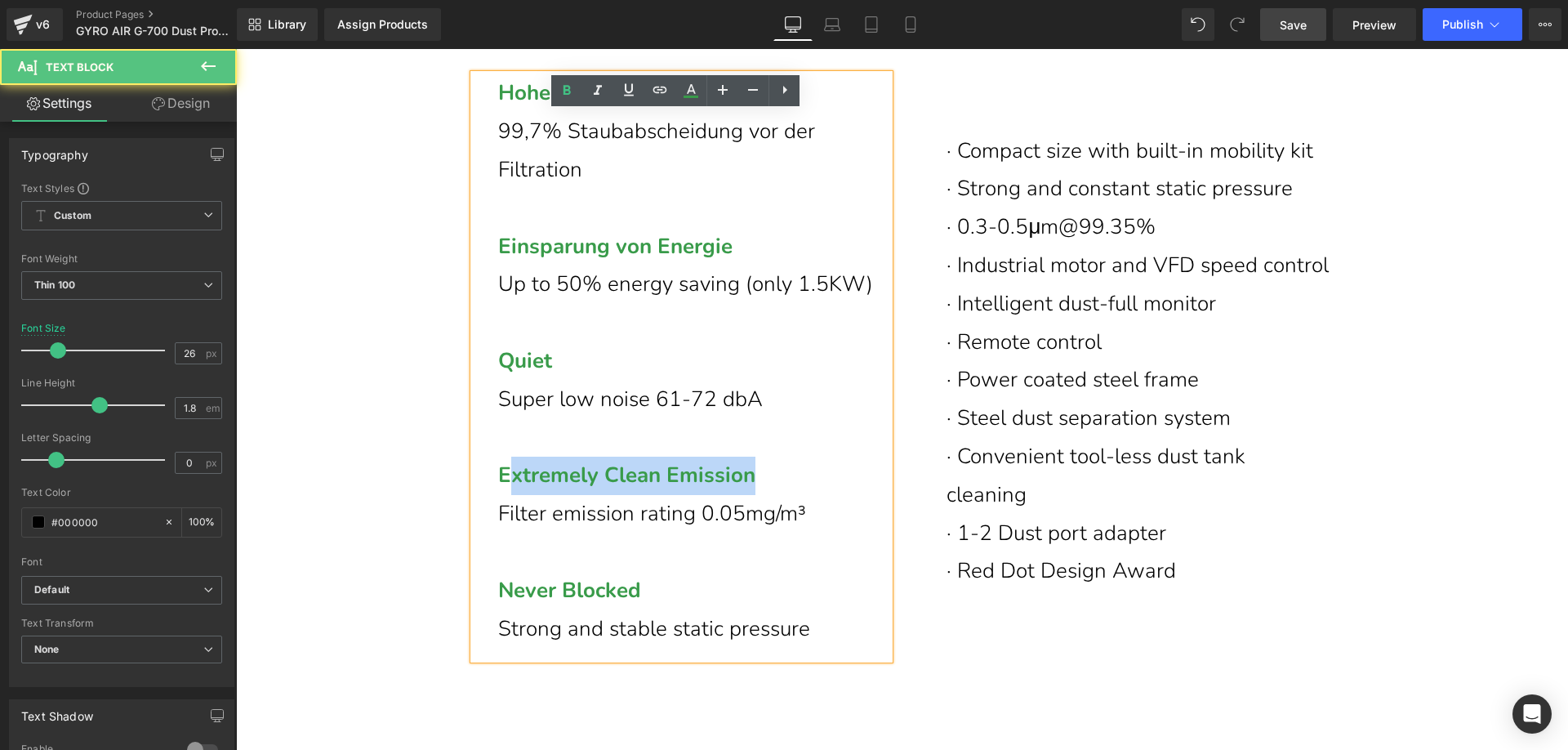
click at [582, 490] on span "Extremely Clean Emission" at bounding box center [626, 475] width 258 height 28
drag, startPoint x: 495, startPoint y: 513, endPoint x: 763, endPoint y: 513, distance: 268.0
click at [756, 490] on span "Extremely Clean Emission" at bounding box center [626, 475] width 258 height 28
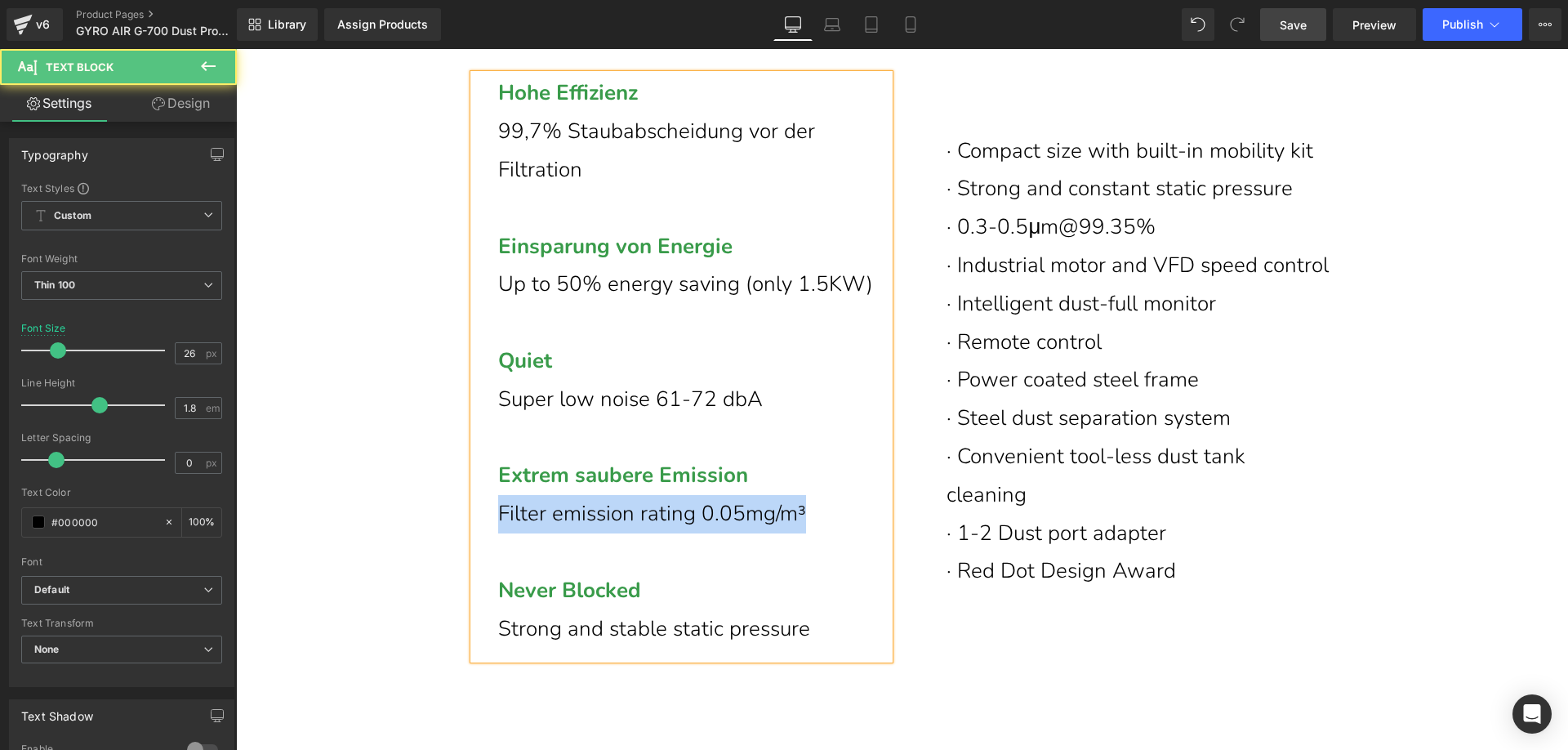
drag, startPoint x: 495, startPoint y: 555, endPoint x: 800, endPoint y: 557, distance: 305.0
click at [800, 533] on p "Filter emission rating 0.05mg/m³" at bounding box center [693, 514] width 392 height 39
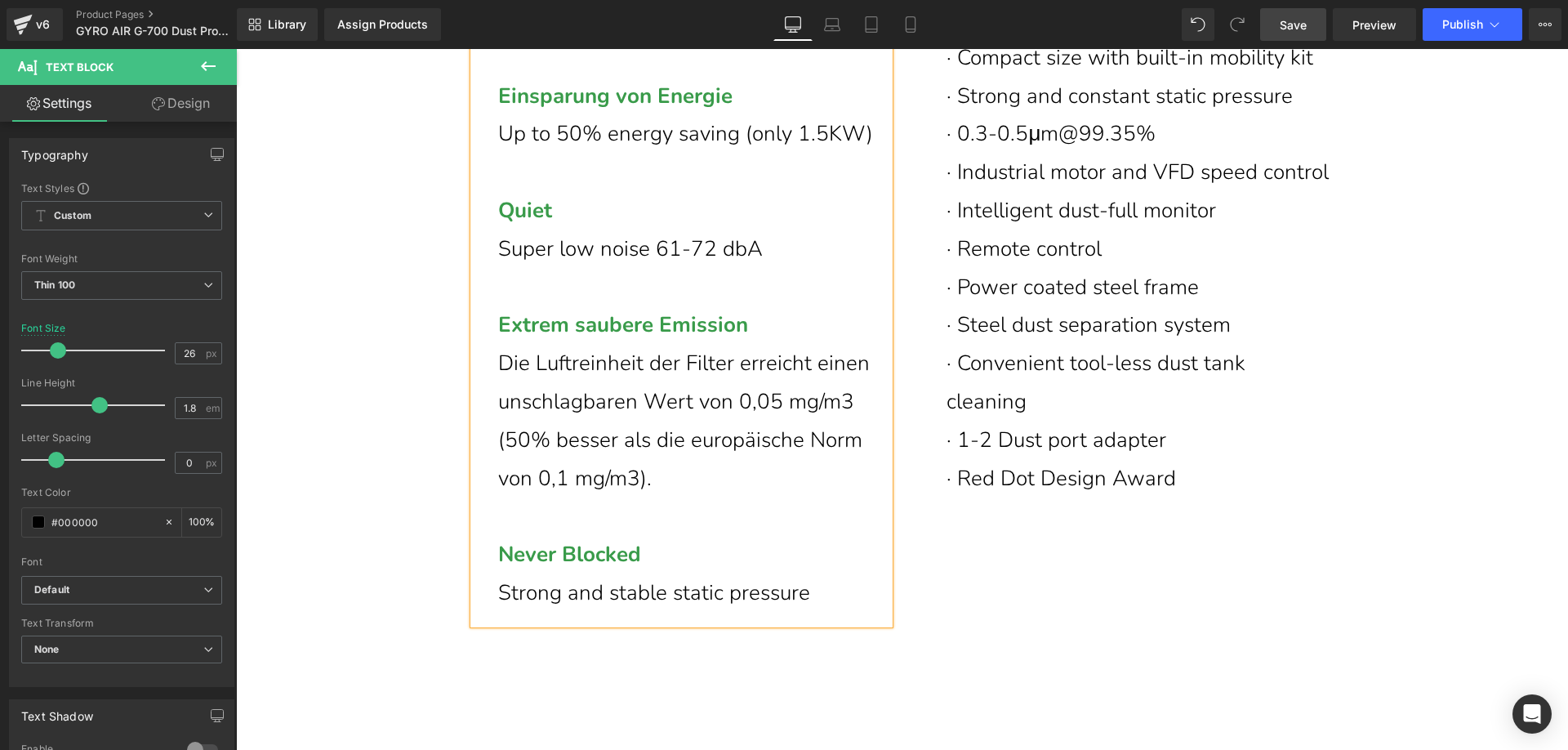
scroll to position [6200, 0]
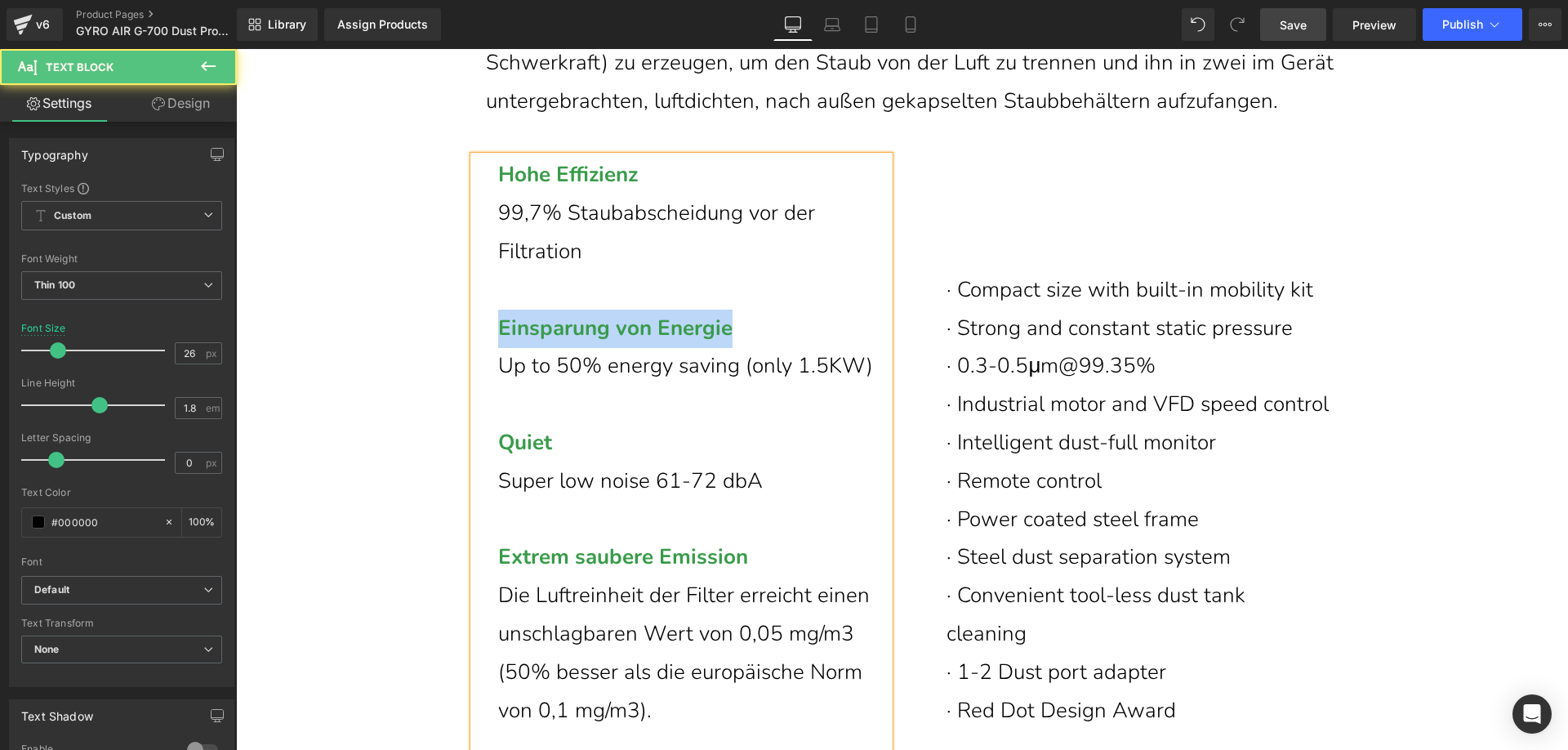
drag, startPoint x: 495, startPoint y: 366, endPoint x: 732, endPoint y: 370, distance: 237.0
click at [732, 348] on p "Einsparung von Energie" at bounding box center [693, 328] width 392 height 39
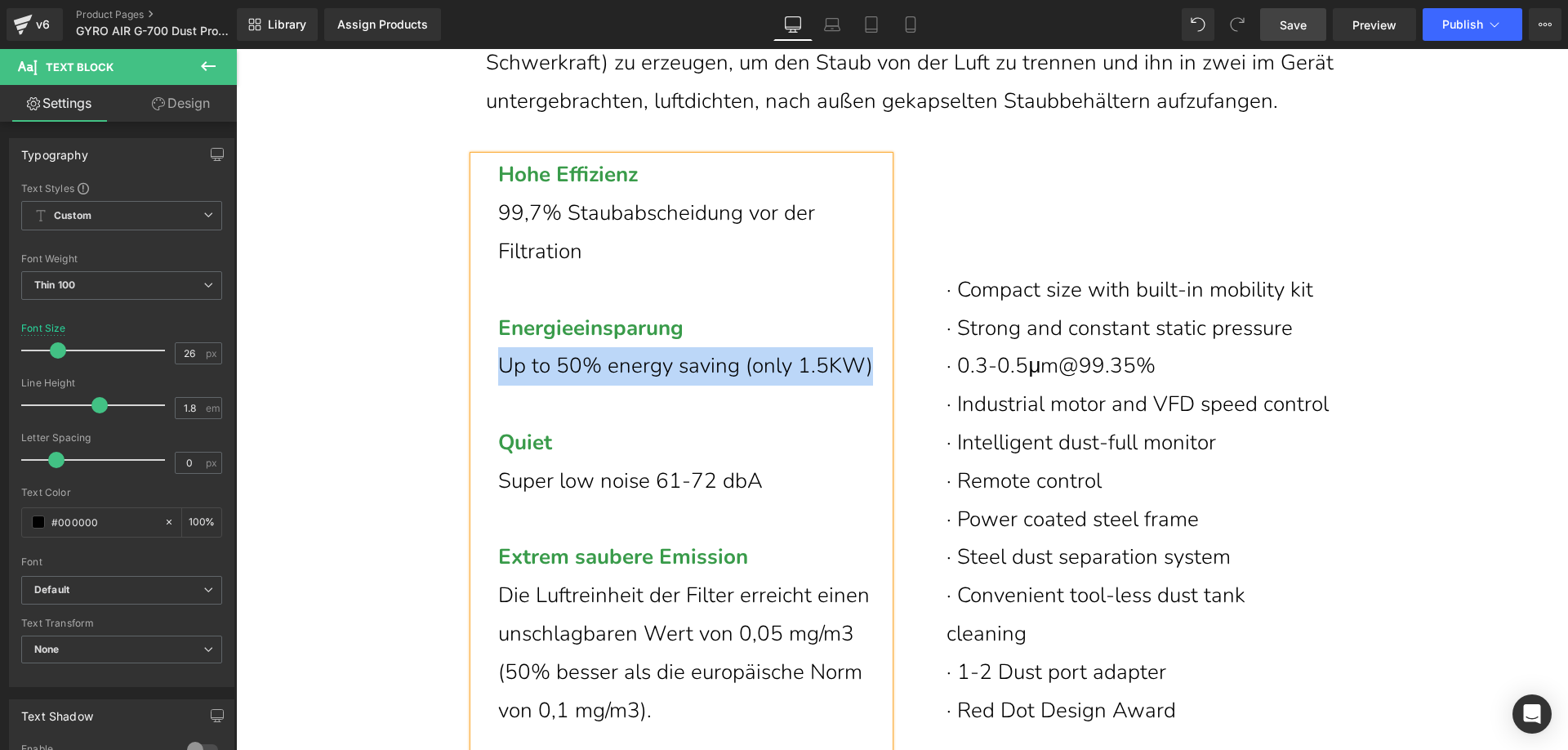
drag, startPoint x: 498, startPoint y: 404, endPoint x: 854, endPoint y: 405, distance: 356.0
click at [854, 386] on p "Up to 50% energy saving (only 1.5KW)" at bounding box center [693, 366] width 392 height 39
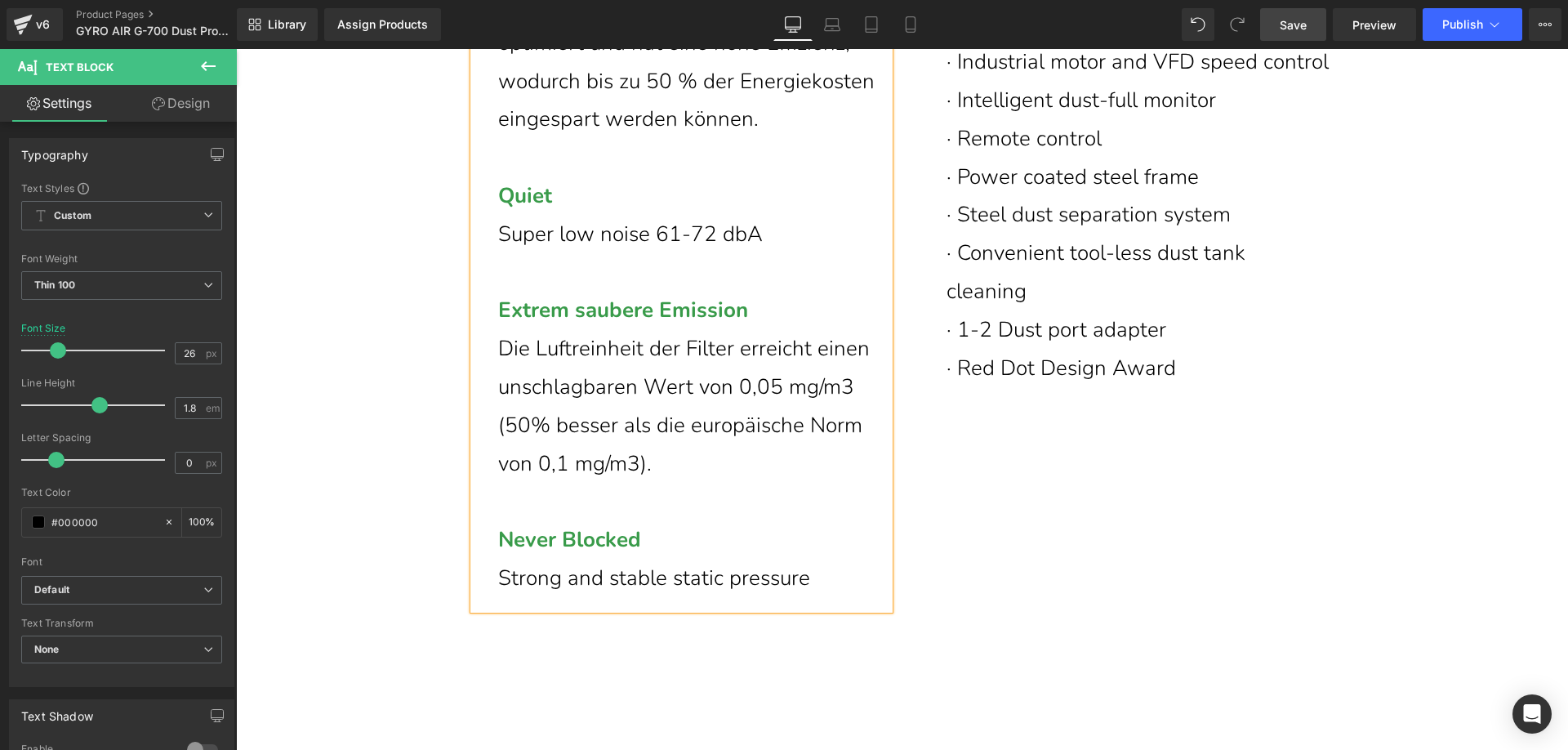
scroll to position [6608, 0]
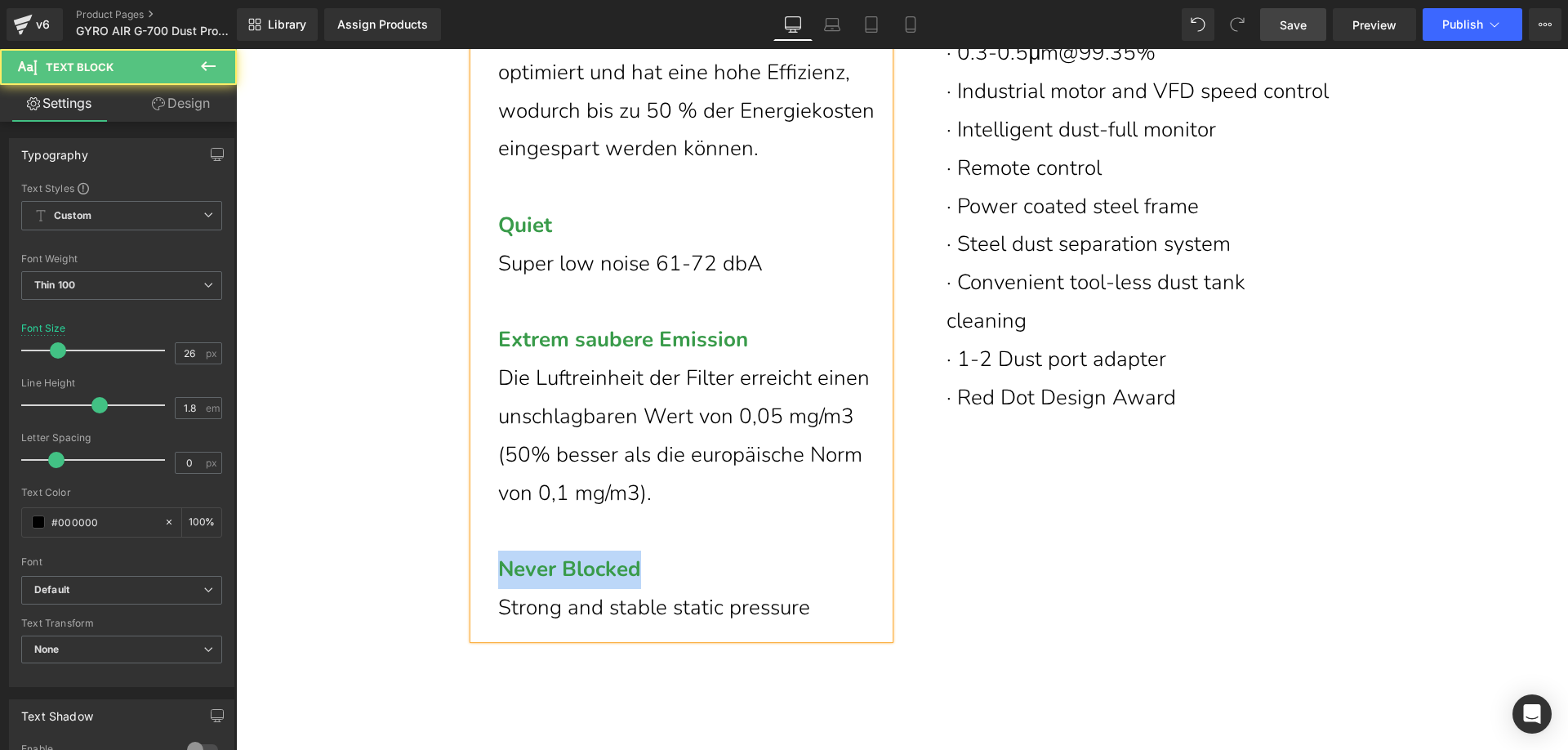
drag, startPoint x: 495, startPoint y: 608, endPoint x: 642, endPoint y: 608, distance: 147.0
click at [642, 583] on span "Never Blocked" at bounding box center [569, 569] width 142 height 28
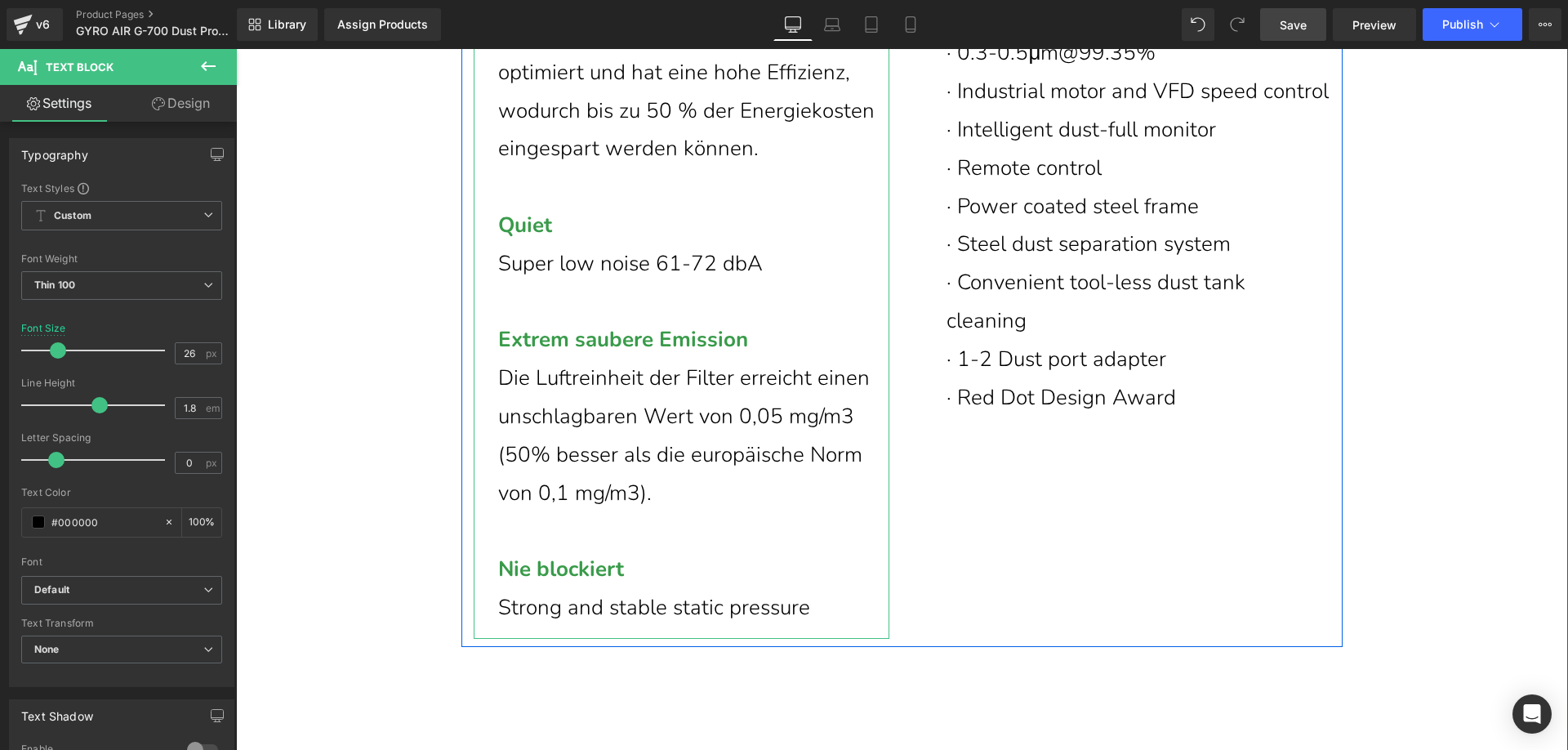
drag, startPoint x: 779, startPoint y: 648, endPoint x: 790, endPoint y: 651, distance: 11.4
click at [779, 627] on p "Strong and stable static pressure" at bounding box center [693, 608] width 392 height 39
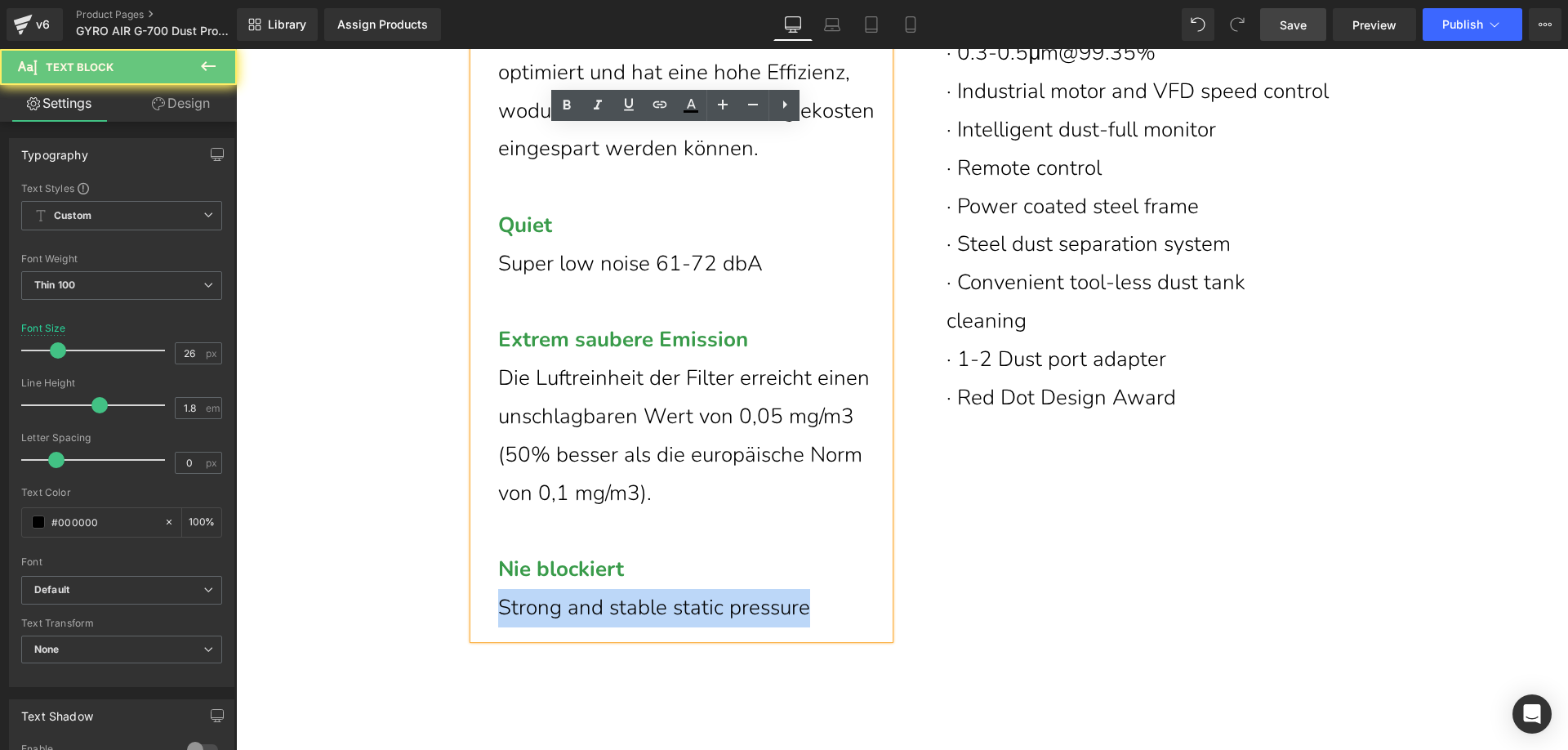
drag, startPoint x: 793, startPoint y: 648, endPoint x: 490, endPoint y: 648, distance: 303.0
click at [490, 638] on div "Hohe Effizienz 99,7% Staubabscheidung vor der Filtration Energieeinsparung Dank…" at bounding box center [681, 193] width 416 height 891
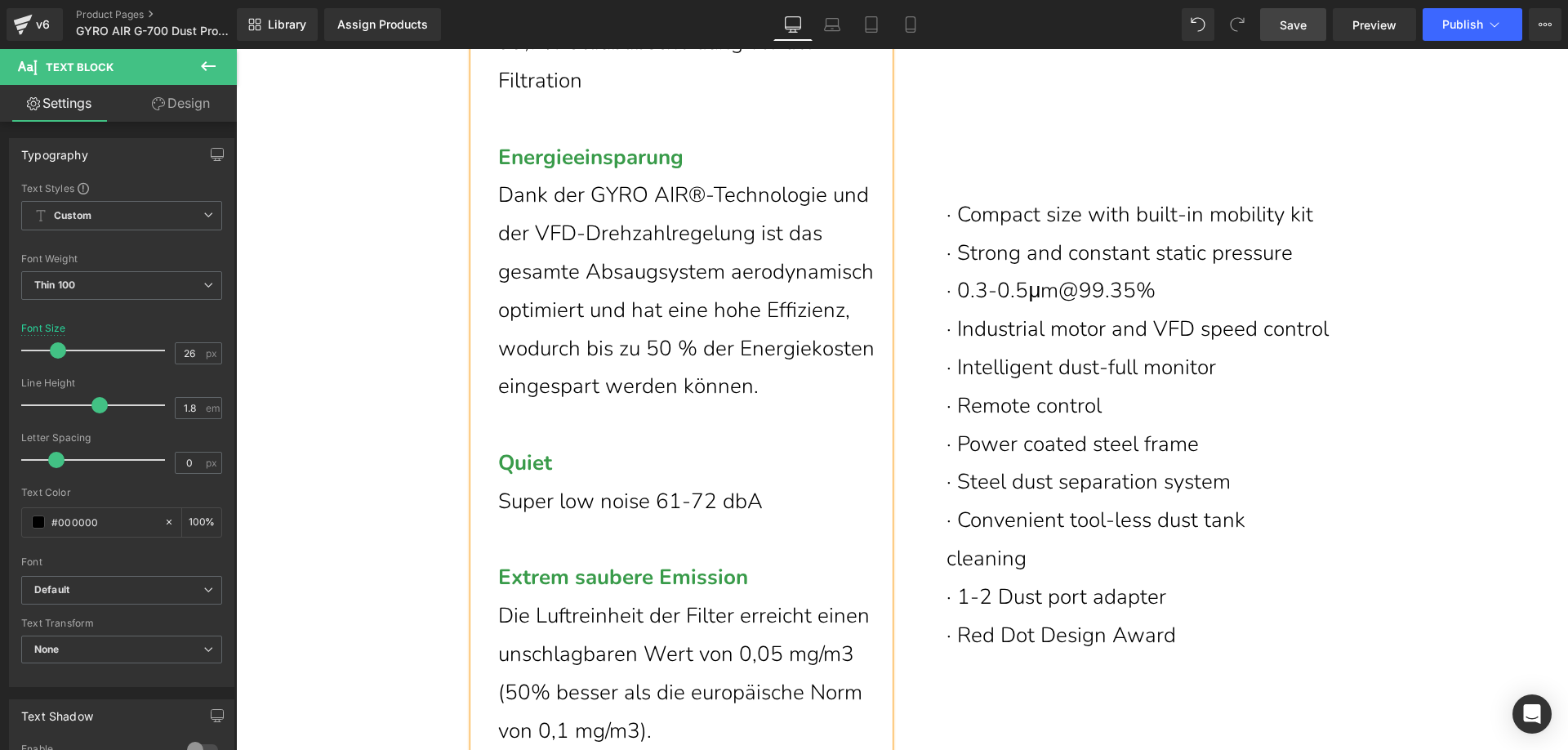
scroll to position [6363, 0]
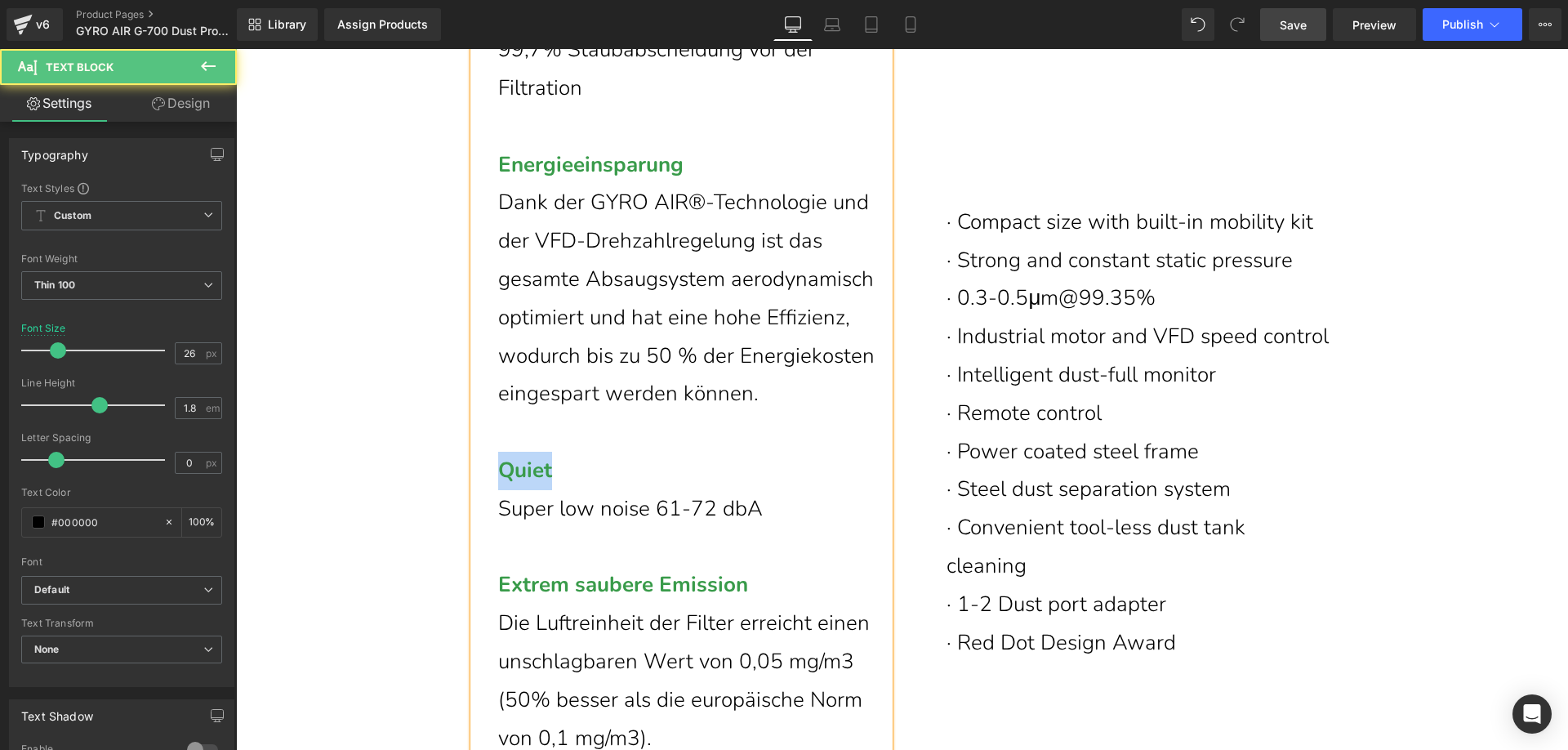
drag, startPoint x: 559, startPoint y: 517, endPoint x: 501, endPoint y: 508, distance: 58.7
click at [501, 490] on p "Quiet" at bounding box center [693, 471] width 392 height 39
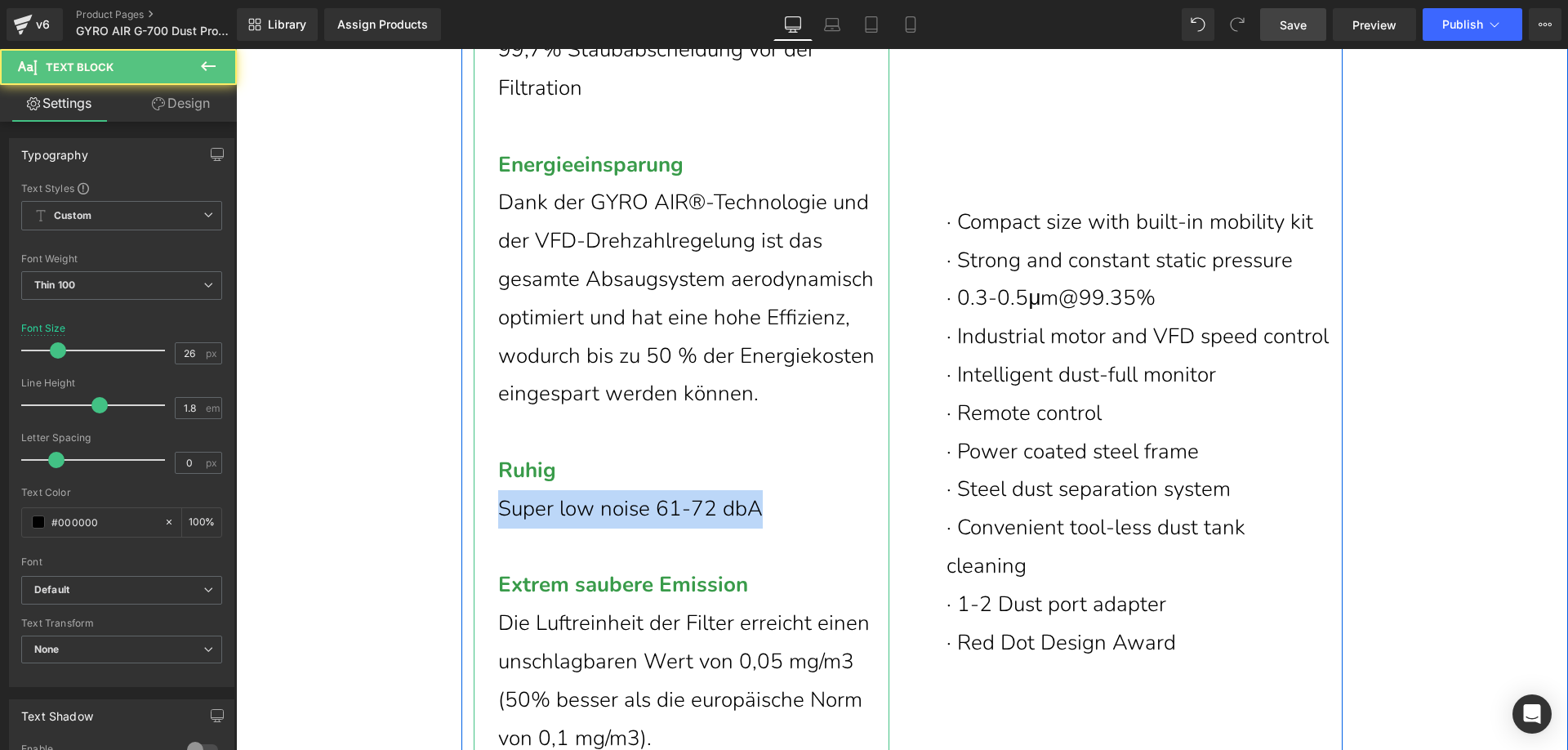
drag, startPoint x: 492, startPoint y: 549, endPoint x: 753, endPoint y: 550, distance: 261.0
click at [753, 528] on p "Super low noise 61-72 dbA" at bounding box center [693, 508] width 392 height 39
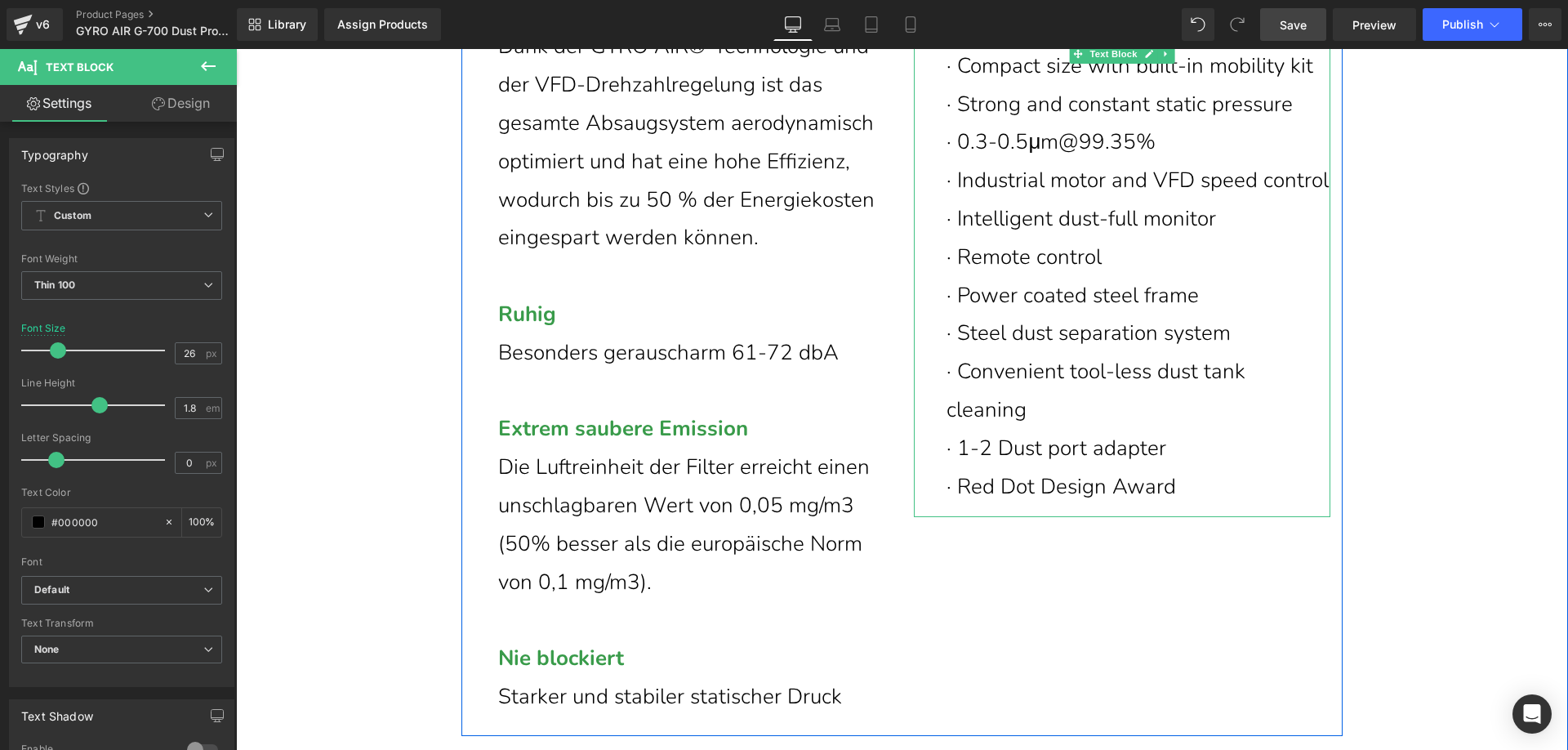
scroll to position [6526, 0]
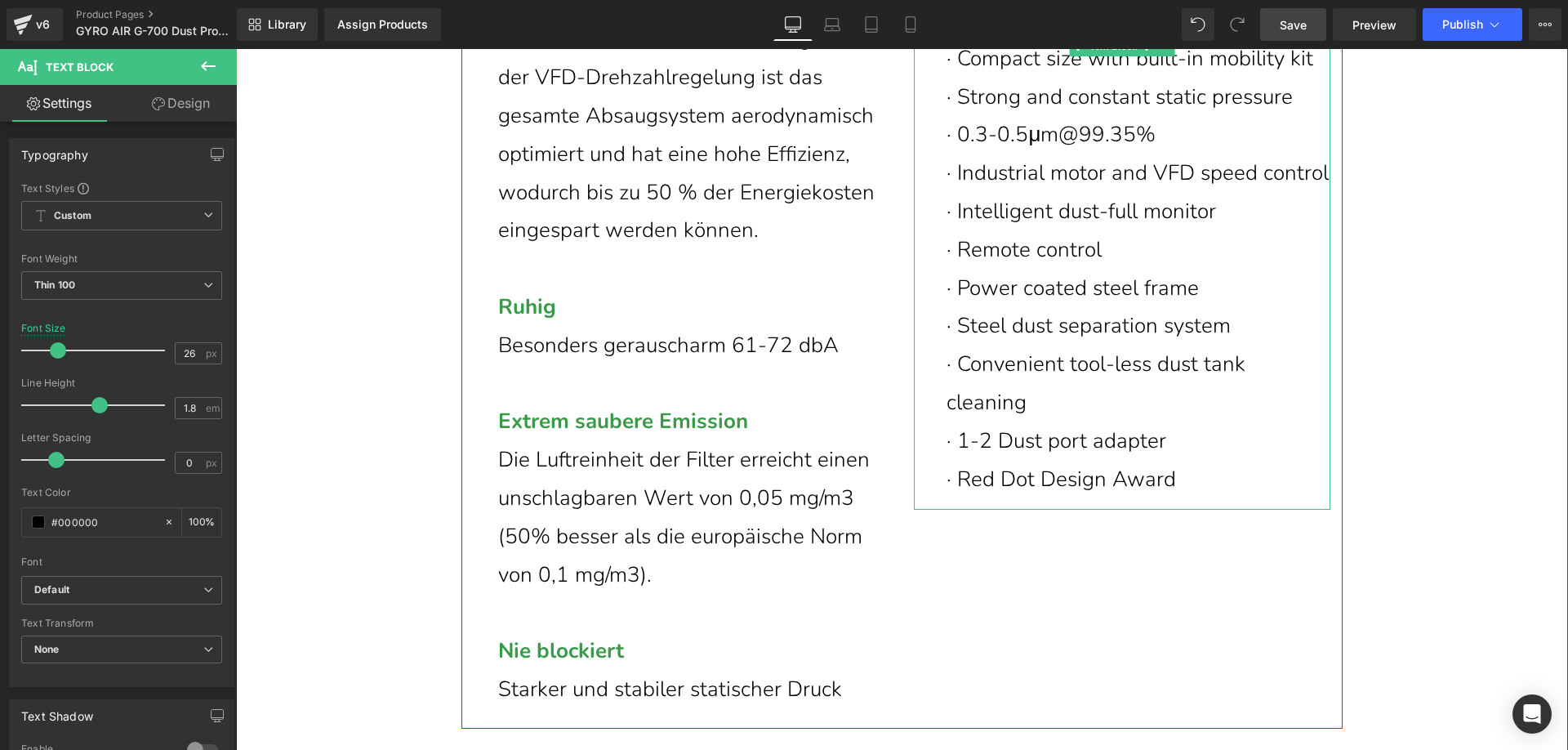
click at [1173, 499] on p "· Red Dot Design Award" at bounding box center [1138, 479] width 384 height 39
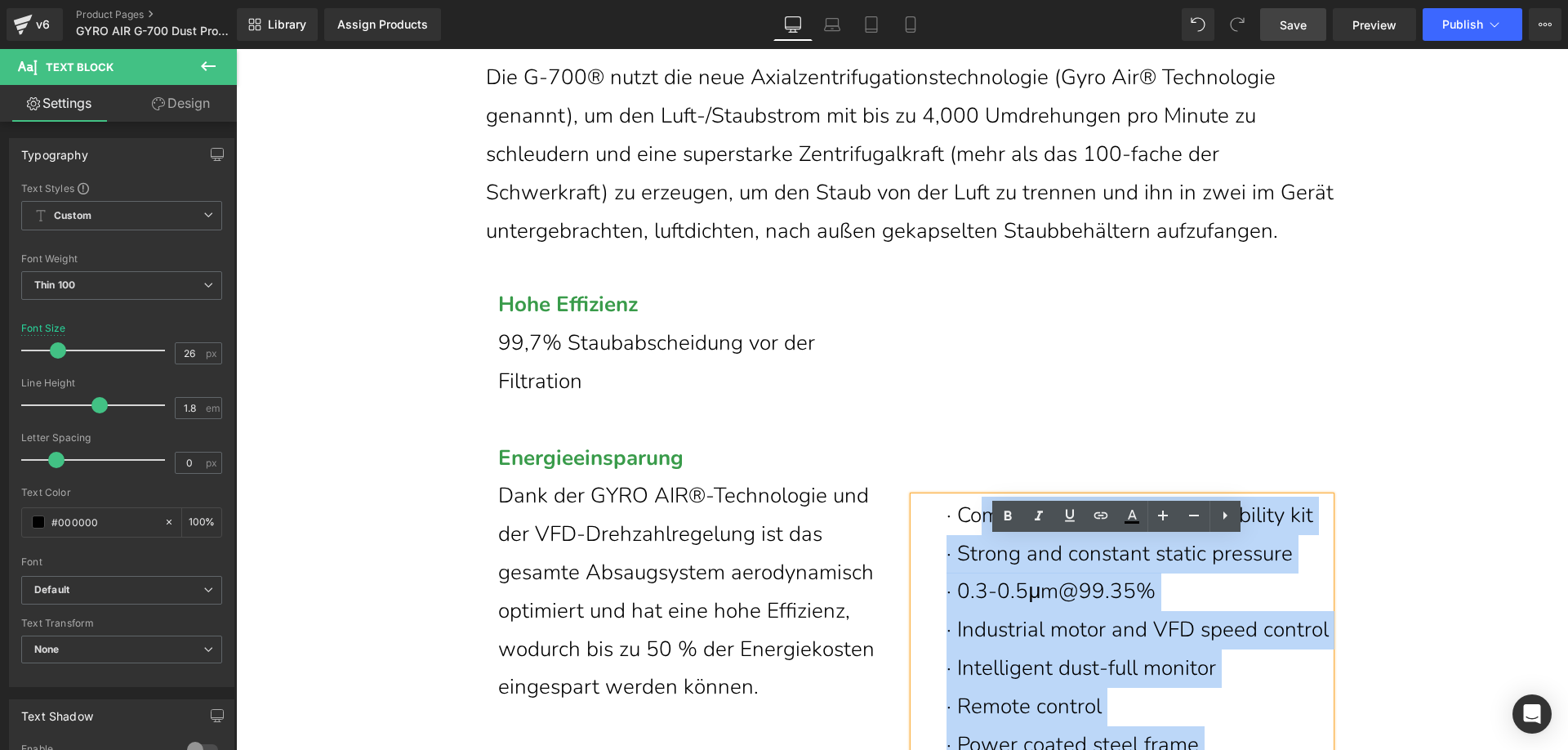
scroll to position [6037, 0]
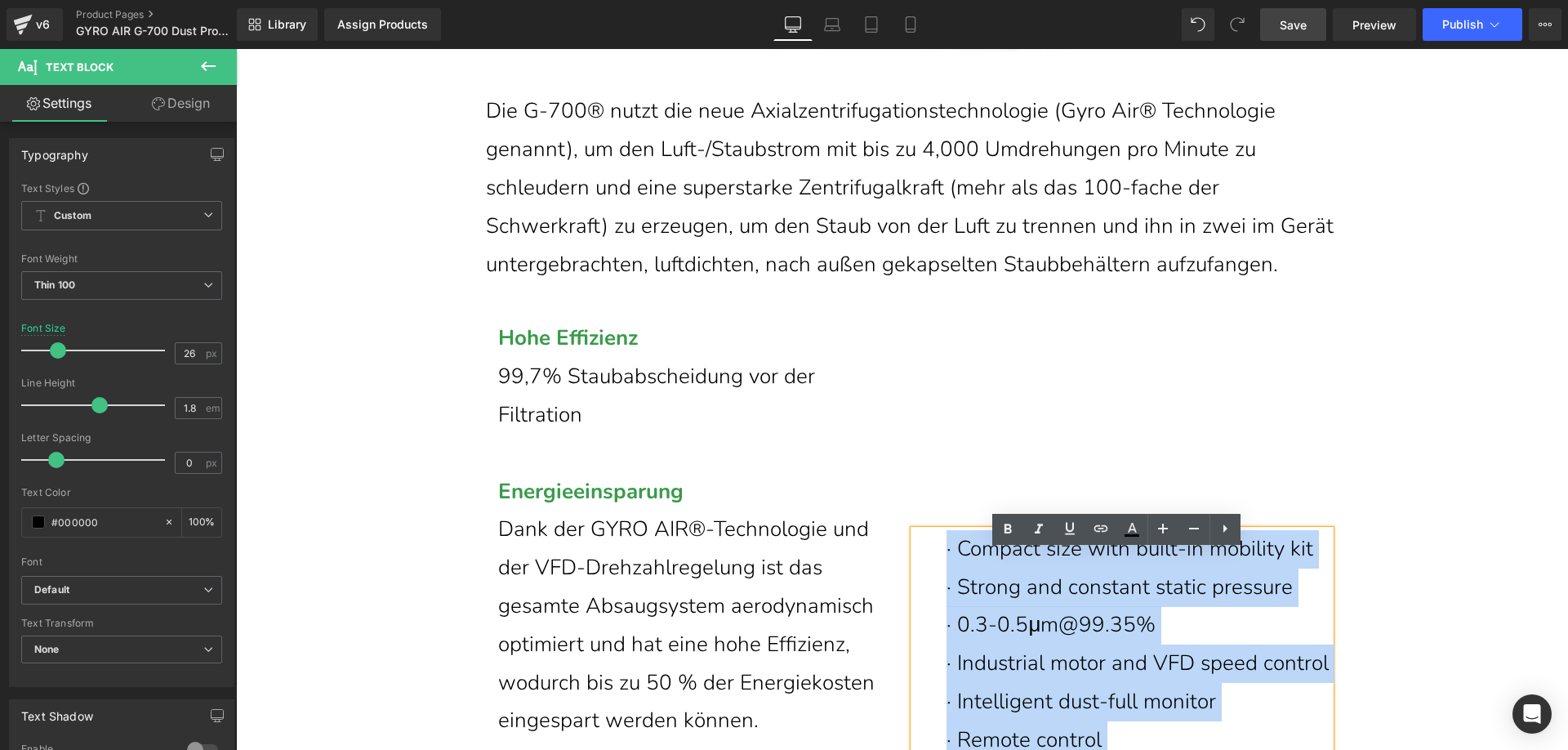
drag, startPoint x: 1177, startPoint y: 539, endPoint x: 942, endPoint y: 573, distance: 237.4
paste div
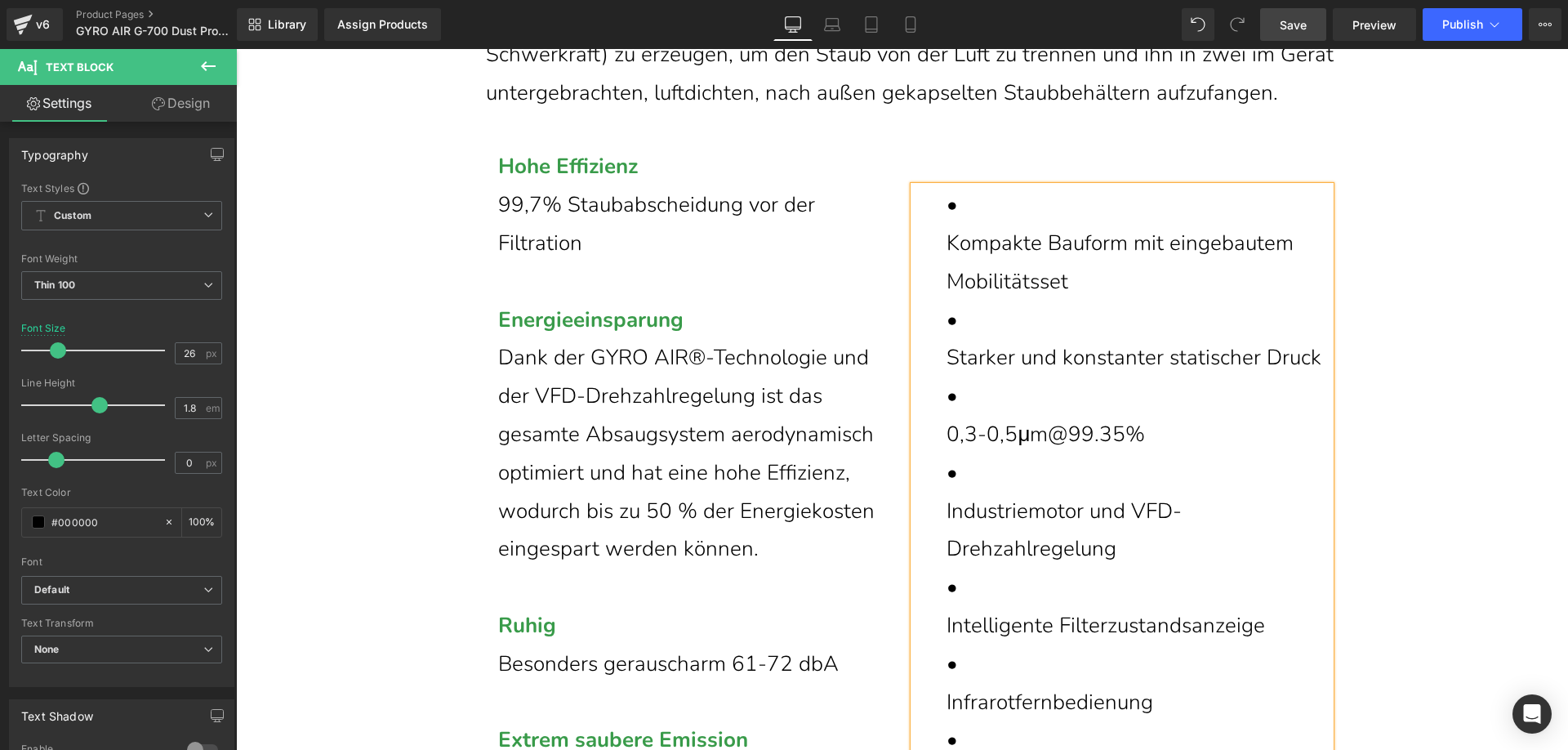
scroll to position [6210, 0]
click at [946, 273] on p "Kompakte Bauform mit eingebautem Mobilitätsset" at bounding box center [1138, 259] width 384 height 76
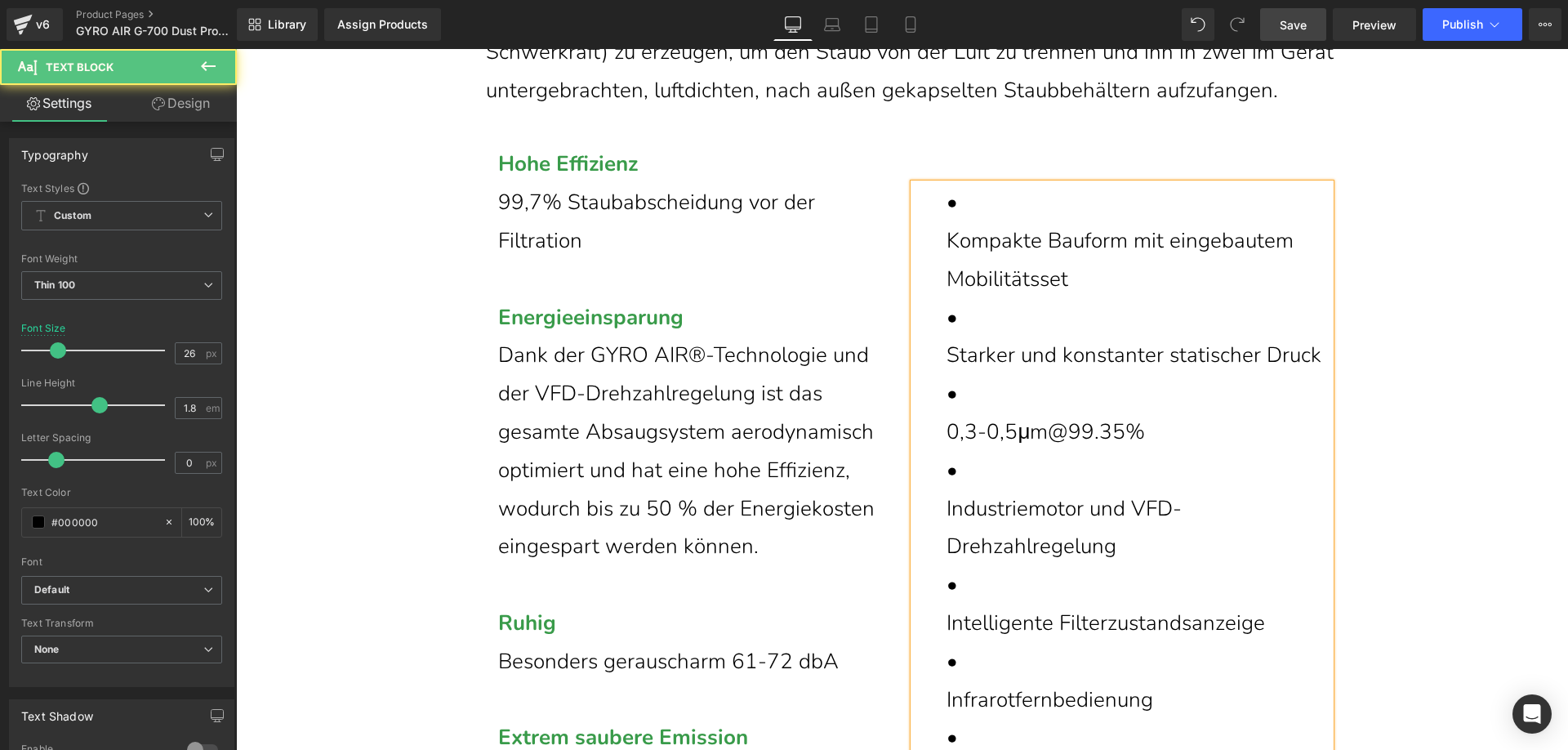
scroll to position [6229, 0]
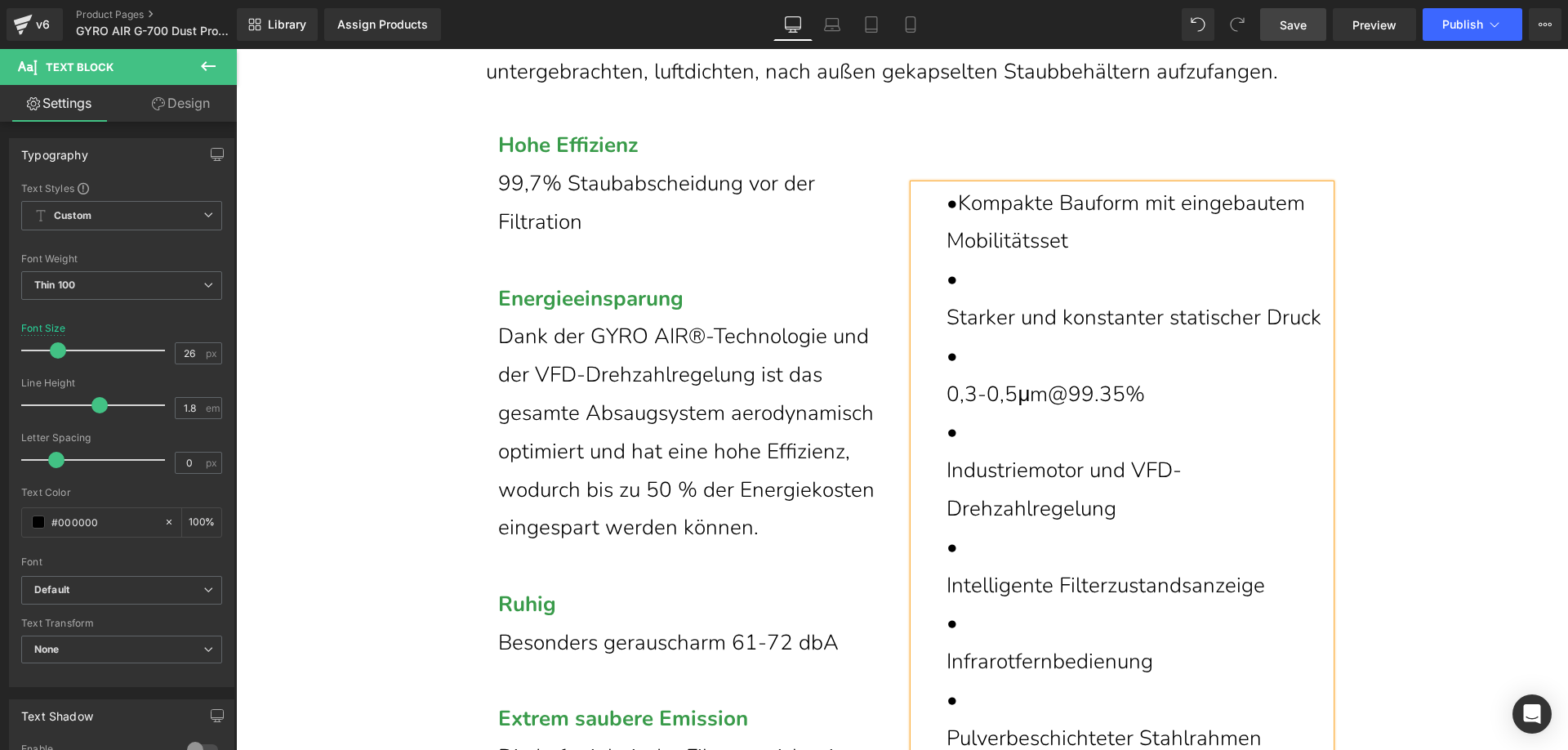
click at [946, 337] on p "Starker und konstanter statischer Druck" at bounding box center [1138, 318] width 384 height 39
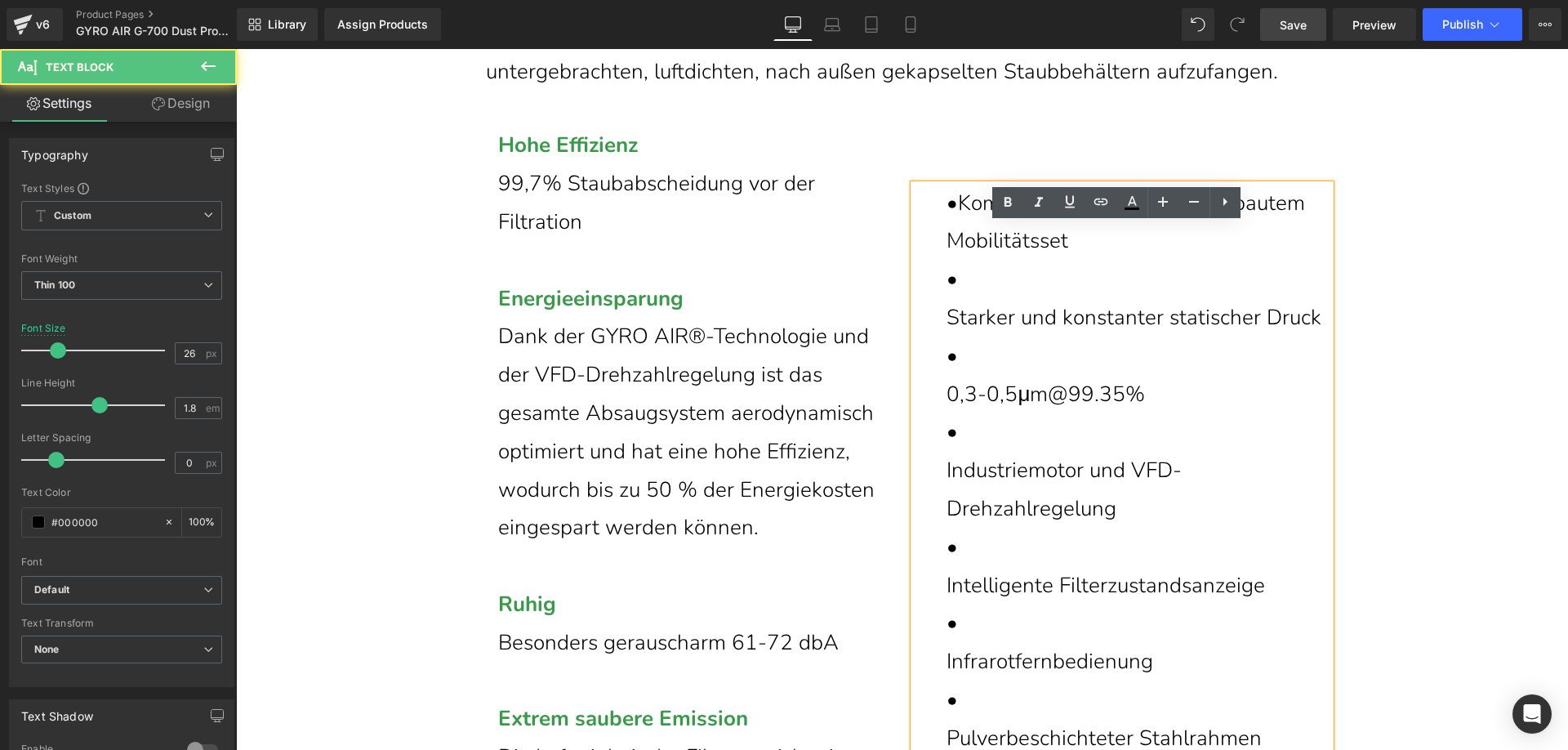
click at [936, 358] on div "• Kompakte Bauform mit eingebautem Mobilitätsset • Starker und konstanter stat…" at bounding box center [1122, 573] width 416 height 775
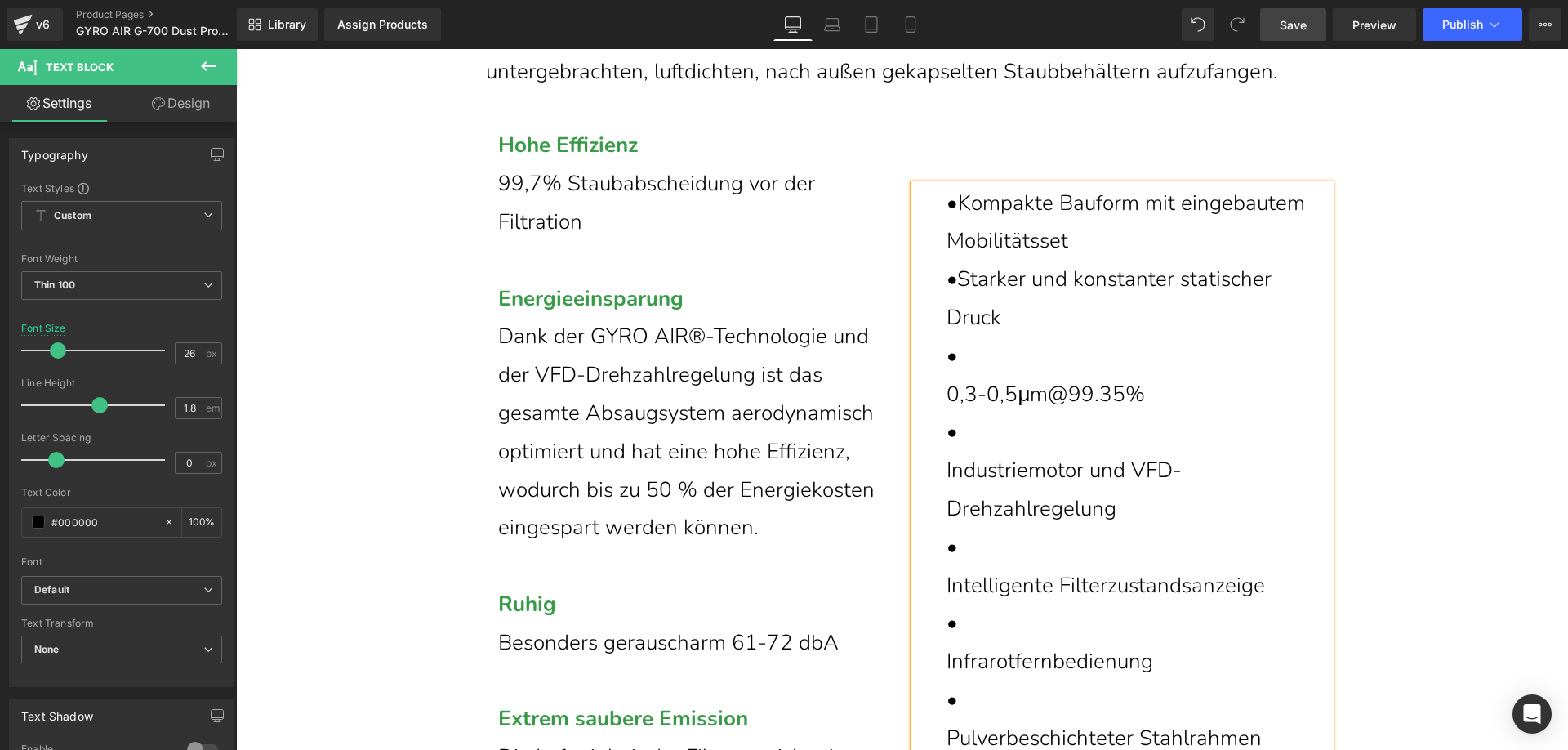
click at [946, 414] on p "0,3-0,5μm@99.35%" at bounding box center [1138, 394] width 384 height 39
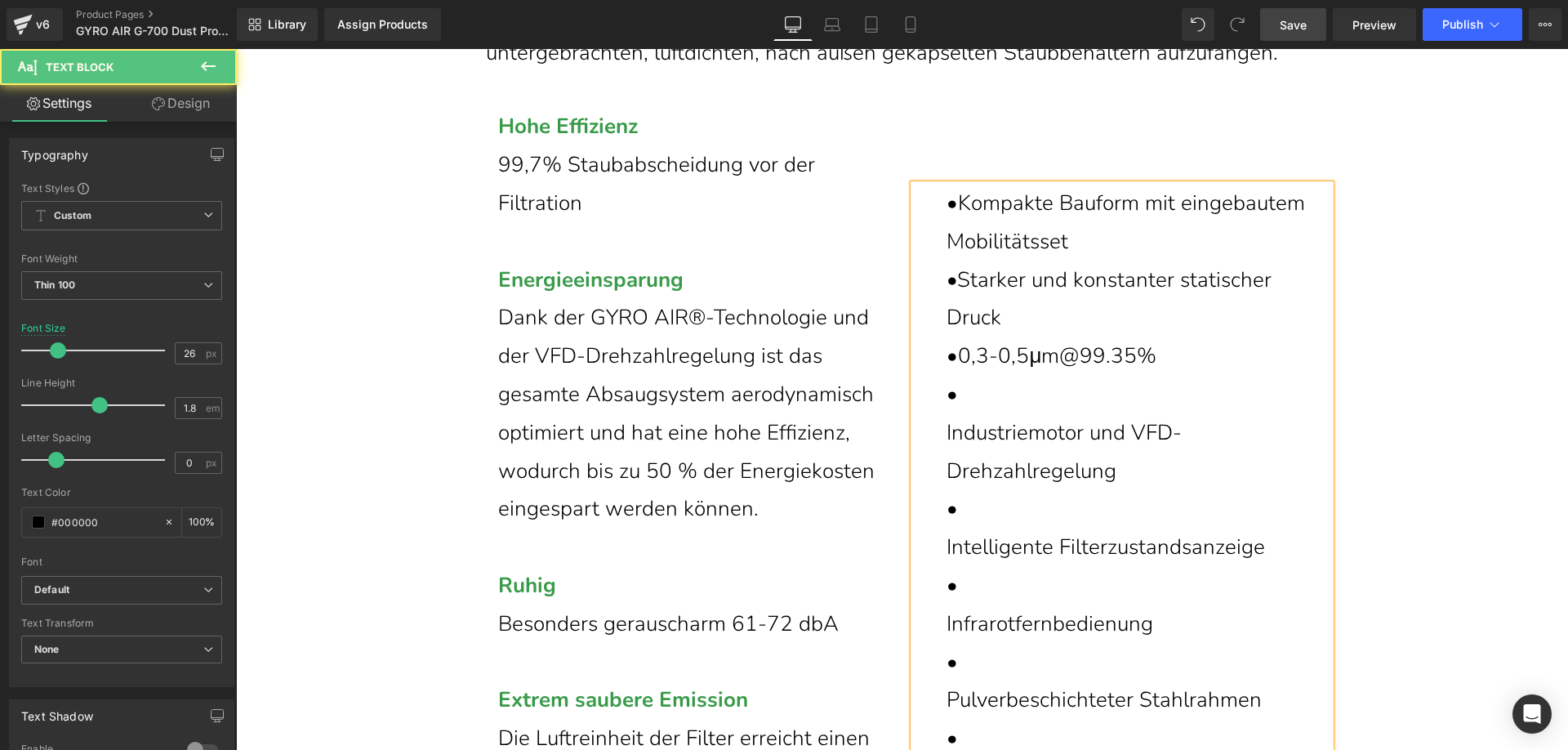
click at [946, 474] on p "Industriemotor und VFD-Drehzahlregelung" at bounding box center [1138, 452] width 384 height 76
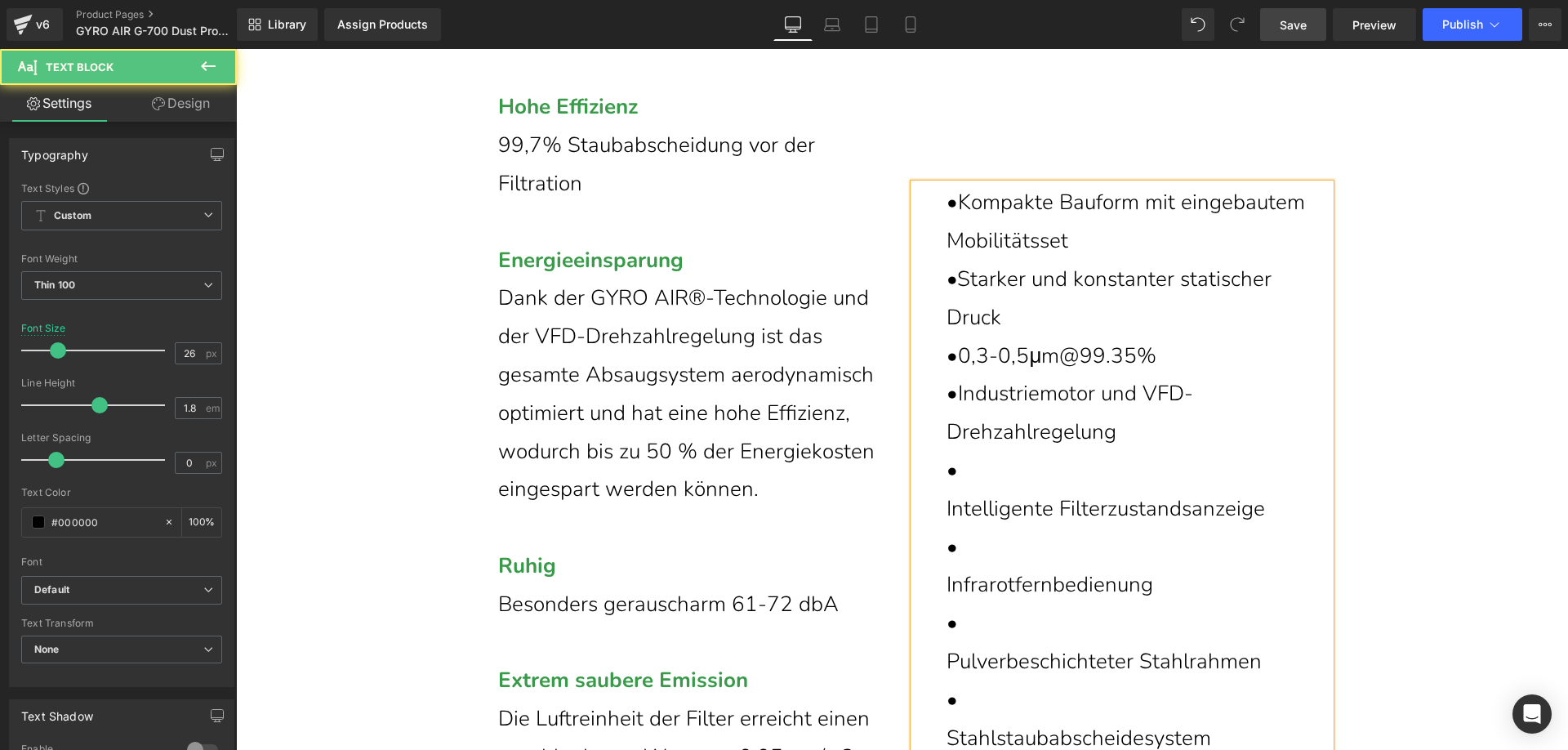
click at [946, 528] on p "Intelligente Filterzustandsanzeige" at bounding box center [1138, 508] width 384 height 39
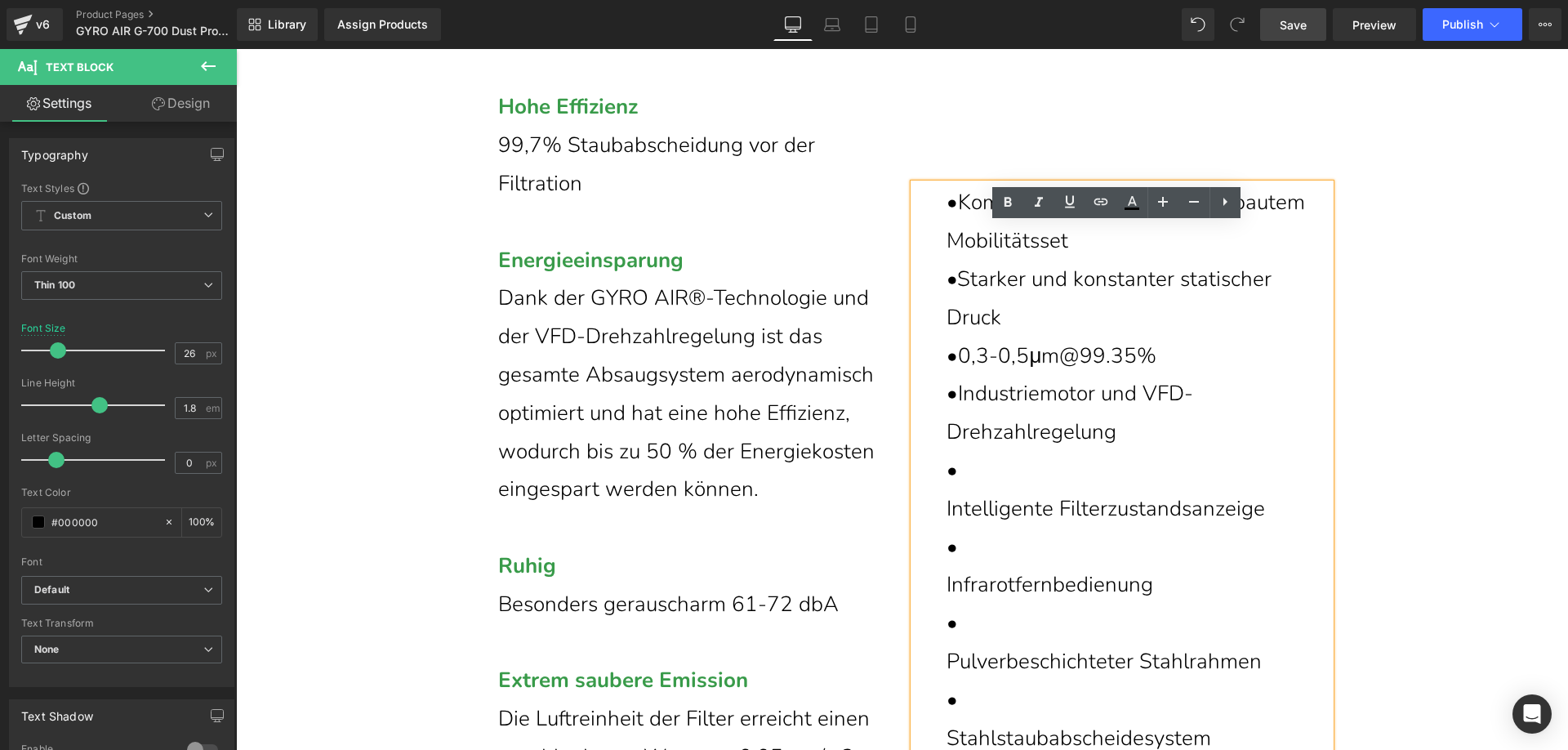
scroll to position [6286, 0]
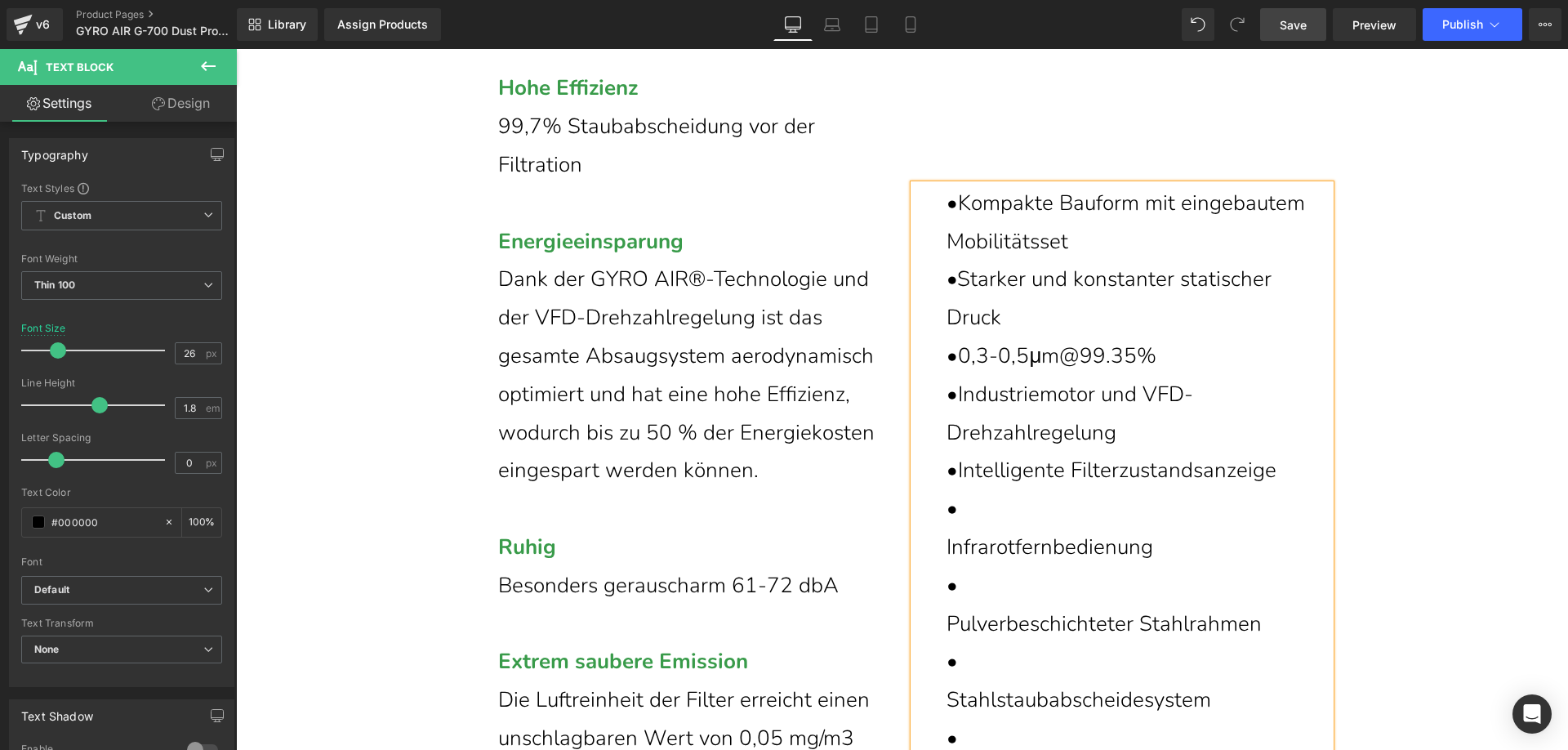
click at [946, 567] on p "Infrarotfernbedienung" at bounding box center [1138, 547] width 384 height 39
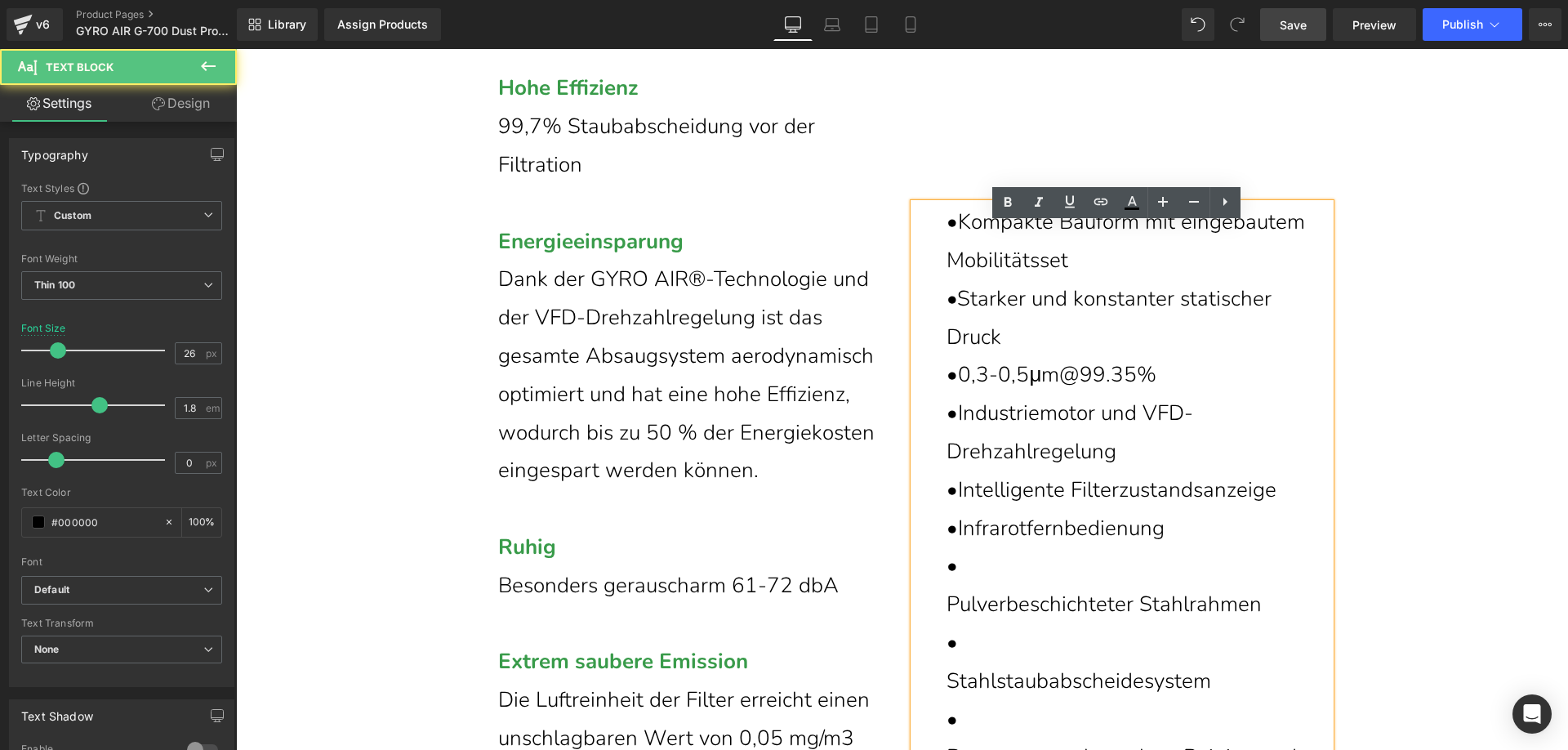
scroll to position [6306, 0]
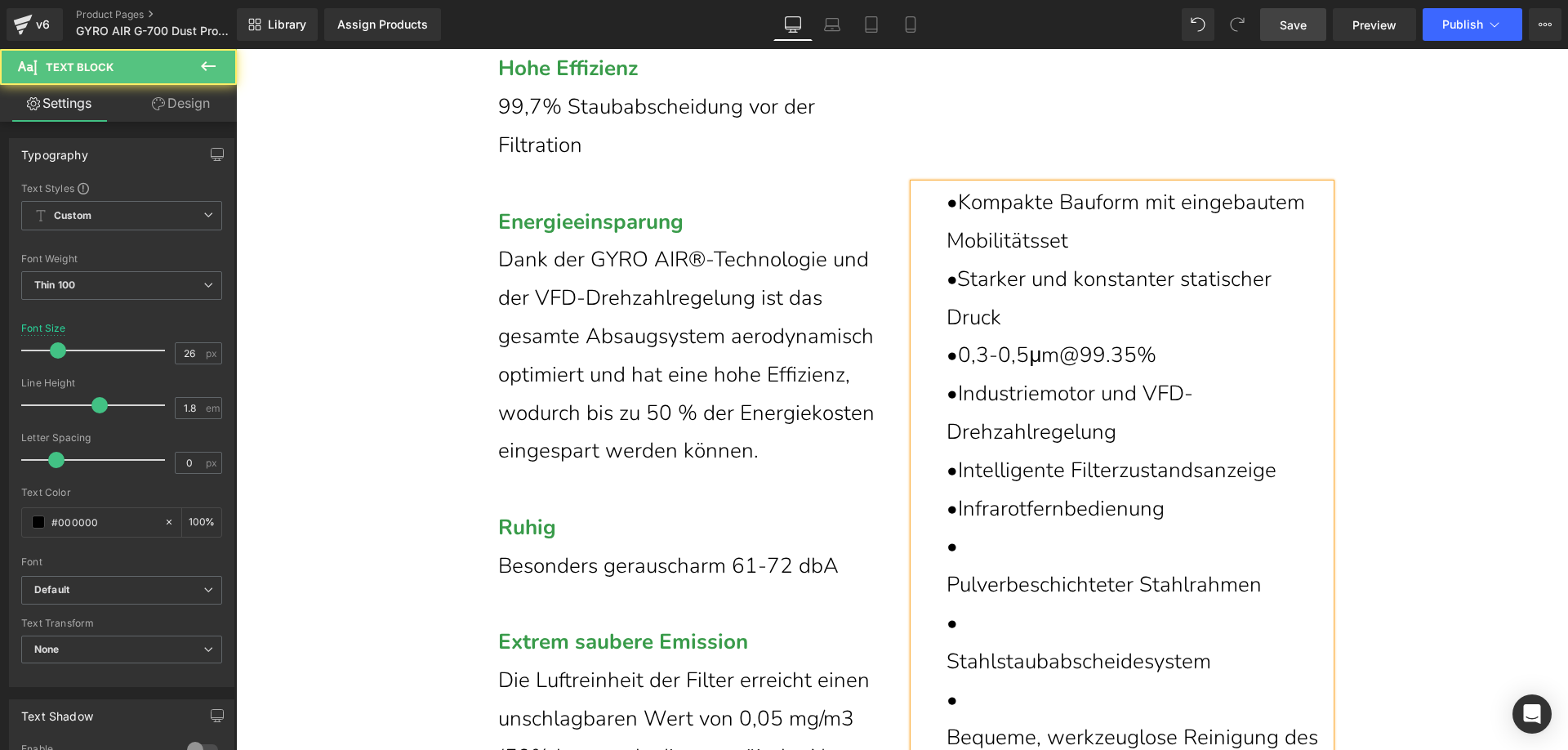
click at [946, 605] on p "Pulverbeschichteter Stahlrahmen" at bounding box center [1138, 585] width 384 height 39
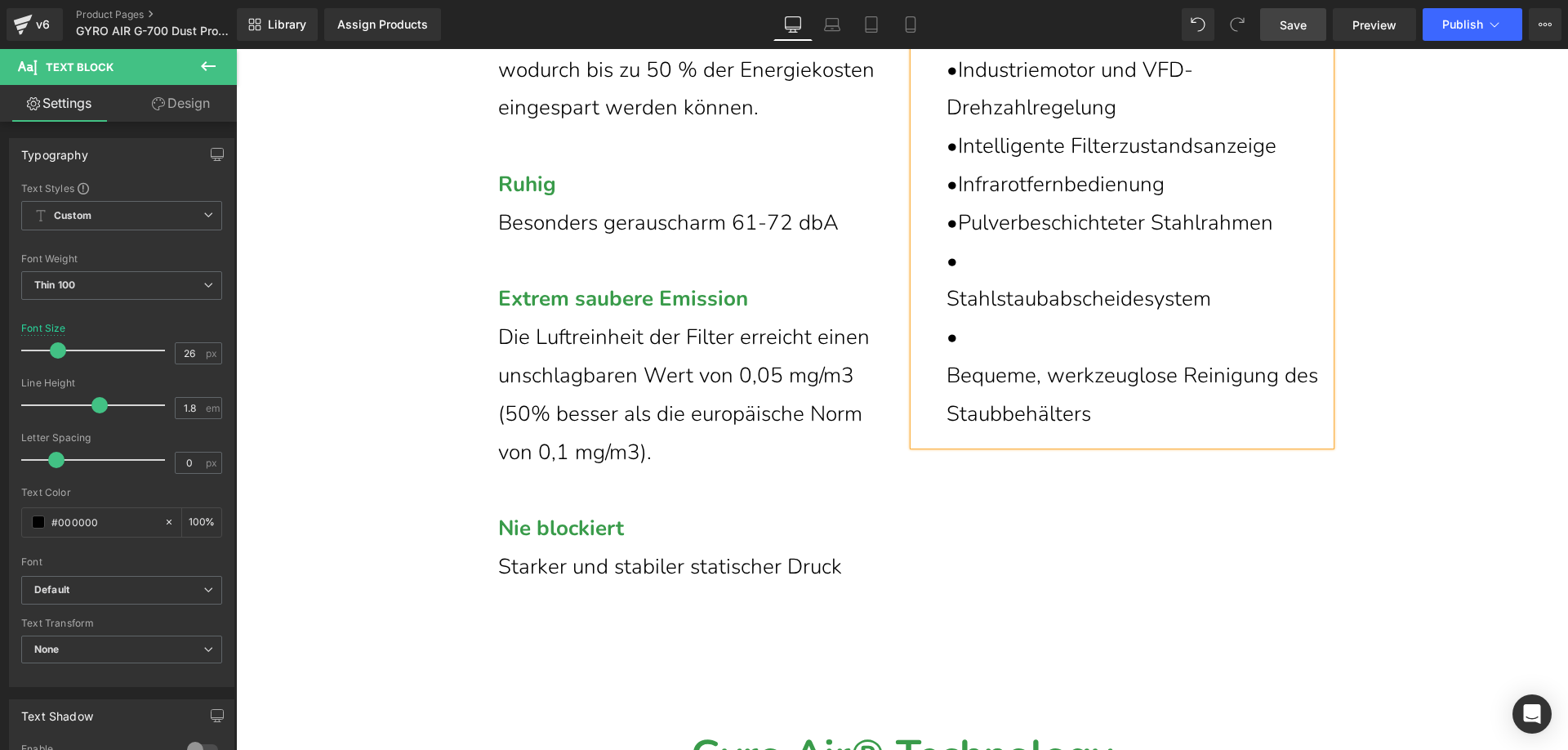
scroll to position [6651, 0]
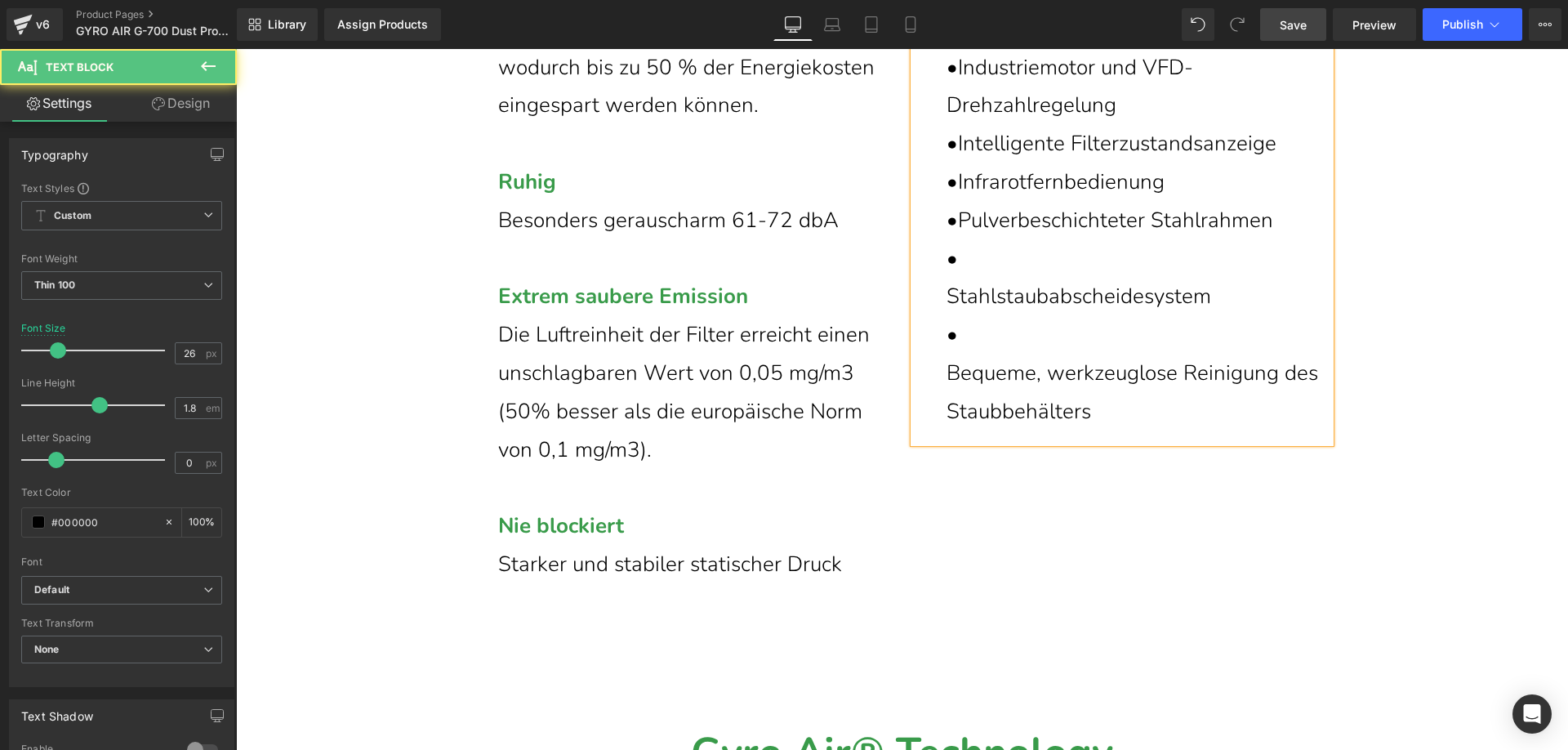
click at [946, 316] on p "Stahlstaubabscheidesystem" at bounding box center [1138, 296] width 384 height 39
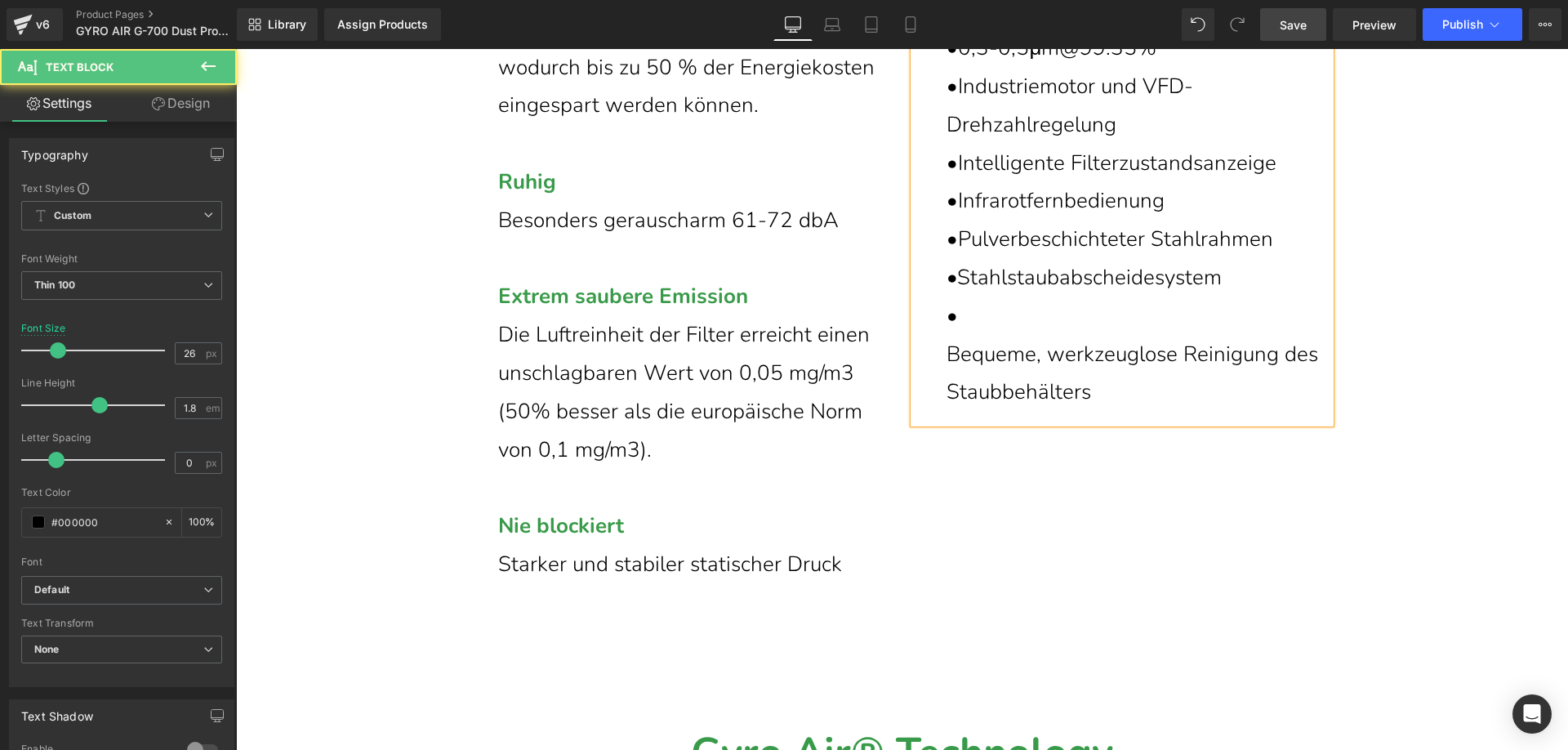
scroll to position [6670, 0]
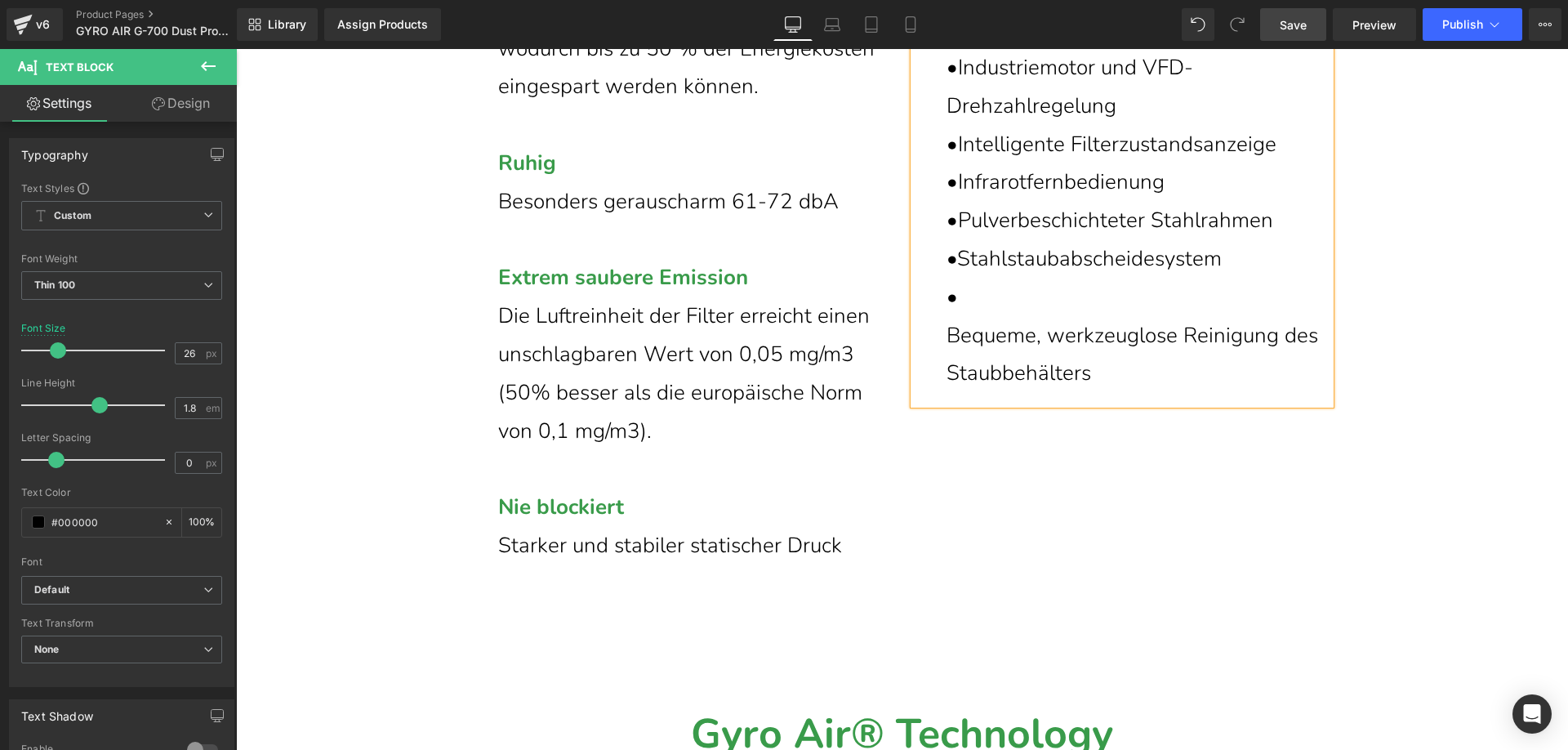
click at [946, 374] on p "Bequeme, werkzeuglose Reinigung des Staubbehälters" at bounding box center [1138, 355] width 384 height 76
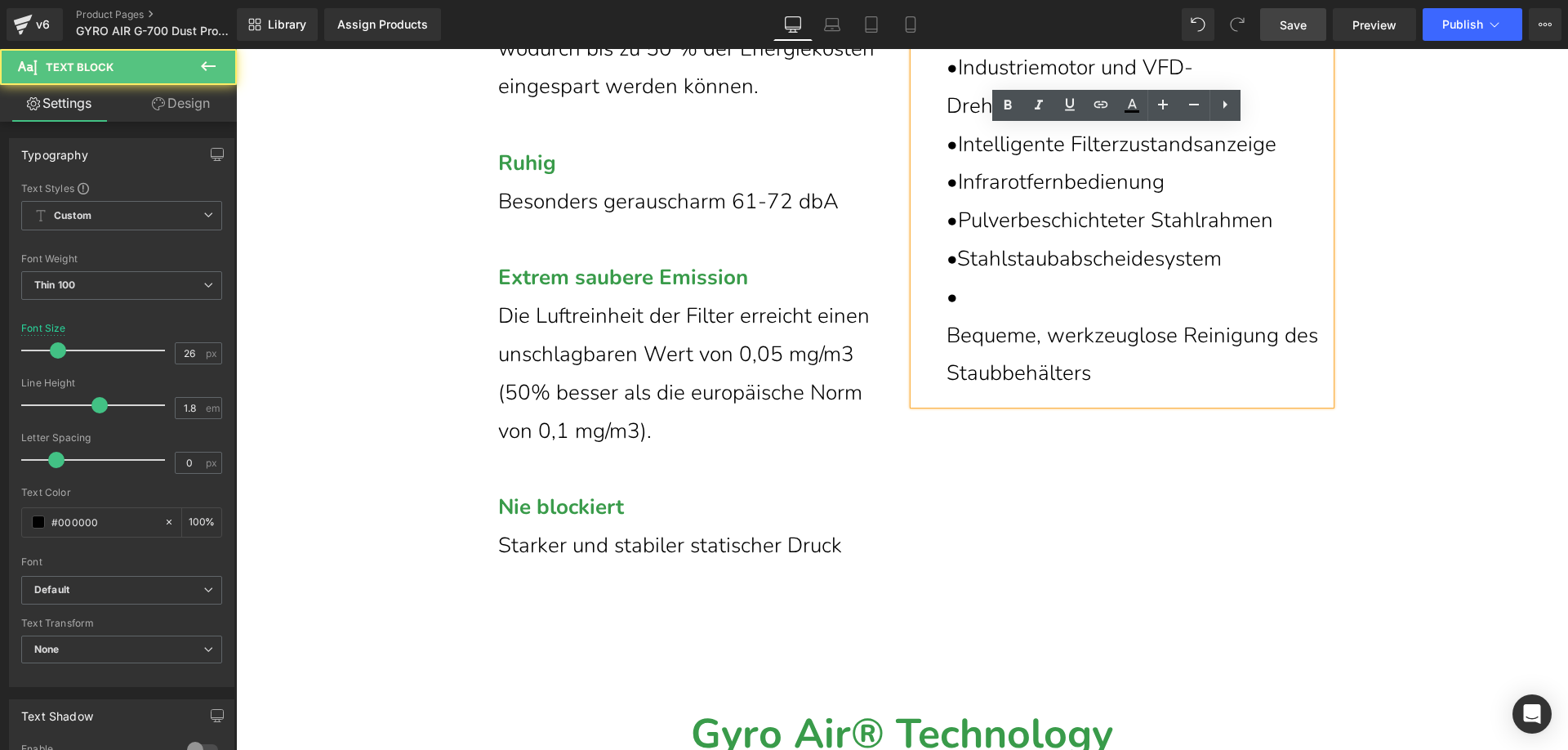
scroll to position [6689, 0]
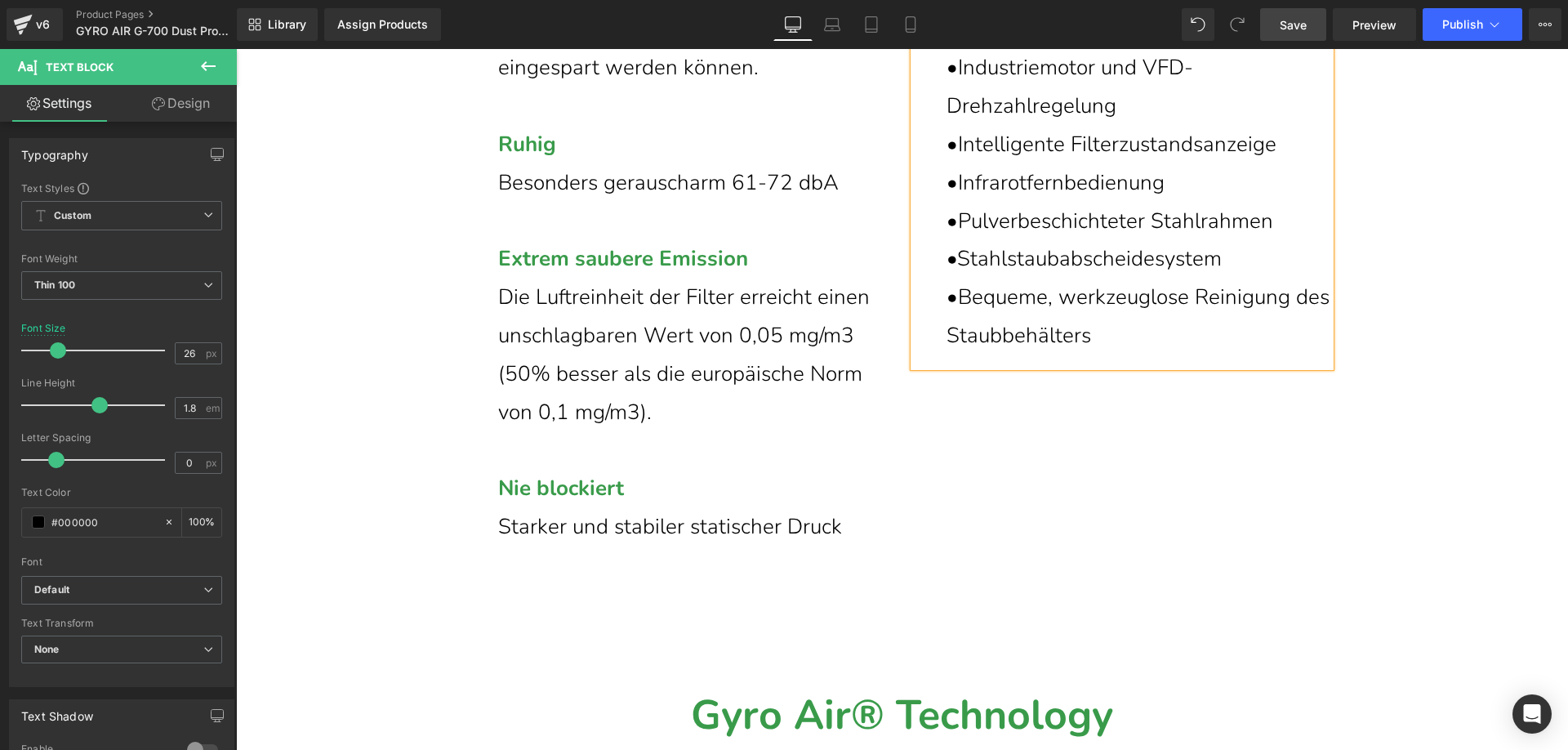
click at [1133, 356] on p "• Bequeme, werkzeuglose Reinigung des Staubbehälters" at bounding box center [1138, 316] width 384 height 76
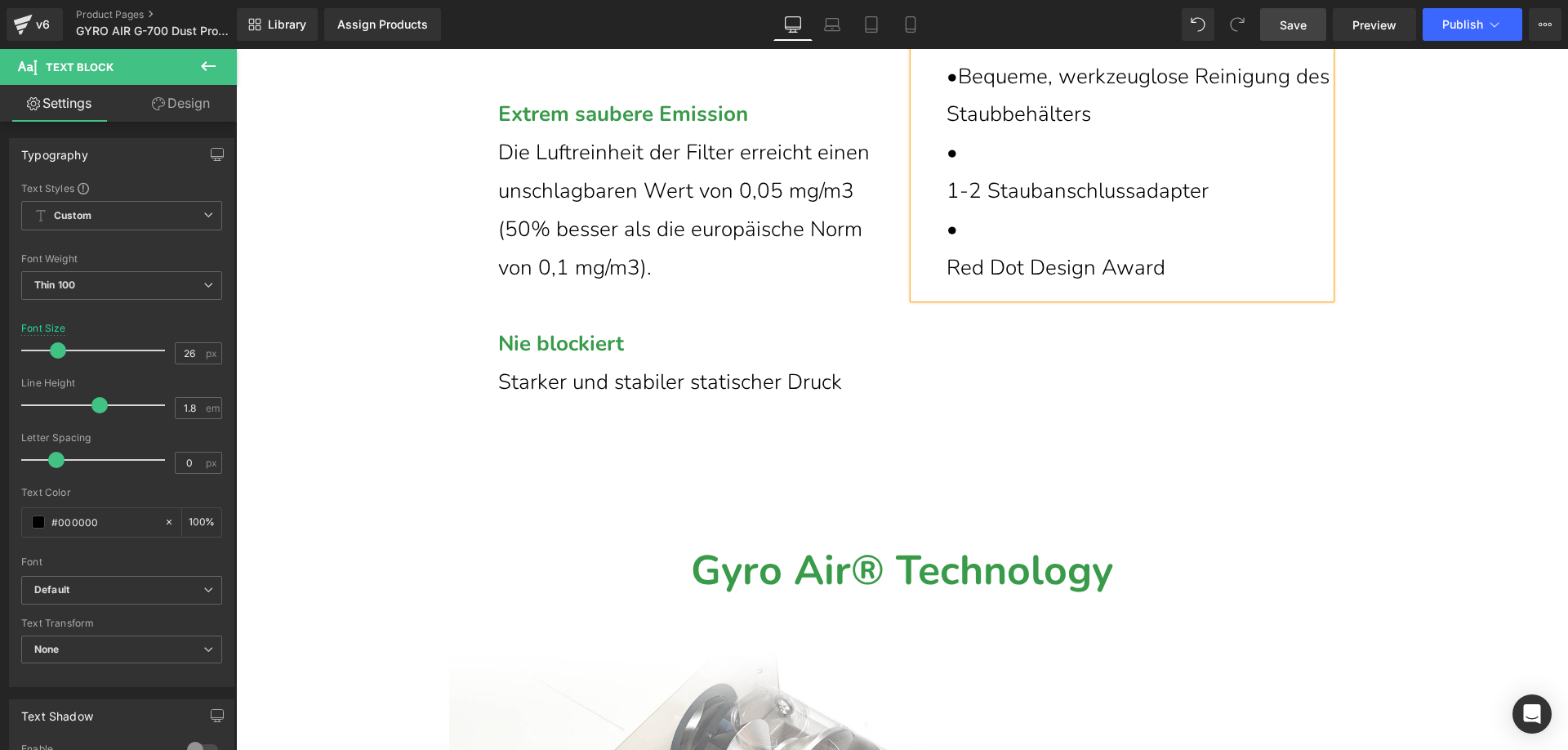
scroll to position [6776, 0]
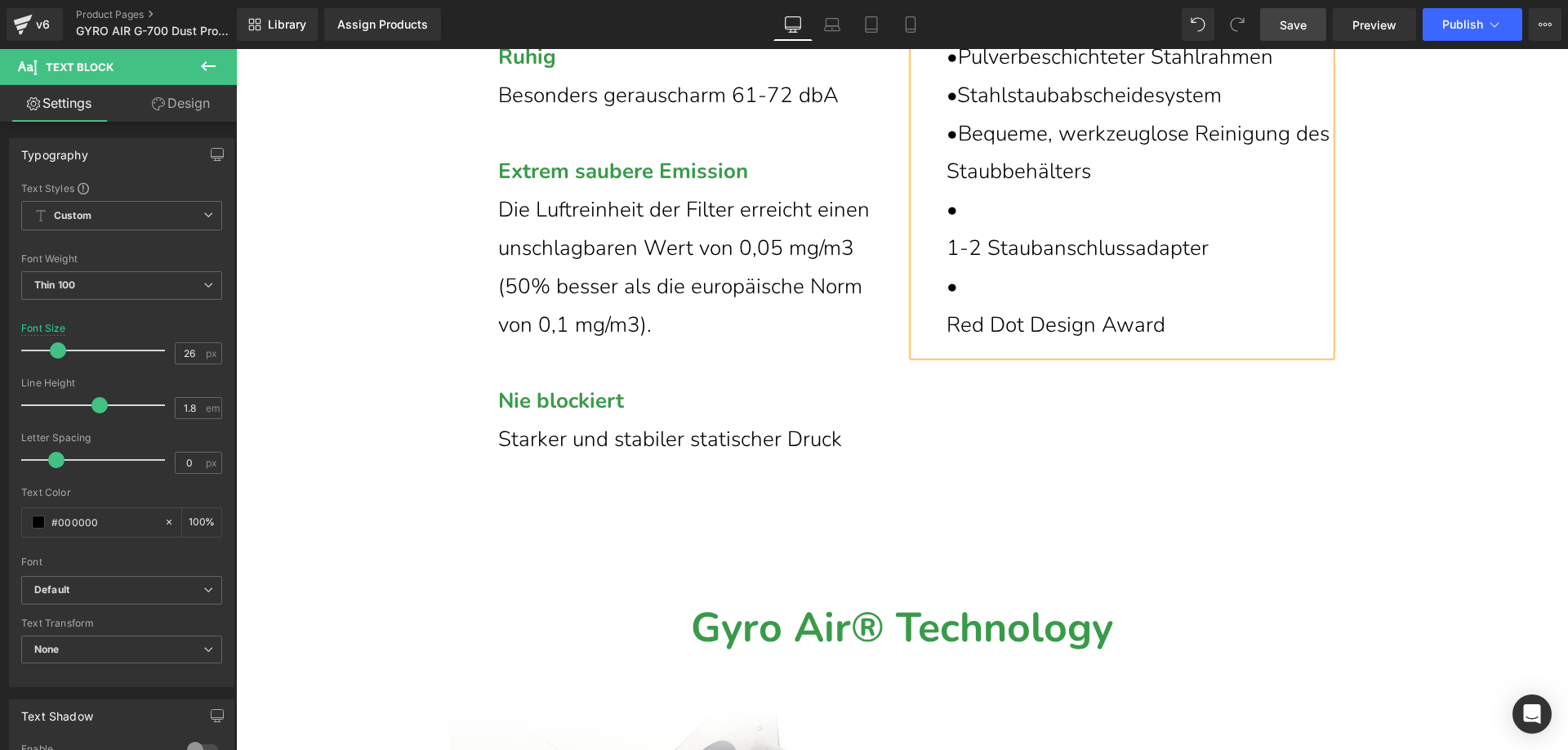
click at [946, 268] on p "1-2 Staubanschlussadapter" at bounding box center [1138, 248] width 384 height 39
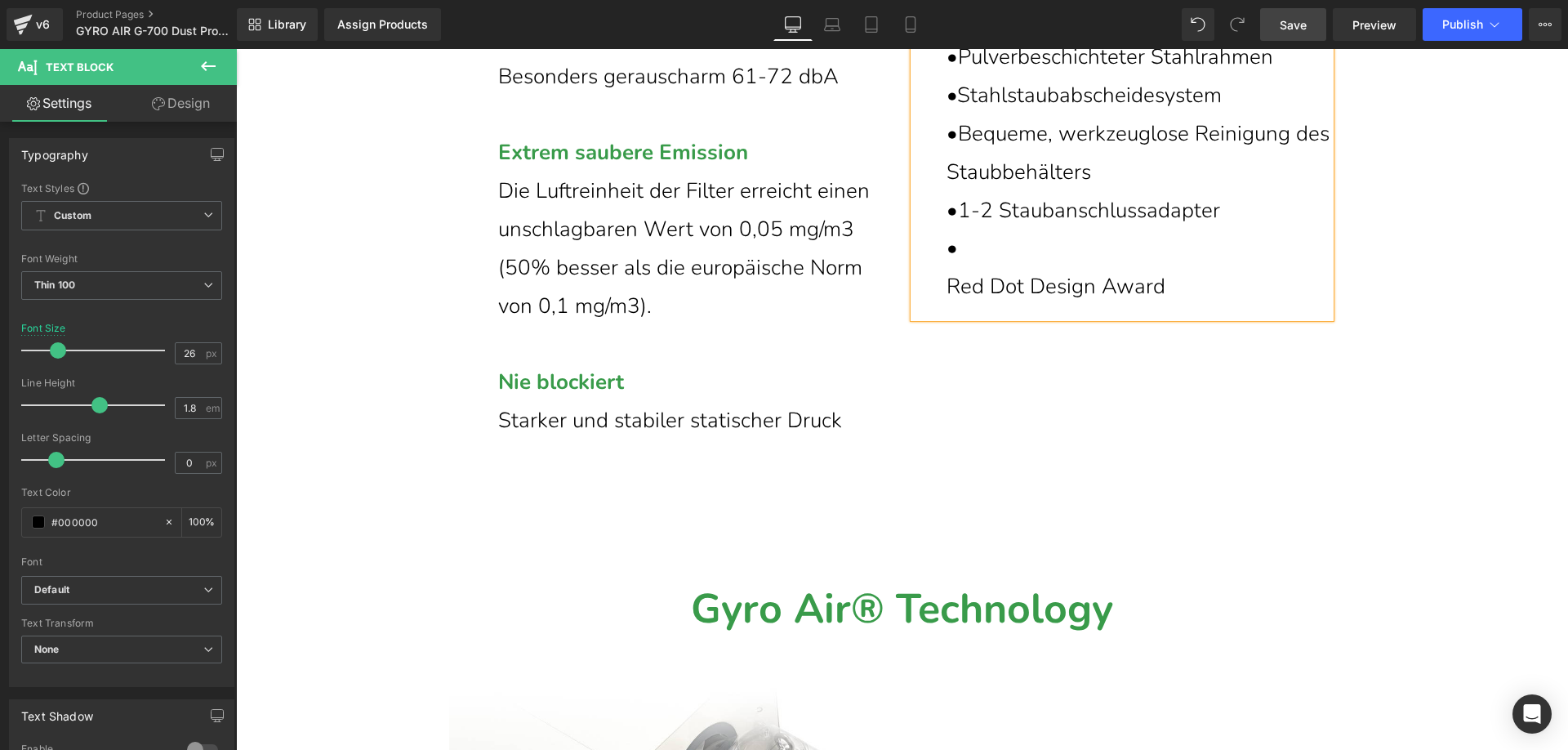
click at [946, 301] on span "Red Dot Design Award" at bounding box center [1056, 286] width 219 height 28
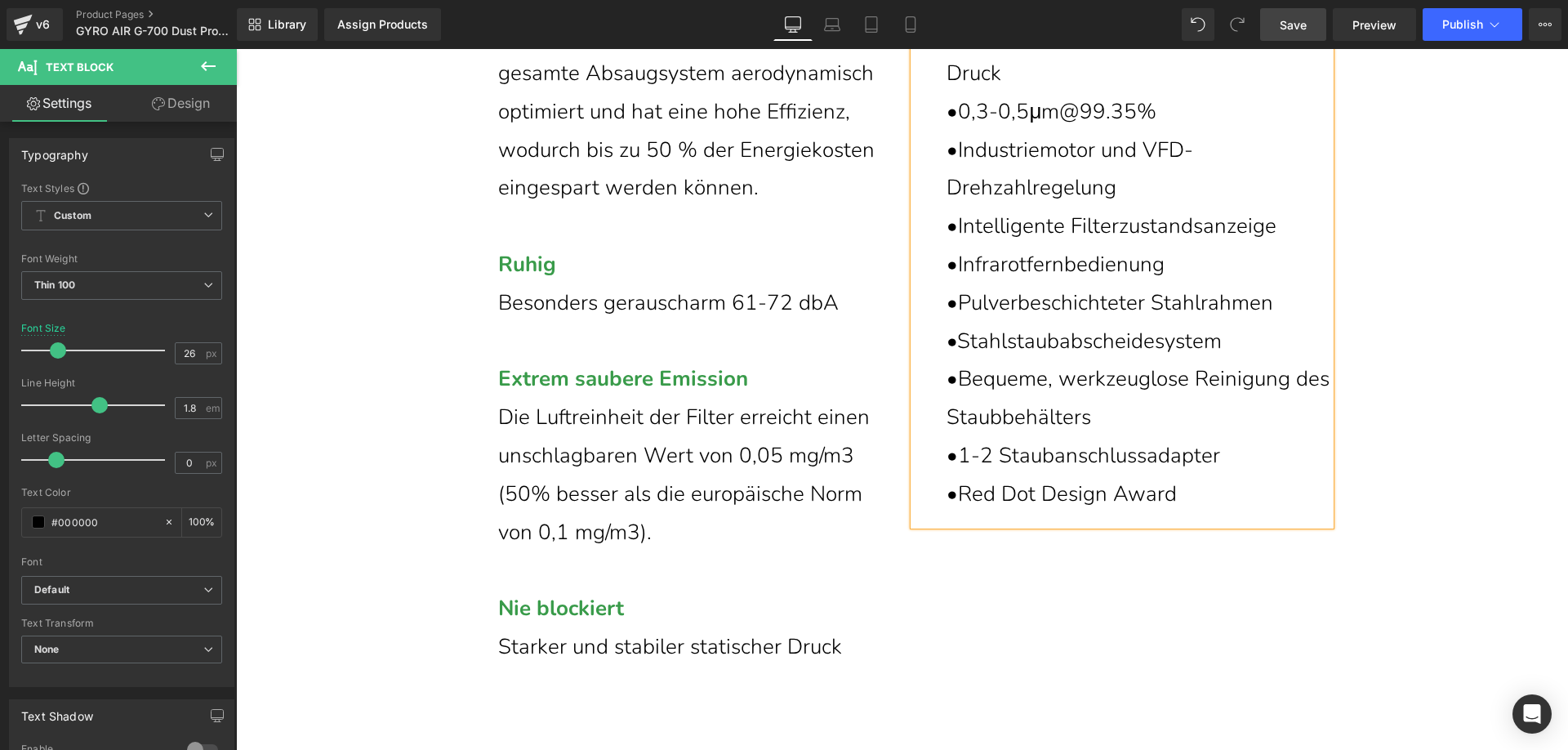
scroll to position [6977, 0]
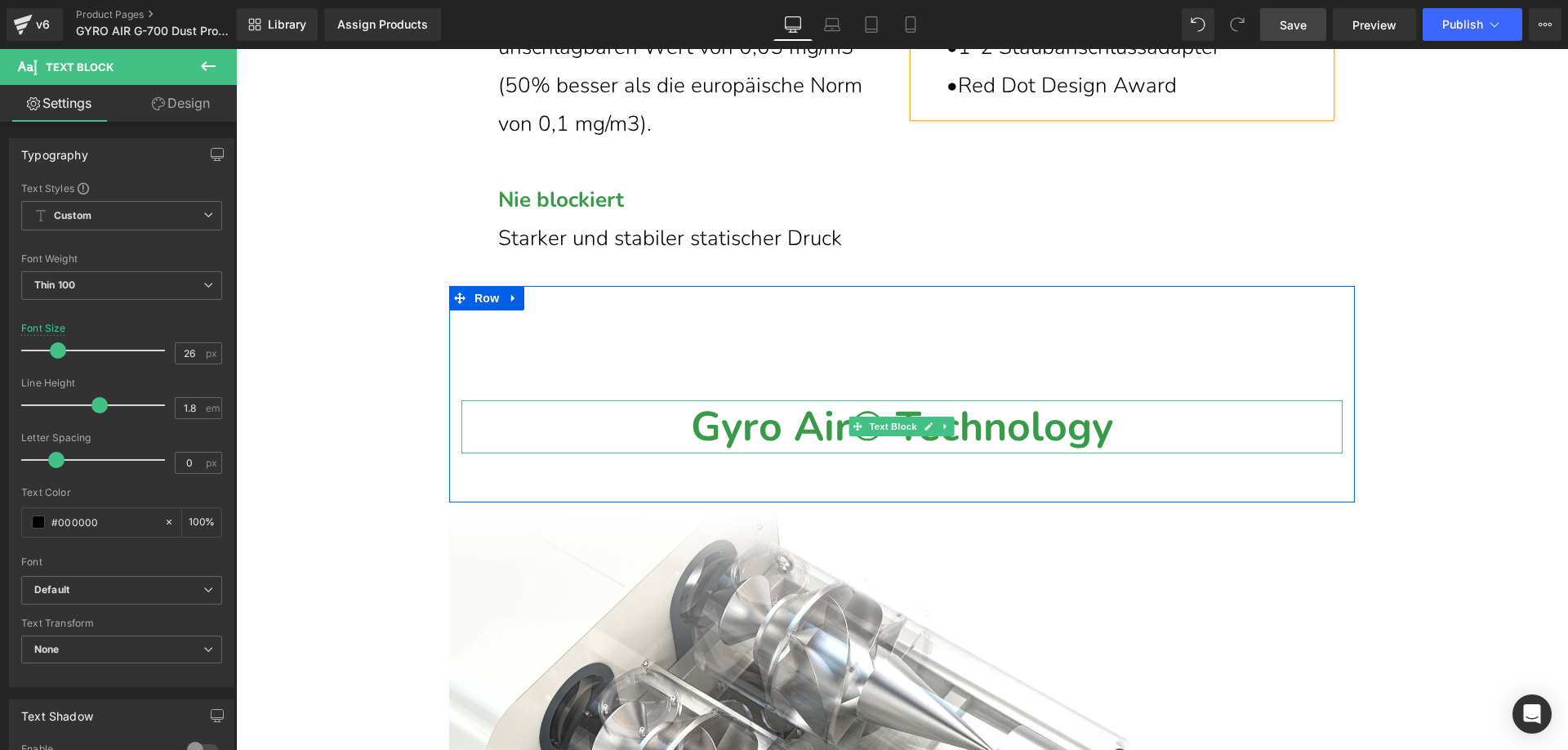
click at [991, 455] on span "Gyro Air® Technology" at bounding box center [902, 426] width 423 height 57
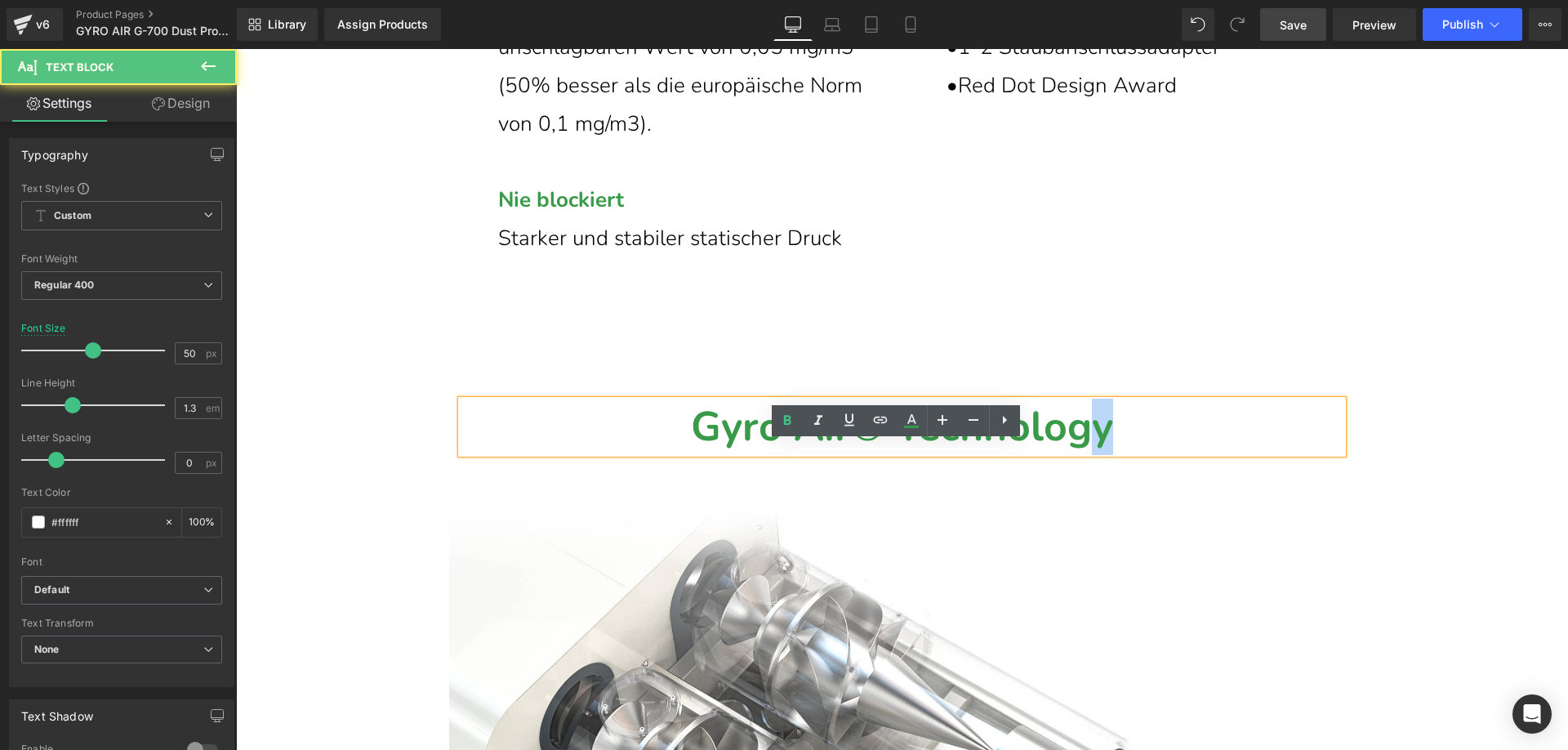
drag, startPoint x: 1107, startPoint y: 476, endPoint x: 1126, endPoint y: 476, distance: 19.0
click at [1126, 453] on div "Gyro Air® Technology" at bounding box center [902, 426] width 857 height 53
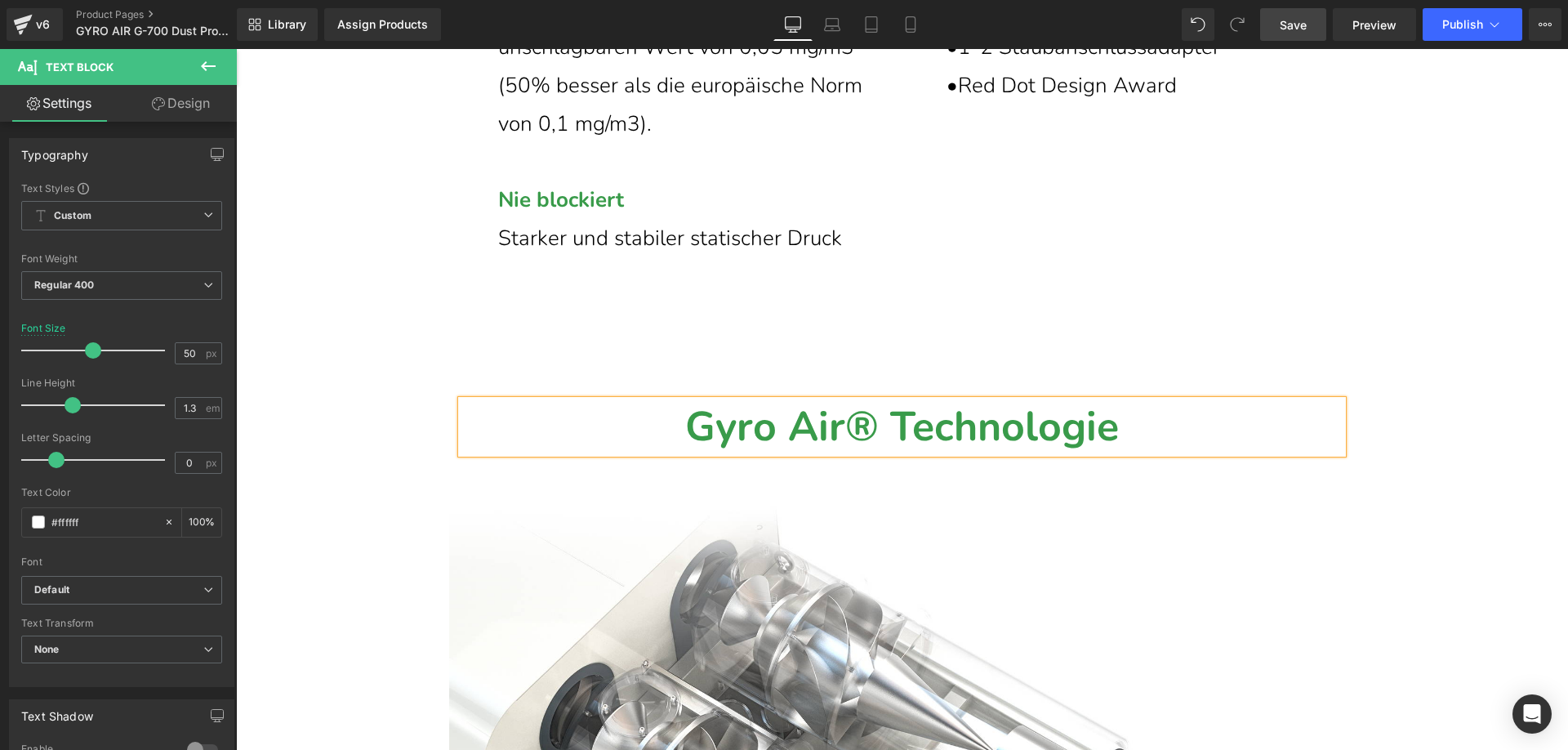
scroll to position [7058, 0]
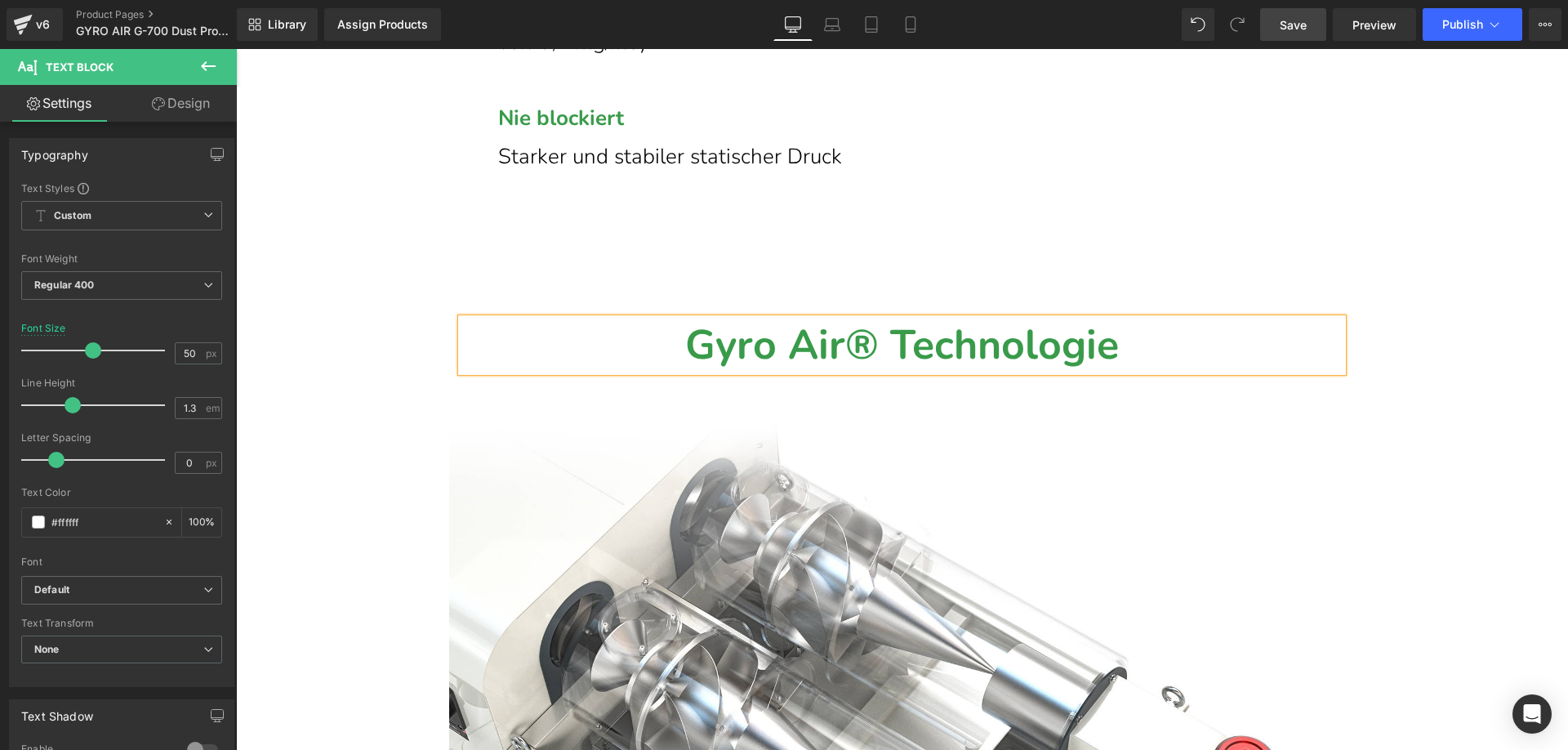
click at [1288, 19] on span "Save" at bounding box center [1293, 25] width 27 height 17
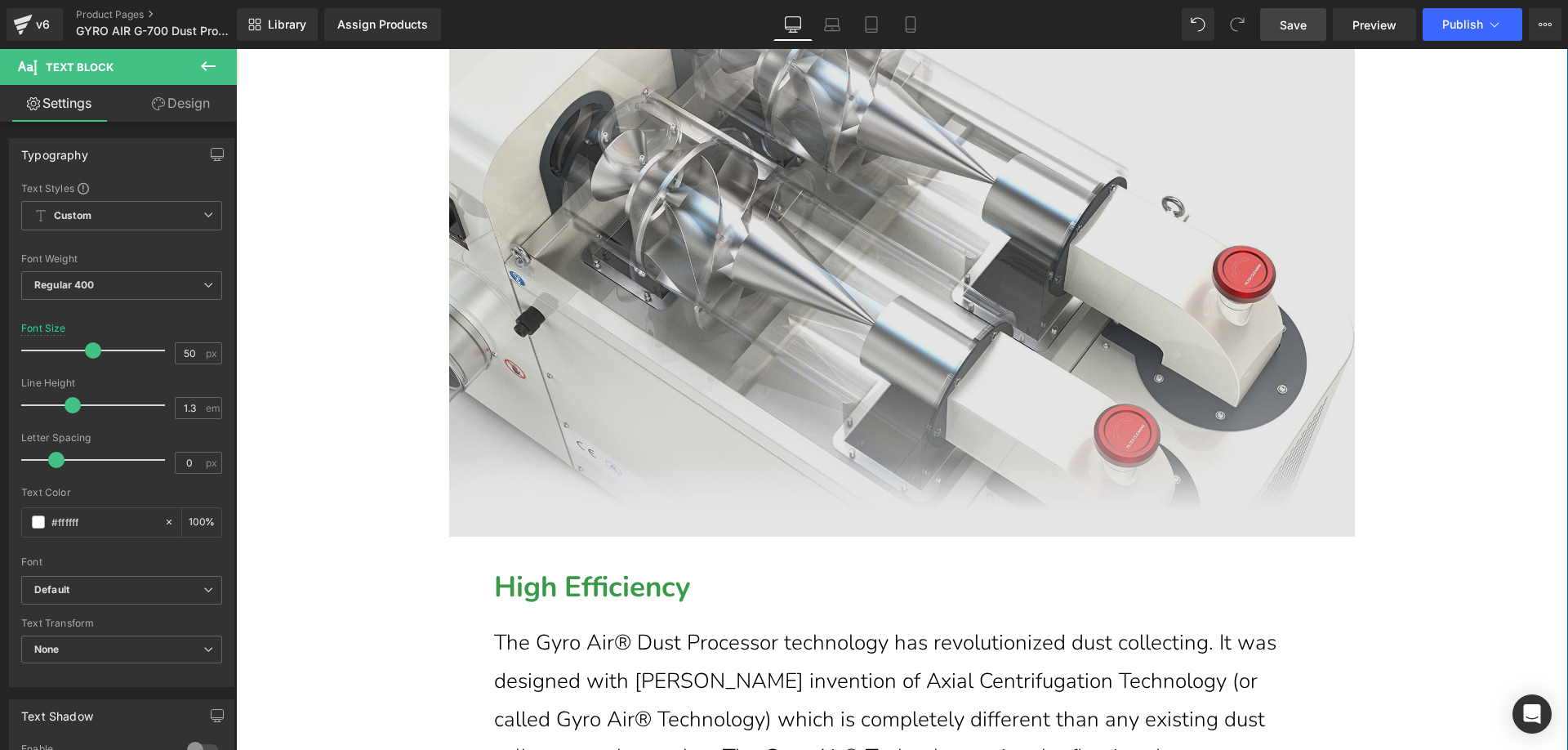
scroll to position [7875, 0]
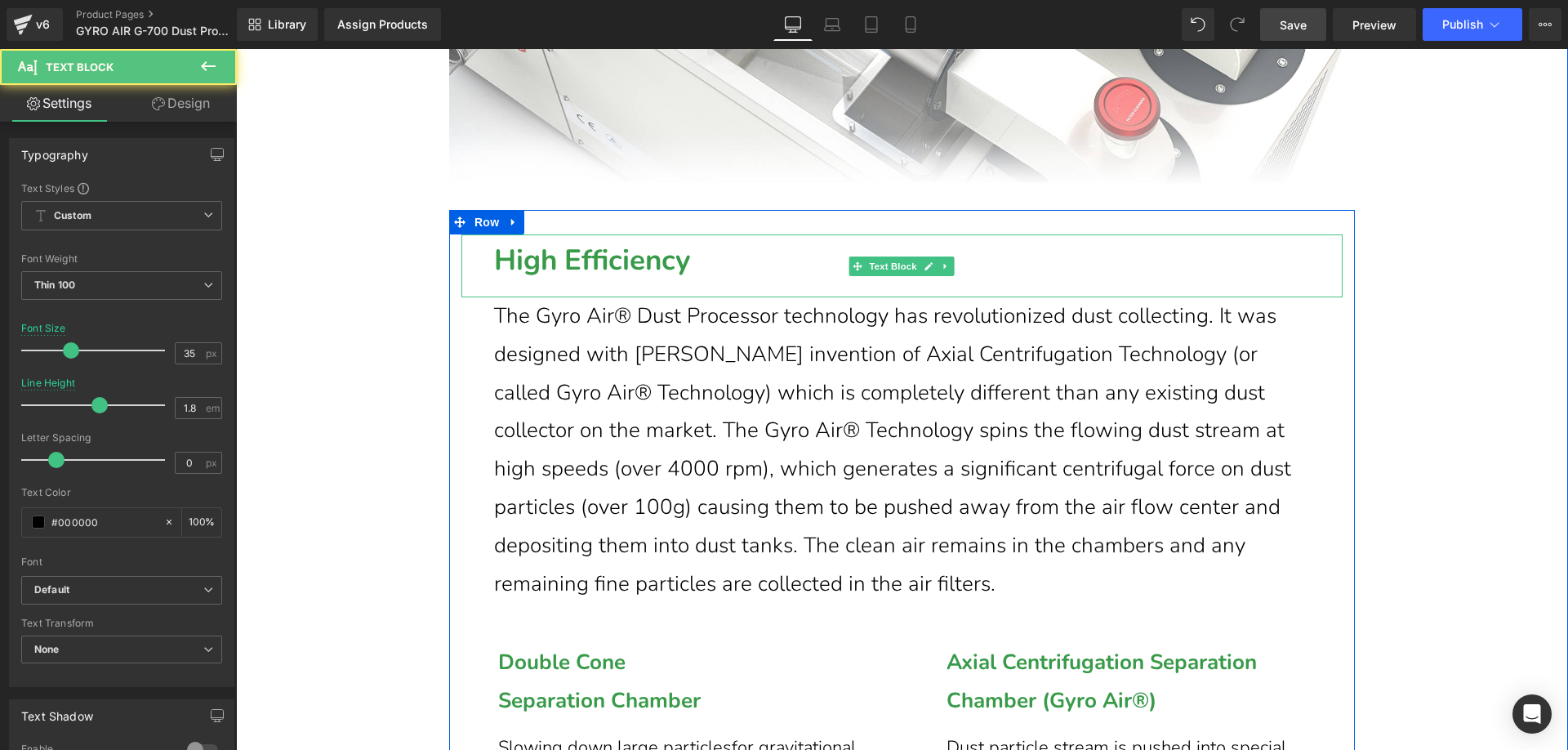
drag, startPoint x: 700, startPoint y: 300, endPoint x: 684, endPoint y: 302, distance: 16.1
click at [684, 286] on p "High Efficiency" at bounding box center [918, 259] width 848 height 52
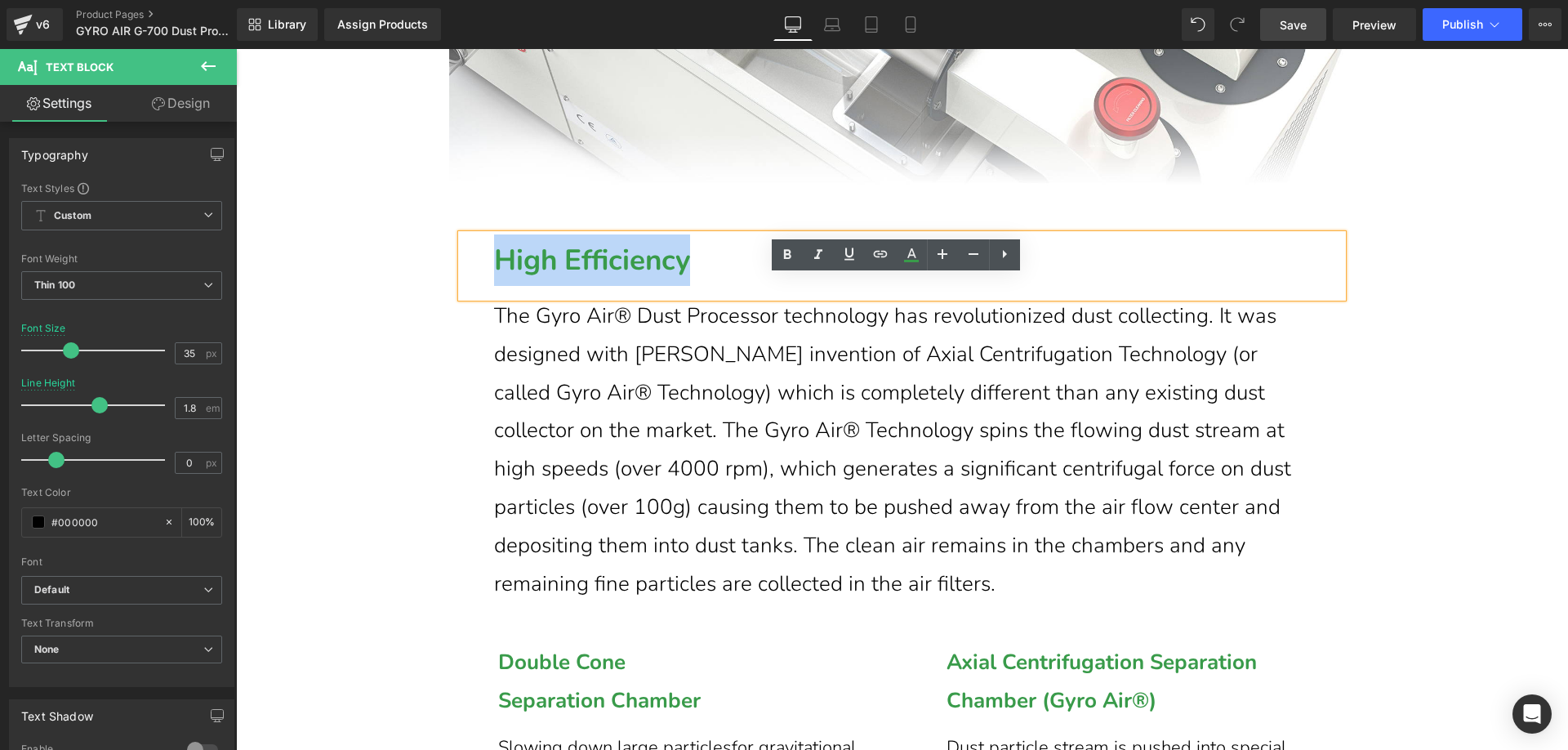
drag, startPoint x: 696, startPoint y: 305, endPoint x: 478, endPoint y: 304, distance: 218.0
click at [478, 297] on div "High Efficiency" at bounding box center [902, 265] width 881 height 63
paste div
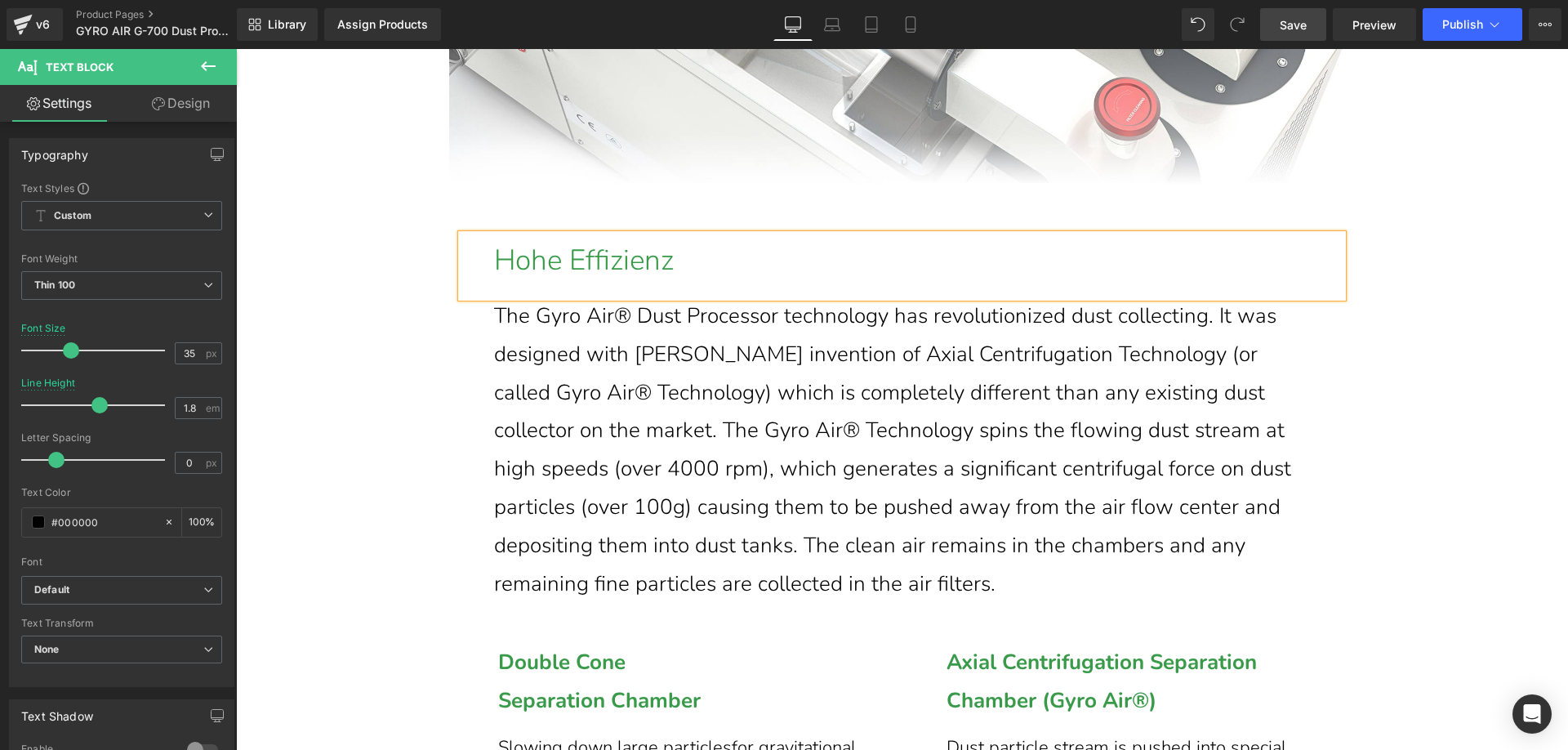
scroll to position [7958, 0]
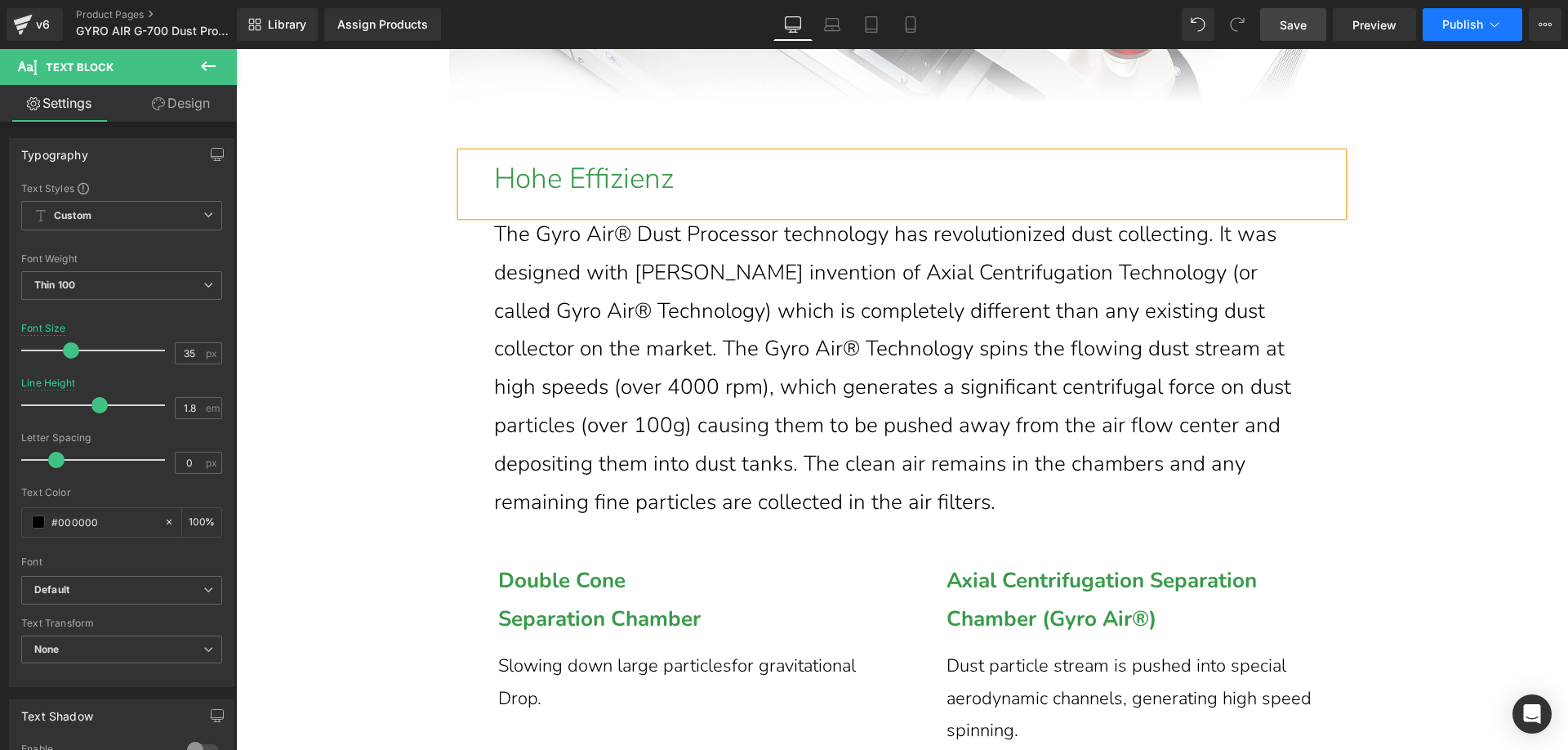
click at [1460, 23] on span "Publish" at bounding box center [1462, 25] width 41 height 13
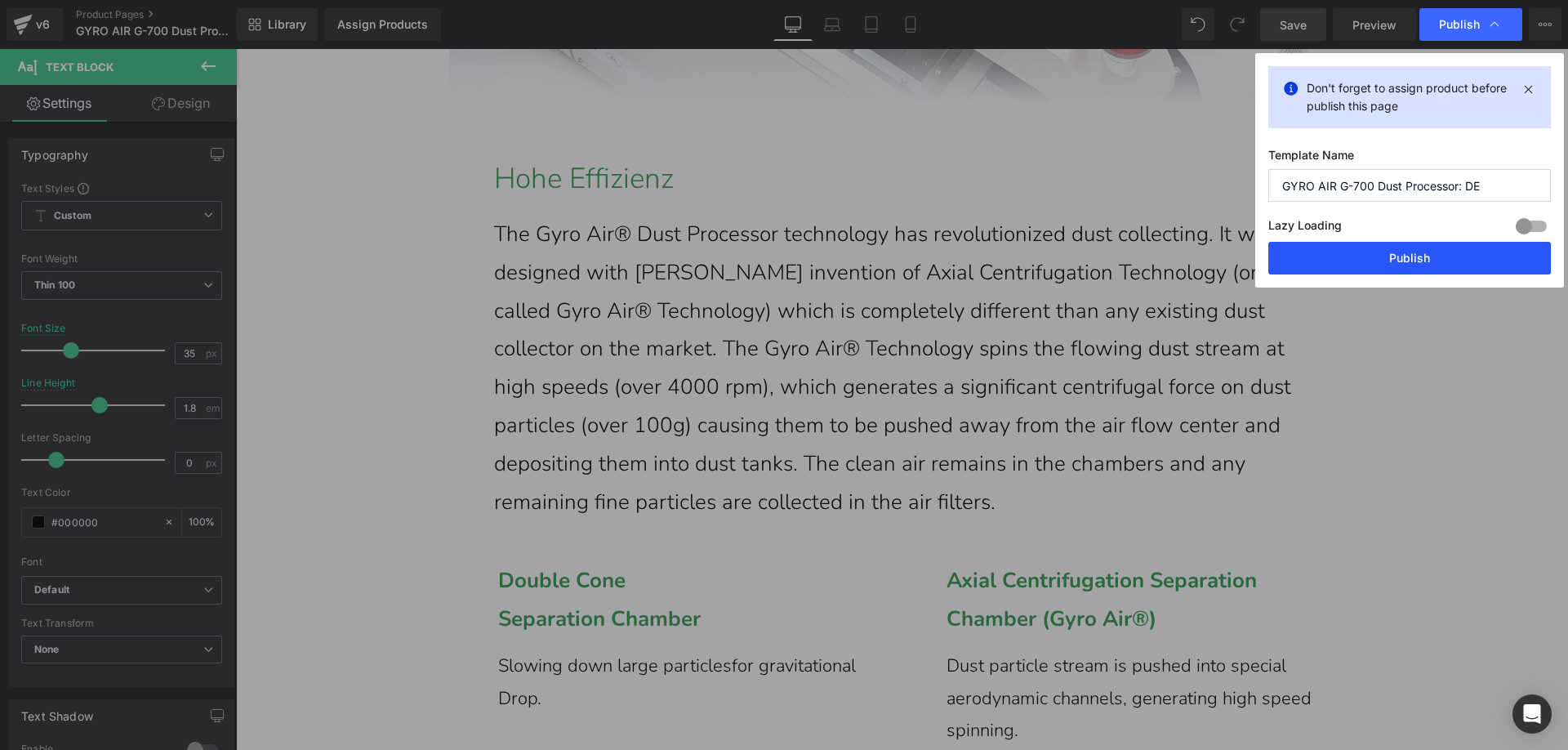
click at [1355, 252] on button "Publish" at bounding box center [1410, 258] width 283 height 33
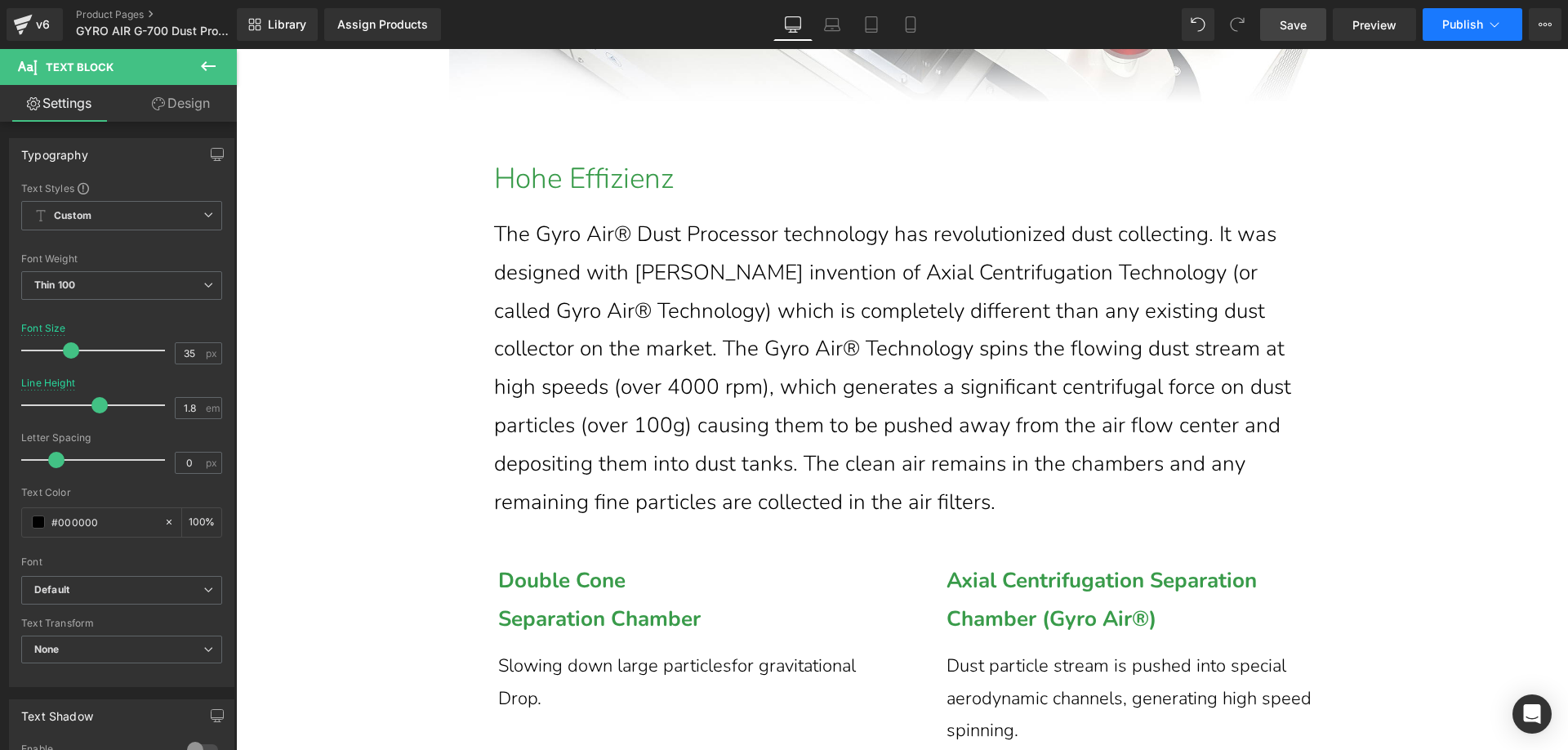
click at [1484, 22] on button "Publish" at bounding box center [1473, 25] width 100 height 33
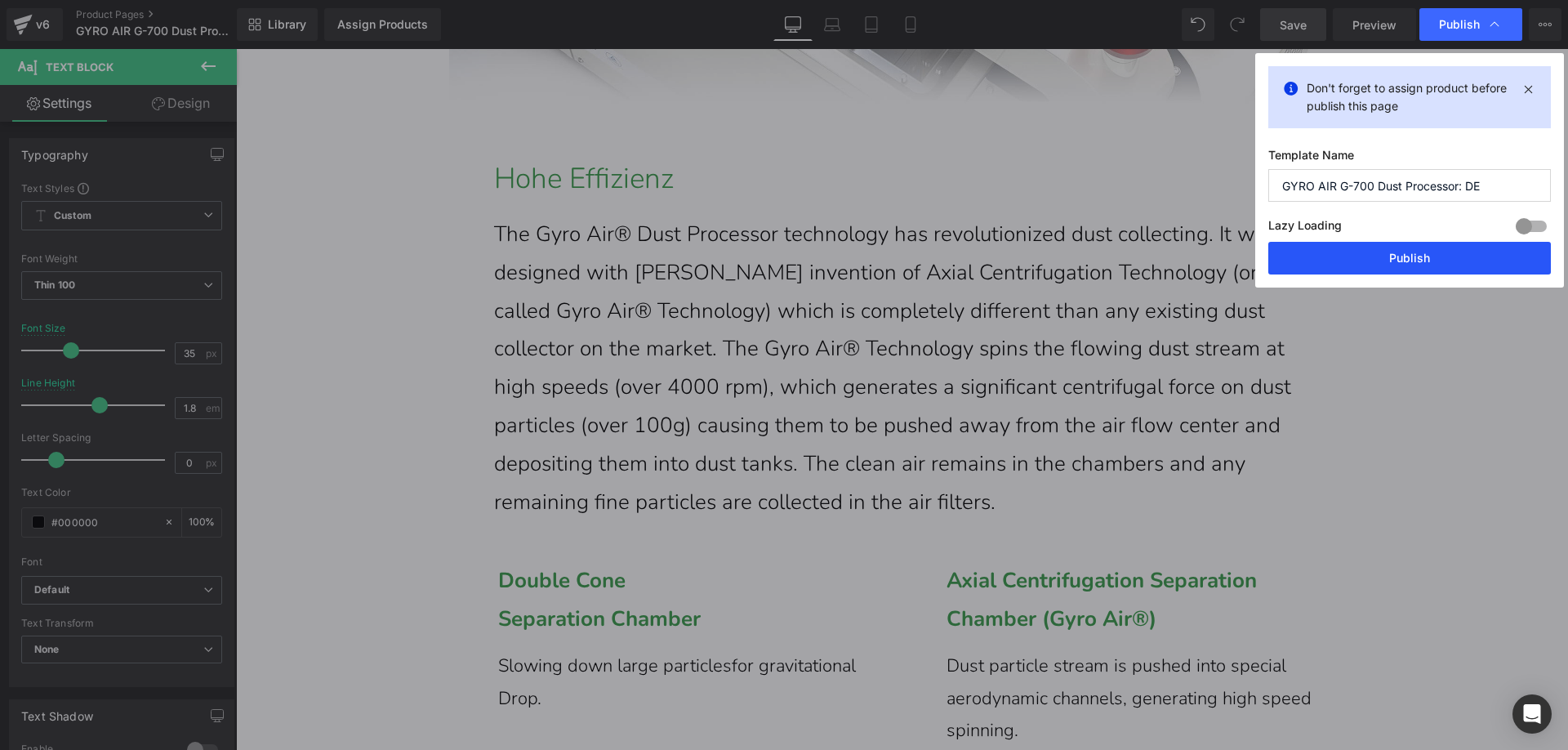
click at [1347, 256] on button "Publish" at bounding box center [1410, 258] width 283 height 33
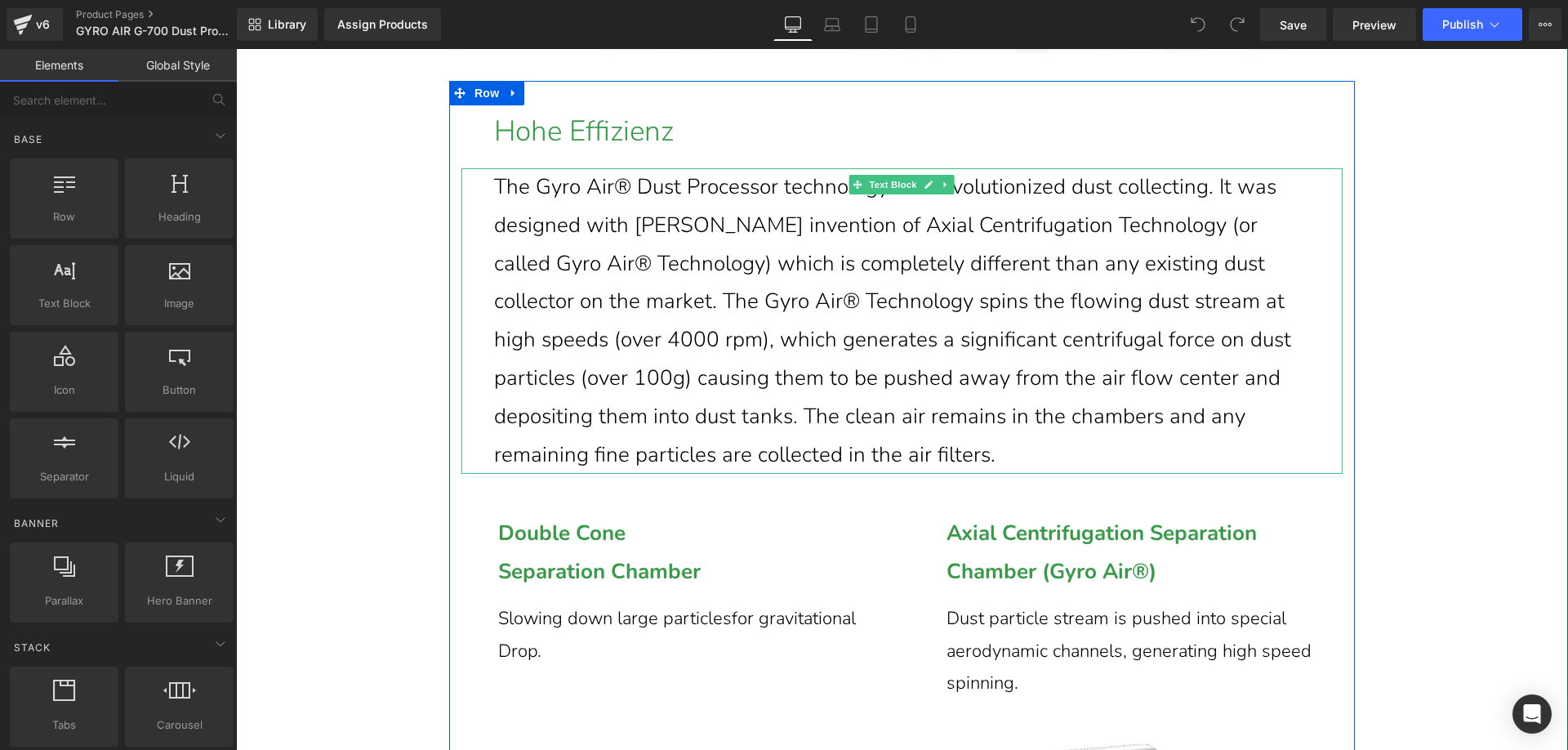
scroll to position [8003, 0]
drag, startPoint x: 738, startPoint y: 491, endPoint x: 733, endPoint y: 500, distance: 10.3
click at [738, 475] on p "The Gyro Air® Dust Processor technology has revolutionized dust collecting. It …" at bounding box center [906, 323] width 824 height 306
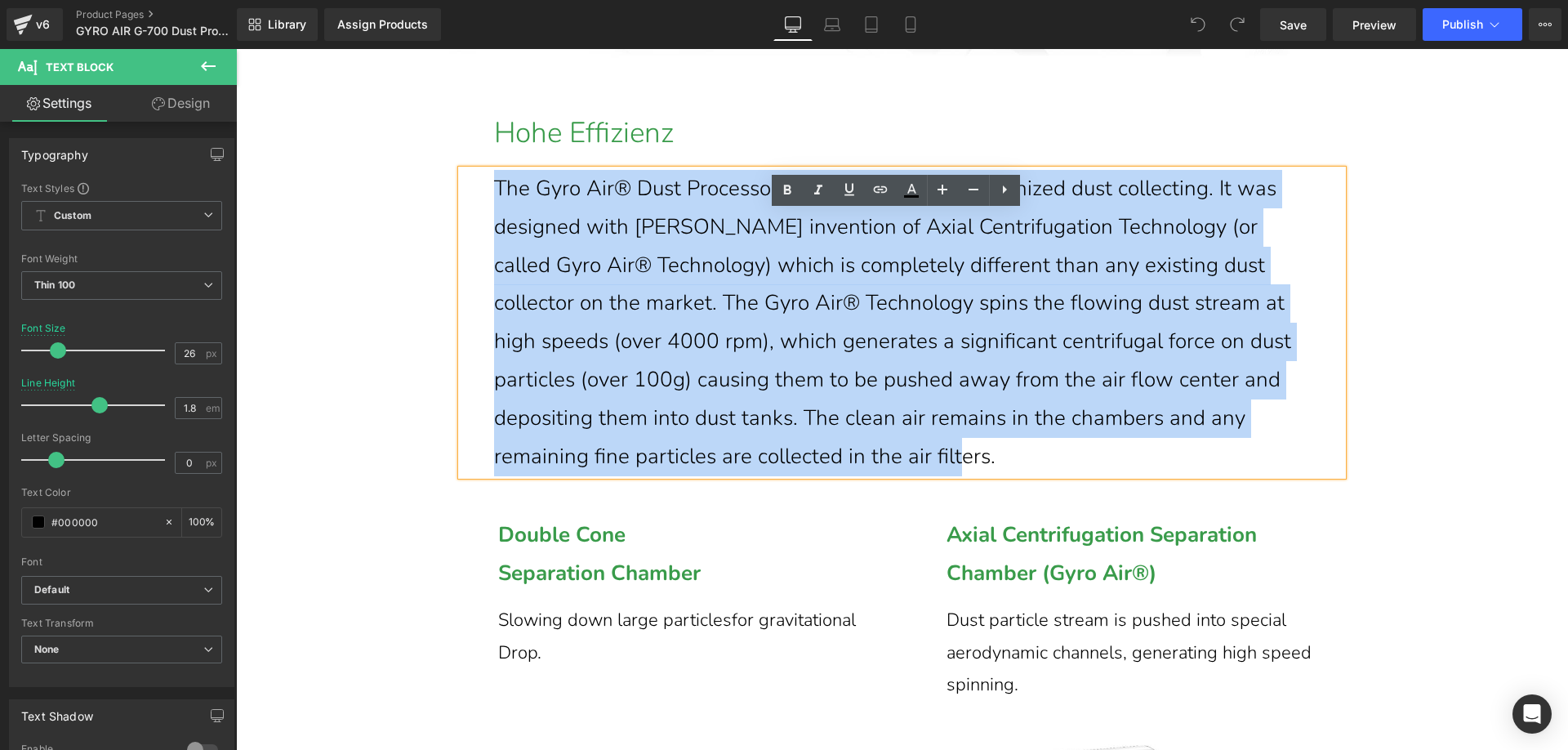
drag, startPoint x: 741, startPoint y: 501, endPoint x: 486, endPoint y: 240, distance: 364.9
click at [486, 240] on div "The Gyro Air® Dust Processor technology has revolutionized dust collecting. It …" at bounding box center [902, 323] width 881 height 306
paste div
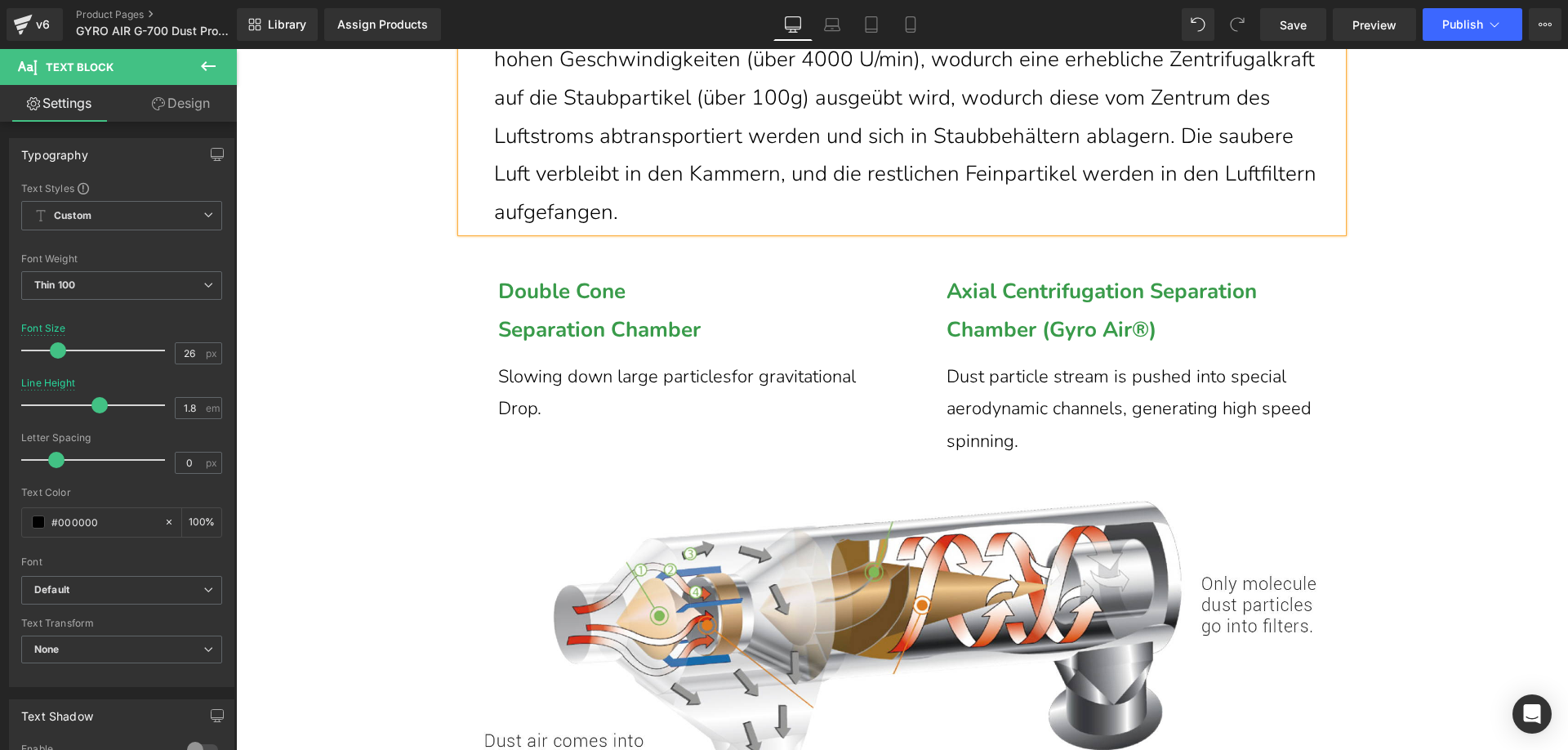
scroll to position [8329, 0]
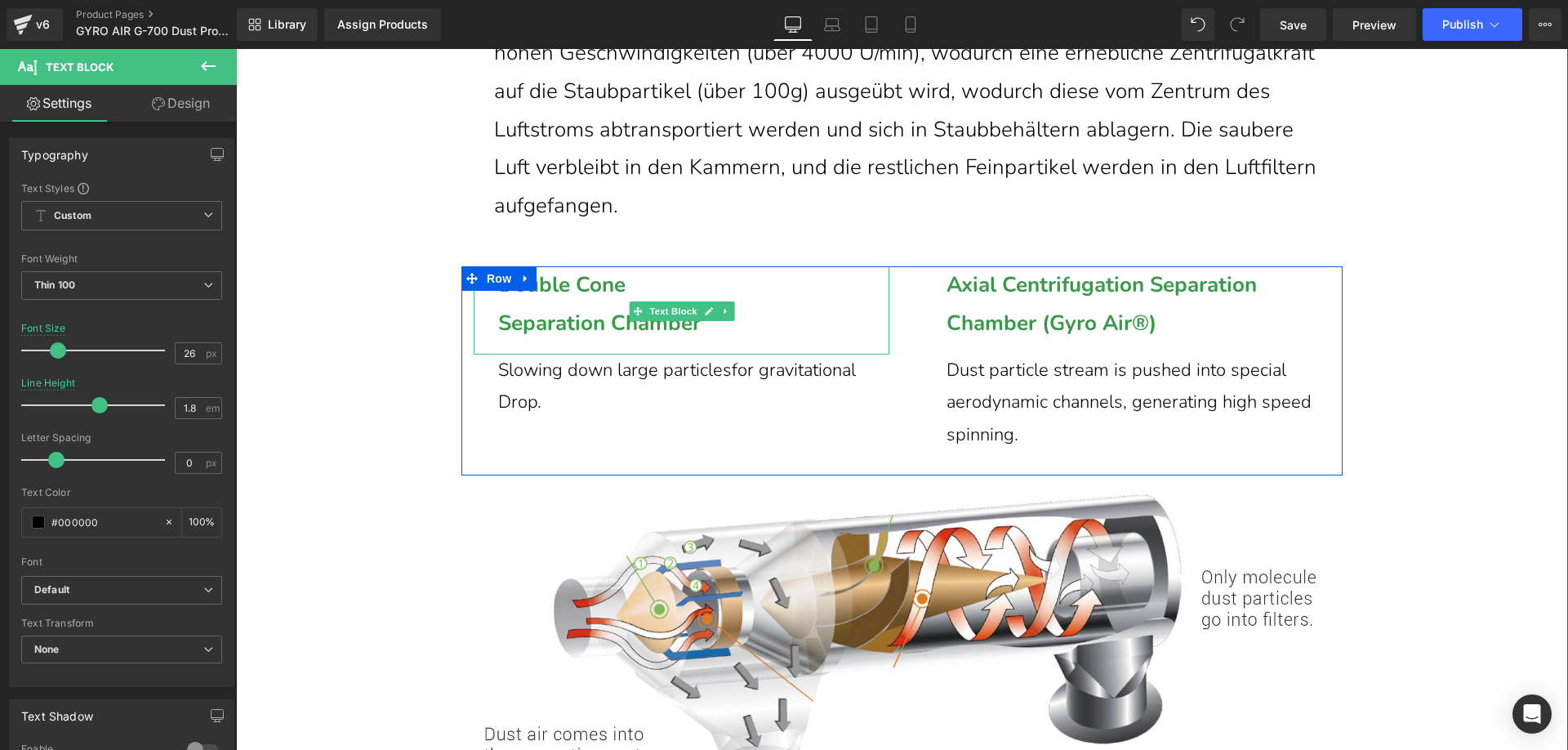
click at [609, 337] on span "Separation Chamber" at bounding box center [599, 323] width 203 height 28
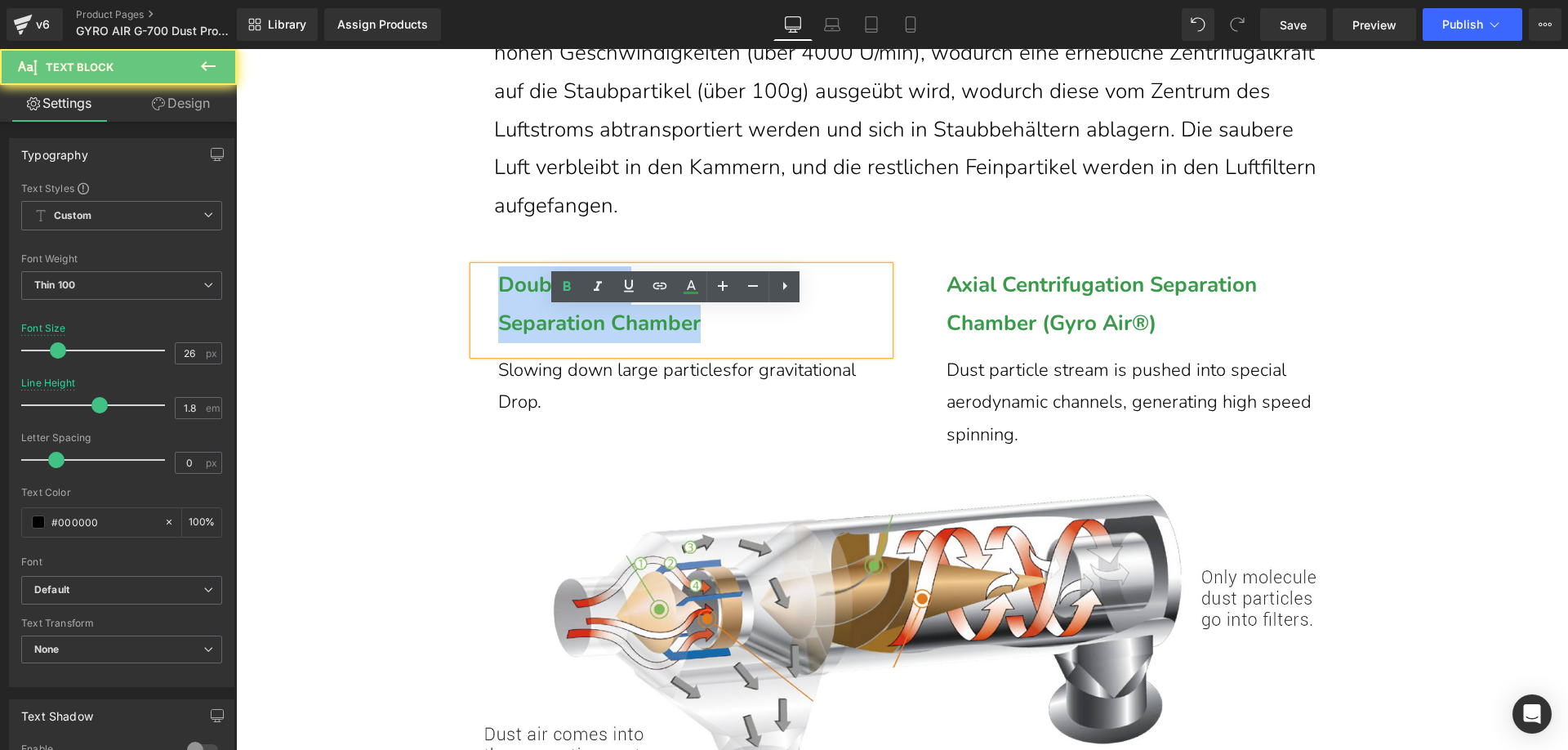
drag, startPoint x: 710, startPoint y: 367, endPoint x: 442, endPoint y: 312, distance: 273.6
paste div
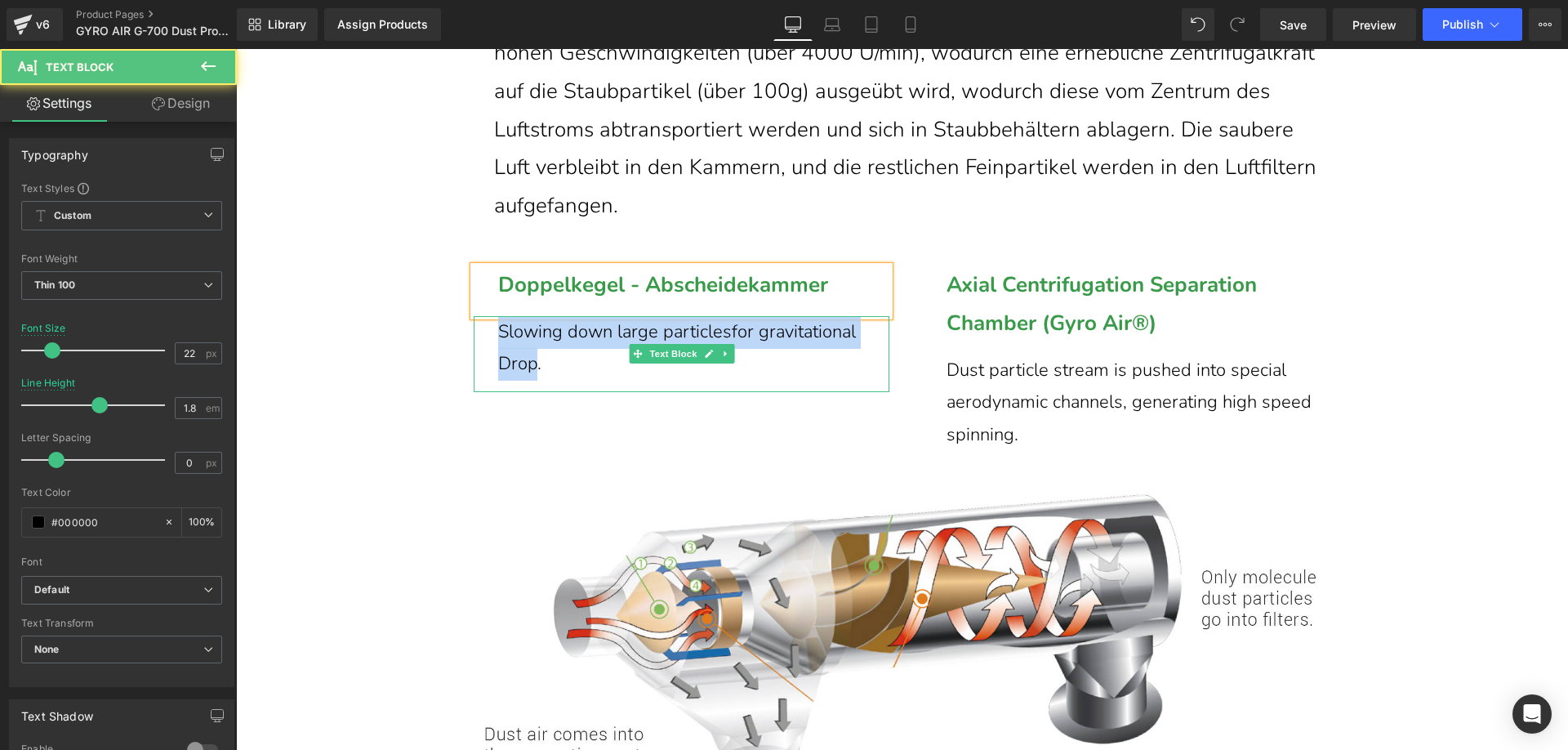
drag, startPoint x: 529, startPoint y: 413, endPoint x: 490, endPoint y: 380, distance: 51.1
click at [490, 380] on div "Slowing down large particlesfor gravitational Drop." at bounding box center [681, 354] width 416 height 76
paste div
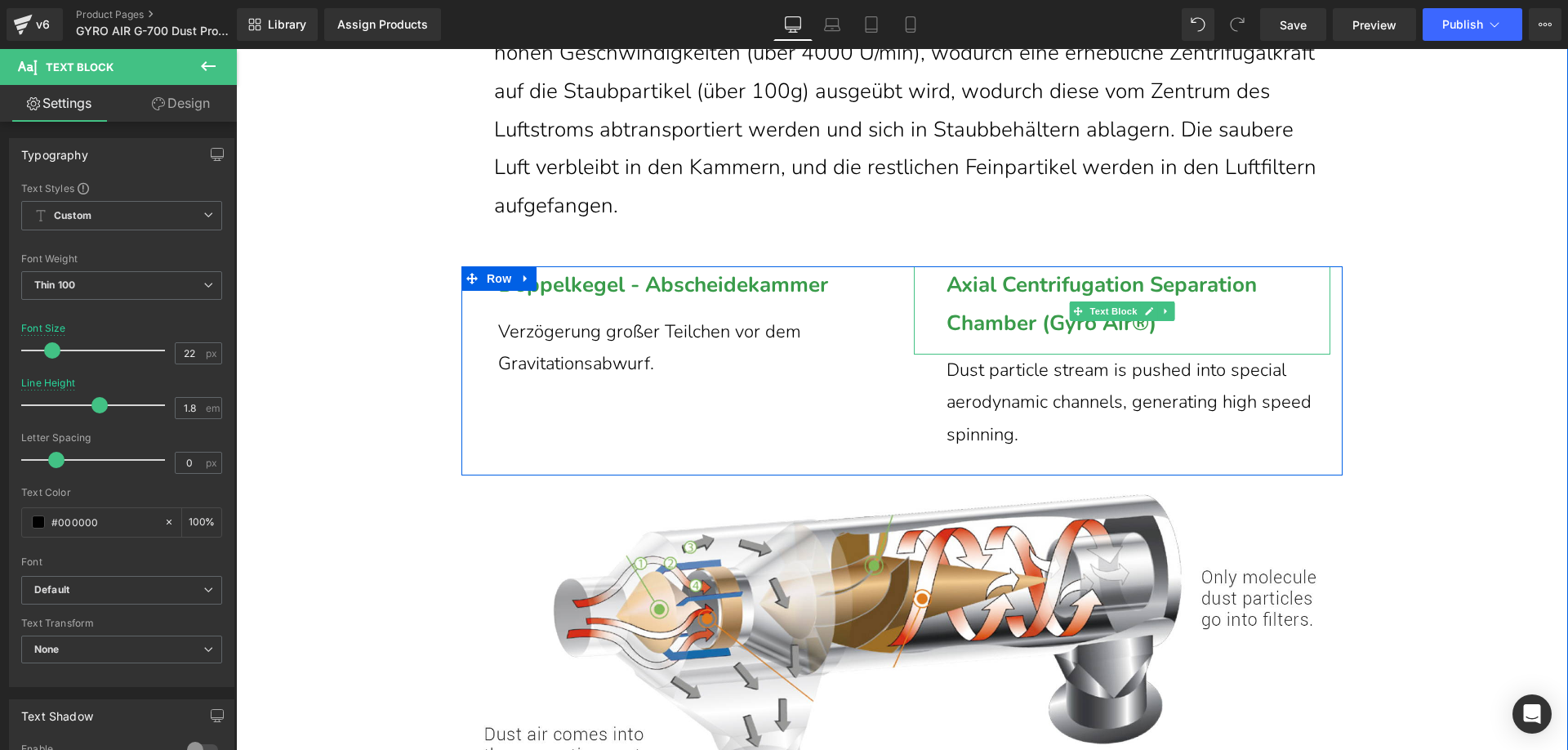
drag, startPoint x: 996, startPoint y: 344, endPoint x: 1032, endPoint y: 358, distance: 38.6
click at [996, 343] on p "Axial Centrifugation Separation Chamber (Gyro Air®)" at bounding box center [1138, 304] width 384 height 76
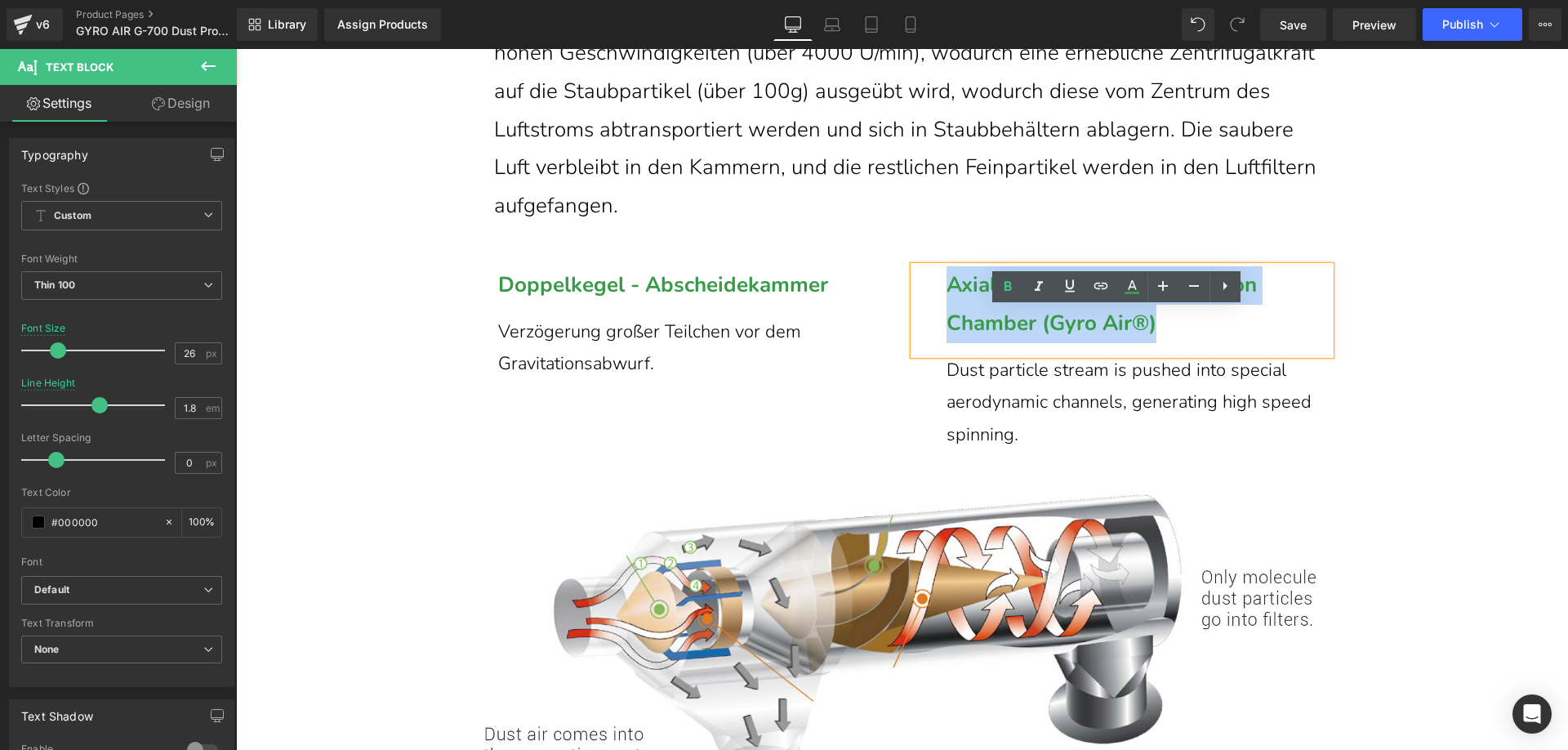
drag, startPoint x: 1194, startPoint y: 367, endPoint x: 942, endPoint y: 329, distance: 254.8
click at [946, 329] on p "Axial Centrifugation Separation Chamber (Gyro Air®)" at bounding box center [1138, 304] width 384 height 76
paste div
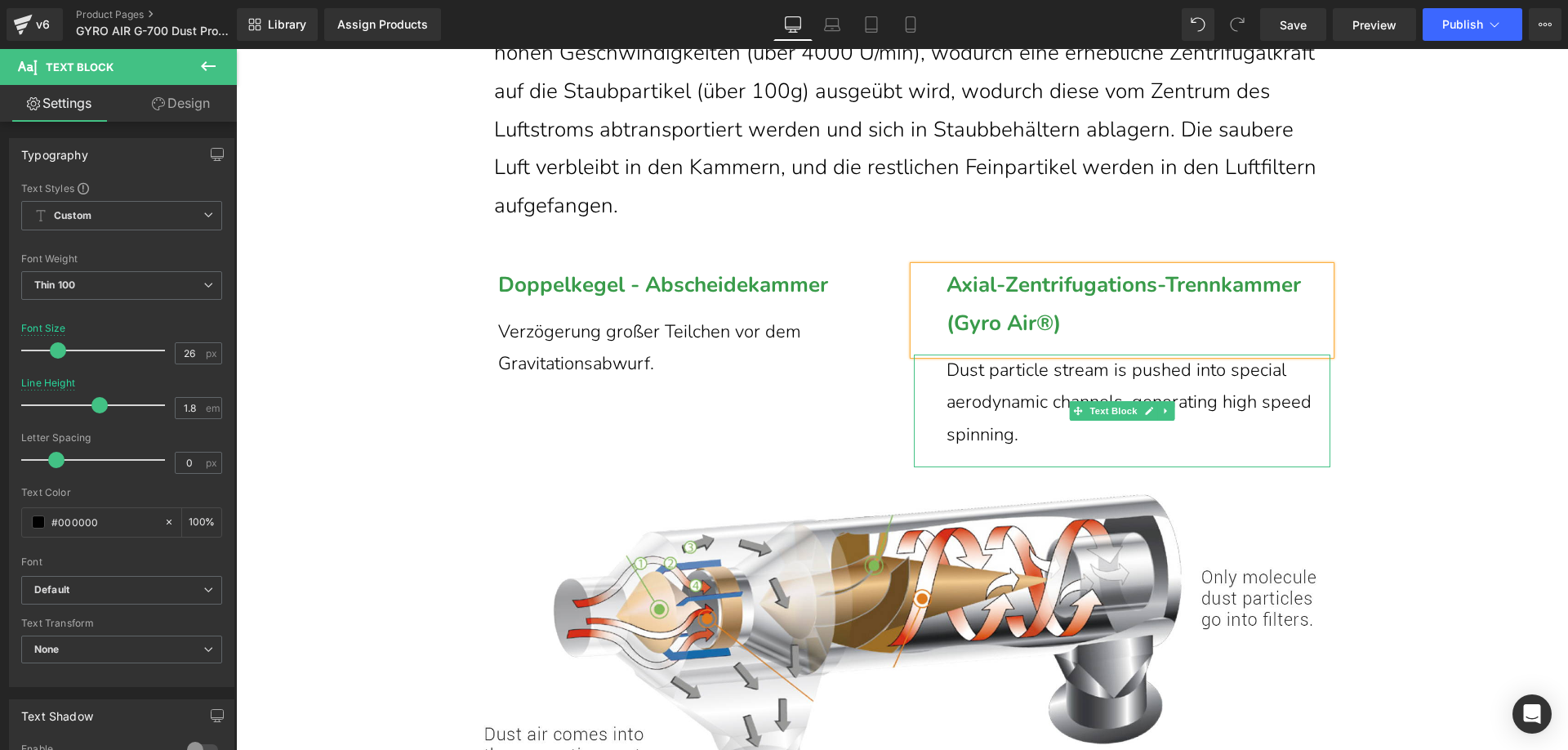
click at [1013, 446] on span "Dust particle stream is pushed into special aerodynamic channels, generating hi…" at bounding box center [1128, 402] width 365 height 89
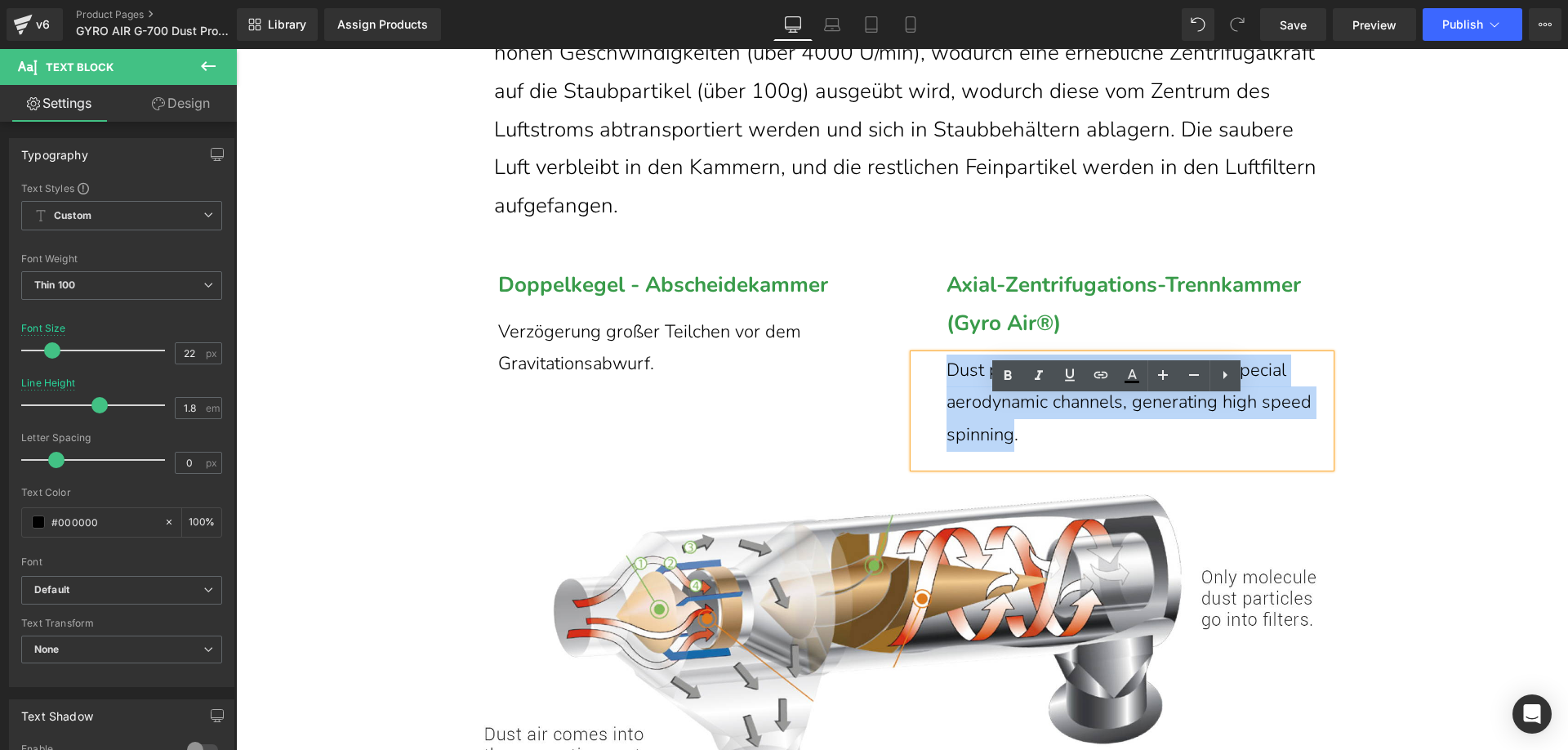
drag, startPoint x: 1009, startPoint y: 486, endPoint x: 929, endPoint y: 419, distance: 104.4
click at [929, 419] on div "Dust particle stream is pushed into special aerodynamic channels, generating hi…" at bounding box center [1122, 411] width 416 height 113
paste div
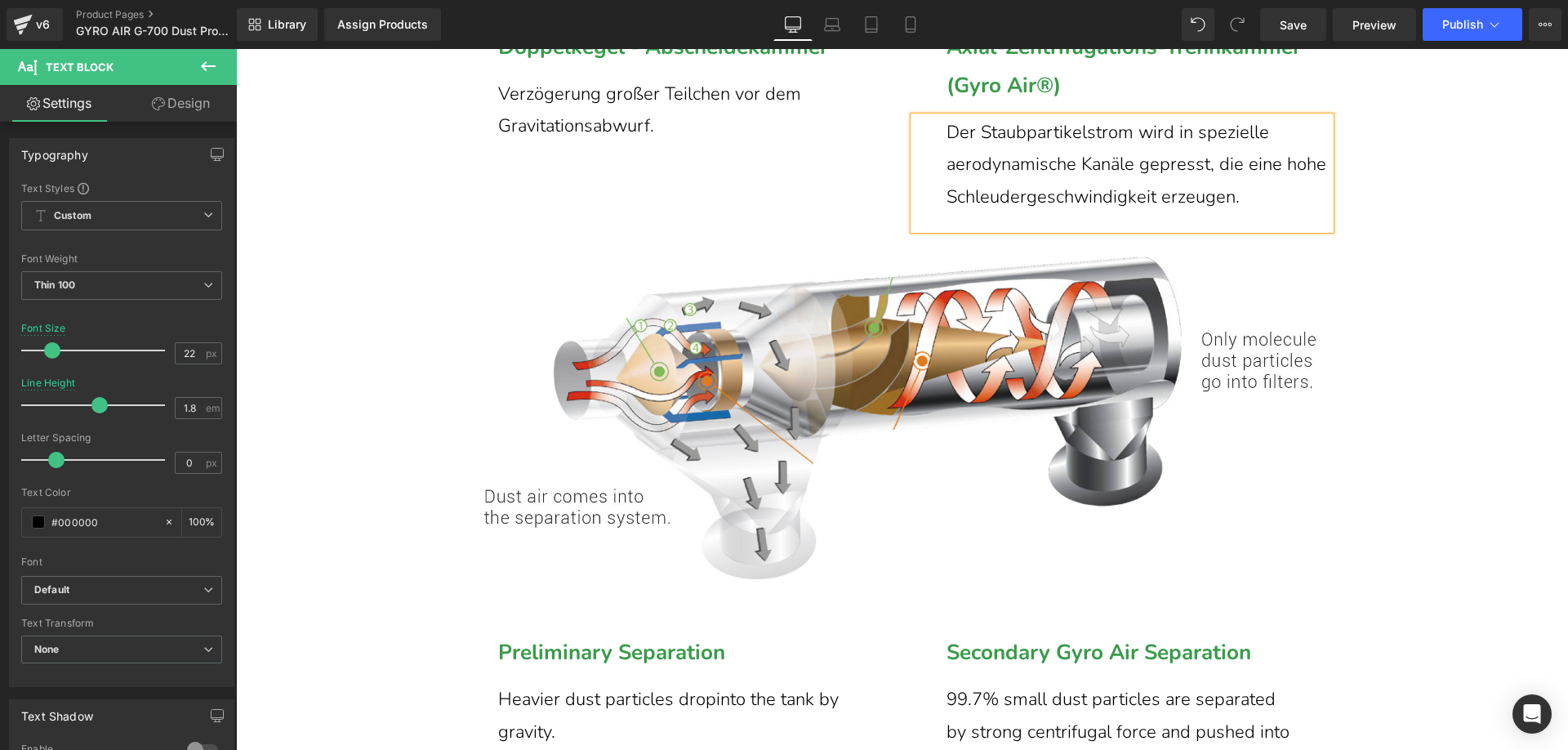
scroll to position [8656, 0]
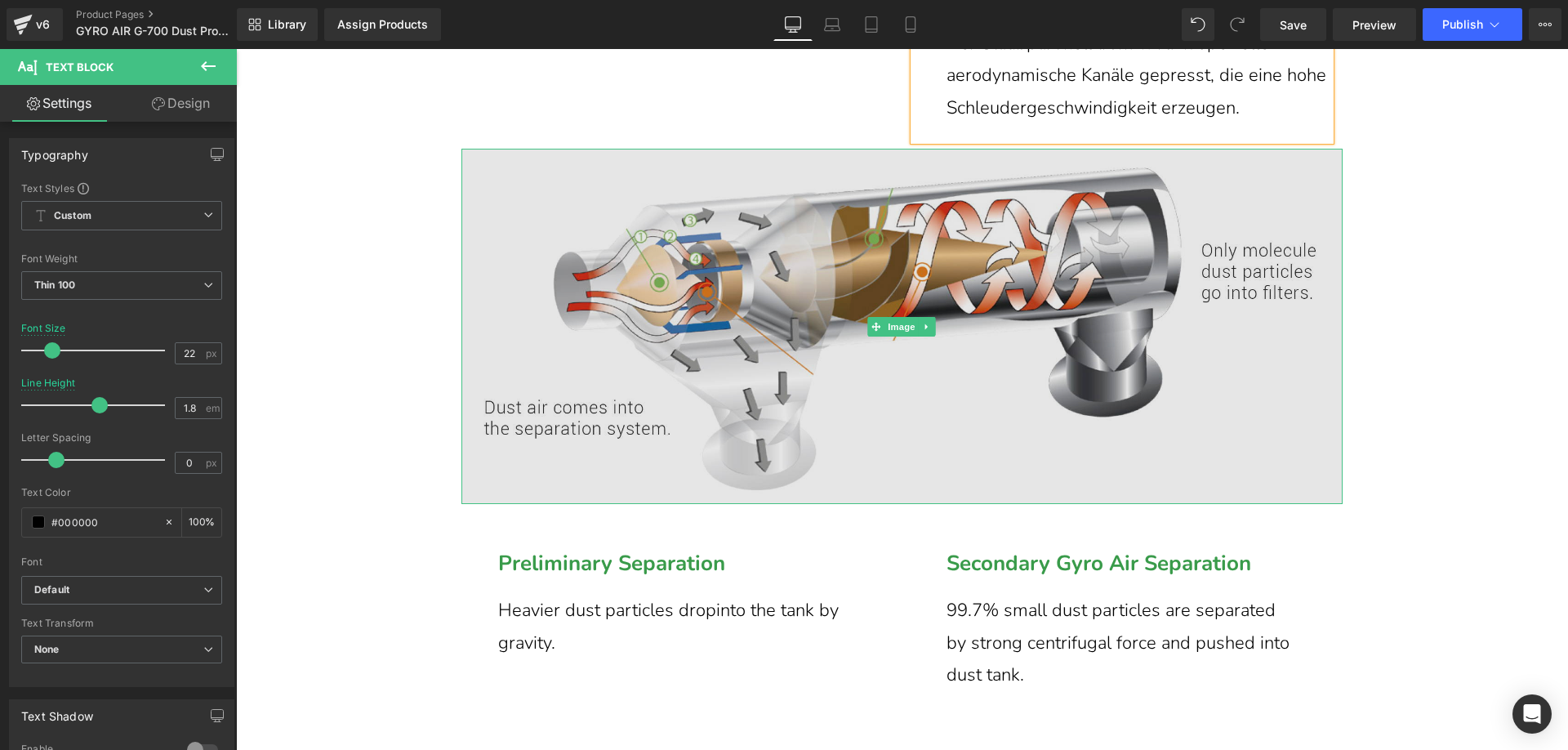
click at [1230, 307] on img at bounding box center [902, 326] width 881 height 356
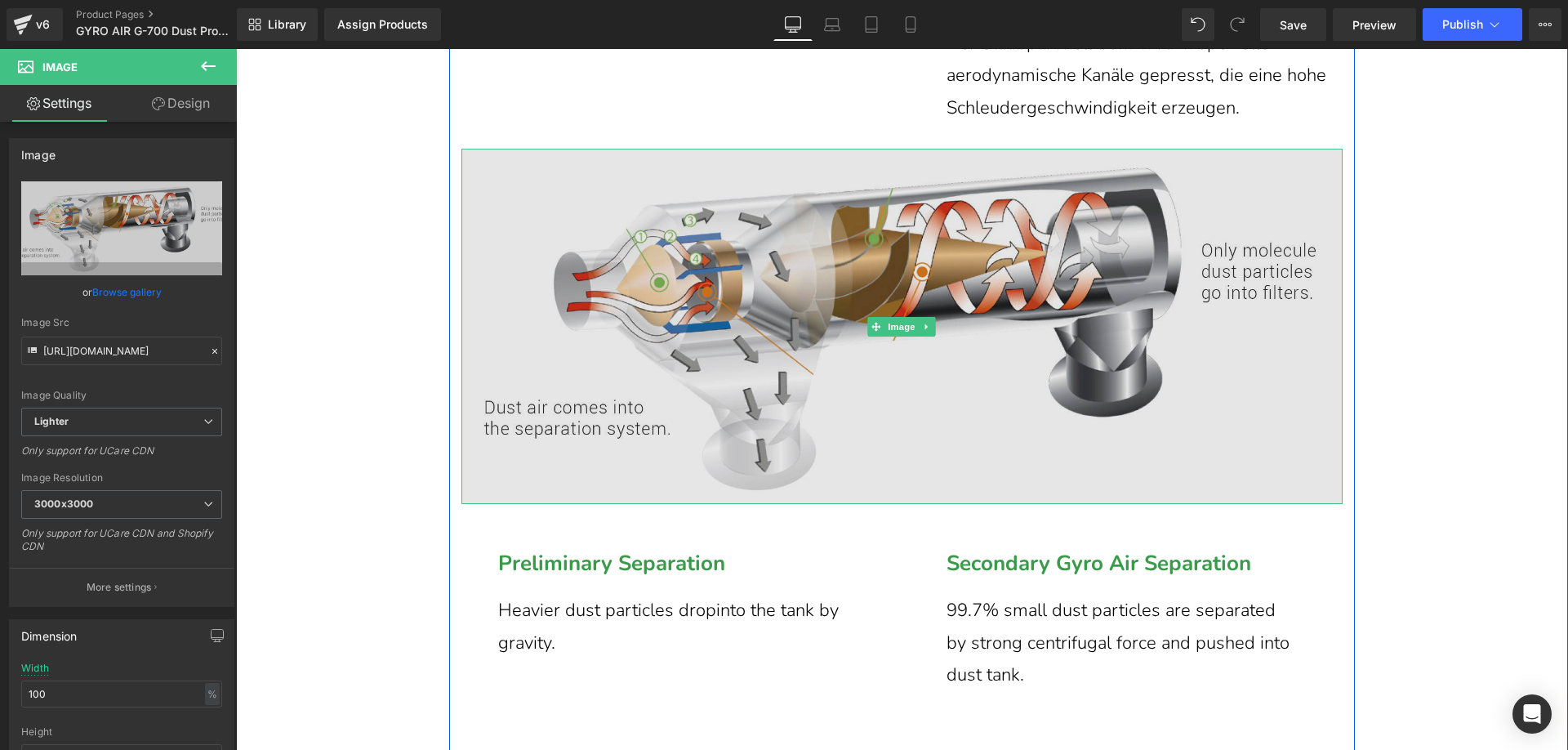
drag, startPoint x: 699, startPoint y: 343, endPoint x: 671, endPoint y: 341, distance: 28.1
click at [699, 343] on img at bounding box center [902, 326] width 881 height 356
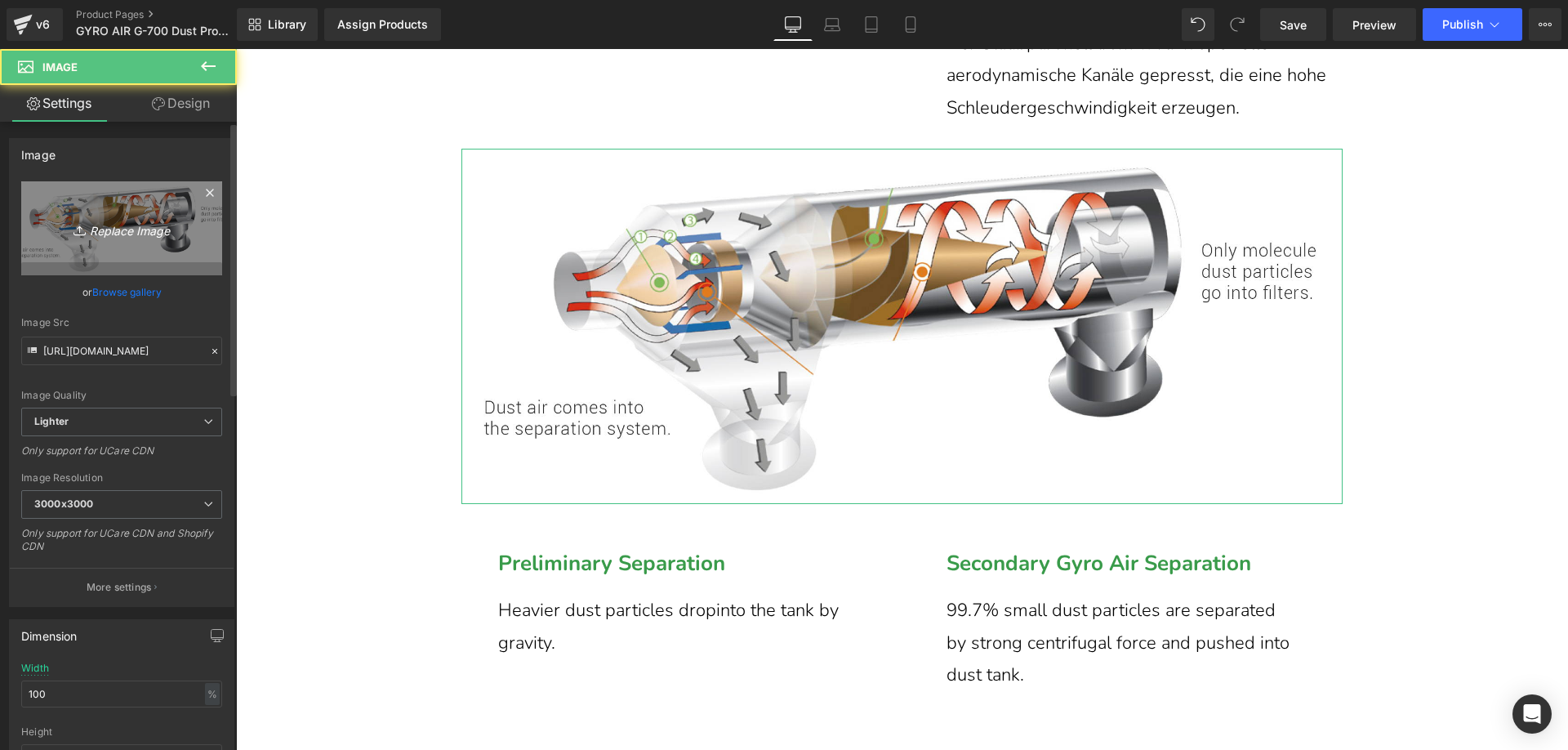
click at [107, 204] on link "Replace Image" at bounding box center [122, 228] width 201 height 94
type input "C:\fakepath\1_50007b34-8e1d-4c9b-bf56-649d34d0096e.webp"
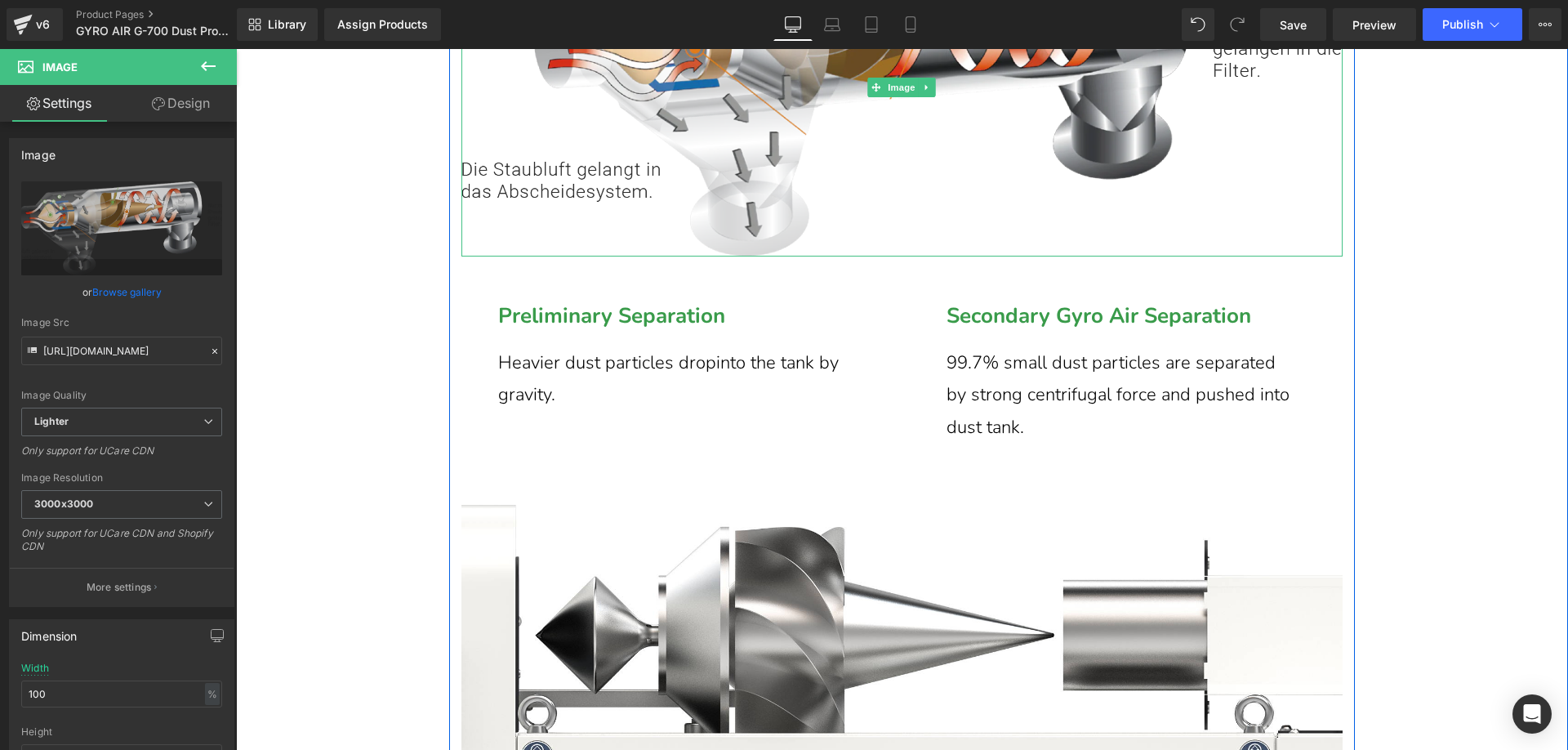
scroll to position [8901, 0]
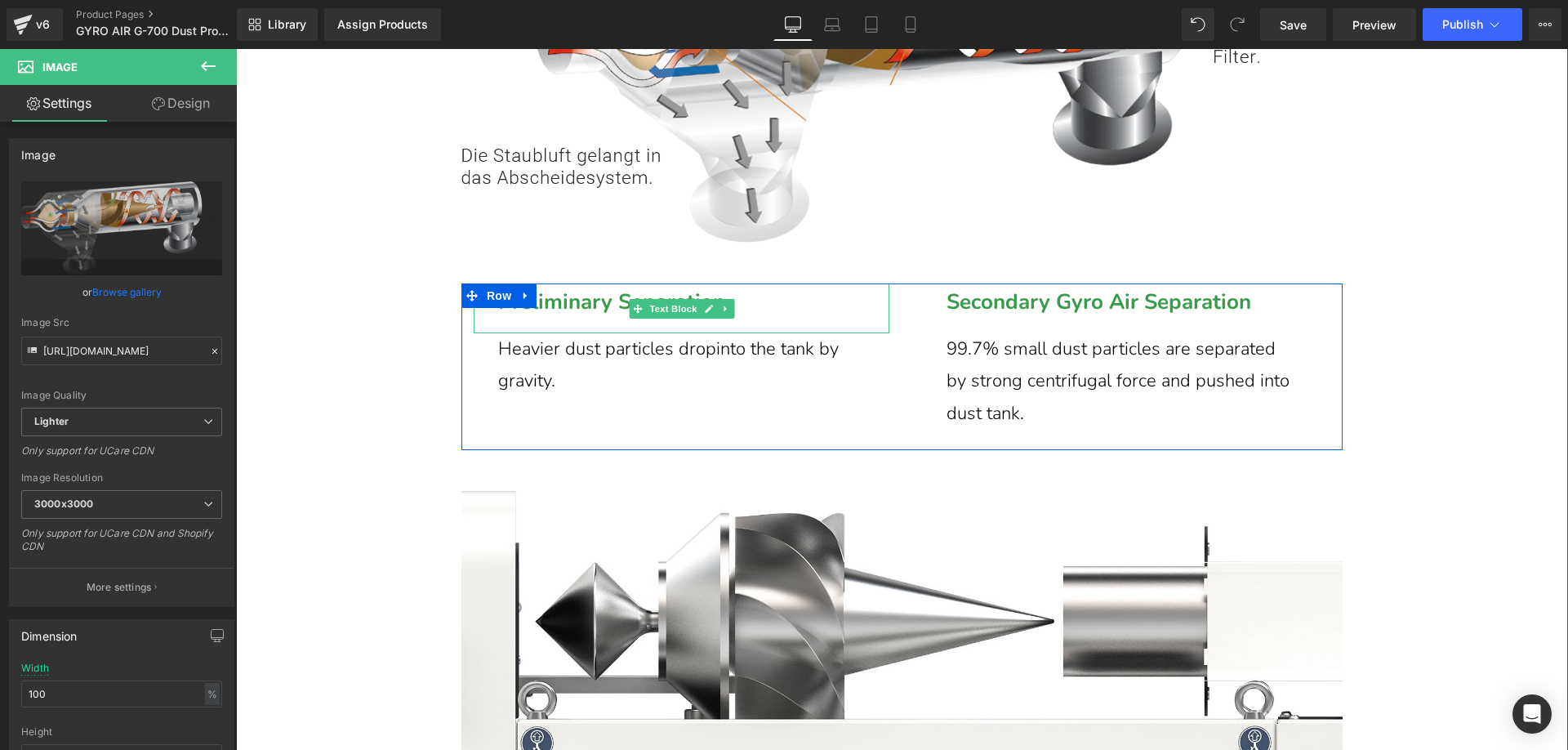
click at [587, 316] on span "Preliminary Separation" at bounding box center [611, 302] width 227 height 28
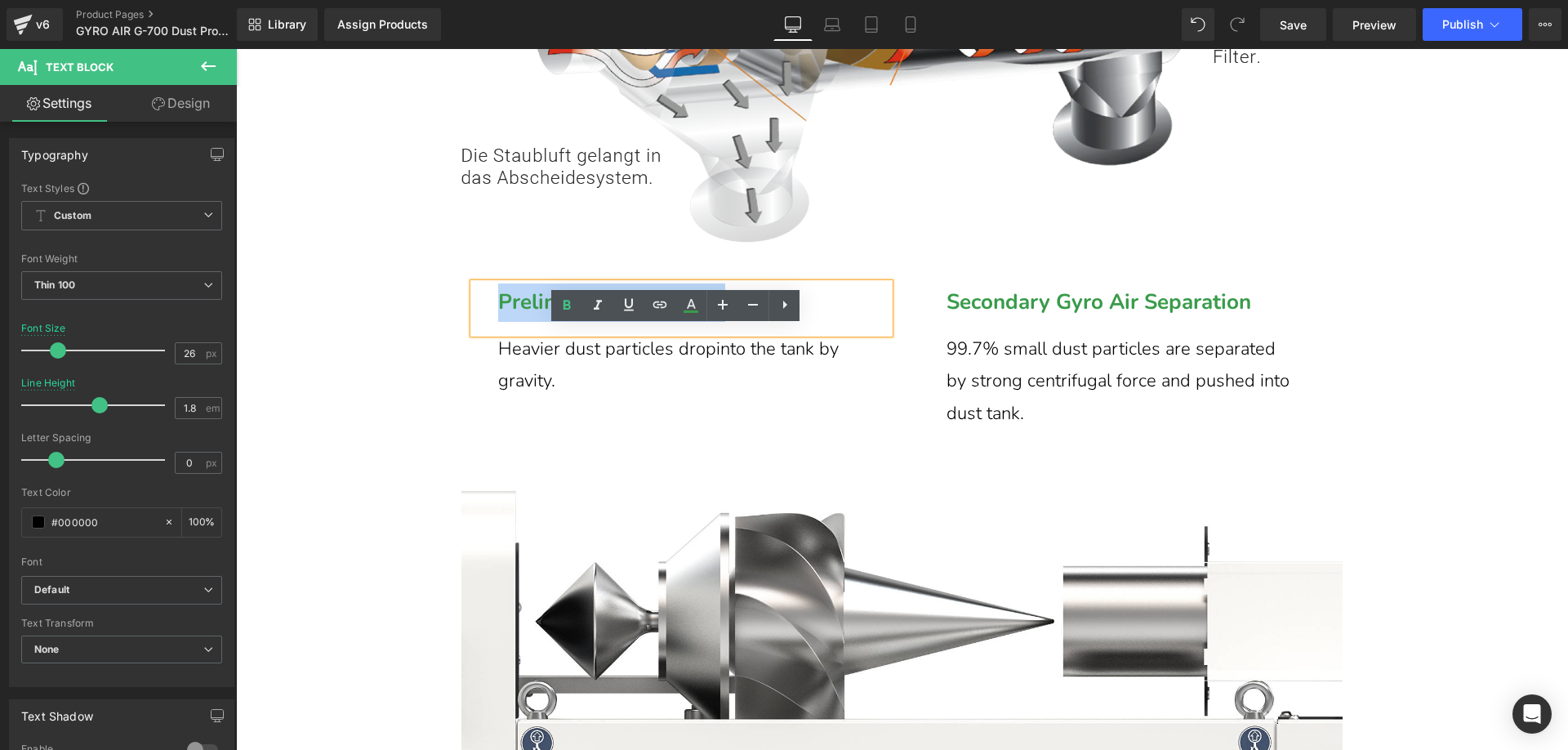
drag, startPoint x: 759, startPoint y: 353, endPoint x: 483, endPoint y: 349, distance: 276.0
click at [483, 333] on div "Preliminary Separation" at bounding box center [681, 308] width 416 height 50
paste div
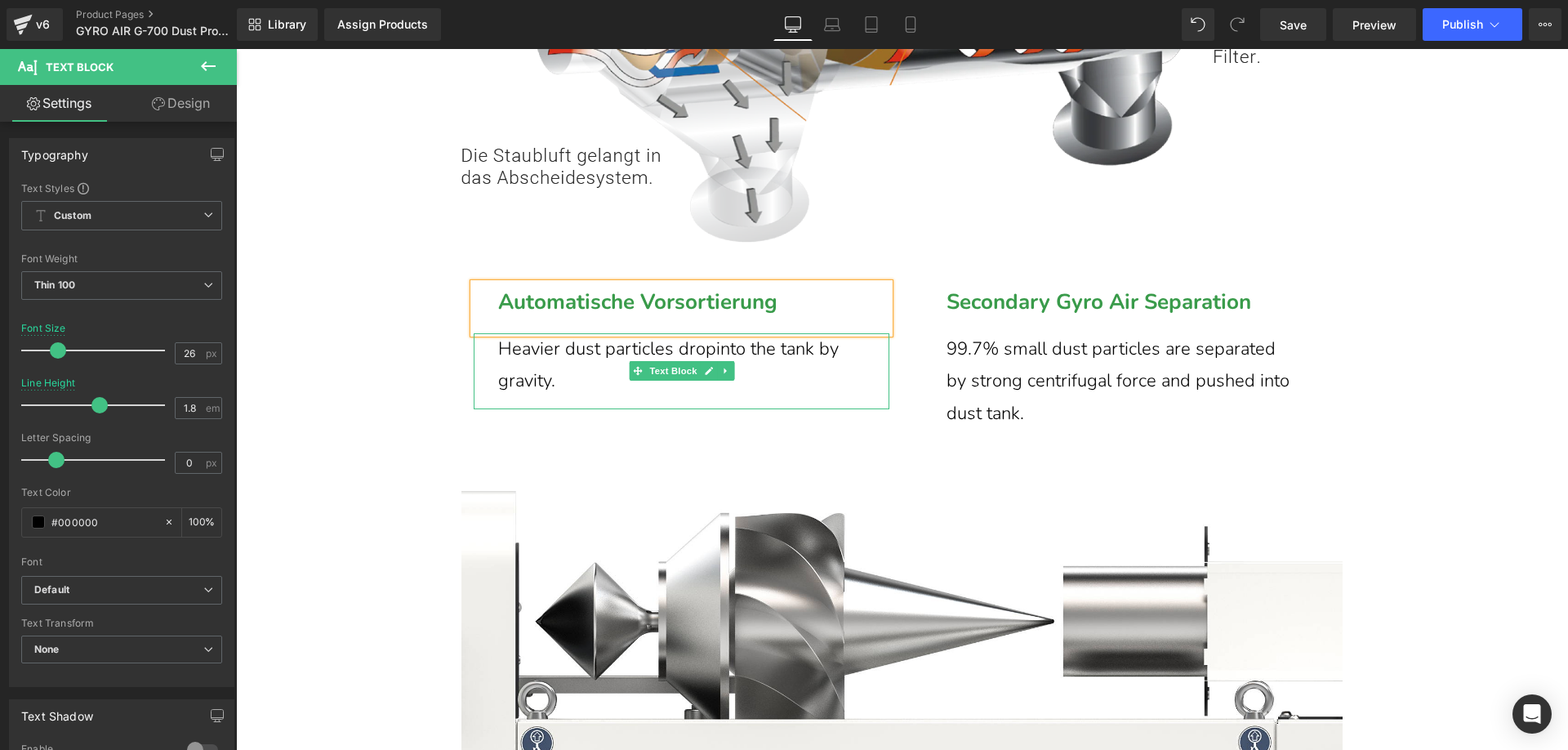
click at [524, 398] on p "Heavier dust particles dropinto the tank by gravity." at bounding box center [693, 365] width 392 height 64
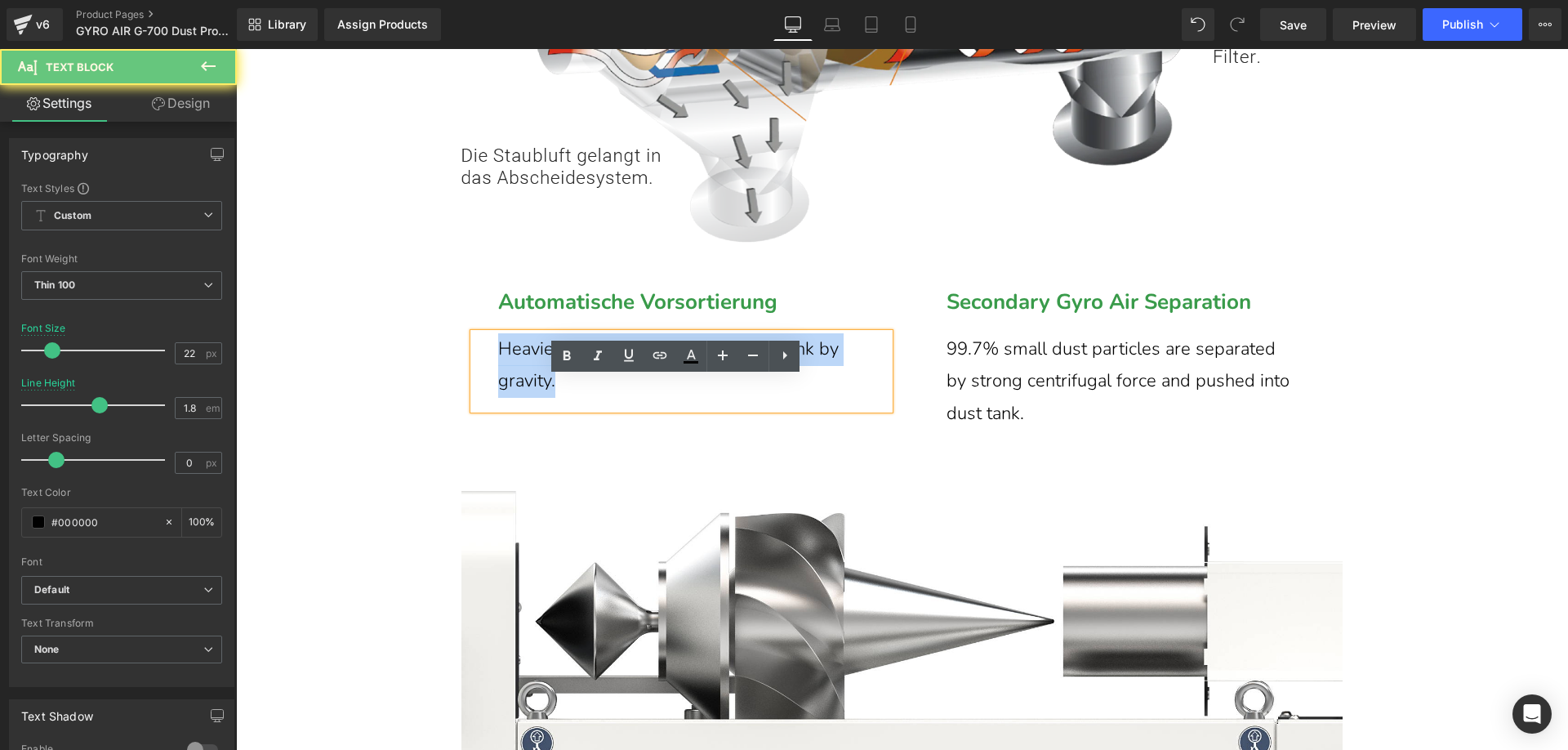
drag, startPoint x: 552, startPoint y: 429, endPoint x: 484, endPoint y: 403, distance: 72.8
click at [484, 403] on div "Heavier dust particles dropinto the tank by gravity." at bounding box center [681, 371] width 416 height 76
paste div
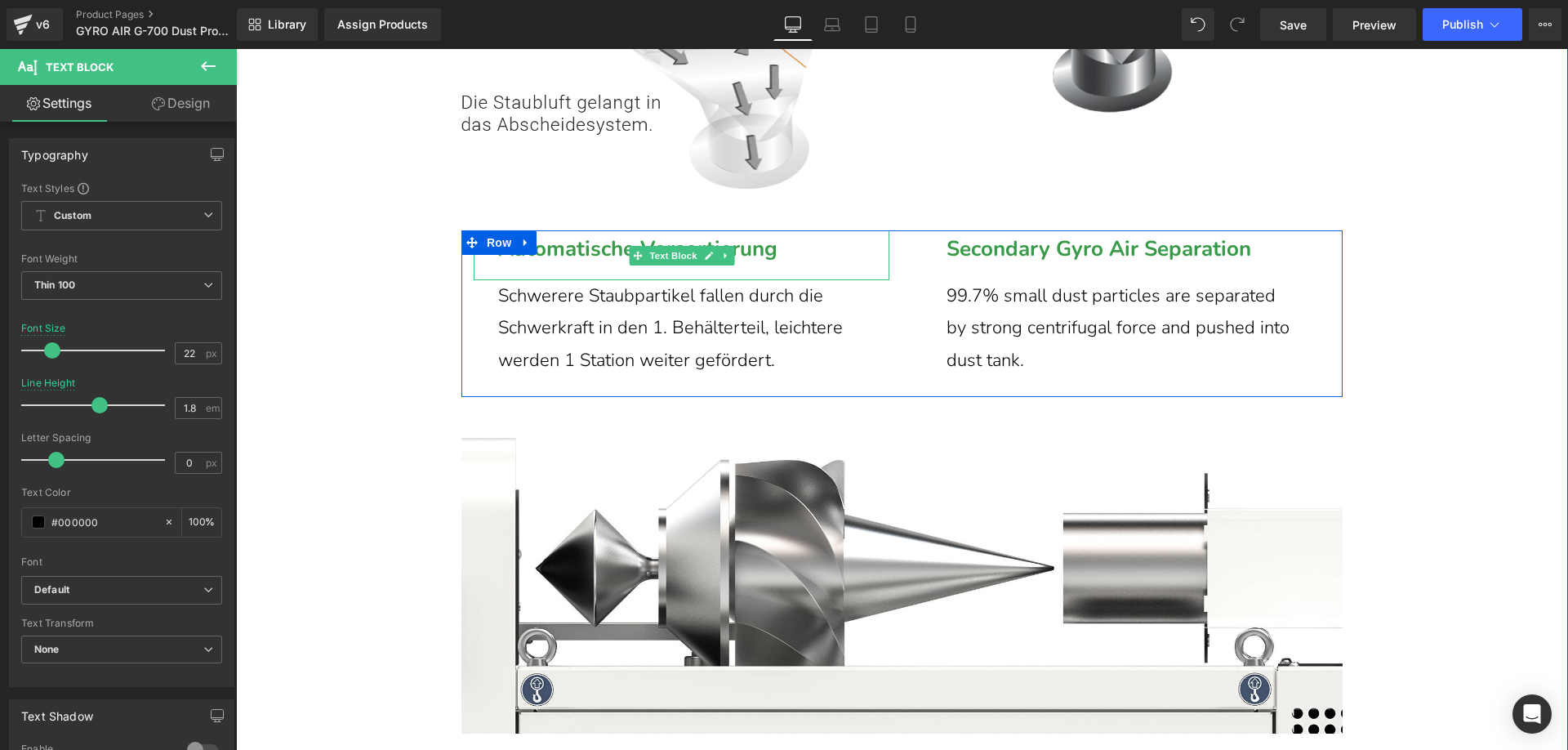
scroll to position [8983, 0]
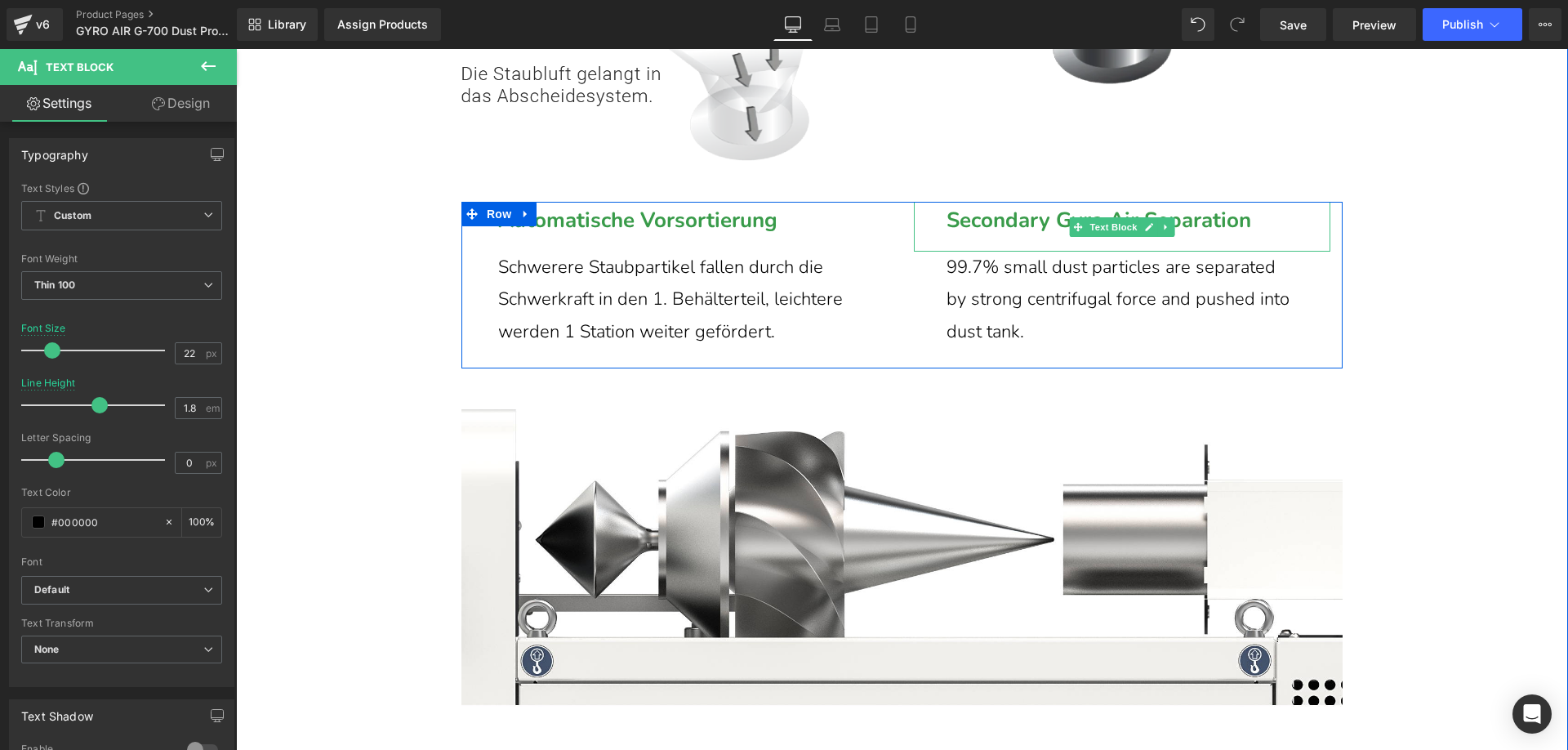
click at [964, 234] on span "Secondary Gyro Air Separation" at bounding box center [1098, 220] width 305 height 28
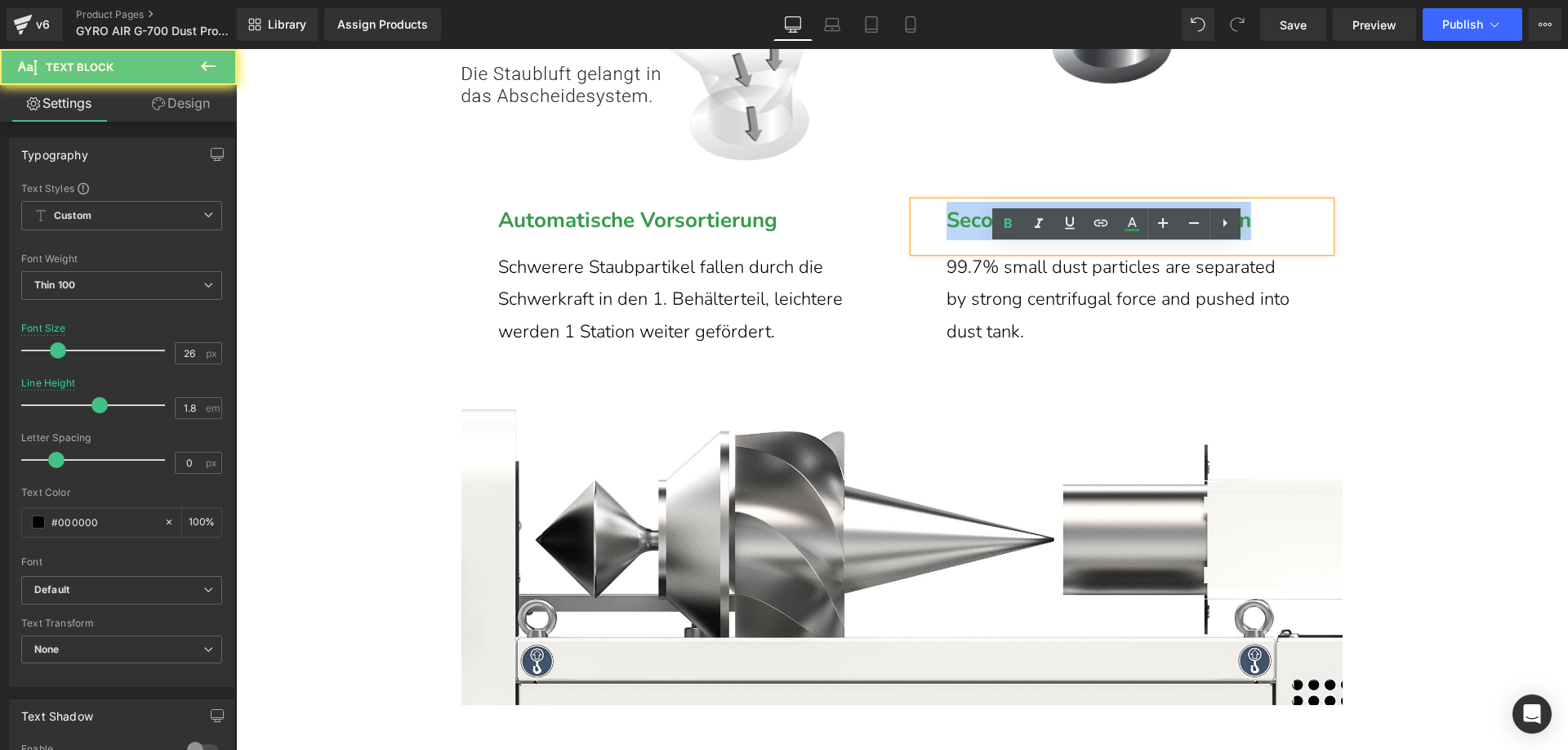
drag, startPoint x: 939, startPoint y: 266, endPoint x: 1274, endPoint y: 265, distance: 335.0
click at [1274, 252] on div "Secondary Gyro Air Separation" at bounding box center [1122, 226] width 416 height 50
paste div
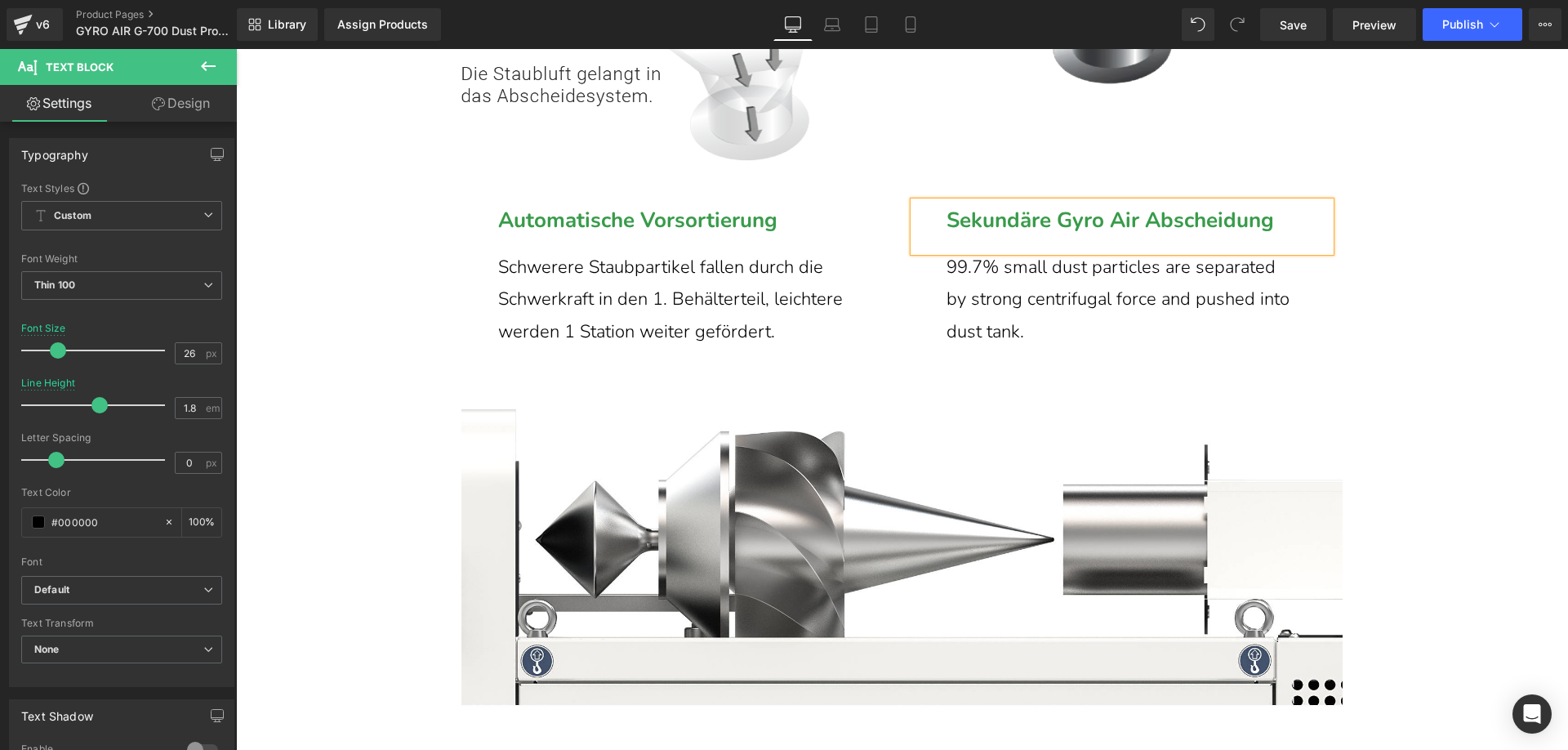
click at [974, 343] on span "99.7% small dust particles are separated by strong centrifugal force and pushed…" at bounding box center [1118, 299] width 343 height 89
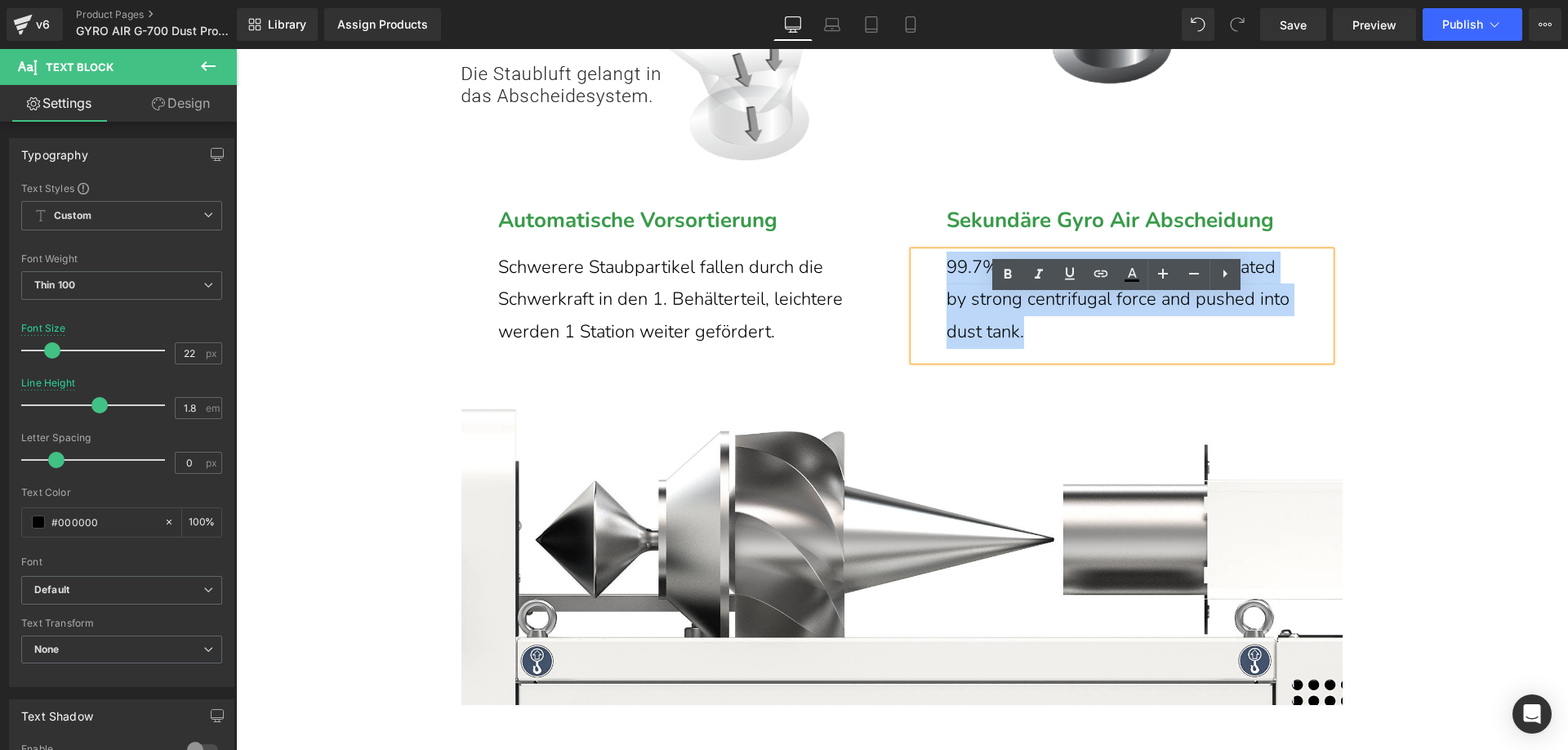
drag, startPoint x: 1030, startPoint y: 377, endPoint x: 933, endPoint y: 312, distance: 116.8
click at [933, 312] on div "99.7% small dust particles are separated by strong centrifugal force and pushed…" at bounding box center [1122, 306] width 416 height 108
paste div
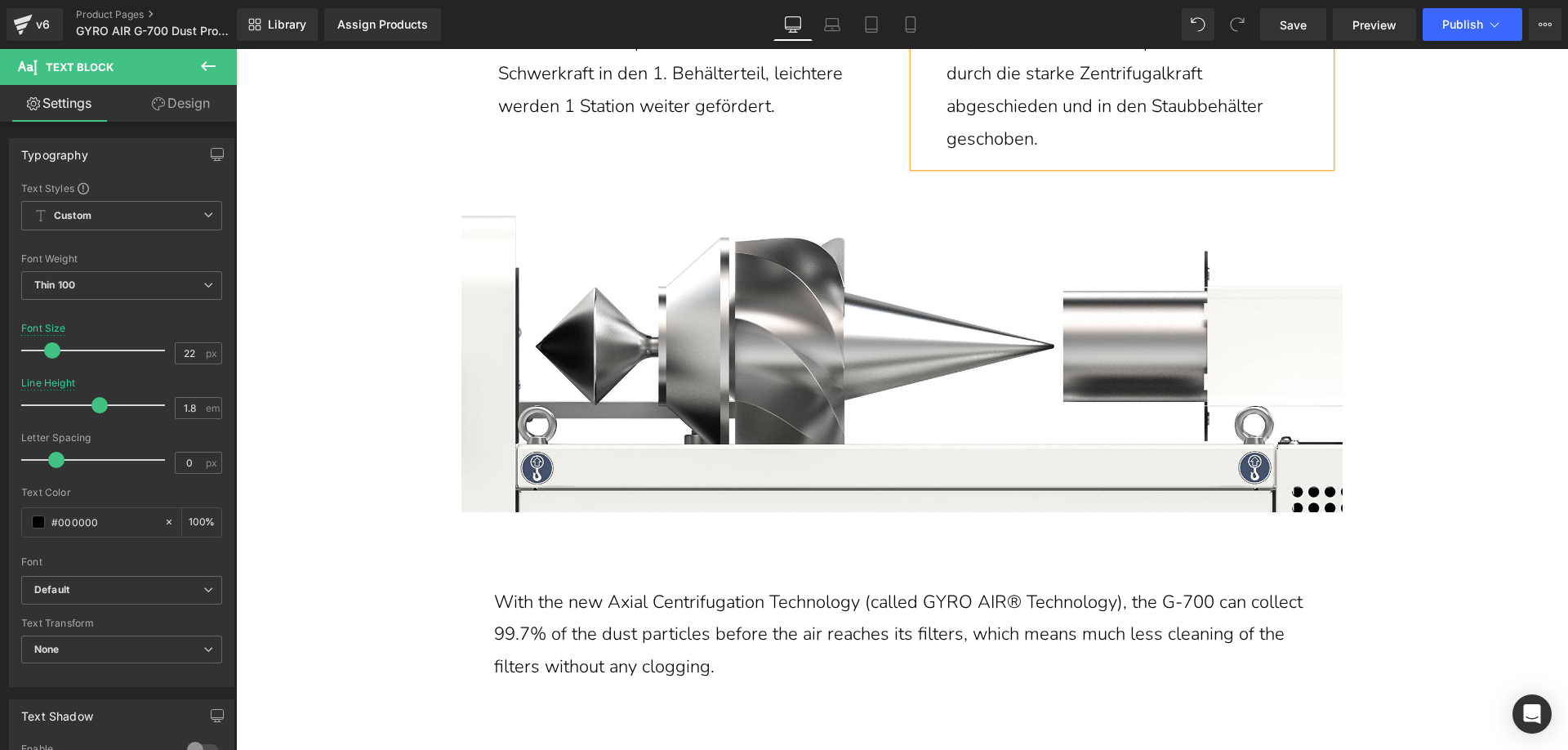
scroll to position [9392, 0]
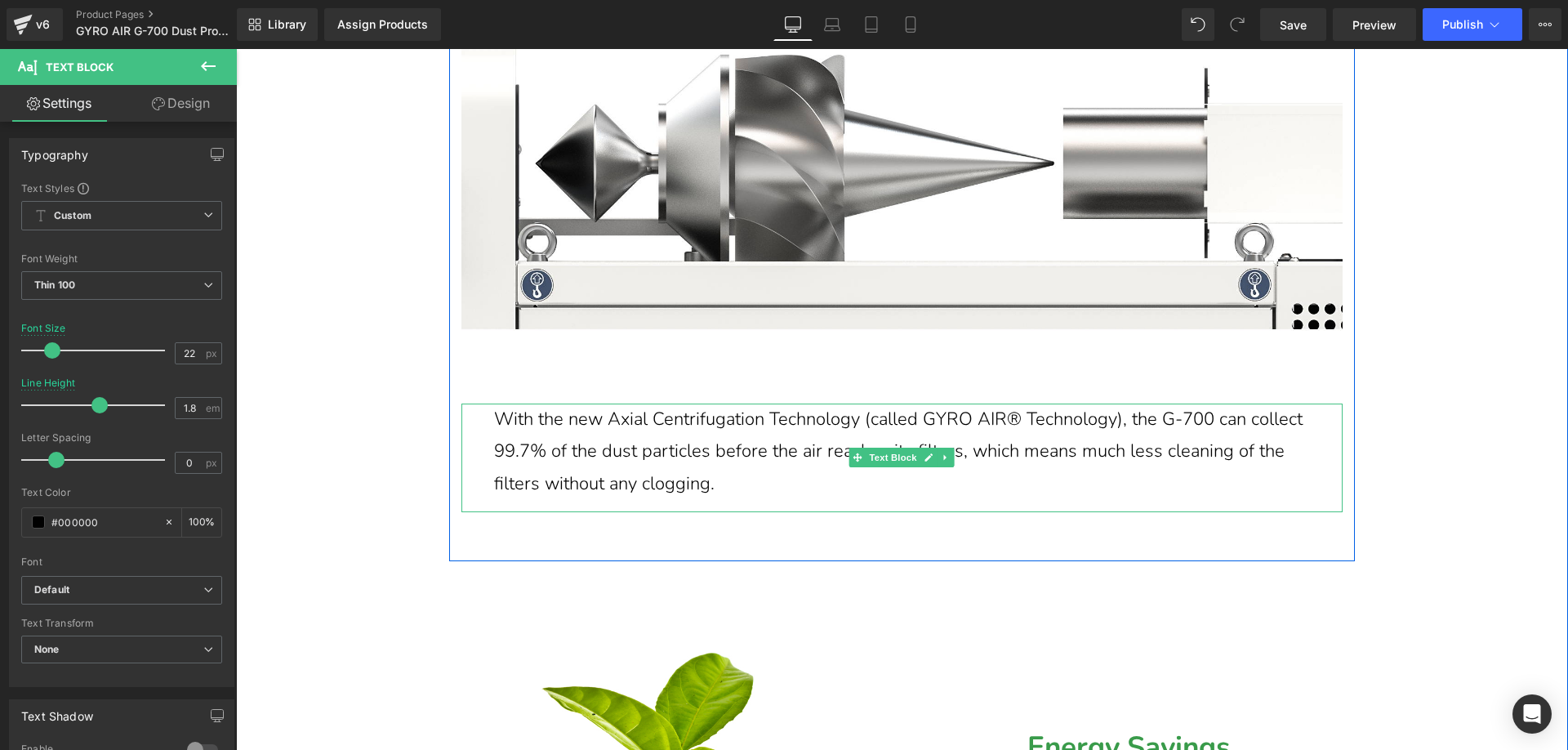
click at [600, 501] on p "With the new Axial Centrifugation Technology (called GYRO AIR® Technology), the…" at bounding box center [902, 452] width 816 height 97
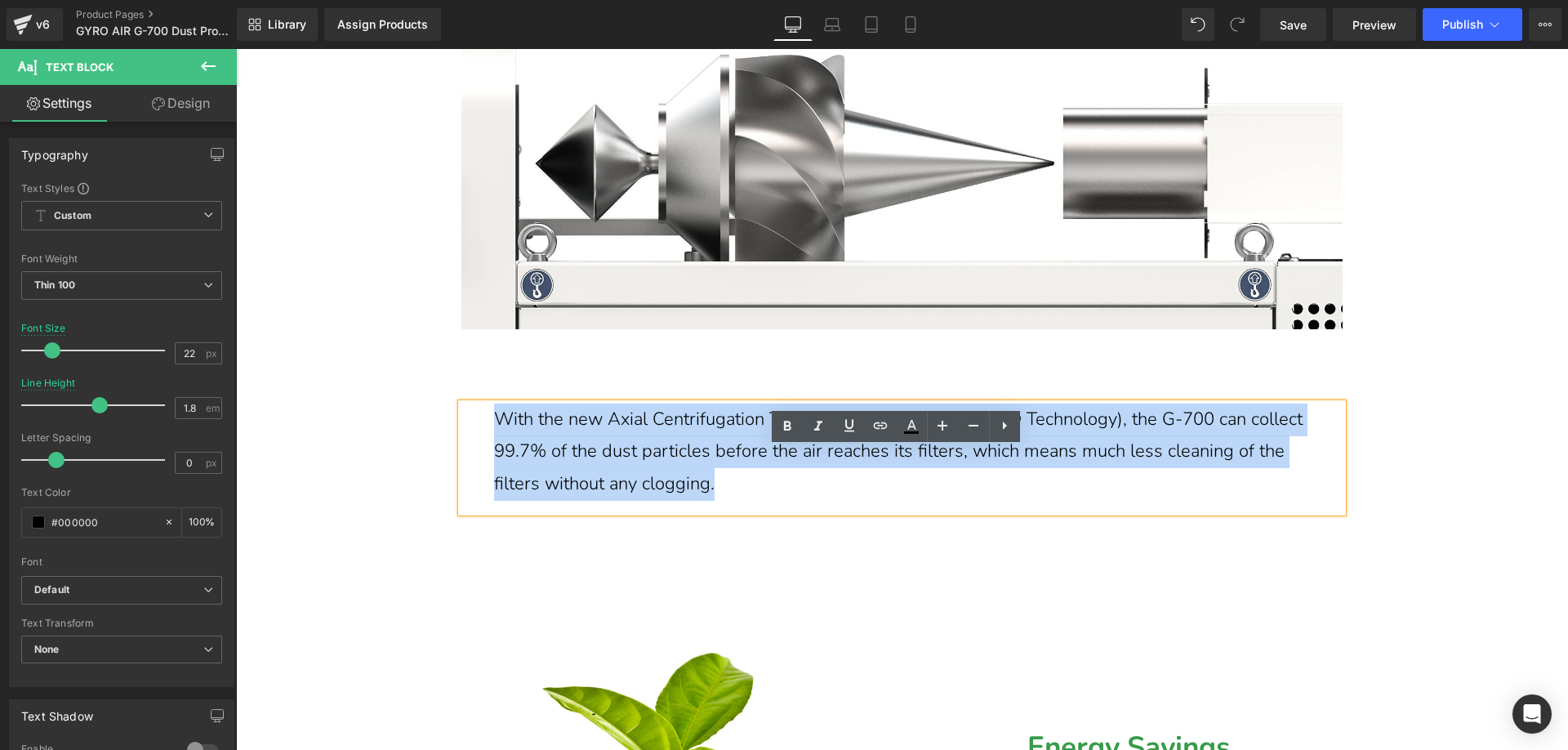
drag, startPoint x: 742, startPoint y: 534, endPoint x: 493, endPoint y: 470, distance: 257.1
click at [494, 470] on p "With the new Axial Centrifugation Technology (called GYRO AIR® Technology), the…" at bounding box center [902, 452] width 816 height 97
paste div
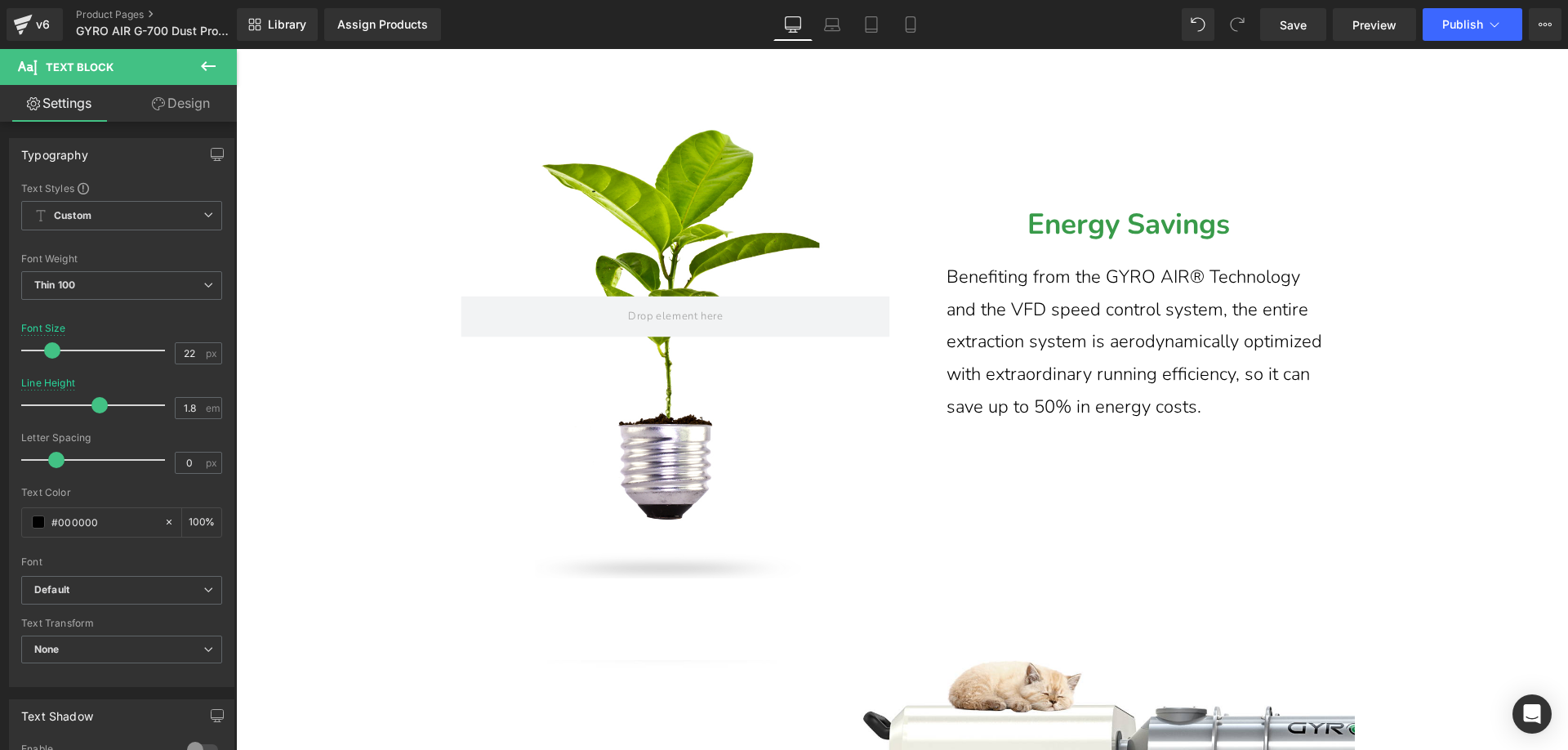
scroll to position [9881, 0]
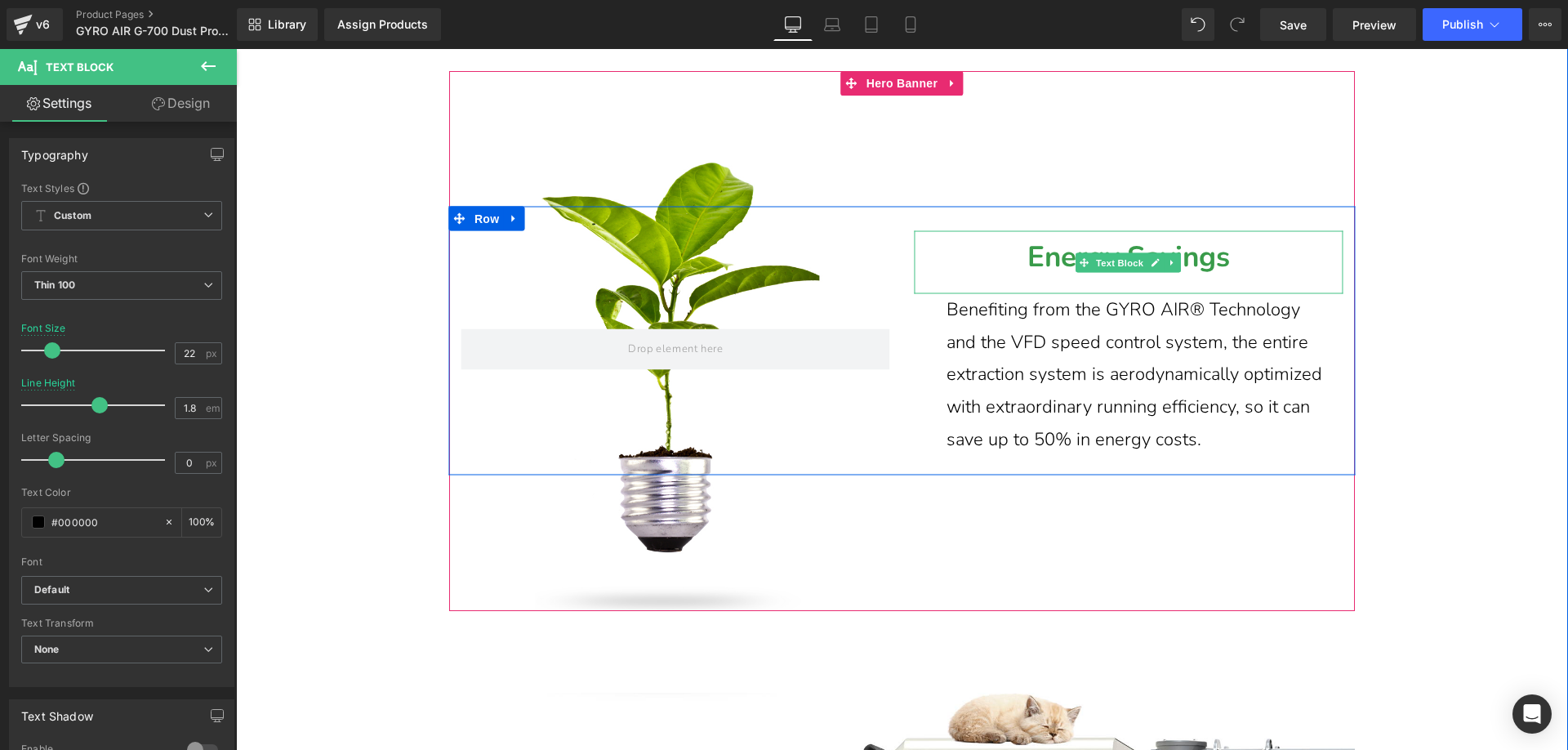
click at [1015, 283] on p "Energy Savings" at bounding box center [1128, 257] width 428 height 52
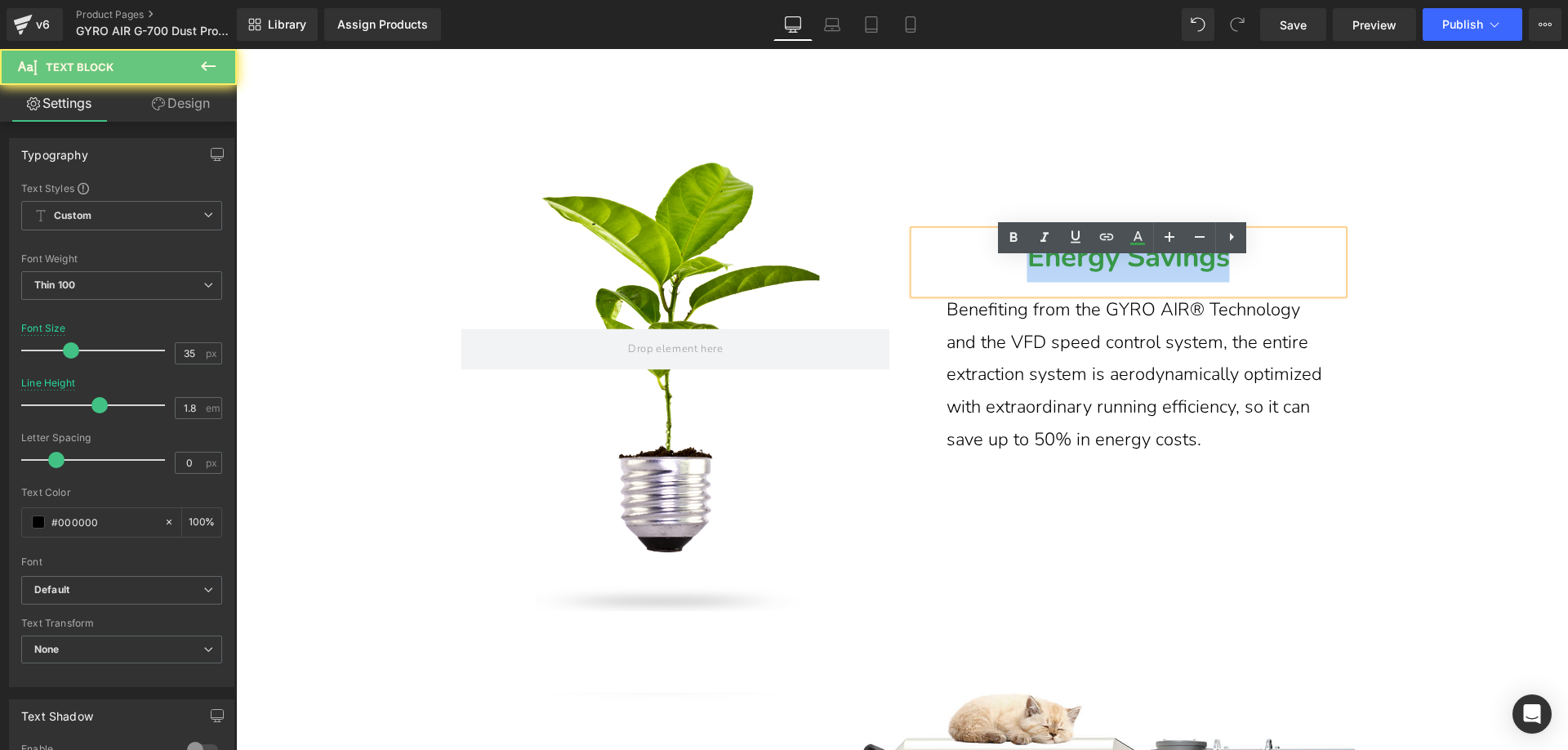
drag, startPoint x: 1004, startPoint y: 287, endPoint x: 1285, endPoint y: 287, distance: 281.0
click at [1285, 283] on p "Energy Savings" at bounding box center [1128, 257] width 428 height 52
paste div
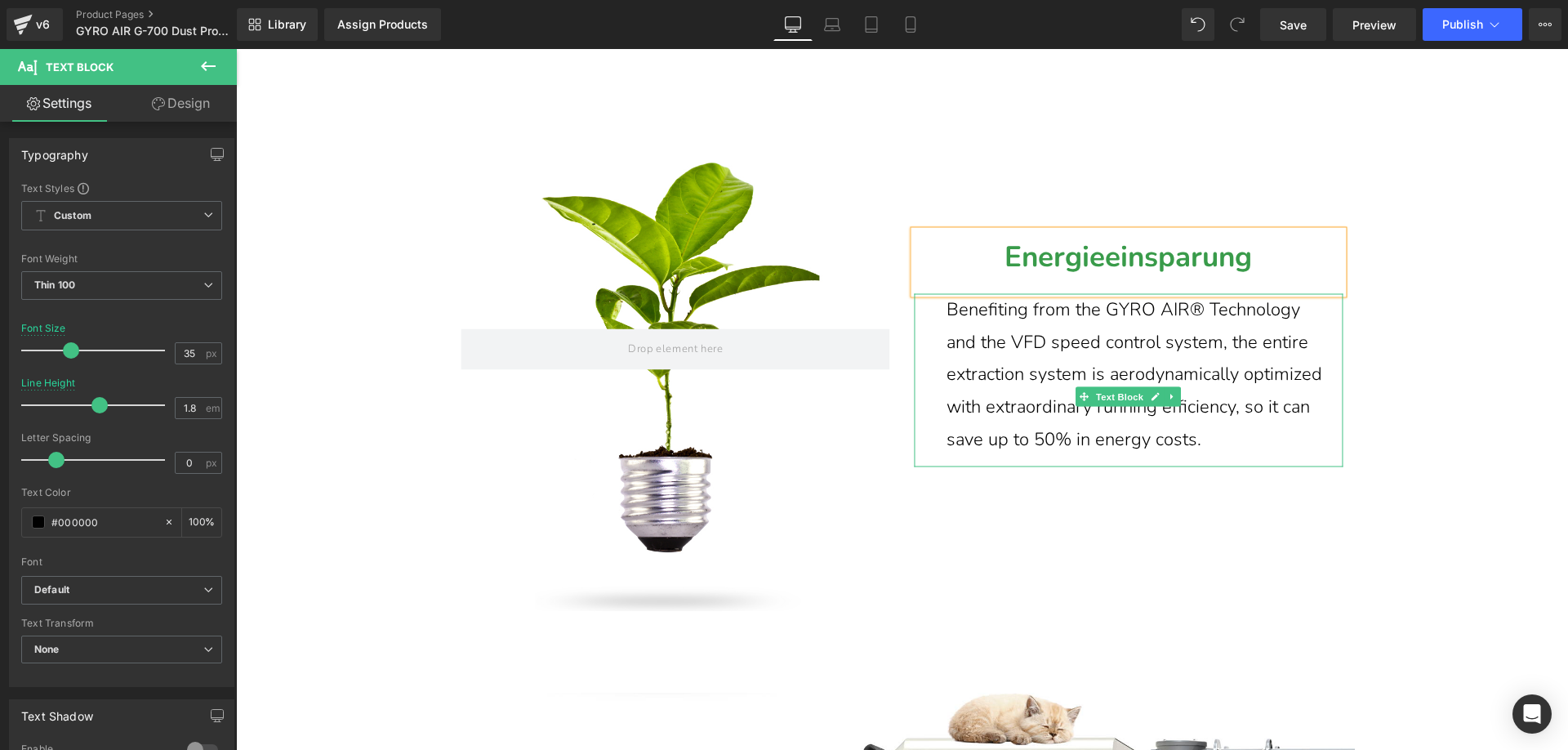
click at [988, 456] on p "Benefiting from the GYRO AIR® Technology and the VFD speed control system, the …" at bounding box center [1136, 375] width 380 height 161
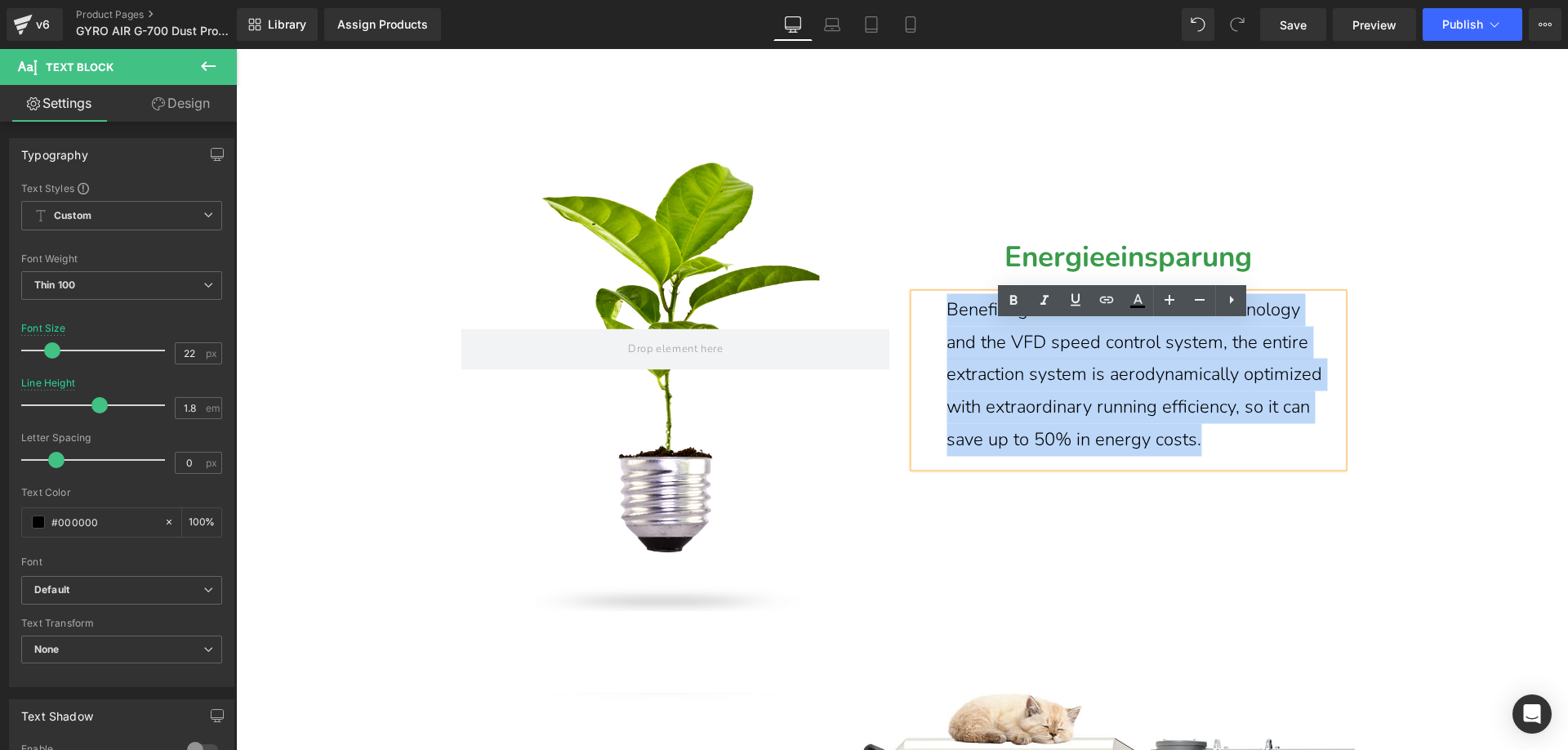
drag, startPoint x: 938, startPoint y: 432, endPoint x: 919, endPoint y: 344, distance: 90.0
click at [919, 344] on div "Benefiting from the GYRO AIR® Technology and the VFD speed control system, the …" at bounding box center [1128, 381] width 428 height 174
paste div
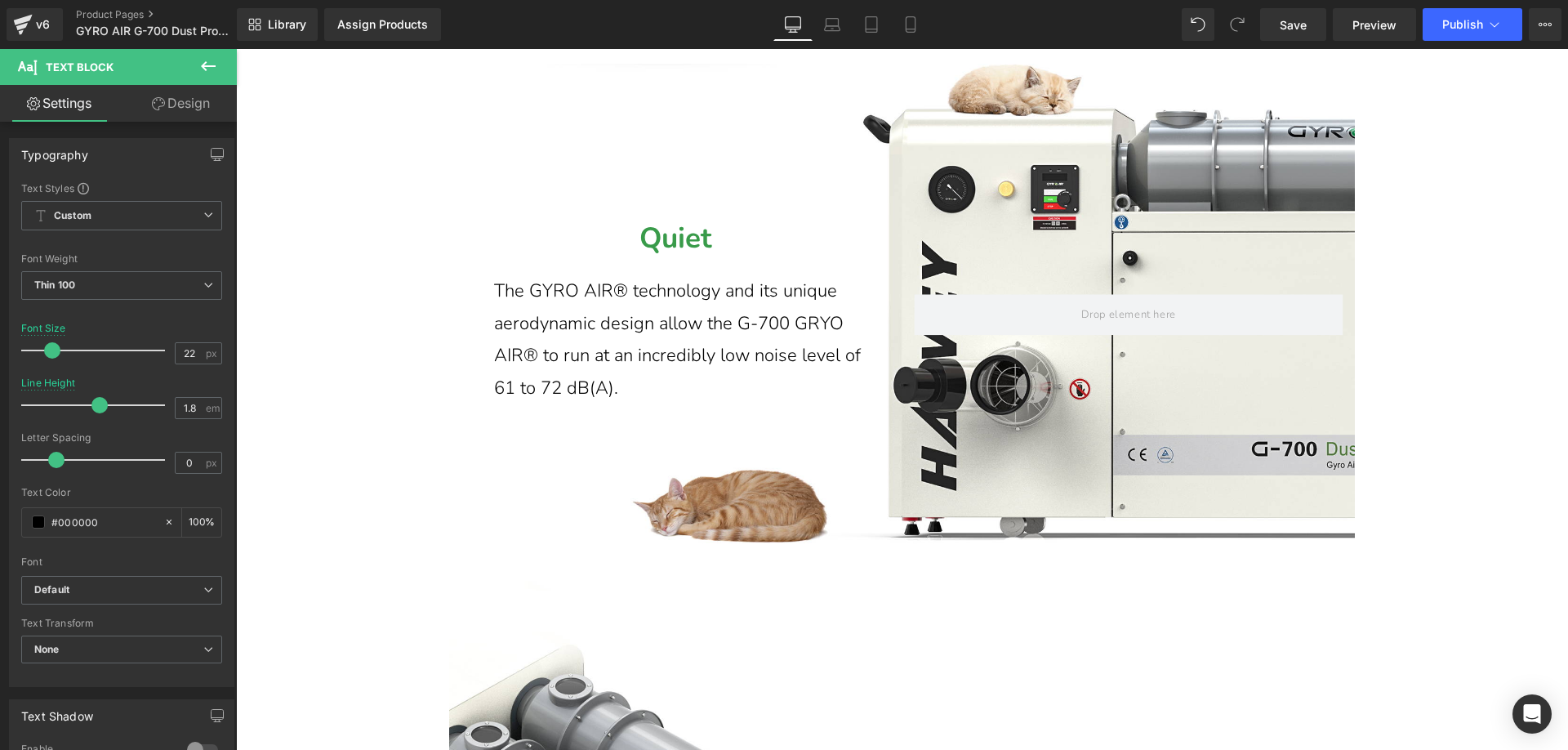
scroll to position [10551, 0]
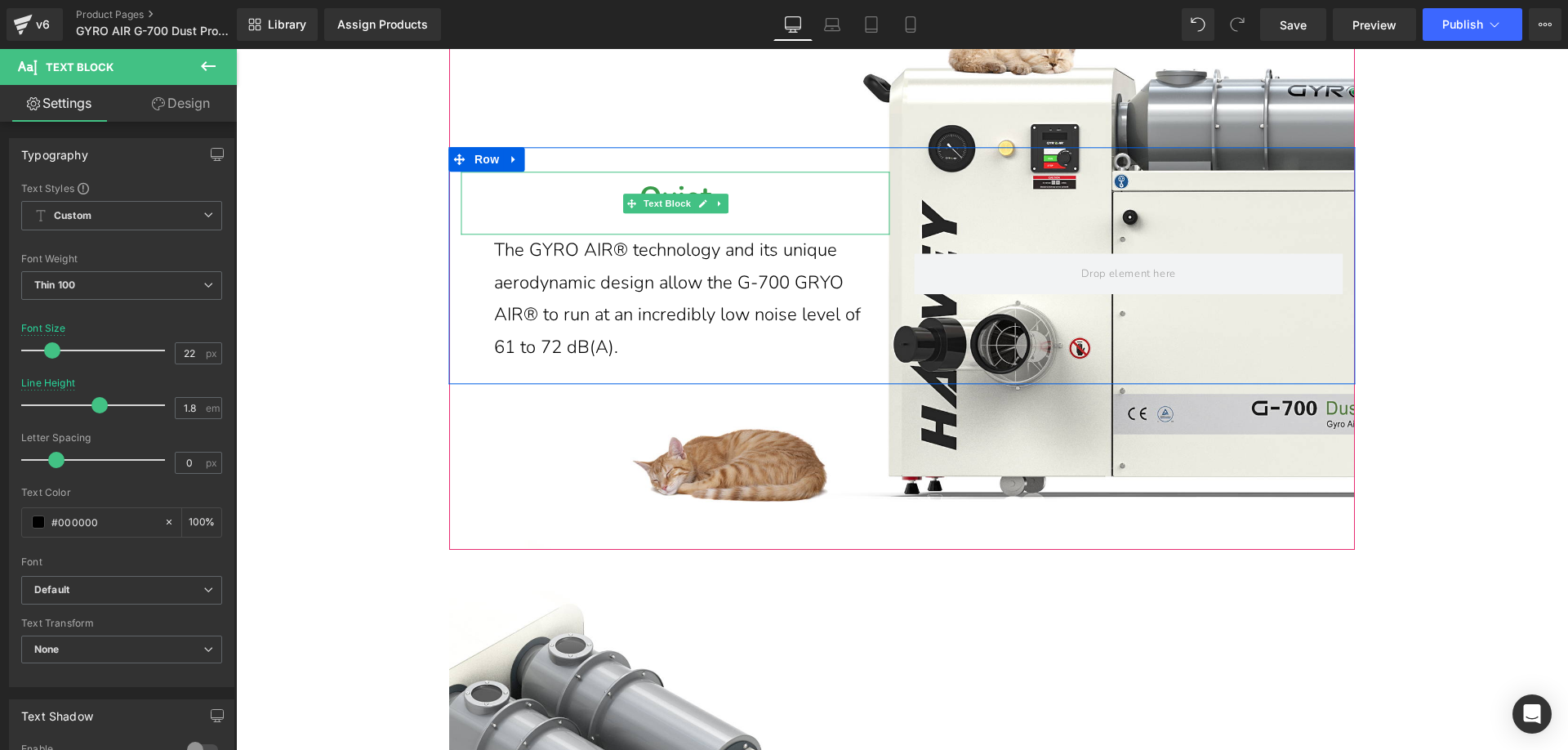
click at [577, 224] on p "Quiet" at bounding box center [676, 198] width 428 height 52
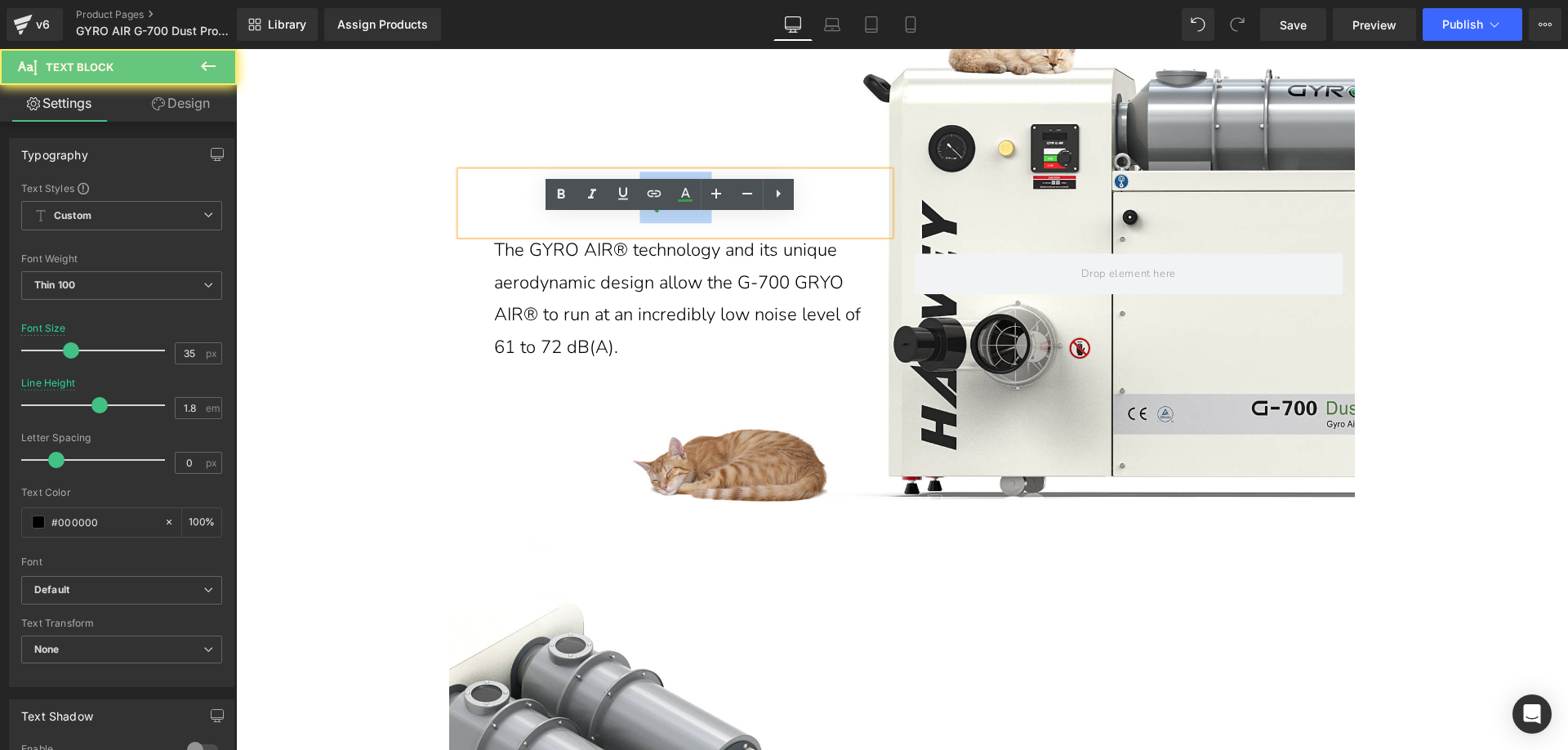
drag, startPoint x: 594, startPoint y: 245, endPoint x: 725, endPoint y: 245, distance: 131.0
click at [725, 224] on p "Quiet" at bounding box center [676, 198] width 428 height 52
paste div
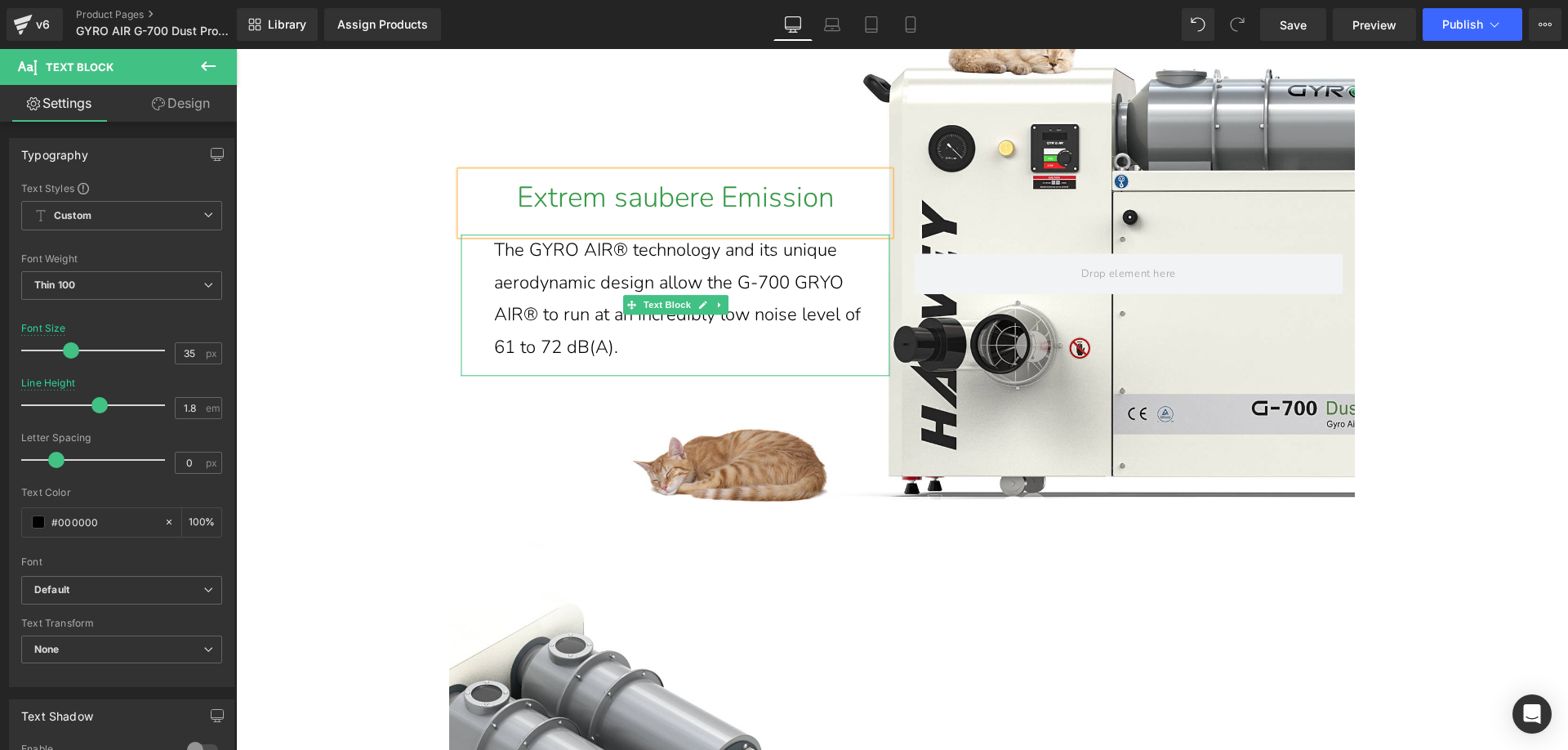
click at [598, 364] on p "The GYRO AIR® technology and its unique aerodynamic design allow the G-700 GRYO…" at bounding box center [684, 299] width 380 height 129
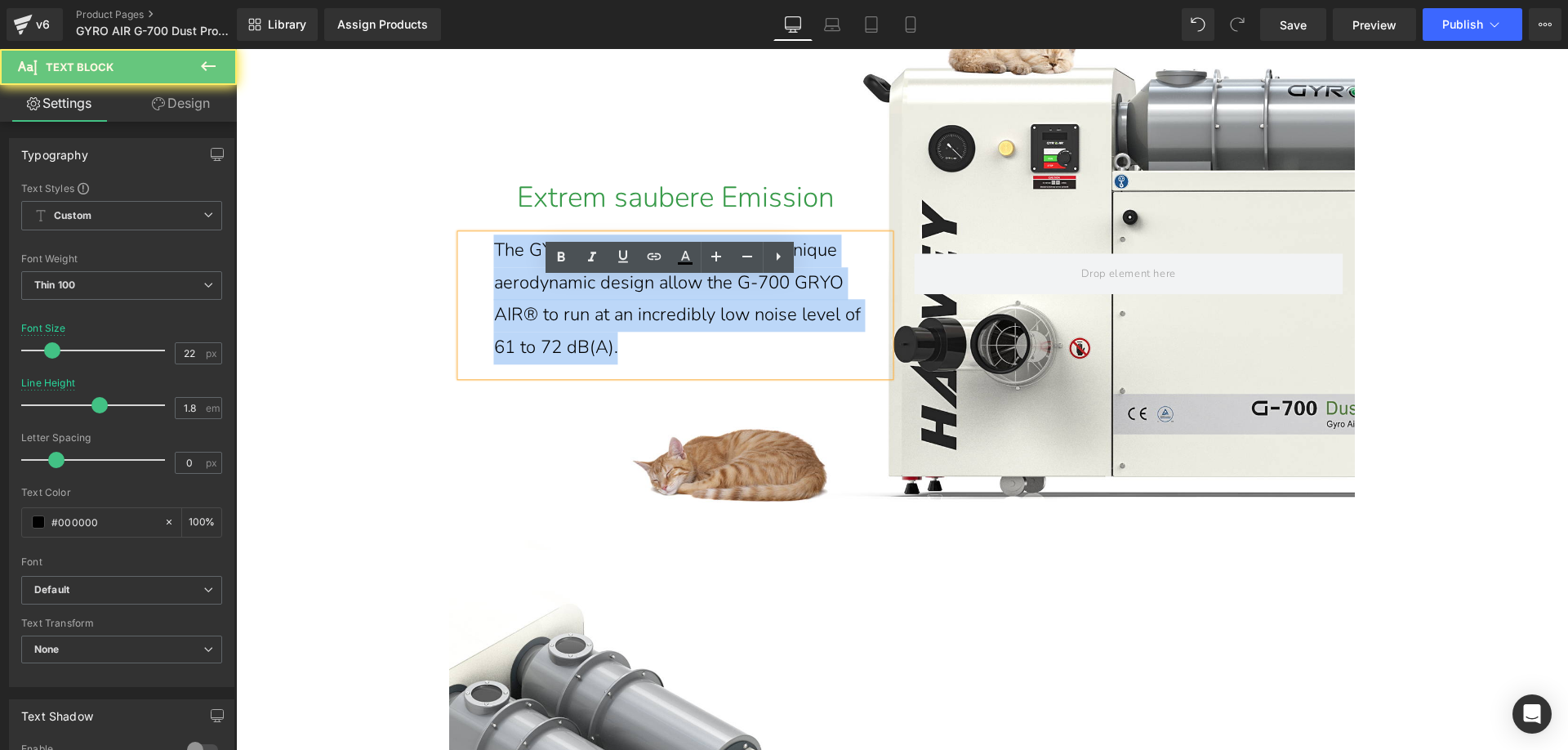
drag, startPoint x: 536, startPoint y: 340, endPoint x: 477, endPoint y: 301, distance: 70.7
click at [477, 301] on div "The GYRO AIR® technology and its unique aerodynamic design allow the G-700 GRYO…" at bounding box center [676, 305] width 428 height 141
paste div
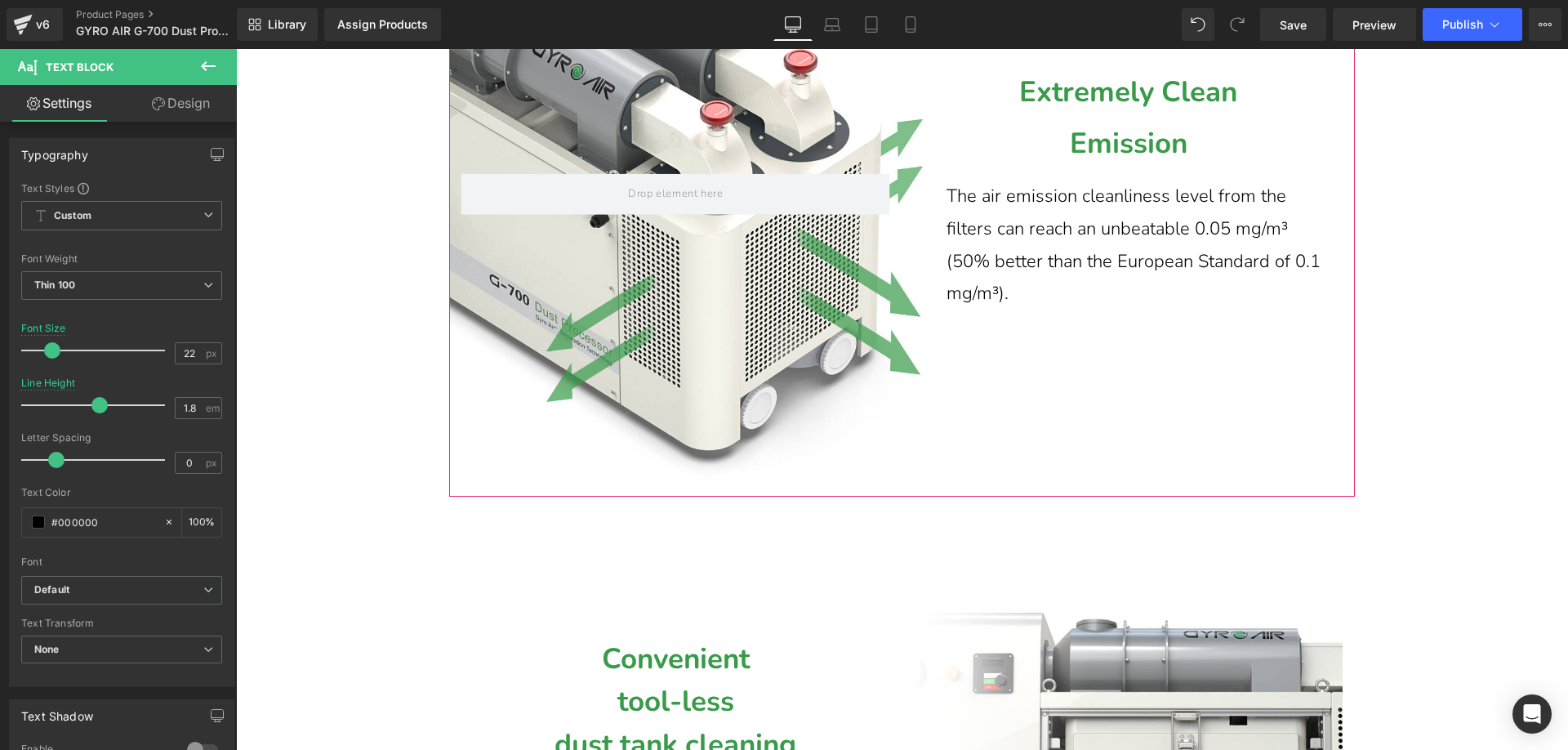
scroll to position [11270, 0]
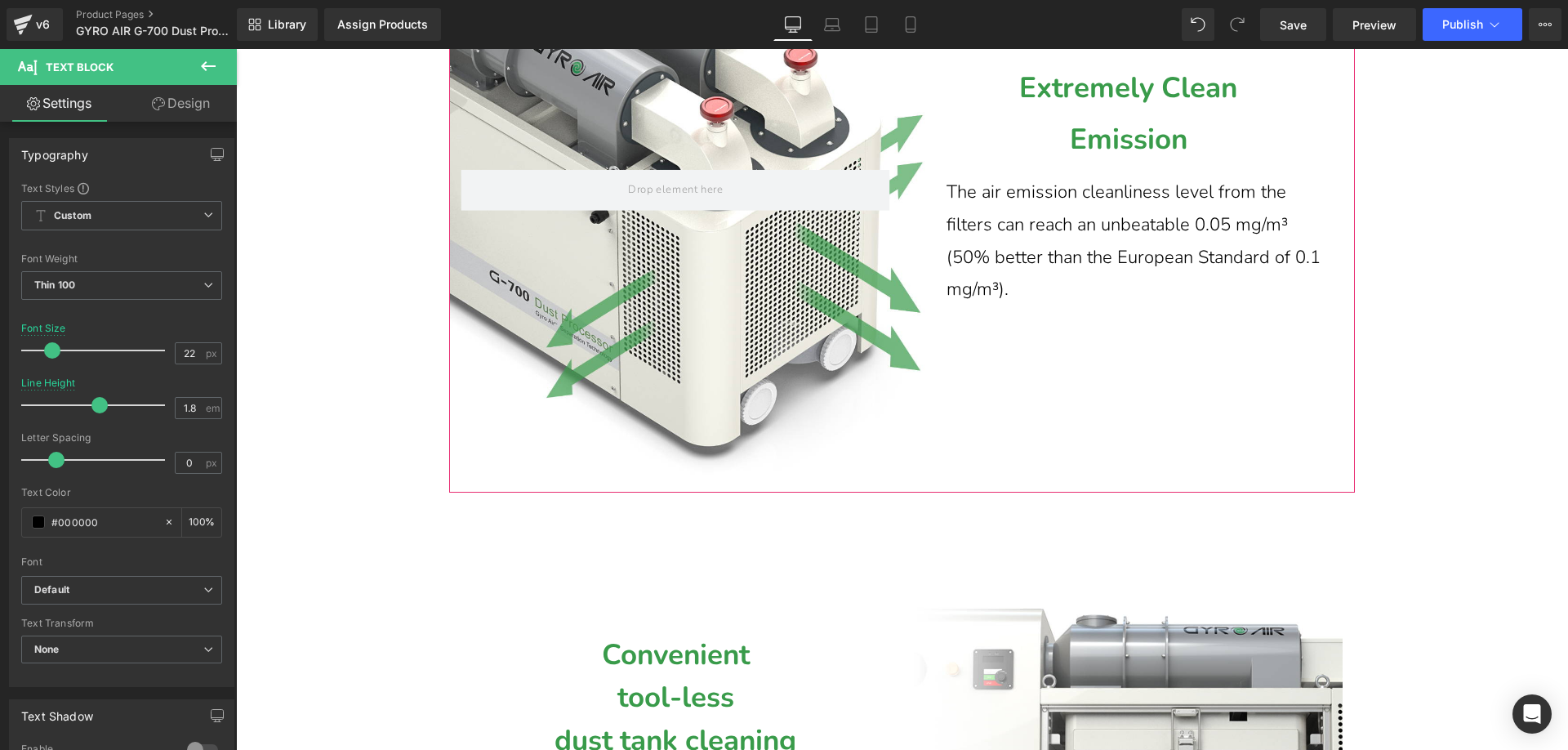
click at [1014, 306] on p "The air emission cleanliness level from the filters can reach an unbeatable 0.0…" at bounding box center [1136, 241] width 380 height 129
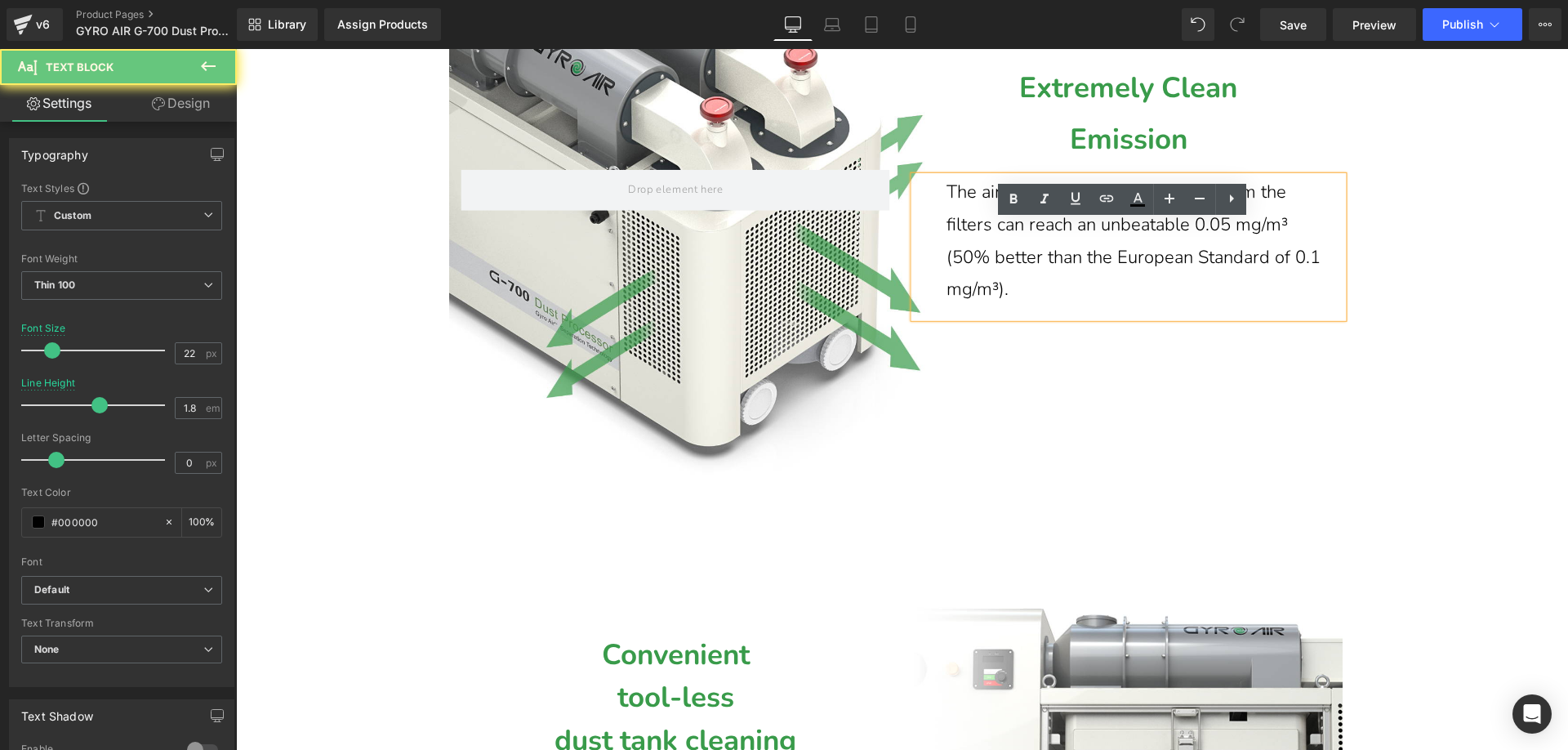
drag, startPoint x: 1024, startPoint y: 331, endPoint x: 939, endPoint y: 240, distance: 124.5
click at [939, 240] on div "The air emission cleanliness level from the filters can reach an unbeatable 0.0…" at bounding box center [1128, 246] width 428 height 141
paste div
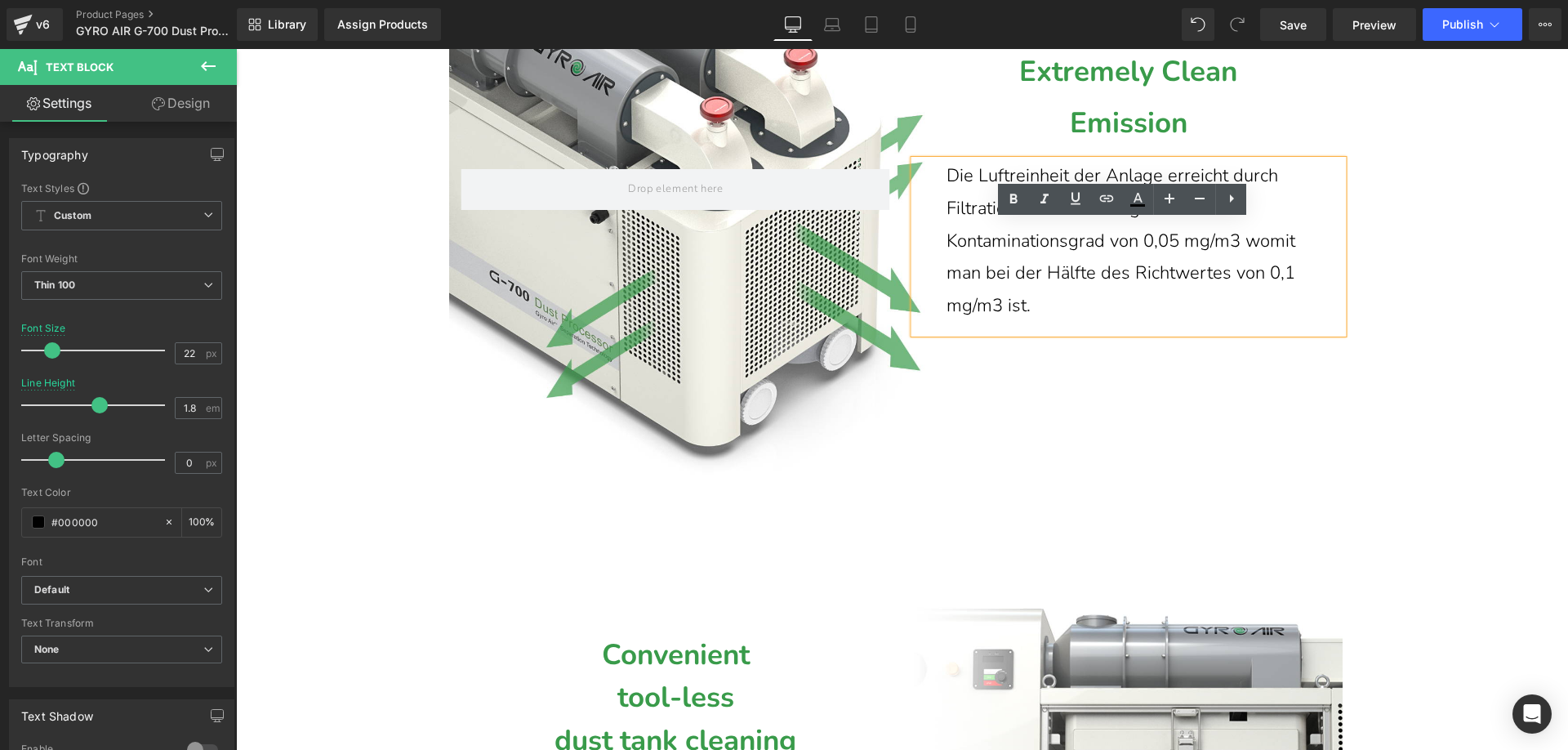
scroll to position [11254, 0]
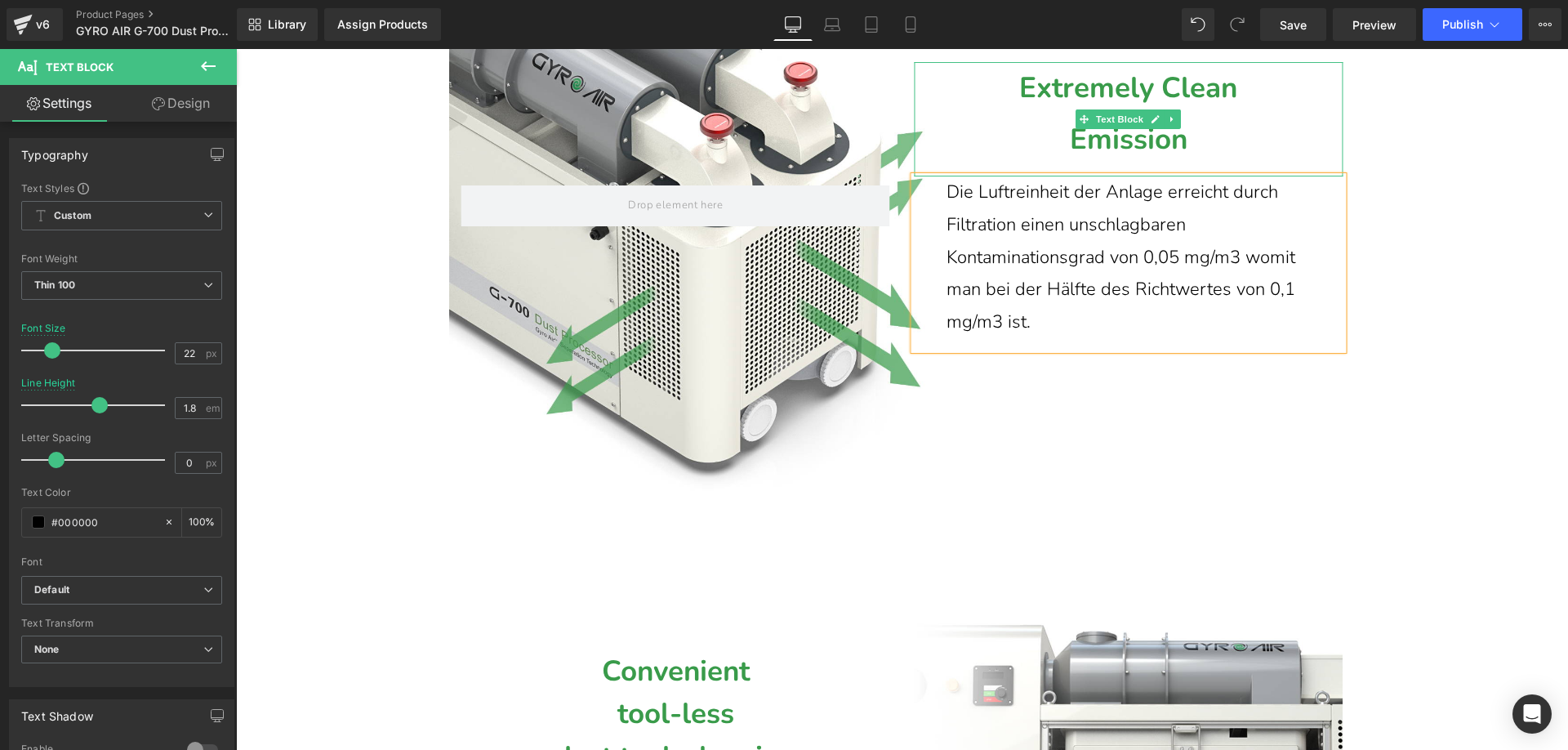
click at [1003, 166] on p "Emission" at bounding box center [1128, 140] width 428 height 52
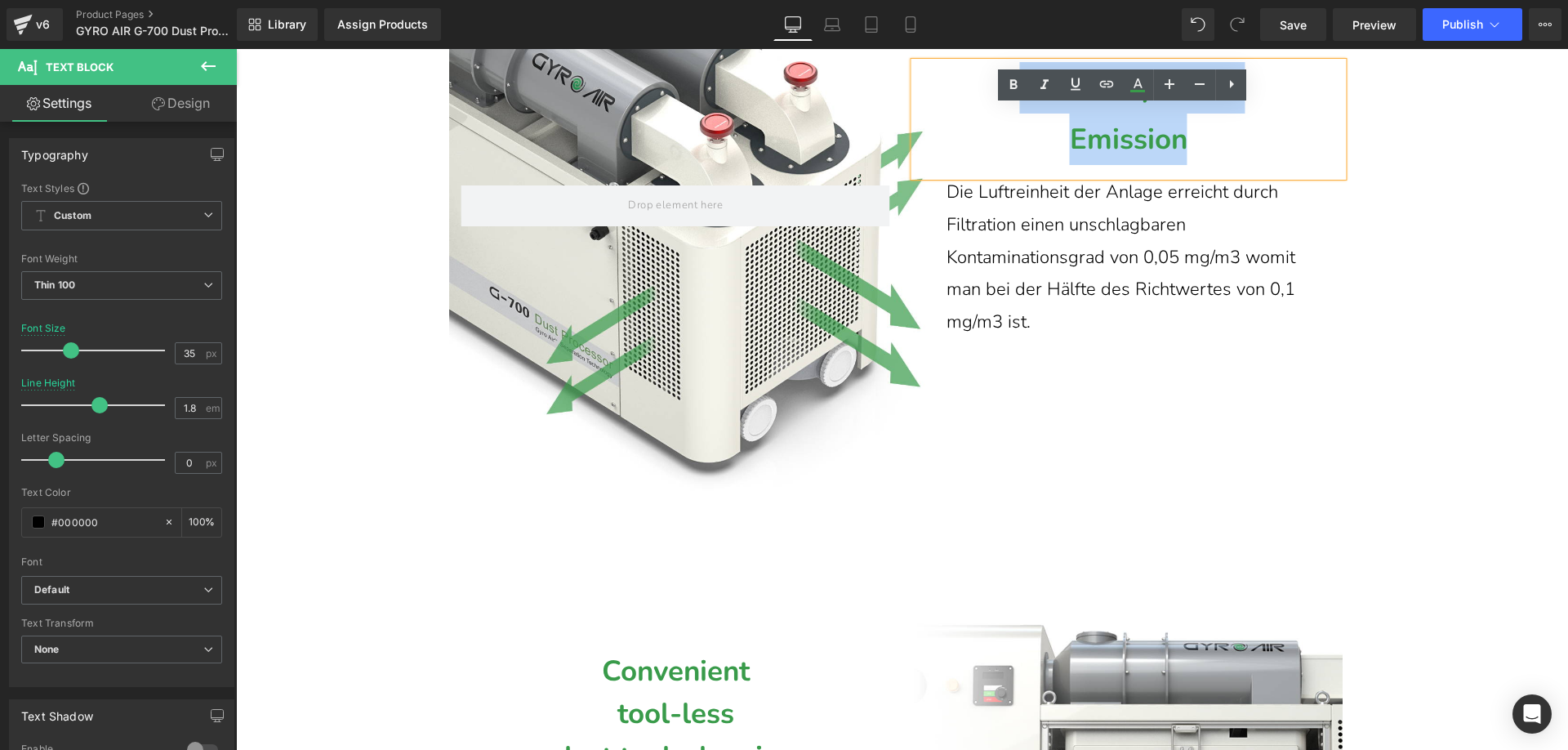
drag, startPoint x: 1176, startPoint y: 190, endPoint x: 1015, endPoint y: 140, distance: 168.6
click at [1015, 140] on div "Extremely Clean Emission" at bounding box center [1128, 120] width 428 height 114
paste div
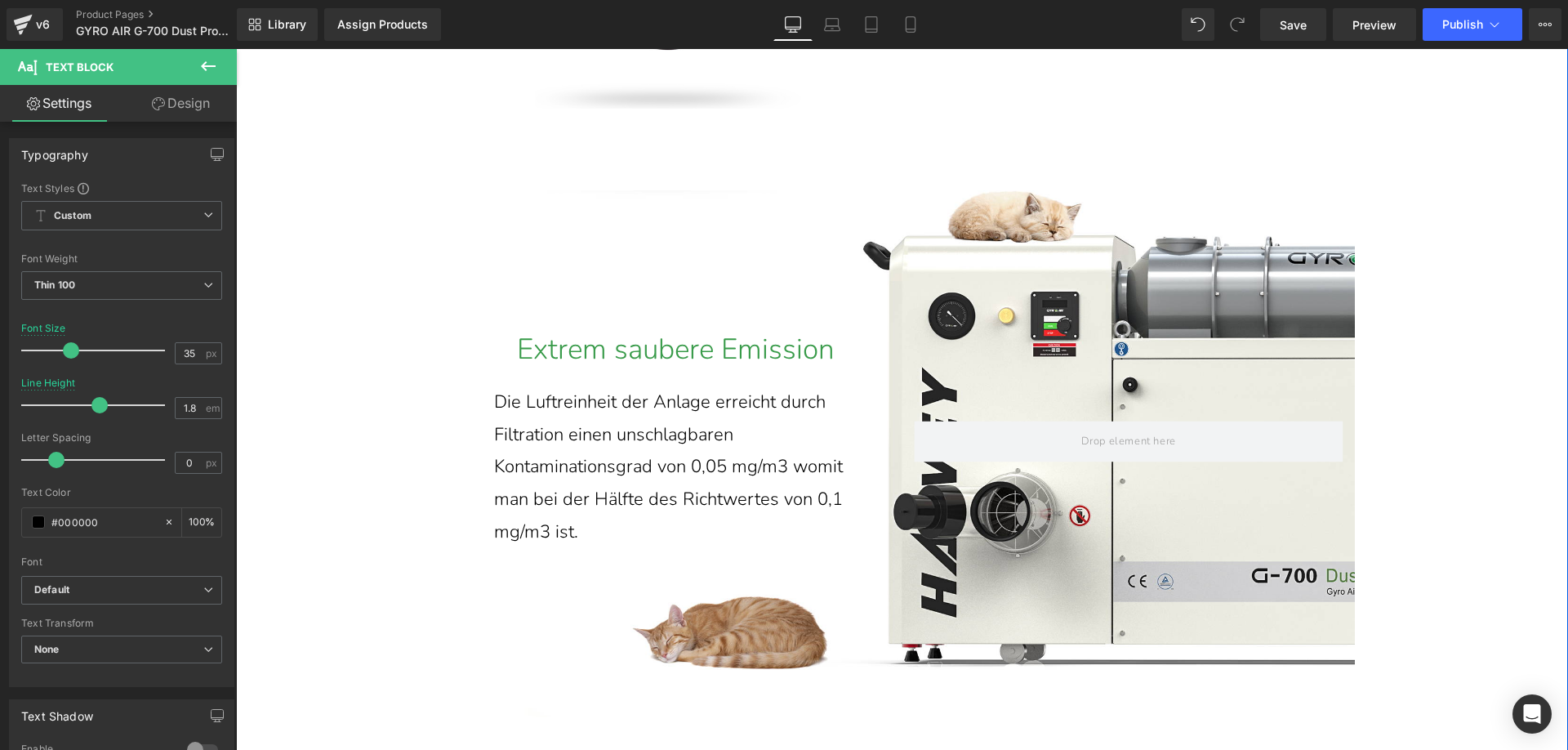
scroll to position [10382, 0]
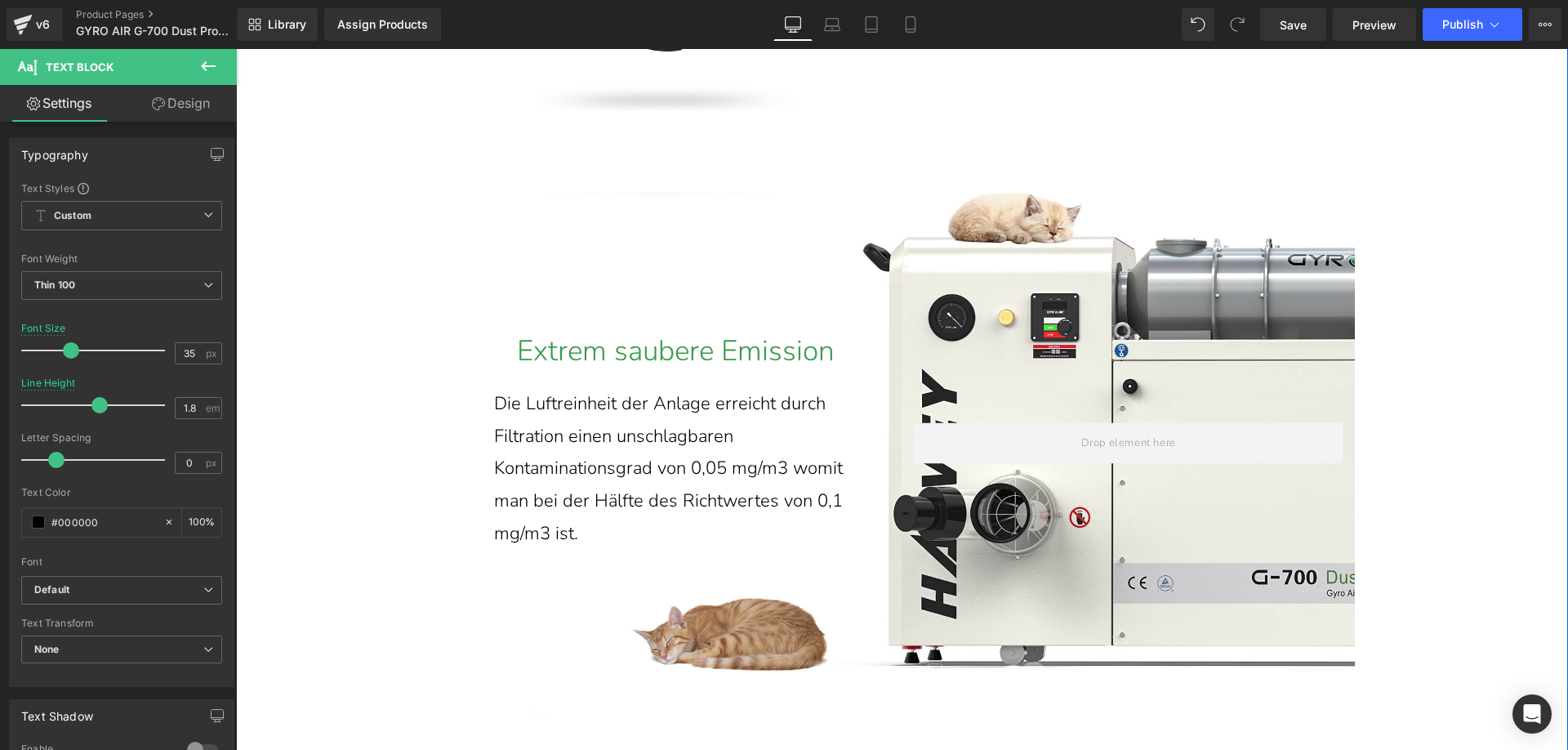
click at [530, 370] on font "Extrem saubere Emission" at bounding box center [676, 350] width 318 height 39
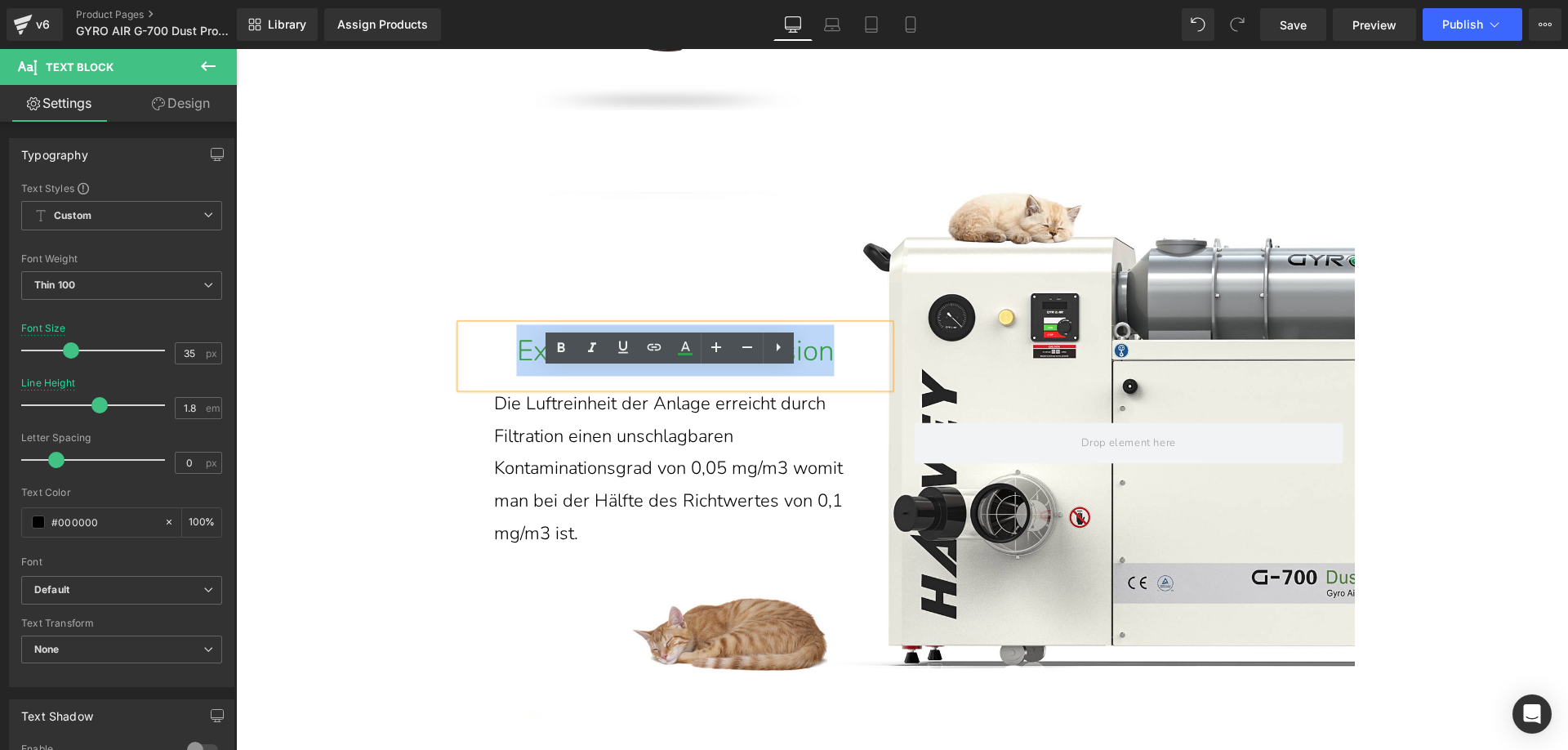
drag, startPoint x: 514, startPoint y: 392, endPoint x: 831, endPoint y: 395, distance: 317.0
click at [831, 376] on p "Extrem saubere Emission" at bounding box center [676, 351] width 428 height 52
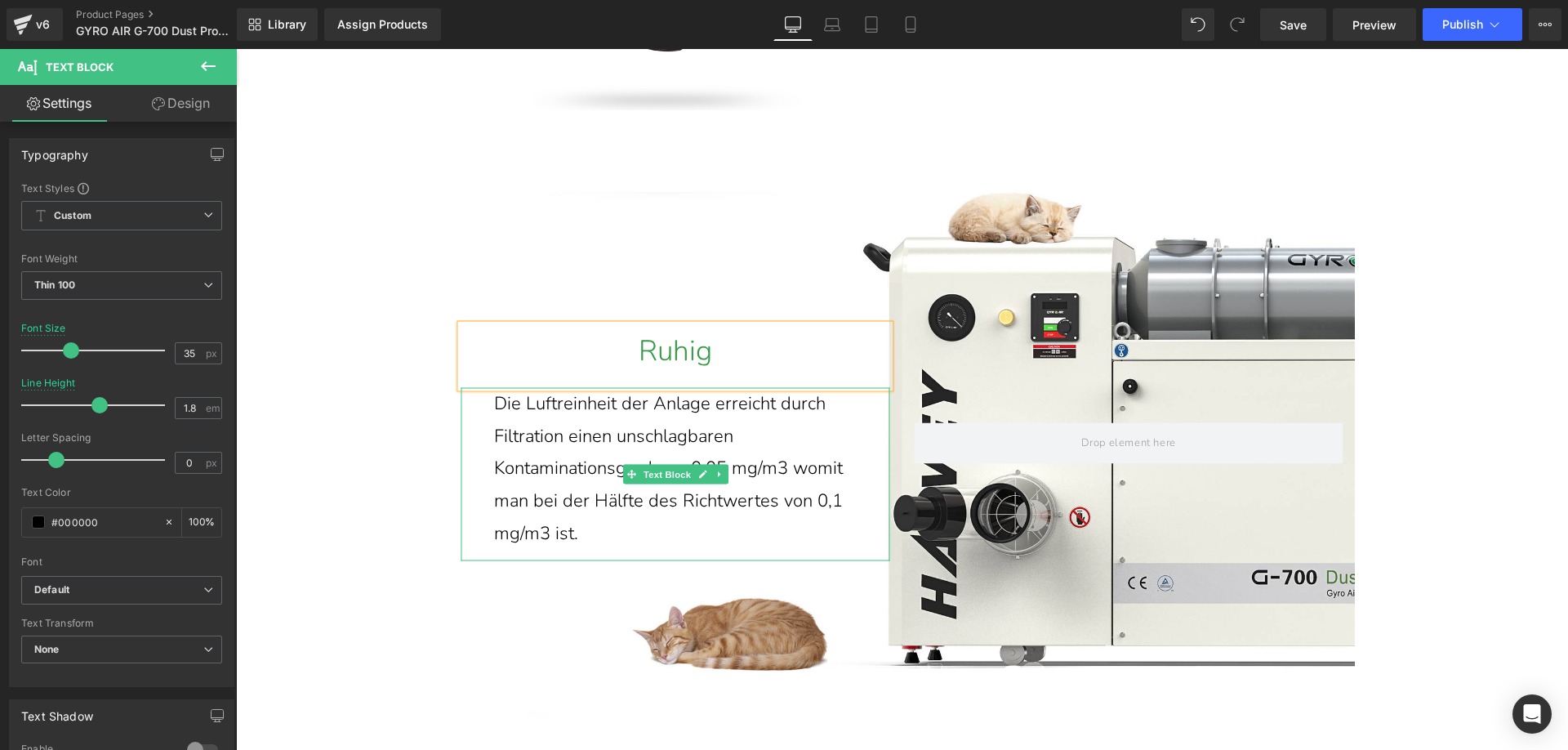
drag, startPoint x: 568, startPoint y: 563, endPoint x: 594, endPoint y: 579, distance: 30.5
click at [568, 550] on p "Die Luftreinheit der Anlage erreicht durch Filtration einen unschlagbaren Konta…" at bounding box center [684, 468] width 380 height 161
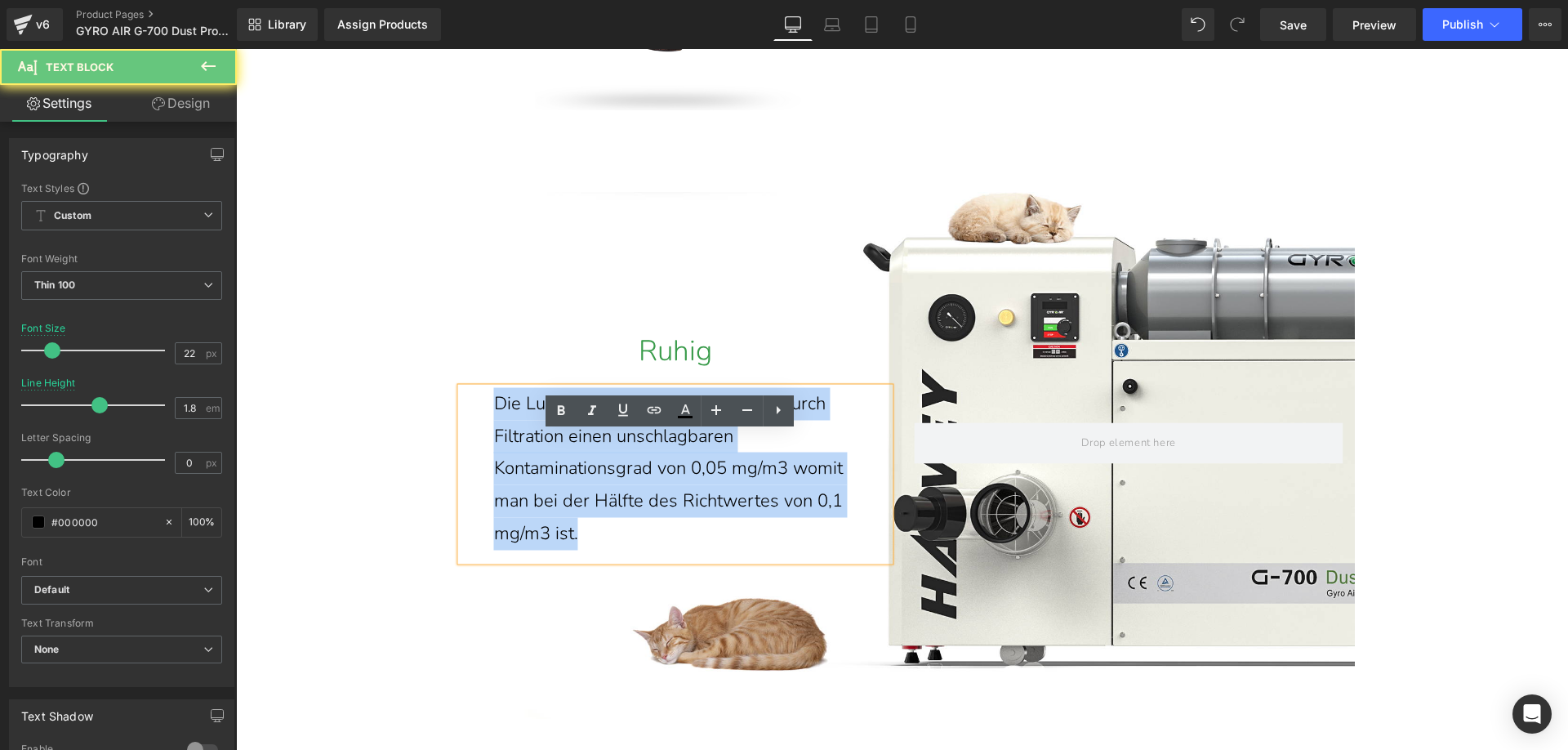
drag, startPoint x: 589, startPoint y: 575, endPoint x: 467, endPoint y: 458, distance: 169.0
click at [467, 458] on div "Die Luftreinheit der Anlage erreicht durch Filtration einen unschlagbaren Konta…" at bounding box center [676, 475] width 428 height 174
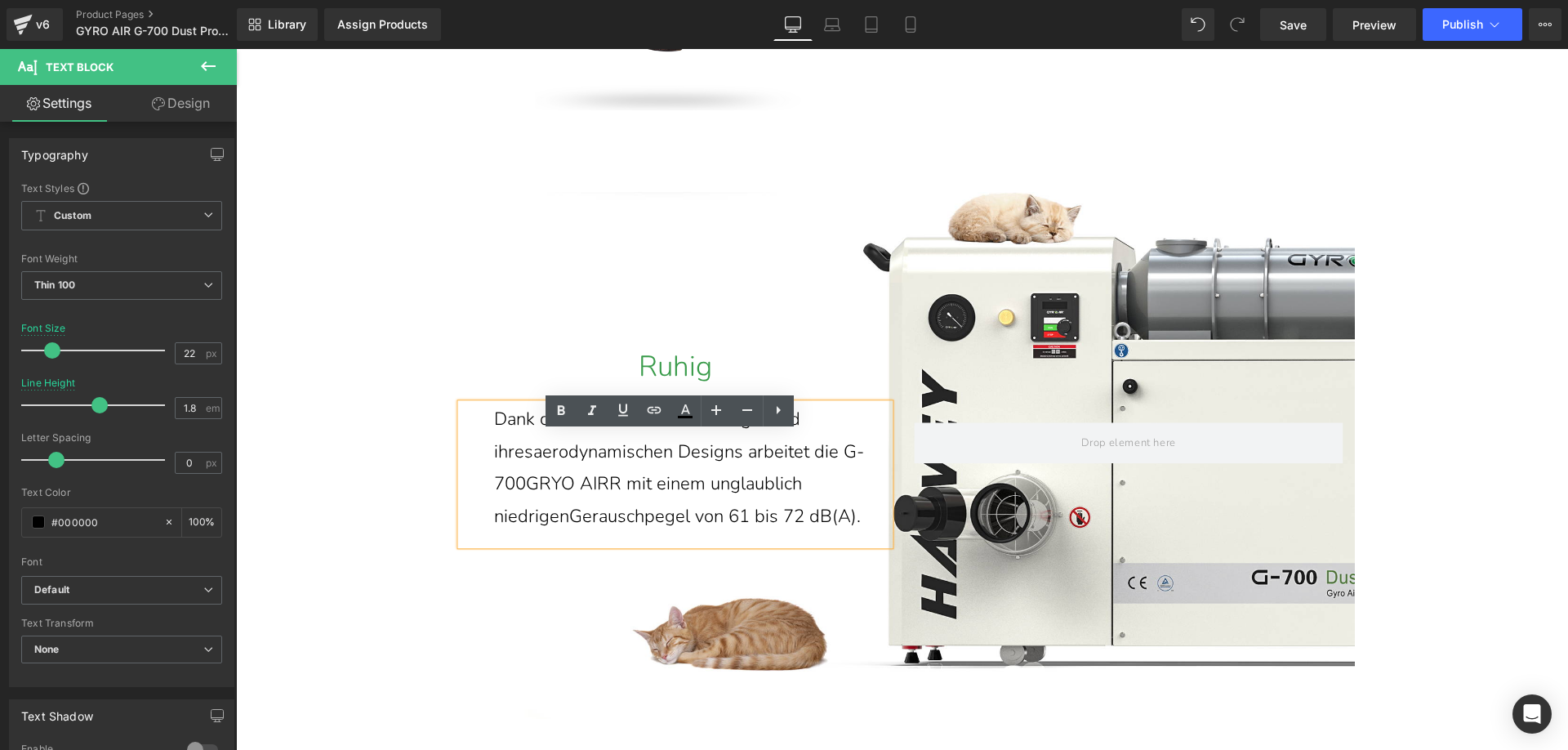
scroll to position [10397, 0]
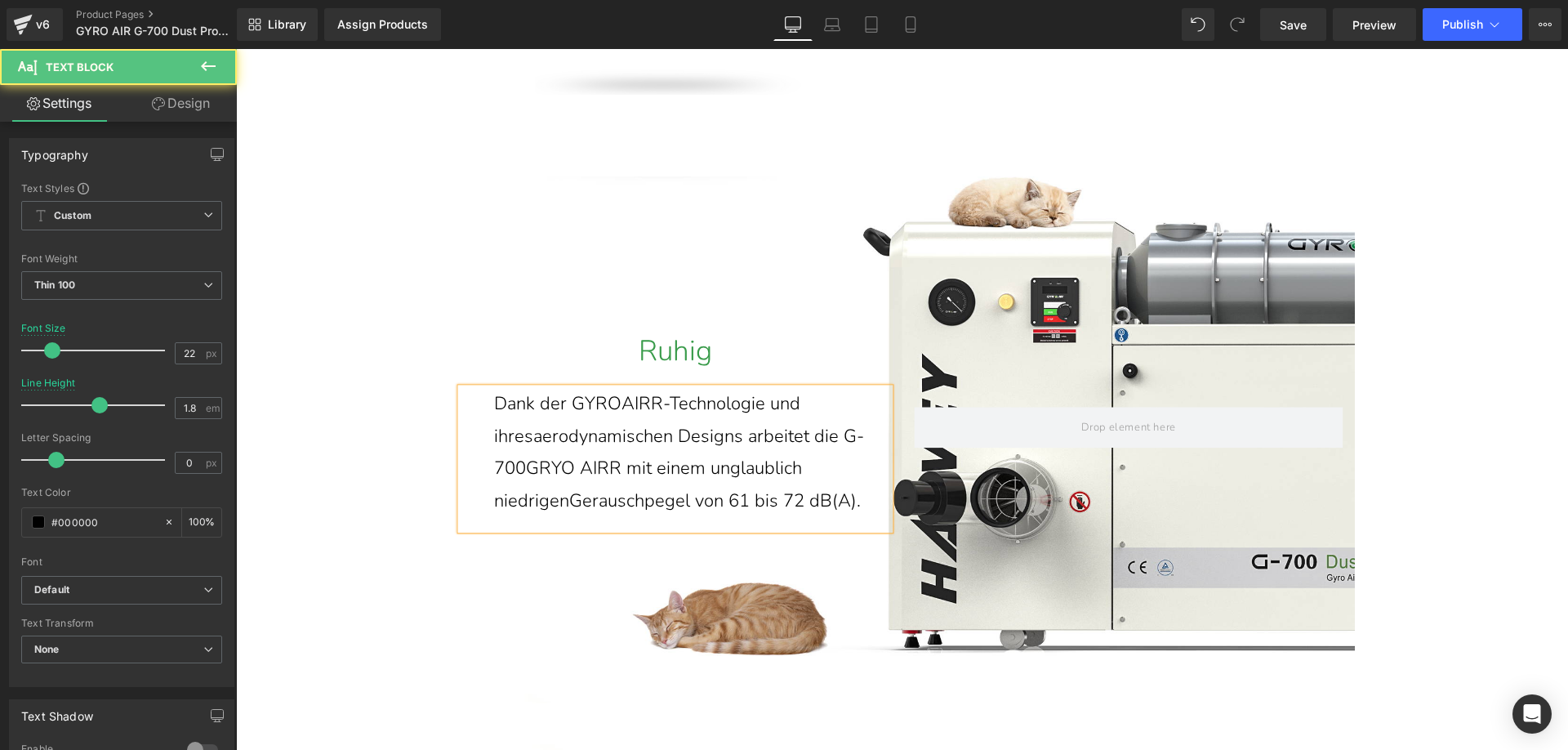
click at [618, 453] on p "Dank der GYROAIRR-Technologie und ihresaerodynamischen Designs arbeitet die G-7…" at bounding box center [684, 453] width 380 height 129
click at [652, 453] on p "Dank der GYRO AIRR-Technologie und ihresaerodynamischen Designs arbeitet die G-…" at bounding box center [684, 453] width 380 height 129
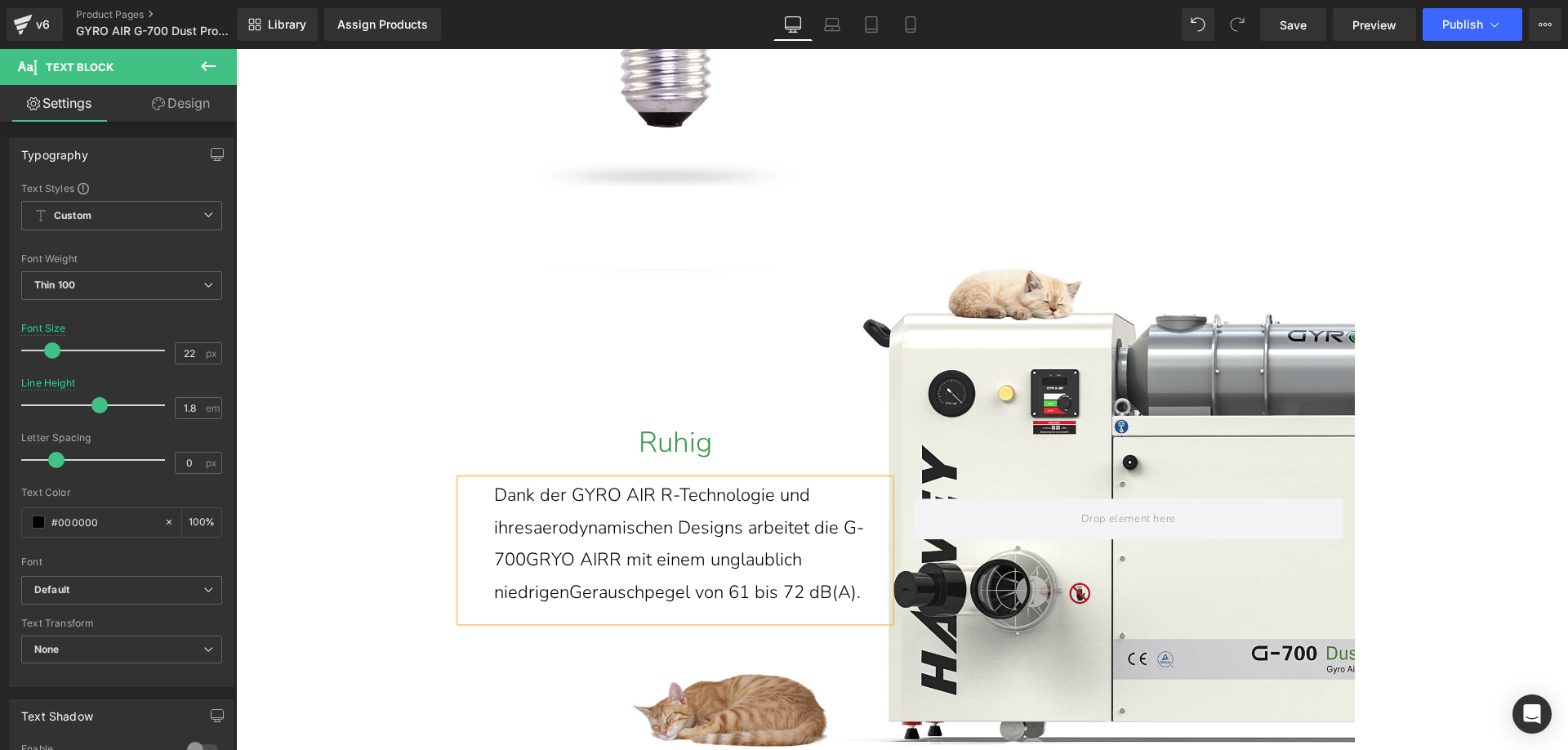
scroll to position [10315, 0]
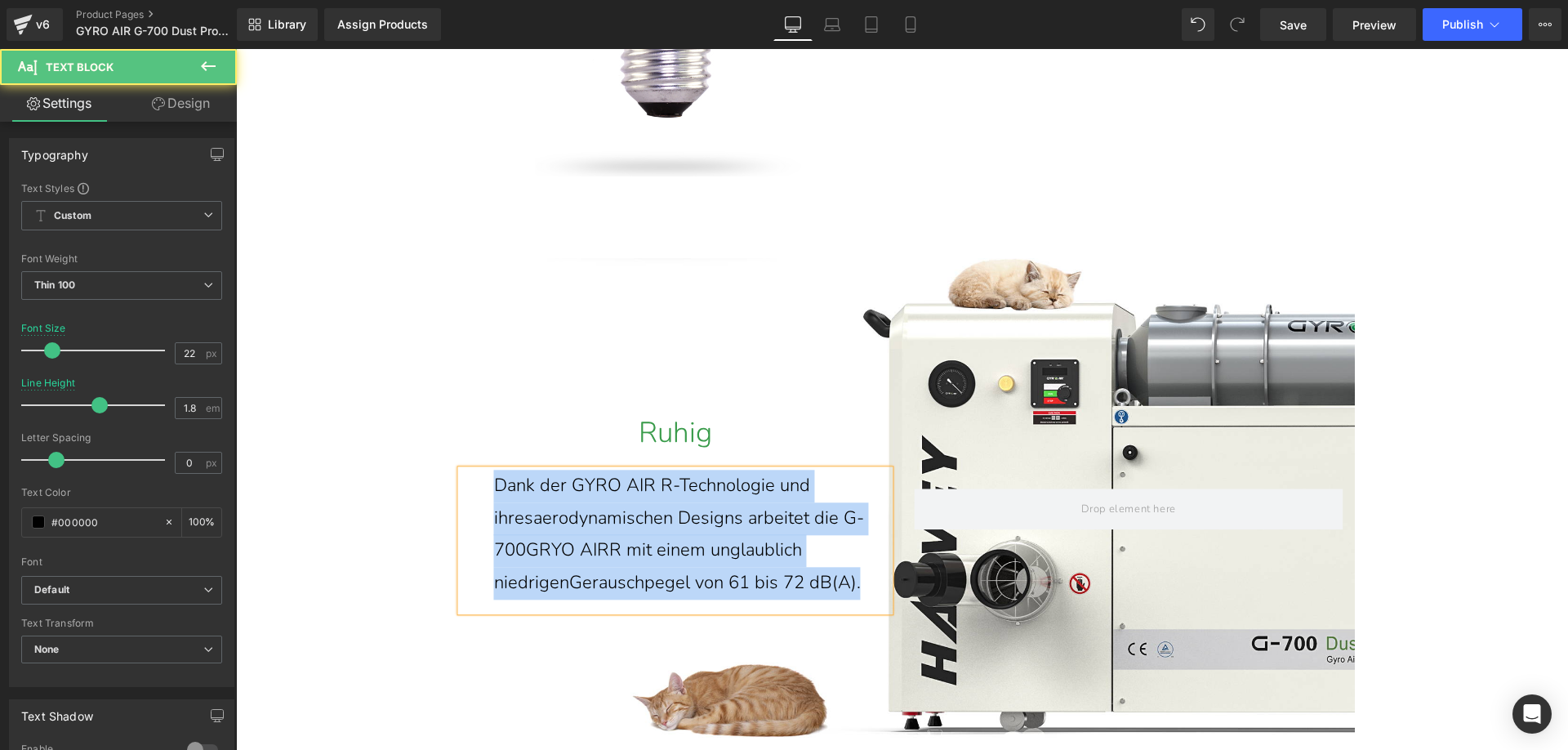
drag, startPoint x: 858, startPoint y: 631, endPoint x: 490, endPoint y: 538, distance: 379.6
click at [494, 538] on p "Dank der GYRO AIR R-Technologie und ihresaerodynamischen Designs arbeitet die G…" at bounding box center [684, 535] width 380 height 129
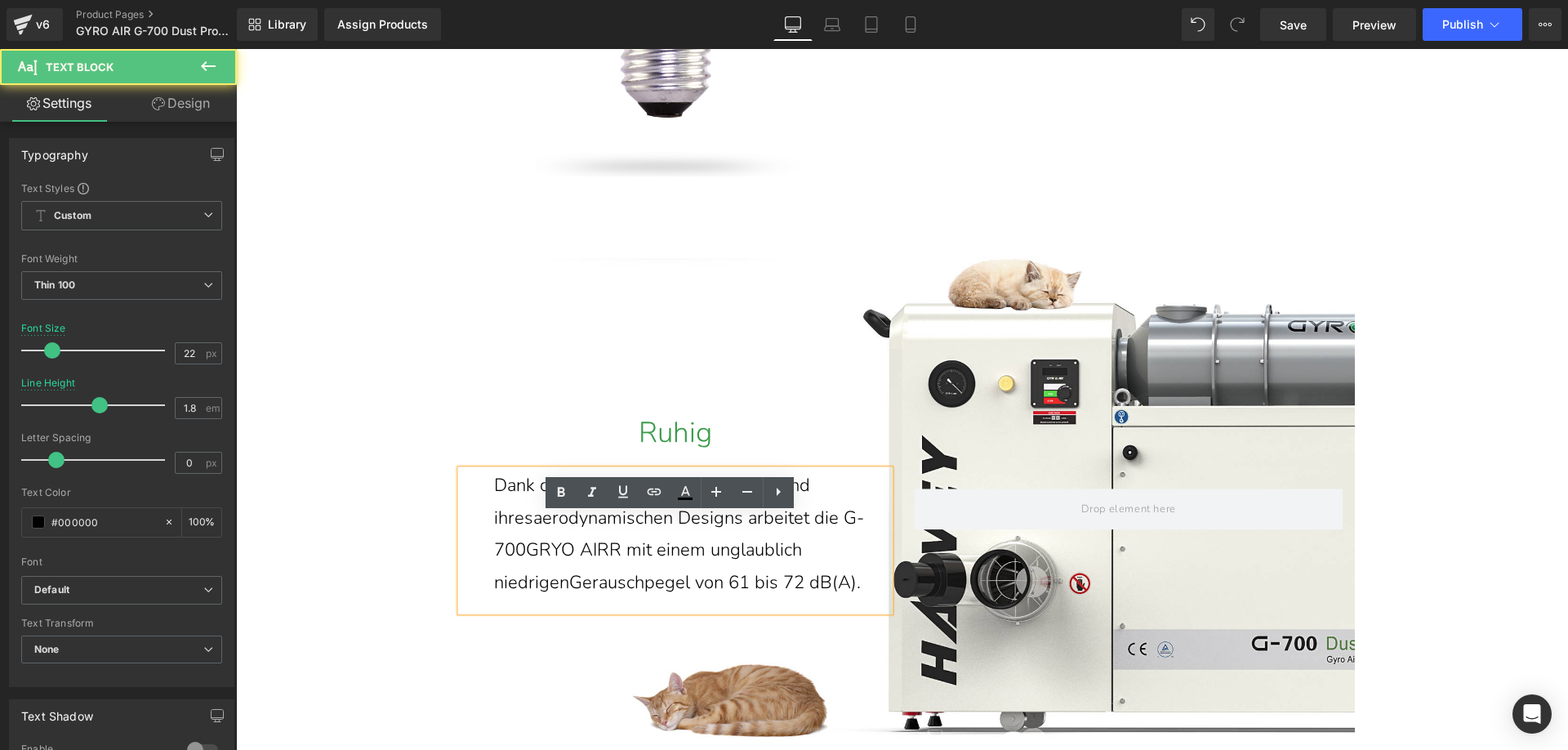
scroll to position [10300, 0]
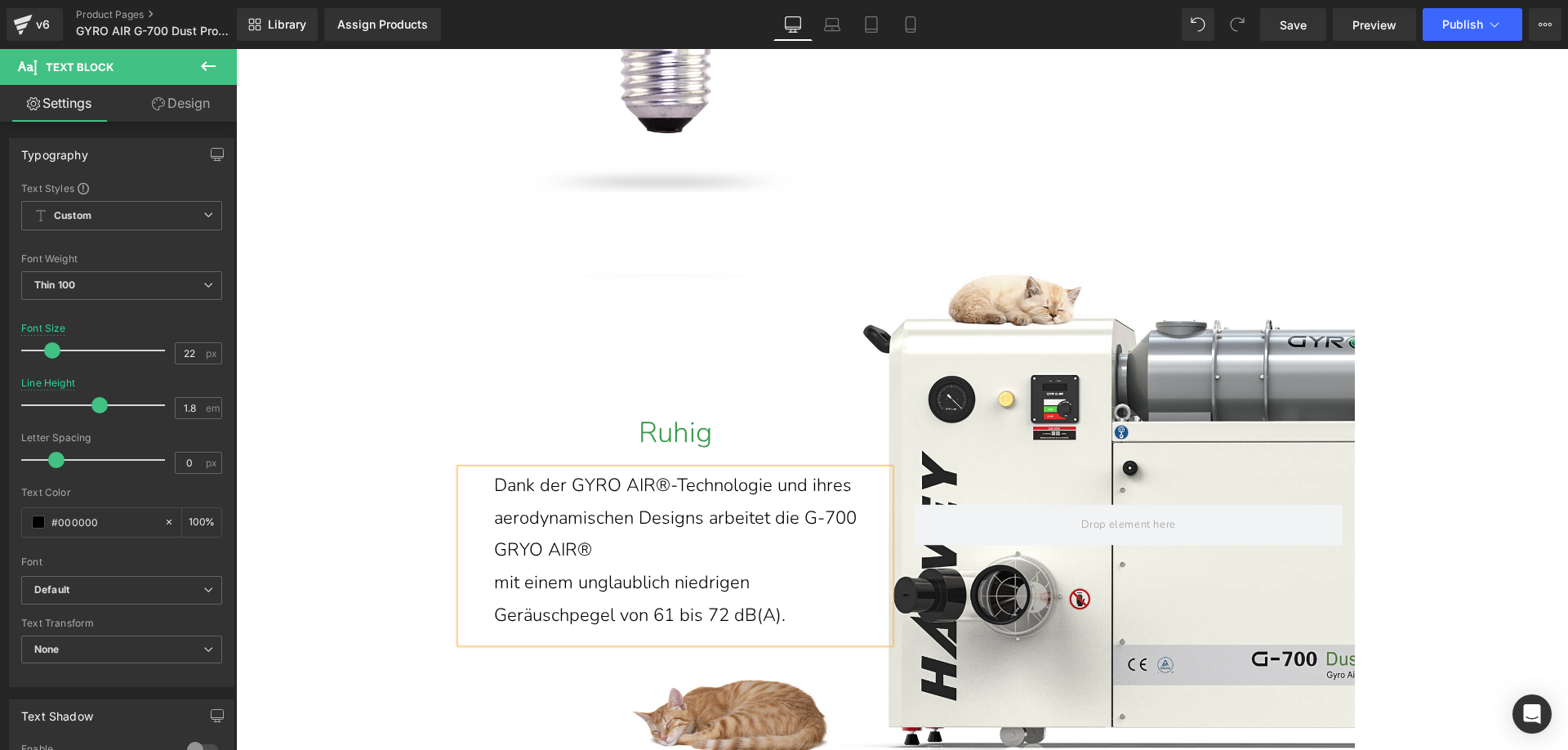
drag, startPoint x: 495, startPoint y: 625, endPoint x: 499, endPoint y: 613, distance: 12.6
click at [495, 624] on p "mit einem unglaublich niedrigen Geräuschpegel von 61 bis 72 dB(A)." at bounding box center [684, 599] width 380 height 64
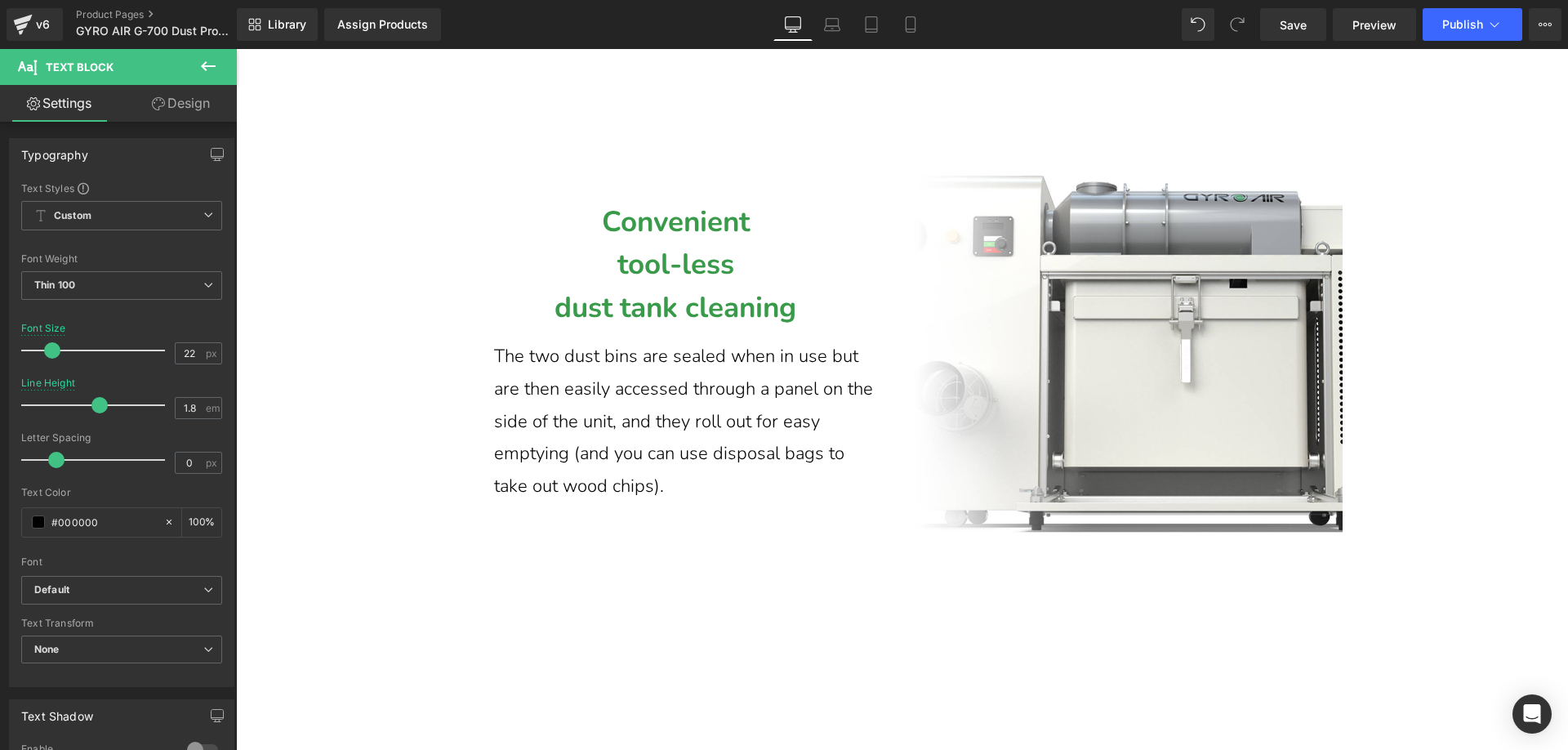
scroll to position [11704, 0]
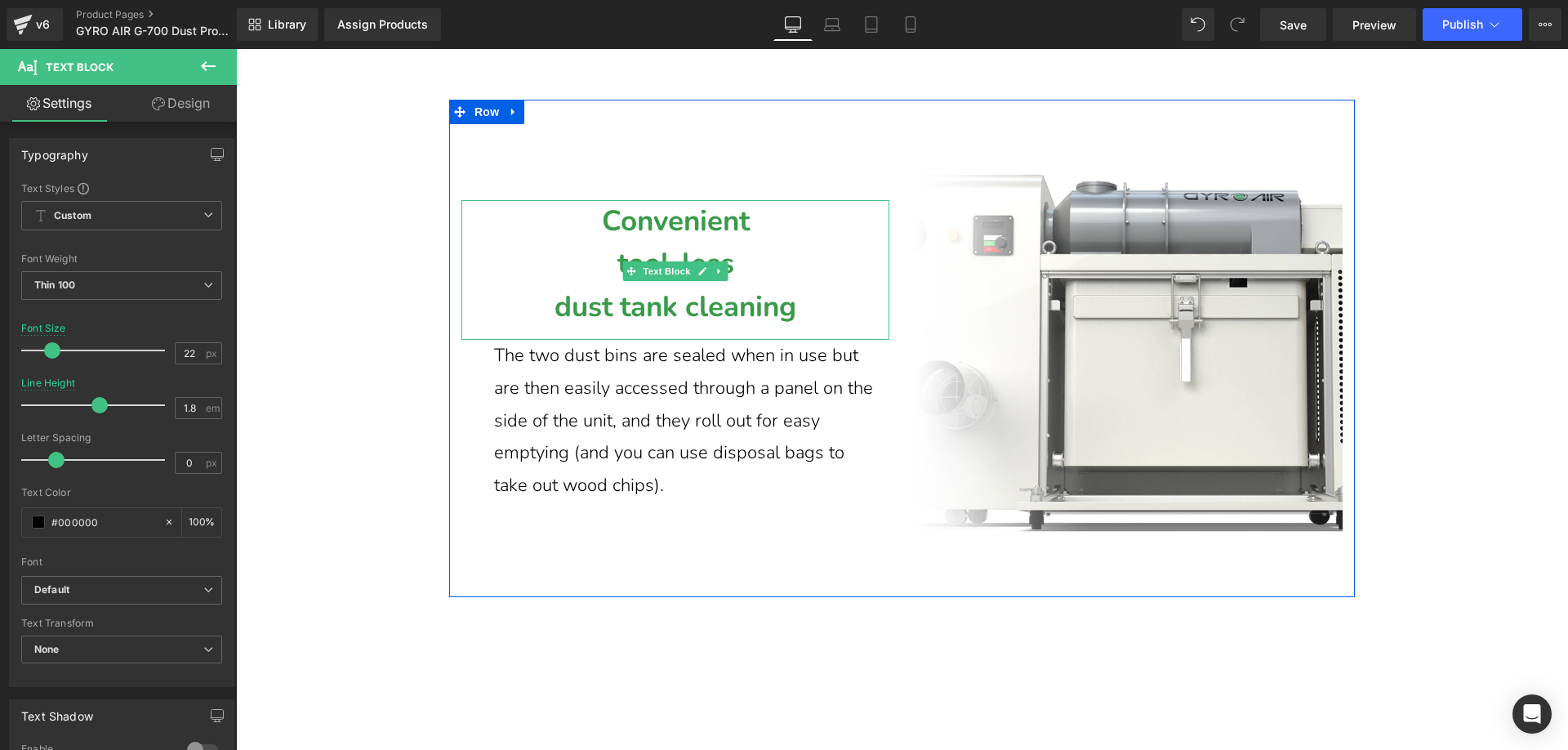
click at [572, 286] on p "tool-less" at bounding box center [676, 264] width 428 height 43
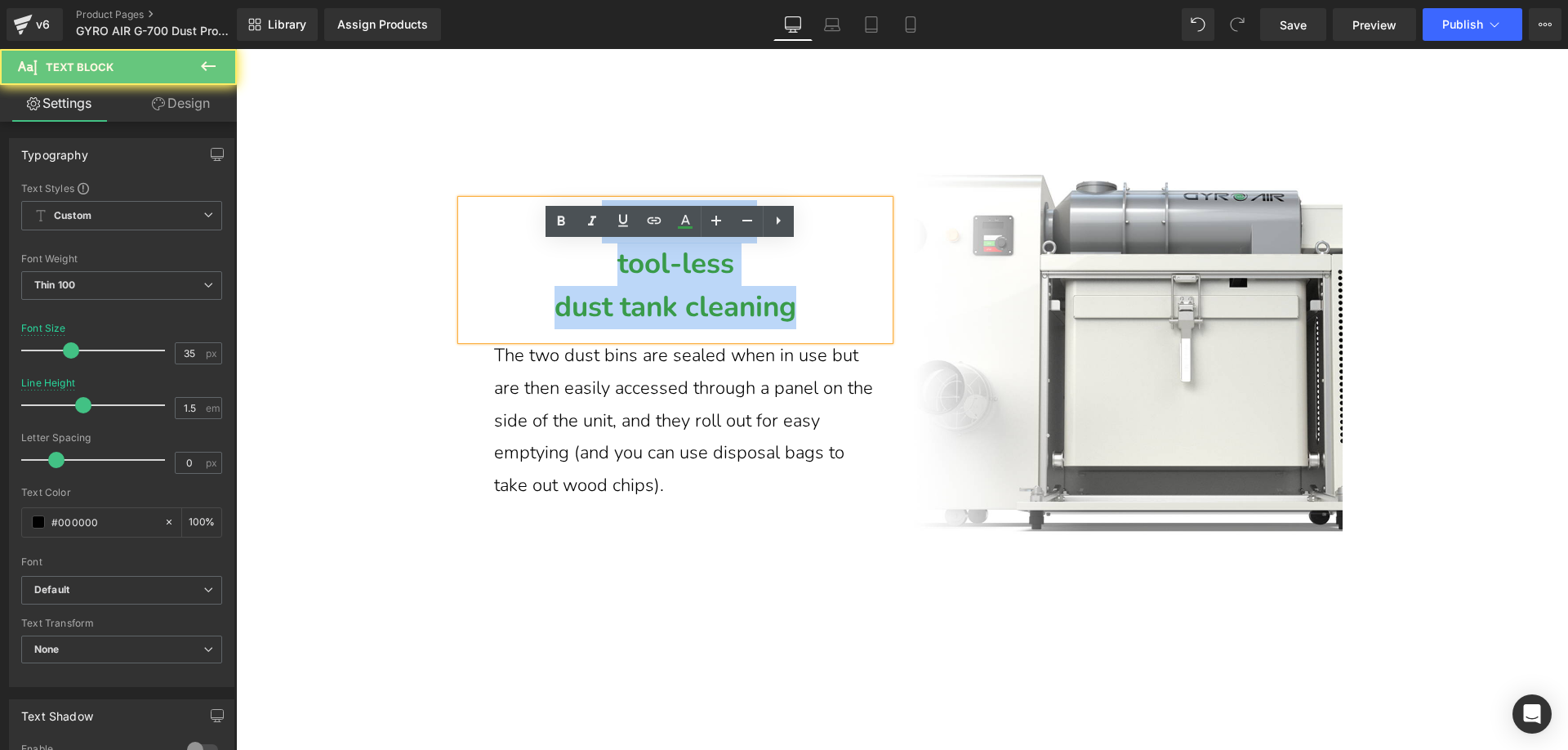
drag, startPoint x: 795, startPoint y: 359, endPoint x: 567, endPoint y: 274, distance: 243.3
click at [567, 274] on div "Convenient tool-less dust tank cleaning" at bounding box center [676, 270] width 428 height 141
paste div
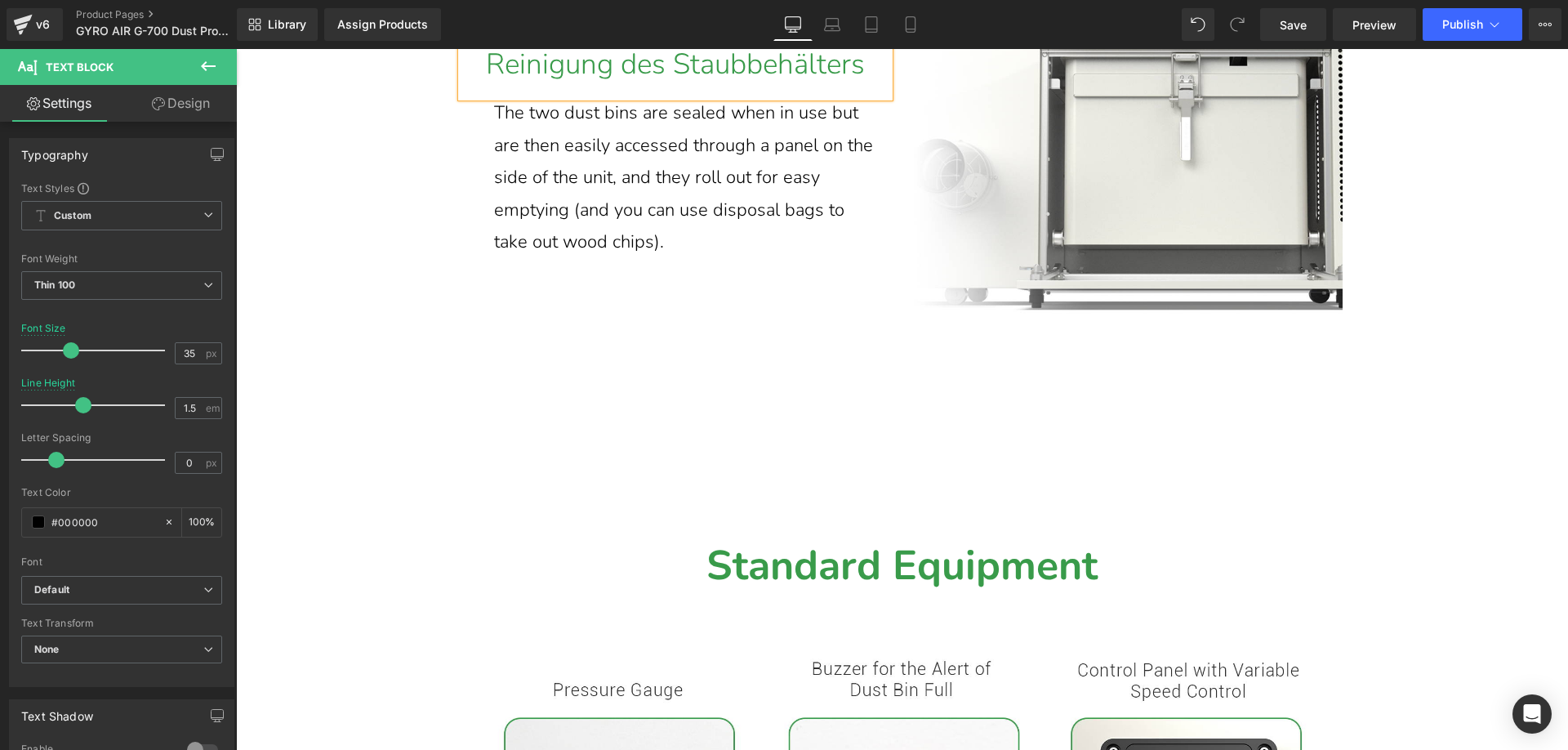
scroll to position [11808, 0]
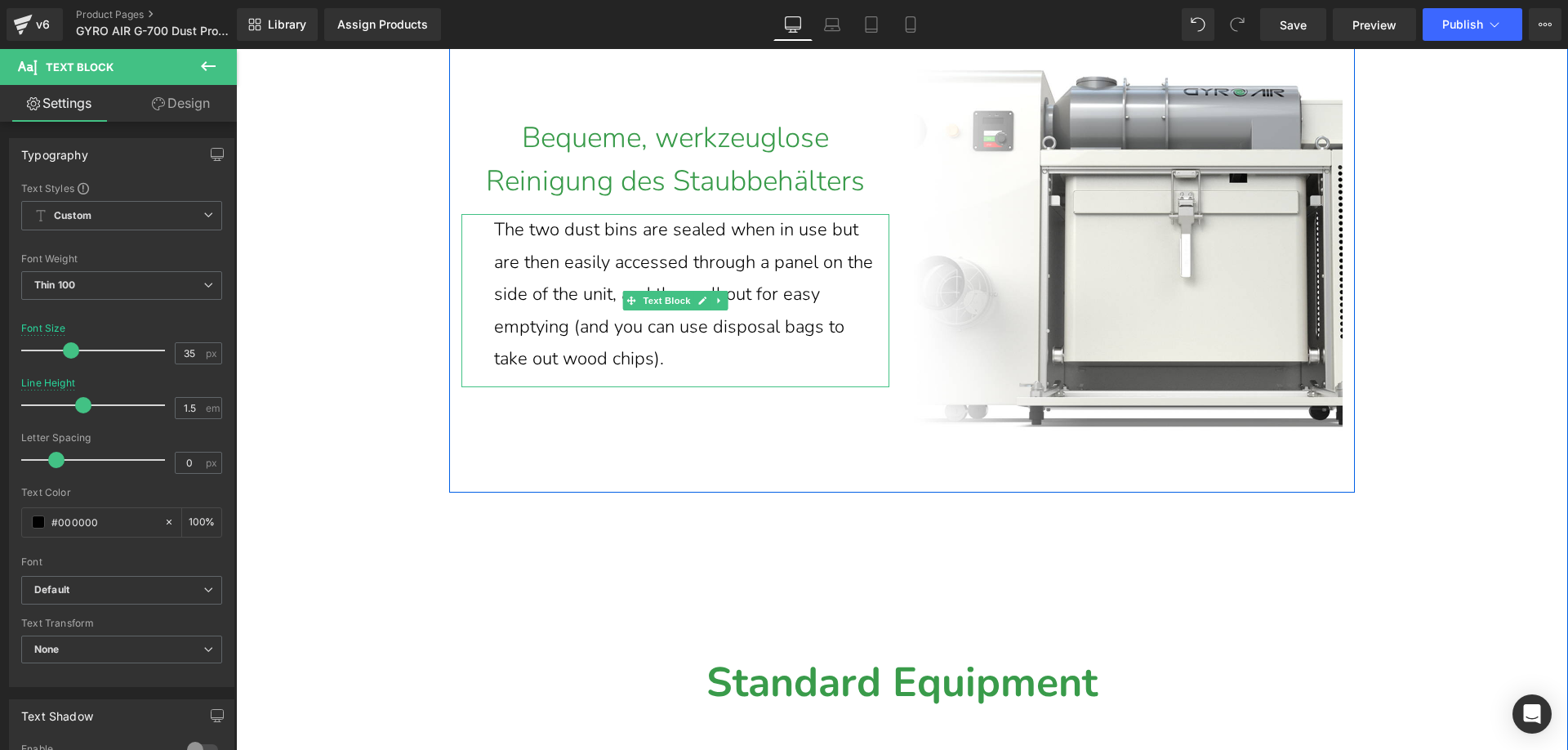
drag, startPoint x: 687, startPoint y: 412, endPoint x: 677, endPoint y: 410, distance: 10.2
click at [686, 375] on p "The two dust bins are sealed when in use but are then easily accessed through a…" at bounding box center [684, 294] width 380 height 161
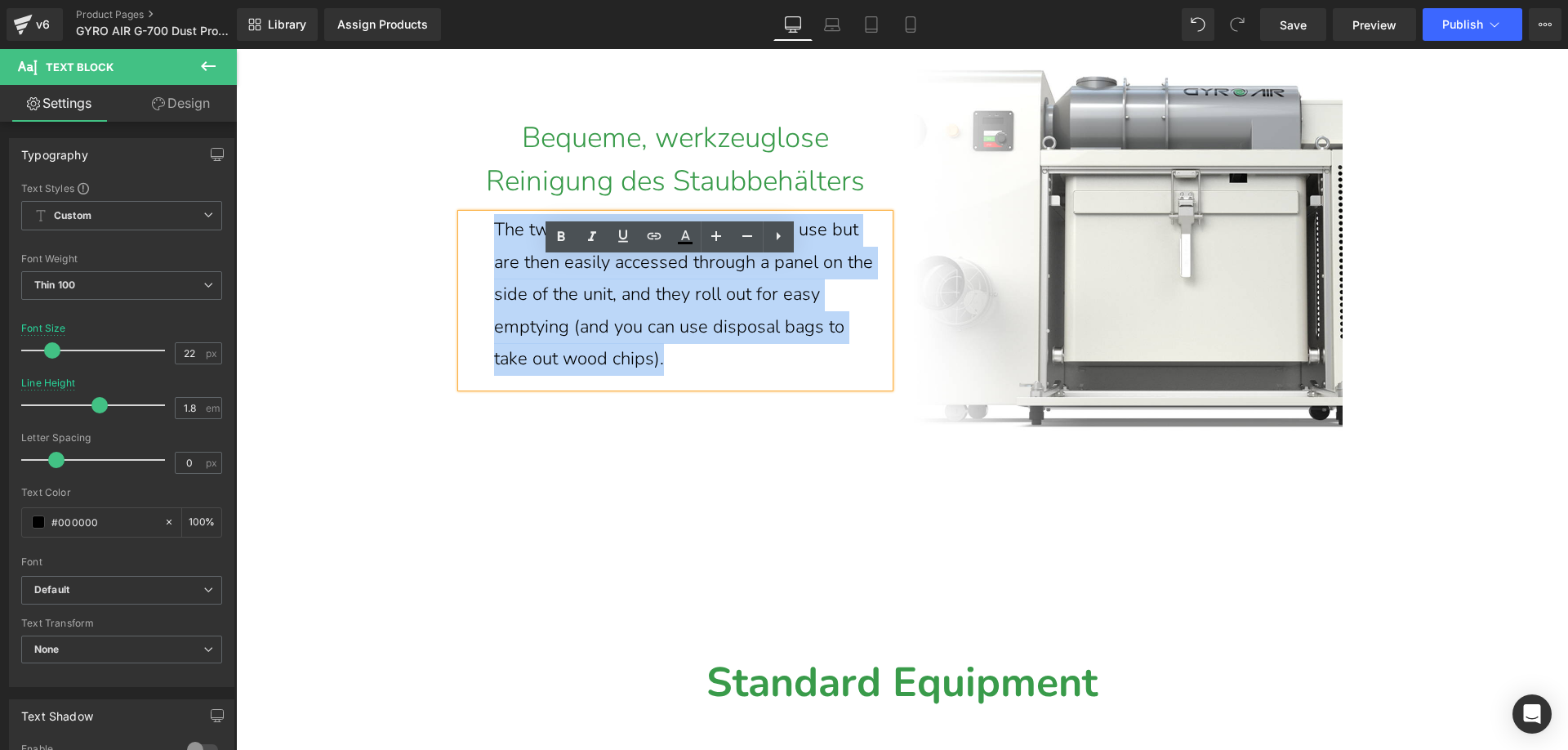
drag, startPoint x: 617, startPoint y: 380, endPoint x: 485, endPoint y: 283, distance: 163.8
click at [485, 283] on div "The two dust bins are sealed when in use but are then easily accessed through a…" at bounding box center [676, 301] width 428 height 174
paste div
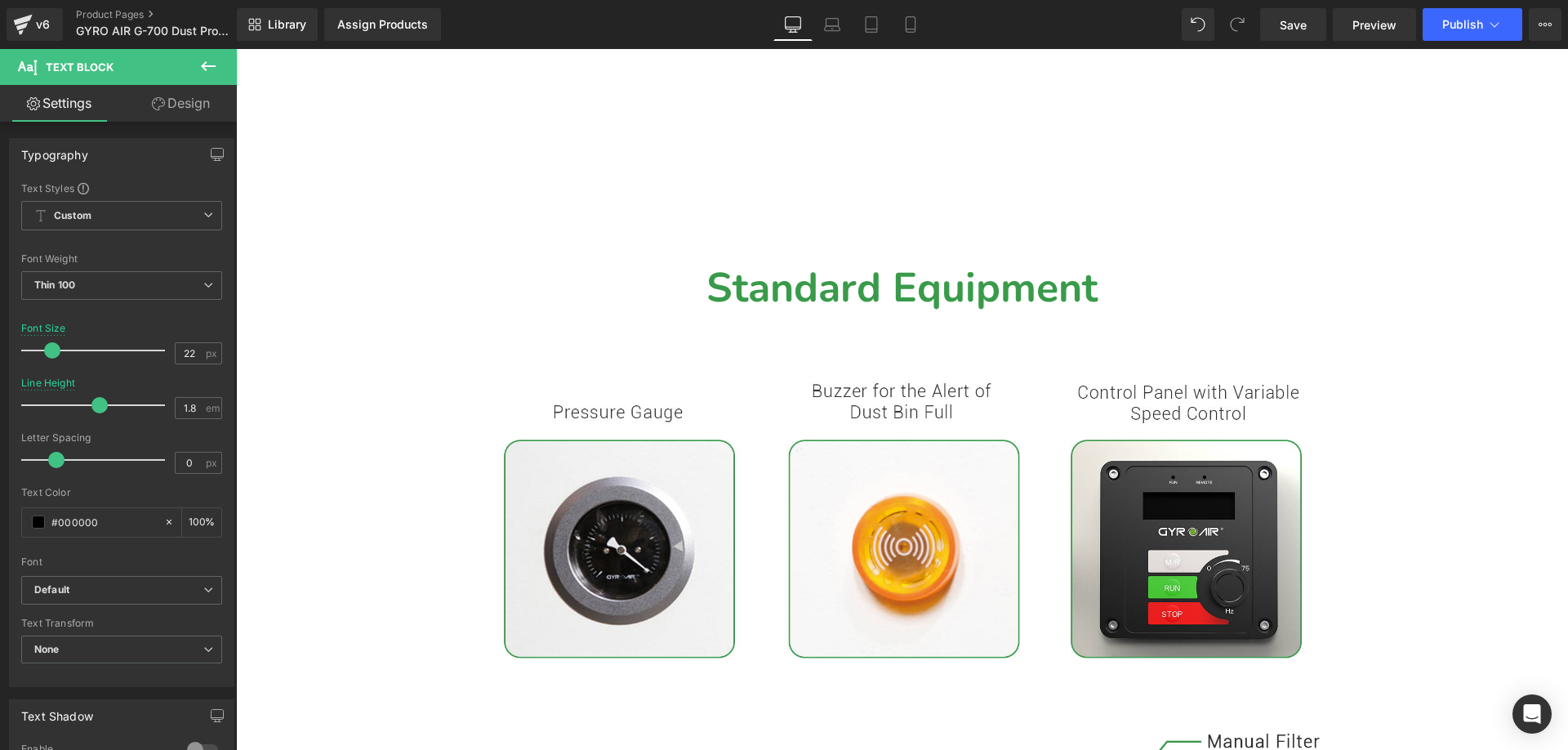
scroll to position [12265, 0]
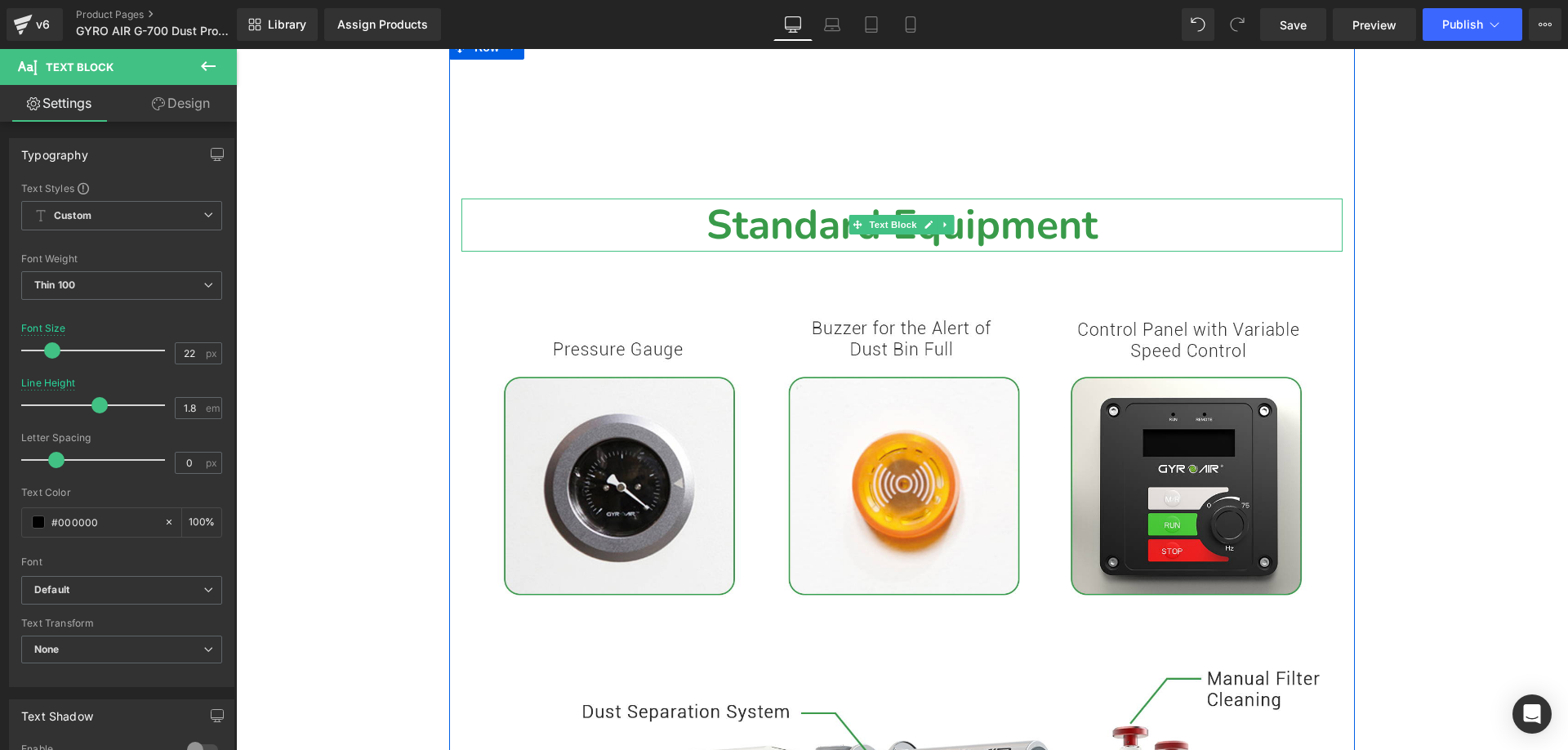
click at [712, 253] on b "Standard Equipment" at bounding box center [902, 225] width 392 height 57
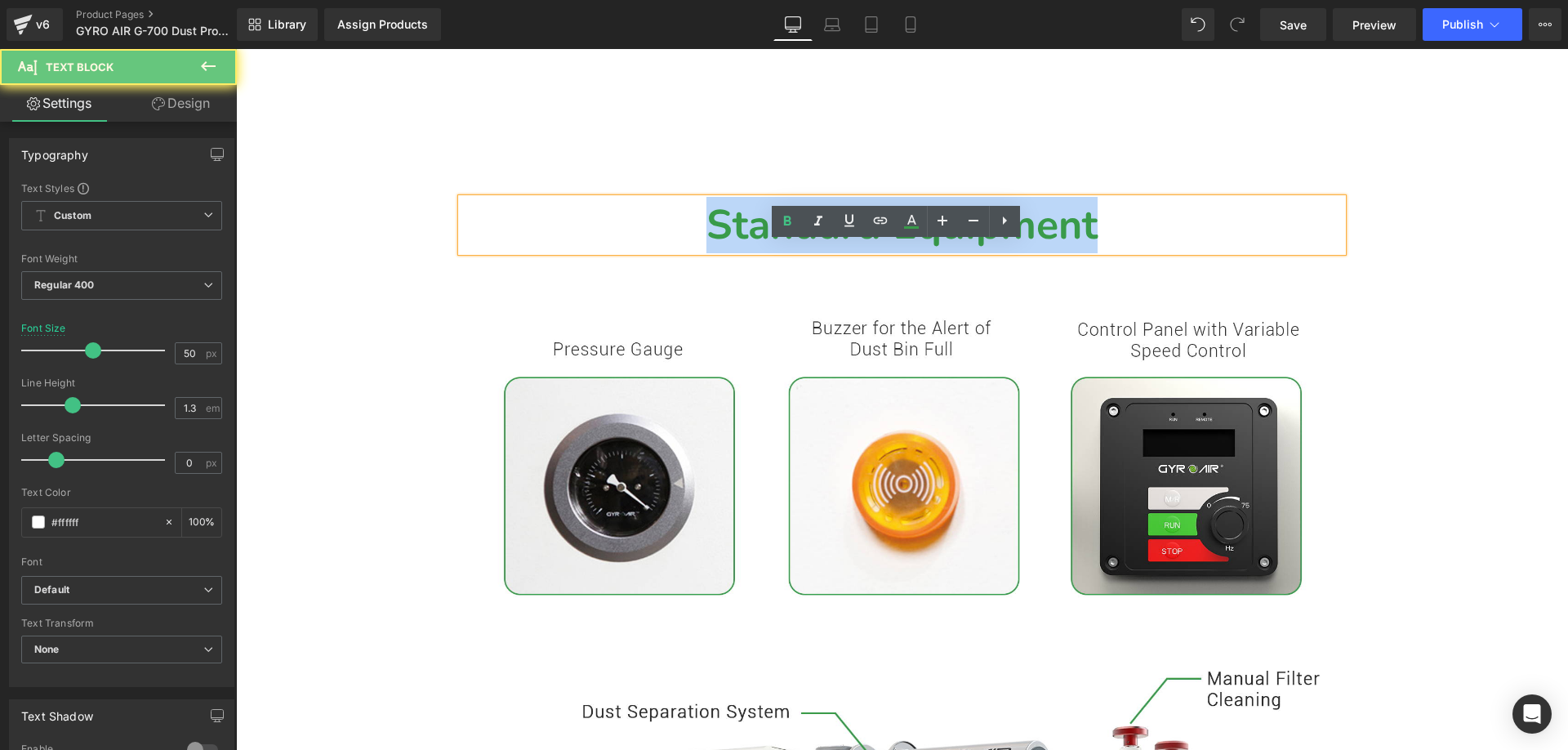
drag, startPoint x: 669, startPoint y: 264, endPoint x: 1138, endPoint y: 264, distance: 469.0
click at [1138, 252] on div "Standard Equipment" at bounding box center [902, 225] width 857 height 53
paste div
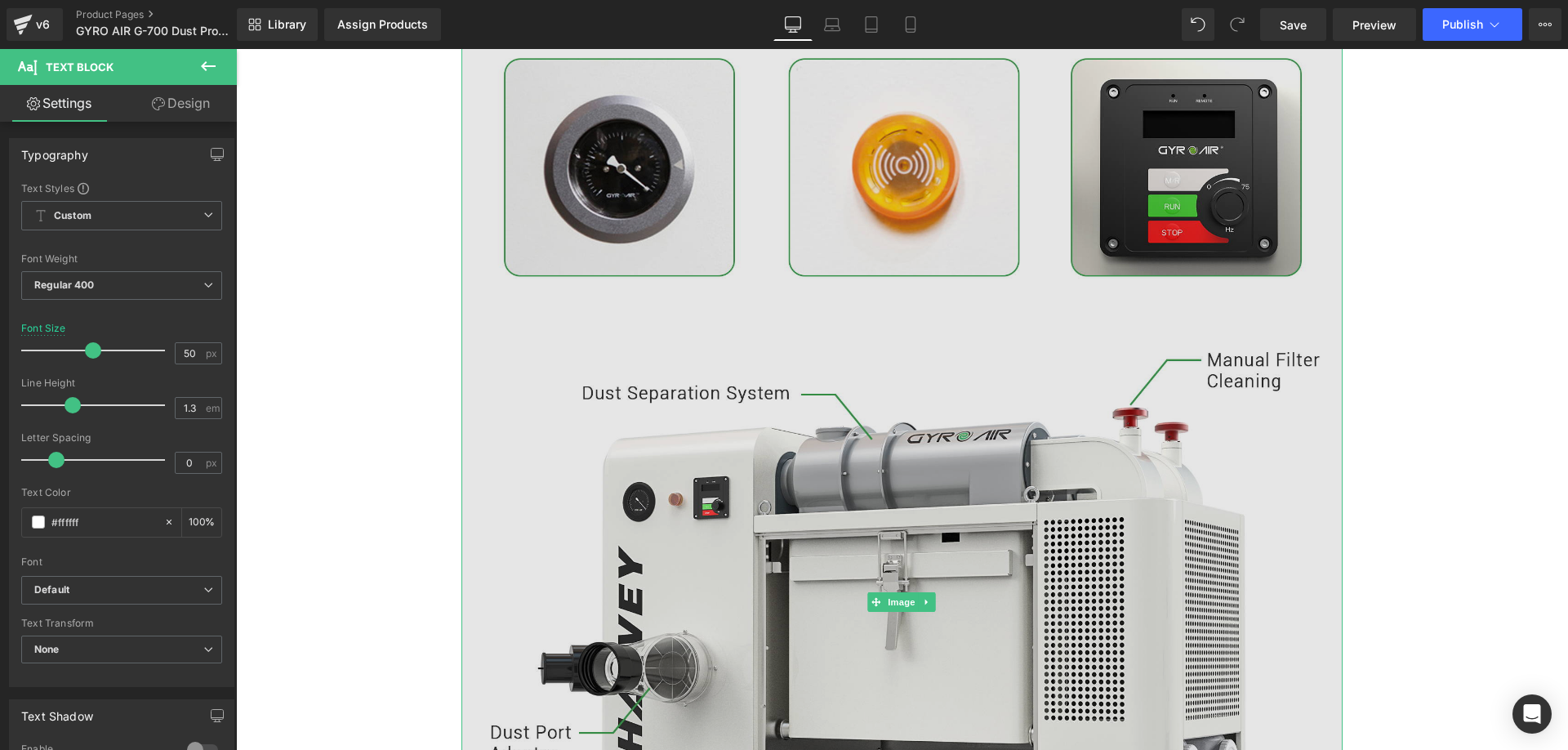
scroll to position [12592, 0]
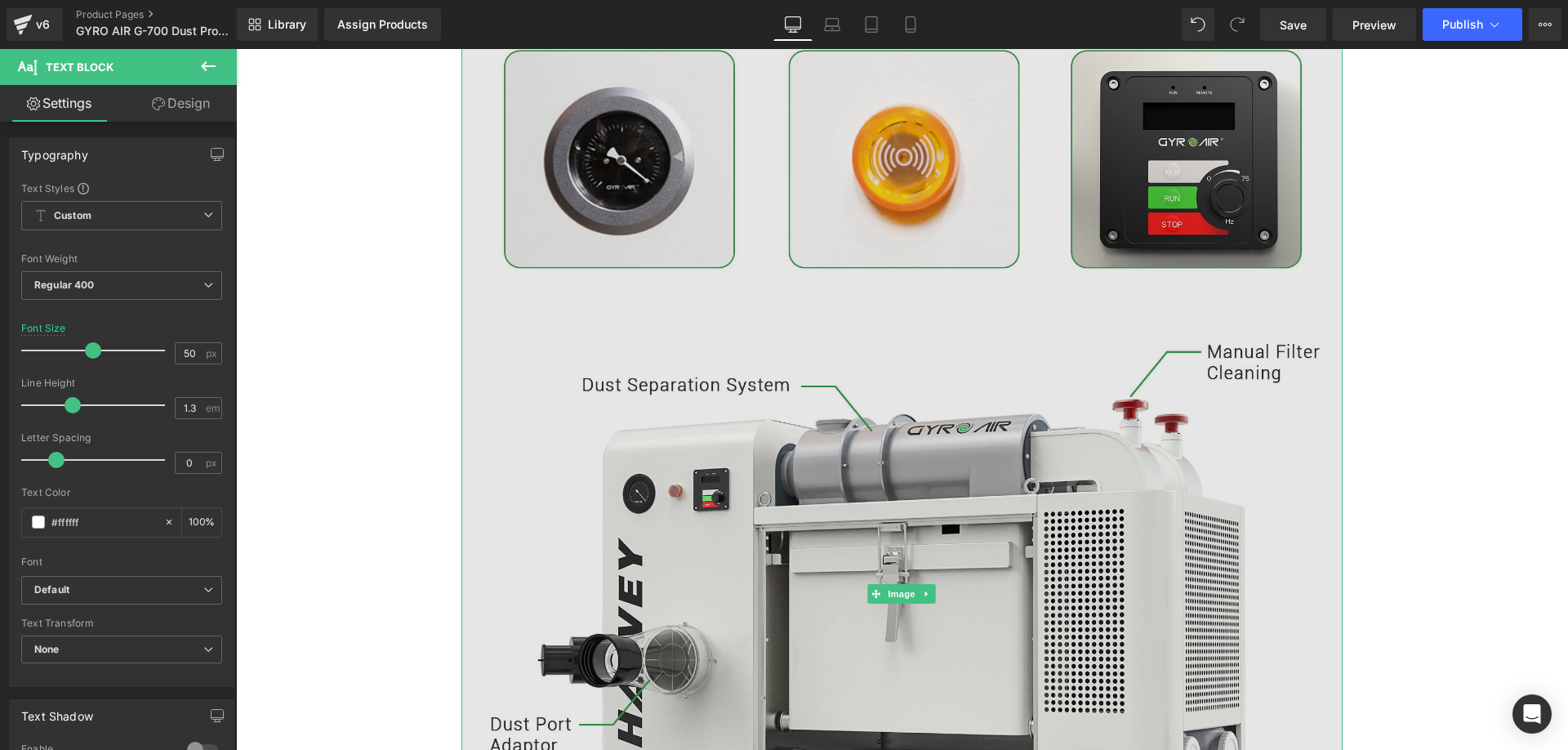
click at [709, 356] on img at bounding box center [902, 594] width 881 height 1257
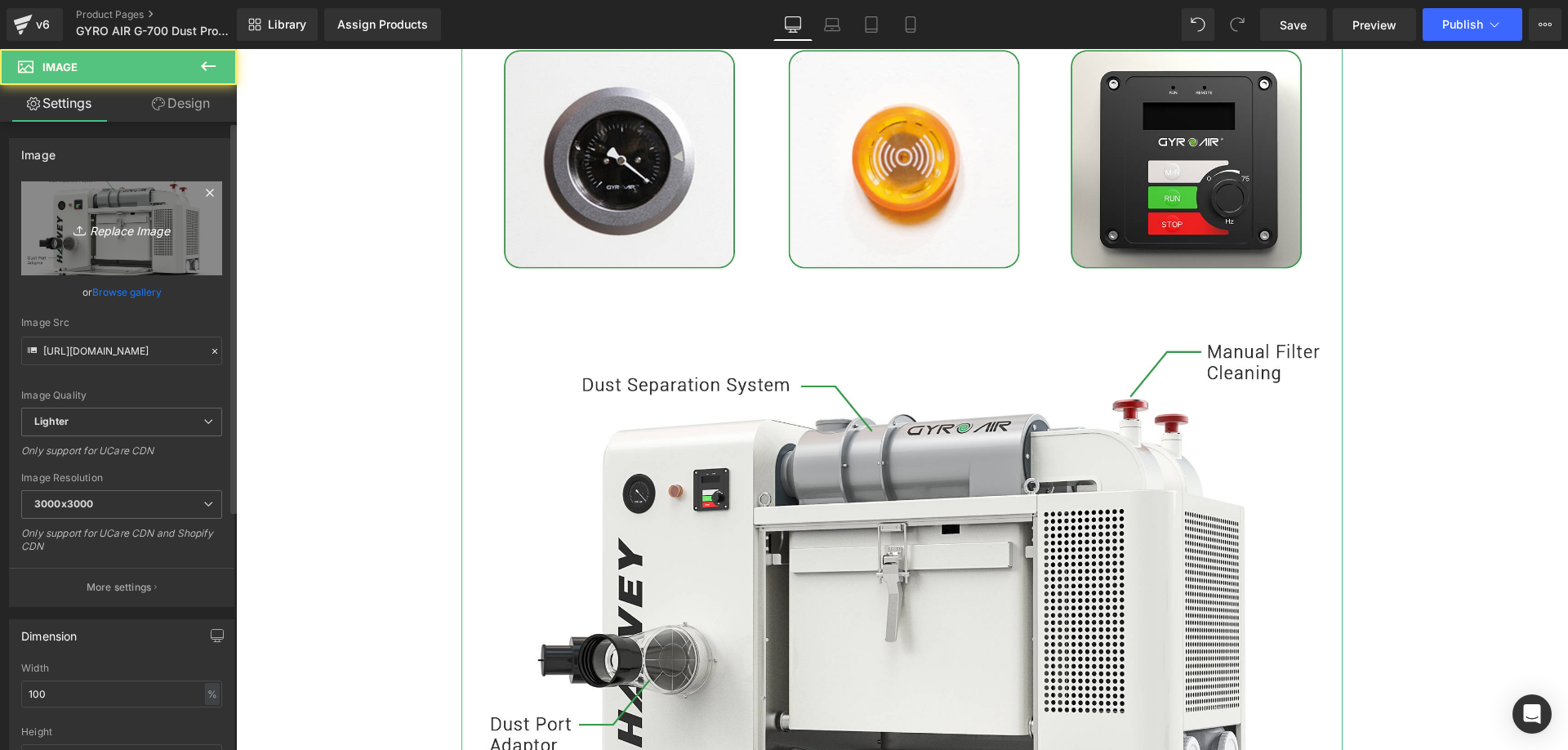
click at [119, 240] on link "Replace Image" at bounding box center [122, 228] width 201 height 94
type input "C:\fakepath\4.webp"
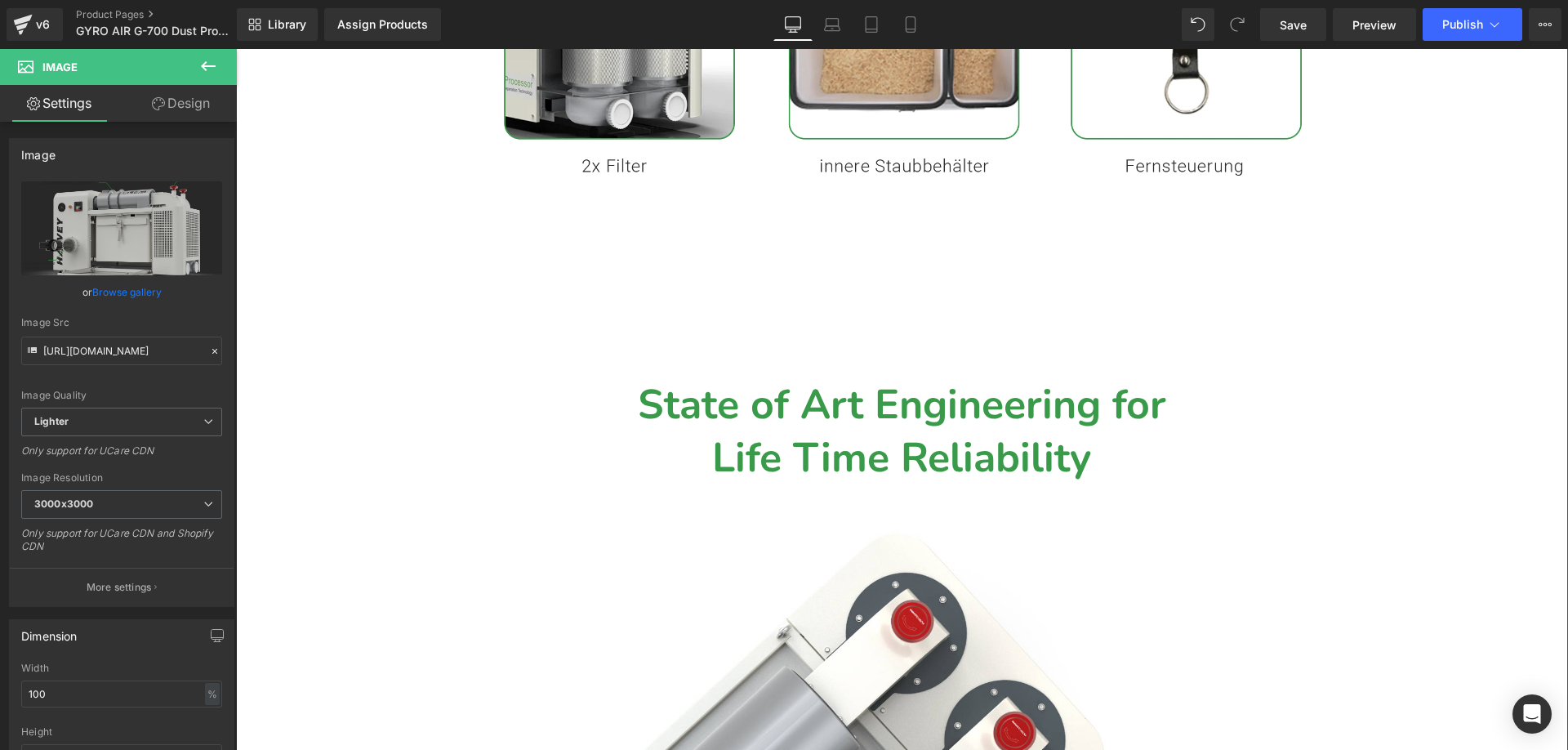
scroll to position [13572, 0]
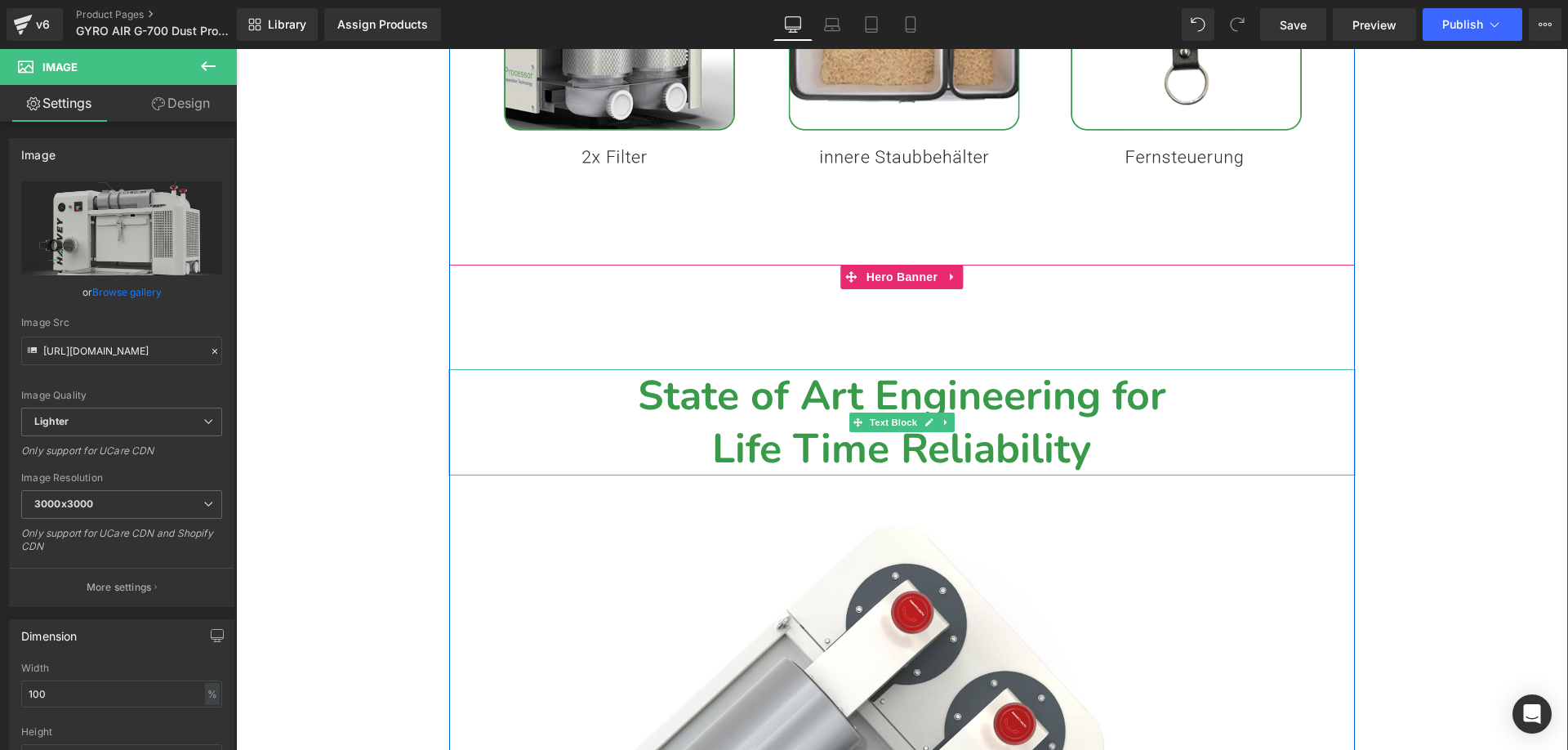
click at [811, 477] on b "Life Time Reliability" at bounding box center [902, 449] width 379 height 57
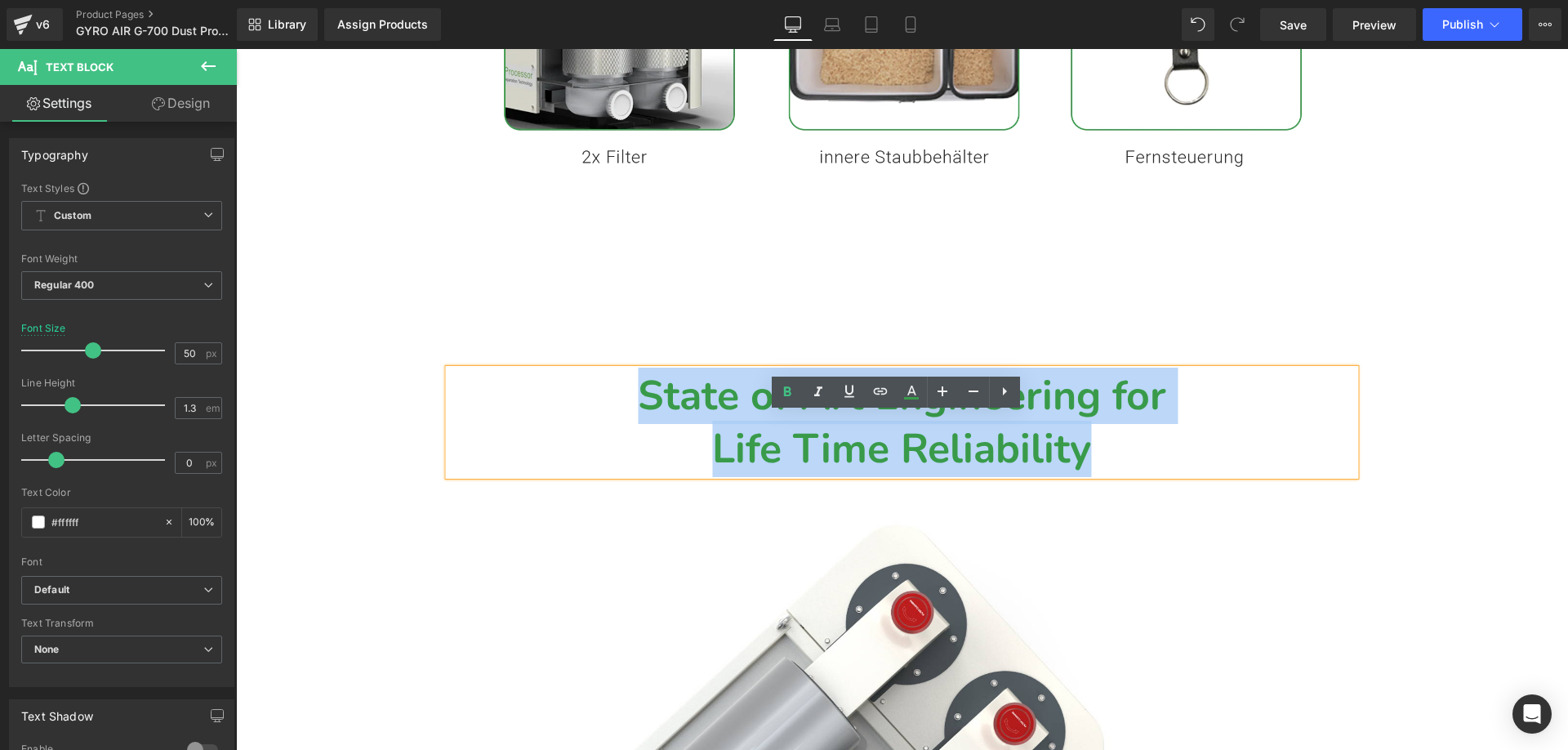
drag, startPoint x: 1133, startPoint y: 498, endPoint x: 565, endPoint y: 453, distance: 569.8
click at [565, 453] on div "State of Art Engineering for Life Time Reliability" at bounding box center [902, 422] width 906 height 107
paste div
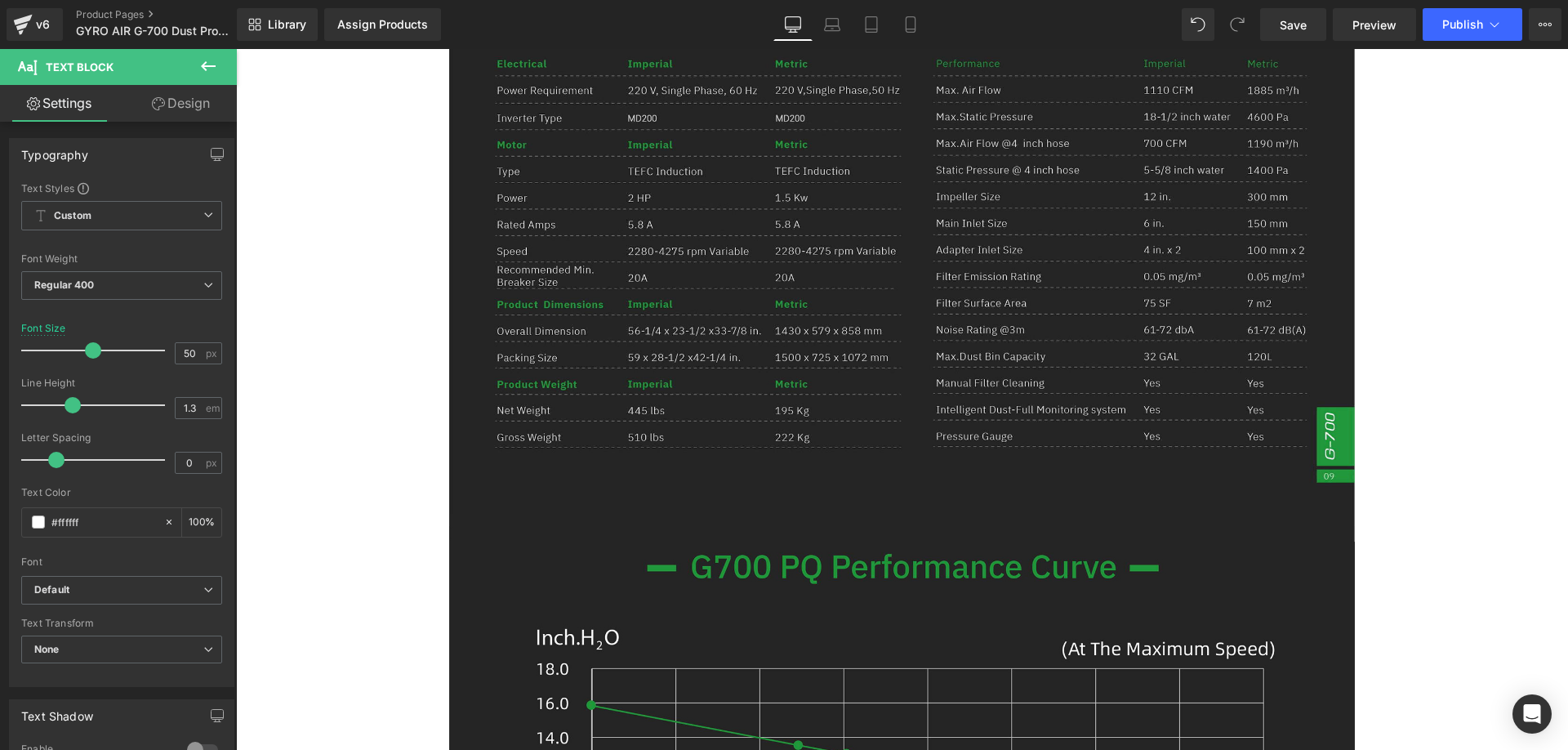
scroll to position [15450, 0]
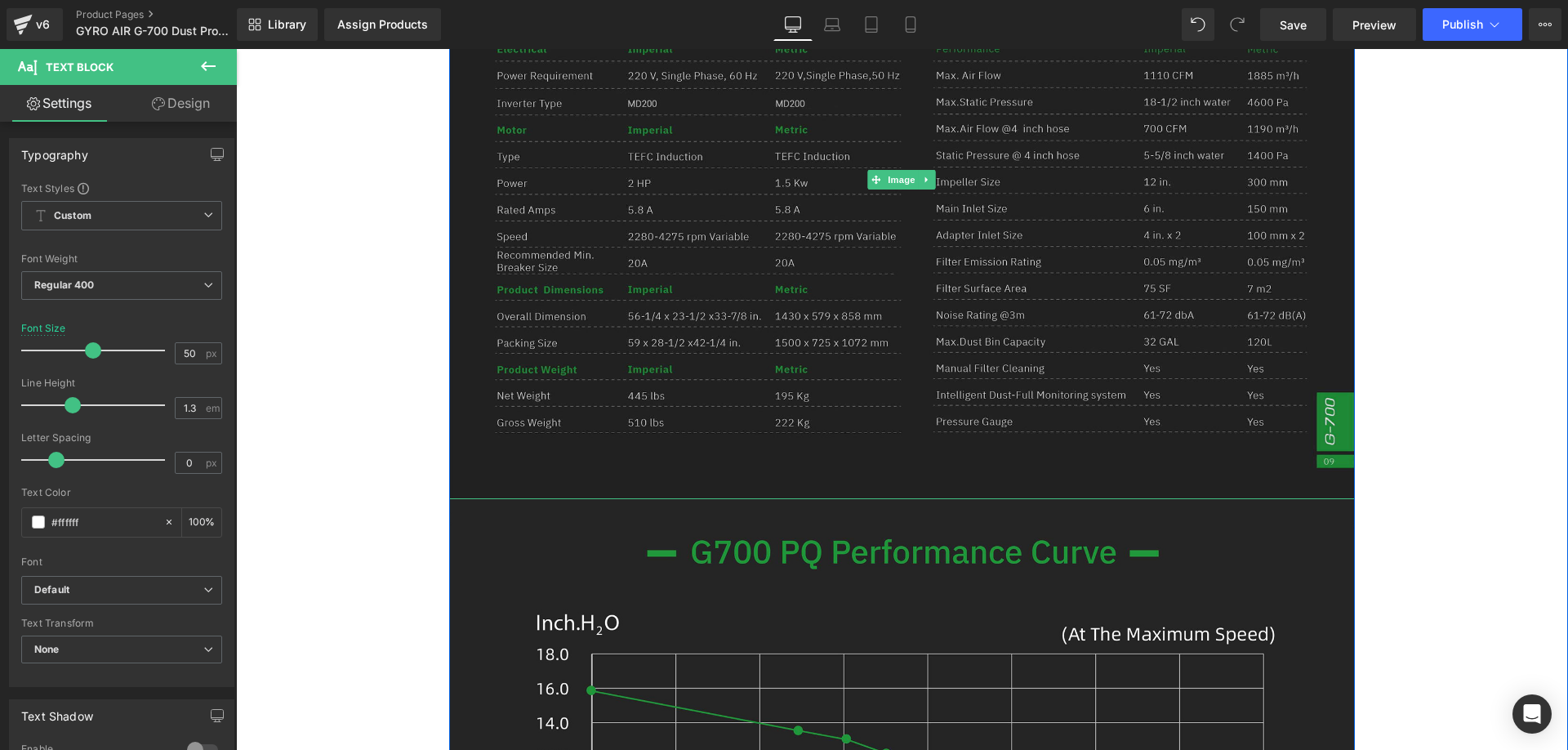
click at [716, 282] on img at bounding box center [902, 179] width 906 height 639
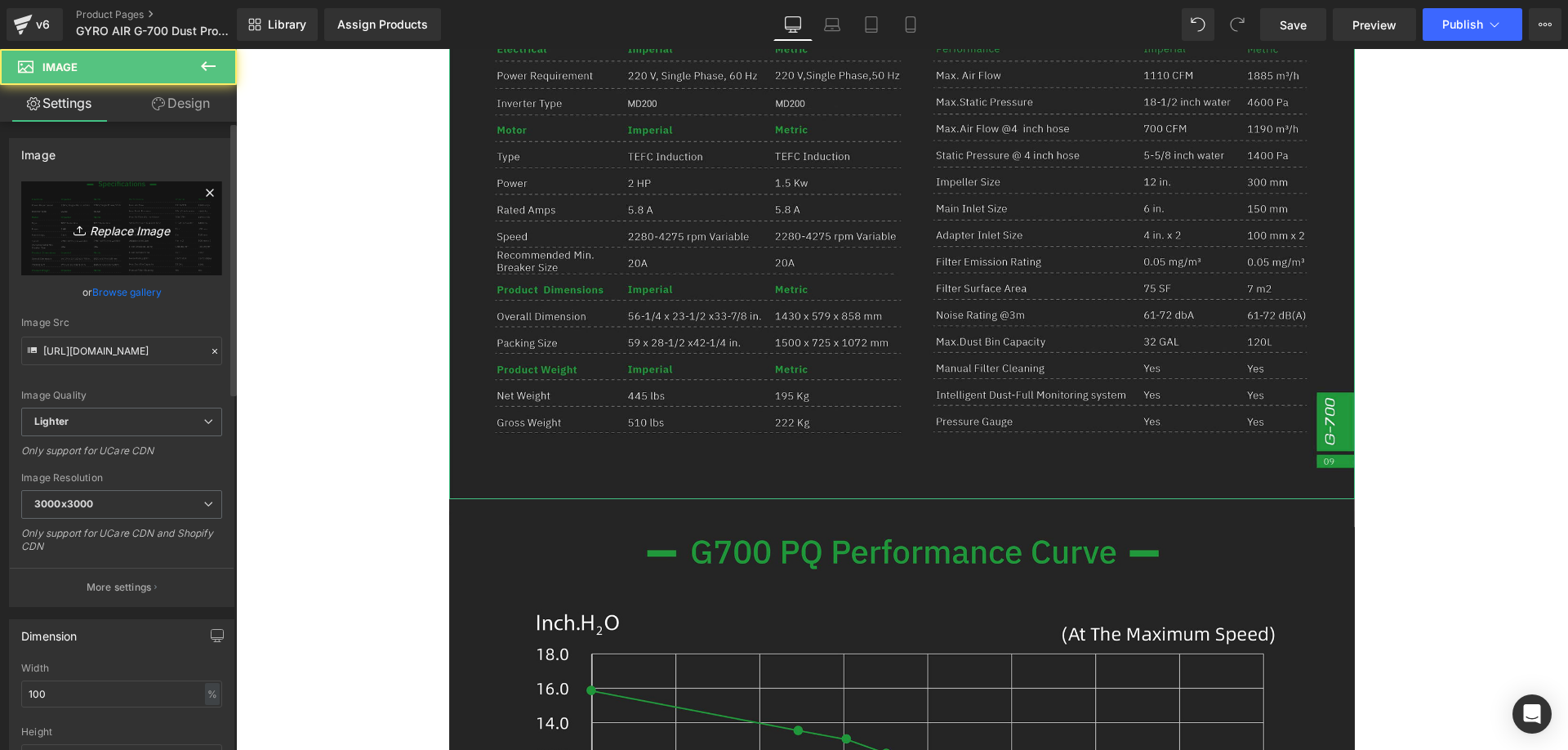
click at [100, 226] on icon "Replace Image" at bounding box center [122, 228] width 130 height 21
type input "C:\fakepath\g700_10.webp"
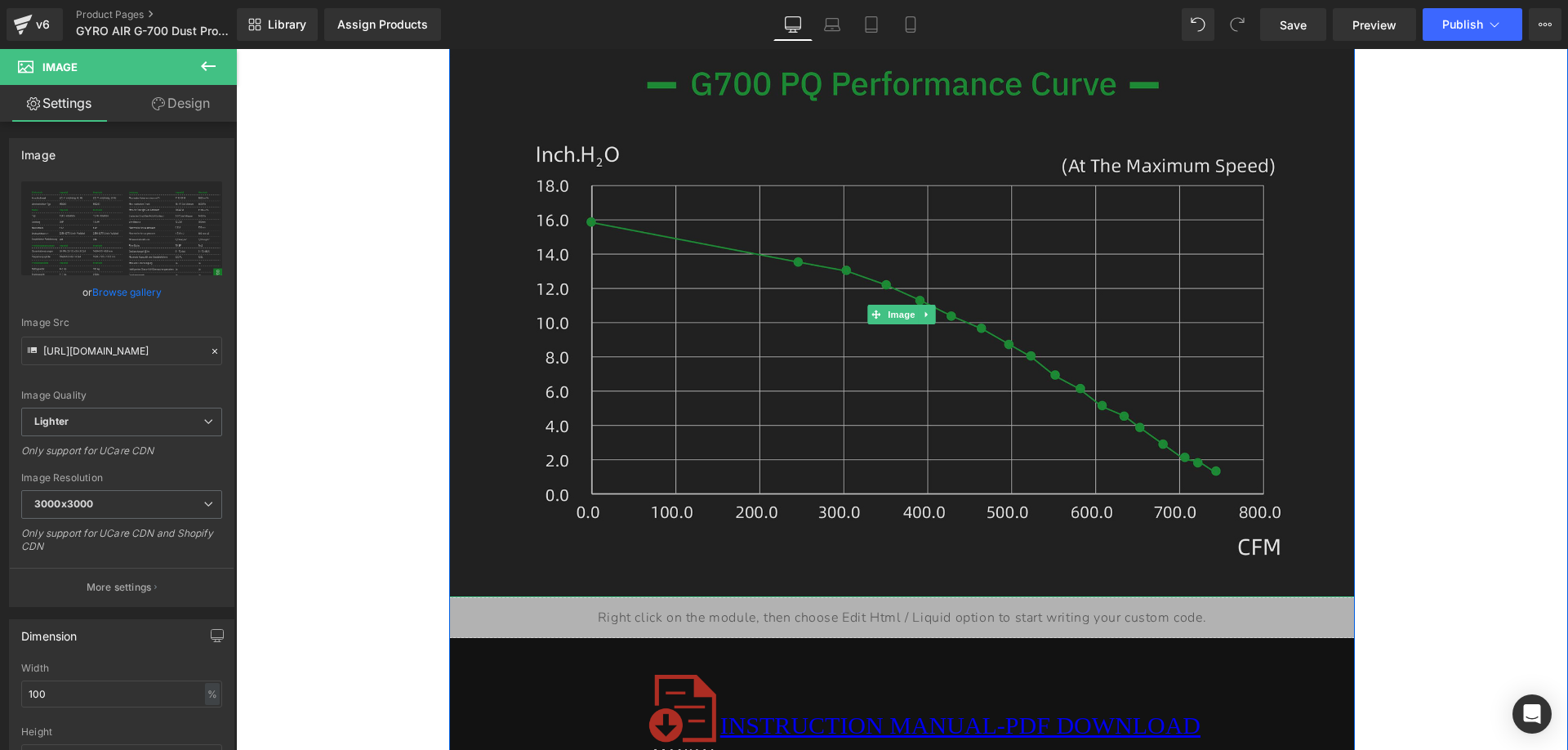
scroll to position [15858, 0]
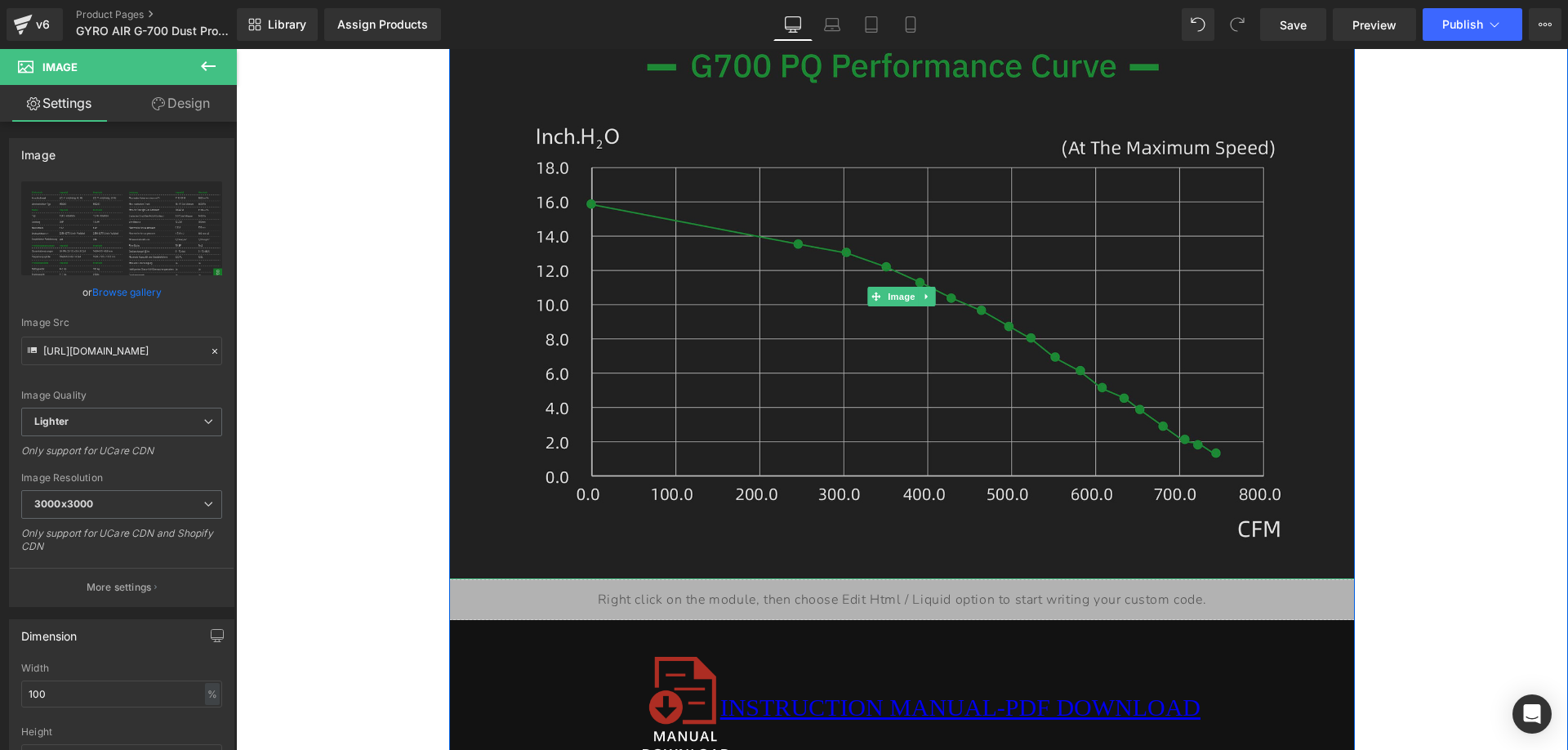
click at [610, 320] on img at bounding box center [902, 296] width 906 height 567
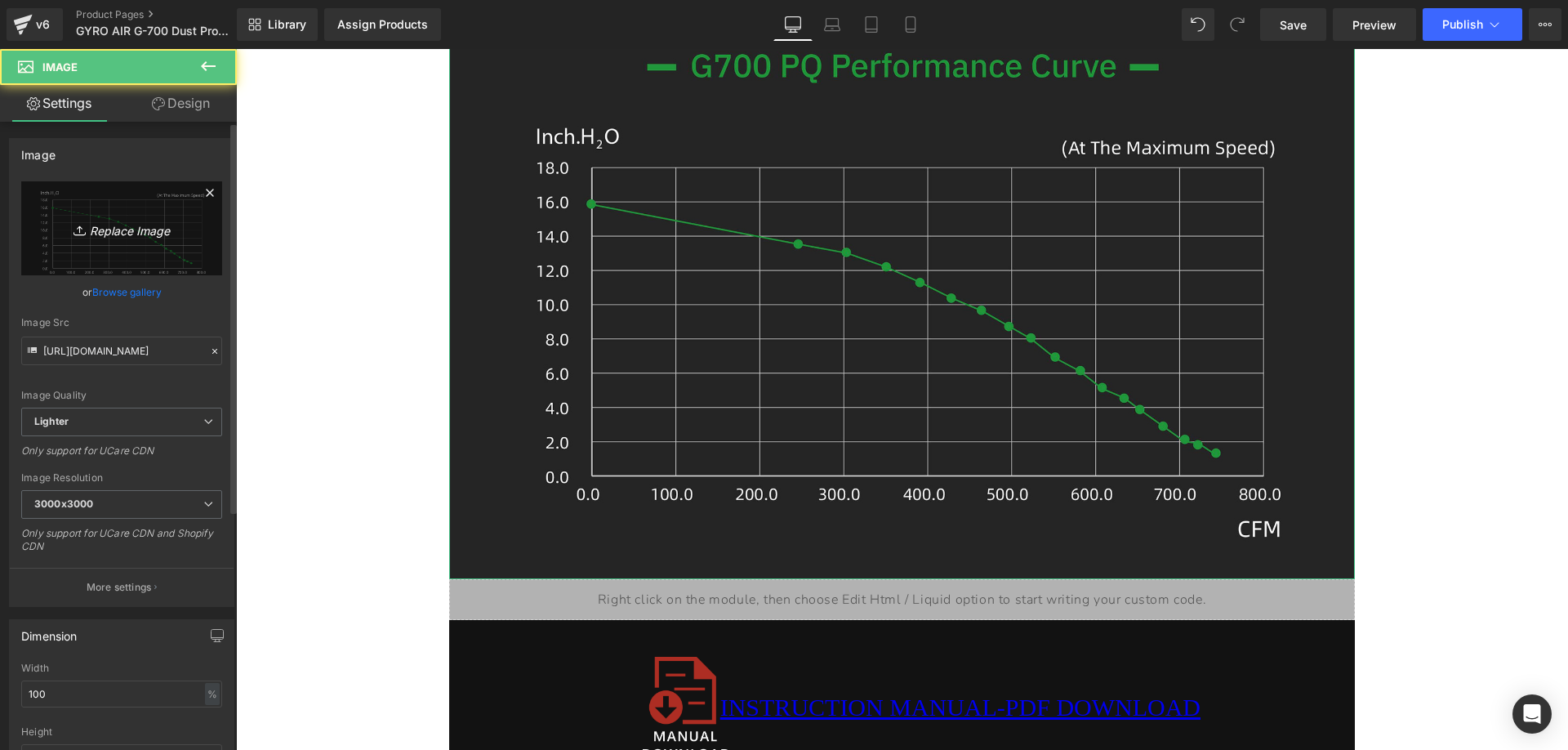
click at [123, 224] on icon "Replace Image" at bounding box center [122, 228] width 130 height 21
type input "C:\fakepath\G700-2_1_-__09_fe2549c9-9671-4a57-92c7-1dac807e8560.webp"
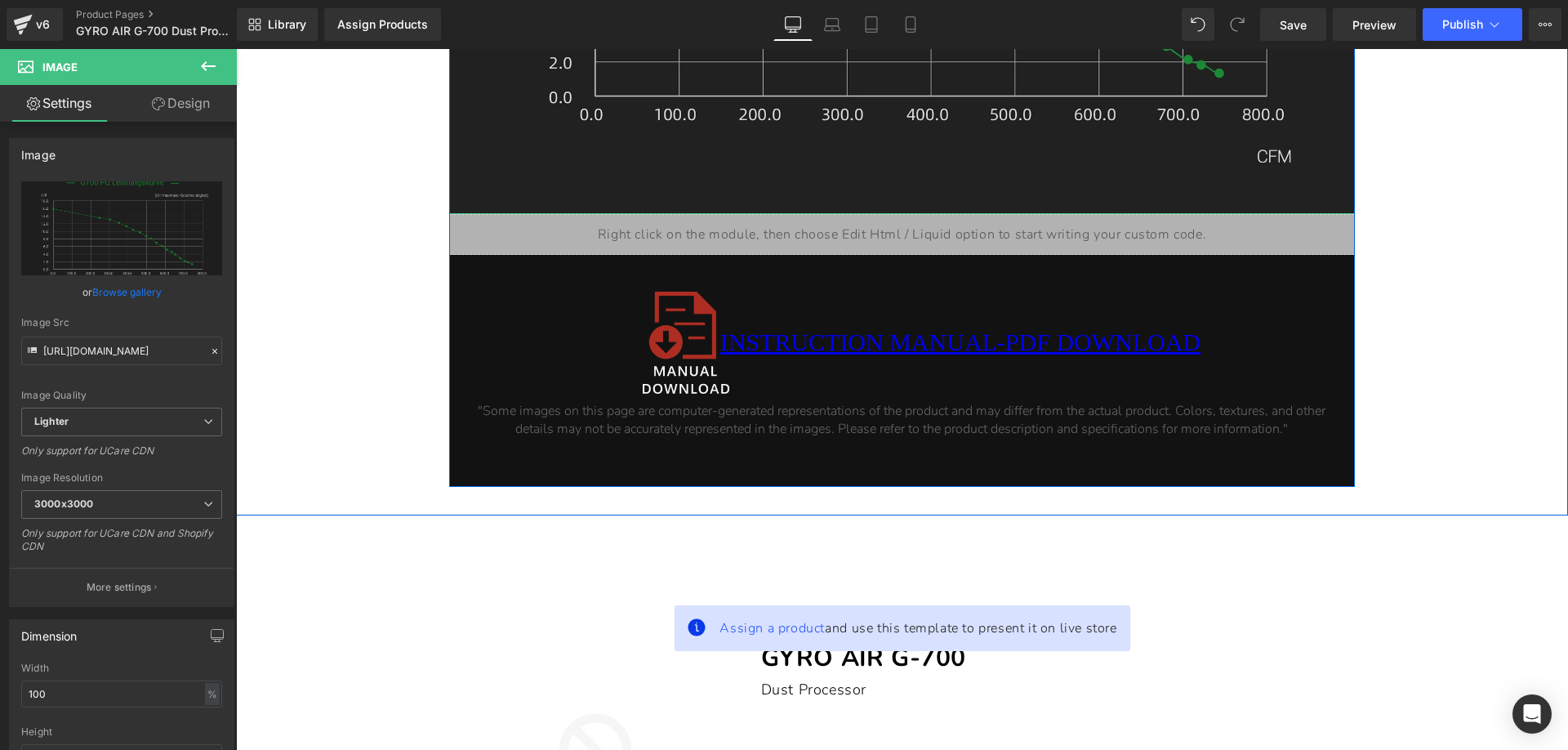
scroll to position [16349, 0]
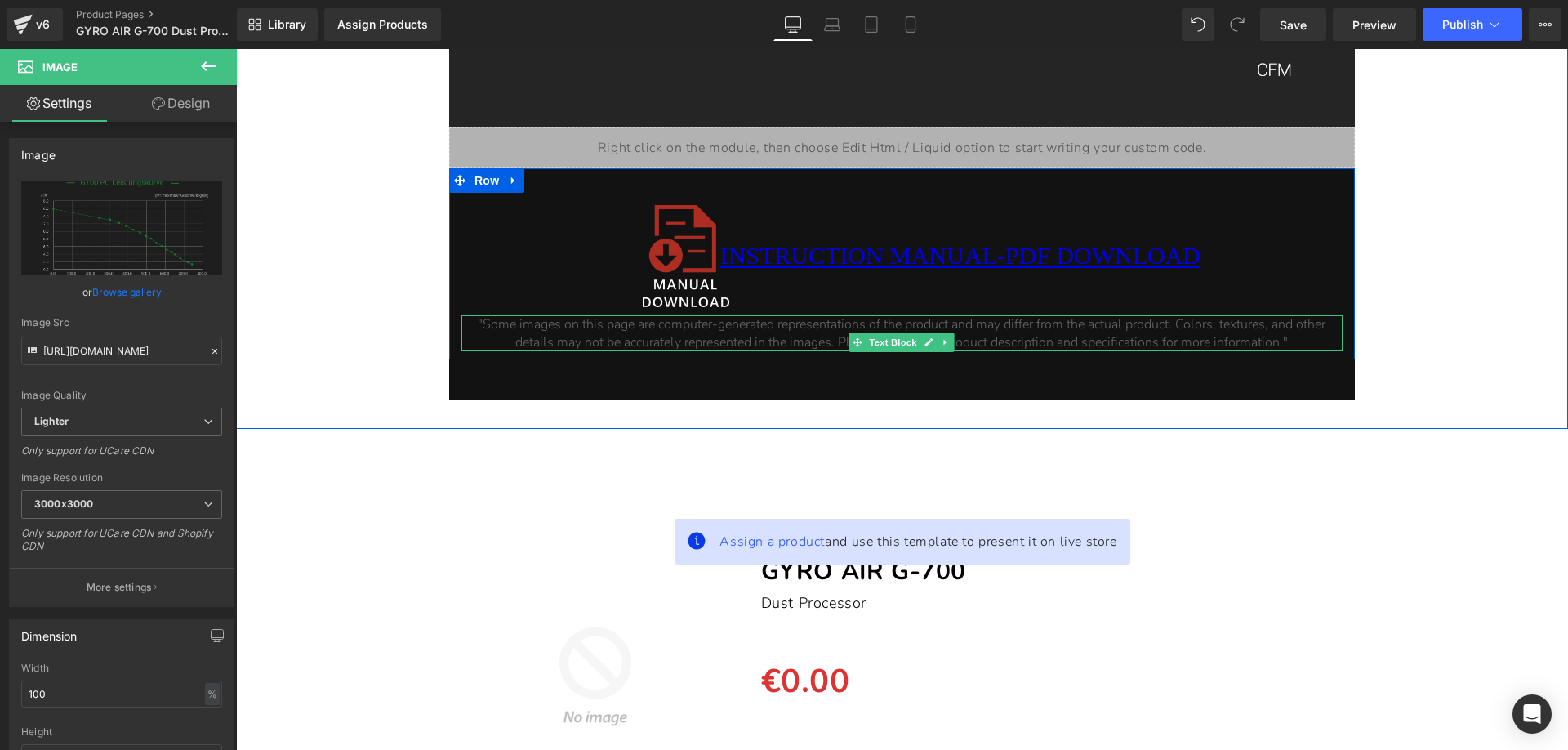
click at [988, 351] on p ""Some images on this page are computer-generated representations of the product…" at bounding box center [902, 333] width 881 height 36
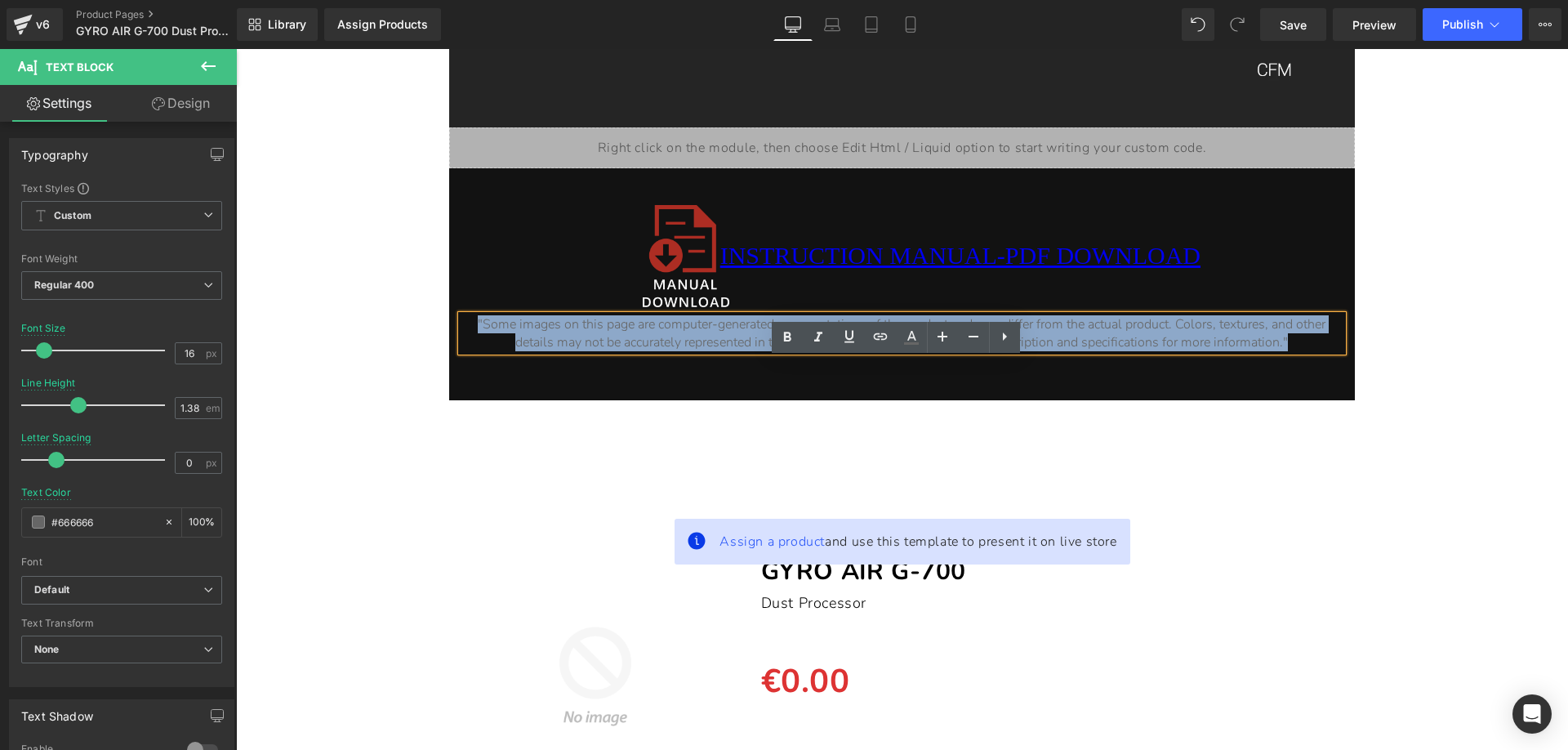
drag, startPoint x: 903, startPoint y: 397, endPoint x: 466, endPoint y: 364, distance: 438.2
click at [449, 351] on div "Image INSTRUCTION MANUAL-PDF DOWNLOAD Heading Row "Some images on this page are…" at bounding box center [902, 272] width 906 height 158
copy p ""Some images on this page are computer-generated representations of the product…"
click at [965, 351] on p ""Some images on this page are computer-generated representations of the product…" at bounding box center [902, 333] width 881 height 36
drag, startPoint x: 863, startPoint y: 386, endPoint x: 458, endPoint y: 363, distance: 405.7
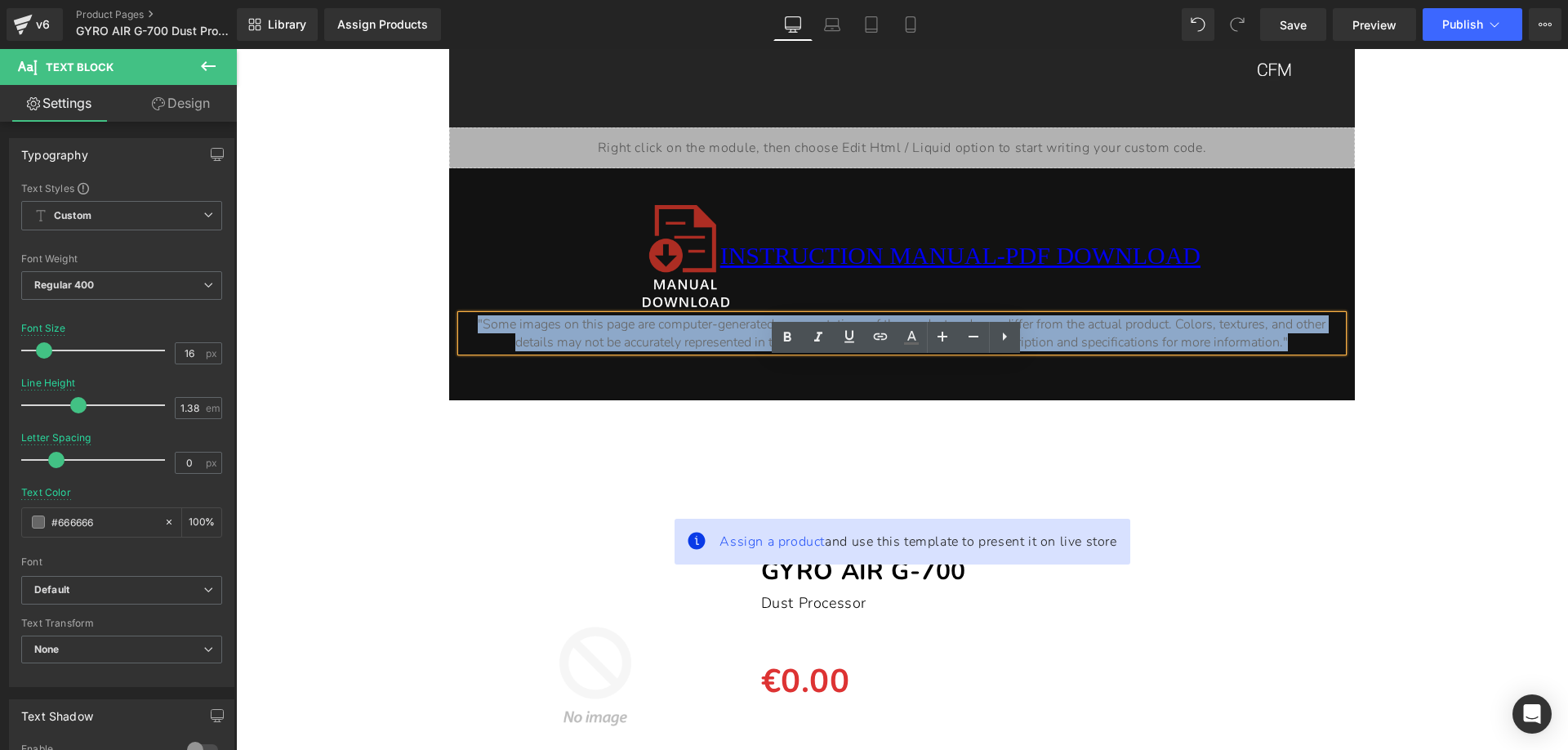
click at [461, 351] on p ""Some images on this page are computer-generated representations of the product…" at bounding box center [902, 333] width 881 height 36
paste div
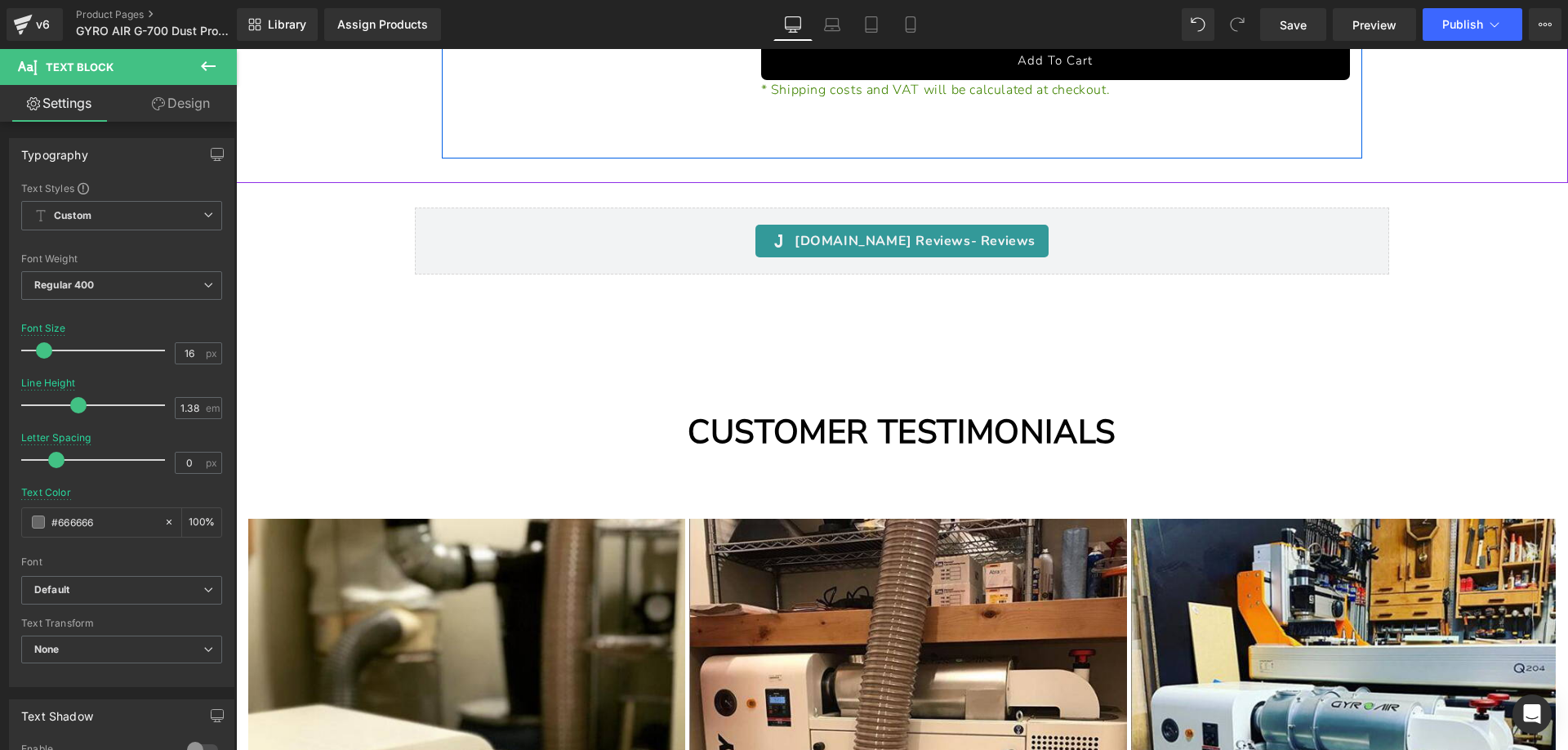
scroll to position [17247, 0]
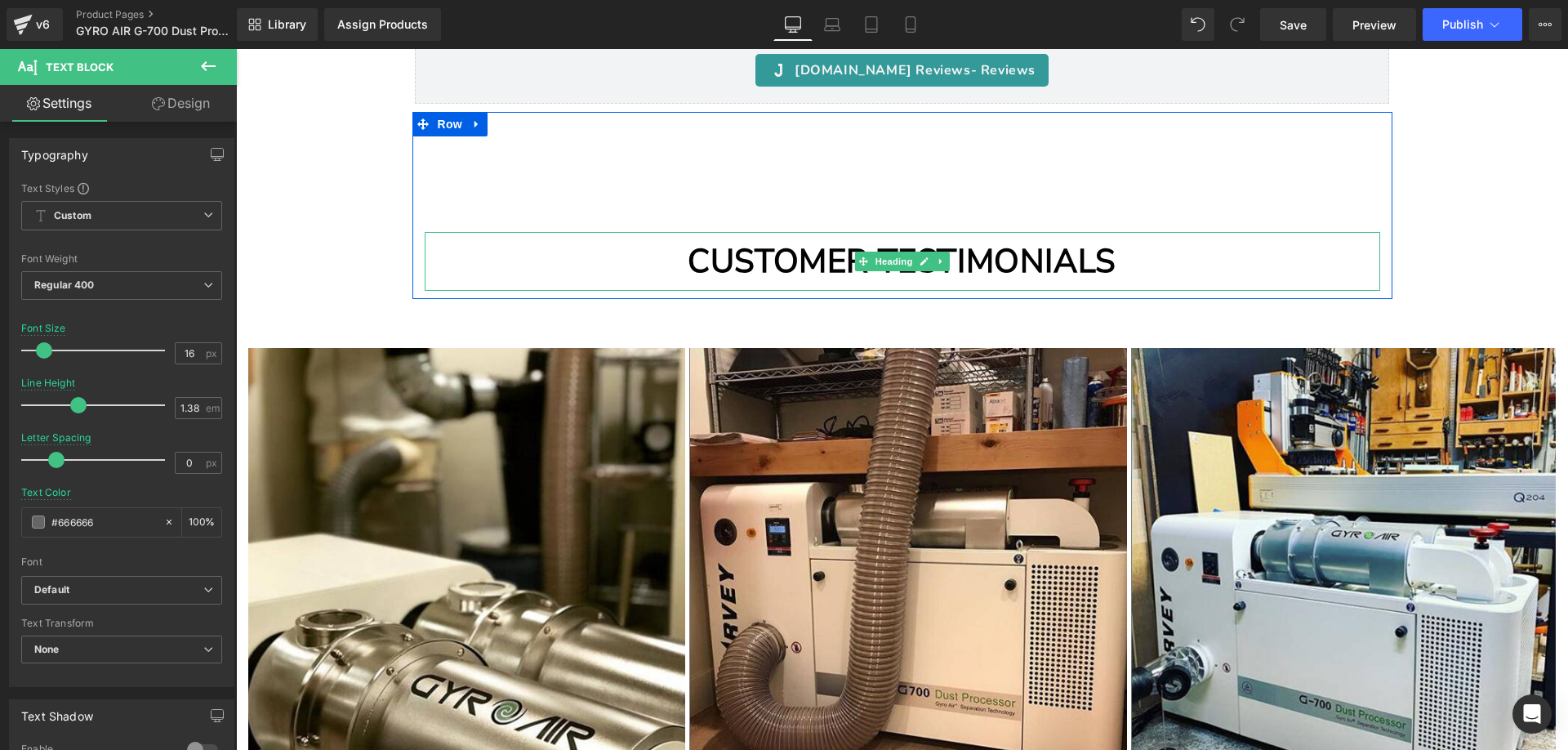
click at [688, 283] on strong "CUSTOMER TESTIMONIALS" at bounding box center [902, 261] width 428 height 44
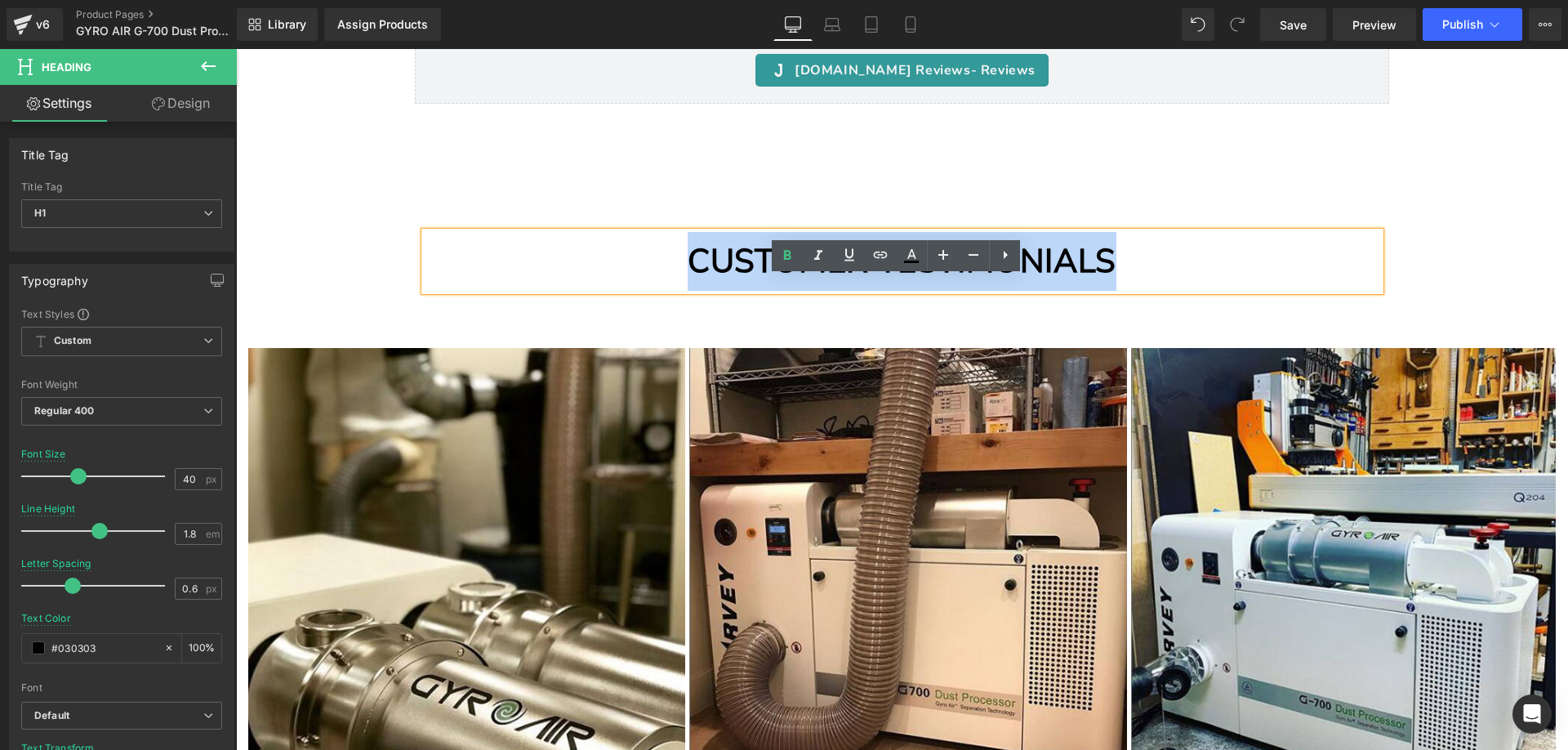
drag, startPoint x: 660, startPoint y: 303, endPoint x: 1127, endPoint y: 303, distance: 467.0
click at [1127, 291] on h1 "CUSTOMER TESTIMONIALS" at bounding box center [902, 261] width 956 height 58
copy strong "CUSTOMER TESTIMONIALS"
click at [629, 291] on h1 "CUSTOMER TESTIMONIALS" at bounding box center [902, 261] width 956 height 58
click at [656, 291] on h1 "CUSTOMER TESTIMONIALS" at bounding box center [902, 261] width 956 height 58
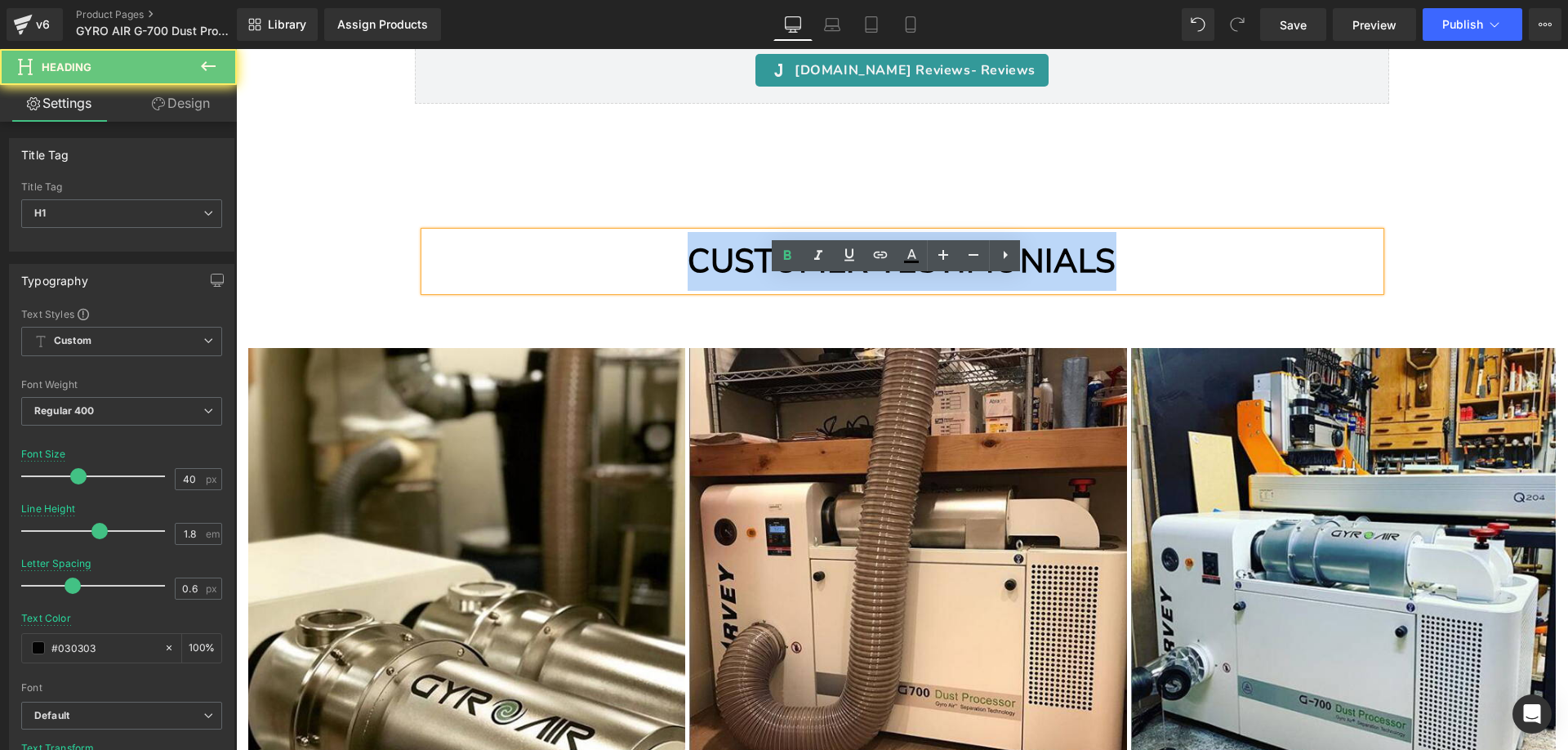
click at [651, 291] on h1 "CUSTOMER TESTIMONIALS" at bounding box center [902, 261] width 956 height 58
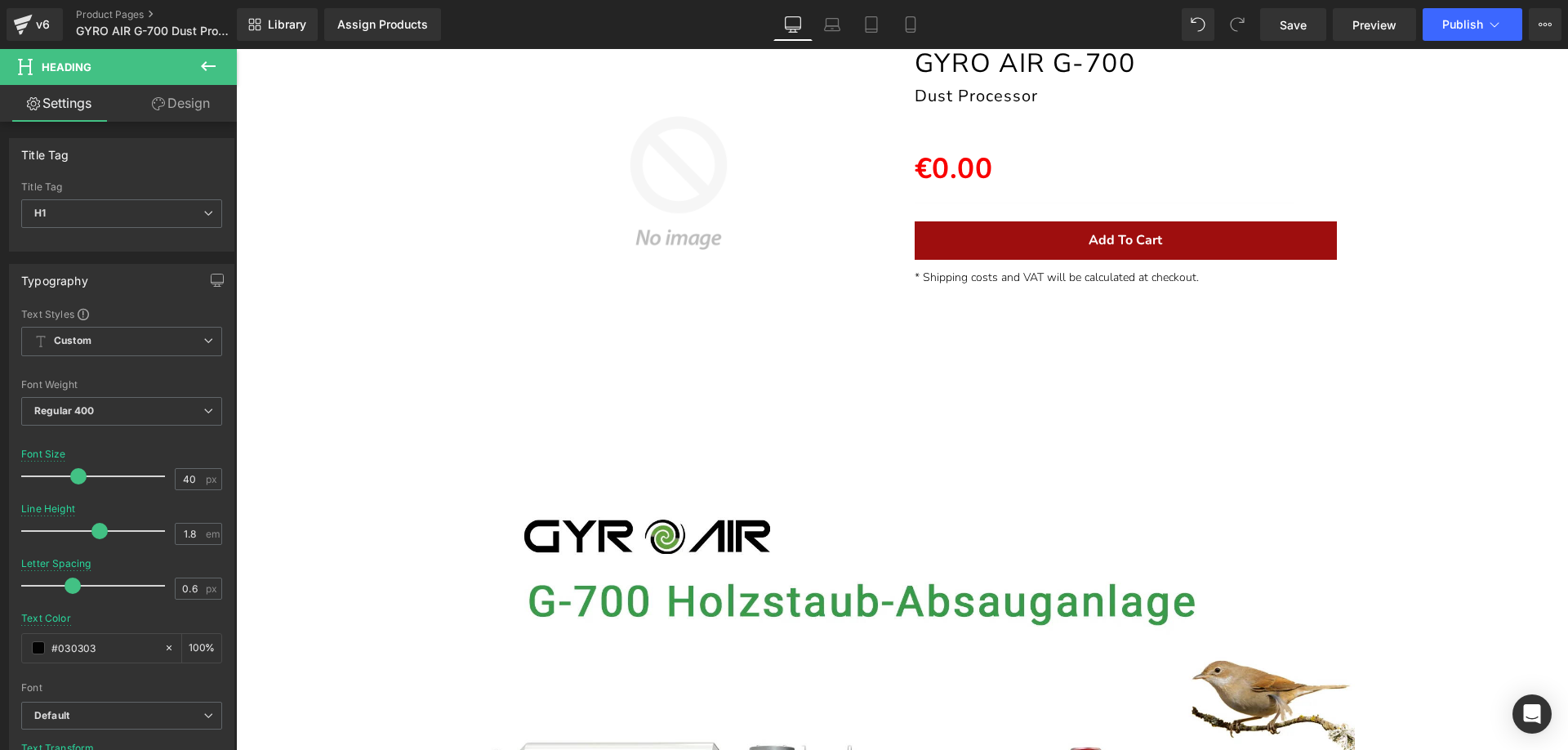
scroll to position [0, 0]
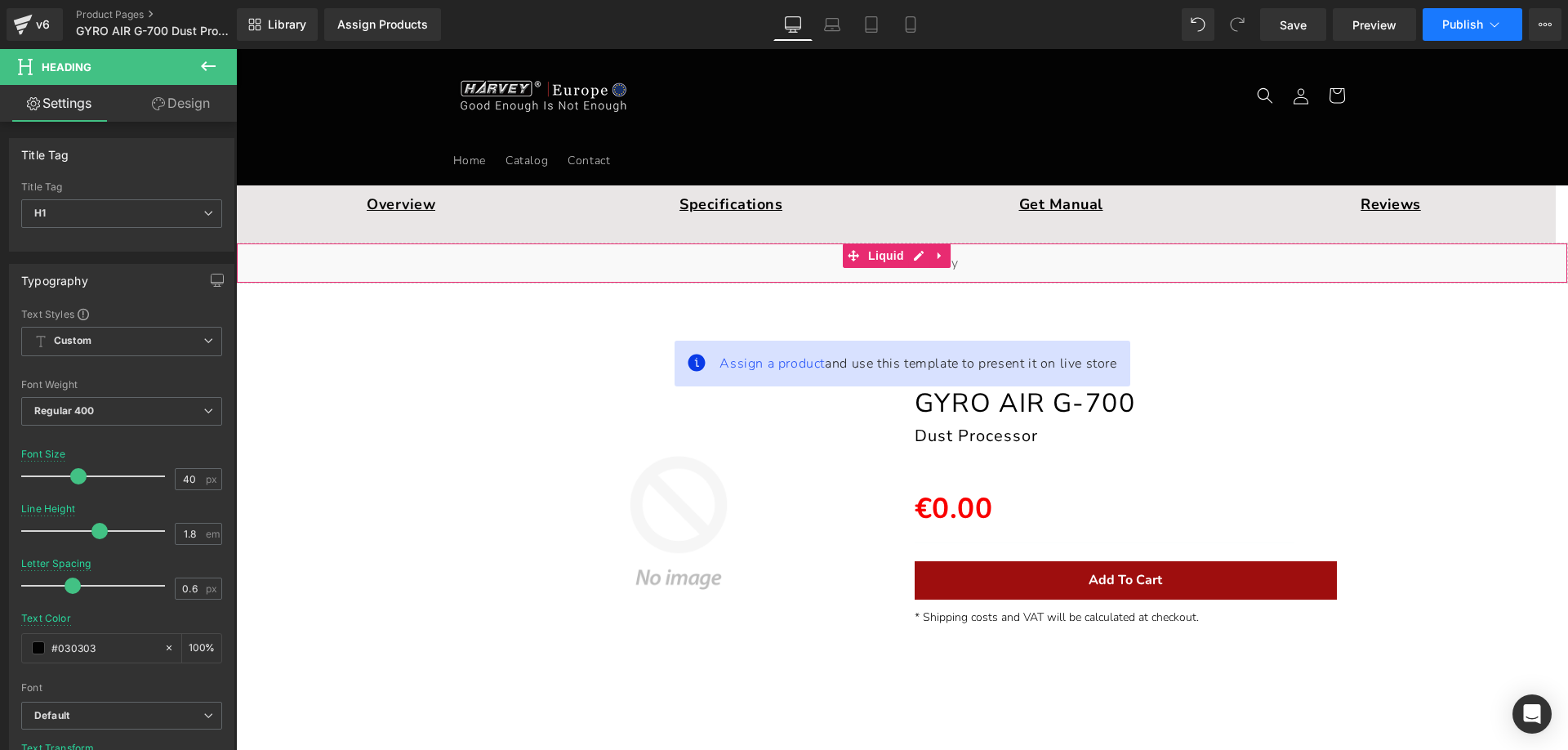
click at [1459, 20] on span "Publish" at bounding box center [1462, 25] width 41 height 13
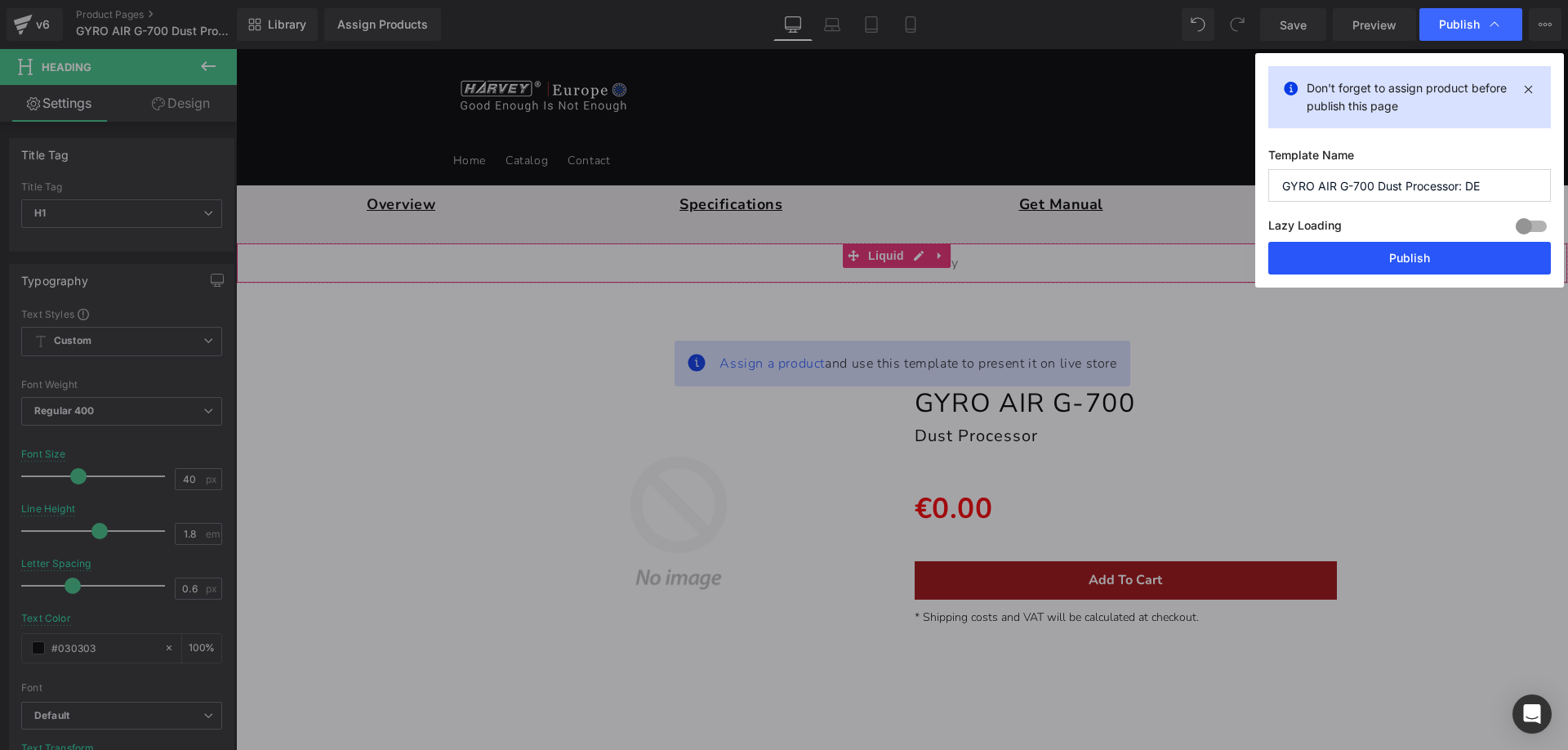
click at [1375, 262] on button "Publish" at bounding box center [1410, 258] width 283 height 33
